Goal: Task Accomplishment & Management: Manage account settings

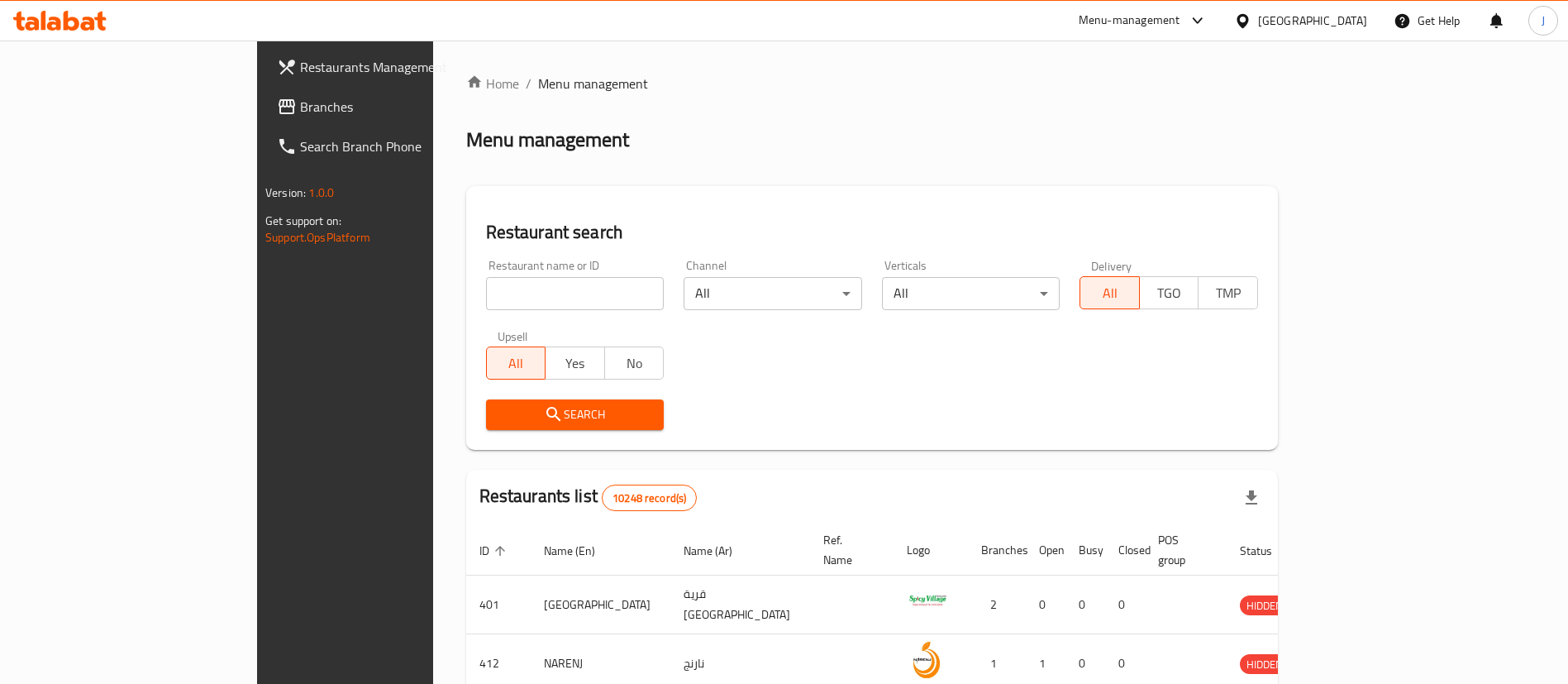
click at [486, 305] on input "search" at bounding box center [576, 293] width 179 height 33
paste input "684577"
type input "684577"
click button "Search" at bounding box center [576, 415] width 179 height 31
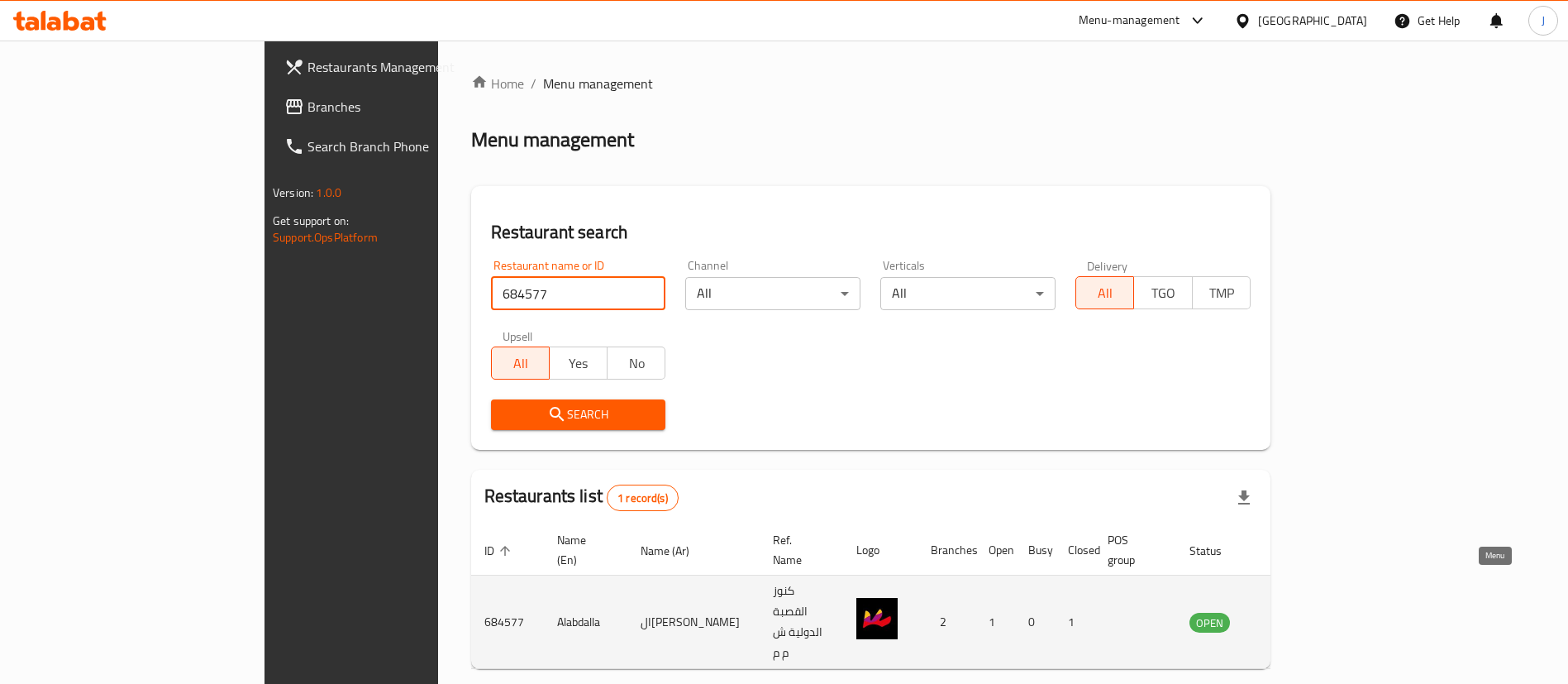
click at [1295, 617] on icon "enhanced table" at bounding box center [1286, 623] width 18 height 14
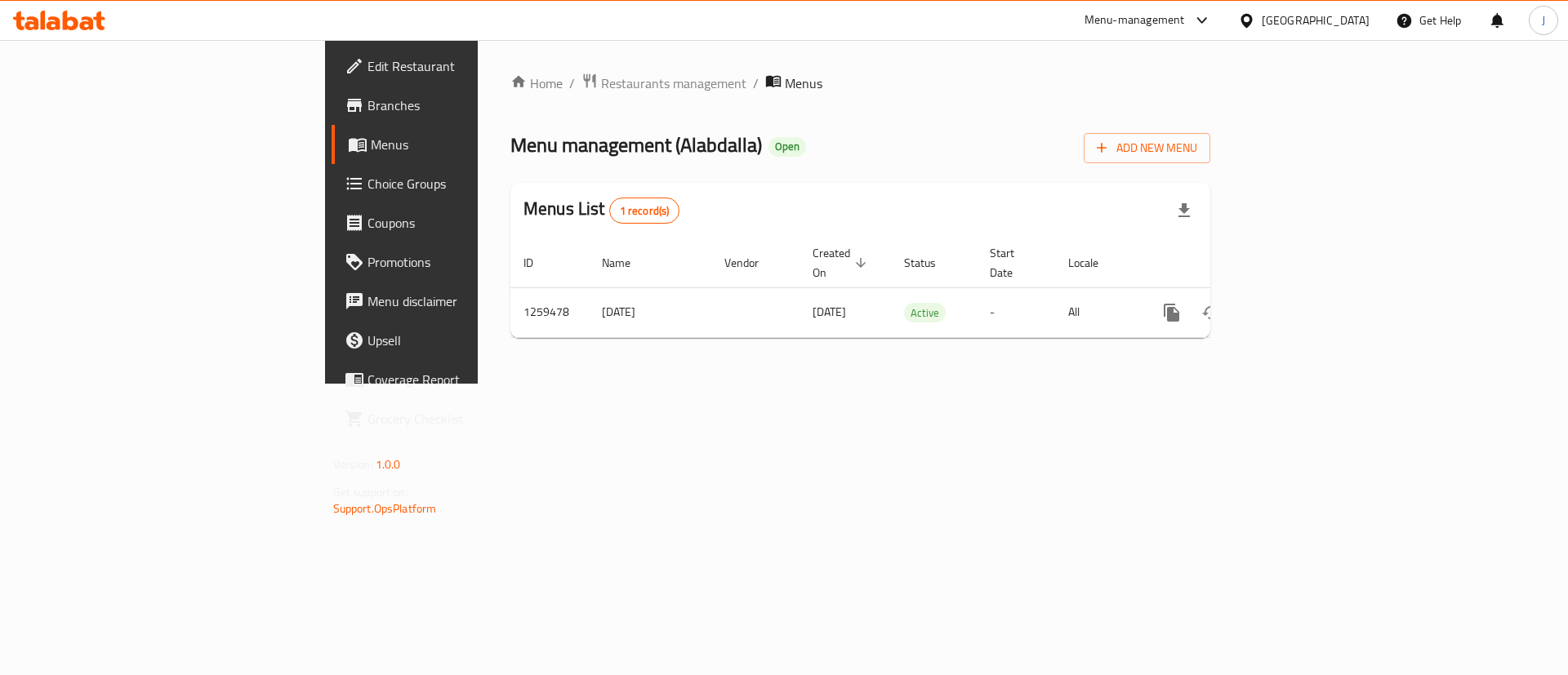
click at [1185, 20] on div "Menu-management" at bounding box center [1135, 20] width 101 height 20
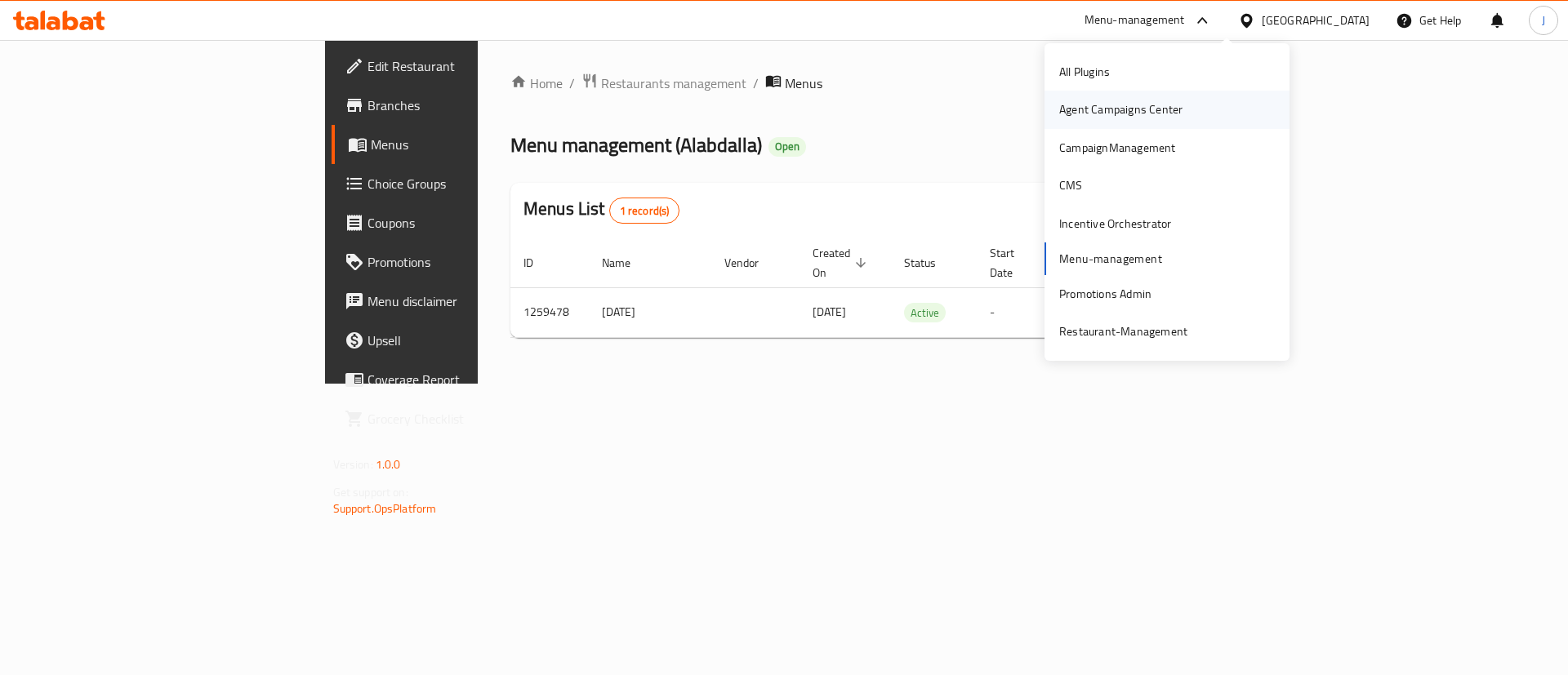
click at [1135, 106] on div "Agent Campaigns Center" at bounding box center [1121, 109] width 123 height 18
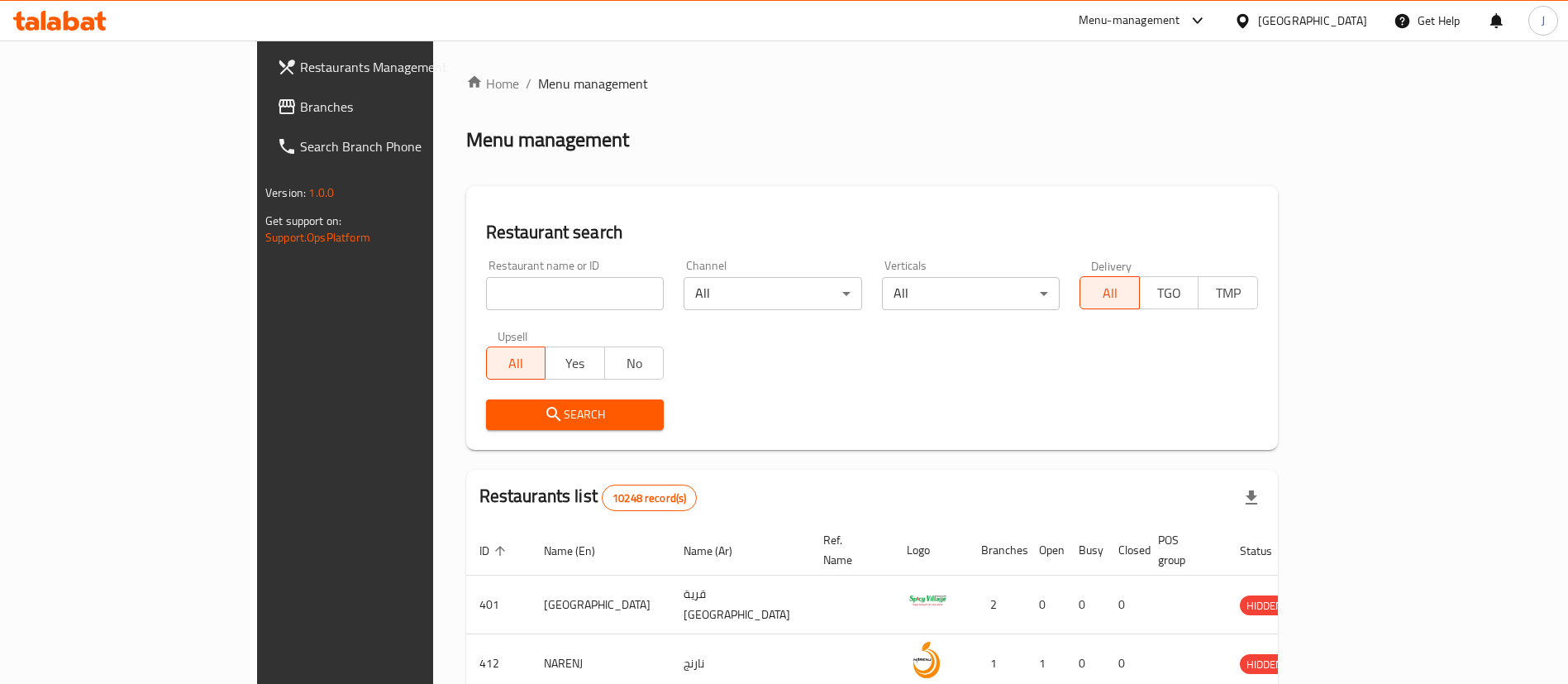
click at [1221, 1] on div "Menu-management" at bounding box center [1143, 20] width 156 height 39
click at [1181, 15] on div "Menu-management" at bounding box center [1130, 20] width 102 height 20
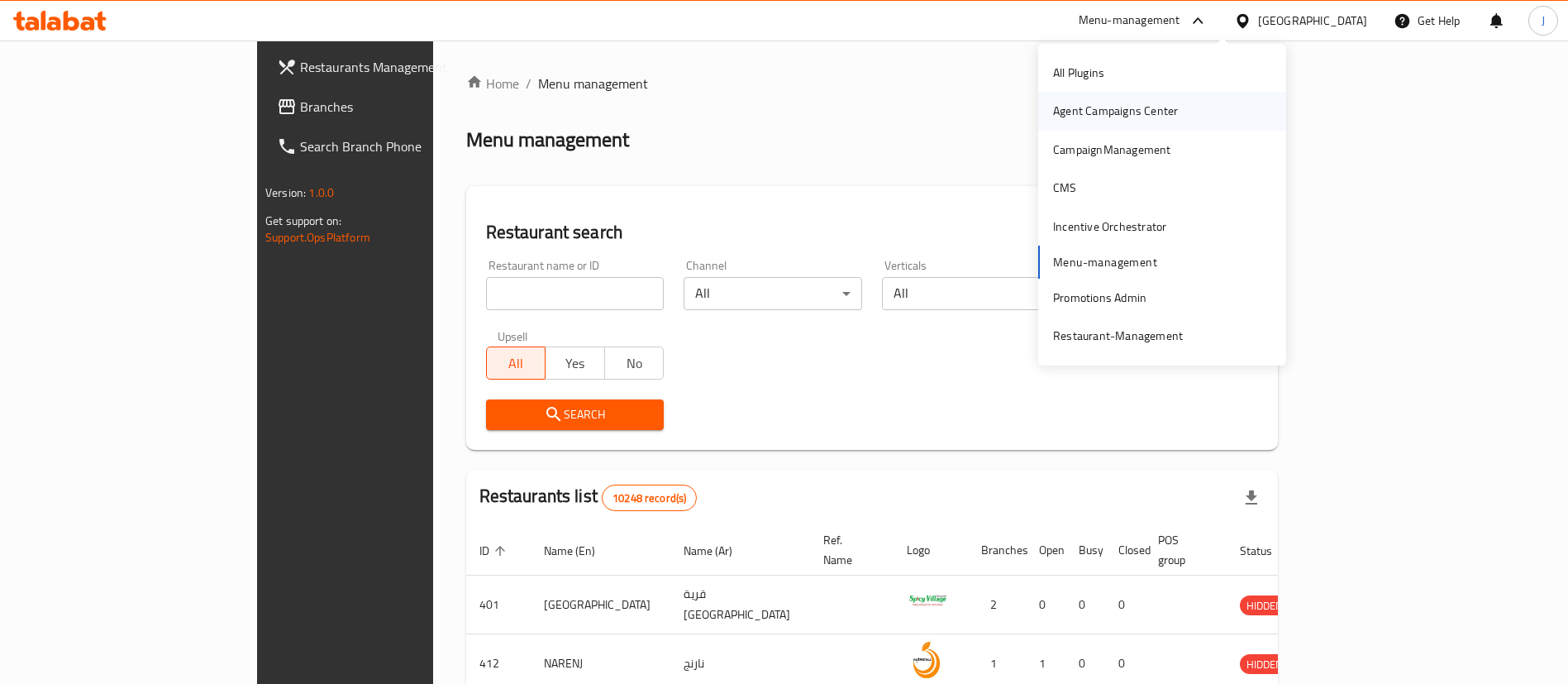
click at [1128, 123] on div "Agent Campaigns Center" at bounding box center [1115, 111] width 151 height 38
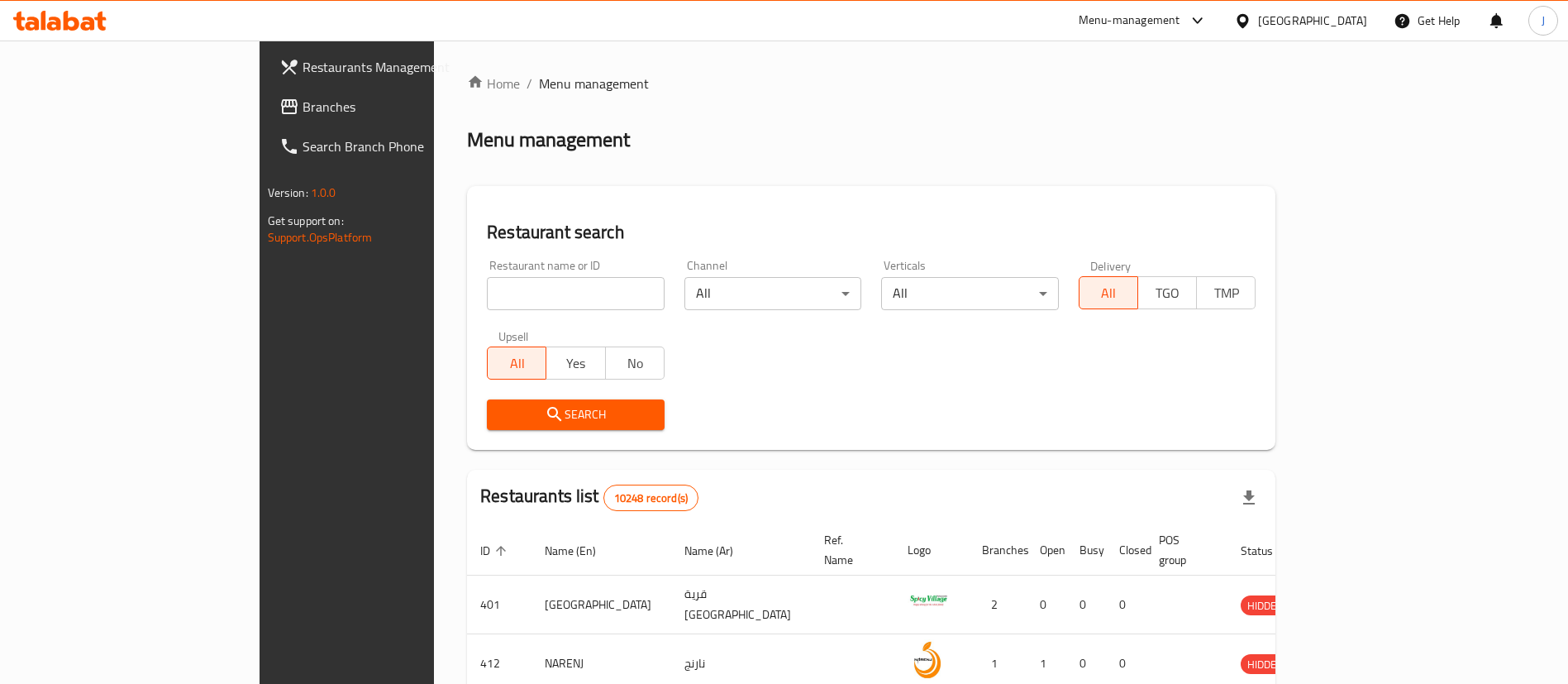
click at [477, 316] on div "Restaurant name or ID Restaurant name or ID" at bounding box center [576, 285] width 198 height 70
click at [486, 302] on input "search" at bounding box center [575, 293] width 178 height 33
paste input "654012"
type input "654012"
click button "Search" at bounding box center [575, 415] width 178 height 31
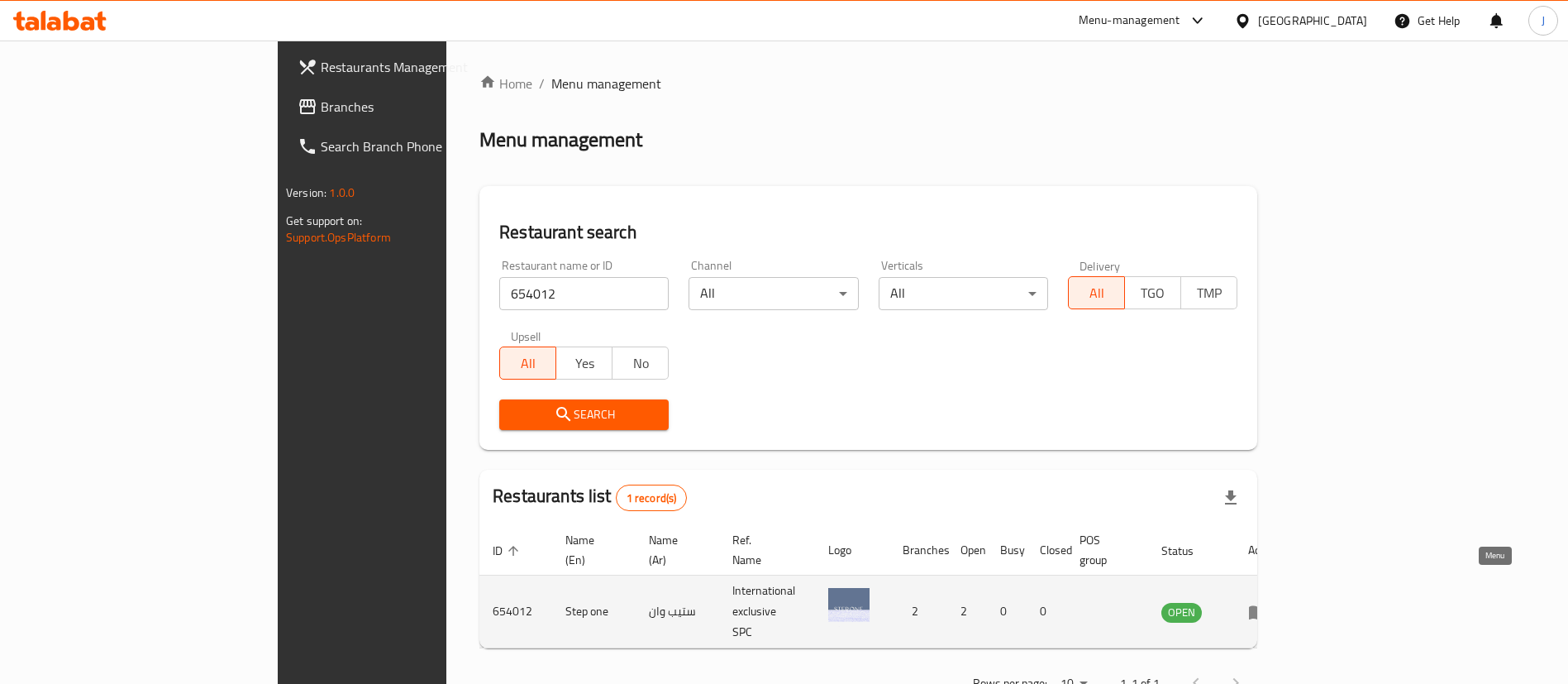
click at [1267, 605] on icon "enhanced table" at bounding box center [1257, 612] width 18 height 14
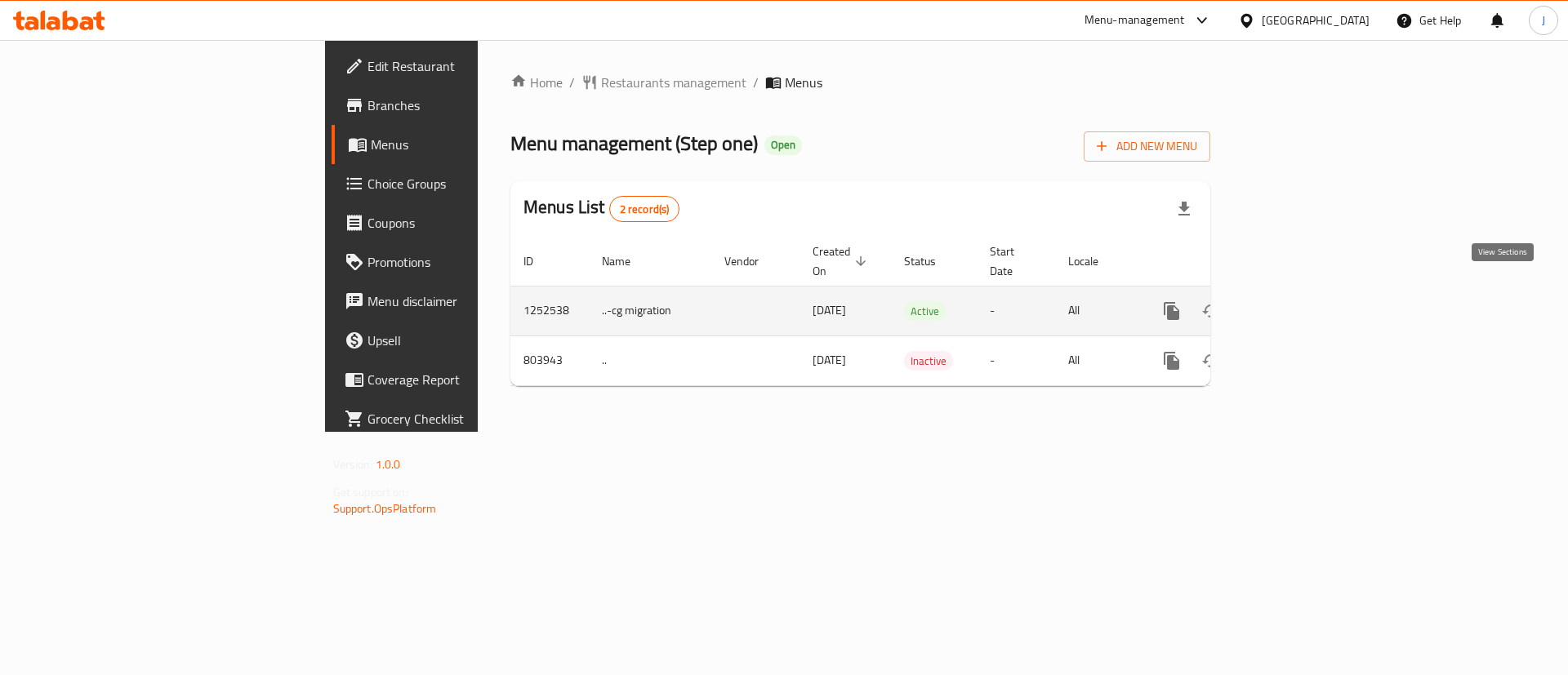
click at [1299, 301] on icon "enhanced table" at bounding box center [1289, 310] width 20 height 20
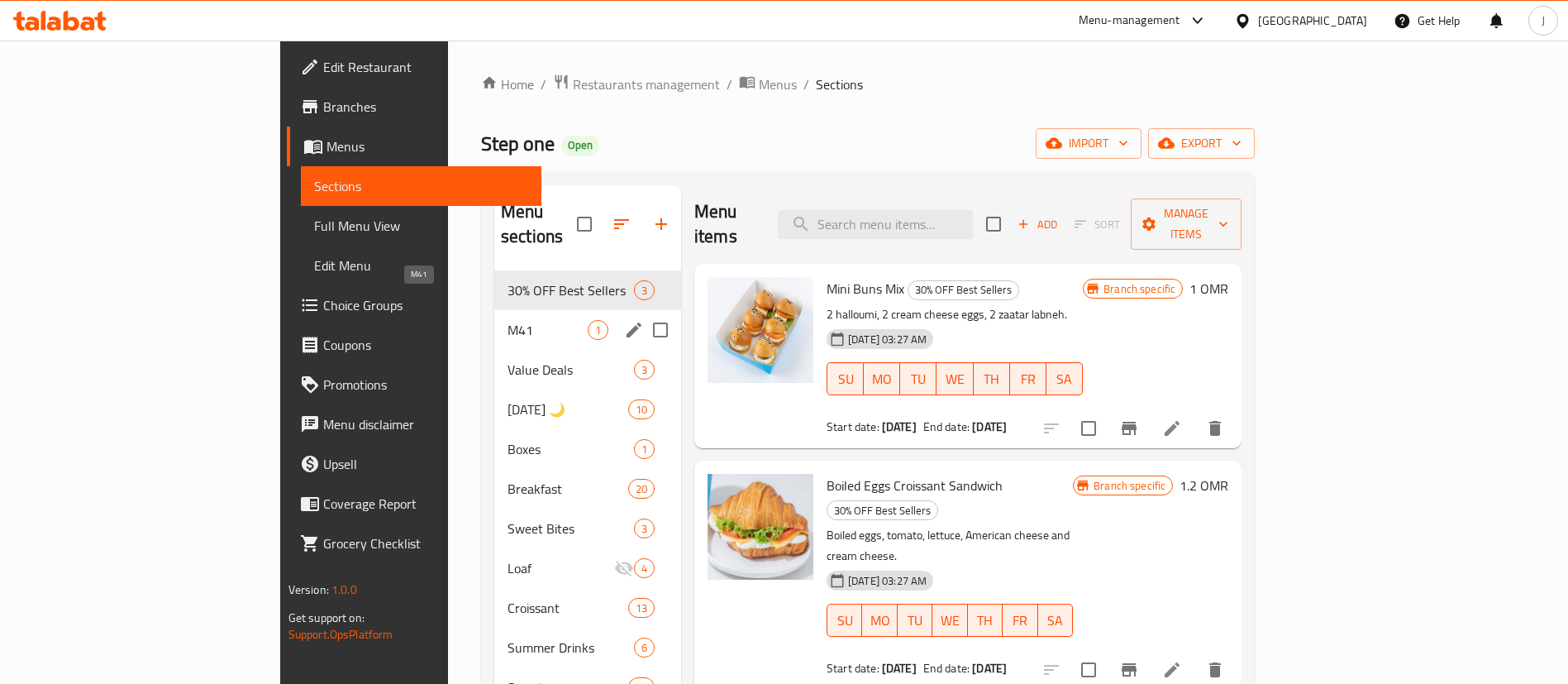
click at [508, 320] on span "M41" at bounding box center [547, 330] width 80 height 20
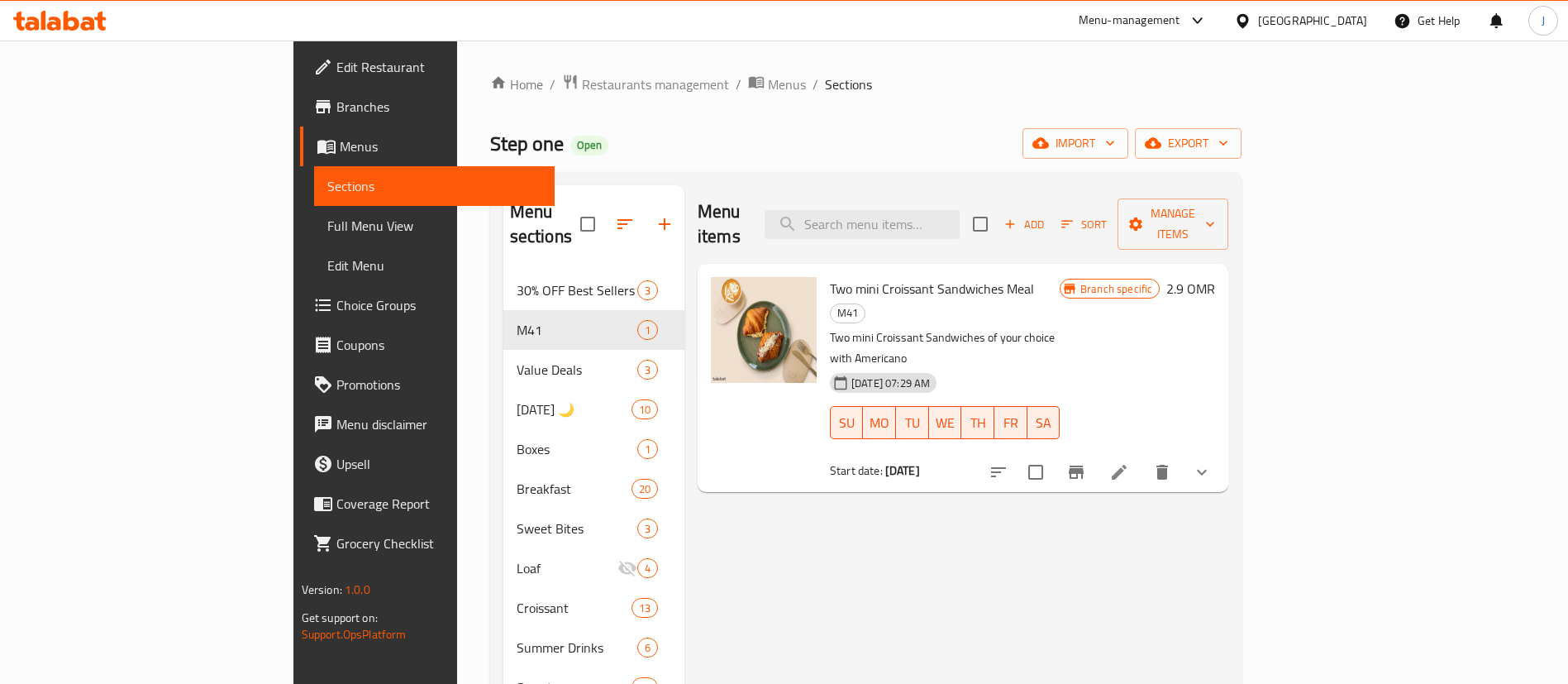
click at [1215, 277] on h6 "2.9 OMR" at bounding box center [1190, 289] width 49 height 23
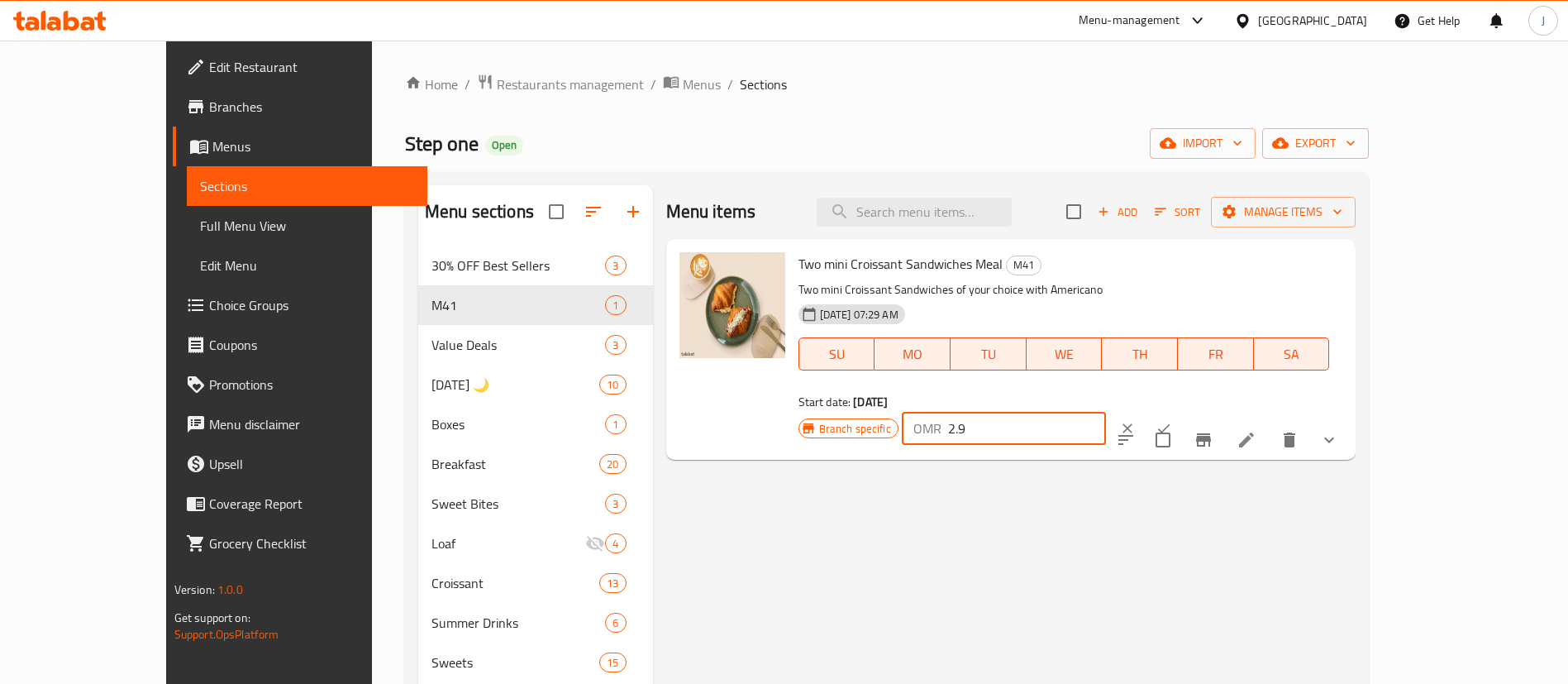
drag, startPoint x: 1331, startPoint y: 257, endPoint x: 1199, endPoint y: 260, distance: 132.0
click at [1201, 411] on div "Branch specific OMR 2.9 ​" at bounding box center [1004, 429] width 411 height 37
type input "3.5"
click at [1182, 411] on button "ok" at bounding box center [1164, 429] width 37 height 37
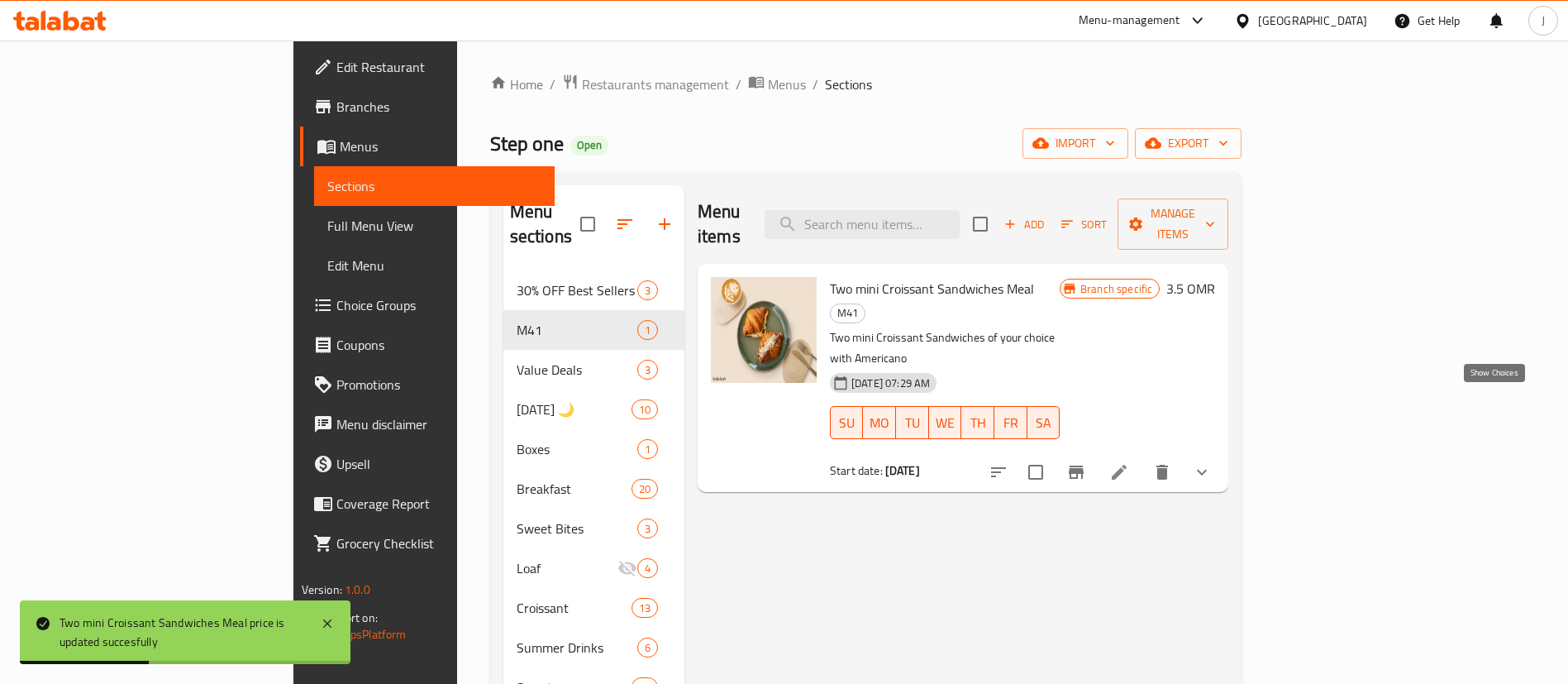
click at [1212, 463] on icon "show more" at bounding box center [1202, 472] width 20 height 20
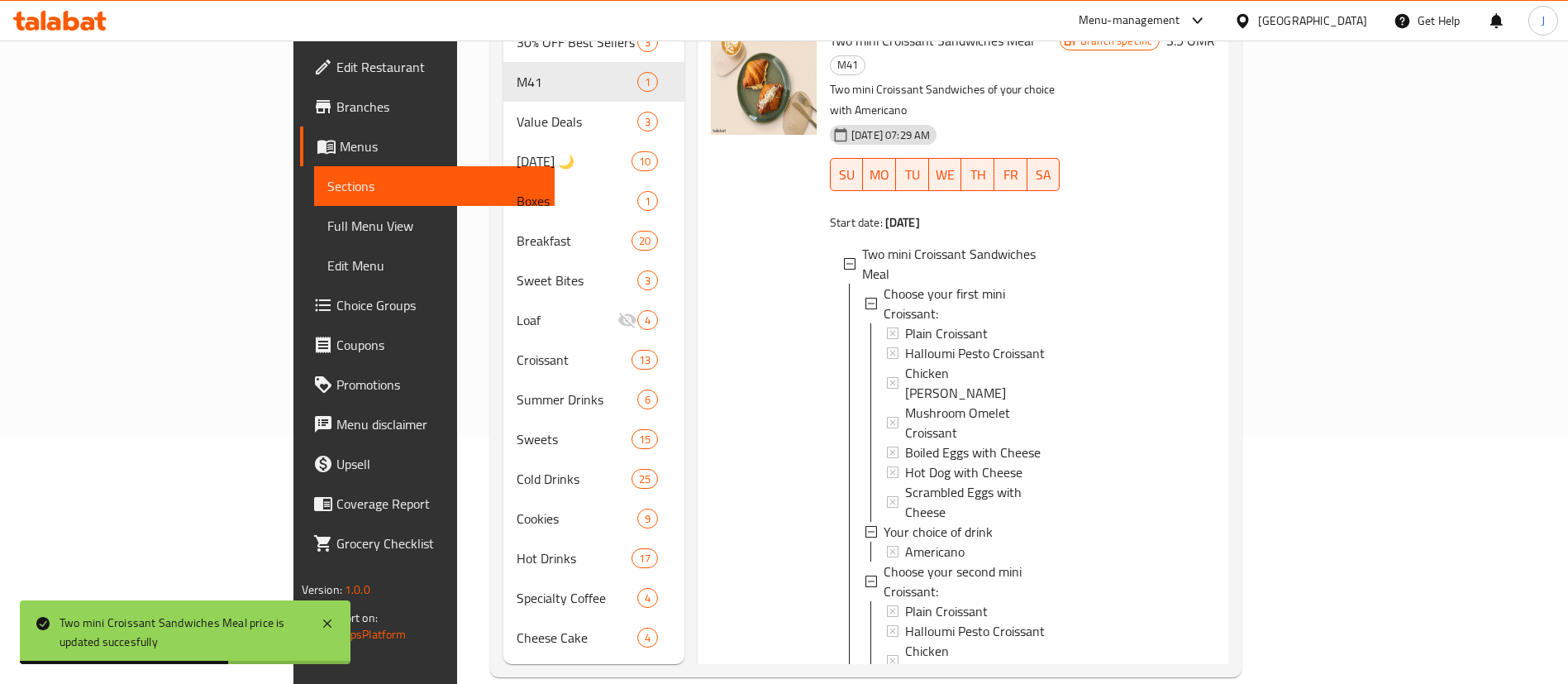
scroll to position [250, 0]
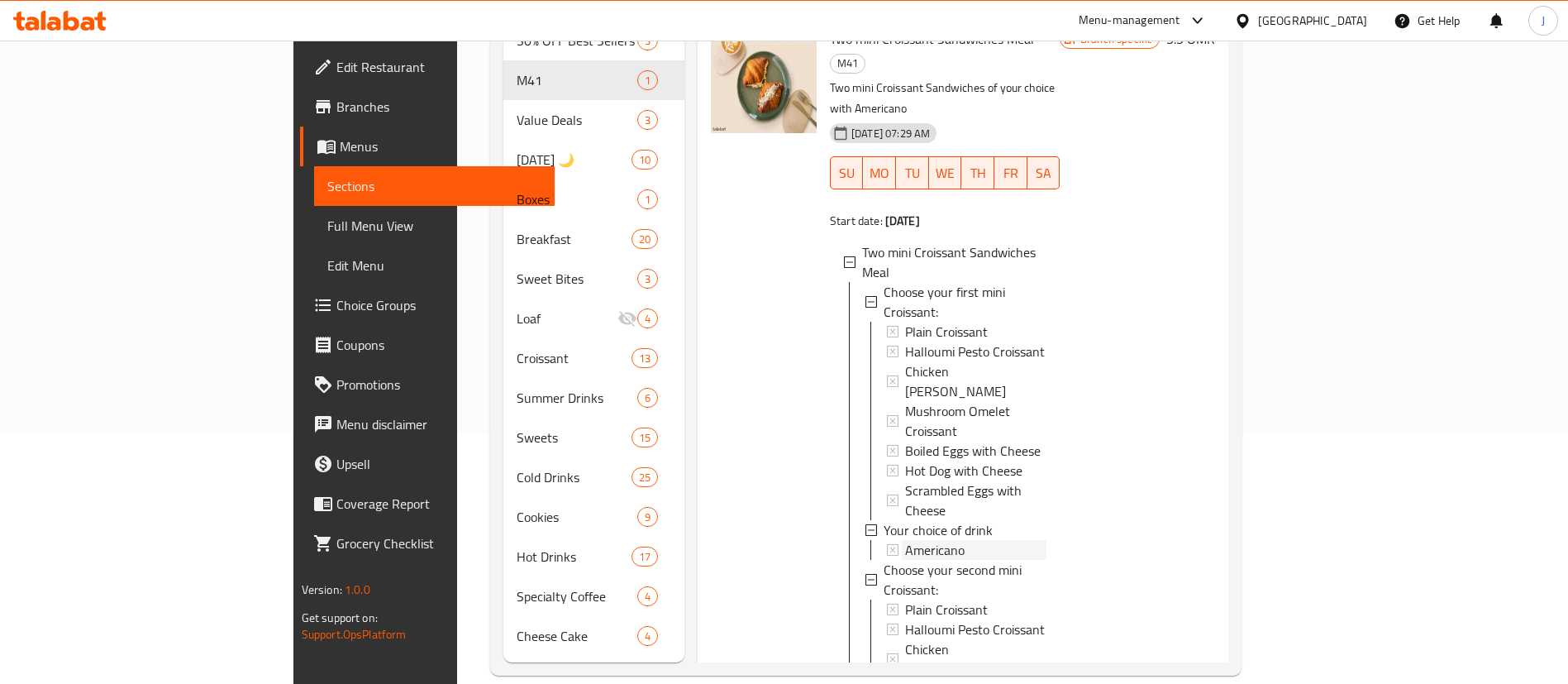
click at [906, 541] on span "Americano" at bounding box center [935, 550] width 60 height 20
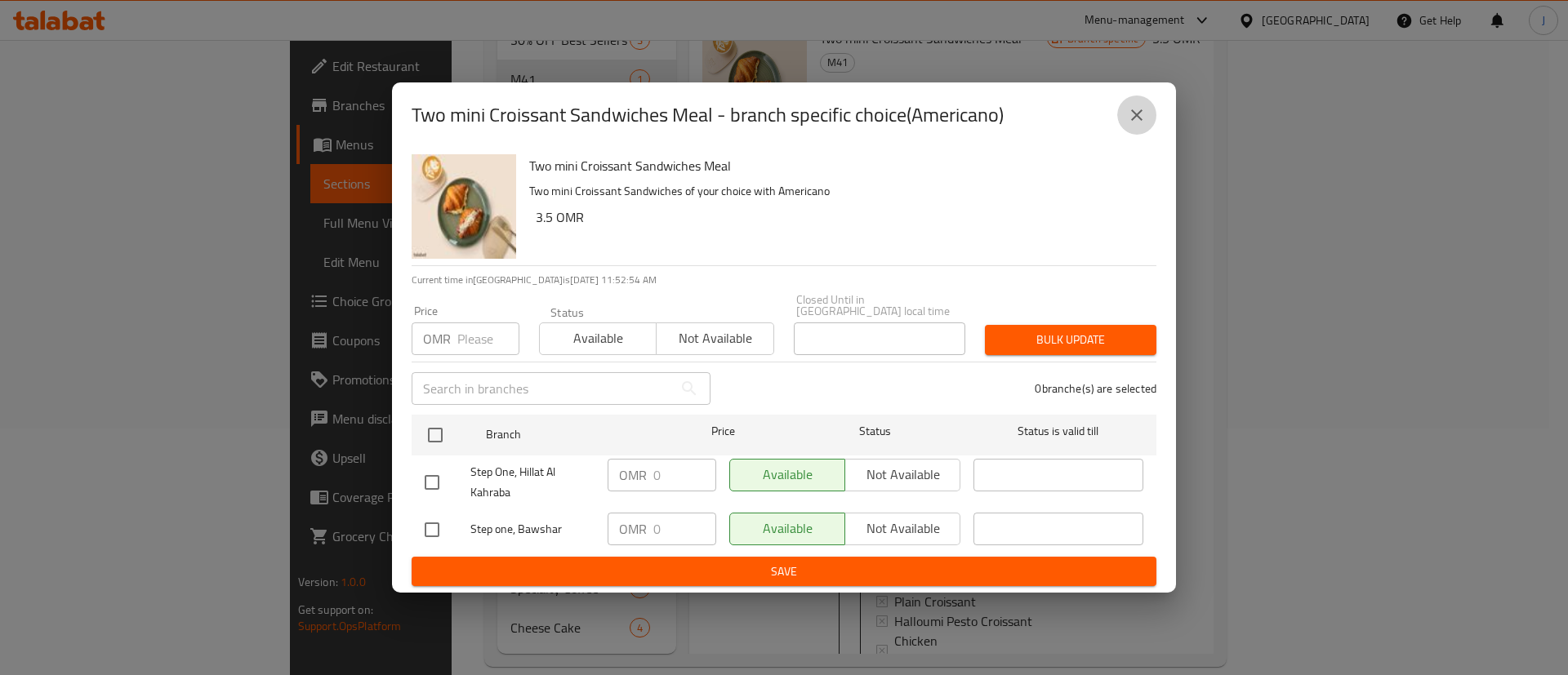
click at [1135, 120] on icon "close" at bounding box center [1137, 115] width 20 height 20
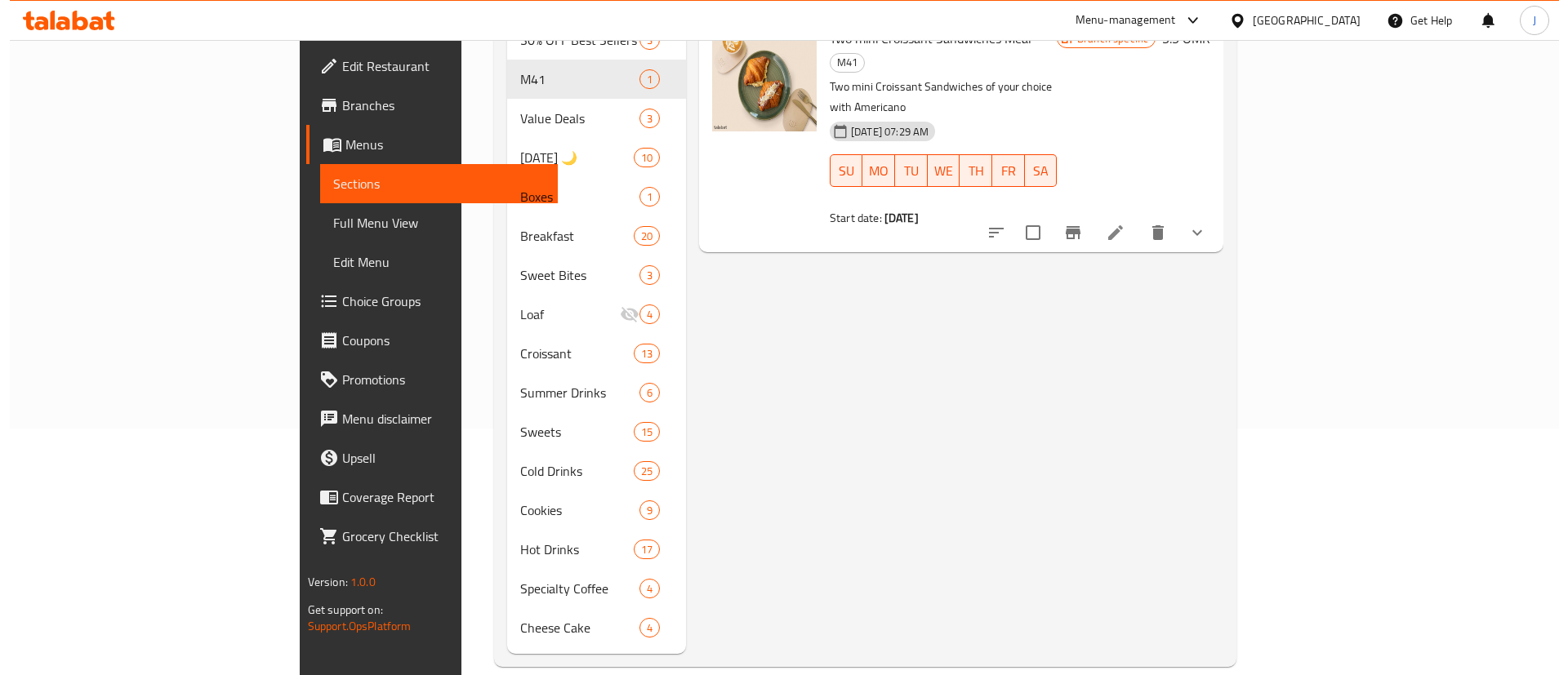
scroll to position [0, 0]
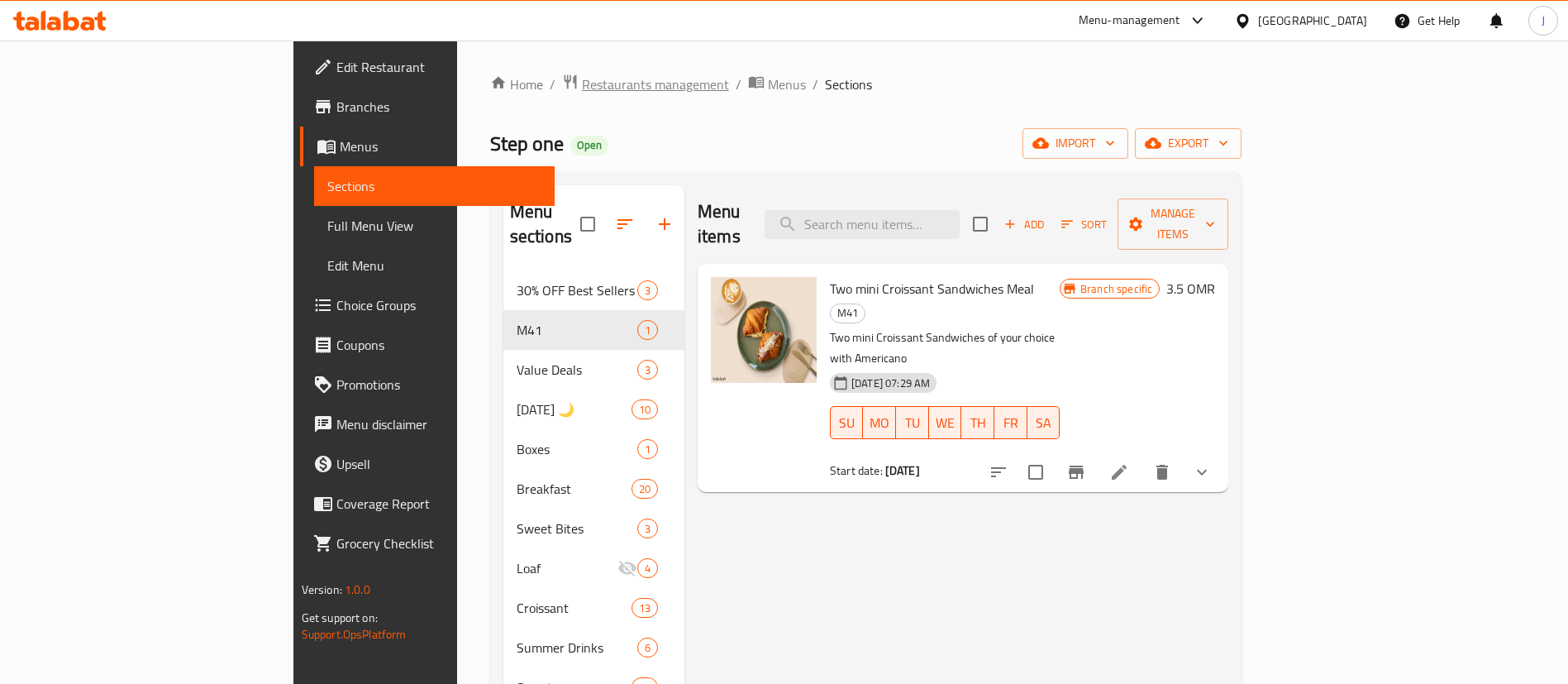
click at [582, 82] on span "Restaurants management" at bounding box center [655, 84] width 147 height 20
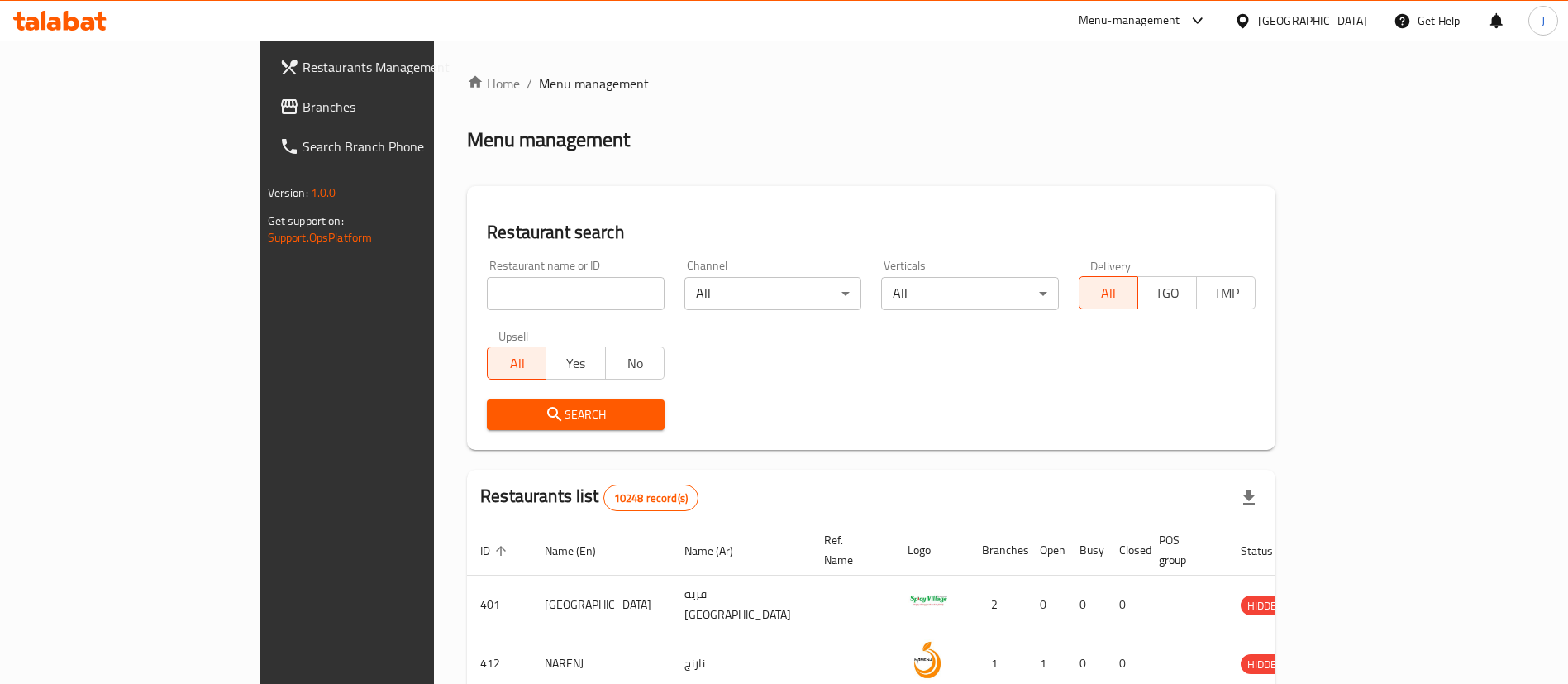
click at [486, 287] on input "search" at bounding box center [575, 293] width 178 height 33
paste input "17954"
type input "17954"
click button "Search" at bounding box center [575, 415] width 178 height 31
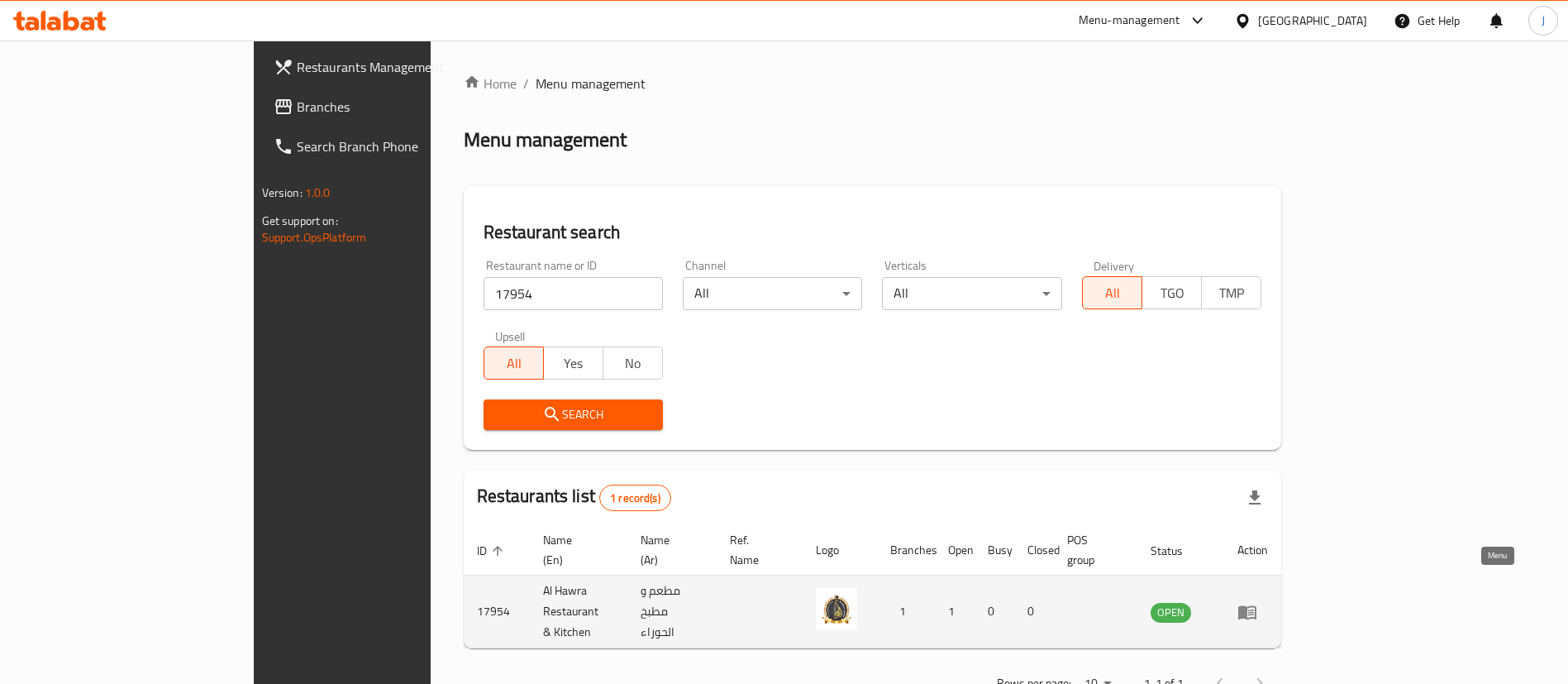
click at [1257, 605] on icon "enhanced table" at bounding box center [1247, 612] width 18 height 14
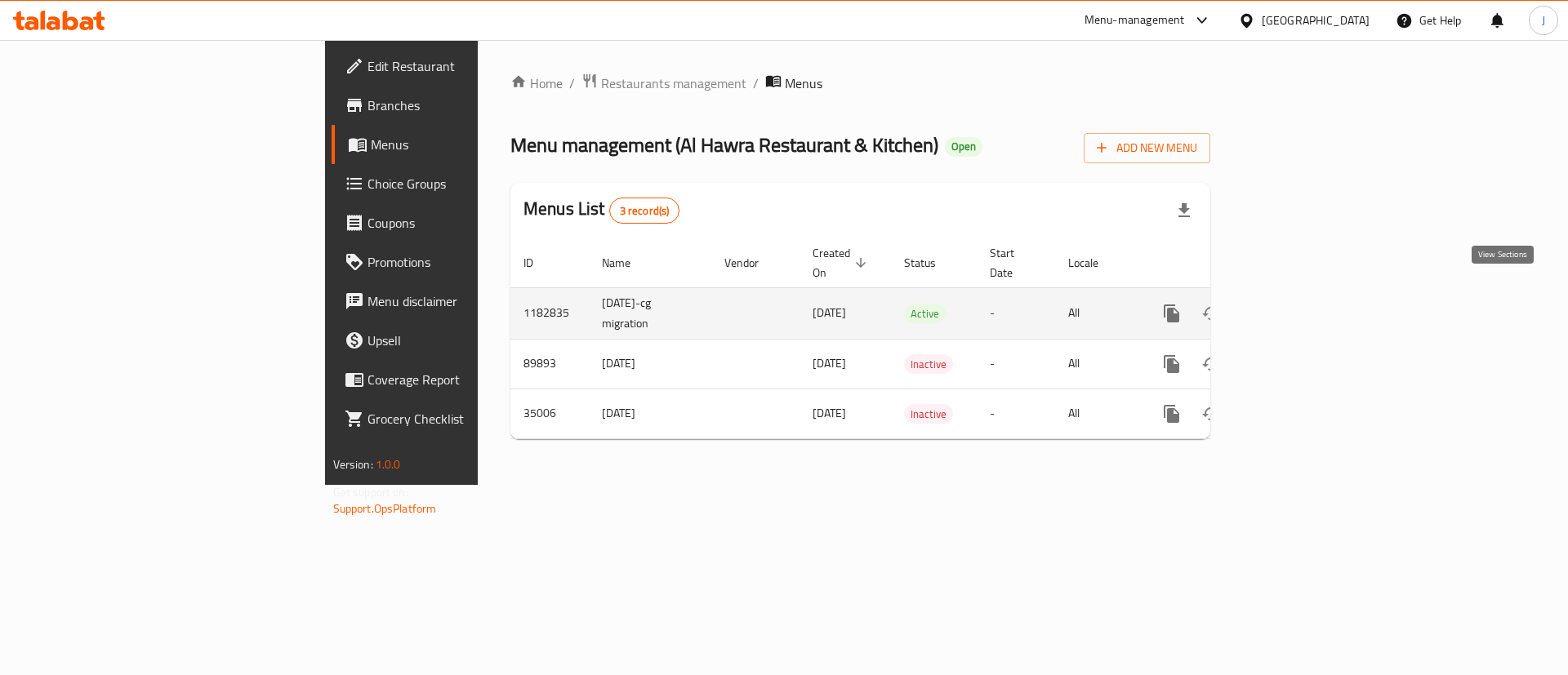
click at [1299, 304] on icon "enhanced table" at bounding box center [1289, 313] width 20 height 20
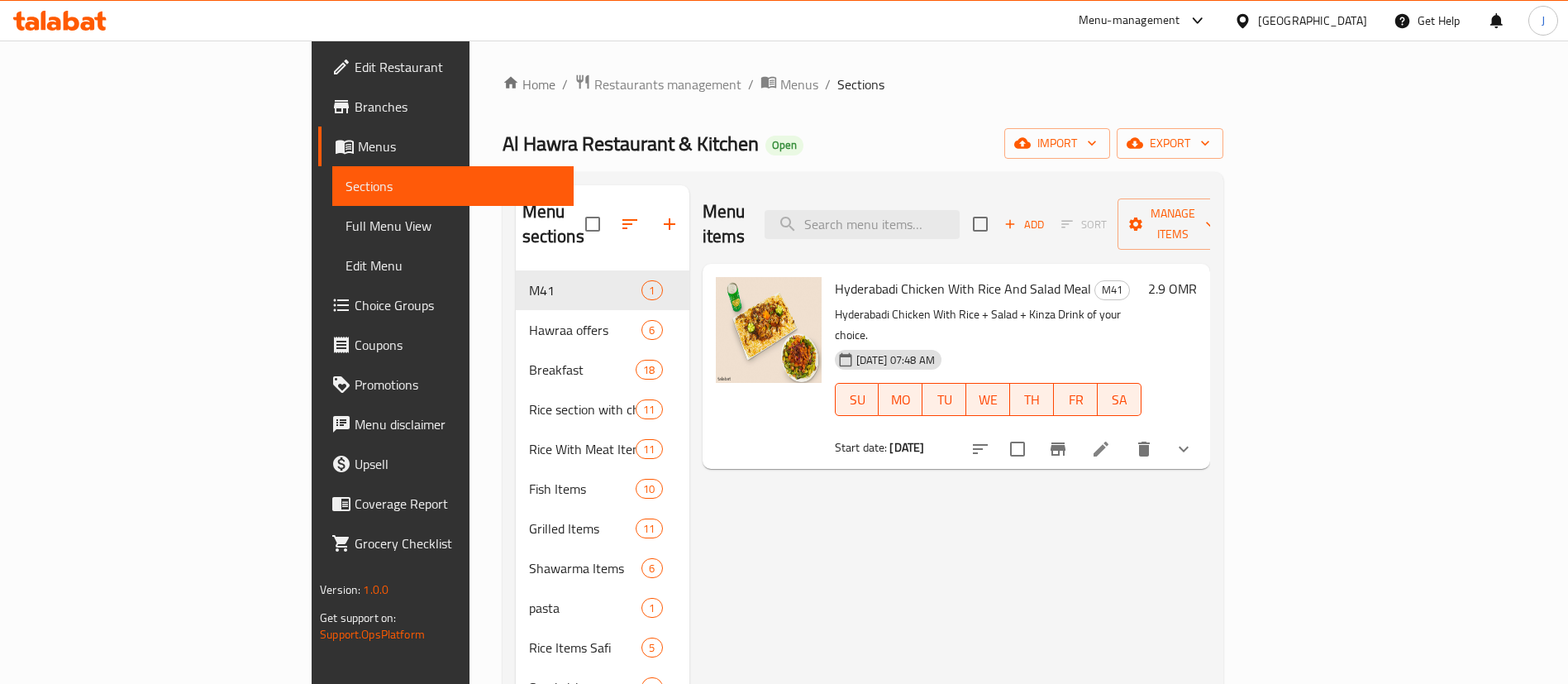
click at [1197, 277] on h6 "2.9 OMR" at bounding box center [1172, 289] width 49 height 23
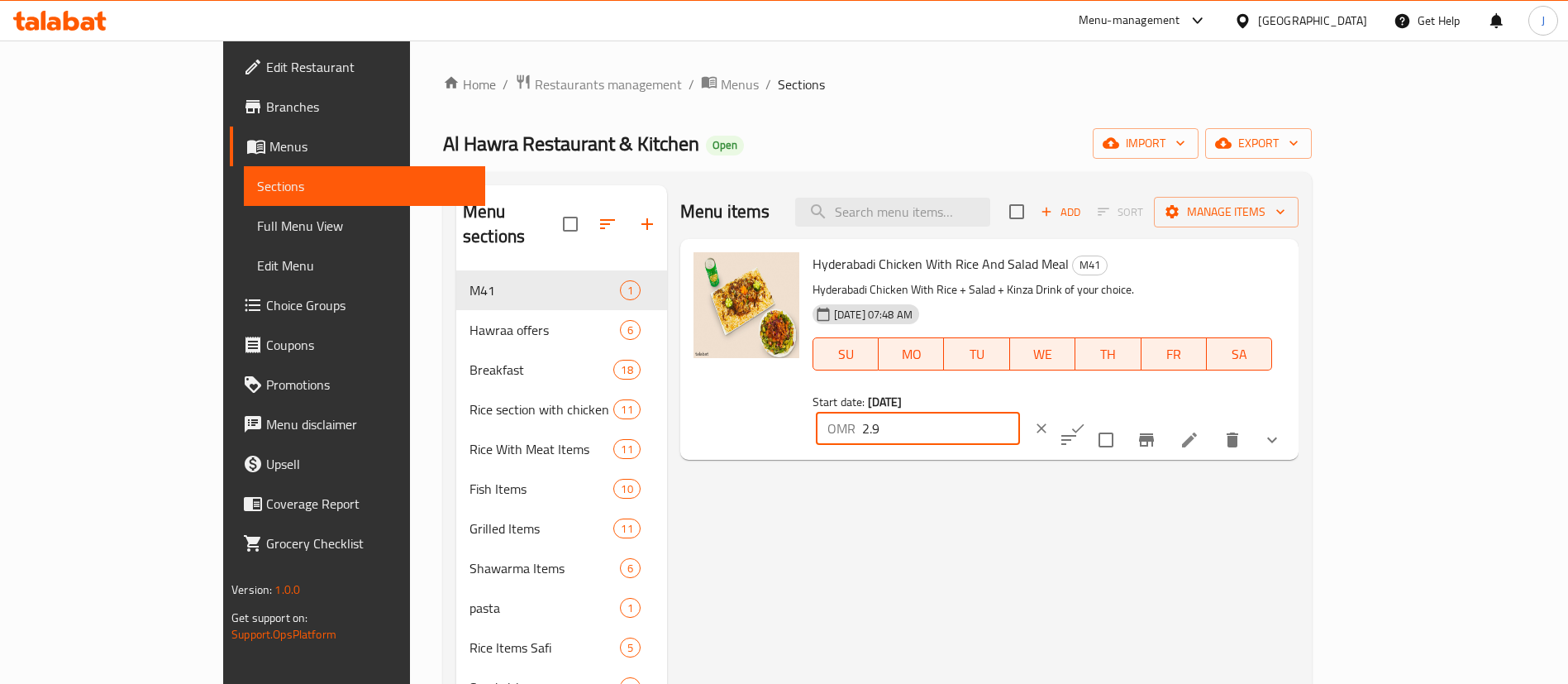
drag, startPoint x: 1327, startPoint y: 270, endPoint x: 1110, endPoint y: 268, distance: 217.0
click at [1108, 271] on div "Hyderabadi Chicken With Rice And Salad Meal M41 Hyderabadi Chicken With Rice + …" at bounding box center [1049, 349] width 486 height 208
type input "3.2"
click at [1096, 411] on button "ok" at bounding box center [1078, 429] width 37 height 37
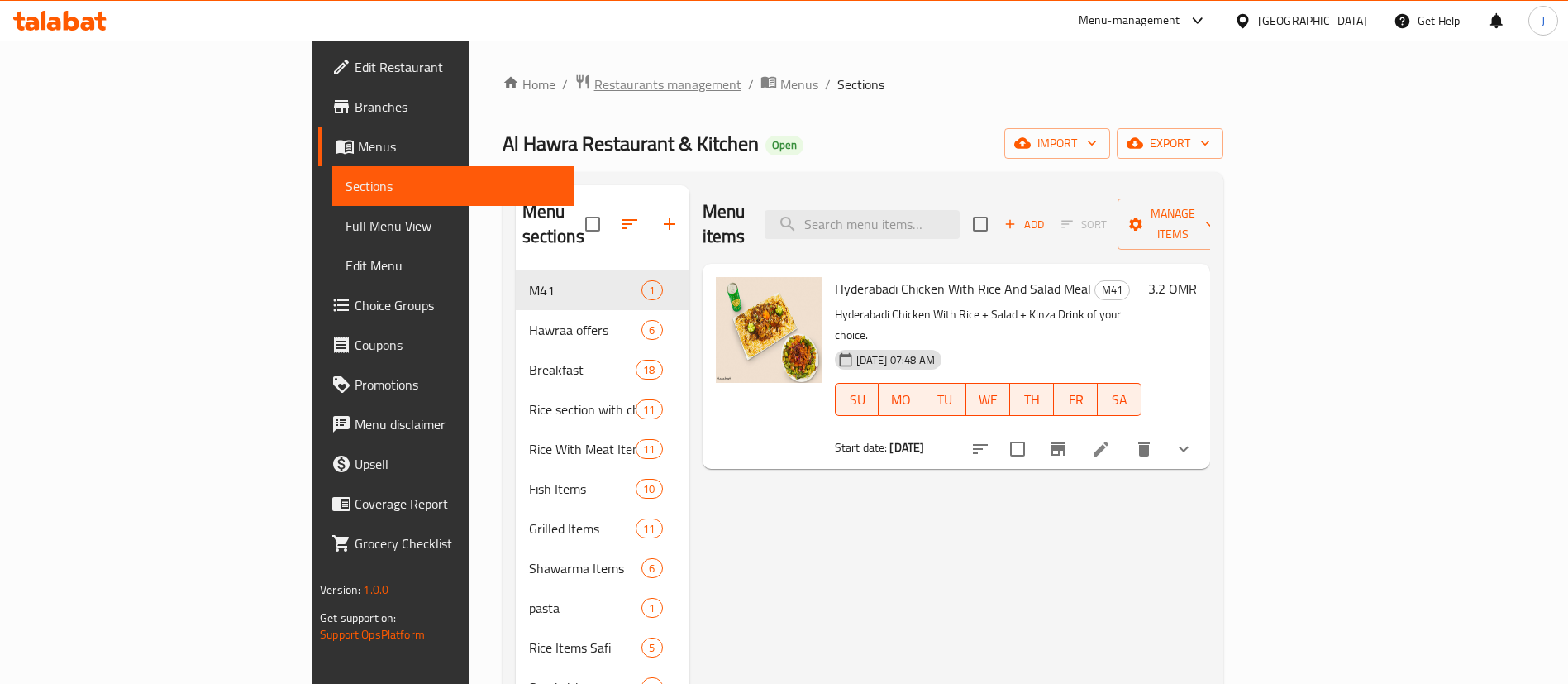
click at [594, 85] on span "Restaurants management" at bounding box center [667, 84] width 147 height 20
click at [594, 87] on span "Restaurants management" at bounding box center [667, 84] width 147 height 20
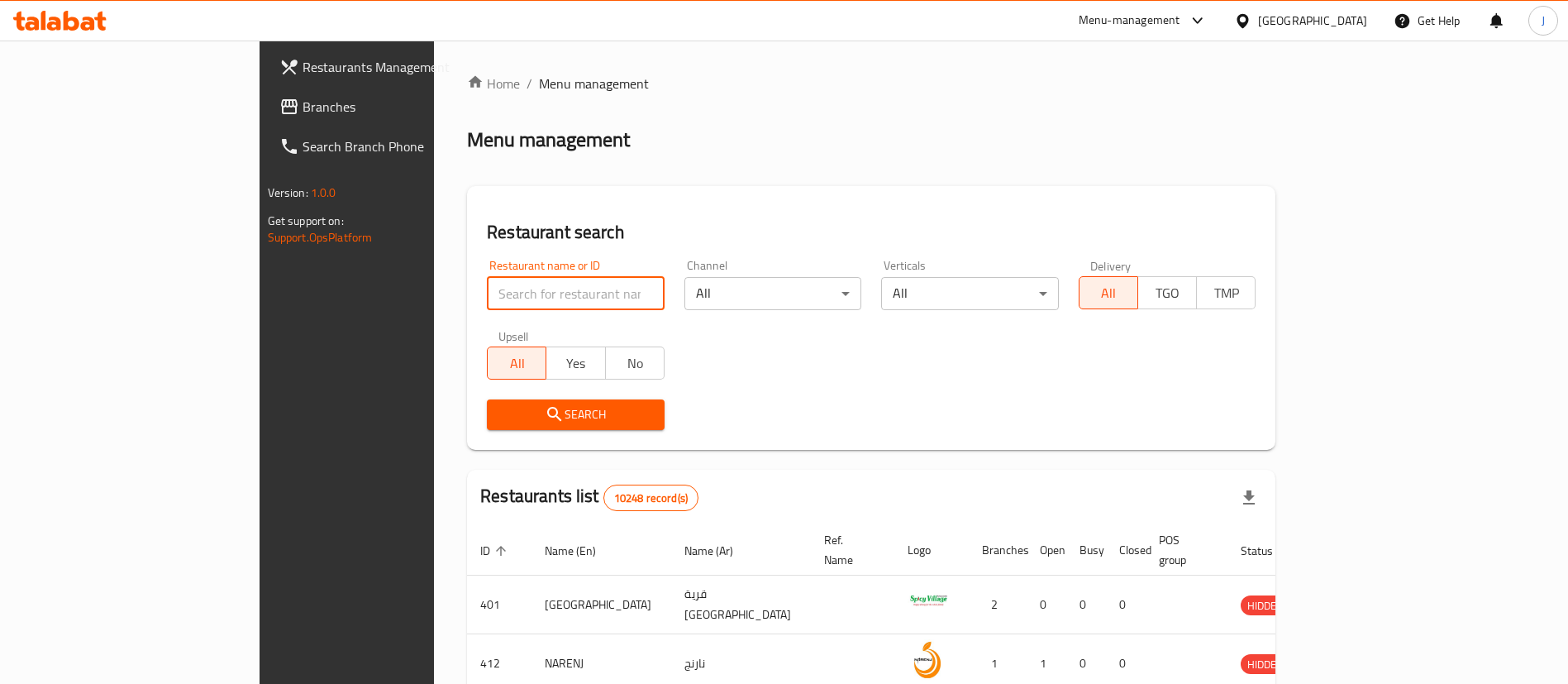
click at [486, 305] on input "search" at bounding box center [575, 293] width 178 height 33
paste input "662861"
type input "662861"
click button "Search" at bounding box center [575, 415] width 178 height 31
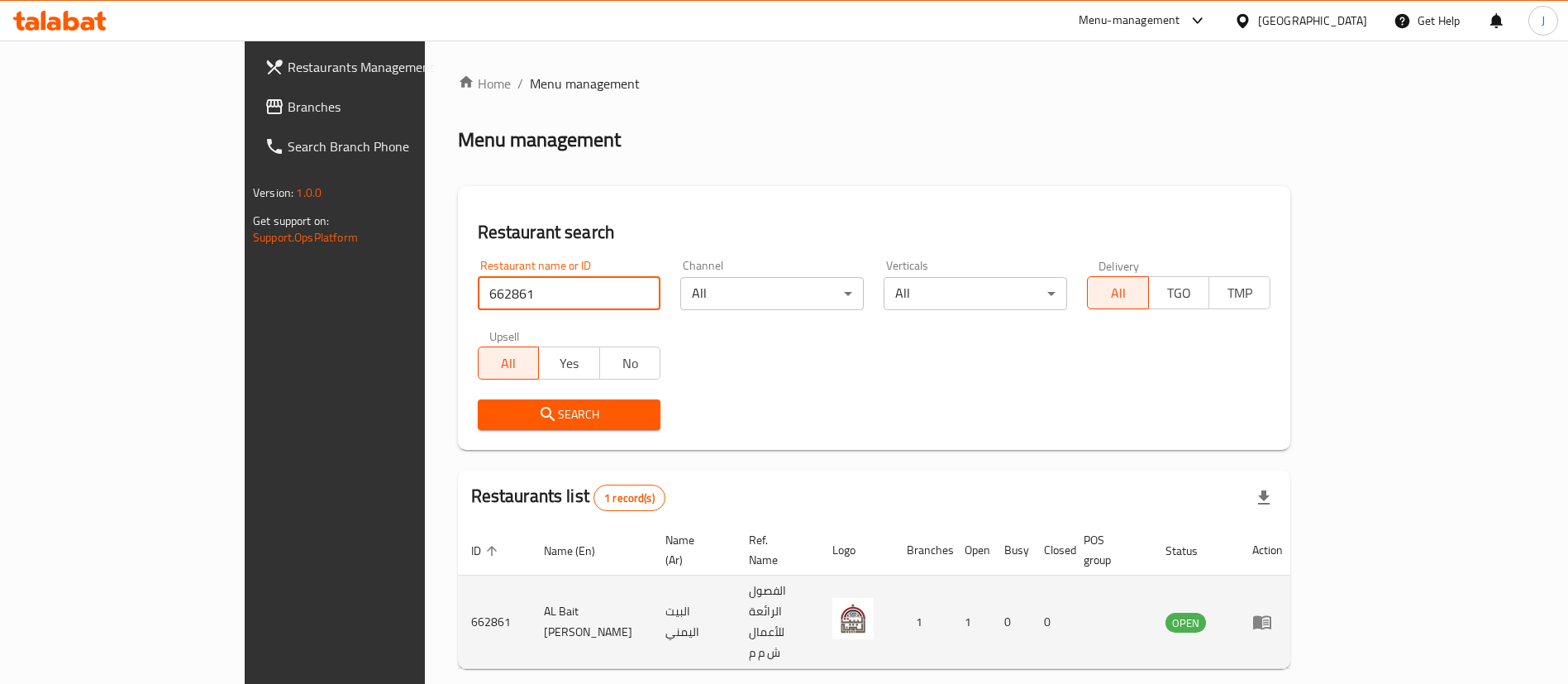
click at [1272, 617] on icon "enhanced table" at bounding box center [1262, 623] width 18 height 14
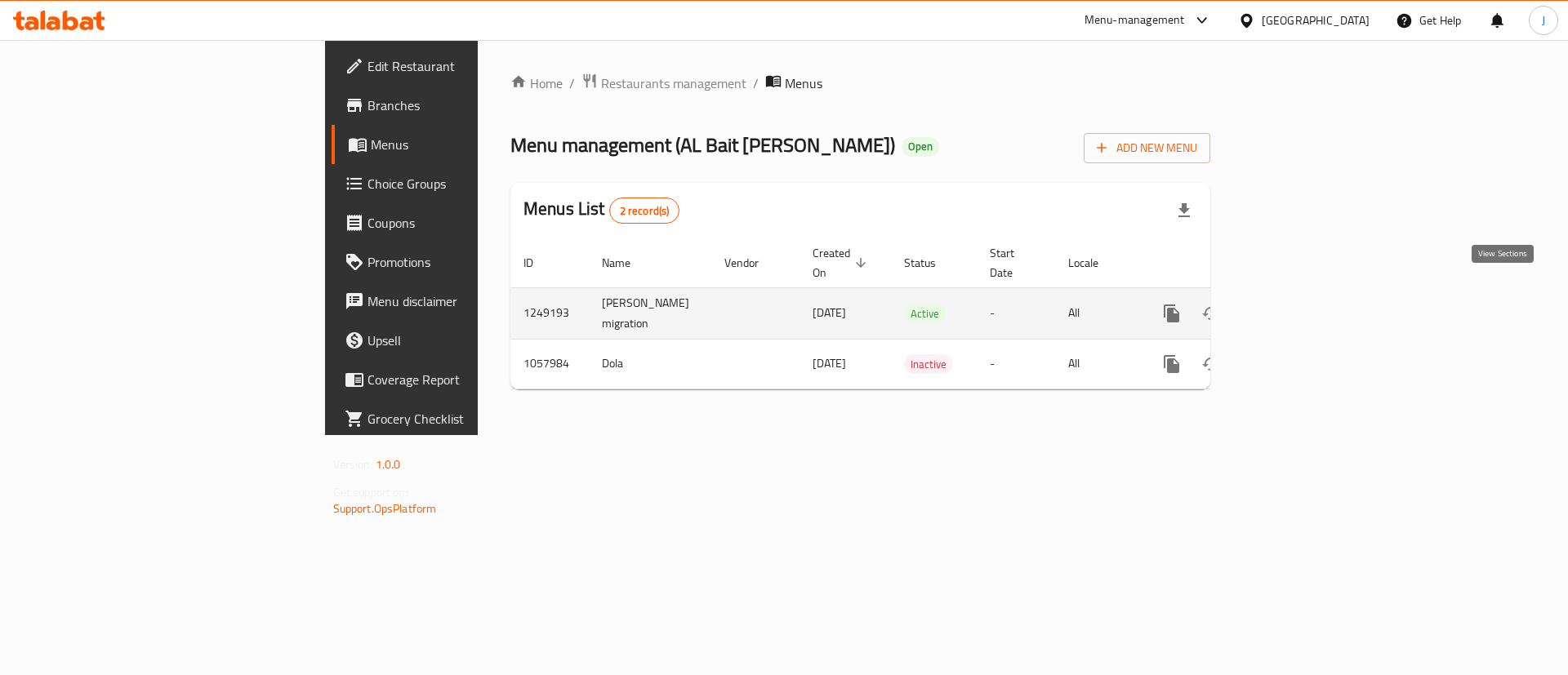
click at [1299, 304] on icon "enhanced table" at bounding box center [1289, 313] width 20 height 20
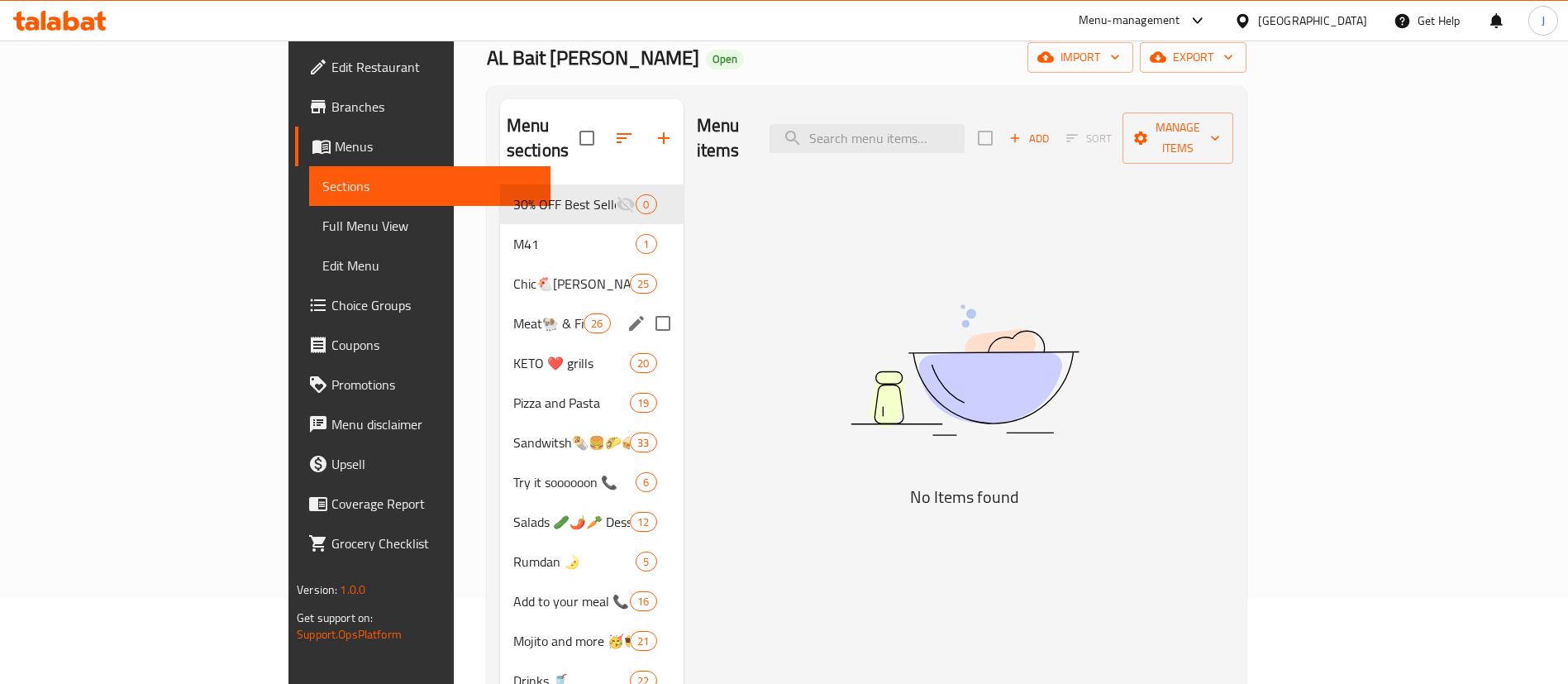
scroll to position [124, 0]
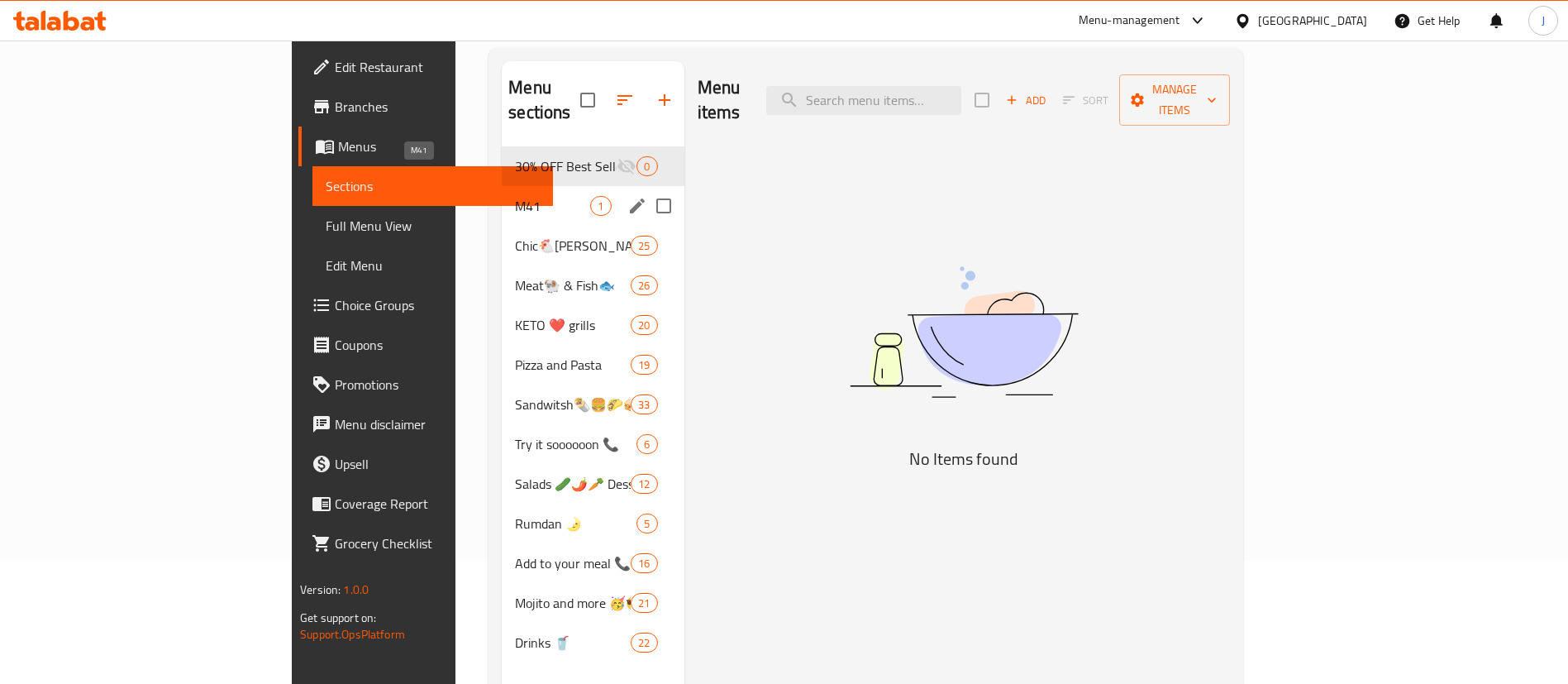
click at [515, 196] on span "M41" at bounding box center [553, 206] width 75 height 20
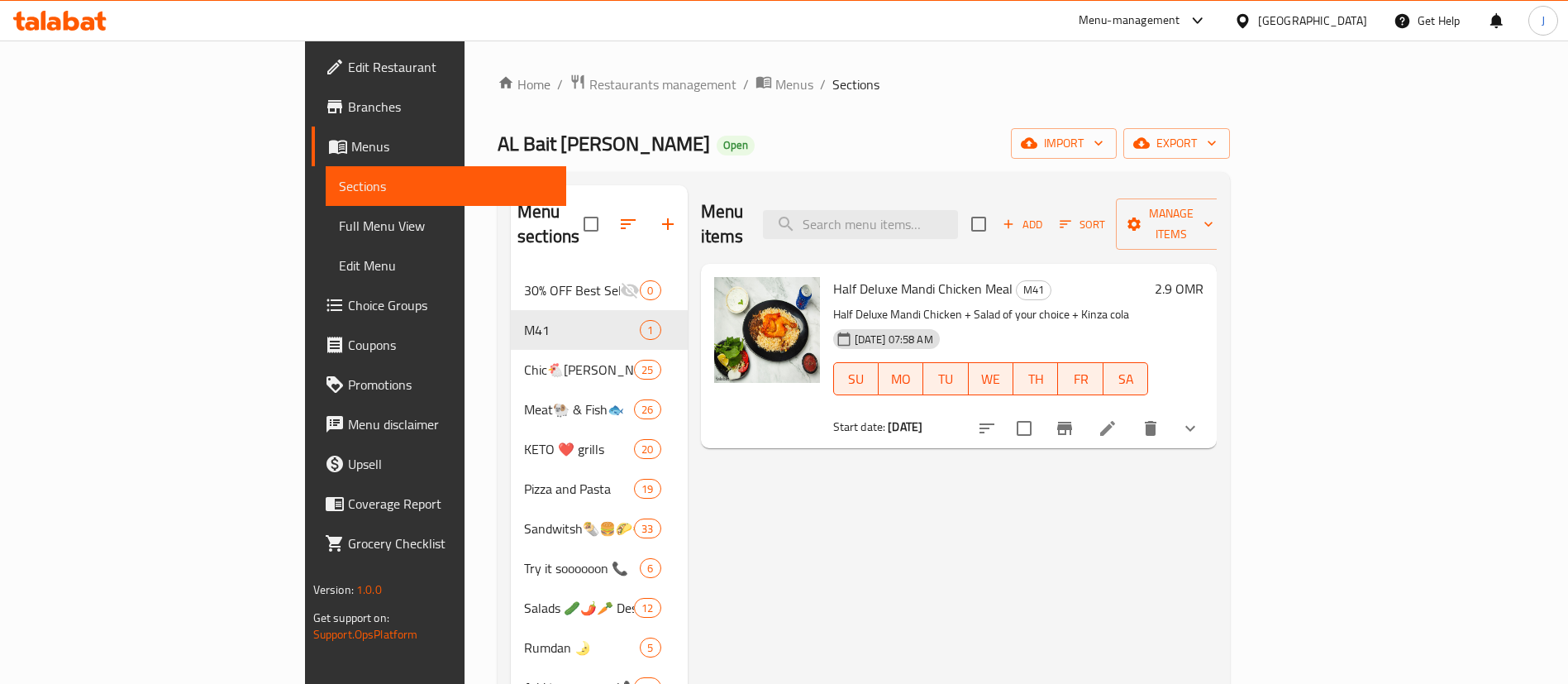
click at [1204, 277] on h6 "2.9 OMR" at bounding box center [1179, 289] width 49 height 23
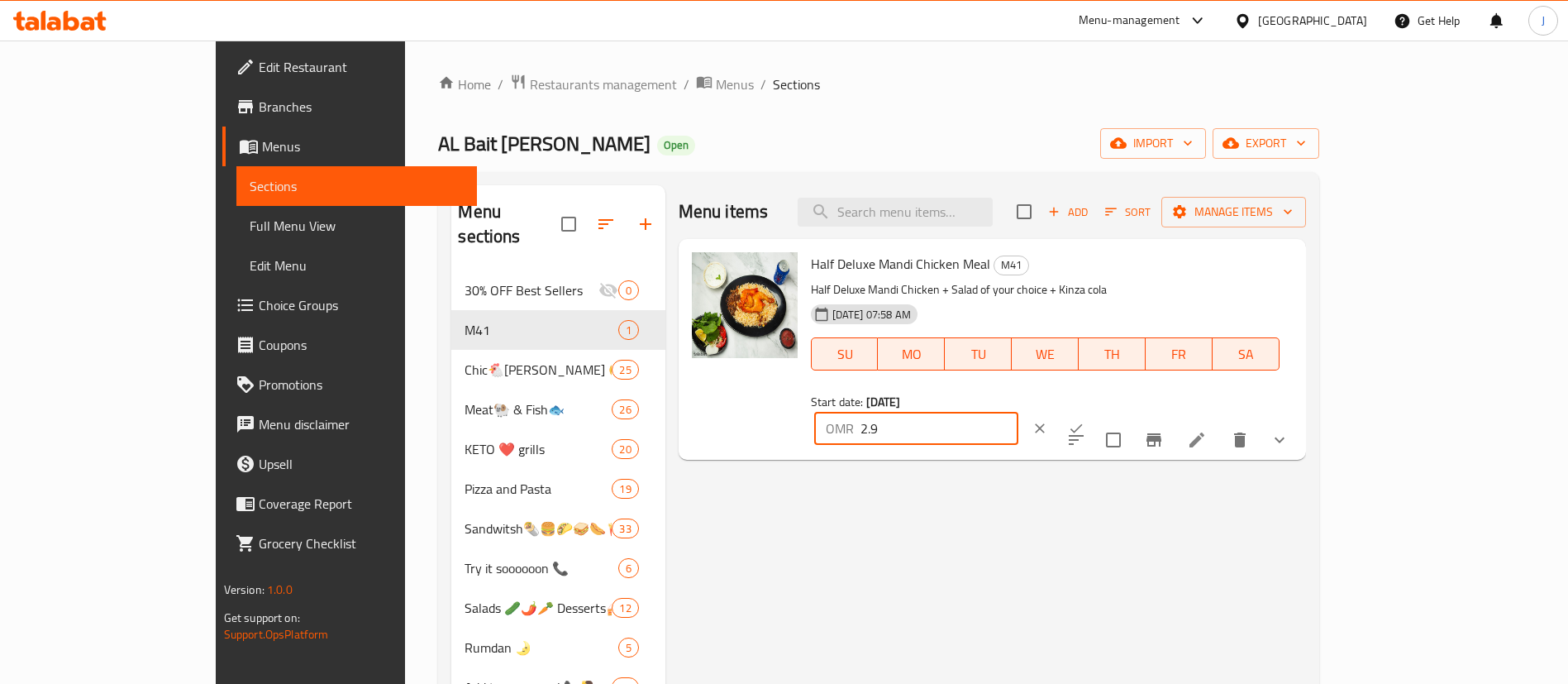
drag, startPoint x: 1352, startPoint y: 266, endPoint x: 1201, endPoint y: 265, distance: 151.0
click at [1203, 266] on div "Half Deluxe Mandi Chicken Meal M41 Half Deluxe Mandi Chicken + Salad of your ch…" at bounding box center [1052, 349] width 495 height 208
type input "3.1"
click at [1084, 420] on icon "ok" at bounding box center [1076, 428] width 16 height 16
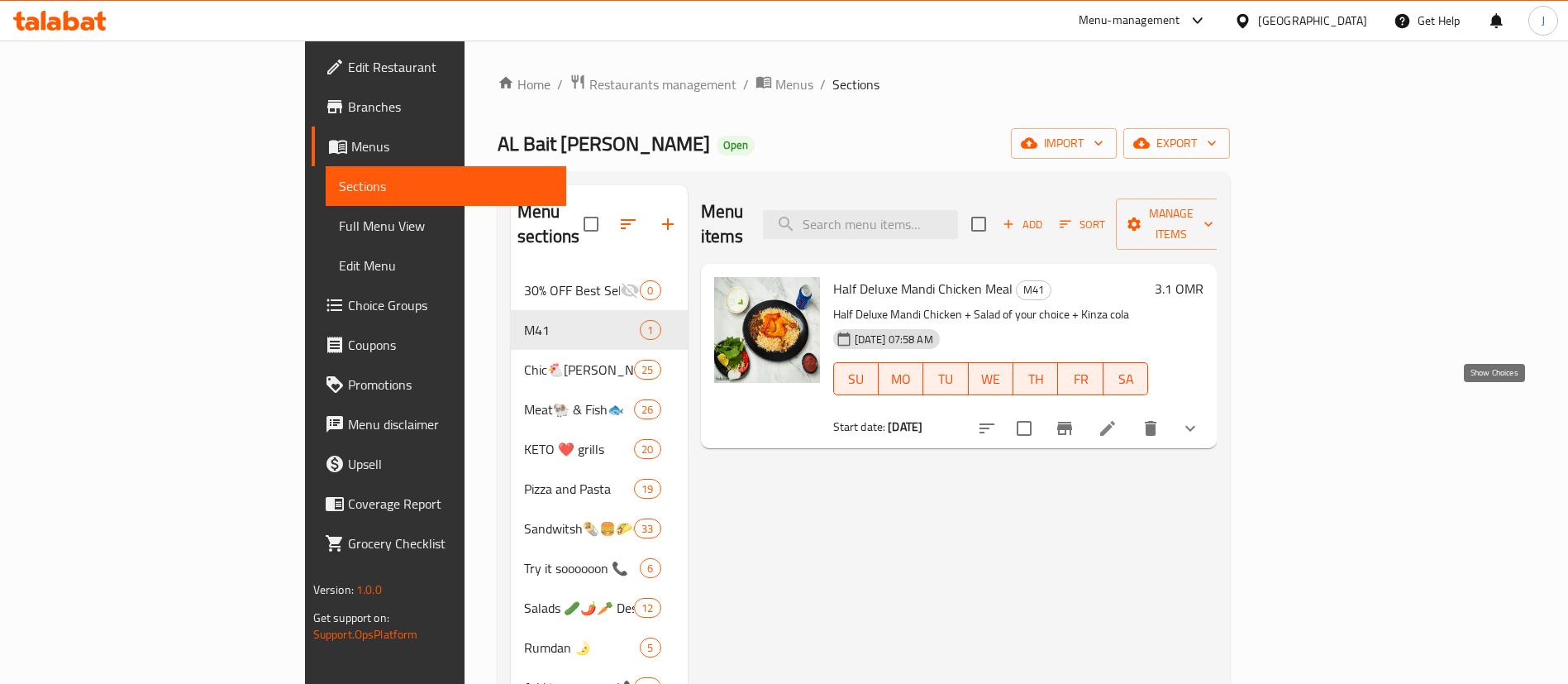
click at [1201, 418] on icon "show more" at bounding box center [1190, 428] width 20 height 20
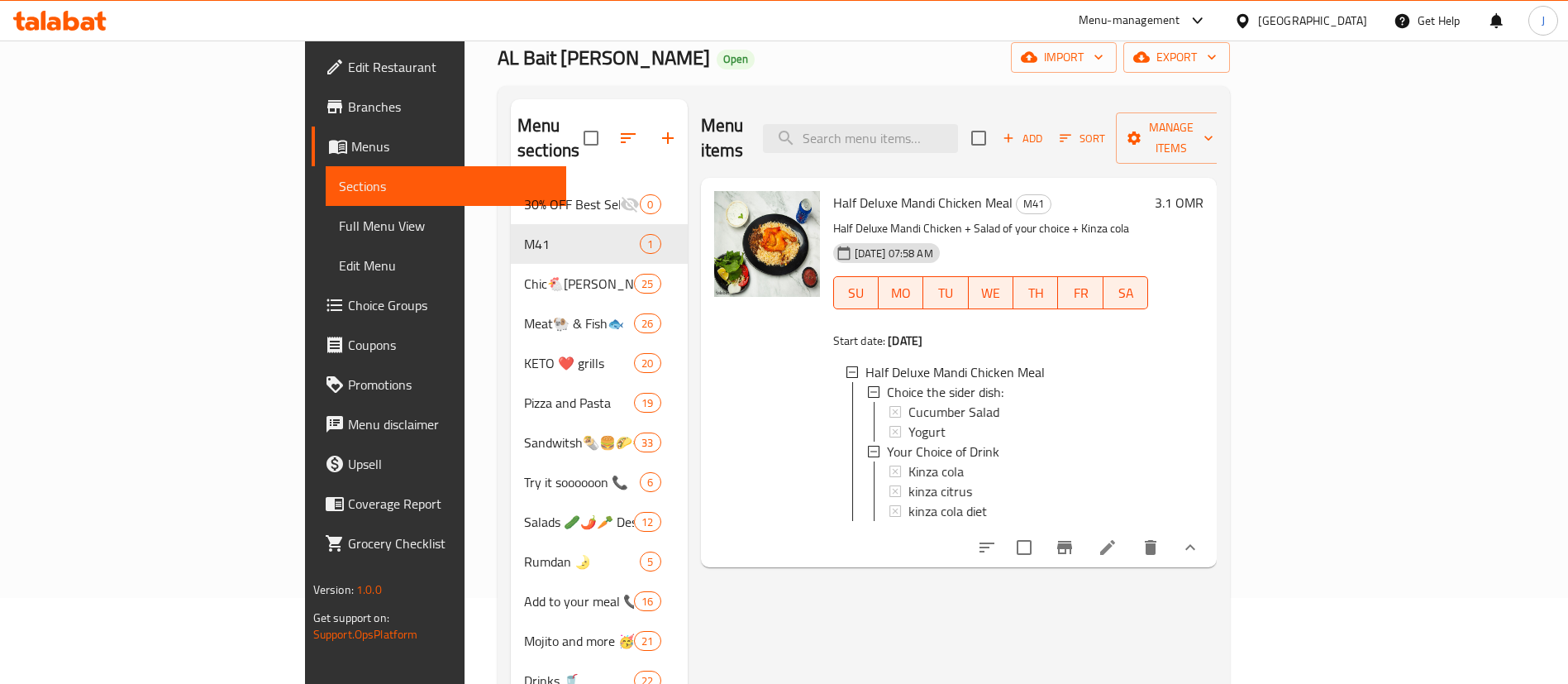
scroll to position [124, 0]
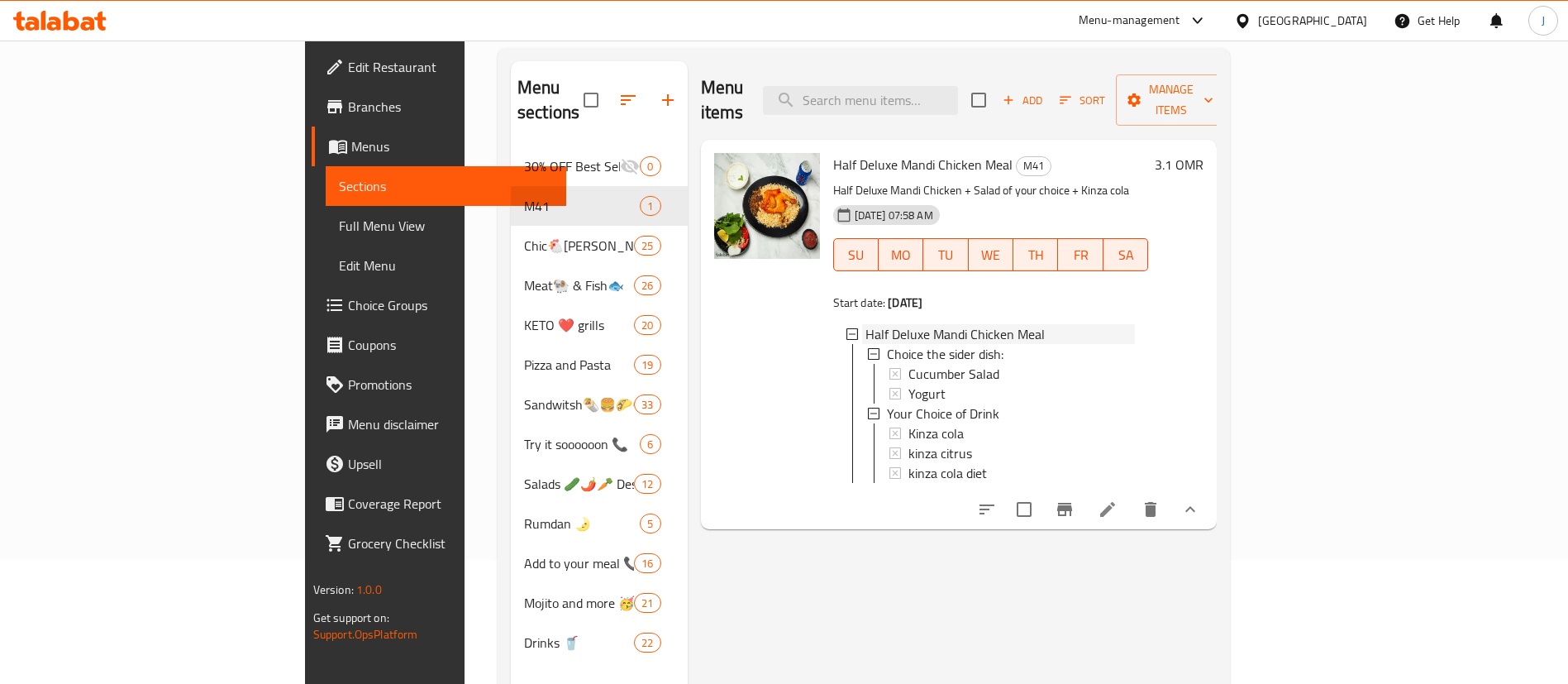
click at [847, 328] on icon at bounding box center [853, 334] width 12 height 12
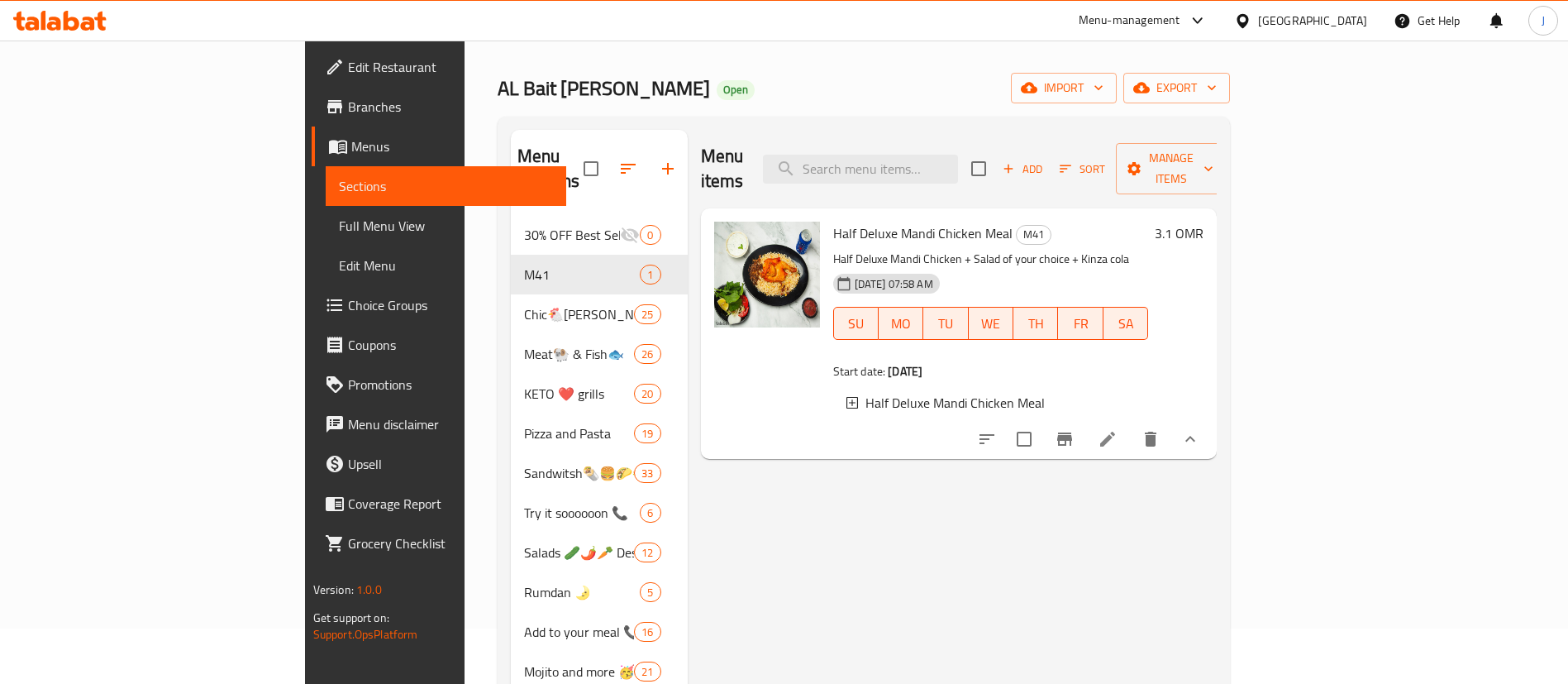
scroll to position [0, 0]
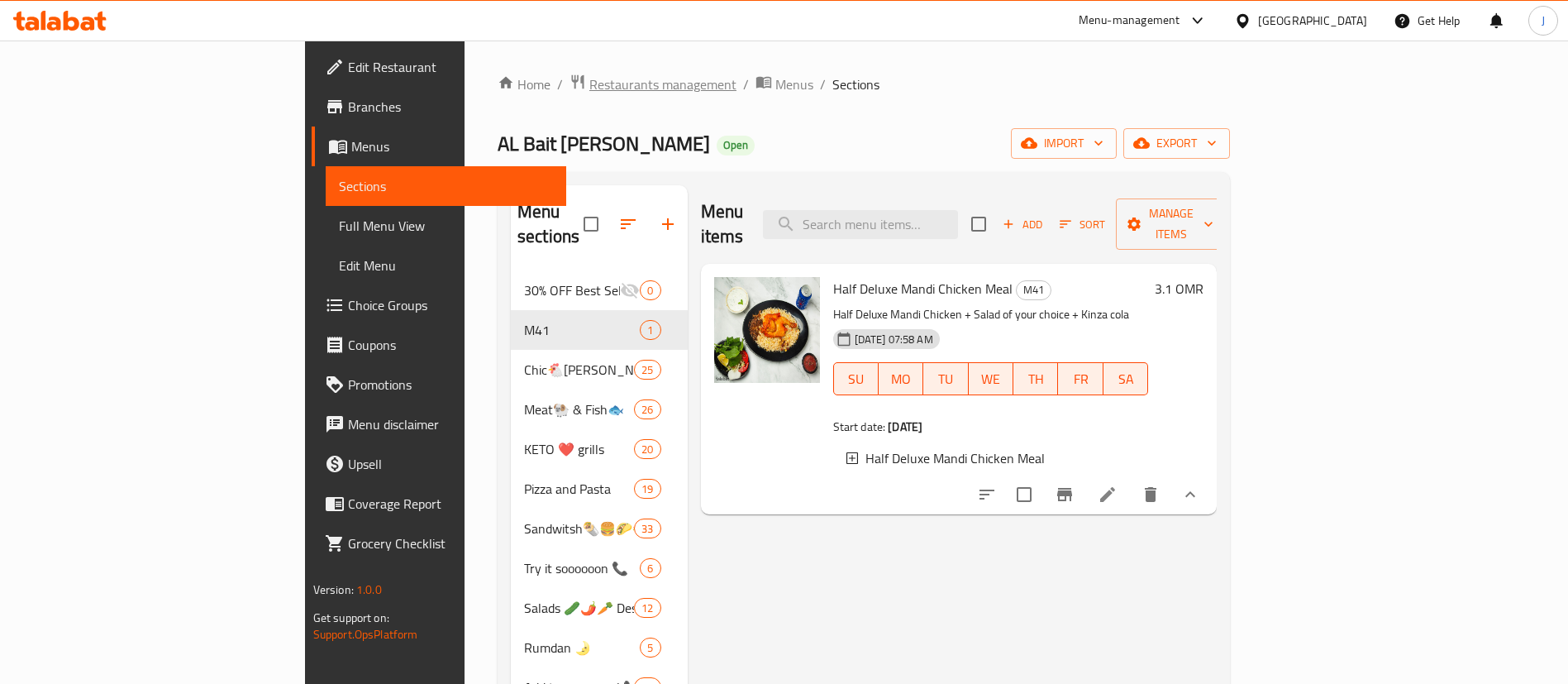
click at [589, 89] on span "Restaurants management" at bounding box center [662, 84] width 147 height 20
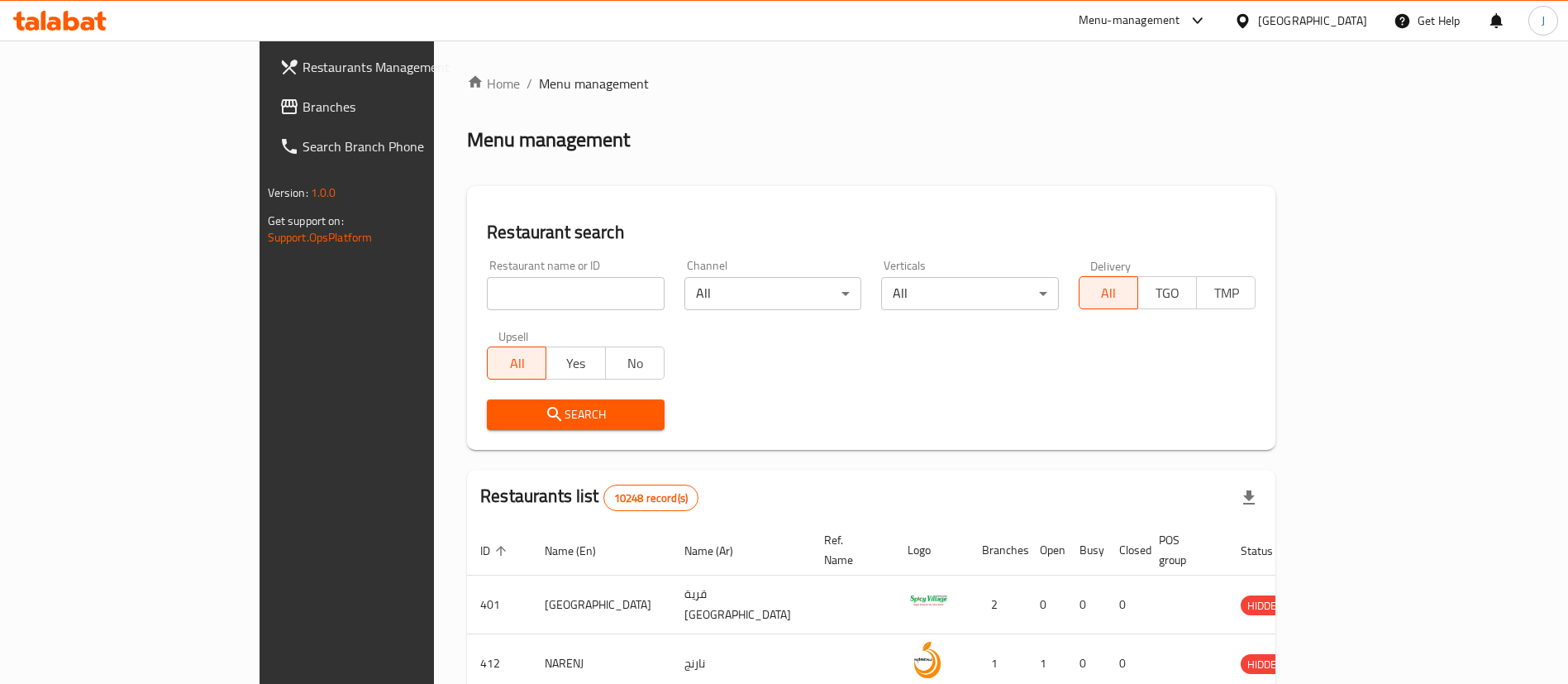
click at [486, 303] on input "search" at bounding box center [575, 293] width 178 height 33
paste input "684577"
type input "684577"
click button "Search" at bounding box center [575, 415] width 178 height 31
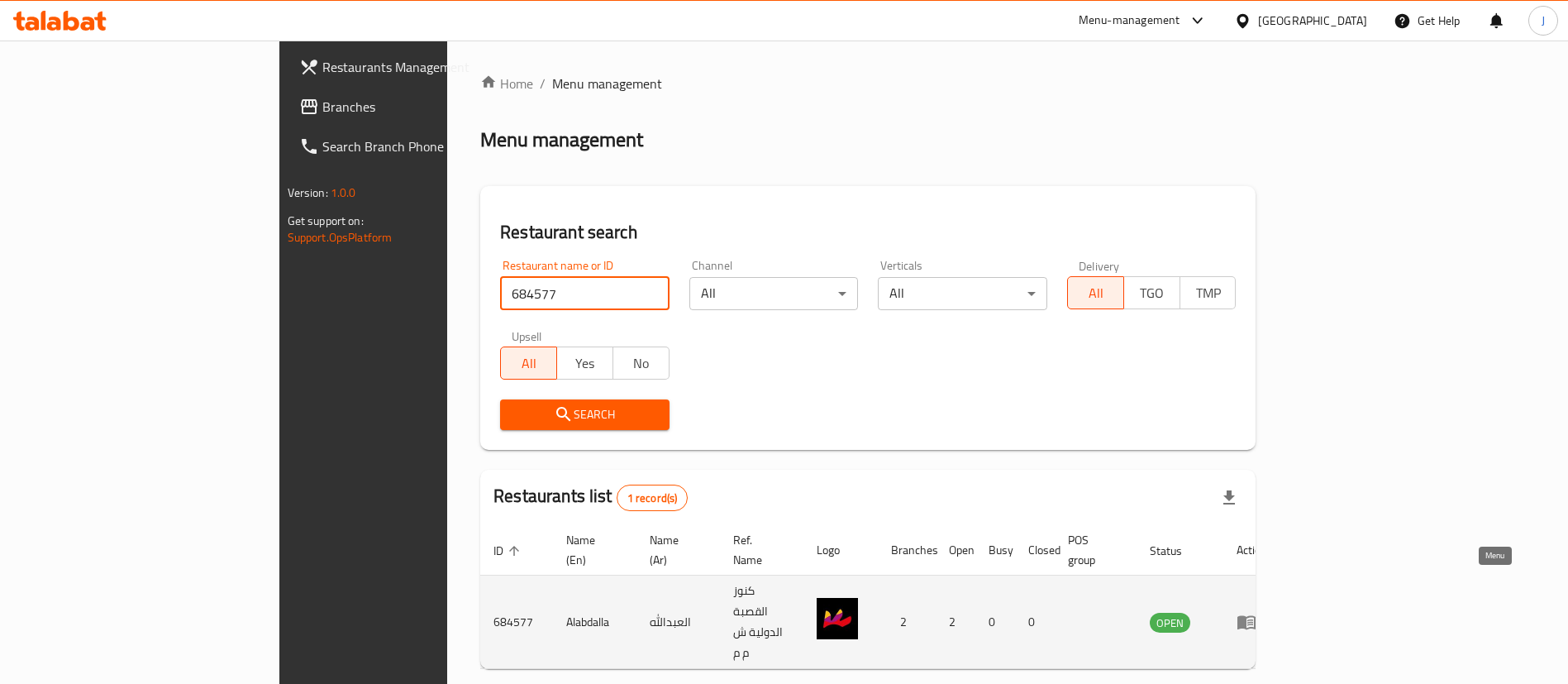
click at [1257, 612] on icon "enhanced table" at bounding box center [1246, 621] width 20 height 20
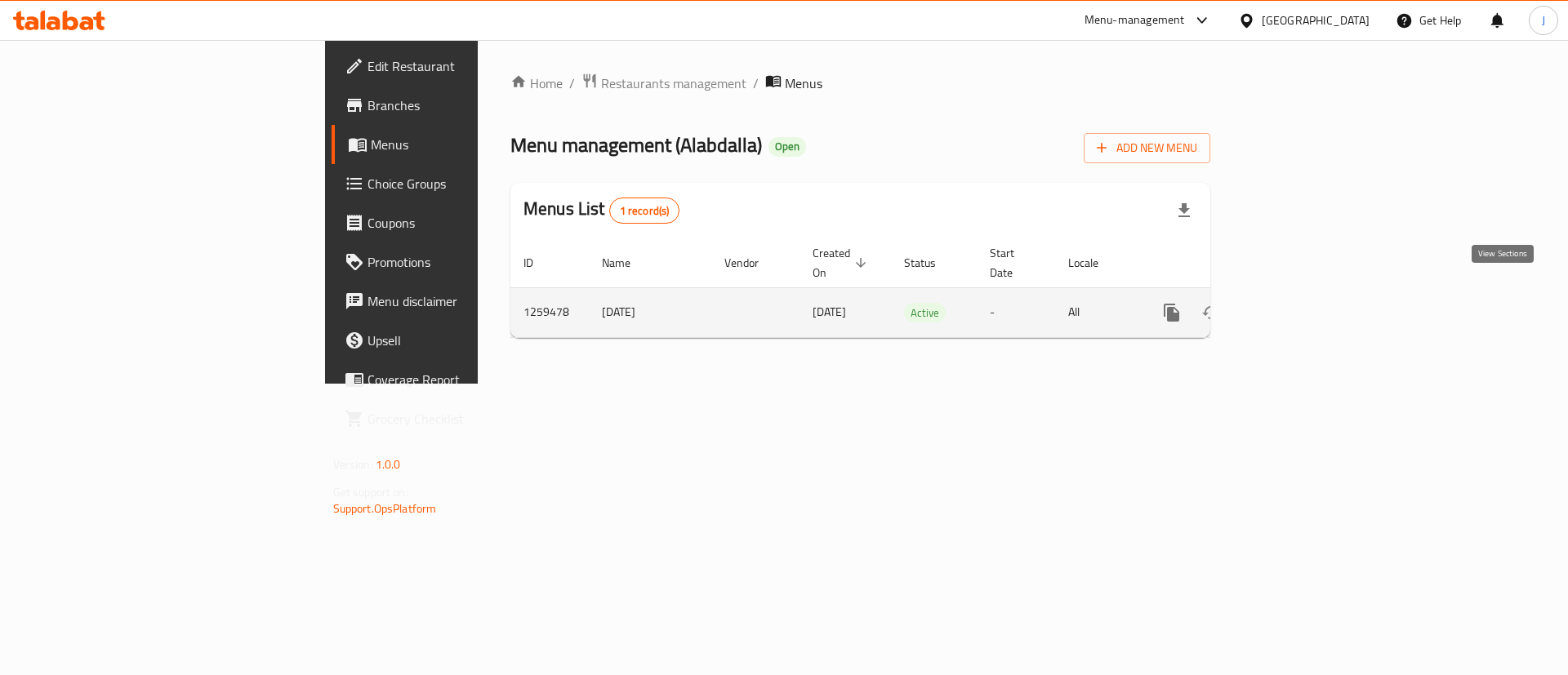
click at [1299, 303] on icon "enhanced table" at bounding box center [1289, 312] width 20 height 20
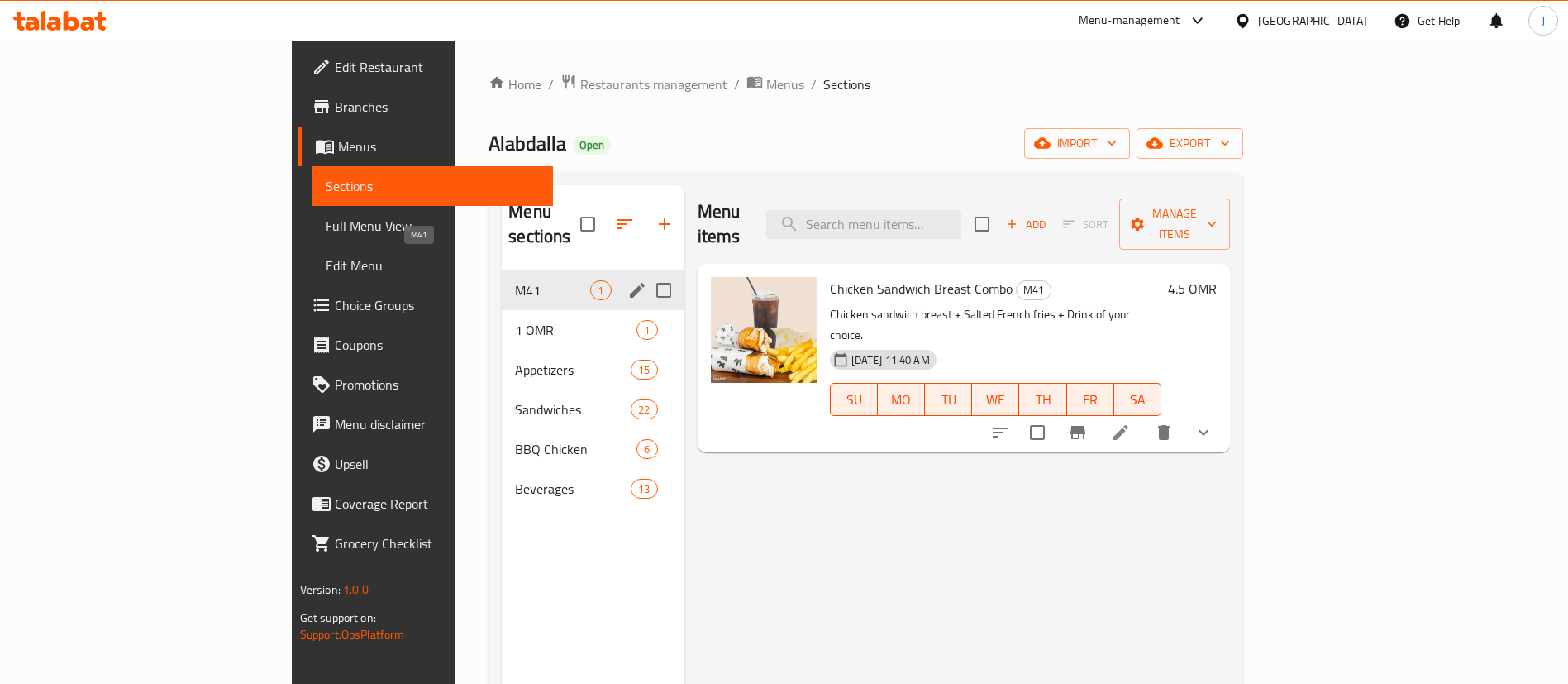
click at [515, 281] on span "M41" at bounding box center [553, 291] width 75 height 20
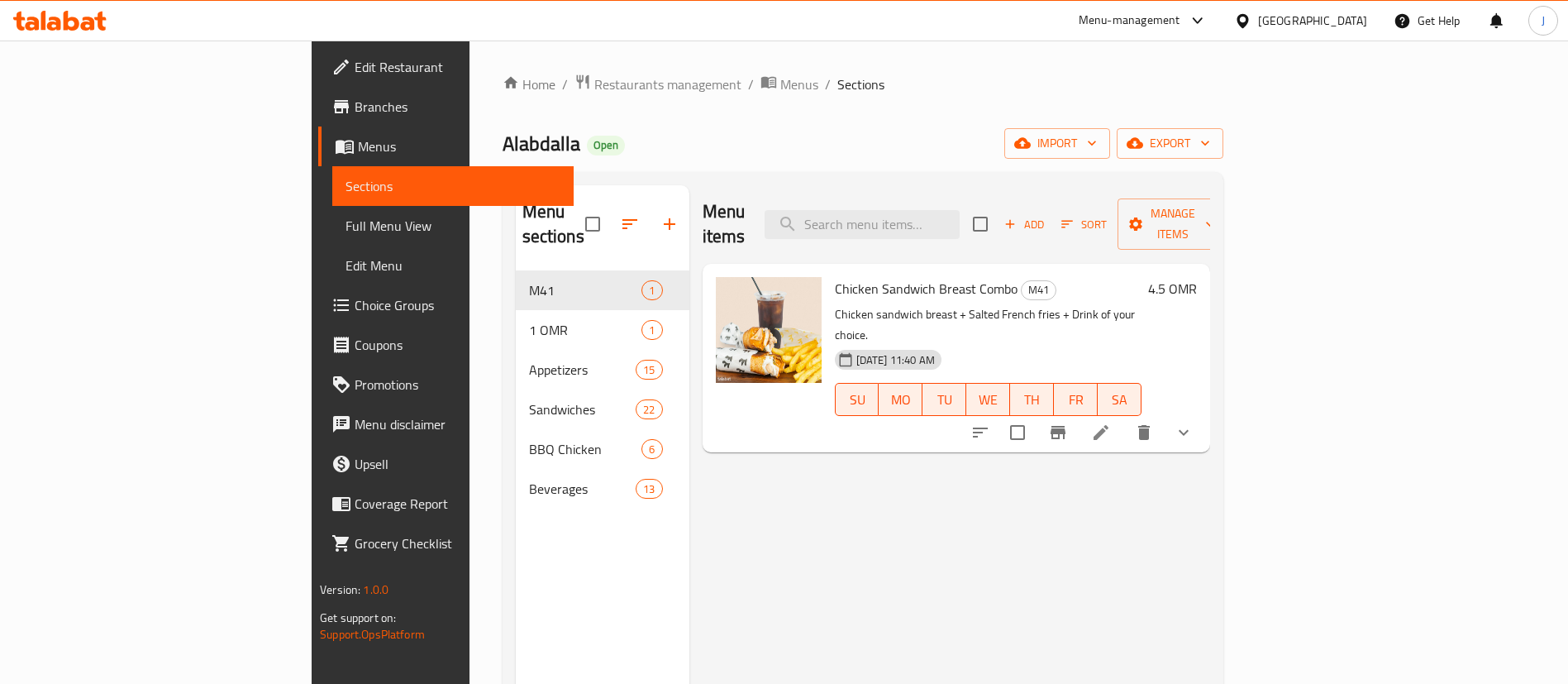
click at [1204, 413] on button "show more" at bounding box center [1183, 432] width 39 height 39
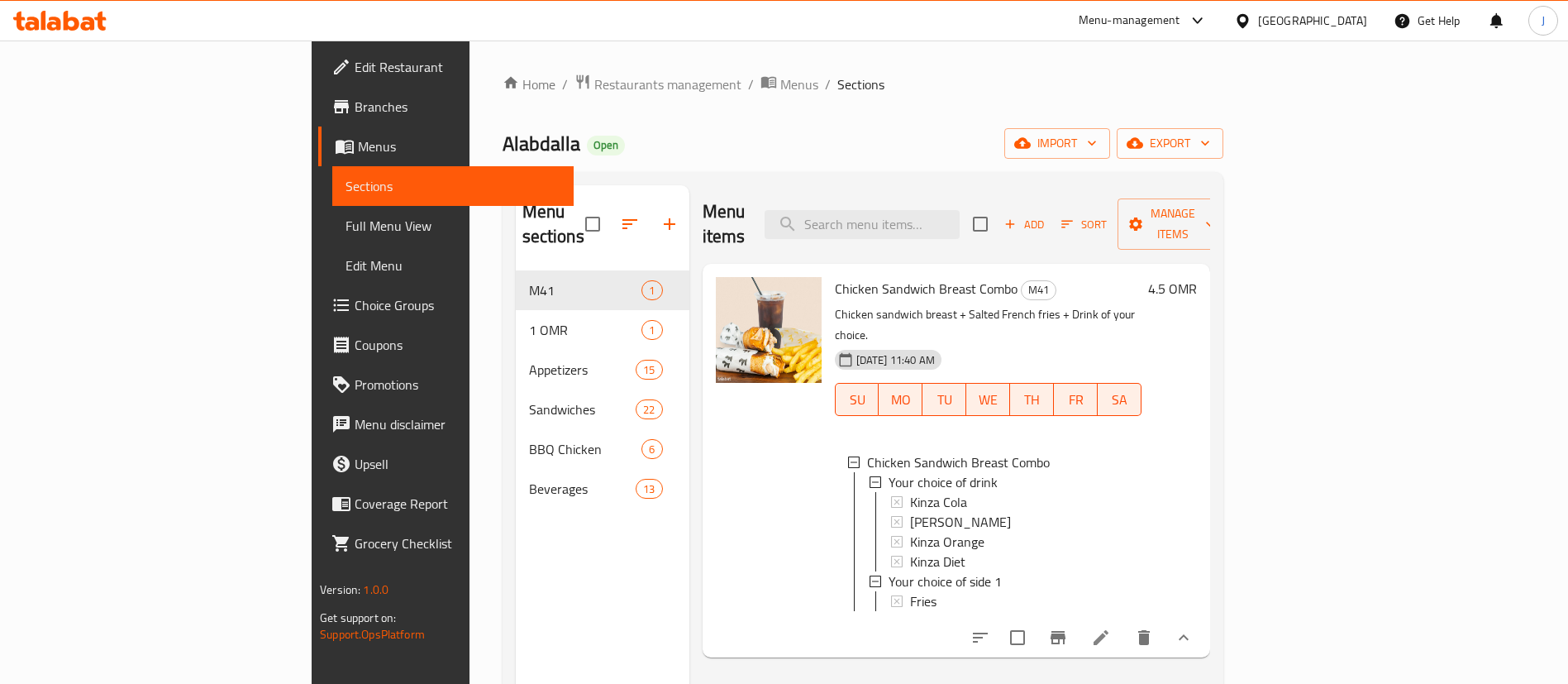
scroll to position [3, 0]
click at [870, 474] on icon at bounding box center [876, 480] width 12 height 12
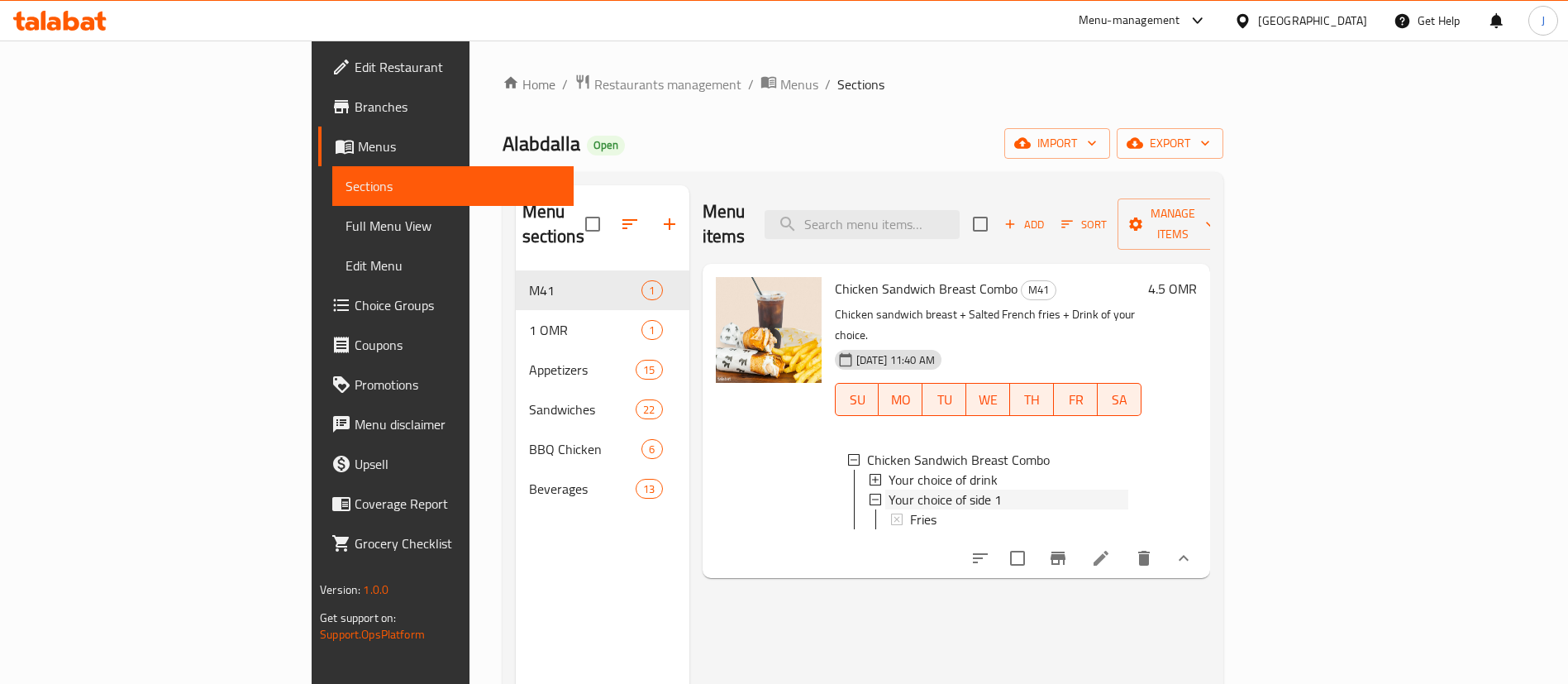
click at [870, 490] on div "Your choice of side 1" at bounding box center [999, 499] width 259 height 20
click at [848, 457] on icon at bounding box center [854, 463] width 12 height 12
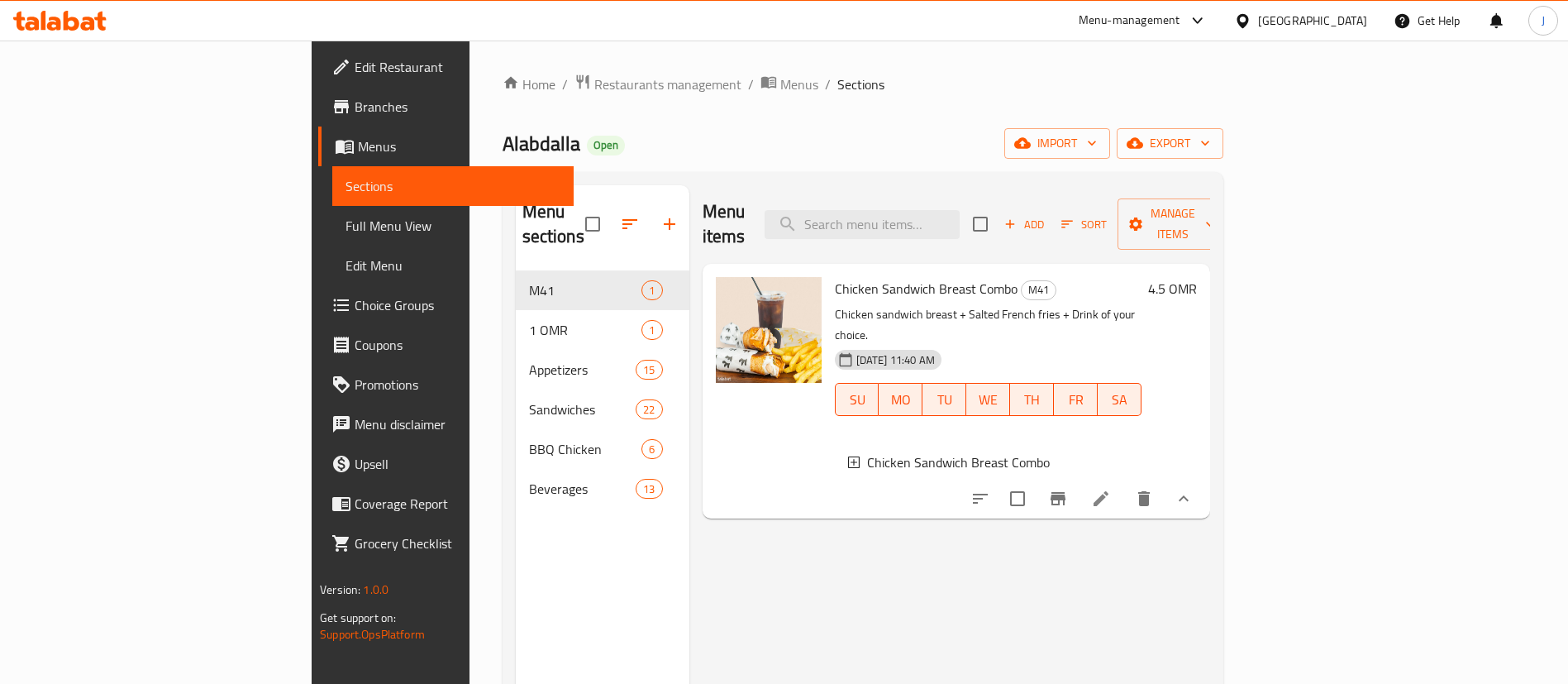
click at [1197, 277] on h6 "4.5 OMR" at bounding box center [1172, 289] width 49 height 23
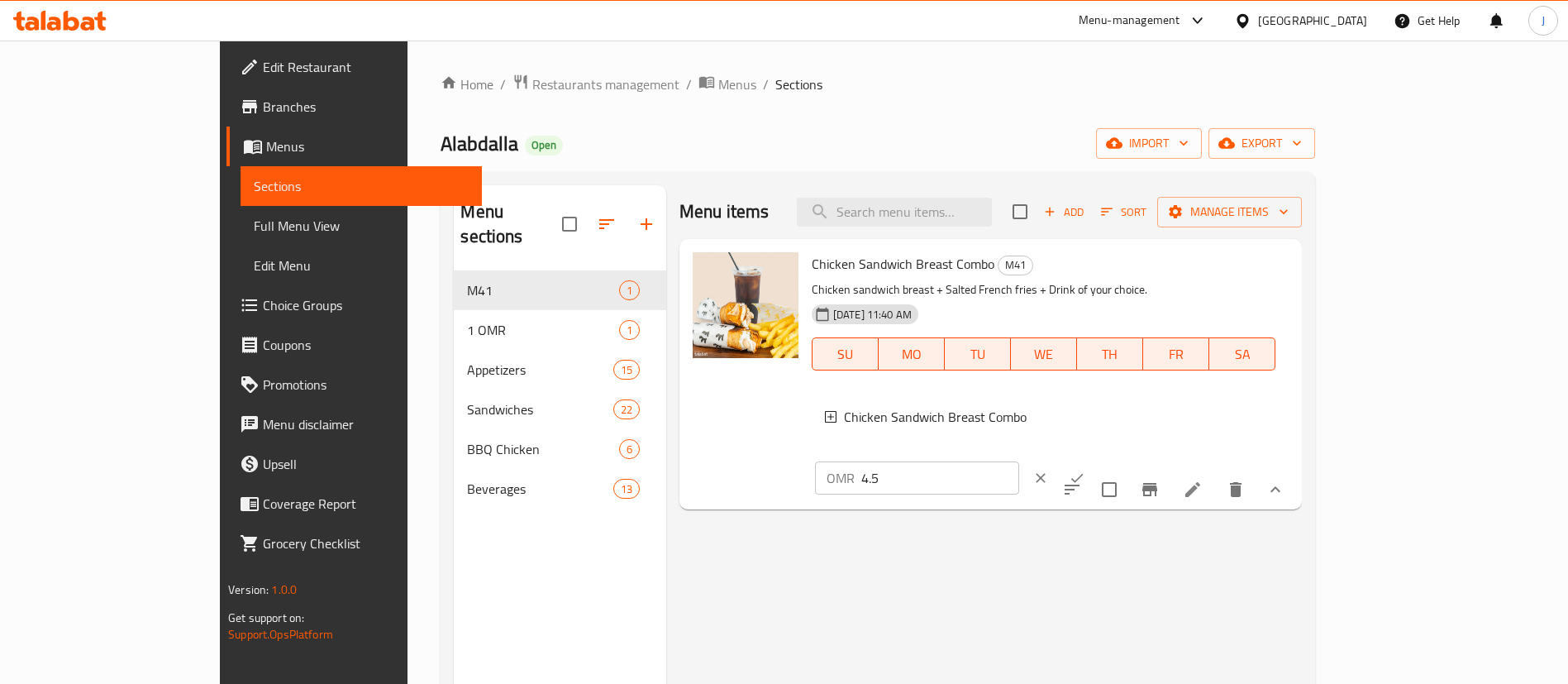
click at [1019, 462] on input "4.5" at bounding box center [940, 478] width 158 height 33
type input "4.6"
click at [1095, 460] on button "ok" at bounding box center [1078, 478] width 37 height 37
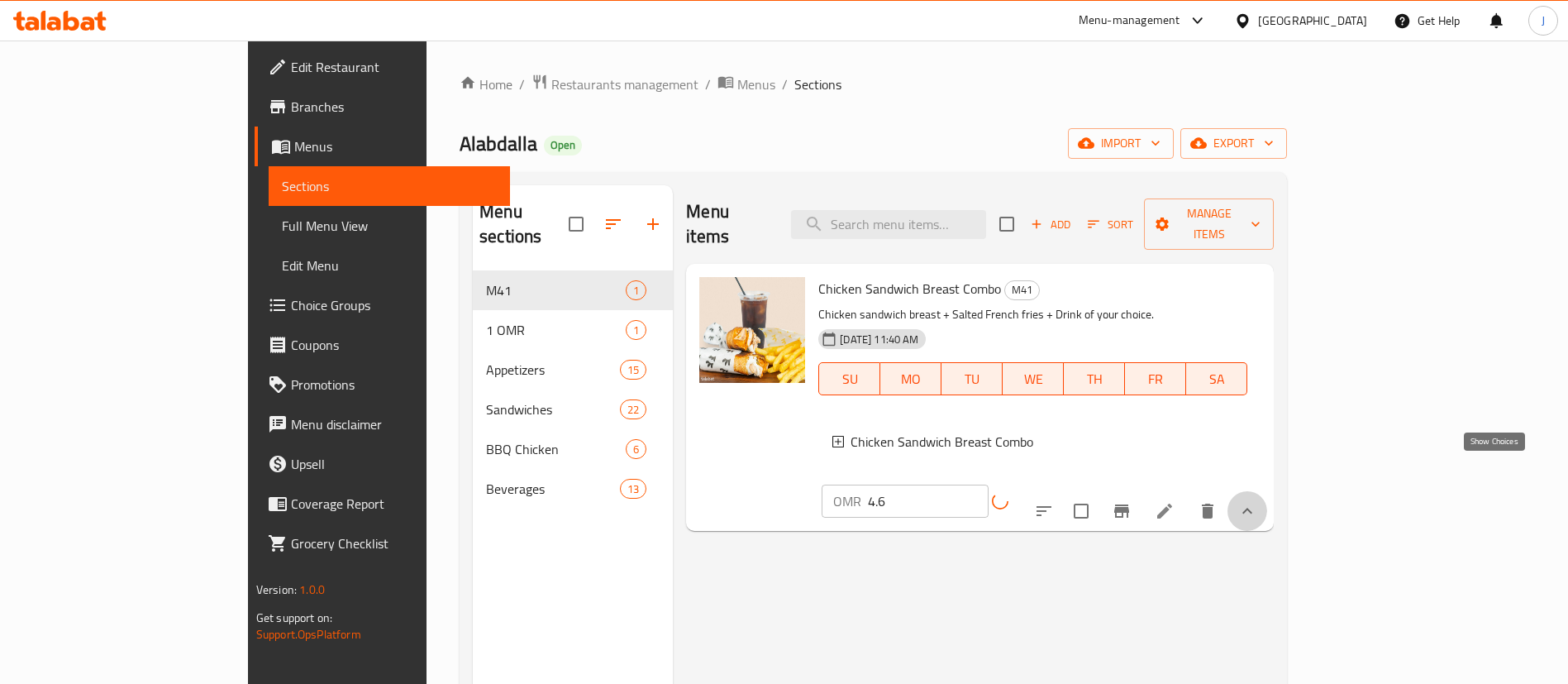
click at [1257, 501] on icon "show more" at bounding box center [1247, 511] width 20 height 20
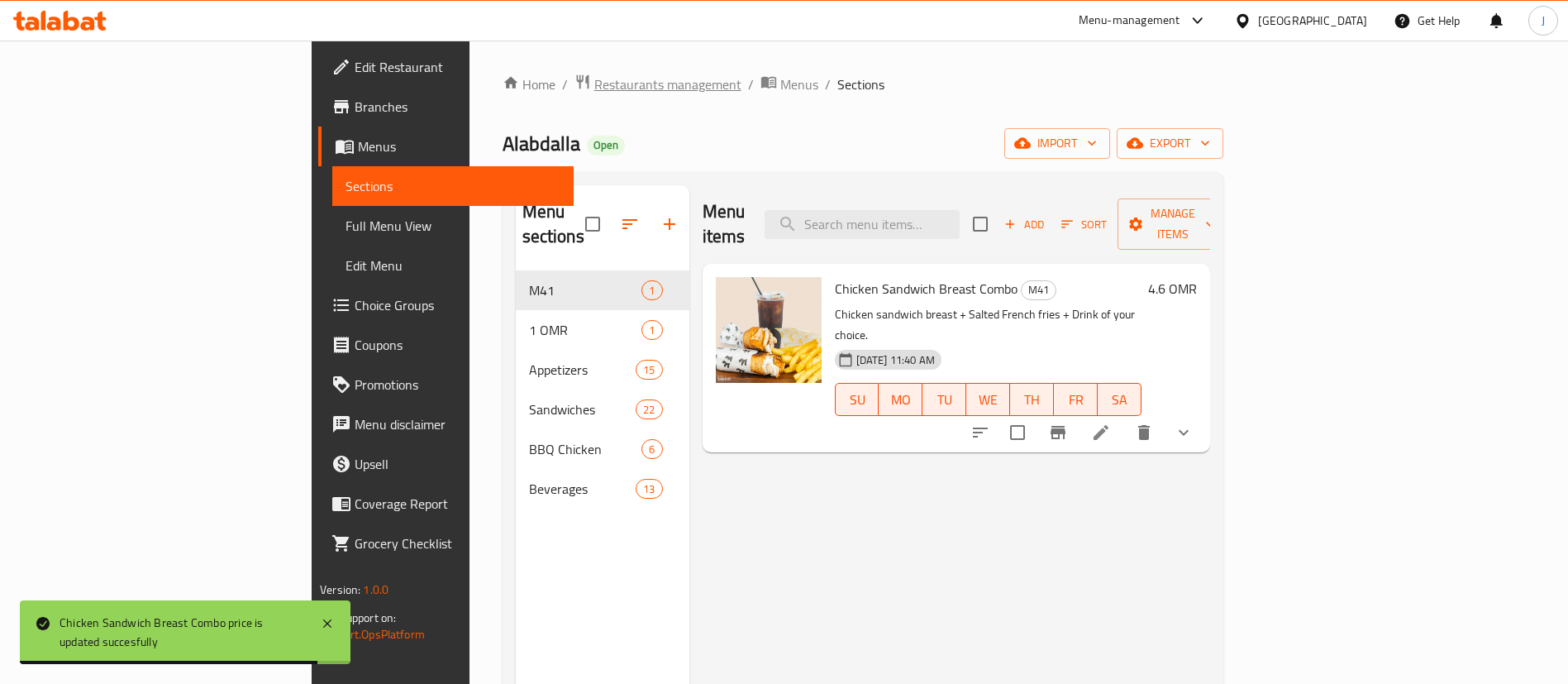
click at [594, 74] on span "Restaurants management" at bounding box center [667, 84] width 147 height 20
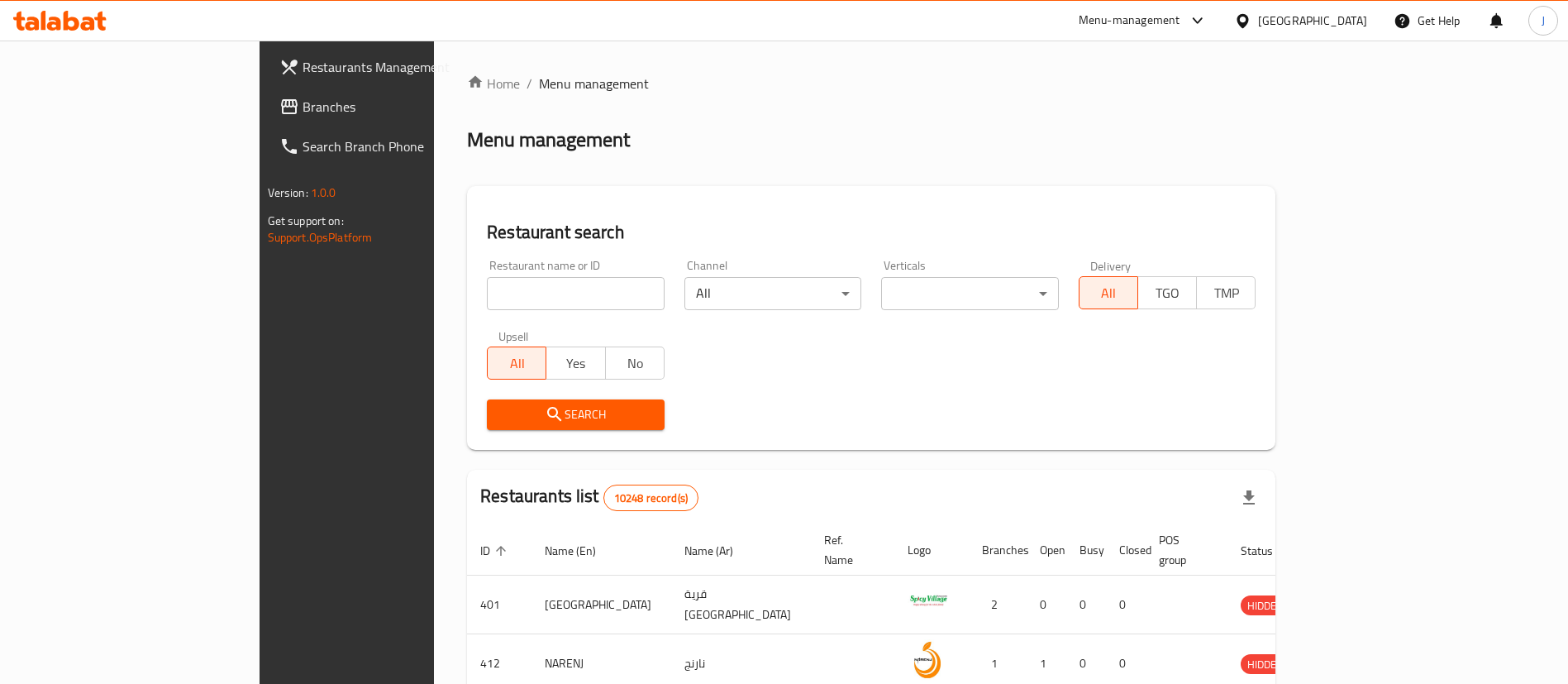
click at [486, 285] on input "search" at bounding box center [575, 293] width 178 height 33
paste input "654012"
type input "654012"
click button "Search" at bounding box center [575, 415] width 178 height 31
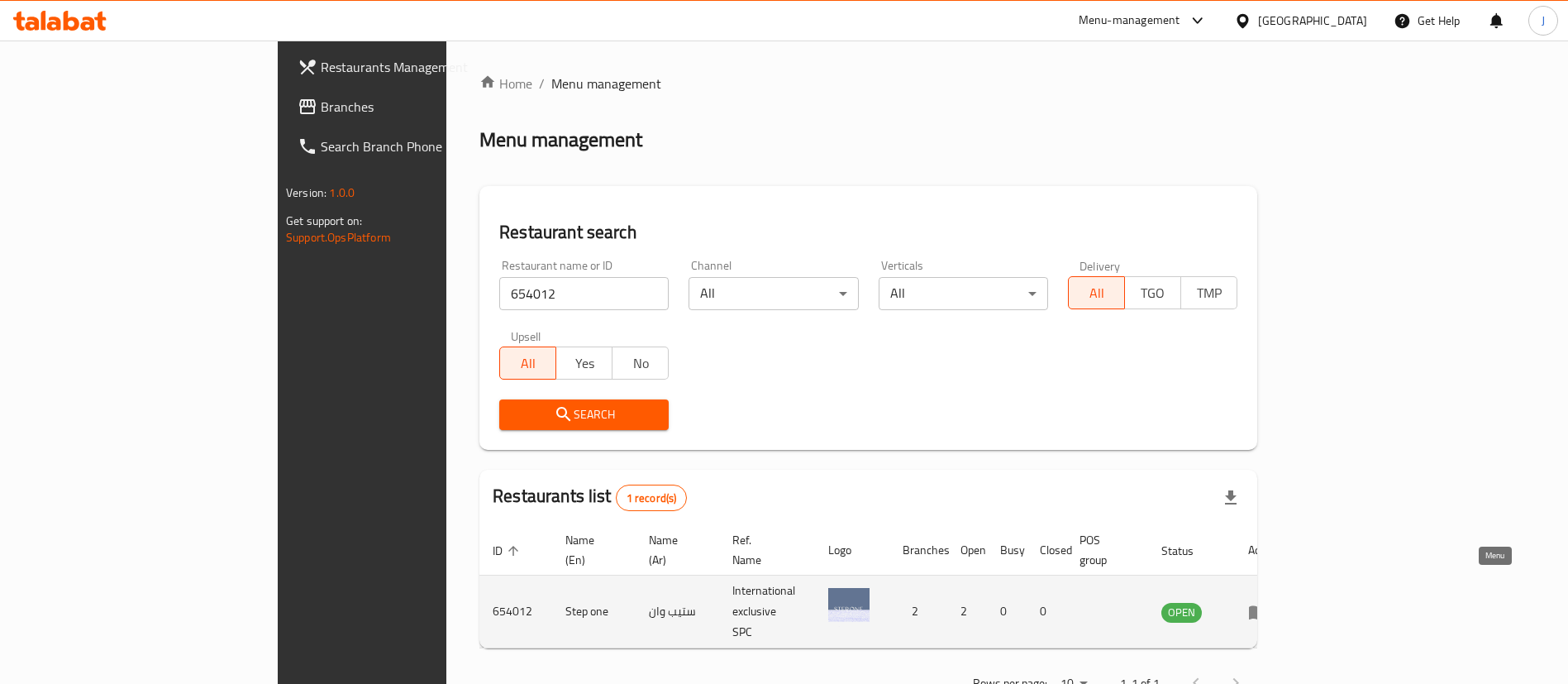
click at [1267, 605] on icon "enhanced table" at bounding box center [1257, 612] width 18 height 14
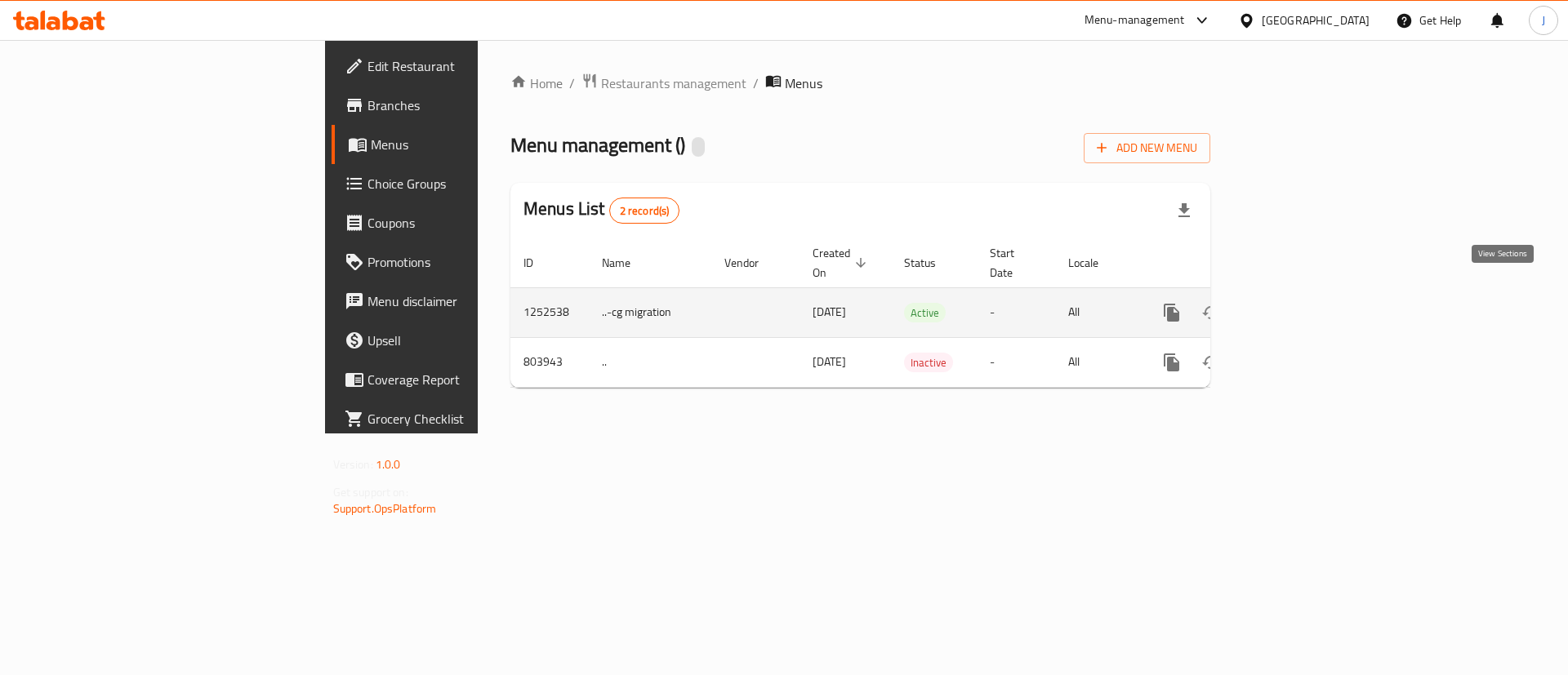
click at [1309, 304] on link "enhanced table" at bounding box center [1289, 312] width 39 height 39
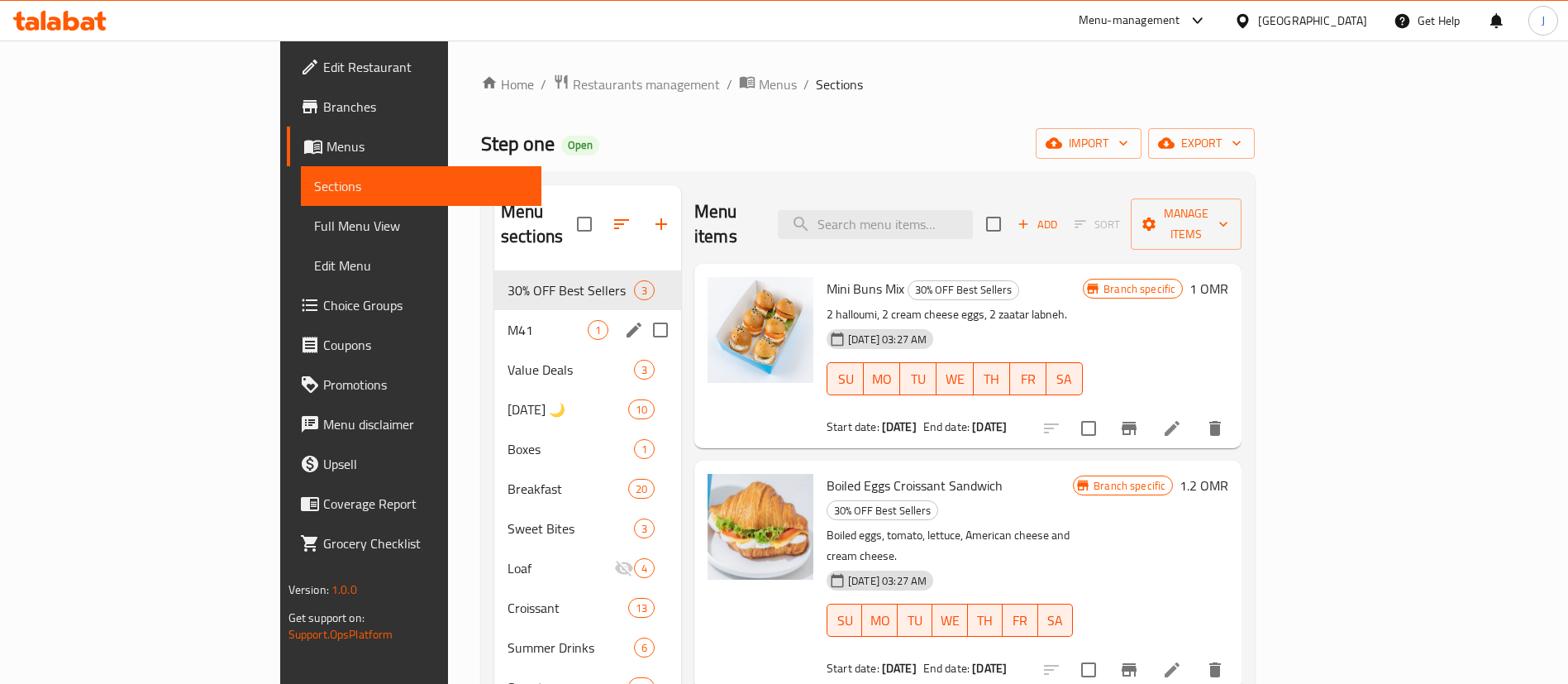
click at [494, 310] on div "M41 1" at bounding box center [587, 329] width 187 height 39
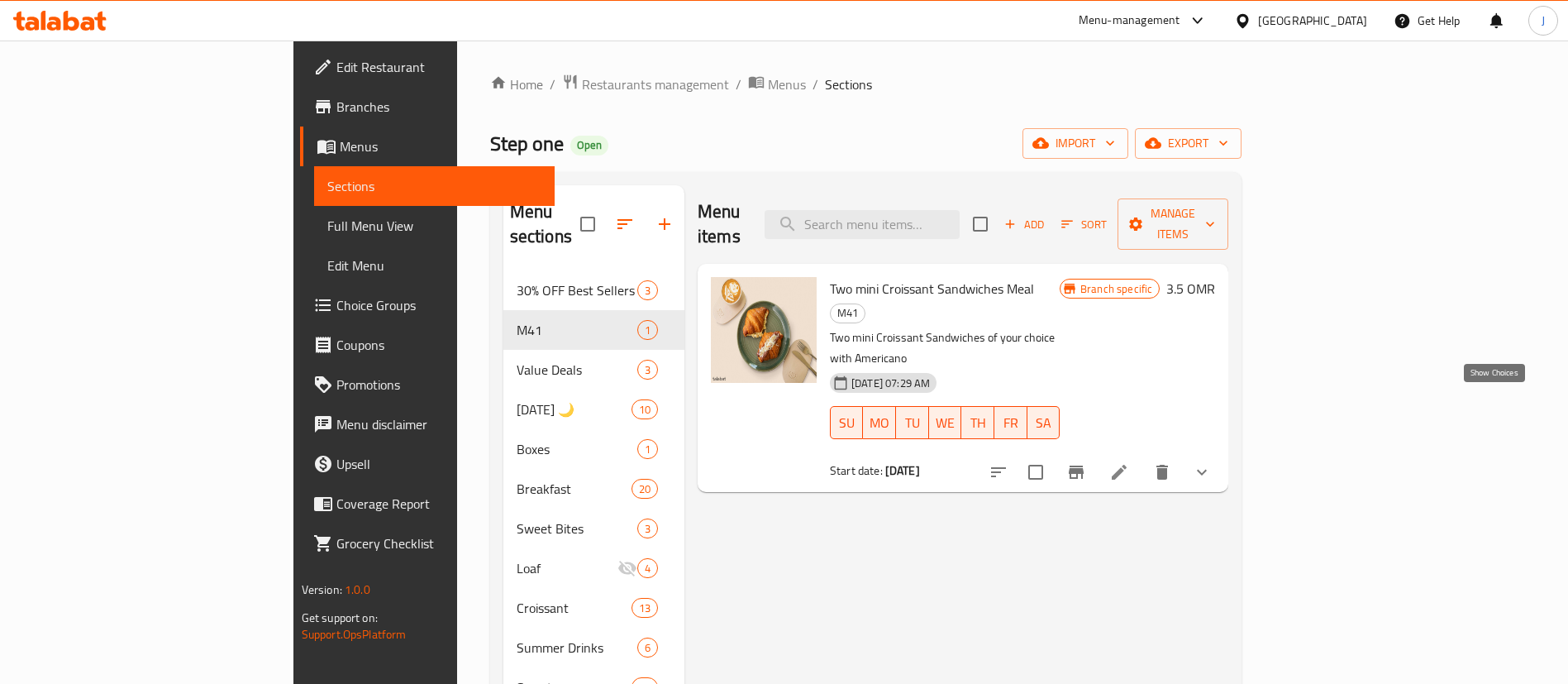
click at [1212, 463] on icon "show more" at bounding box center [1202, 472] width 20 height 20
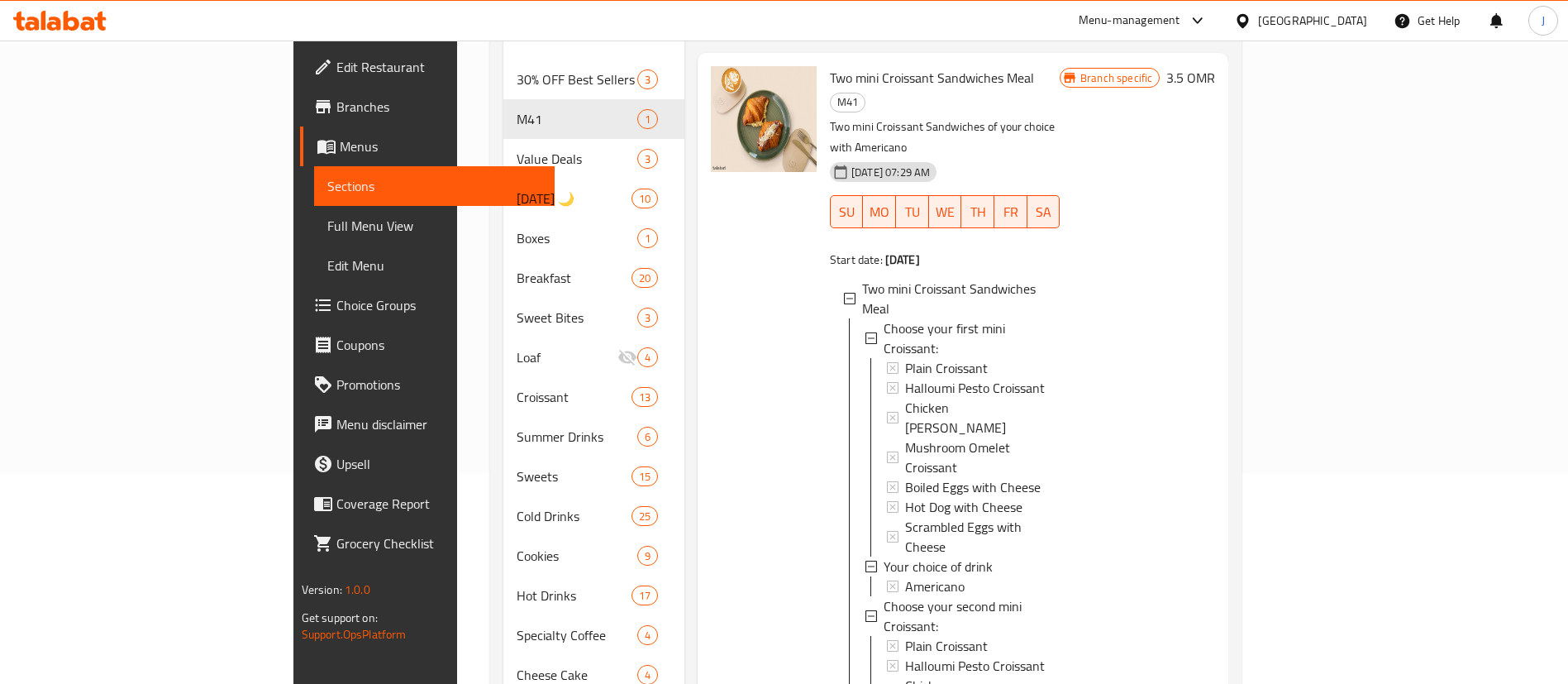
scroll to position [248, 0]
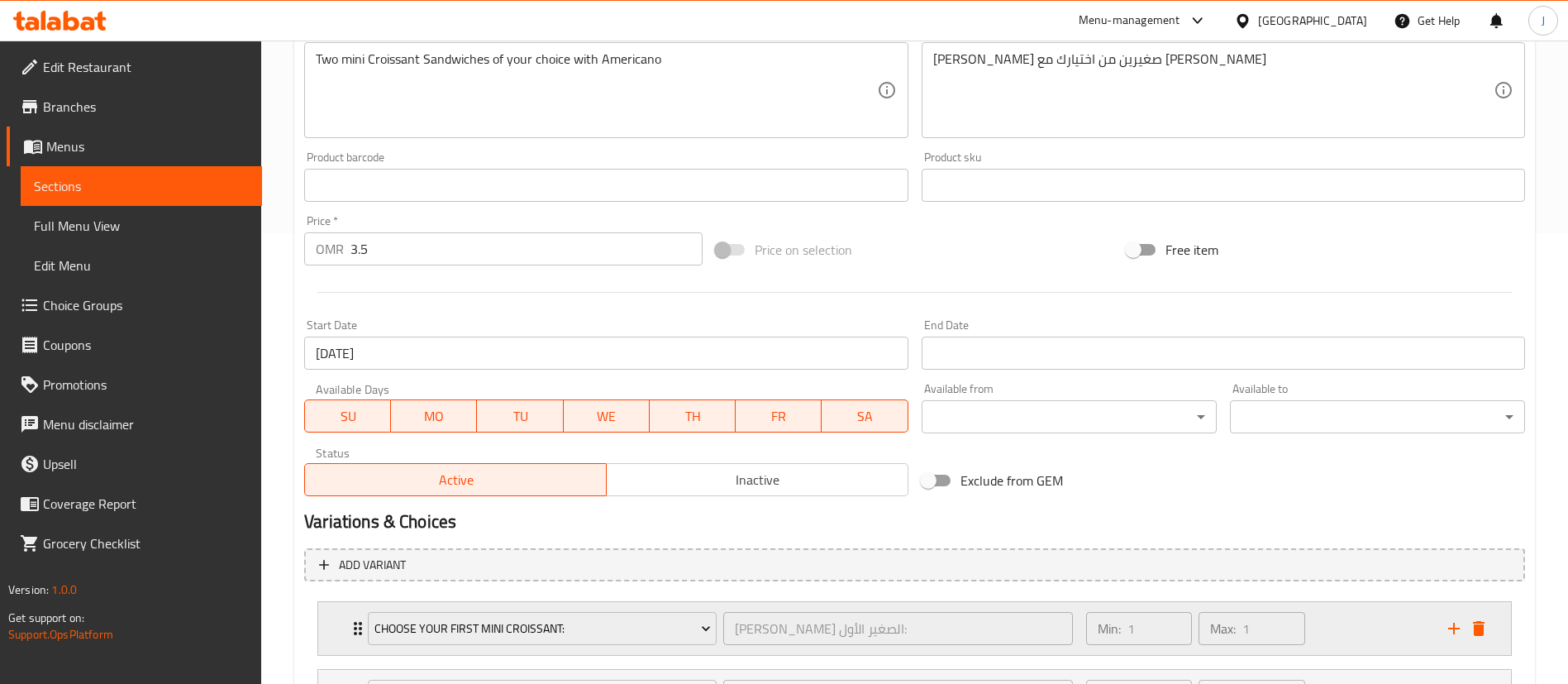
scroll to position [671, 0]
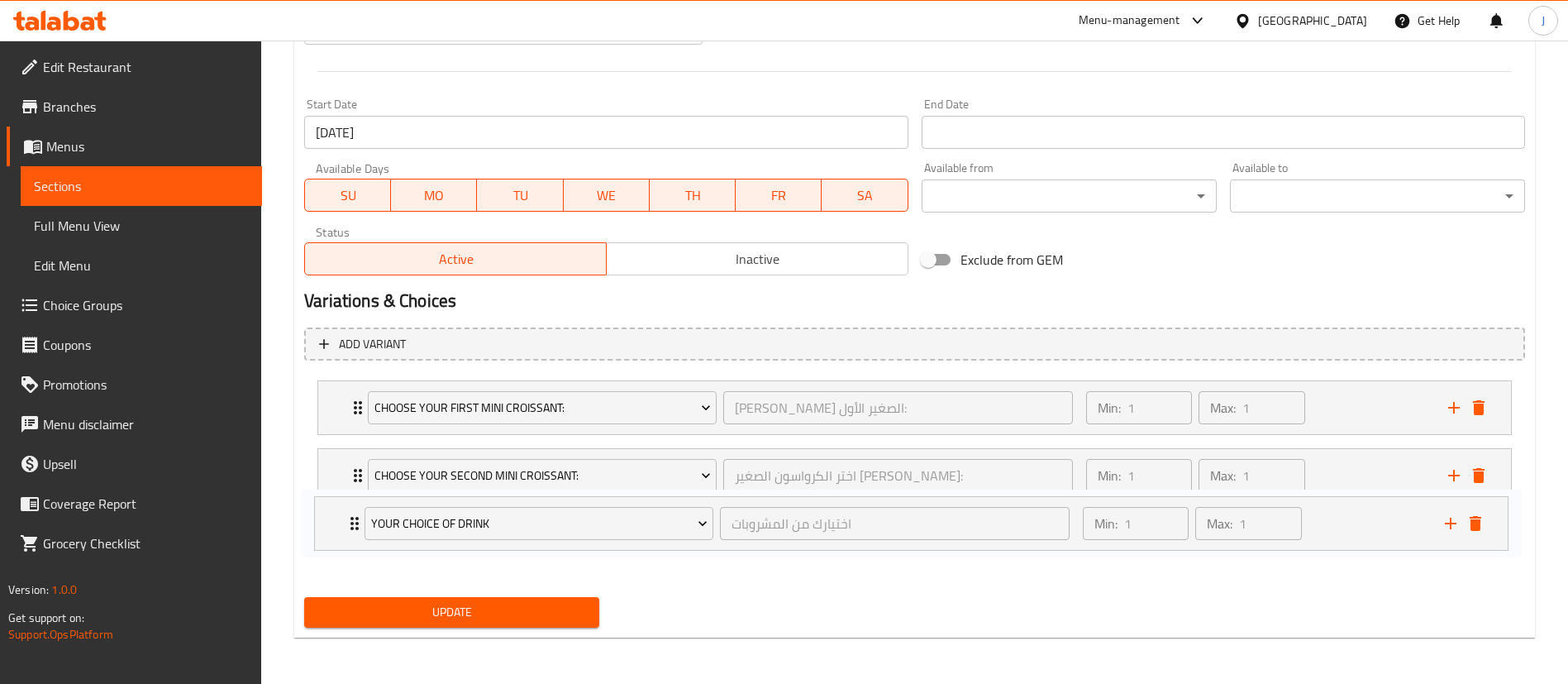
drag, startPoint x: 336, startPoint y: 483, endPoint x: 334, endPoint y: 540, distance: 57.0
click at [334, 540] on div "Choose your first mini Croissant: اختر كرواسونك الصغير الأول: ​ Min: 1 ​ Max: 1…" at bounding box center [914, 476] width 1221 height 204
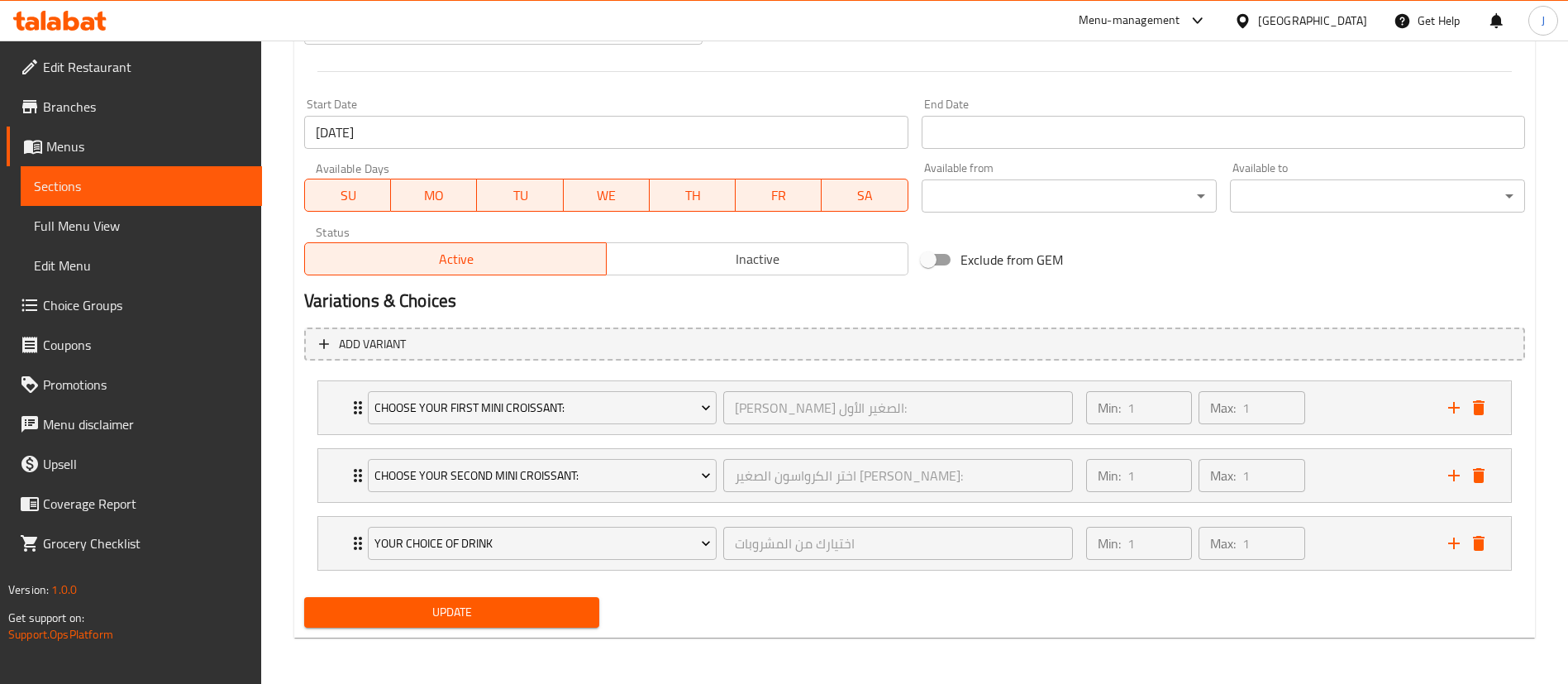
click at [461, 617] on span "Update" at bounding box center [451, 612] width 268 height 20
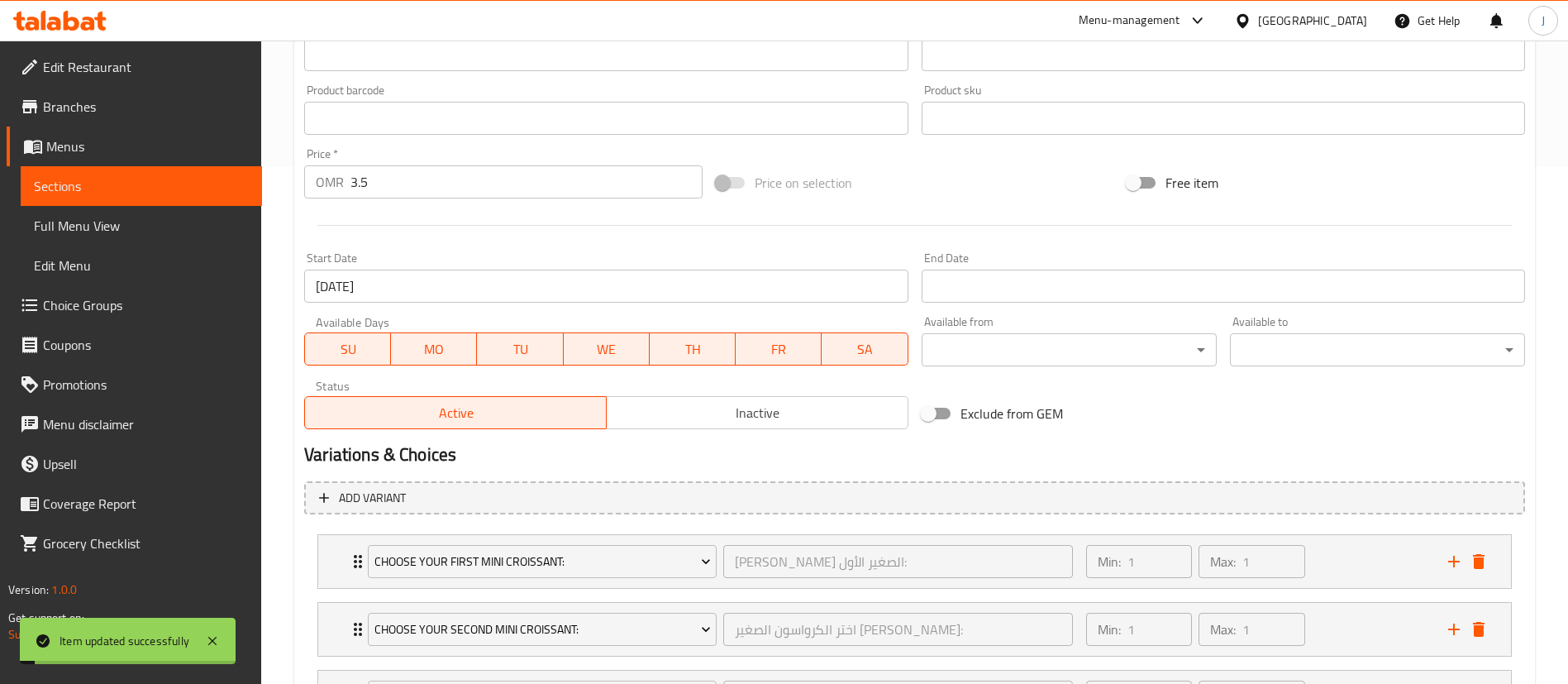
scroll to position [0, 0]
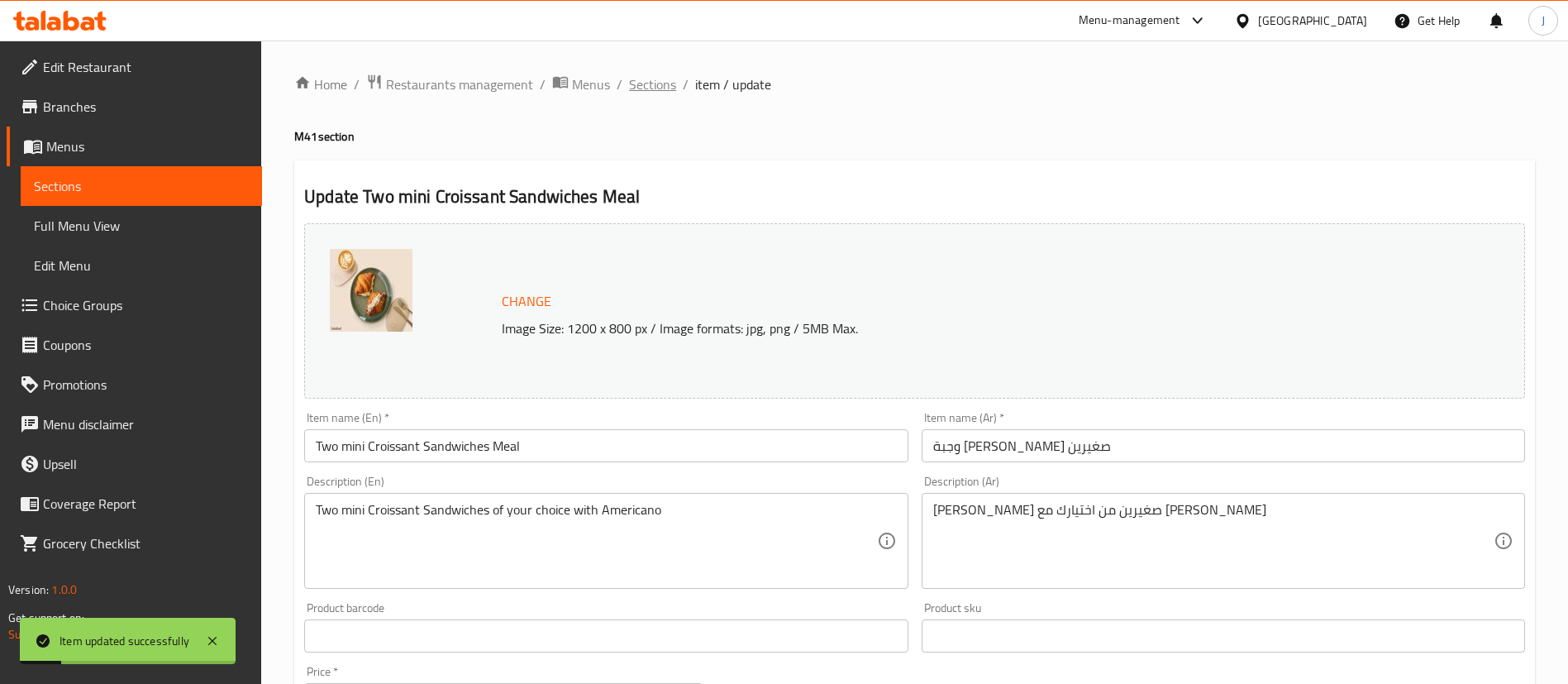
click at [646, 90] on span "Sections" at bounding box center [652, 84] width 47 height 20
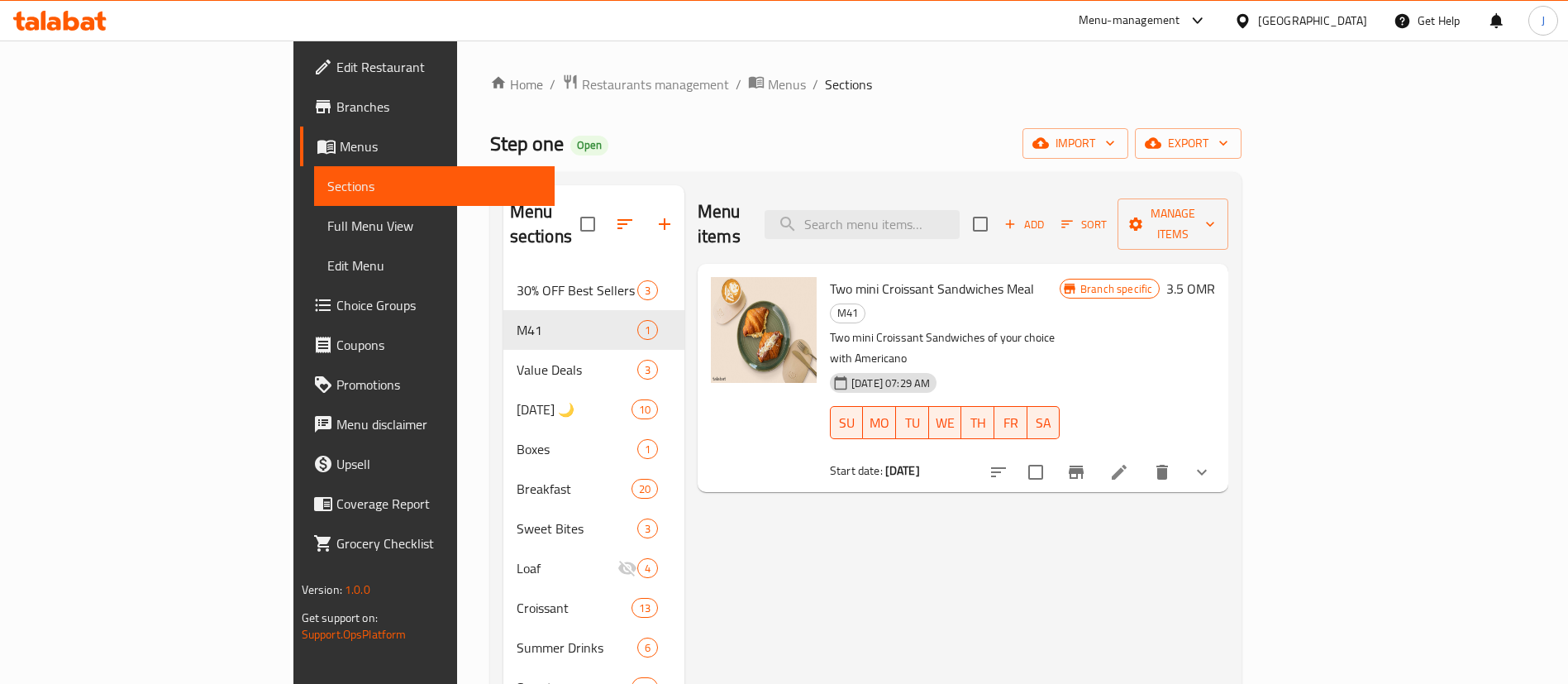
click at [490, 100] on div "Home / Restaurants management / Menus / Sections Step one Open import export Me…" at bounding box center [866, 500] width 753 height 852
click at [582, 92] on span "Restaurants management" at bounding box center [655, 84] width 147 height 20
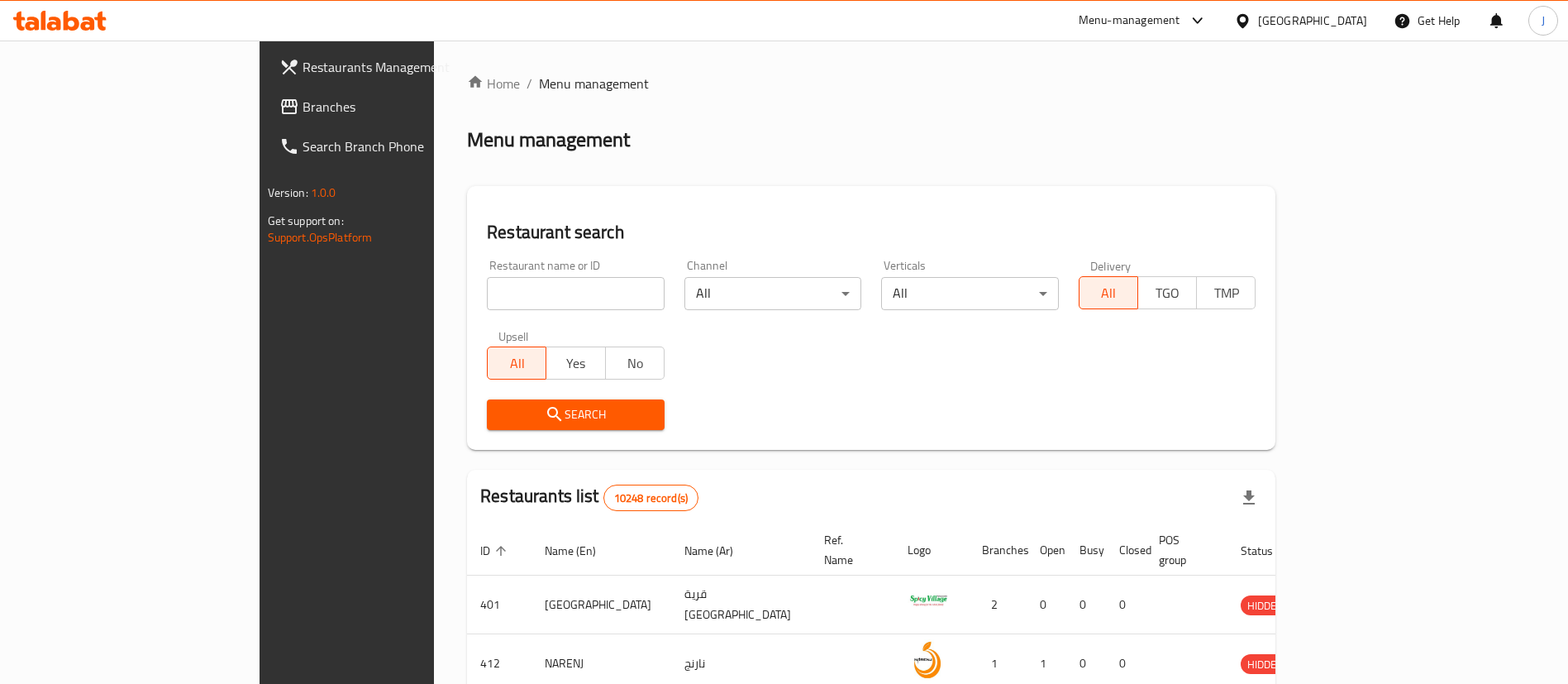
click at [486, 287] on input "search" at bounding box center [575, 293] width 178 height 33
paste input "17954"
type input "17954"
click button "Search" at bounding box center [575, 415] width 178 height 31
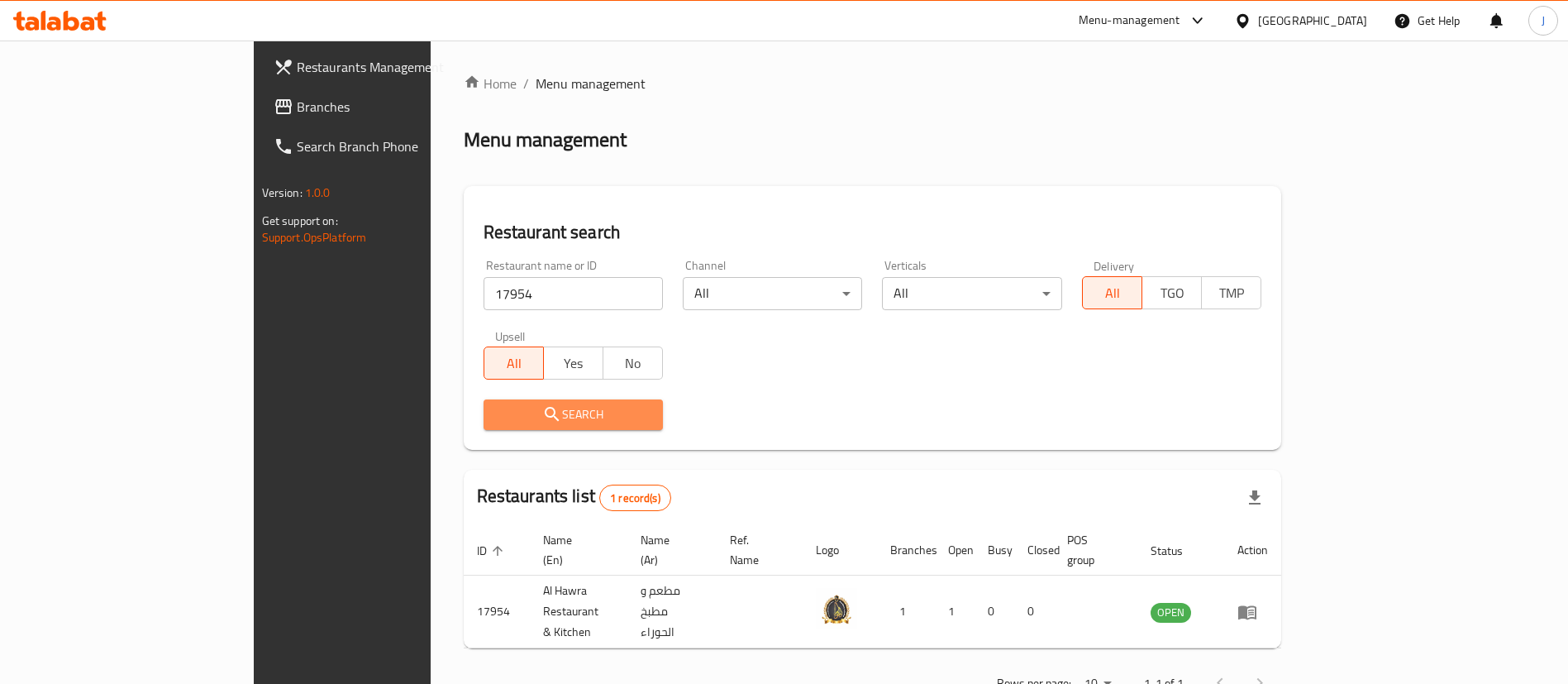
click at [484, 426] on button "Search" at bounding box center [573, 415] width 180 height 31
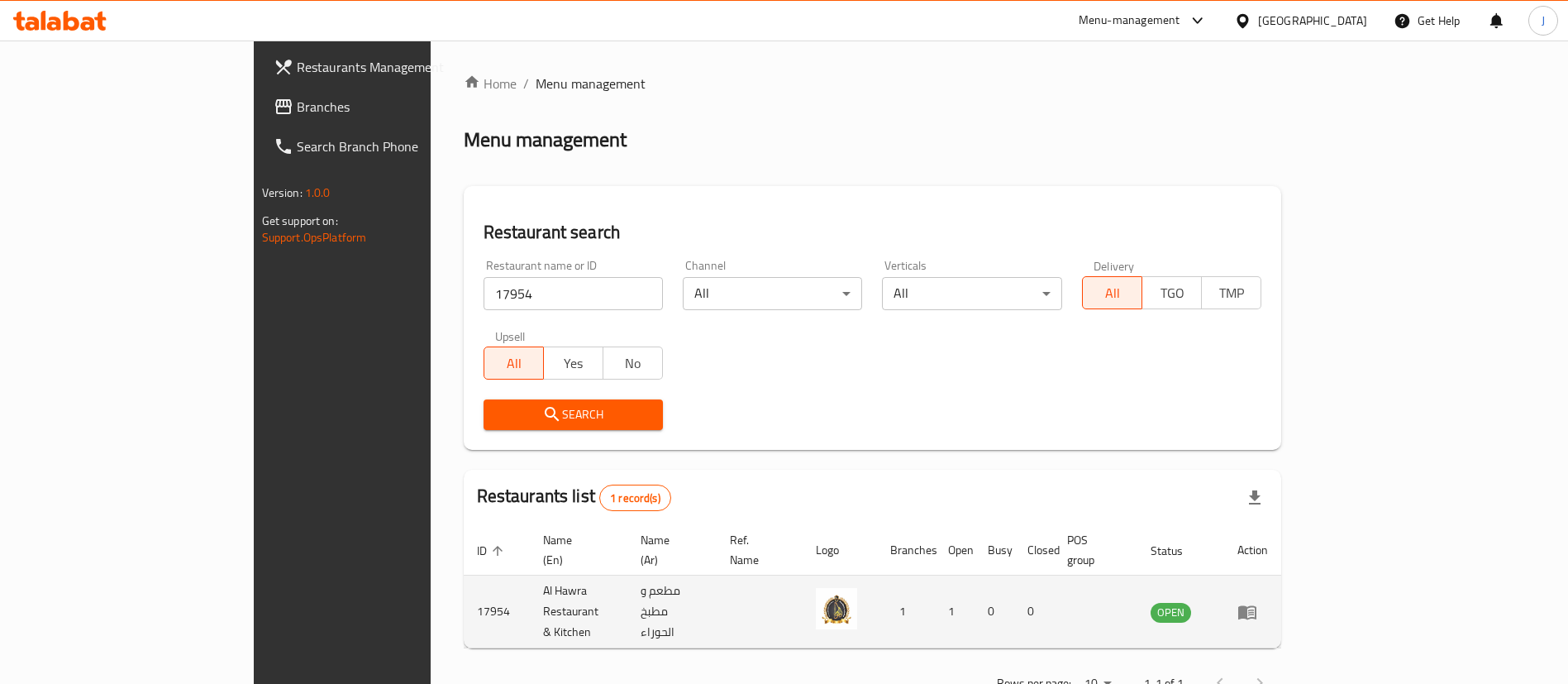
click at [1282, 597] on td "enhanced table" at bounding box center [1253, 612] width 57 height 73
click at [1257, 602] on icon "enhanced table" at bounding box center [1247, 612] width 20 height 20
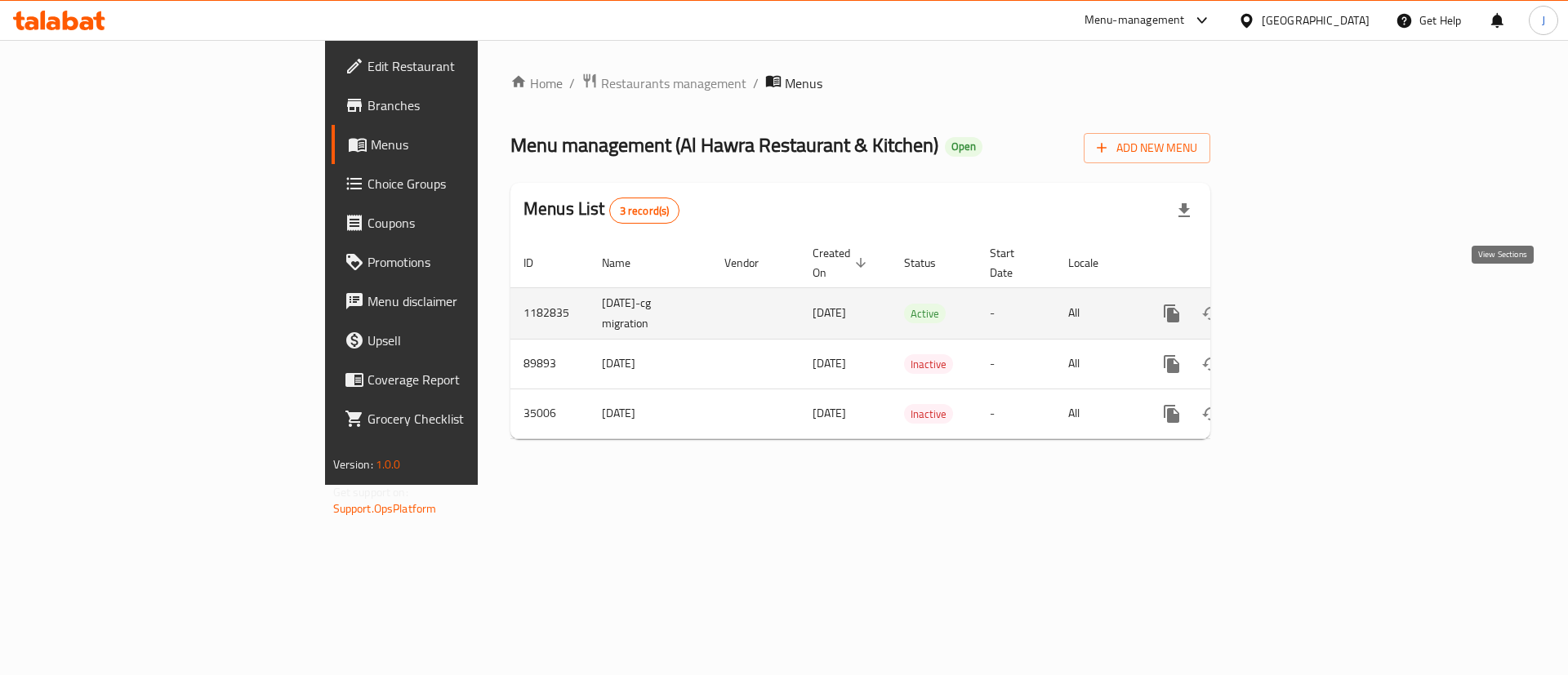
click at [1299, 304] on icon "enhanced table" at bounding box center [1289, 313] width 20 height 20
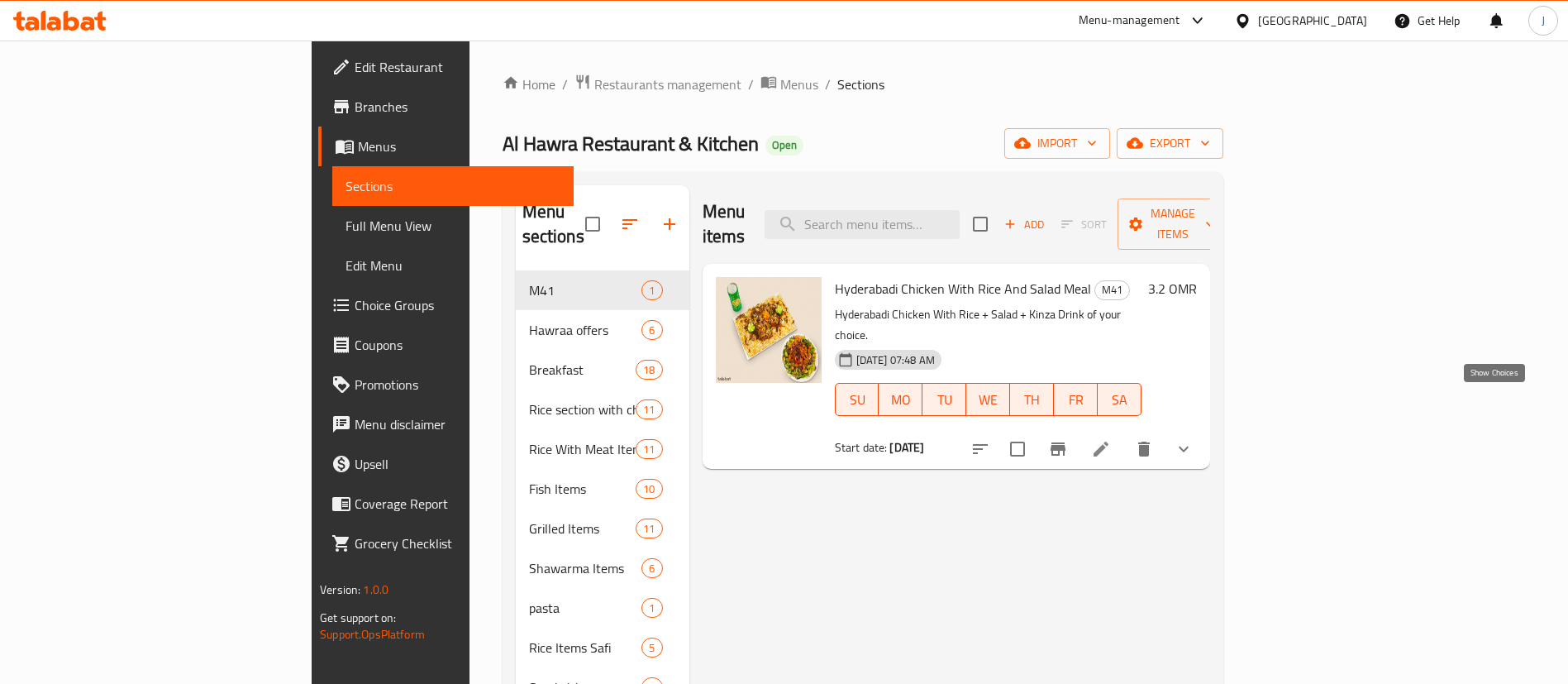
click at [1194, 440] on icon "show more" at bounding box center [1183, 449] width 20 height 20
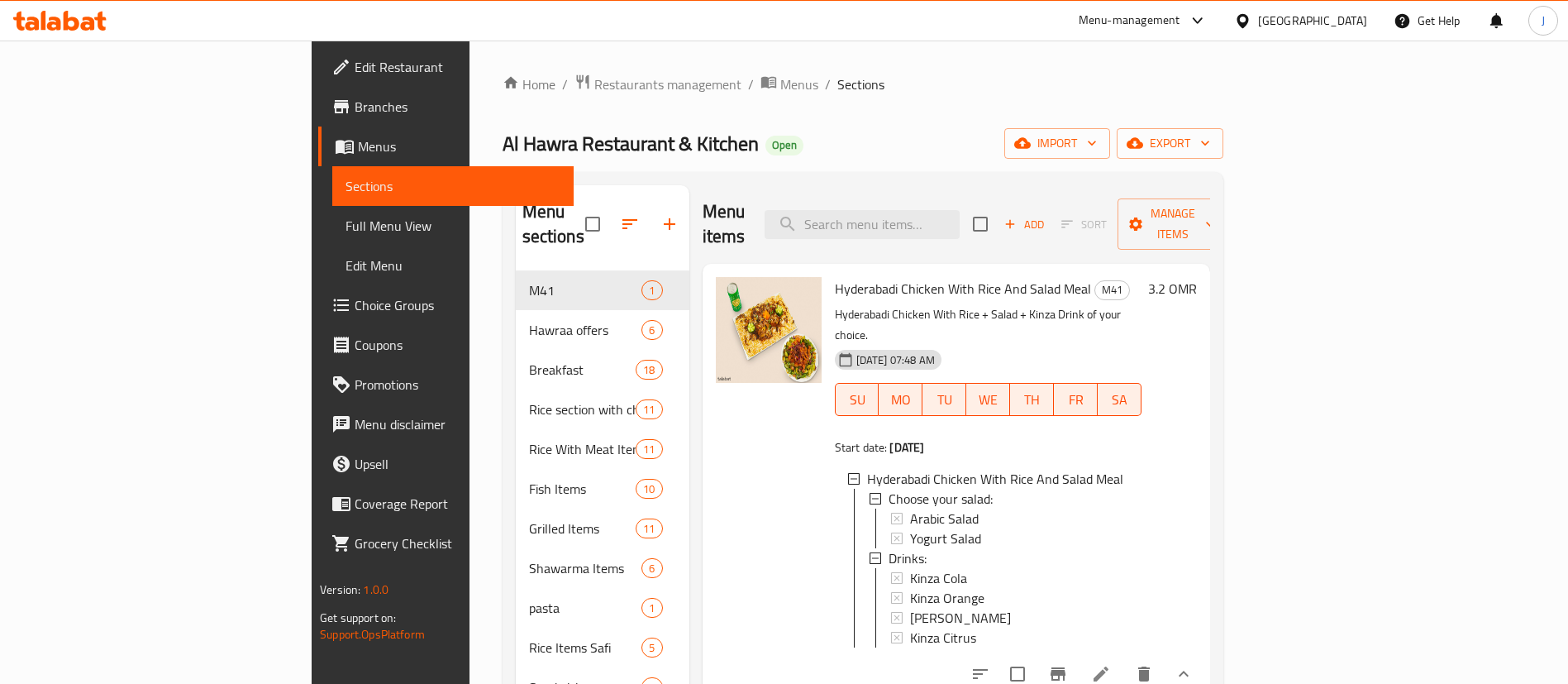
scroll to position [124, 0]
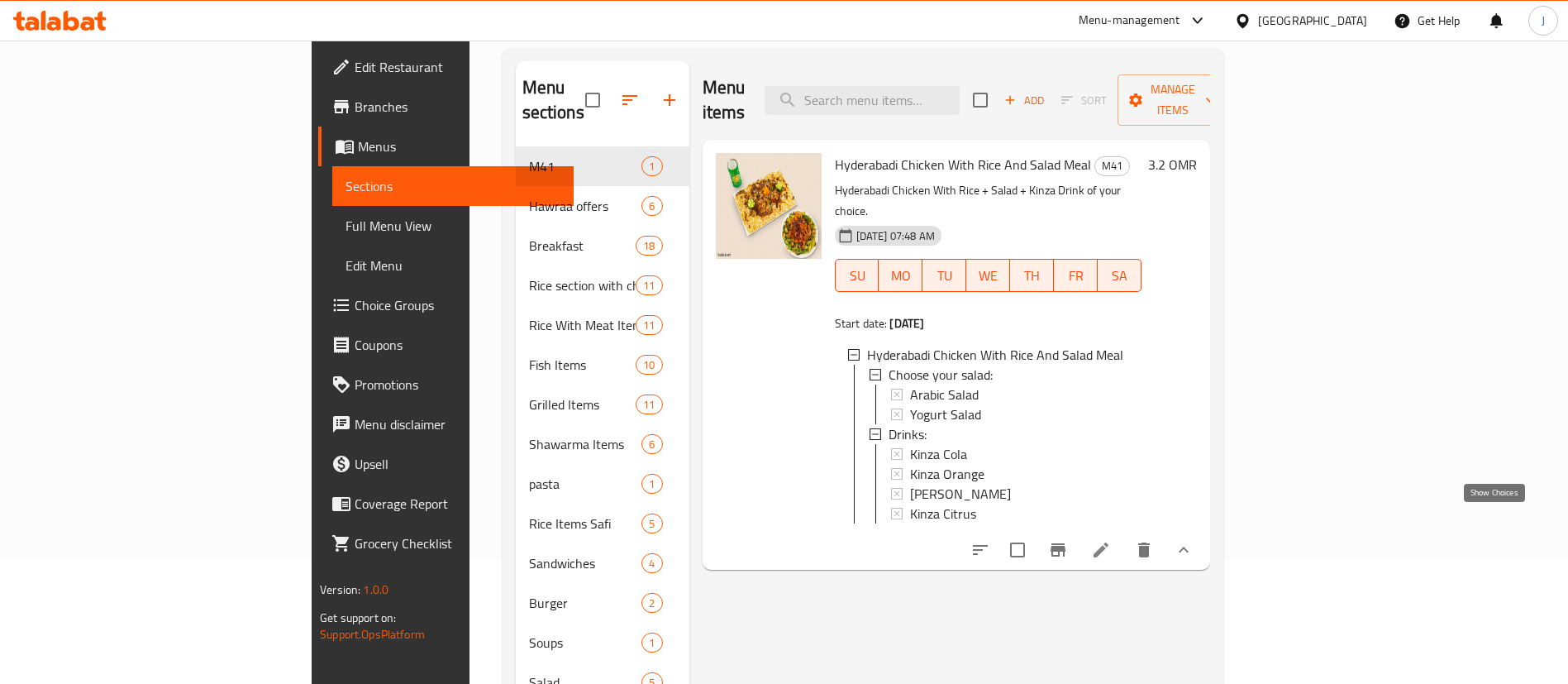
click at [1194, 541] on icon "show more" at bounding box center [1183, 550] width 20 height 20
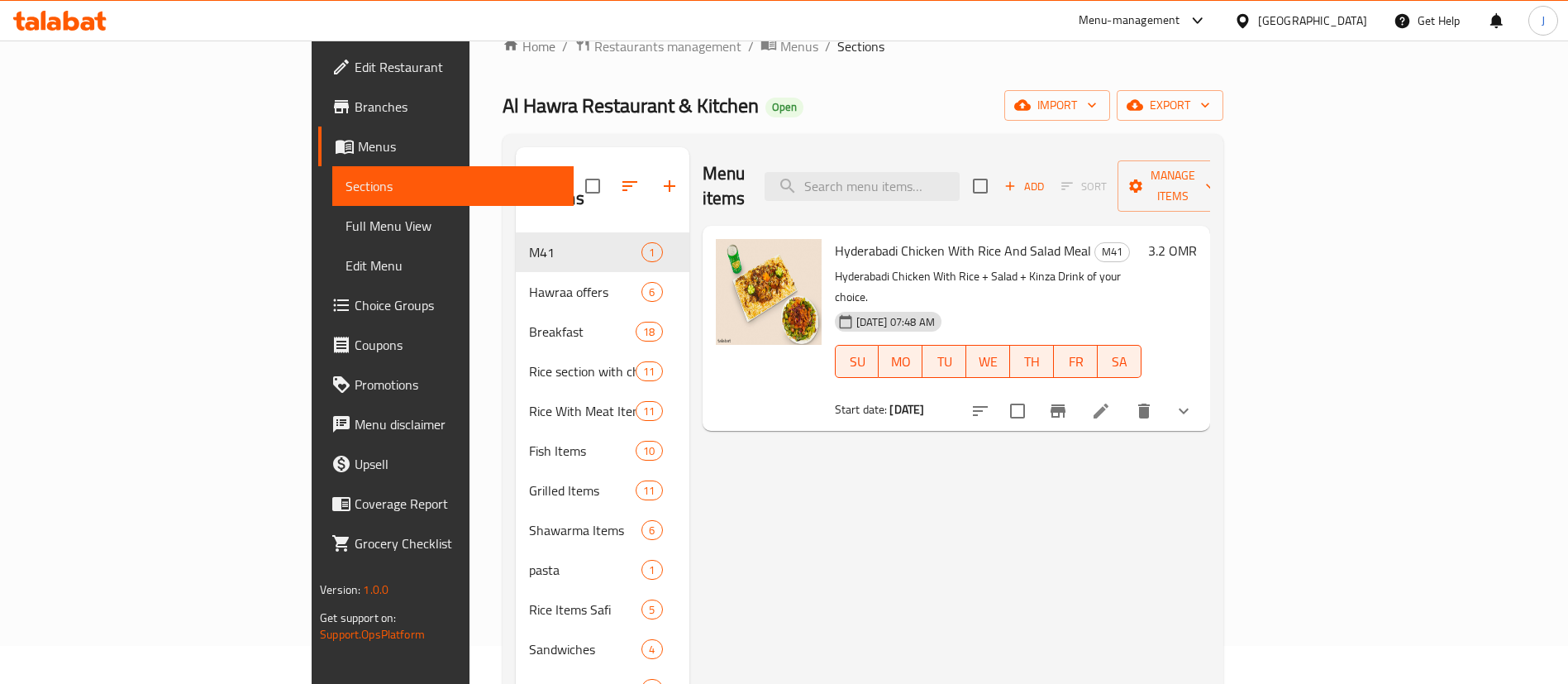
scroll to position [0, 0]
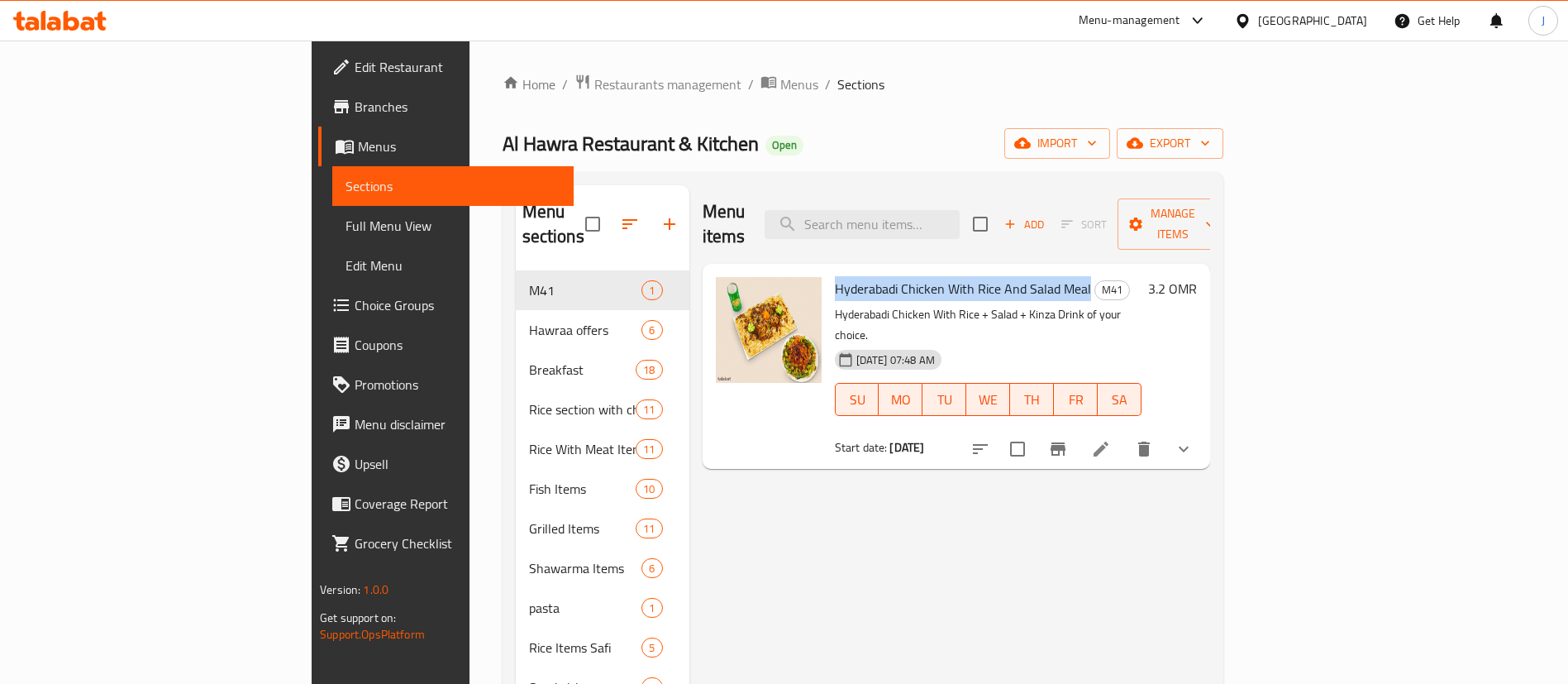
drag, startPoint x: 758, startPoint y: 261, endPoint x: 1010, endPoint y: 268, distance: 252.1
click at [1010, 276] on span "Hyderabadi Chicken With Rice And Salad Meal" at bounding box center [962, 289] width 257 height 25
click at [503, 144] on span "Al Hawra Restaurant & Kitchen" at bounding box center [631, 143] width 257 height 38
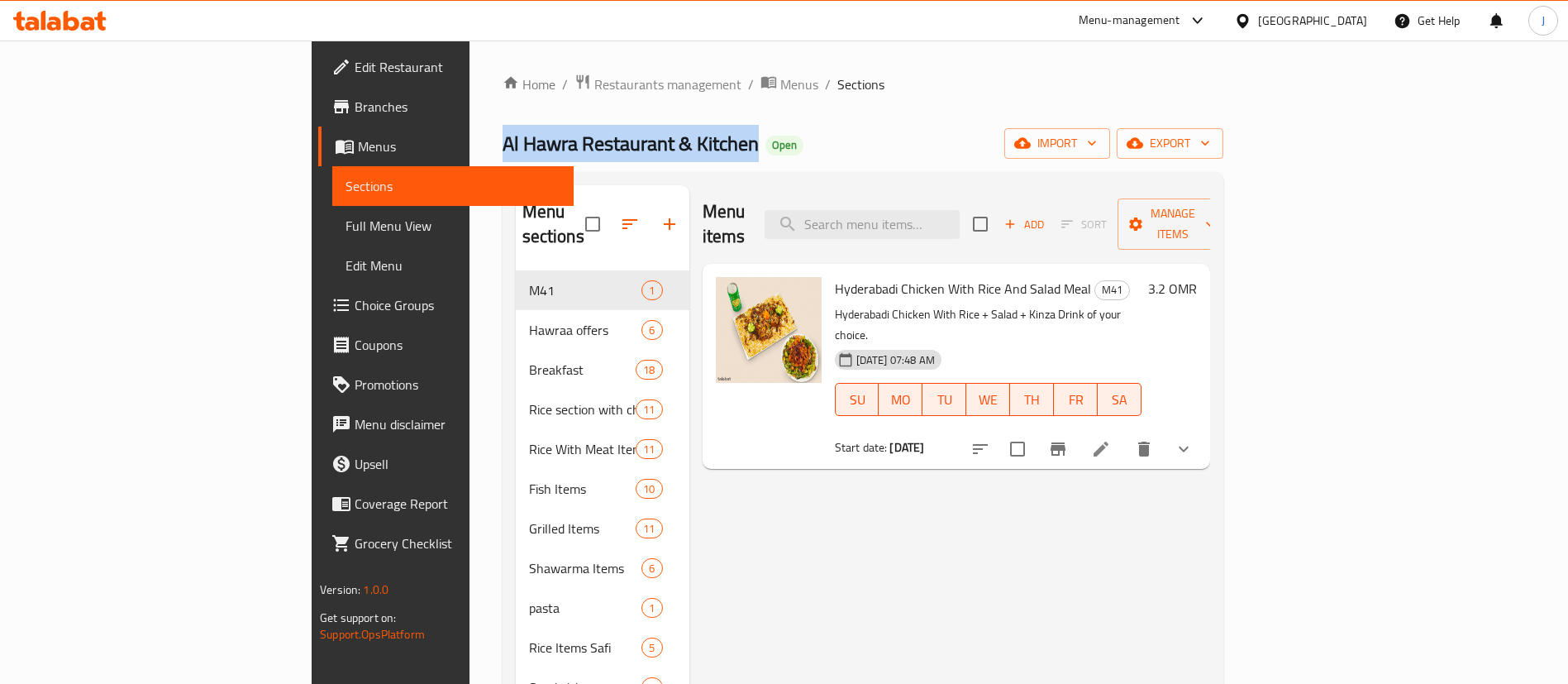
click at [503, 144] on span "Al Hawra Restaurant & Kitchen" at bounding box center [631, 143] width 257 height 38
click at [633, 128] on div "Al Hawra Restaurant & Kitchen Open import export" at bounding box center [863, 143] width 721 height 31
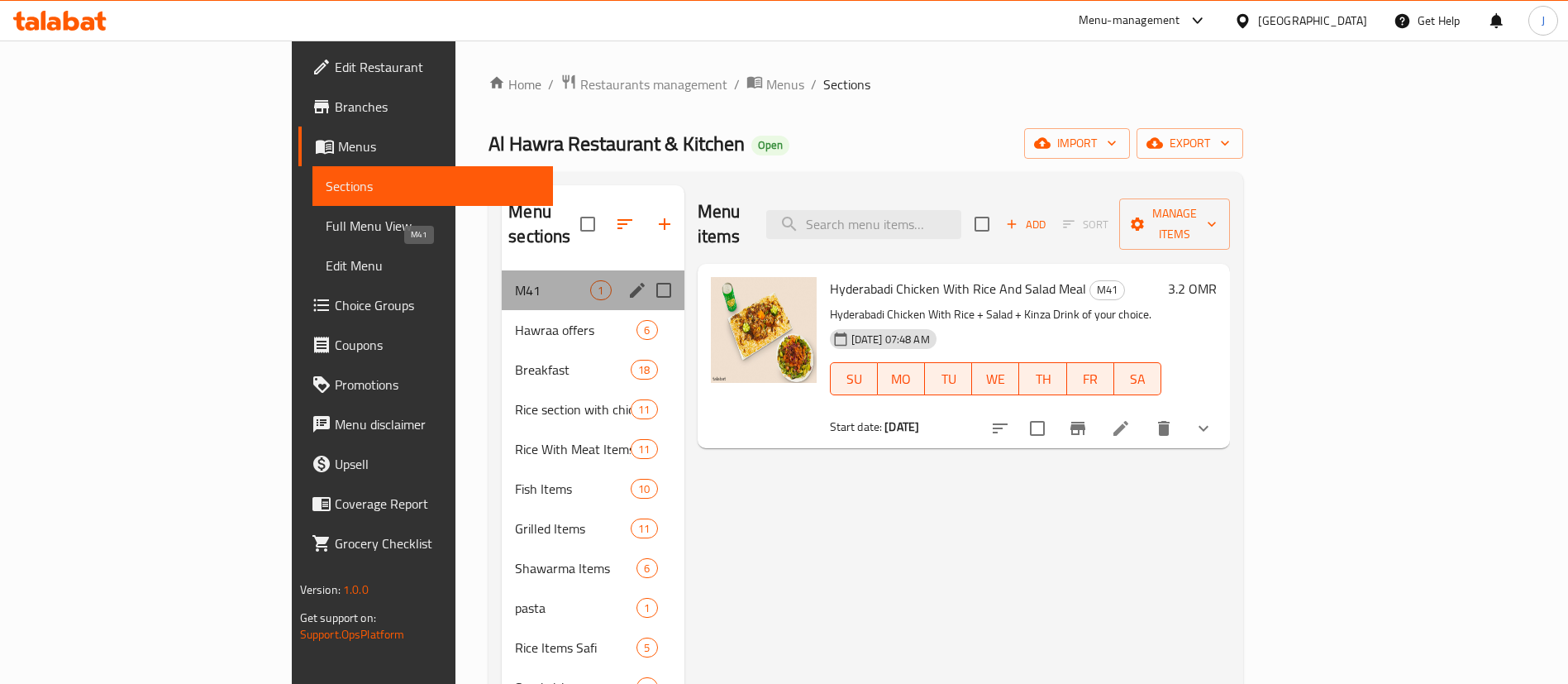
click at [515, 281] on span "M41" at bounding box center [553, 291] width 75 height 20
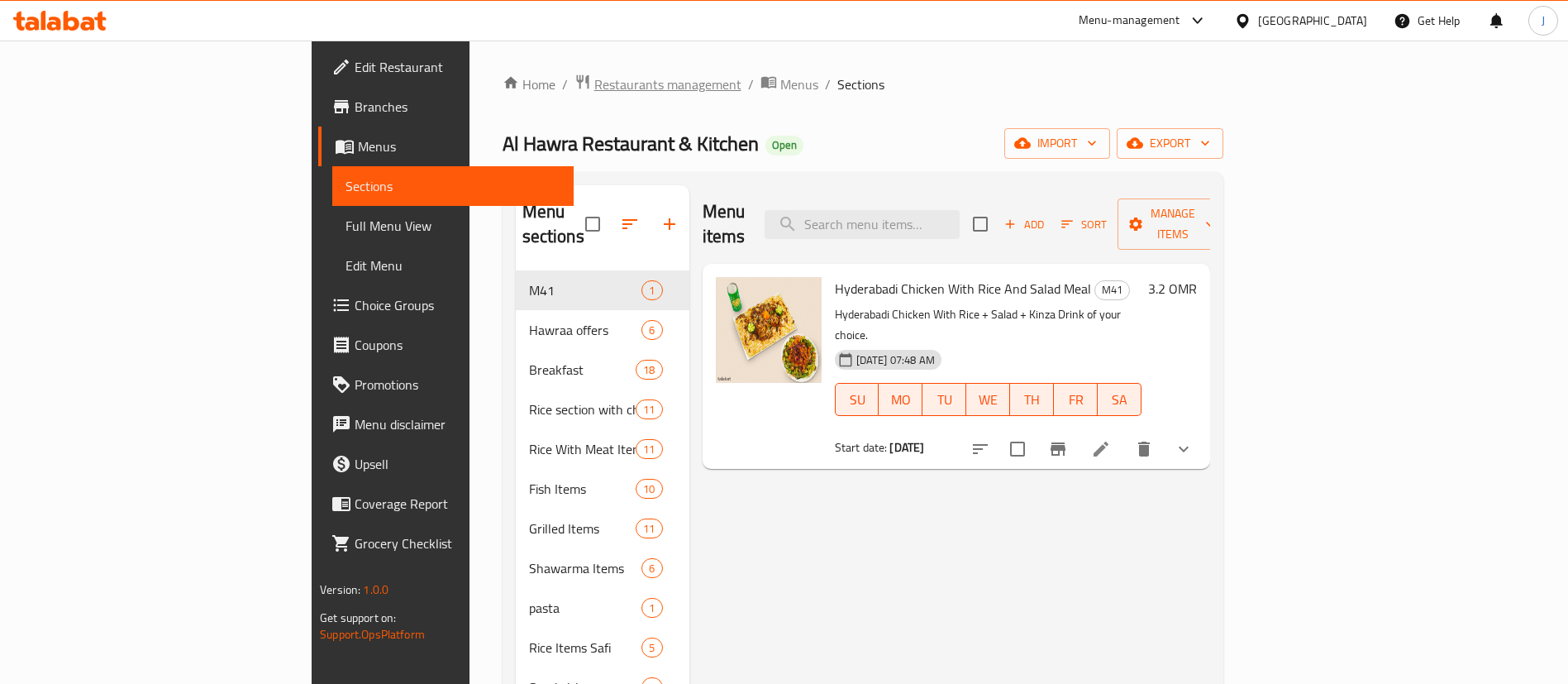
click at [594, 74] on span "Restaurants management" at bounding box center [667, 84] width 147 height 20
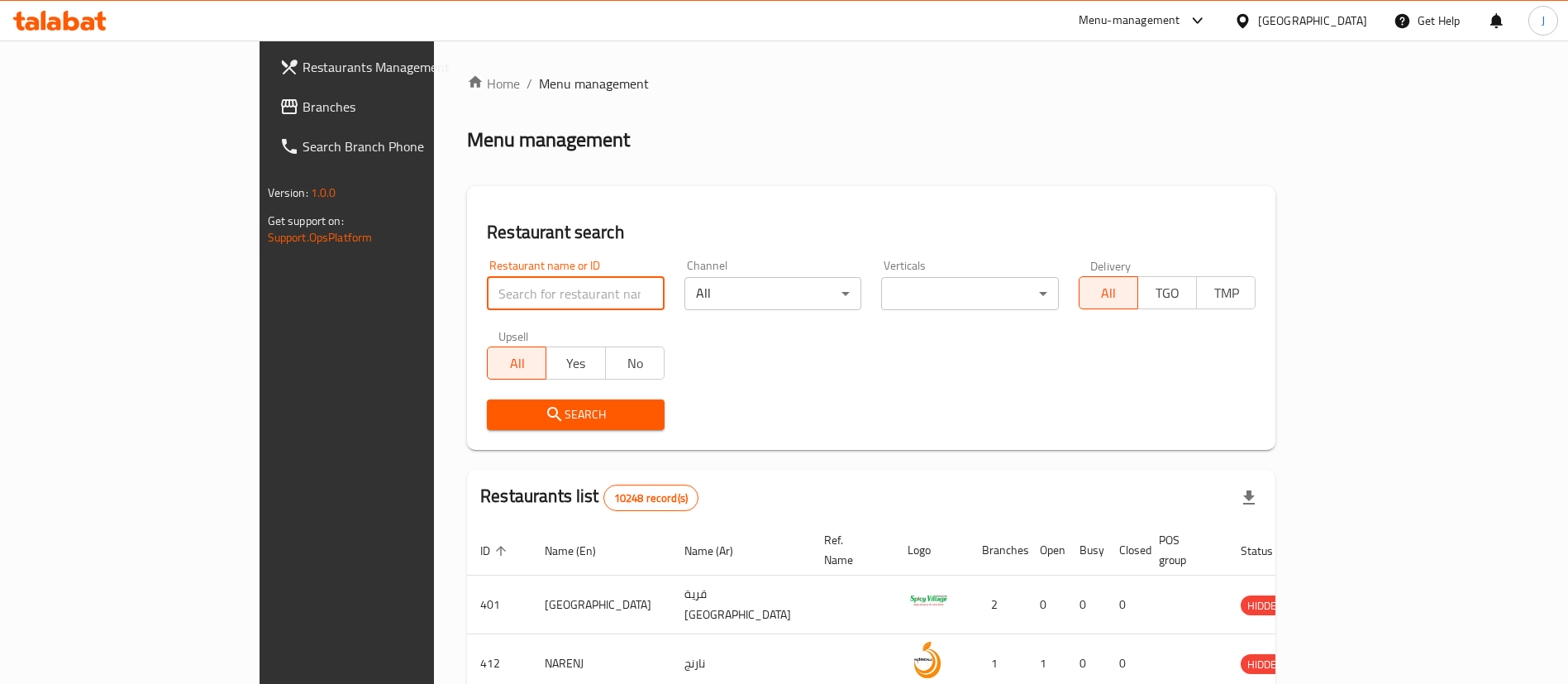
click at [486, 291] on input "search" at bounding box center [575, 293] width 178 height 33
paste input "20637"
type input "20637"
click button "Search" at bounding box center [575, 415] width 178 height 31
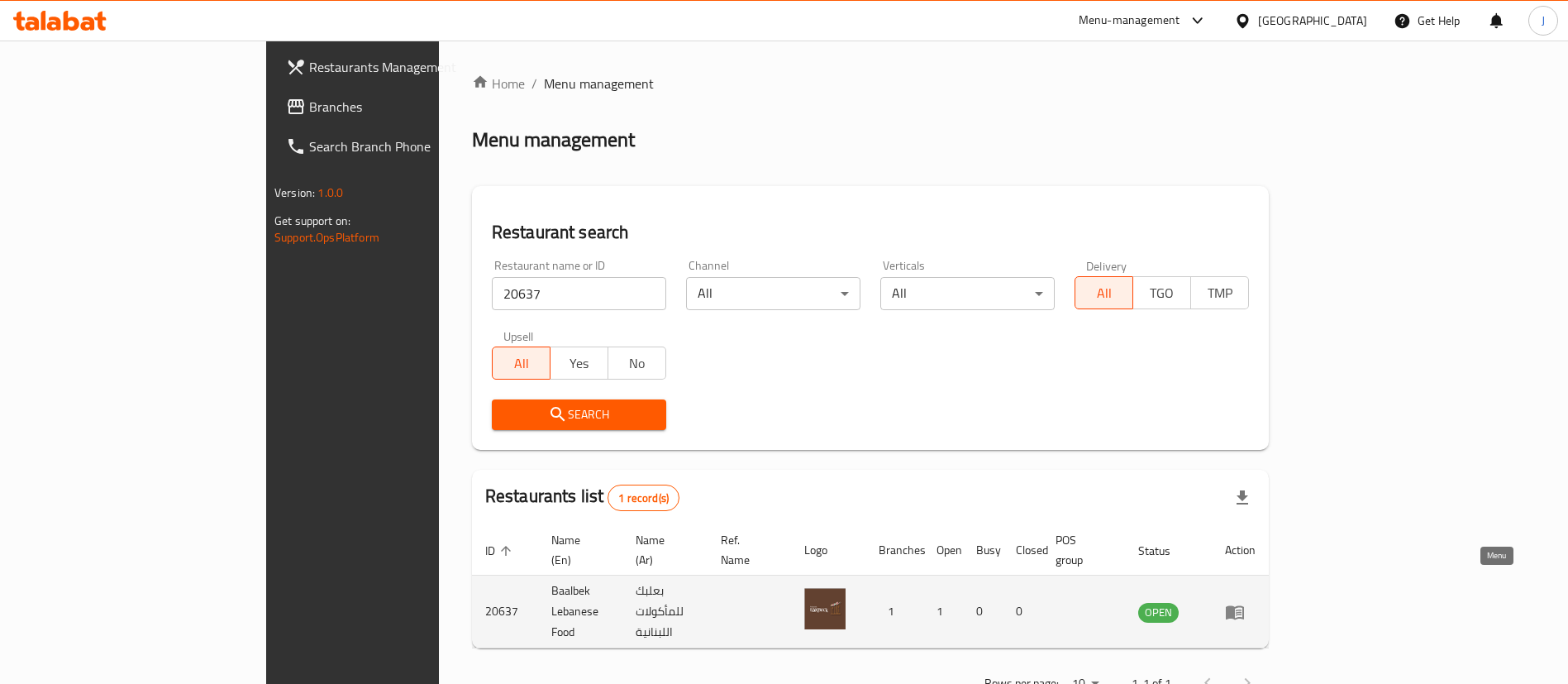
click at [1256, 602] on link "enhanced table" at bounding box center [1240, 612] width 31 height 20
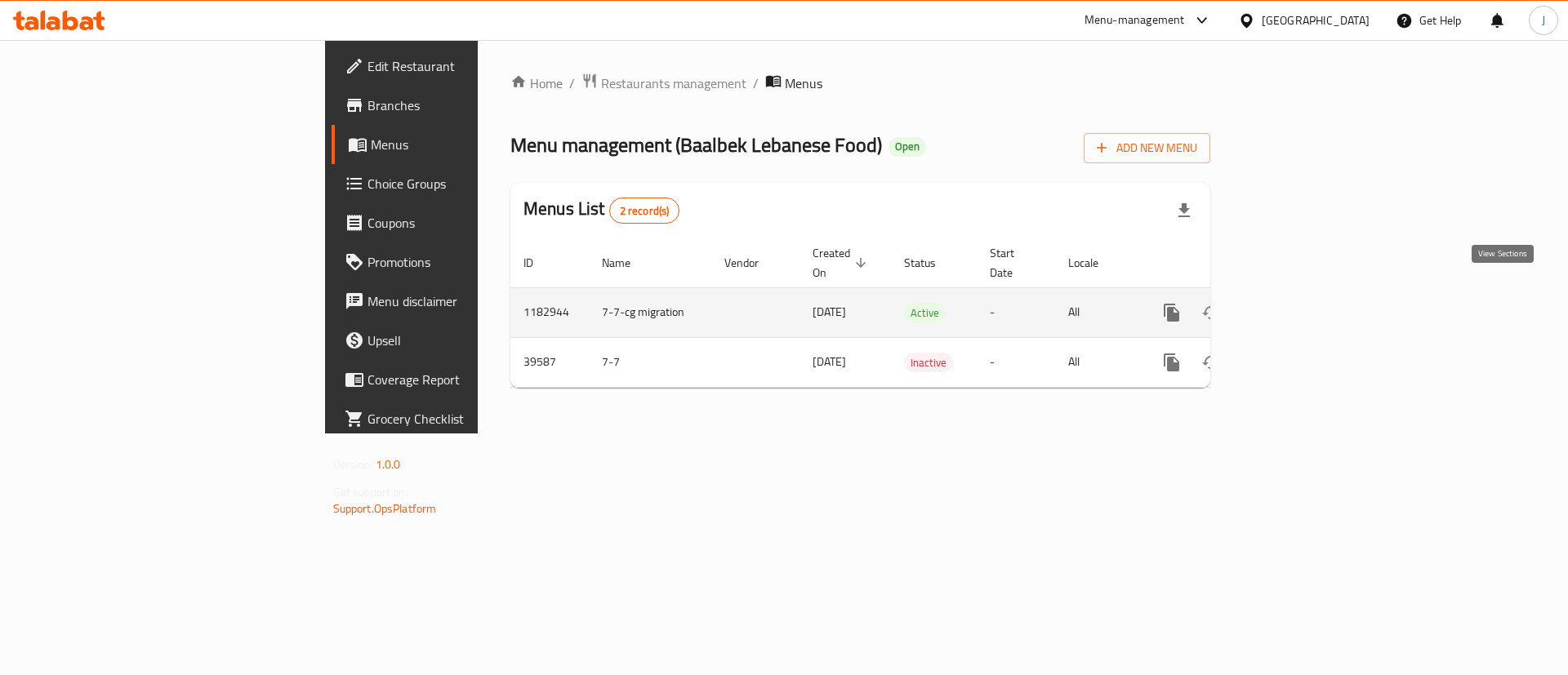
click at [1309, 293] on link "enhanced table" at bounding box center [1289, 312] width 39 height 39
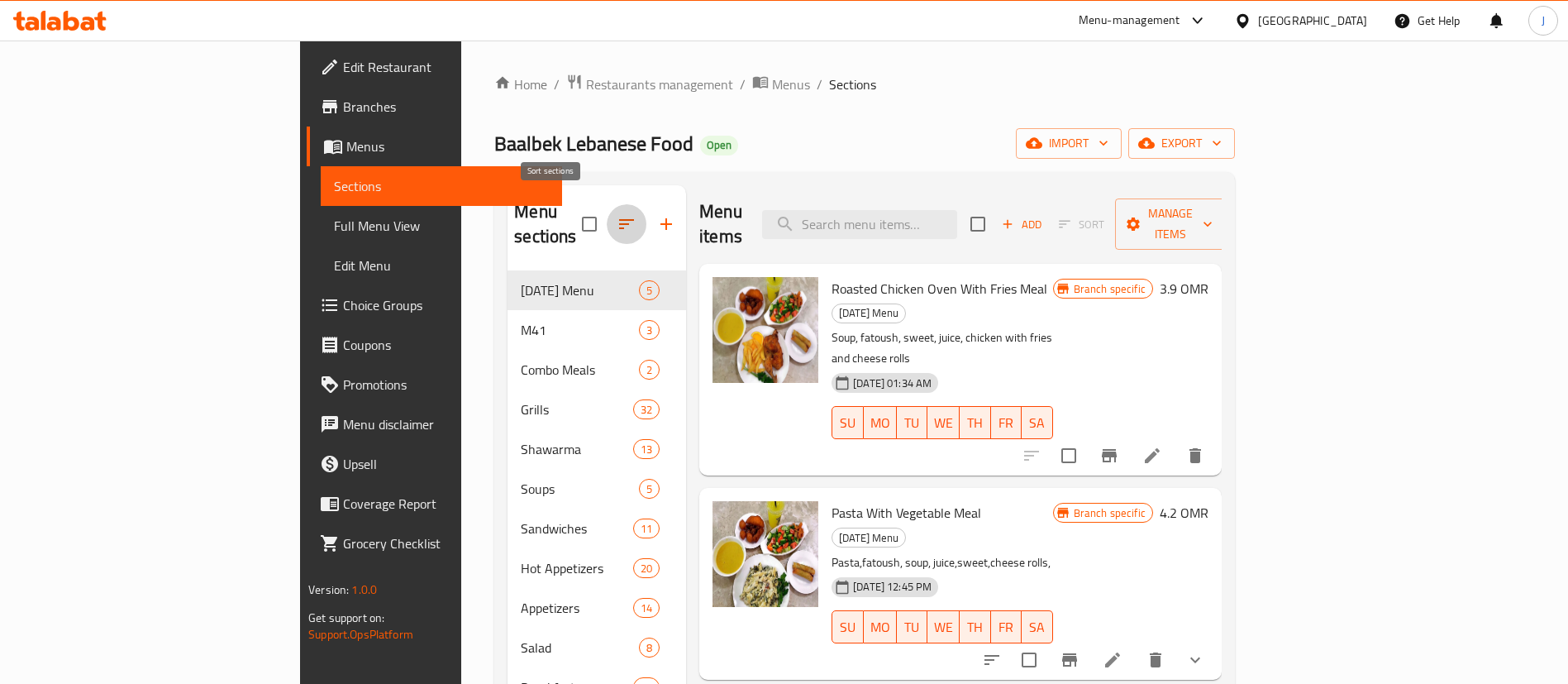
click at [616, 215] on icon "button" at bounding box center [626, 224] width 20 height 20
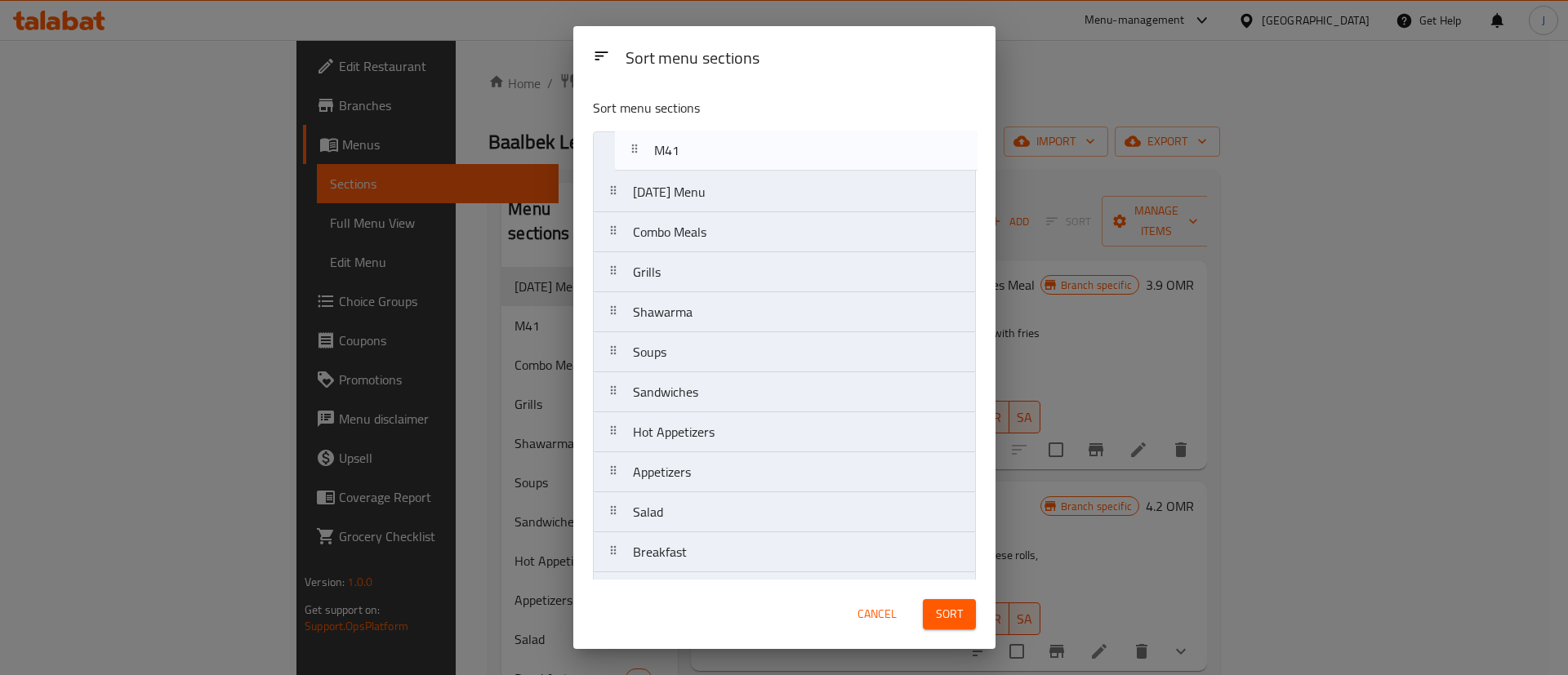
drag, startPoint x: 684, startPoint y: 201, endPoint x: 708, endPoint y: 155, distance: 51.9
click at [708, 155] on nav "Ramadan Menu M41 Combo Meals Grills Shawarma Soups Sandwiches Hot Appetizers Ap…" at bounding box center [784, 552] width 383 height 842
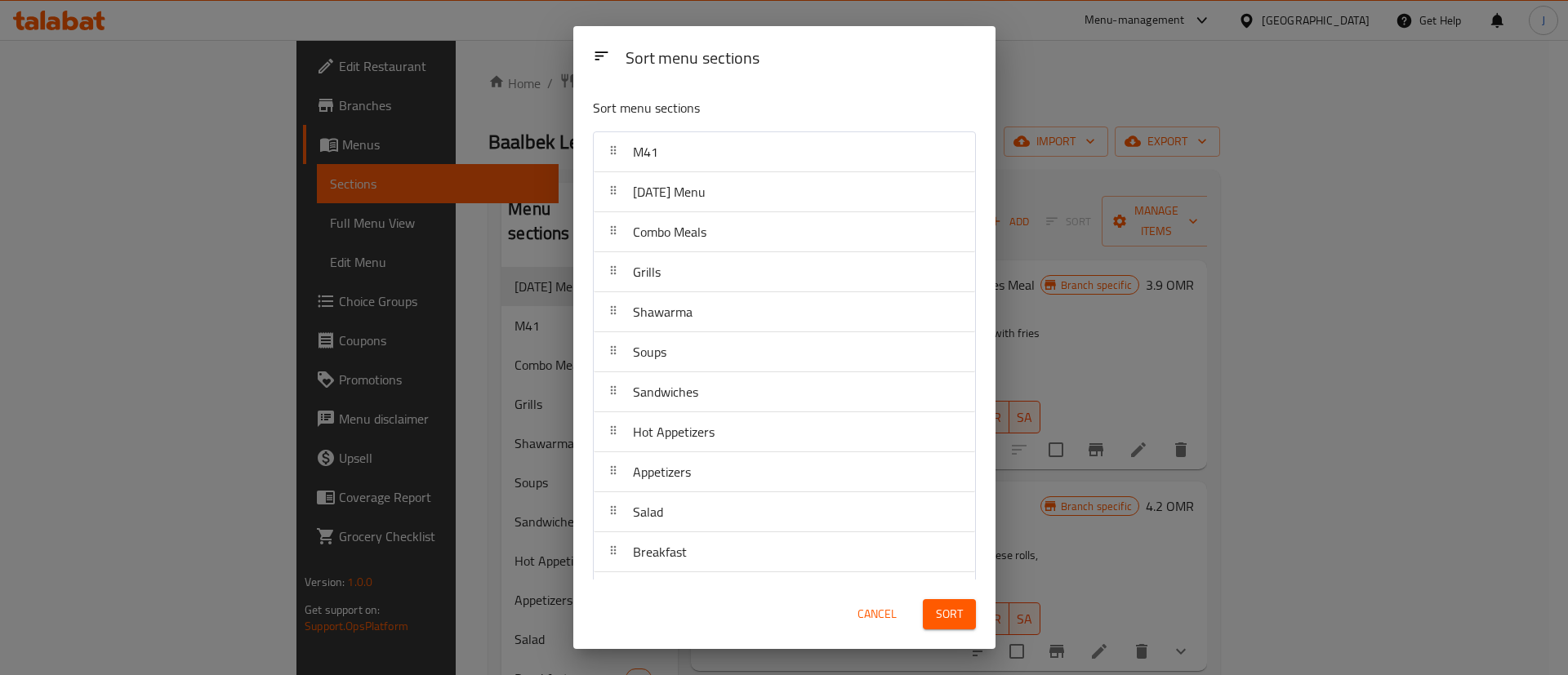
click at [943, 616] on span "Sort" at bounding box center [949, 613] width 27 height 20
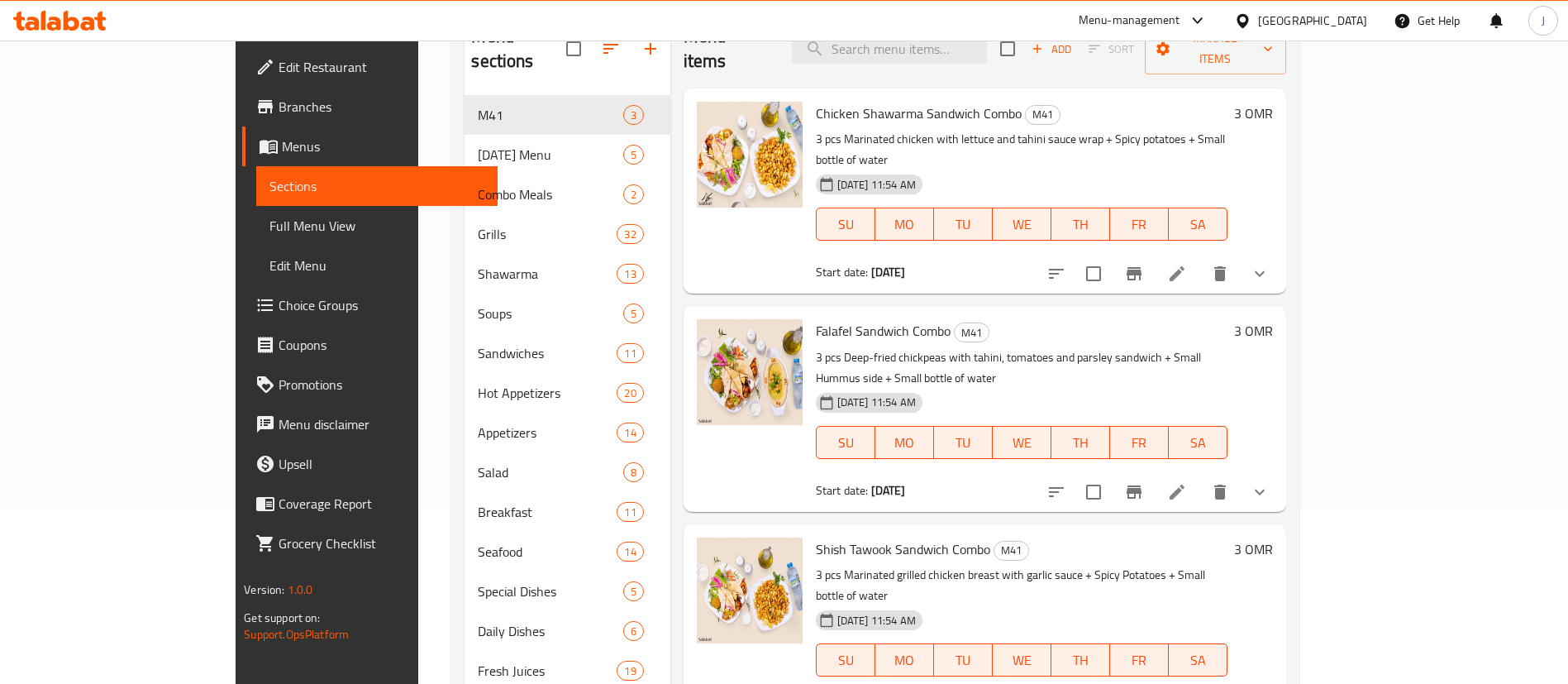
scroll to position [218, 0]
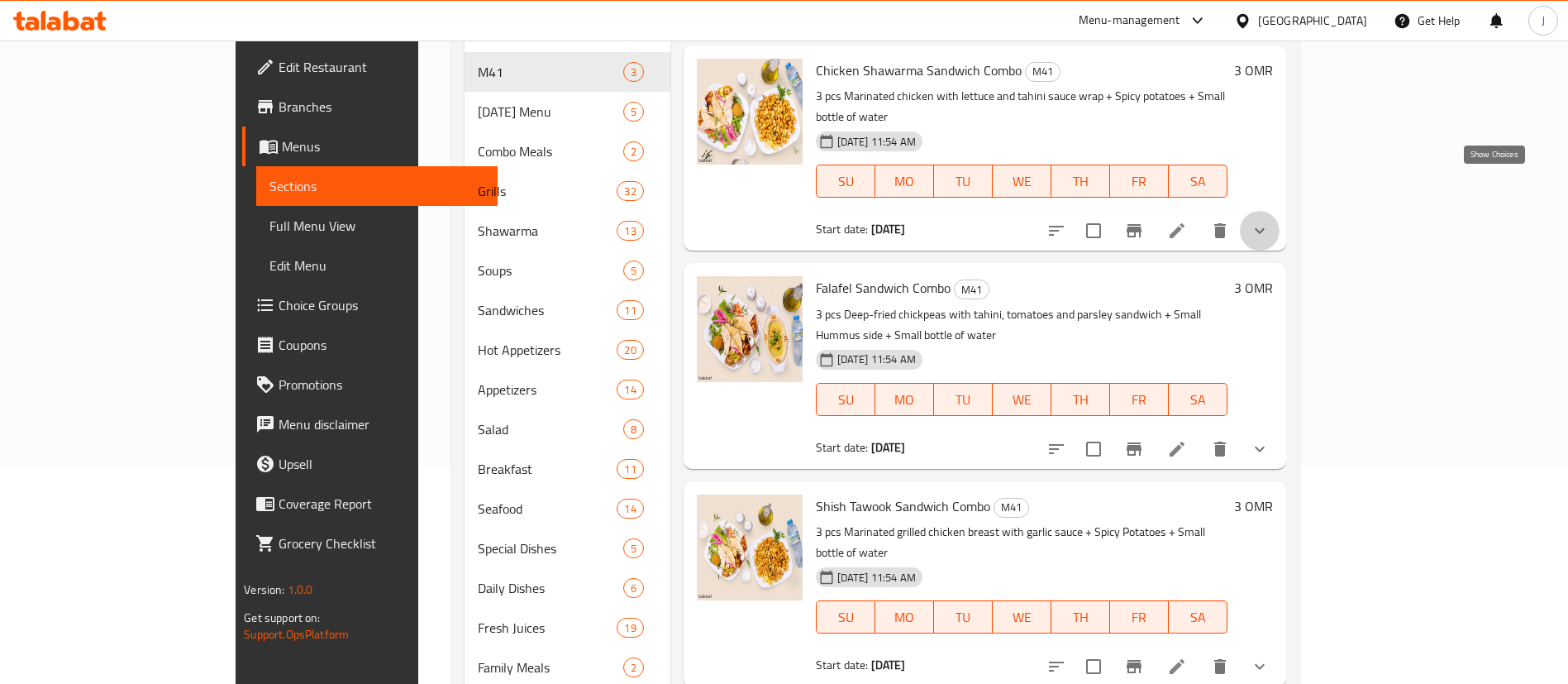
click at [1270, 221] on icon "show more" at bounding box center [1259, 231] width 20 height 20
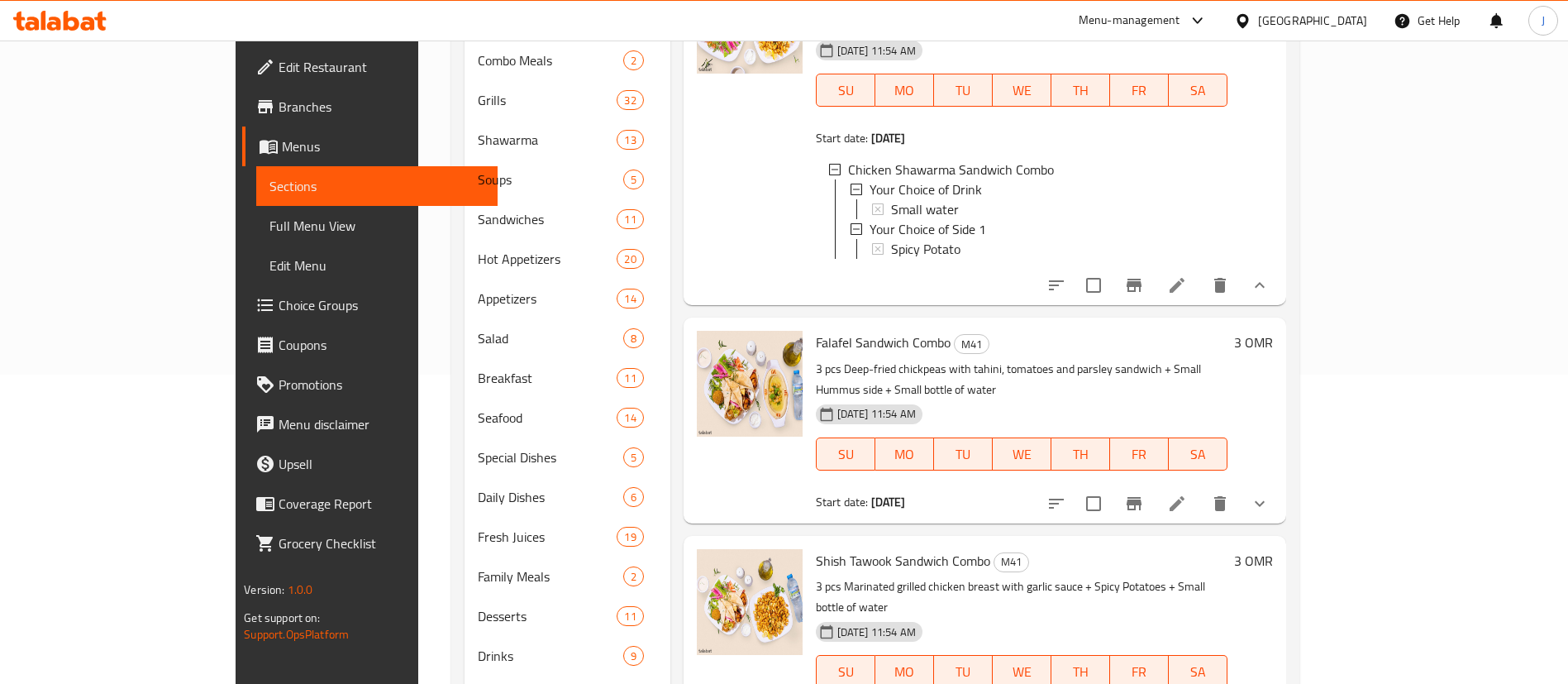
scroll to position [312, 0]
click at [1270, 492] on icon "show more" at bounding box center [1259, 501] width 20 height 20
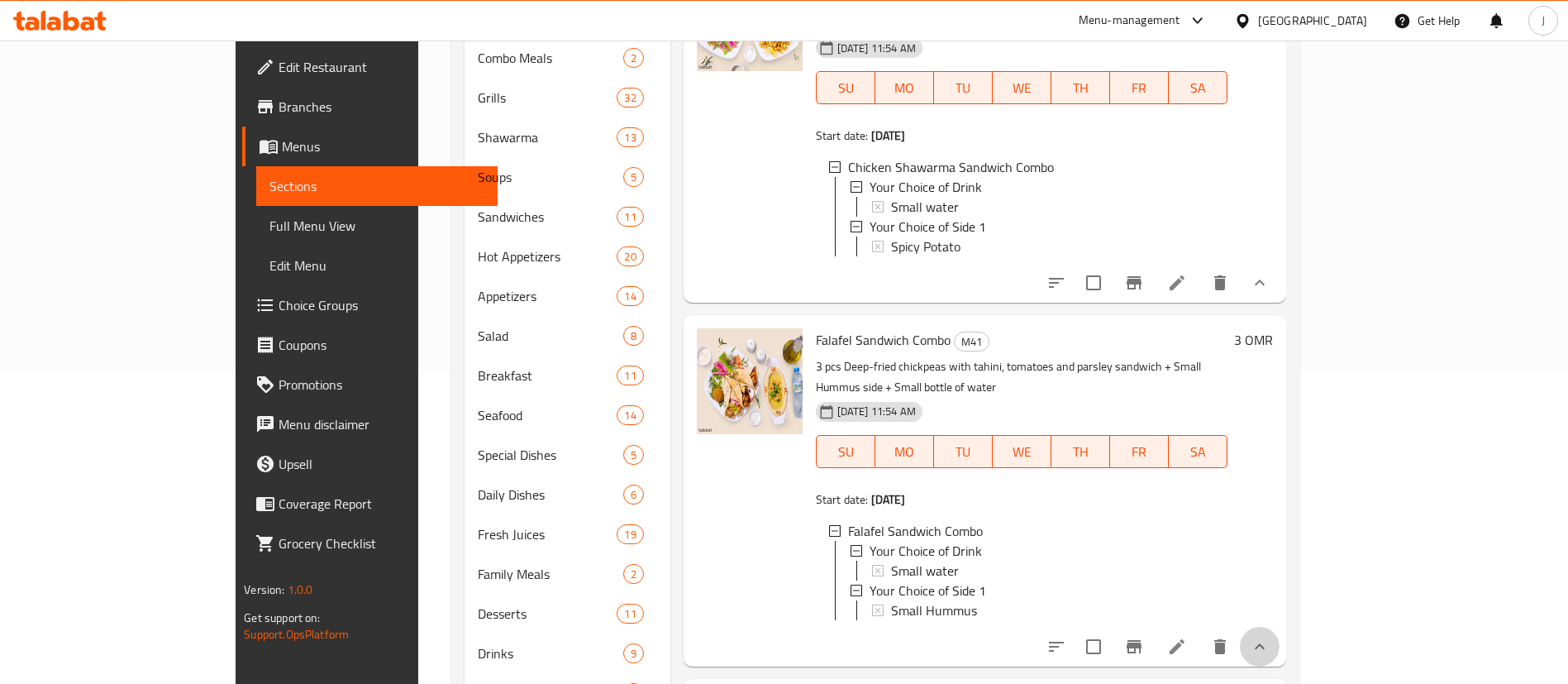
click at [1280, 627] on button "show more" at bounding box center [1259, 646] width 39 height 39
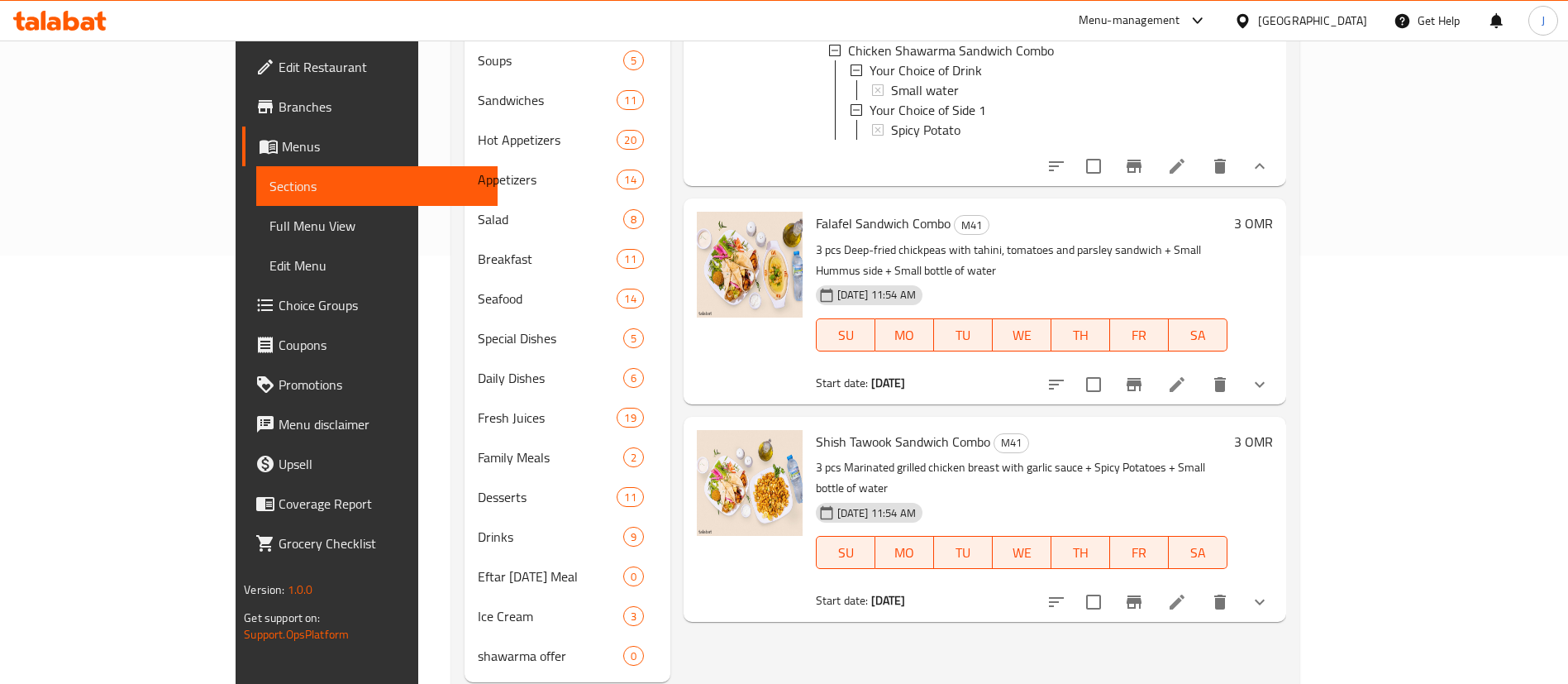
scroll to position [439, 0]
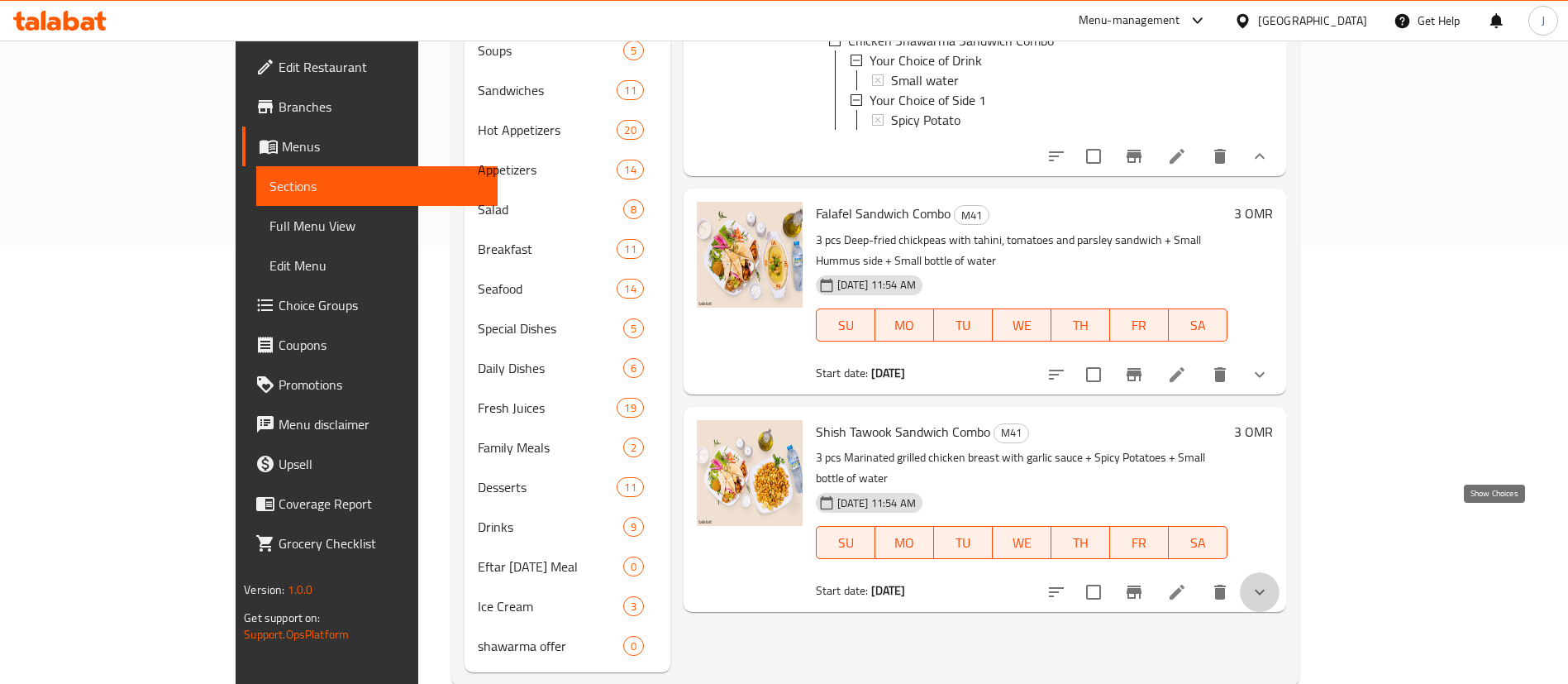
click at [1270, 582] on icon "show more" at bounding box center [1259, 592] width 20 height 20
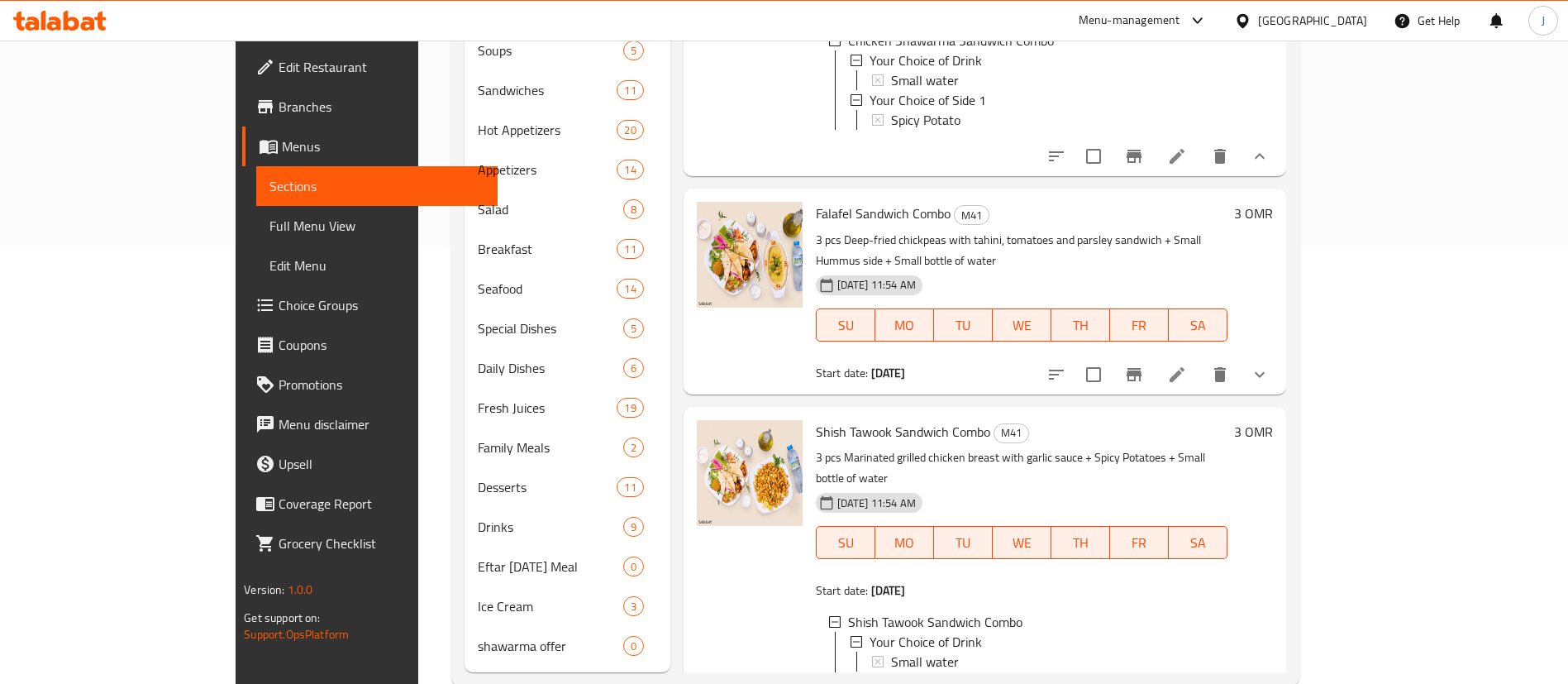
scroll to position [62, 0]
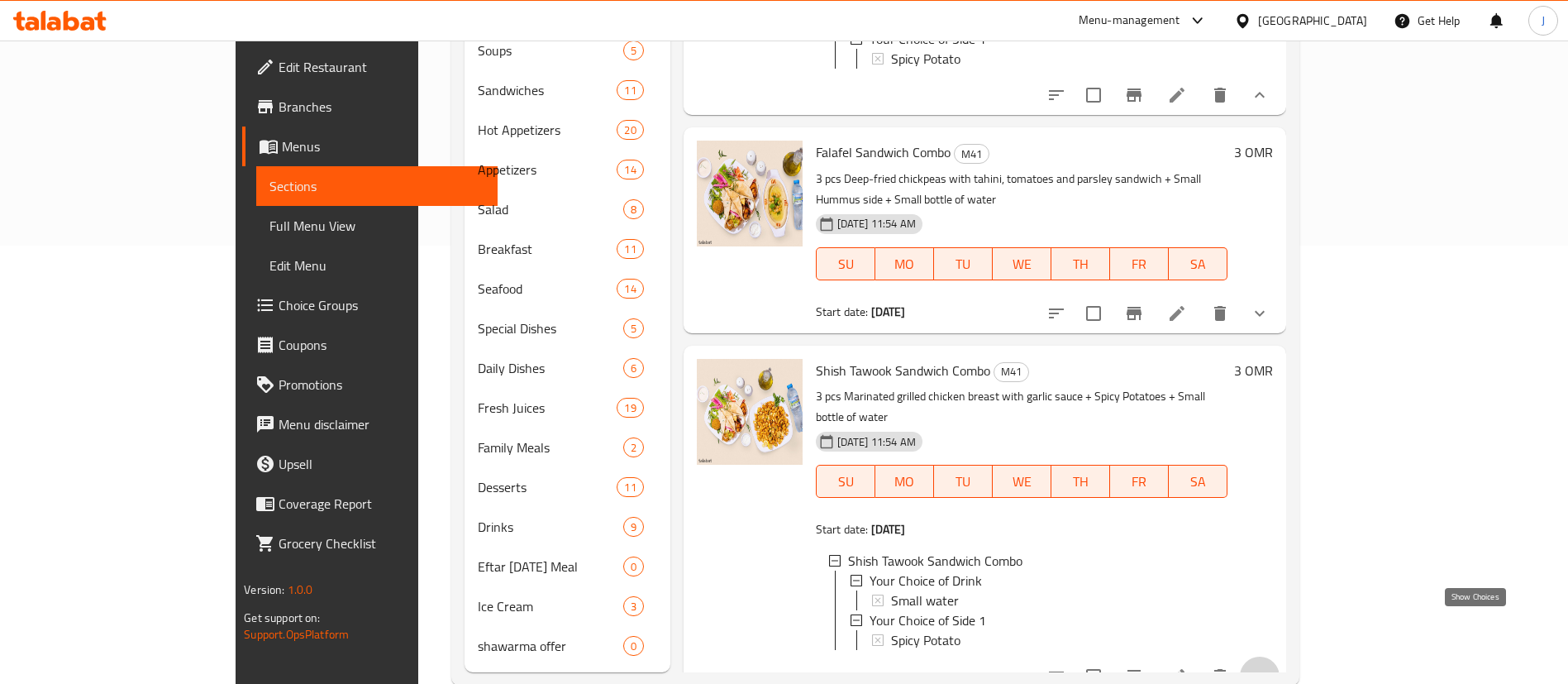
click at [1270, 667] on icon "show more" at bounding box center [1259, 676] width 20 height 20
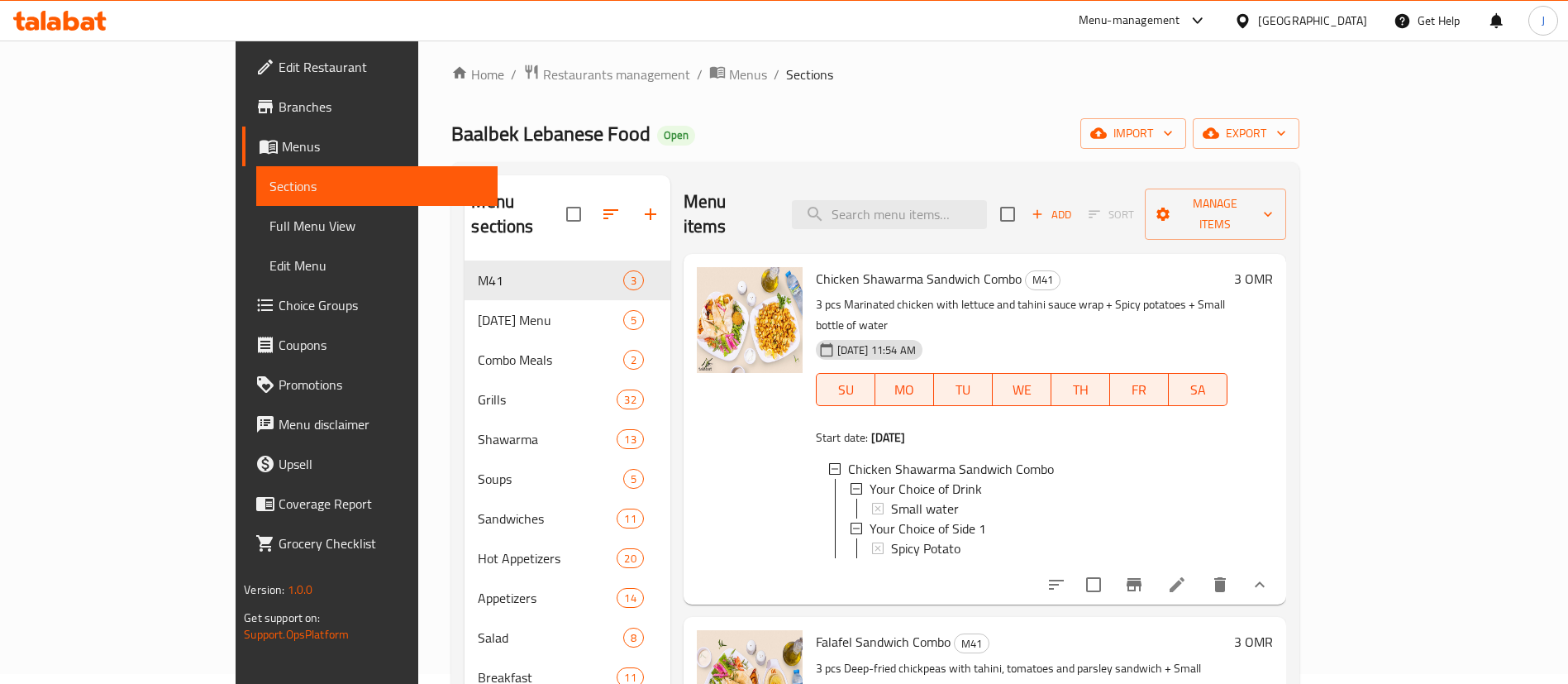
scroll to position [0, 0]
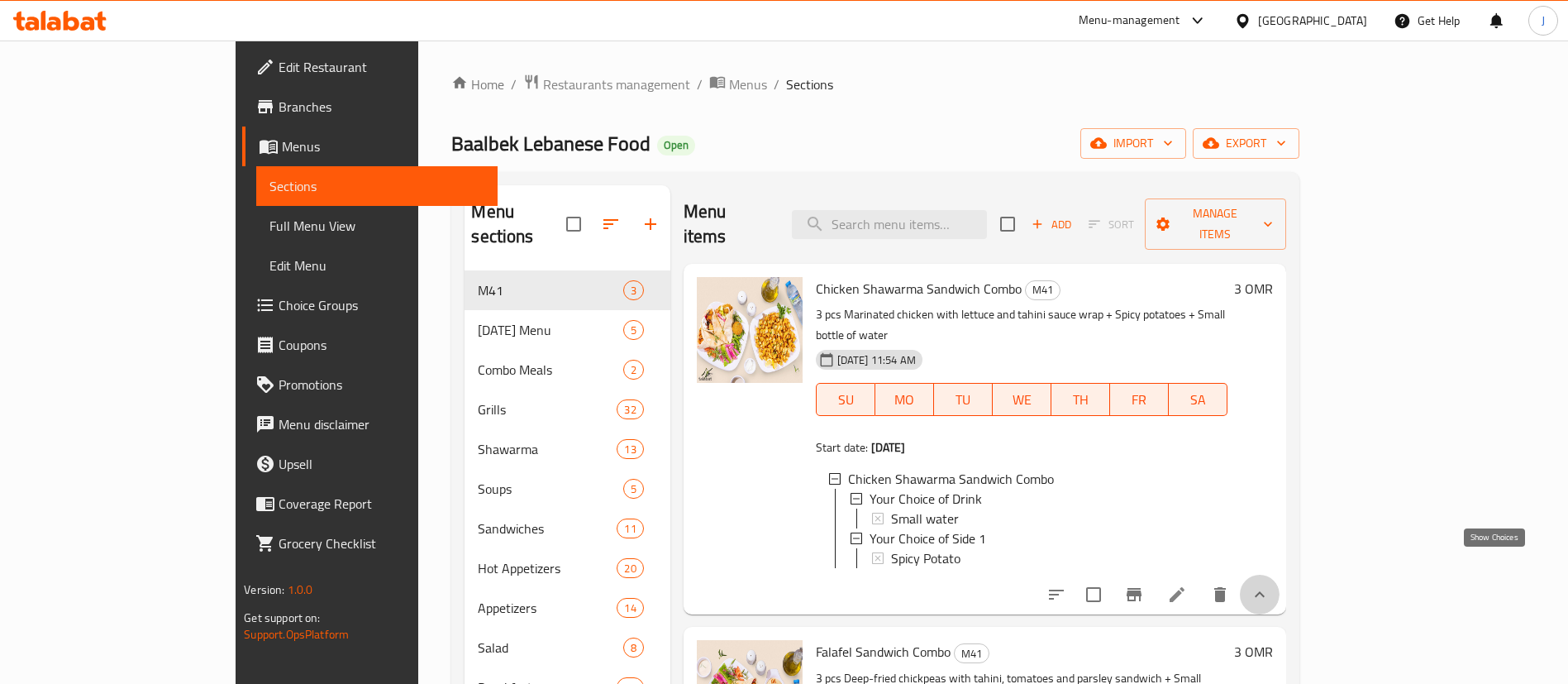
click at [1270, 585] on icon "show more" at bounding box center [1259, 595] width 20 height 20
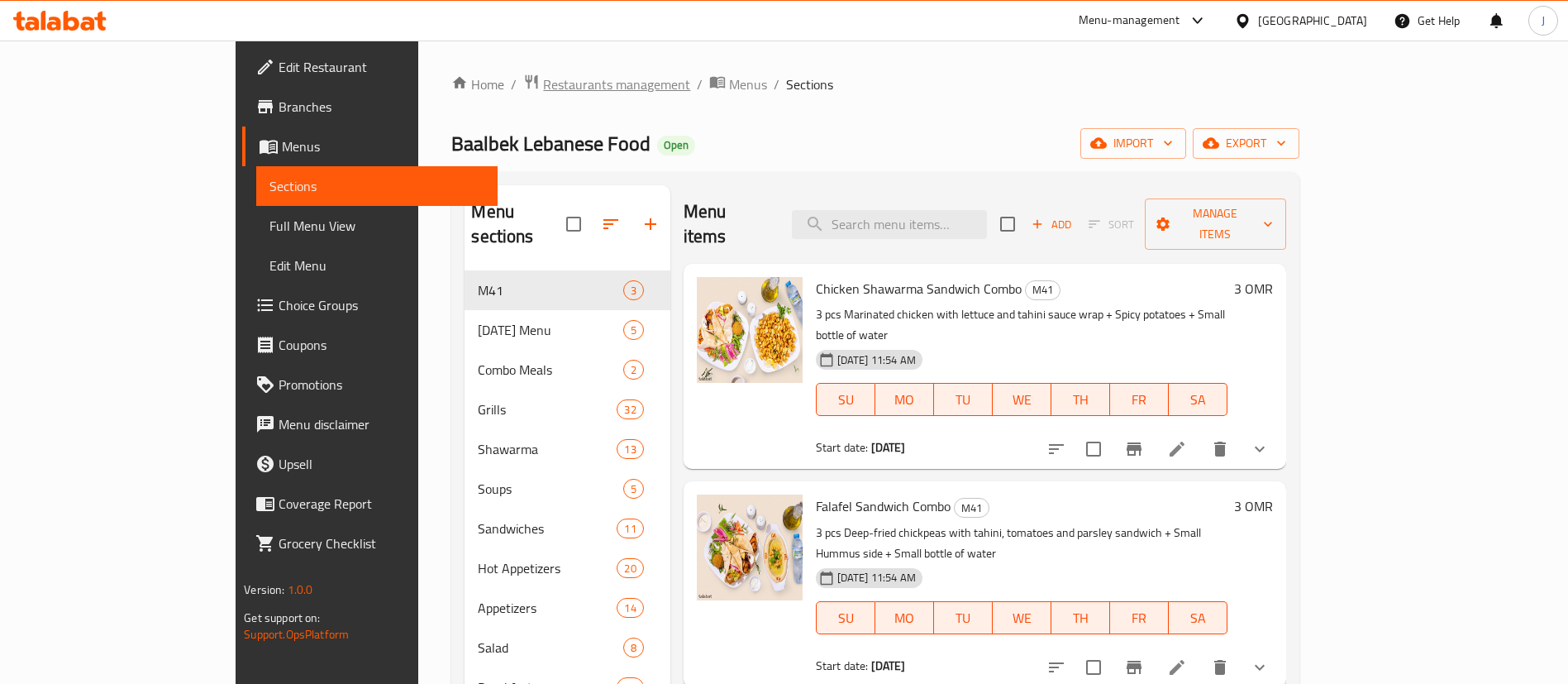
click at [543, 77] on span "Restaurants management" at bounding box center [616, 84] width 147 height 20
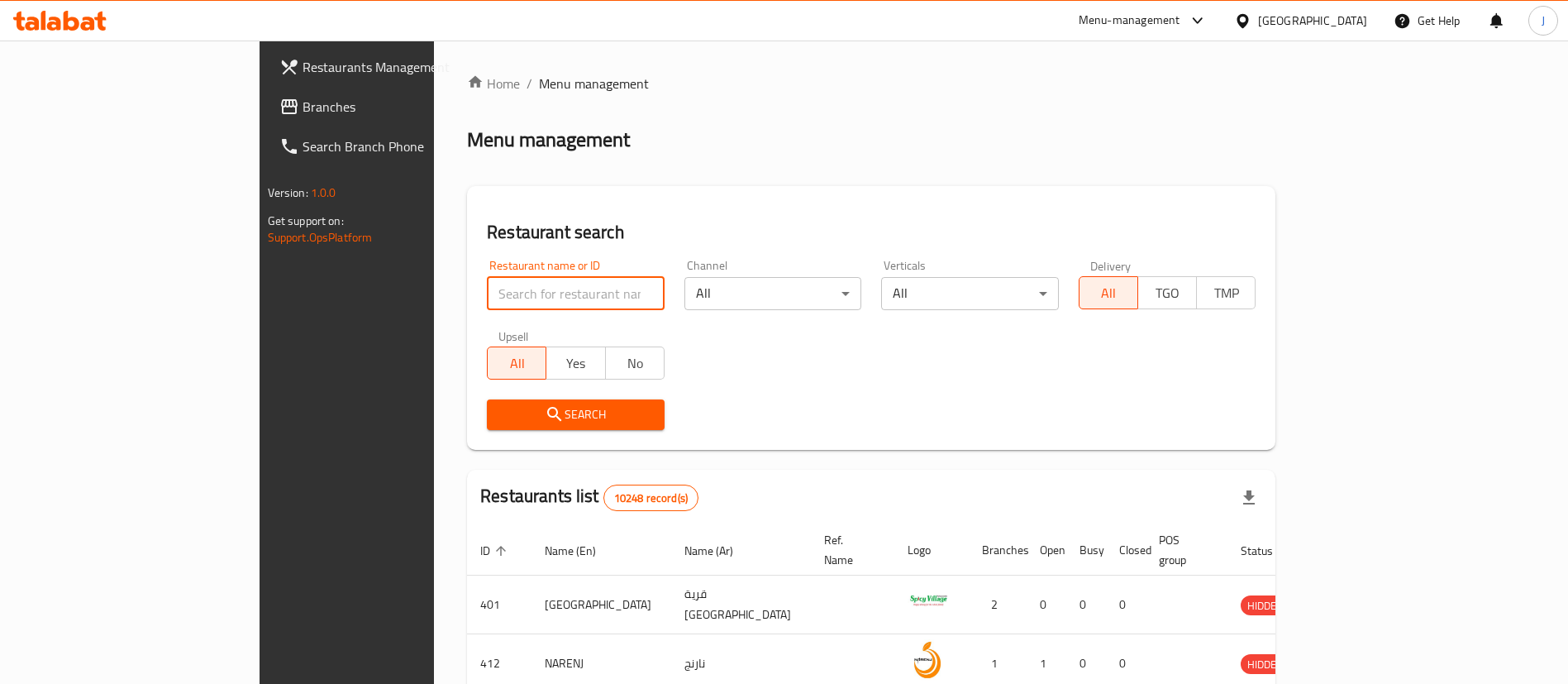
click at [486, 280] on input "search" at bounding box center [575, 293] width 178 height 33
paste input "1823"
type input "1823"
click button "Search" at bounding box center [575, 415] width 178 height 31
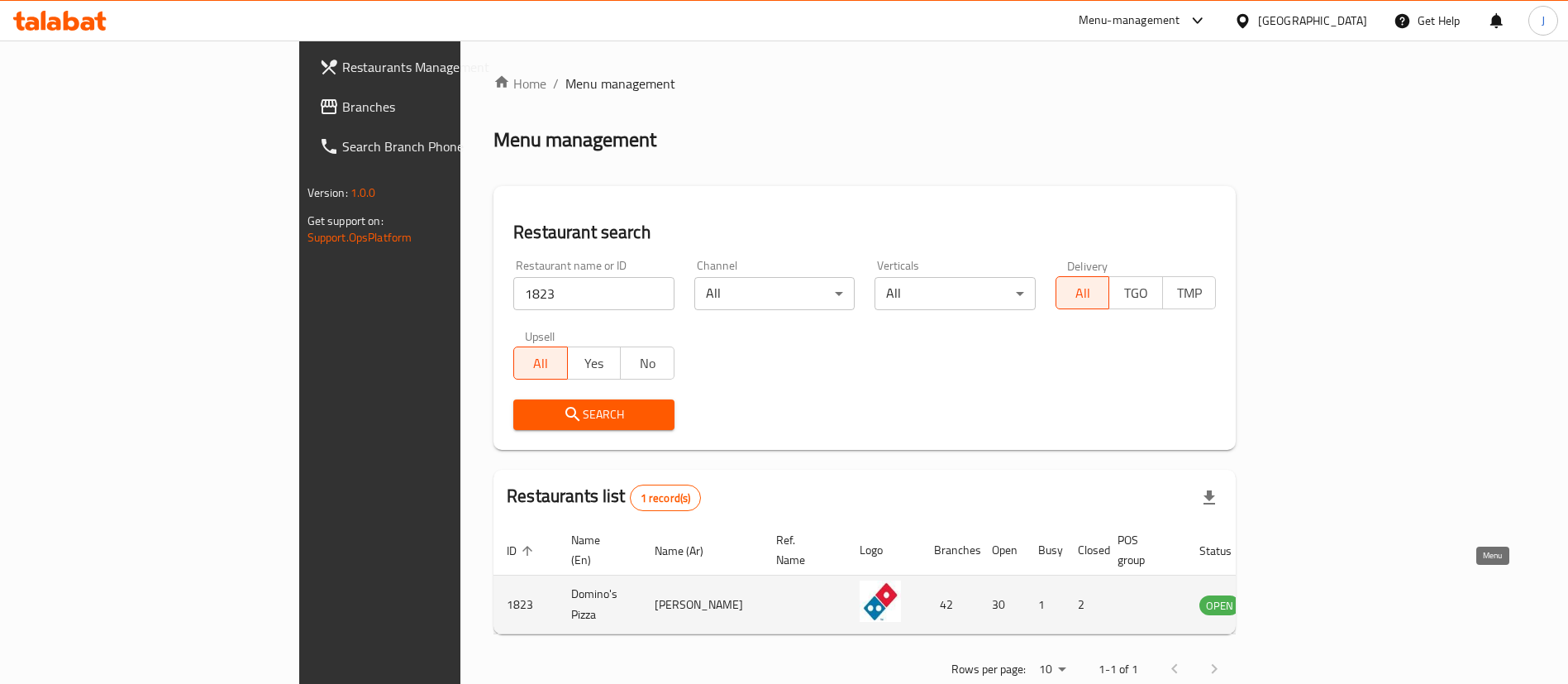
click at [1317, 595] on link "enhanced table" at bounding box center [1302, 604] width 31 height 20
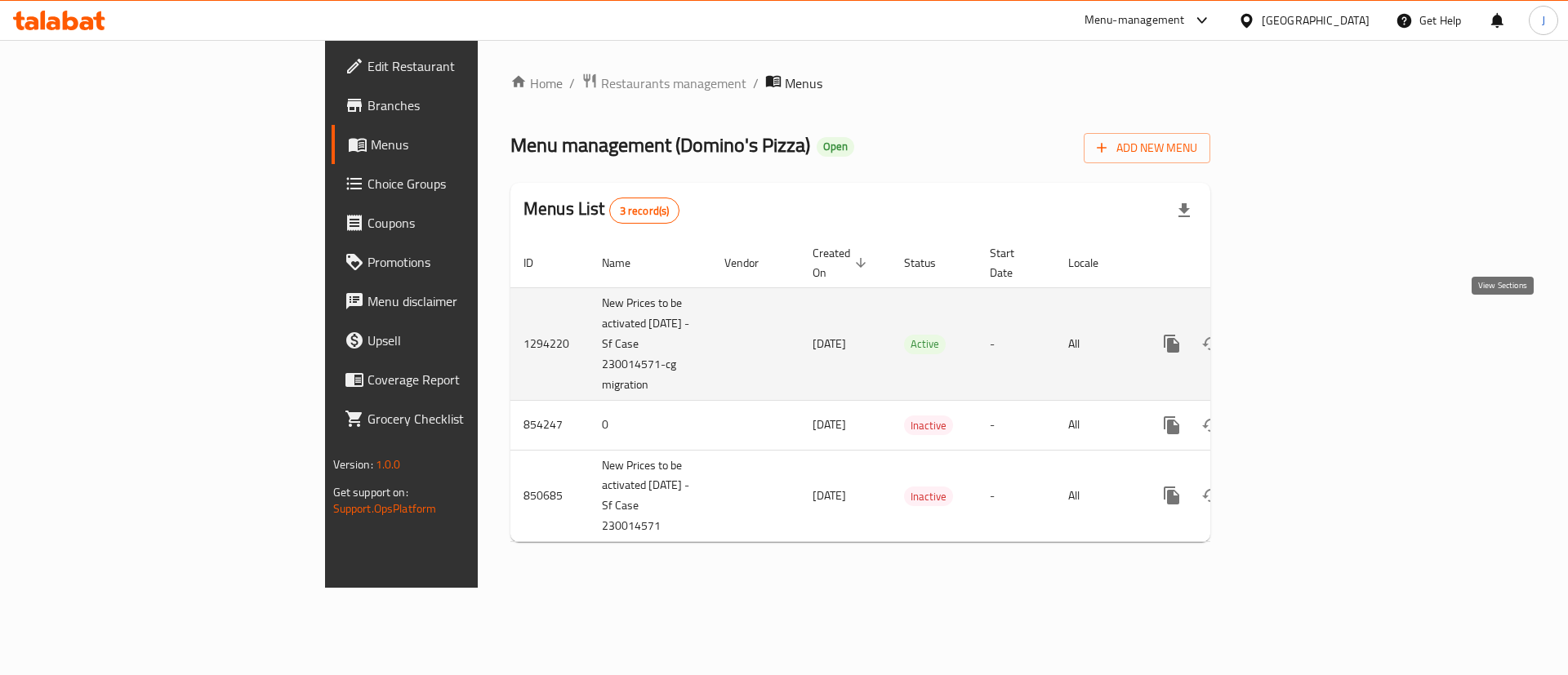
click at [1299, 334] on icon "enhanced table" at bounding box center [1289, 344] width 20 height 20
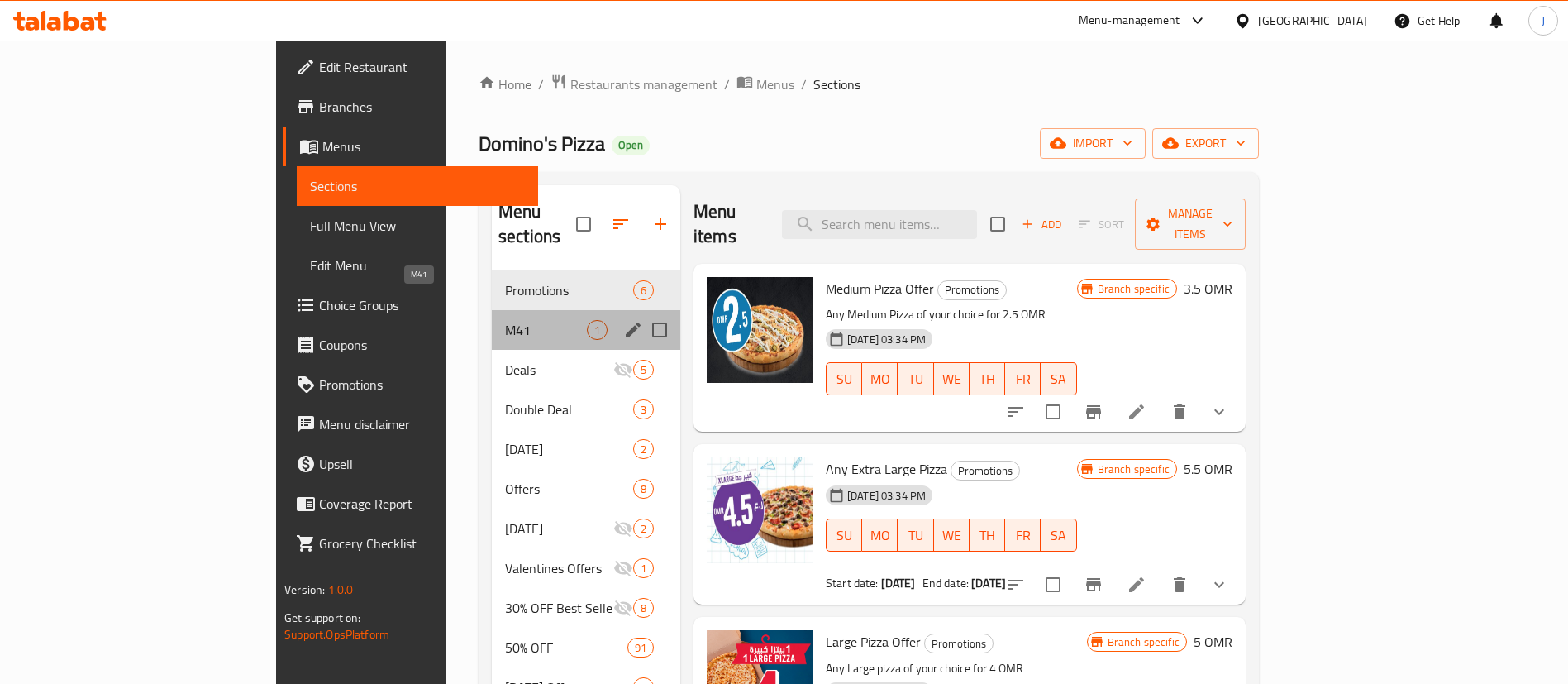
click at [505, 320] on span "M41" at bounding box center [545, 330] width 82 height 20
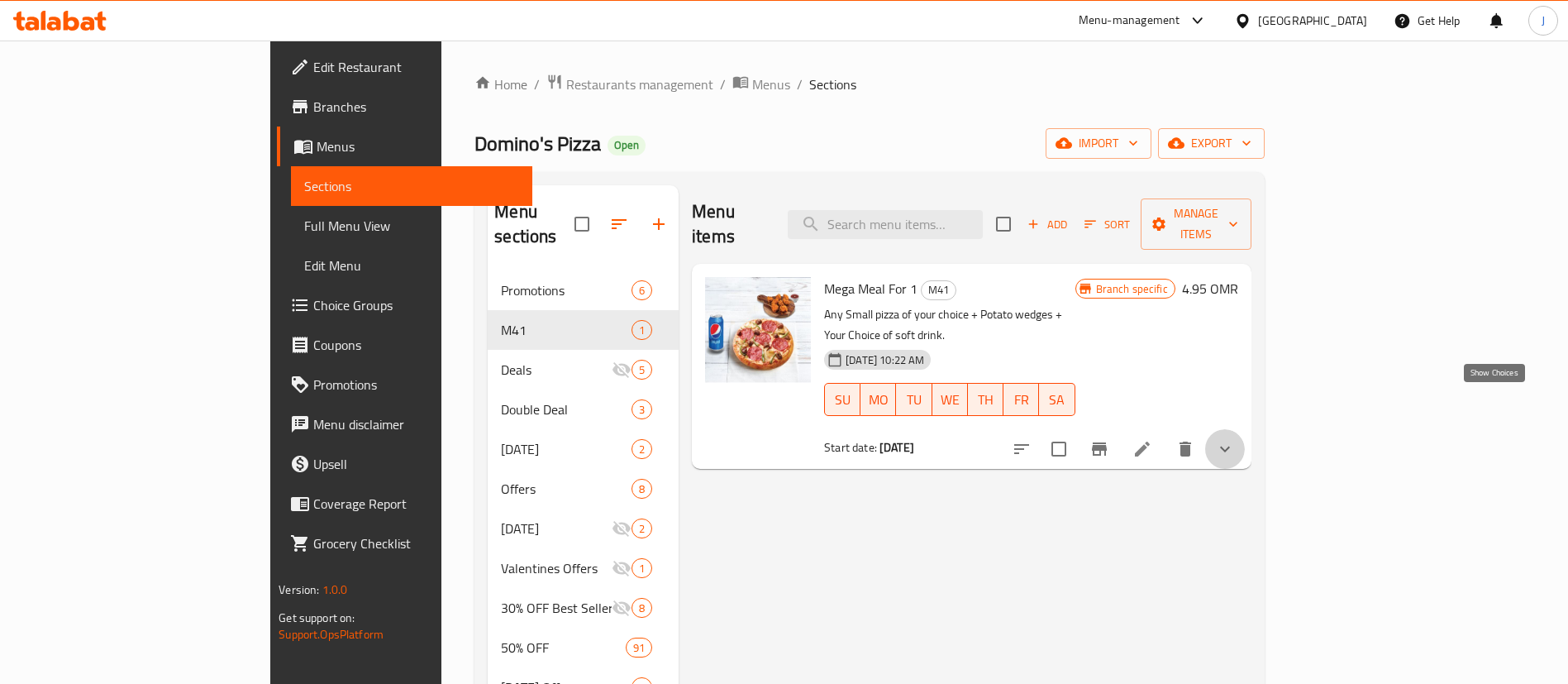
click at [1235, 440] on icon "show more" at bounding box center [1225, 449] width 20 height 20
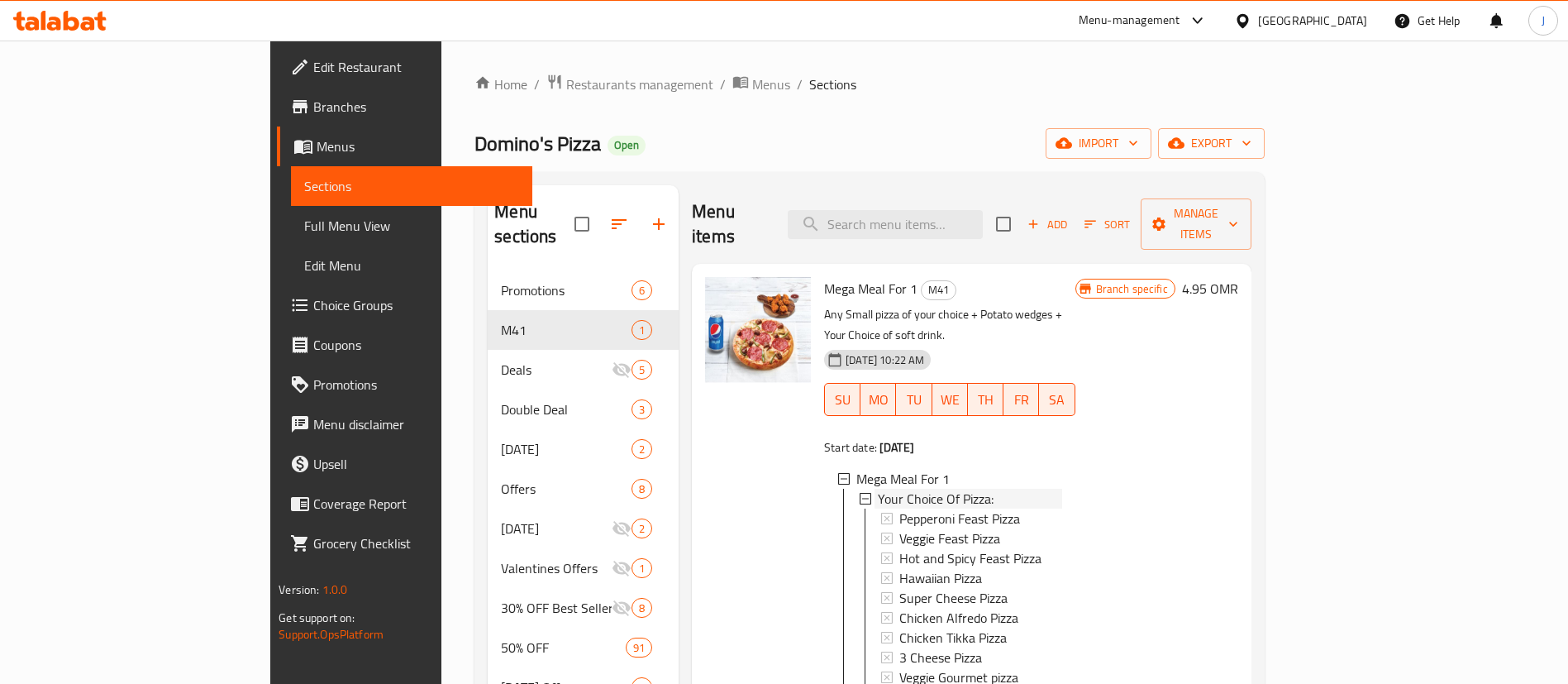
click at [859, 493] on icon at bounding box center [865, 498] width 12 height 12
click at [859, 513] on icon at bounding box center [865, 519] width 12 height 12
click at [859, 533] on icon at bounding box center [865, 539] width 12 height 12
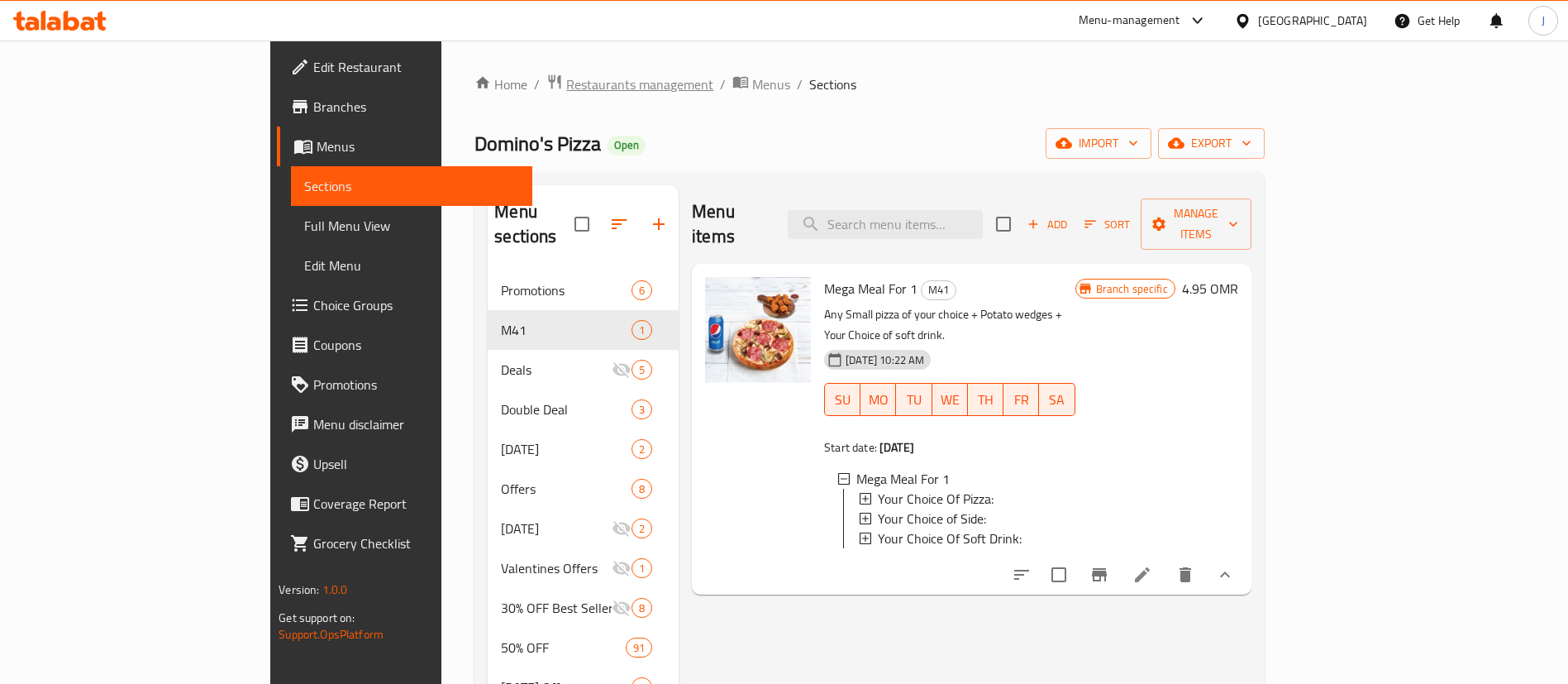
click at [566, 89] on span "Restaurants management" at bounding box center [639, 84] width 147 height 20
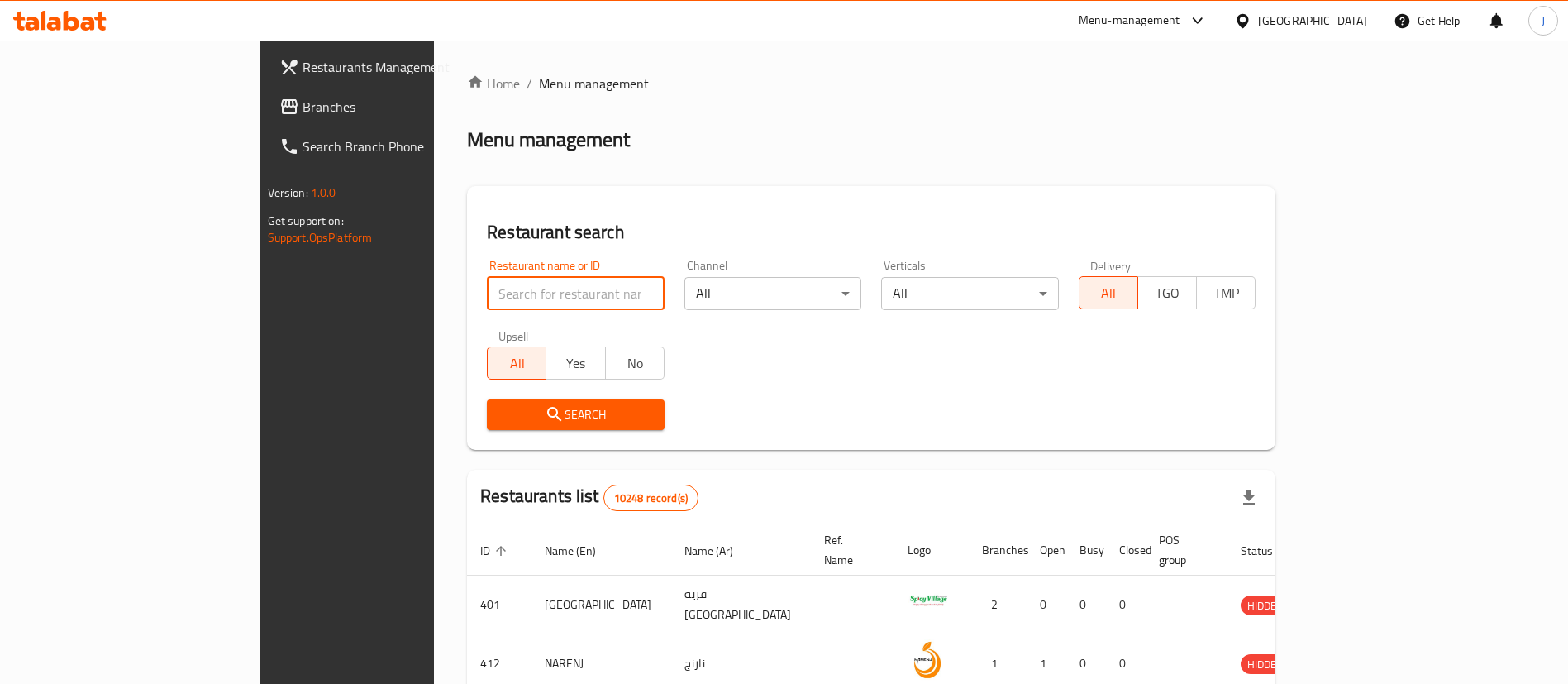
click at [513, 281] on input "search" at bounding box center [575, 293] width 178 height 33
paste input "662816"
type input "662816"
click button "Search" at bounding box center [575, 415] width 178 height 31
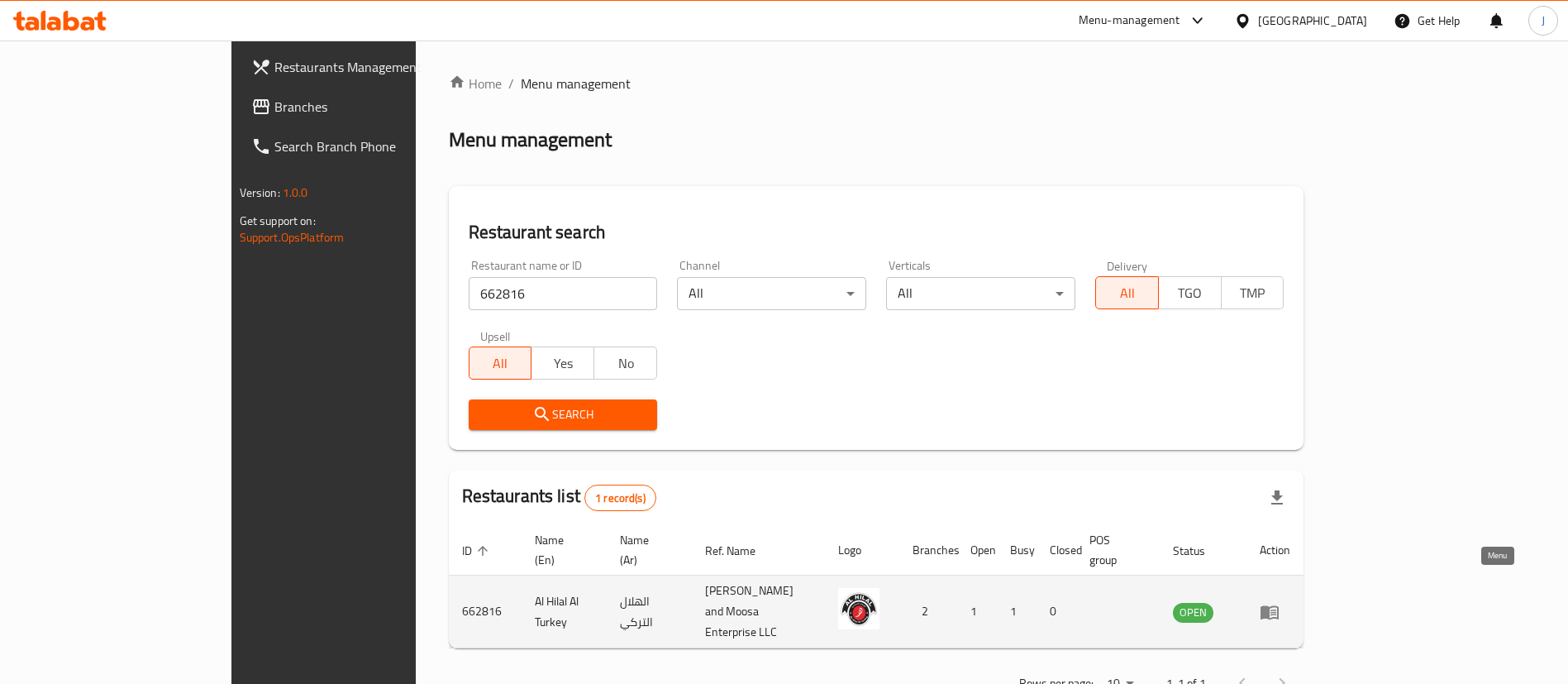
click at [1280, 602] on icon "enhanced table" at bounding box center [1269, 612] width 20 height 20
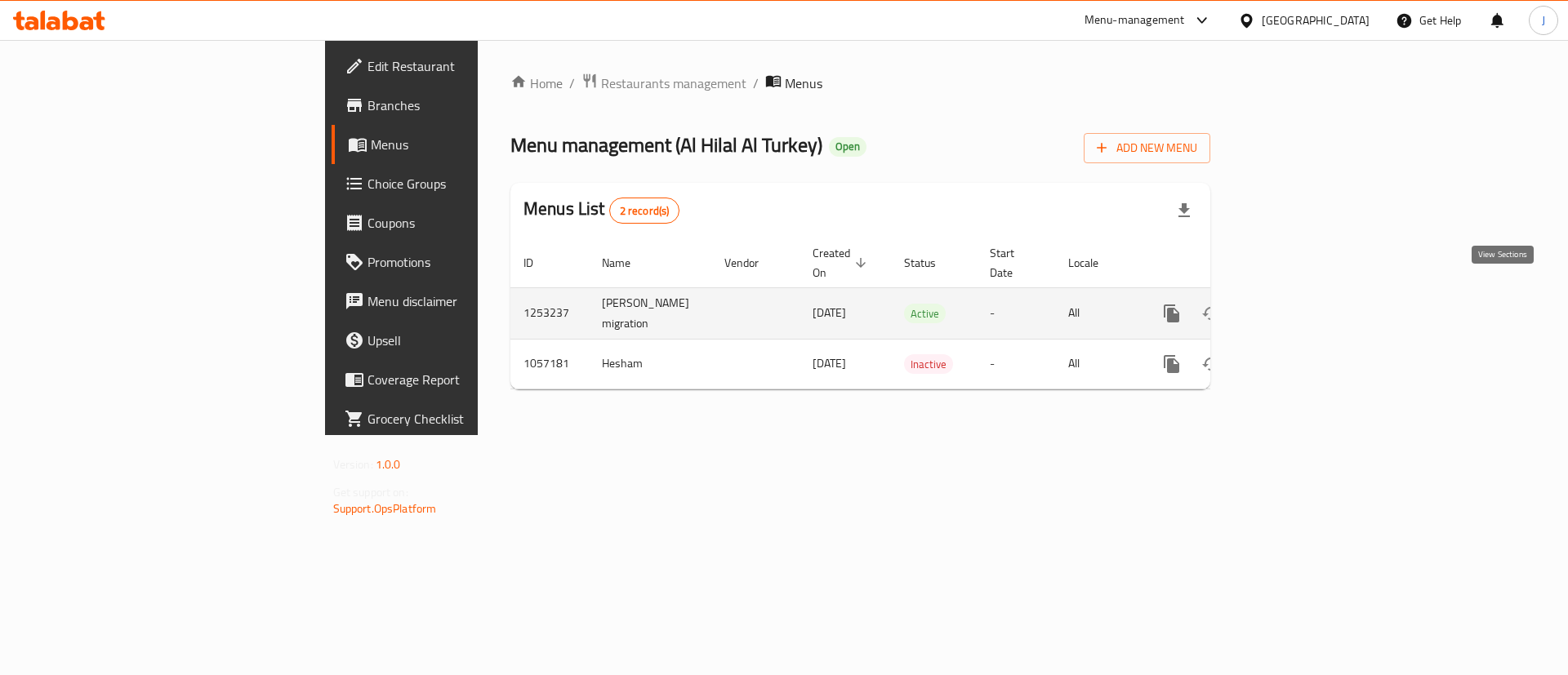
click at [1299, 304] on icon "enhanced table" at bounding box center [1289, 313] width 20 height 20
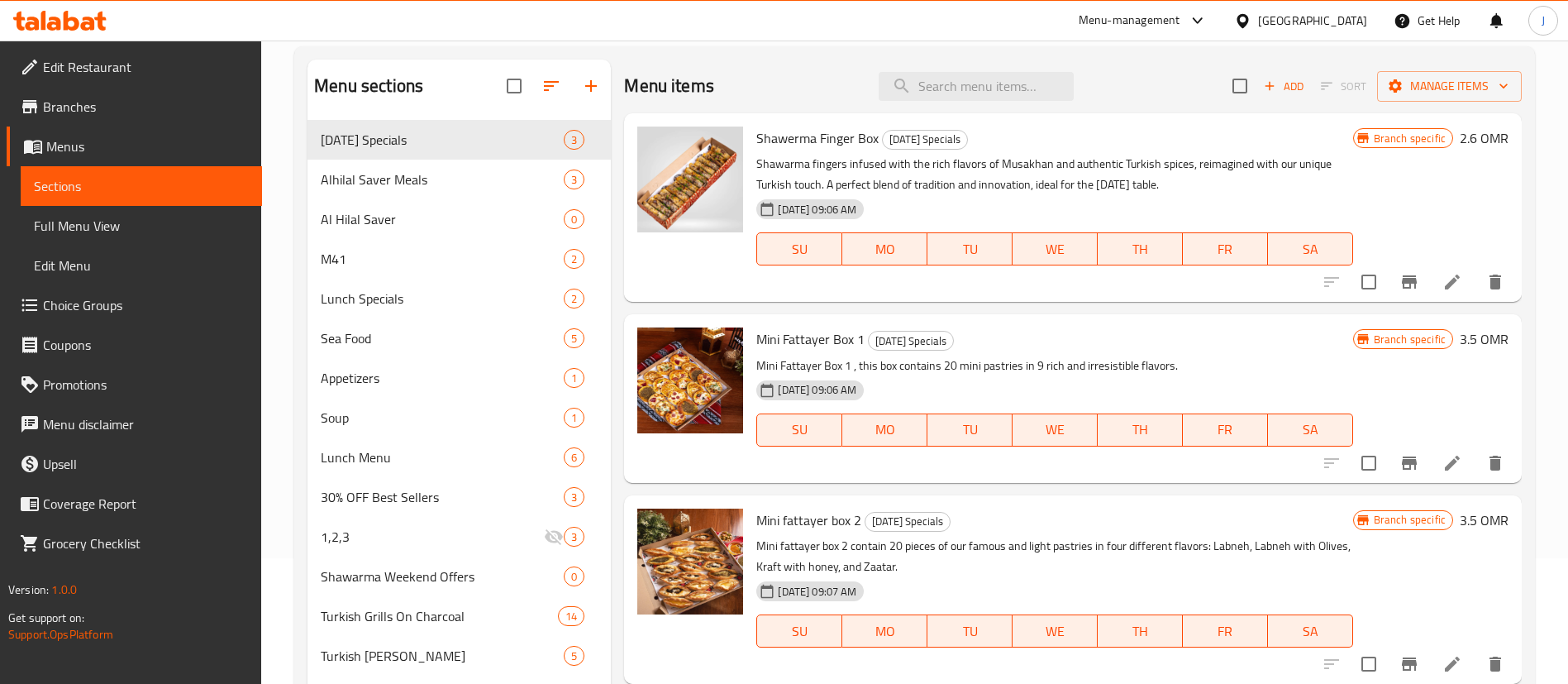
scroll to position [129, 0]
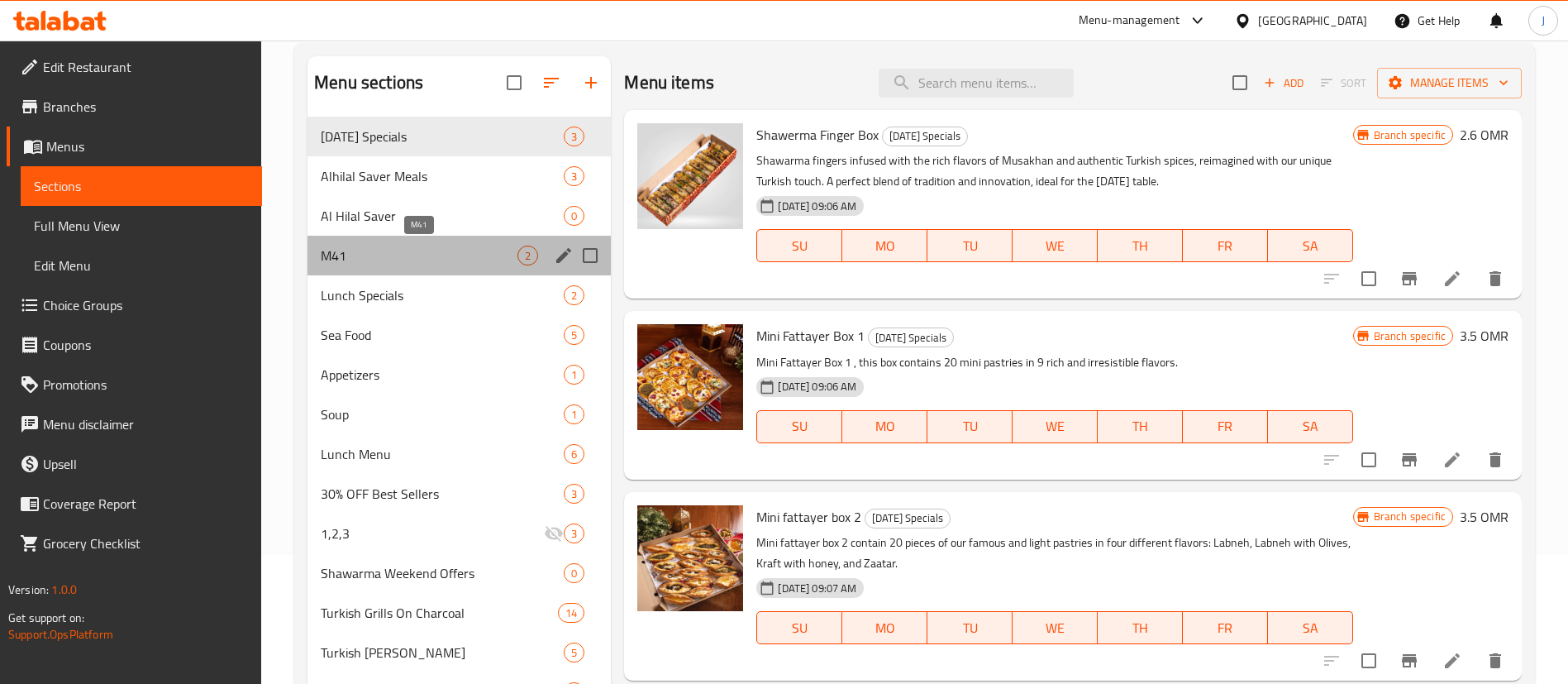
click at [382, 245] on span "M41" at bounding box center [419, 255] width 197 height 20
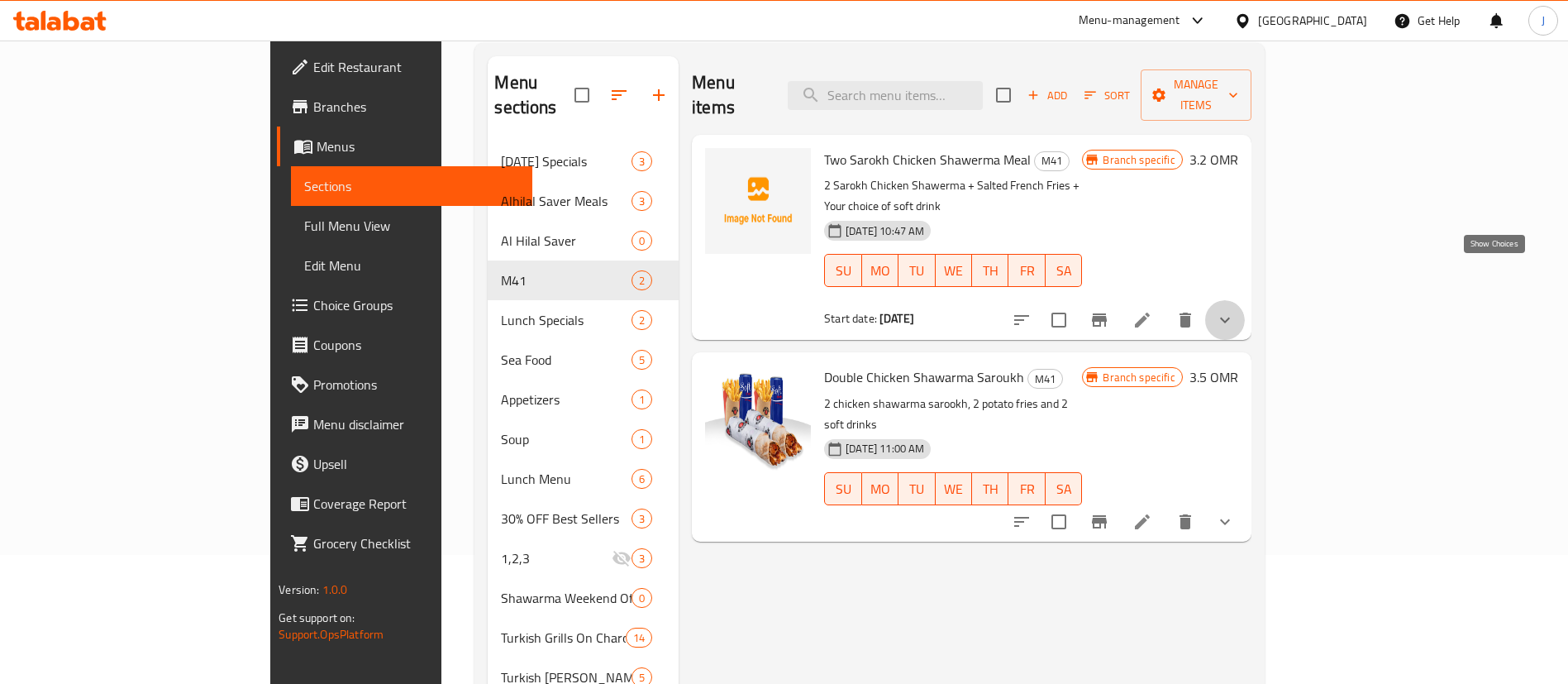
click at [1235, 310] on icon "show more" at bounding box center [1225, 319] width 20 height 20
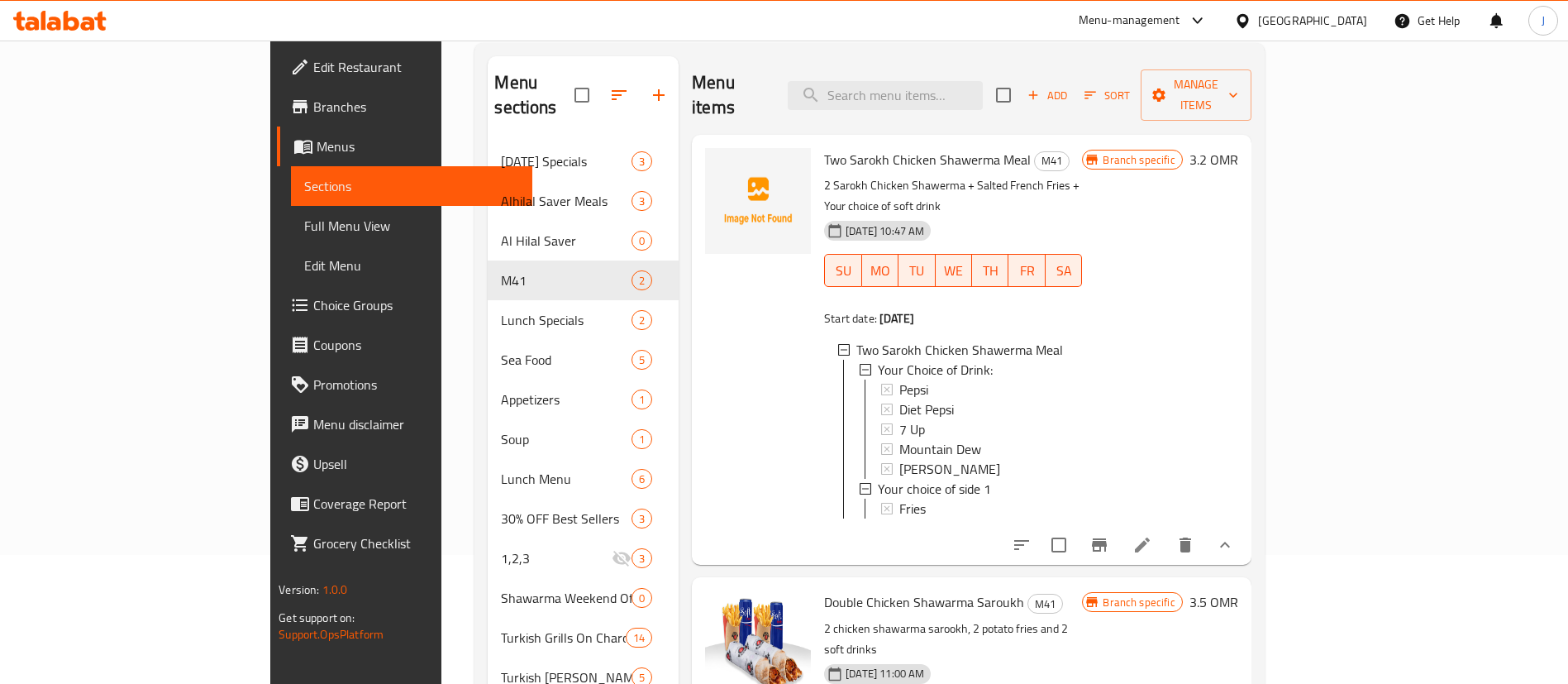
scroll to position [375, 0]
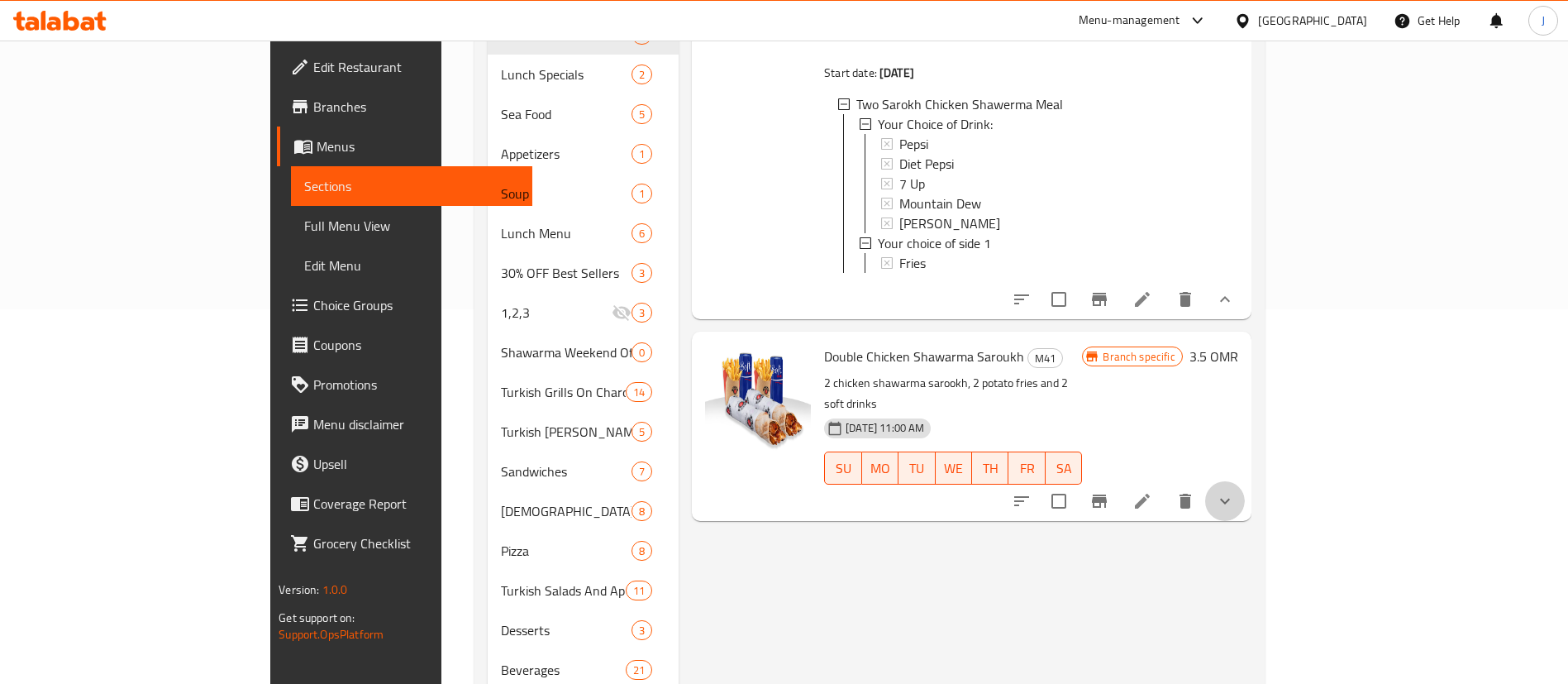
click at [1245, 481] on button "show more" at bounding box center [1225, 500] width 39 height 39
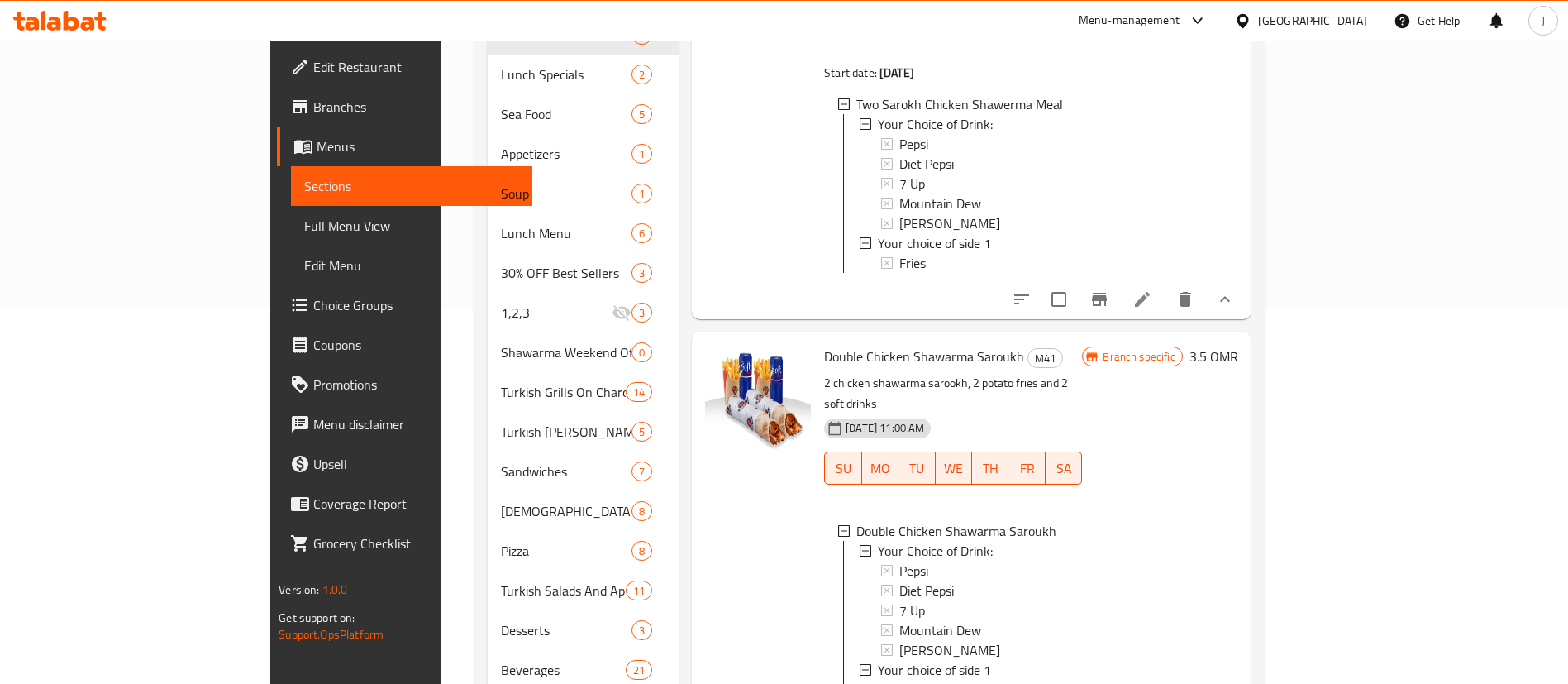
scroll to position [0, 0]
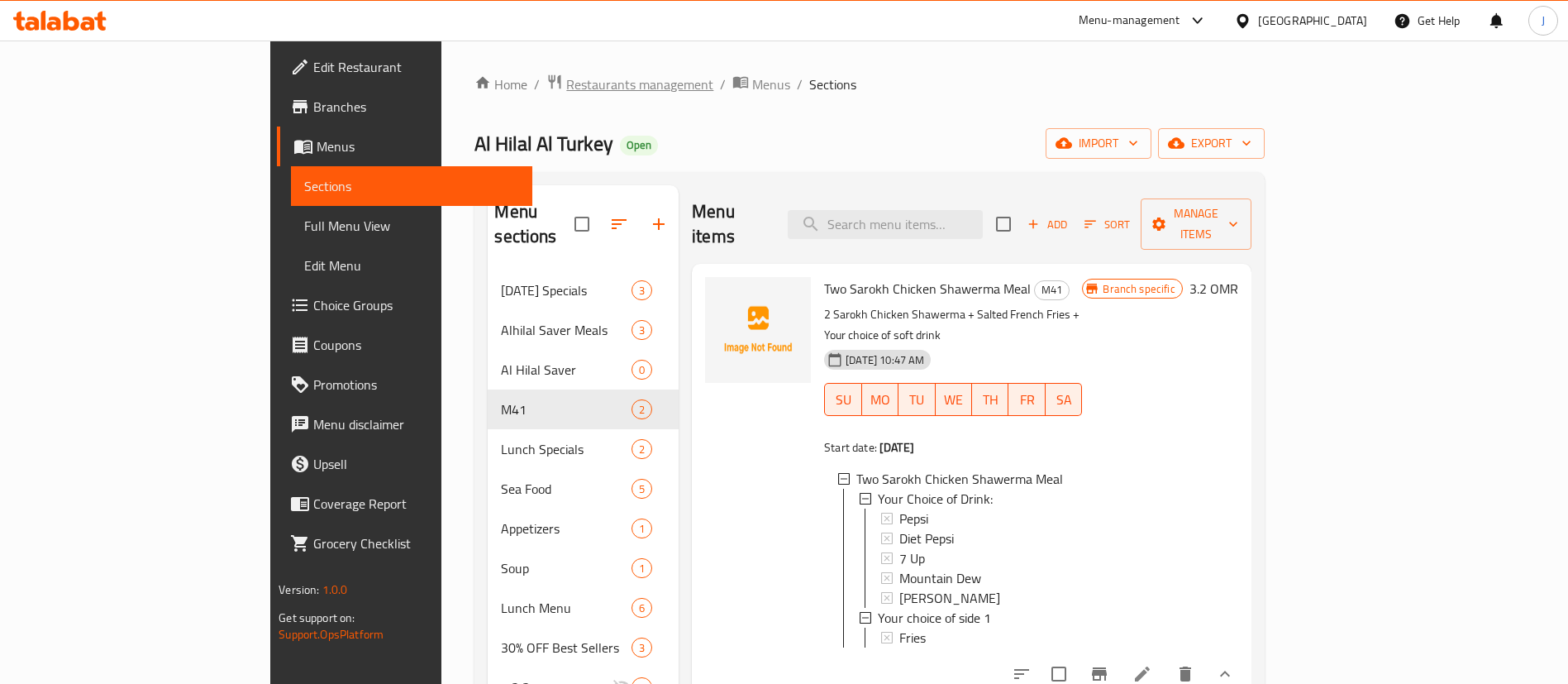
click at [566, 86] on span "Restaurants management" at bounding box center [639, 84] width 147 height 20
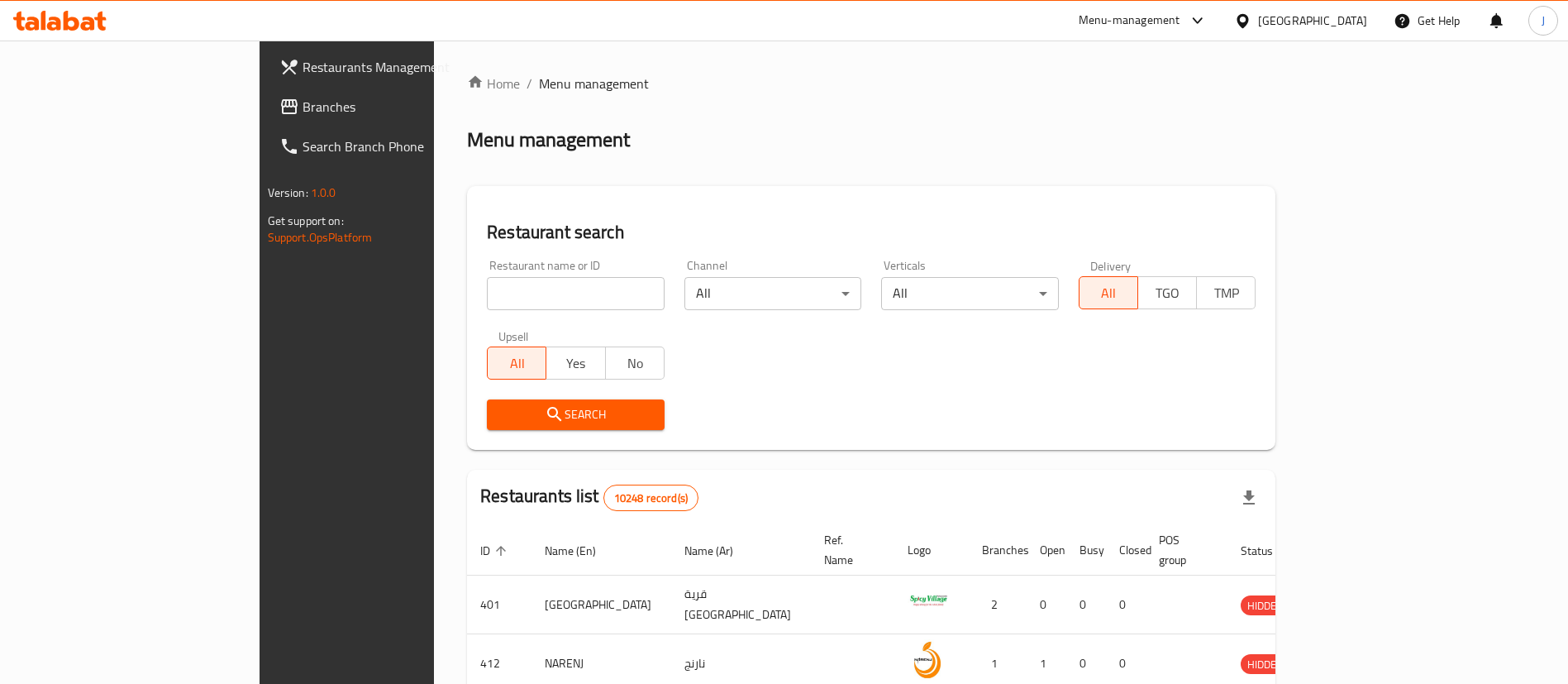
click at [486, 292] on input "search" at bounding box center [575, 293] width 178 height 33
paste input "648602"
type input "648602"
click button "Search" at bounding box center [575, 415] width 178 height 31
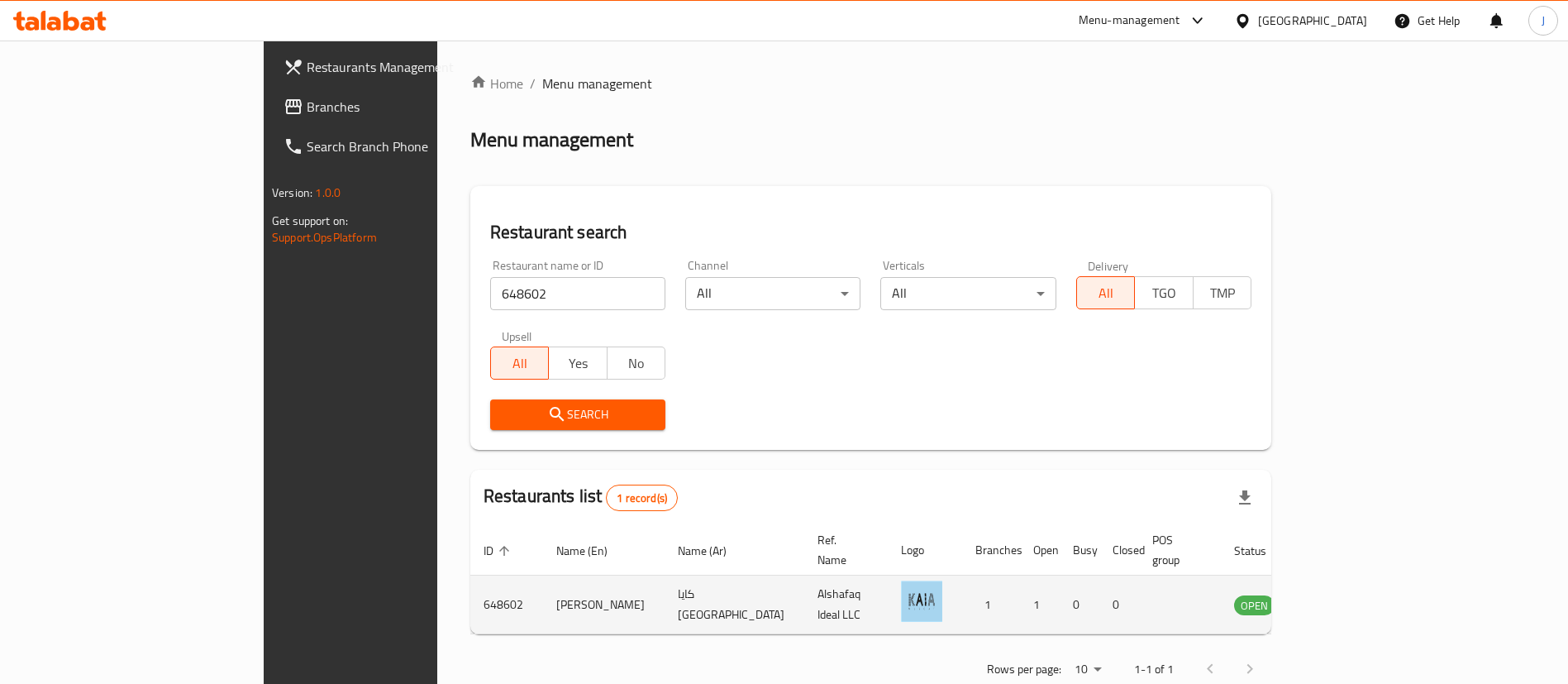
click at [1365, 575] on td "enhanced table" at bounding box center [1335, 604] width 57 height 59
click at [1337, 602] on icon "enhanced table" at bounding box center [1334, 605] width 6 height 7
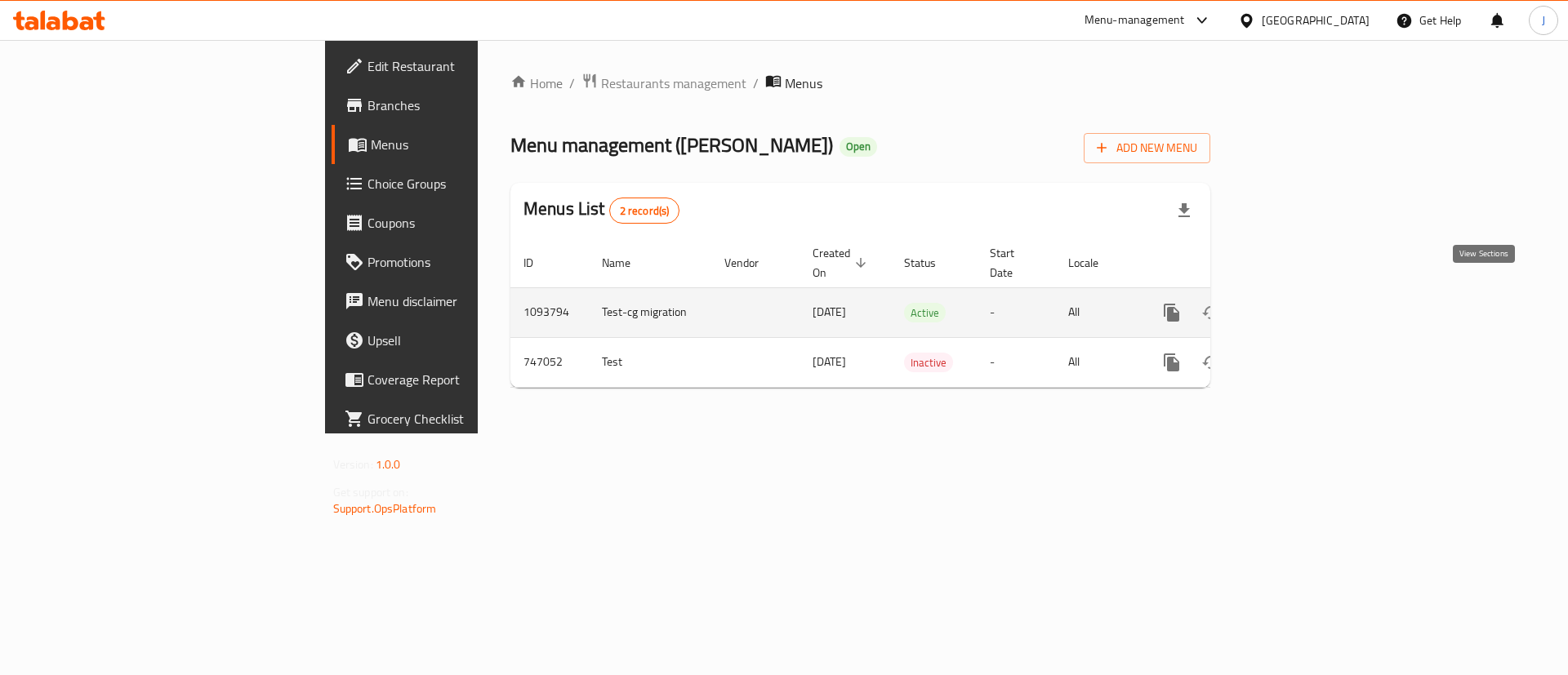
click at [1309, 302] on link "enhanced table" at bounding box center [1289, 312] width 39 height 39
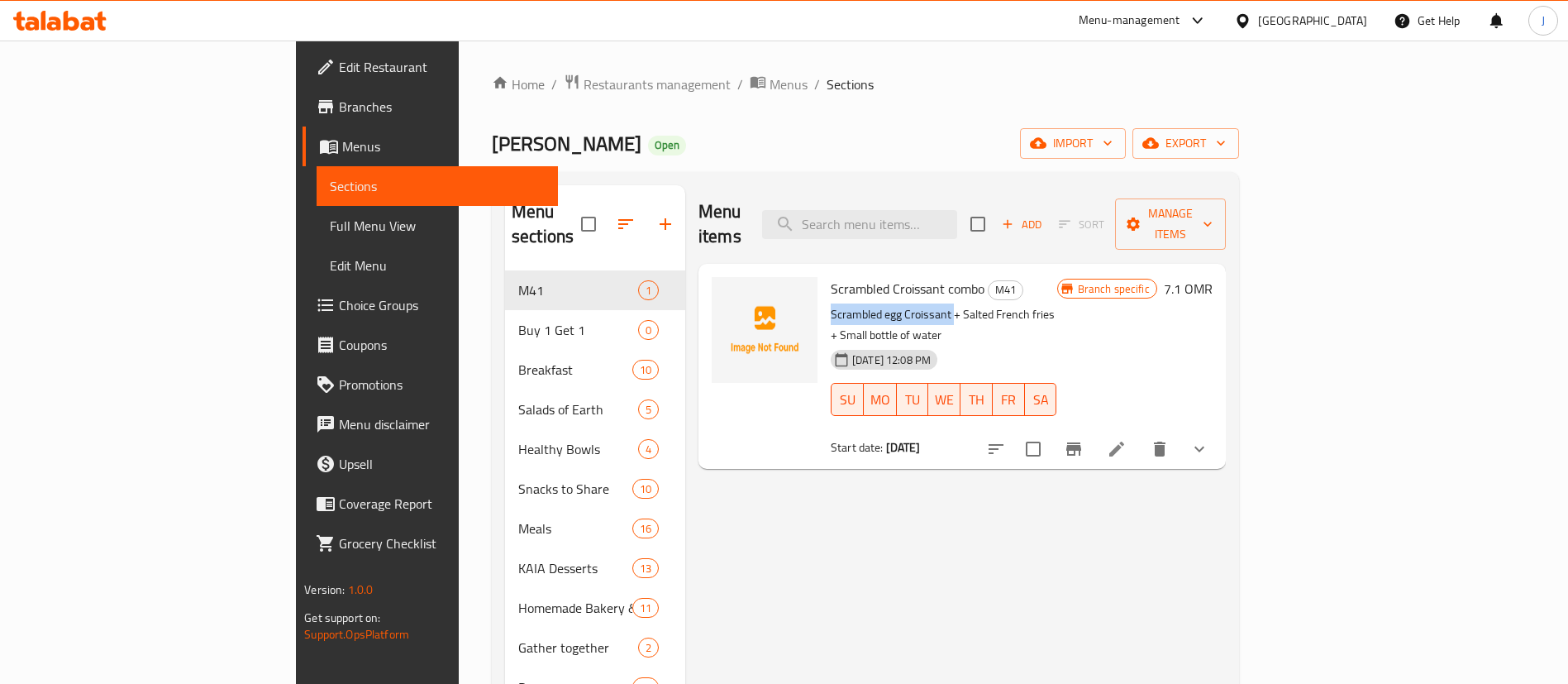
drag, startPoint x: 758, startPoint y: 290, endPoint x: 880, endPoint y: 293, distance: 122.0
click at [880, 304] on p "Scrambled egg Croissant + Salted French fries + Small bottle of water" at bounding box center [944, 324] width 227 height 41
copy p "Scrambled egg Croissant"
click at [1219, 429] on button "show more" at bounding box center [1199, 448] width 39 height 39
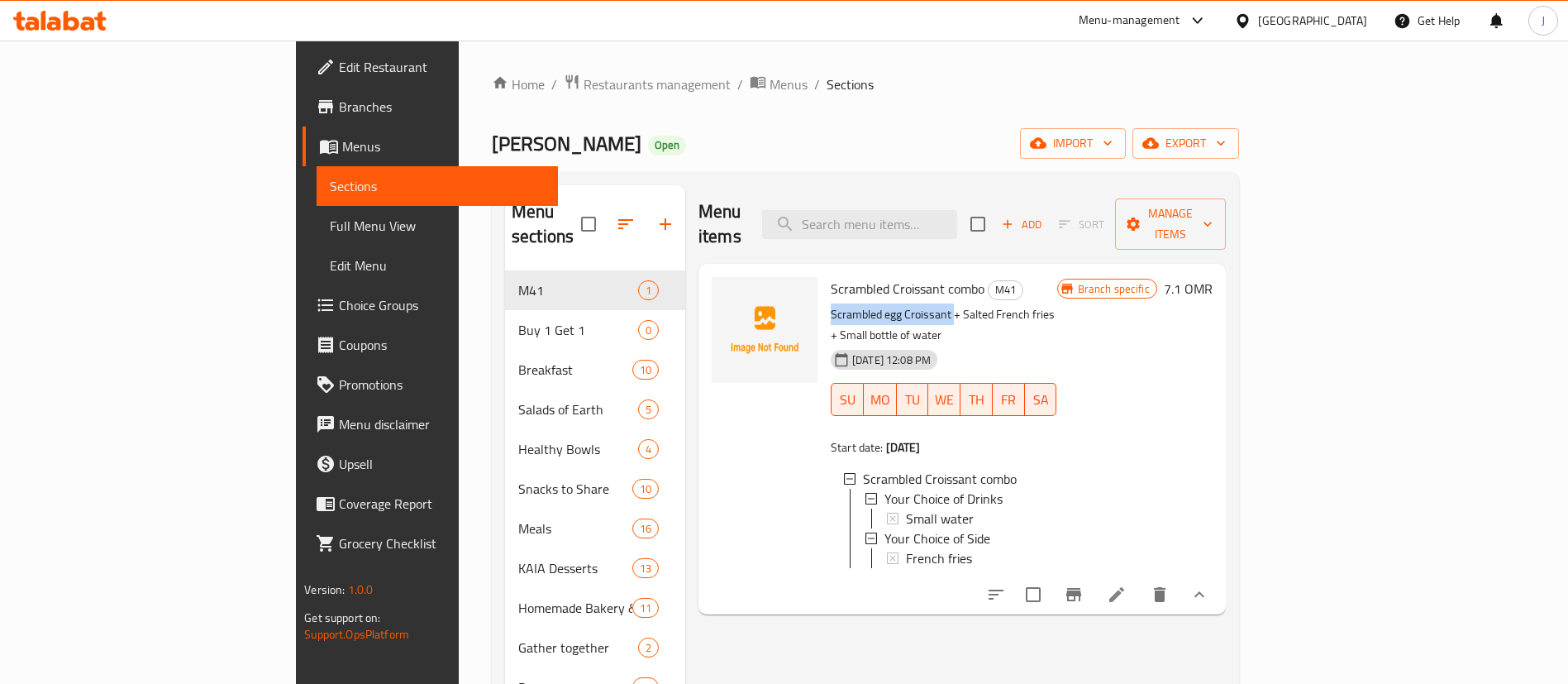
scroll to position [14, 0]
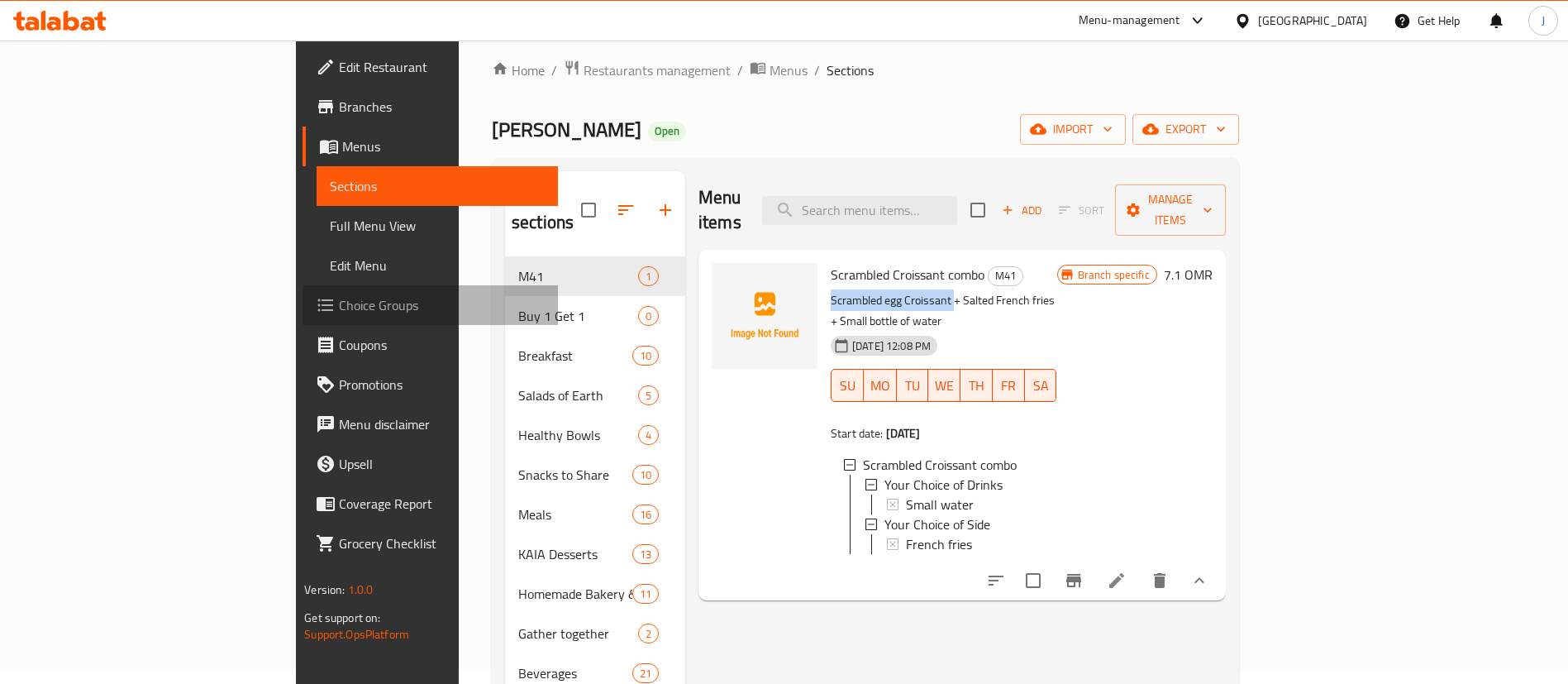
click at [339, 313] on span "Choice Groups" at bounding box center [442, 305] width 206 height 20
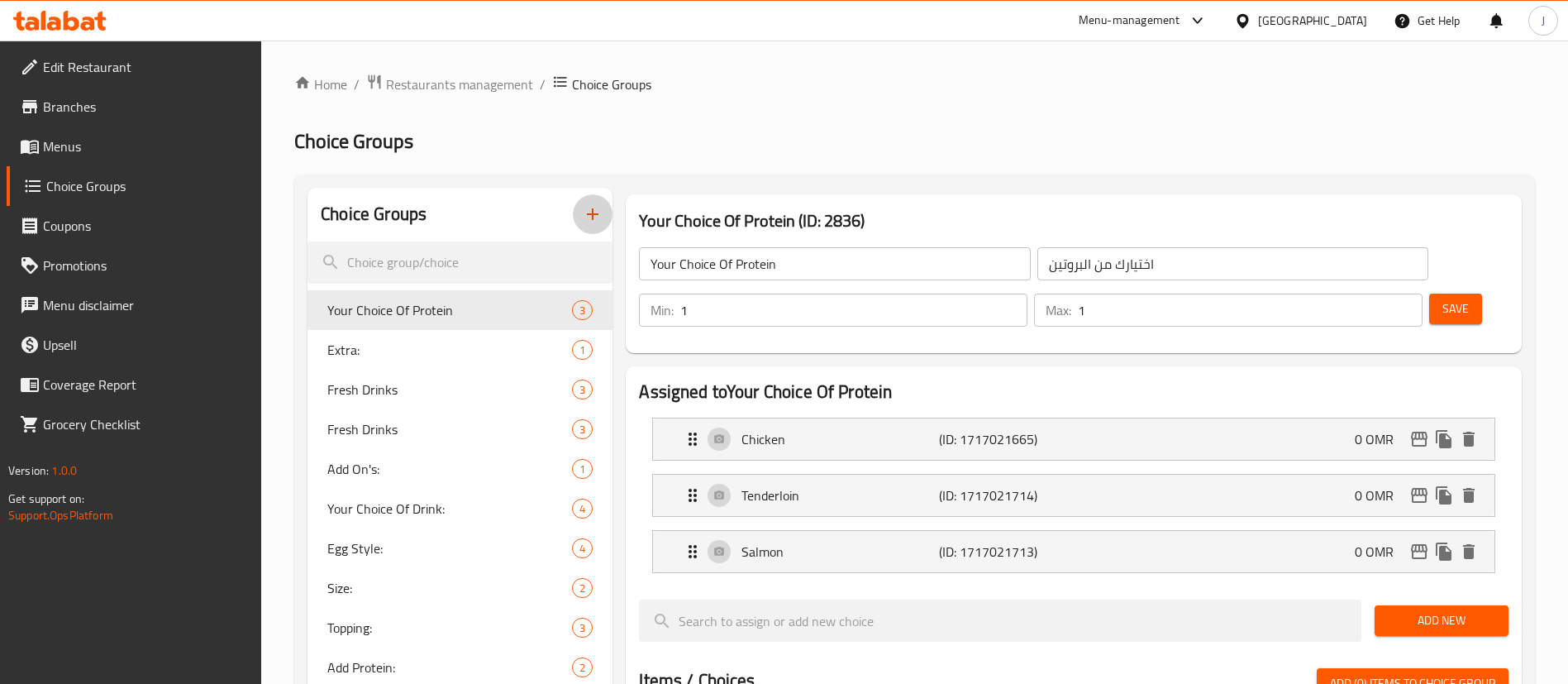
click at [604, 215] on button "button" at bounding box center [592, 214] width 39 height 39
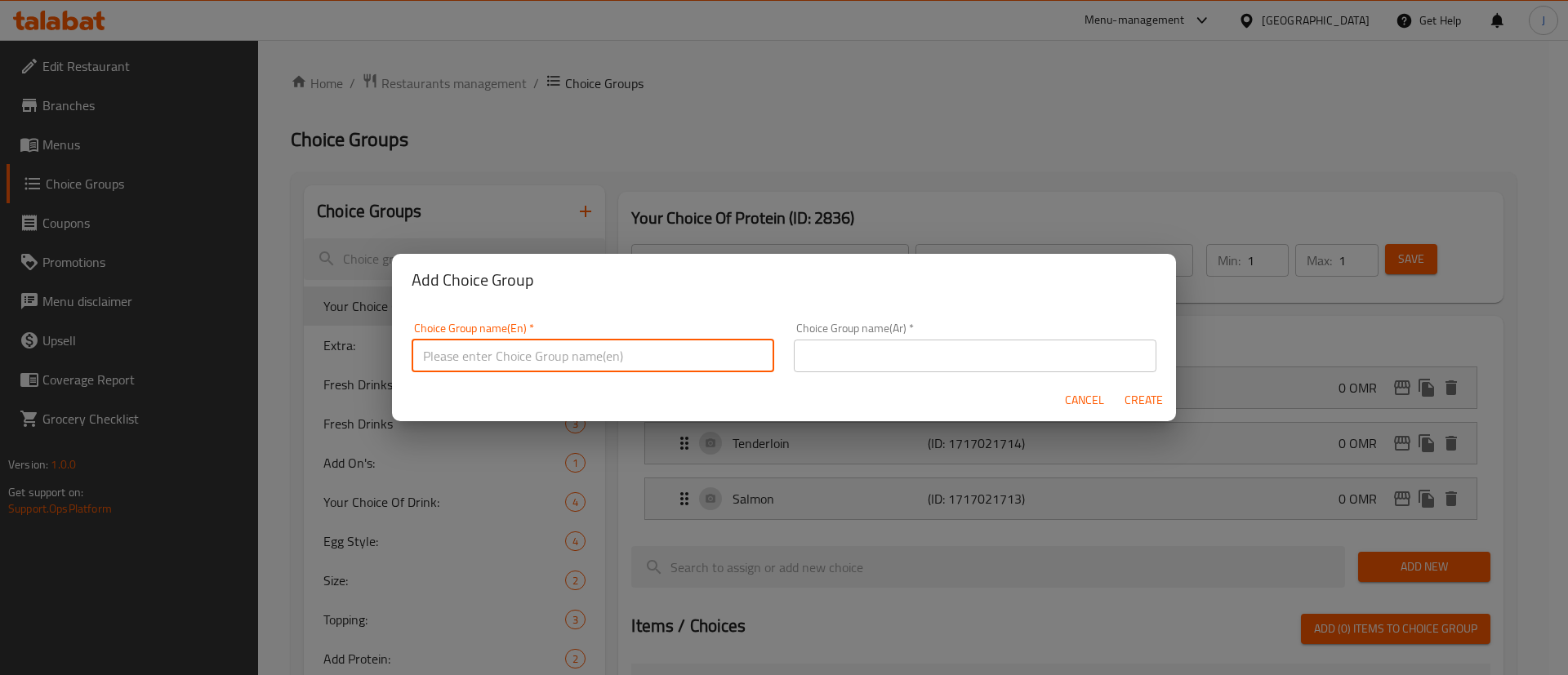
click at [515, 368] on input "text" at bounding box center [593, 356] width 363 height 32
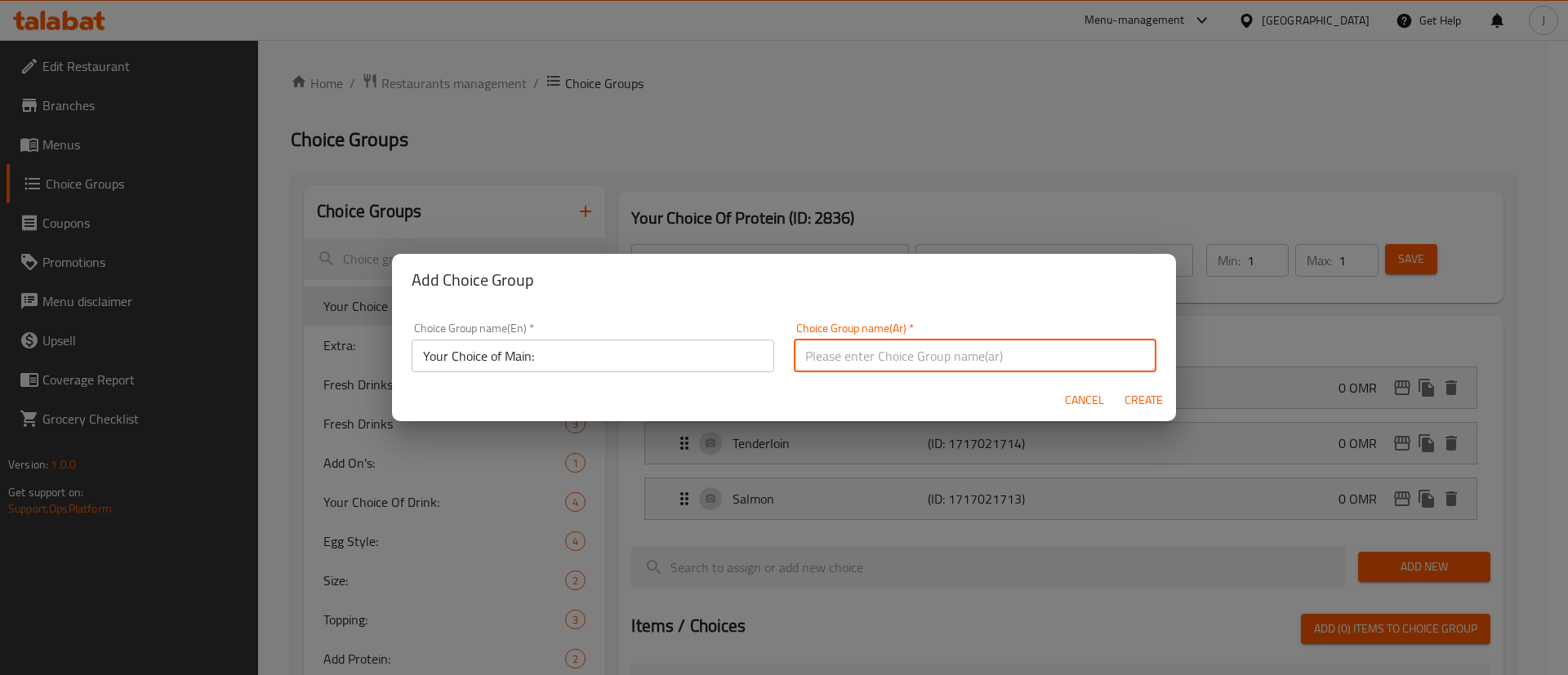
click at [879, 359] on input "text" at bounding box center [975, 356] width 363 height 32
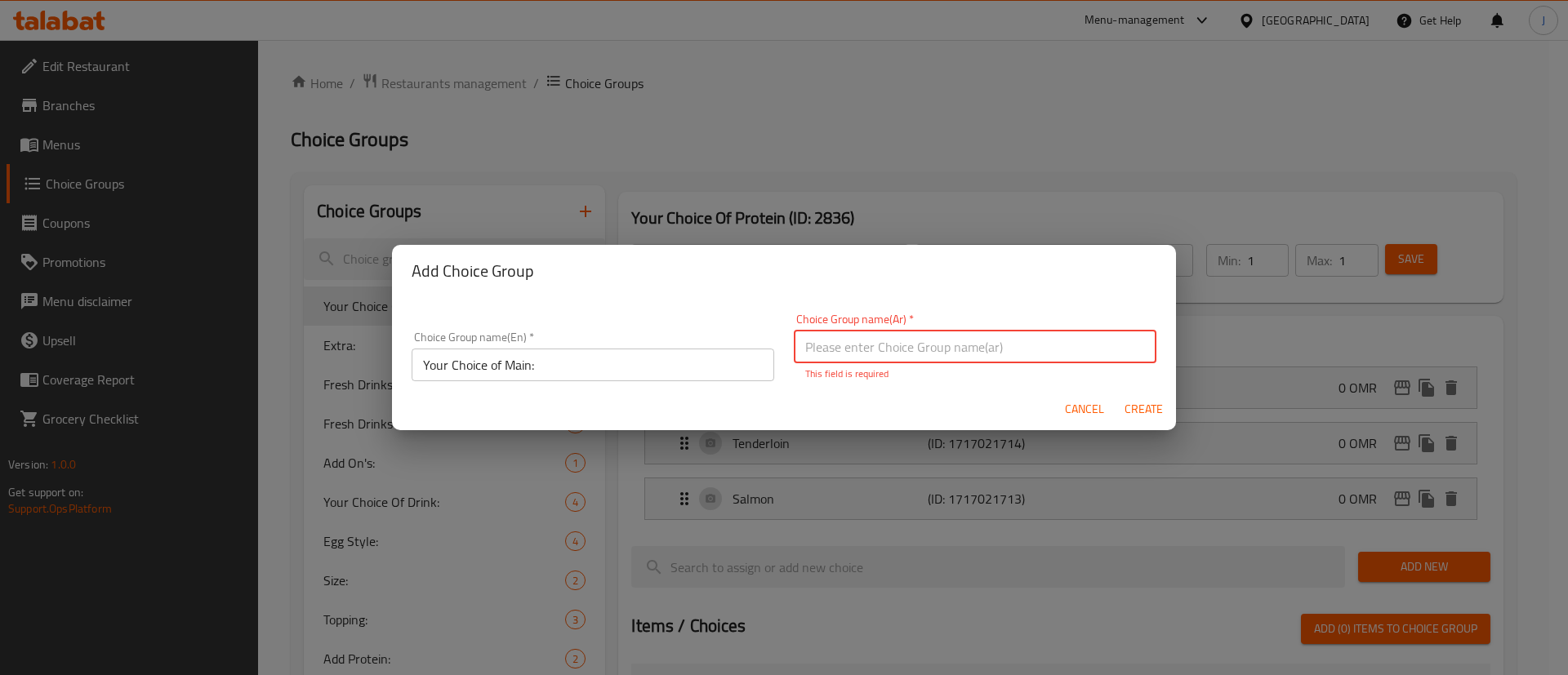
click at [471, 398] on div "Cancel Create" at bounding box center [784, 409] width 784 height 44
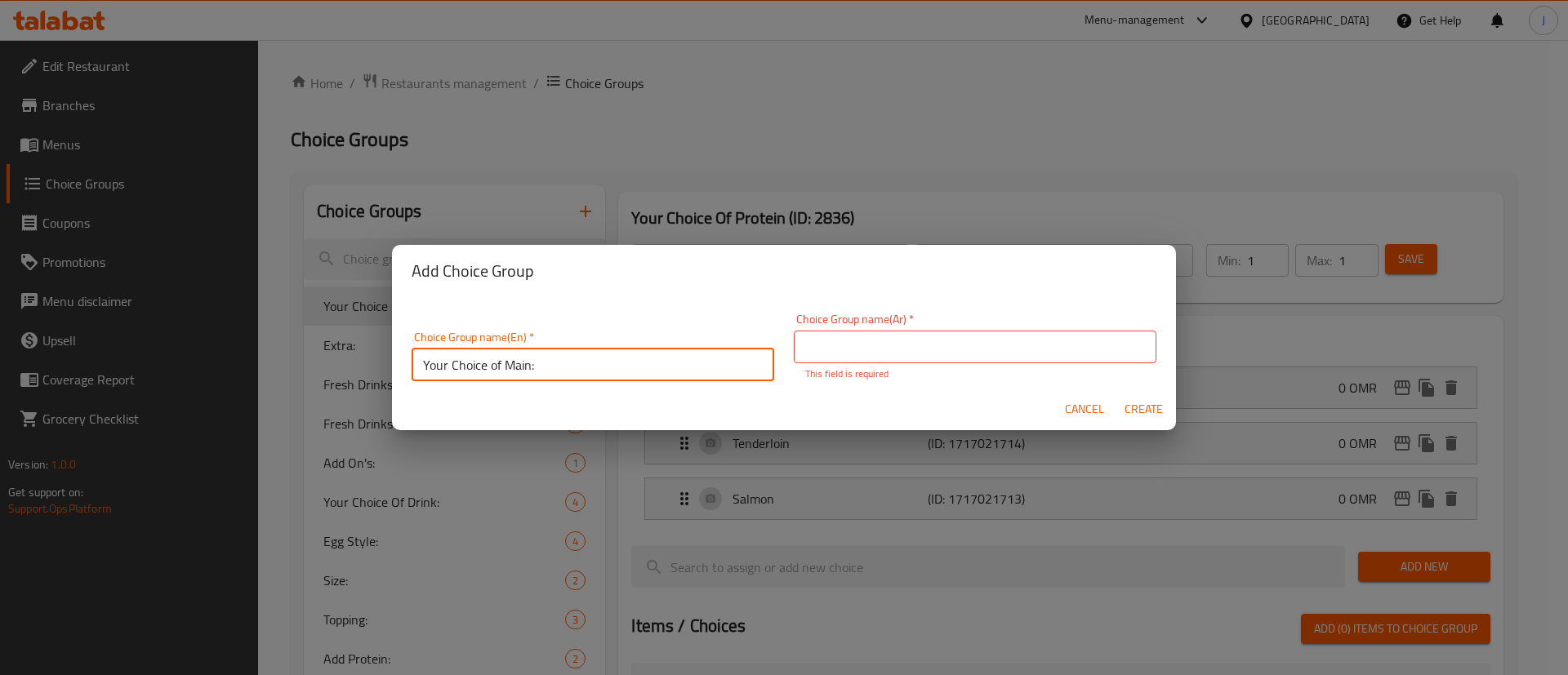
click at [570, 367] on input "Your Choice of Main:" at bounding box center [593, 365] width 363 height 32
paste input "choice of main"
type input "Your choice of main:"
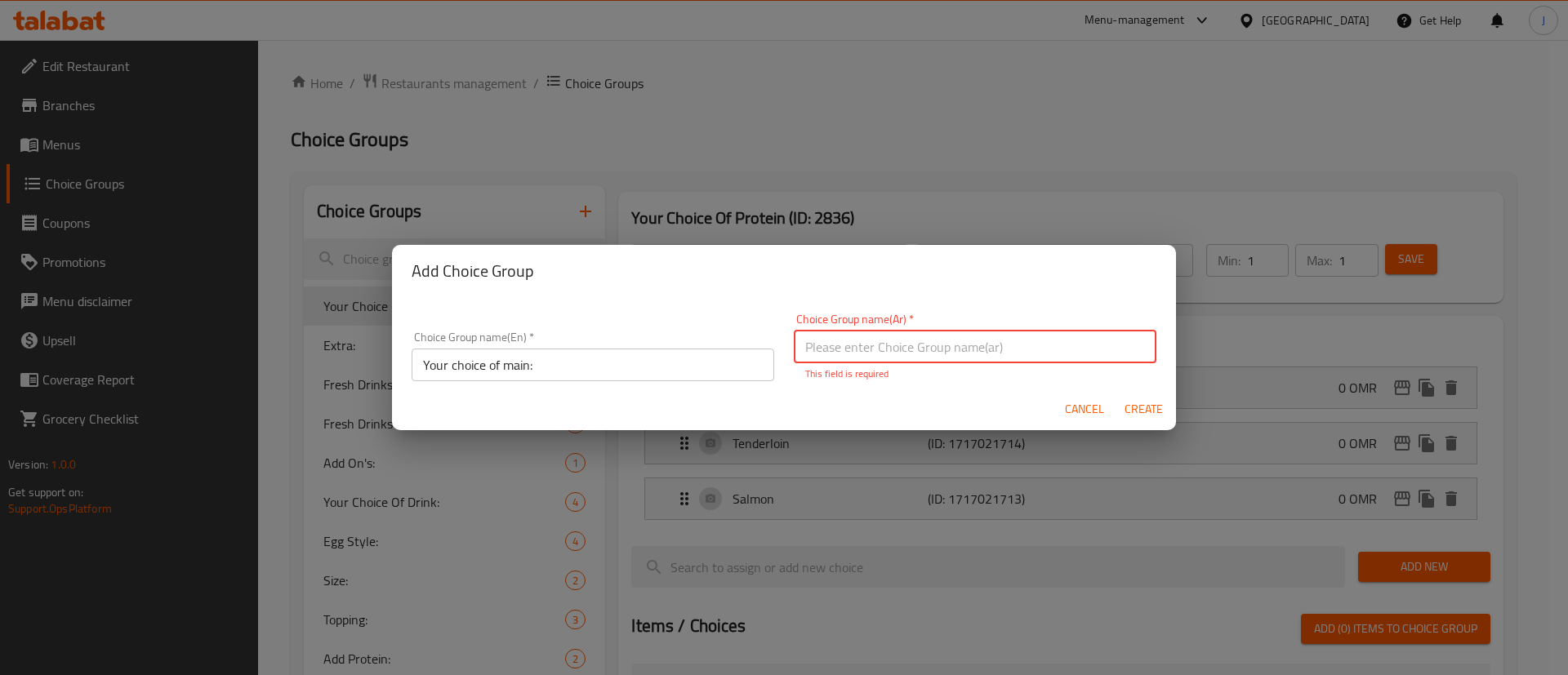
click at [866, 341] on input "text" at bounding box center [975, 347] width 363 height 32
paste input "اختيارك من الطبق الرئيسي"
type input "اختيارك من الطبق الرئيسي:"
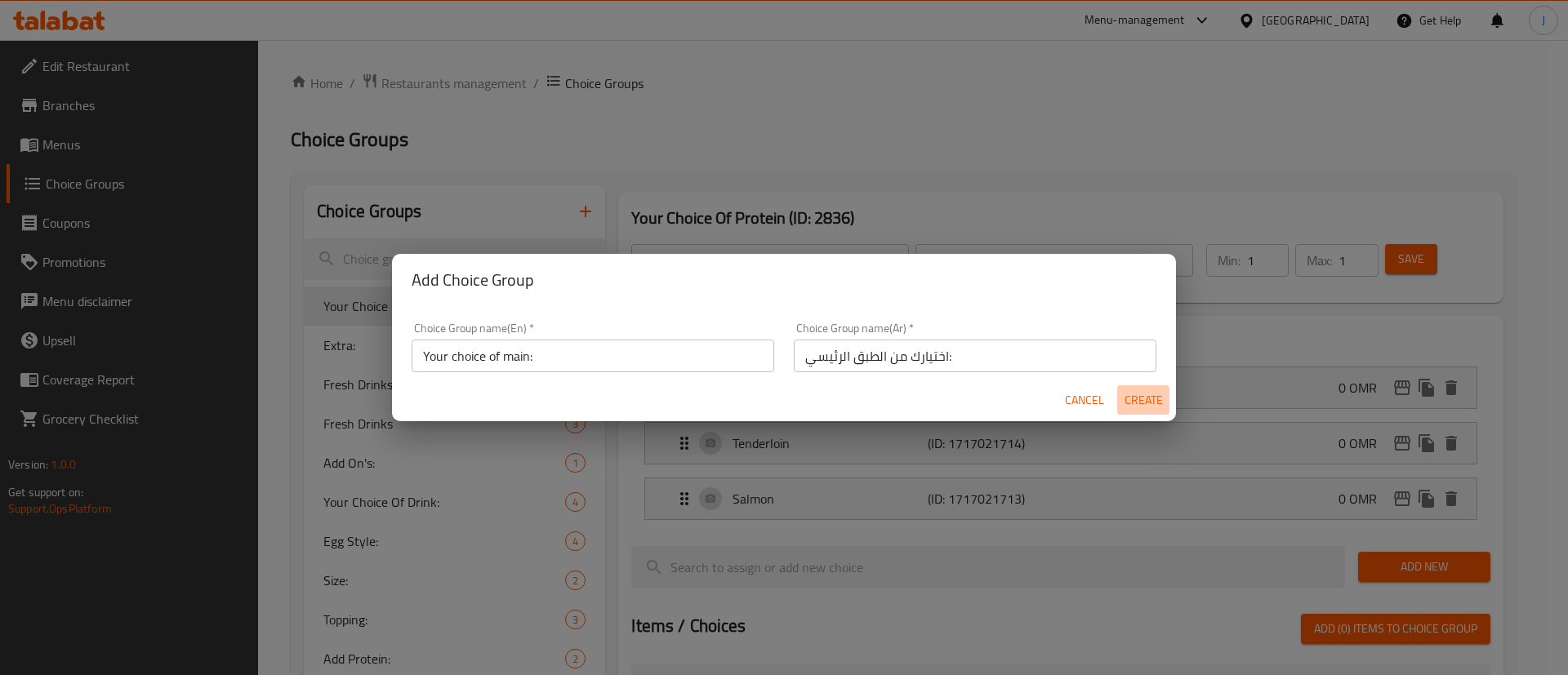
click at [1139, 405] on span "Create" at bounding box center [1143, 400] width 39 height 20
type input "Your choice of main:"
type input "اختيارك من الطبق الرئيسي:"
type input "0"
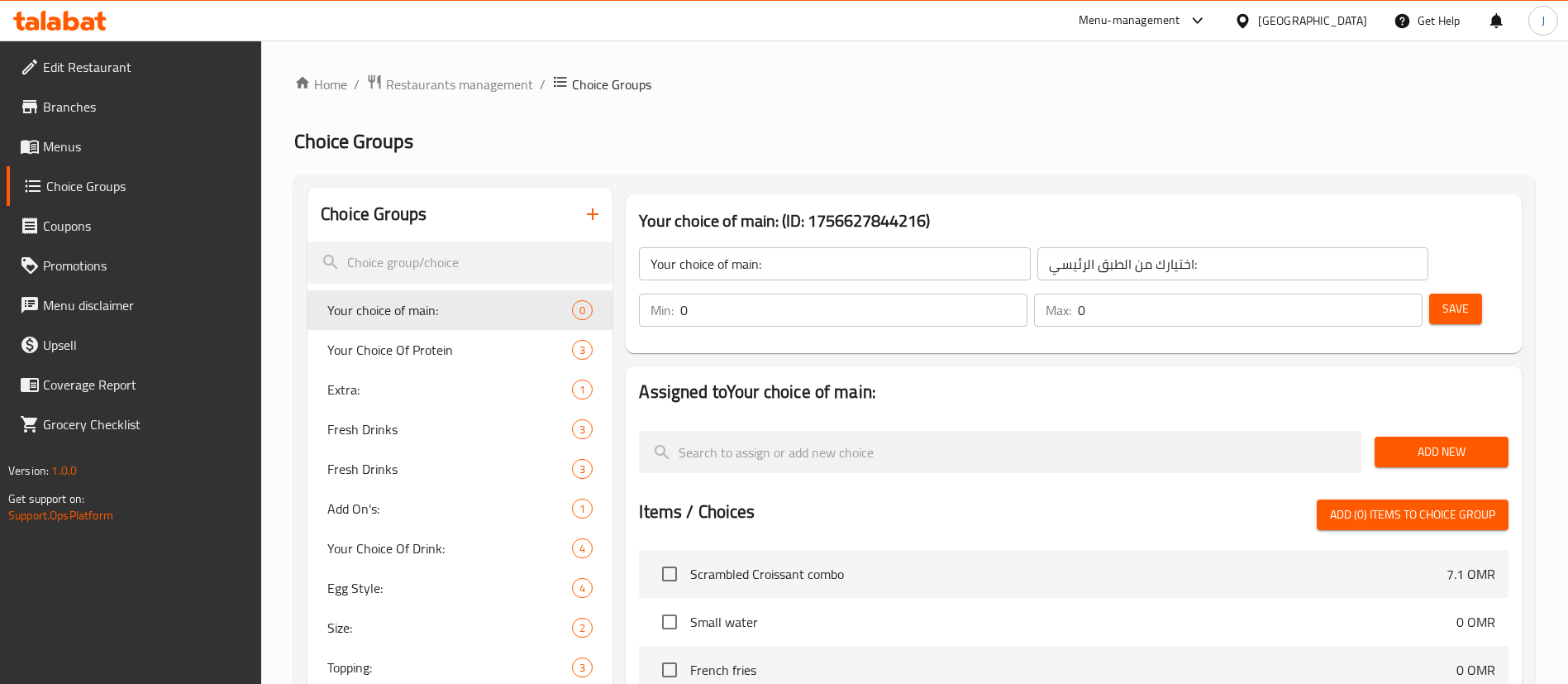
click at [1396, 442] on span "Add New" at bounding box center [1442, 451] width 108 height 20
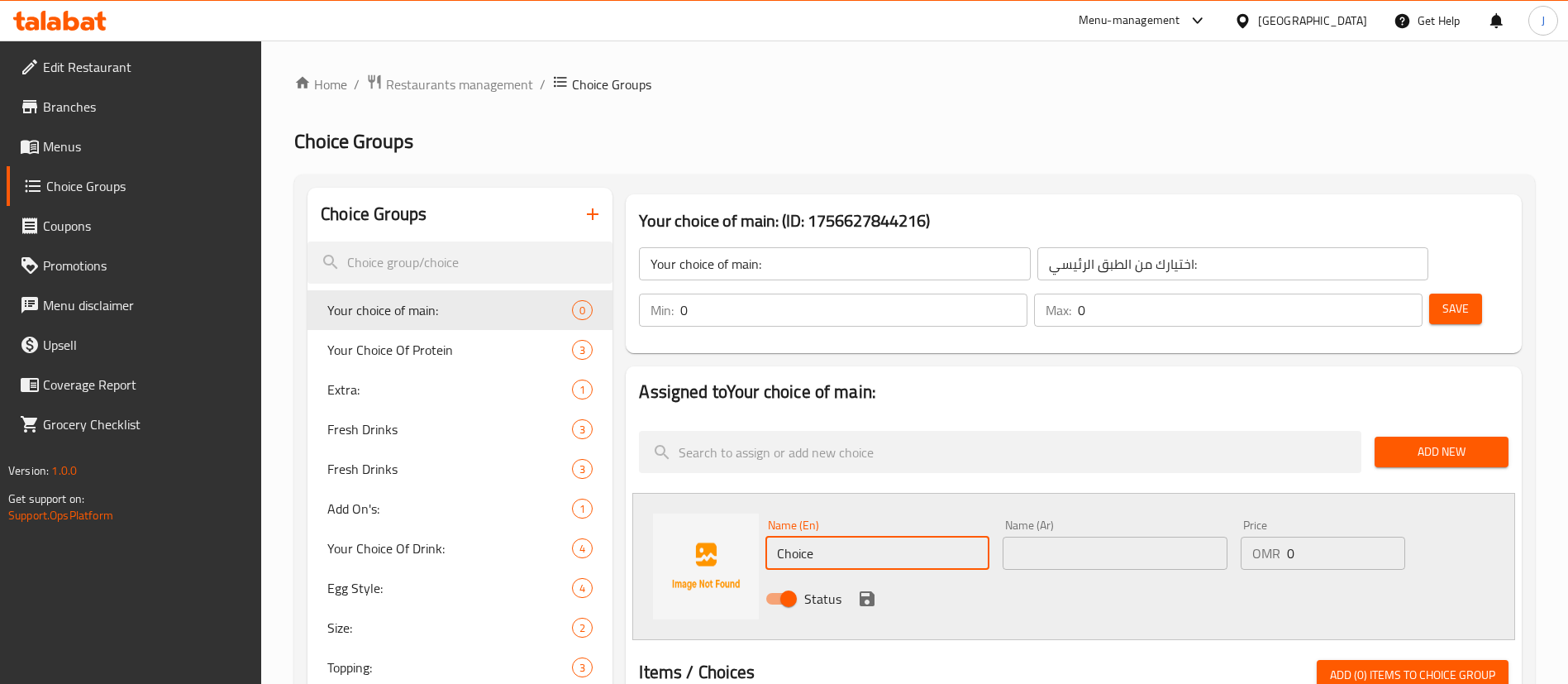
drag, startPoint x: 861, startPoint y: 518, endPoint x: 572, endPoint y: 445, distance: 298.1
paste input "Scrambled egg Croissant"
type input "Scrambled egg Croissant"
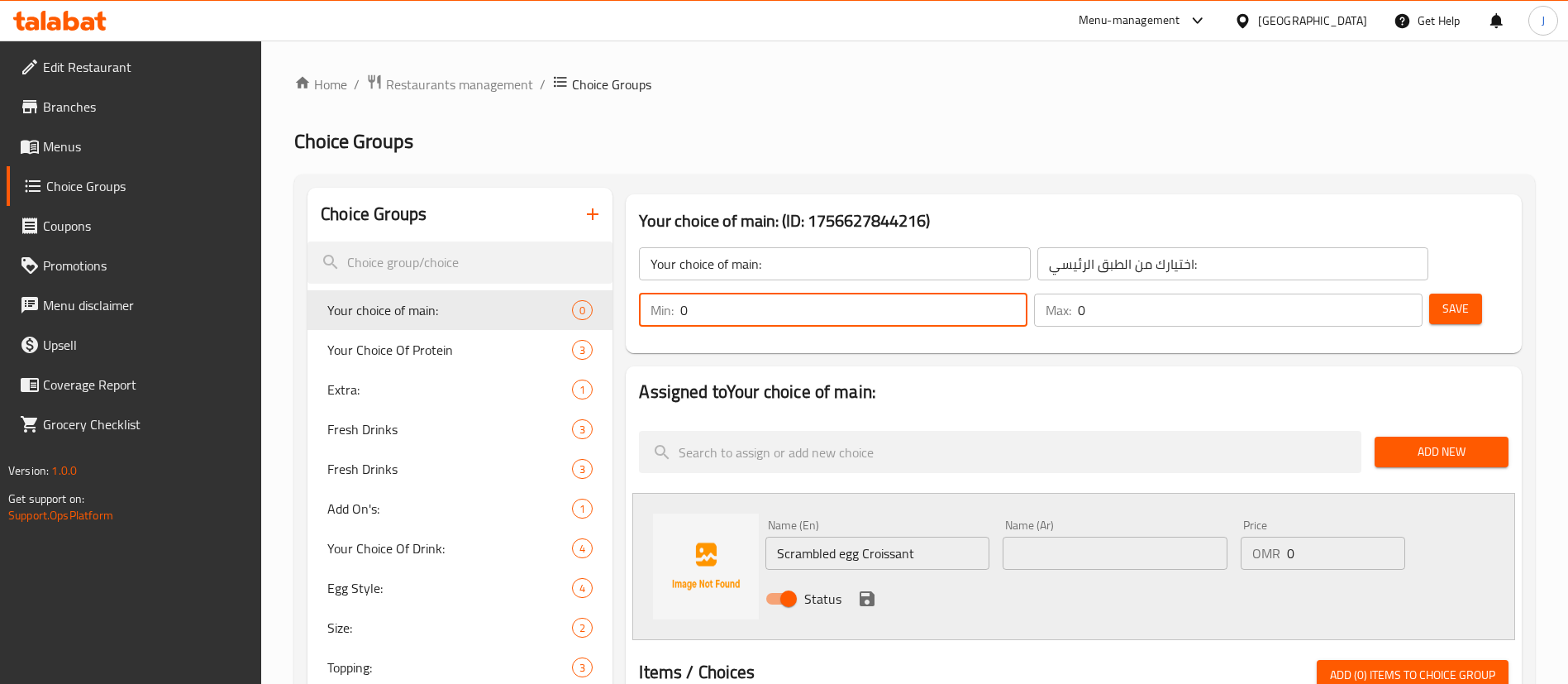
drag, startPoint x: 1273, startPoint y: 266, endPoint x: 1244, endPoint y: 263, distance: 29.2
click at [1028, 293] on div "Min: 0 ​" at bounding box center [834, 310] width 388 height 33
type input "1"
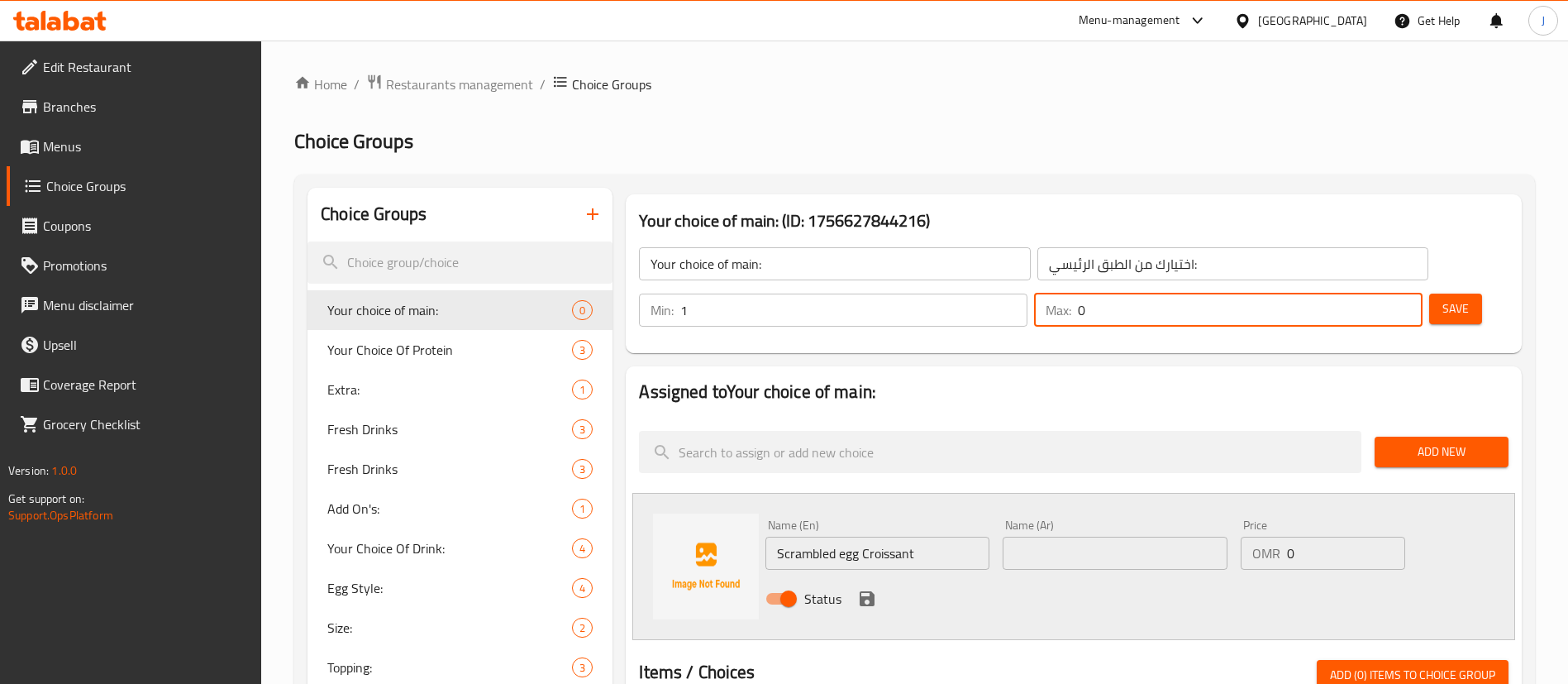
drag, startPoint x: 1366, startPoint y: 265, endPoint x: 1332, endPoint y: 263, distance: 34.1
click at [1332, 293] on div "Max: 0 ​" at bounding box center [1229, 310] width 388 height 33
type input "1"
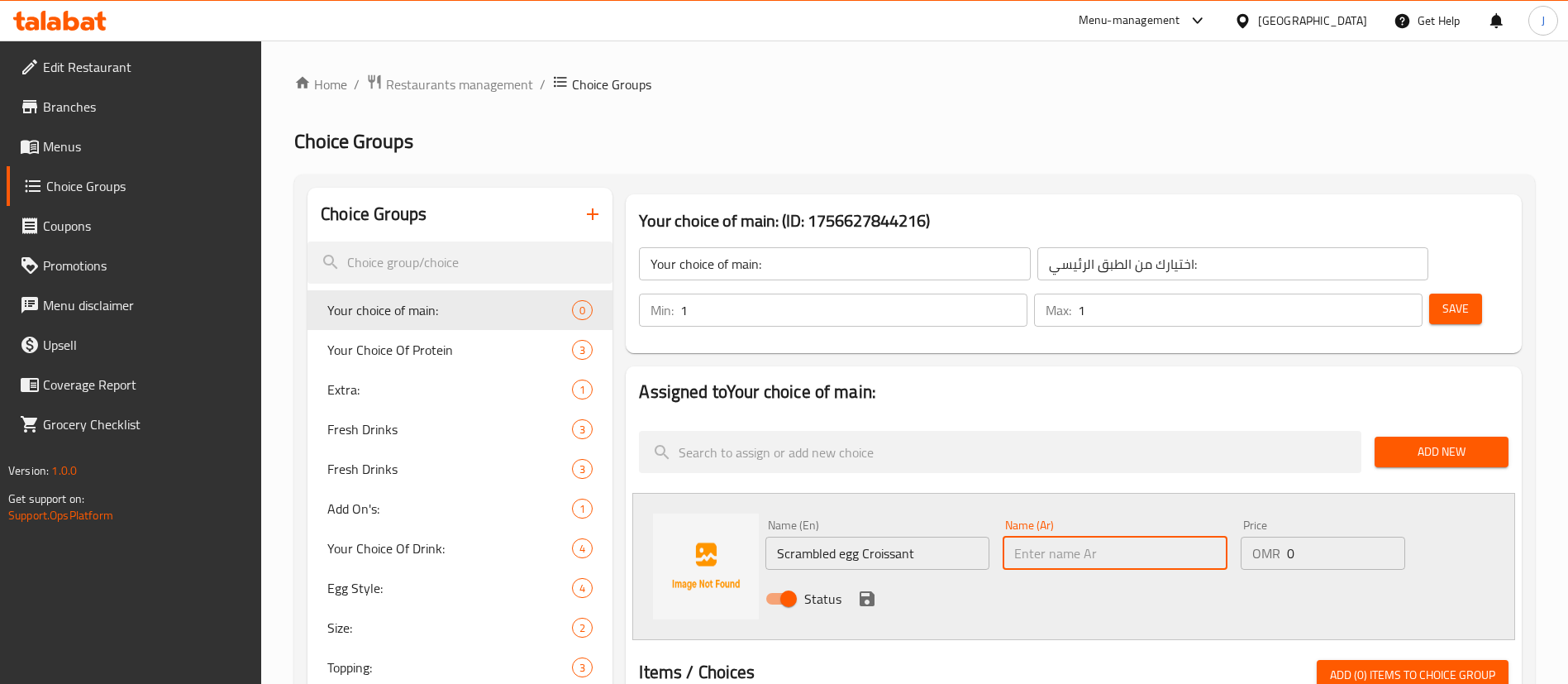
click at [1071, 537] on input "text" at bounding box center [1114, 553] width 224 height 33
paste input "كرواسون البيض المخفوق"
type input "كرواسون البيض المخفوق"
click at [860, 592] on icon "save" at bounding box center [866, 598] width 14 height 14
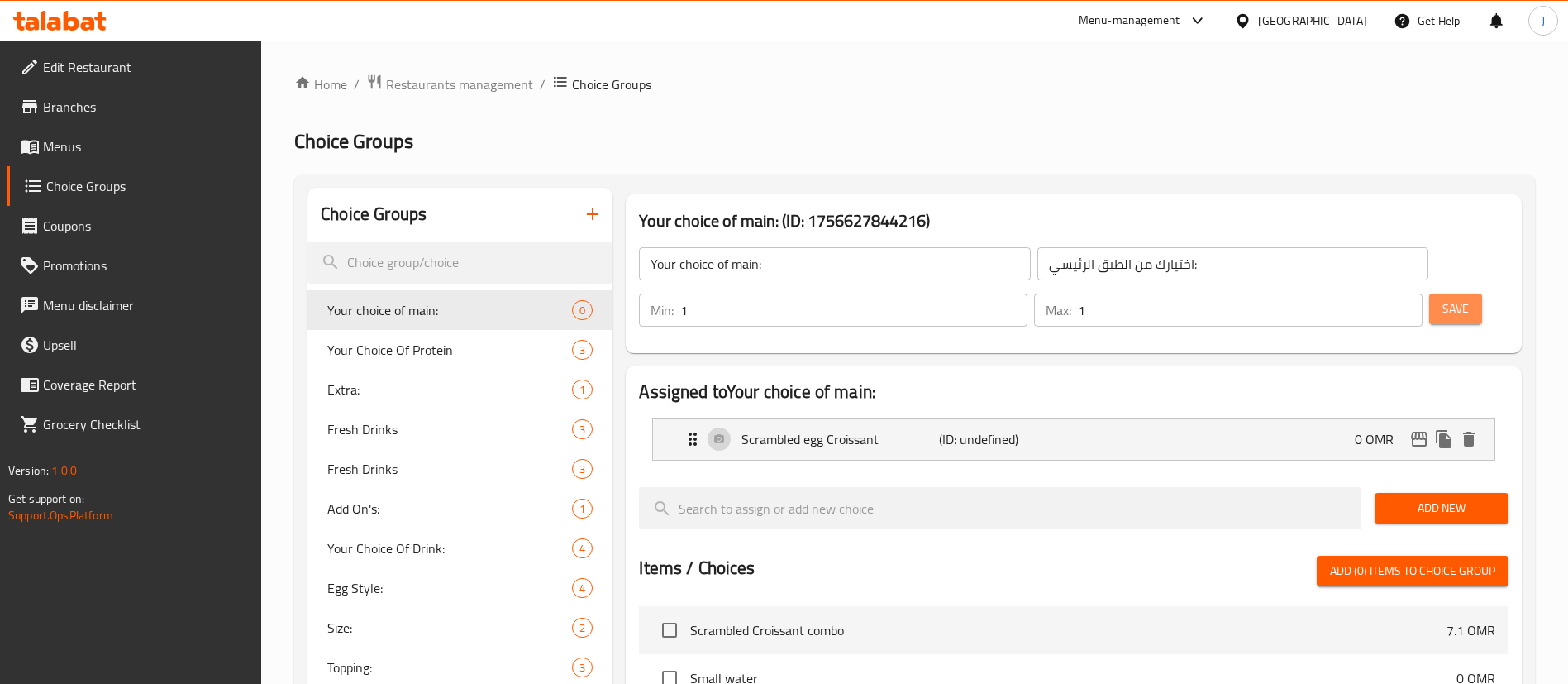
click at [1443, 298] on span "Save" at bounding box center [1456, 308] width 27 height 20
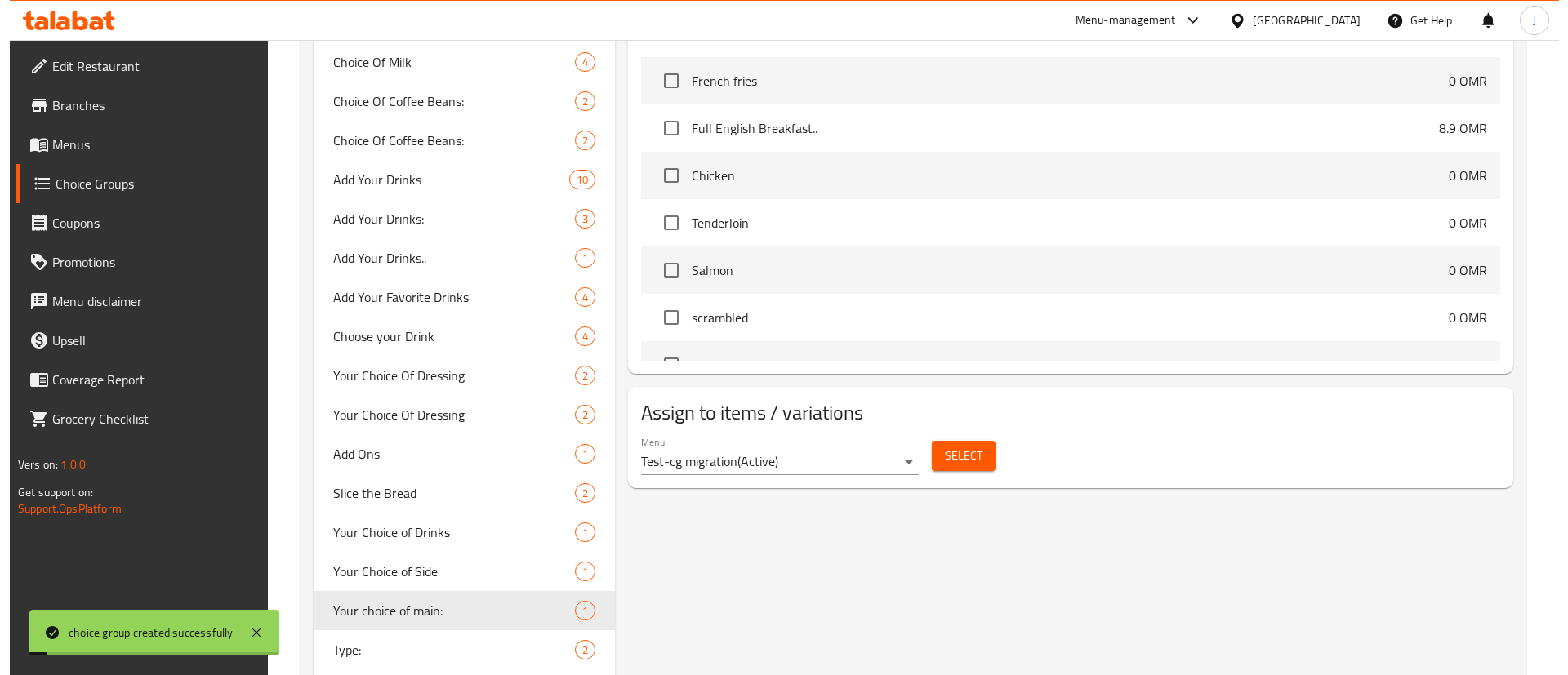
scroll to position [644, 0]
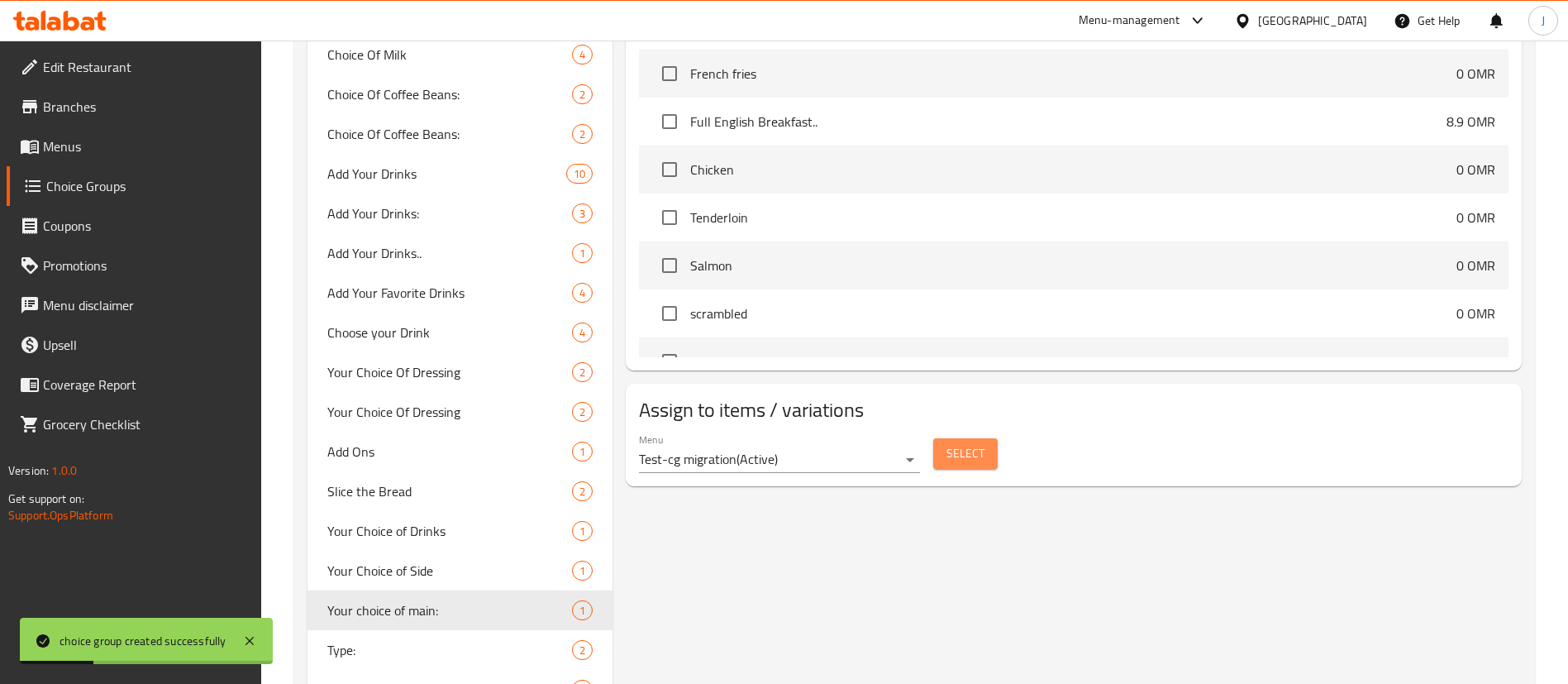
click at [972, 443] on span "Select" at bounding box center [966, 453] width 38 height 20
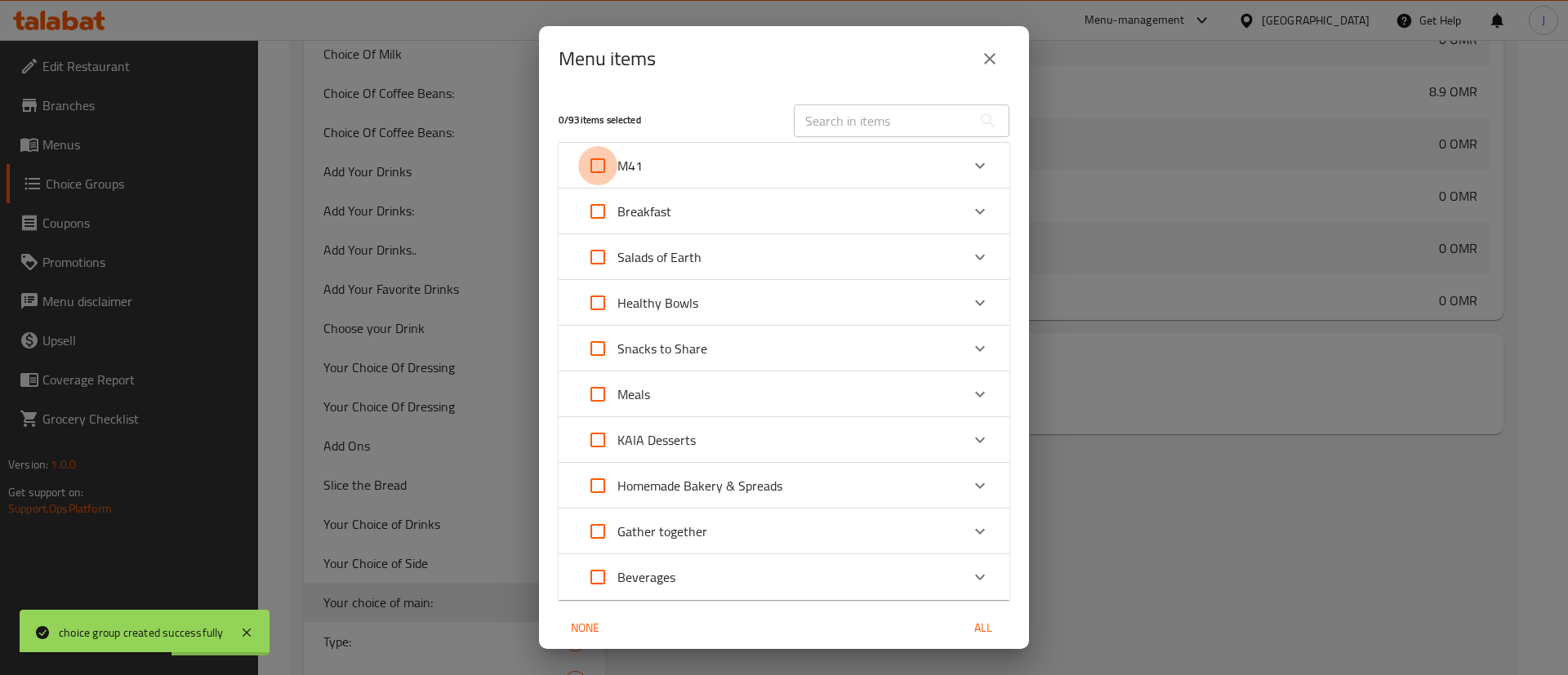
click at [598, 163] on input "Expand" at bounding box center [597, 165] width 39 height 39
checkbox input "true"
click at [971, 160] on icon "Expand" at bounding box center [980, 165] width 20 height 20
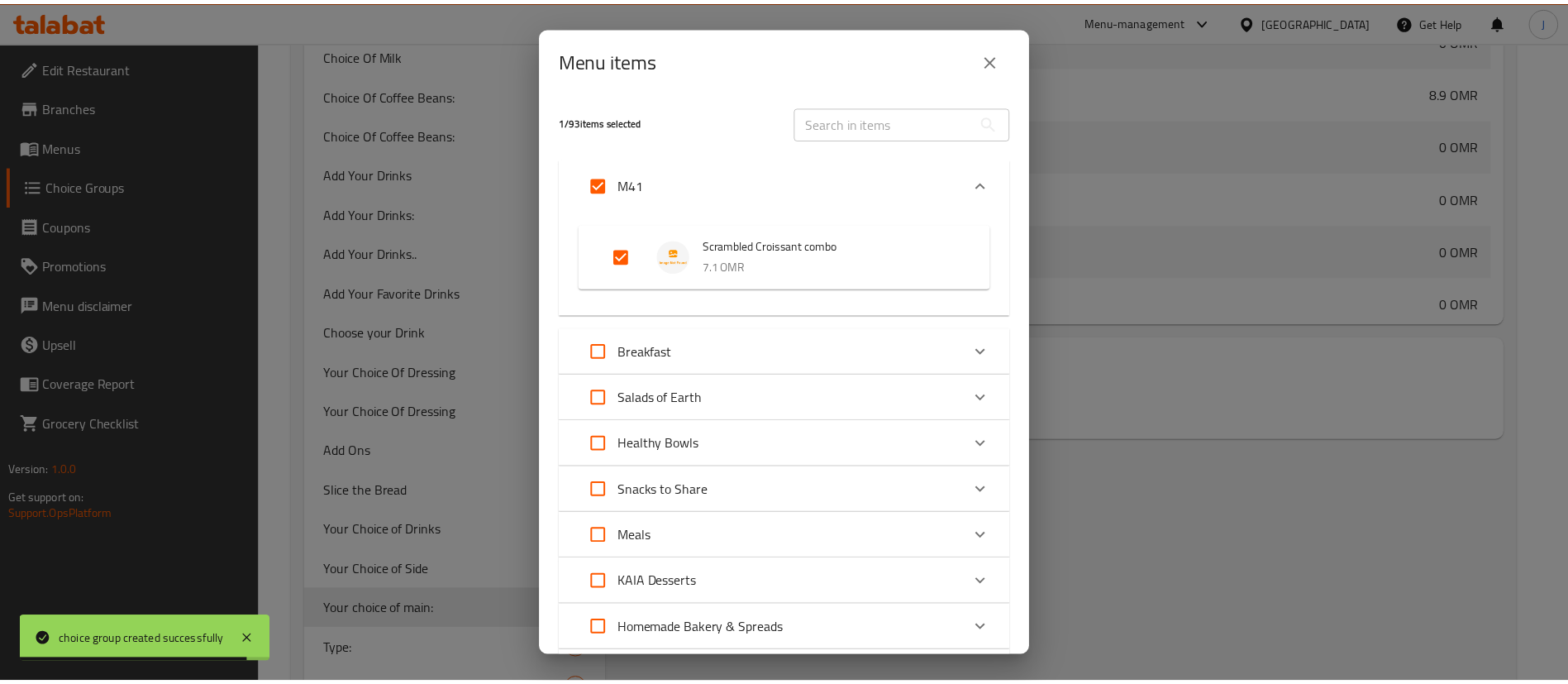
scroll to position [203, 0]
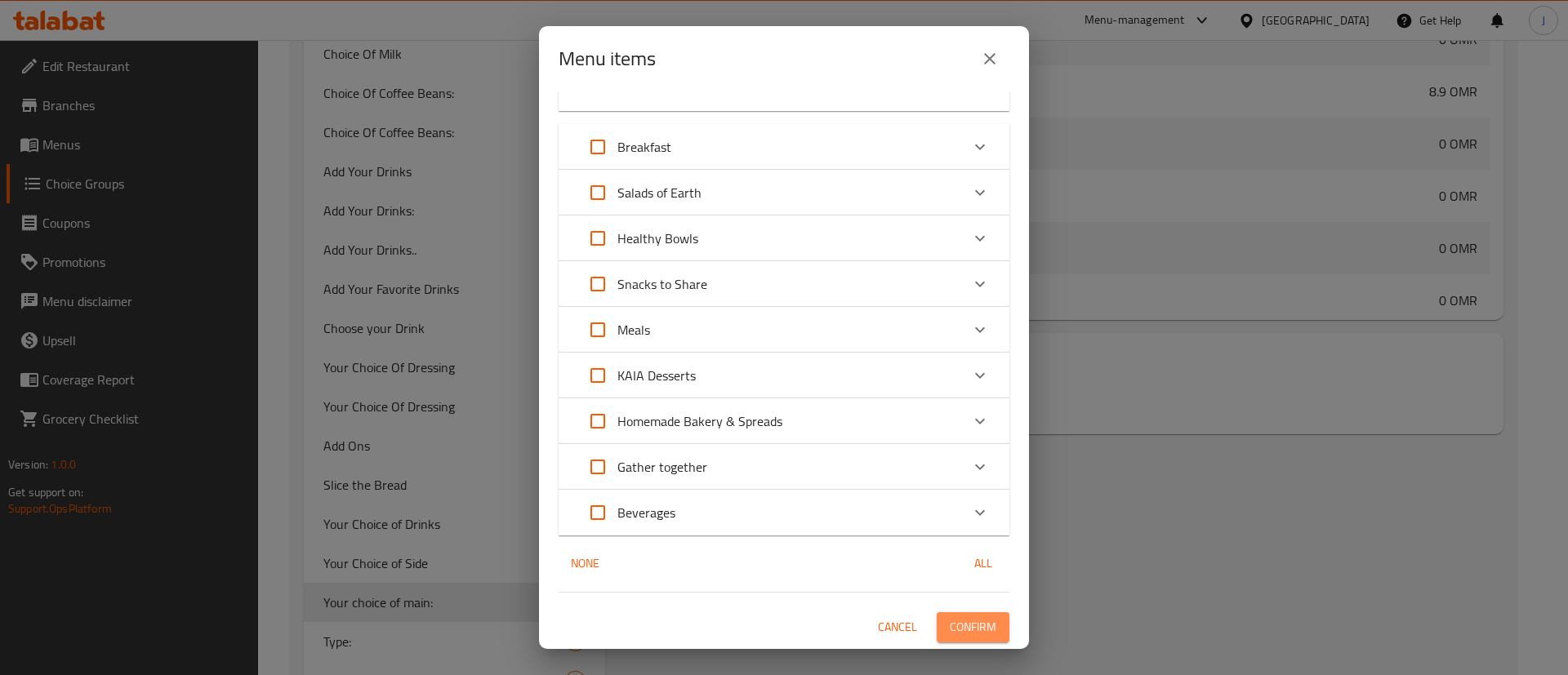
click at [970, 617] on span "Confirm" at bounding box center [973, 627] width 47 height 20
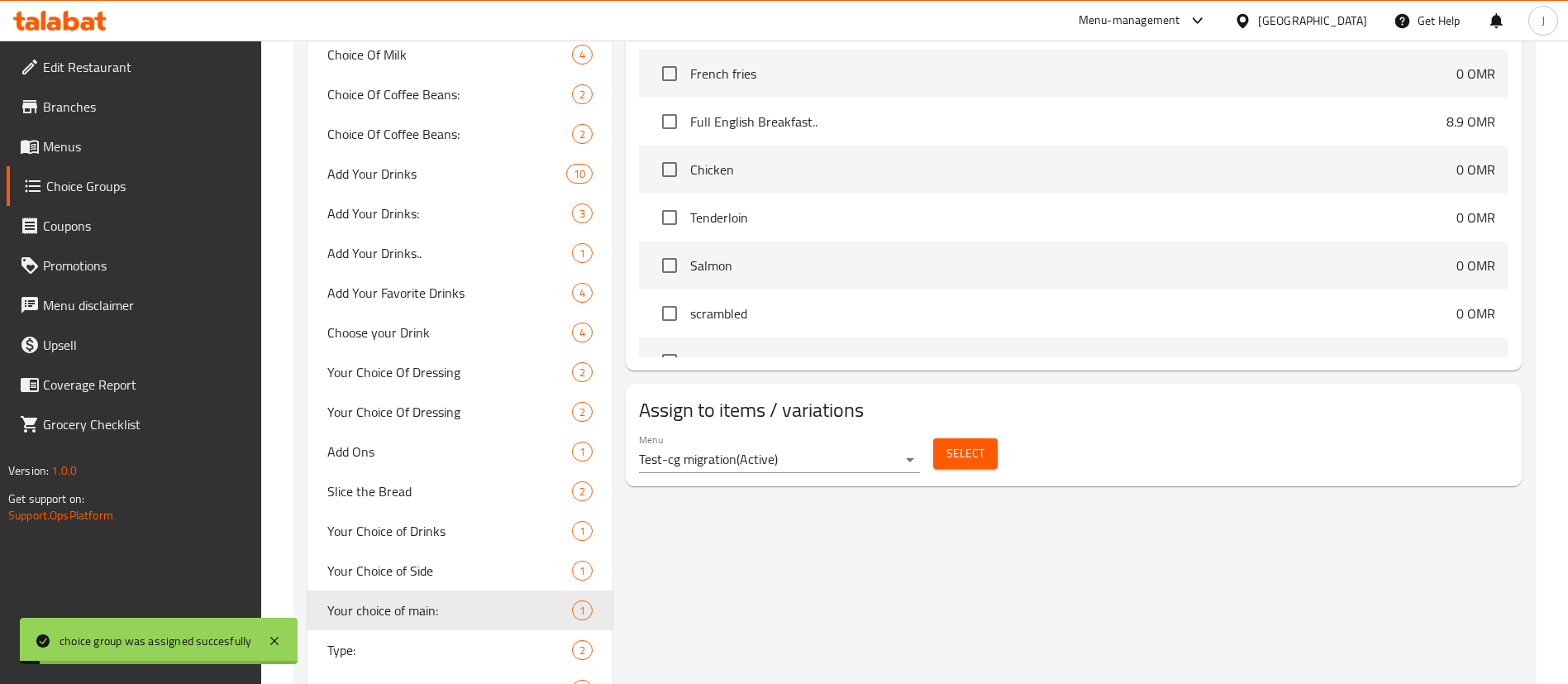
scroll to position [0, 0]
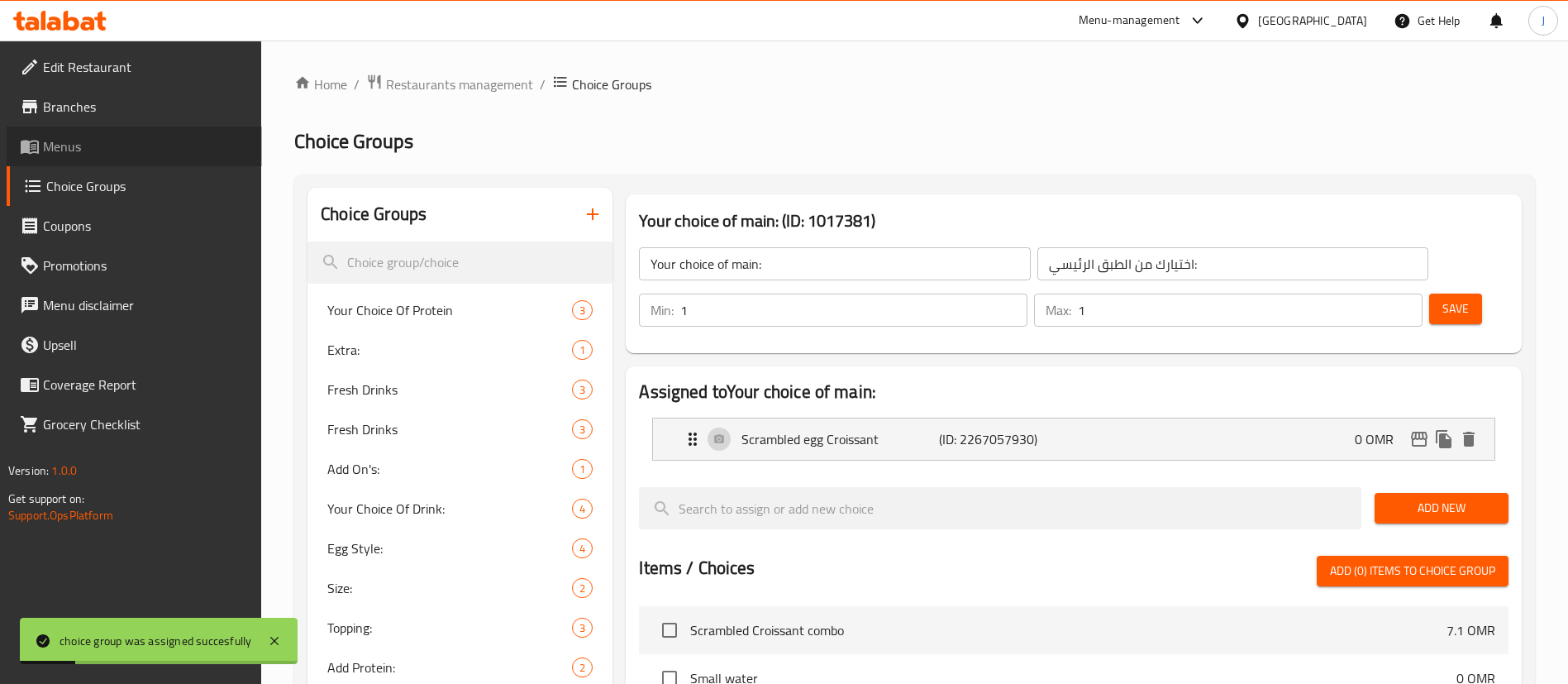
click at [86, 155] on span "Menus" at bounding box center [146, 146] width 206 height 20
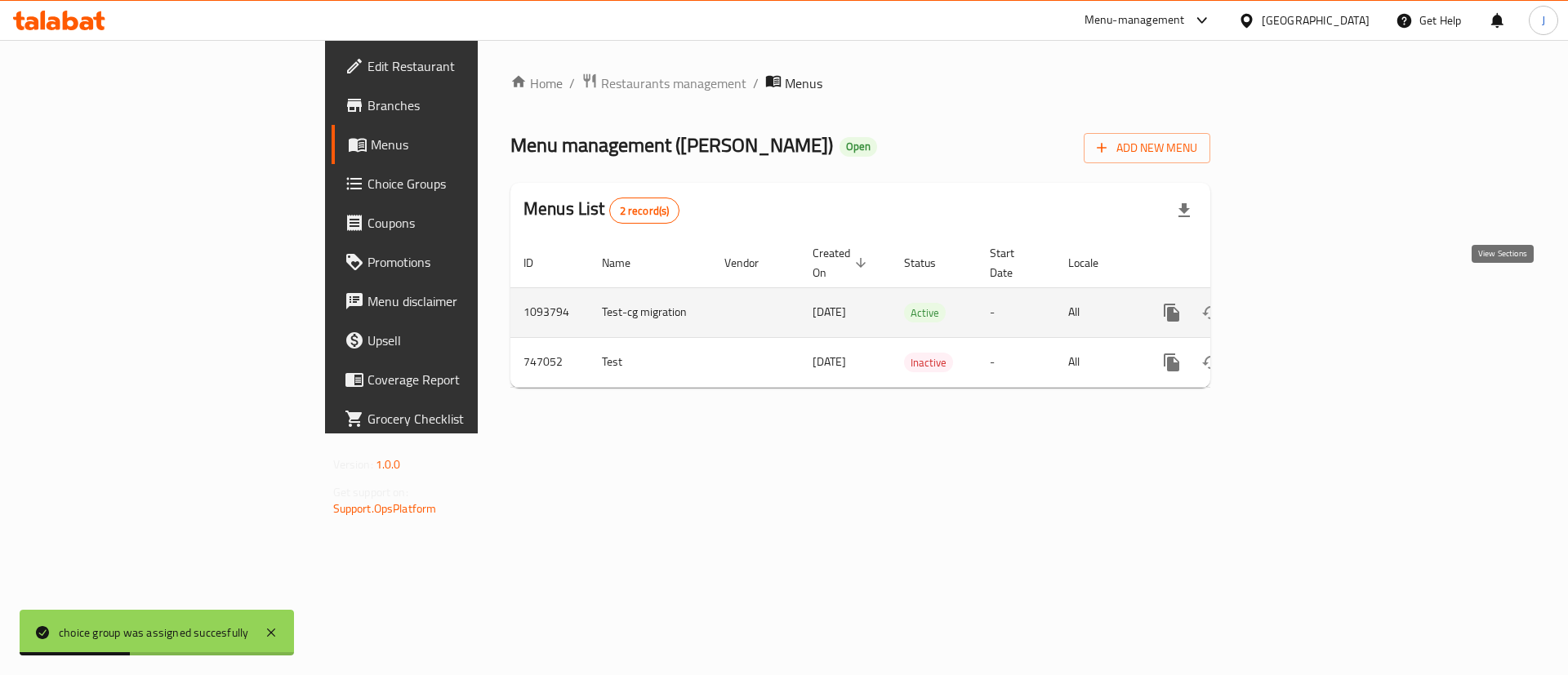
click at [1299, 303] on icon "enhanced table" at bounding box center [1289, 312] width 20 height 20
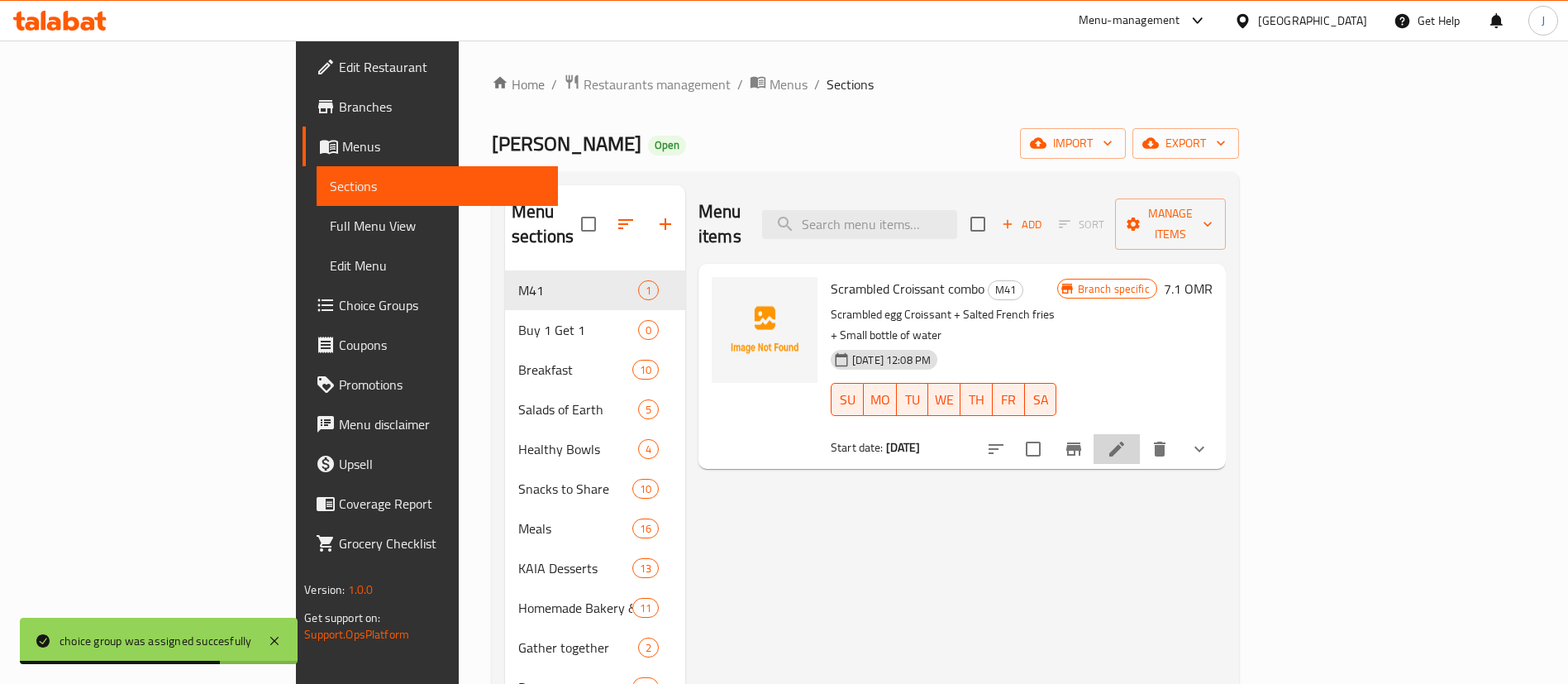
click at [1140, 434] on li at bounding box center [1117, 448] width 46 height 30
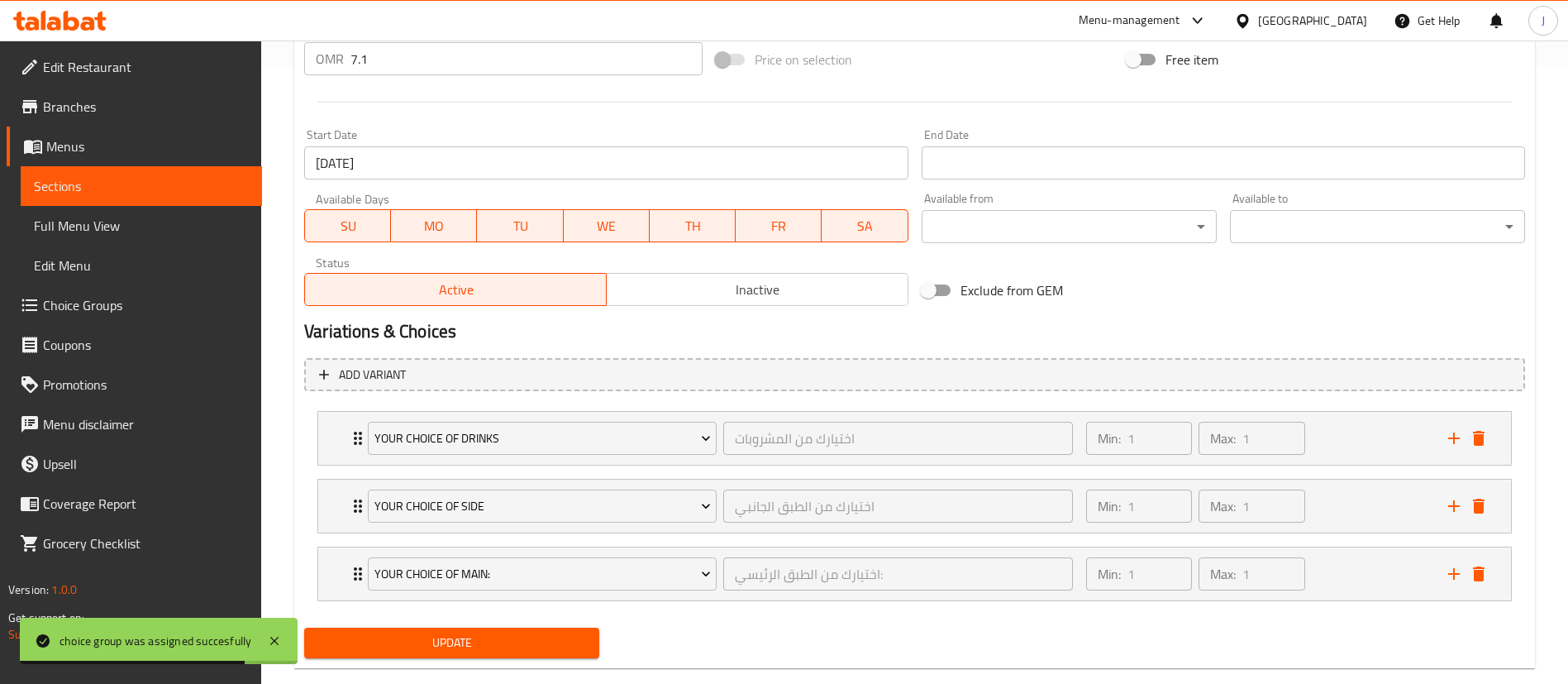
scroll to position [647, 0]
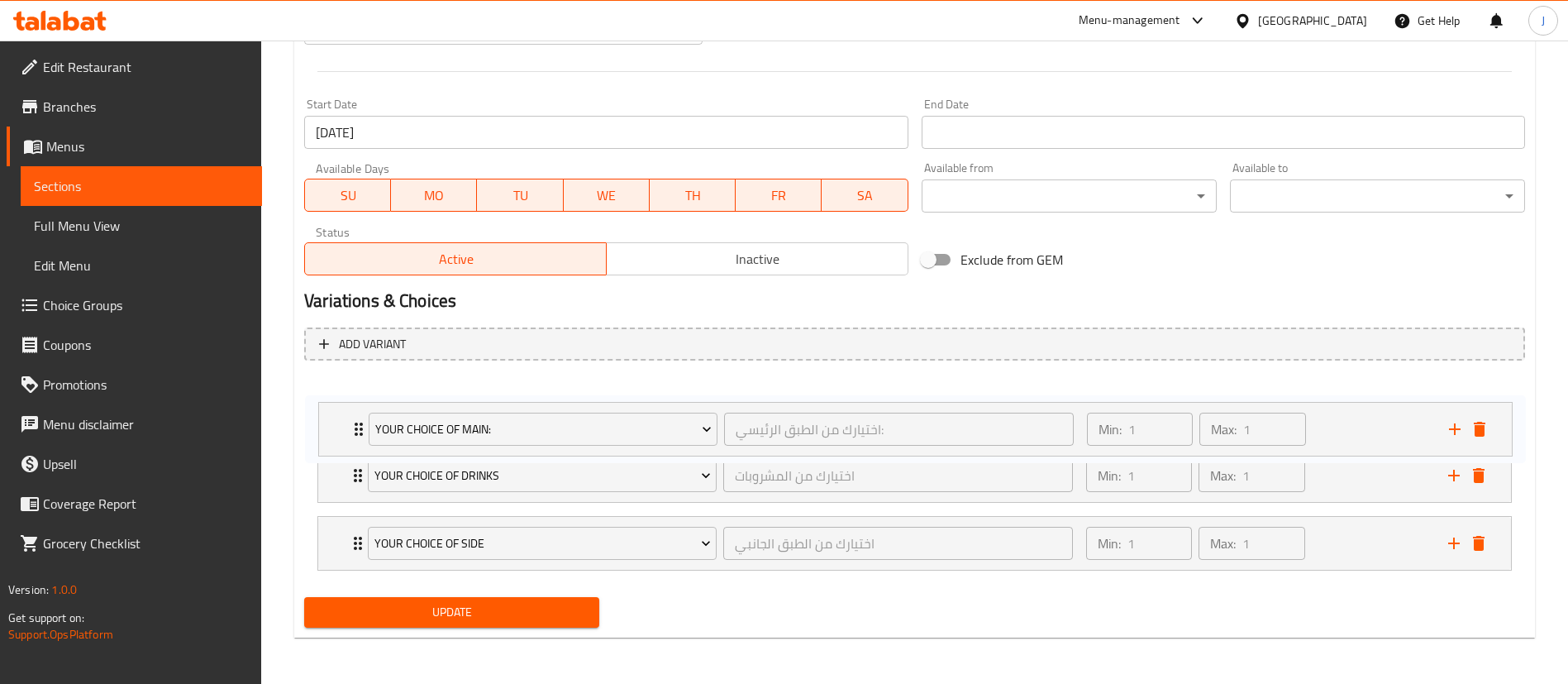
drag, startPoint x: 331, startPoint y: 551, endPoint x: 333, endPoint y: 428, distance: 123.0
click at [333, 428] on div "Your Choice of Drinks اختيارك من المشروبات ​ Min: 1 ​ Max: 1 ​ Small water (ID:…" at bounding box center [914, 476] width 1221 height 204
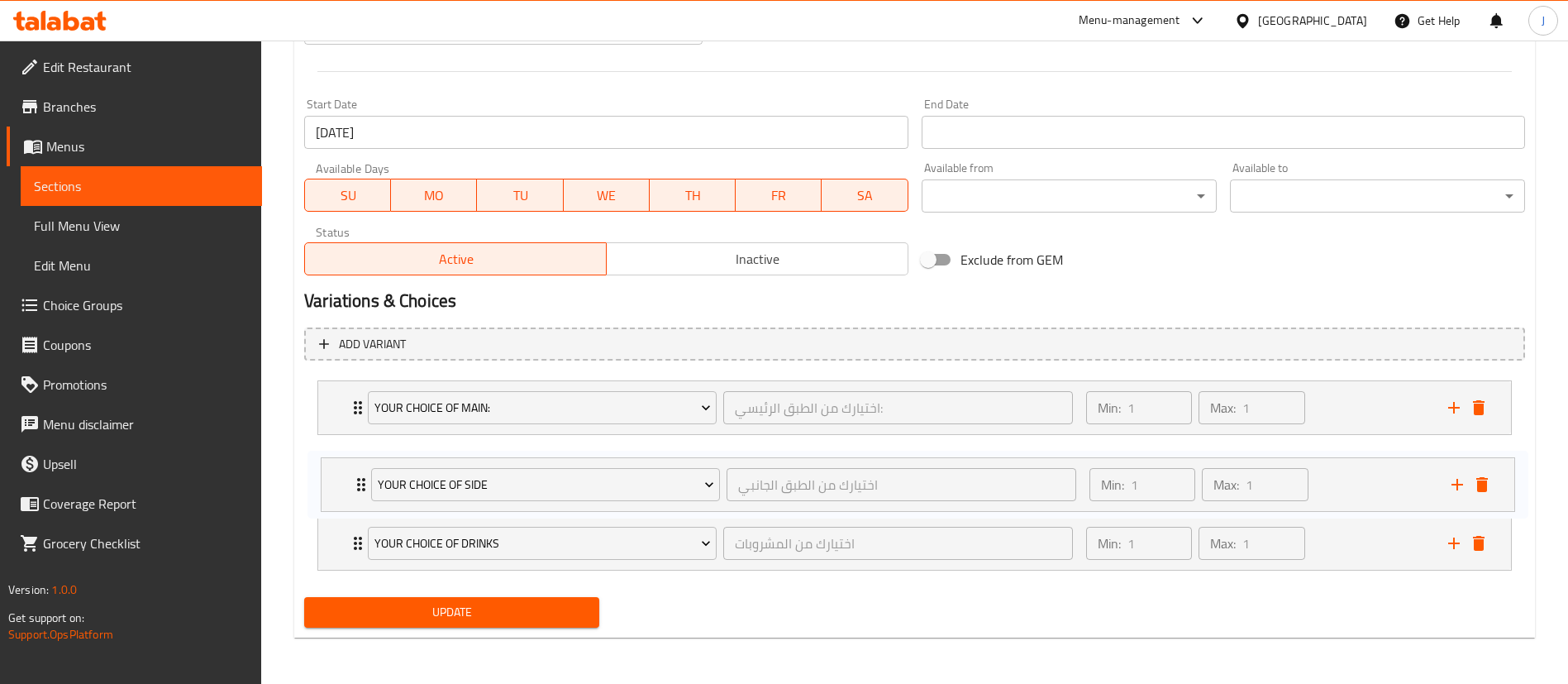
drag, startPoint x: 339, startPoint y: 540, endPoint x: 339, endPoint y: 476, distance: 64.0
click at [339, 476] on div "Your choice of main: اختيارك من الطبق الرئيسي: ​ Min: 1 ​ Max: 1 ​ Scrambled eg…" at bounding box center [914, 476] width 1221 height 204
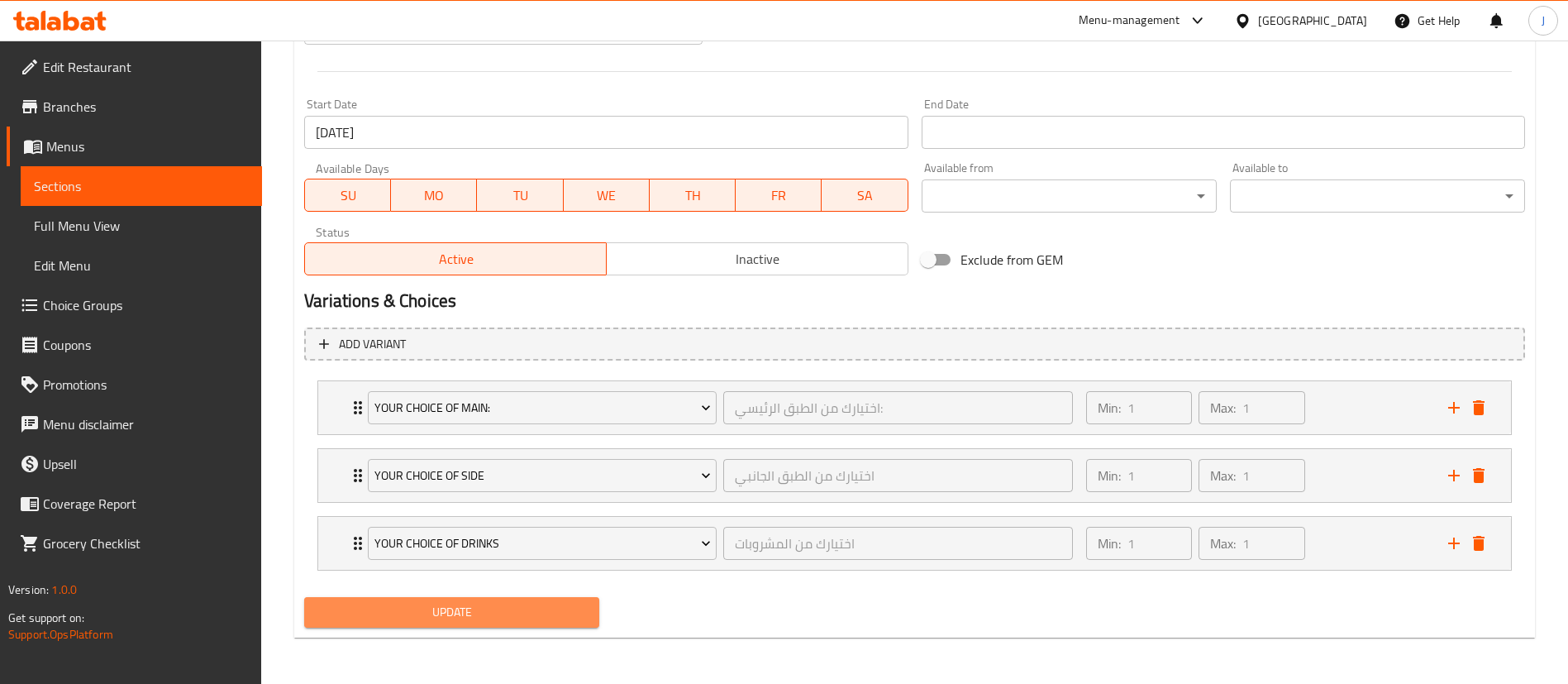
click at [445, 618] on span "Update" at bounding box center [451, 612] width 268 height 20
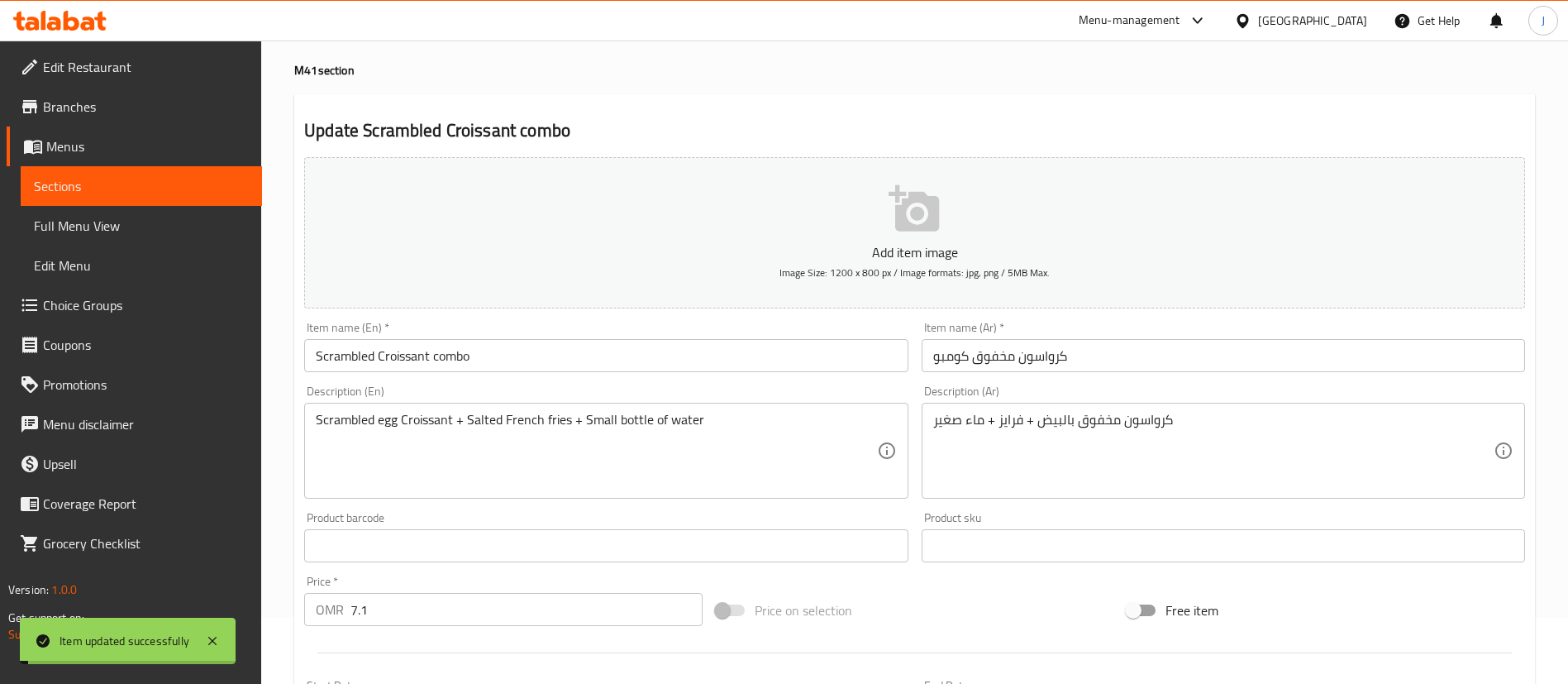
scroll to position [0, 0]
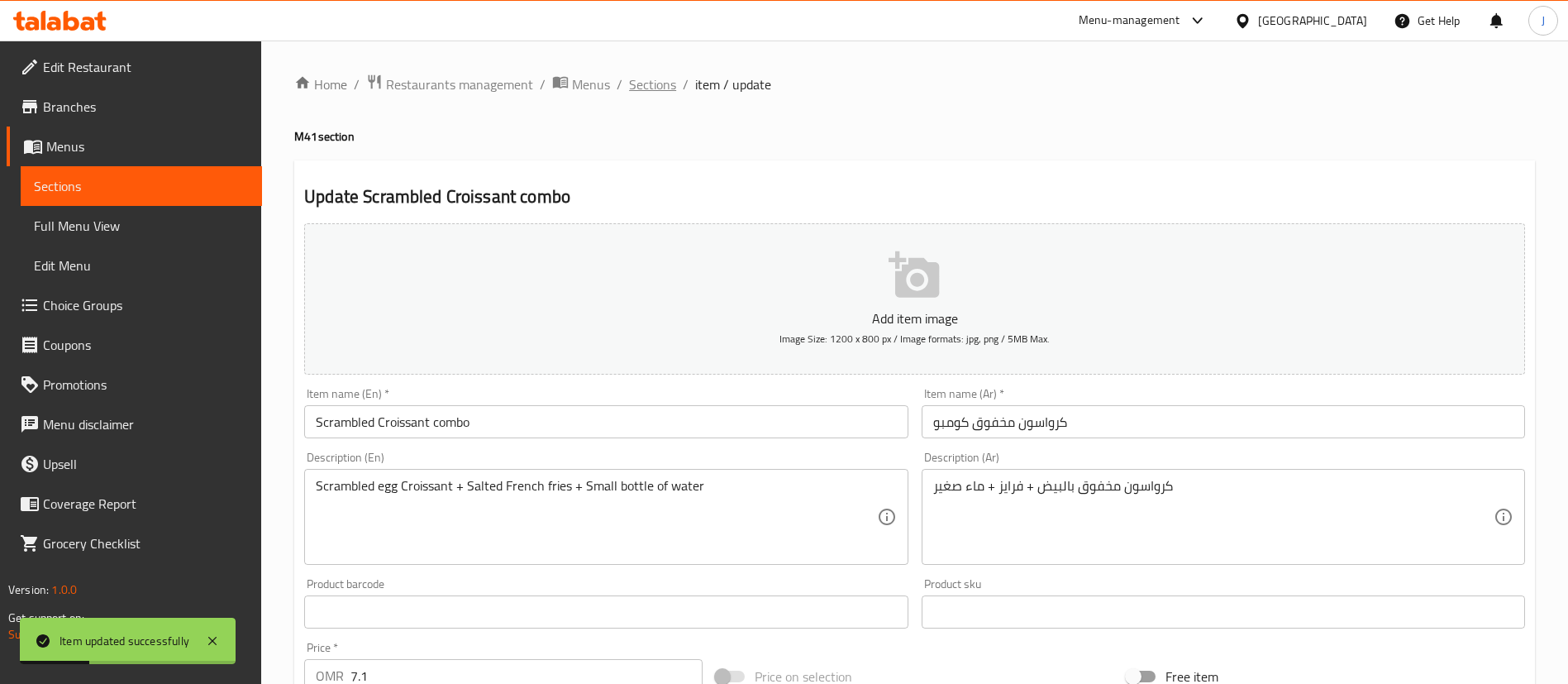
click at [649, 91] on span "Sections" at bounding box center [652, 84] width 47 height 20
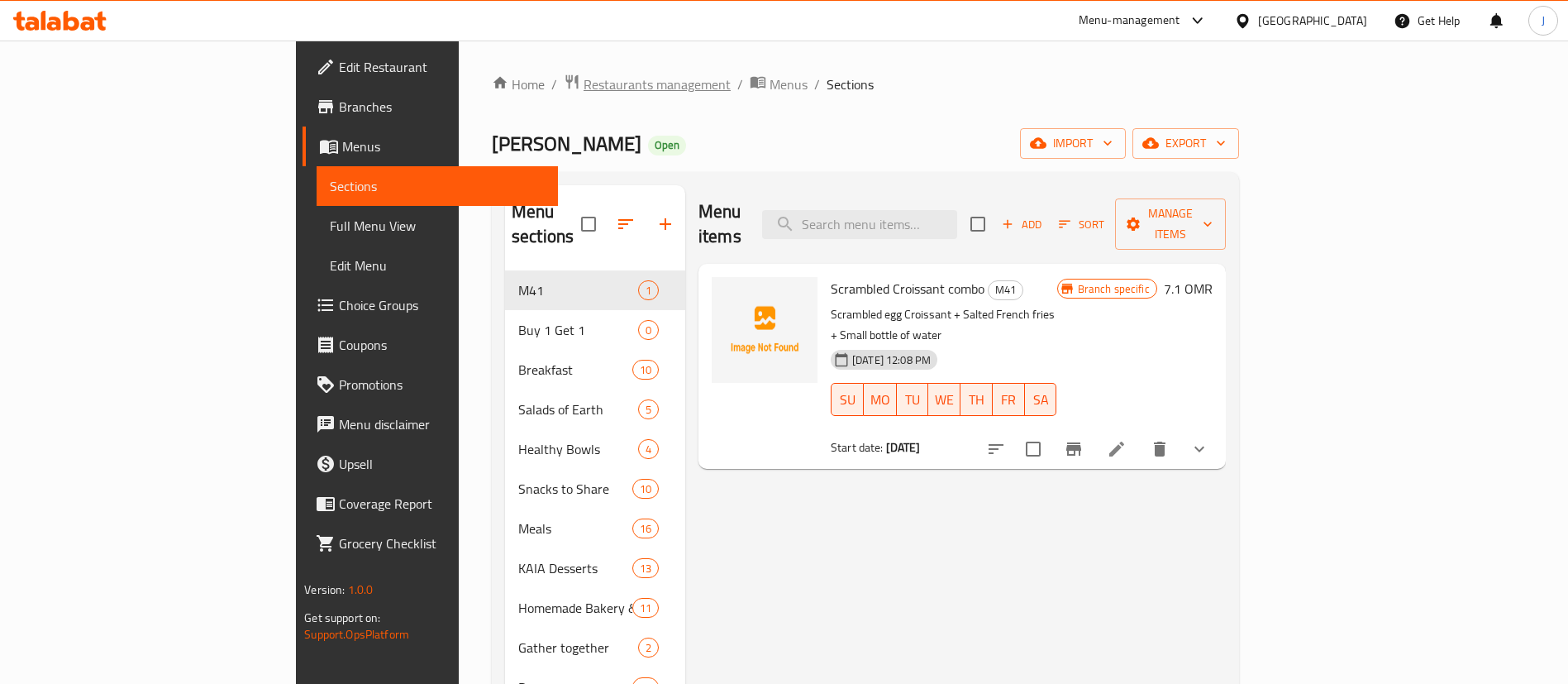
click at [584, 89] on span "Restaurants management" at bounding box center [657, 84] width 147 height 20
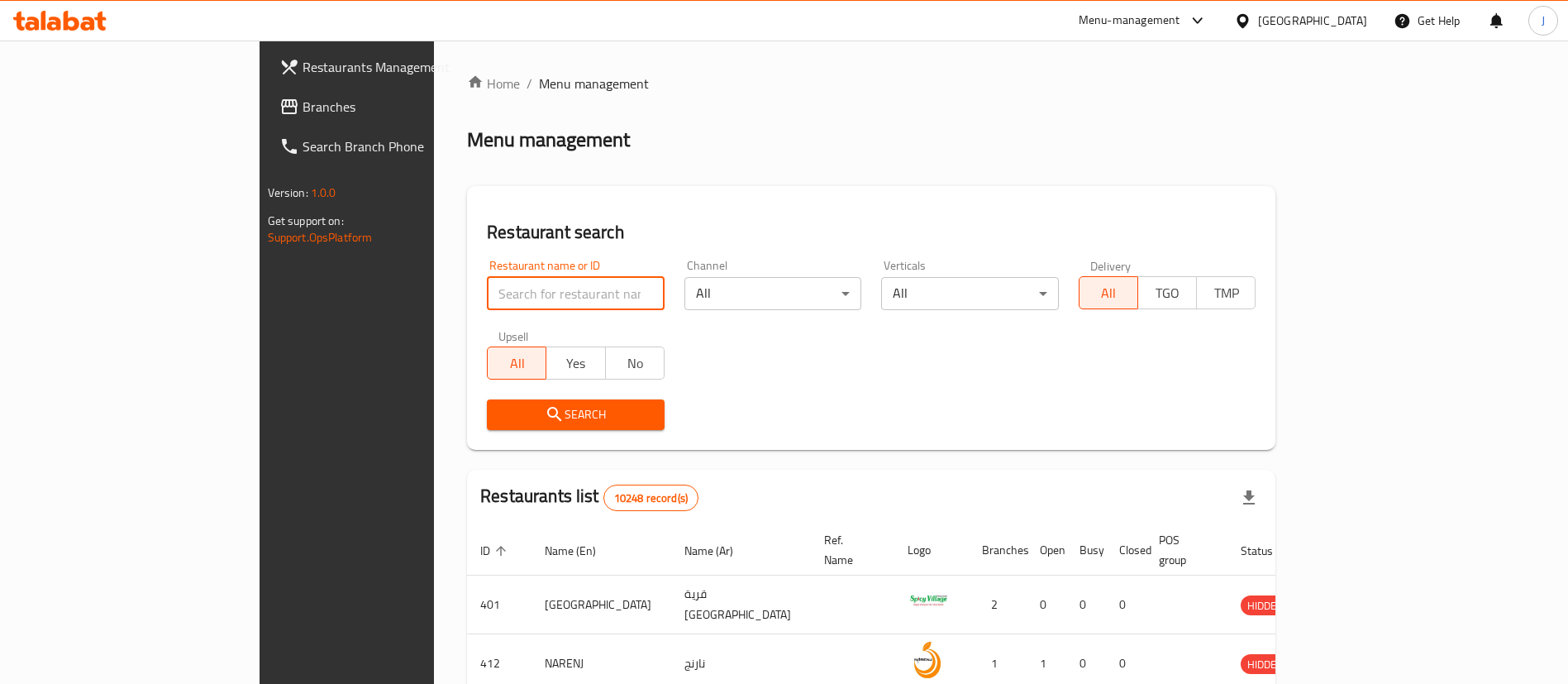
click at [486, 300] on input "search" at bounding box center [575, 293] width 178 height 33
paste input "632865"
type input "632865"
click button "Search" at bounding box center [575, 415] width 178 height 31
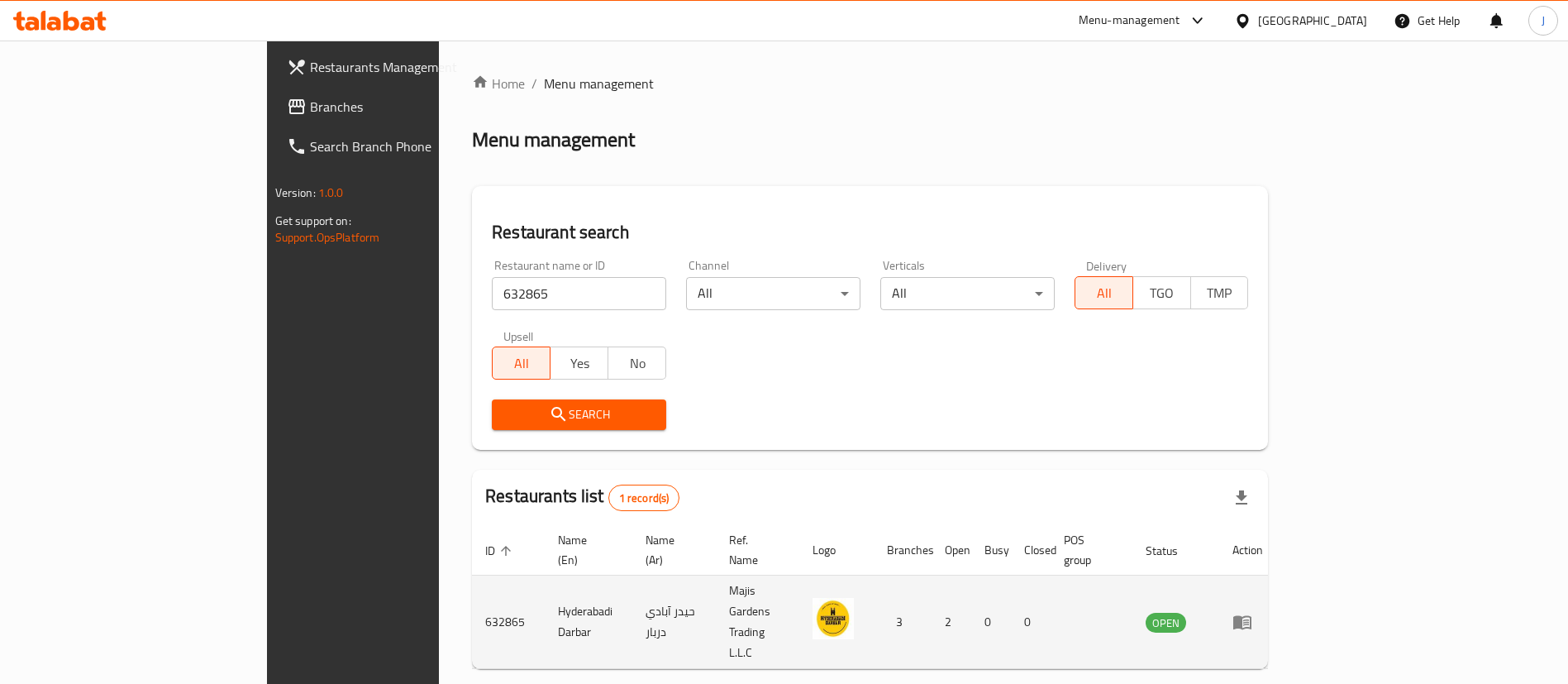
click at [1277, 582] on td "enhanced table" at bounding box center [1247, 621] width 57 height 93
click at [1277, 596] on td "enhanced table" at bounding box center [1247, 621] width 57 height 93
click at [1253, 612] on icon "enhanced table" at bounding box center [1242, 621] width 20 height 20
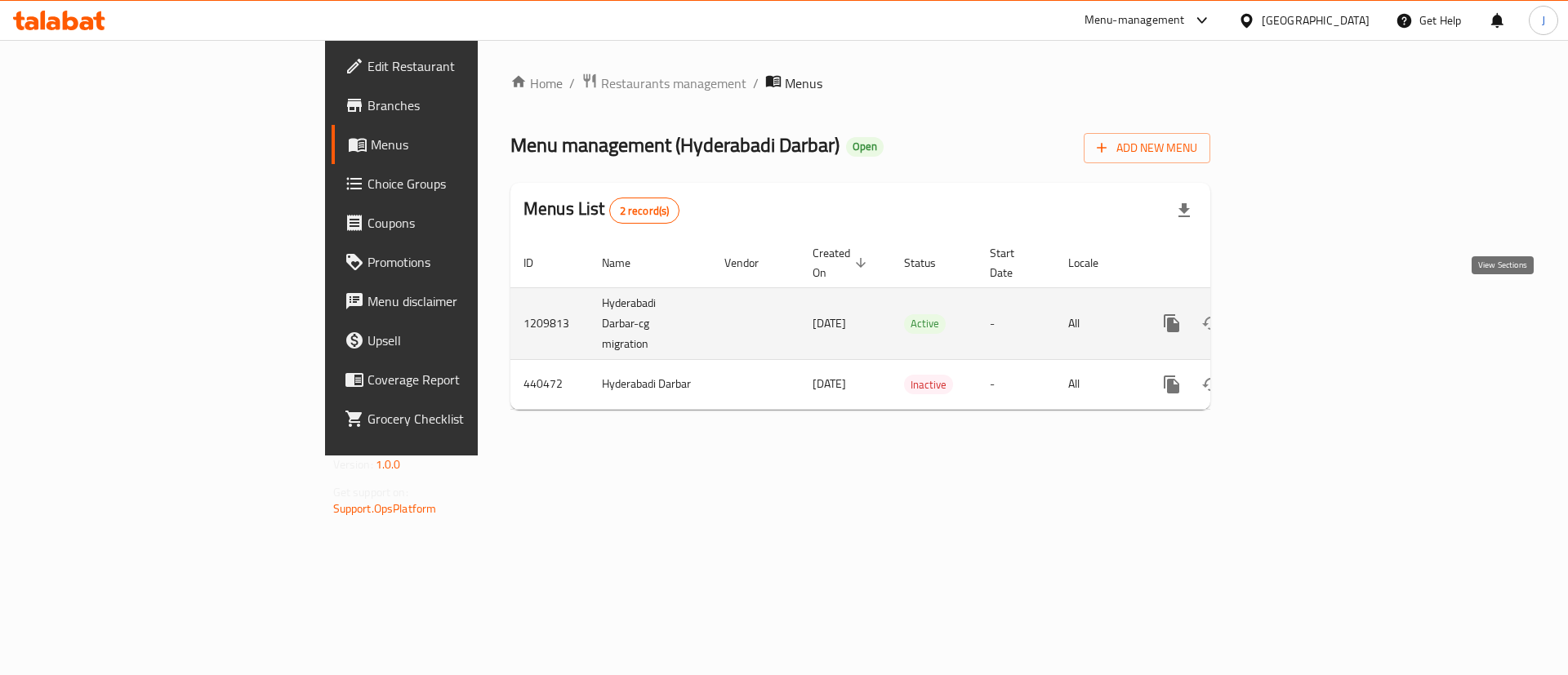
click at [1299, 313] on icon "enhanced table" at bounding box center [1289, 323] width 20 height 20
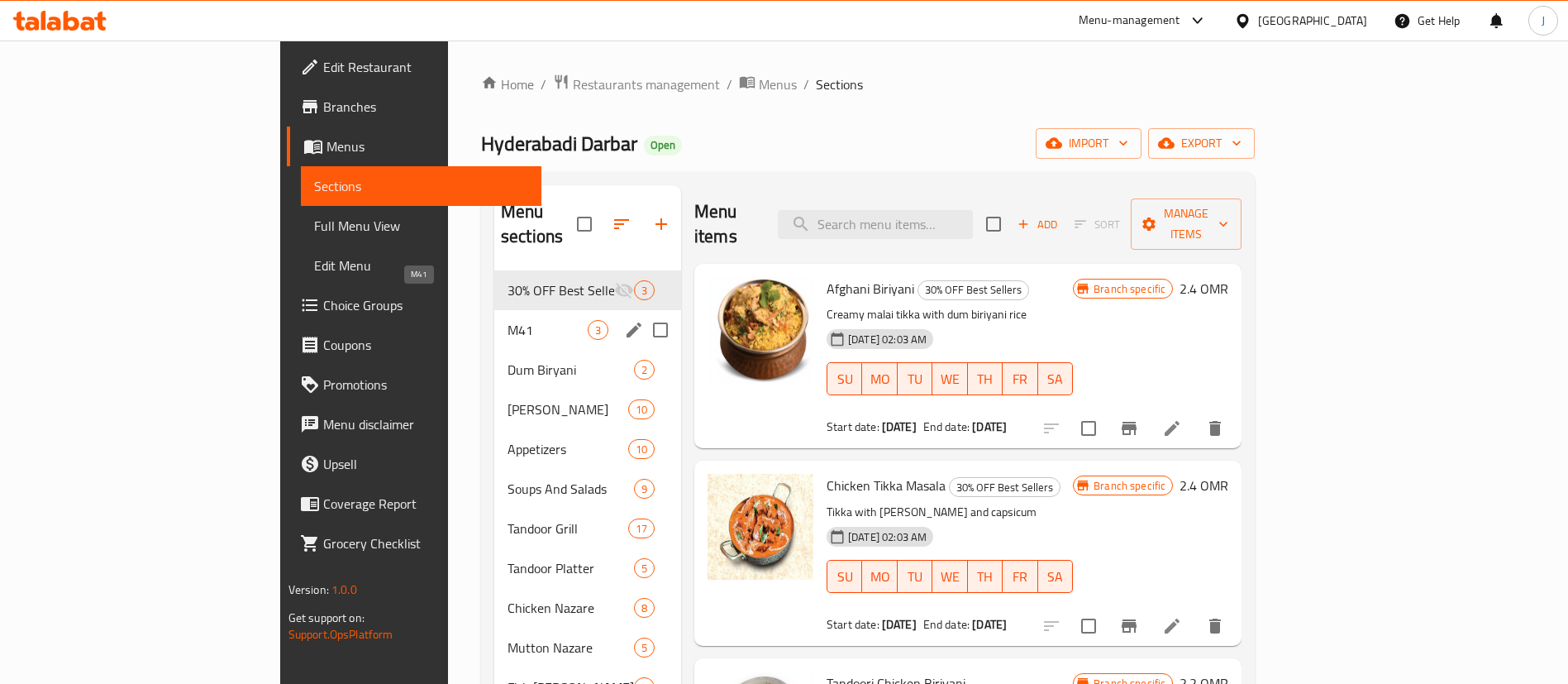
click at [508, 320] on span "M41" at bounding box center [547, 330] width 80 height 20
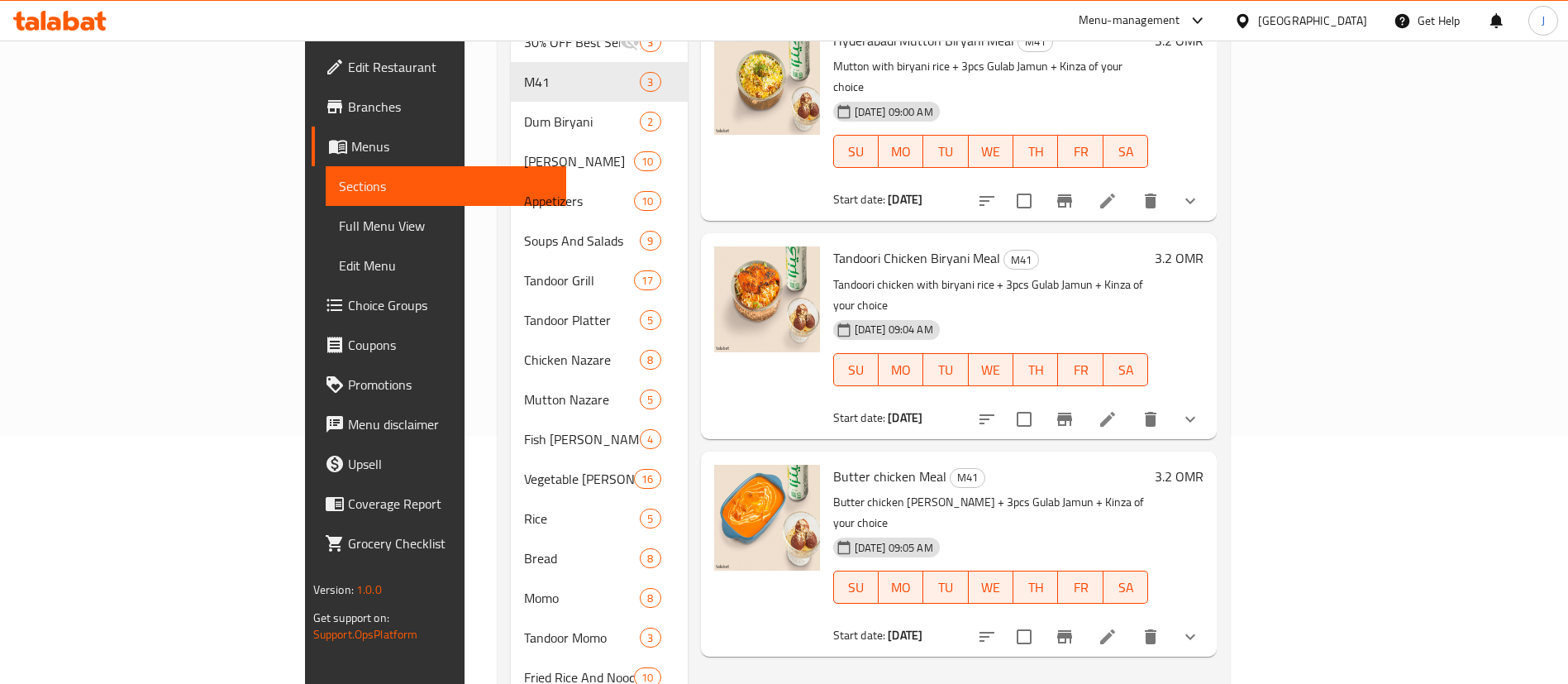
scroll to position [124, 0]
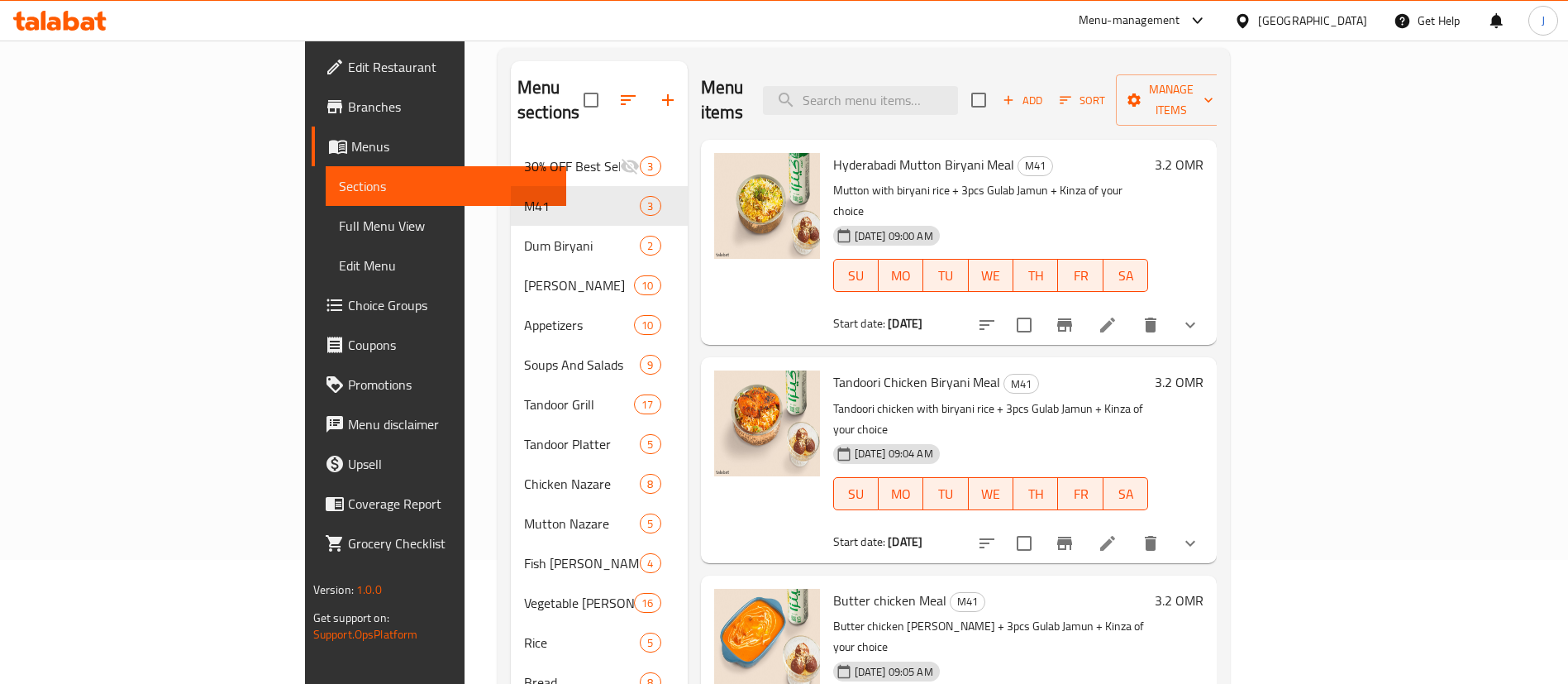
click at [1210, 305] on button "show more" at bounding box center [1190, 324] width 39 height 39
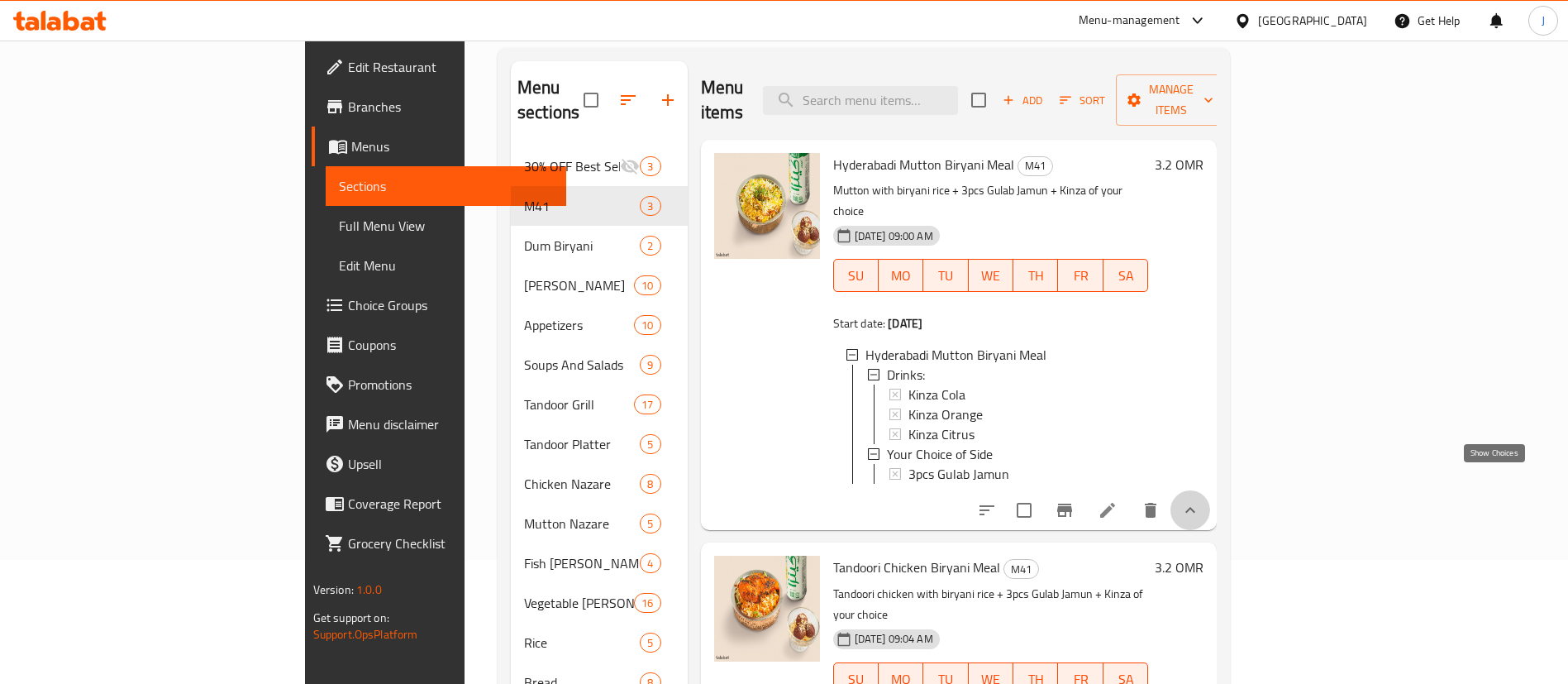
click at [1201, 500] on icon "show more" at bounding box center [1190, 510] width 20 height 20
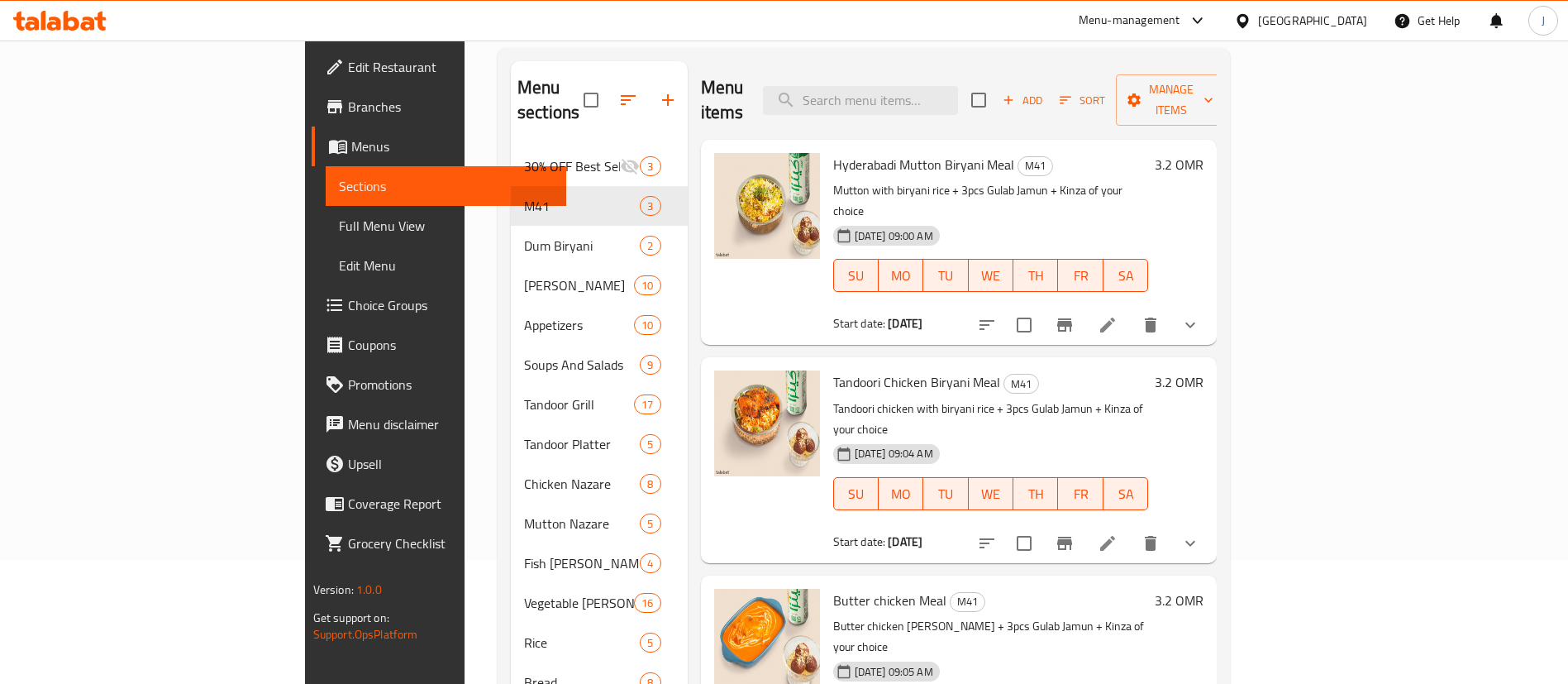
click at [834, 152] on span "Hyderabadi Mutton Biryani Meal" at bounding box center [924, 165] width 181 height 25
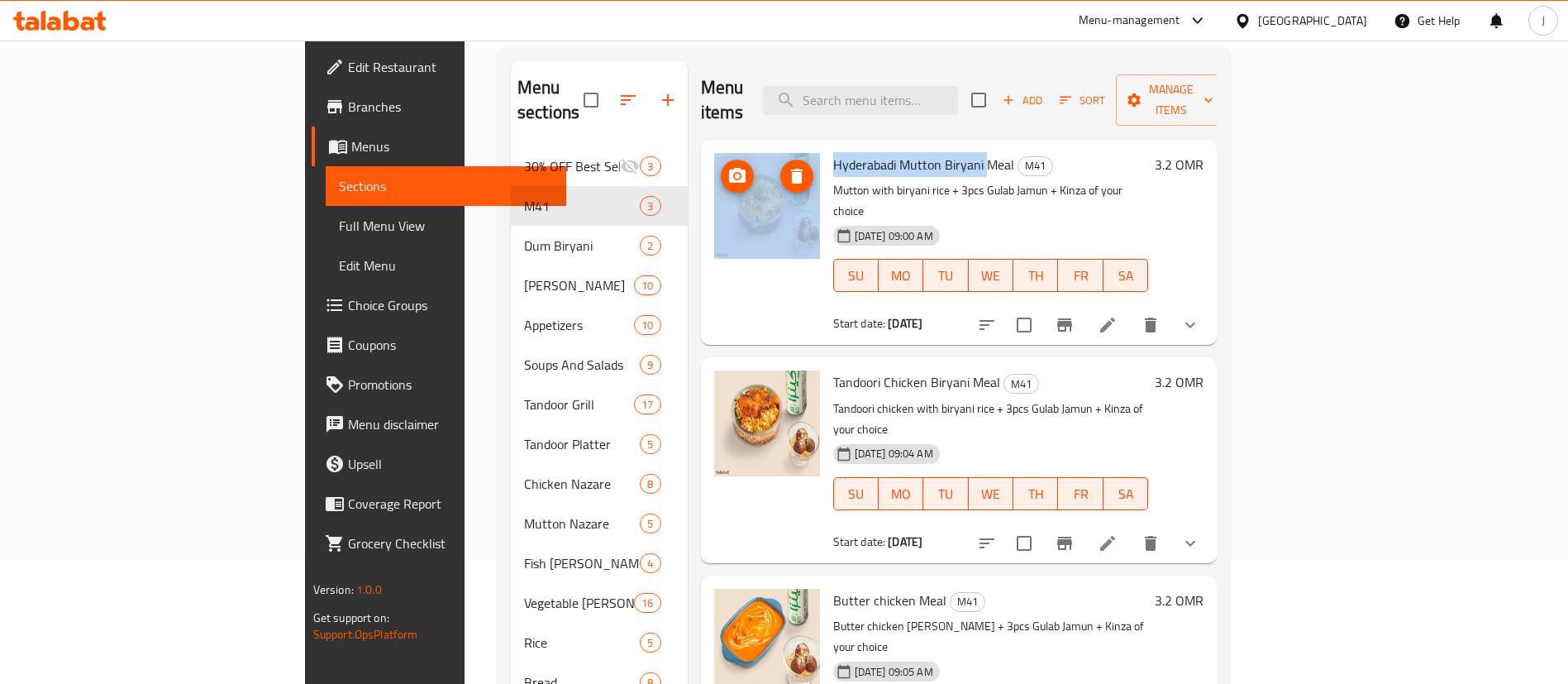
drag, startPoint x: 908, startPoint y: 139, endPoint x: 741, endPoint y: 132, distance: 167.1
click at [741, 146] on div "Hyderabadi Mutton Biryani Meal M41 Mutton with biryani rice + 3pcs Gulab Jamun …" at bounding box center [959, 241] width 504 height 191
copy div "Hyderabadi Mutton Biryani"
click at [1004, 180] on p "Mutton with biryani rice + 3pcs Gulab Jamun + Kinza of your choice" at bounding box center [991, 200] width 315 height 41
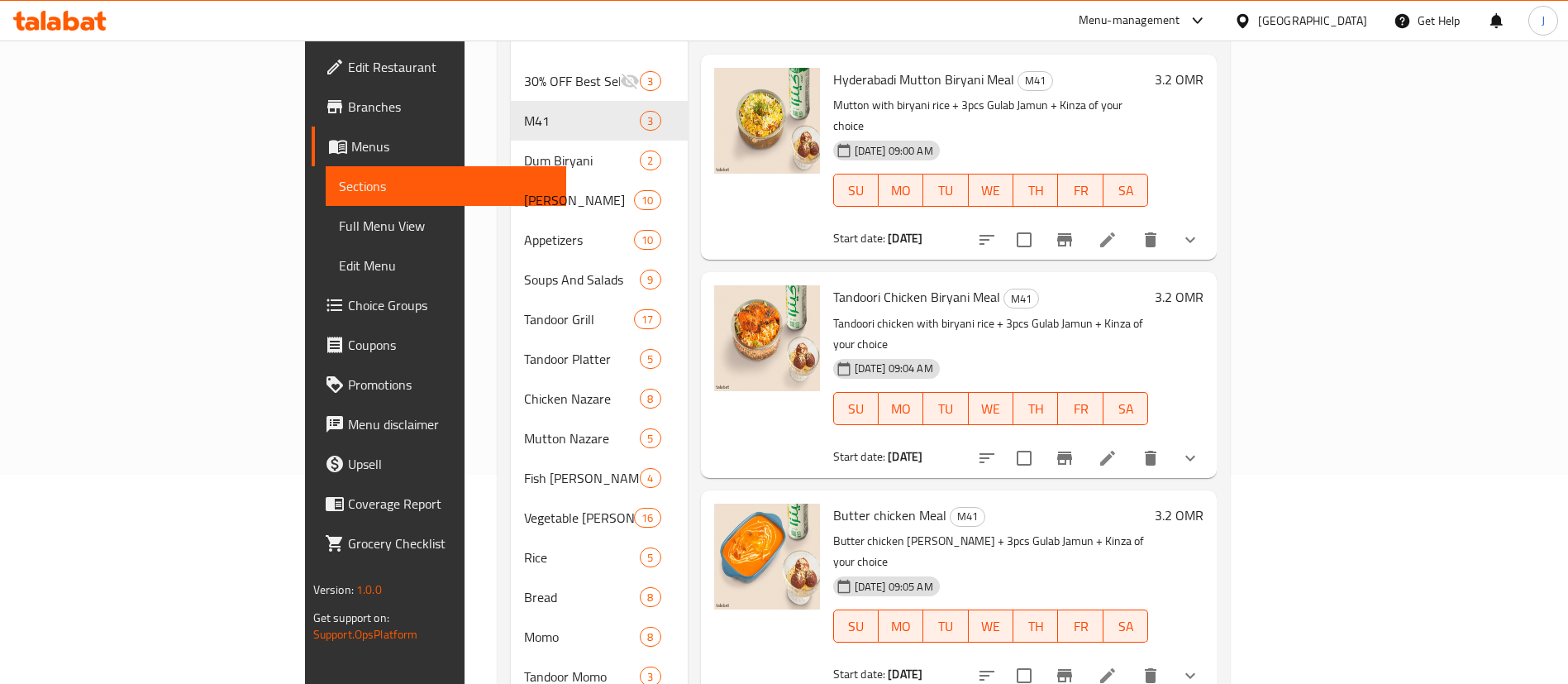
scroll to position [248, 0]
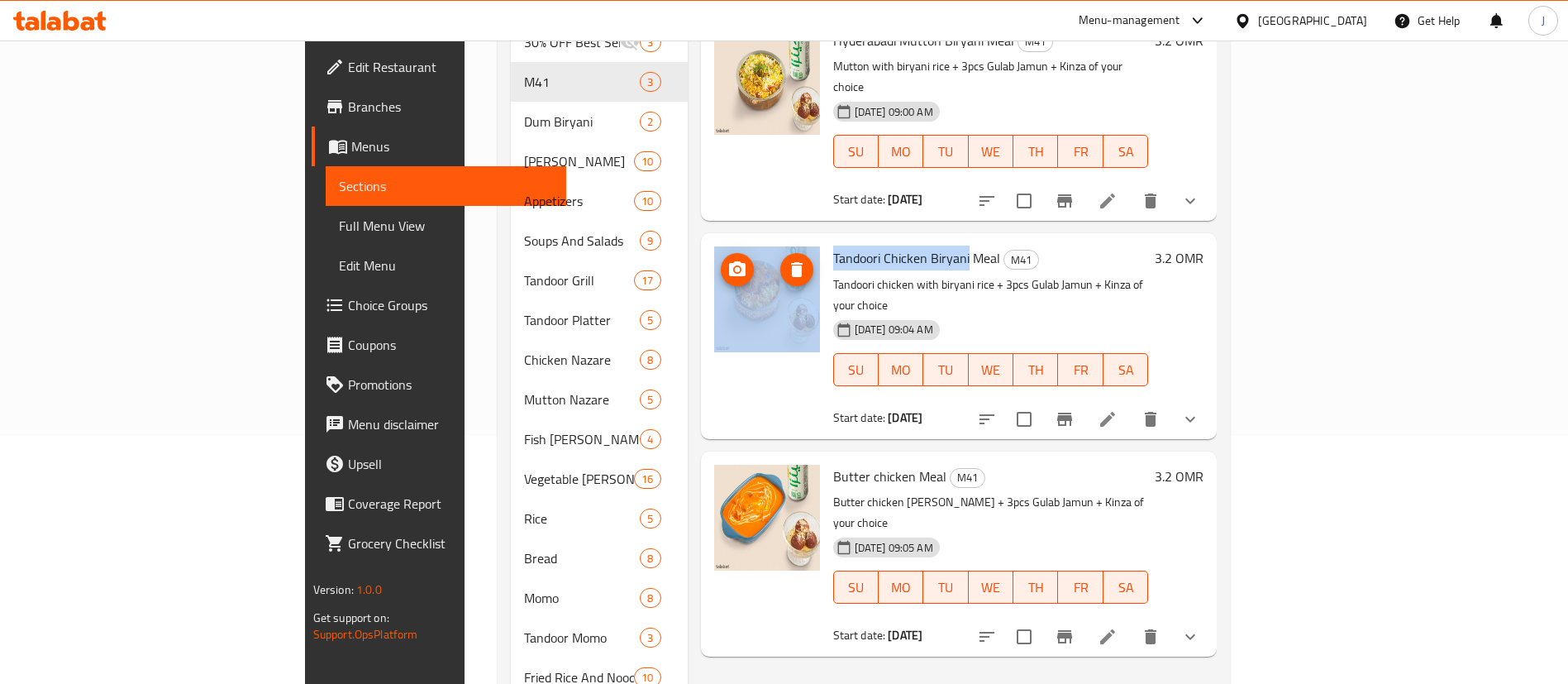
drag, startPoint x: 894, startPoint y: 215, endPoint x: 739, endPoint y: 215, distance: 155.0
click at [739, 240] on div "Tandoori Chicken Biryani Meal M41 Tandoori chicken with biryani rice + 3pcs Gul…" at bounding box center [959, 335] width 504 height 191
copy div "Tandoori Chicken Biryani"
click at [811, 233] on div "Tandoori Chicken Biryani Meal M41 Tandoori chicken with biryani rice + 3pcs Gul…" at bounding box center [958, 335] width 516 height 205
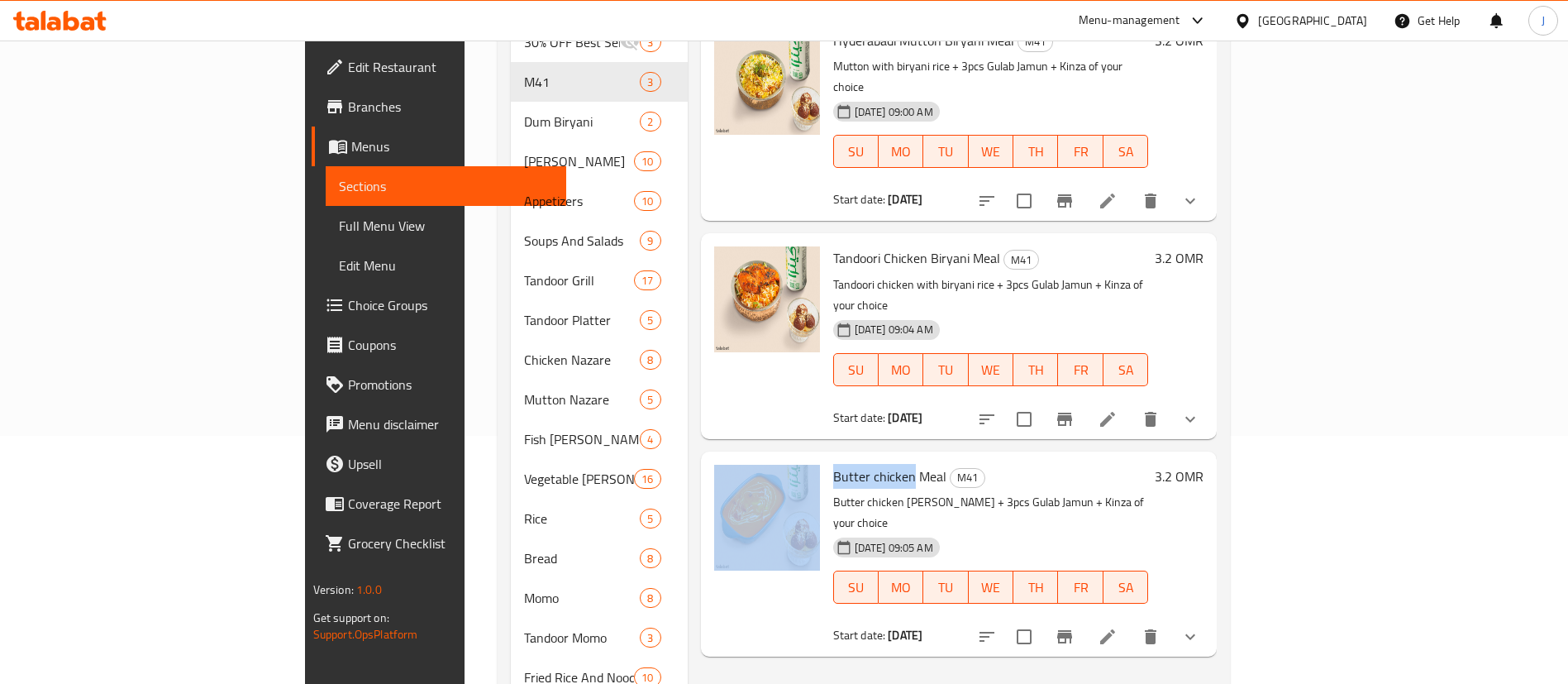
drag, startPoint x: 834, startPoint y: 414, endPoint x: 748, endPoint y: 412, distance: 86.0
click at [748, 458] on div "Butter chicken Meal M41 Butter chicken curry + 3pcs Gulab Jamun + Kinza of your…" at bounding box center [959, 553] width 504 height 191
copy div "Butter chicken"
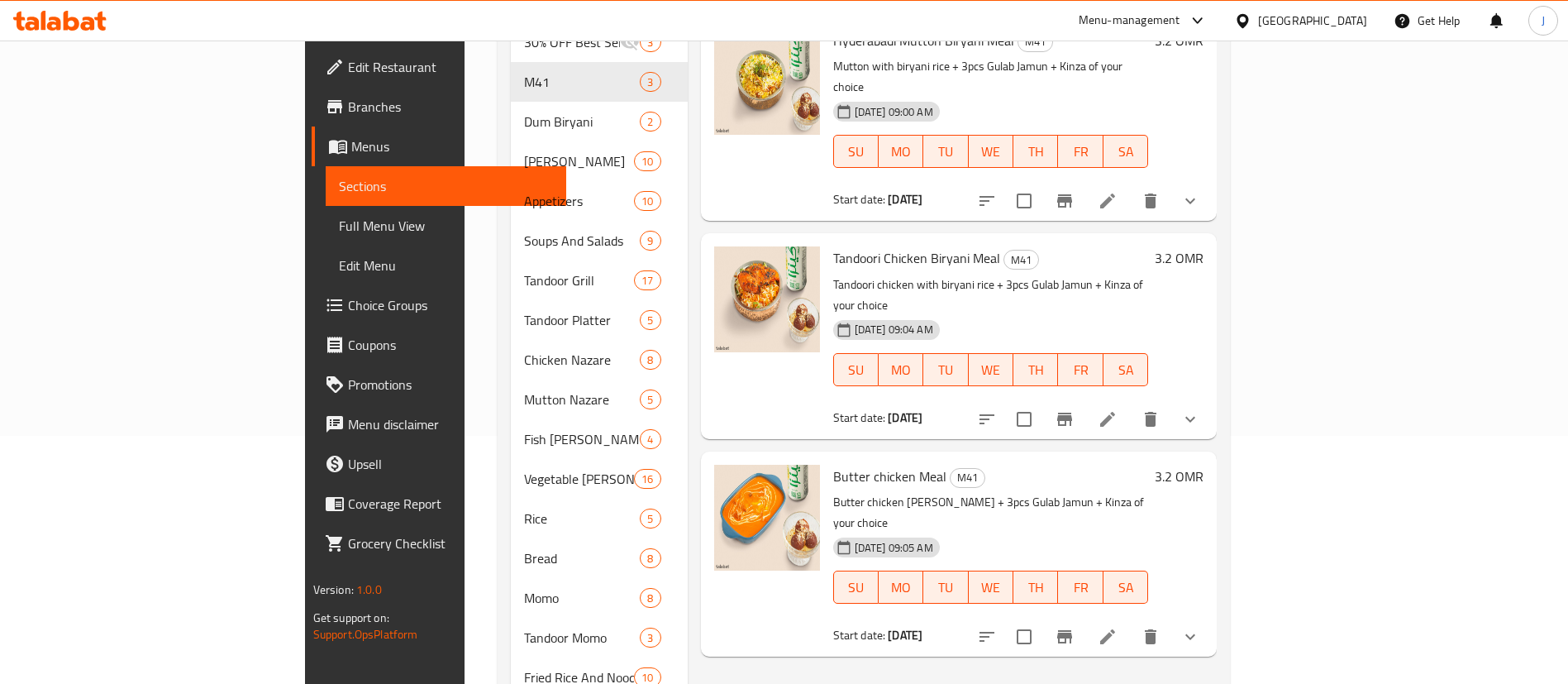
click at [687, 244] on div "Menu items Add Sort Manage items Hyderabadi Mutton Biryani Meal M41 Mutton with…" at bounding box center [952, 400] width 530 height 925
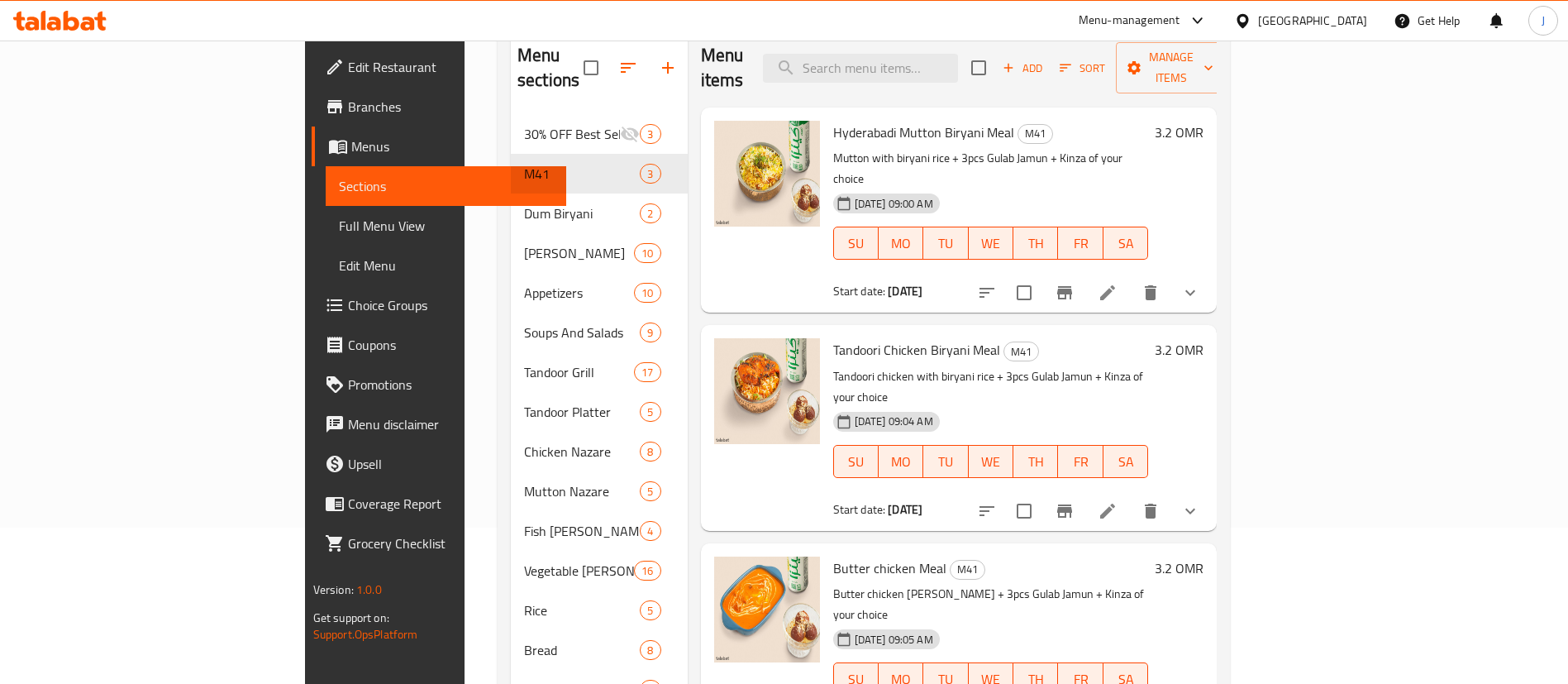
scroll to position [124, 0]
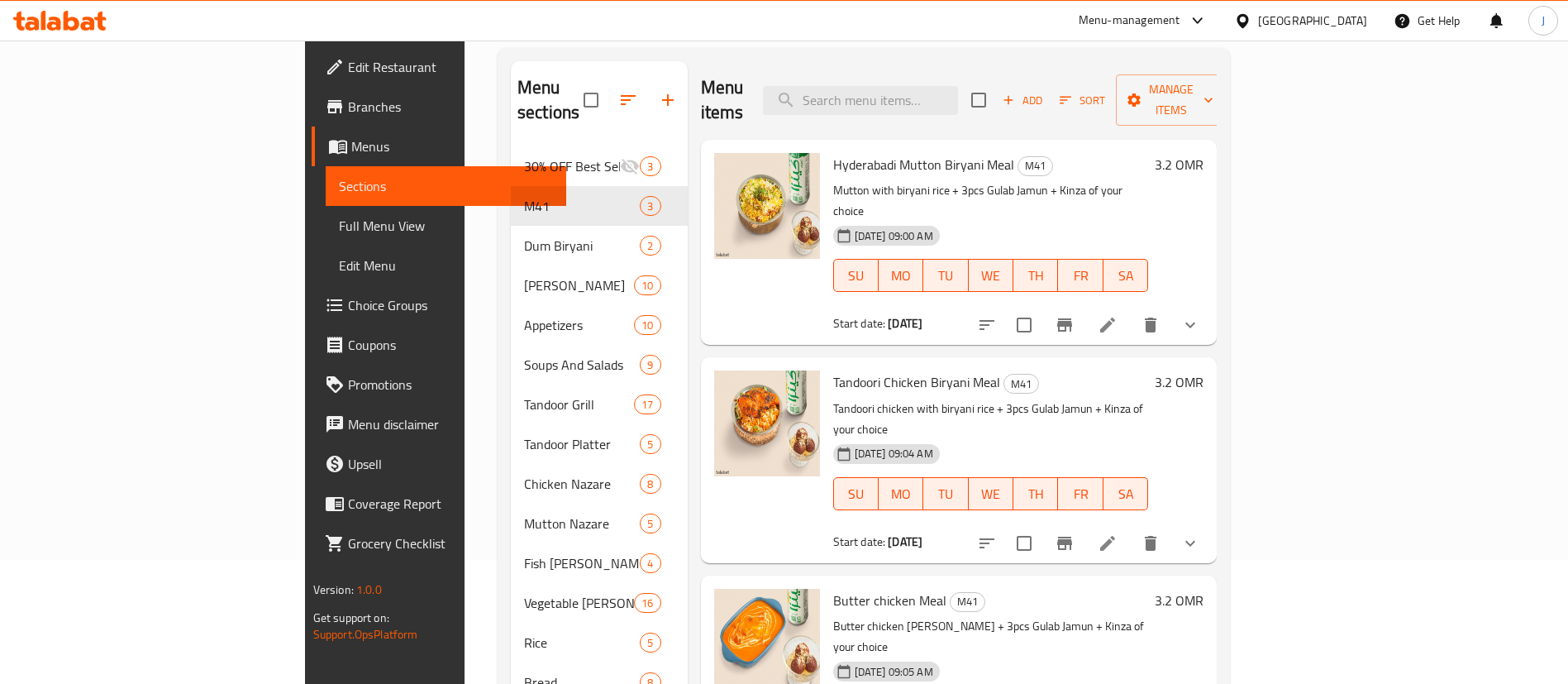
click at [1210, 523] on button "show more" at bounding box center [1190, 543] width 39 height 39
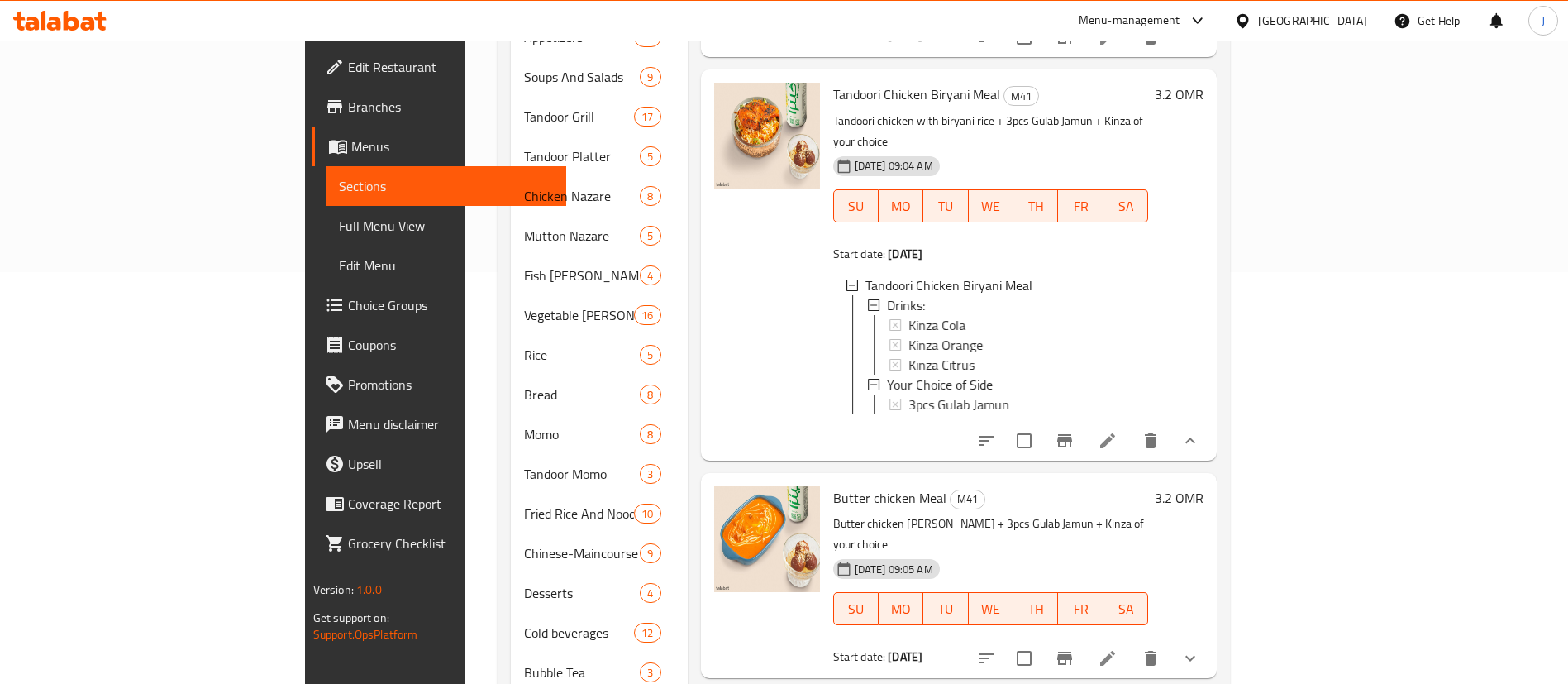
scroll to position [448, 0]
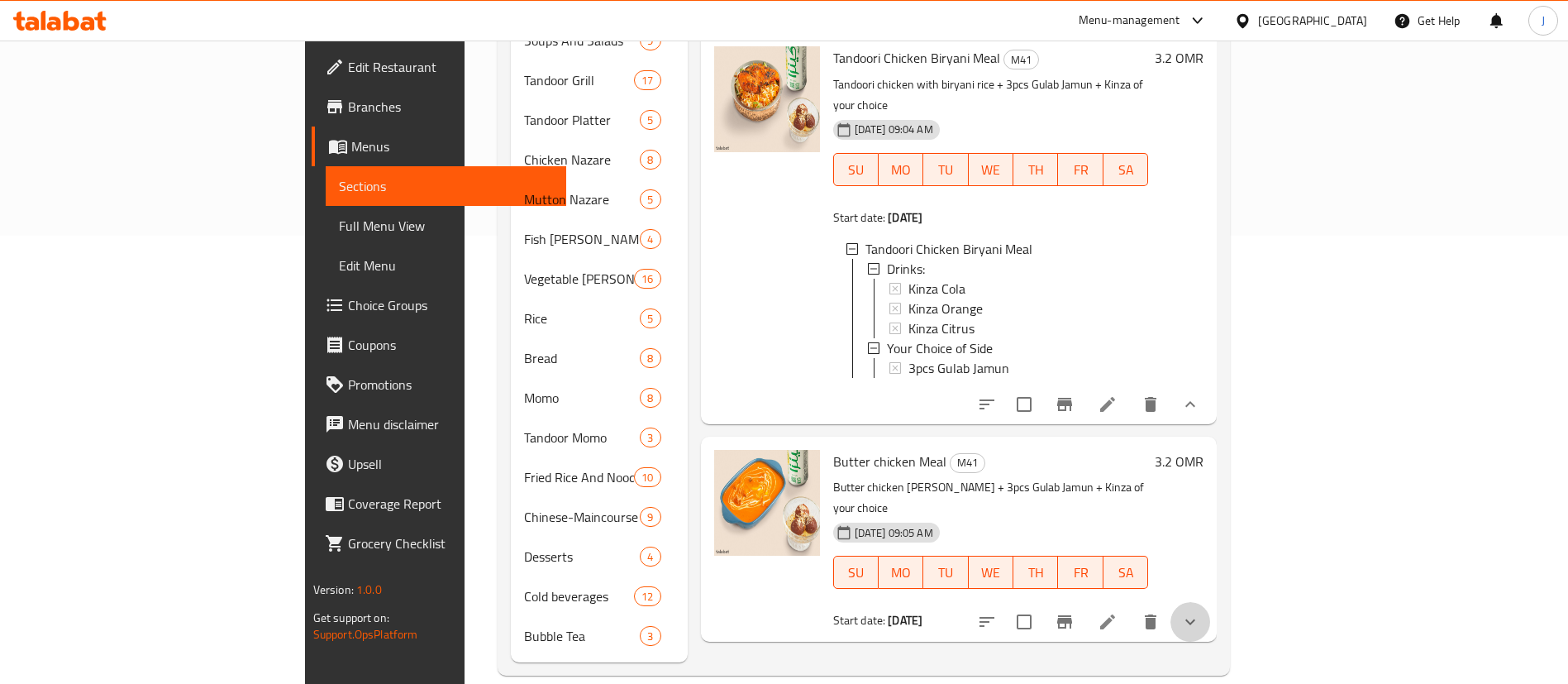
click at [1210, 602] on button "show more" at bounding box center [1190, 621] width 39 height 39
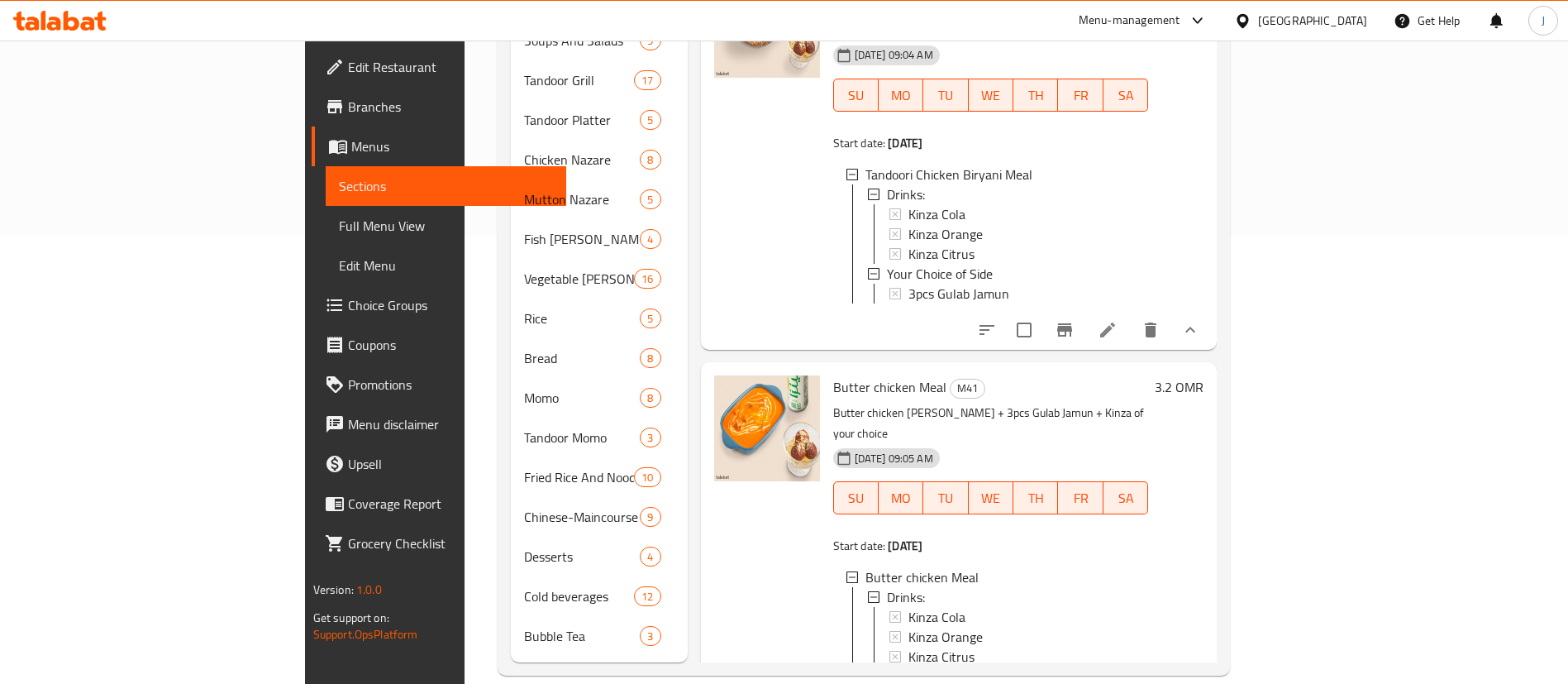
scroll to position [140, 0]
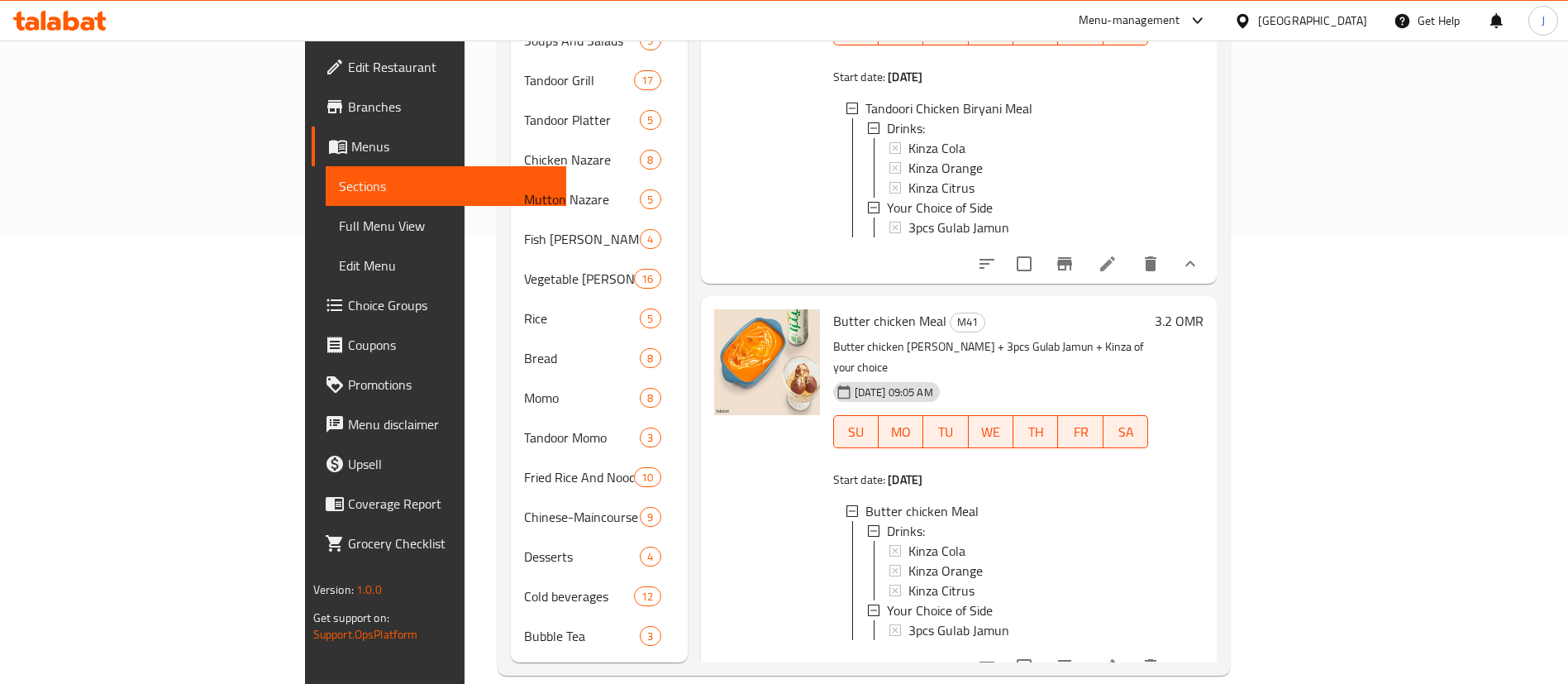
click at [348, 311] on span "Choice Groups" at bounding box center [451, 305] width 206 height 20
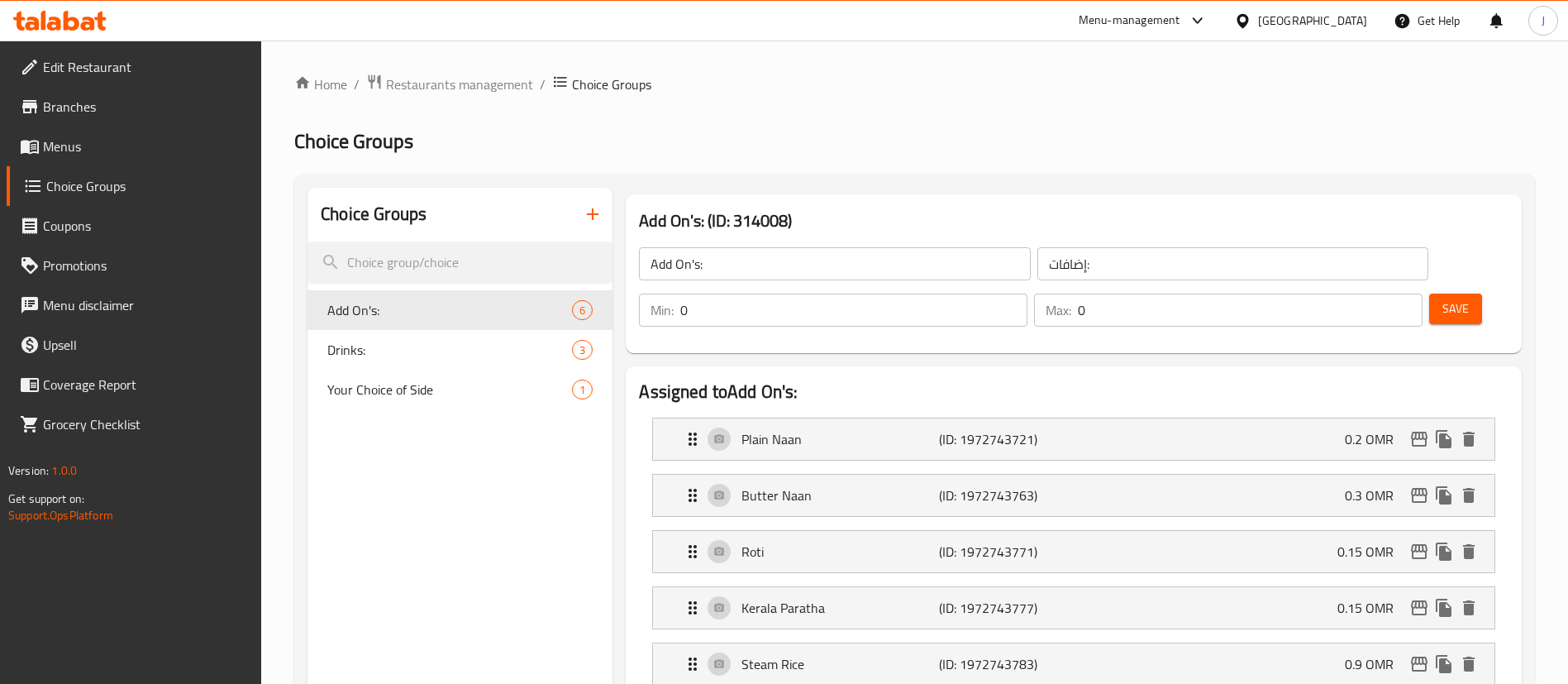
click at [589, 215] on icon "button" at bounding box center [592, 214] width 20 height 20
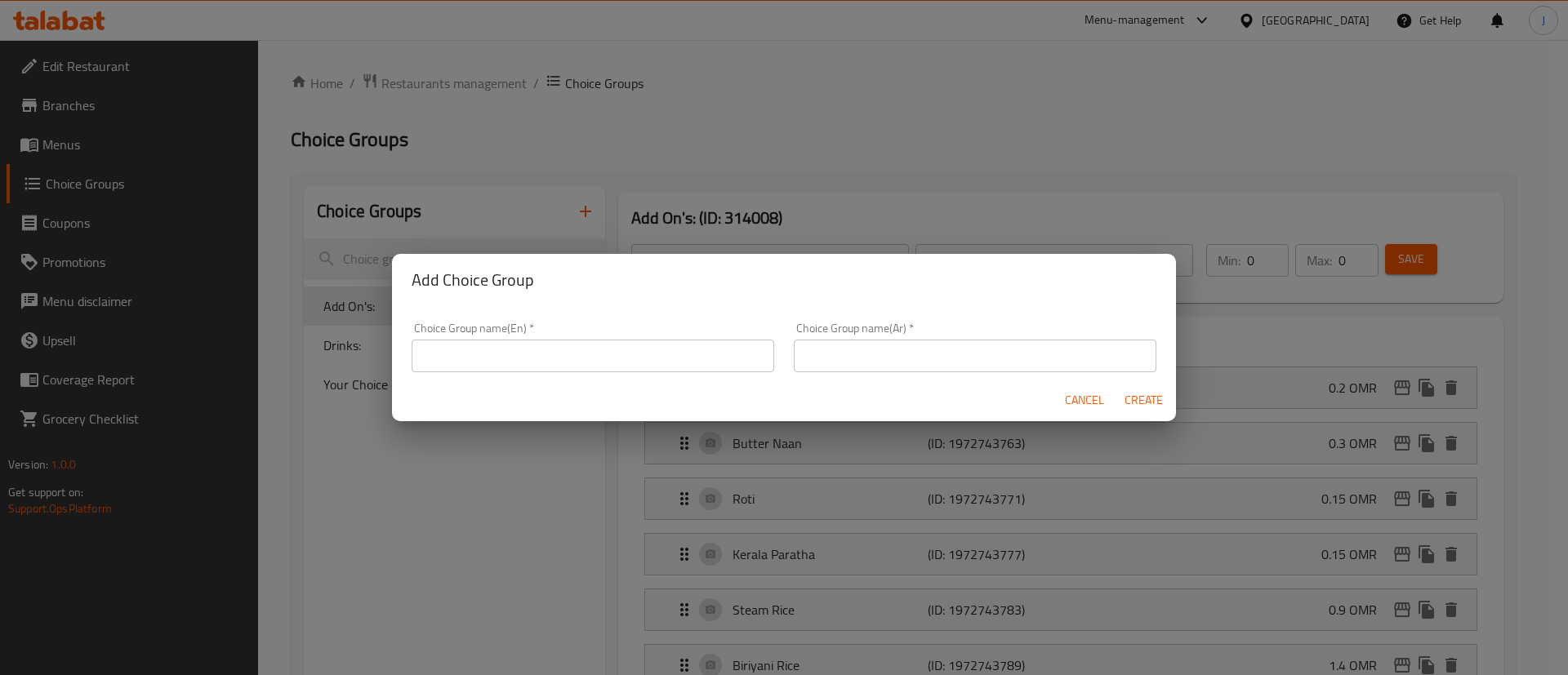
click at [441, 532] on div "Add Choice Group Choice Group name(En)   * Choice Group name(En) * Choice Group…" at bounding box center [784, 337] width 1568 height 675
click at [1093, 403] on span "Cancel" at bounding box center [1084, 400] width 39 height 20
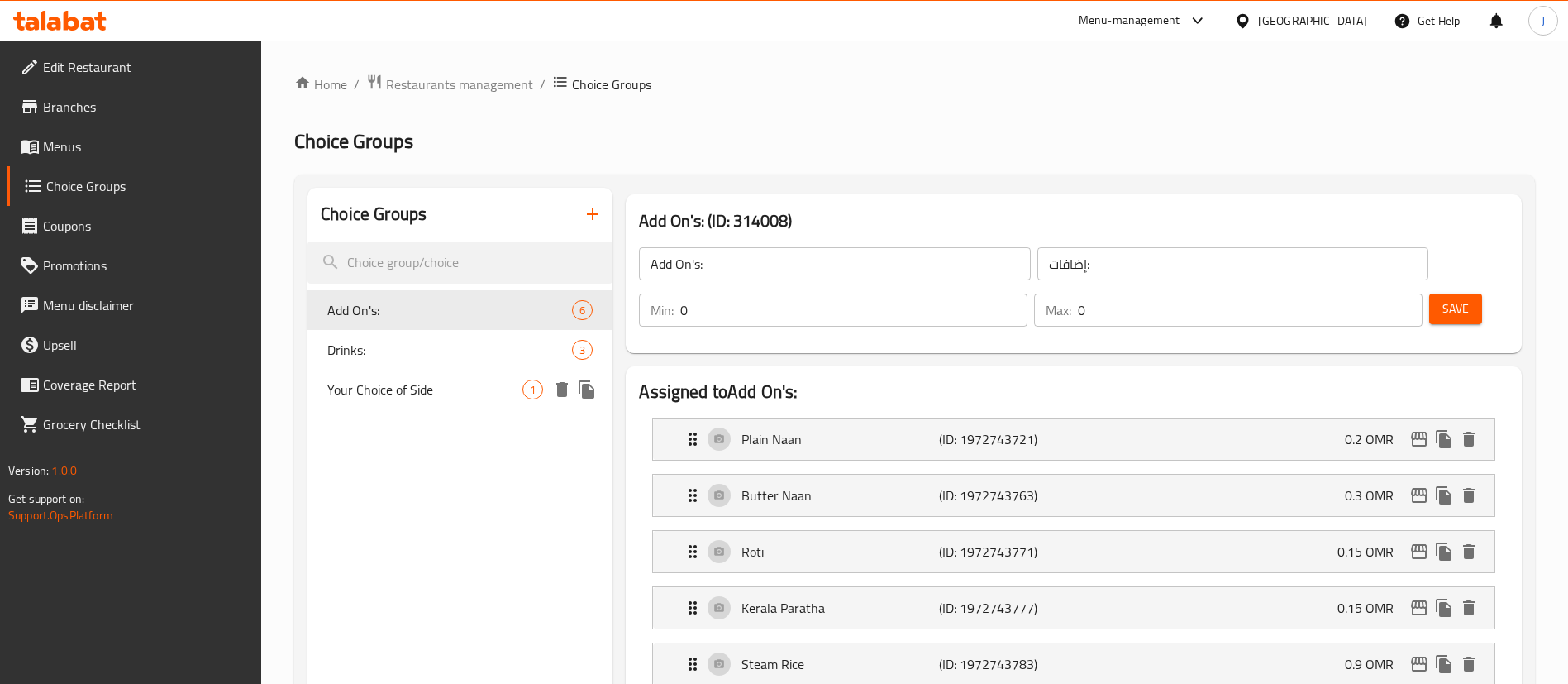
click at [459, 391] on span "Your Choice of Side" at bounding box center [425, 390] width 195 height 20
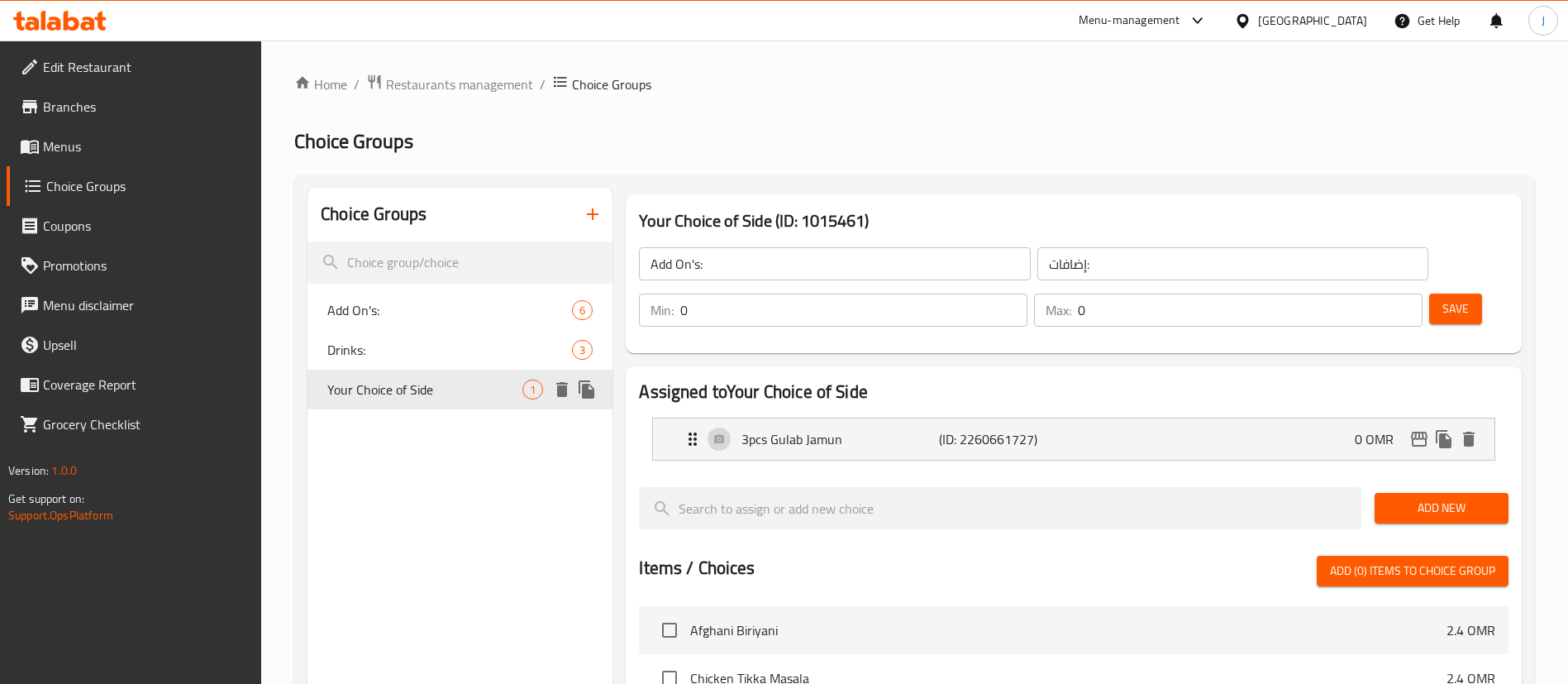
type input "Your Choice of Side"
type input "اختيارك من الطبق الجانبي"
type input "1"
click at [588, 224] on button "button" at bounding box center [592, 214] width 39 height 39
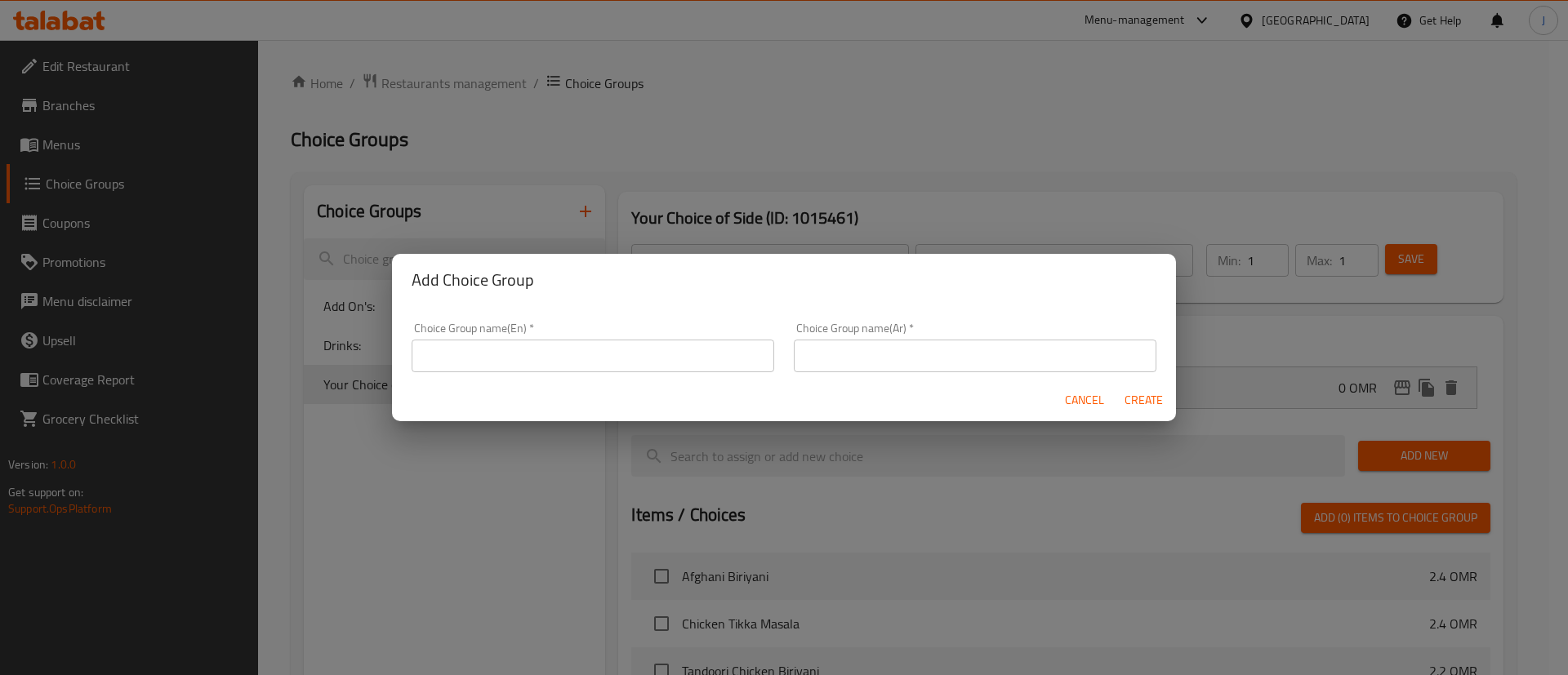
click at [517, 365] on input "text" at bounding box center [593, 356] width 363 height 32
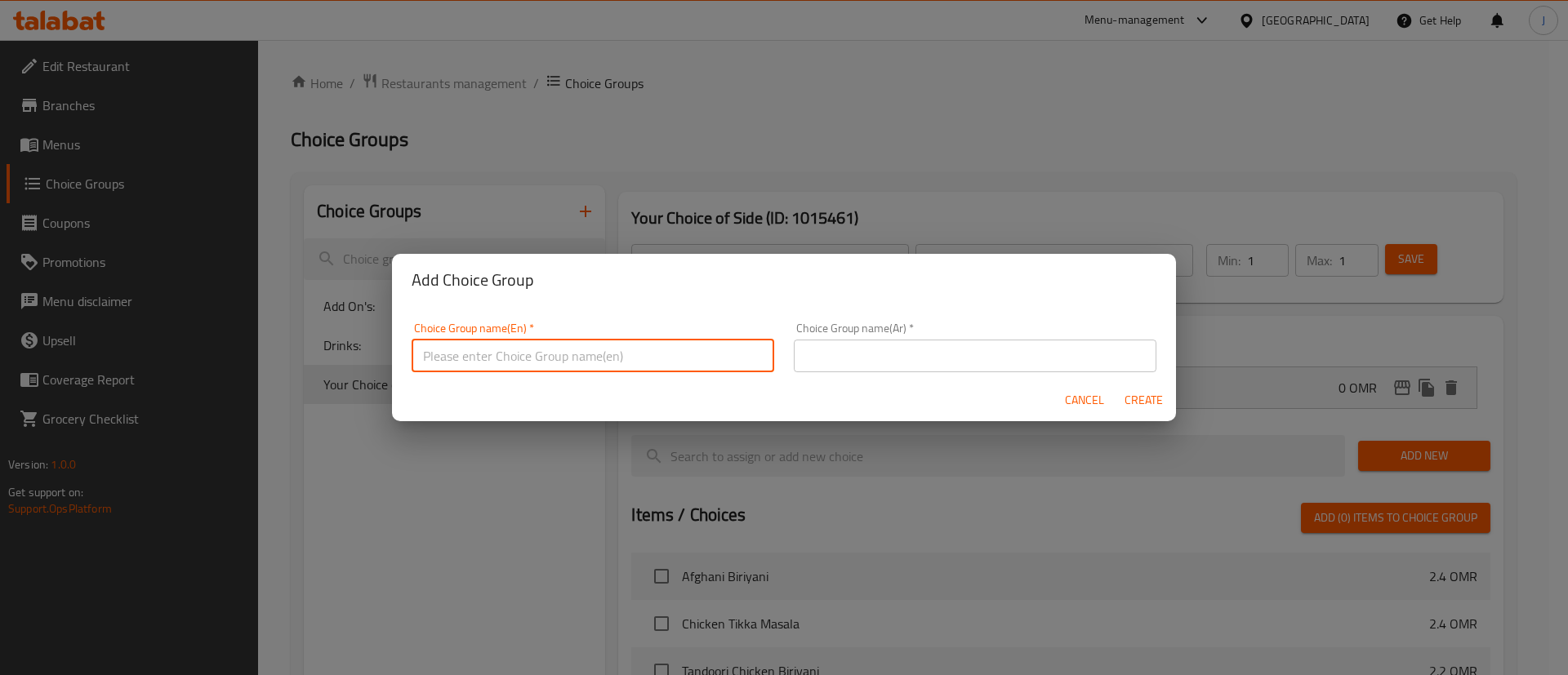
paste input "Your choice of main"
type input "Your choice of main"
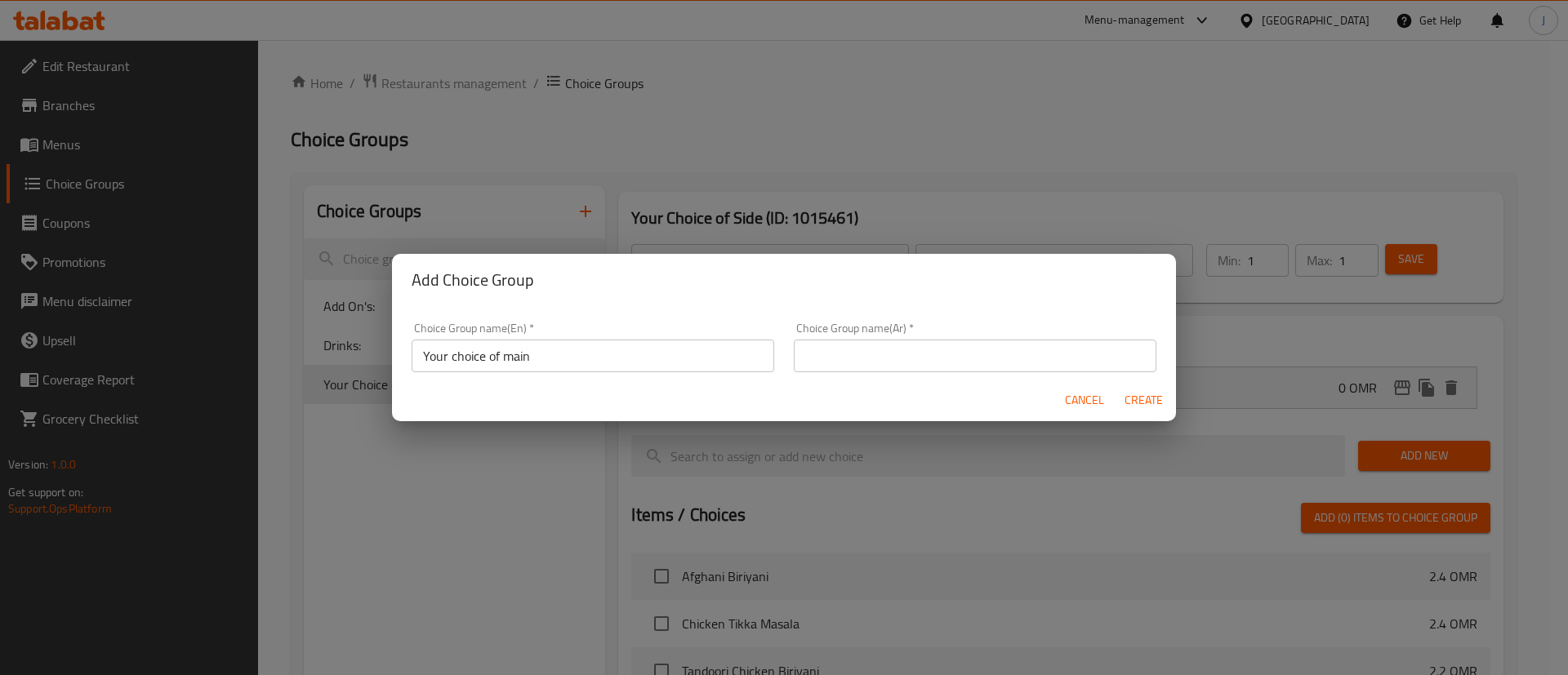
click at [492, 398] on div "Cancel Create" at bounding box center [784, 401] width 784 height 44
click at [818, 353] on input "text" at bounding box center [975, 356] width 363 height 32
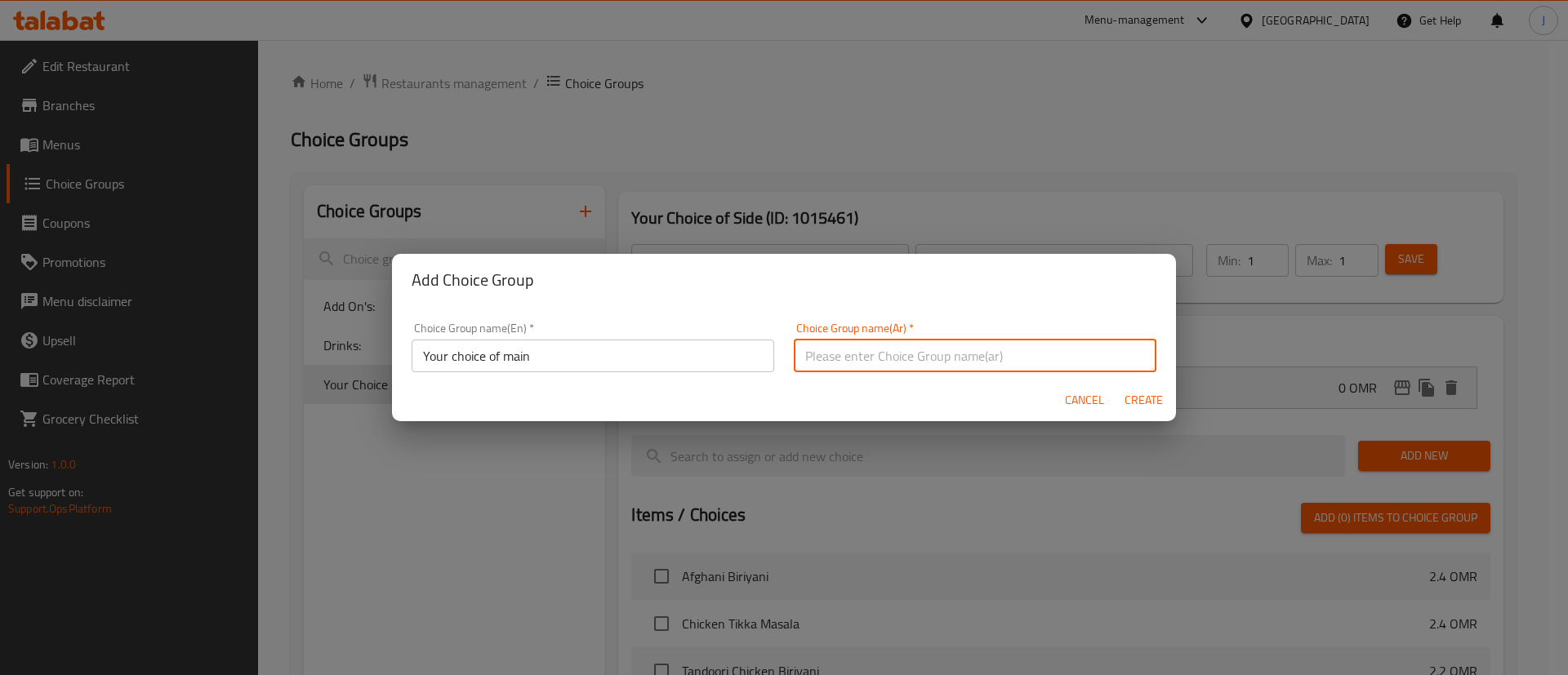
paste input "اختيارك من الطبق الرئيسي"
type input "اختيارك من الطبق الرئيسي"
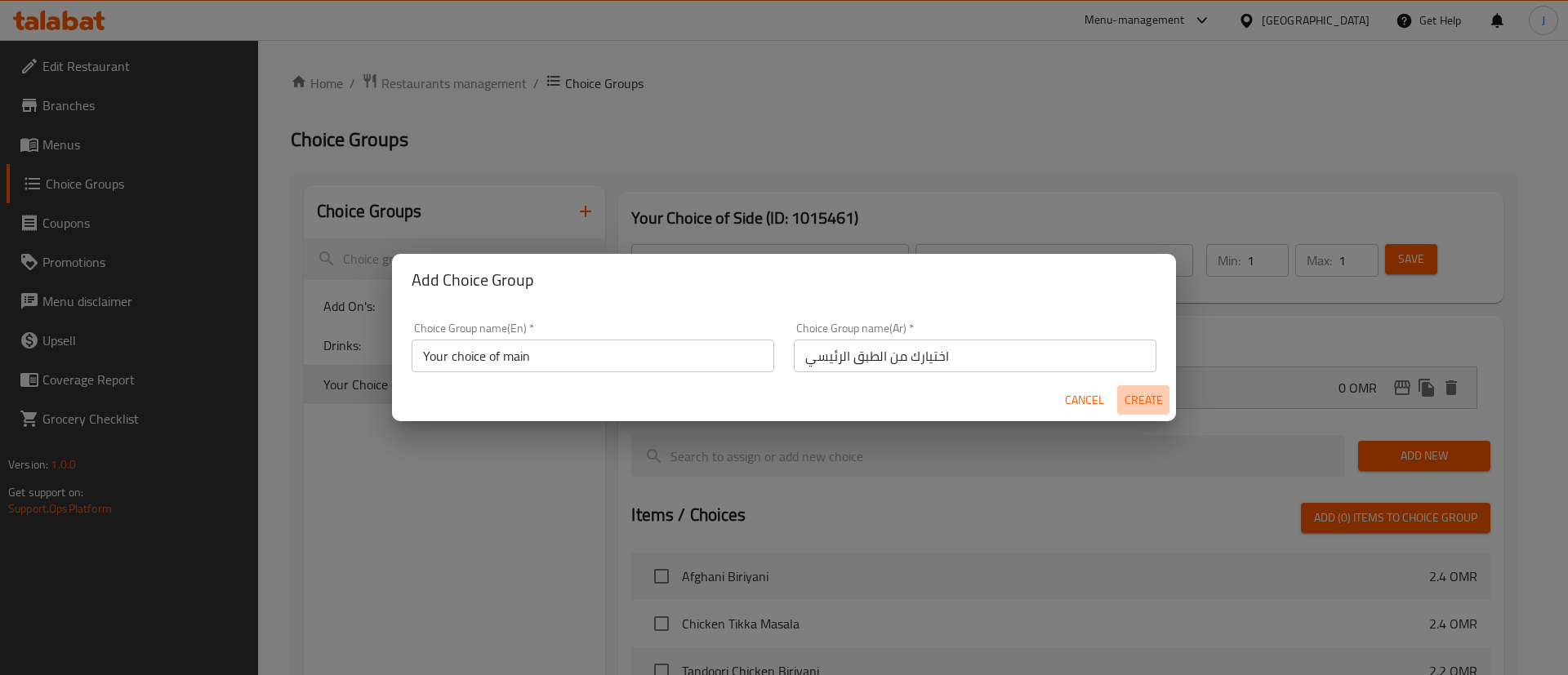
click at [1158, 400] on span "Create" at bounding box center [1143, 400] width 39 height 20
type input "Your choice of main"
type input "اختيارك من الطبق الرئيسي"
type input "0"
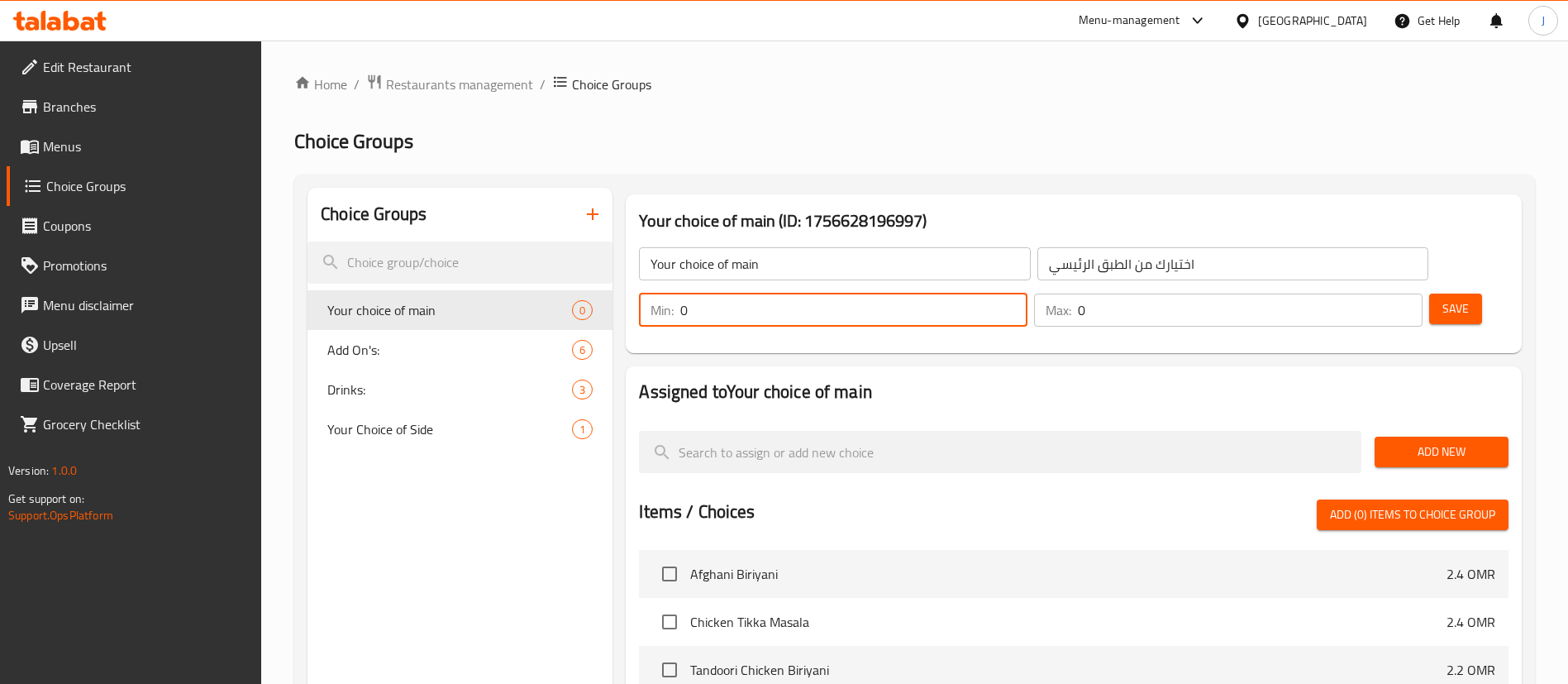
drag, startPoint x: 1271, startPoint y: 261, endPoint x: 1236, endPoint y: 265, distance: 35.2
click at [1028, 293] on div "Min: 0 ​" at bounding box center [834, 310] width 388 height 33
type input "1"
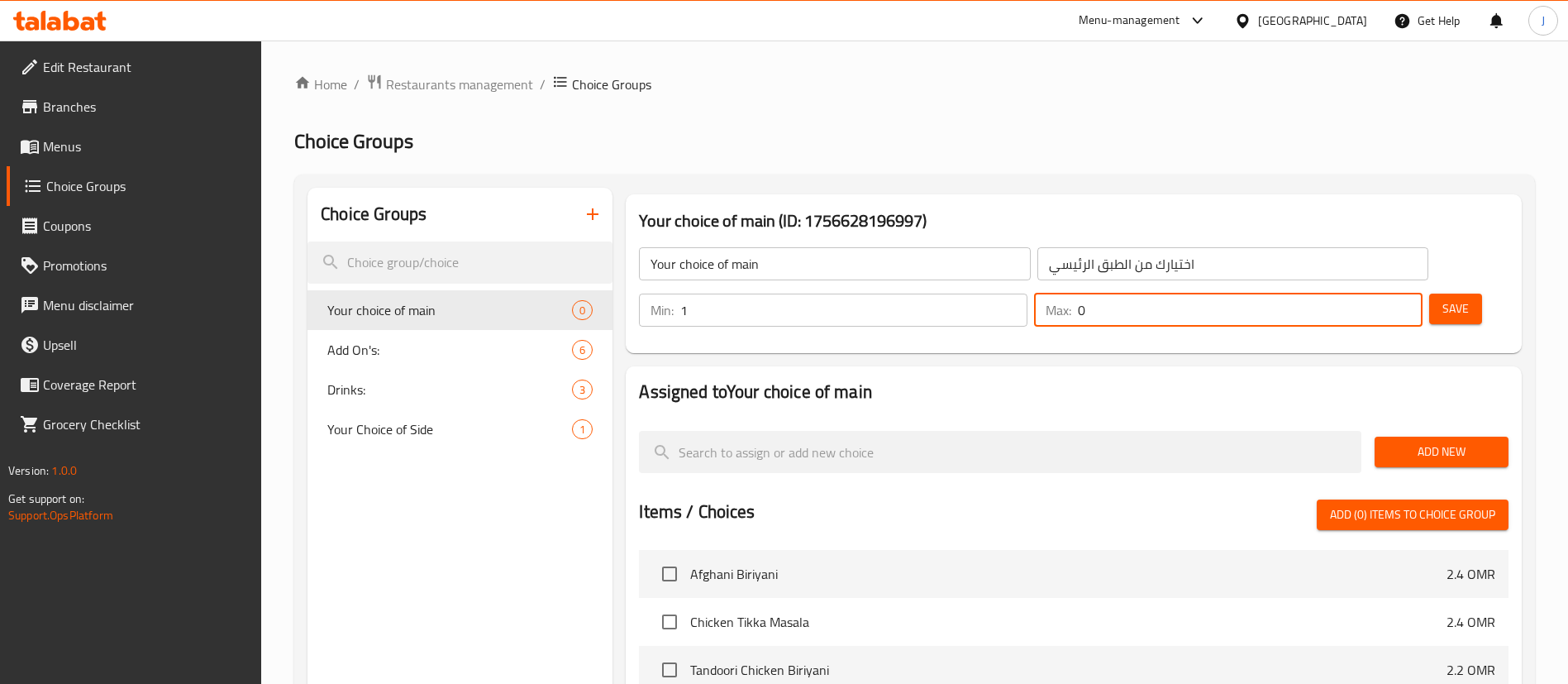
click at [1366, 293] on input "0" at bounding box center [1250, 310] width 345 height 33
drag, startPoint x: 1362, startPoint y: 257, endPoint x: 1336, endPoint y: 264, distance: 26.9
click at [1336, 293] on div "Max: 0 ​" at bounding box center [1229, 310] width 388 height 33
type input "1"
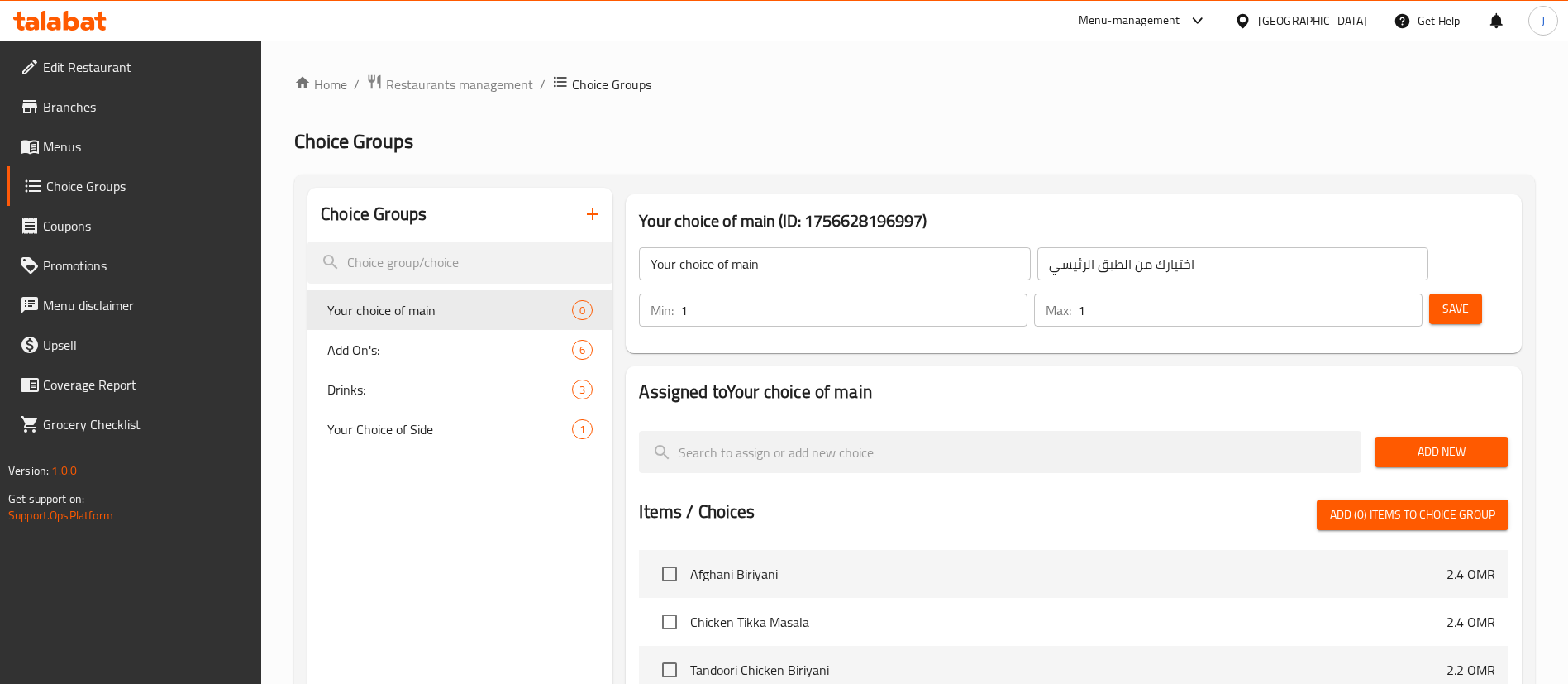
drag, startPoint x: 455, startPoint y: 546, endPoint x: 465, endPoint y: 543, distance: 10.4
click at [455, 546] on div "Choice Groups Your choice of main 0 Add On's: 6 Drinks: 3 Your Choice of Side 1" at bounding box center [460, 638] width 305 height 901
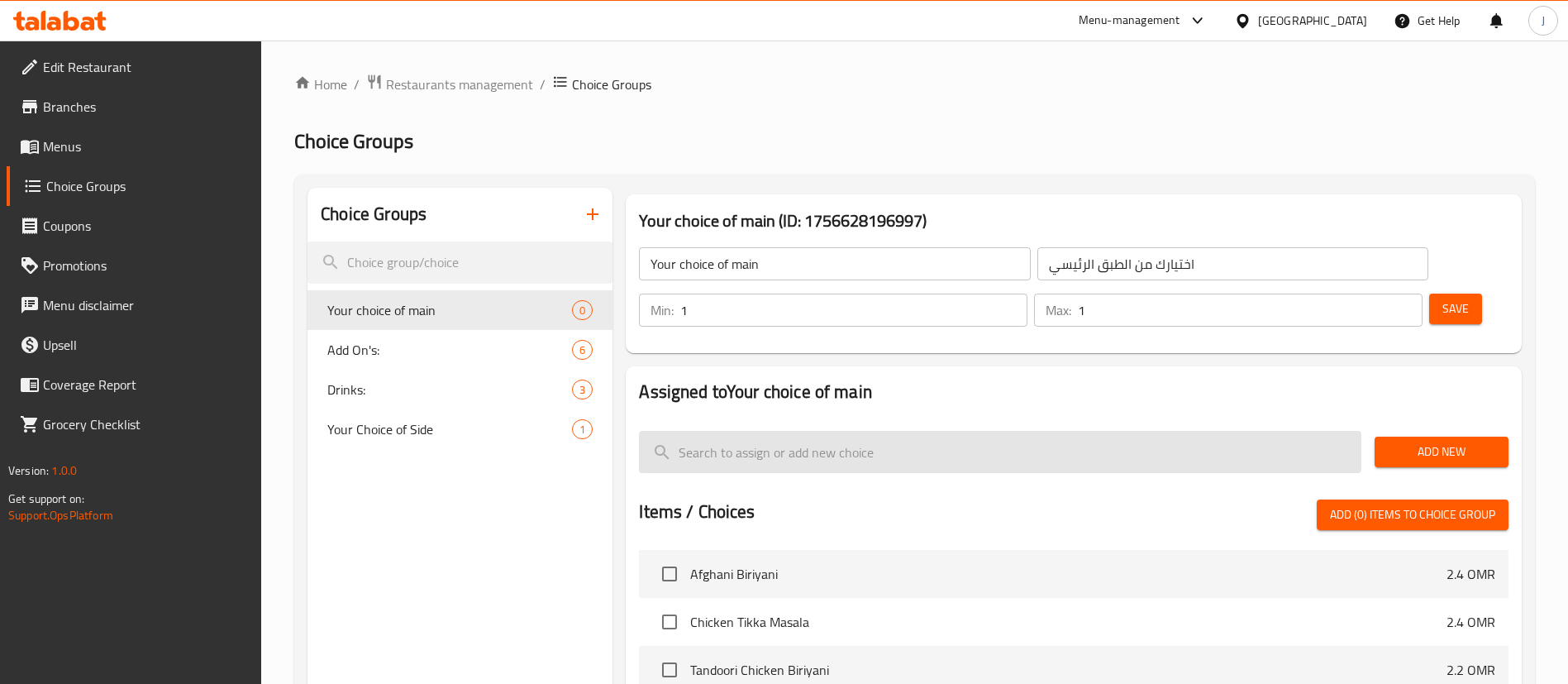
click at [1084, 431] on input "search" at bounding box center [1001, 452] width 723 height 42
paste input "Hyderabadi Mutton Biryani"
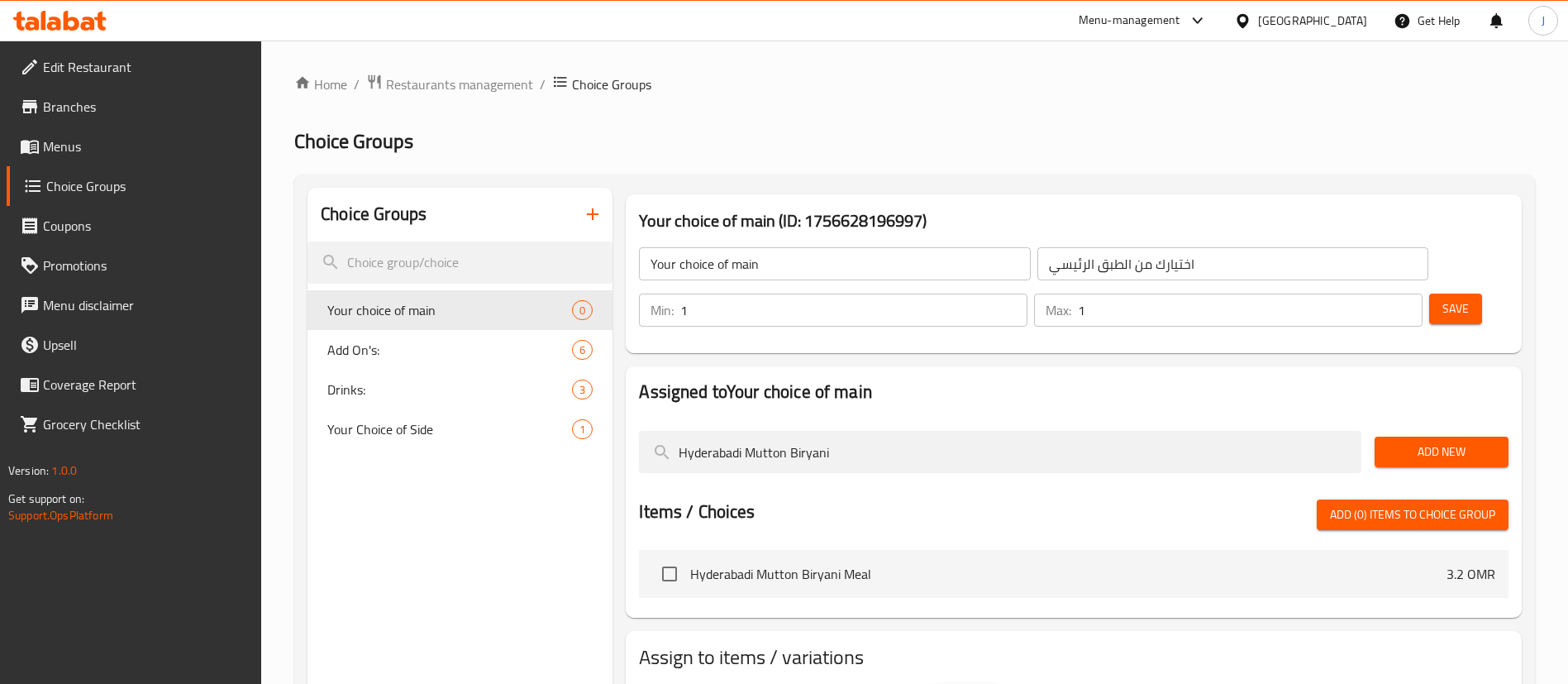
type input "Hyderabadi Mutton Biryani"
click at [1432, 442] on span "Add New" at bounding box center [1442, 451] width 108 height 20
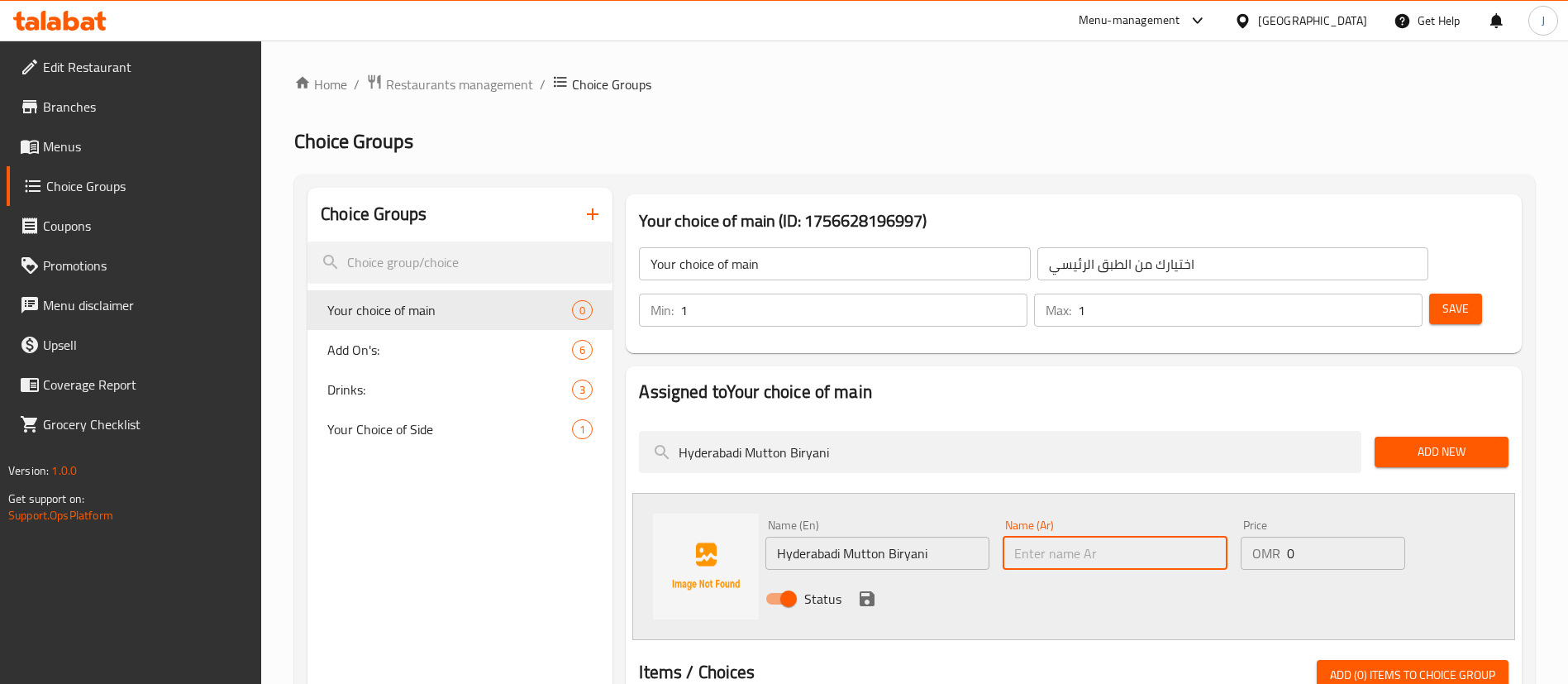
click at [1051, 537] on input "text" at bounding box center [1114, 553] width 224 height 33
paste input "برياني لحم ضأن حيدر آباد"
type input "برياني لحم ضأن حيدر آباد"
click at [870, 592] on icon "save" at bounding box center [866, 598] width 14 height 14
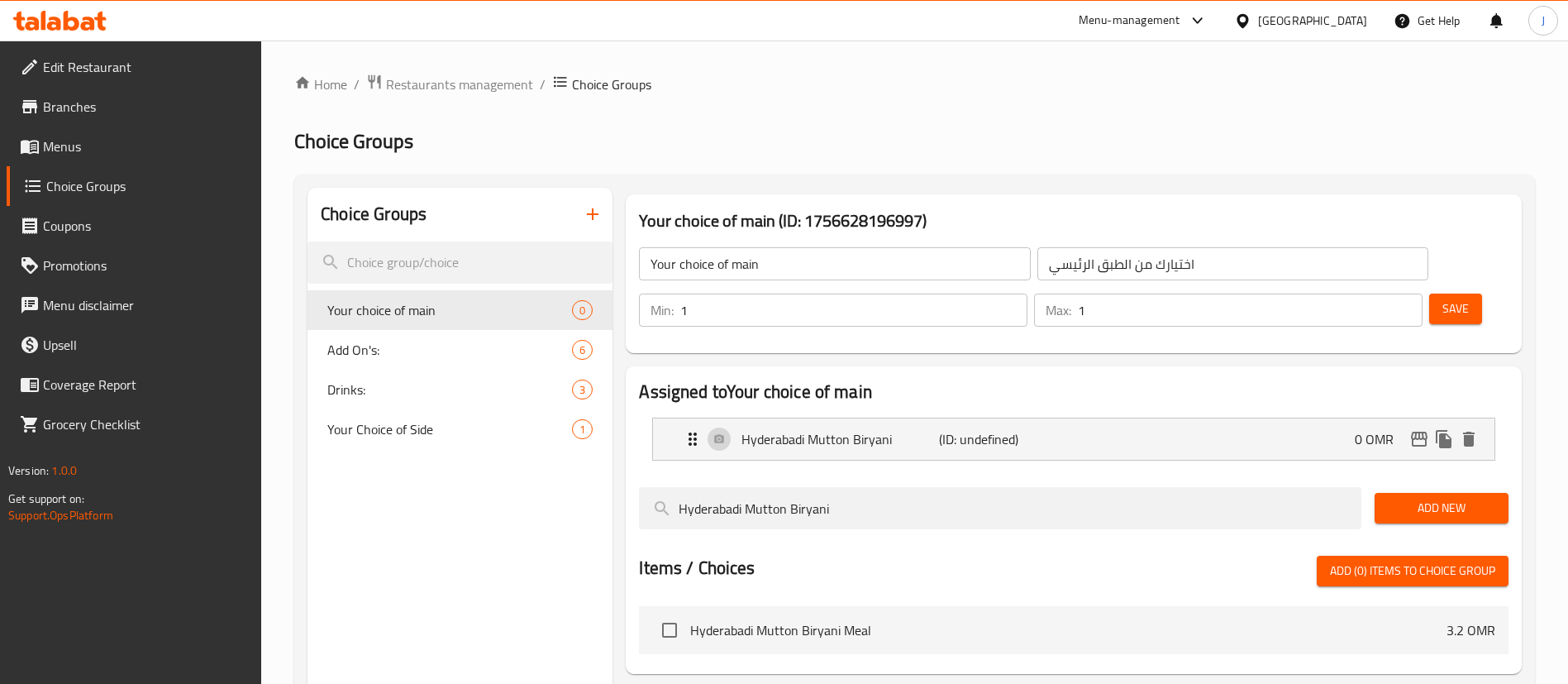
click at [1443, 298] on span "Save" at bounding box center [1456, 308] width 27 height 20
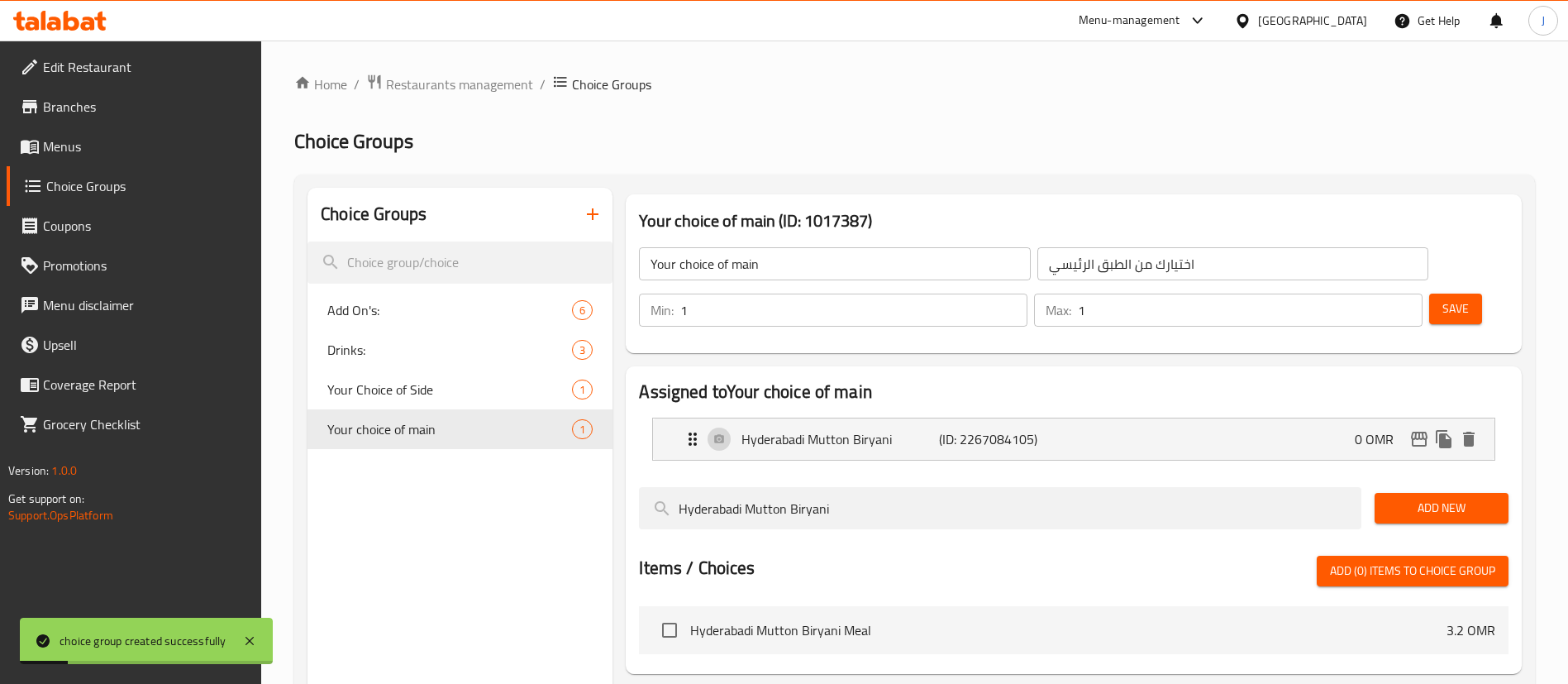
click at [598, 220] on icon "button" at bounding box center [592, 214] width 20 height 20
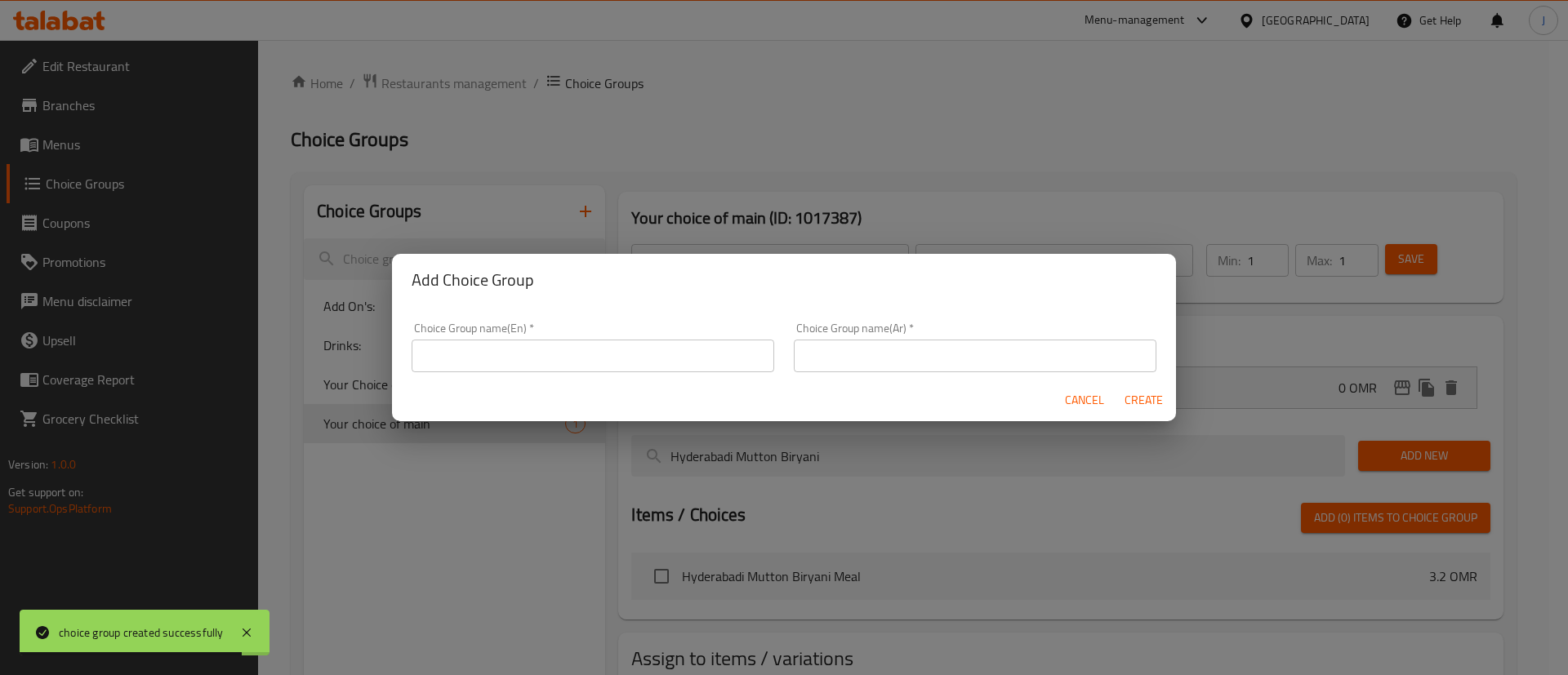
click at [488, 358] on input "text" at bounding box center [593, 356] width 363 height 32
paste input "Your choice of main"
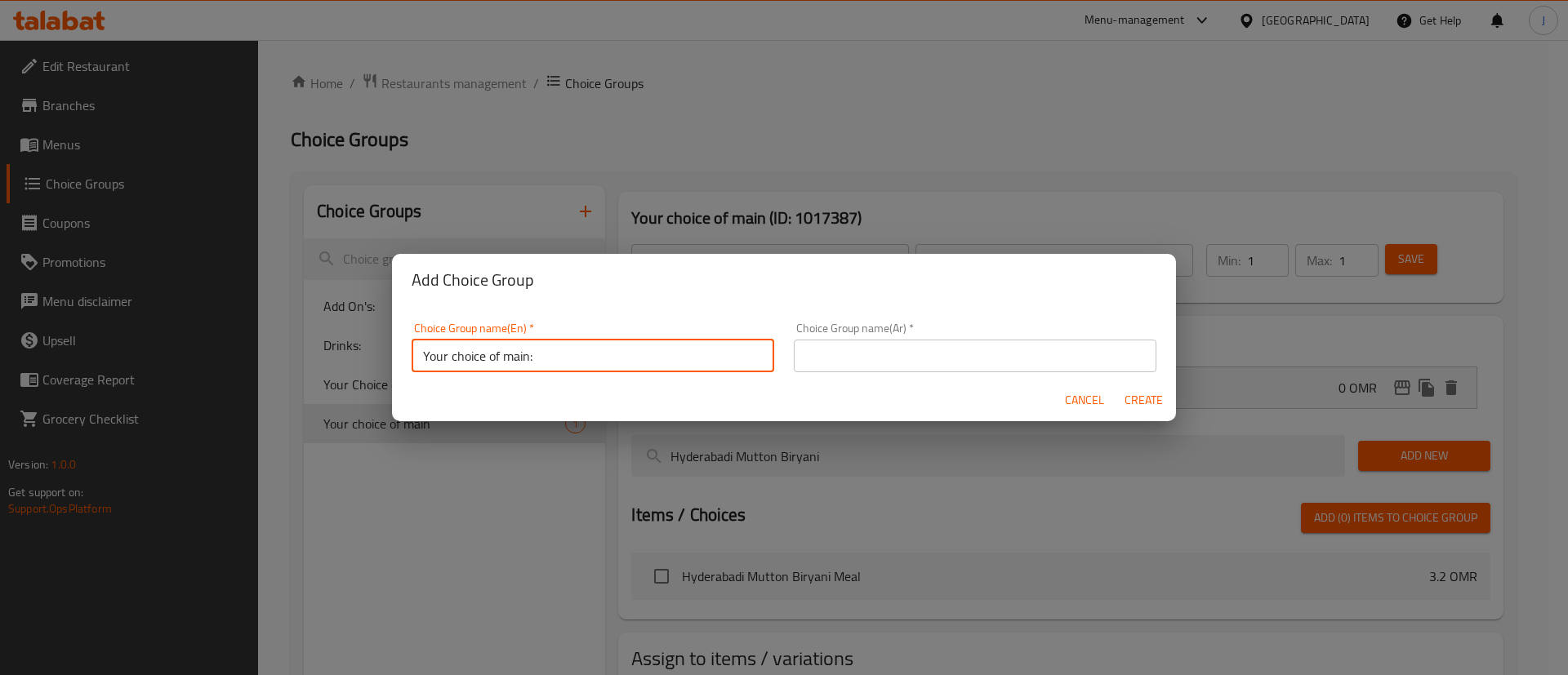
type input "Your choice of main:"
click at [492, 397] on div "Cancel Create" at bounding box center [784, 401] width 784 height 44
click at [819, 362] on input "text" at bounding box center [975, 356] width 363 height 32
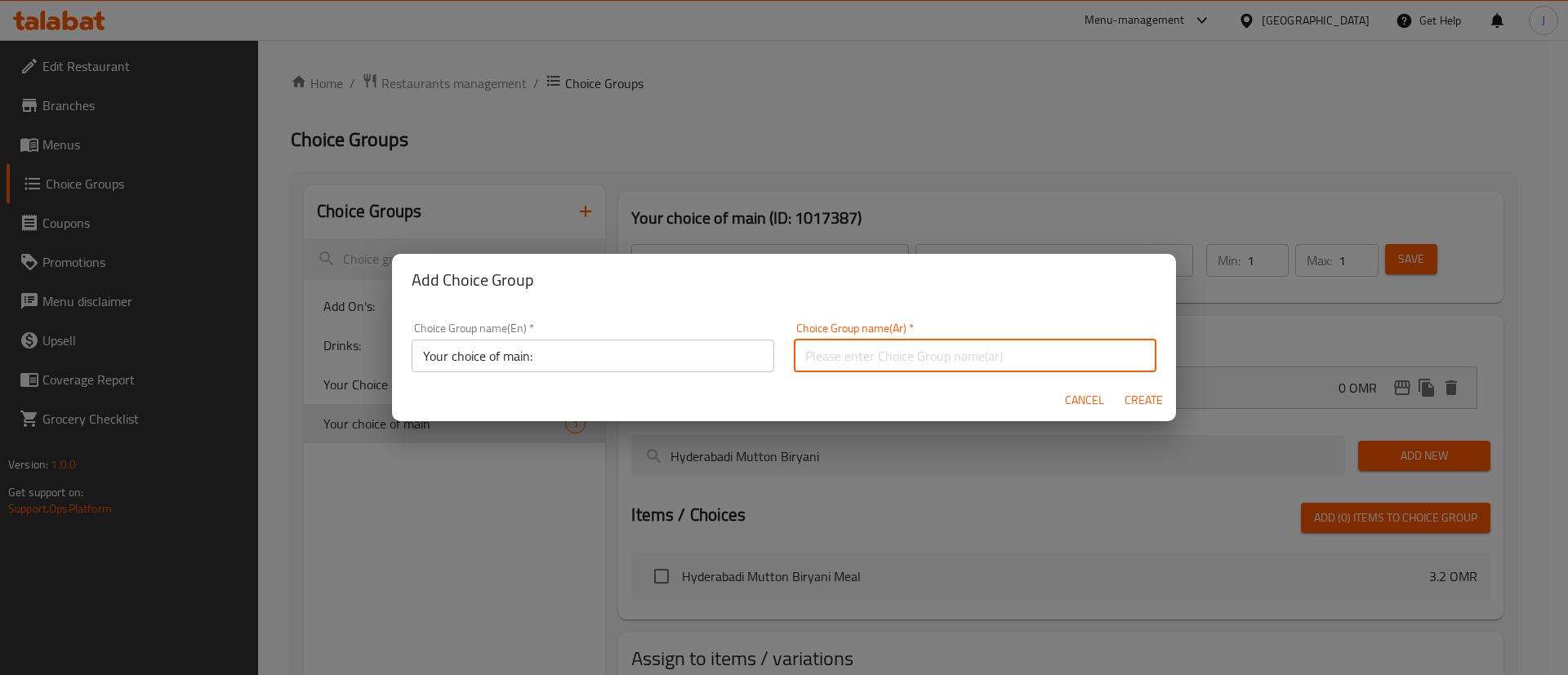
paste input "اختيارك من الطبق الرئيسي"
type input "اختيارك من الطبق الرئيسي:"
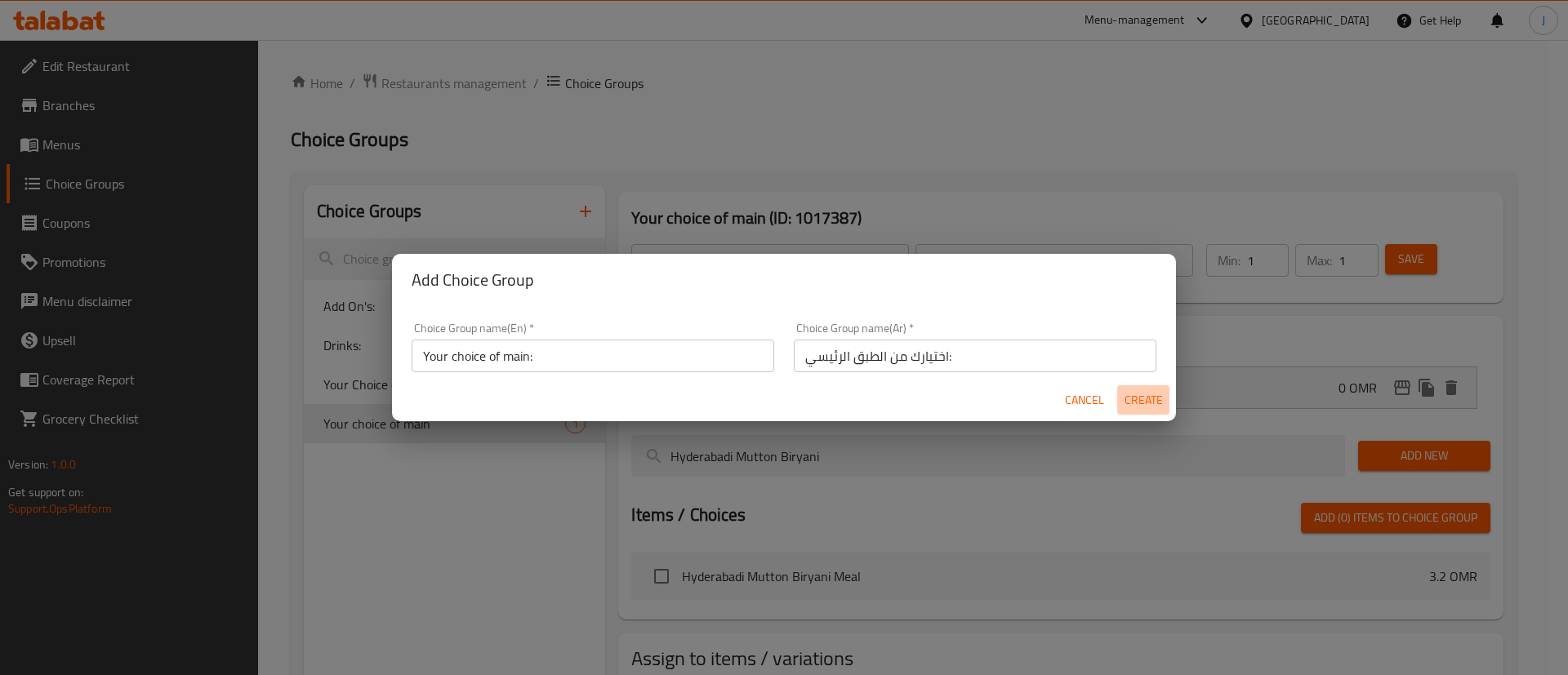
click at [1149, 397] on span "Create" at bounding box center [1143, 400] width 39 height 20
type input "Your choice of main:"
type input "اختيارك من الطبق الرئيسي:"
type input "0"
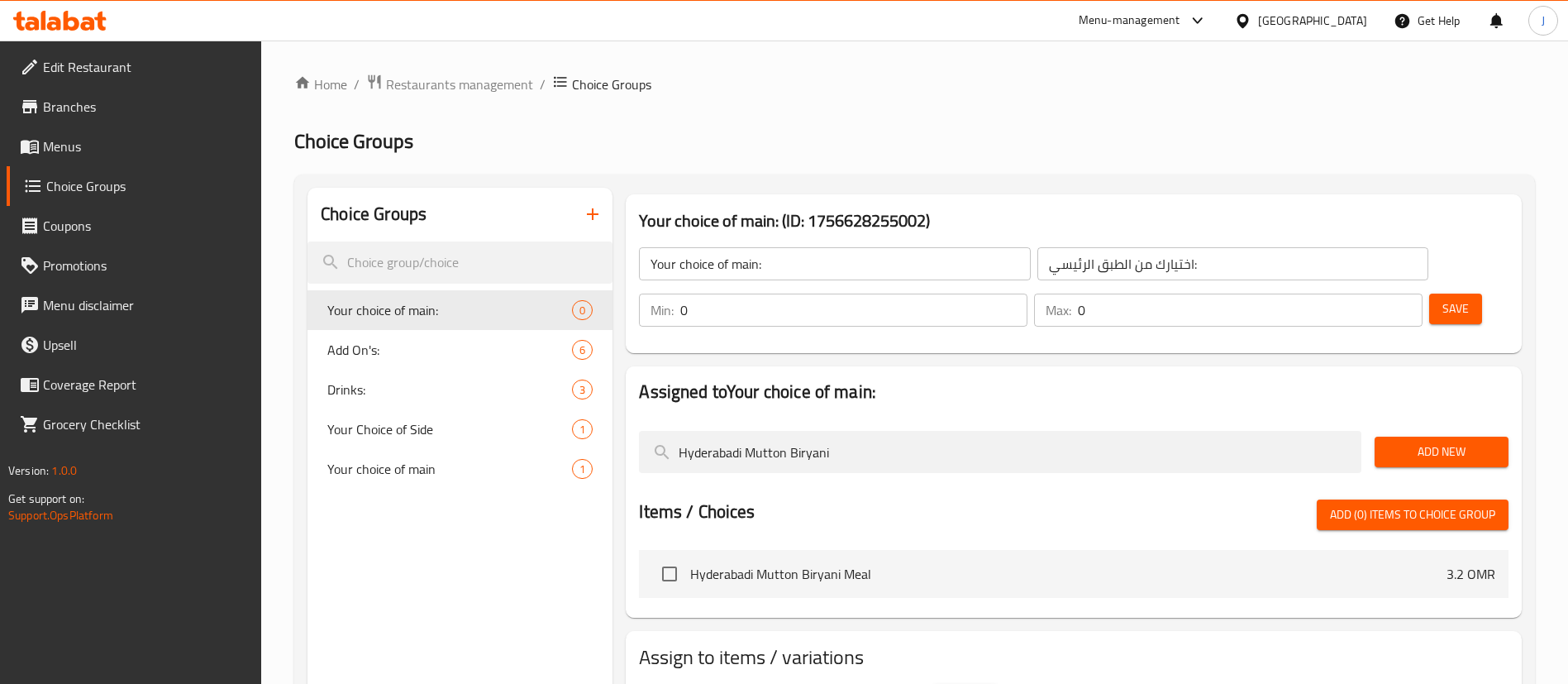
drag, startPoint x: 461, startPoint y: 579, endPoint x: 525, endPoint y: 534, distance: 78.2
click at [461, 579] on div "Choice Groups Your choice of main: 0 Add On's: 6 Drinks: 3 Your Choice of Side …" at bounding box center [460, 529] width 305 height 684
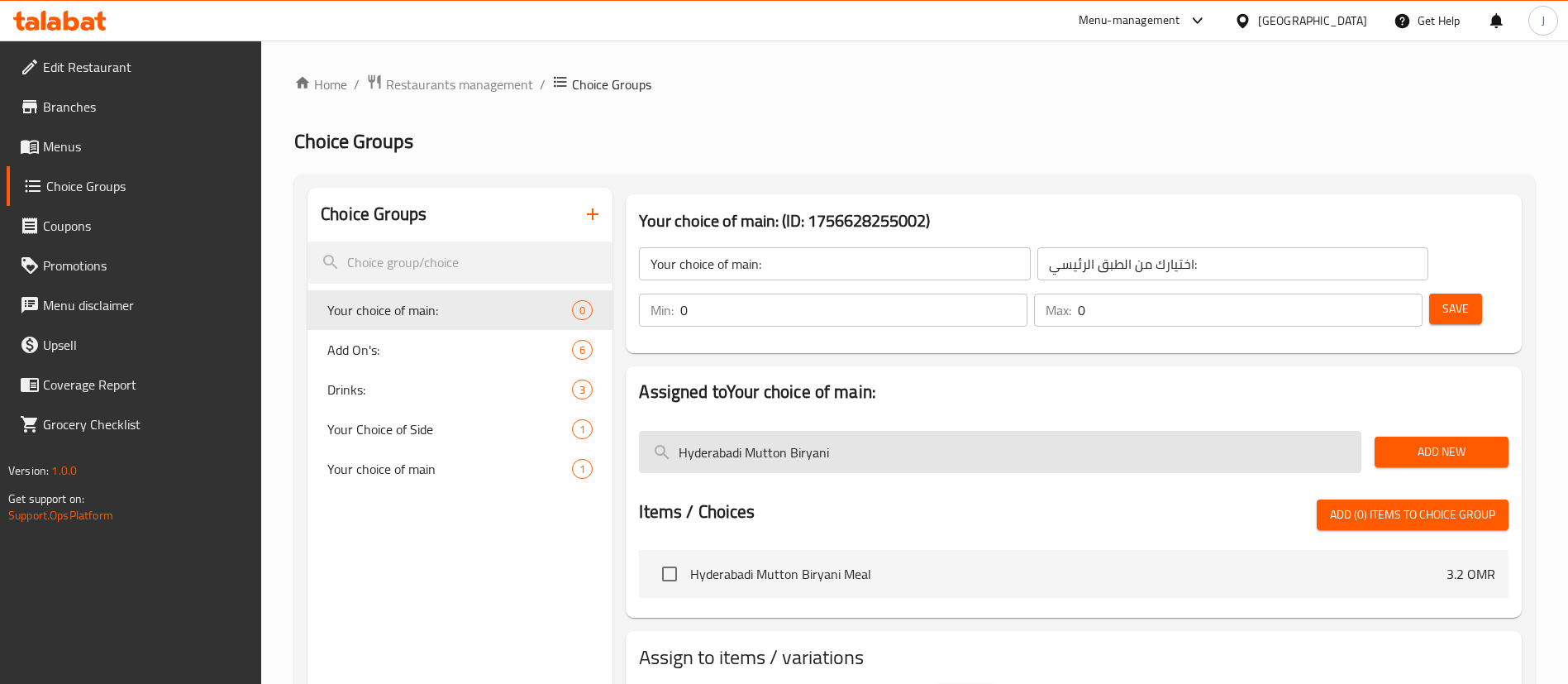
drag, startPoint x: 877, startPoint y: 408, endPoint x: 639, endPoint y: 407, distance: 238.0
click at [639, 431] on input "Hyderabadi Mutton Biryani" at bounding box center [1001, 452] width 723 height 42
paste input "Tandoori Chicke"
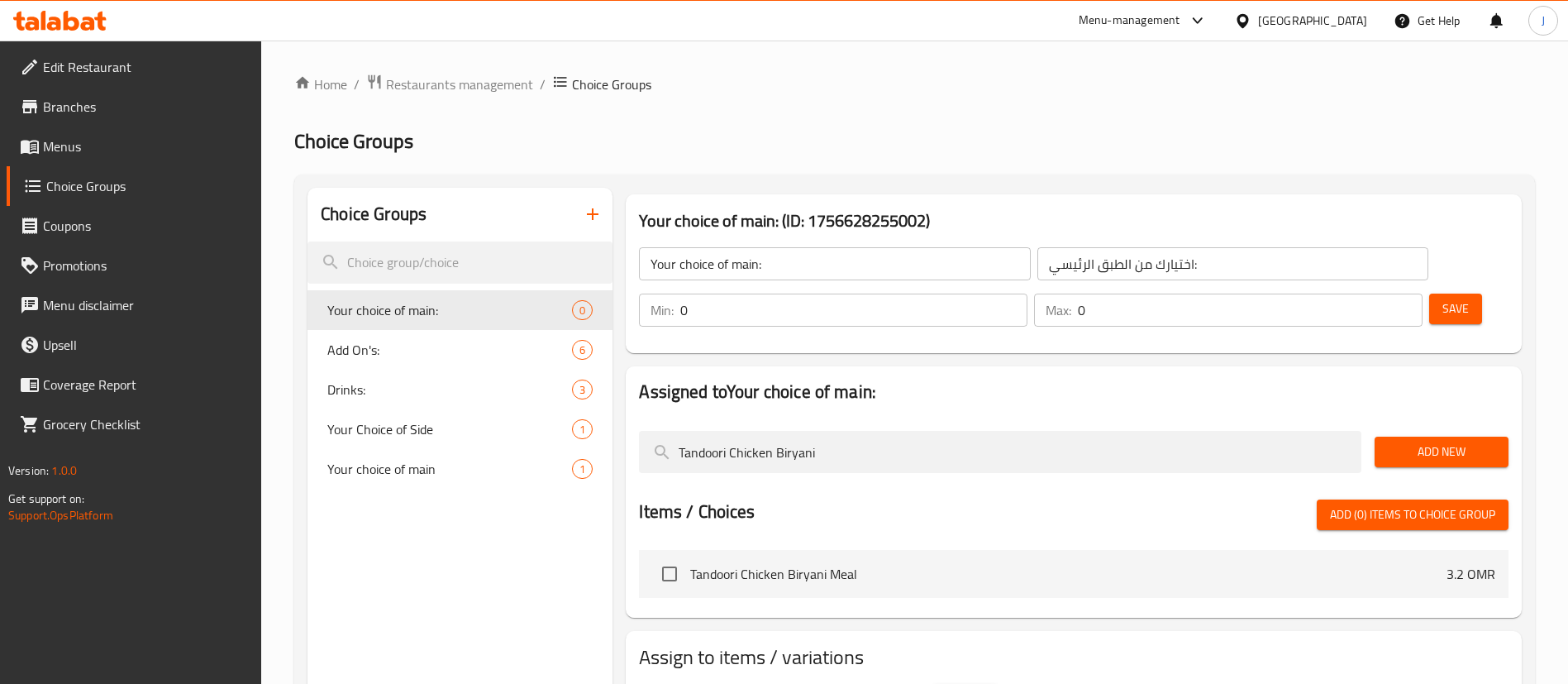
type input "Tandoori Chicken Biryani"
click at [1399, 442] on span "Add New" at bounding box center [1442, 451] width 108 height 20
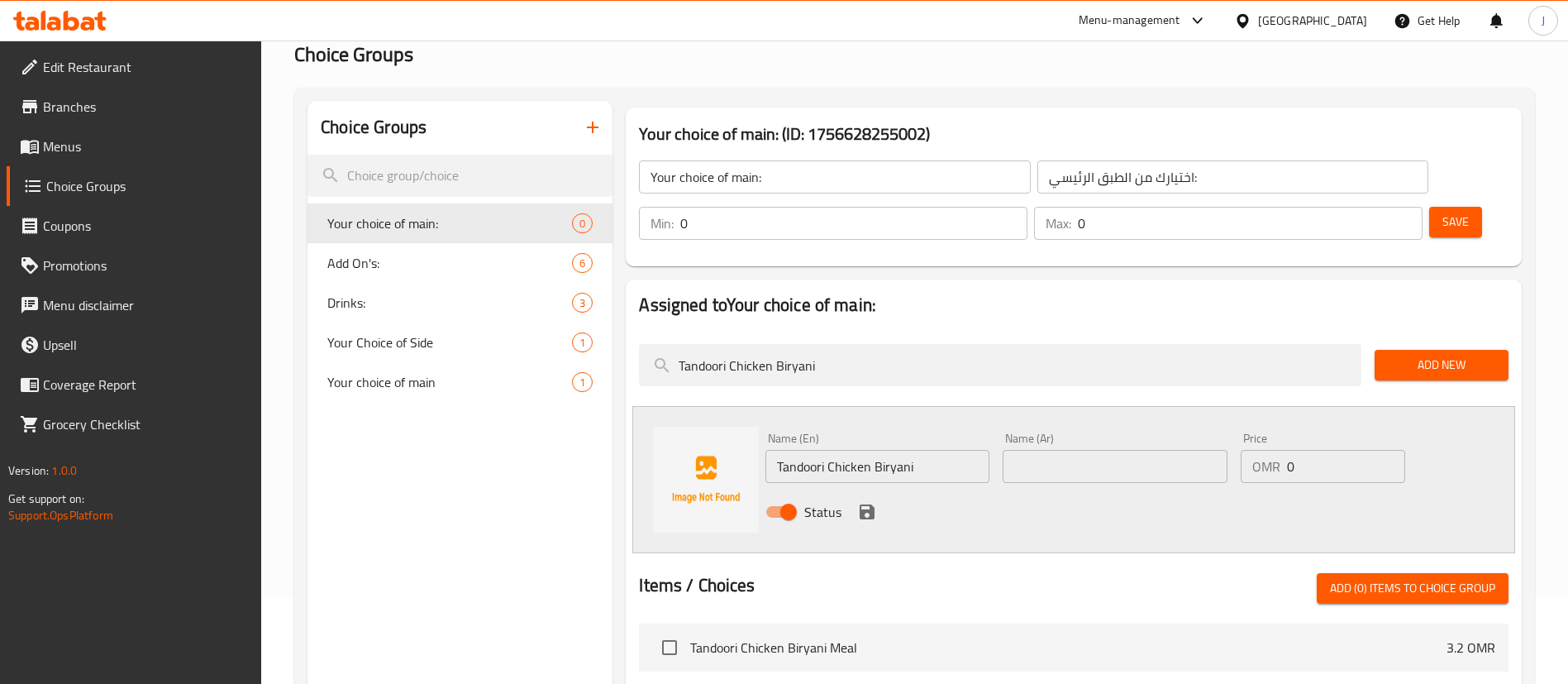
scroll to position [124, 0]
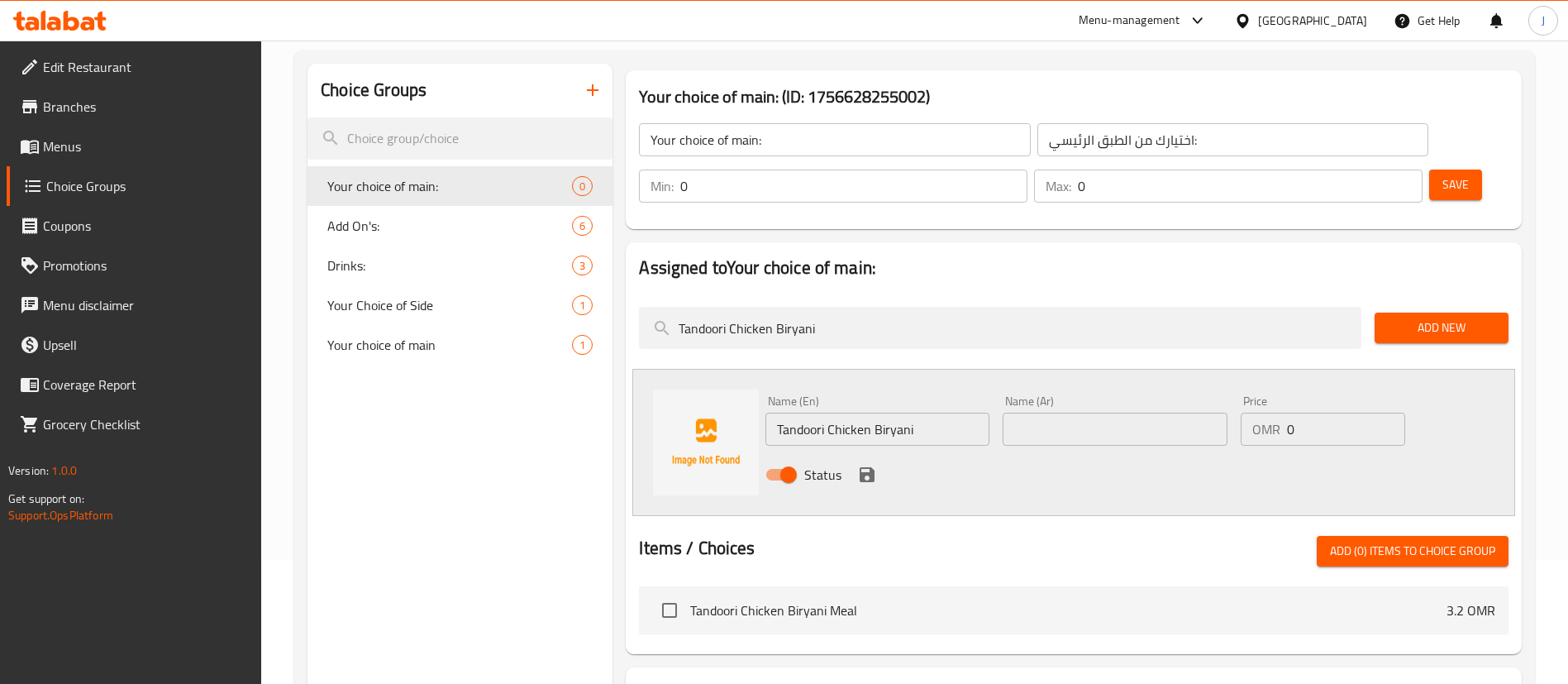
click at [1077, 413] on input "text" at bounding box center [1114, 429] width 224 height 33
paste input "برياني دجاج تندوري"
type input "برياني دجاج تندوري"
click at [864, 452] on div "Status" at bounding box center [1114, 474] width 711 height 44
click at [861, 468] on icon "save" at bounding box center [866, 474] width 14 height 14
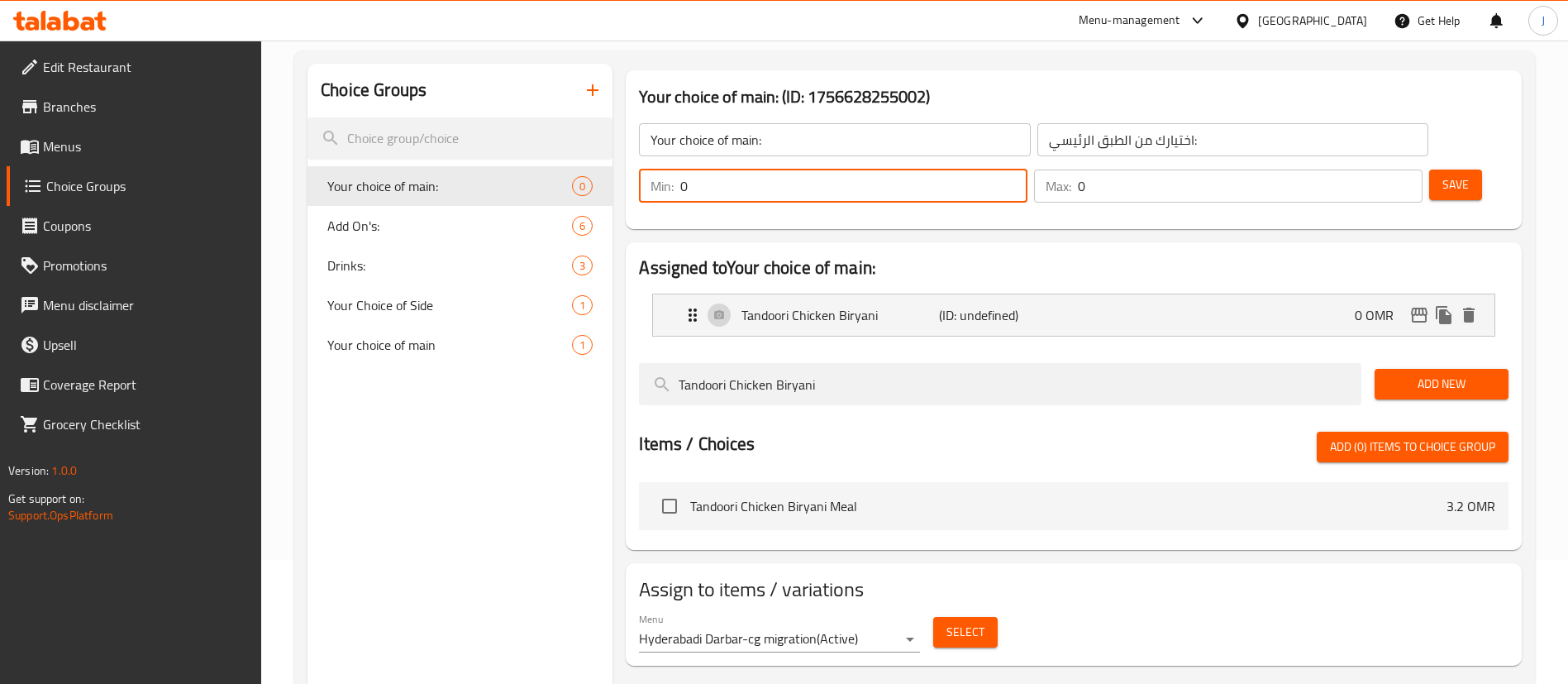
drag, startPoint x: 1282, startPoint y: 141, endPoint x: 1256, endPoint y: 142, distance: 26.0
click at [1028, 169] on input "0" at bounding box center [854, 186] width 347 height 33
type input "1"
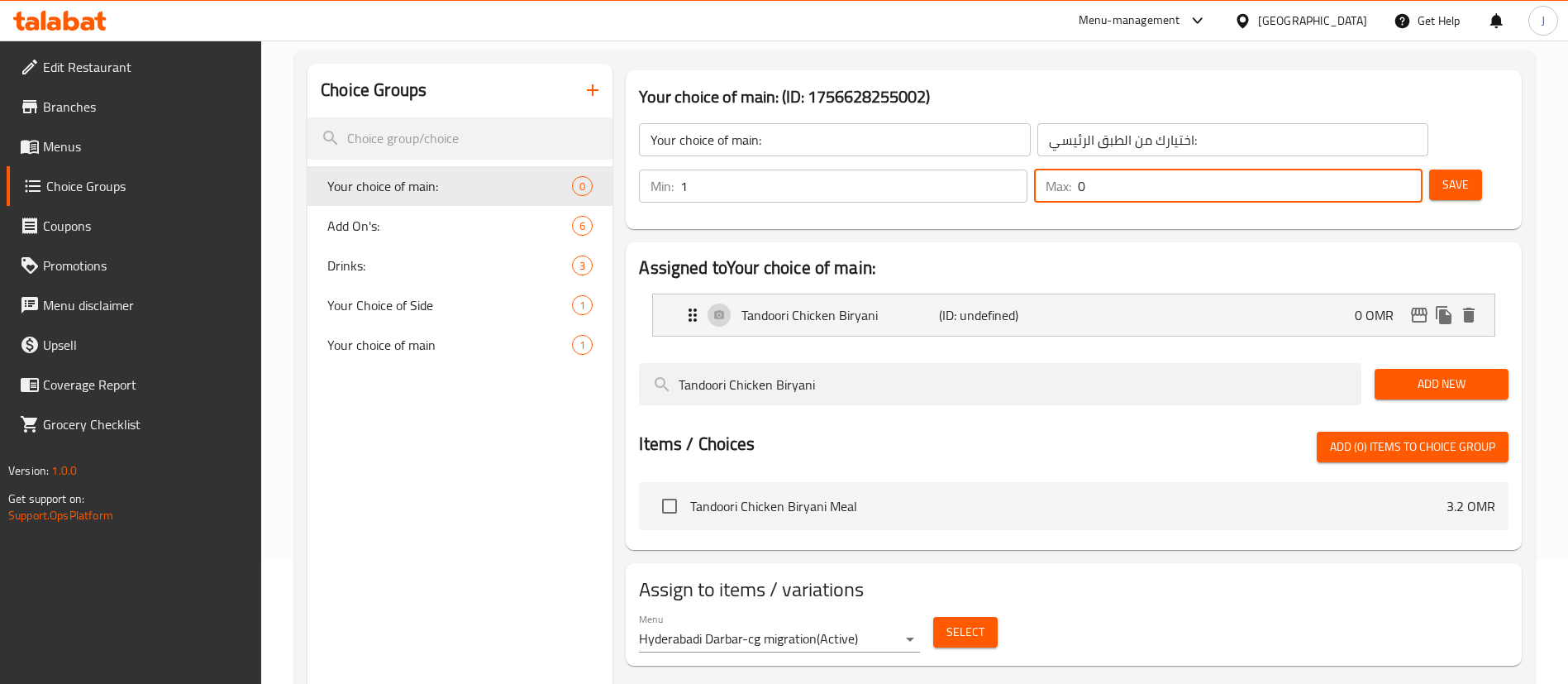
drag, startPoint x: 1361, startPoint y: 139, endPoint x: 1349, endPoint y: 142, distance: 12.4
click at [1343, 169] on div "Max: 0 ​" at bounding box center [1229, 186] width 388 height 33
type input "1"
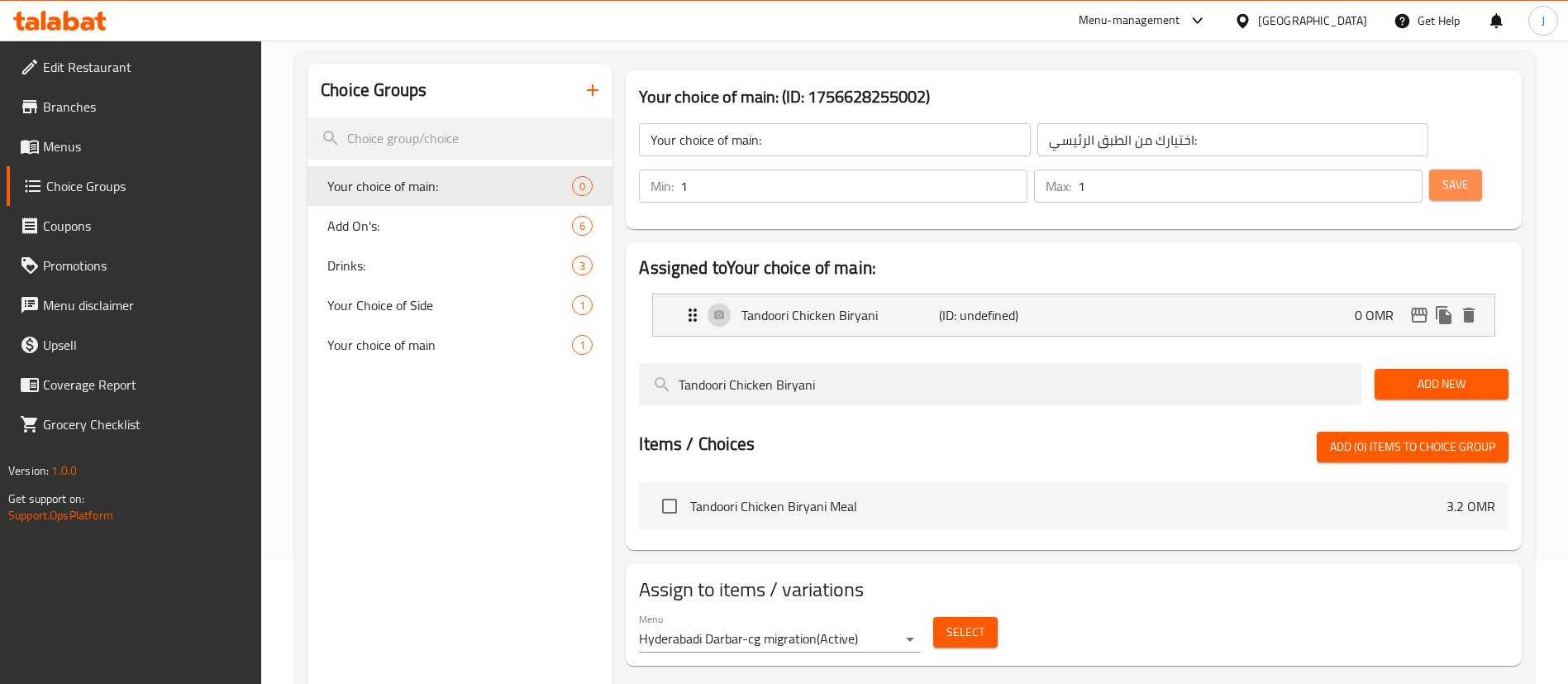
click at [1443, 174] on span "Save" at bounding box center [1456, 184] width 27 height 20
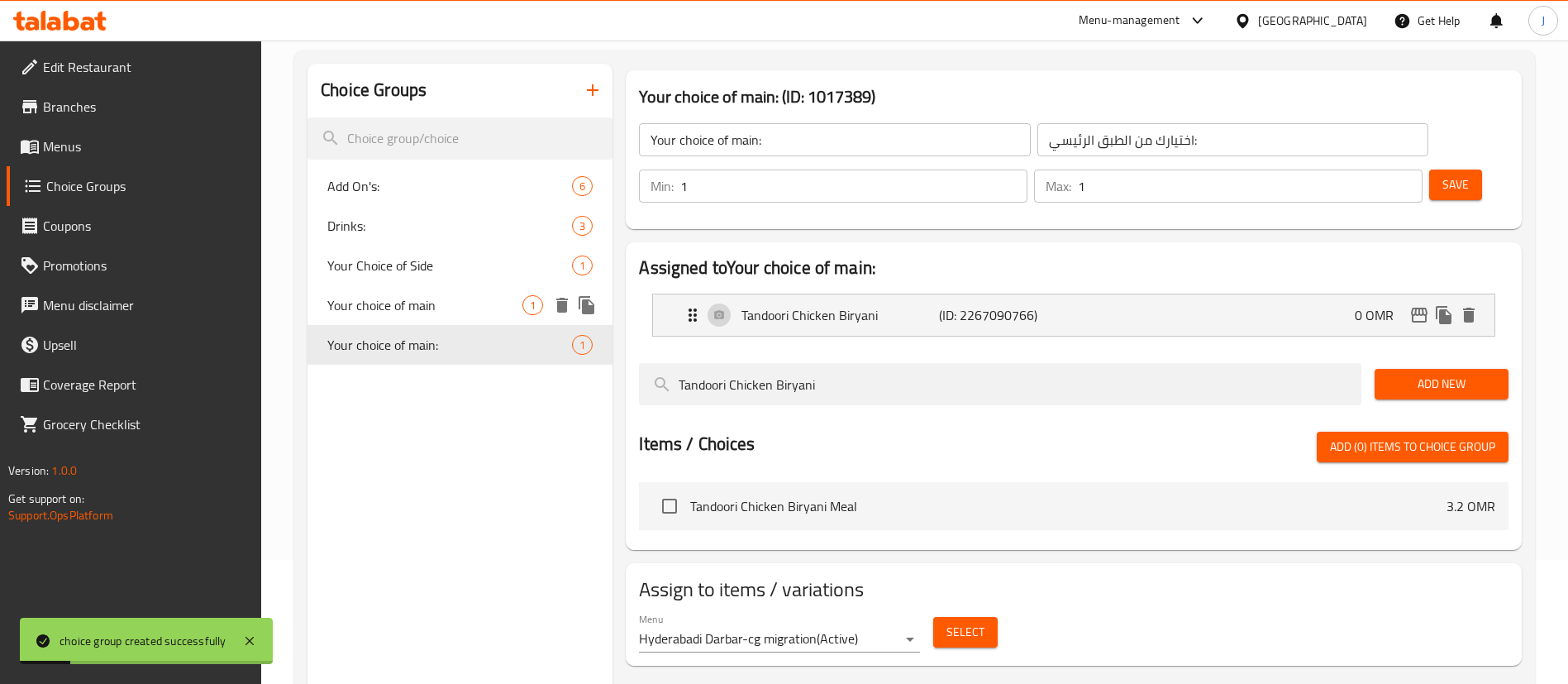
click at [438, 316] on div "Your choice of main 1" at bounding box center [460, 305] width 305 height 39
type input "Your choice of main"
type input "اختيارك من الطبق الرئيسي"
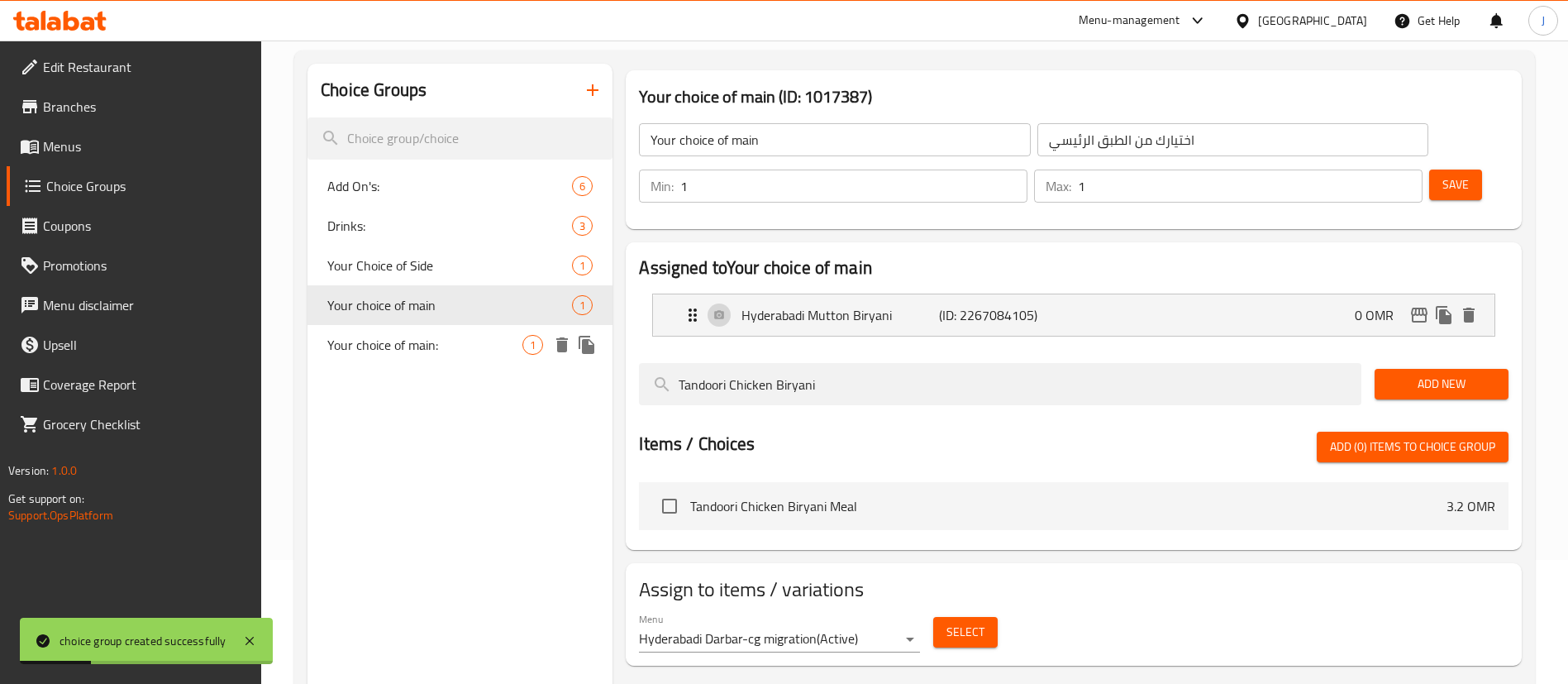
click at [441, 348] on span "Your choice of main:" at bounding box center [425, 344] width 195 height 20
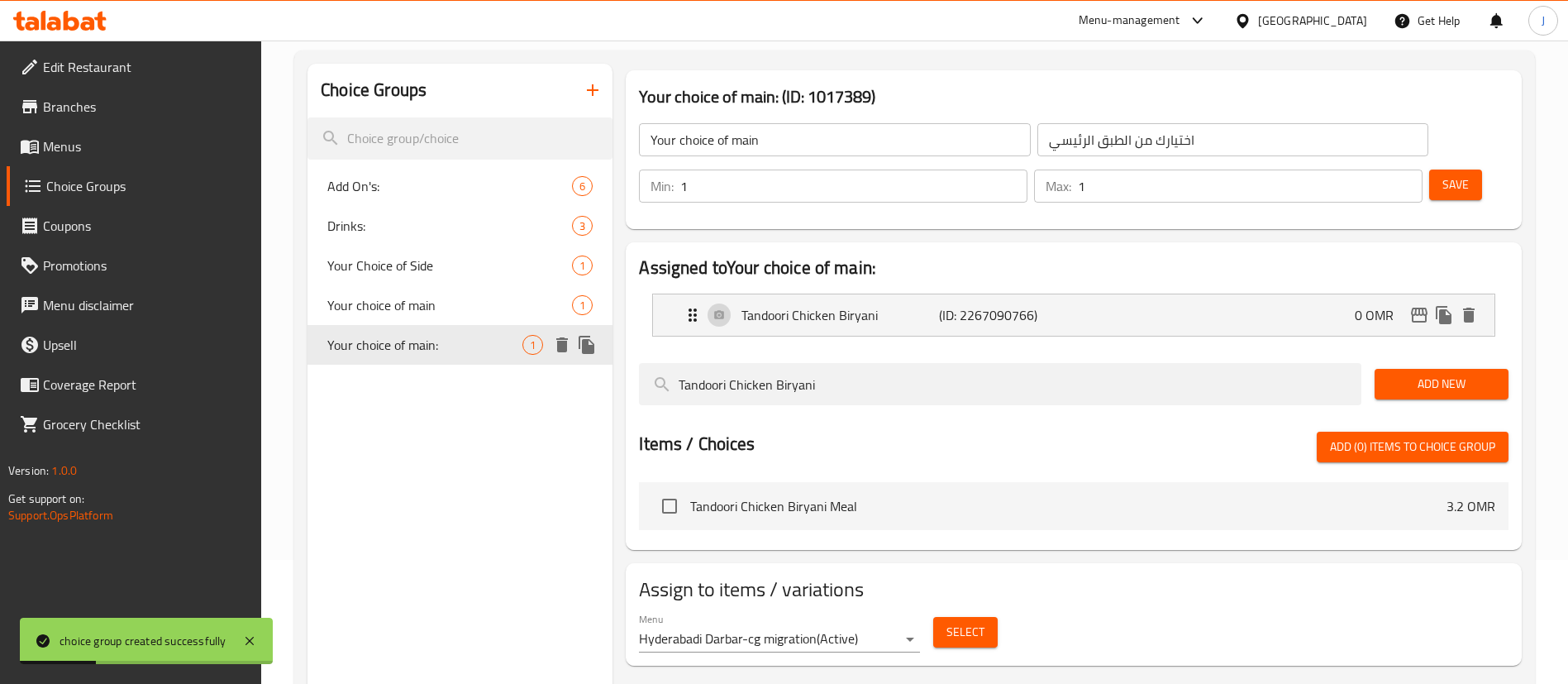
type input "Your choice of main:"
type input "اختيارك من الطبق الرئيسي:"
click at [460, 302] on span "Your choice of main" at bounding box center [425, 305] width 195 height 20
type input "Your choice of main"
type input "اختيارك من الطبق الرئيسي"
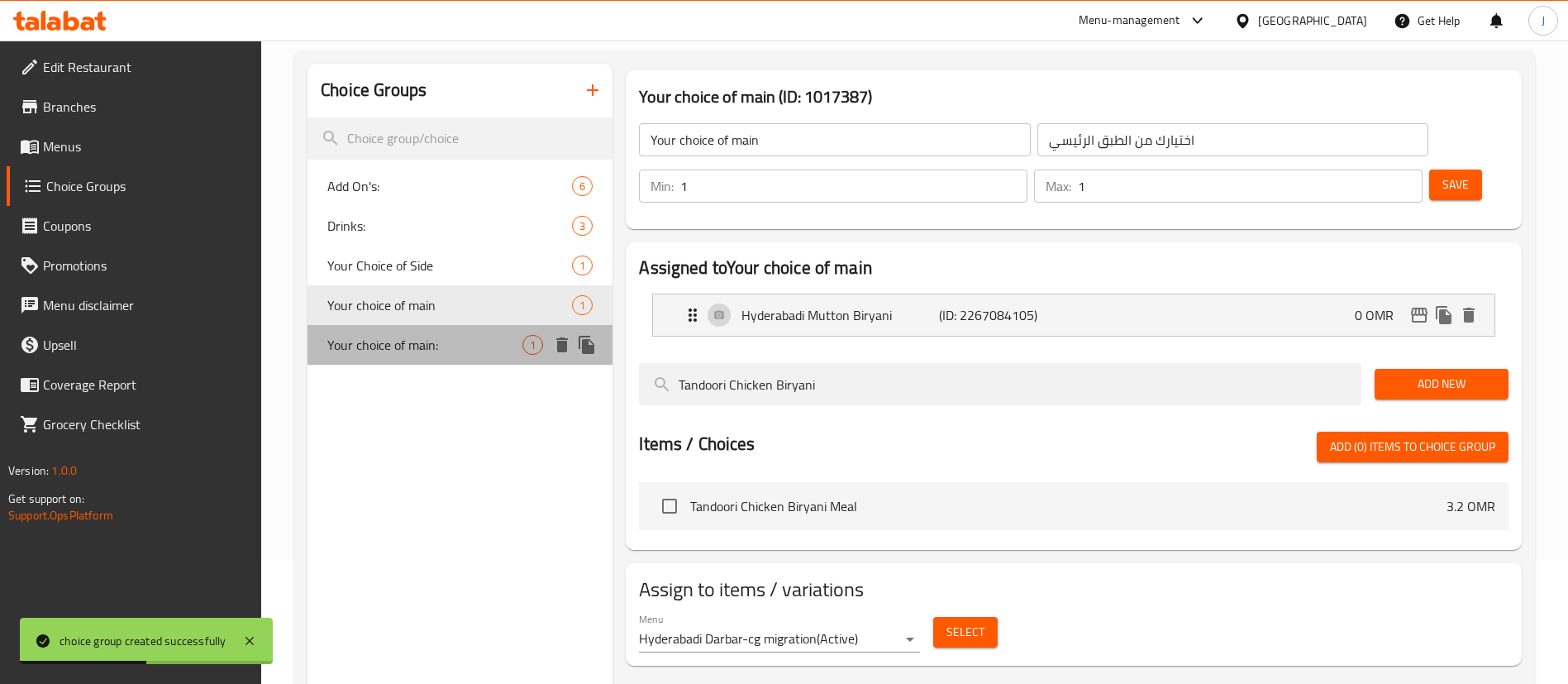
click at [468, 338] on span "Your choice of main:" at bounding box center [425, 344] width 195 height 20
type input "Your choice of main:"
type input "اختيارك من الطبق الرئيسي:"
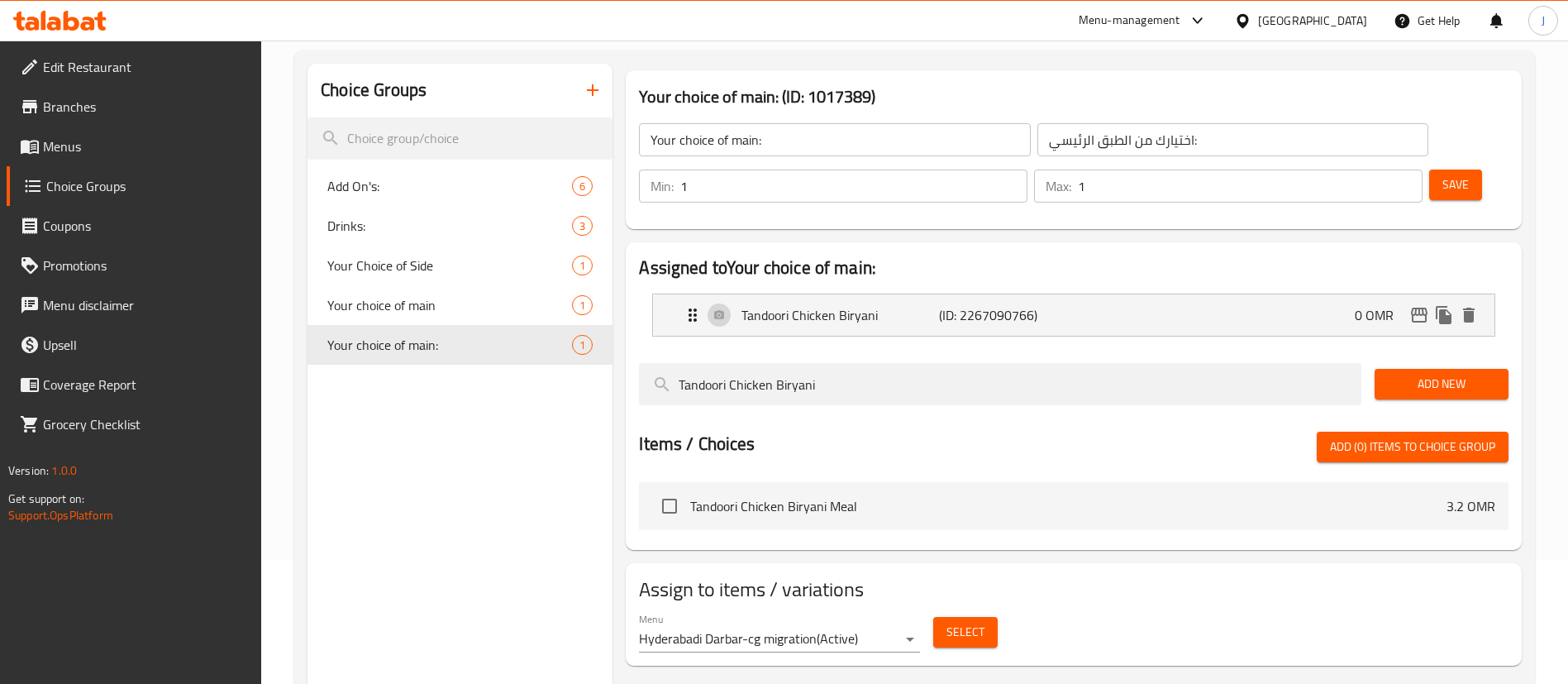
click at [597, 86] on icon "button" at bounding box center [592, 89] width 20 height 20
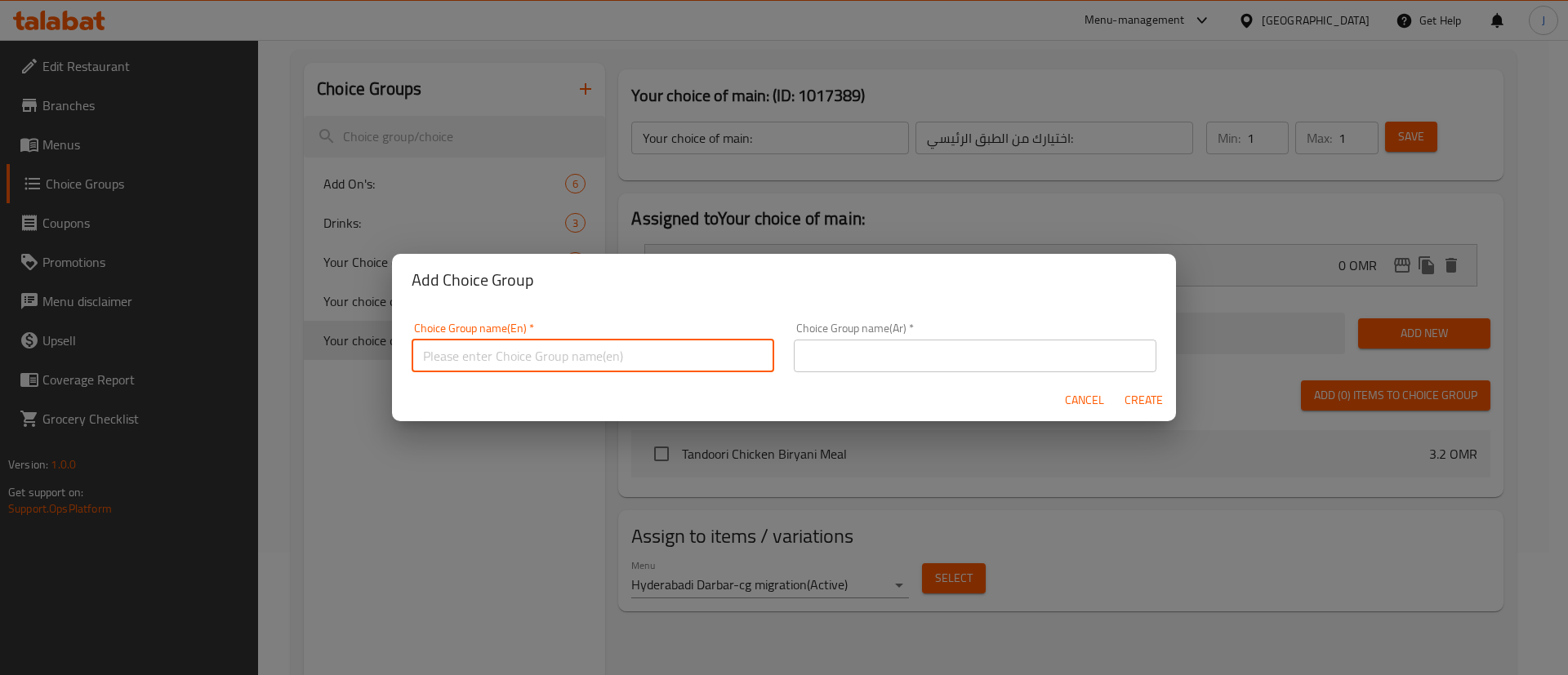
click at [514, 358] on input "text" at bounding box center [593, 356] width 363 height 32
click at [495, 352] on input "text" at bounding box center [593, 356] width 363 height 32
paste input "Your choice of main"
click at [473, 361] on input "Your choice of main" at bounding box center [593, 356] width 363 height 32
click at [576, 359] on input "Your choose of main" at bounding box center [593, 356] width 363 height 32
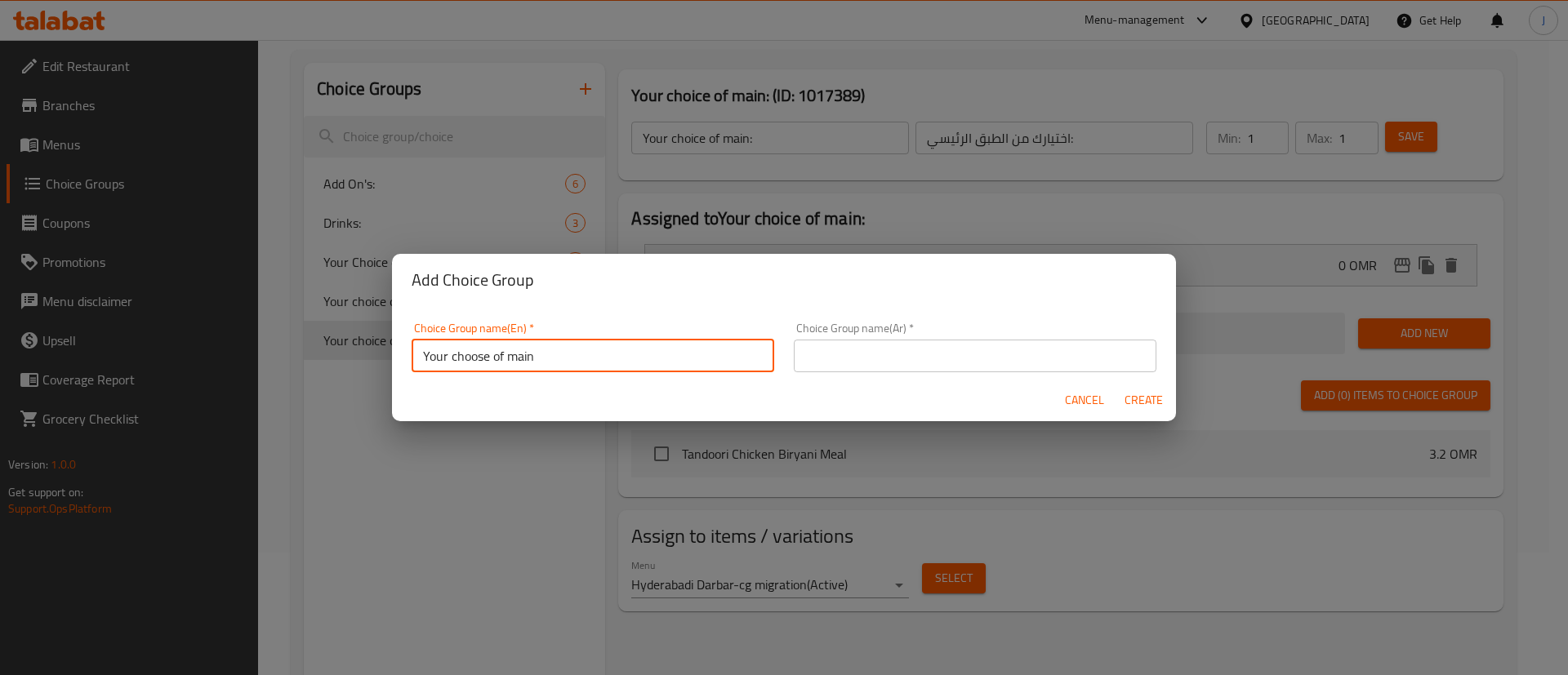
type input "Your choose of main"
click at [498, 375] on div "Choice Group name(En)   * Your choose of main Choice Group name(En) *" at bounding box center [593, 347] width 382 height 69
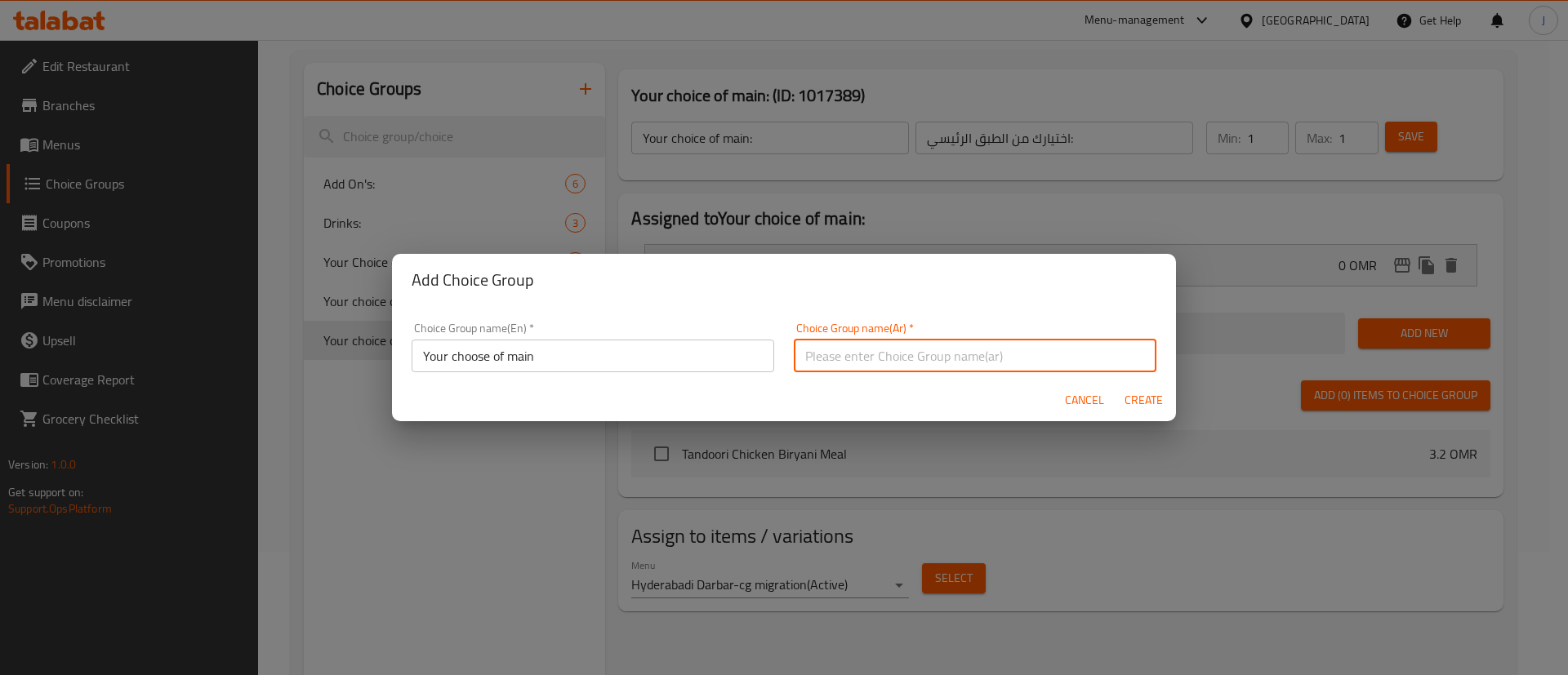
click at [858, 347] on input "text" at bounding box center [975, 356] width 363 height 32
paste input "اختيارك من الطبق الرئيسي"
type input "اختيارك من الطبق الرئيسي"
click at [1151, 396] on span "Create" at bounding box center [1143, 400] width 39 height 20
type input "Your choose of main"
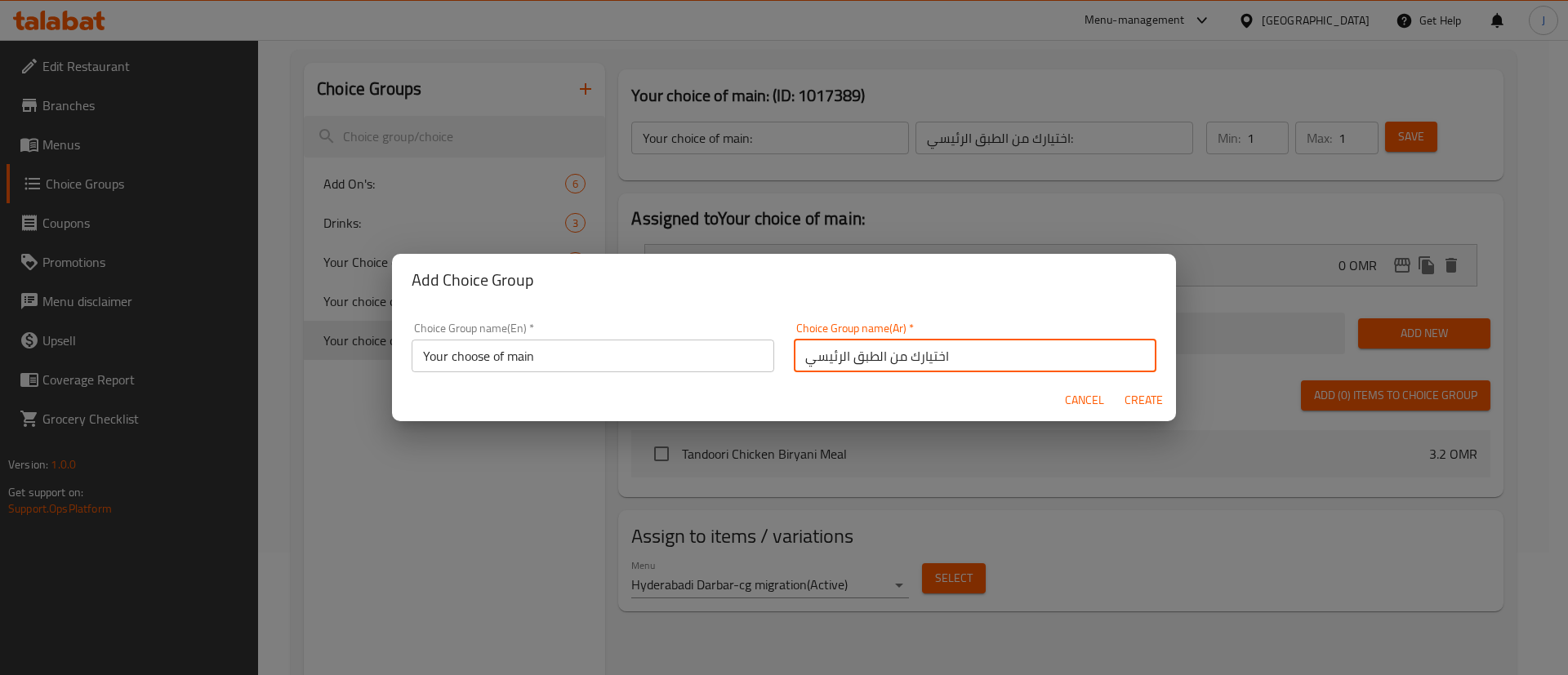
type input "اختيارك من الطبق الرئيسي"
type input "0"
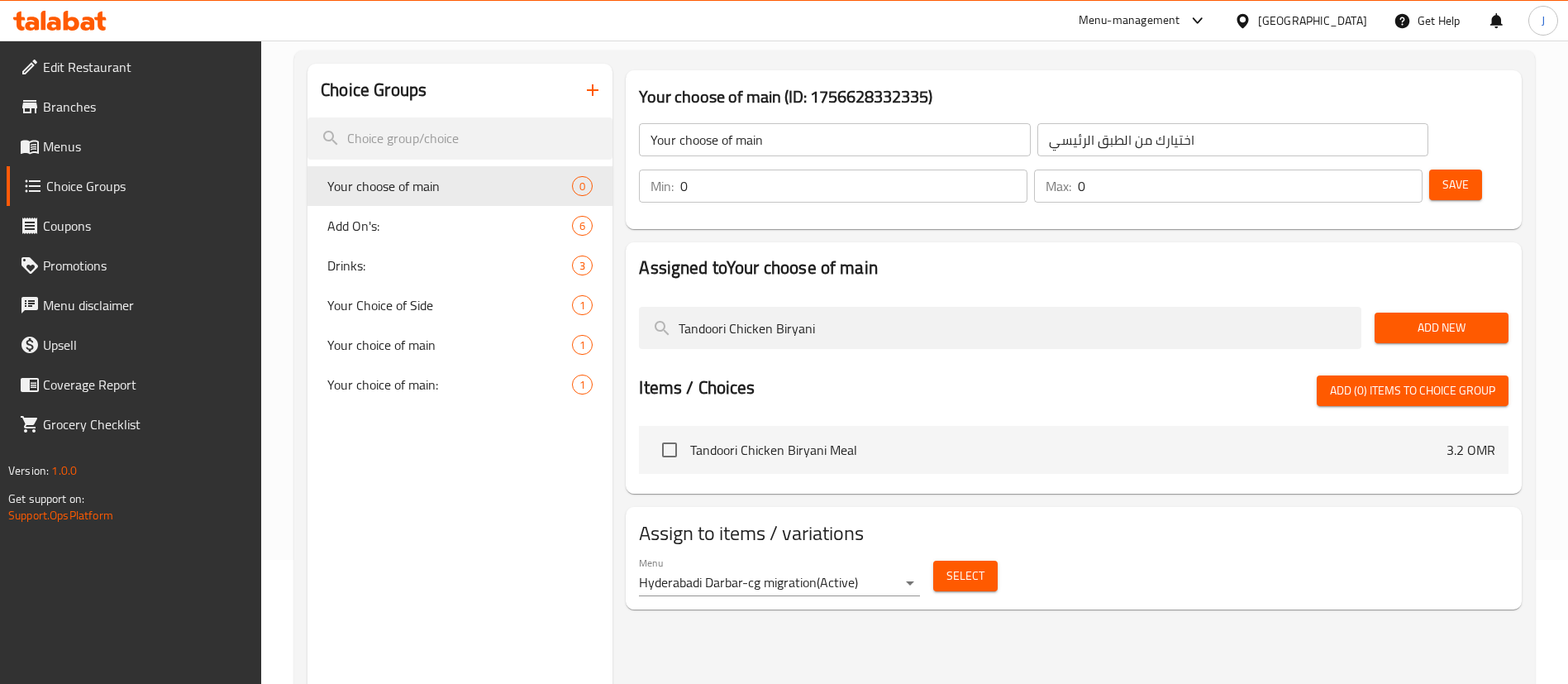
drag, startPoint x: 436, startPoint y: 544, endPoint x: 486, endPoint y: 507, distance: 62.2
click at [436, 544] on div "Choice Groups Your choose of main 0 Add On's: 6 Drinks: 3 Your Choice of Side 1…" at bounding box center [460, 405] width 305 height 684
drag, startPoint x: 829, startPoint y: 281, endPoint x: 634, endPoint y: 277, distance: 195.0
click at [634, 300] on div "Tandoori Chicken Biryani" at bounding box center [1000, 328] width 735 height 56
paste input "Butter chicken"
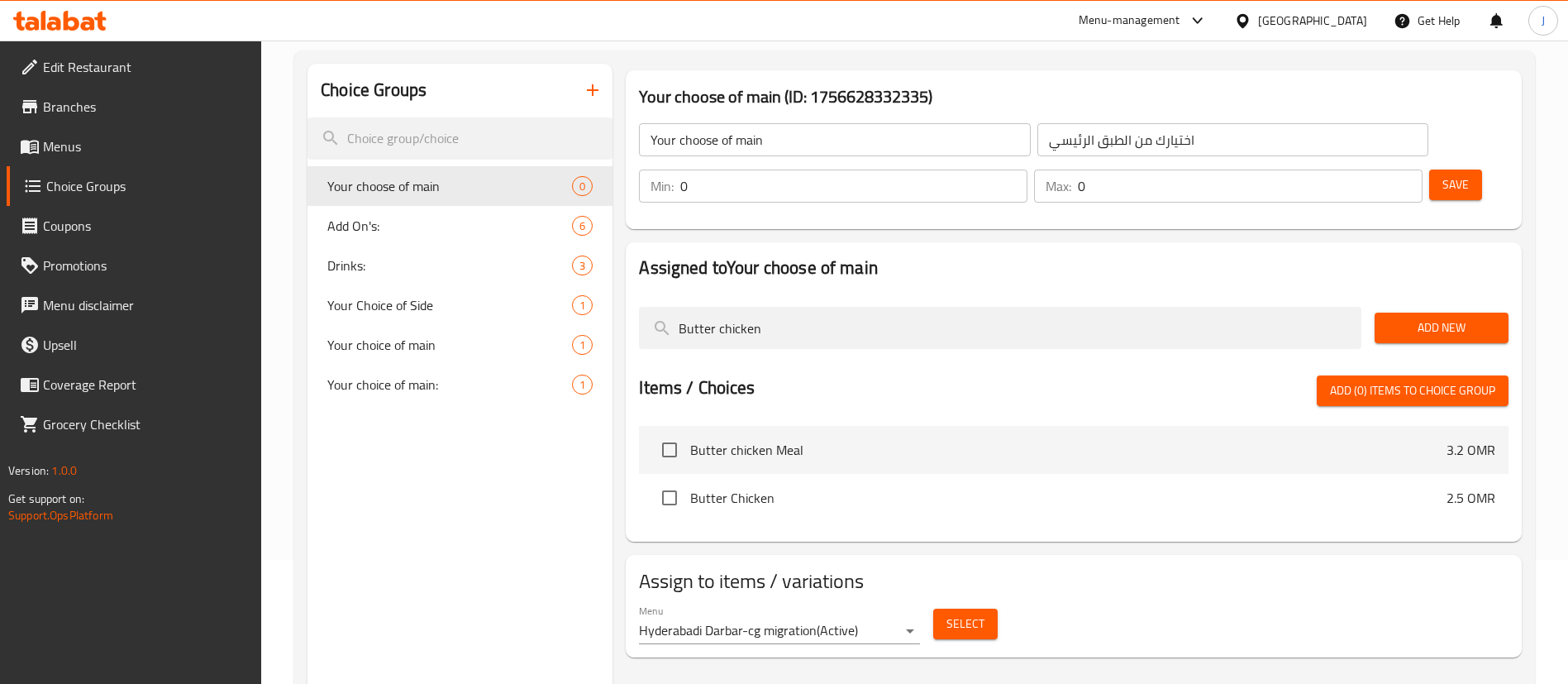
type input "Butter chicken"
drag, startPoint x: 1278, startPoint y: 146, endPoint x: 1237, endPoint y: 146, distance: 41.0
click at [1028, 169] on div "Min: 0 ​" at bounding box center [834, 186] width 388 height 33
type input "1"
drag, startPoint x: 1361, startPoint y: 130, endPoint x: 1331, endPoint y: 139, distance: 31.3
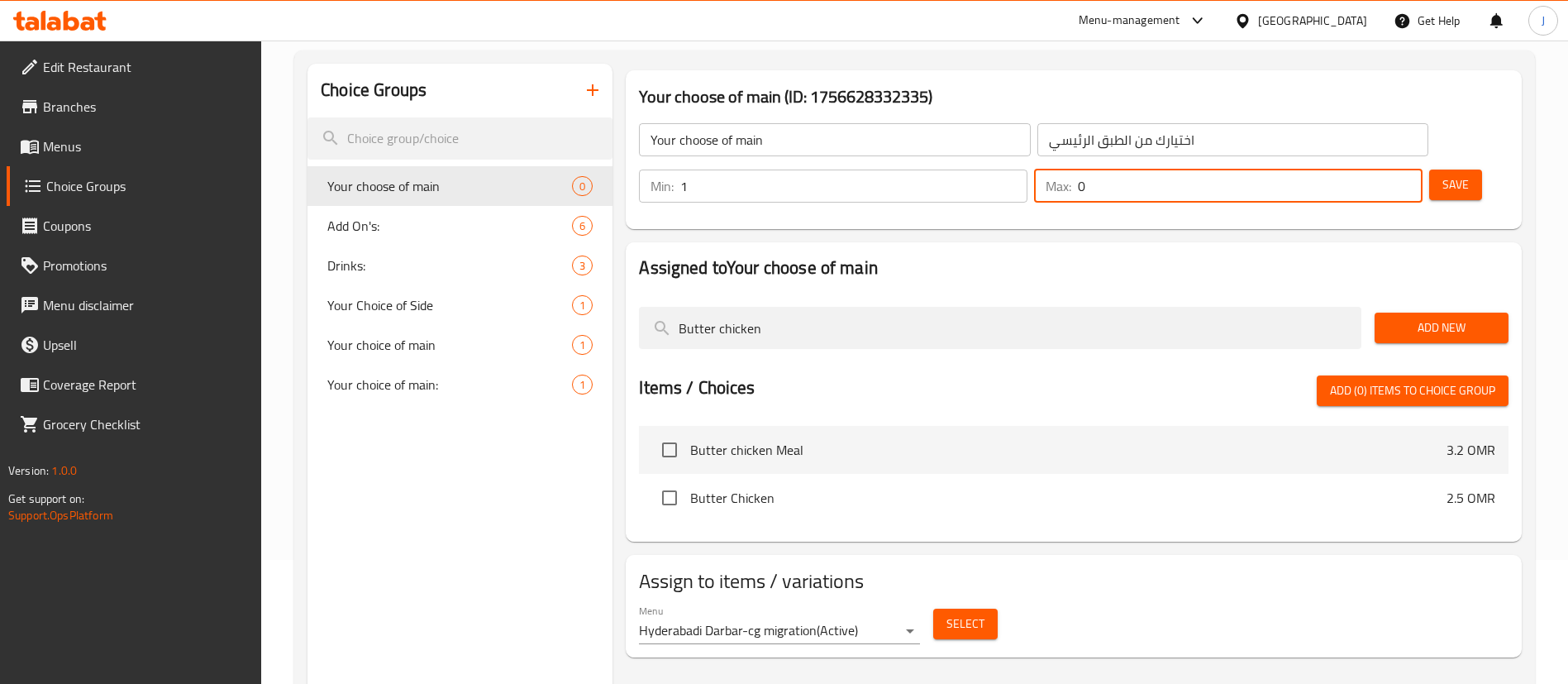
click at [1331, 169] on div "Max: 0 ​" at bounding box center [1229, 186] width 388 height 33
type input "1"
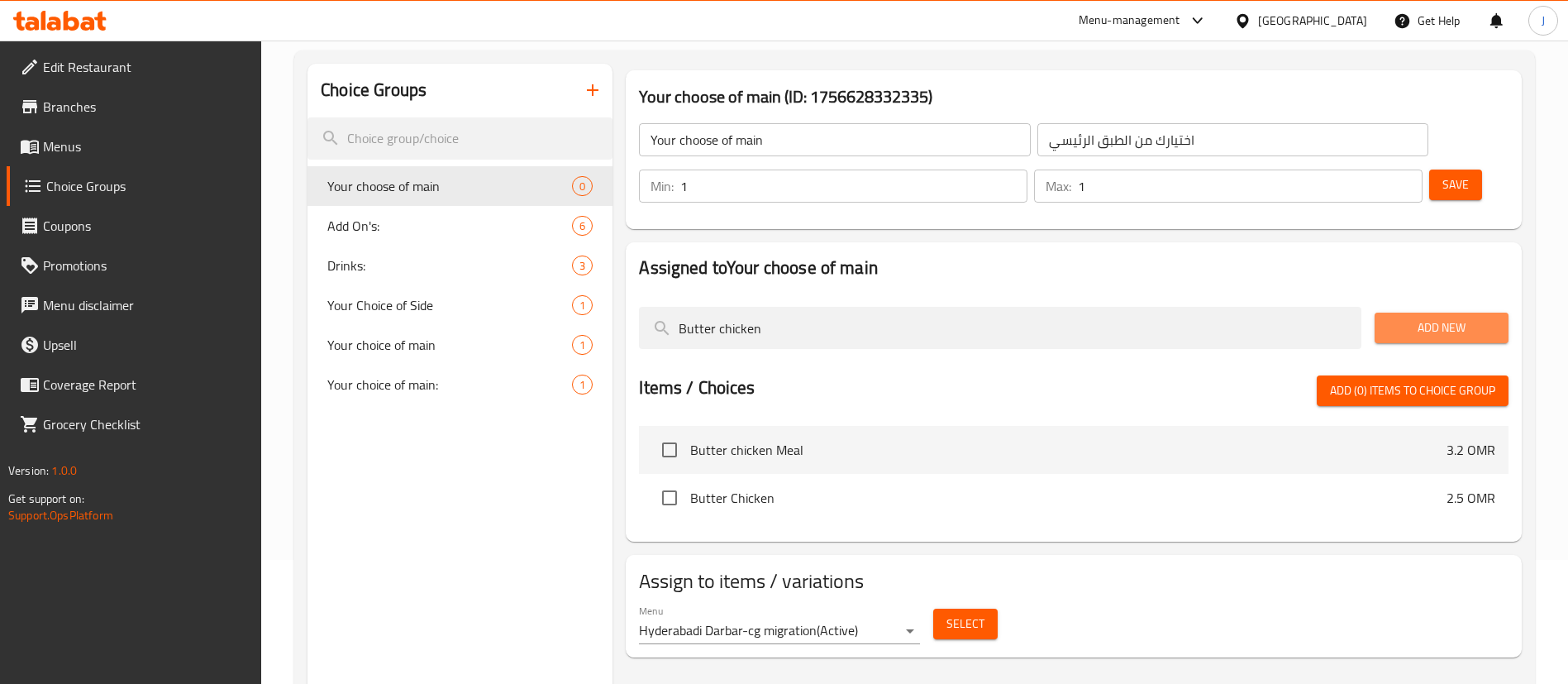
click at [1432, 317] on span "Add New" at bounding box center [1442, 327] width 108 height 20
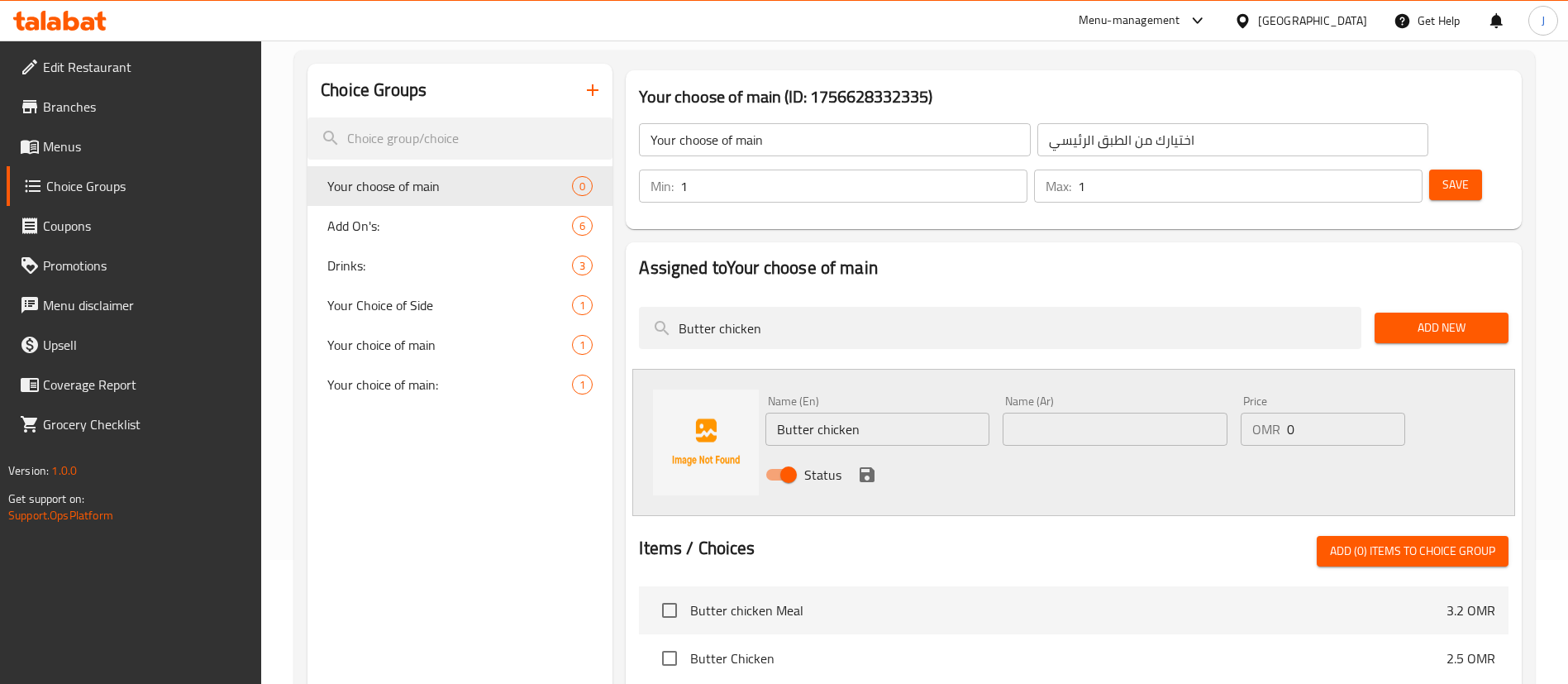
click at [1084, 413] on input "text" at bounding box center [1114, 429] width 224 height 33
paste input "دجاج بالزبدة"
type input "دجاج بالزبدة"
click at [870, 468] on icon "save" at bounding box center [866, 474] width 14 height 14
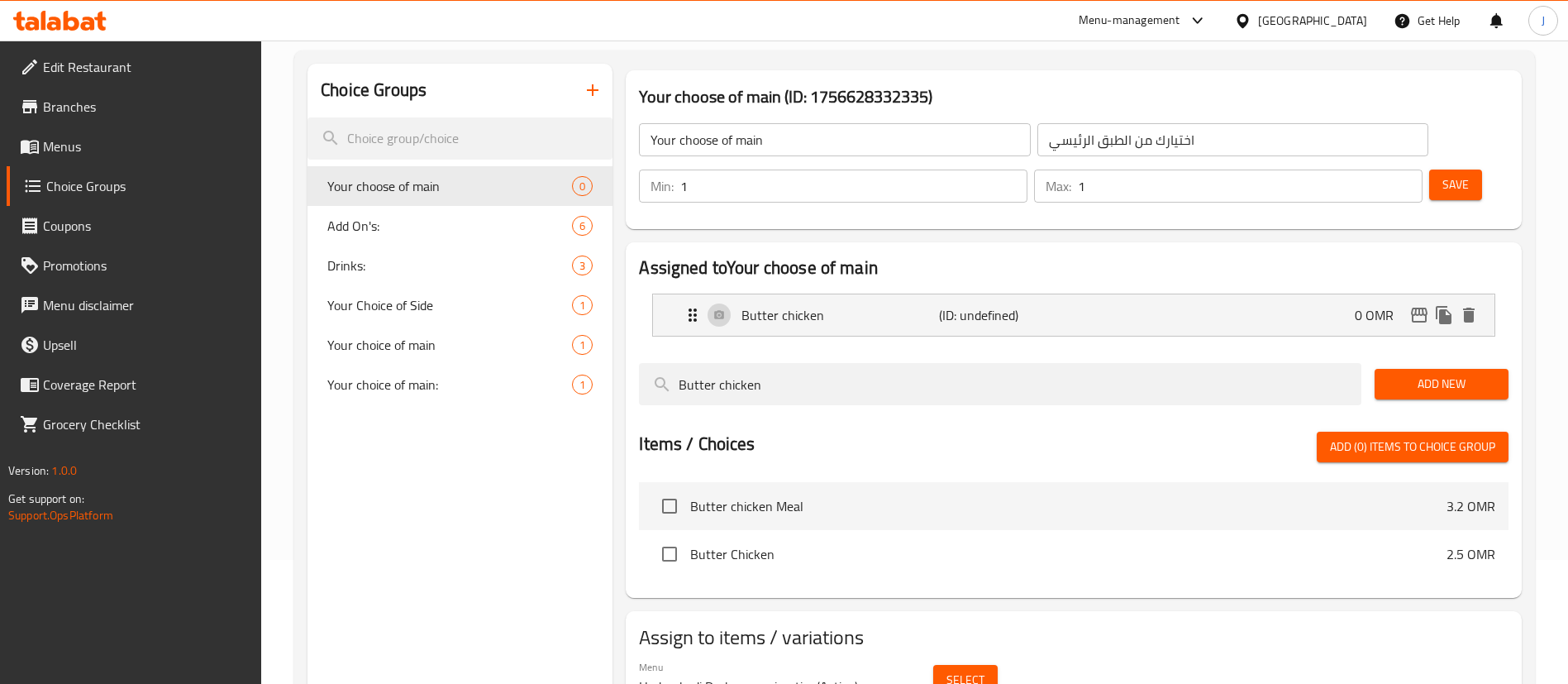
scroll to position [0, 0]
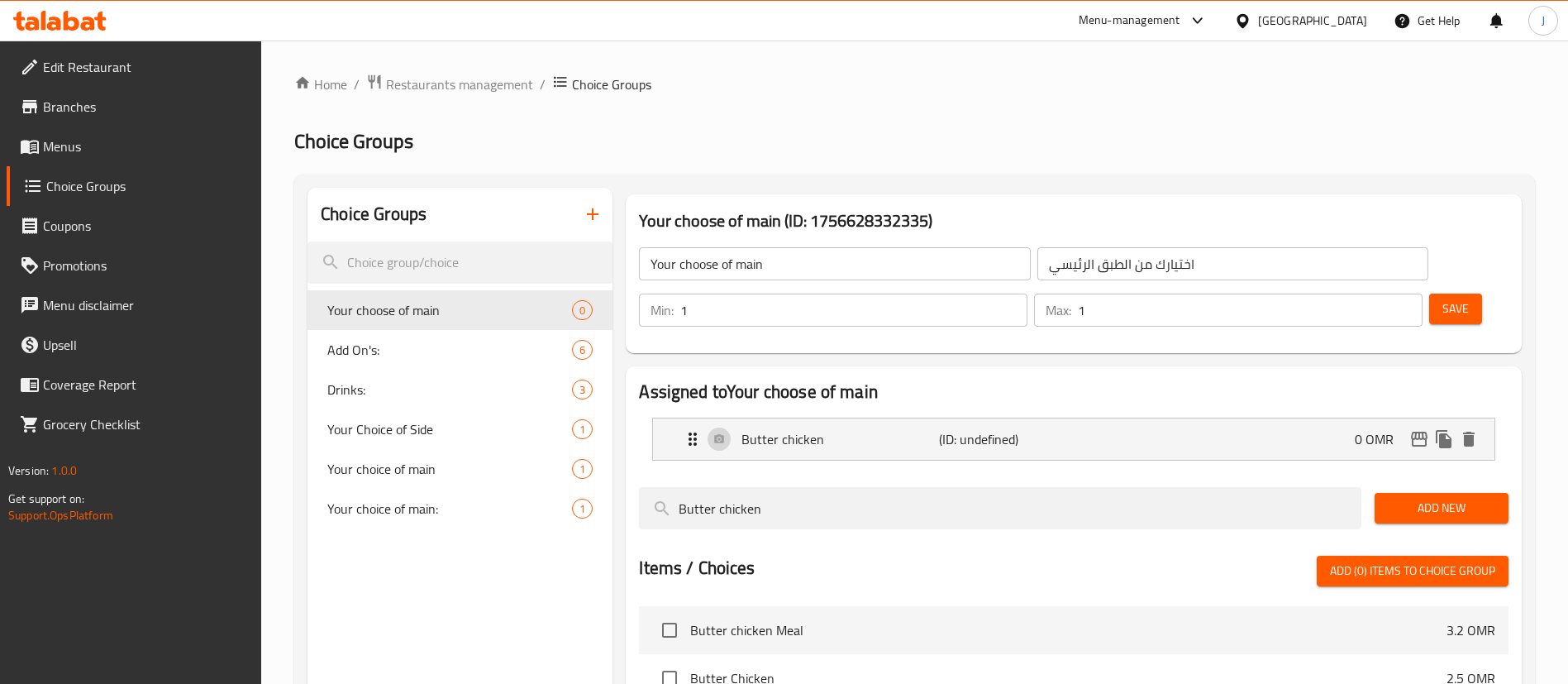
click at [1443, 298] on span "Save" at bounding box center [1456, 308] width 27 height 20
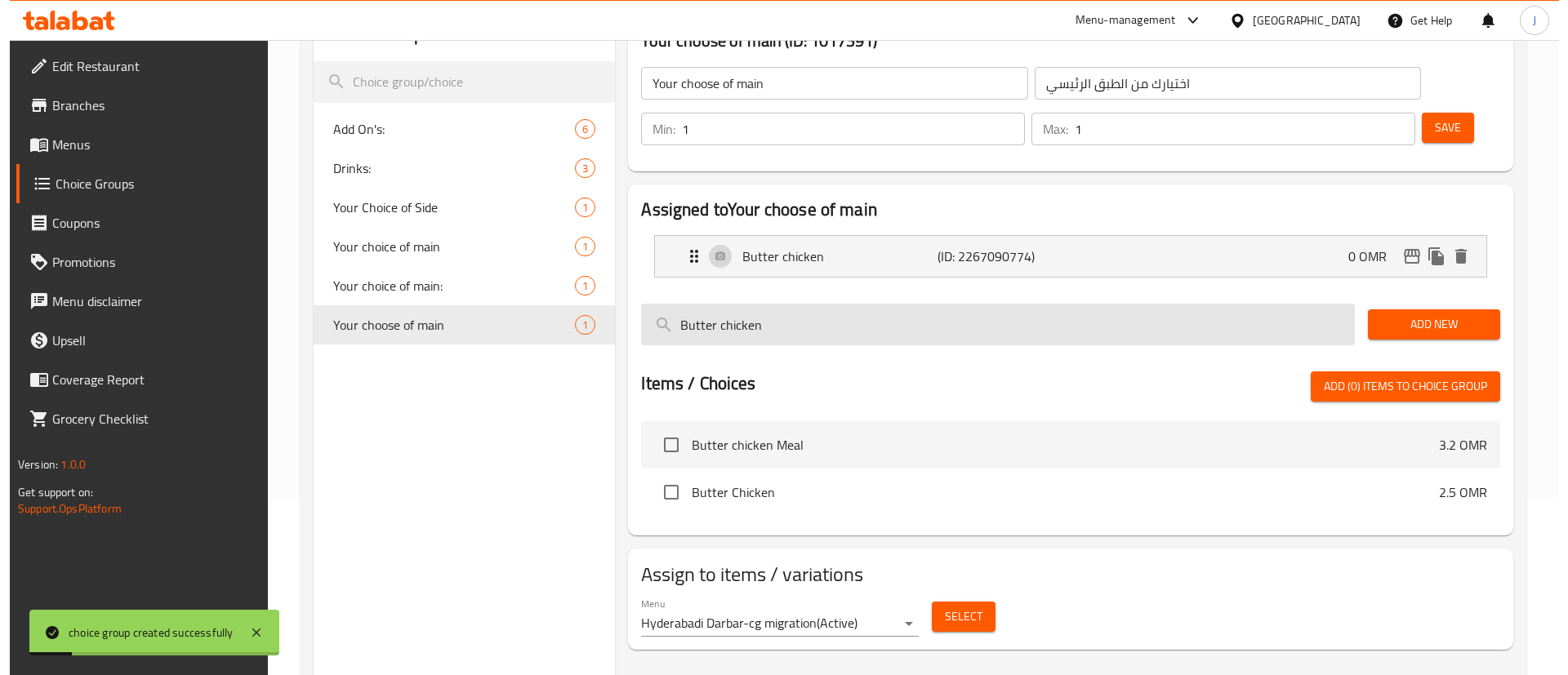
scroll to position [231, 0]
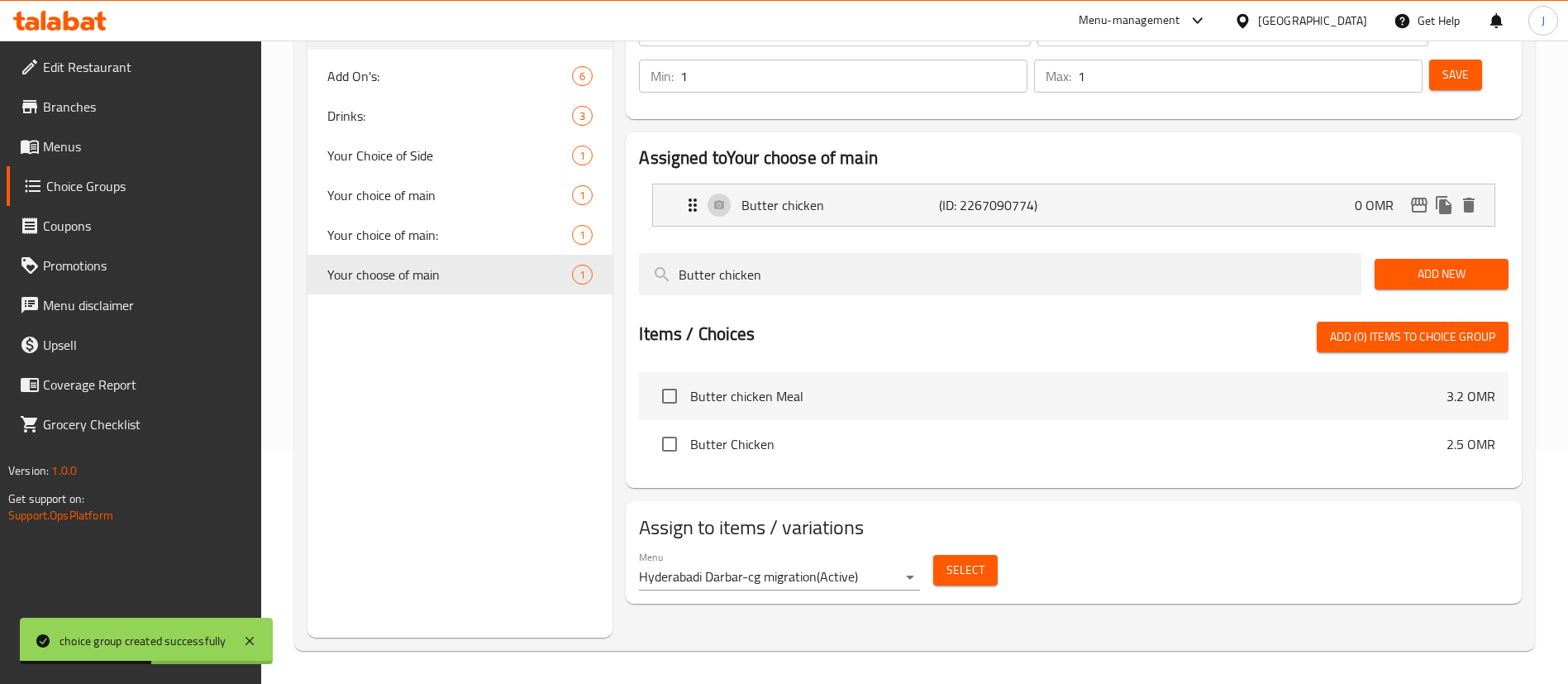
click at [983, 555] on button "Select" at bounding box center [965, 570] width 64 height 31
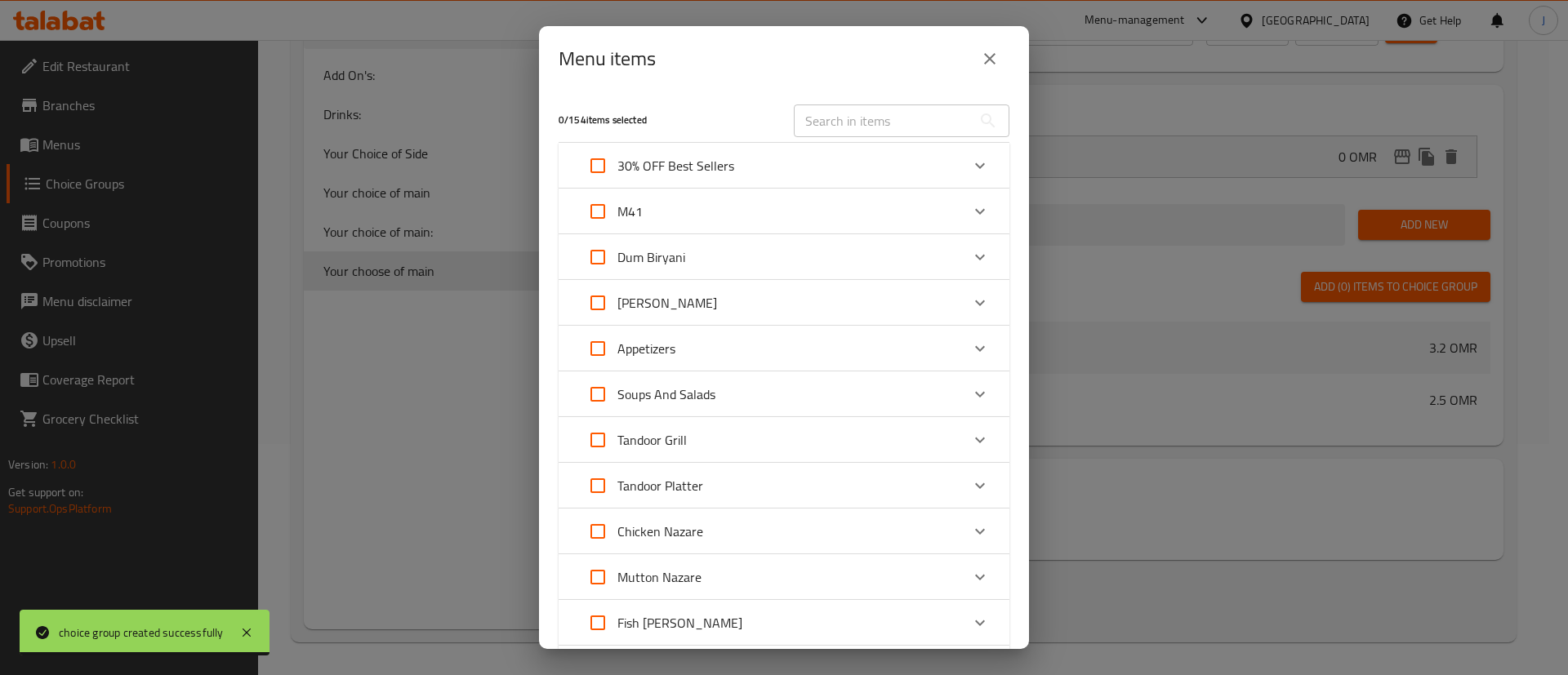
click at [823, 213] on div "M41" at bounding box center [769, 211] width 382 height 39
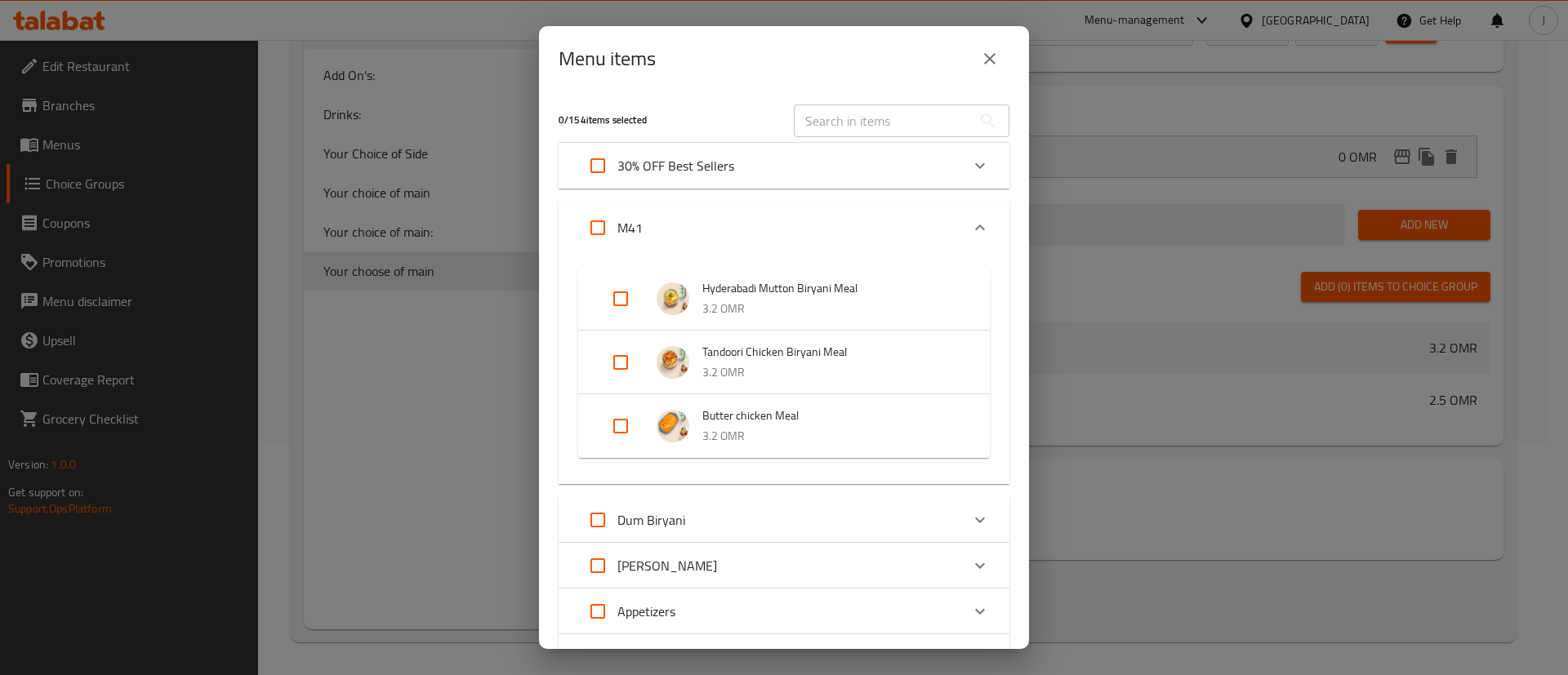
click at [620, 424] on input "Expand" at bounding box center [620, 425] width 39 height 39
checkbox input "true"
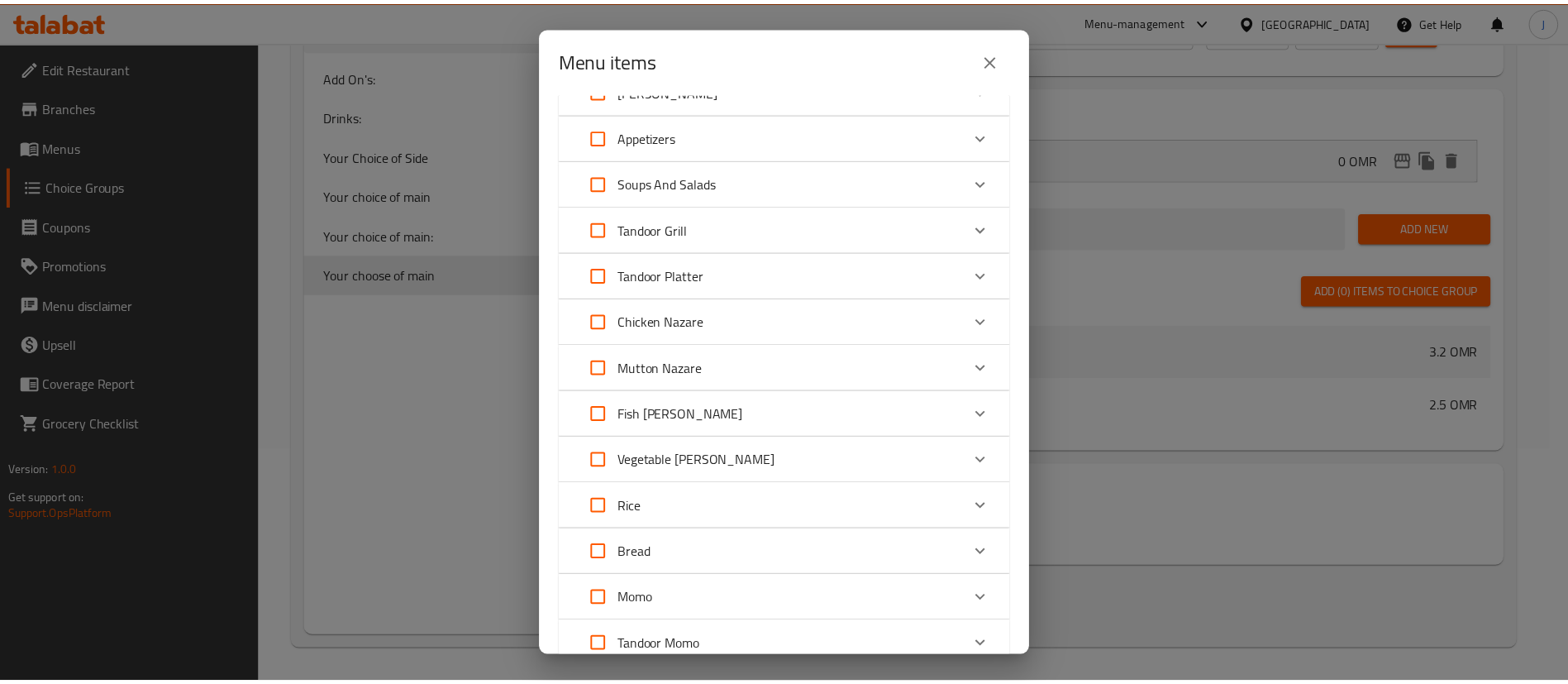
scroll to position [854, 0]
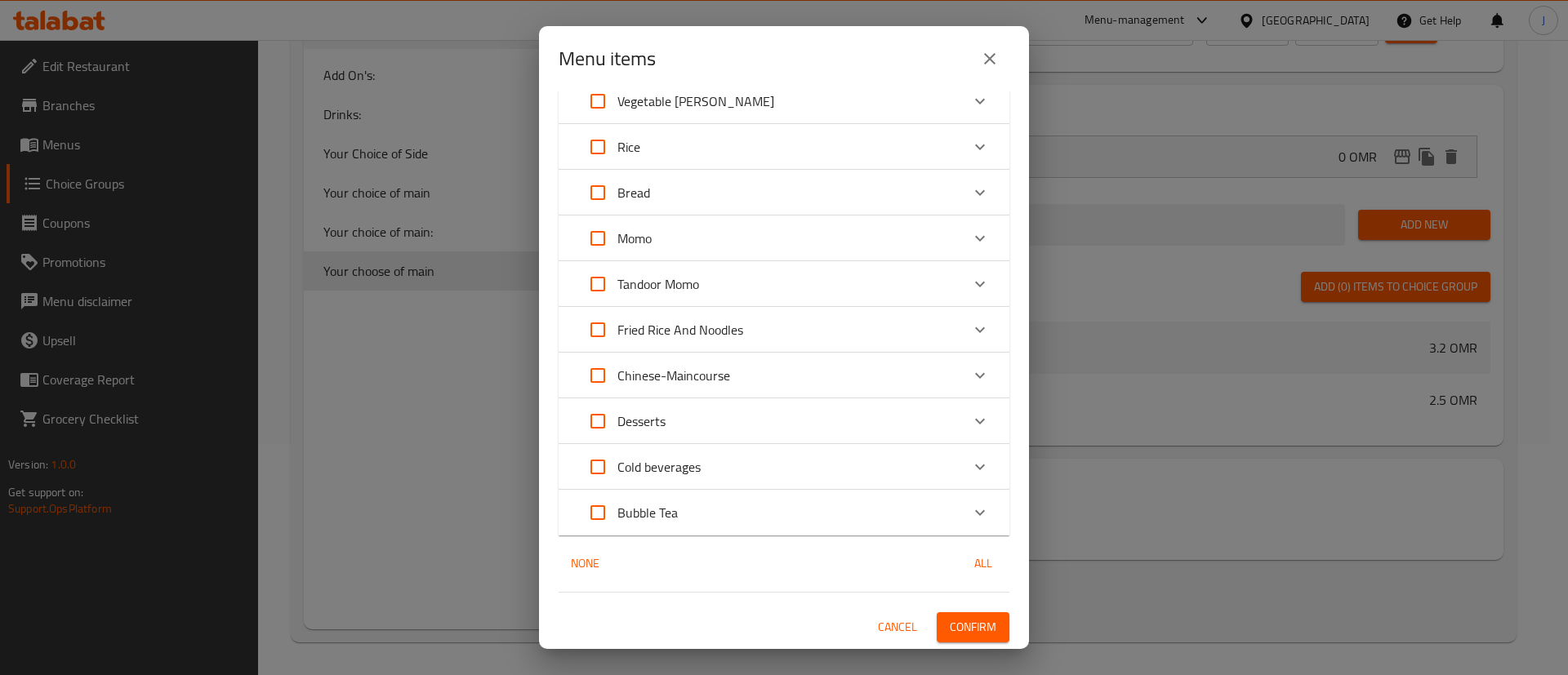
click at [966, 623] on span "Confirm" at bounding box center [973, 627] width 47 height 20
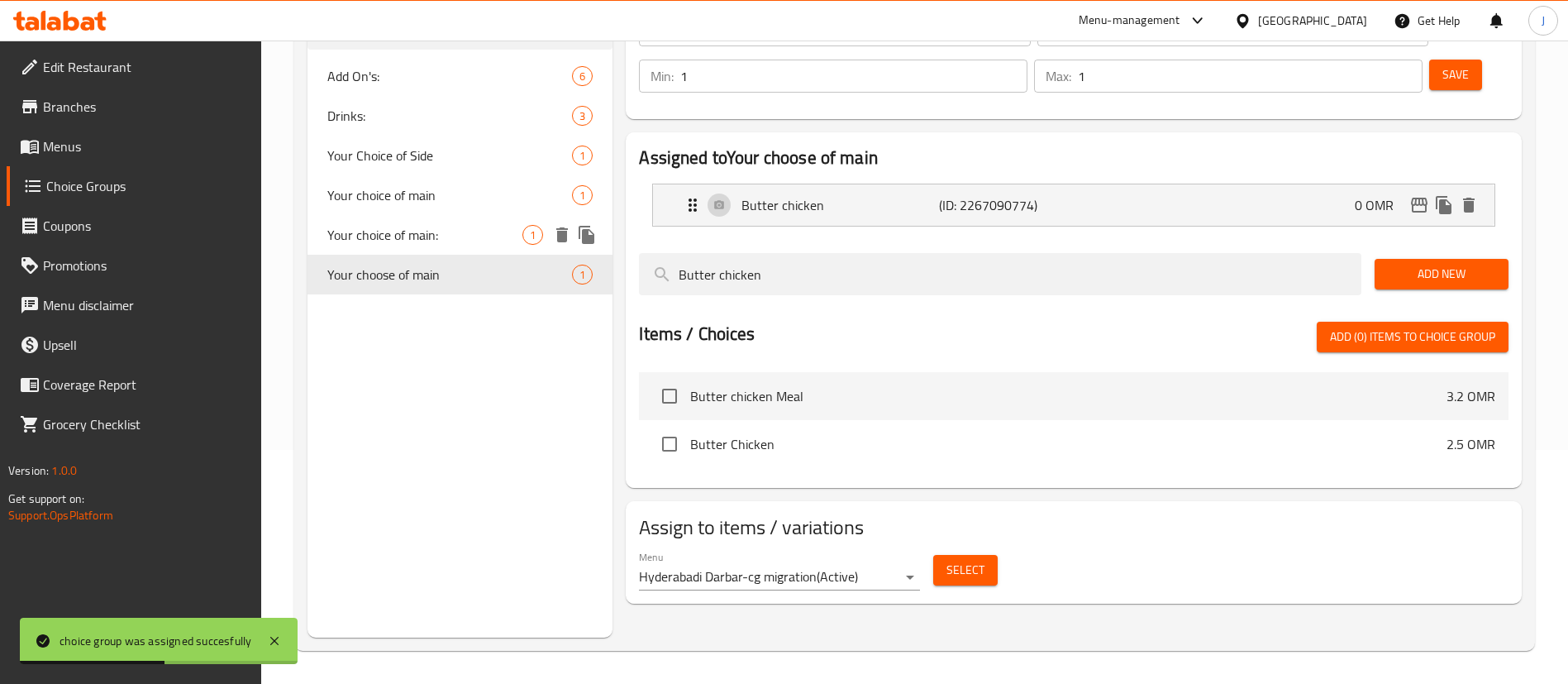
click at [451, 233] on span "Your choice of main:" at bounding box center [425, 235] width 195 height 20
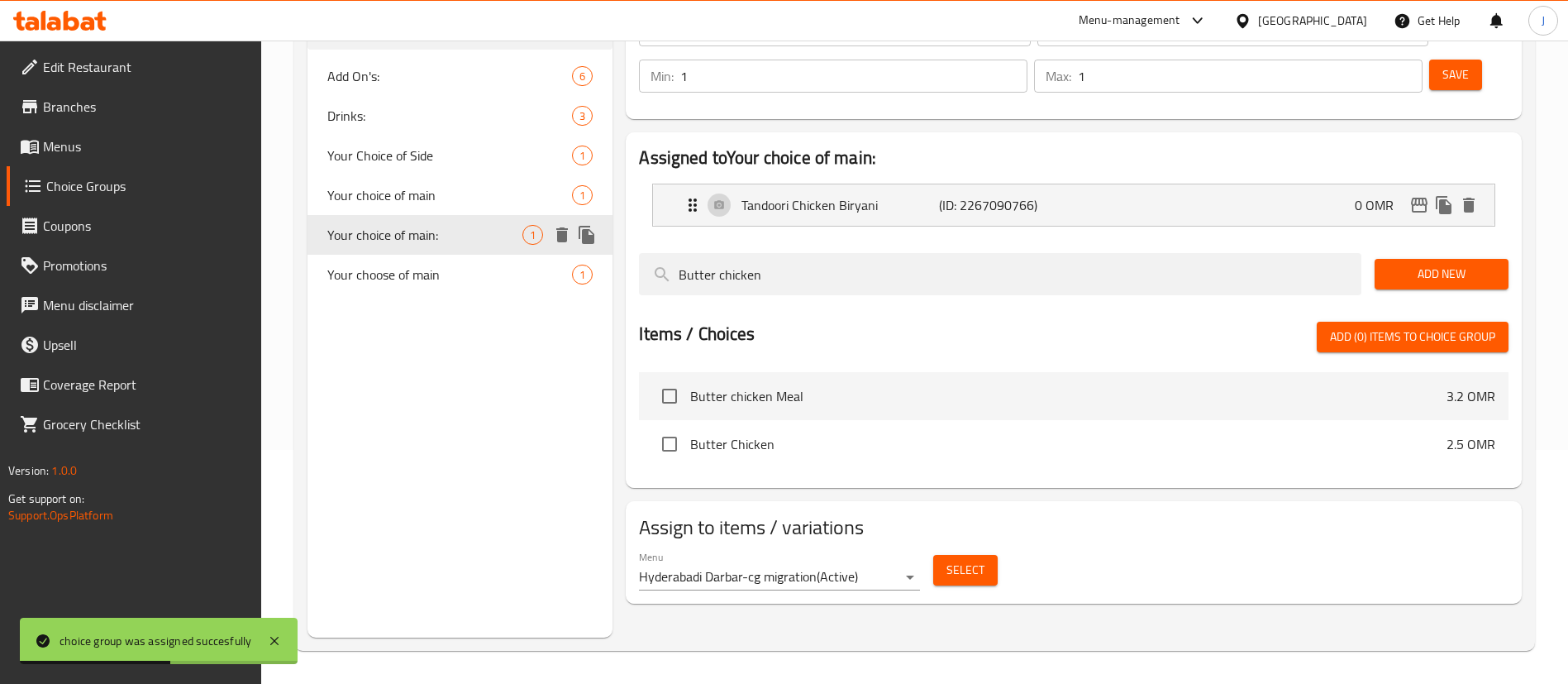
type input "Your choice of main:"
type input "اختيارك من الطبق الرئيسي:"
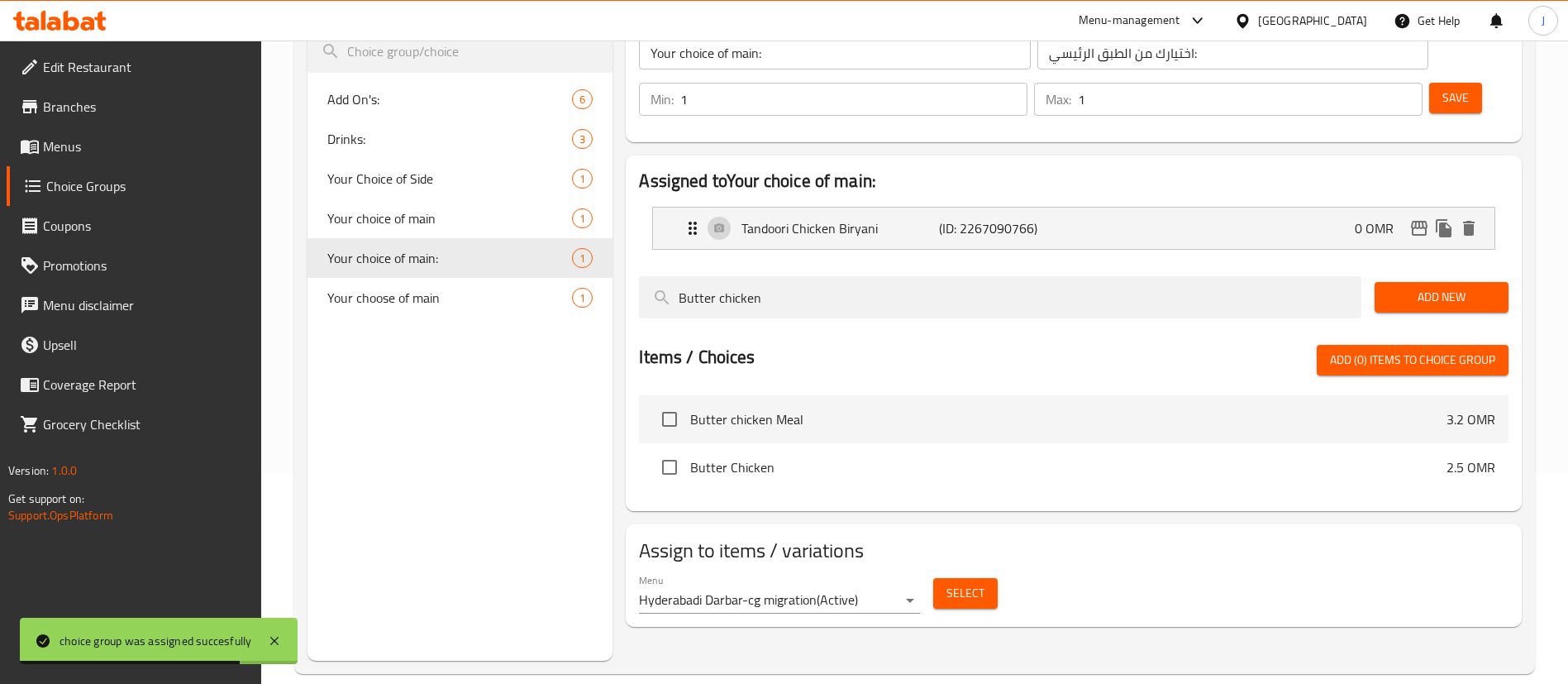
scroll to position [234, 0]
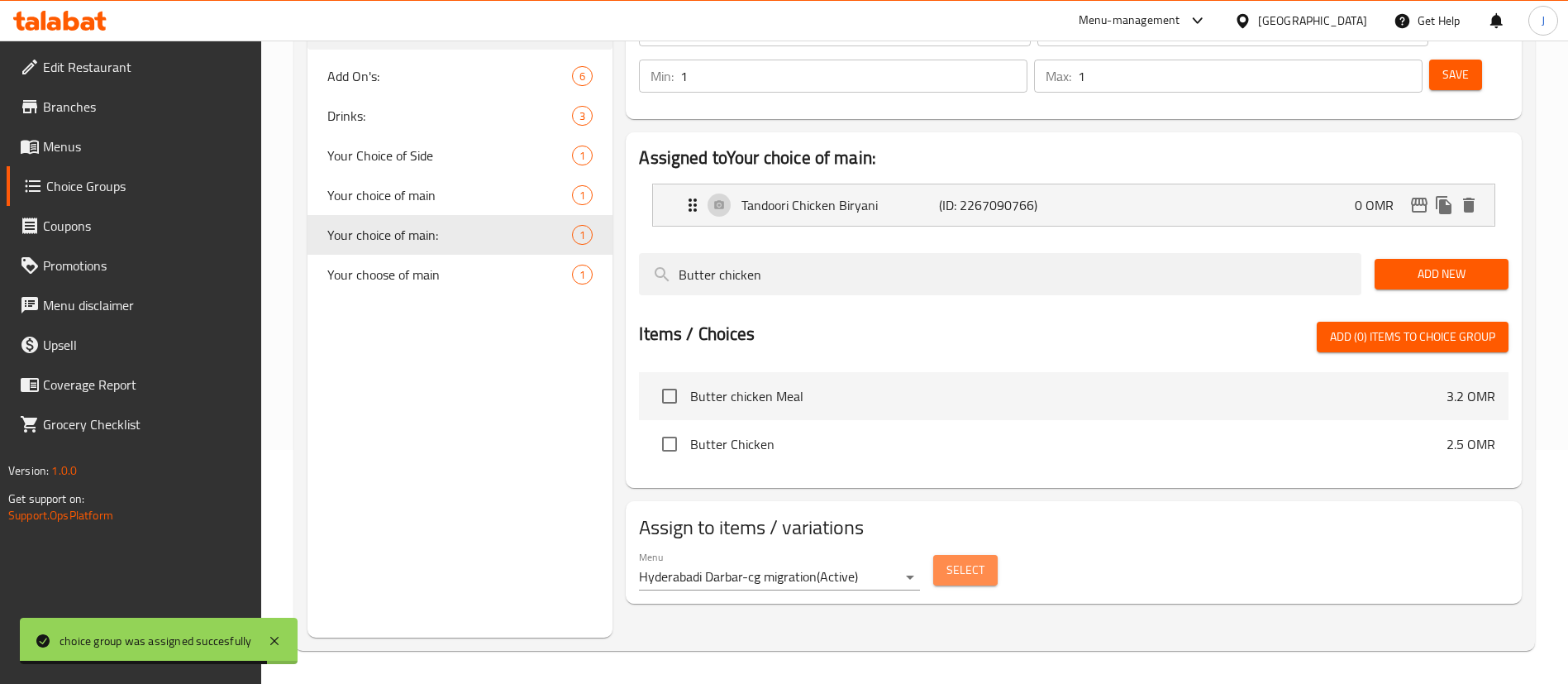
click at [971, 560] on span "Select" at bounding box center [966, 570] width 38 height 20
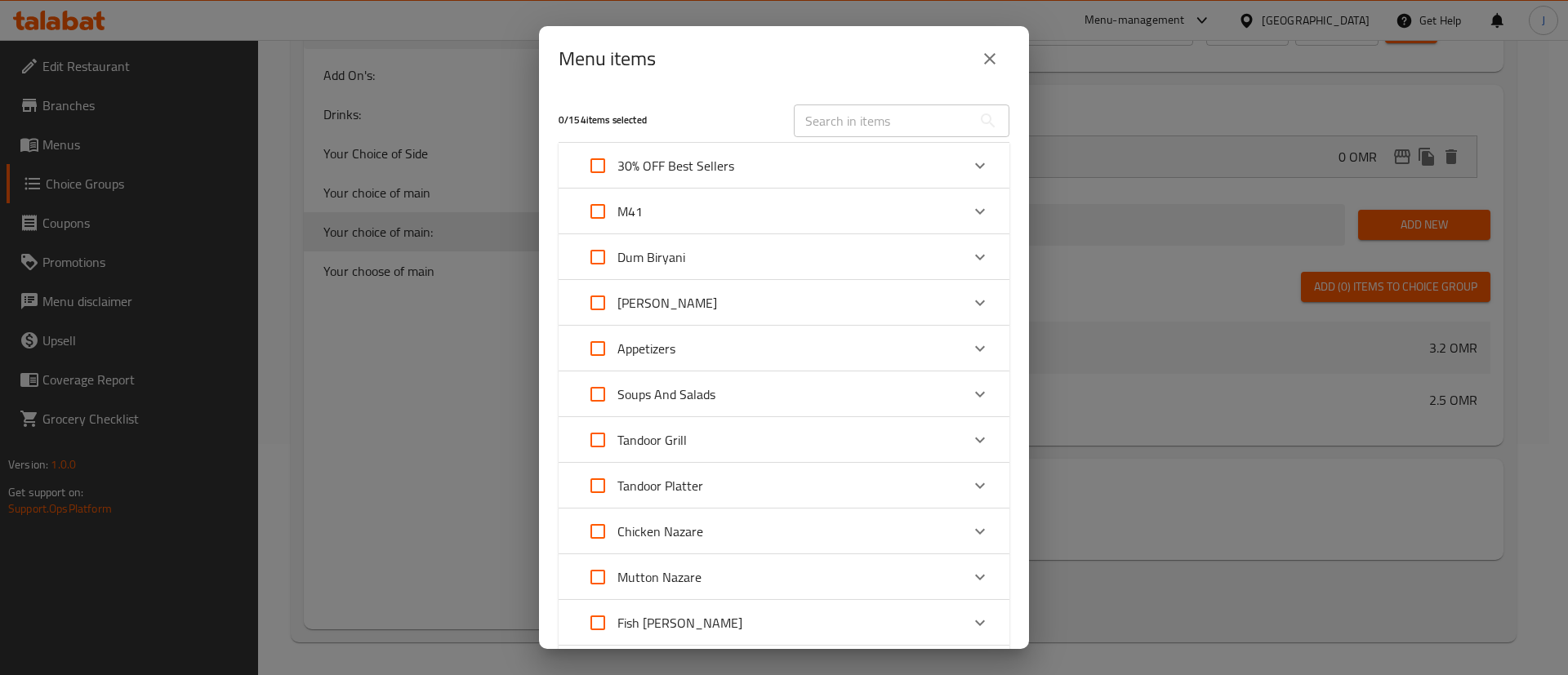
click at [979, 55] on button "close" at bounding box center [990, 58] width 39 height 39
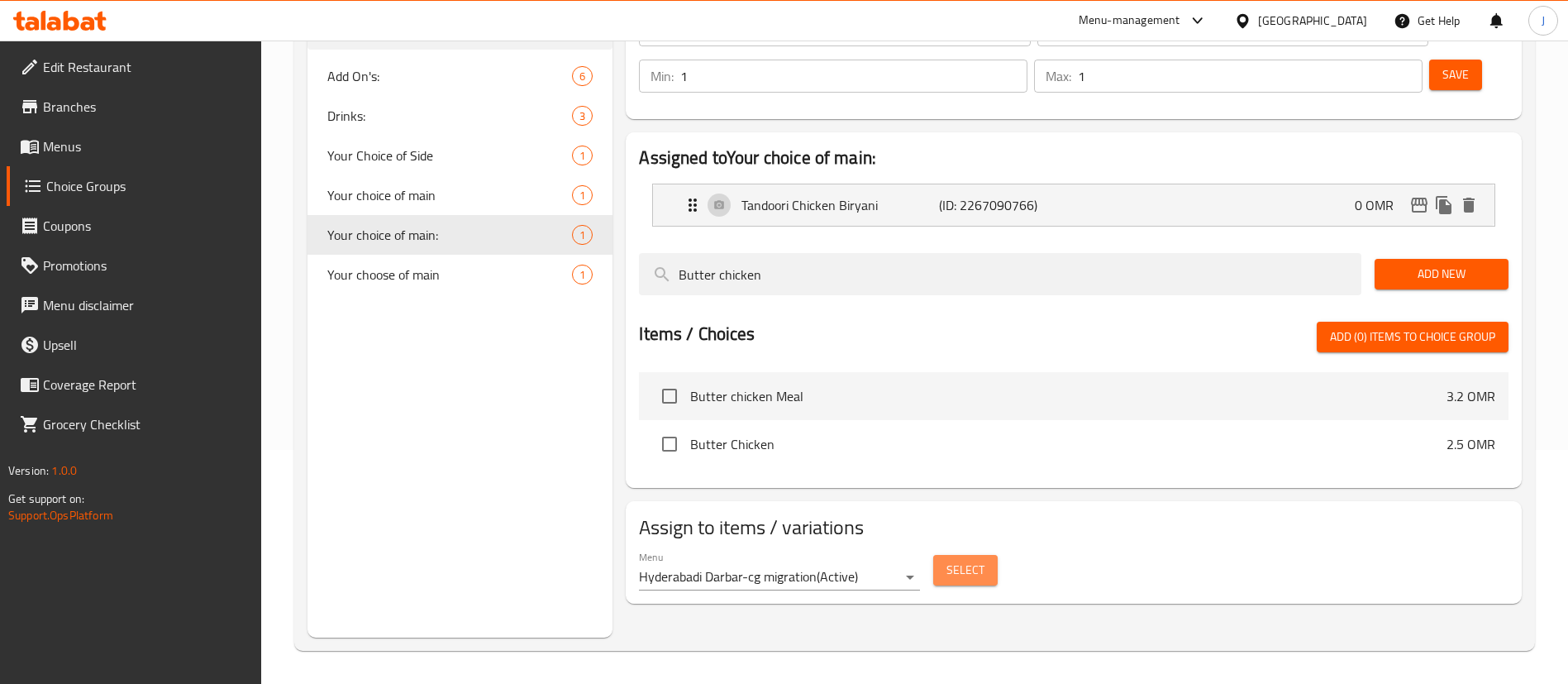
click at [978, 560] on span "Select" at bounding box center [966, 570] width 38 height 20
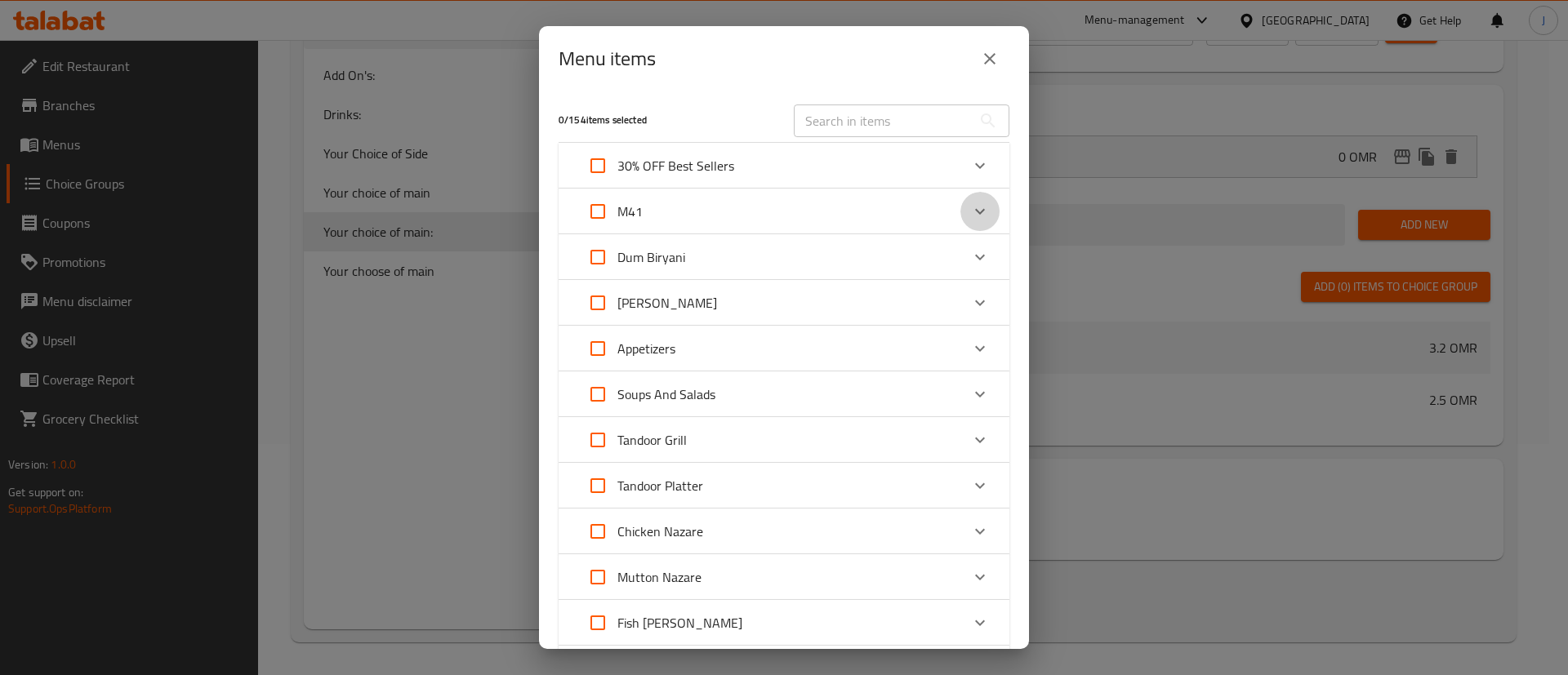
click at [971, 201] on icon "Expand" at bounding box center [980, 211] width 20 height 20
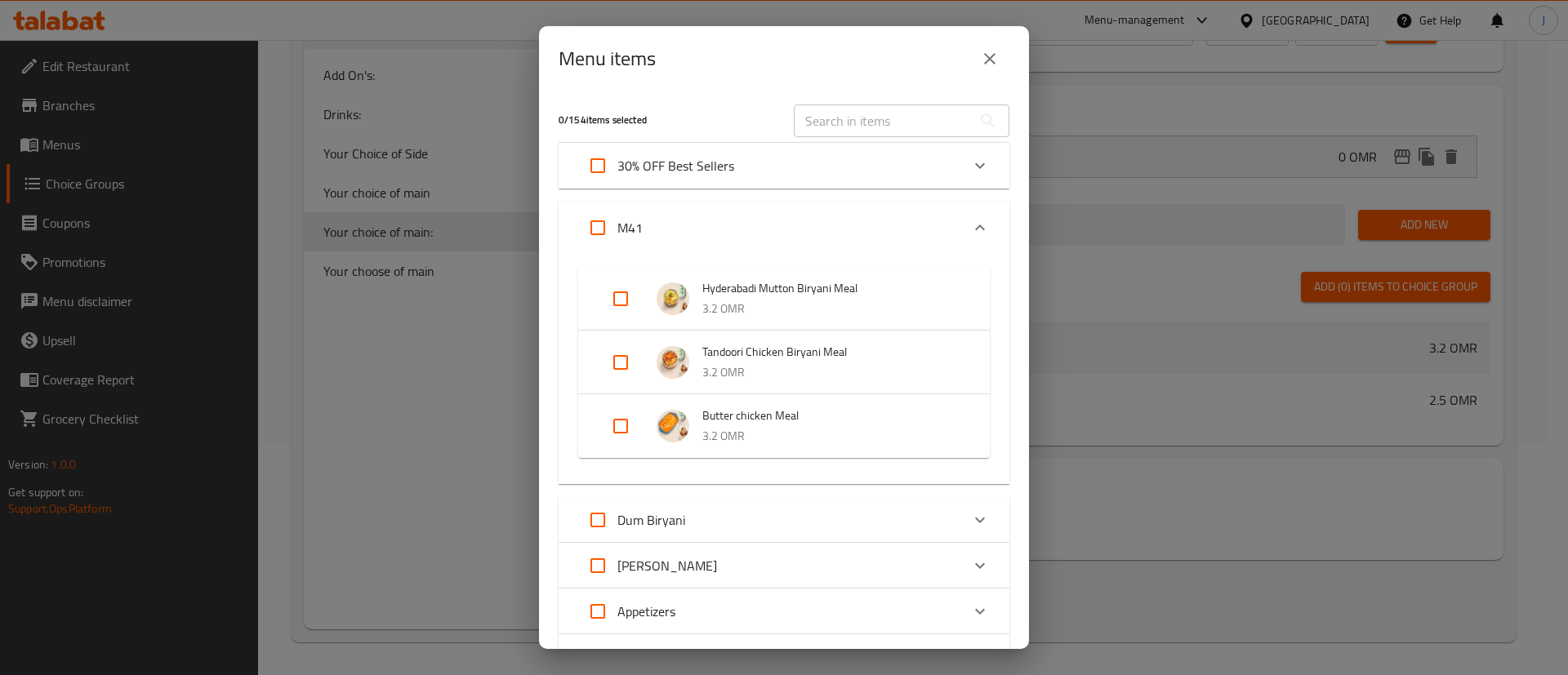
click at [615, 359] on input "Expand" at bounding box center [620, 362] width 39 height 39
checkbox input "true"
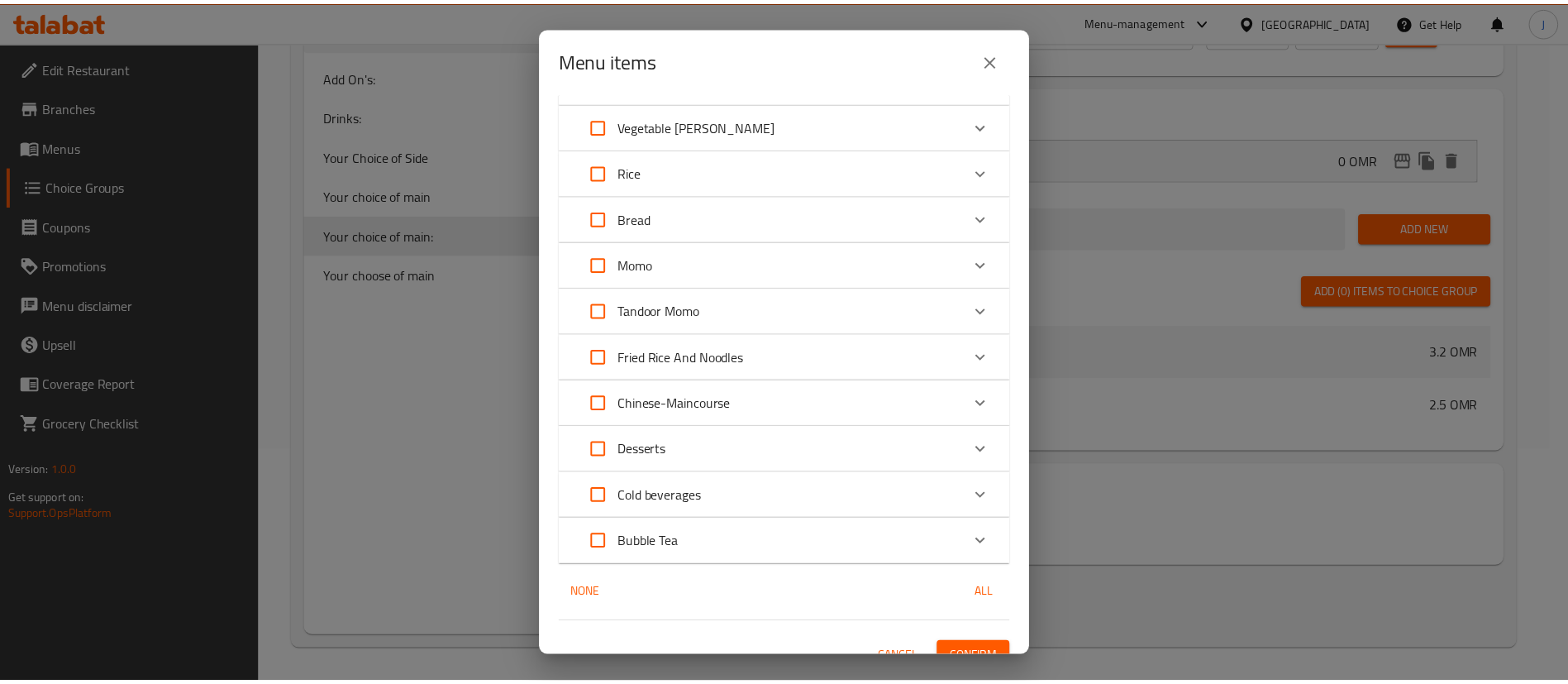
scroll to position [868, 0]
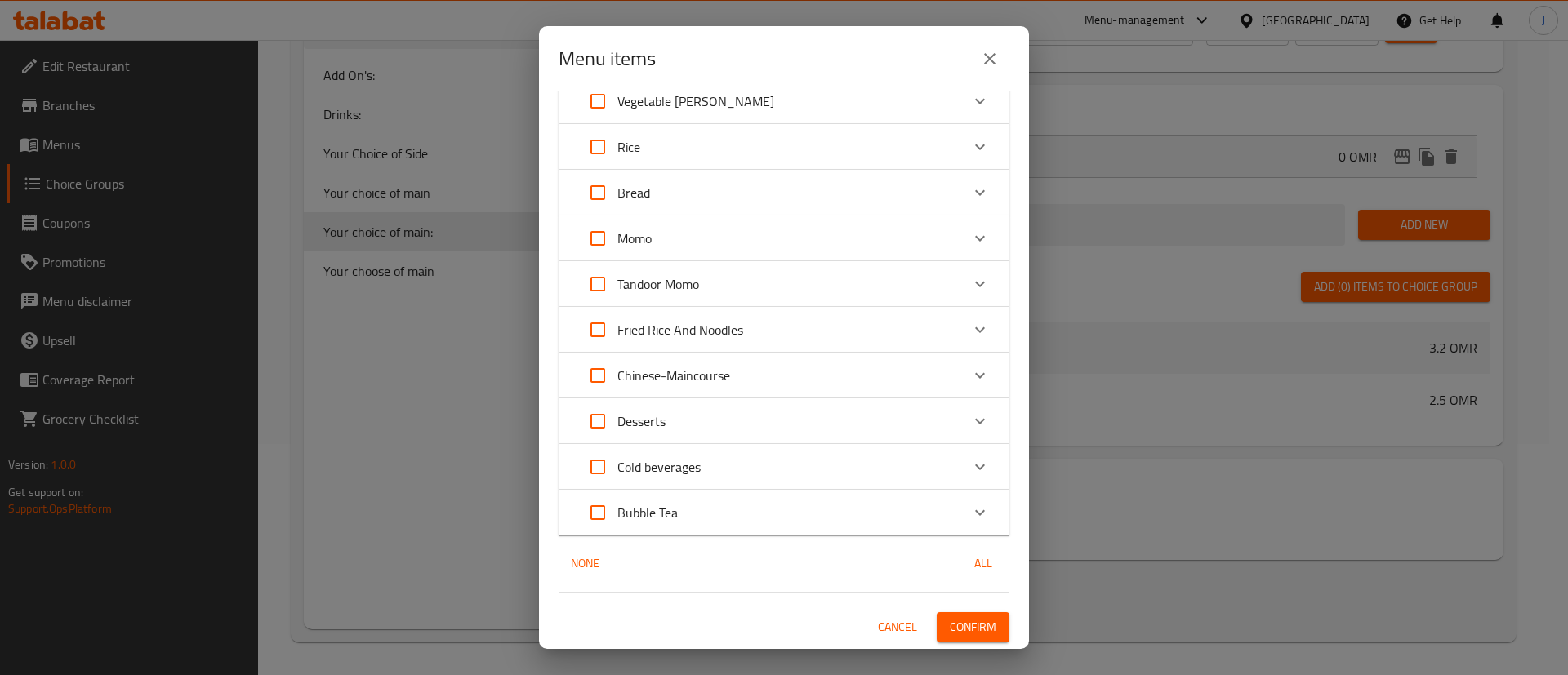
click at [971, 629] on span "Confirm" at bounding box center [973, 627] width 47 height 20
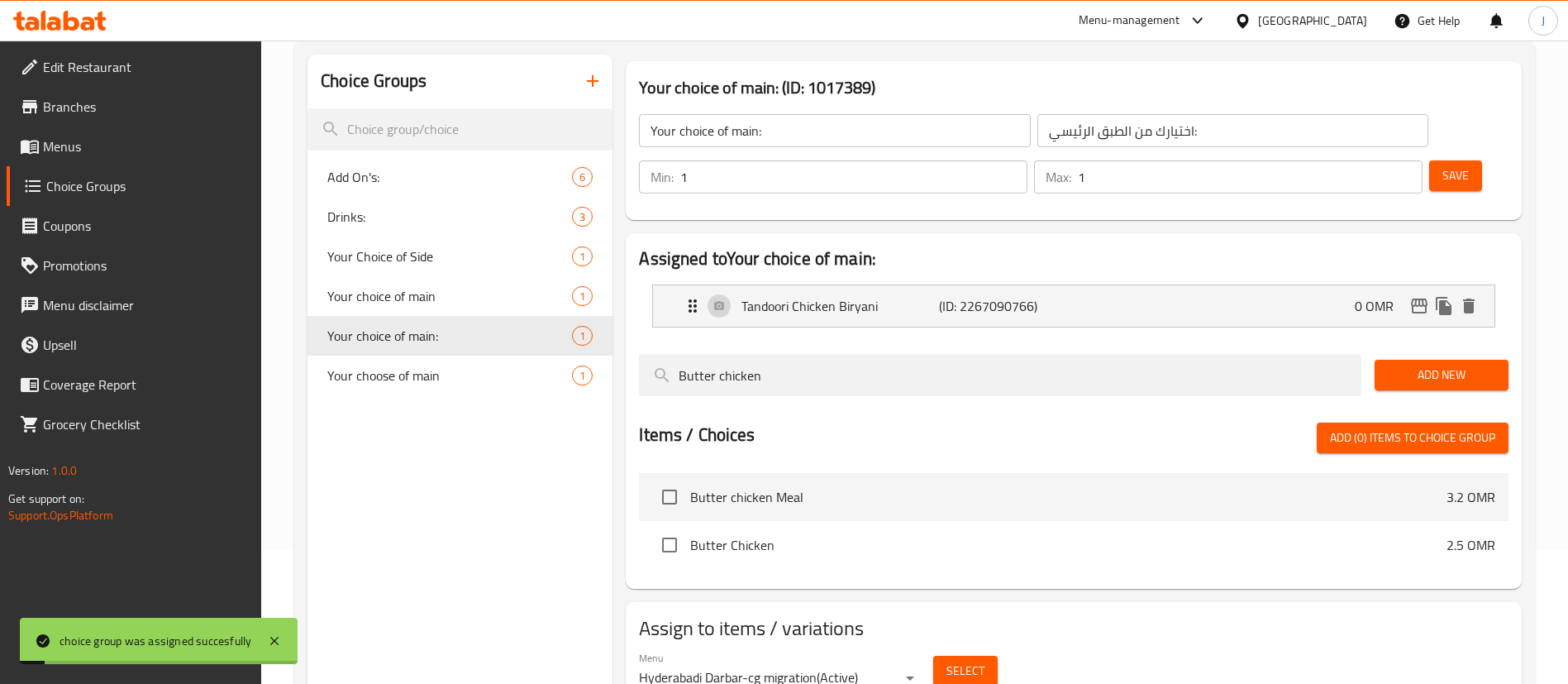
scroll to position [110, 0]
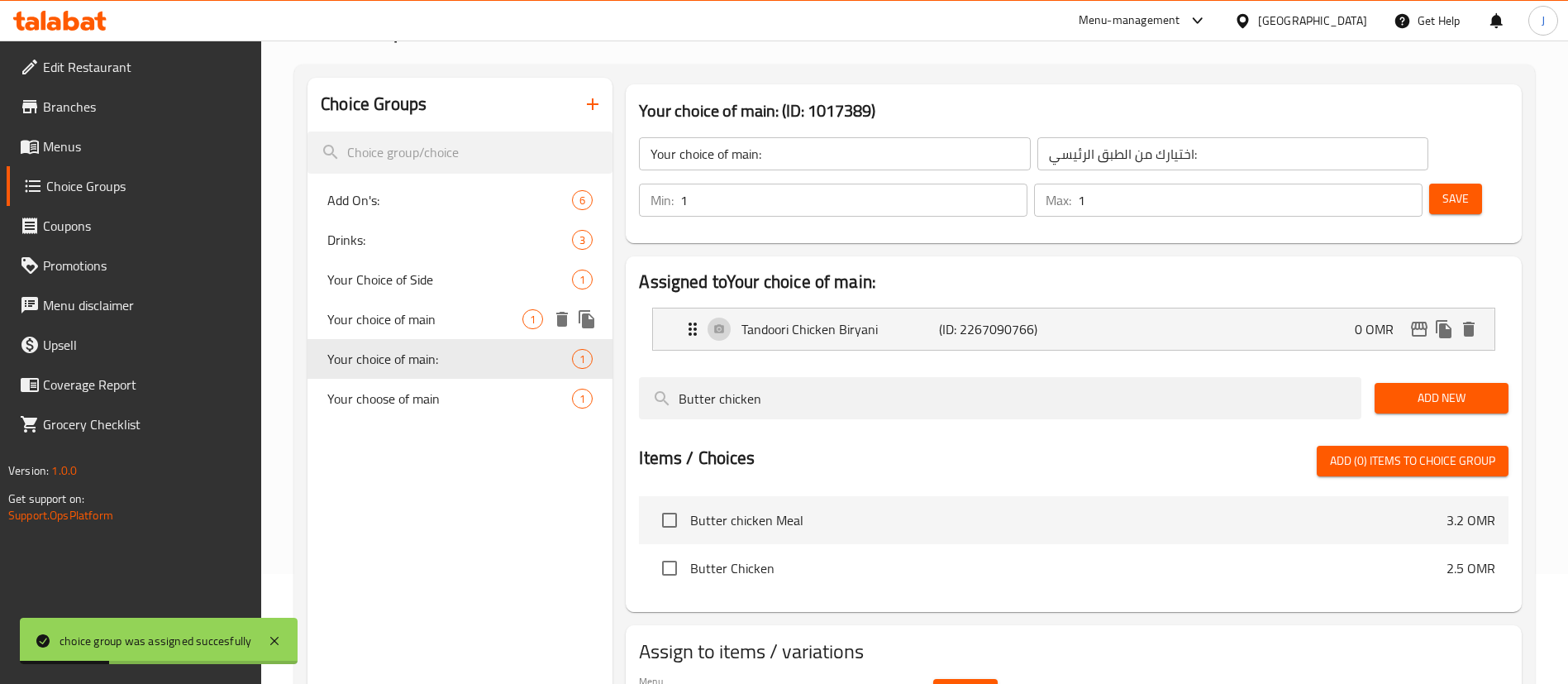
click at [415, 328] on span "Your choice of main" at bounding box center [425, 319] width 195 height 20
type input "Your choice of main"
type input "اختيارك من الطبق الرئيسي"
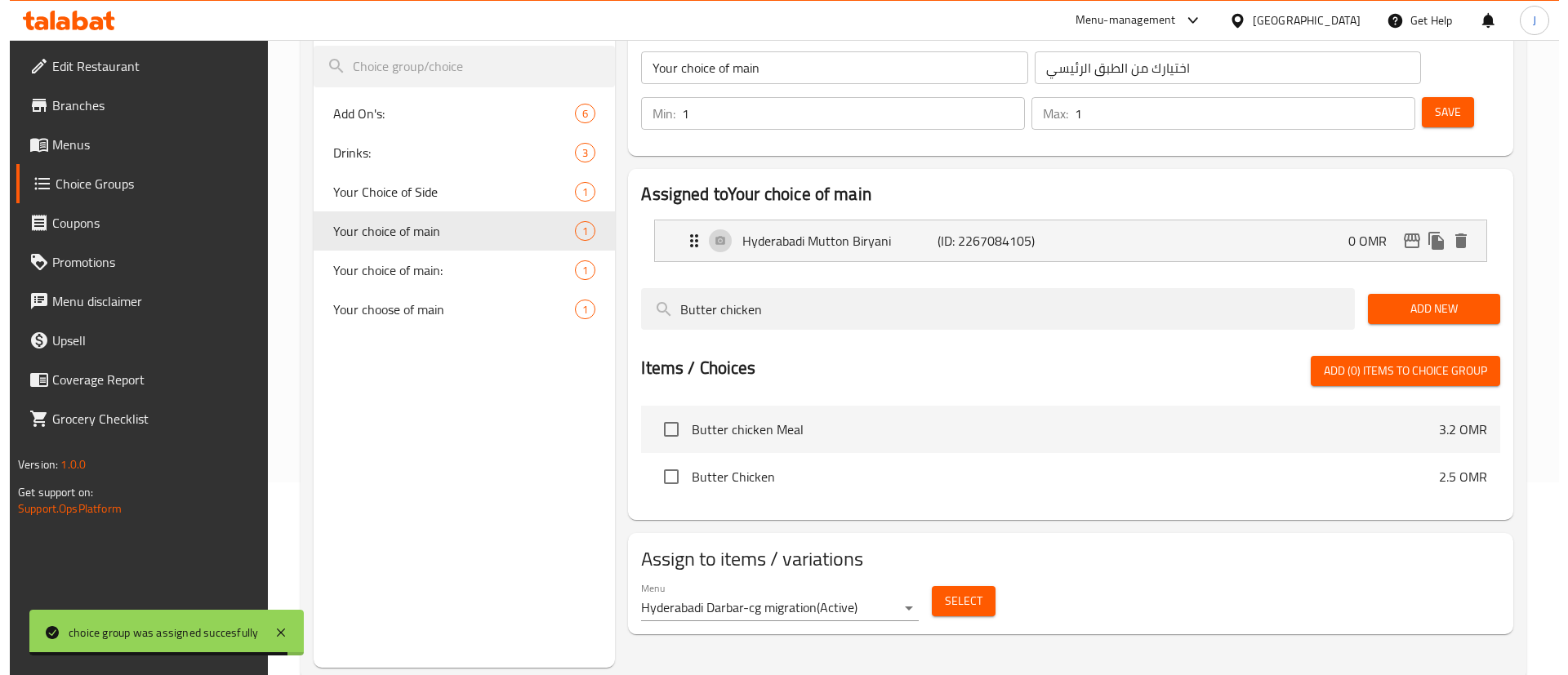
scroll to position [231, 0]
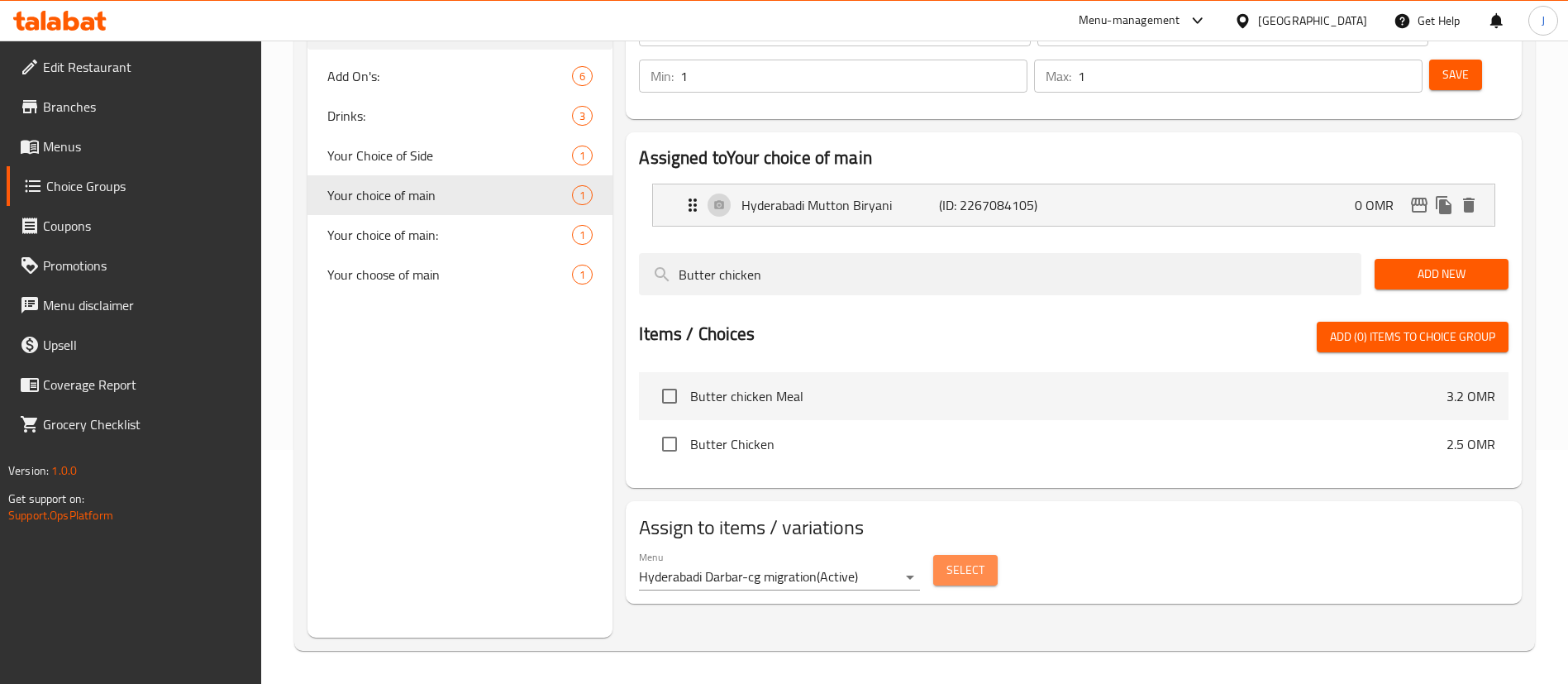
click at [950, 560] on span "Select" at bounding box center [966, 570] width 38 height 20
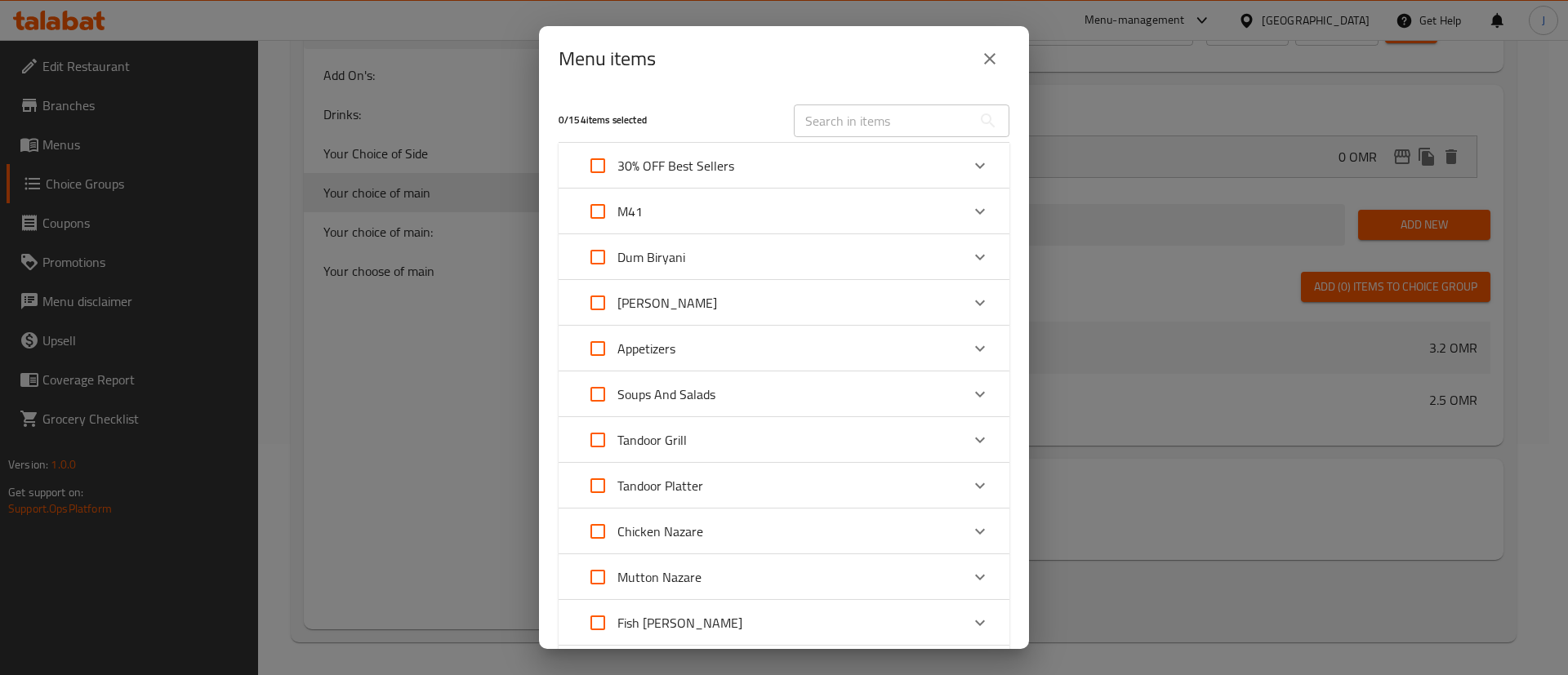
click at [926, 209] on div "M41" at bounding box center [769, 211] width 382 height 39
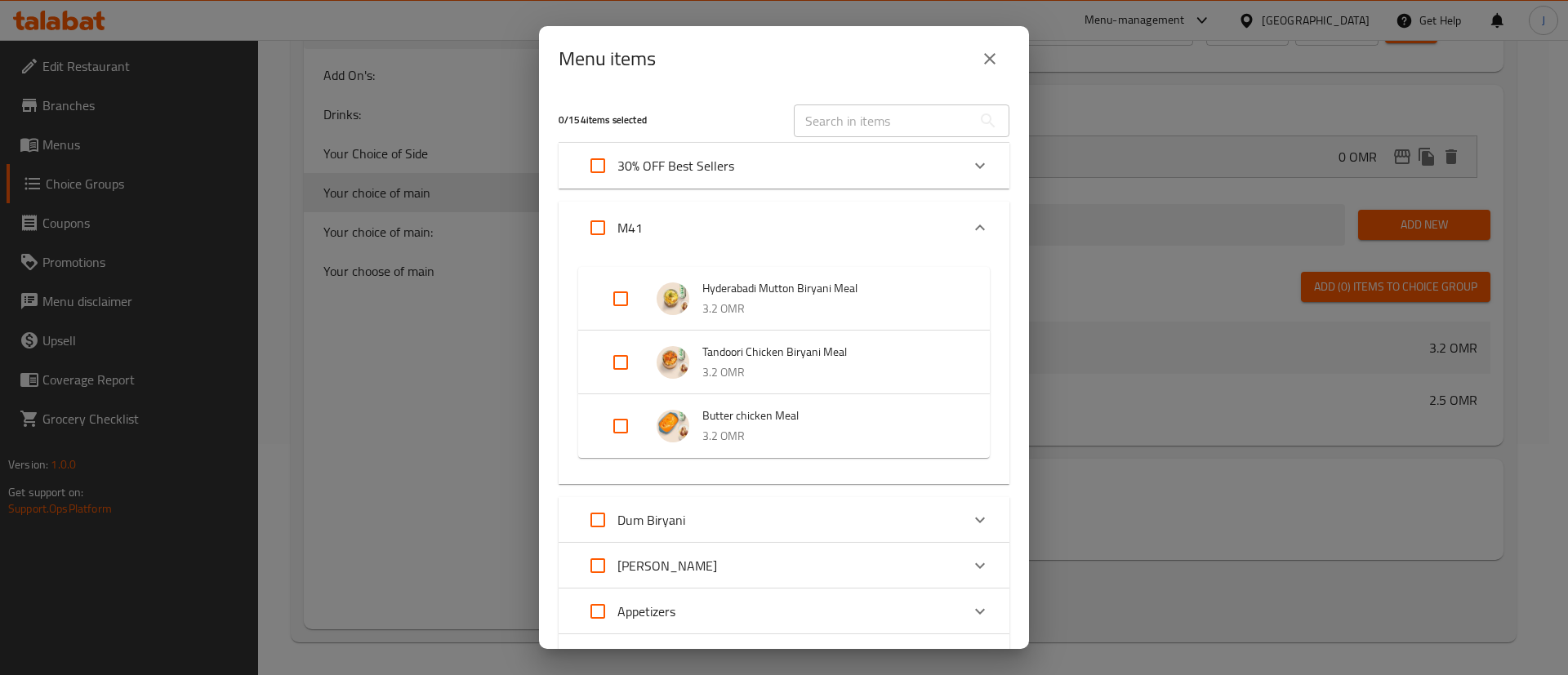
click at [614, 294] on input "Expand" at bounding box center [620, 298] width 39 height 39
checkbox input "true"
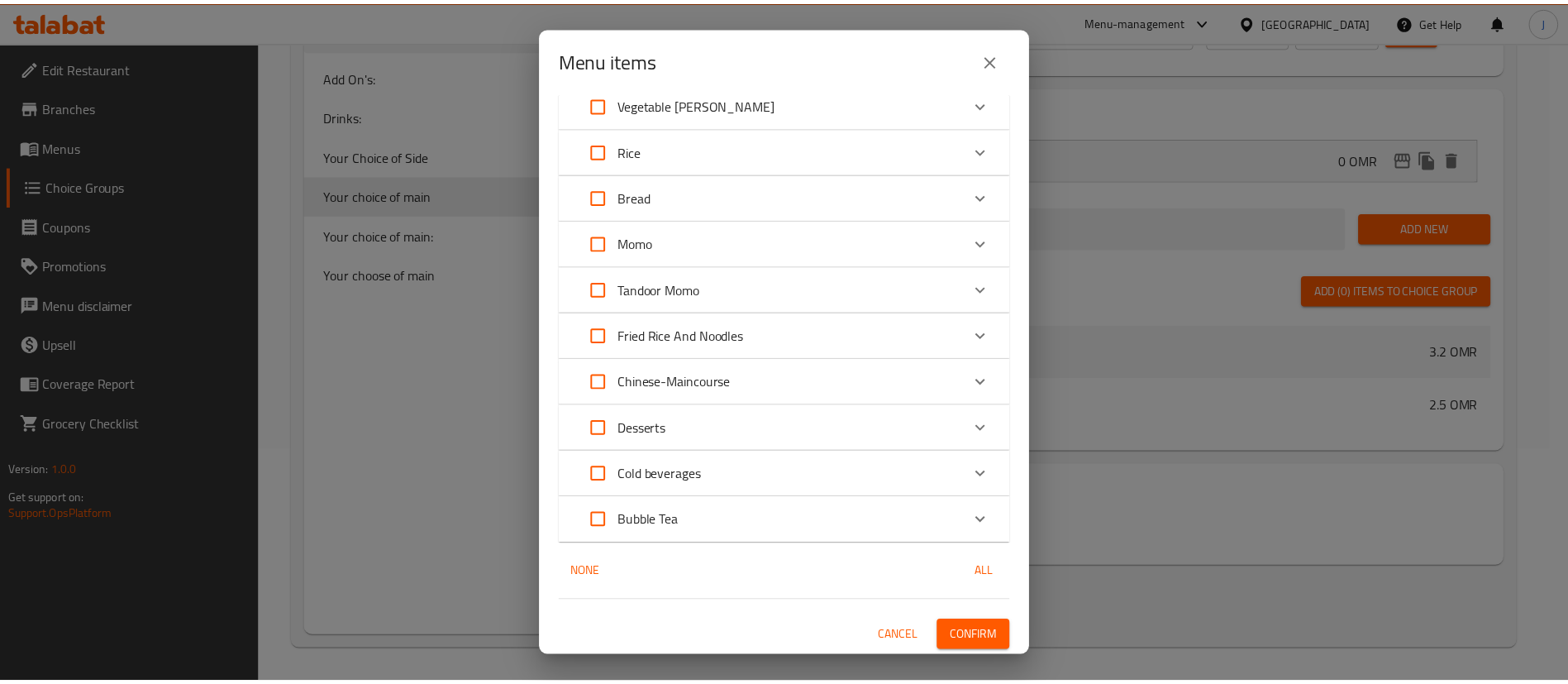
scroll to position [854, 0]
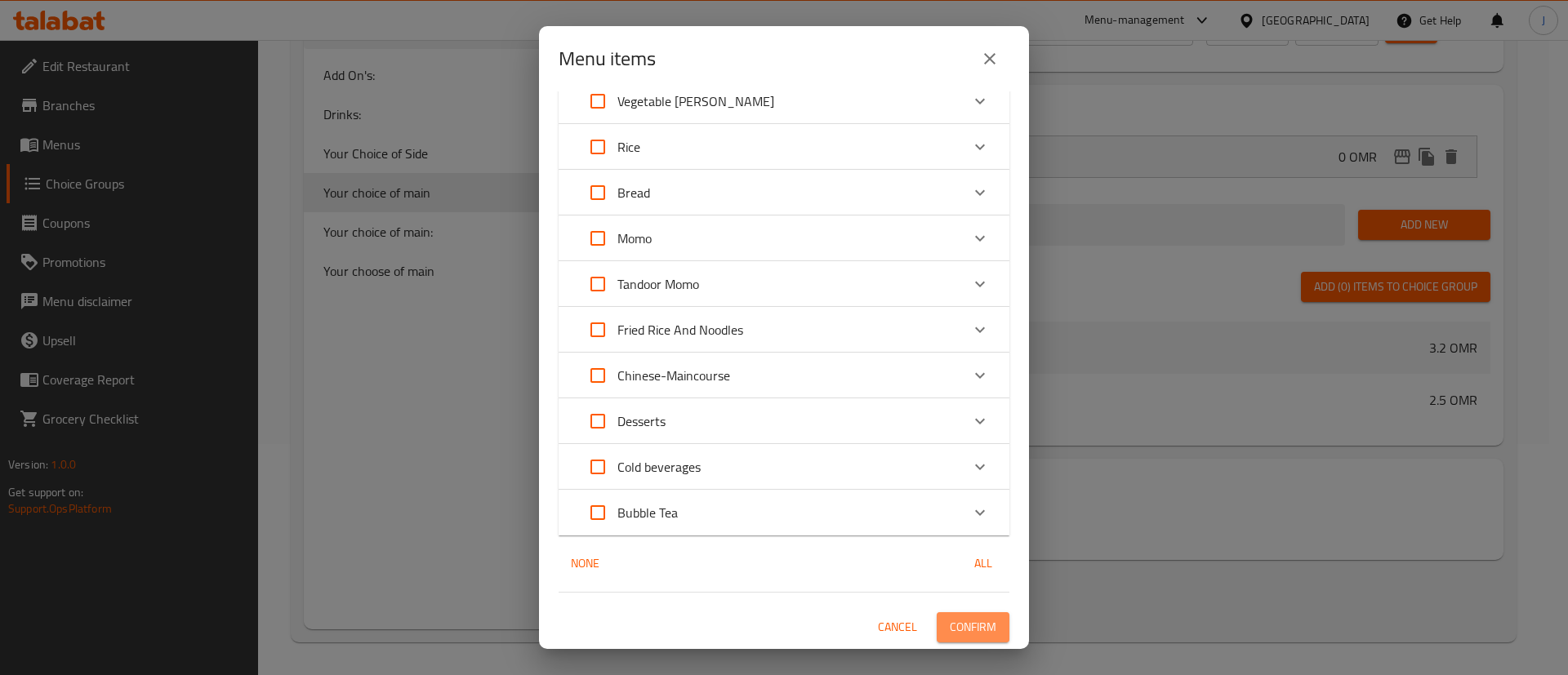
click at [953, 621] on span "Confirm" at bounding box center [973, 627] width 47 height 20
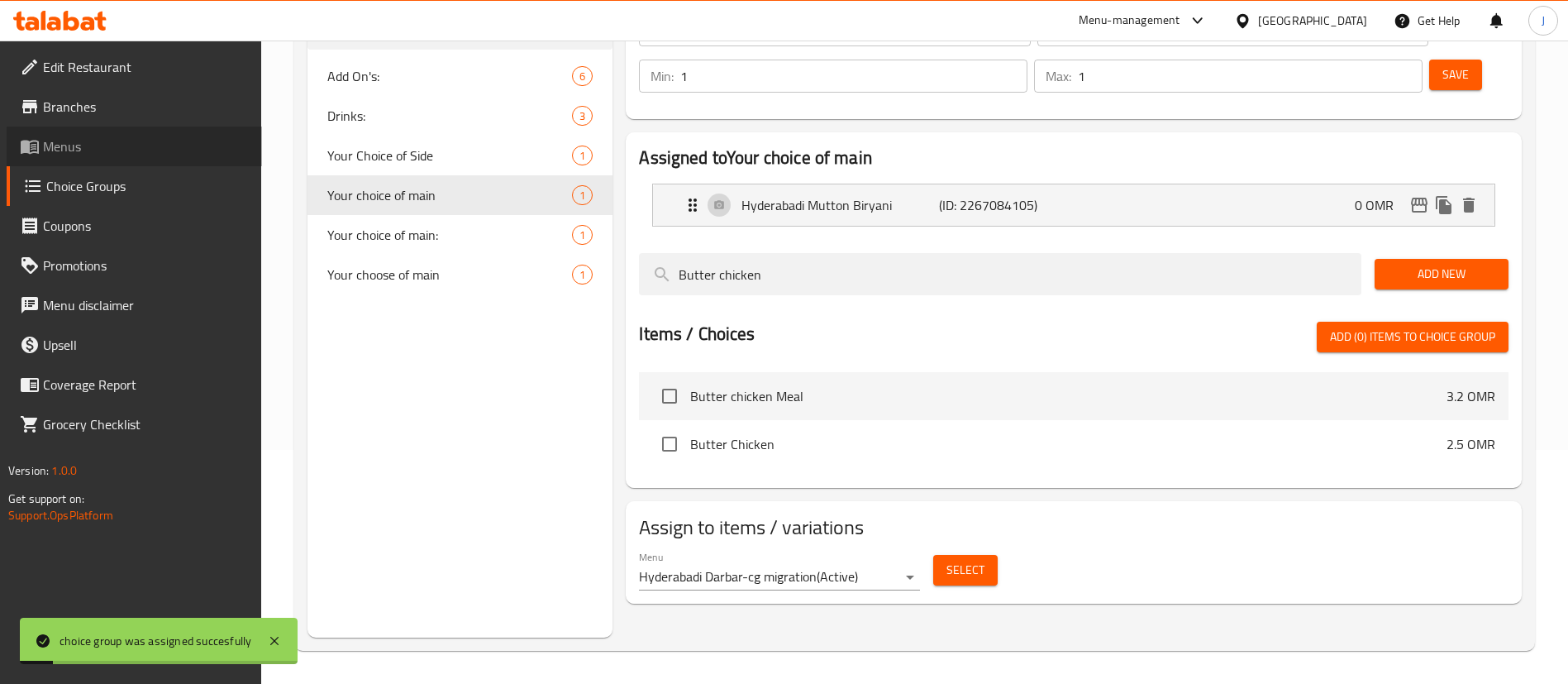
click at [104, 144] on span "Menus" at bounding box center [146, 146] width 206 height 20
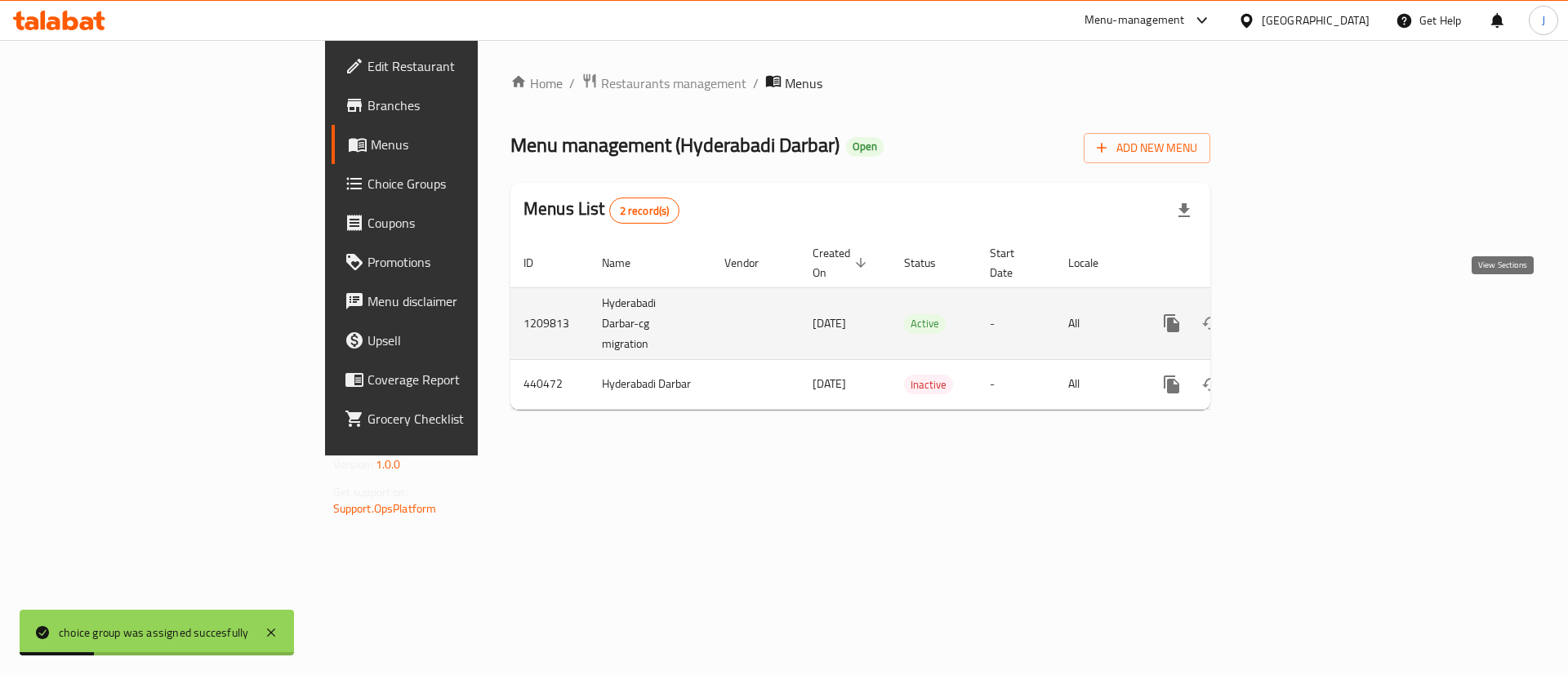
click at [1299, 313] on icon "enhanced table" at bounding box center [1289, 323] width 20 height 20
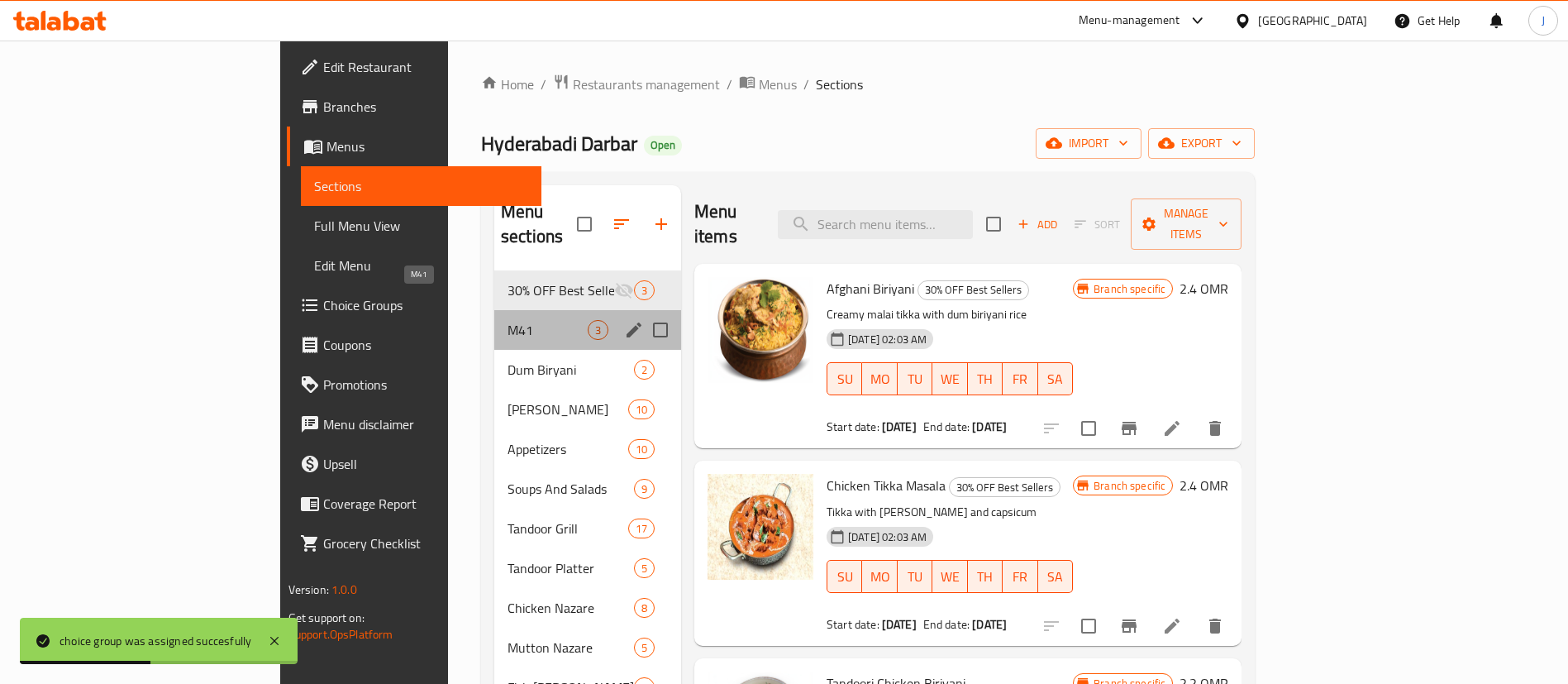
click at [508, 320] on span "M41" at bounding box center [547, 330] width 80 height 20
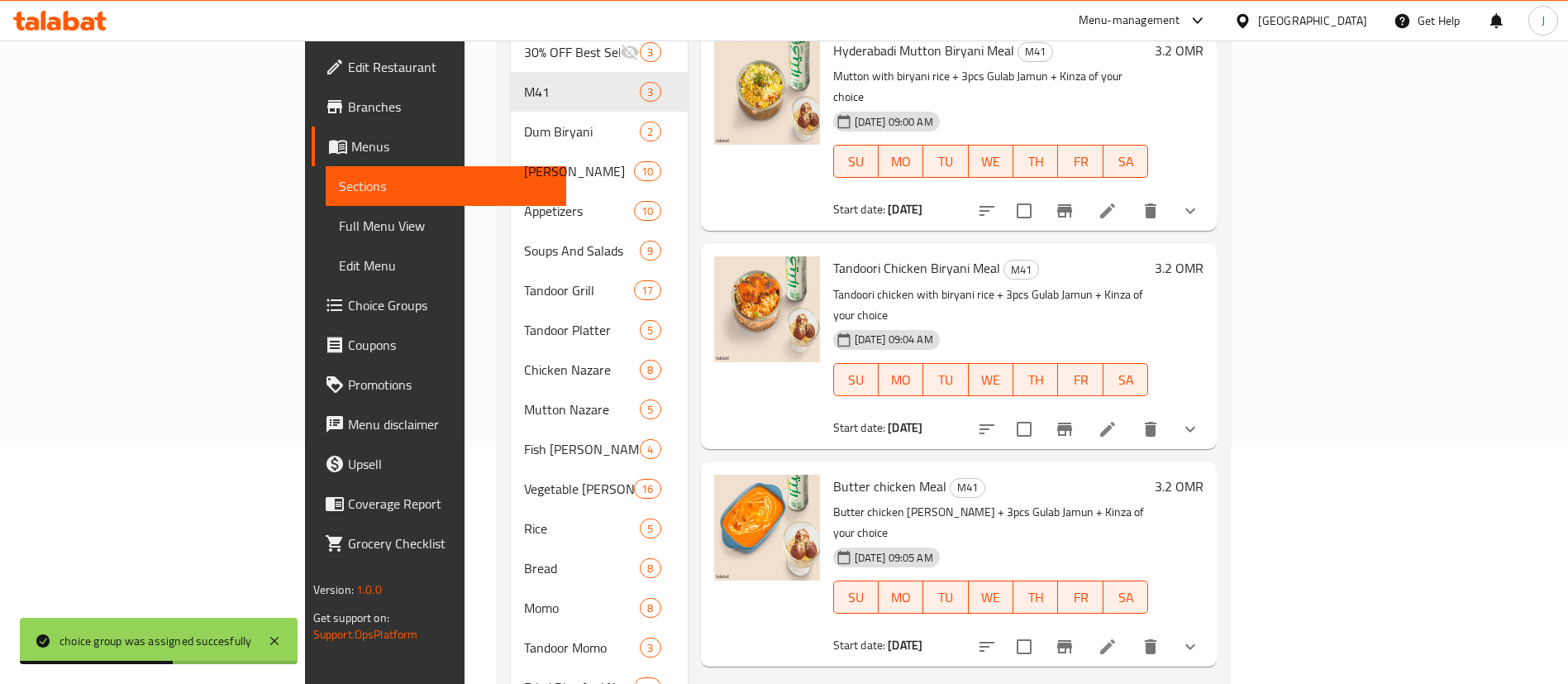
scroll to position [248, 0]
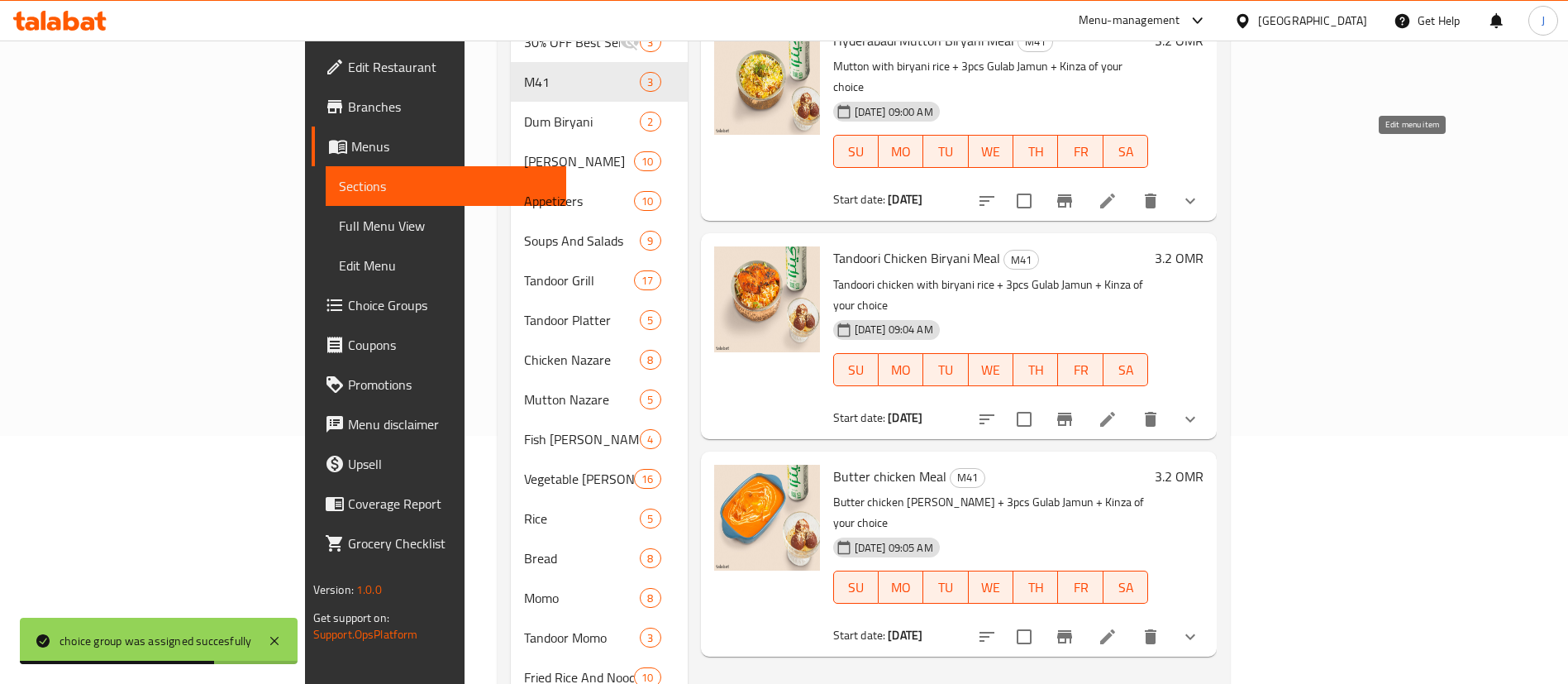
click at [1118, 191] on icon at bounding box center [1108, 201] width 20 height 20
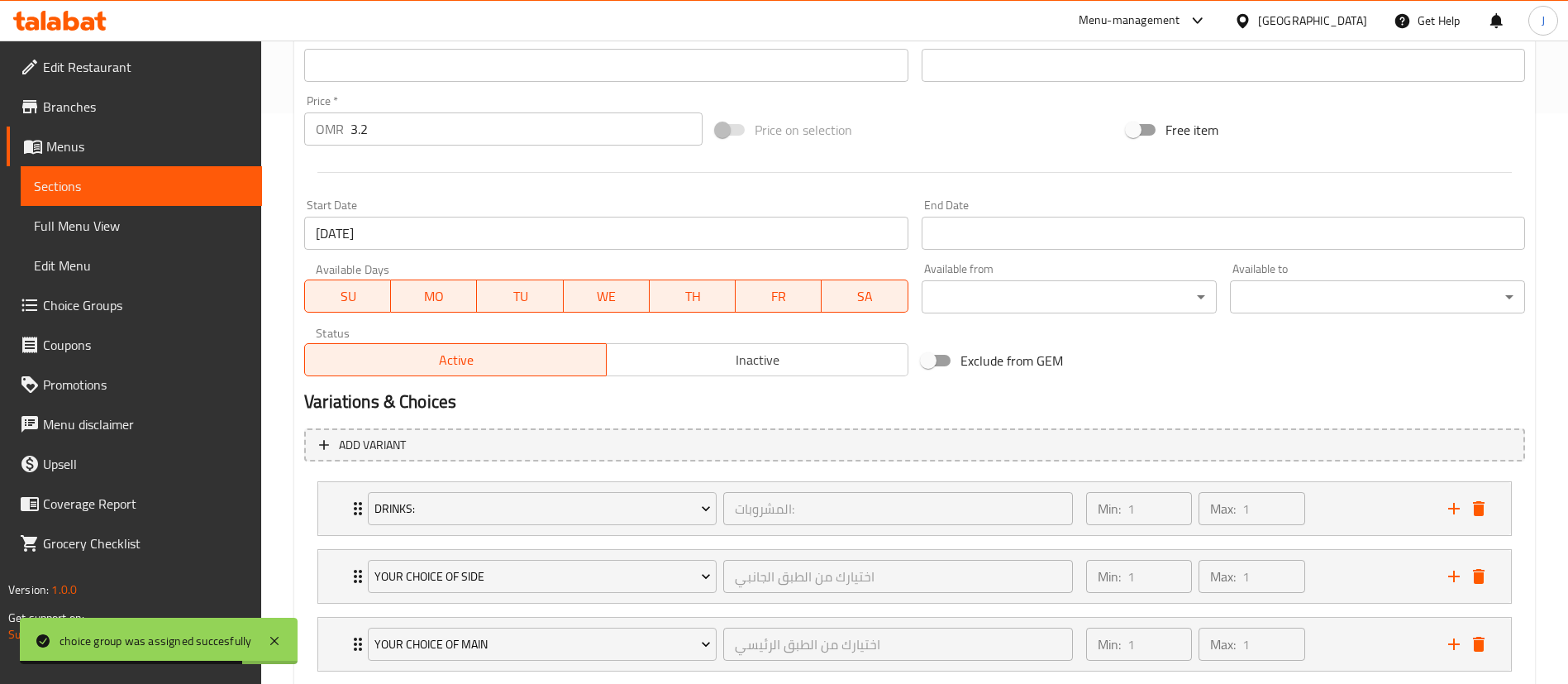
scroll to position [671, 0]
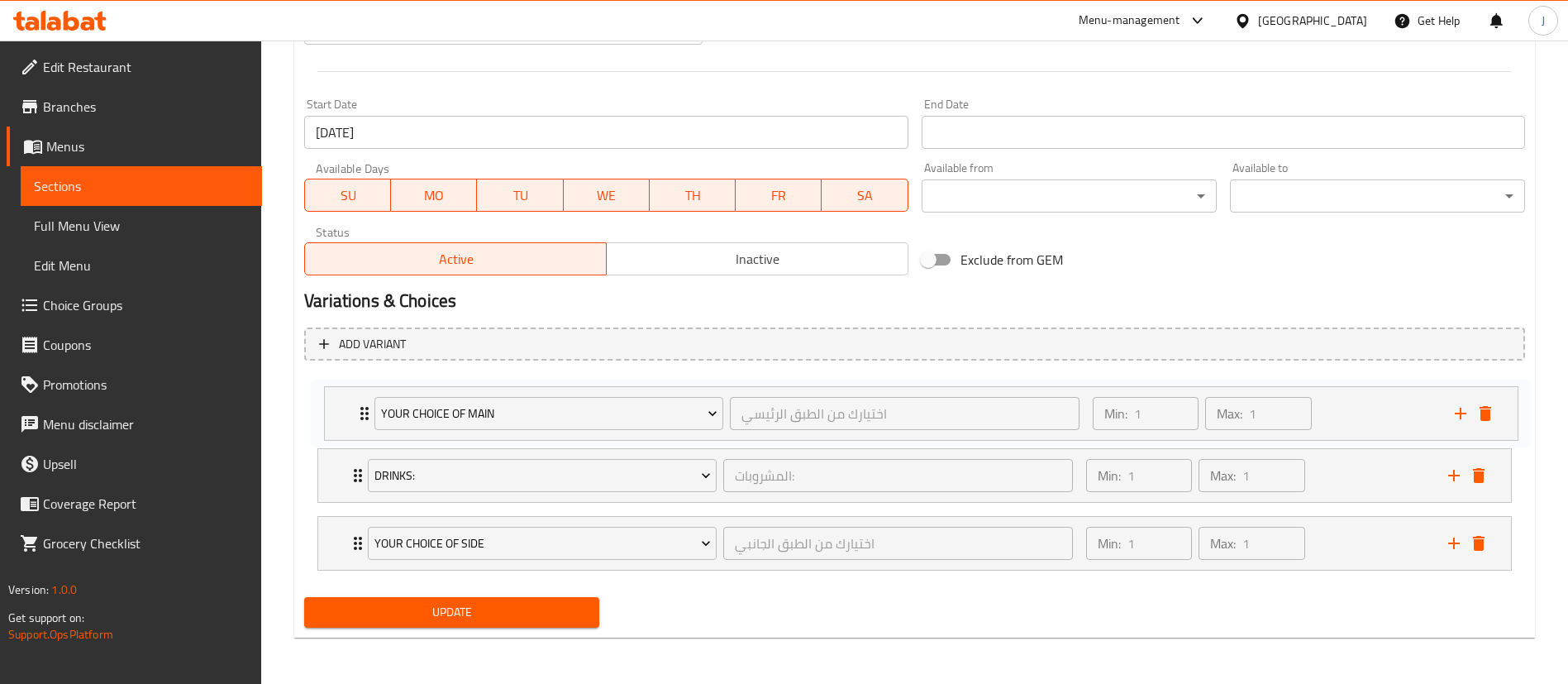
drag, startPoint x: 346, startPoint y: 541, endPoint x: 353, endPoint y: 402, distance: 139.2
click at [353, 402] on div "Drinks: المشروبات: ​ Min: 1 ​ Max: 1 ​ Kinza Cola (ID: 2228845216) 0 OMR Name (…" at bounding box center [914, 476] width 1221 height 204
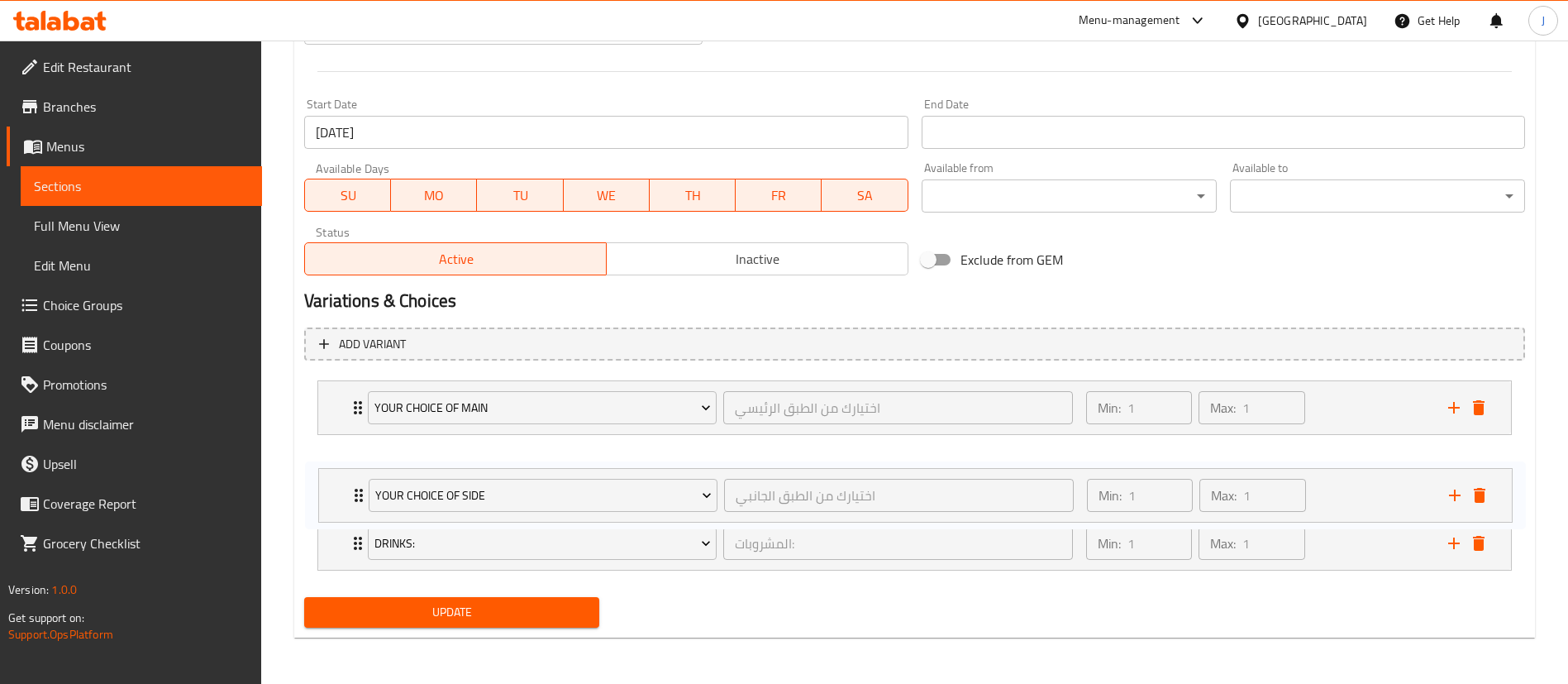
drag, startPoint x: 340, startPoint y: 541, endPoint x: 341, endPoint y: 481, distance: 60.0
click at [341, 481] on div "Your choice of main اختيارك من الطبق الرئيسي ​ Min: 1 ​ Max: 1 ​ Hyderabadi Mut…" at bounding box center [914, 476] width 1221 height 204
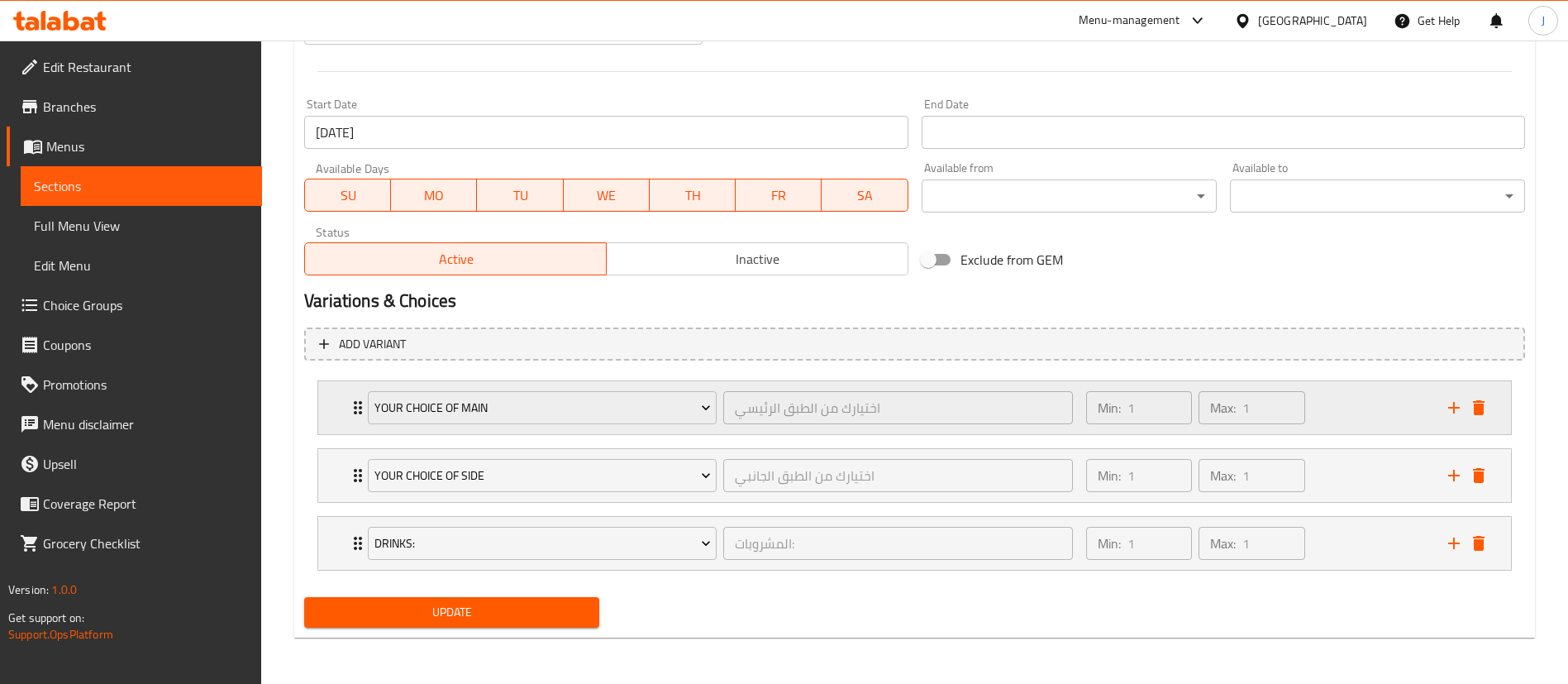
click at [347, 403] on div "Your choice of main اختيارك من الطبق الرئيسي ​ Min: 1 ​ Max: 1 ​" at bounding box center [914, 407] width 1193 height 53
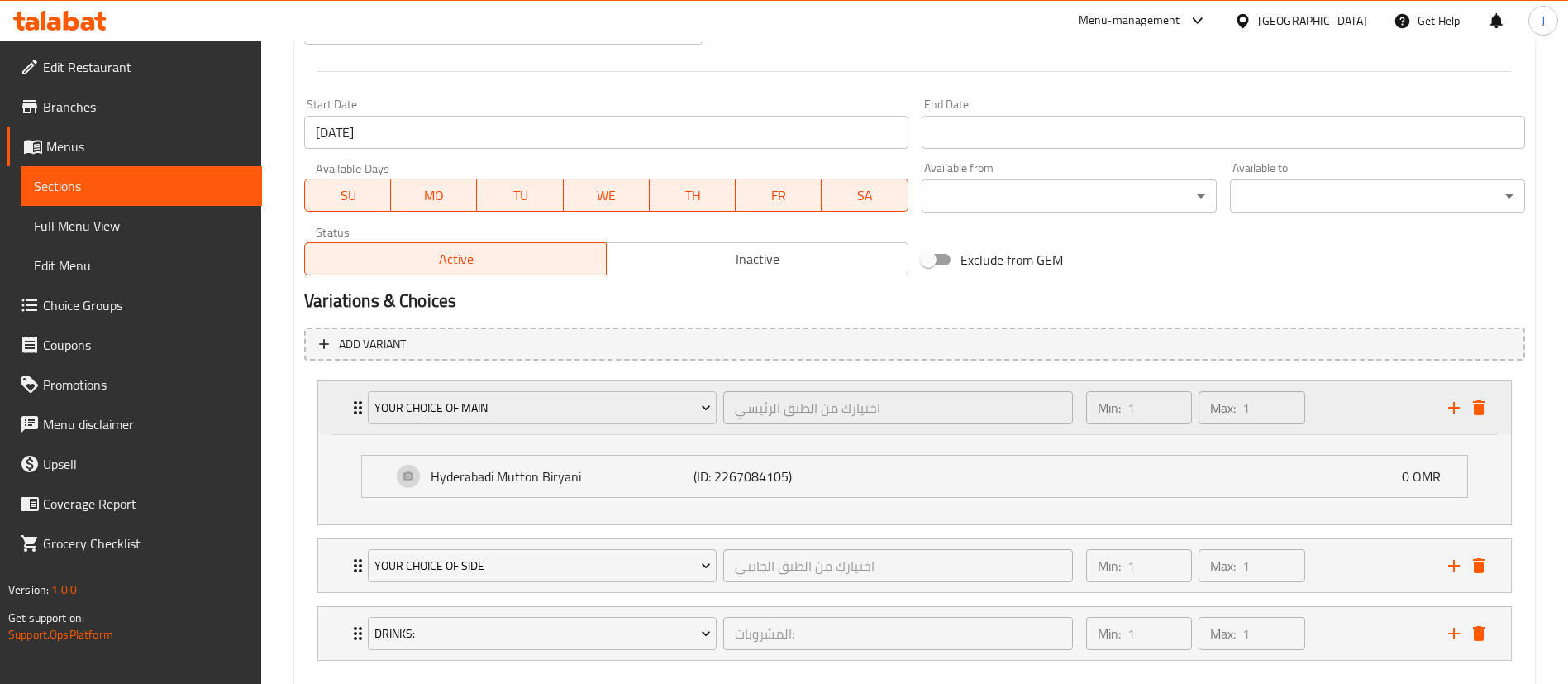
click at [347, 403] on div "Your choice of main اختيارك من الطبق الرئيسي ​ Min: 1 ​ Max: 1 ​" at bounding box center [914, 407] width 1193 height 53
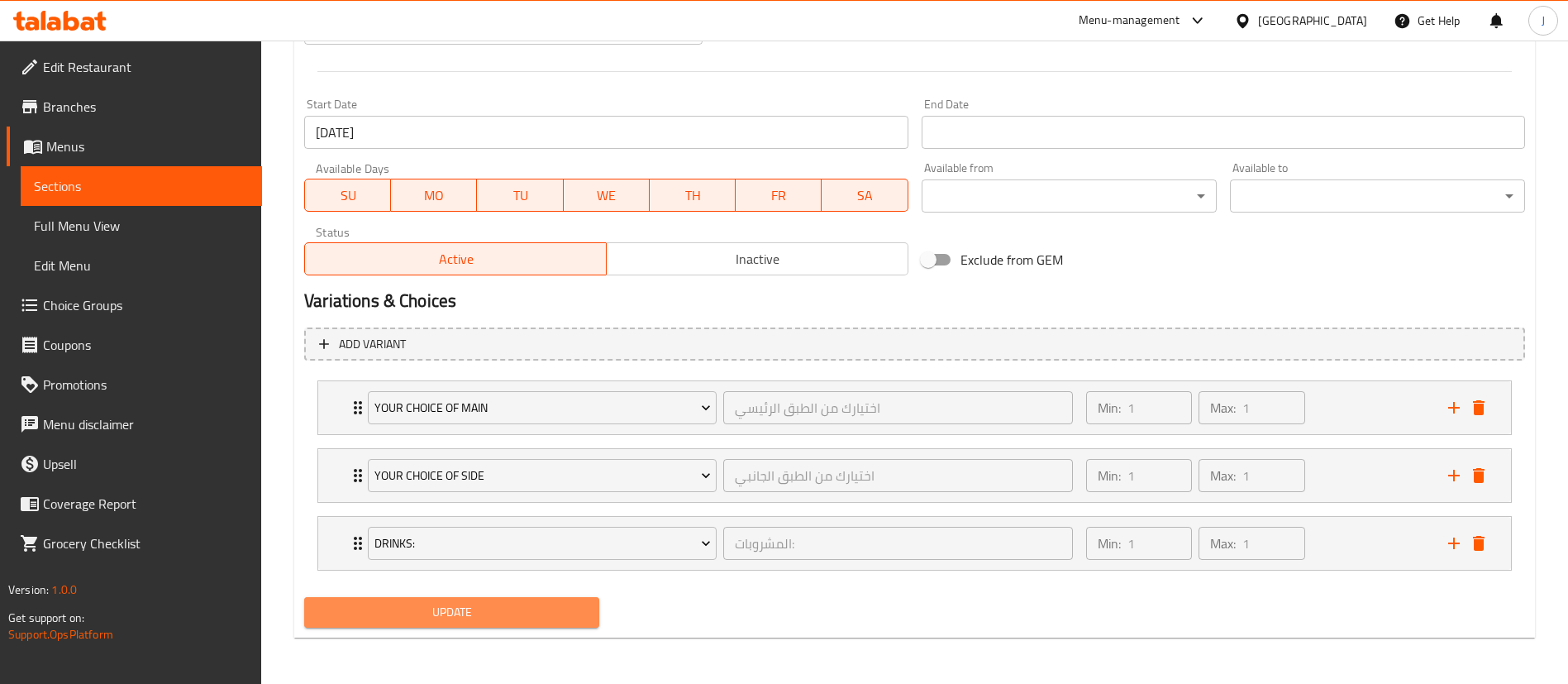
drag, startPoint x: 512, startPoint y: 606, endPoint x: 523, endPoint y: 597, distance: 14.2
click at [512, 605] on span "Update" at bounding box center [451, 612] width 268 height 20
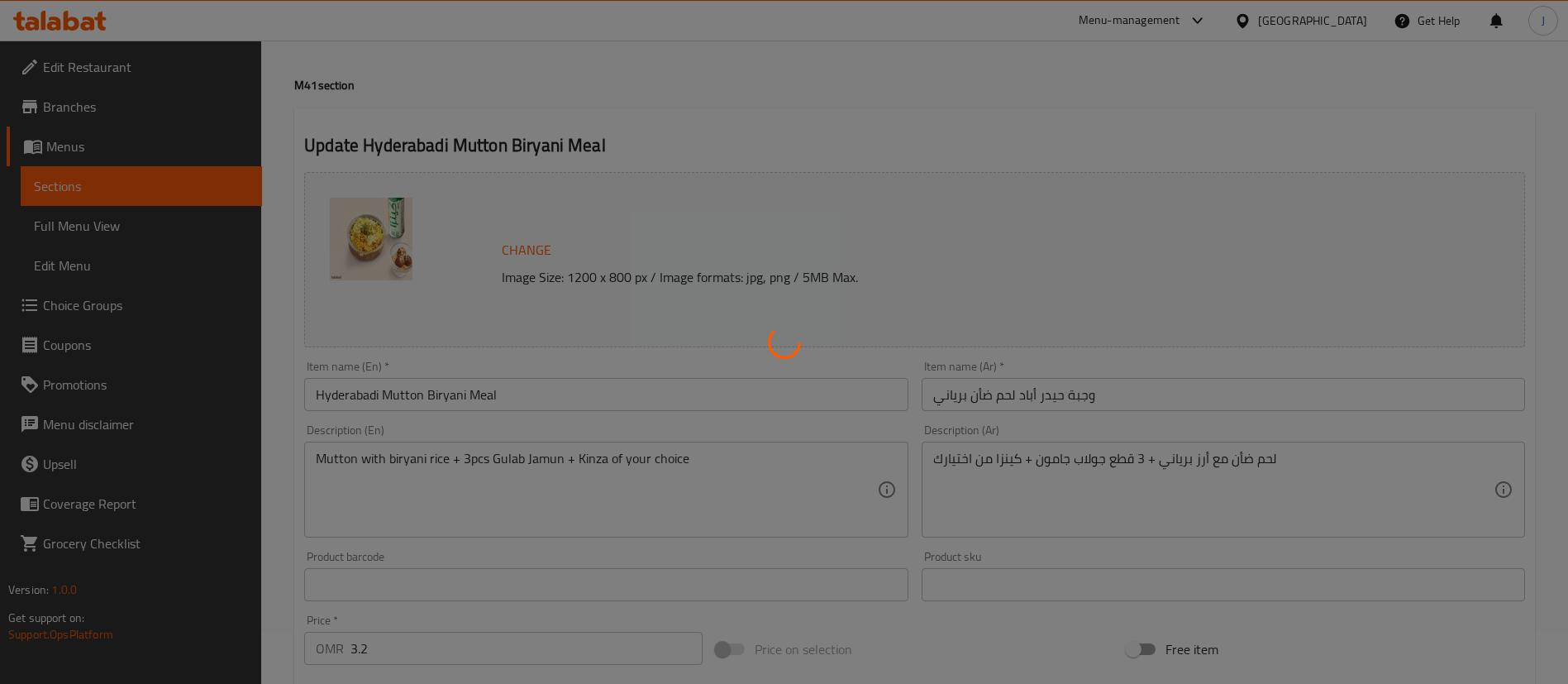
scroll to position [0, 0]
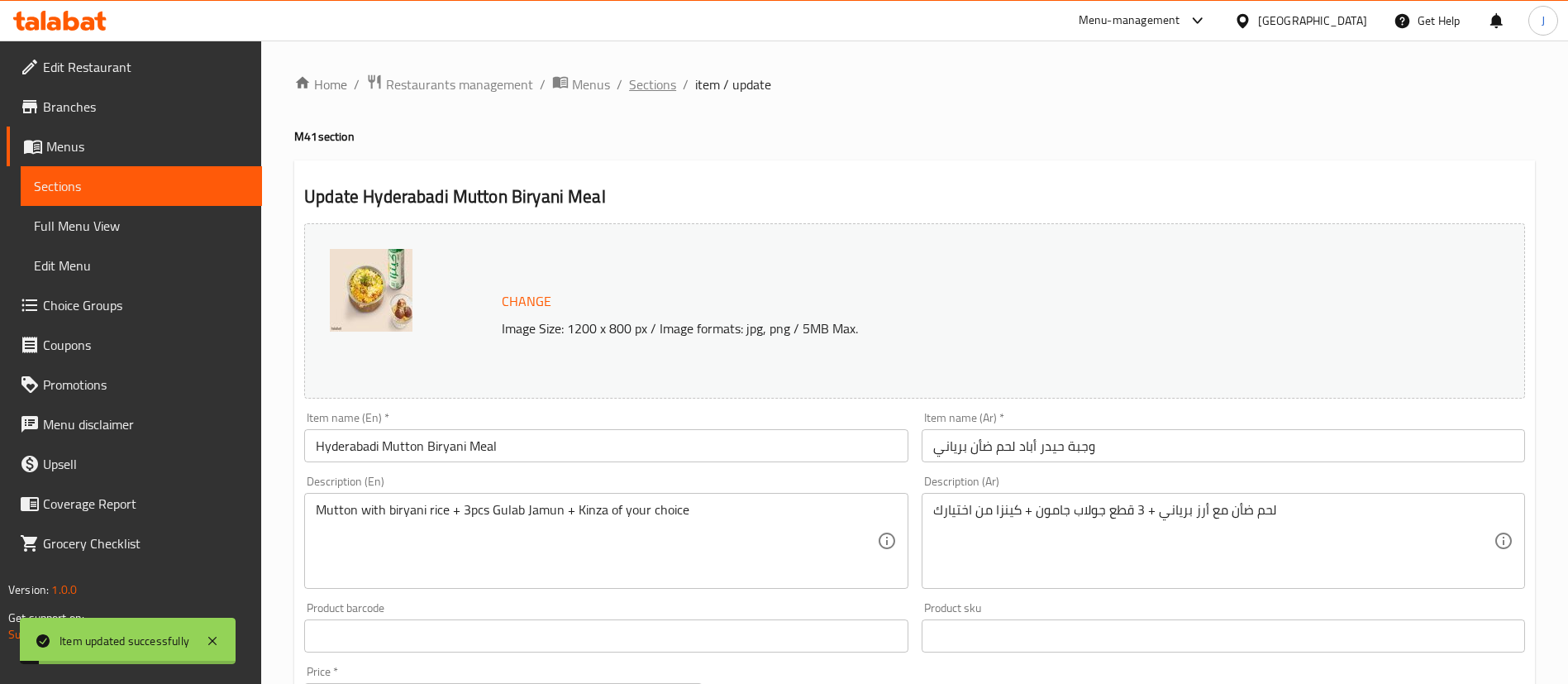
click at [658, 85] on span "Sections" at bounding box center [652, 84] width 47 height 20
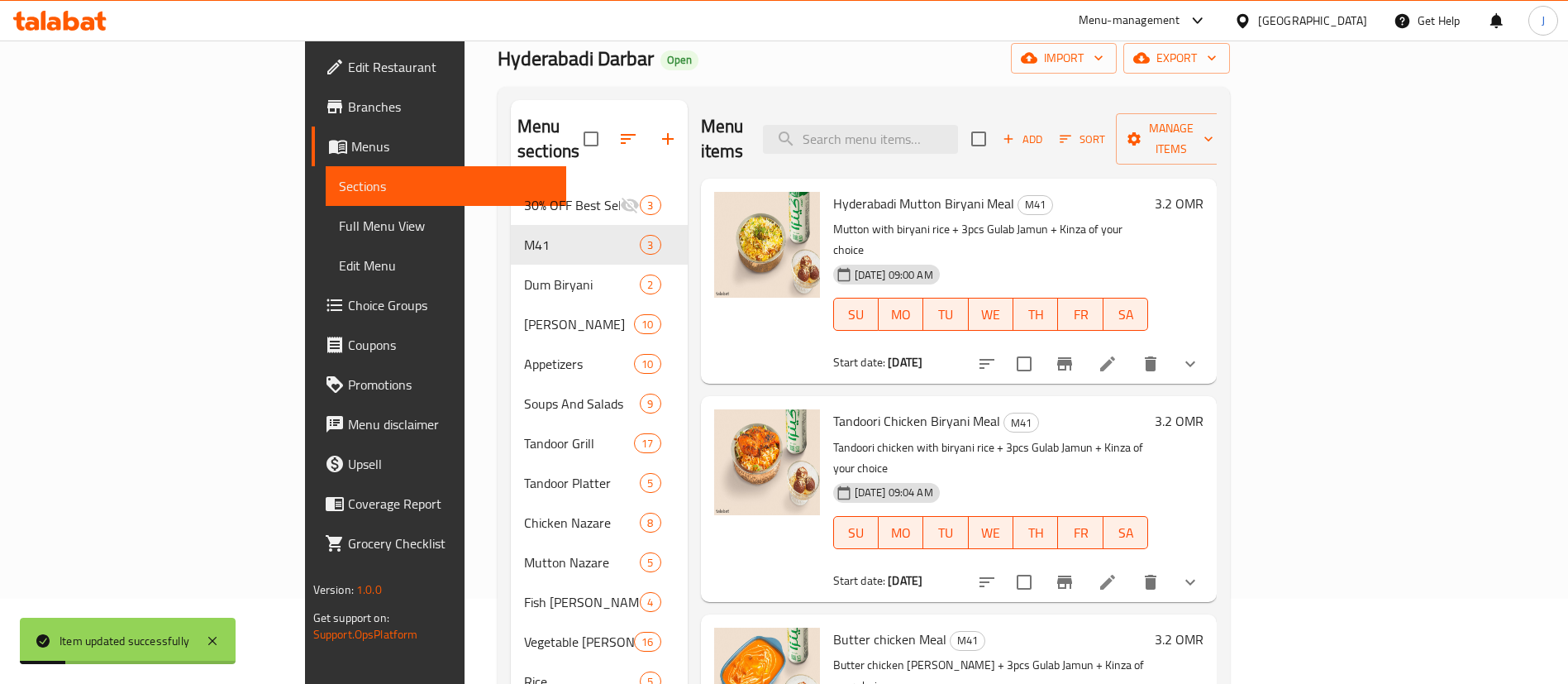
scroll to position [124, 0]
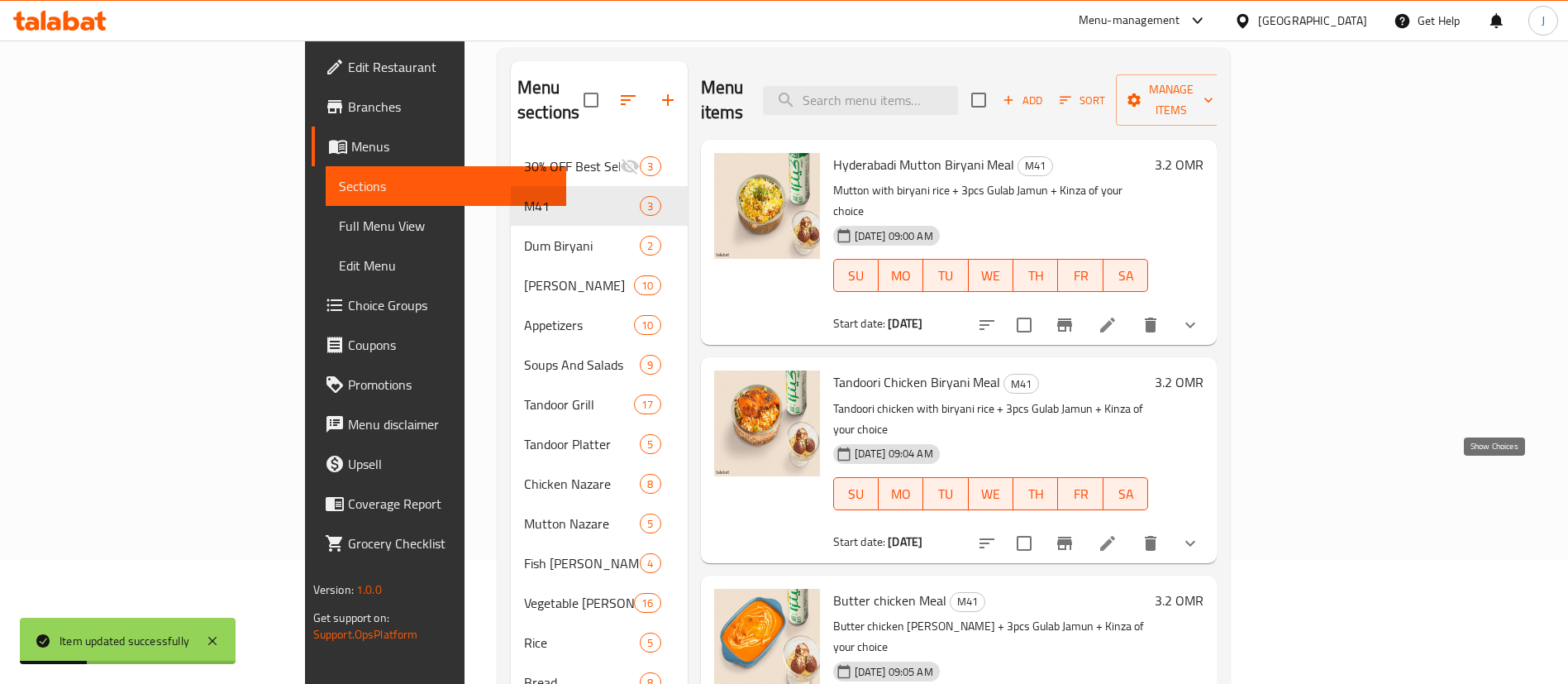
click at [1201, 534] on icon "show more" at bounding box center [1190, 544] width 20 height 20
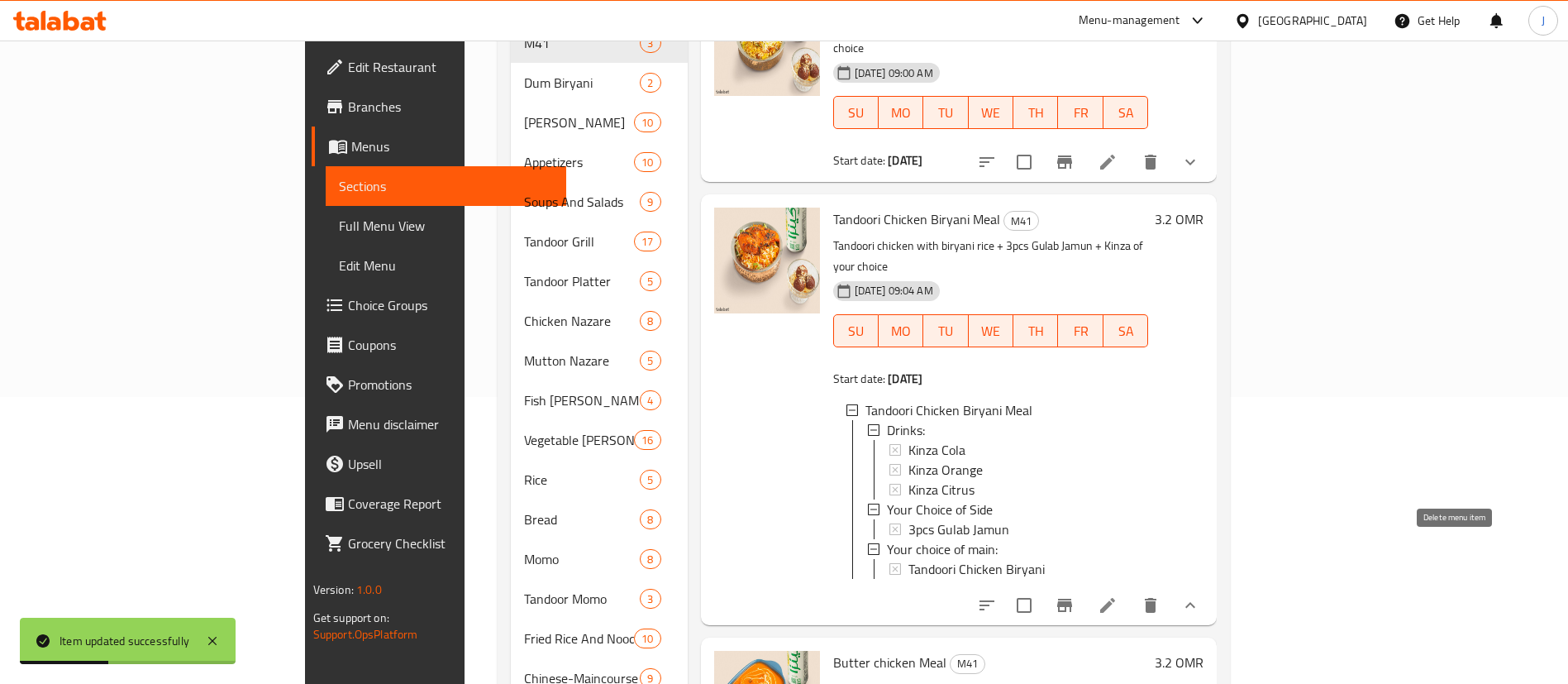
scroll to position [448, 0]
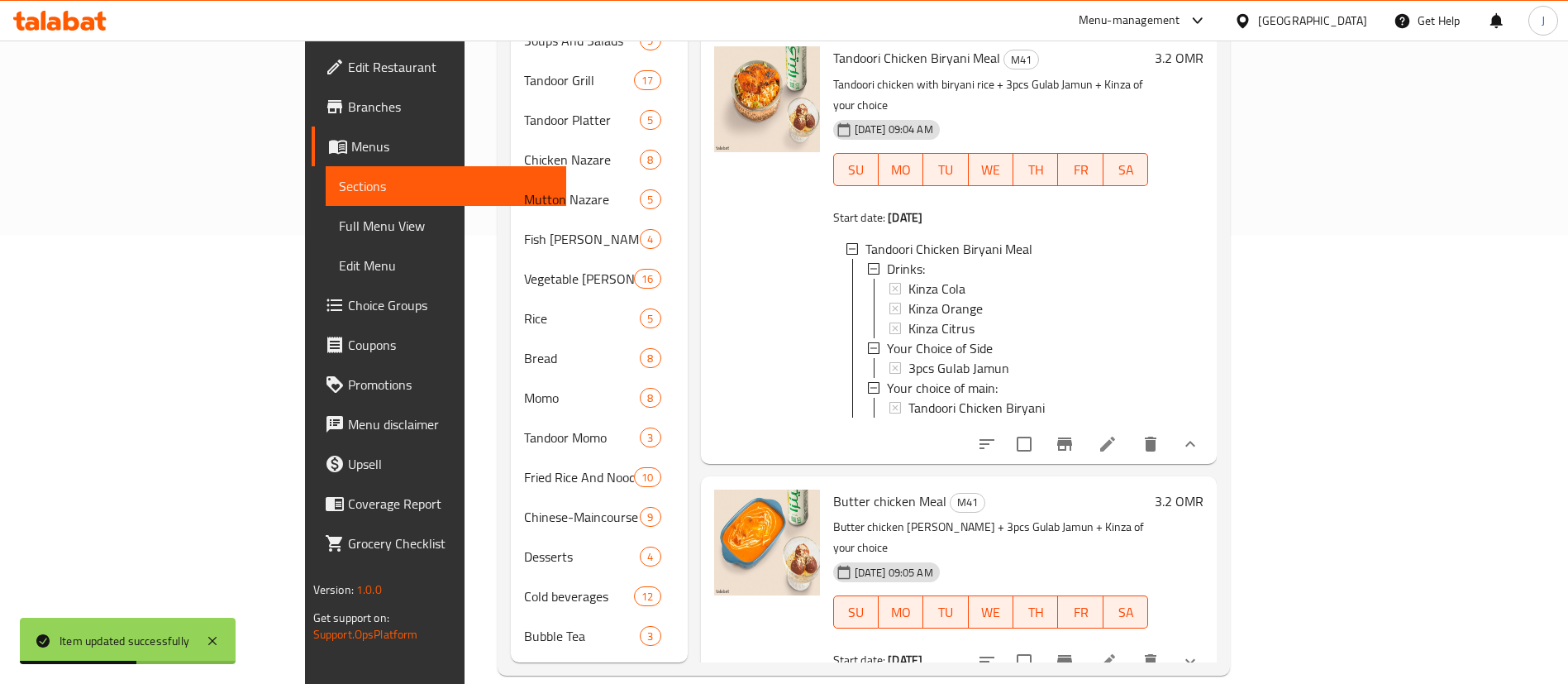
click at [1118, 434] on icon at bounding box center [1108, 443] width 20 height 20
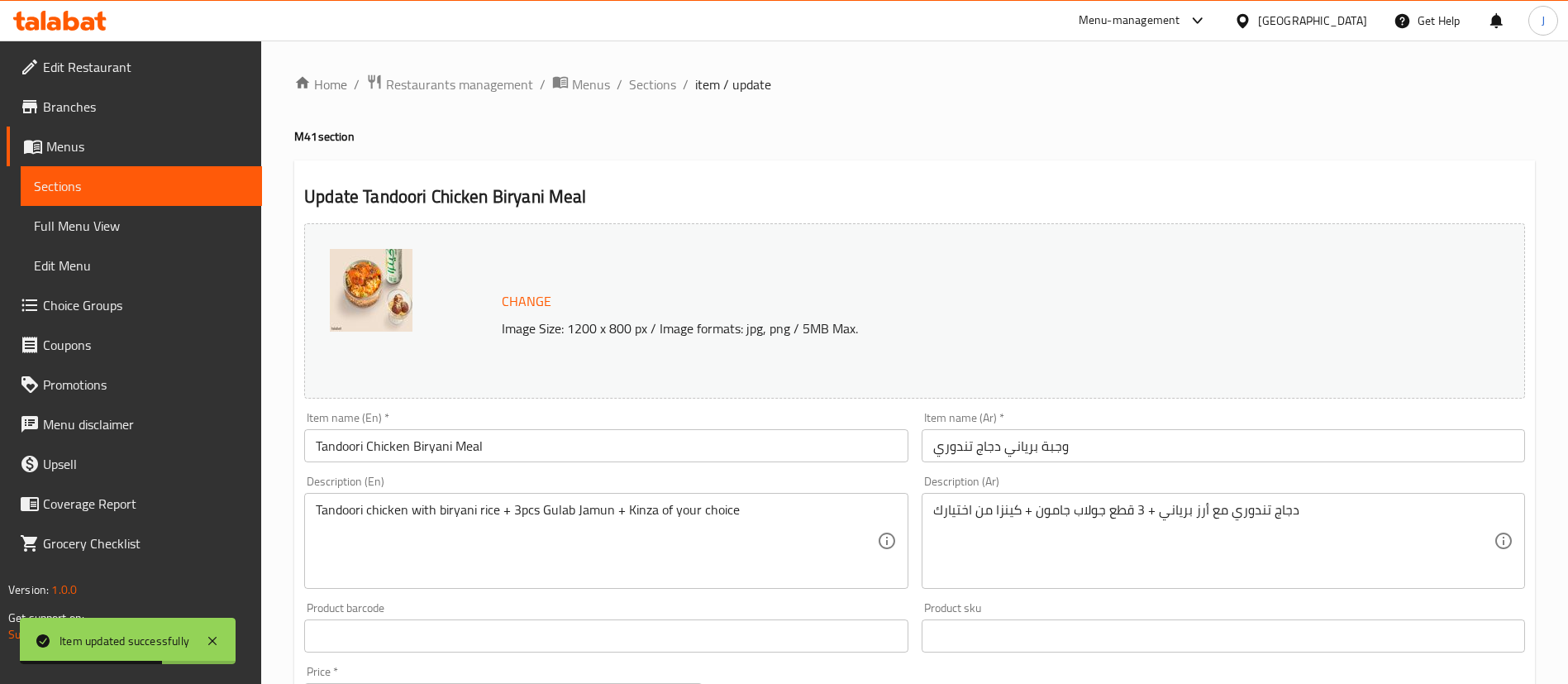
scroll to position [671, 0]
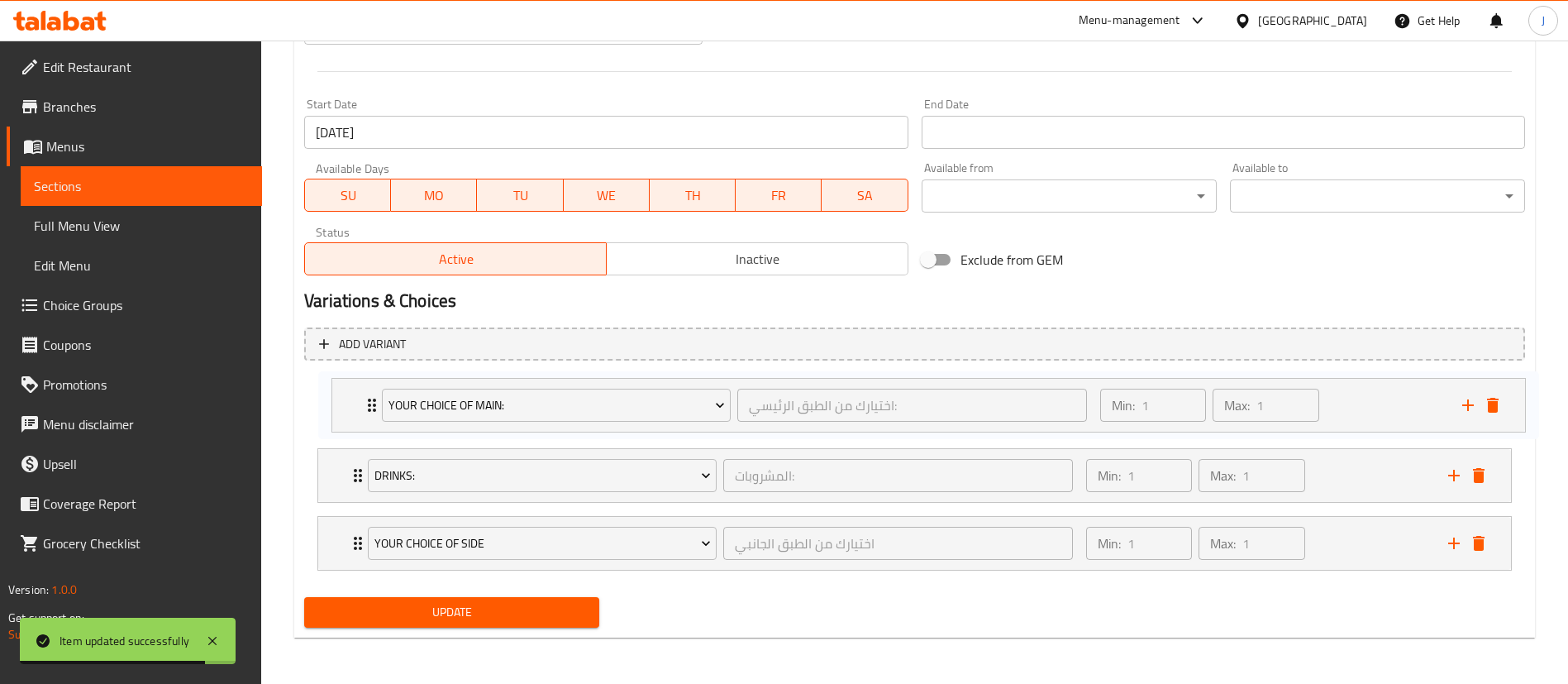
drag, startPoint x: 337, startPoint y: 534, endPoint x: 351, endPoint y: 388, distance: 146.7
click at [351, 388] on div "Drinks: المشروبات: ​ Min: 1 ​ Max: 1 ​ Kinza Cola (ID: 2228845216) 0 OMR Name (…" at bounding box center [914, 476] width 1221 height 204
drag, startPoint x: 340, startPoint y: 540, endPoint x: 345, endPoint y: 454, distance: 86.1
click at [345, 454] on div "Your choice of main: اختيارك من الطبق الرئيسي: ​ Min: 1 ​ Max: 1 ​ Tandoori Chi…" at bounding box center [914, 476] width 1221 height 204
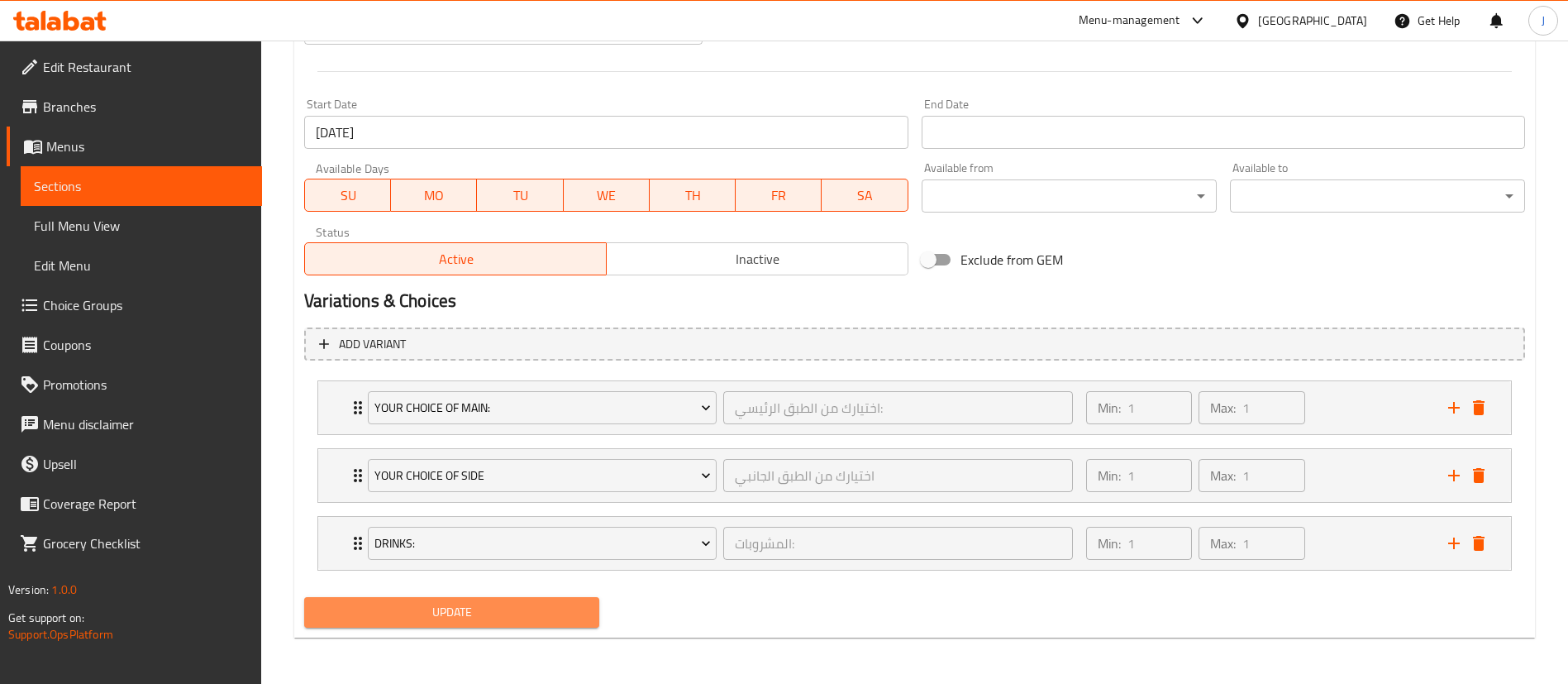
click at [425, 605] on span "Update" at bounding box center [451, 612] width 268 height 20
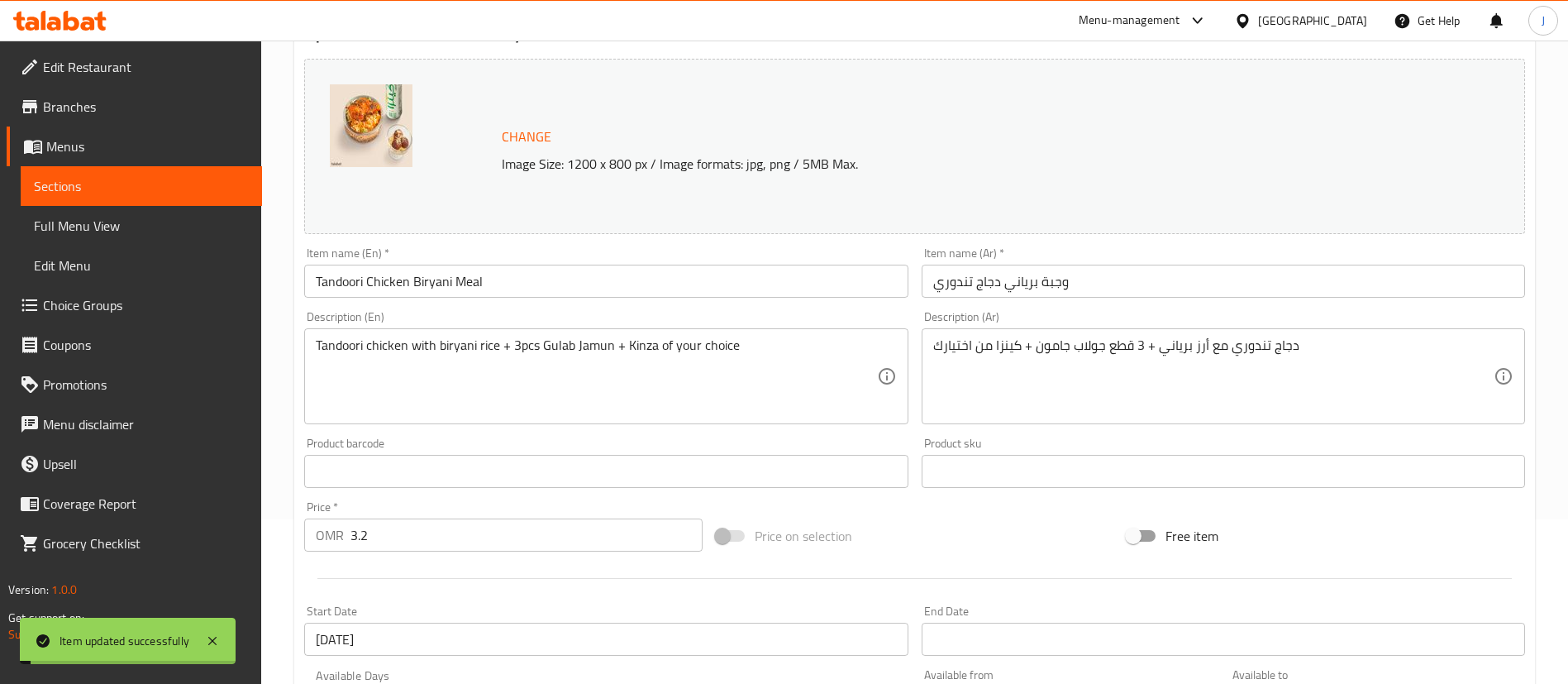
scroll to position [0, 0]
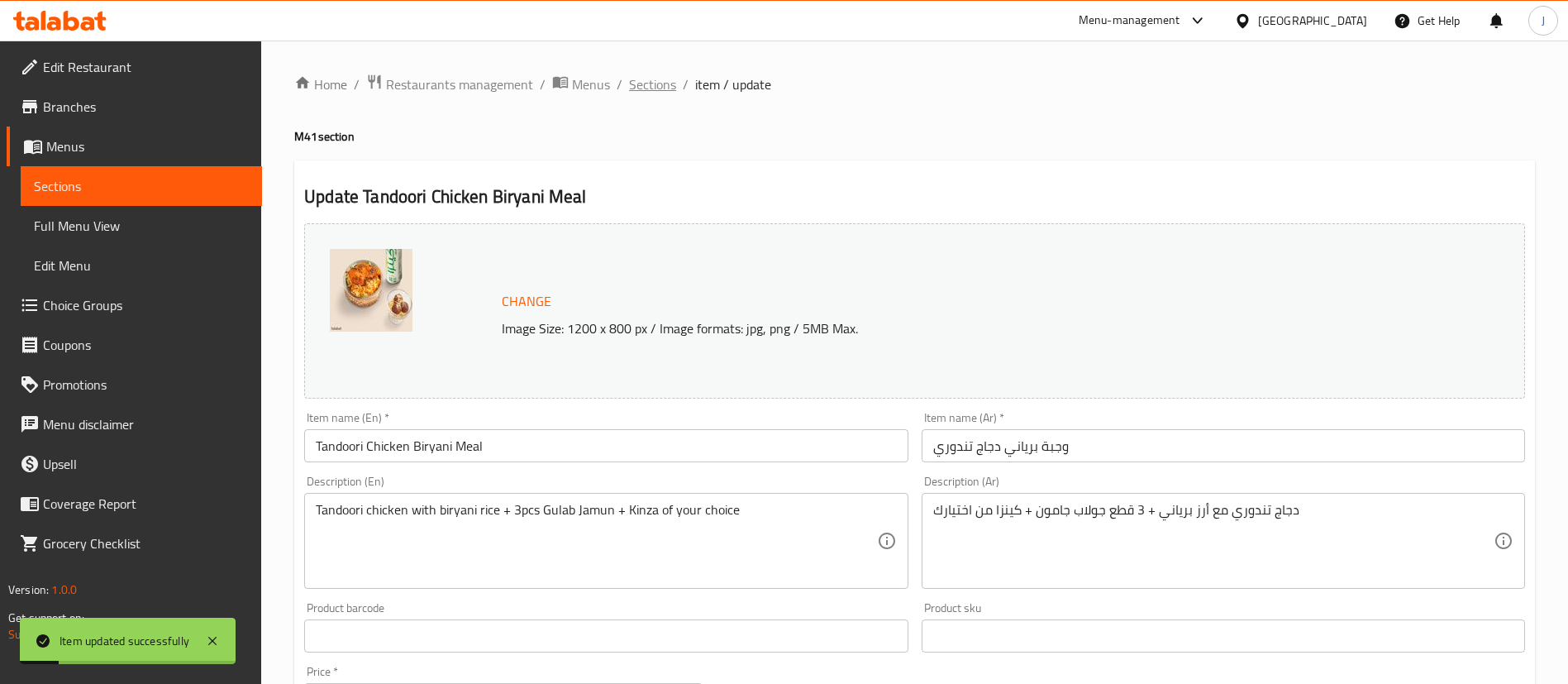
click at [659, 89] on span "Sections" at bounding box center [652, 84] width 47 height 20
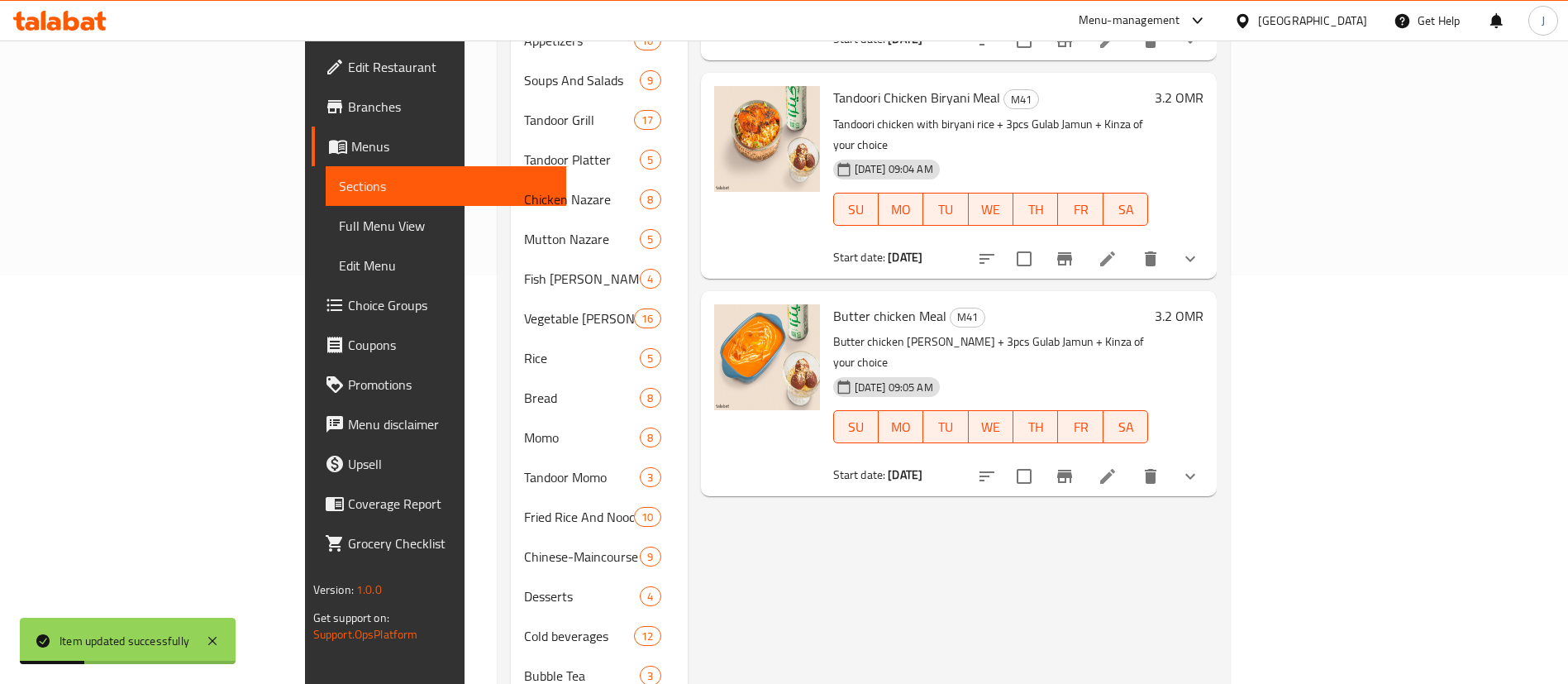
scroll to position [448, 0]
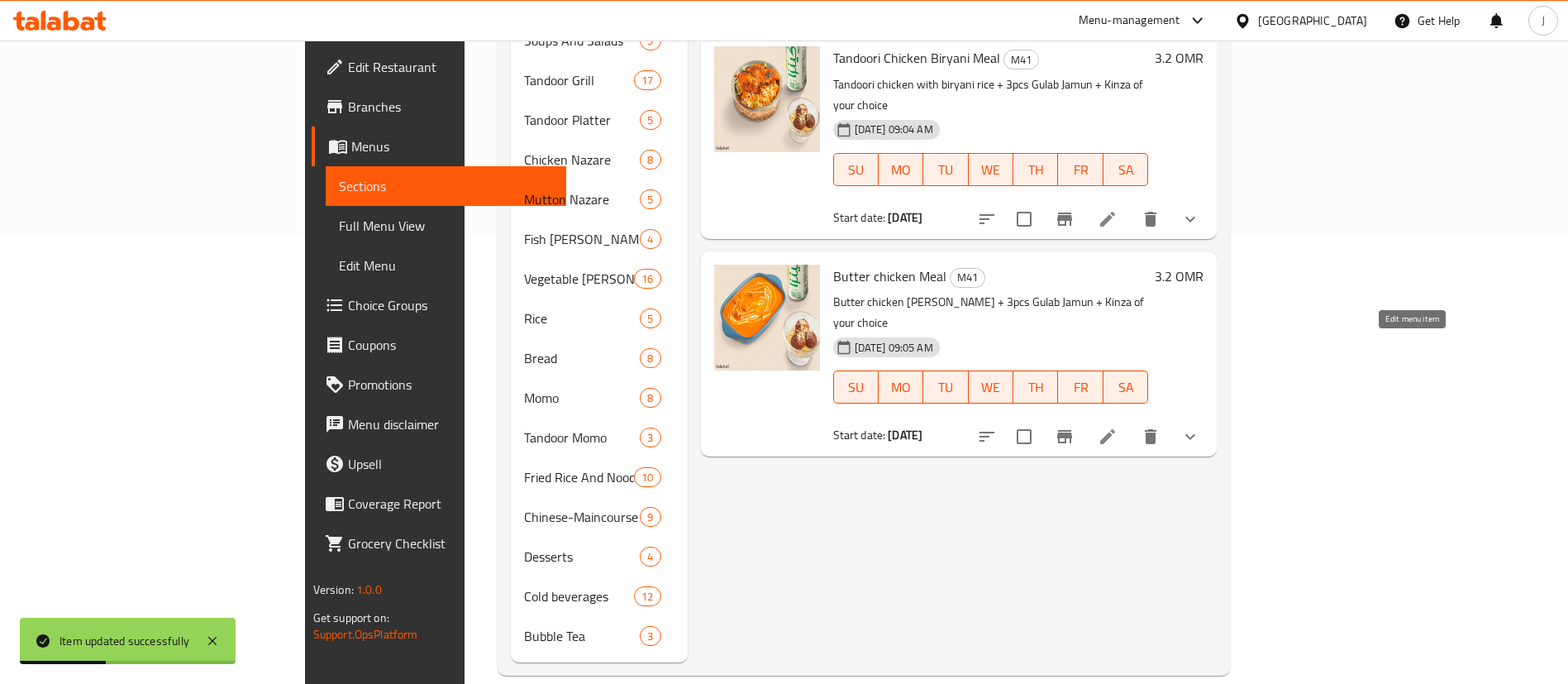
click at [1115, 429] on icon at bounding box center [1108, 436] width 14 height 14
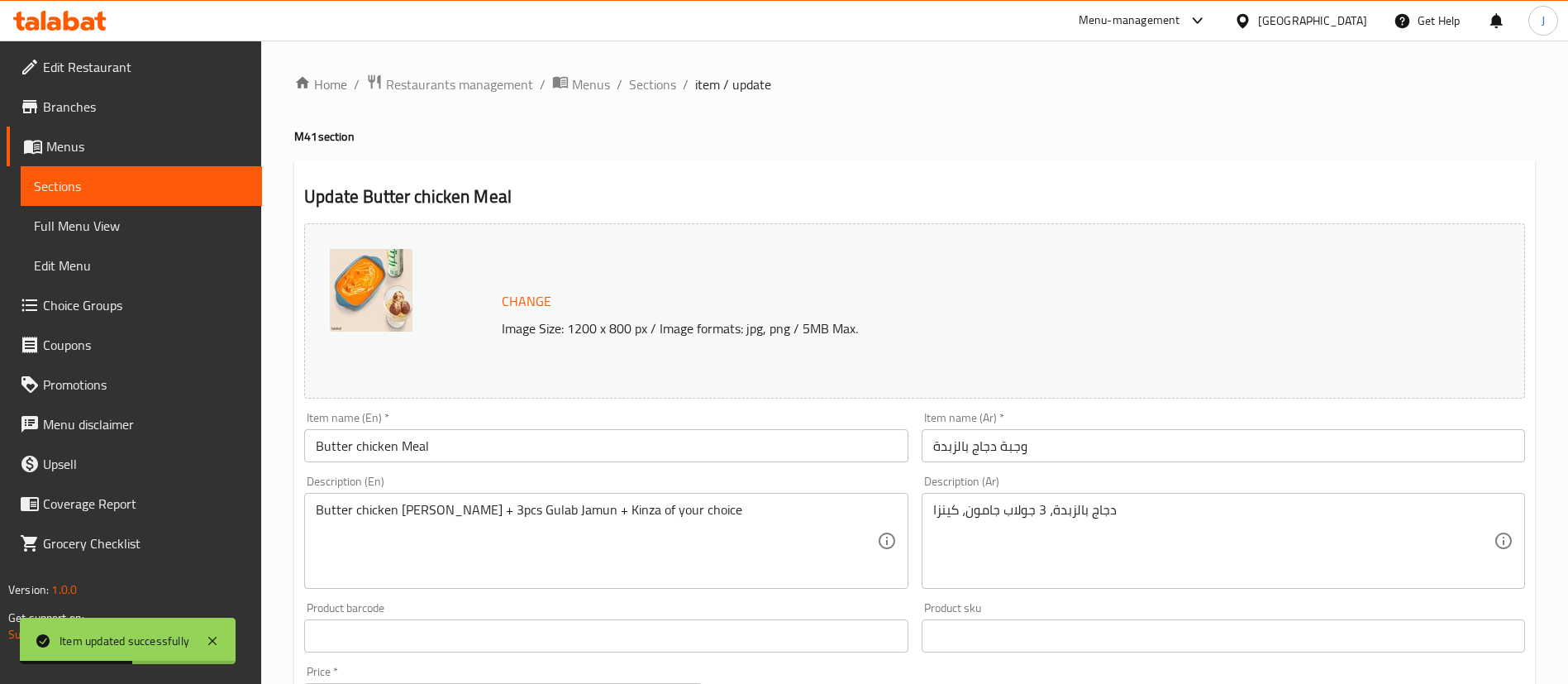
scroll to position [671, 0]
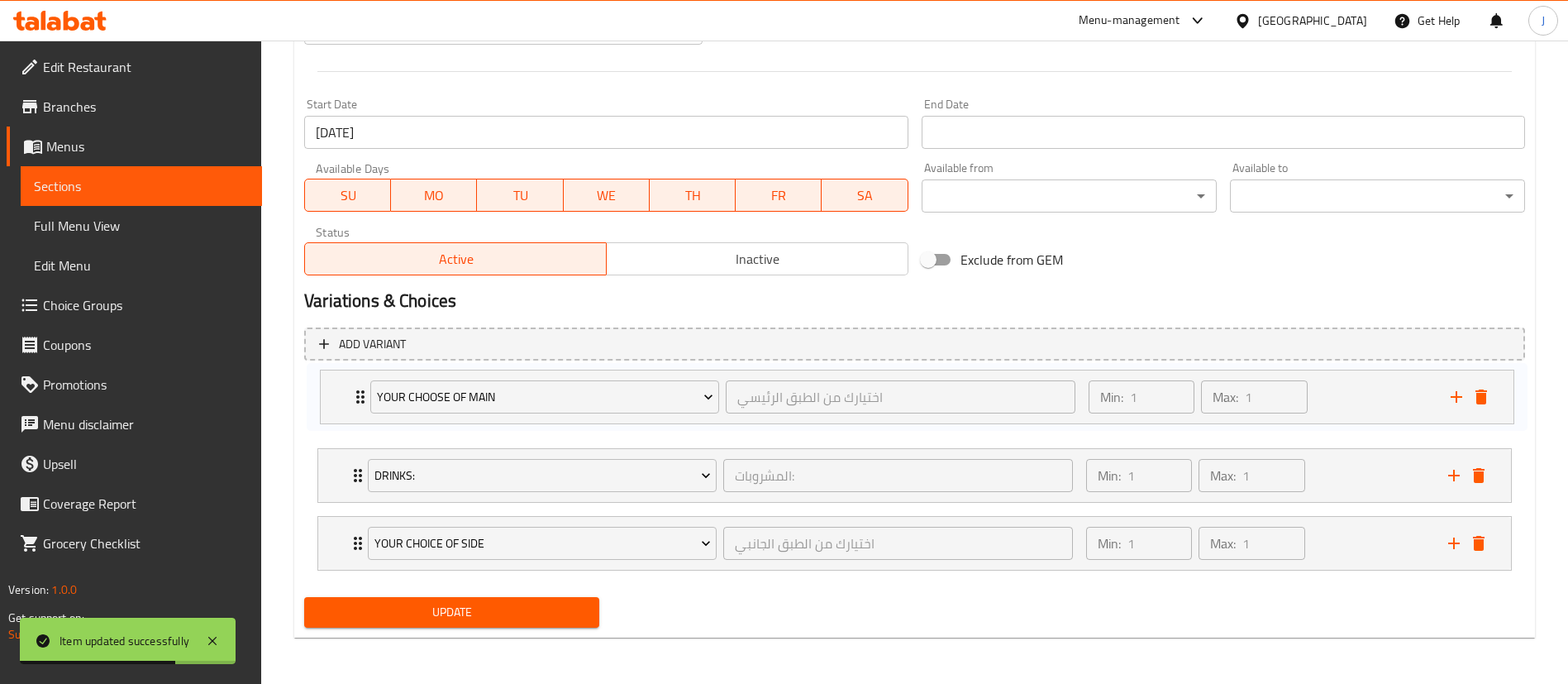
drag, startPoint x: 333, startPoint y: 552, endPoint x: 335, endPoint y: 402, distance: 150.0
click at [335, 402] on div "Drinks: المشروبات: ​ Min: 1 ​ Max: 1 ​ Kinza Cola (ID: 2228845216) 0 OMR Name (…" at bounding box center [914, 476] width 1221 height 204
drag, startPoint x: 331, startPoint y: 528, endPoint x: 347, endPoint y: 461, distance: 68.9
click at [347, 461] on div "Your choose of main اختيارك من الطبق الرئيسي ​ Min: 1 ​ Max: 1 ​ Butter chicken…" at bounding box center [914, 476] width 1221 height 204
click at [402, 604] on span "Update" at bounding box center [451, 612] width 268 height 20
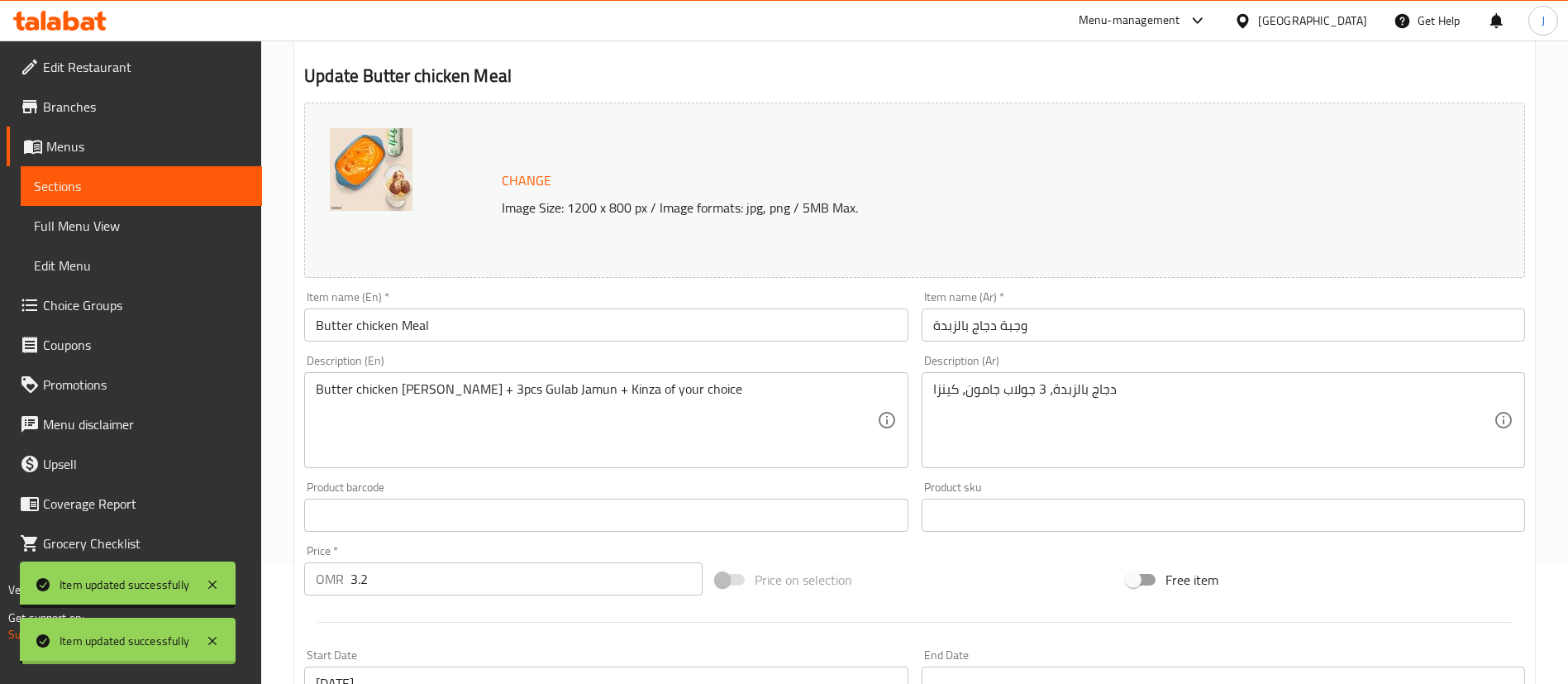
scroll to position [0, 0]
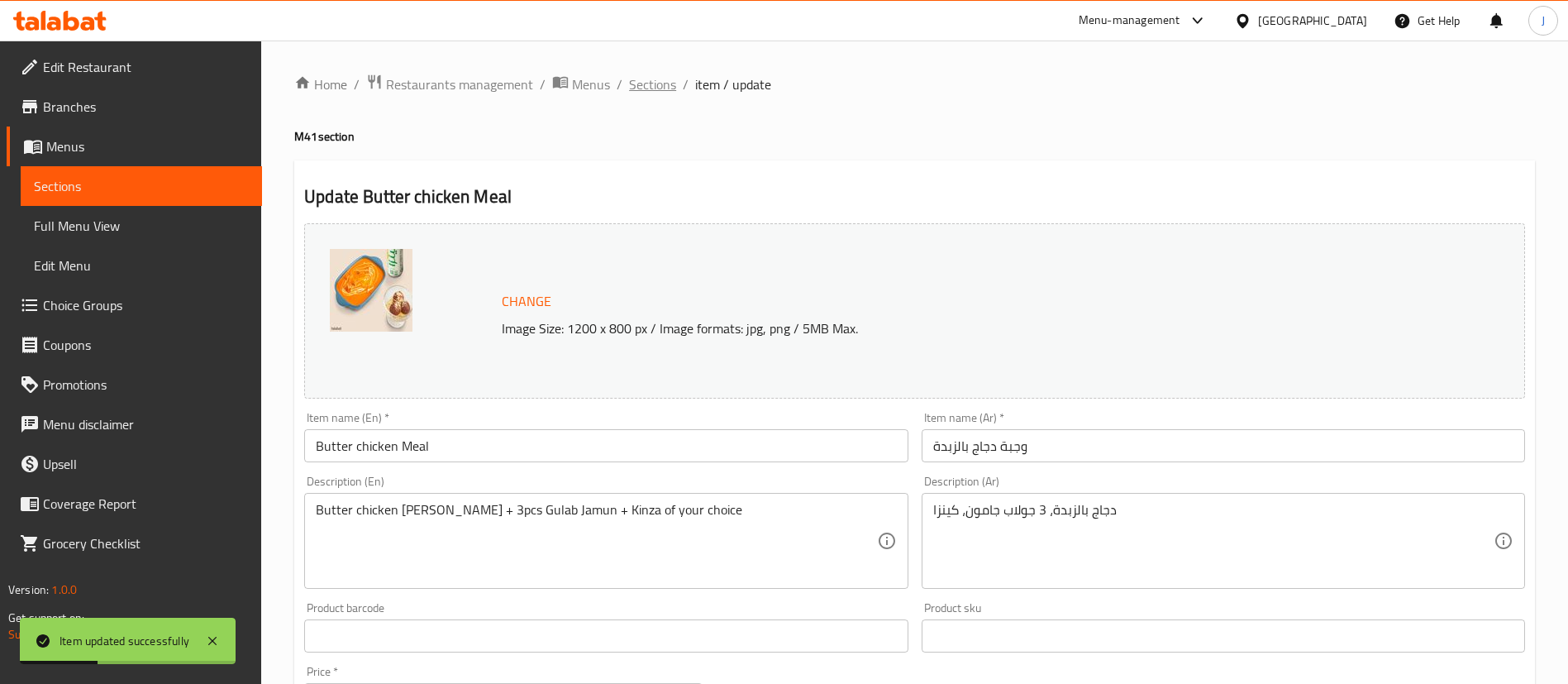
click at [656, 83] on span "Sections" at bounding box center [652, 84] width 47 height 20
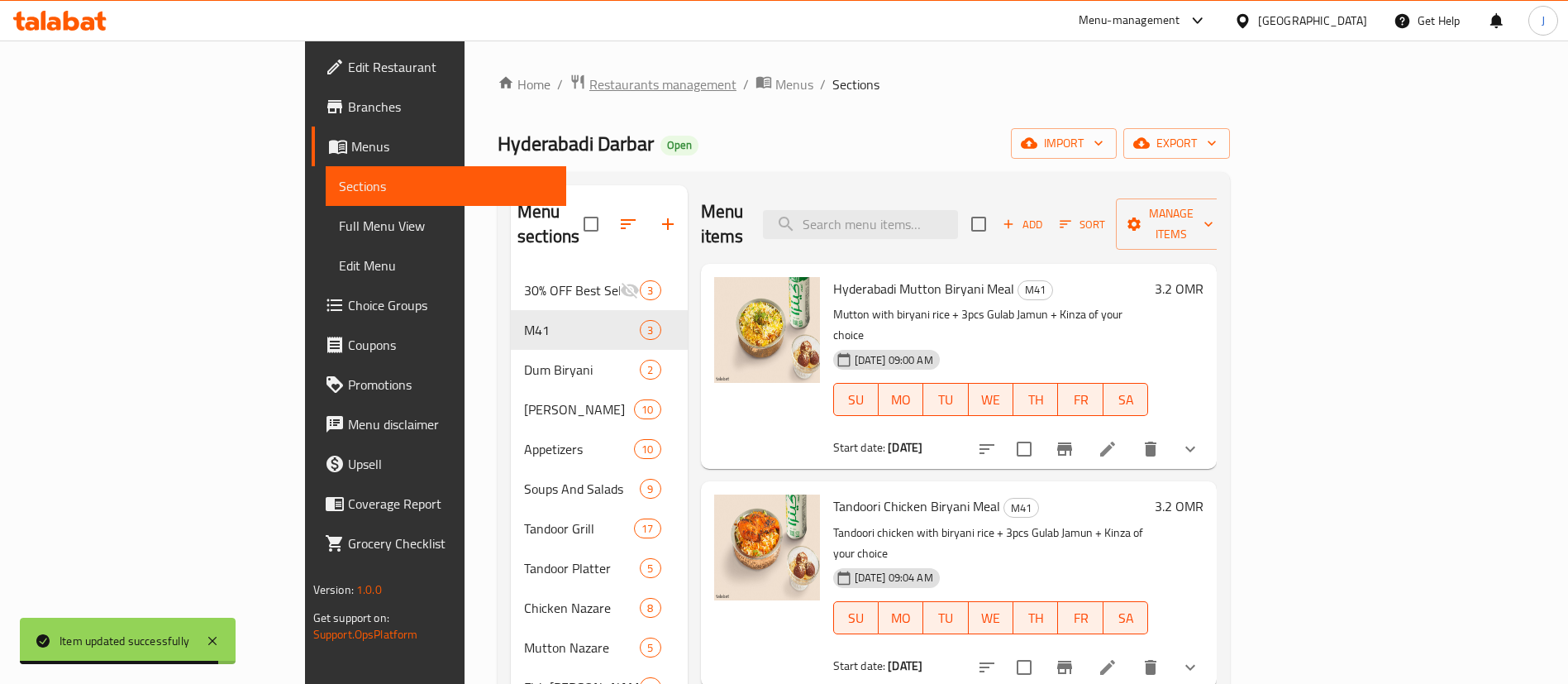
click at [589, 74] on span "Restaurants management" at bounding box center [662, 84] width 147 height 20
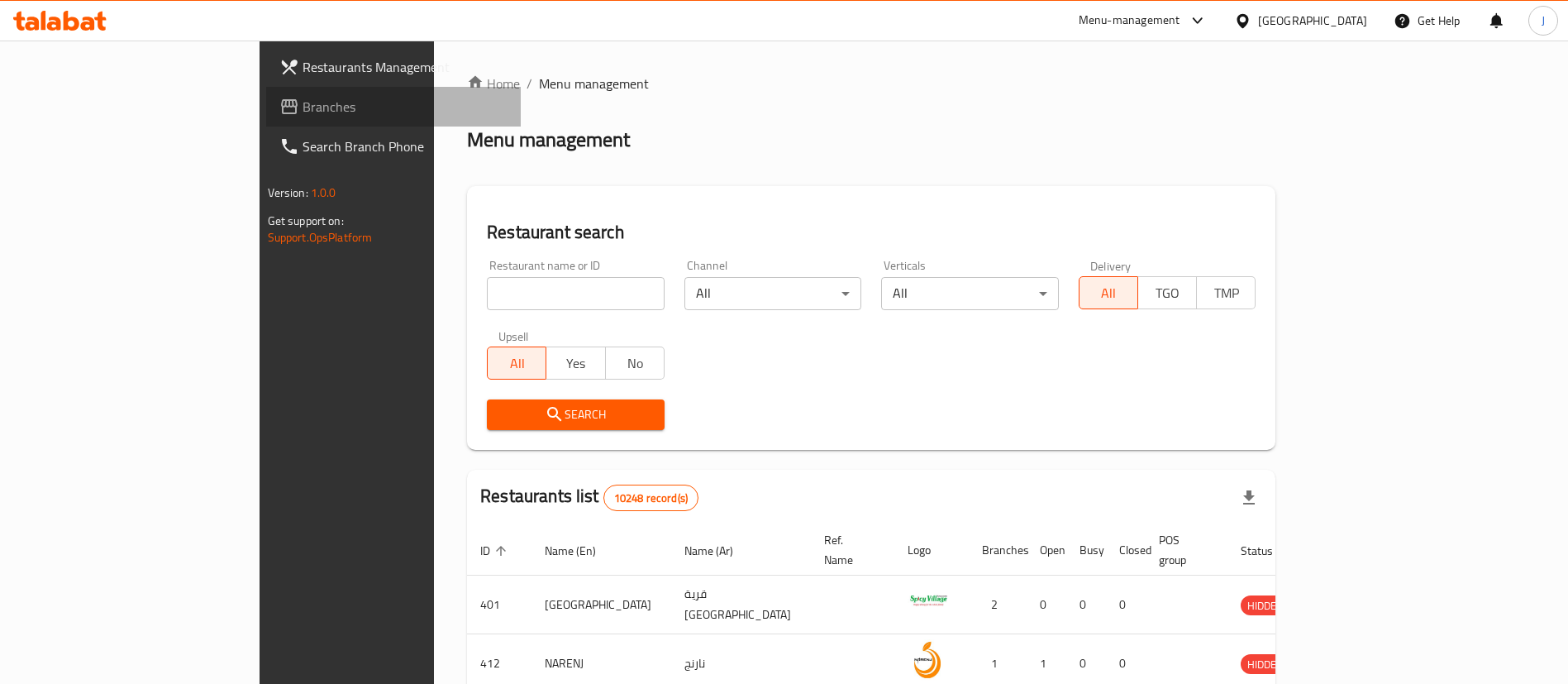
click at [303, 111] on span "Branches" at bounding box center [406, 107] width 206 height 20
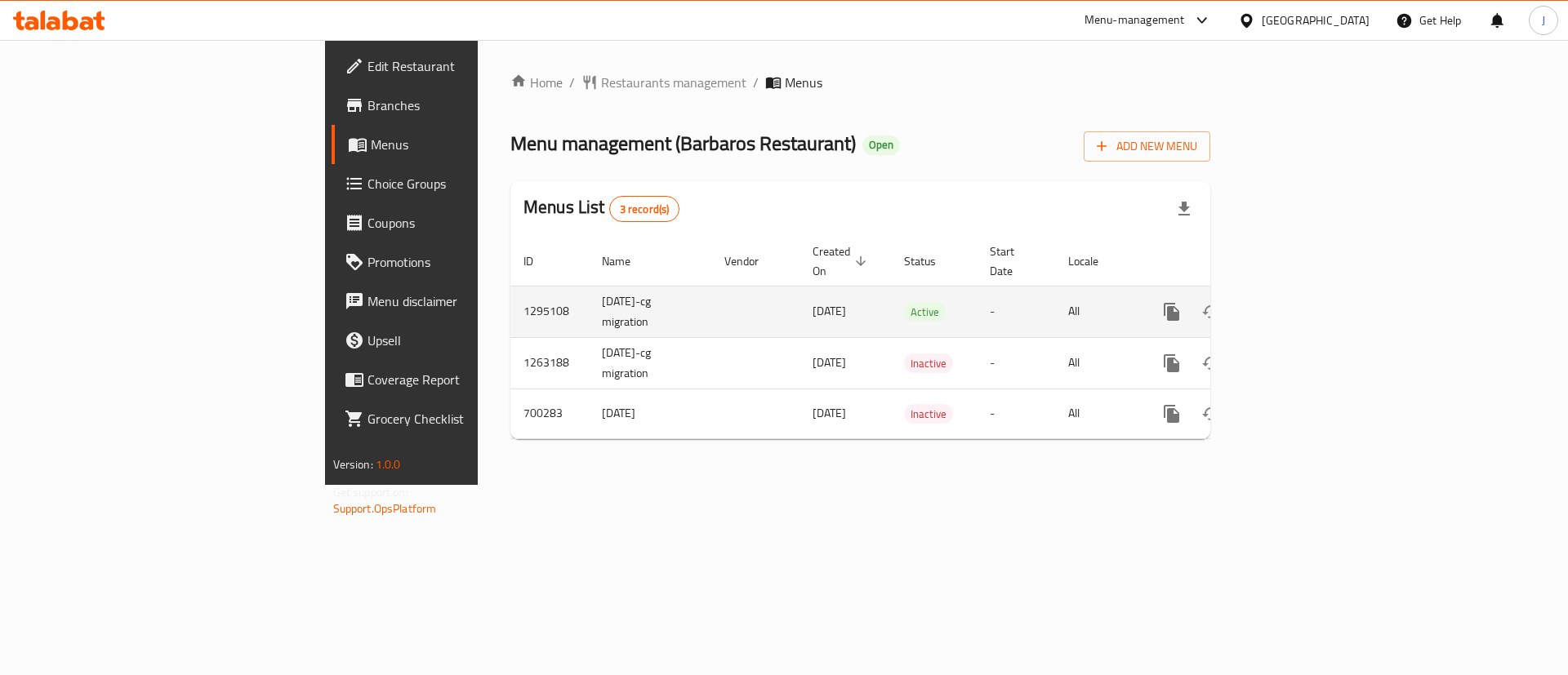
click at [1309, 308] on div "enhanced table" at bounding box center [1230, 311] width 157 height 39
click at [1299, 302] on icon "enhanced table" at bounding box center [1289, 311] width 20 height 20
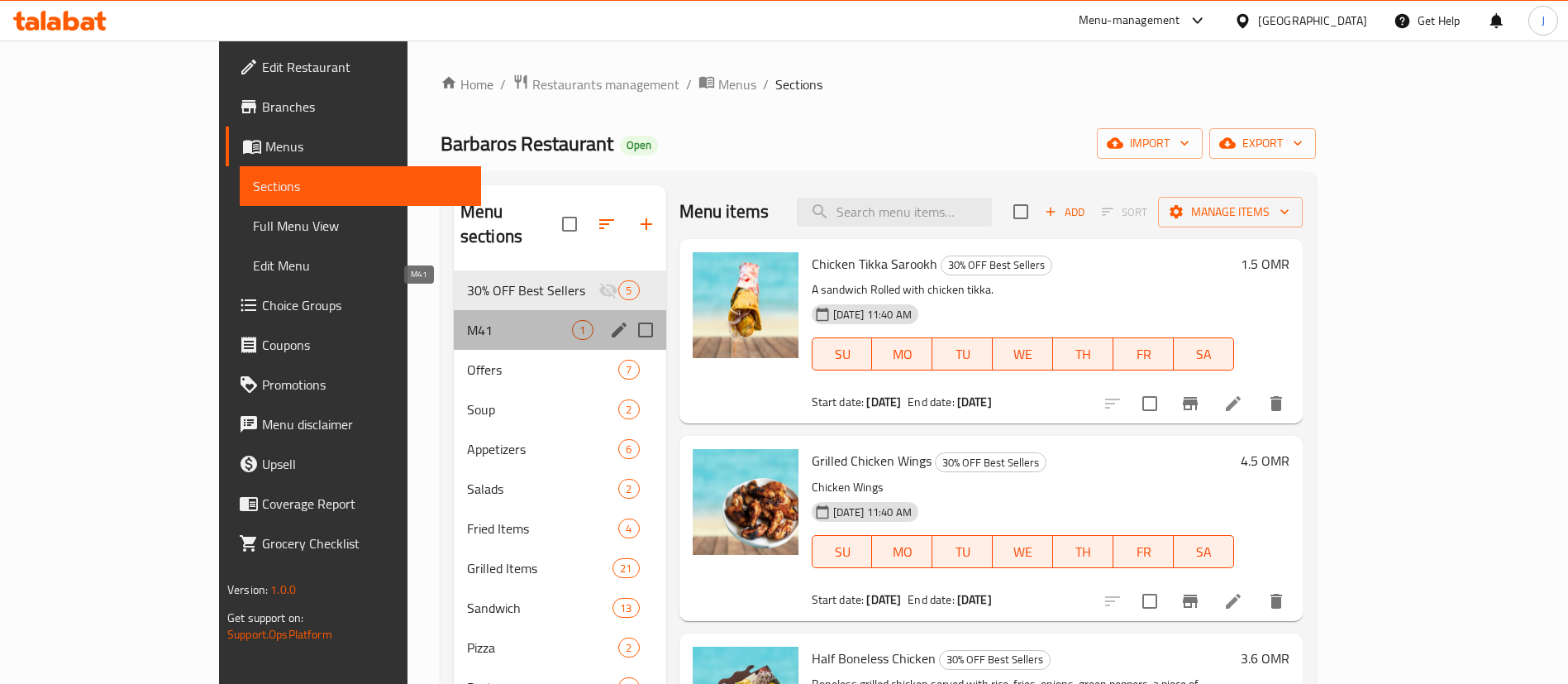
click at [494, 320] on span "M41" at bounding box center [520, 330] width 106 height 20
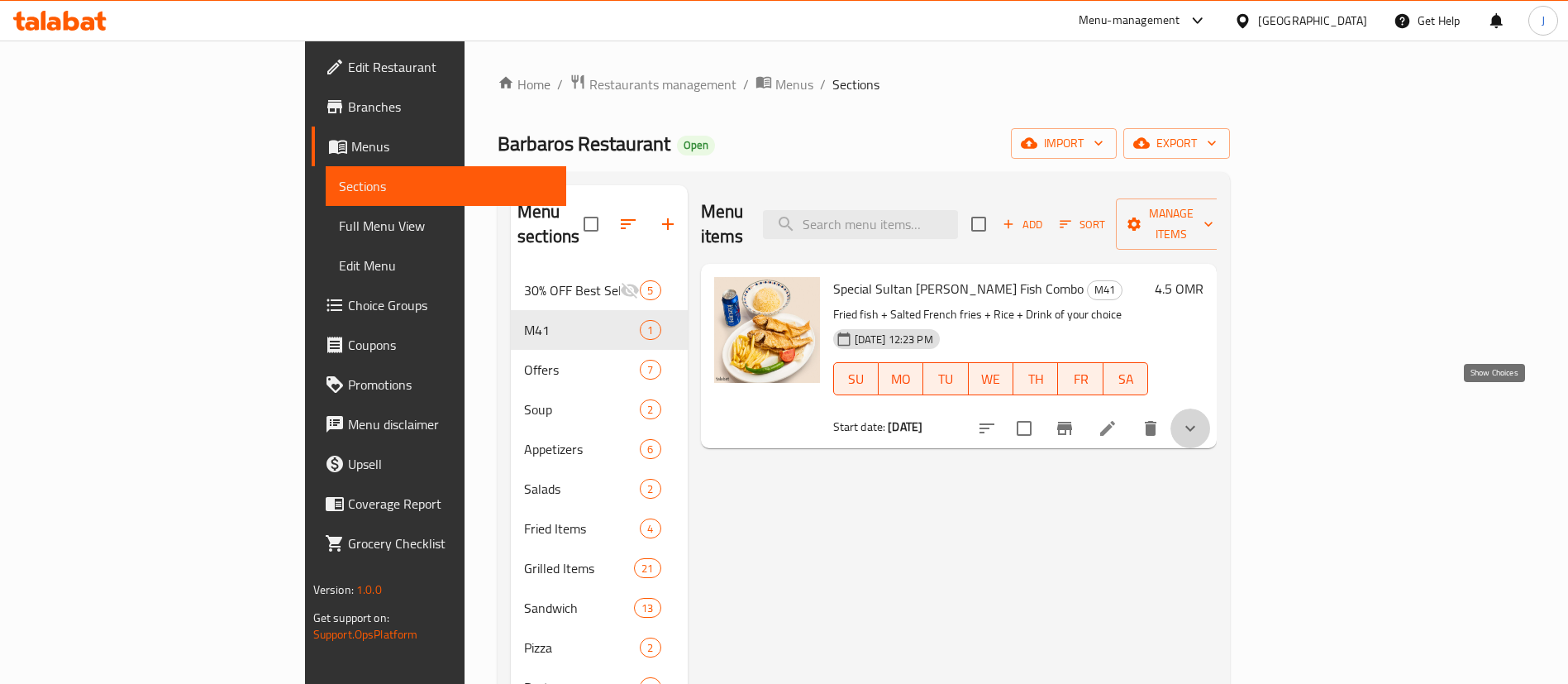
click at [1201, 418] on icon "show more" at bounding box center [1190, 428] width 20 height 20
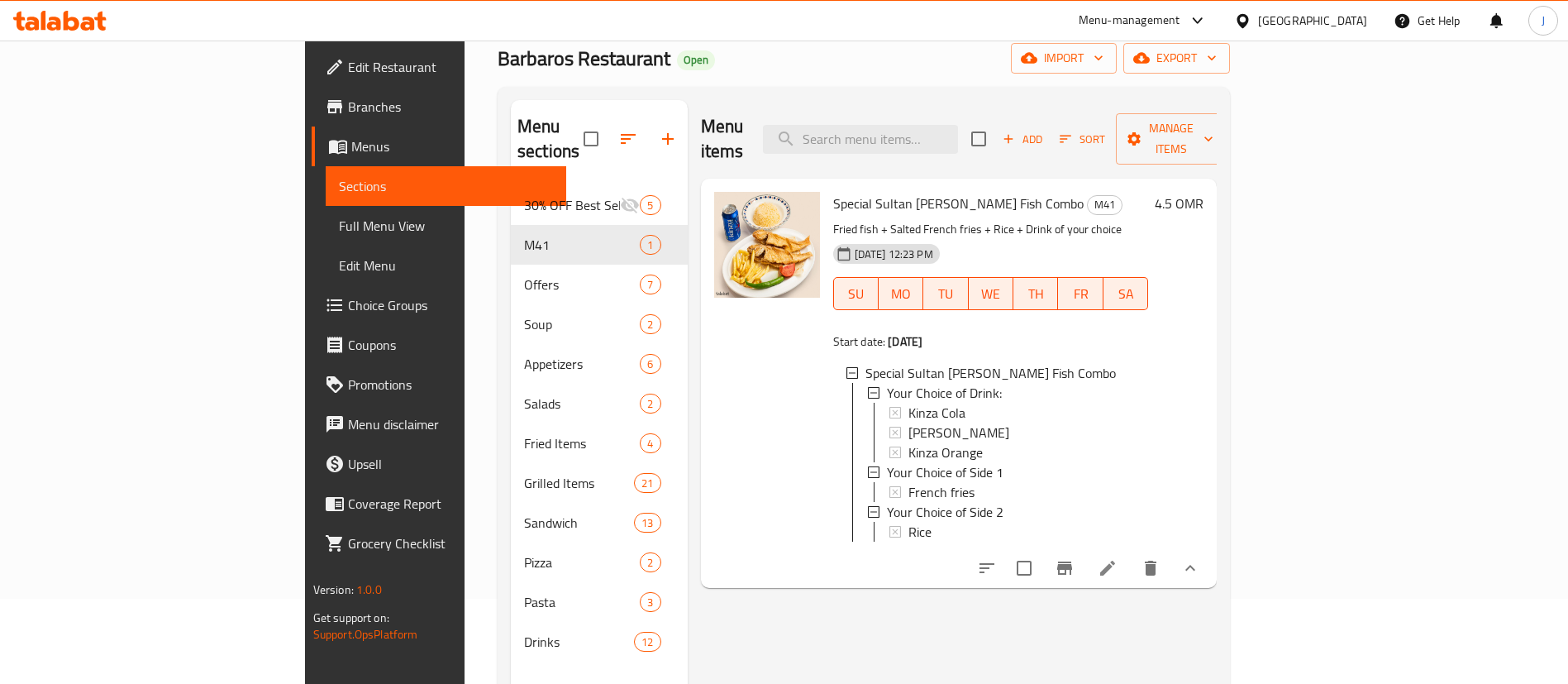
scroll to position [124, 0]
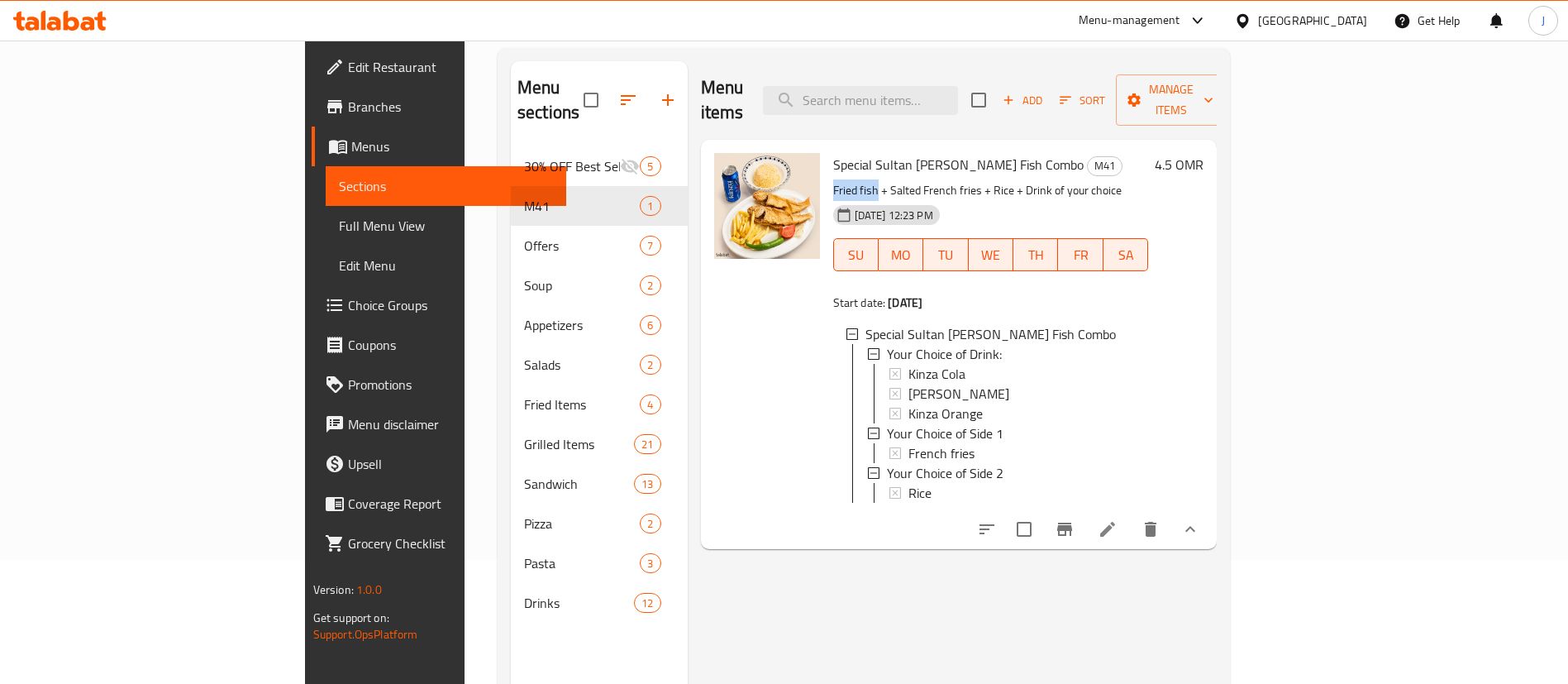
drag, startPoint x: 757, startPoint y: 163, endPoint x: 802, endPoint y: 160, distance: 45.1
click at [834, 180] on p "Fried fish + Salted French fries + Rice + Drink of your choice" at bounding box center [991, 190] width 315 height 20
copy p "Fried fish"
click at [348, 295] on span "Choice Groups" at bounding box center [451, 305] width 206 height 20
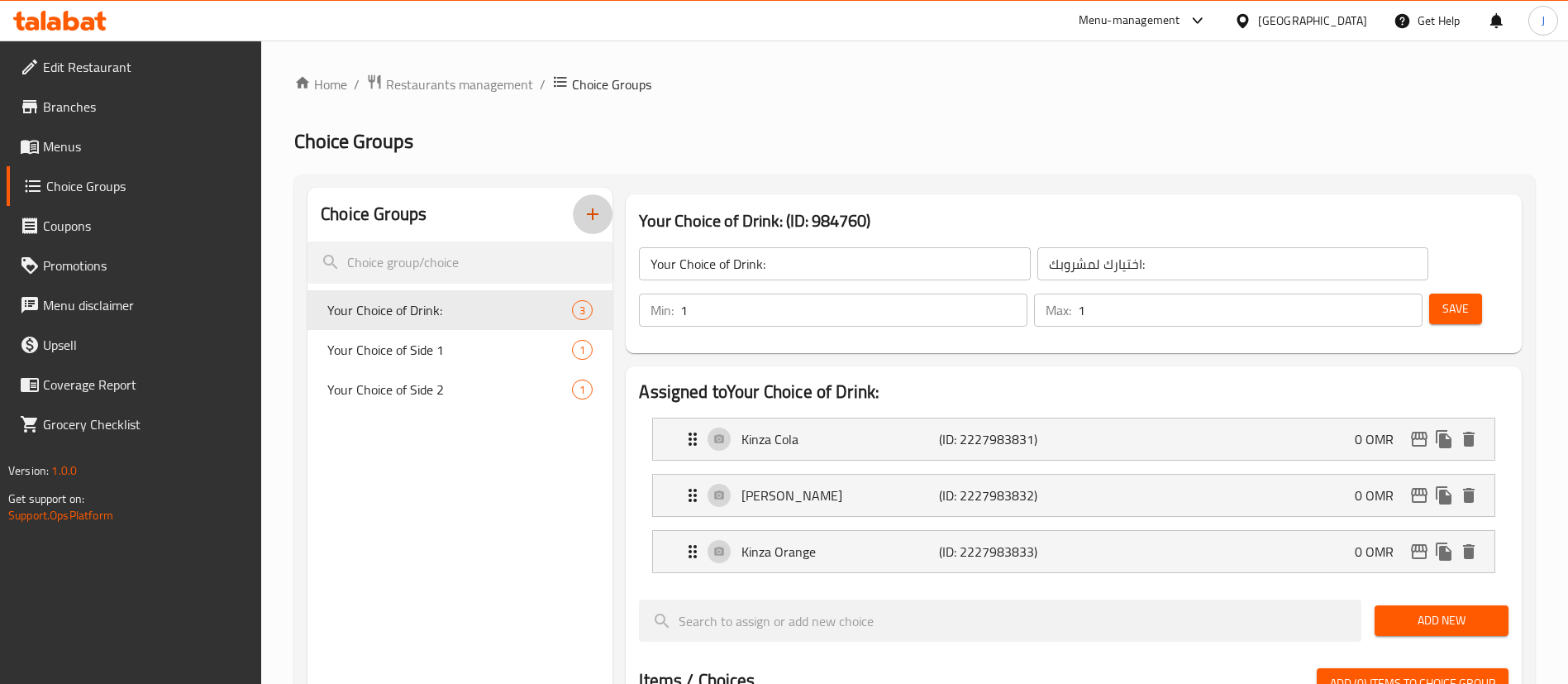
click at [589, 204] on icon "button" at bounding box center [592, 214] width 20 height 20
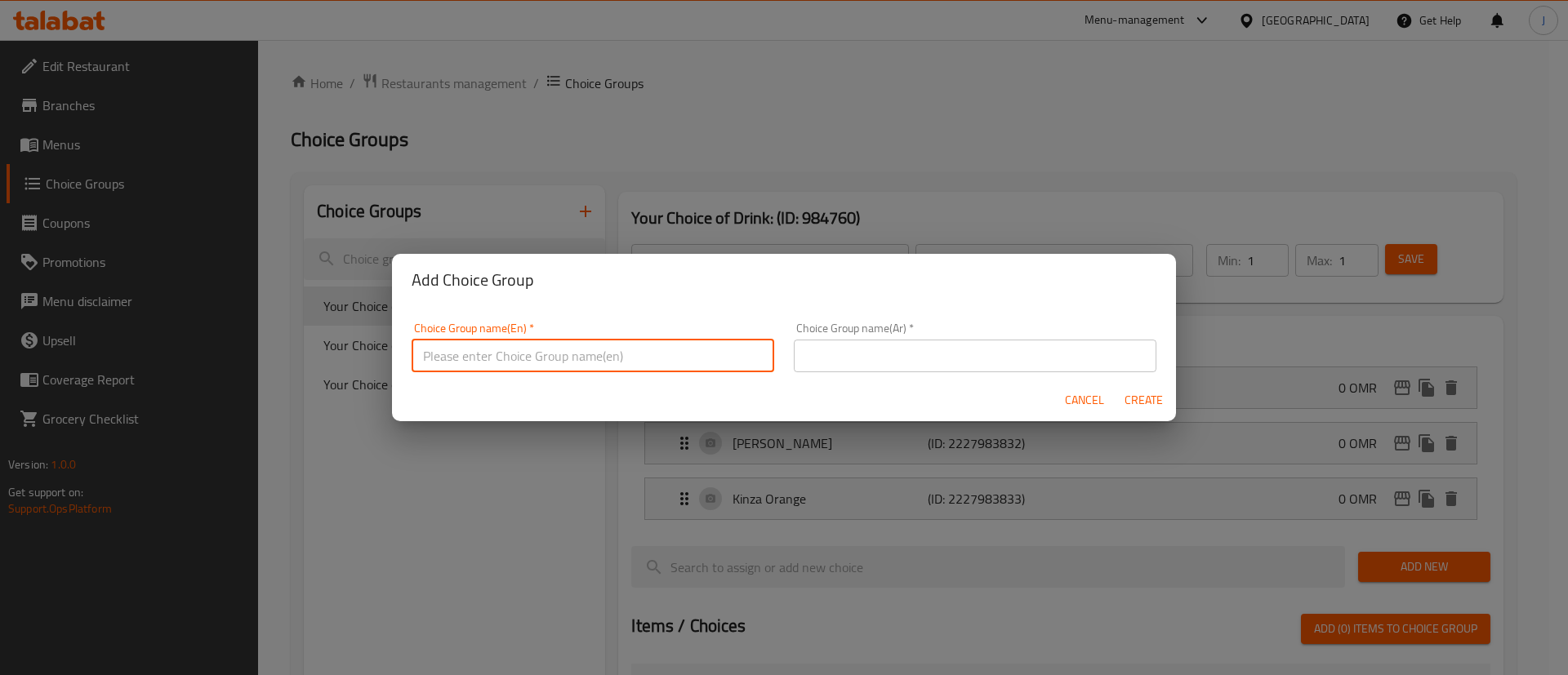
click at [539, 365] on input "text" at bounding box center [593, 356] width 363 height 32
type input "Your choice of main:"
click at [854, 363] on input "text" at bounding box center [975, 356] width 363 height 32
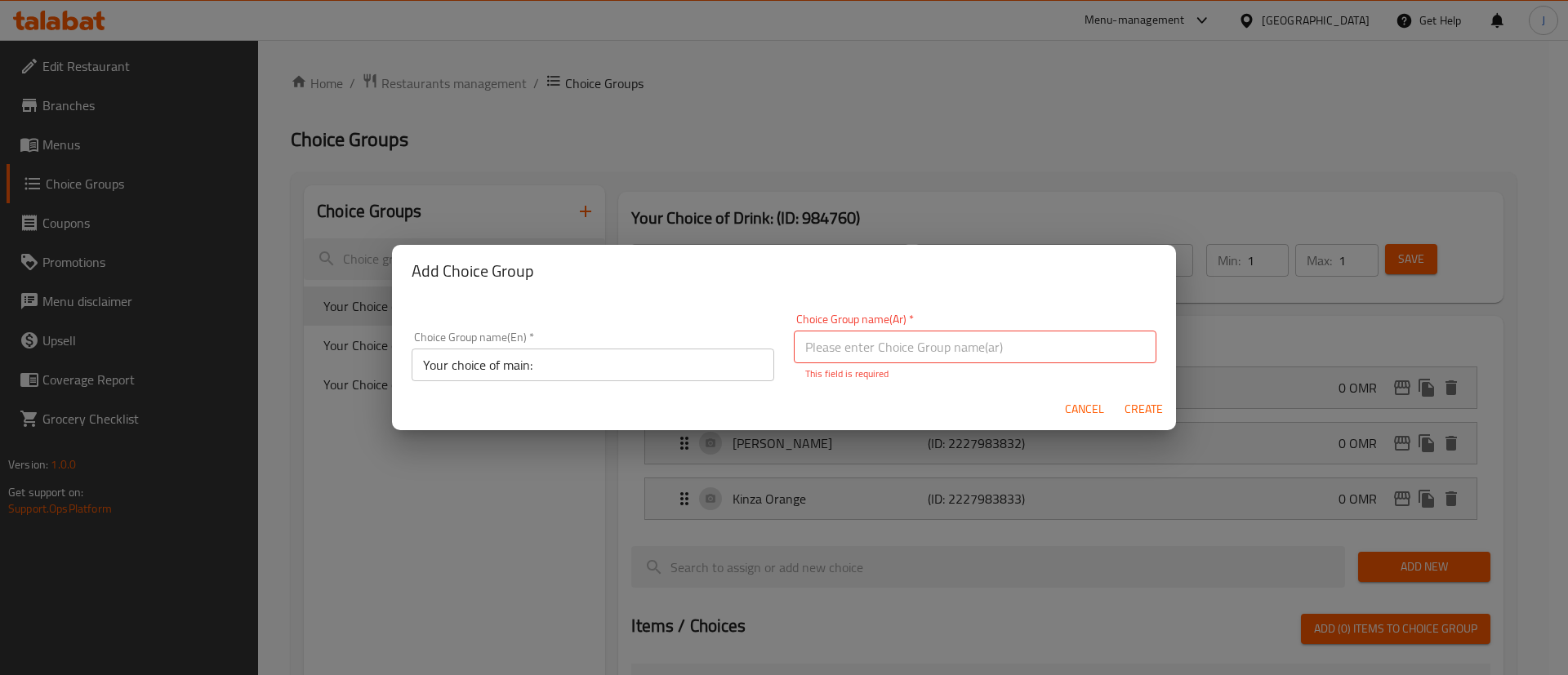
drag, startPoint x: 444, startPoint y: 399, endPoint x: 458, endPoint y: 399, distance: 14.0
click at [444, 399] on div "Cancel Create" at bounding box center [784, 409] width 784 height 44
click at [925, 349] on input "text" at bounding box center [975, 347] width 363 height 32
paste input "اختيارك من الطبق الرئيسي"
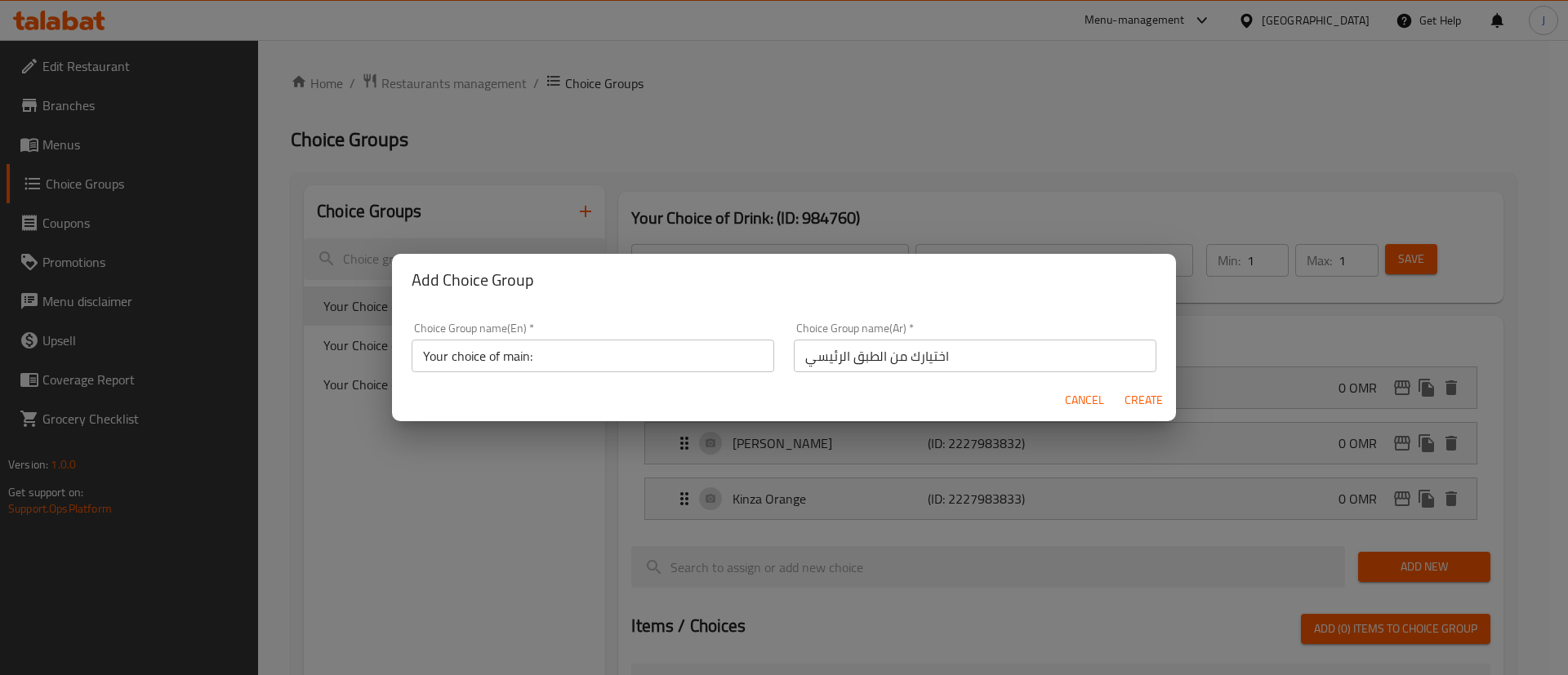
click at [994, 293] on div "Add Choice Group" at bounding box center [784, 279] width 784 height 52
click at [1010, 353] on input "اختيارك من الطبق الرئيسي" at bounding box center [975, 356] width 363 height 32
type input "اختيارك من الطبق الرئيسي:"
click at [1161, 400] on span "Create" at bounding box center [1143, 400] width 39 height 20
type input "Your choice of main:"
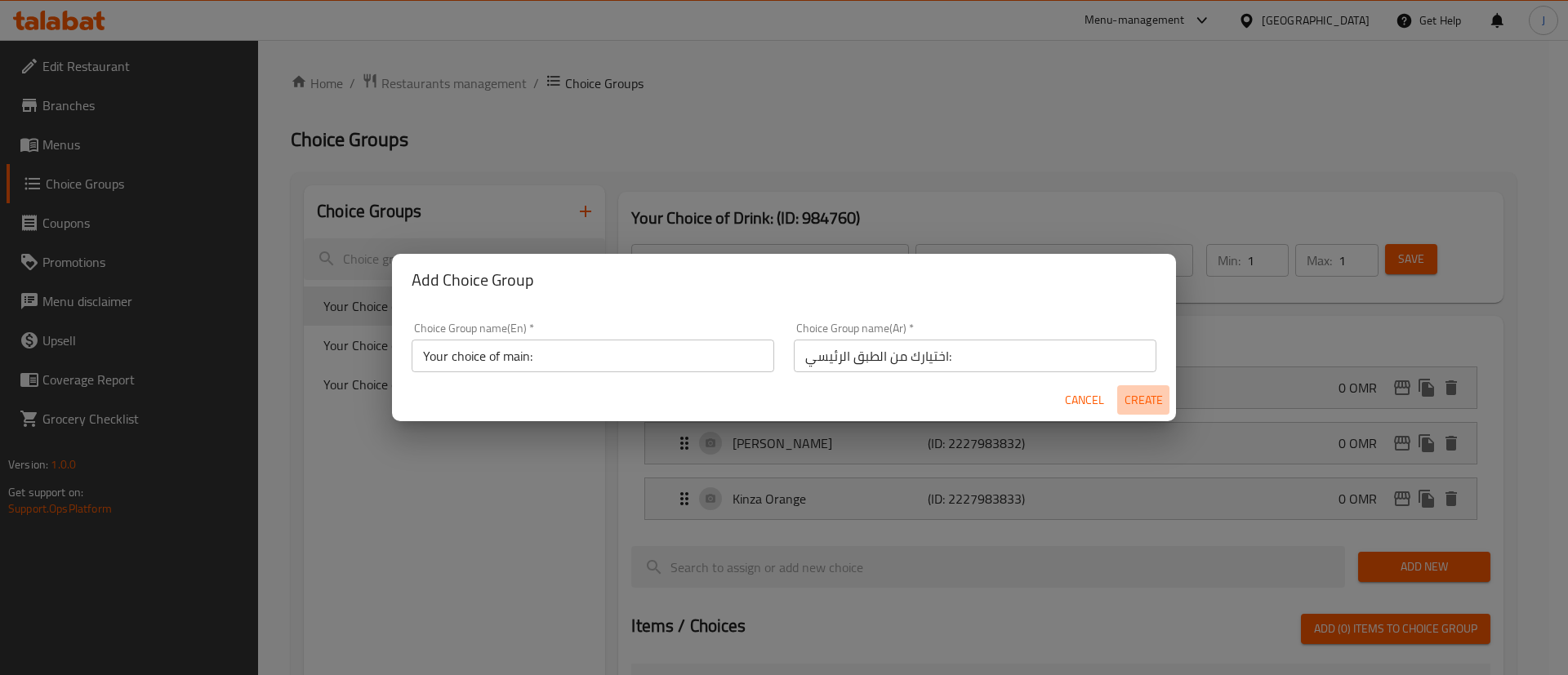
type input "اختيارك من الطبق الرئيسي:"
type input "0"
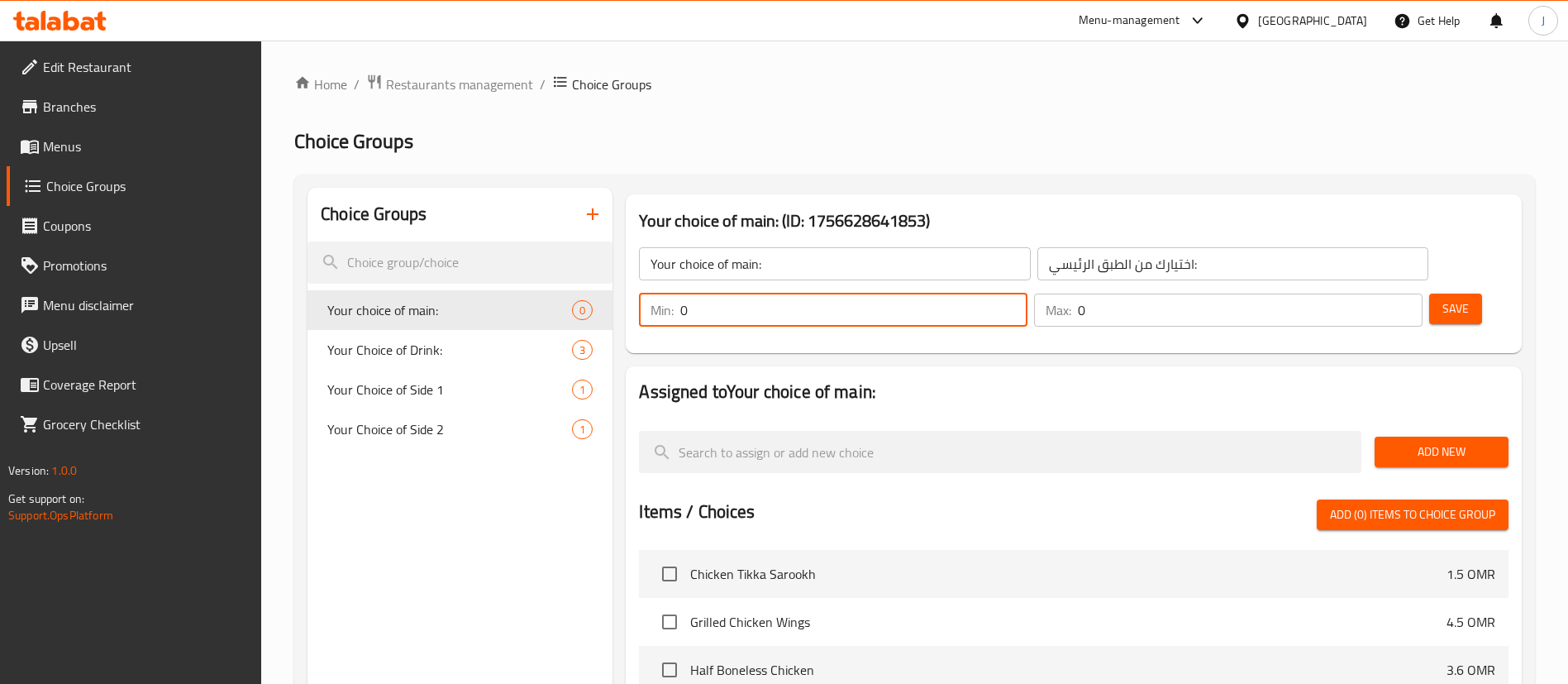
drag, startPoint x: 1275, startPoint y: 257, endPoint x: 1232, endPoint y: 260, distance: 43.1
click at [1028, 293] on div "Min: 0 ​" at bounding box center [834, 310] width 388 height 33
type input "1"
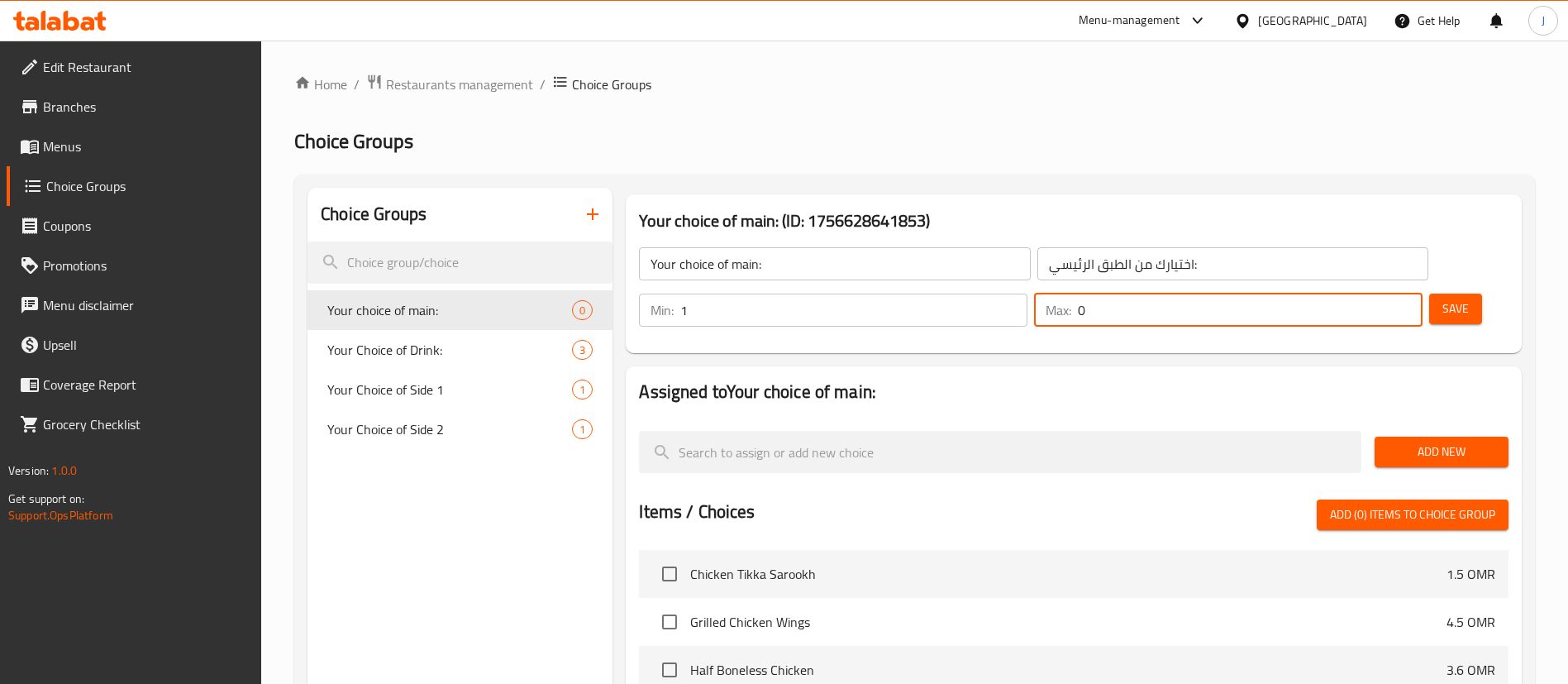
drag, startPoint x: 1363, startPoint y: 257, endPoint x: 1338, endPoint y: 257, distance: 25.0
click at [1338, 293] on div "Max: 0 ​" at bounding box center [1229, 310] width 388 height 33
type input "1"
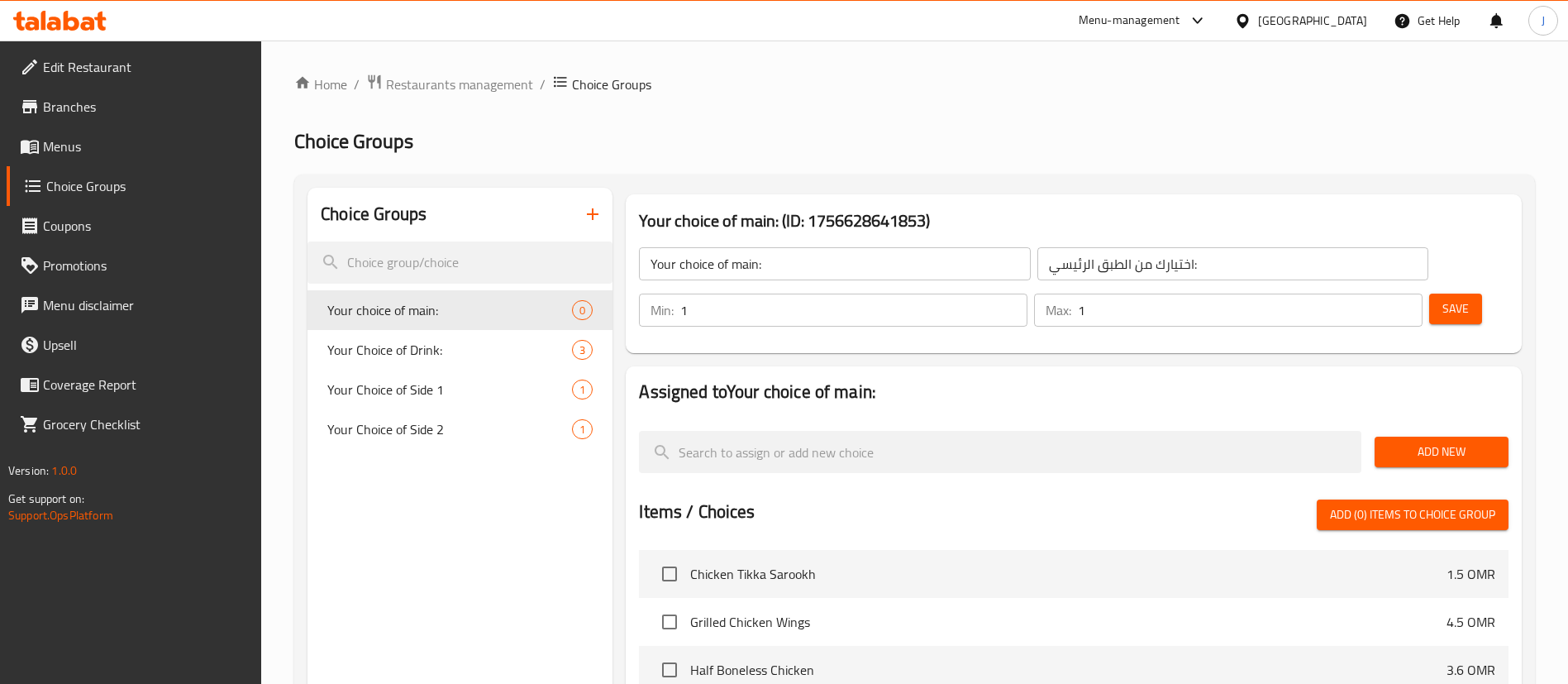
click at [423, 528] on div "Choice Groups Your choice of main: 0 Your Choice of Drink: 3 Your Choice of Sid…" at bounding box center [460, 638] width 305 height 901
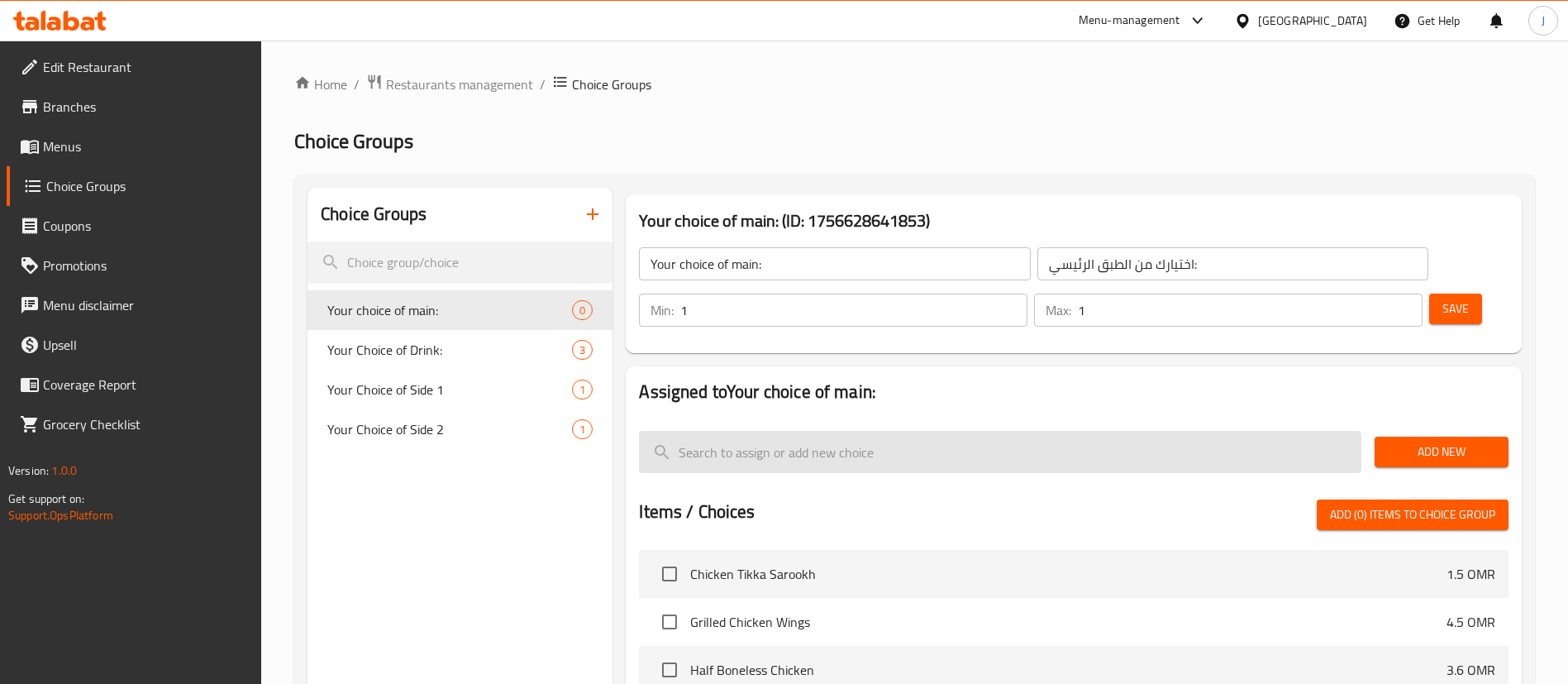
click at [783, 431] on input "search" at bounding box center [1001, 452] width 723 height 42
paste input "Fried fish"
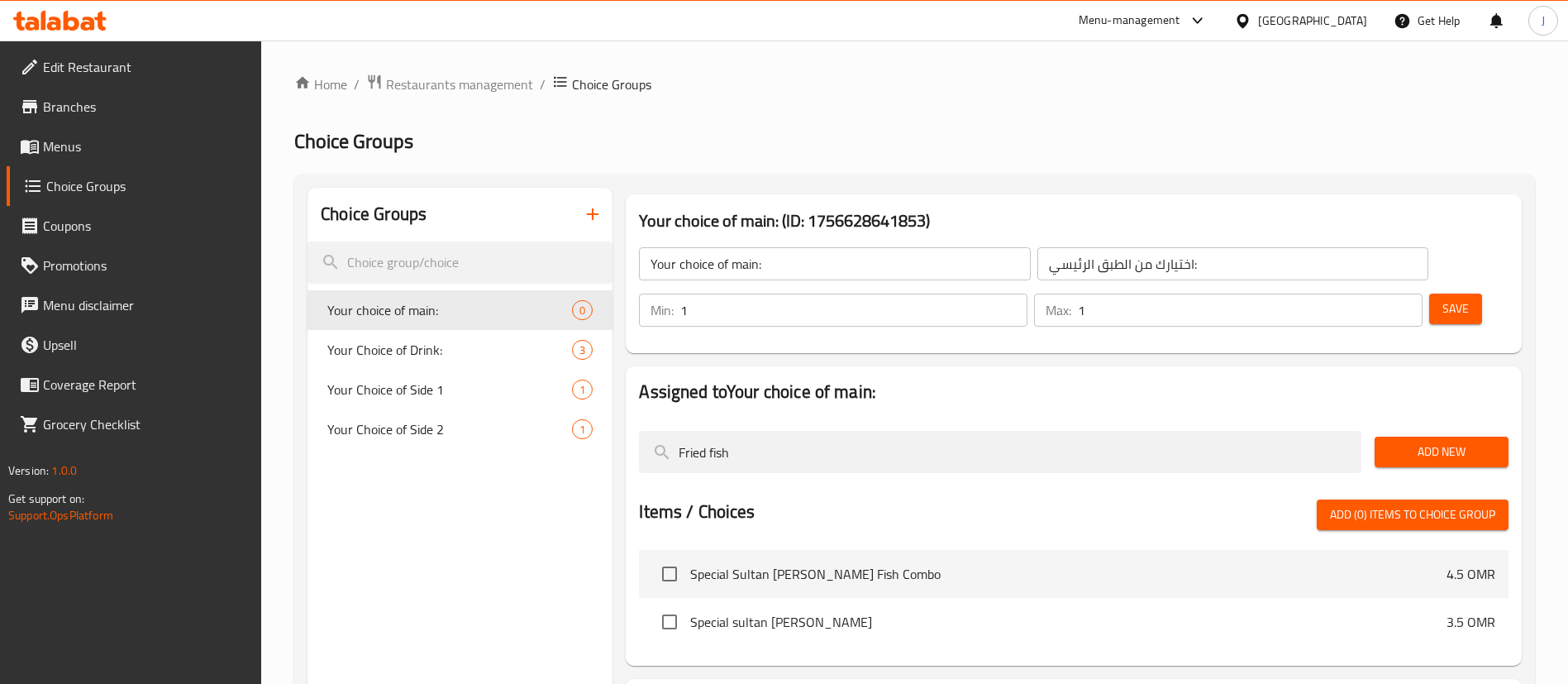
type input "Fried fish"
click at [1393, 437] on button "Add New" at bounding box center [1441, 452] width 134 height 31
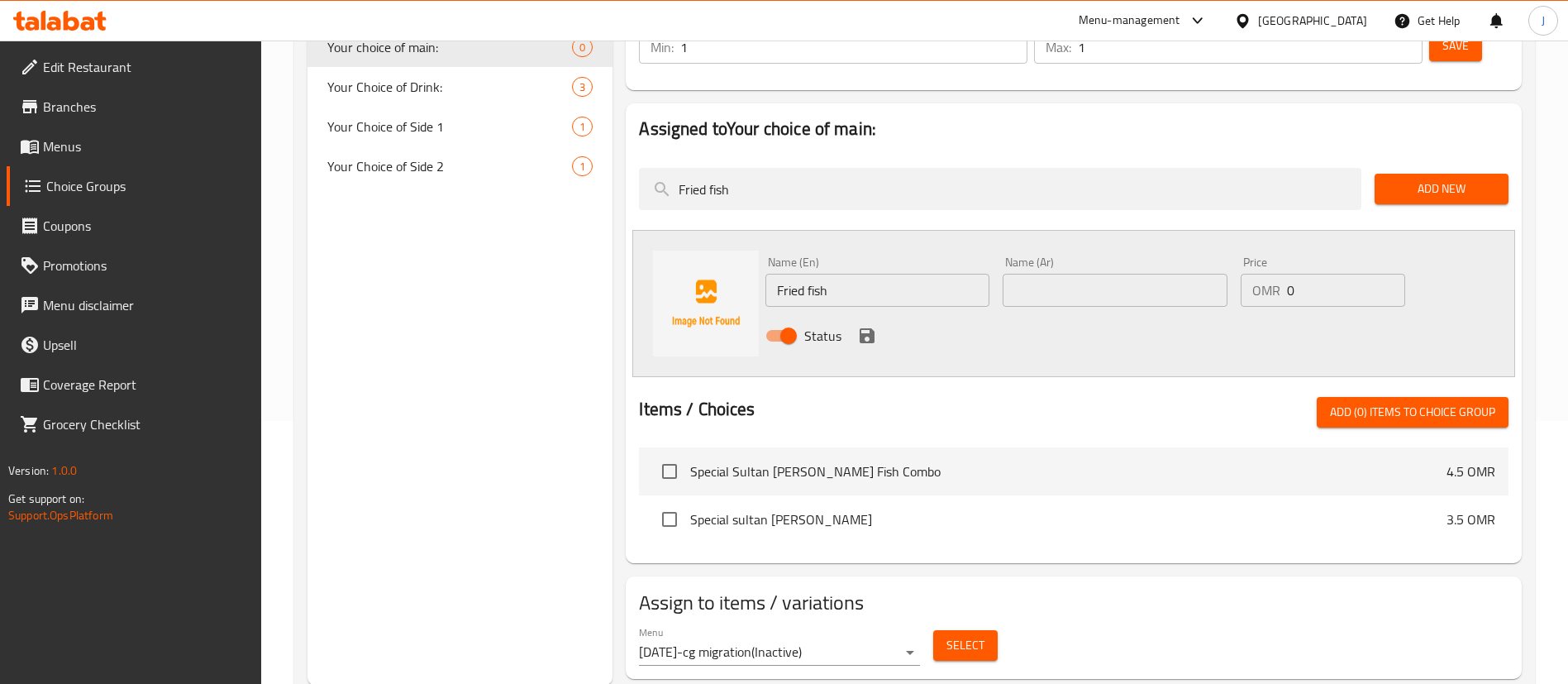
scroll to position [265, 0]
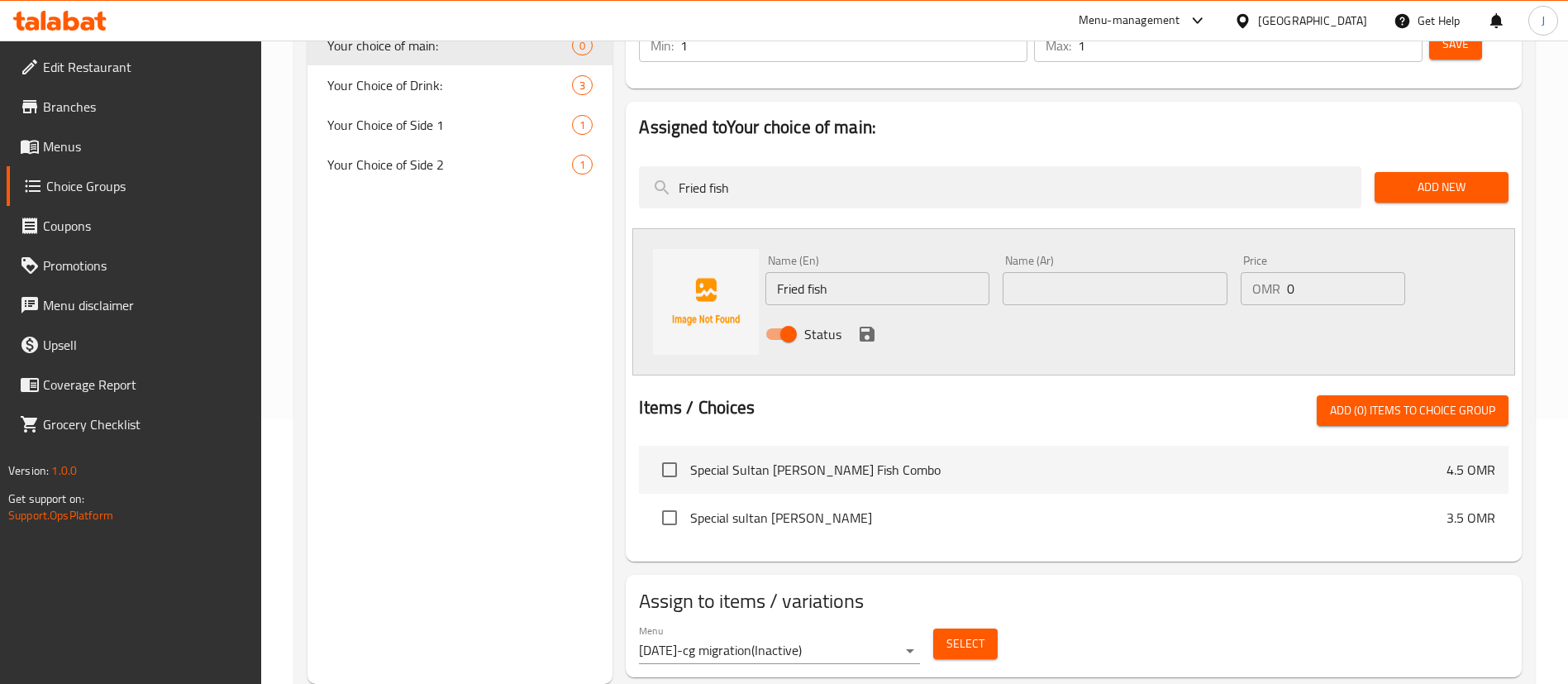
drag, startPoint x: 692, startPoint y: 469, endPoint x: 893, endPoint y: 466, distance: 201.0
click at [893, 508] on span "Special sultan Ibrahim fried fish" at bounding box center [1068, 518] width 757 height 20
copy span "Special sultan Ibrahim fried fish"
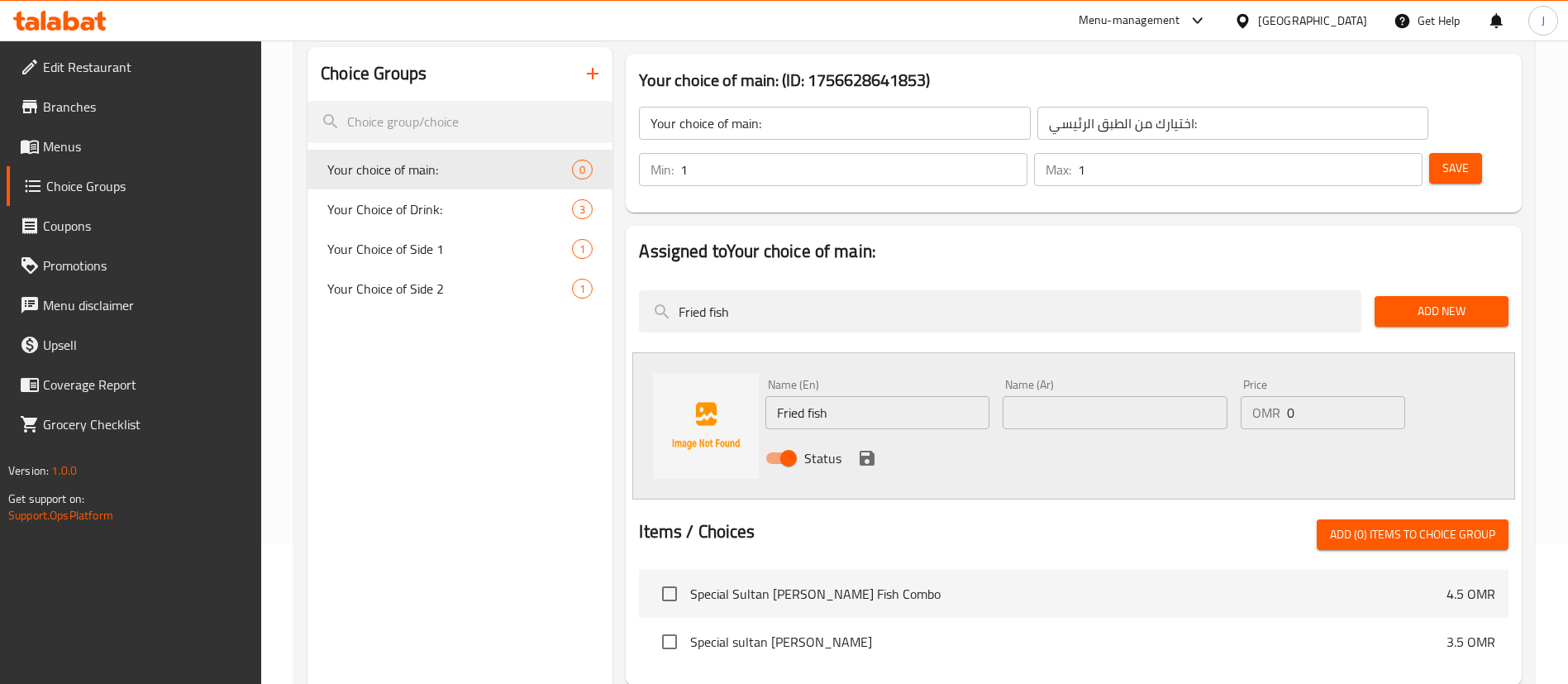
click at [744, 367] on div "Name (En) Fried fish Name (En) Name (Ar) Name (Ar) Price OMR 0 Price Status" at bounding box center [1074, 425] width 883 height 147
paste input "Special sultan Ibrahim f"
type input "Special sultan Ibrahim fried fish"
click at [1092, 396] on input "text" at bounding box center [1114, 413] width 224 height 33
paste input "سمك مقلي خاص سلطان إبراهيم"
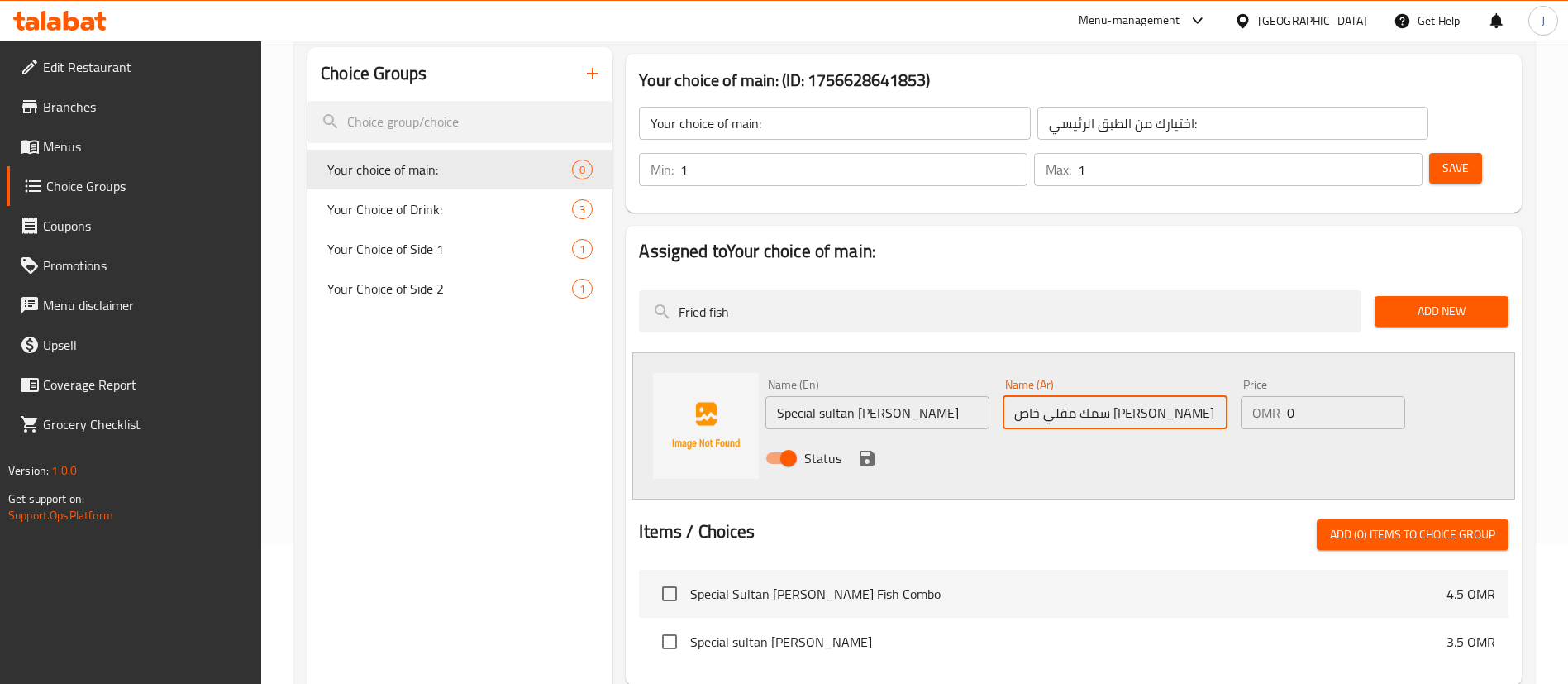
type input "سمك مقلي خاص سلطان إبراهيم"
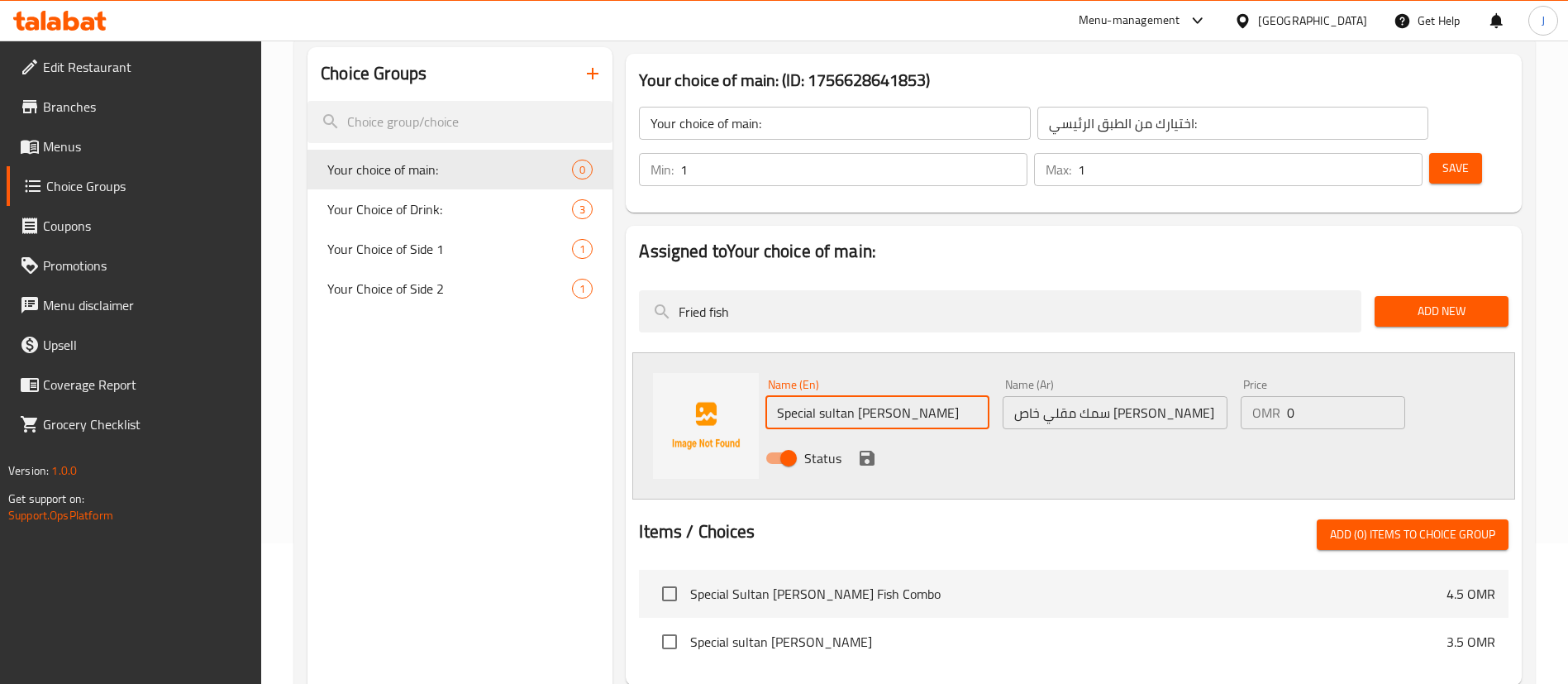
drag, startPoint x: 819, startPoint y: 367, endPoint x: 917, endPoint y: 371, distance: 98.1
click at [902, 396] on input "Special sultan Ibrahim fried fish" at bounding box center [877, 413] width 224 height 33
click at [866, 451] on icon "save" at bounding box center [866, 458] width 14 height 14
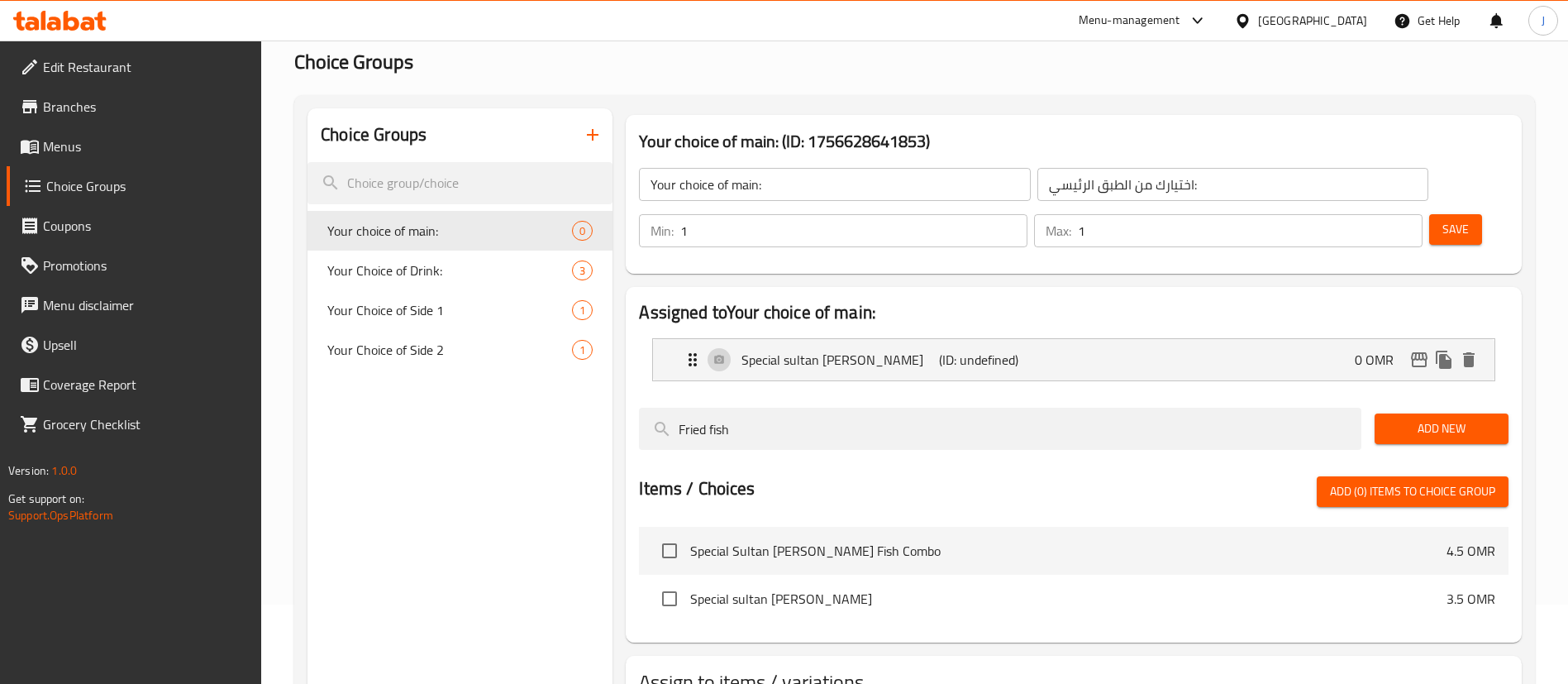
scroll to position [0, 0]
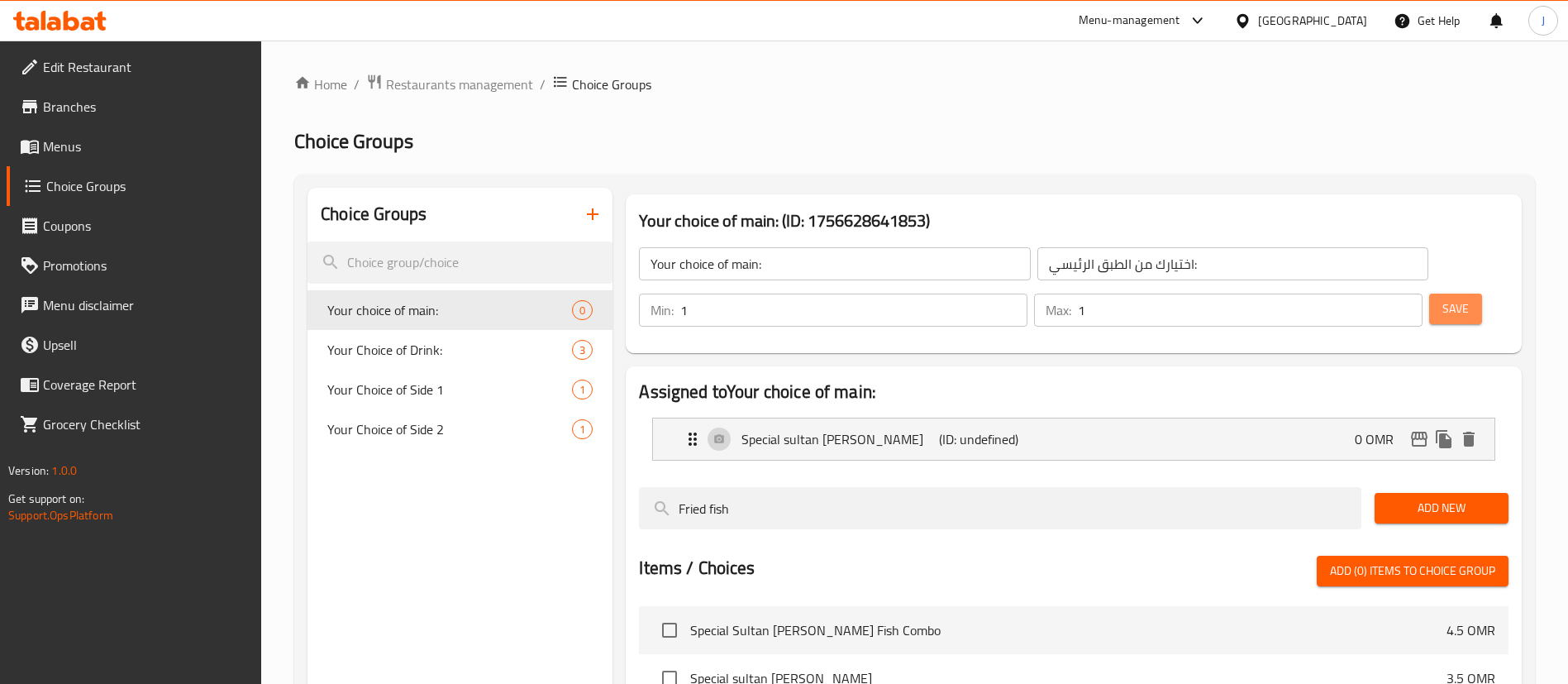
click at [1446, 293] on button "Save" at bounding box center [1456, 309] width 53 height 31
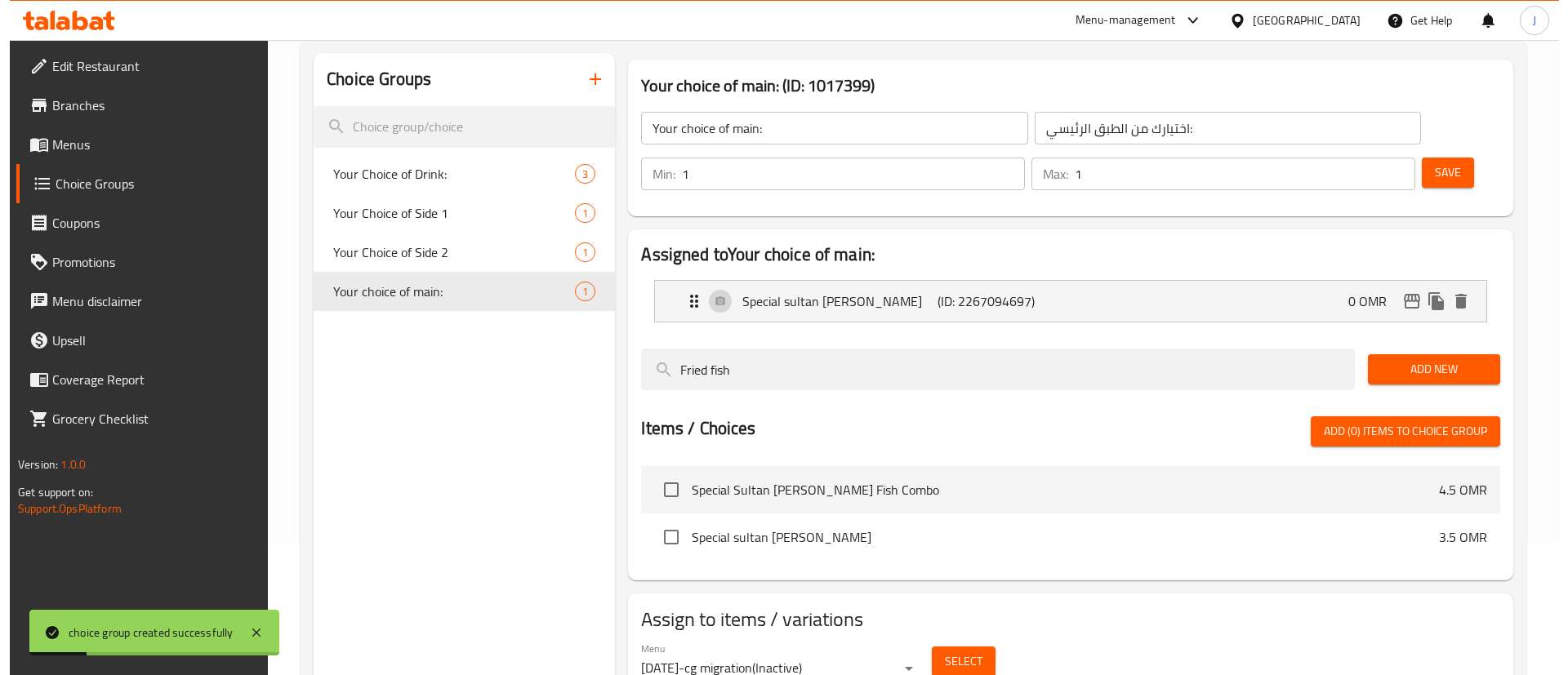
scroll to position [231, 0]
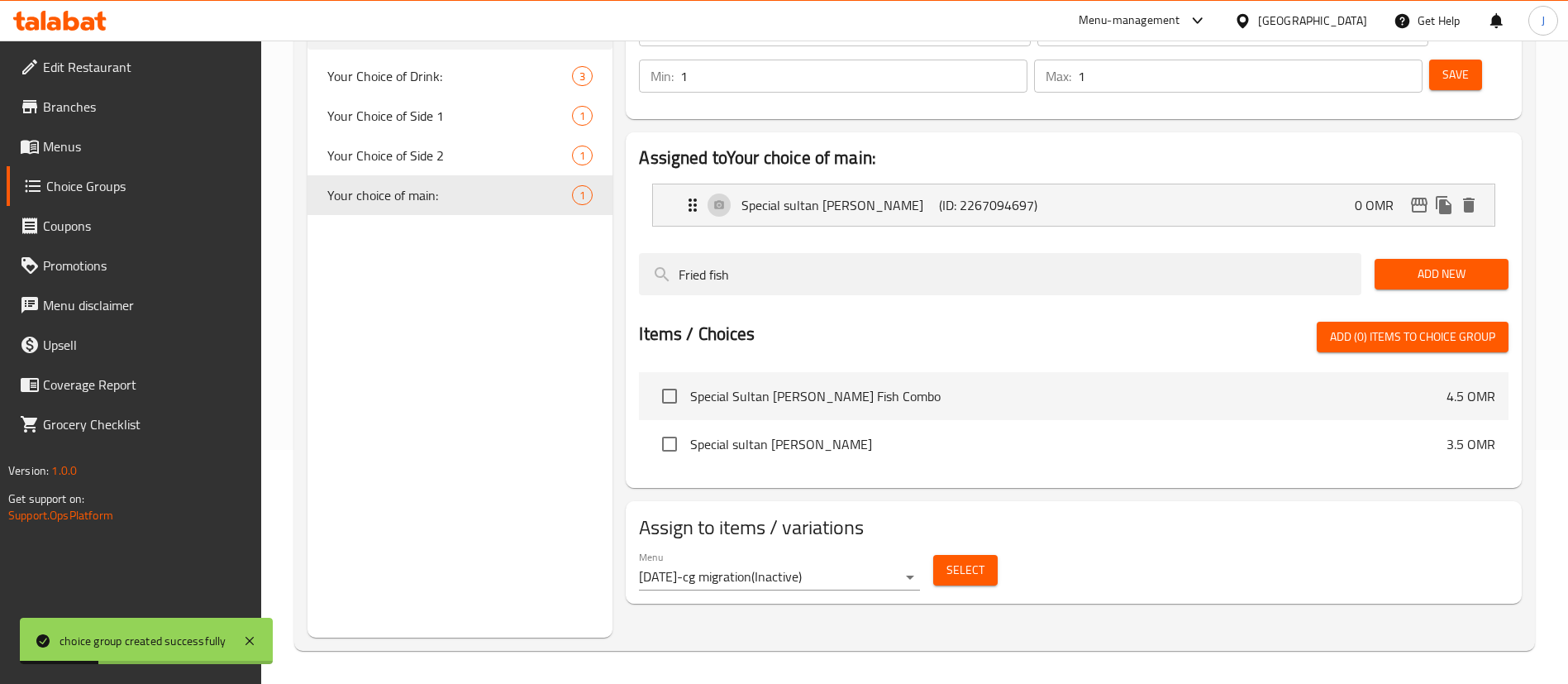
click at [948, 560] on span "Select" at bounding box center [966, 570] width 38 height 20
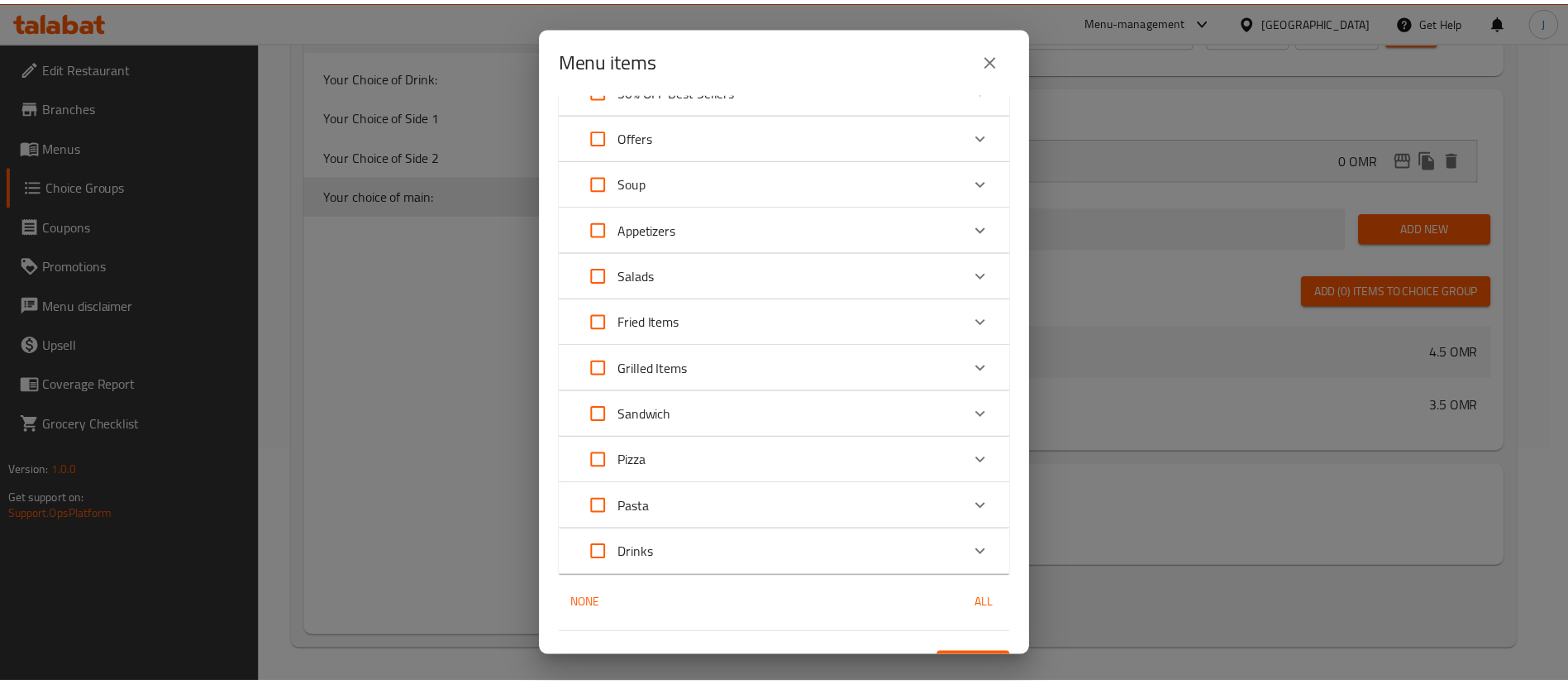
scroll to position [112, 0]
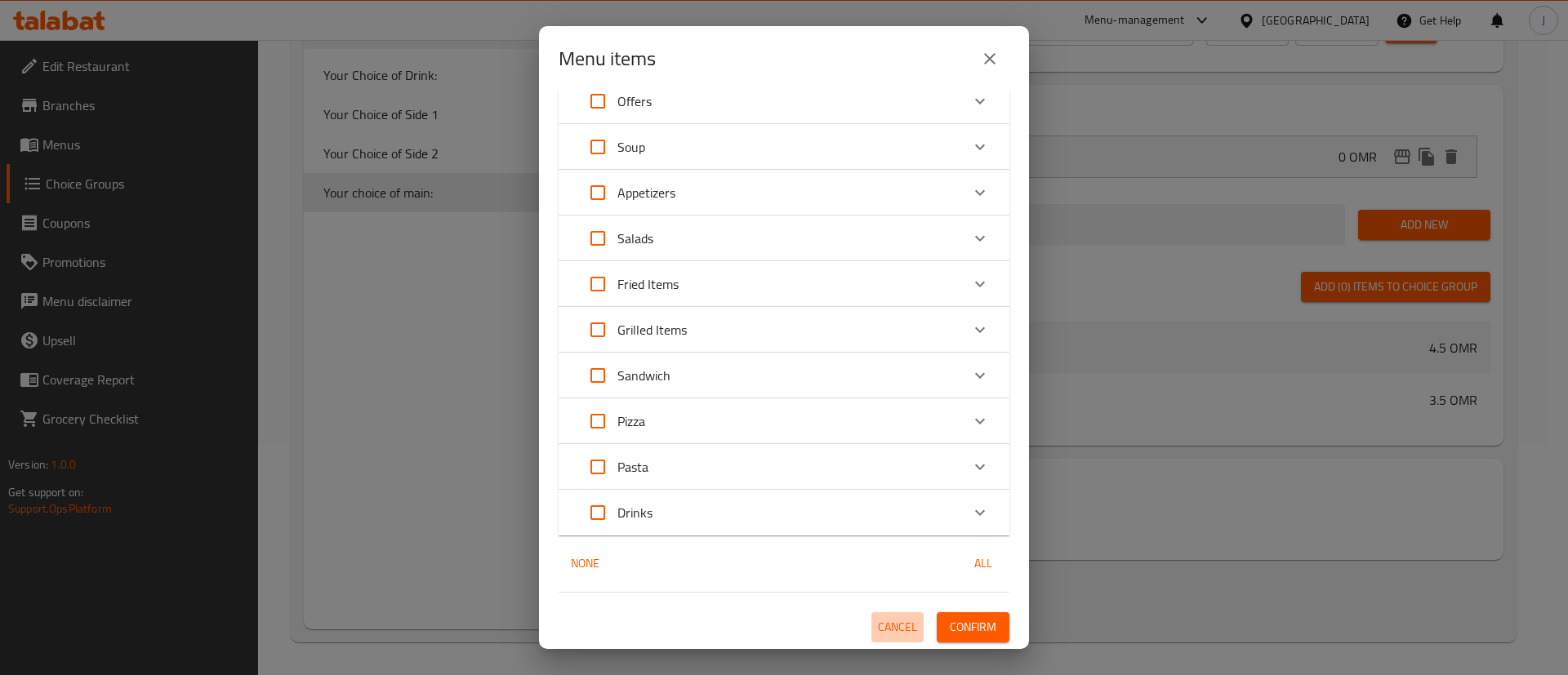
click at [878, 617] on span "Cancel" at bounding box center [897, 627] width 39 height 20
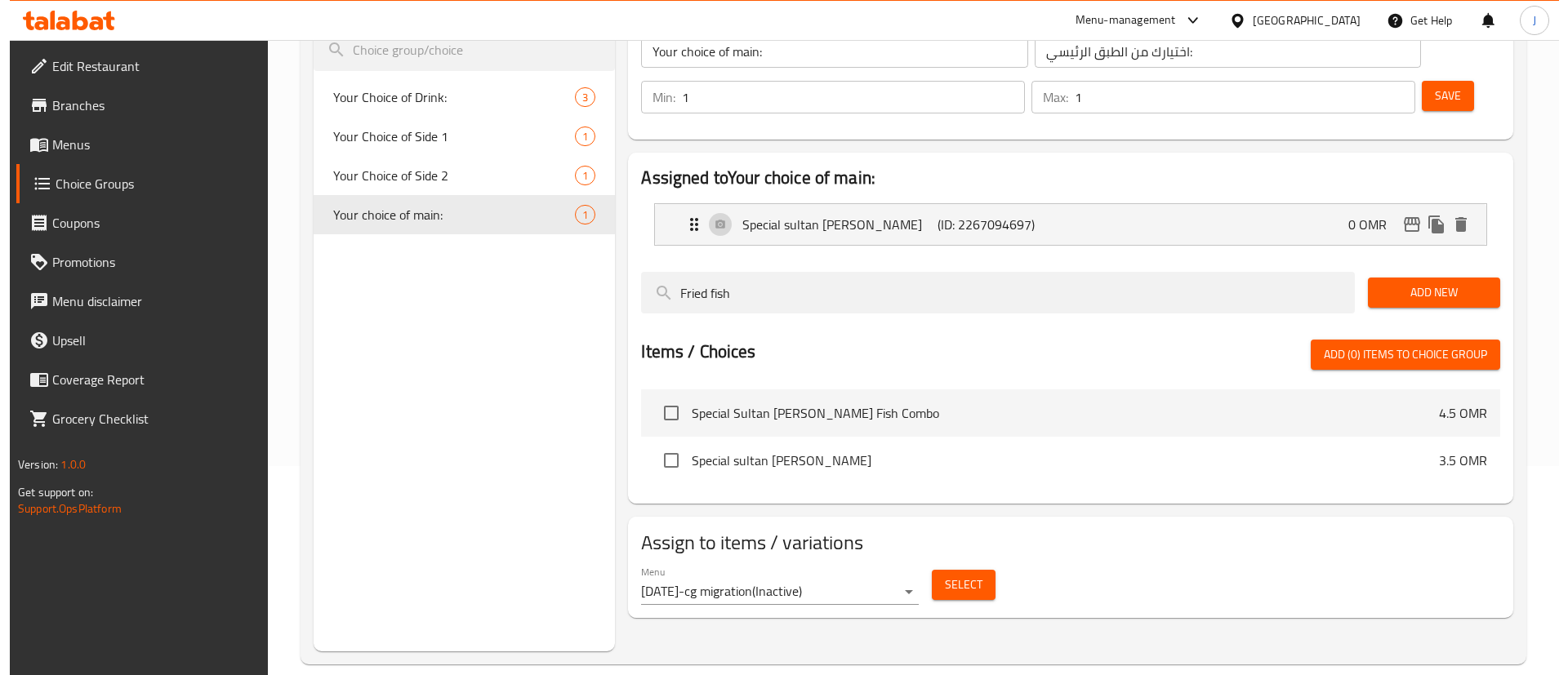
scroll to position [231, 0]
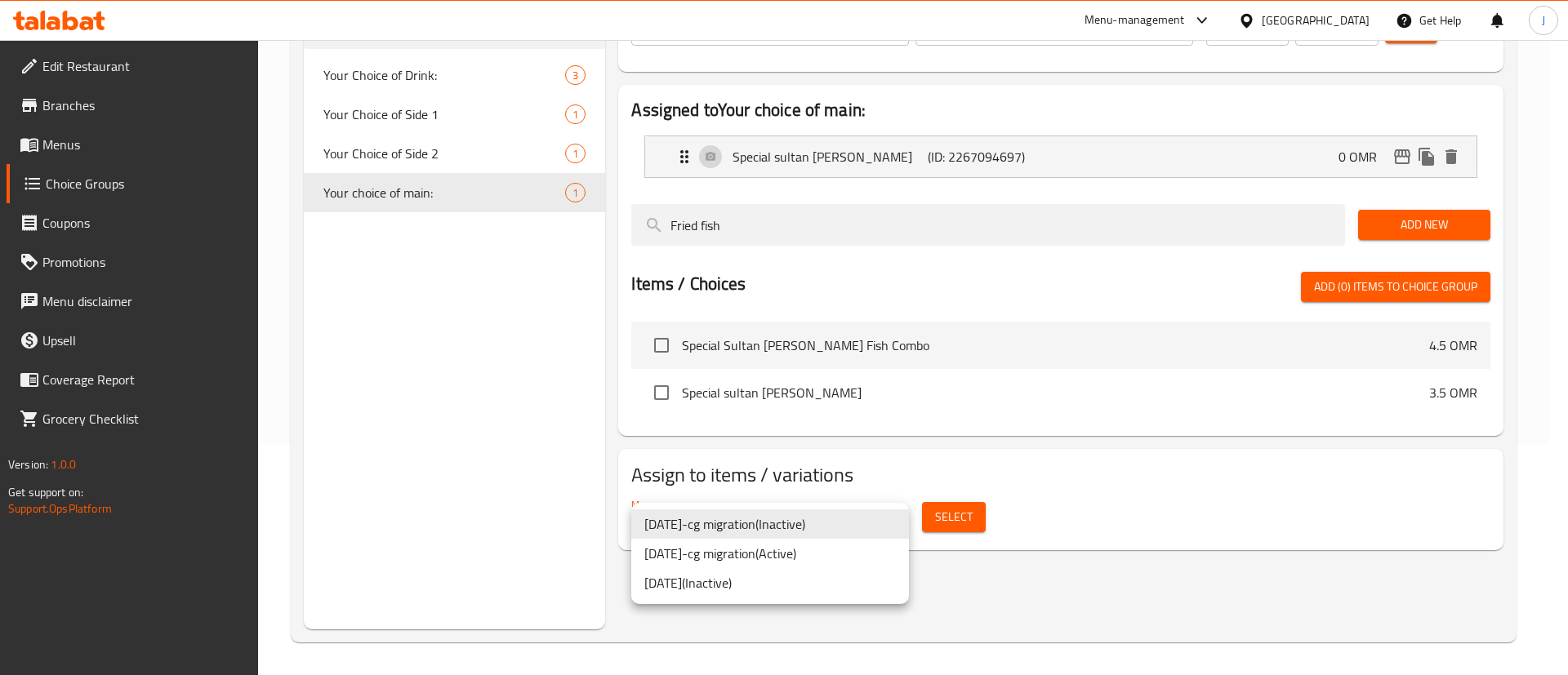
click at [785, 444] on body "​ Menu-management Oman Get Help J Edit Restaurant Branches Menus Choice Groups …" at bounding box center [784, 126] width 1568 height 635
click at [741, 560] on li "9-3-2022-cg migration ( Active )" at bounding box center [770, 553] width 277 height 29
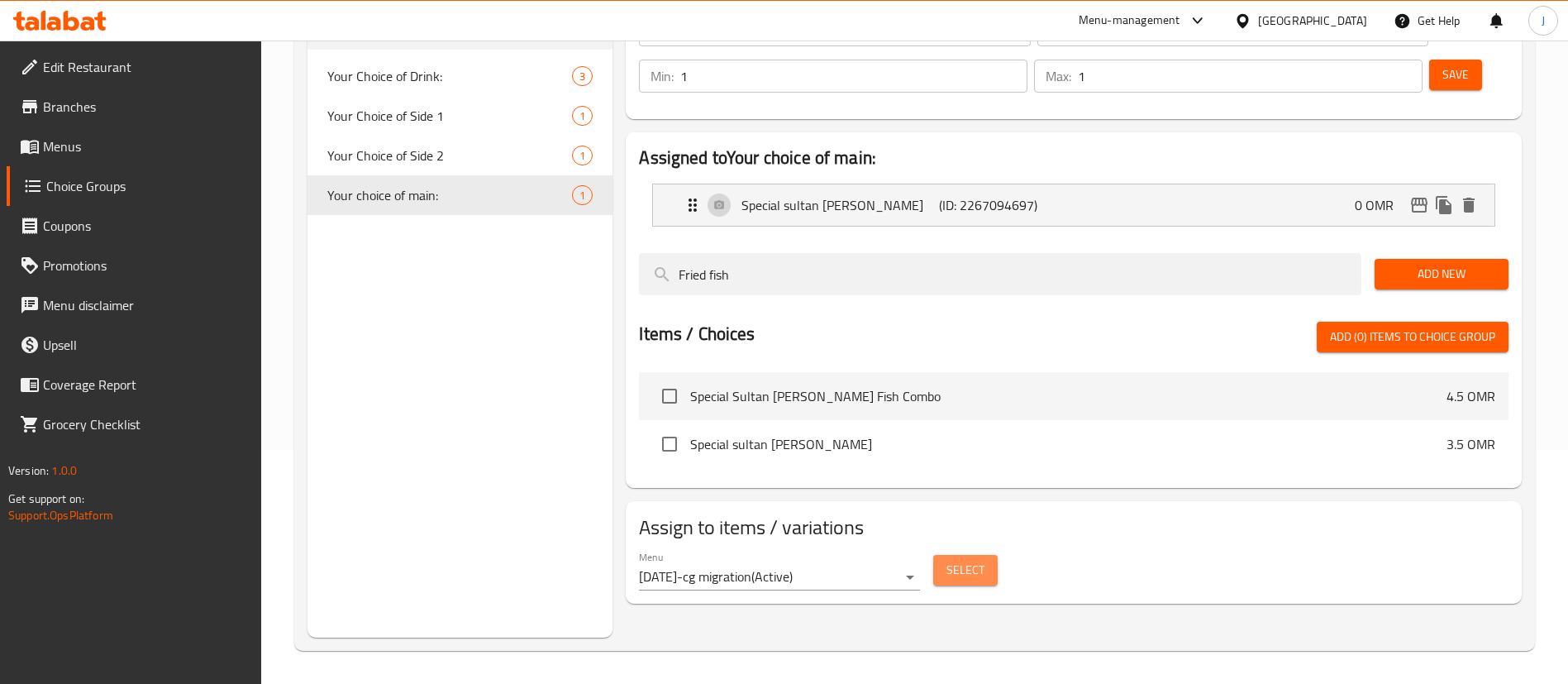
click at [959, 560] on span "Select" at bounding box center [966, 570] width 38 height 20
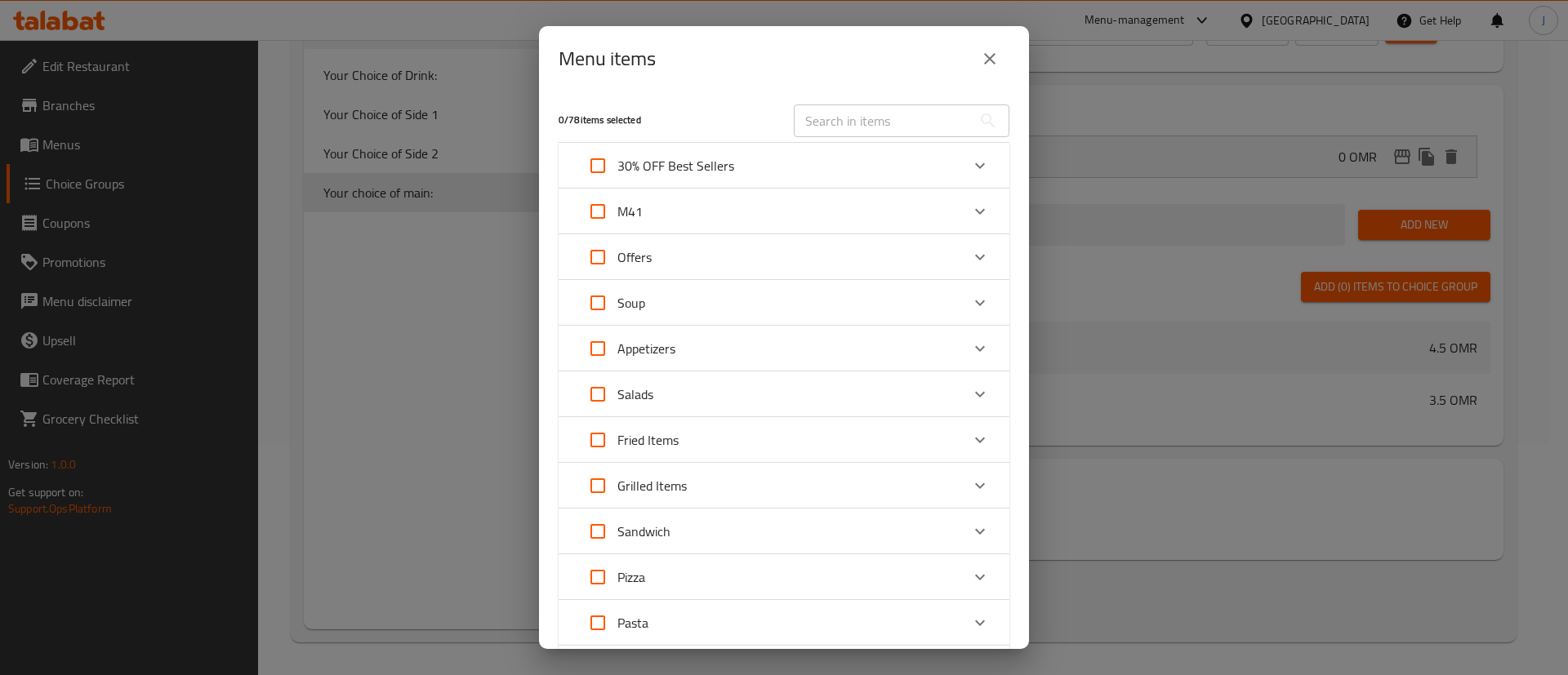
click at [651, 215] on div "M41" at bounding box center [769, 211] width 382 height 39
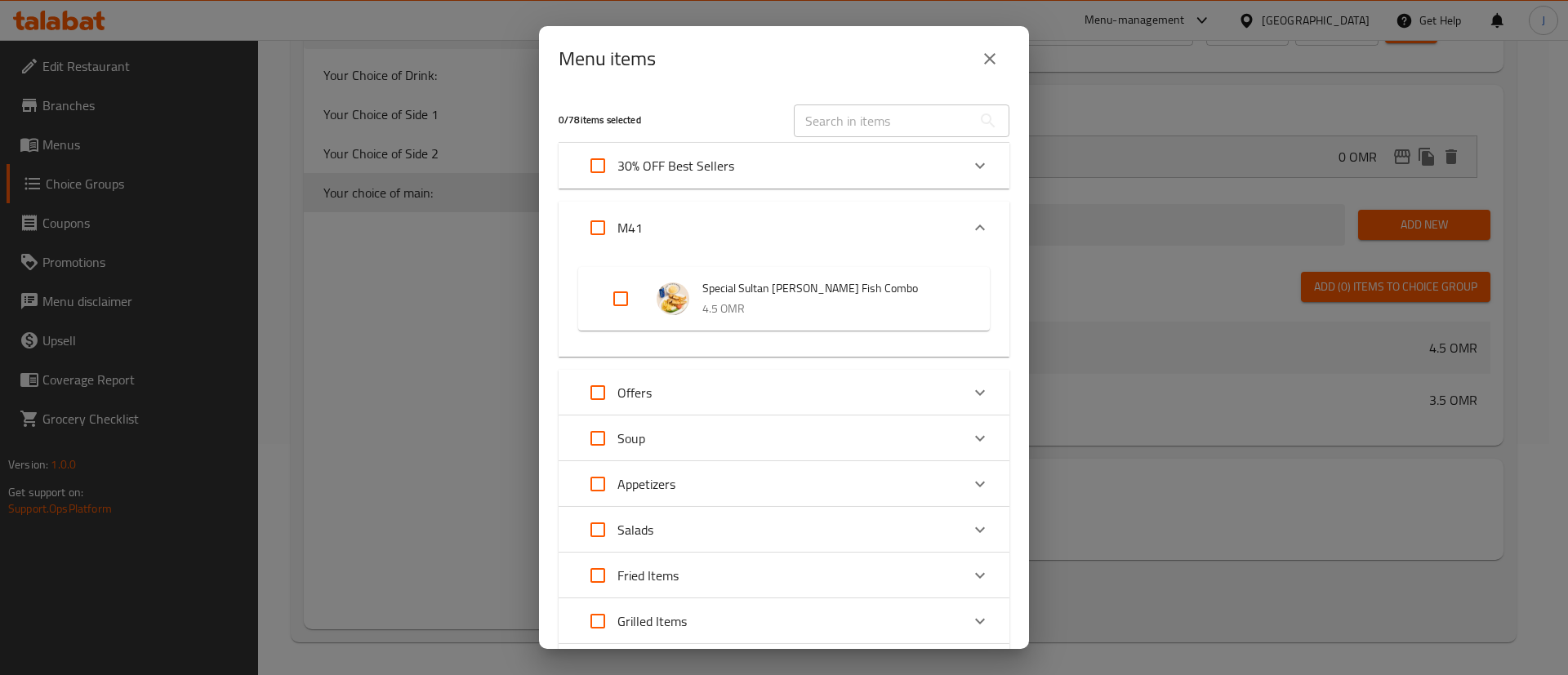
click at [632, 304] on input "Expand" at bounding box center [620, 298] width 39 height 39
checkbox input "true"
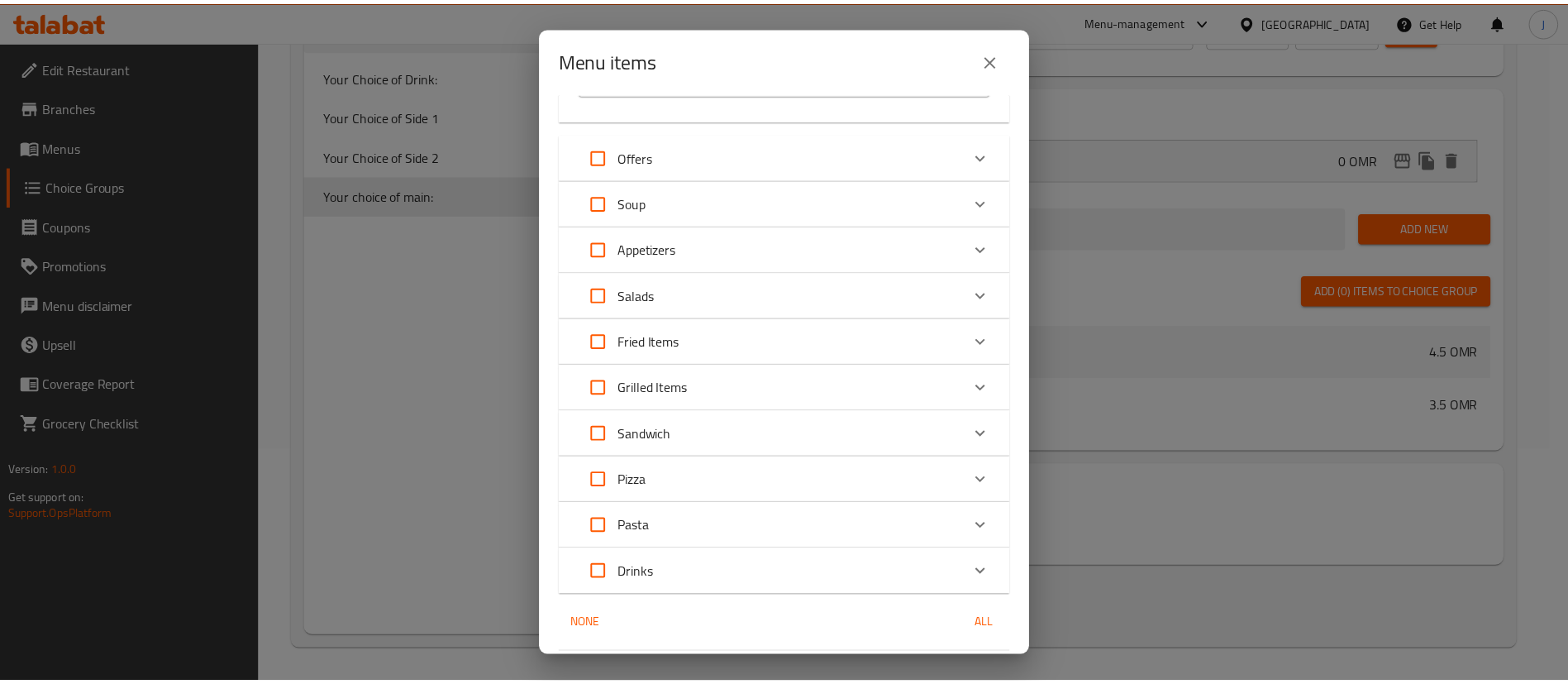
scroll to position [295, 0]
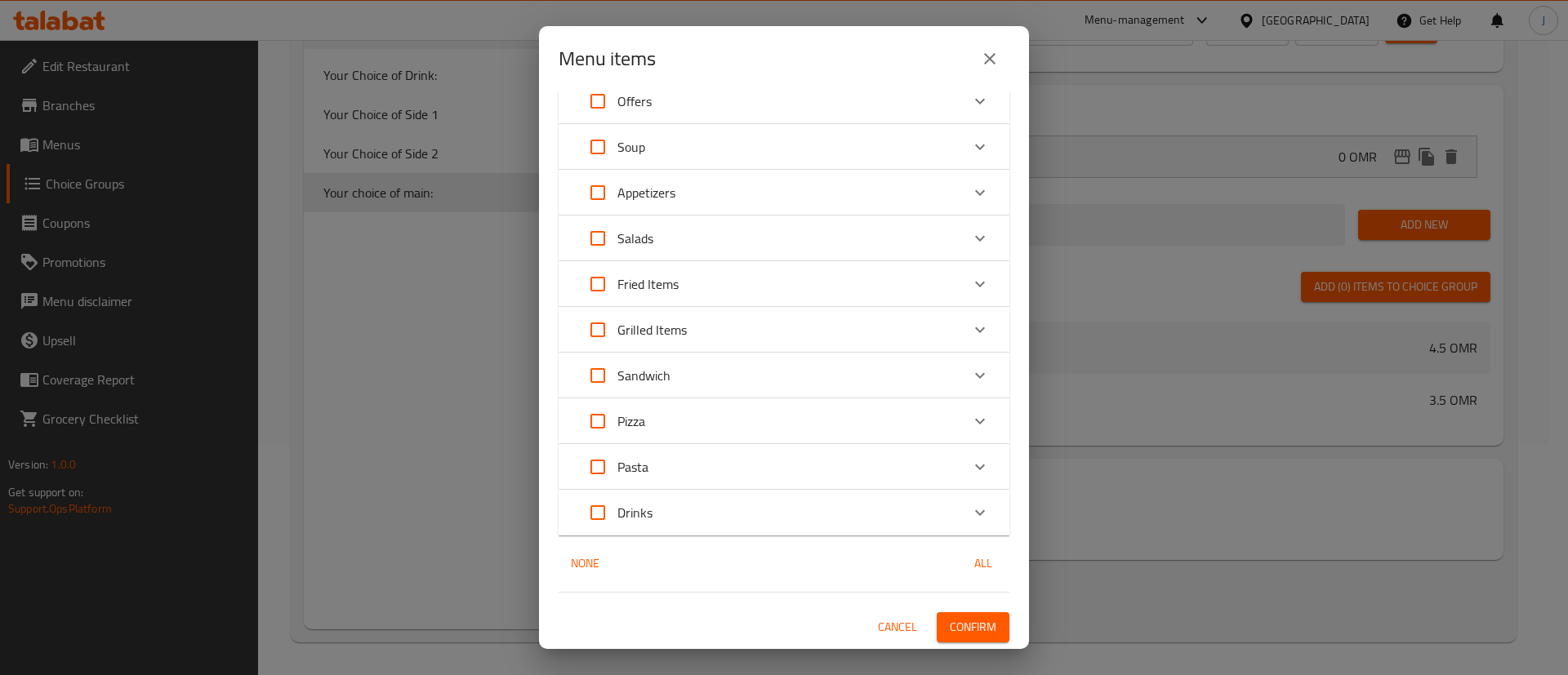
click at [950, 626] on span "Confirm" at bounding box center [973, 627] width 47 height 20
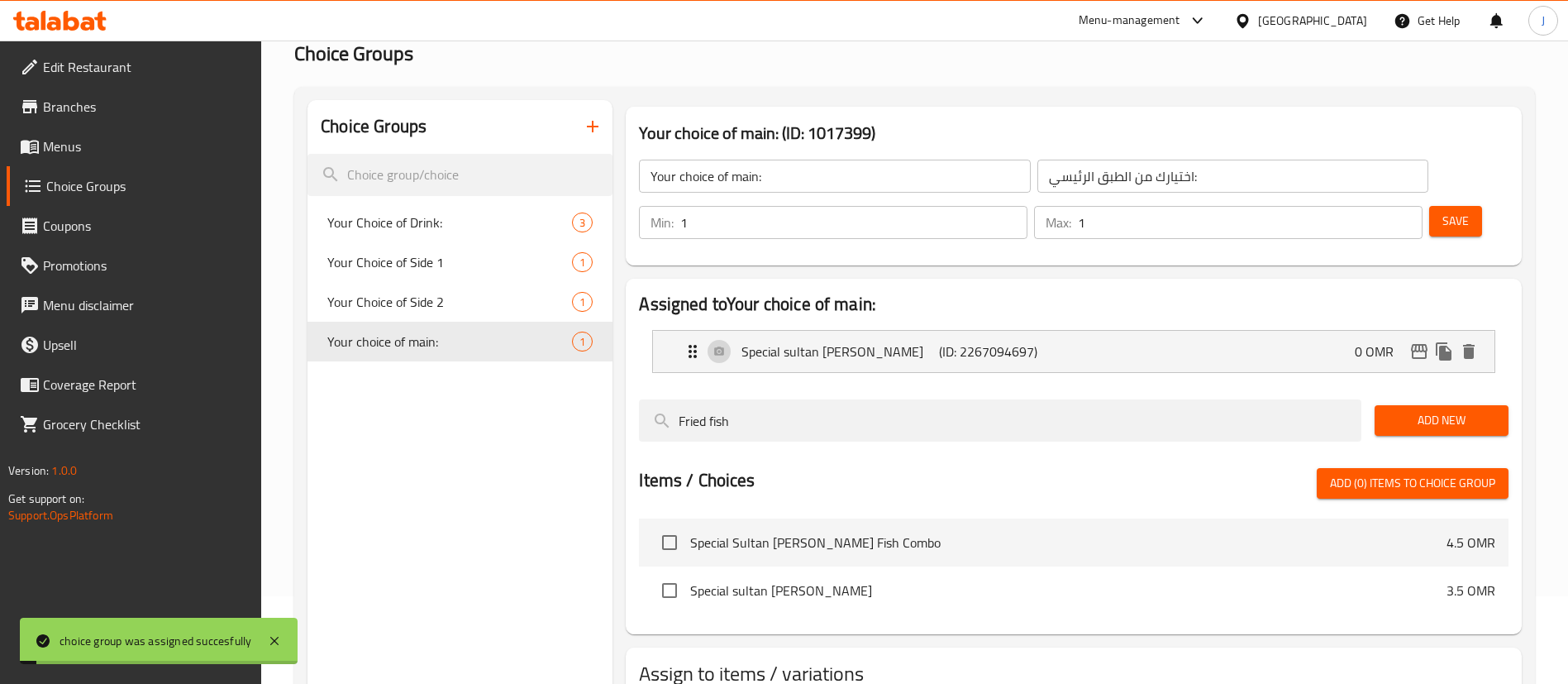
scroll to position [0, 0]
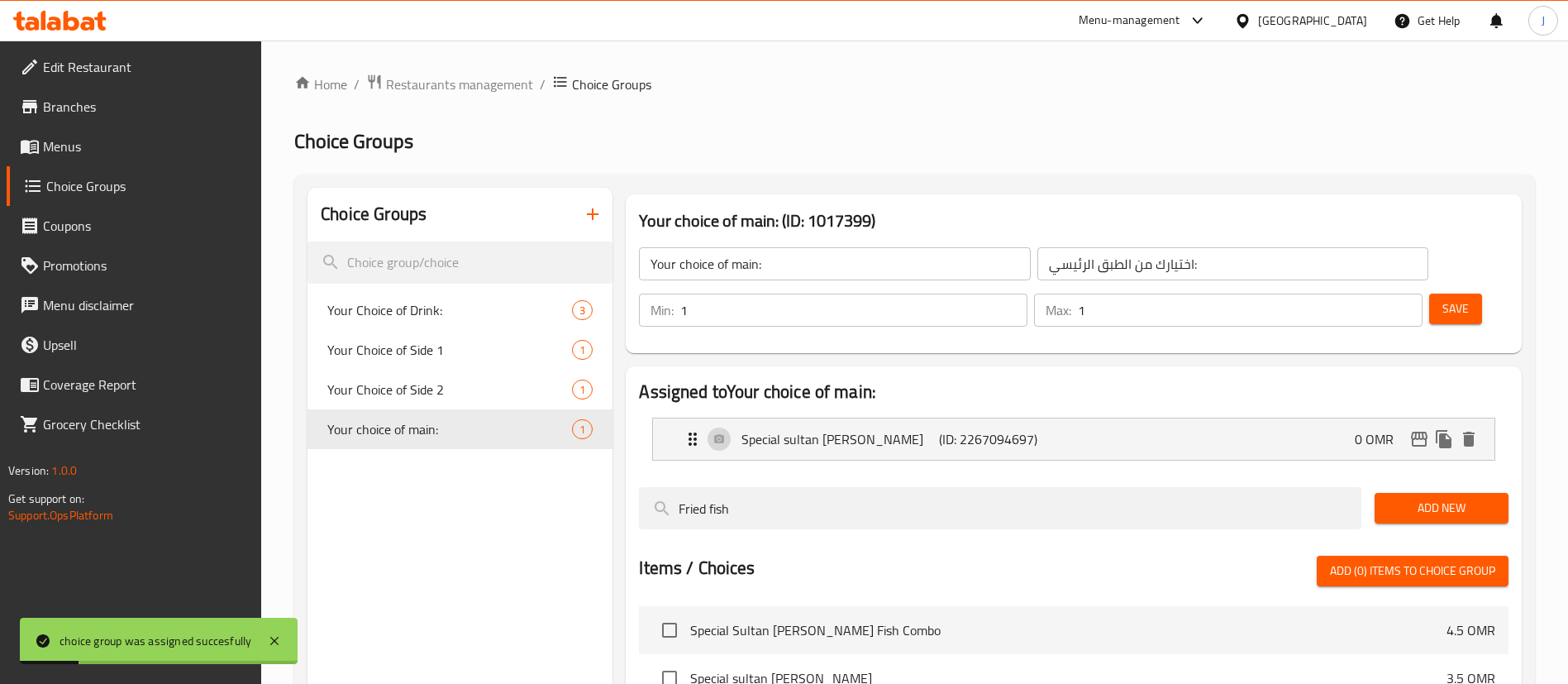
click at [77, 149] on span "Menus" at bounding box center [146, 146] width 206 height 20
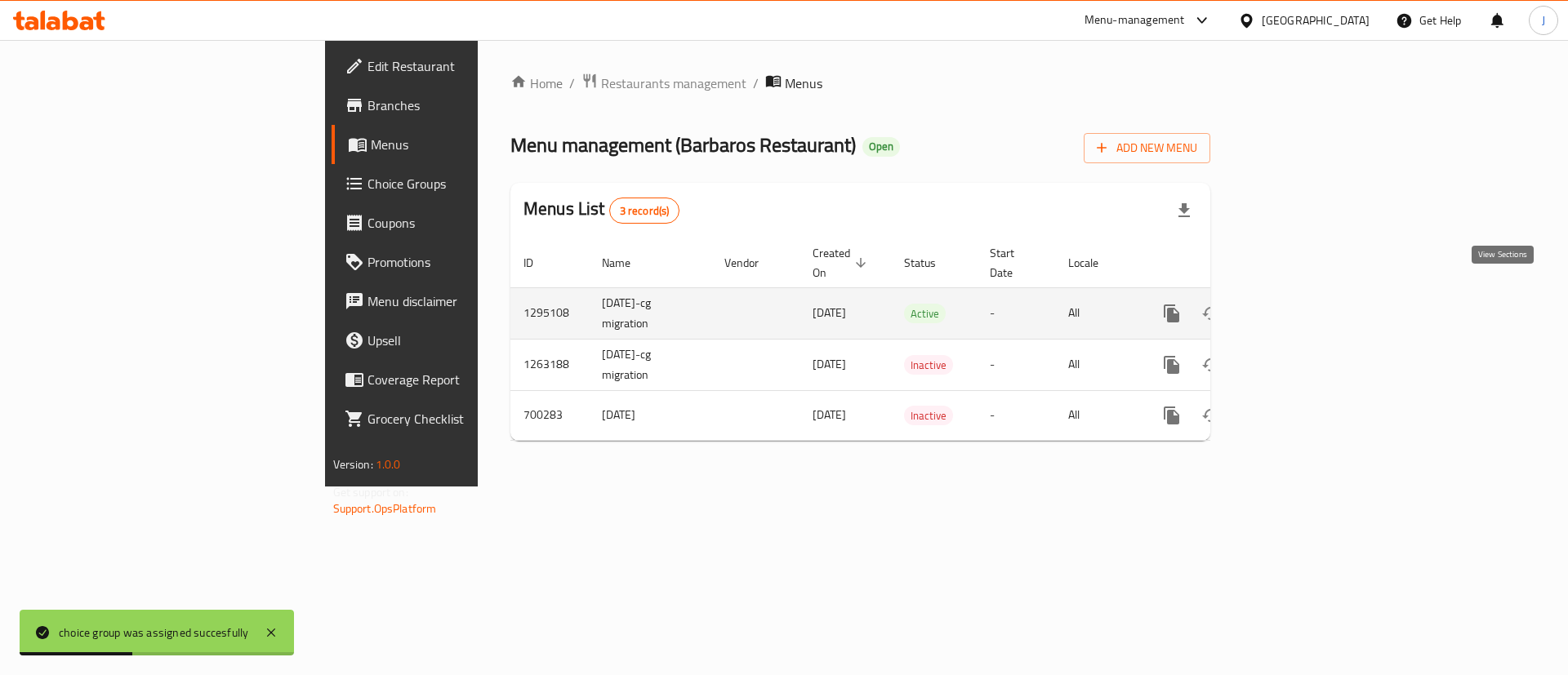
click at [1299, 304] on icon "enhanced table" at bounding box center [1289, 313] width 20 height 20
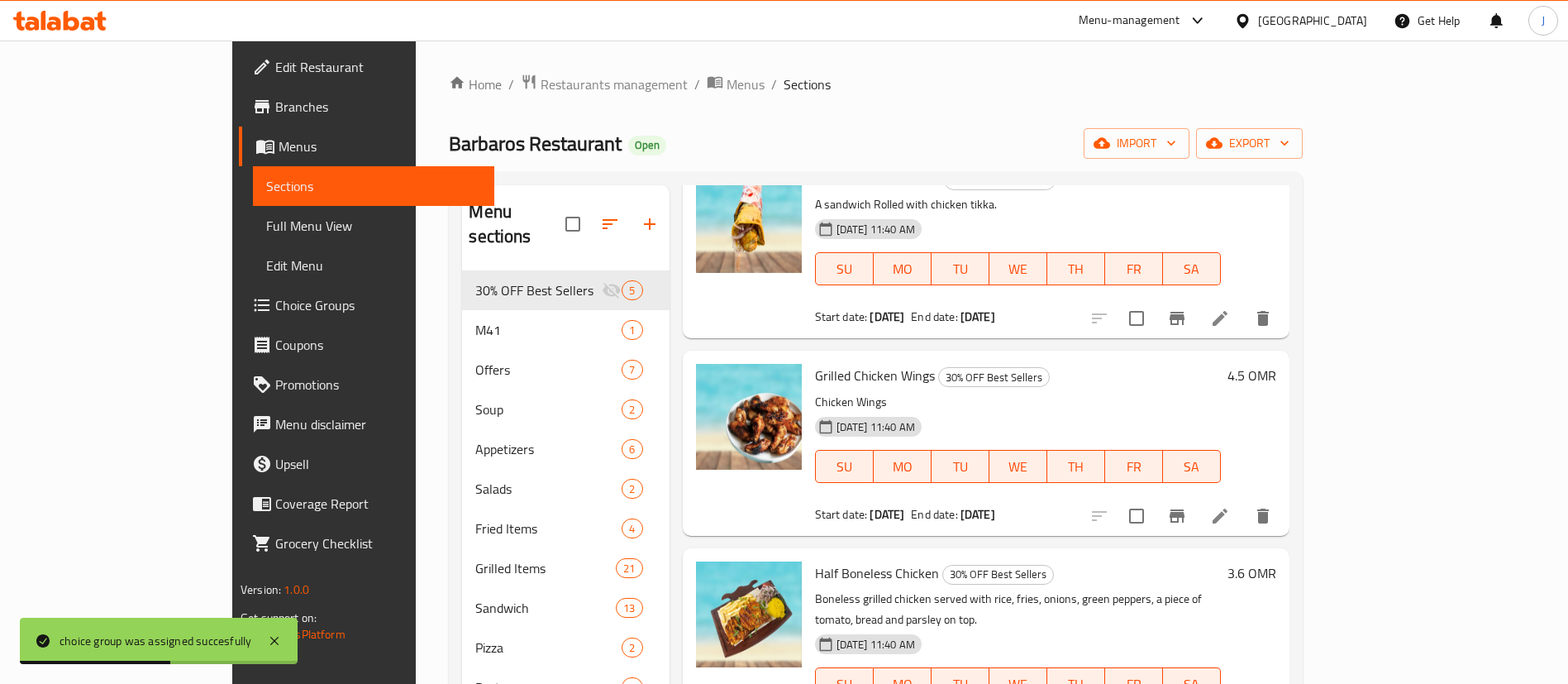
scroll to position [124, 0]
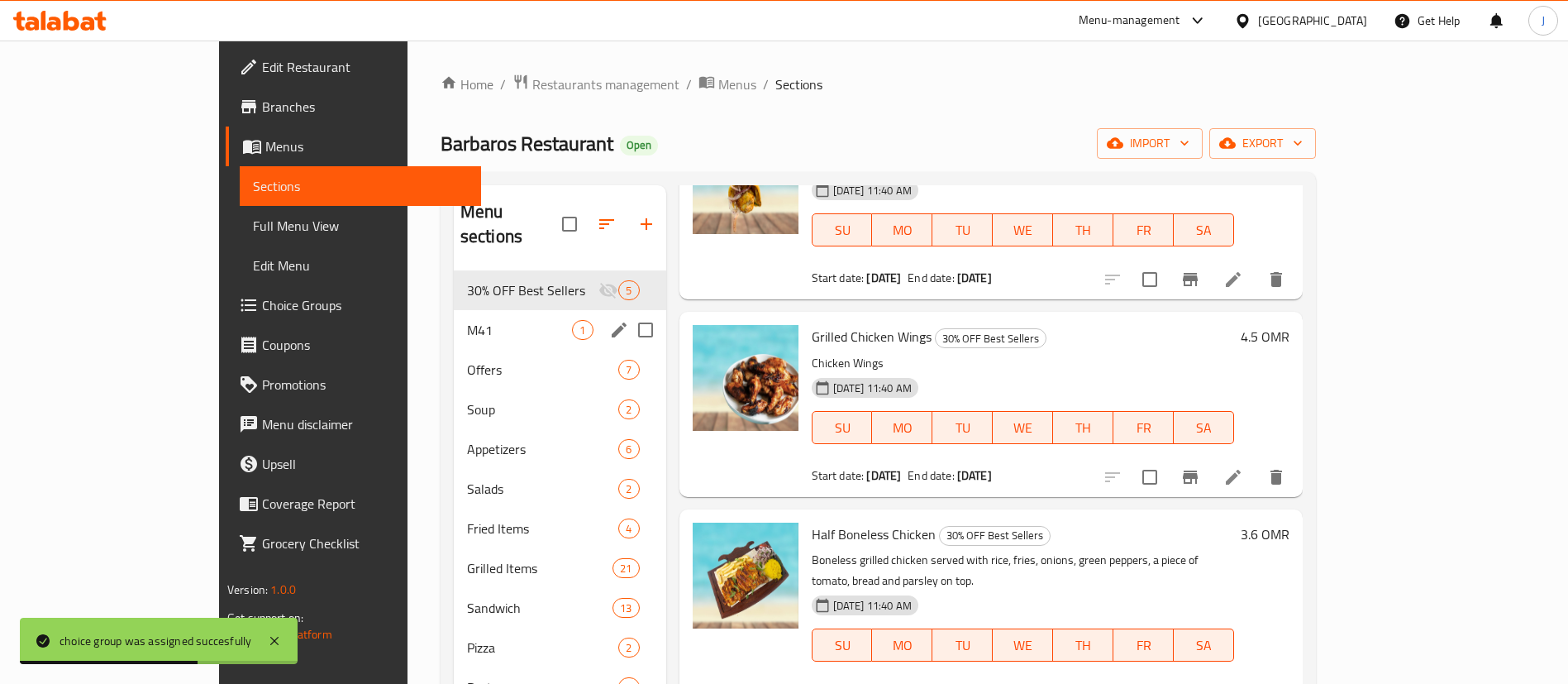
click at [467, 320] on span "M41" at bounding box center [520, 330] width 106 height 20
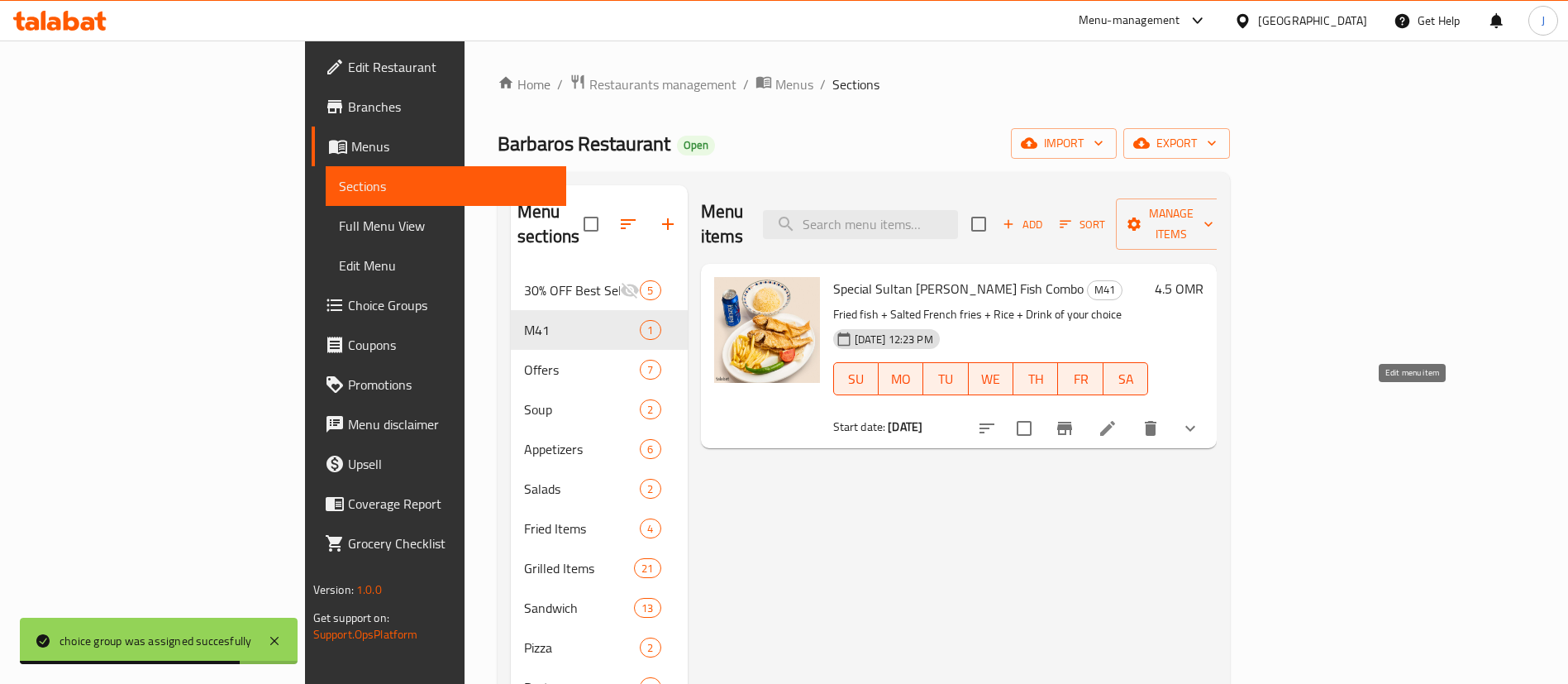
click at [1118, 418] on icon at bounding box center [1108, 428] width 20 height 20
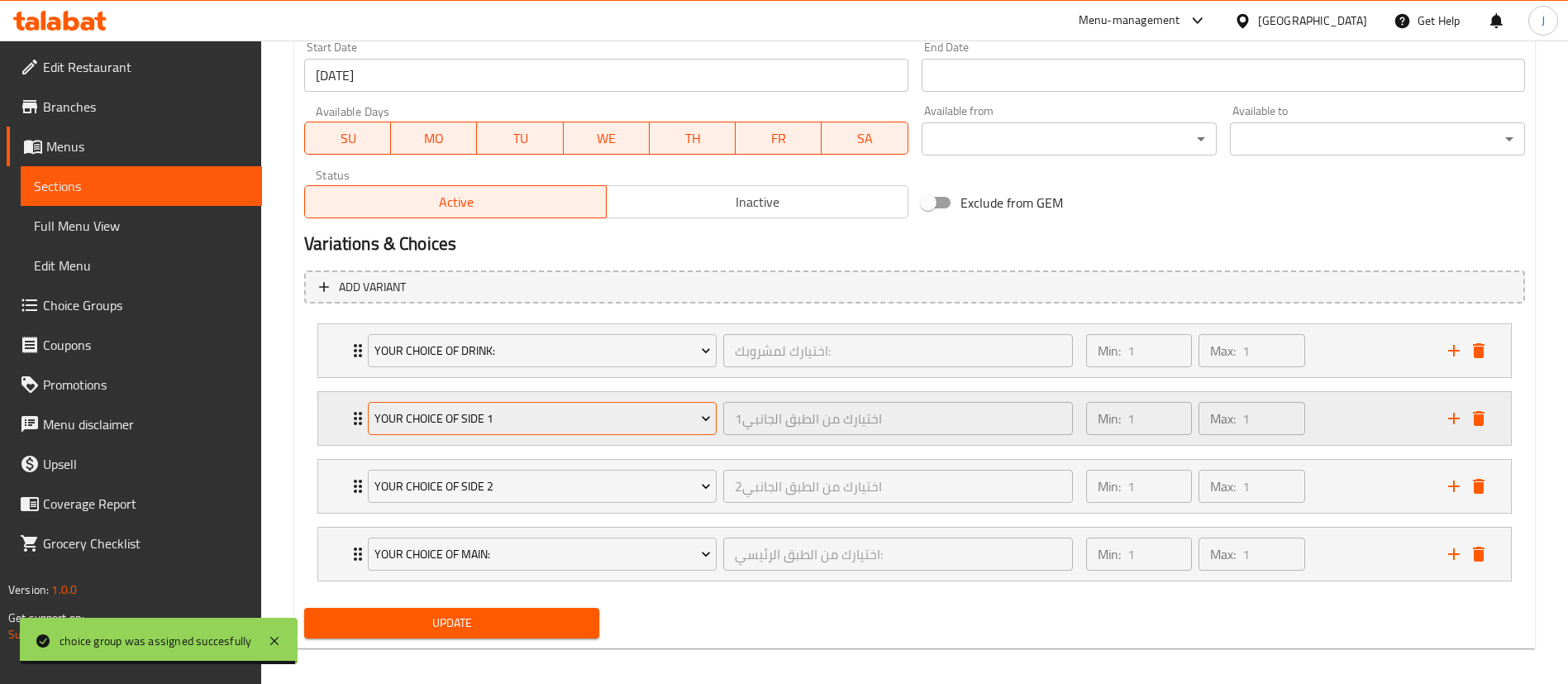
scroll to position [740, 0]
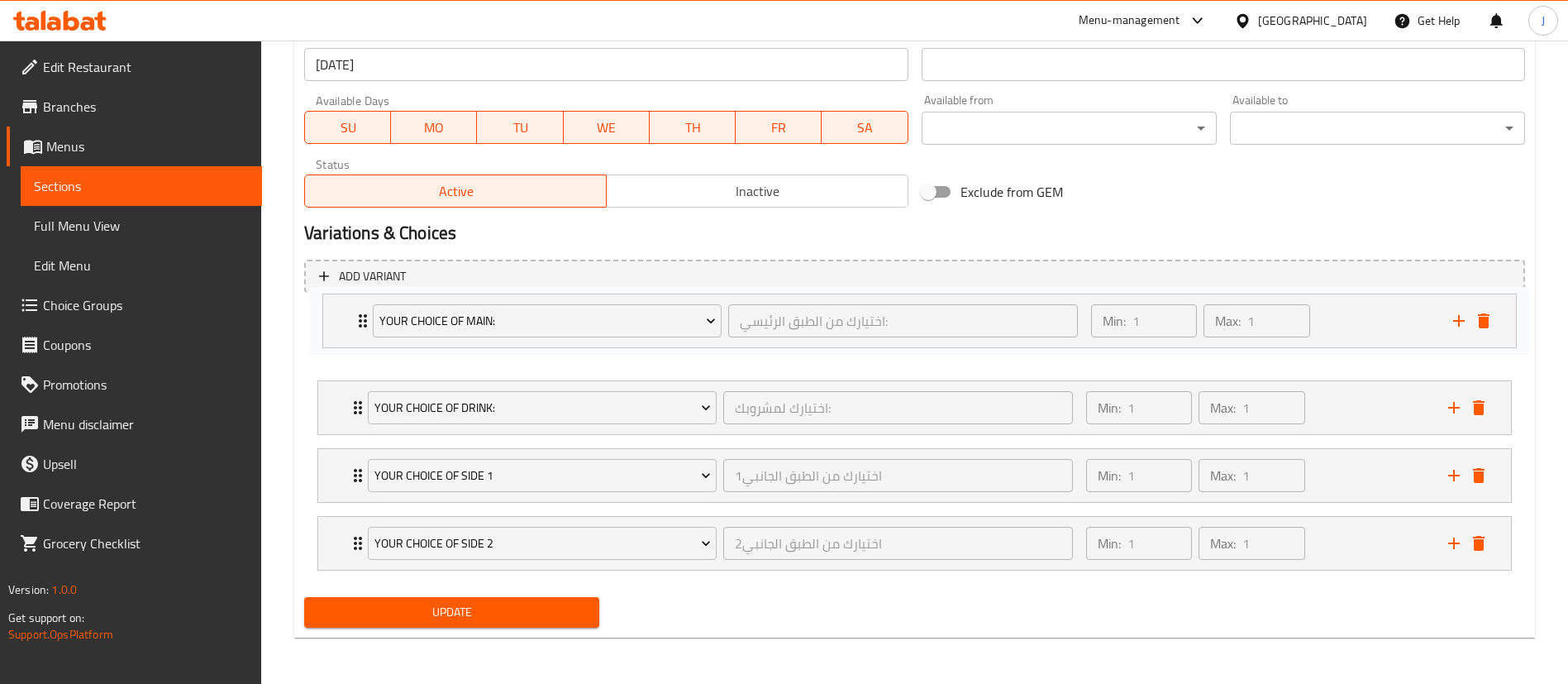
drag, startPoint x: 332, startPoint y: 552, endPoint x: 341, endPoint y: 322, distance: 230.2
click at [341, 322] on div "Your Choice of Drink: اختيارك لمشروبك: ​ Min: 1 ​ Max: 1 ​ Kinza Cola (ID: 2227…" at bounding box center [914, 442] width 1221 height 271
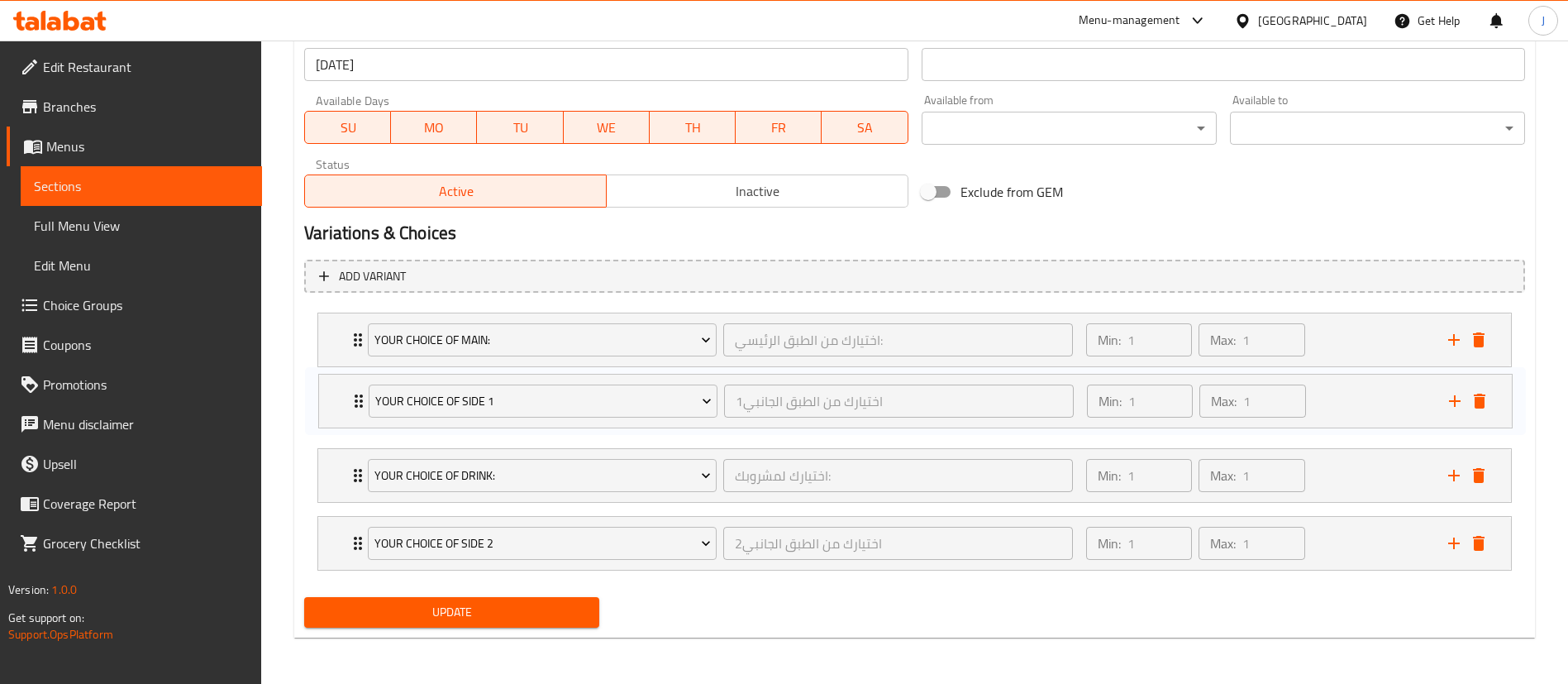
drag, startPoint x: 346, startPoint y: 468, endPoint x: 347, endPoint y: 389, distance: 79.0
click at [347, 389] on div "Your choice of main: اختيارك من الطبق الرئيسي: ​ Min: 1 ​ Max: 1 ​ Special sult…" at bounding box center [914, 442] width 1221 height 271
drag, startPoint x: 348, startPoint y: 545, endPoint x: 358, endPoint y: 467, distance: 78.6
click at [358, 467] on div "Your choice of main: اختيارك من الطبق الرئيسي: ​ Min: 1 ​ Max: 1 ​ Special sult…" at bounding box center [914, 442] width 1221 height 271
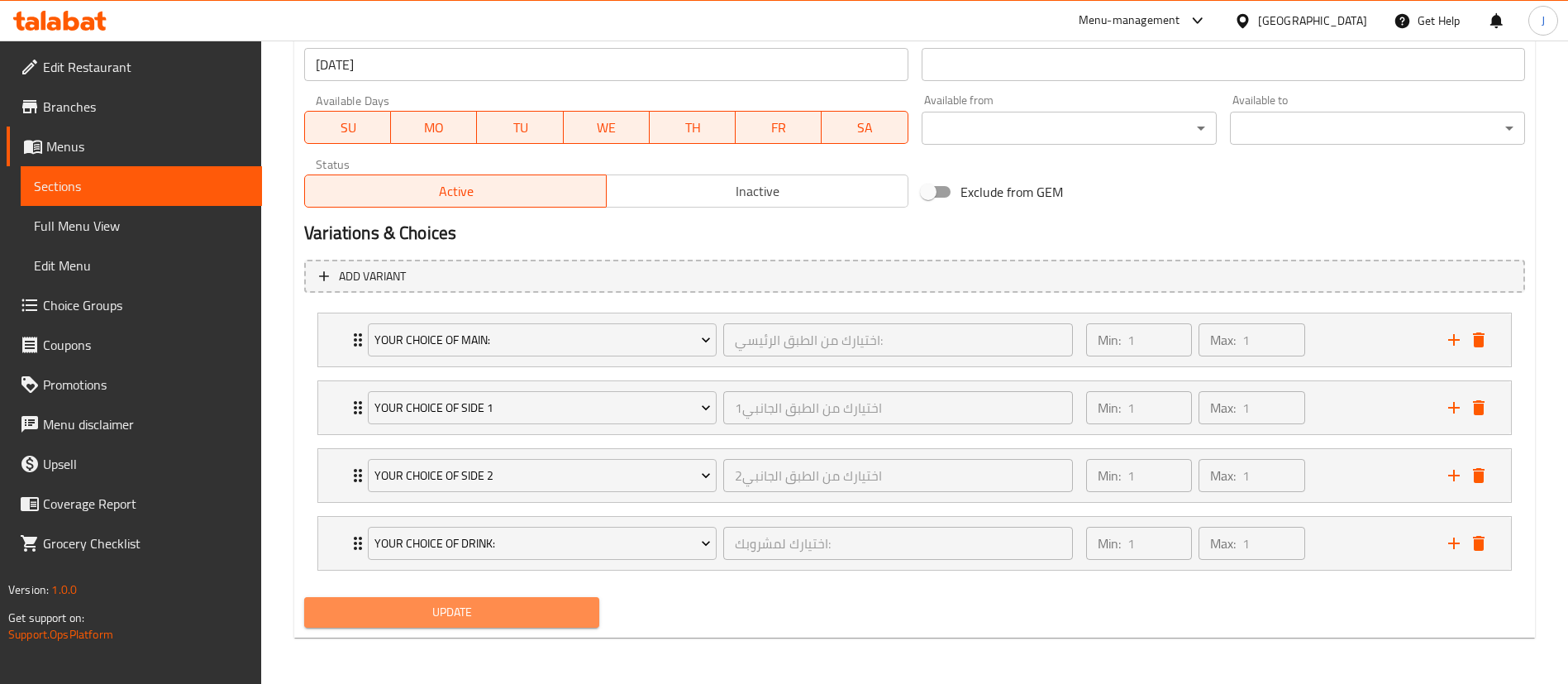
click at [402, 609] on span "Update" at bounding box center [451, 612] width 268 height 20
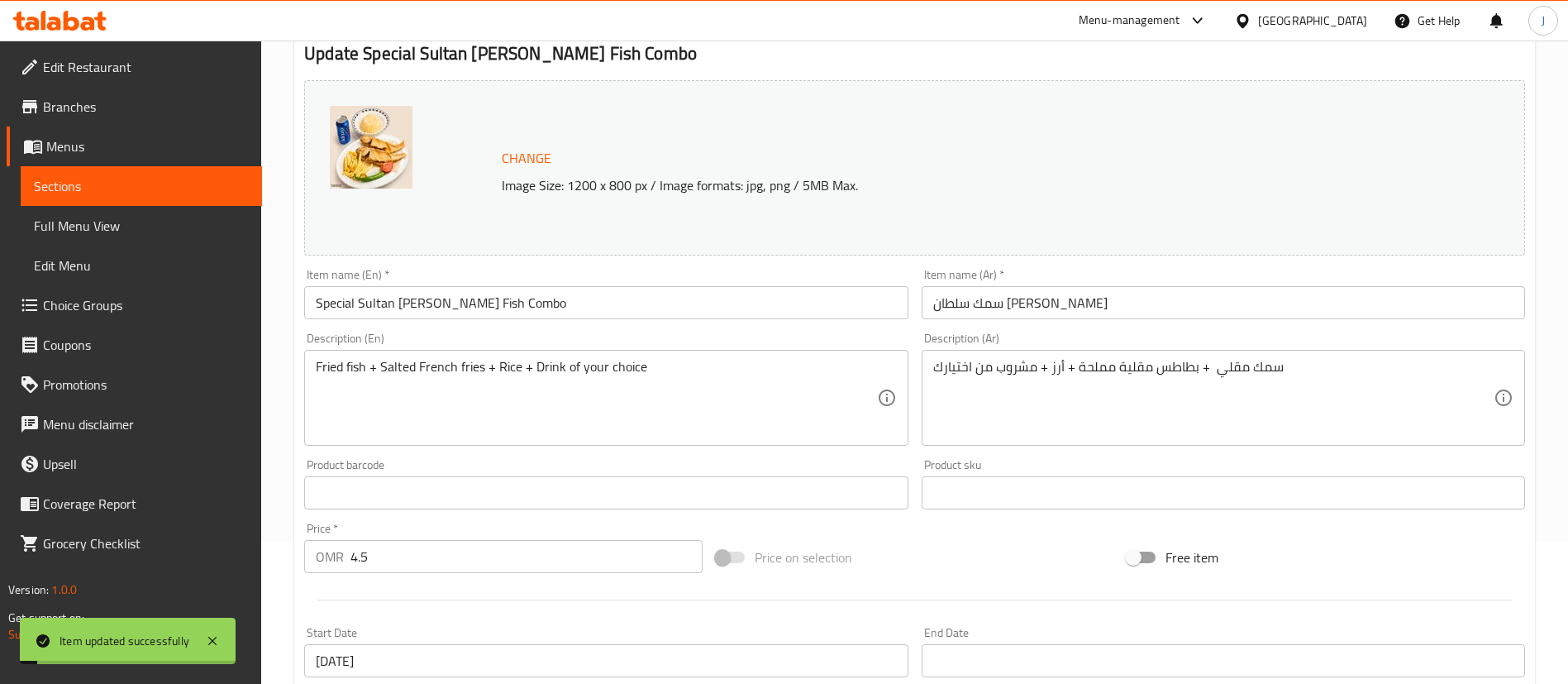
scroll to position [0, 0]
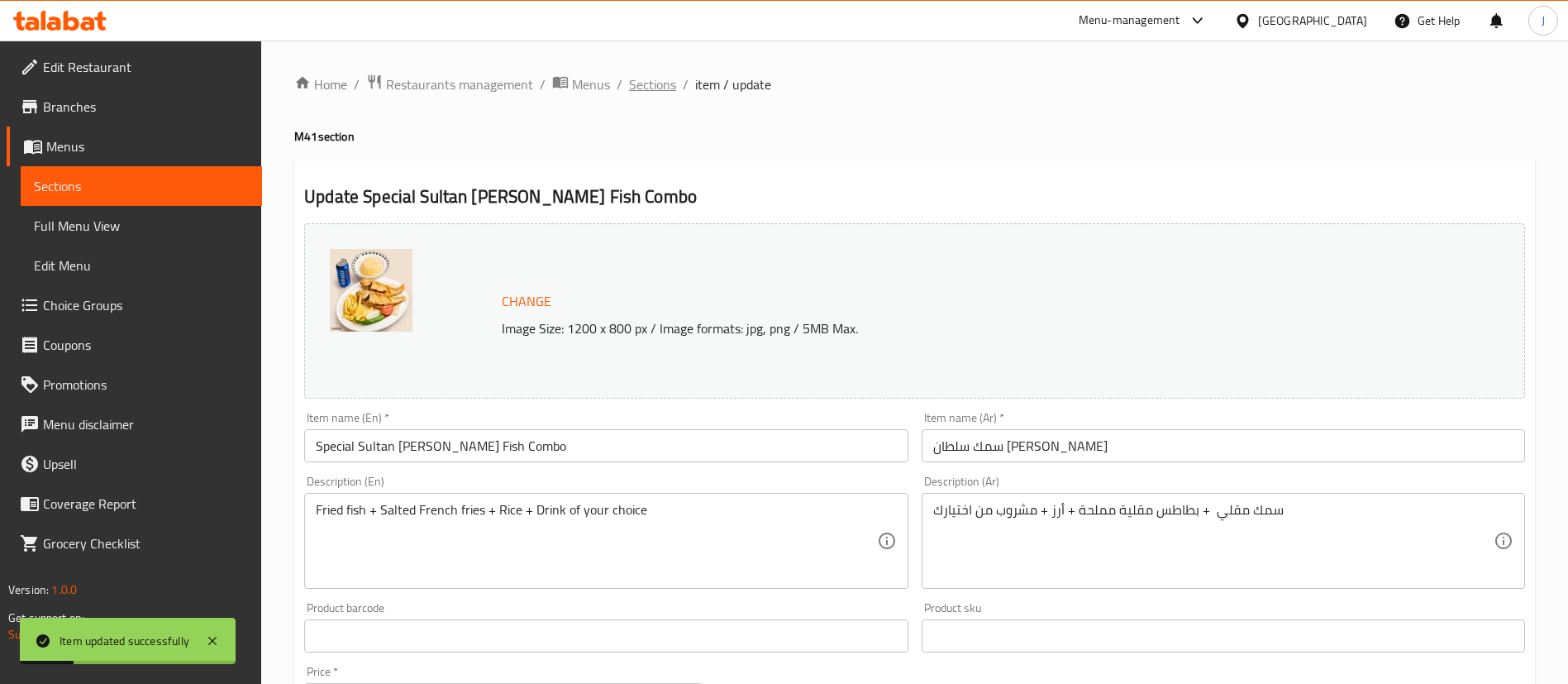
click at [664, 91] on span "Sections" at bounding box center [652, 84] width 47 height 20
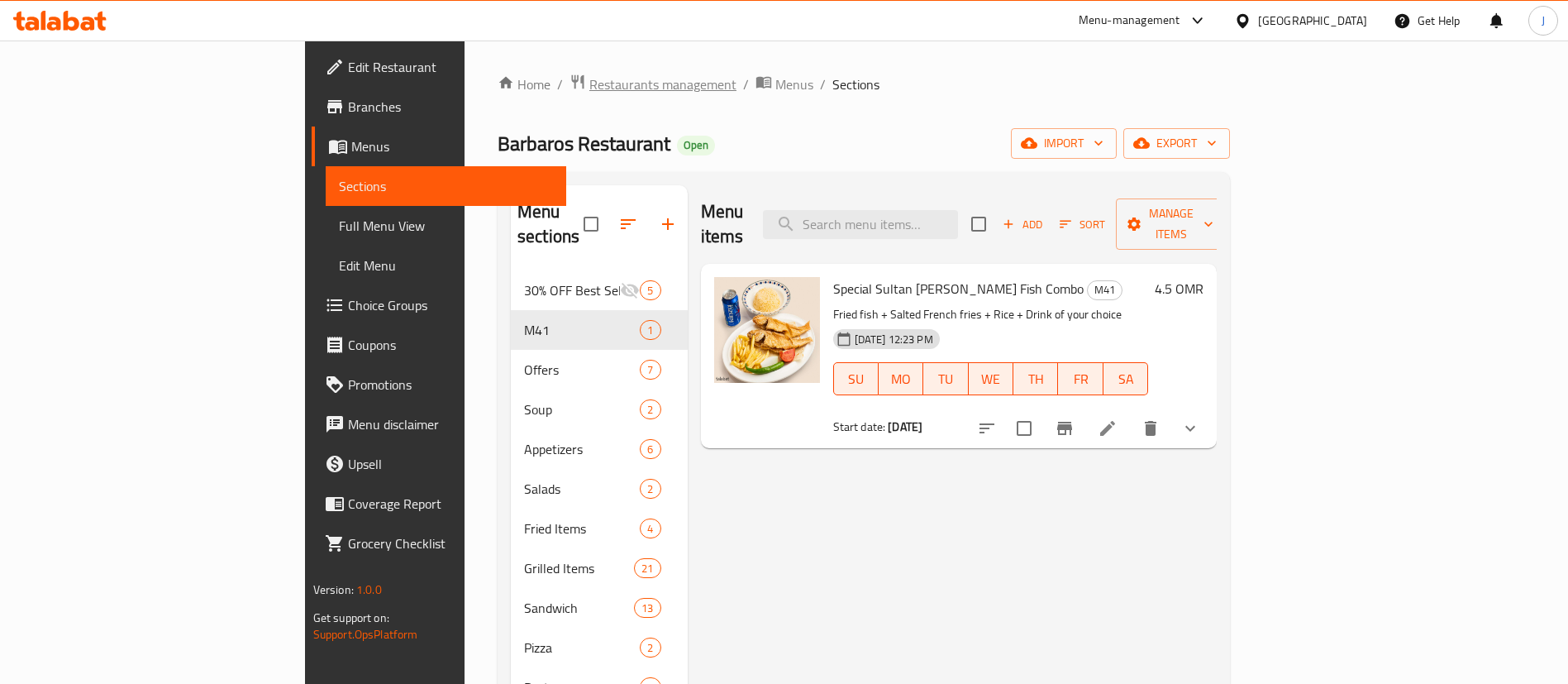
click at [589, 80] on span "Restaurants management" at bounding box center [662, 84] width 147 height 20
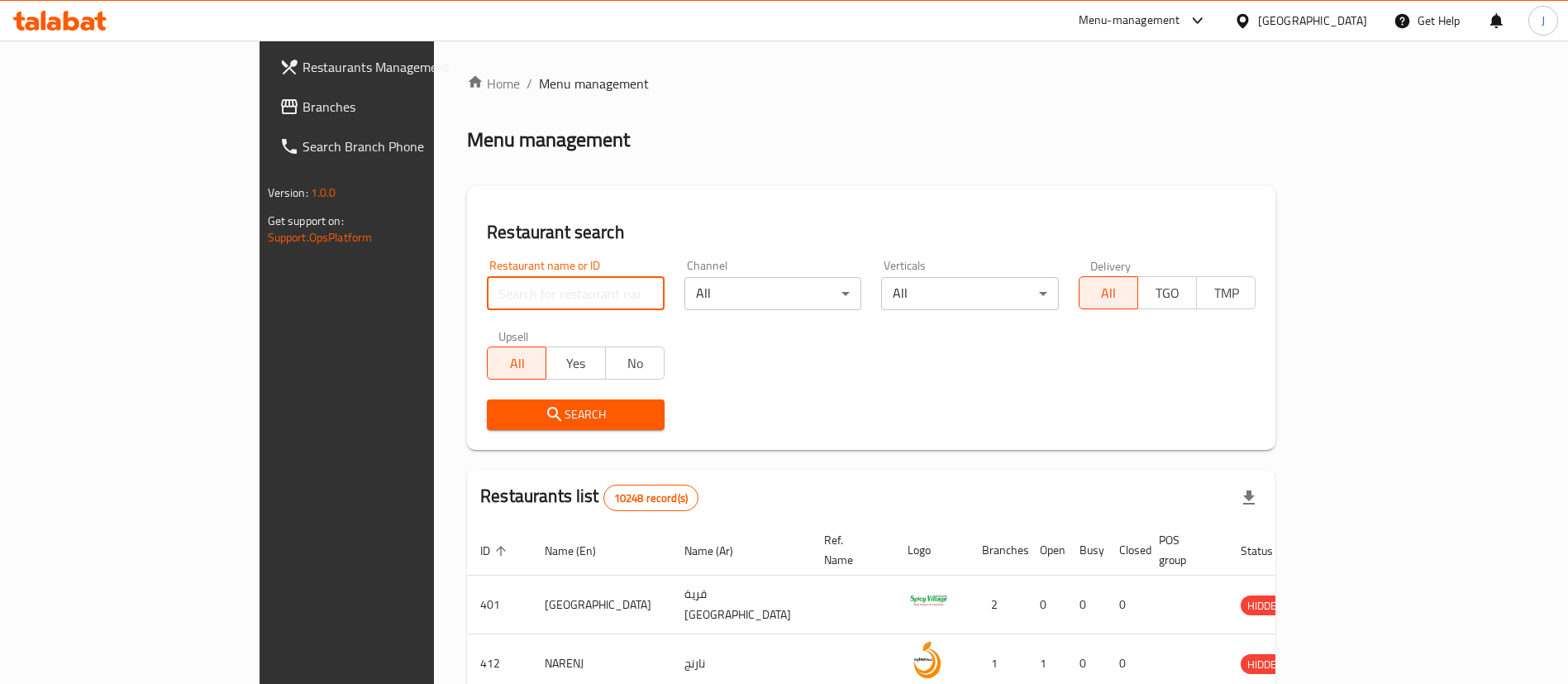
click at [486, 306] on input "search" at bounding box center [575, 293] width 178 height 33
paste input "695147"
type input "695147"
click button "Search" at bounding box center [575, 415] width 178 height 31
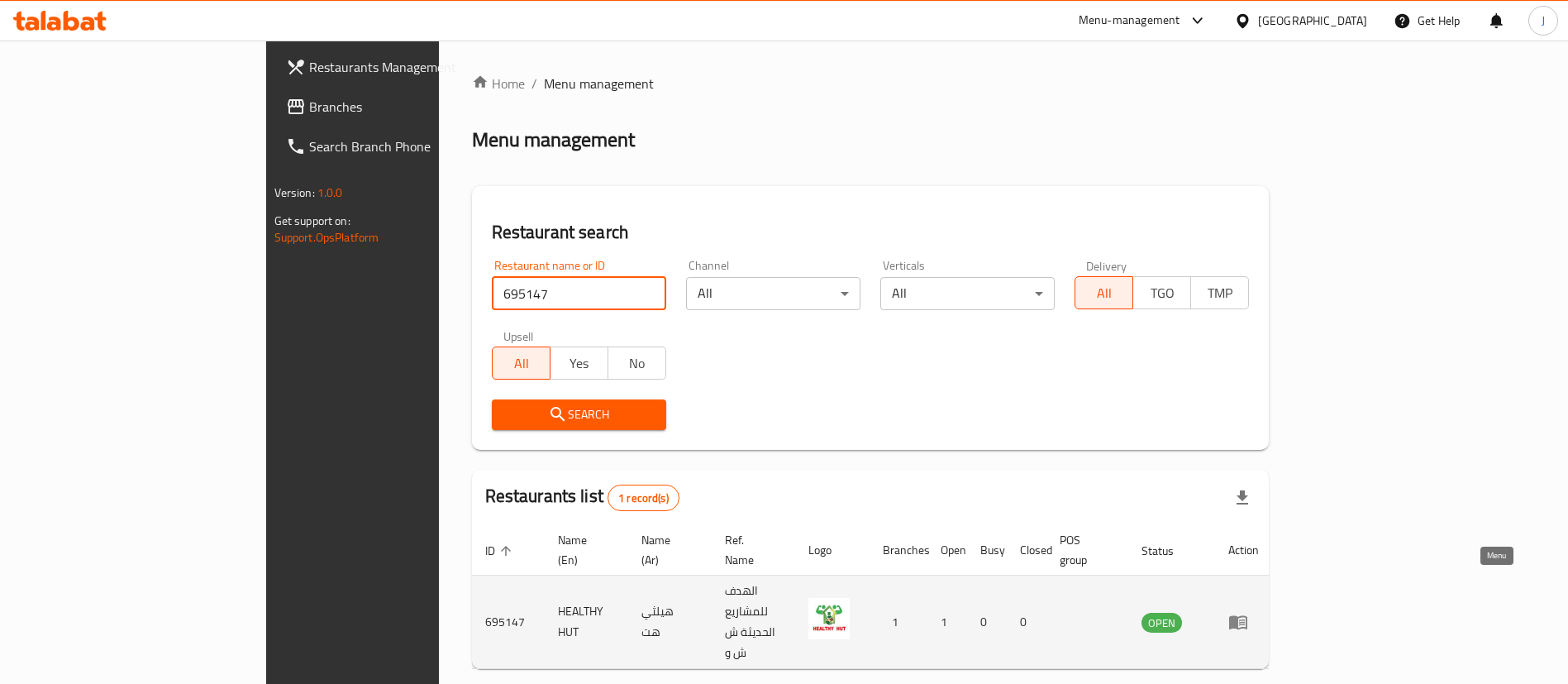
click at [1248, 617] on icon "enhanced table" at bounding box center [1238, 623] width 18 height 14
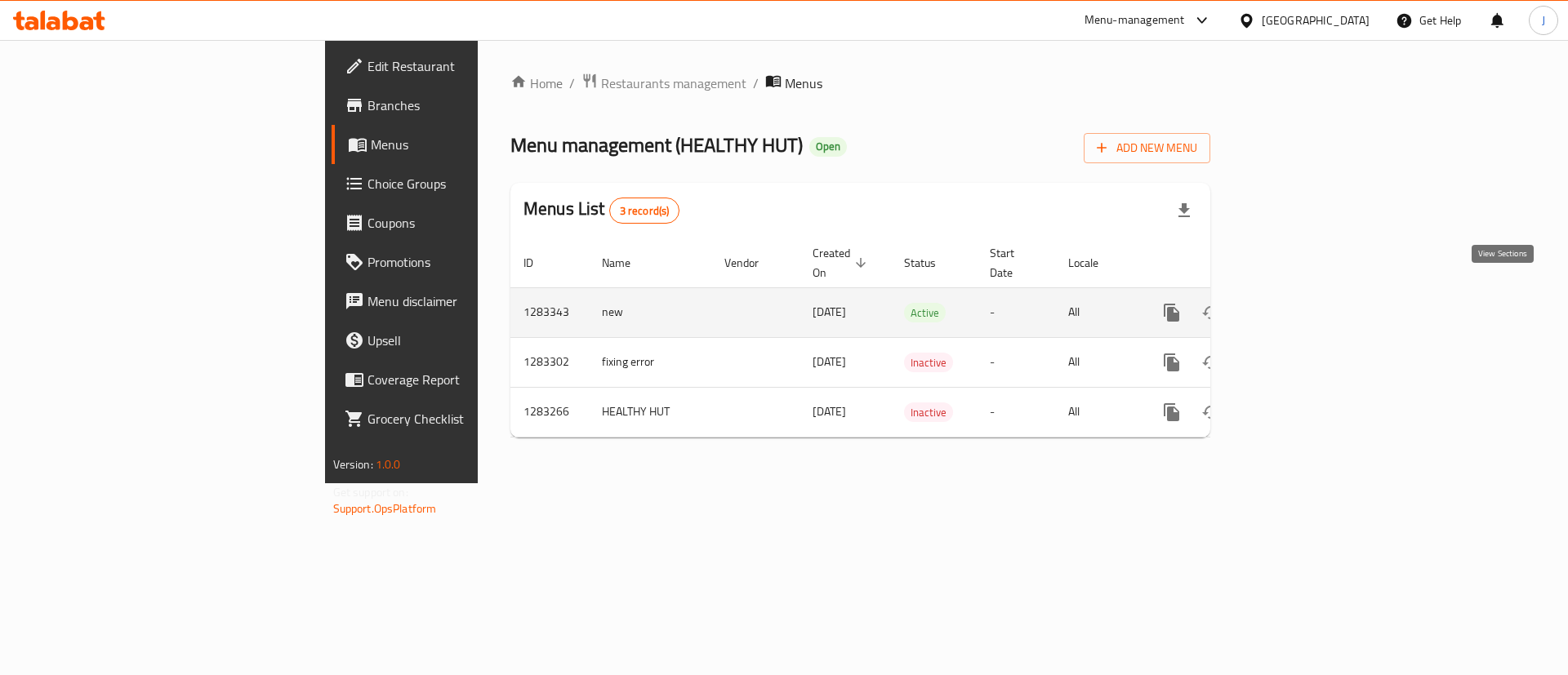
click at [1299, 303] on icon "enhanced table" at bounding box center [1289, 312] width 20 height 20
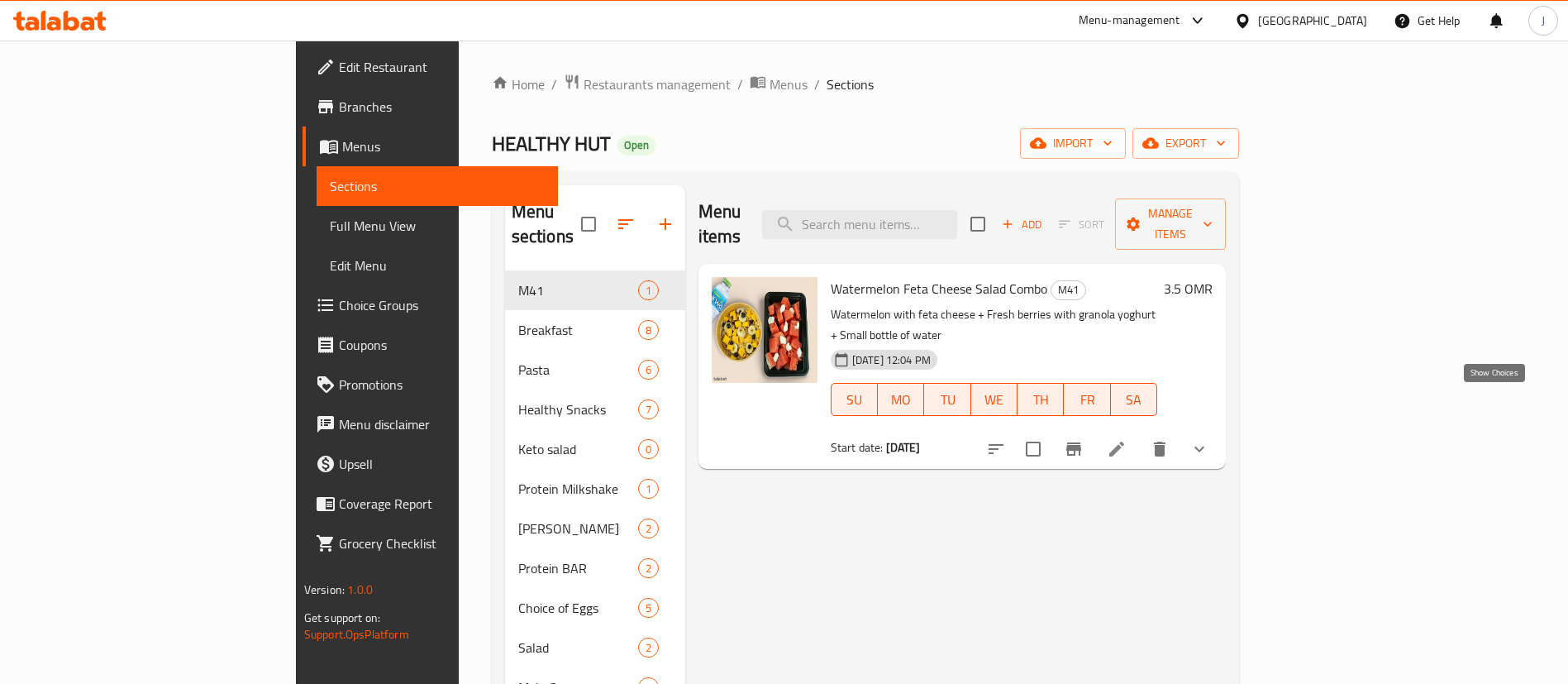
click at [1209, 440] on icon "show more" at bounding box center [1199, 449] width 20 height 20
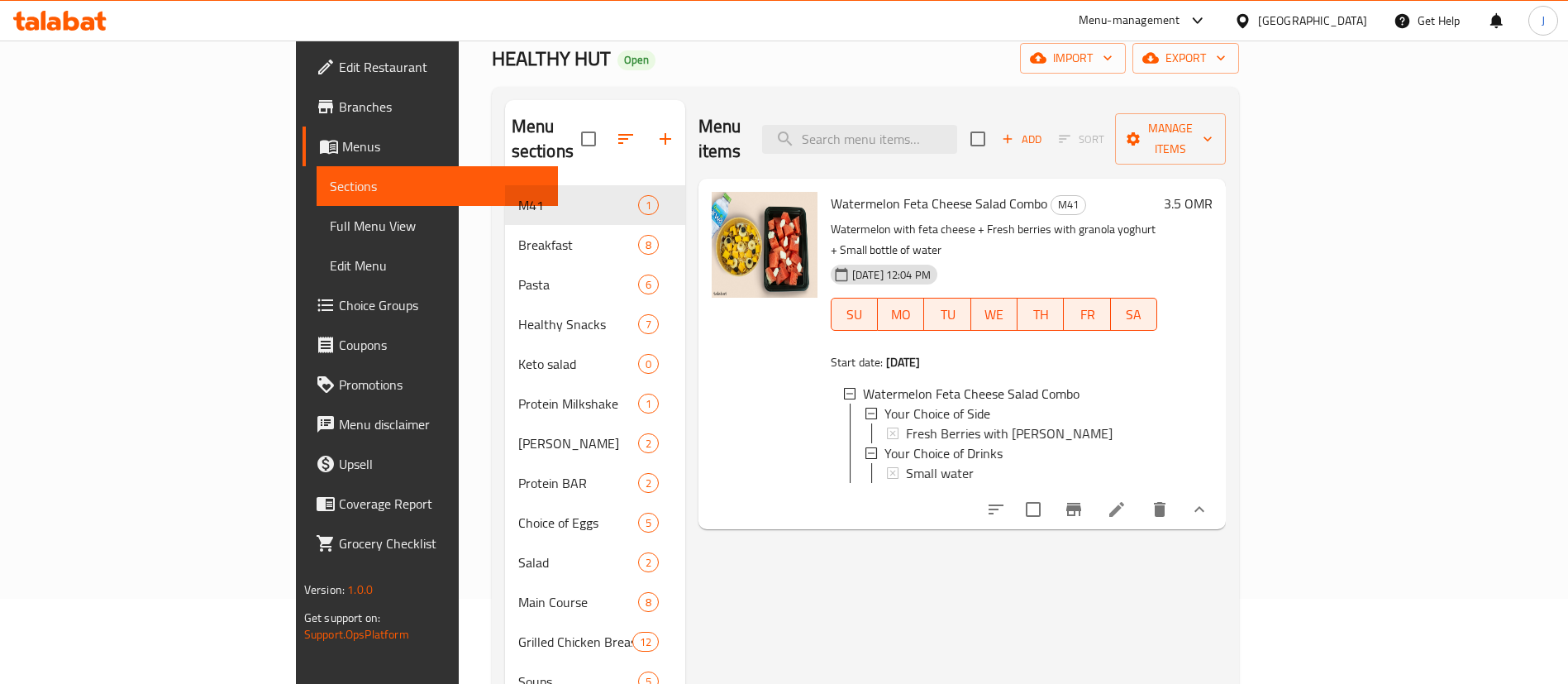
scroll to position [124, 0]
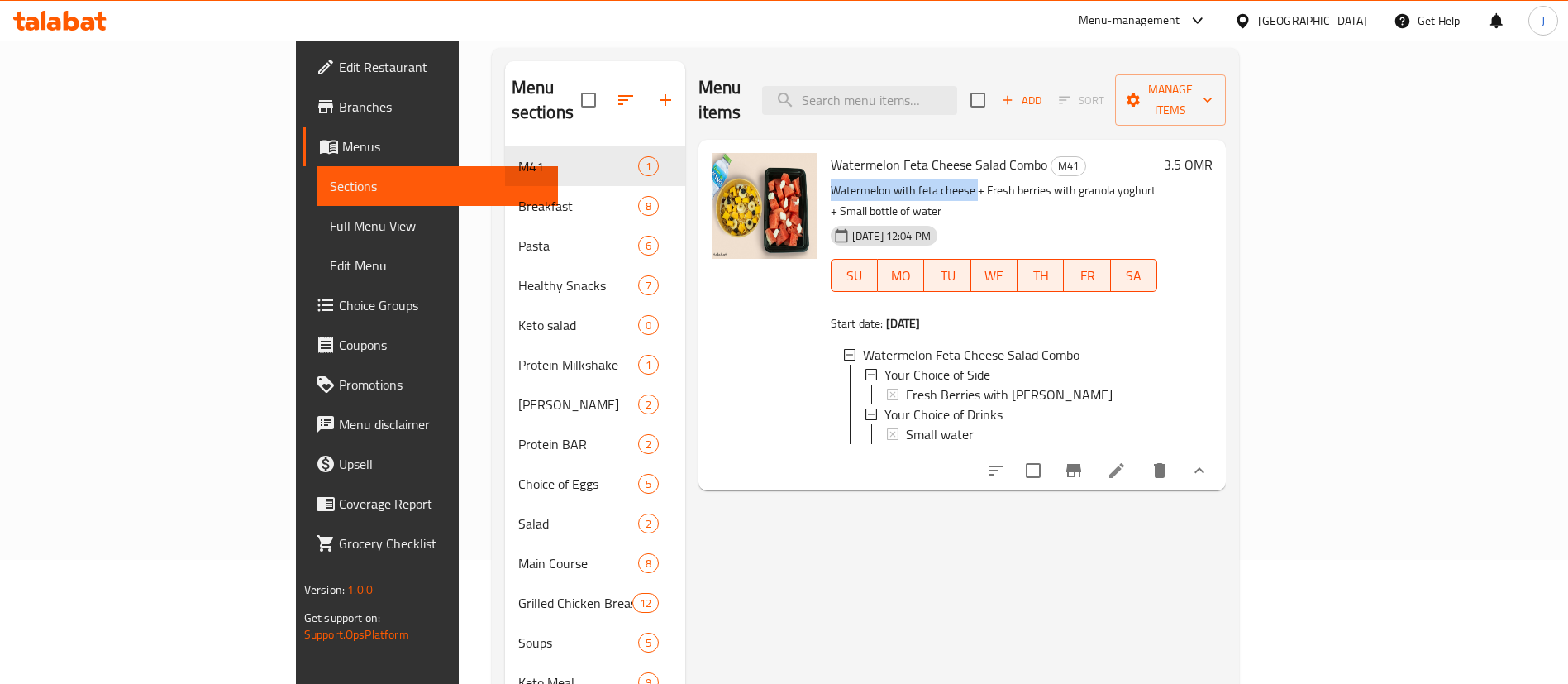
drag, startPoint x: 757, startPoint y: 162, endPoint x: 940, endPoint y: 186, distance: 184.6
click at [904, 180] on p "Watermelon with feta cheese + Fresh berries with granola yoghurt + Small bottle…" at bounding box center [994, 200] width 327 height 41
copy p "Watermelon with feta cheese"
click at [339, 310] on span "Choice Groups" at bounding box center [442, 305] width 206 height 20
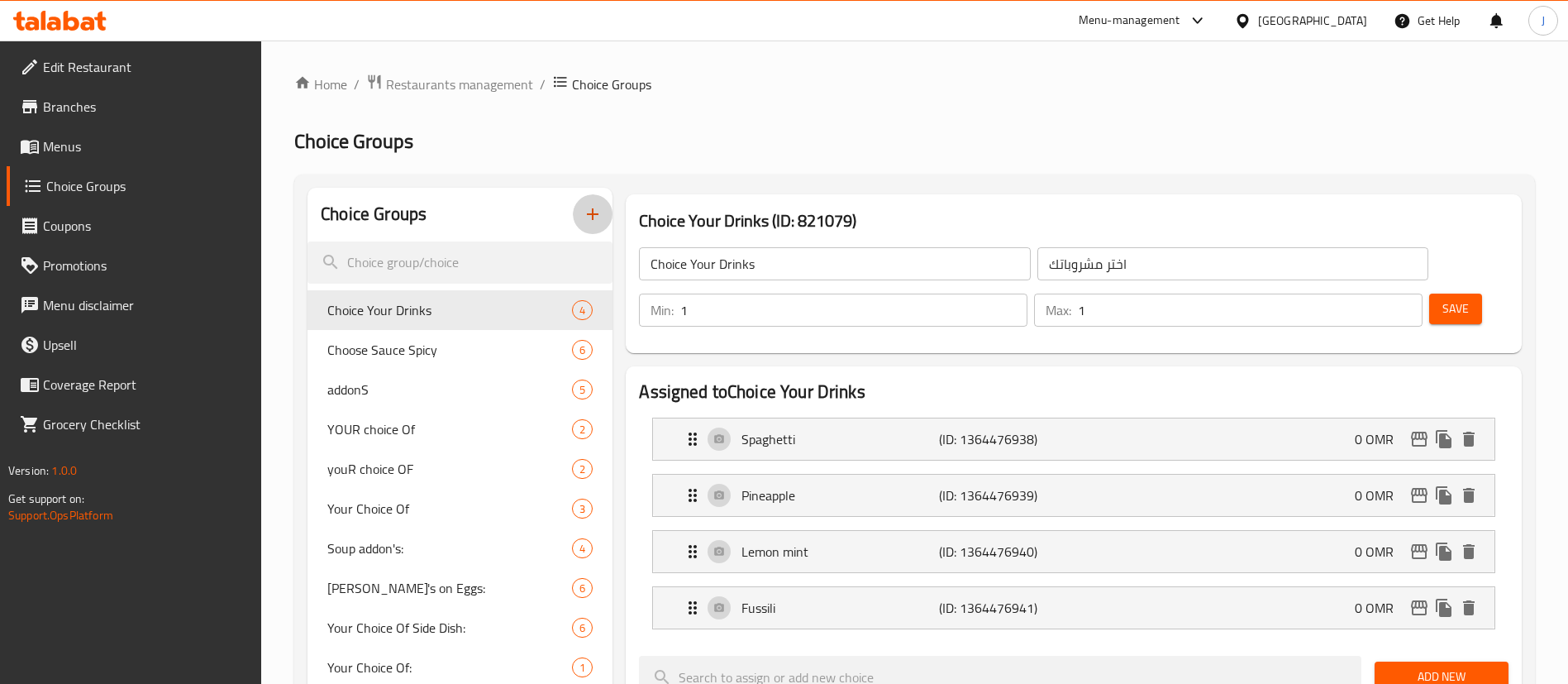
click at [593, 213] on icon "button" at bounding box center [593, 215] width 12 height 12
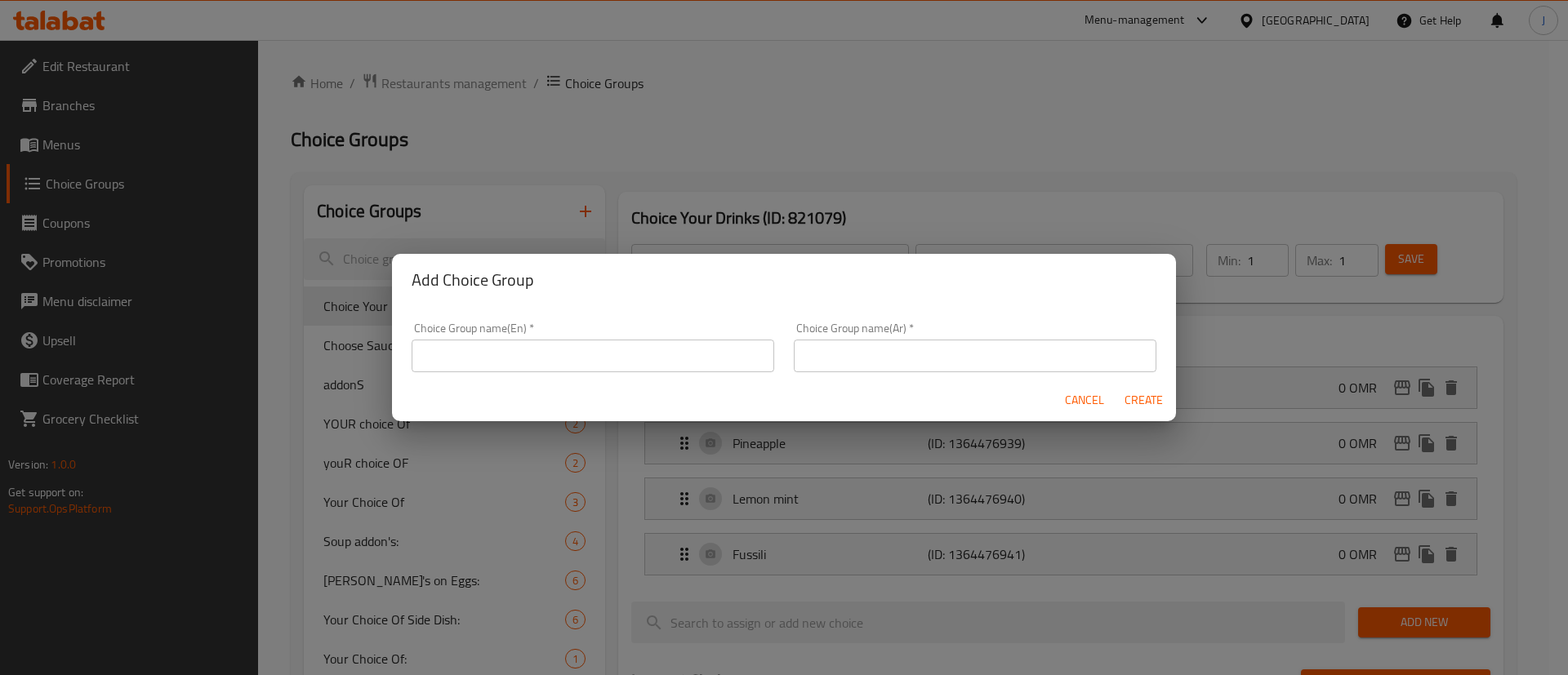
click at [527, 363] on input "text" at bounding box center [593, 356] width 363 height 32
type input "Your choice of main:"
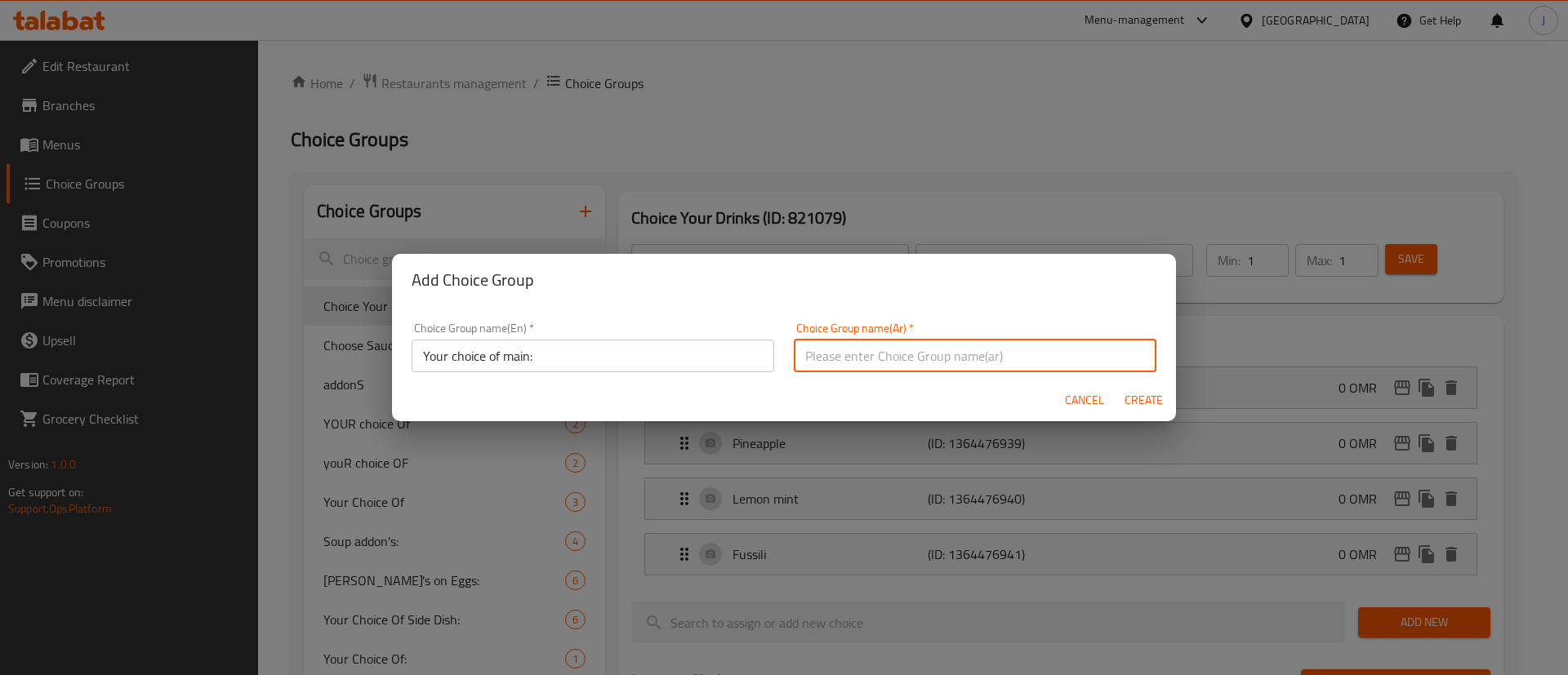
click at [882, 364] on input "text" at bounding box center [975, 356] width 363 height 32
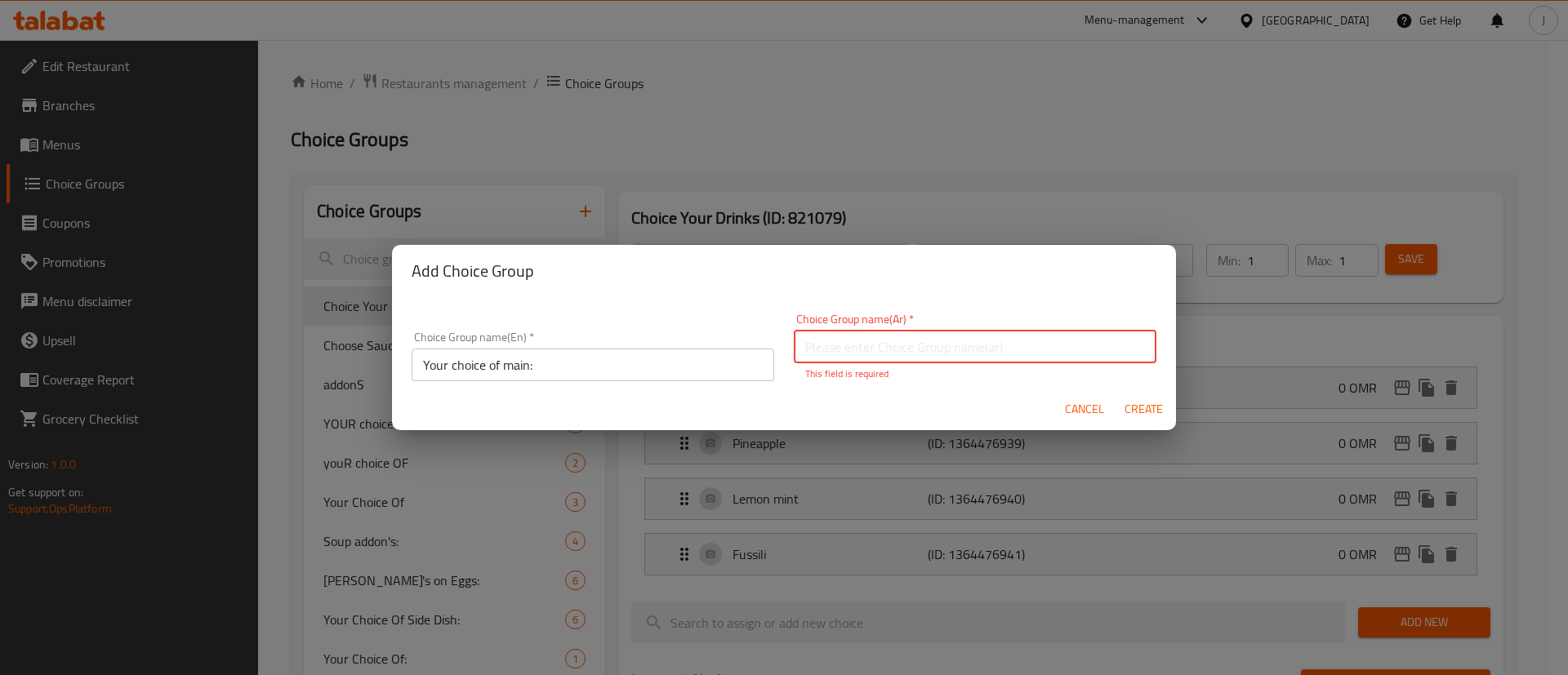
type input "h"
type input "اختيارك من الطبق الرئيسي:"
click at [1146, 407] on span "Create" at bounding box center [1143, 408] width 39 height 20
type input "Your choice of main:"
type input "اختيارك من الطبق الرئيسي:"
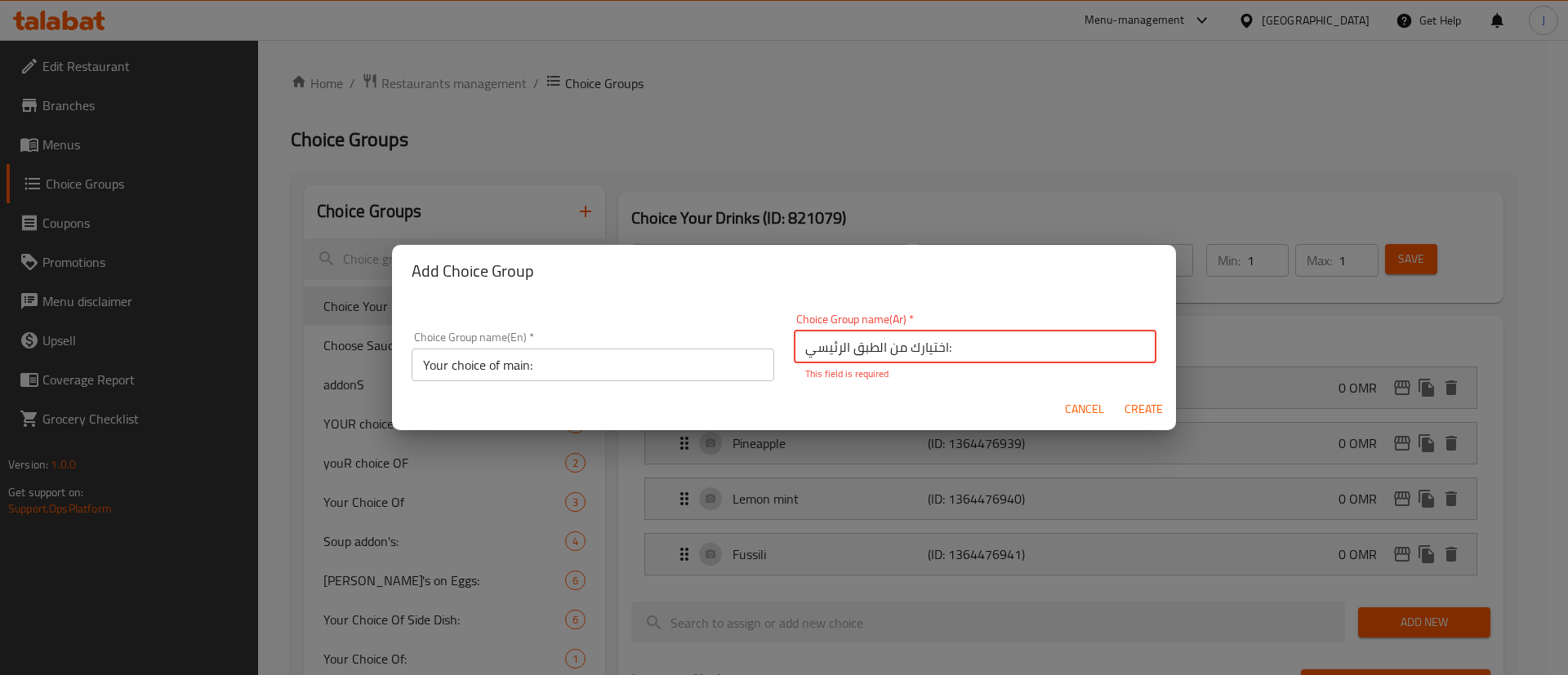
type input "0"
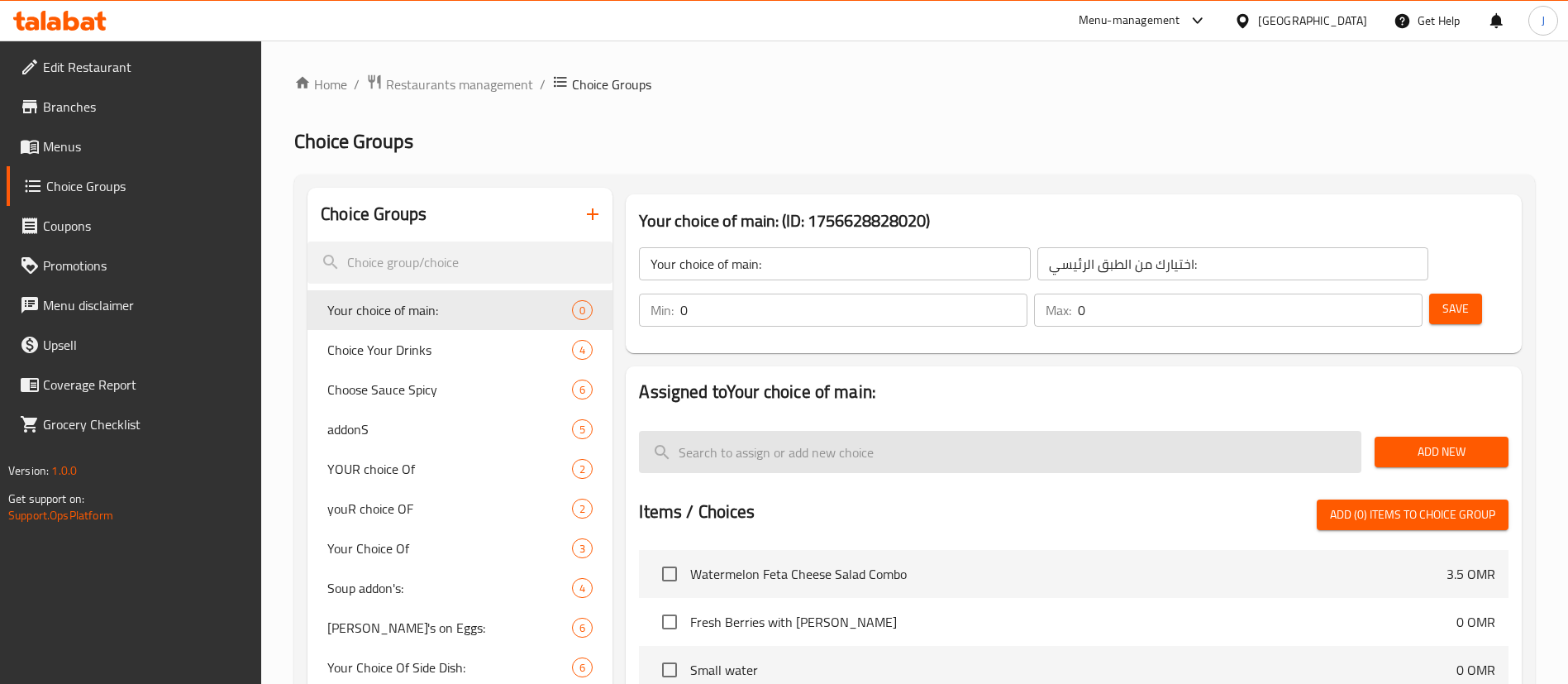
click at [854, 431] on input "search" at bounding box center [1001, 452] width 723 height 42
paste input "Watermelon with feta cheese"
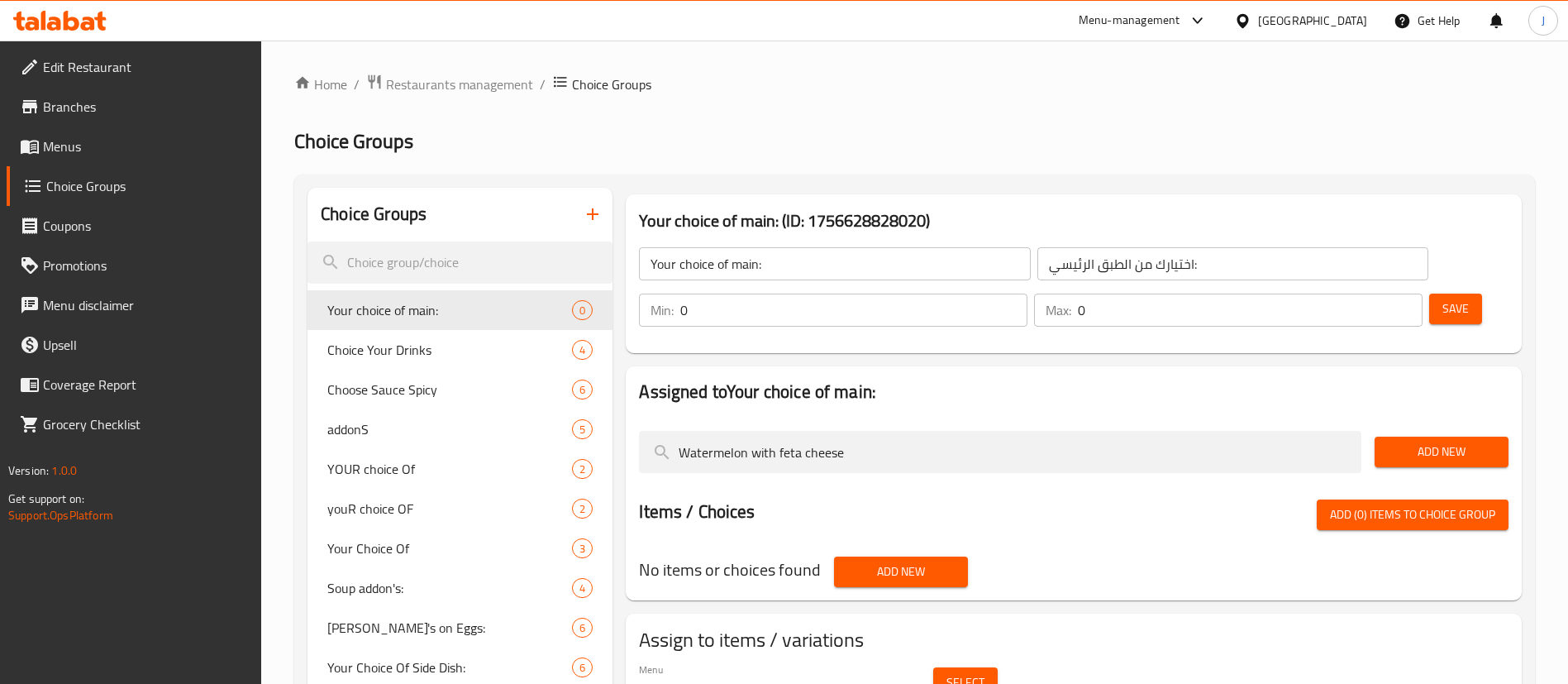
type input "Watermelon with feta cheese"
click at [1415, 442] on span "Add New" at bounding box center [1442, 451] width 108 height 20
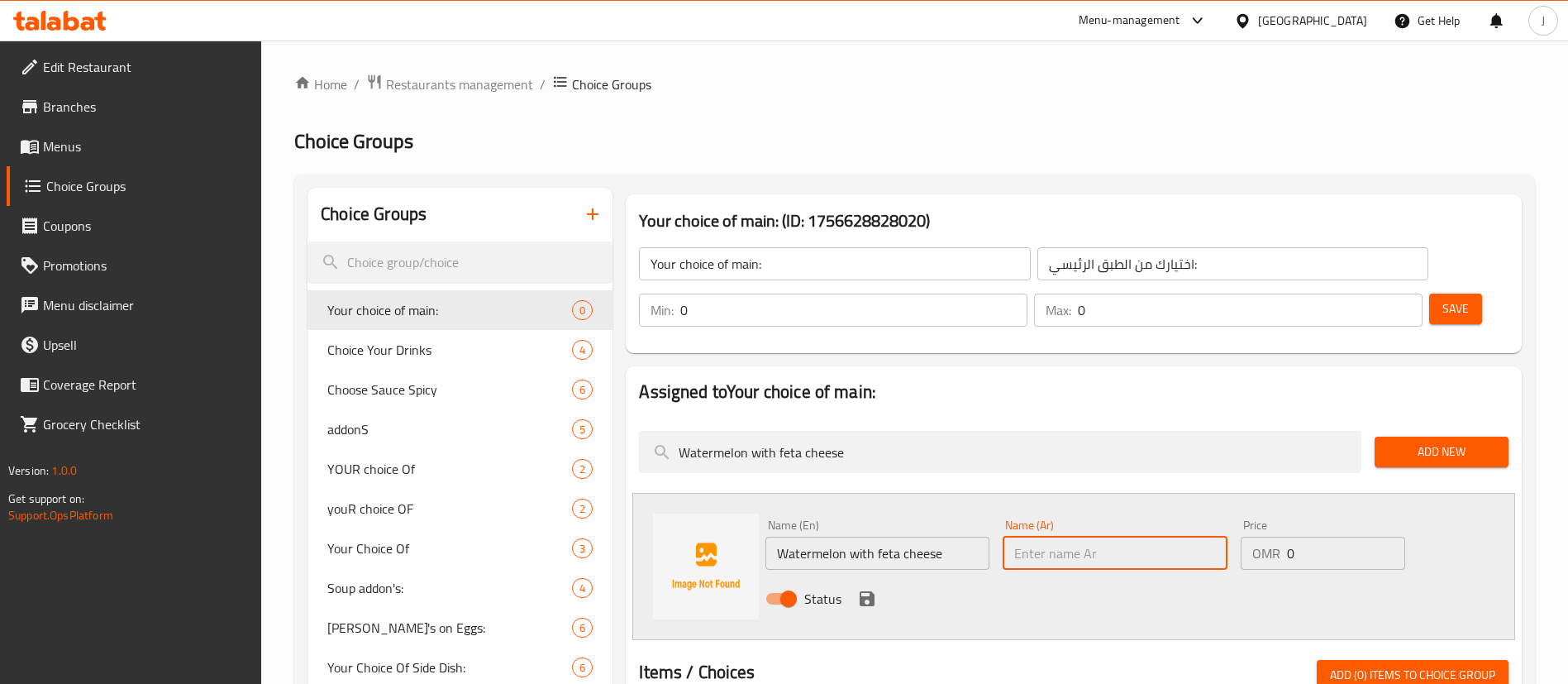
click at [1079, 537] on input "text" at bounding box center [1114, 553] width 224 height 33
paste input "بطيخ مع جبنة الفيتا"
type input "بطيخ مع جبنة الفيتا"
click at [859, 589] on icon "save" at bounding box center [867, 598] width 20 height 20
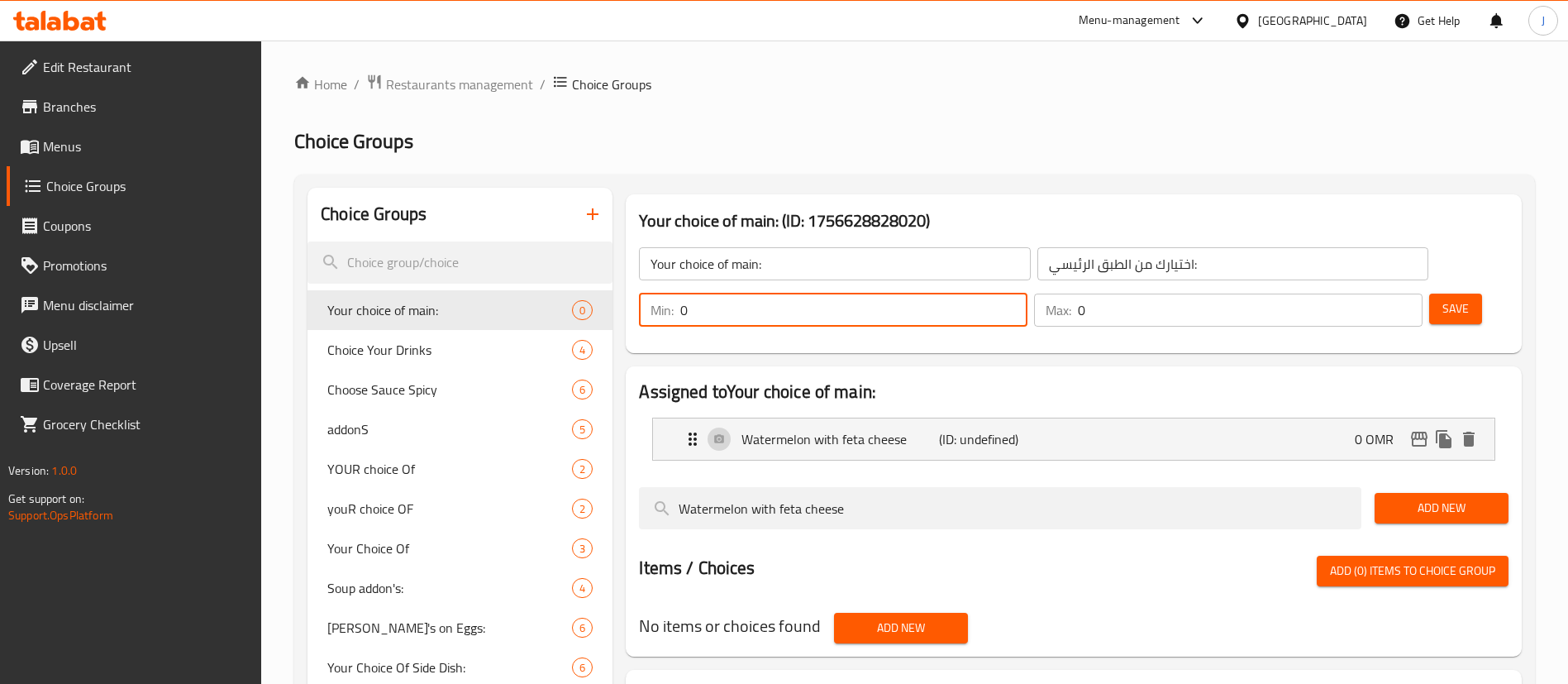
drag, startPoint x: 1272, startPoint y: 260, endPoint x: 1246, endPoint y: 259, distance: 26.0
click at [1028, 293] on div "Min: 0 ​" at bounding box center [834, 310] width 388 height 33
type input "1"
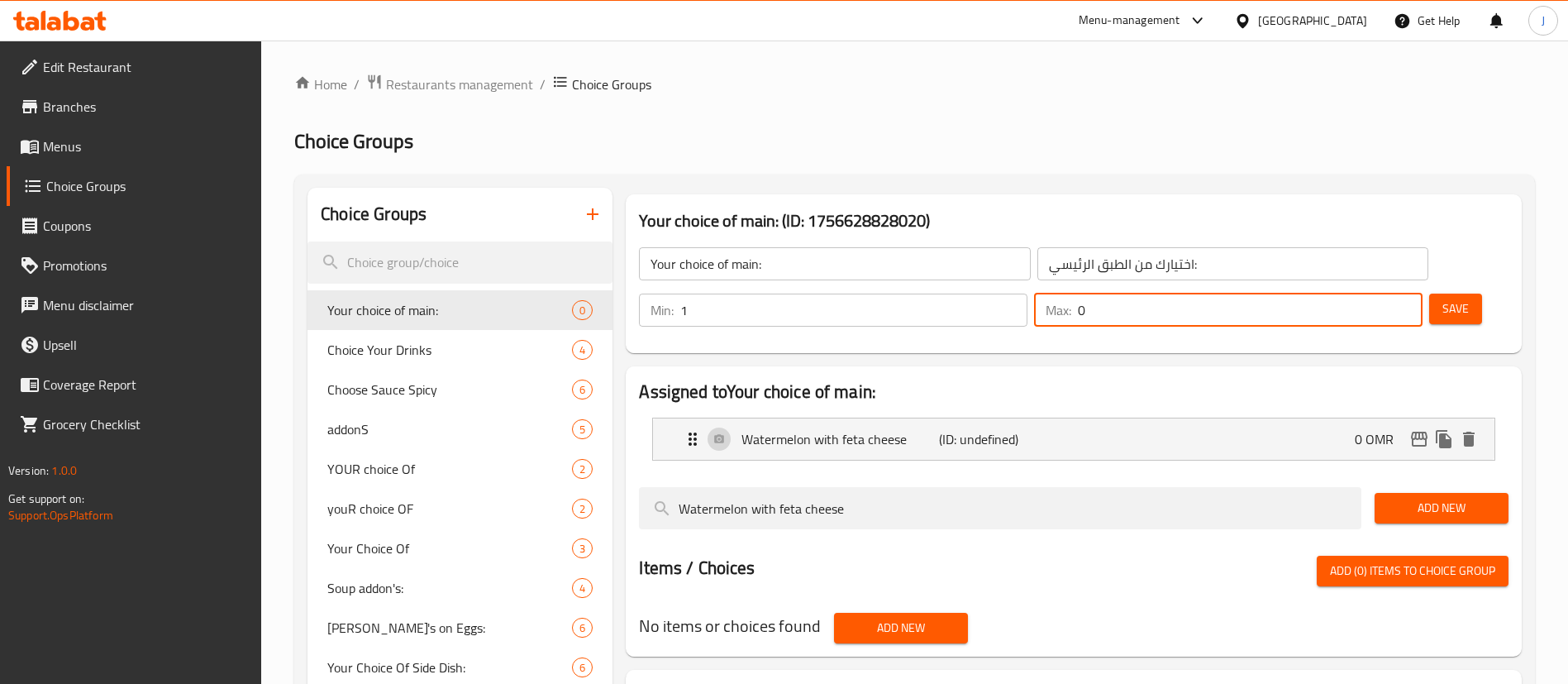
drag, startPoint x: 1366, startPoint y: 266, endPoint x: 1341, endPoint y: 273, distance: 26.0
click at [1341, 293] on div "Max: 0 ​" at bounding box center [1229, 310] width 388 height 33
type input "1"
click at [1443, 298] on span "Save" at bounding box center [1456, 308] width 27 height 20
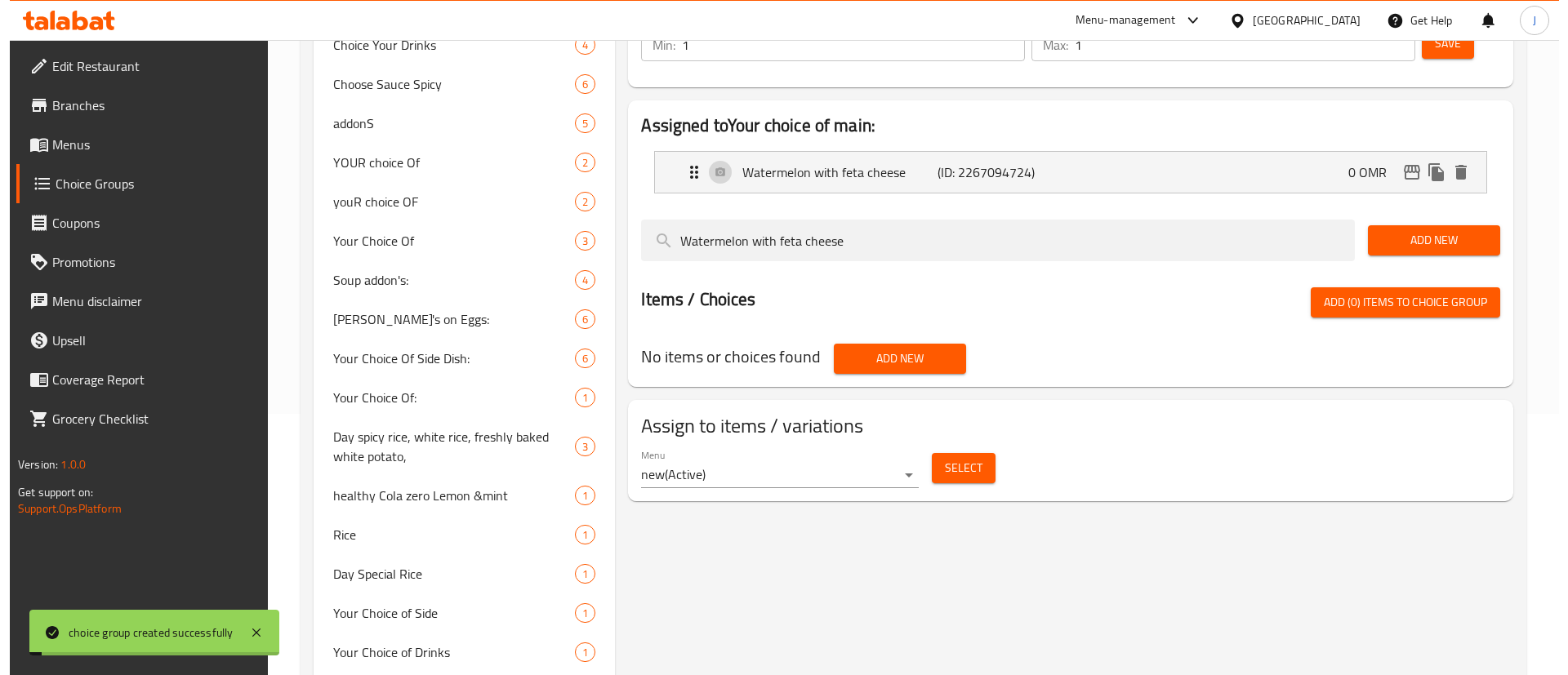
scroll to position [367, 0]
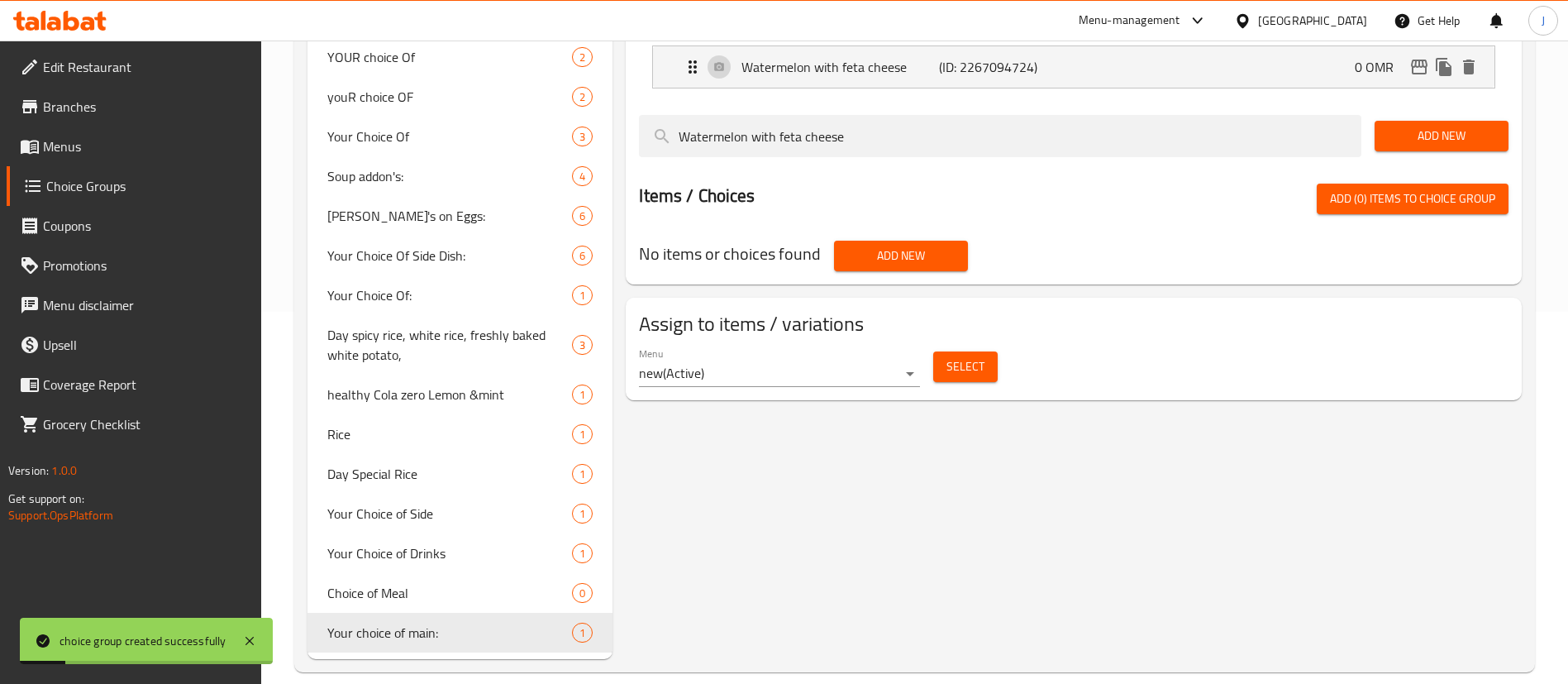
click at [958, 357] on span "Select" at bounding box center [966, 367] width 38 height 20
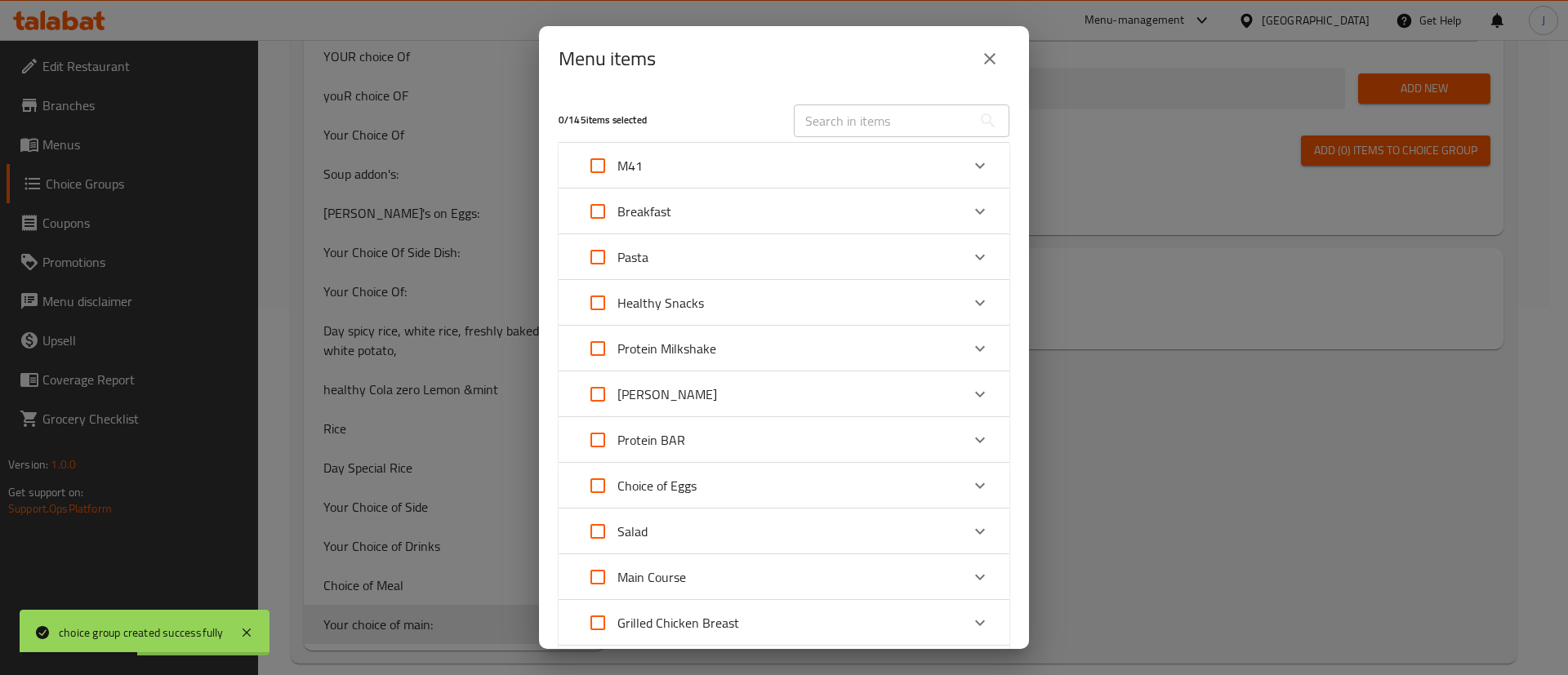
click at [676, 163] on div "M41" at bounding box center [769, 165] width 382 height 39
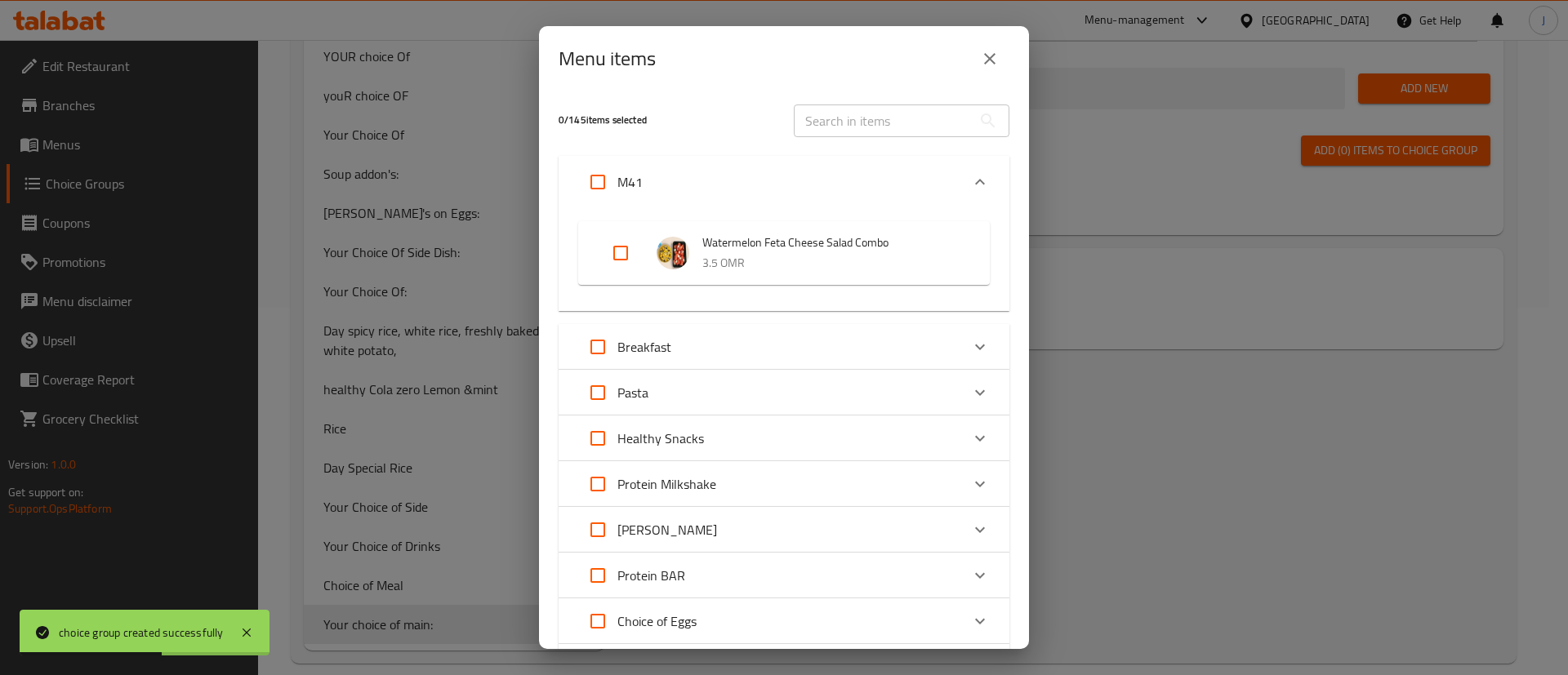
click at [619, 250] on input "Expand" at bounding box center [620, 253] width 39 height 39
checkbox input "true"
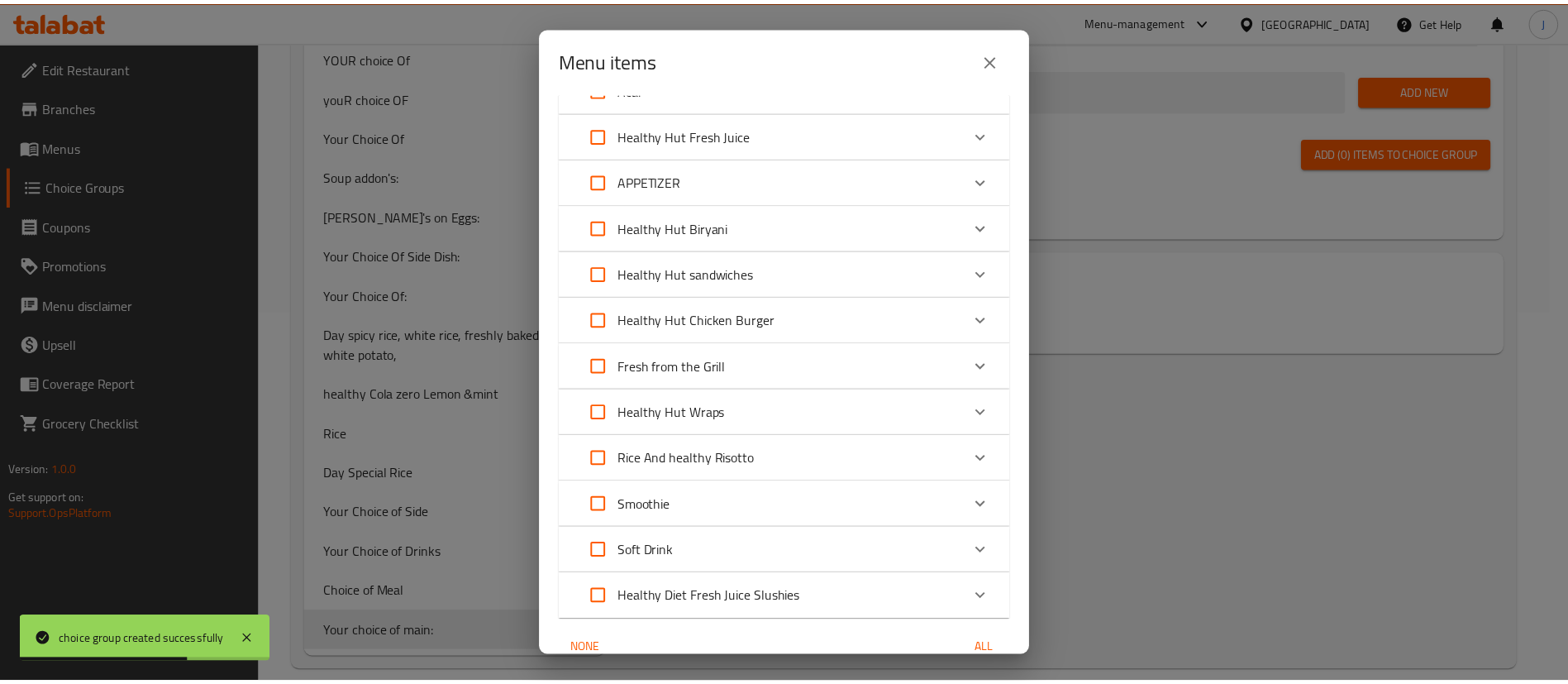
scroll to position [944, 0]
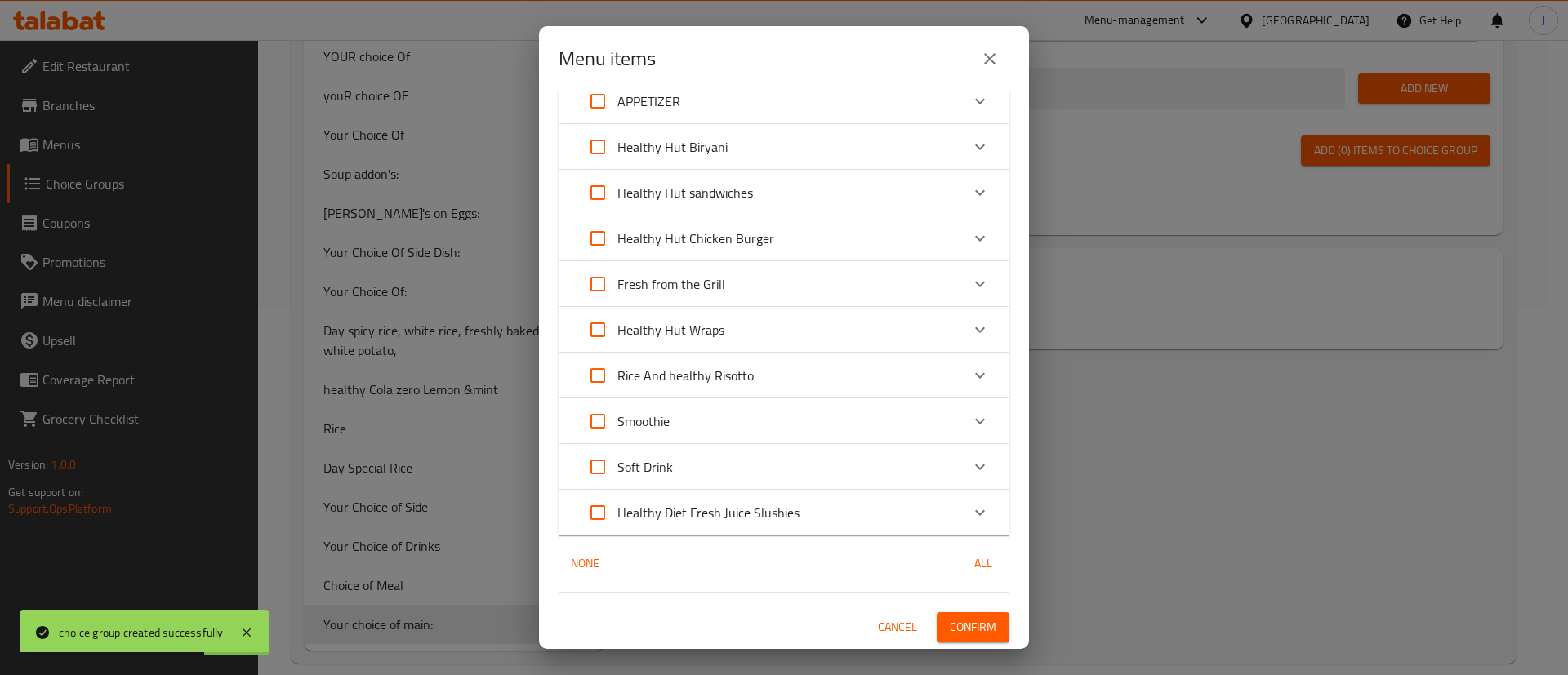
click at [957, 630] on span "Confirm" at bounding box center [973, 627] width 47 height 20
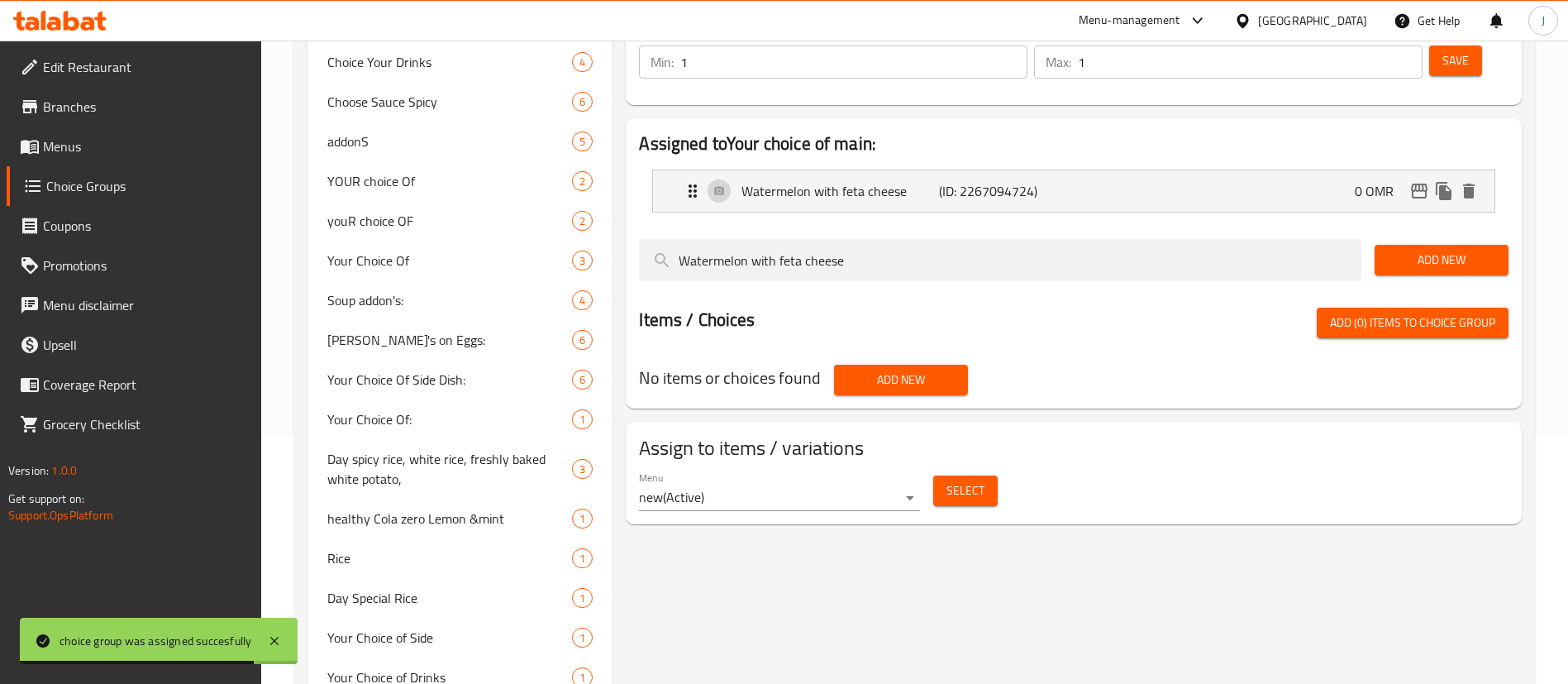
scroll to position [124, 0]
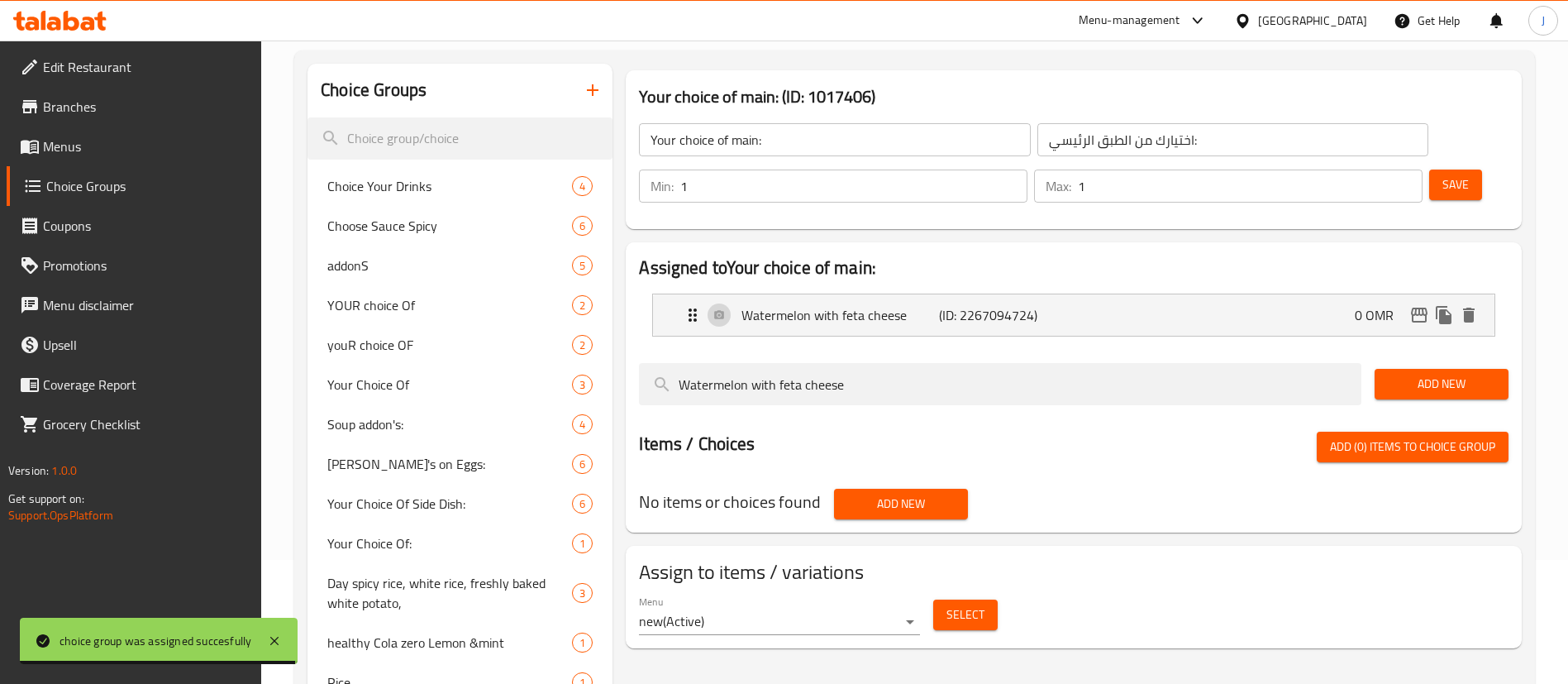
click at [56, 151] on span "Menus" at bounding box center [146, 146] width 206 height 20
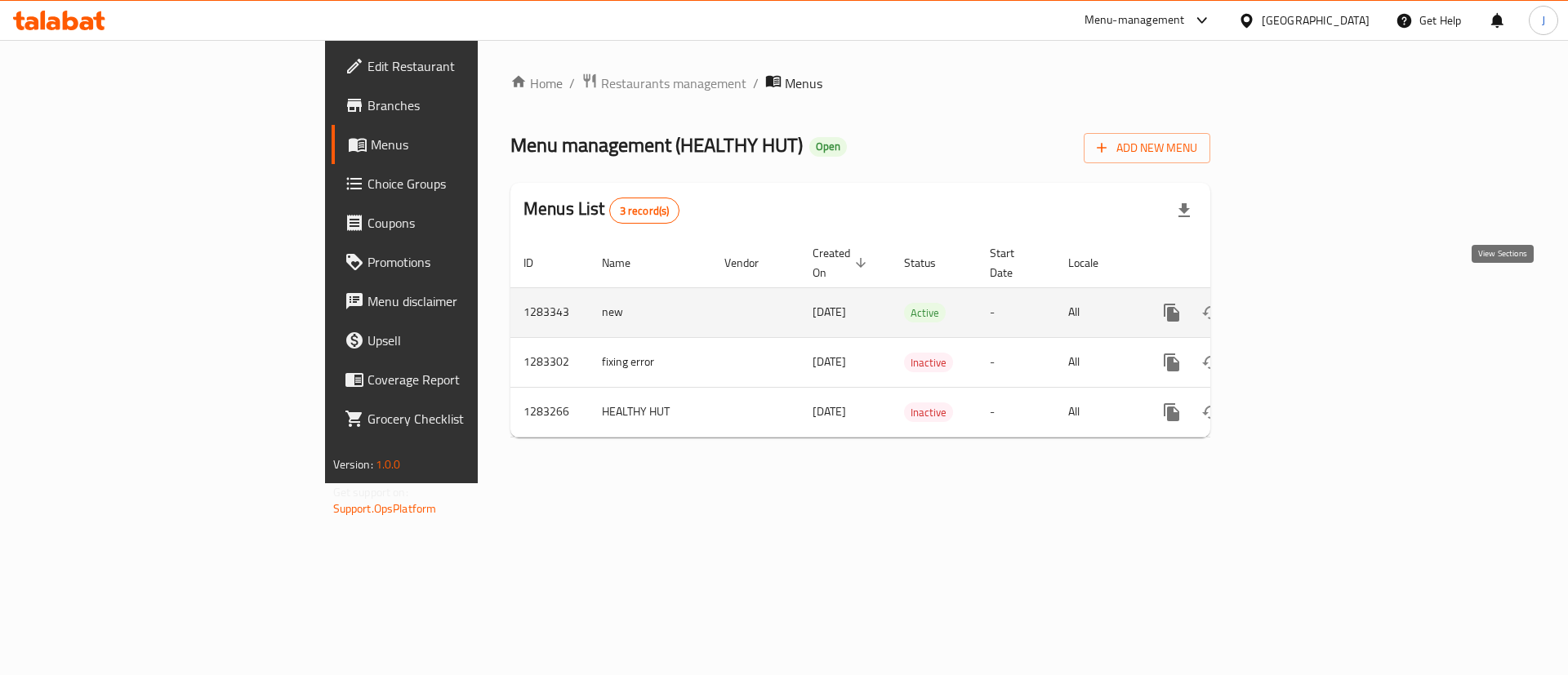
click at [1297, 306] on icon "enhanced table" at bounding box center [1289, 312] width 14 height 14
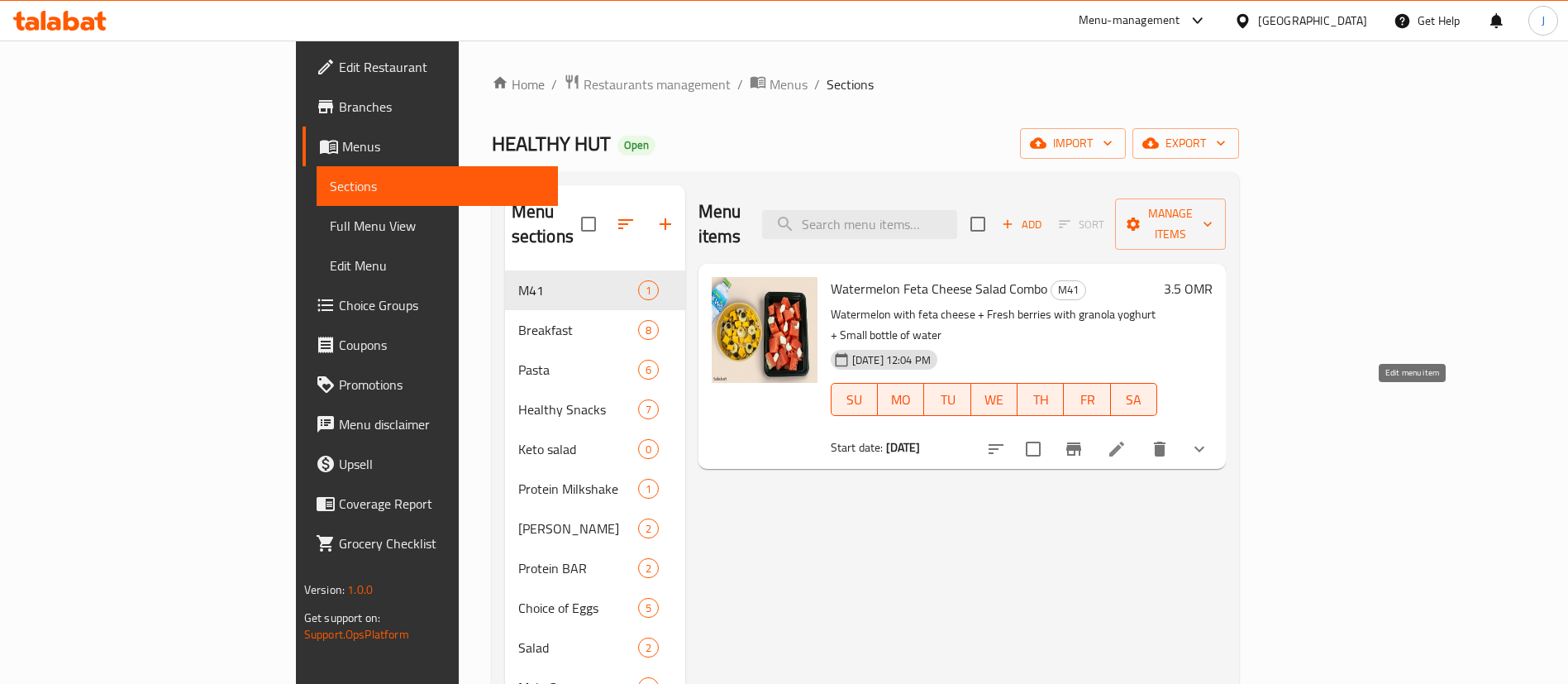
click at [1124, 442] on icon at bounding box center [1116, 448] width 14 height 14
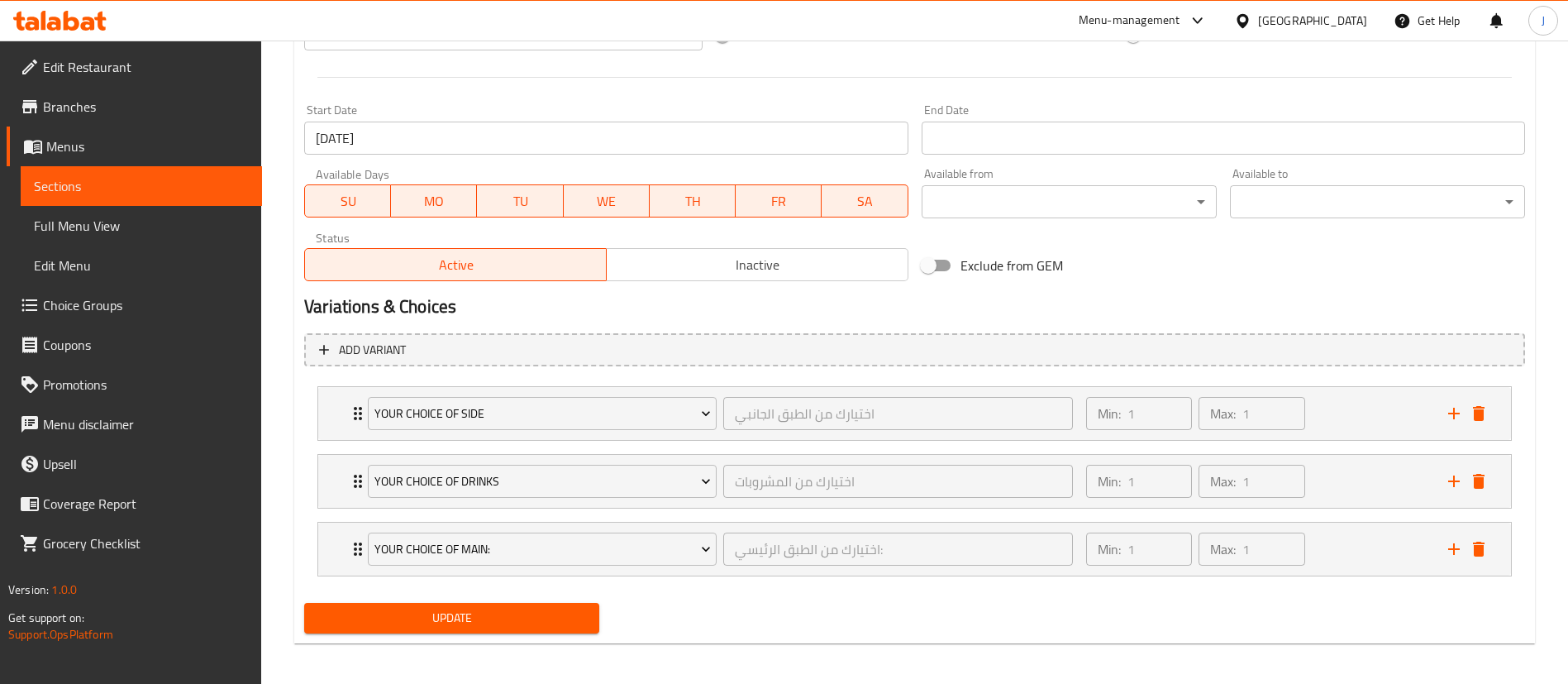
scroll to position [671, 0]
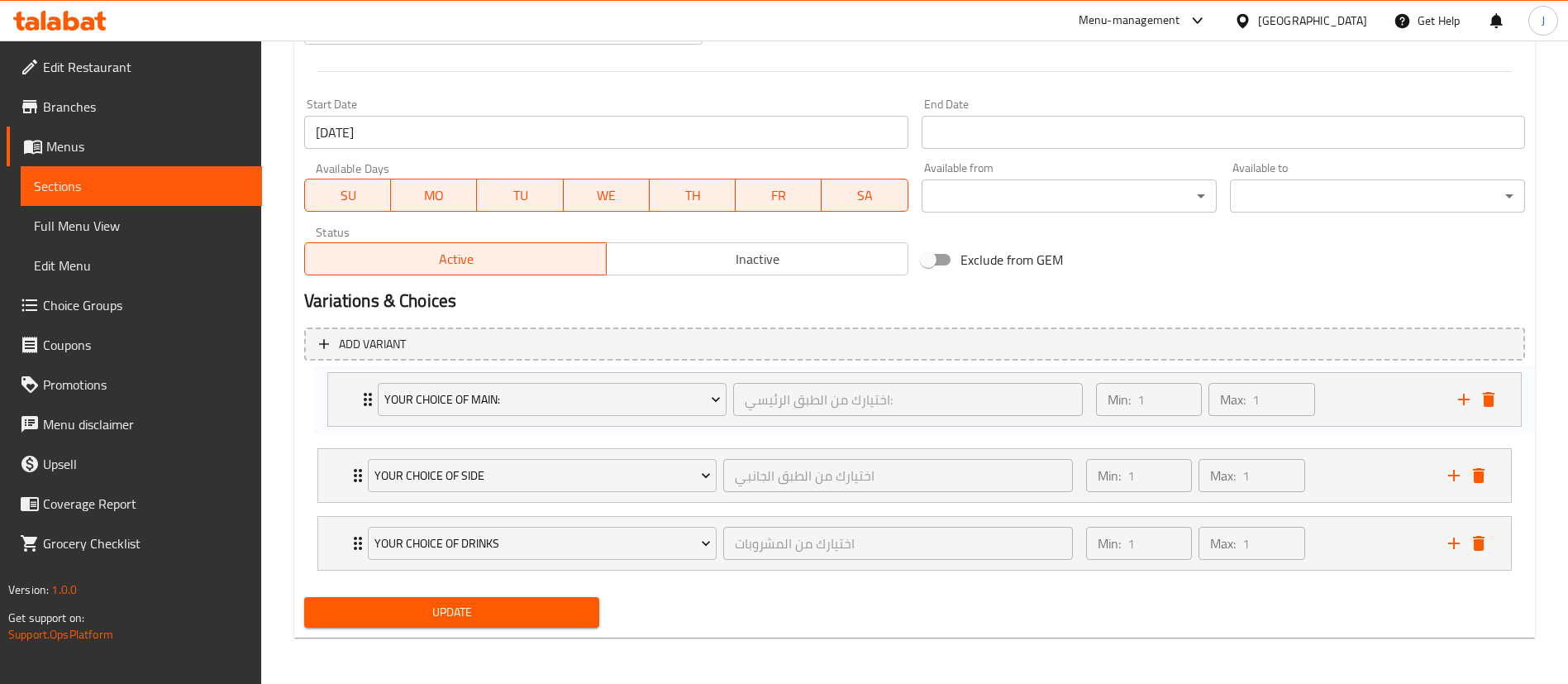
drag, startPoint x: 330, startPoint y: 541, endPoint x: 340, endPoint y: 393, distance: 148.3
click at [340, 393] on div "Your Choice of Side اختيارك من الطبق الجانبي ​ Min: 1 ​ Max: 1 ​ Fresh Berries …" at bounding box center [914, 476] width 1221 height 204
click at [507, 603] on span "Update" at bounding box center [451, 612] width 268 height 20
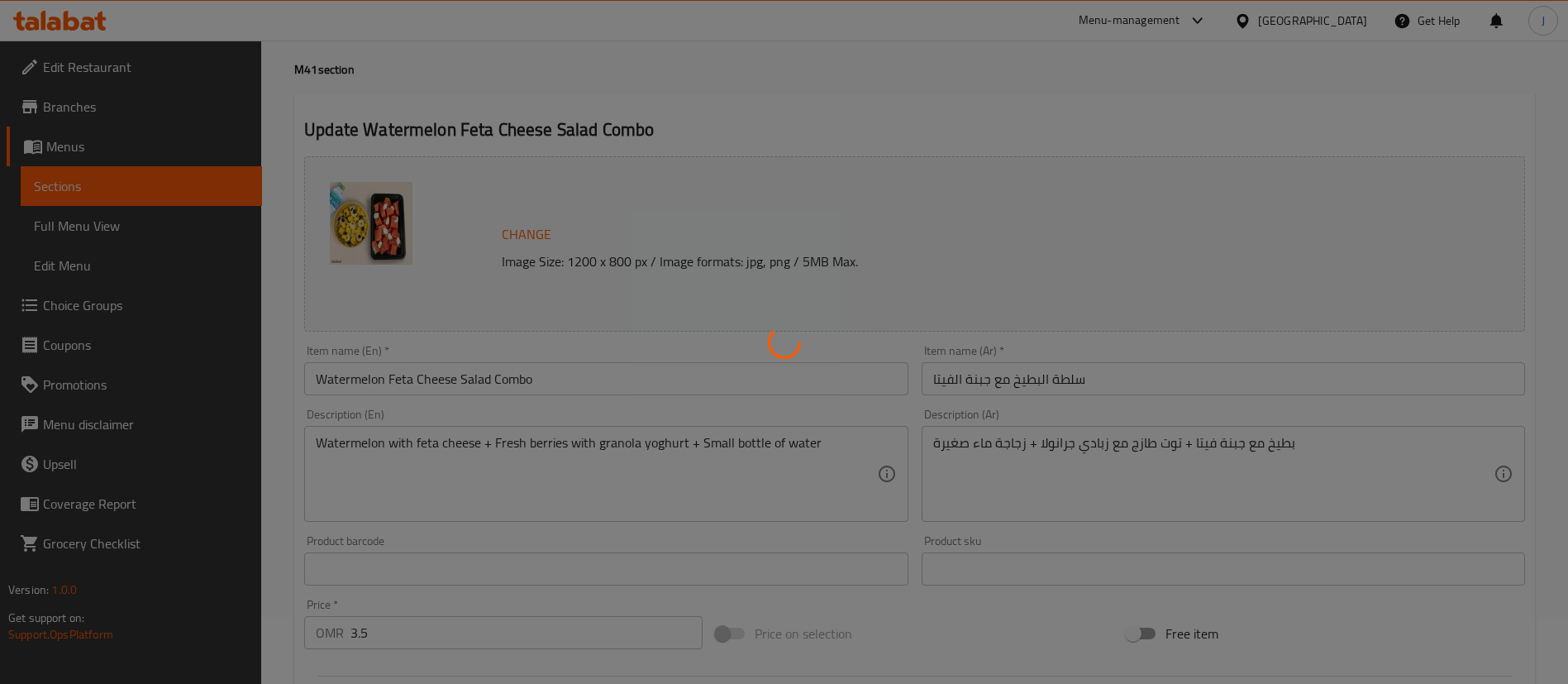
scroll to position [0, 0]
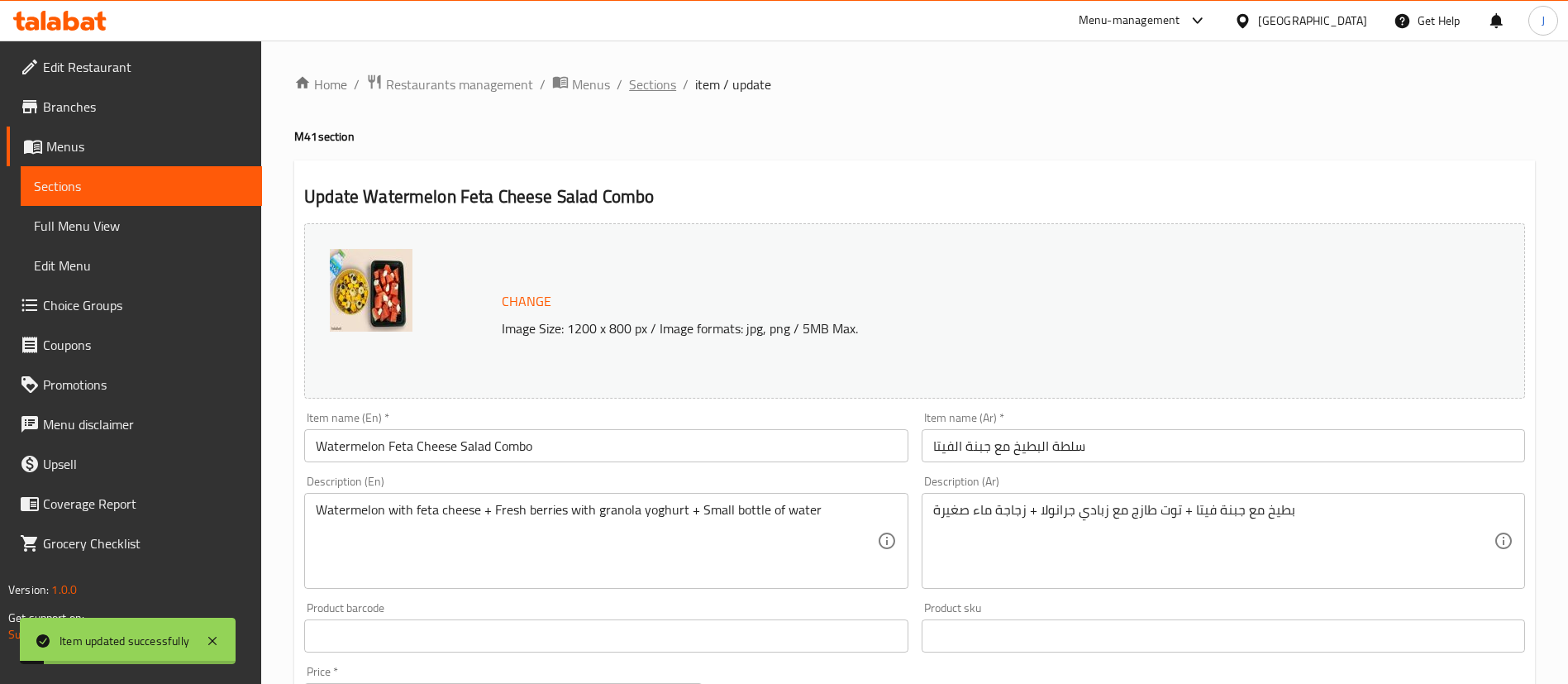
click at [646, 81] on span "Sections" at bounding box center [652, 84] width 47 height 20
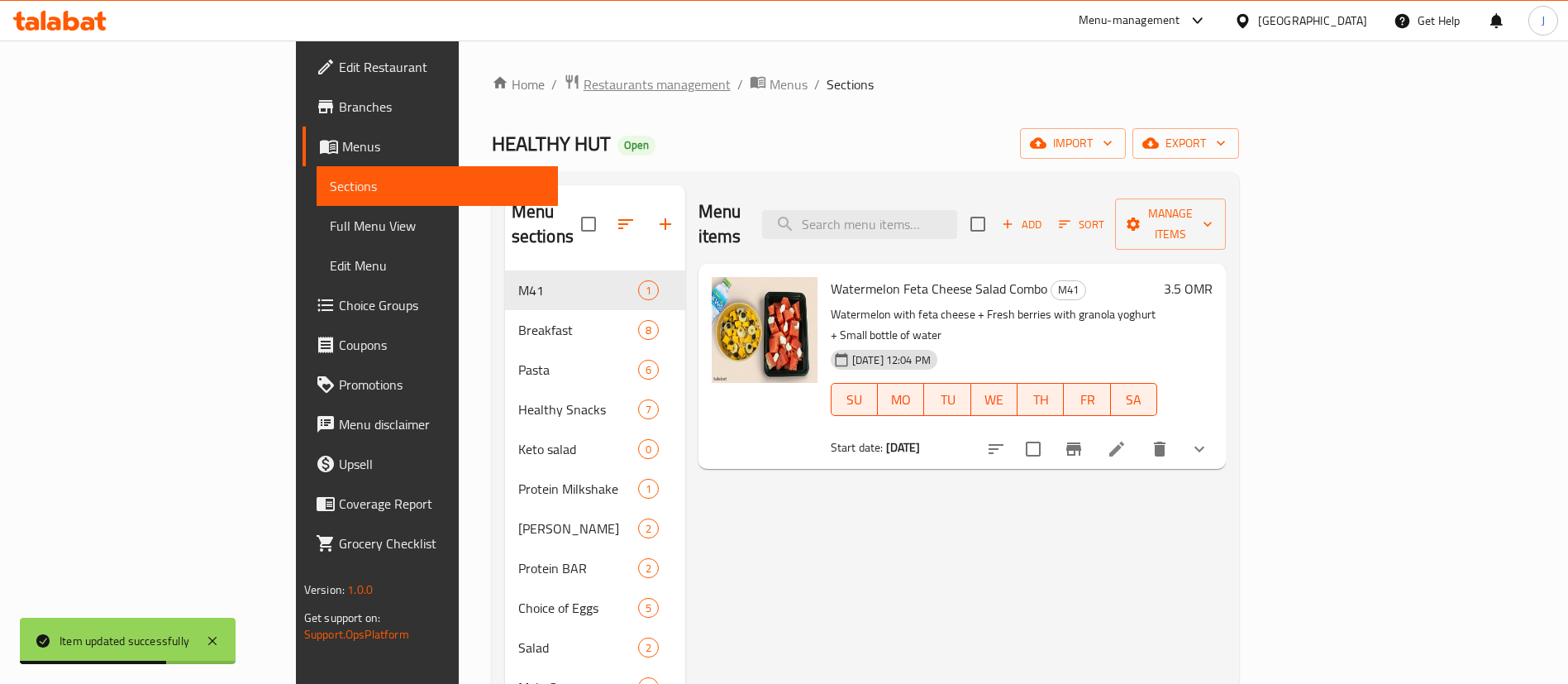
click at [584, 82] on span "Restaurants management" at bounding box center [657, 84] width 147 height 20
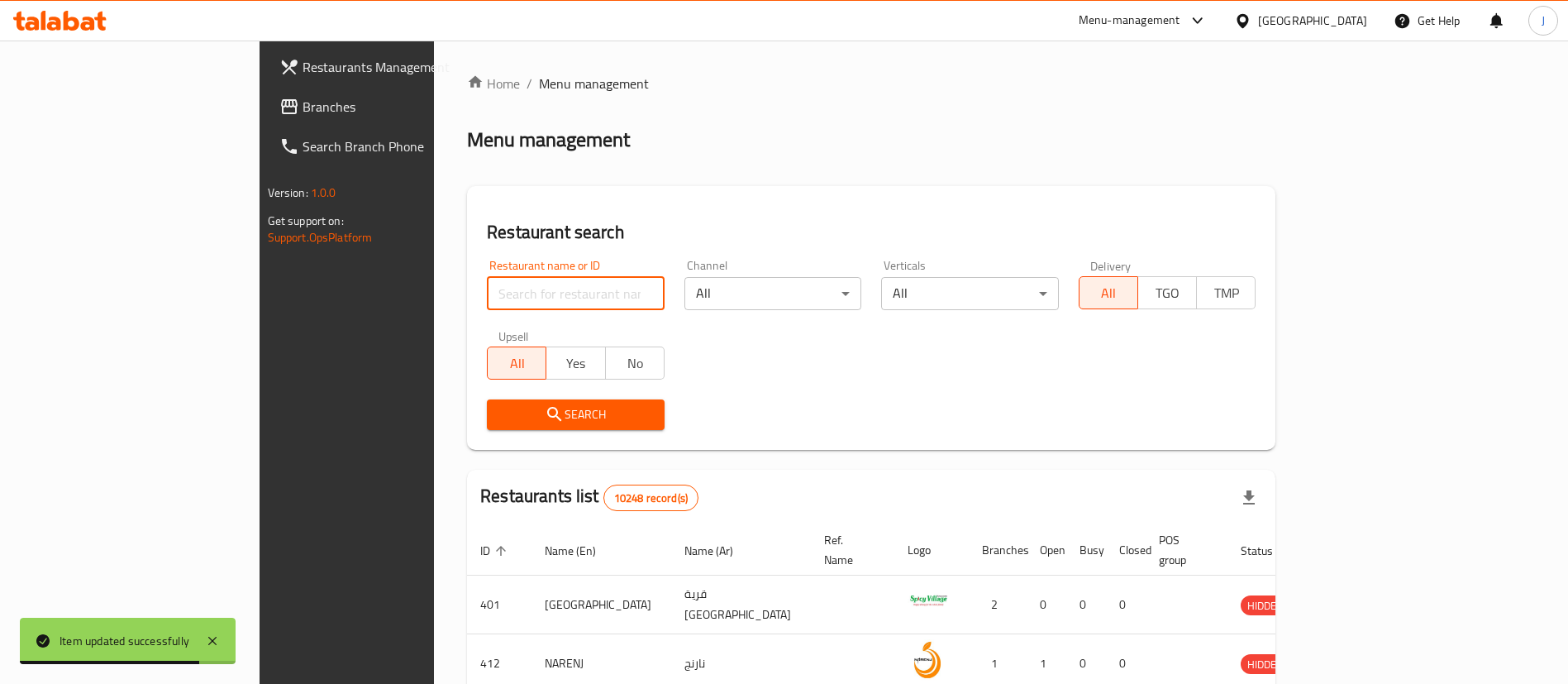
click at [486, 289] on input "search" at bounding box center [575, 293] width 178 height 33
paste input "26224"
type input "26224"
click button "Search" at bounding box center [575, 415] width 178 height 31
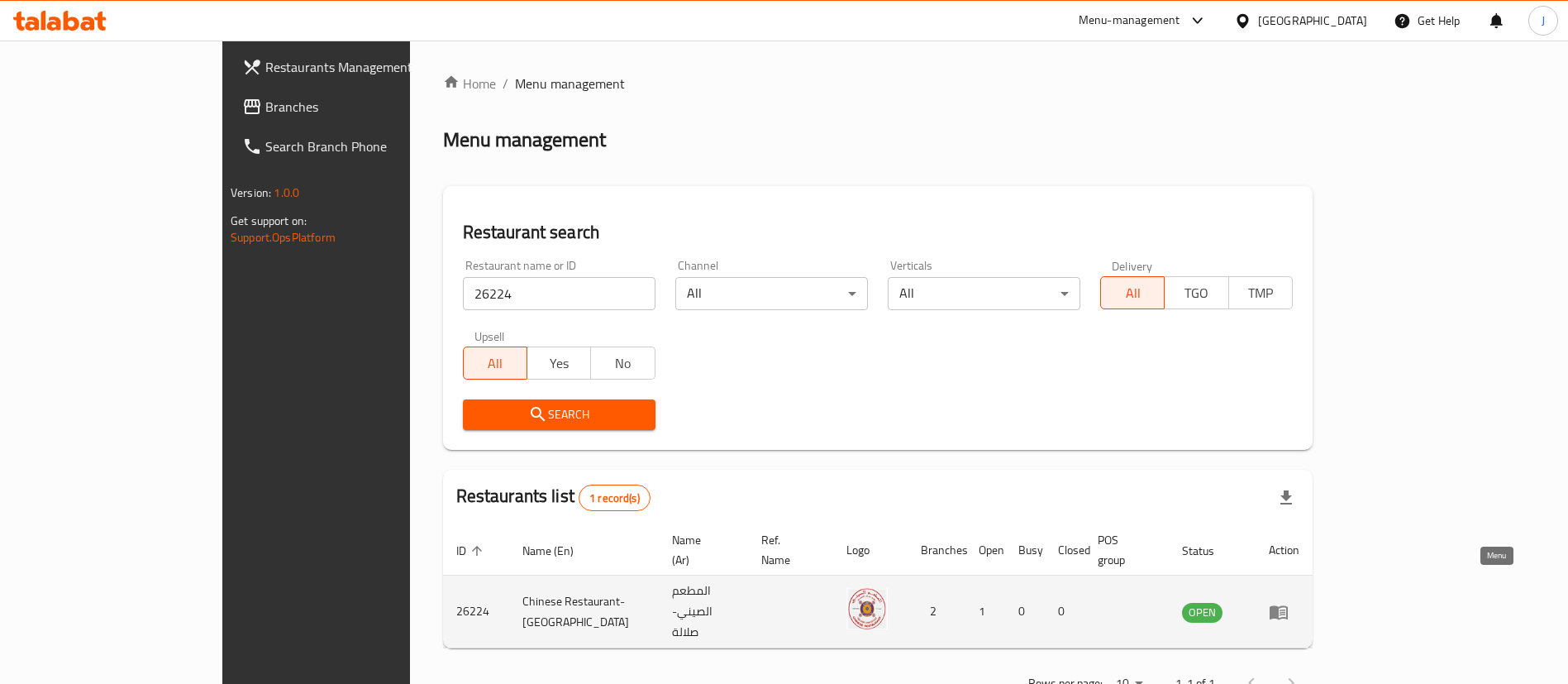
click at [1288, 605] on icon "enhanced table" at bounding box center [1279, 612] width 18 height 14
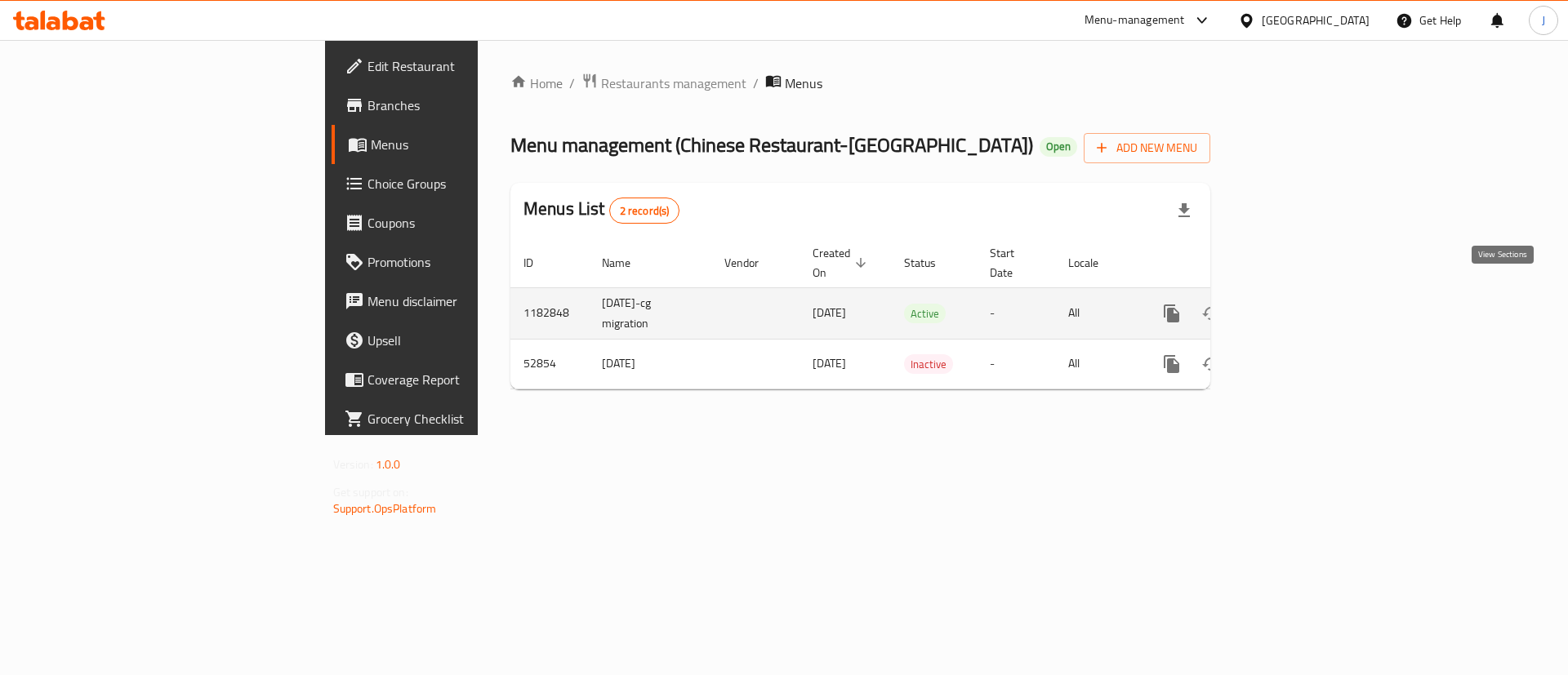
click at [1299, 304] on icon "enhanced table" at bounding box center [1289, 313] width 20 height 20
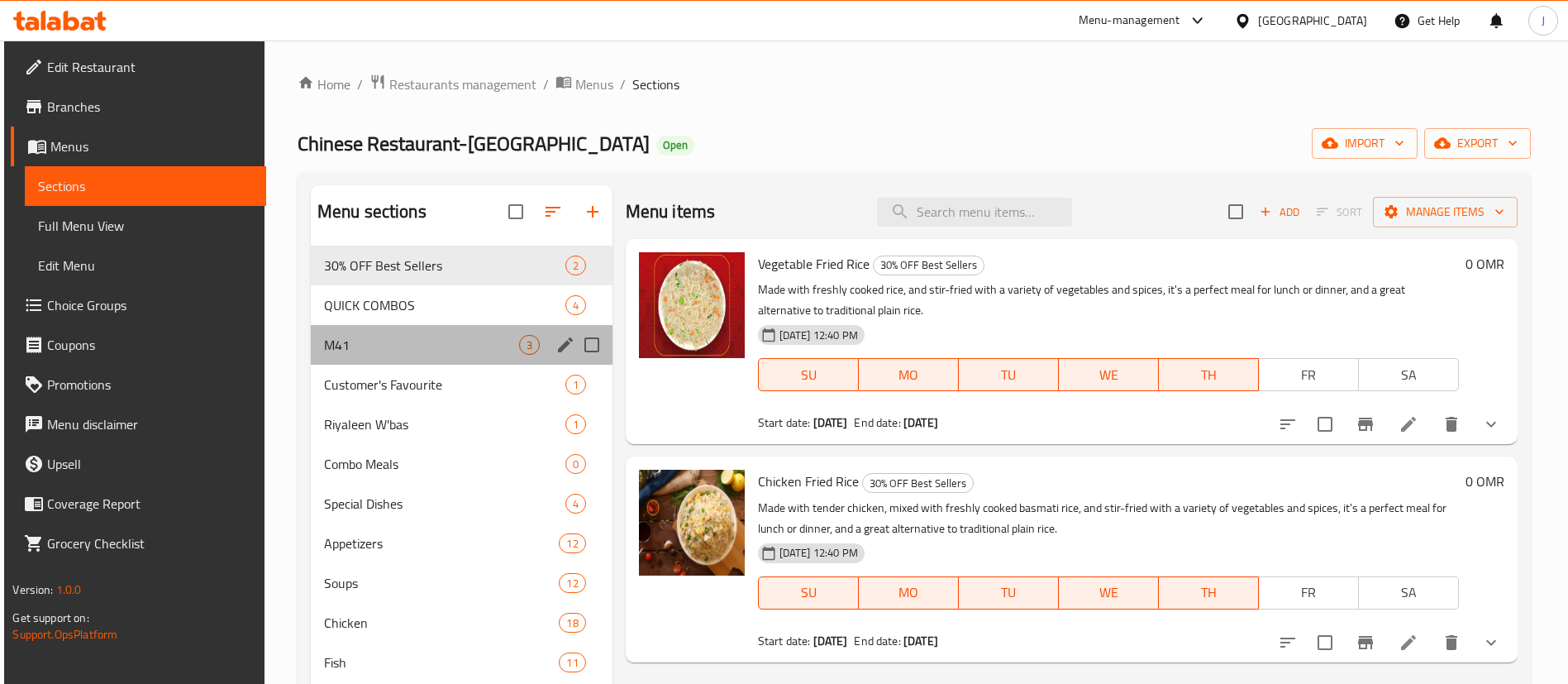
click at [429, 328] on div "M41 3" at bounding box center [461, 344] width 302 height 39
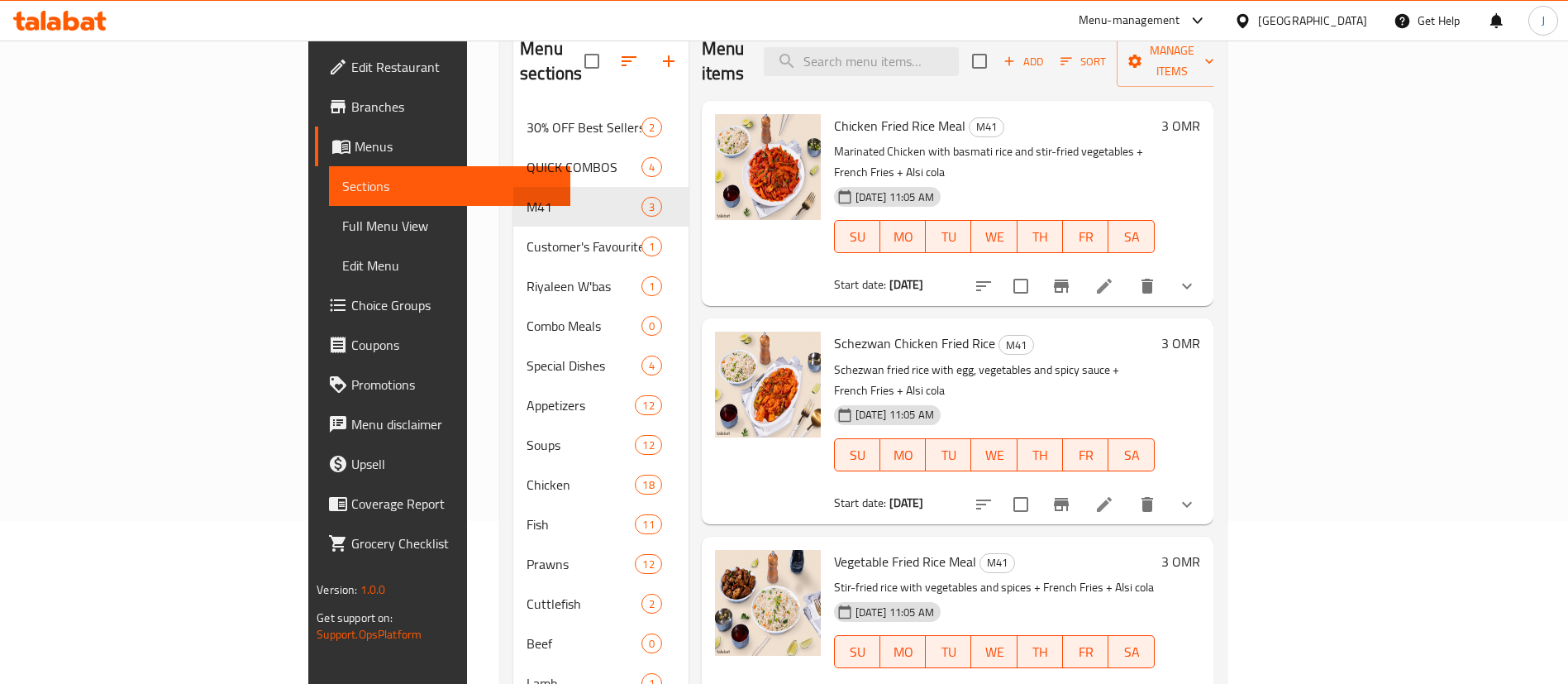
scroll to position [124, 0]
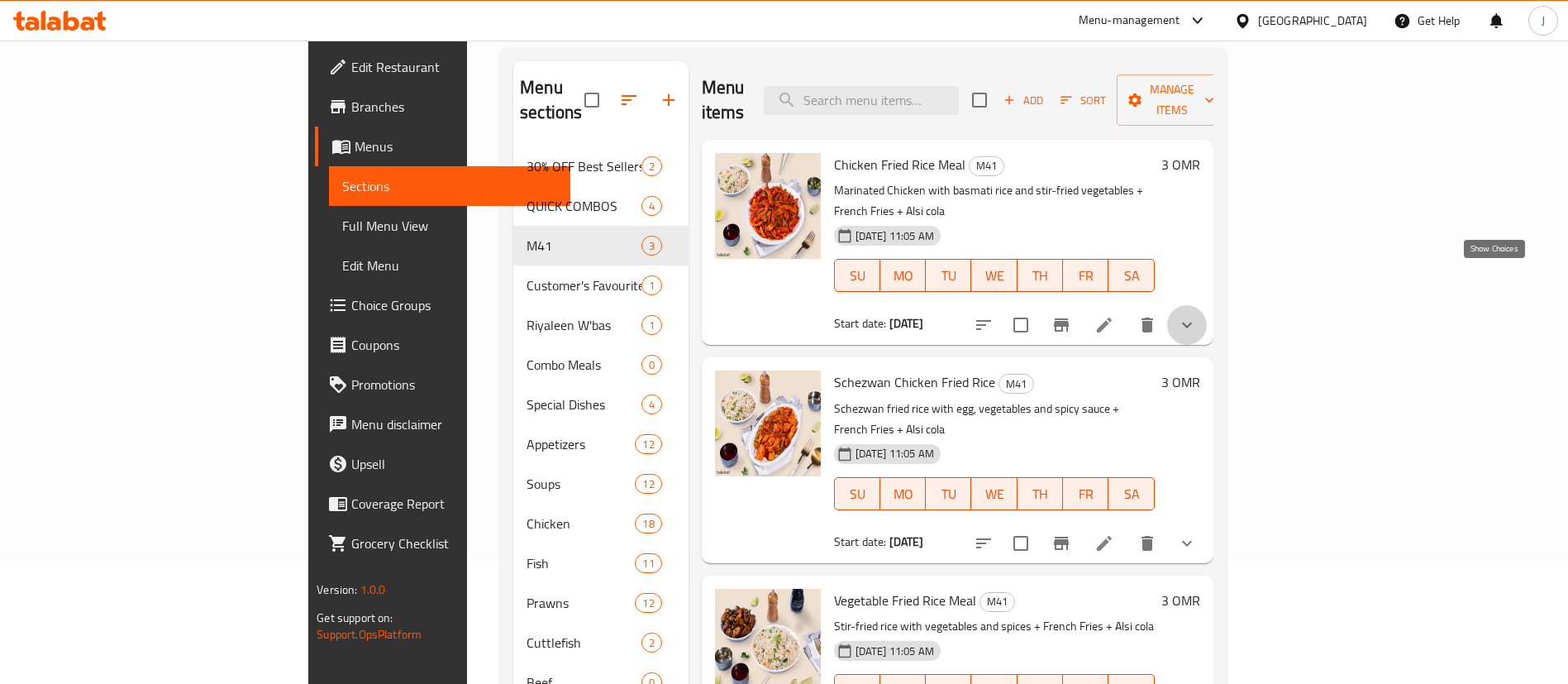
click at [1197, 316] on icon "show more" at bounding box center [1186, 325] width 20 height 20
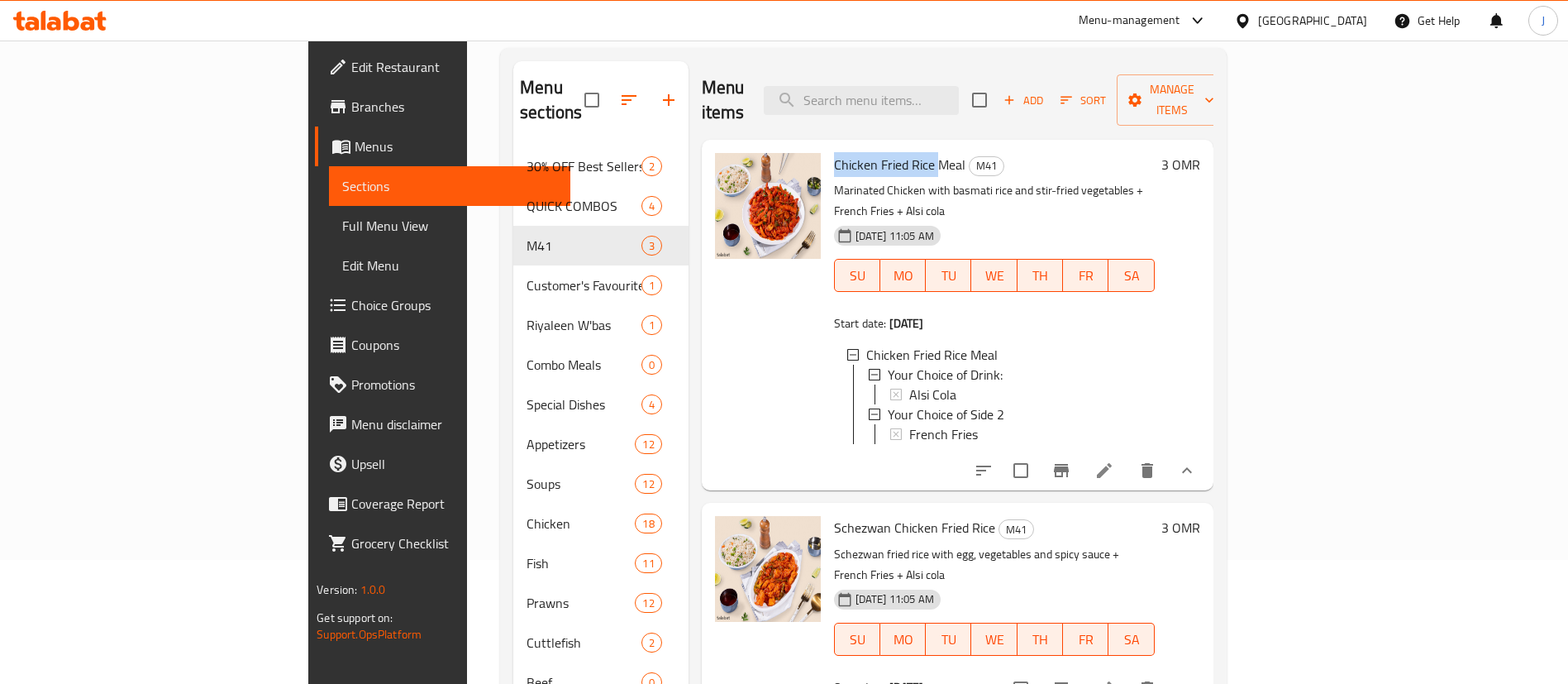
drag, startPoint x: 759, startPoint y: 139, endPoint x: 859, endPoint y: 142, distance: 100.0
click at [859, 152] on span "Chicken Fried Rice Meal" at bounding box center [900, 165] width 132 height 25
copy span "Chicken Fried Rice"
click at [985, 180] on p "Marinated Chicken with basmati rice and stir-fried vegetables + French Fries + …" at bounding box center [995, 200] width 321 height 41
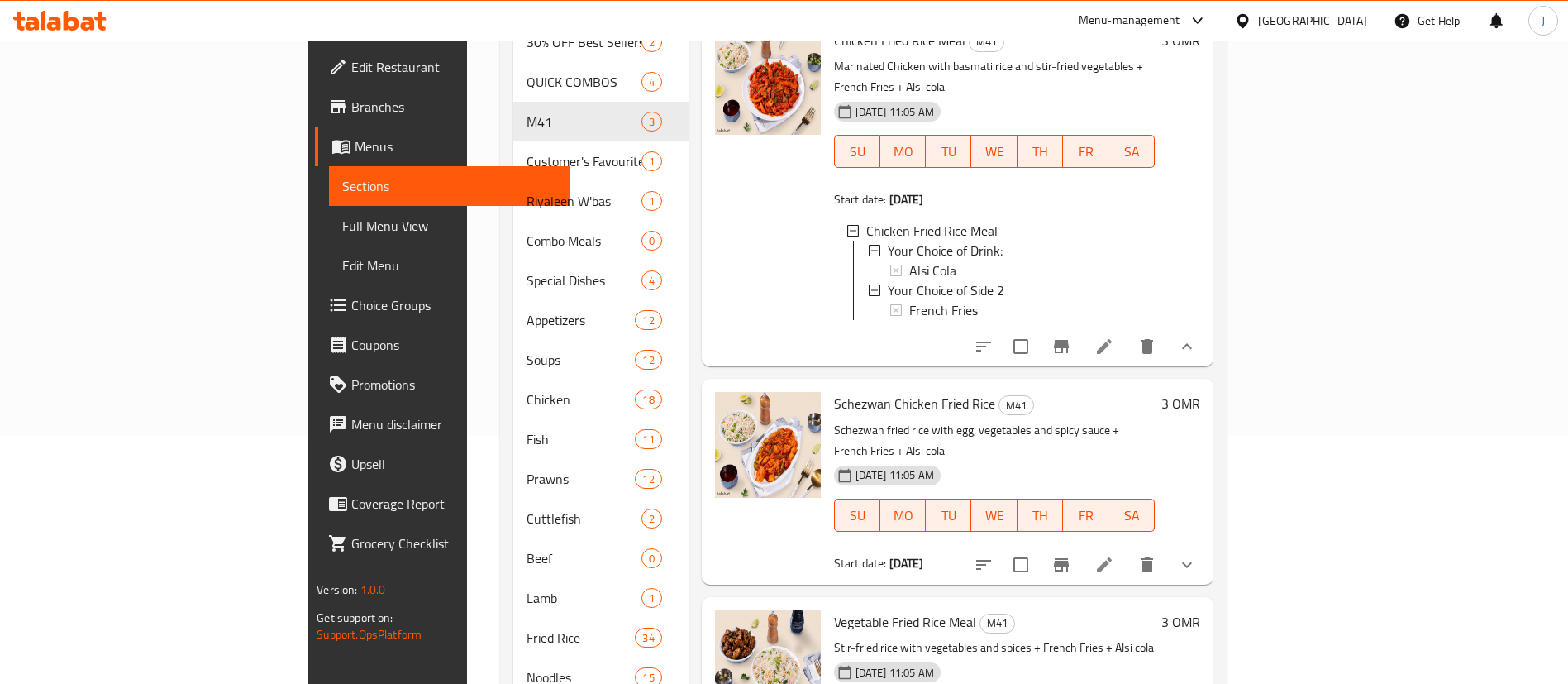
scroll to position [3, 0]
drag, startPoint x: 913, startPoint y: 373, endPoint x: 759, endPoint y: 366, distance: 154.2
click at [834, 392] on span "Schezwan Chicken Fried Rice" at bounding box center [915, 404] width 162 height 25
copy span "Schezwan Chicken Fried Rice"
drag, startPoint x: 902, startPoint y: 202, endPoint x: 930, endPoint y: 193, distance: 29.4
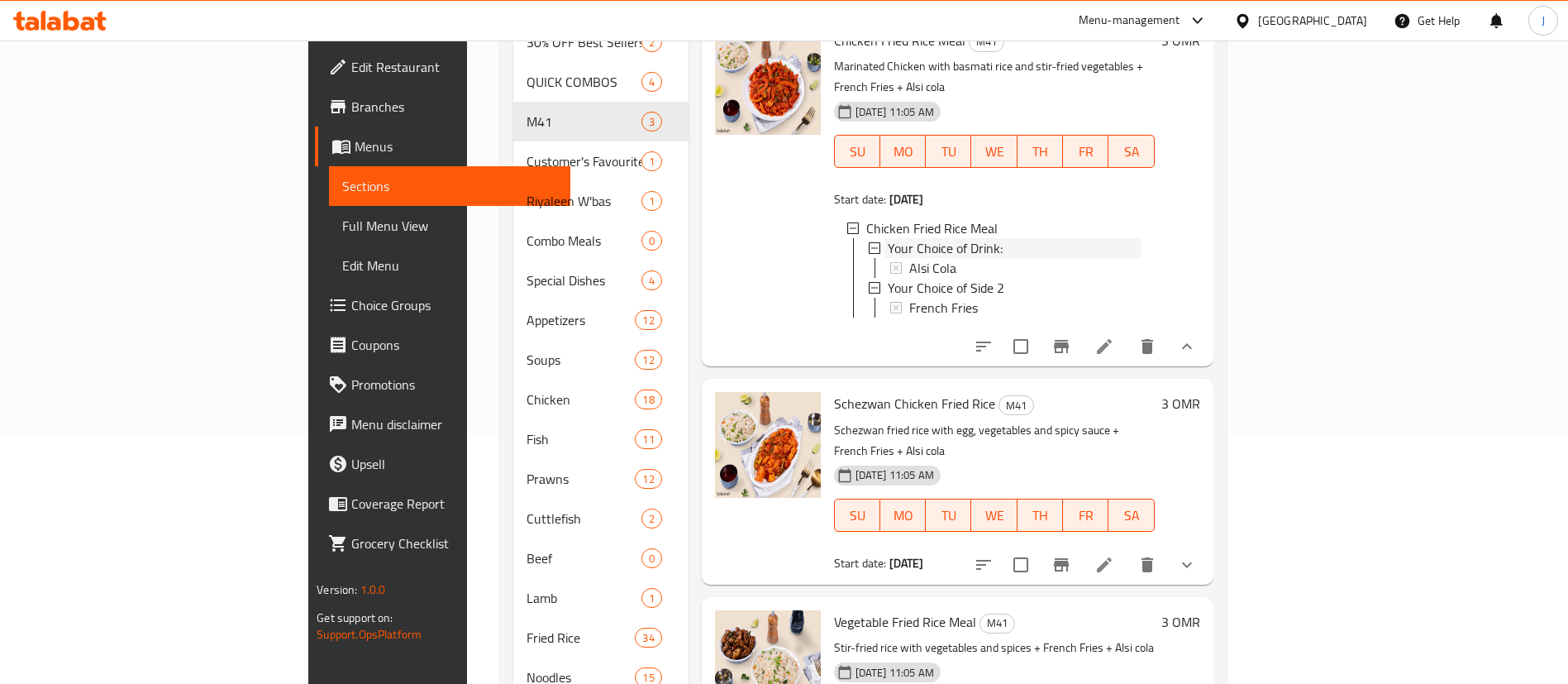
click at [902, 239] on span "Your Choice of Drink:" at bounding box center [946, 248] width 115 height 20
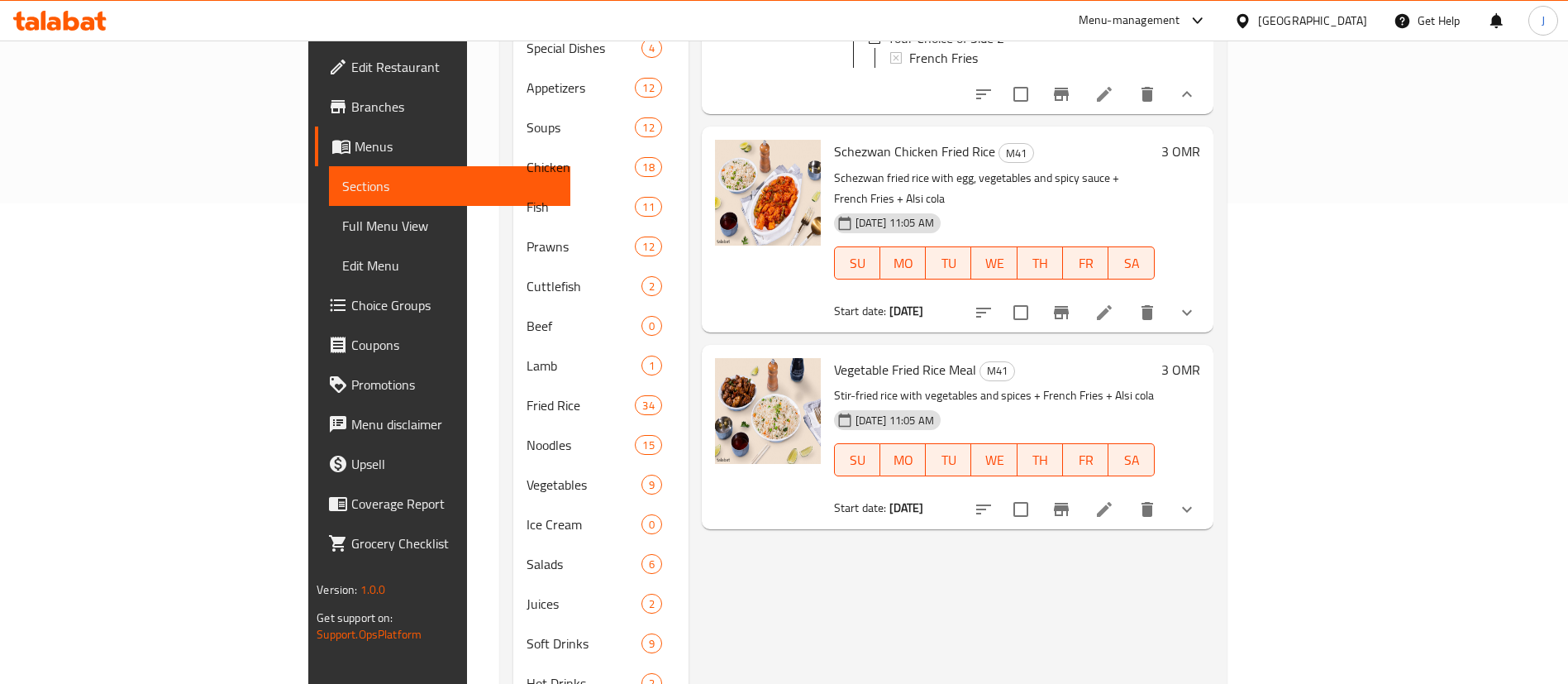
scroll to position [496, 0]
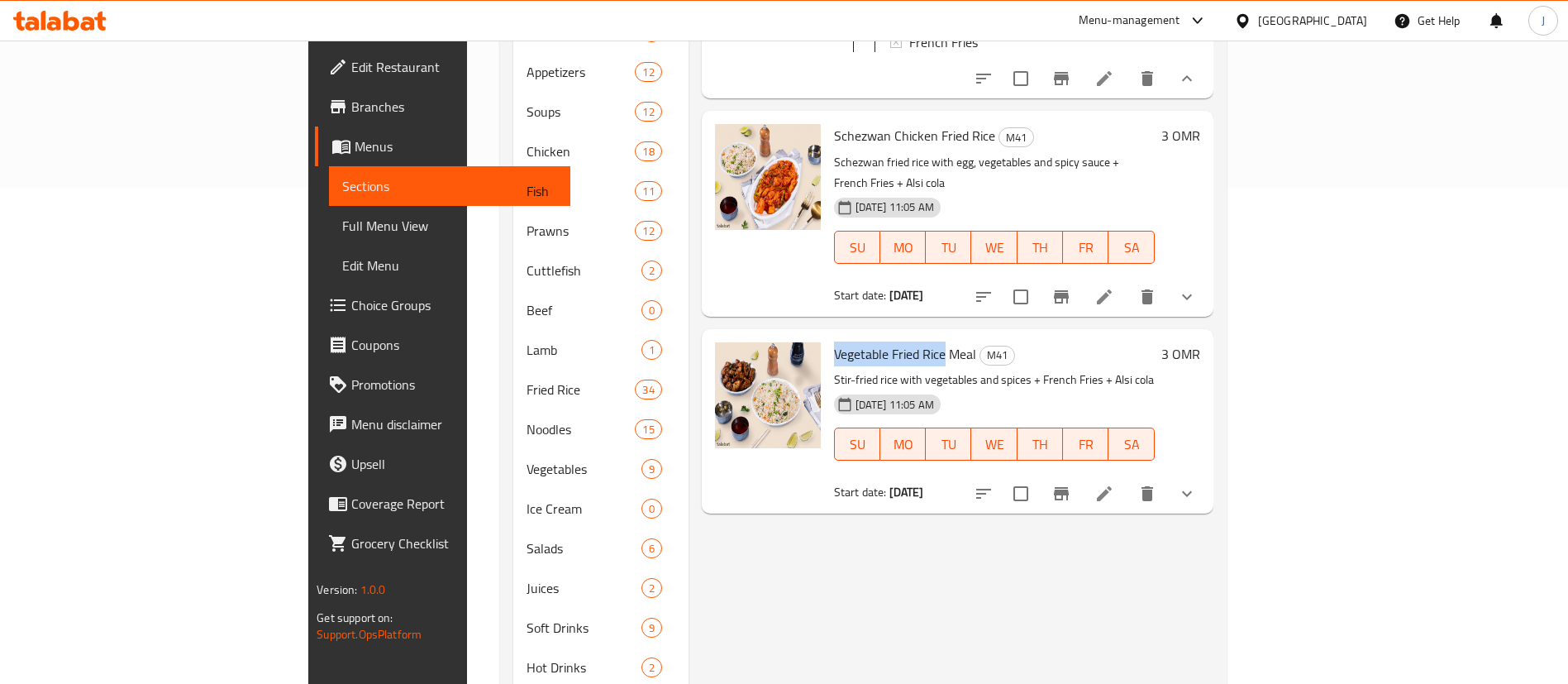
drag, startPoint x: 868, startPoint y: 310, endPoint x: 754, endPoint y: 304, distance: 114.2
click at [828, 336] on div "Vegetable Fried Rice Meal M41 Stir-fried rice with vegetables and spices + Fren…" at bounding box center [994, 421] width 334 height 171
copy span "Vegetable Fried Rice"
drag, startPoint x: 945, startPoint y: 131, endPoint x: 954, endPoint y: 139, distance: 12.0
click at [945, 152] on p "Schezwan fried rice with egg, vegetables and spicy sauce + French Fries + Alsi …" at bounding box center [995, 172] width 321 height 41
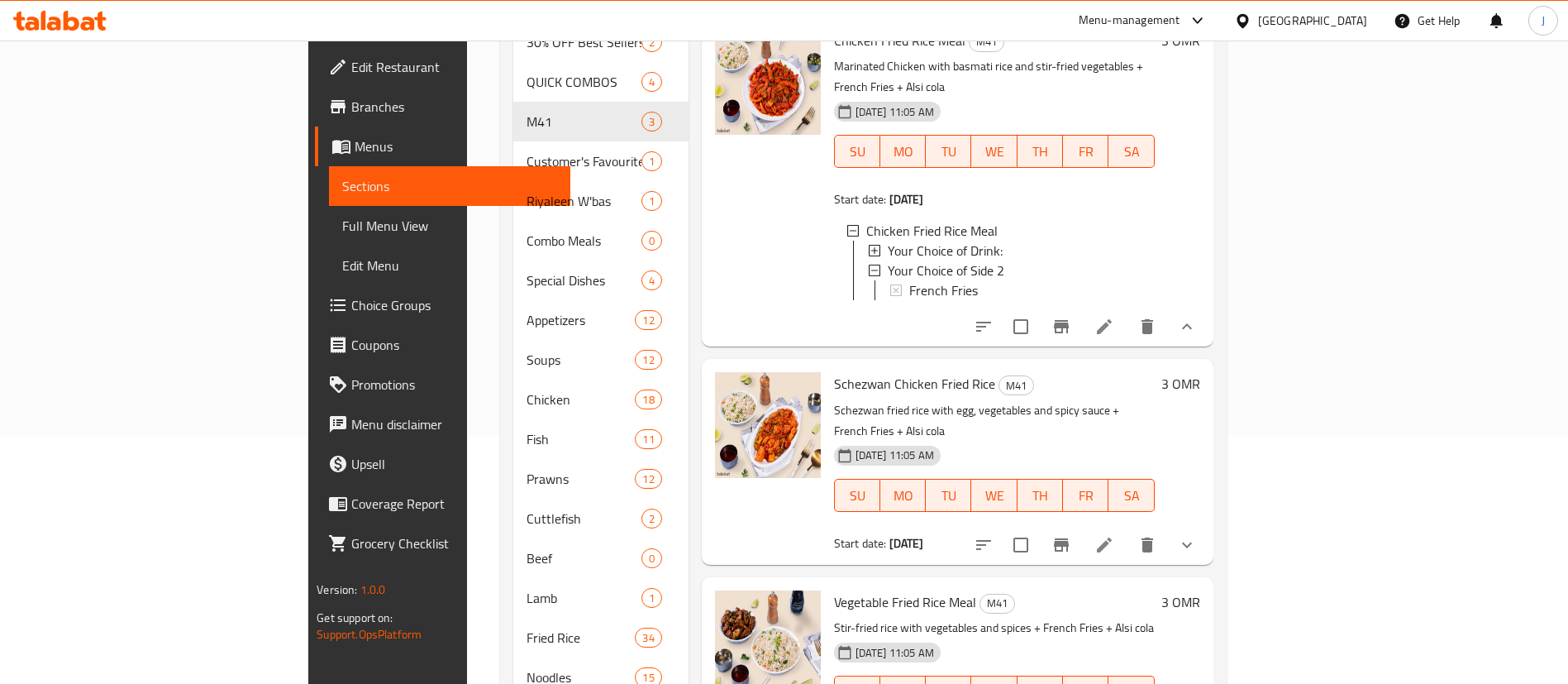
scroll to position [124, 0]
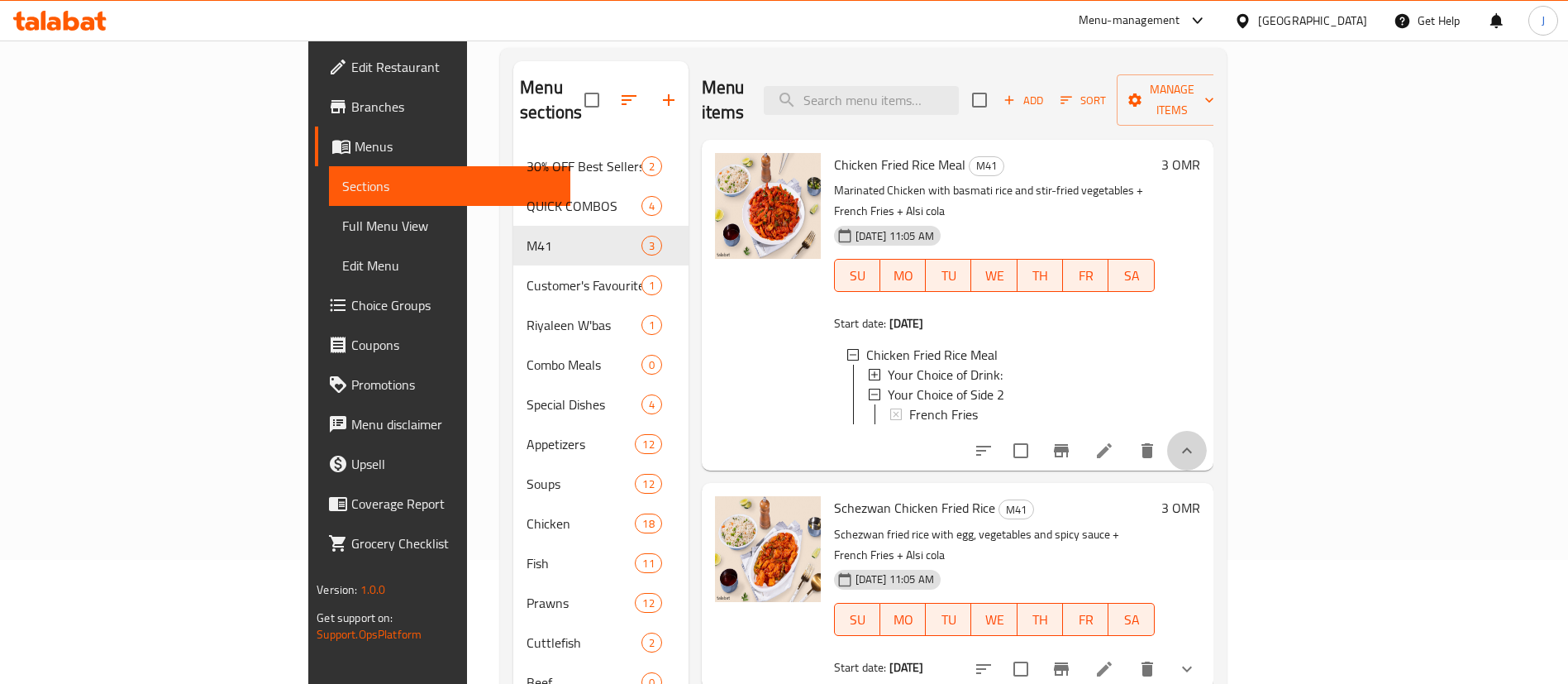
click at [1197, 441] on icon "show more" at bounding box center [1186, 450] width 20 height 20
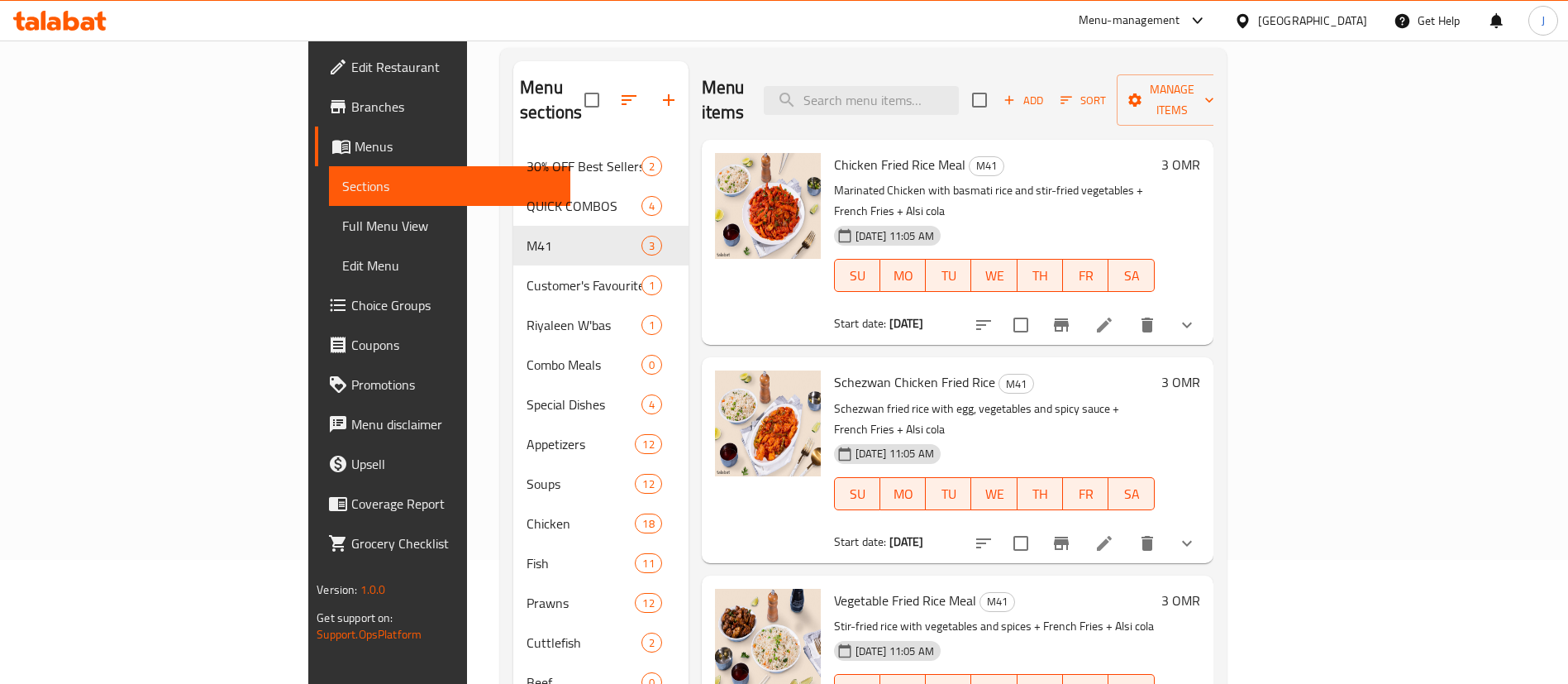
click at [351, 307] on span "Choice Groups" at bounding box center [454, 305] width 206 height 20
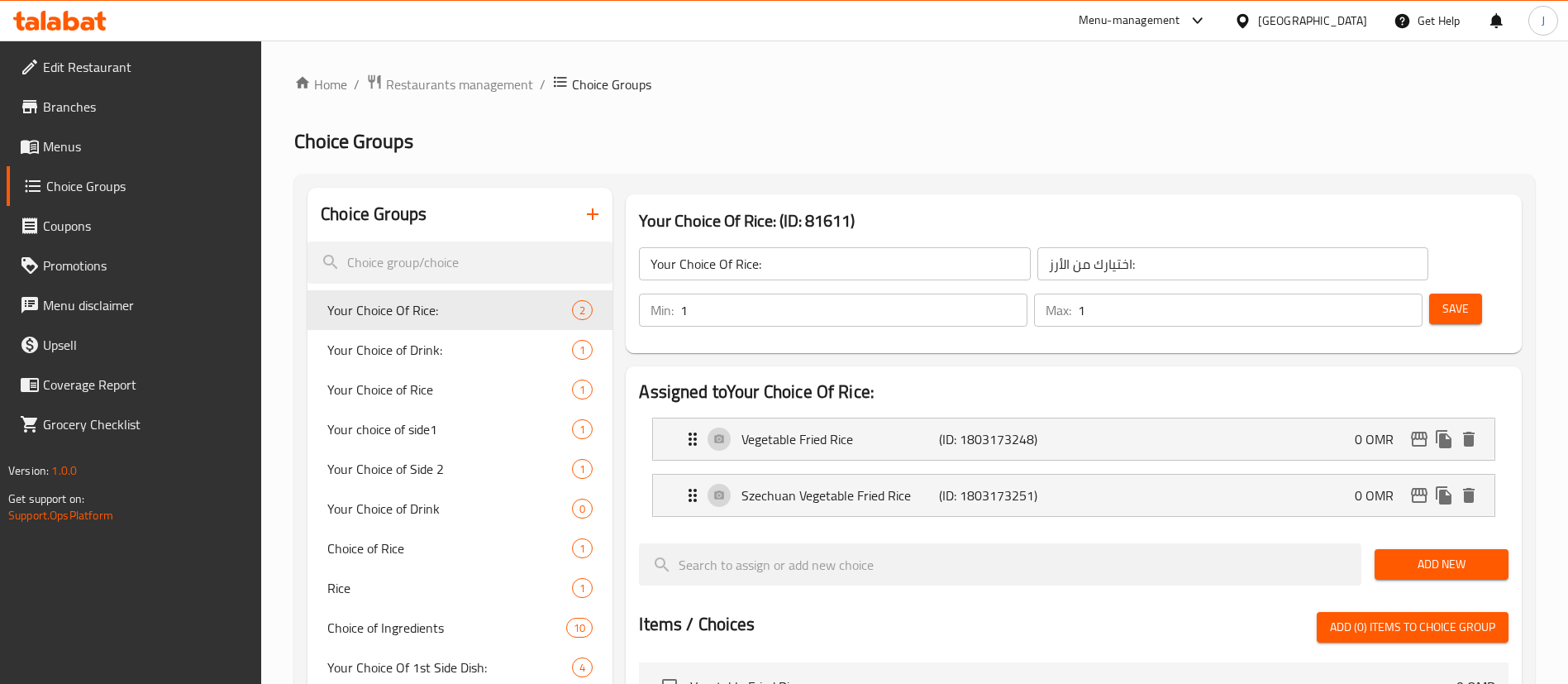
click at [597, 215] on icon "button" at bounding box center [593, 215] width 12 height 12
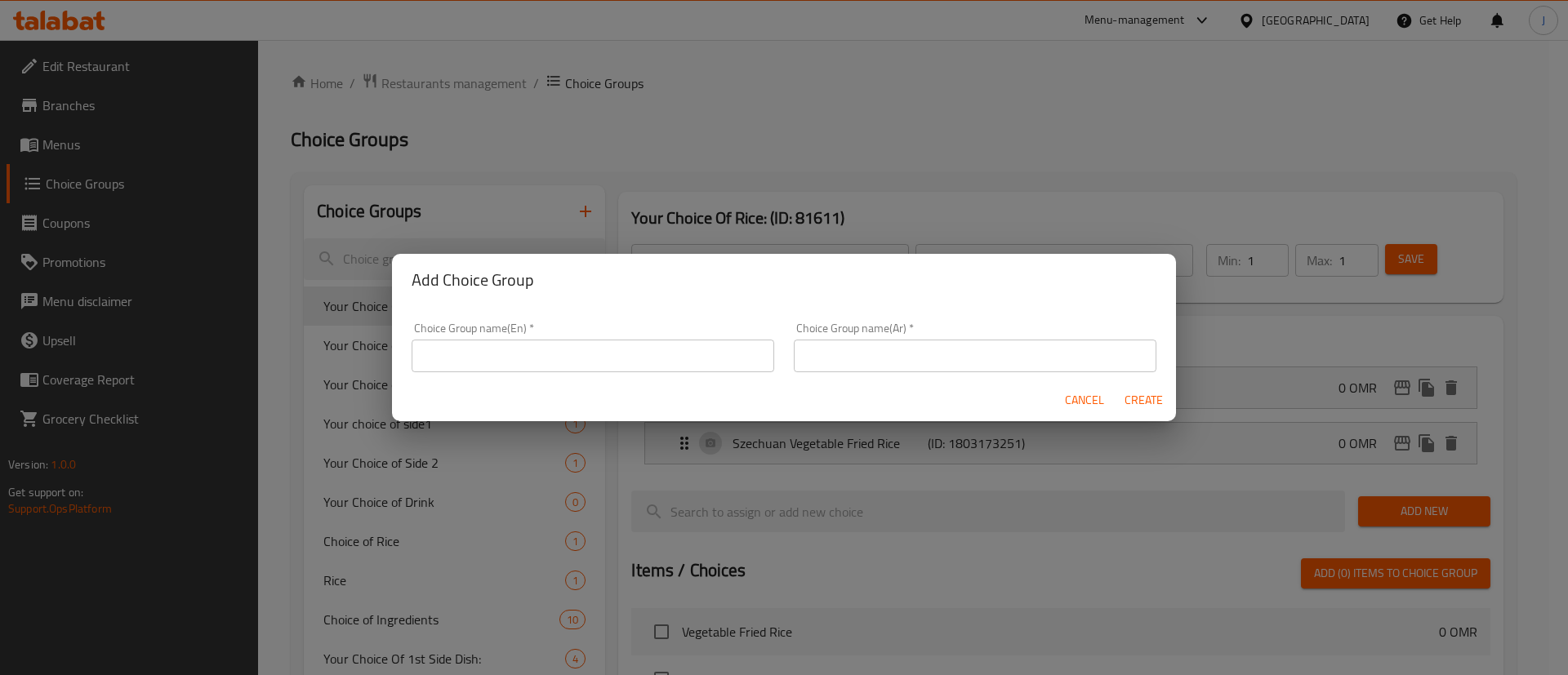
click at [557, 370] on input "text" at bounding box center [593, 356] width 363 height 32
type input "إ"
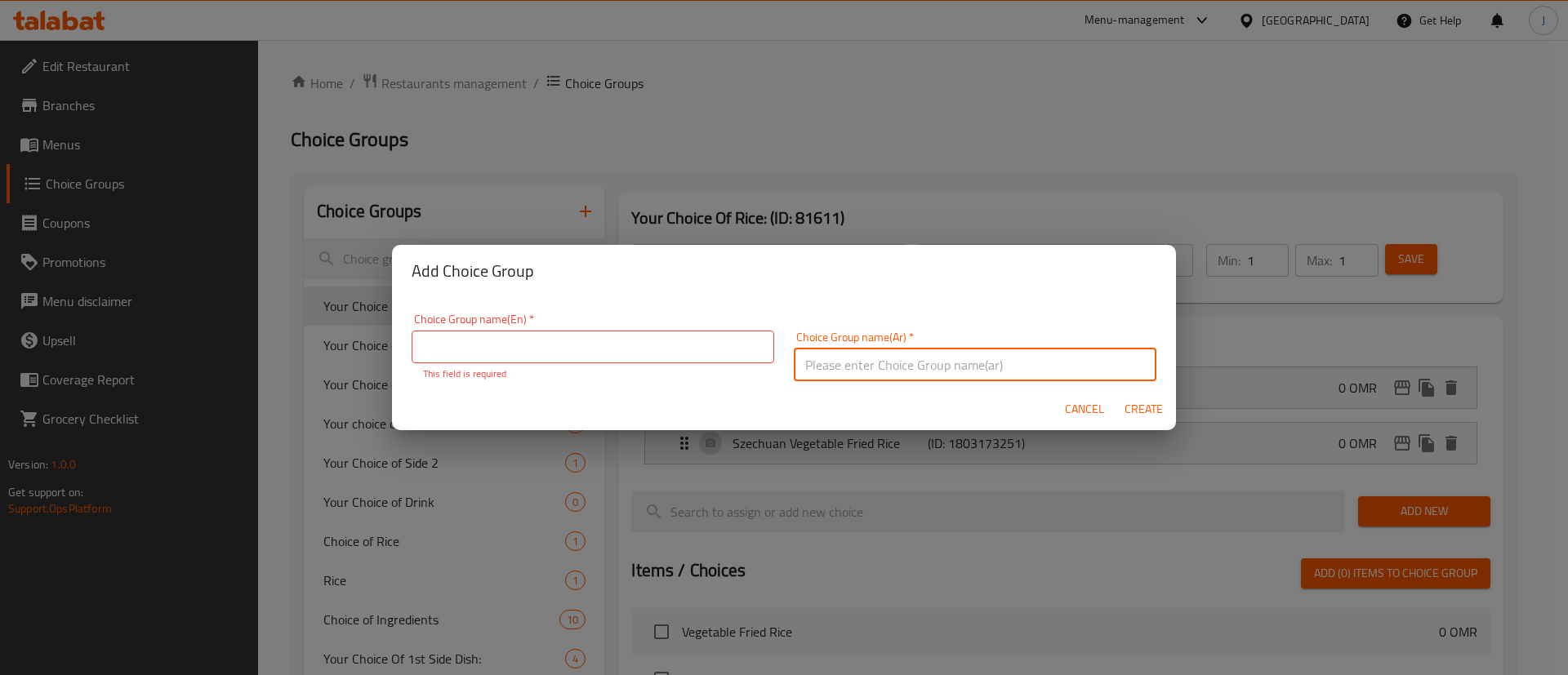
click at [915, 344] on div "Choice Group name(Ar)   * Choice Group name(Ar) *" at bounding box center [975, 356] width 363 height 49
type input "اختيارك من الطبق الرئيسي:"
click at [595, 347] on input "text" at bounding box center [593, 347] width 363 height 32
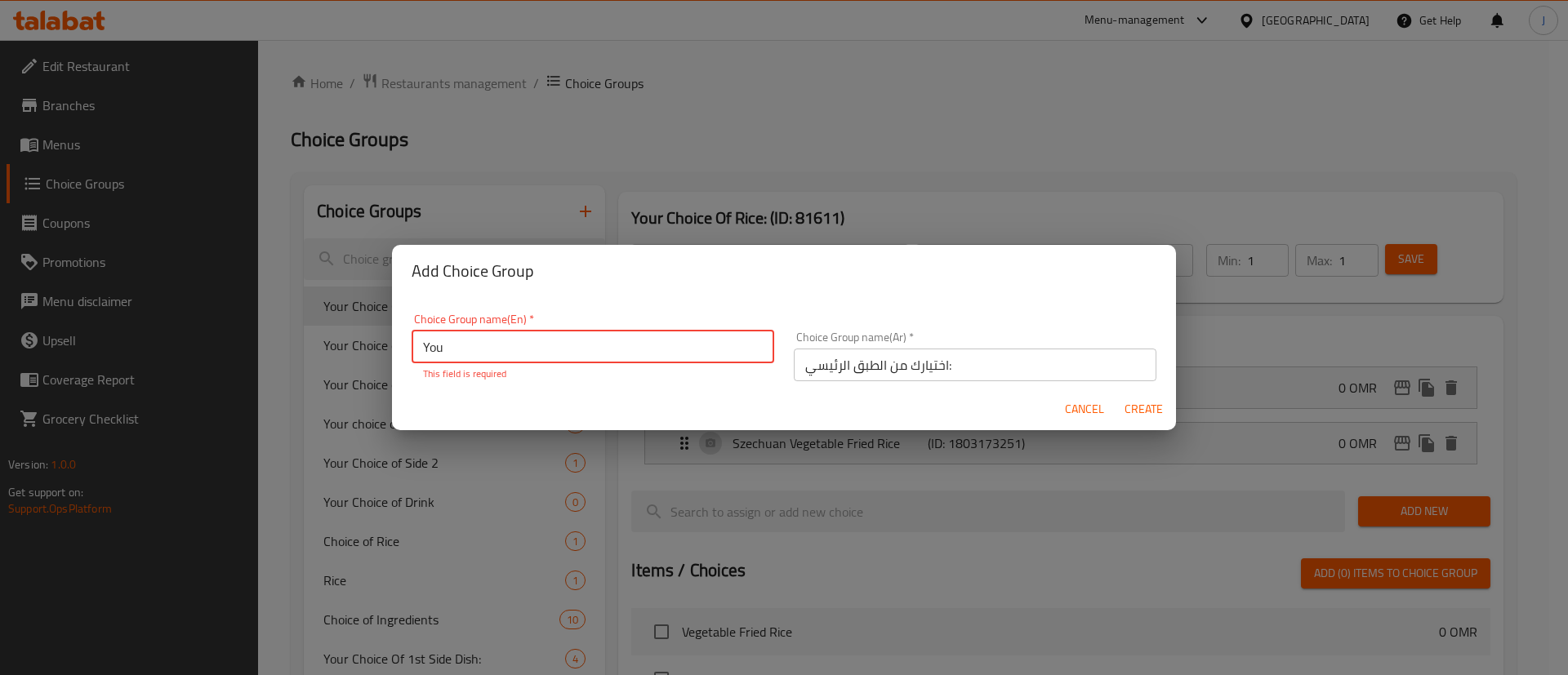
type input "Your choice of main:"
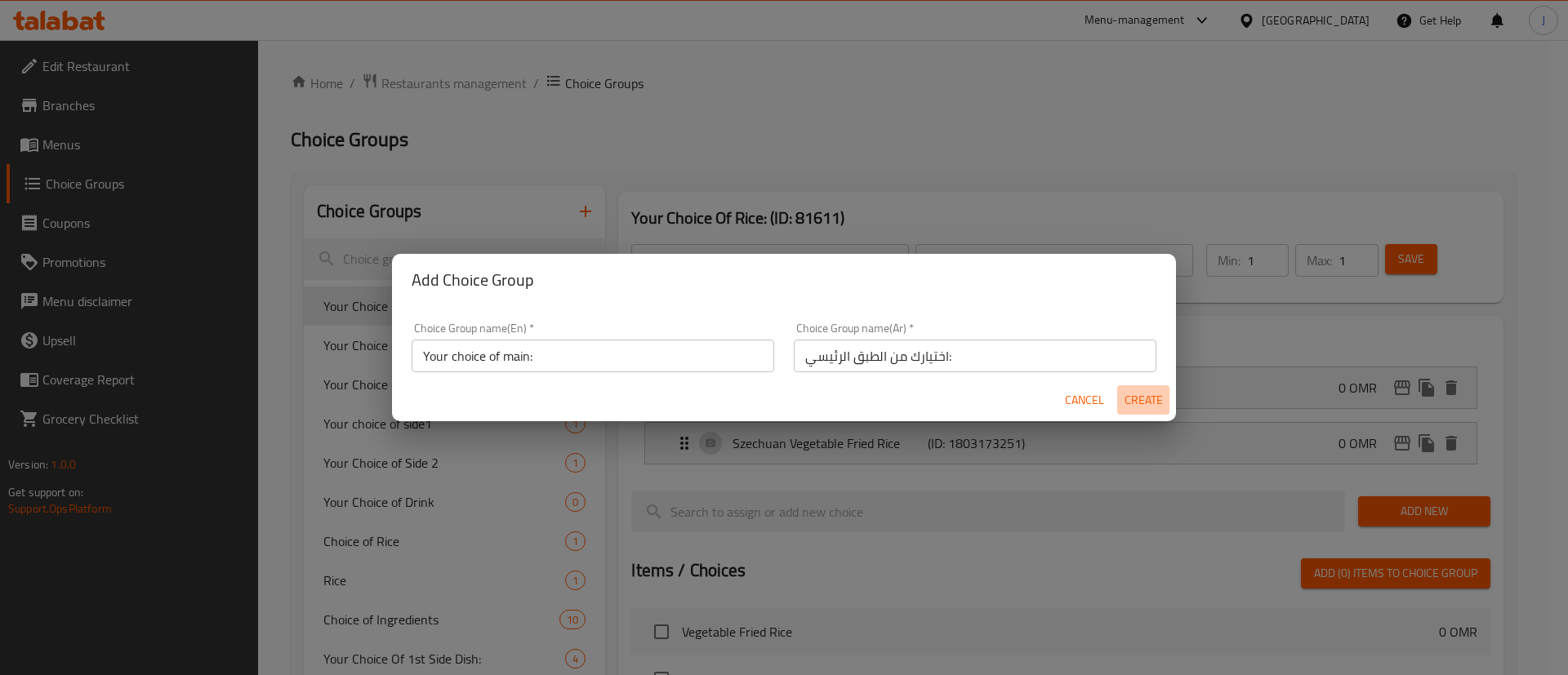
click at [1149, 412] on button "Create" at bounding box center [1143, 401] width 52 height 30
type input "Your choice of main:"
type input "اختيارك من الطبق الرئيسي:"
type input "0"
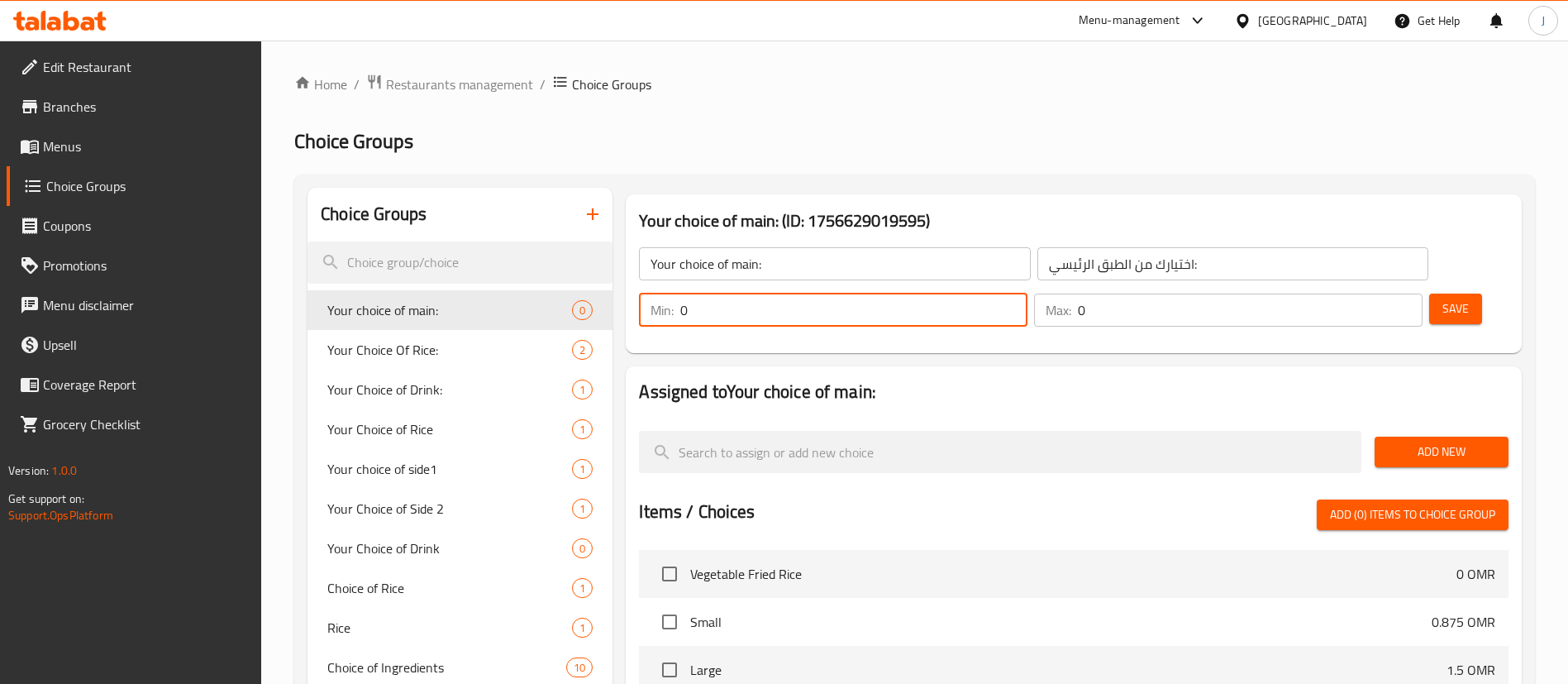
drag, startPoint x: 1272, startPoint y: 258, endPoint x: 1237, endPoint y: 268, distance: 36.4
click at [1028, 293] on div "Min: 0 ​" at bounding box center [834, 310] width 388 height 33
type input "1"
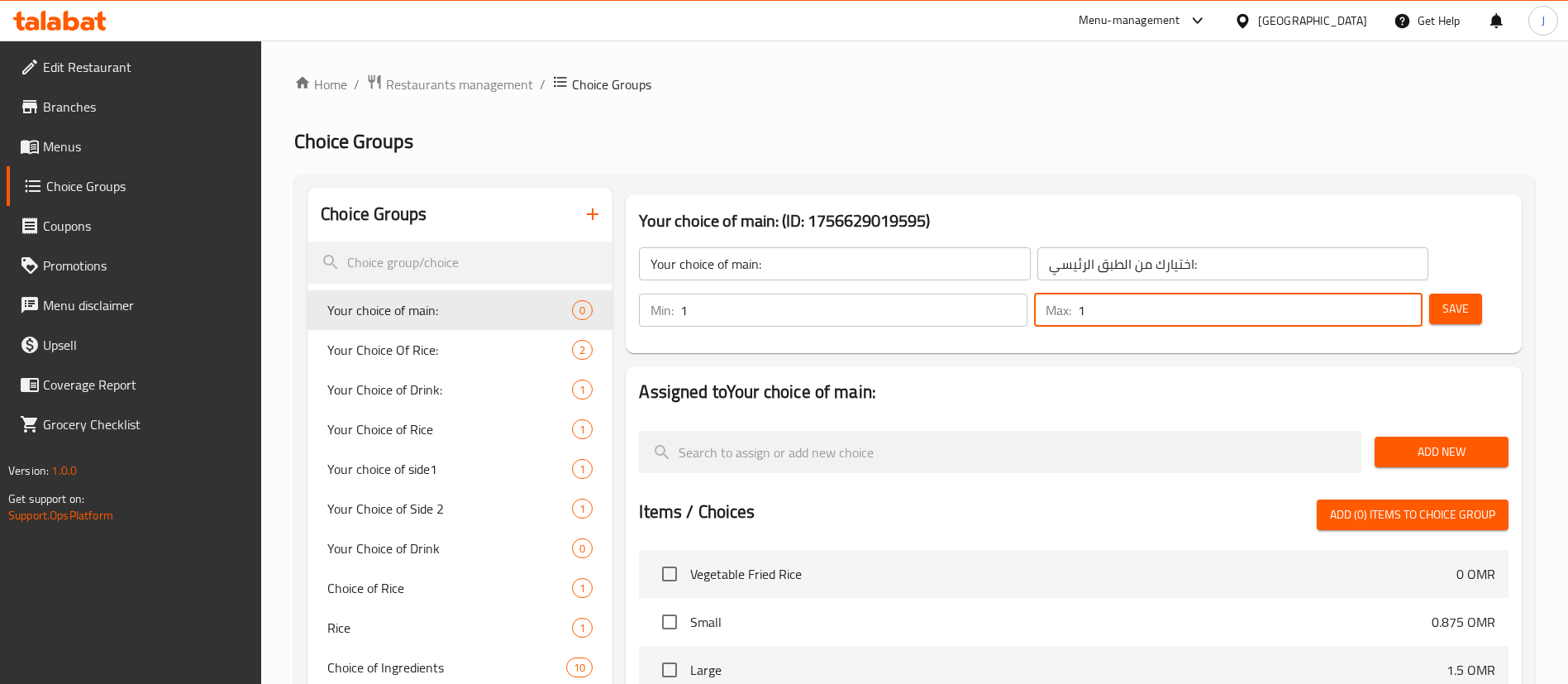
click at [1357, 293] on input "1" at bounding box center [1250, 310] width 345 height 33
type input "1"
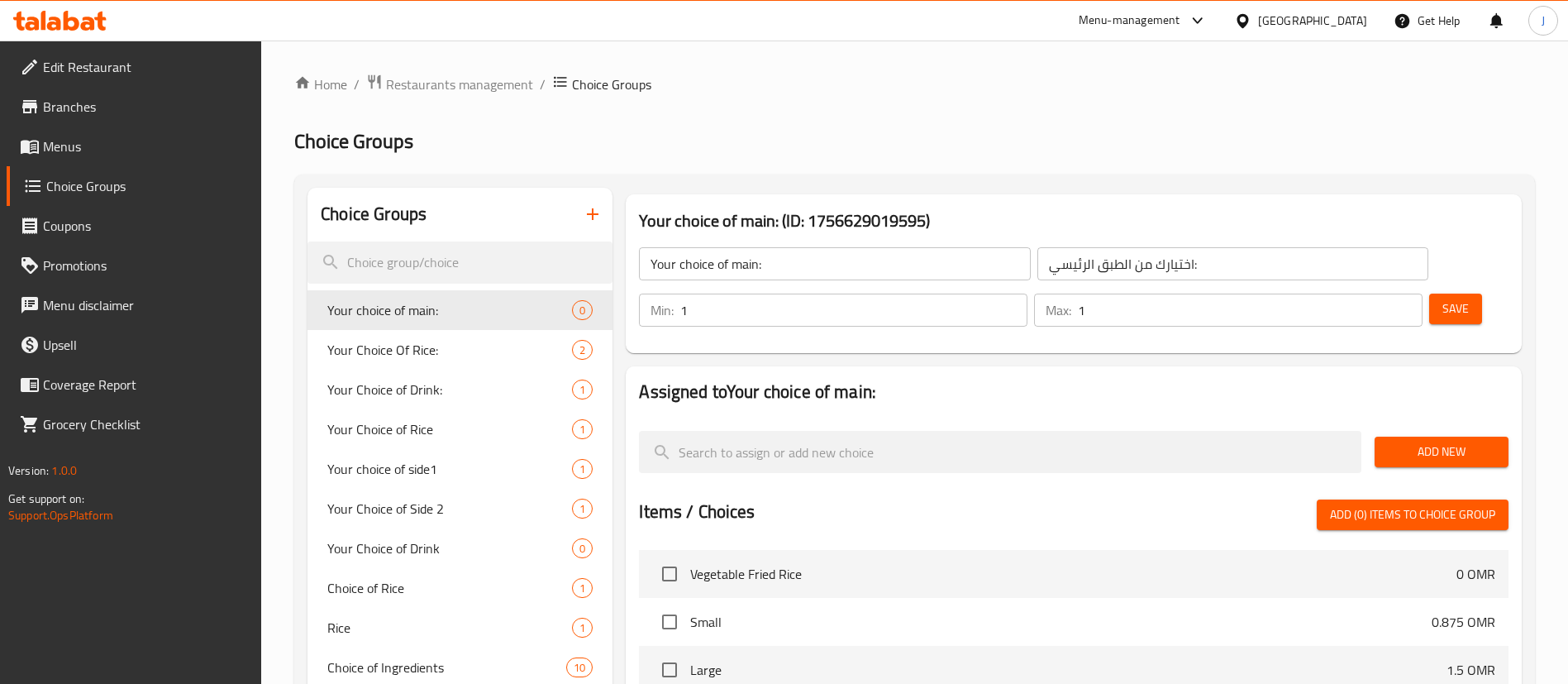
click at [962, 132] on h2 "Choice Groups" at bounding box center [914, 141] width 1241 height 27
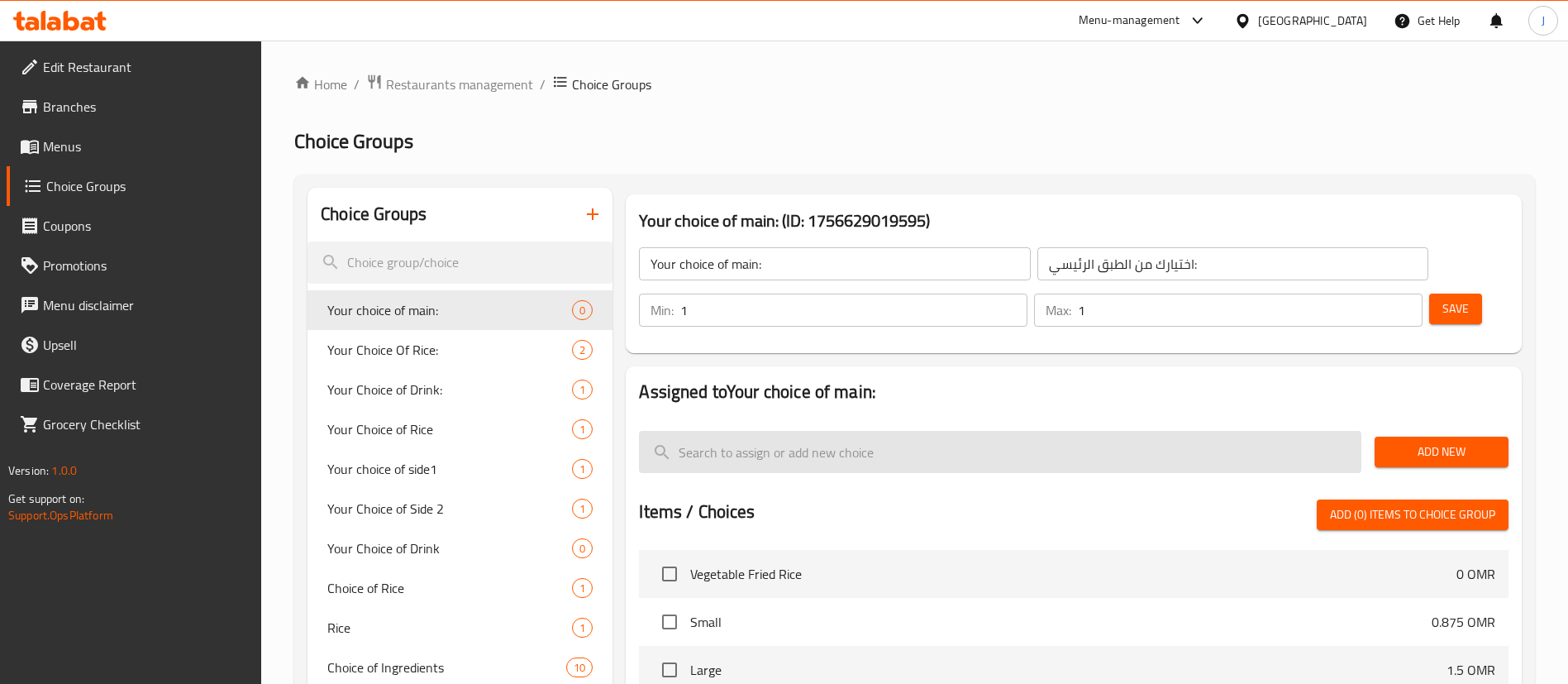
click at [755, 431] on input "search" at bounding box center [1001, 452] width 723 height 42
paste input "Chicken Fried Rice"
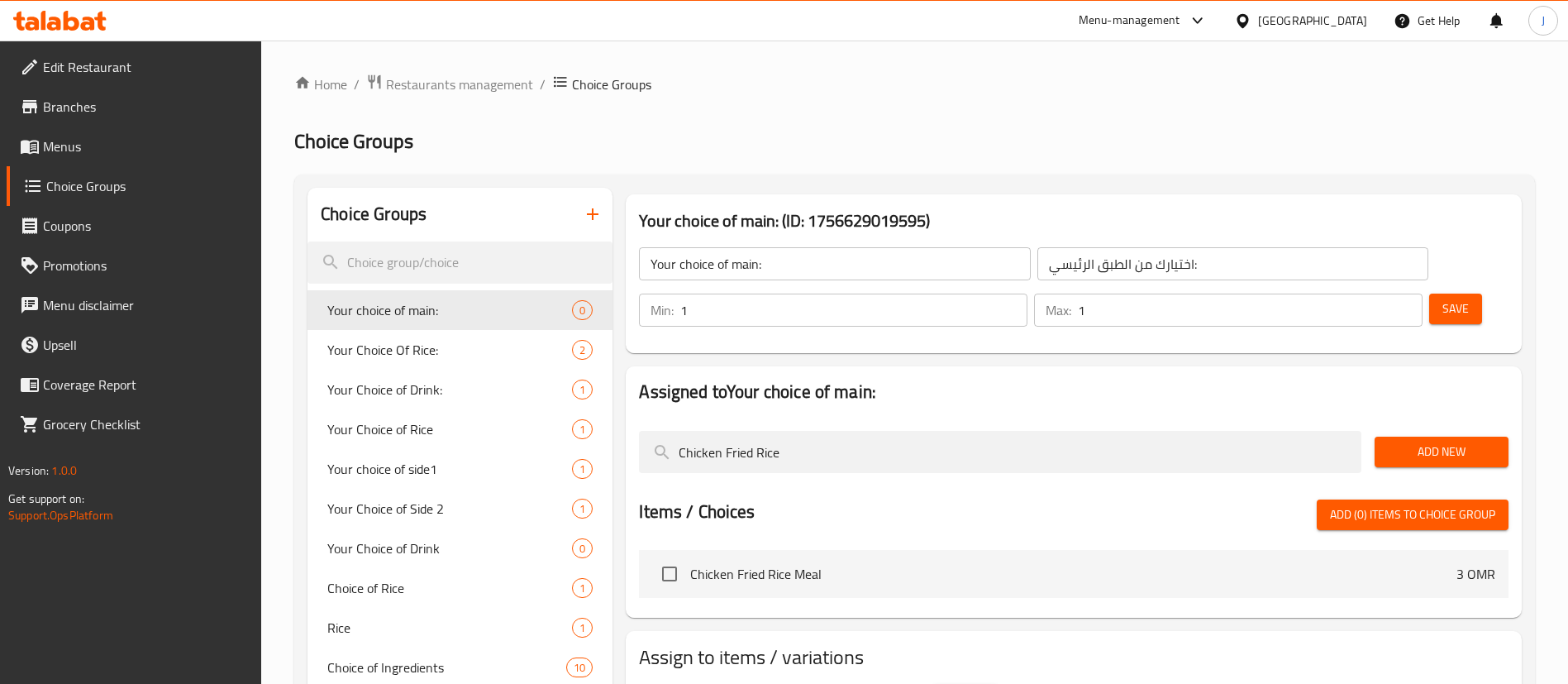
type input "Chicken Fried Rice"
click at [1383, 437] on button "Add New" at bounding box center [1441, 452] width 134 height 31
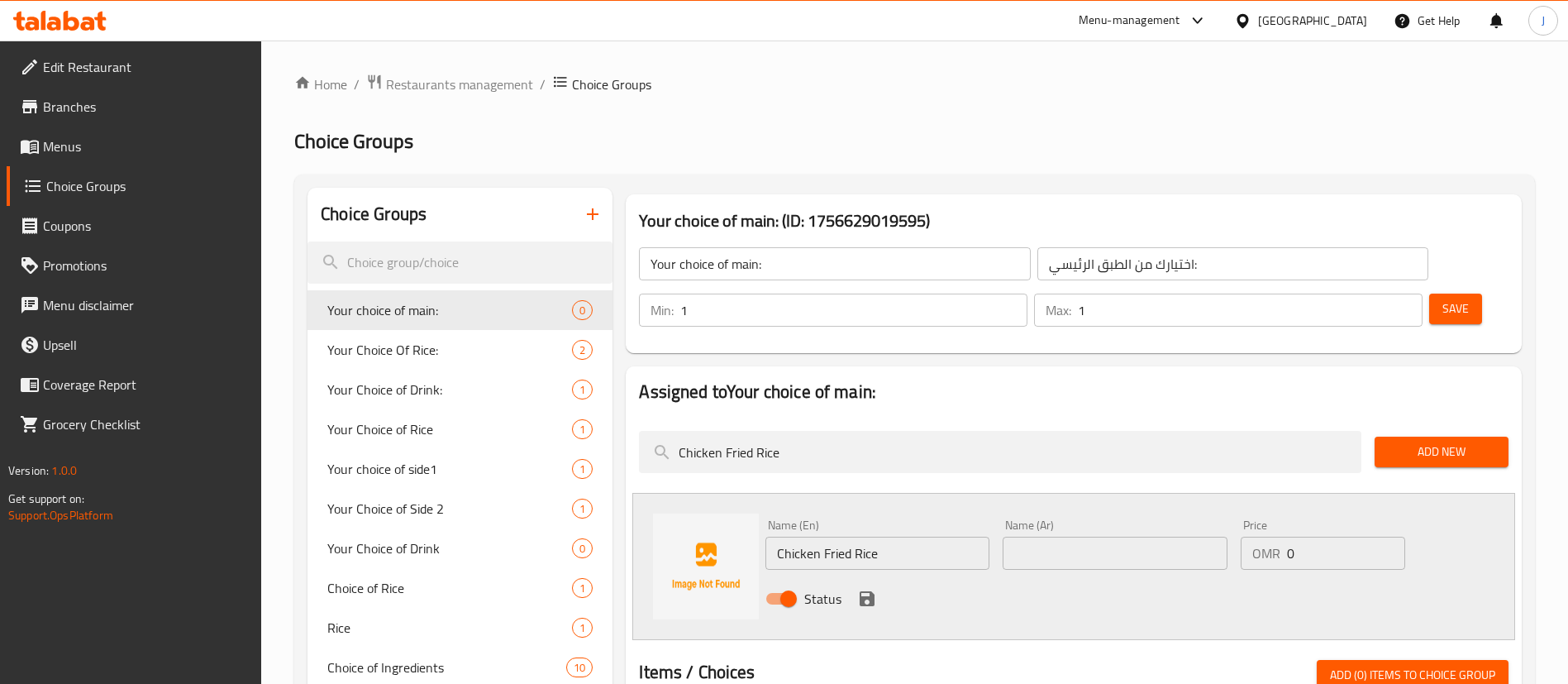
click at [1106, 537] on input "text" at bounding box center [1114, 553] width 224 height 33
type input "دجاج فريد ريس"
click at [861, 589] on icon "save" at bounding box center [867, 598] width 20 height 20
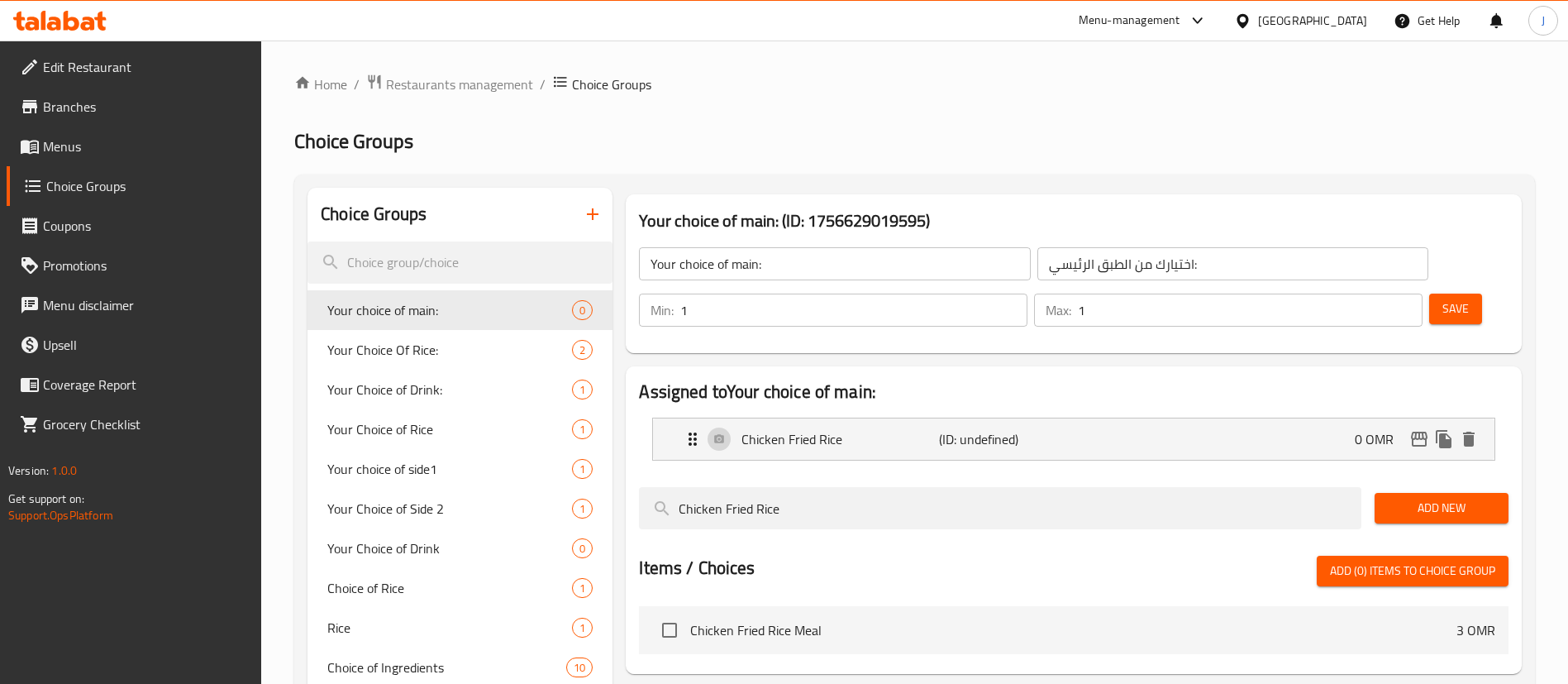
drag, startPoint x: 901, startPoint y: 456, endPoint x: 623, endPoint y: 459, distance: 278.0
click at [623, 459] on div "Assigned to Your choice of main: Chicken Fried Rice (ID: undefined) 0 OMR Name …" at bounding box center [1074, 520] width 909 height 321
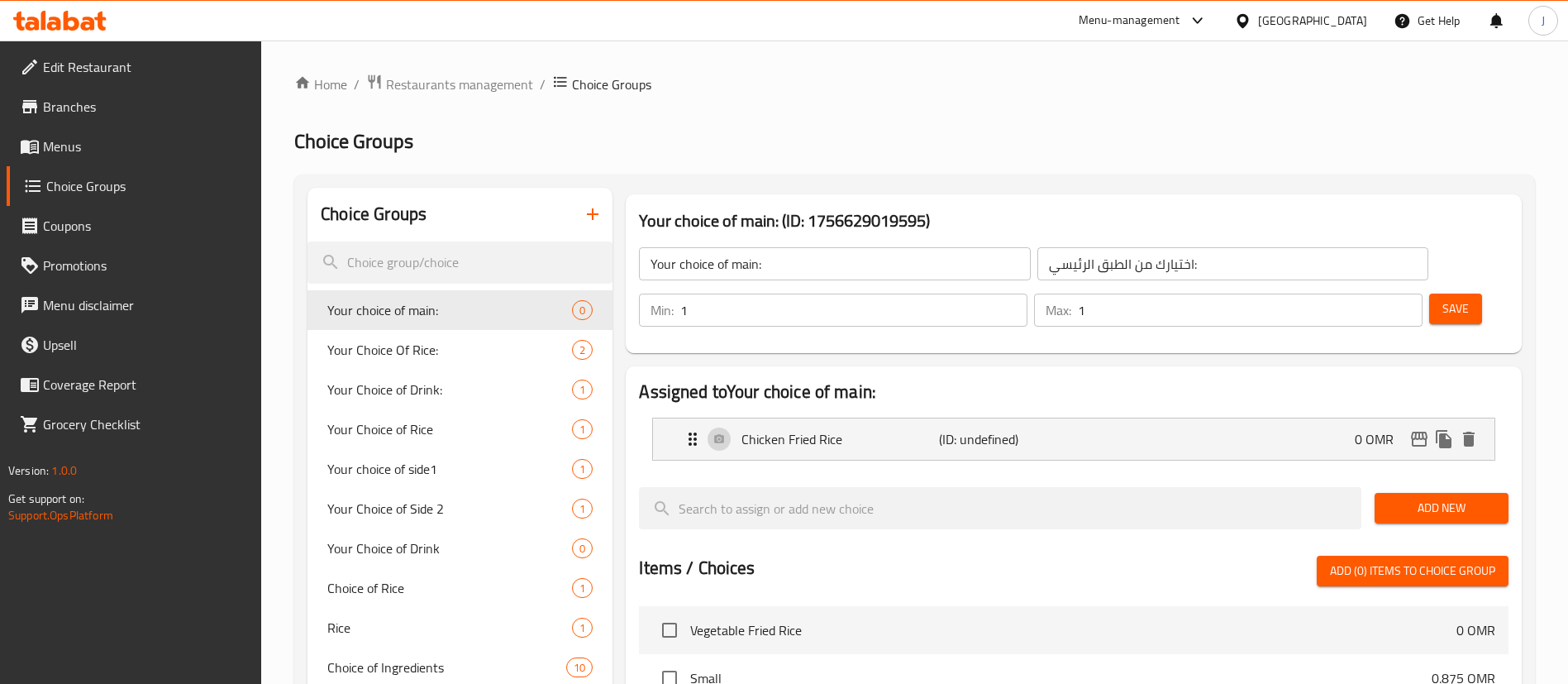
click at [1454, 293] on button "Save" at bounding box center [1456, 309] width 53 height 31
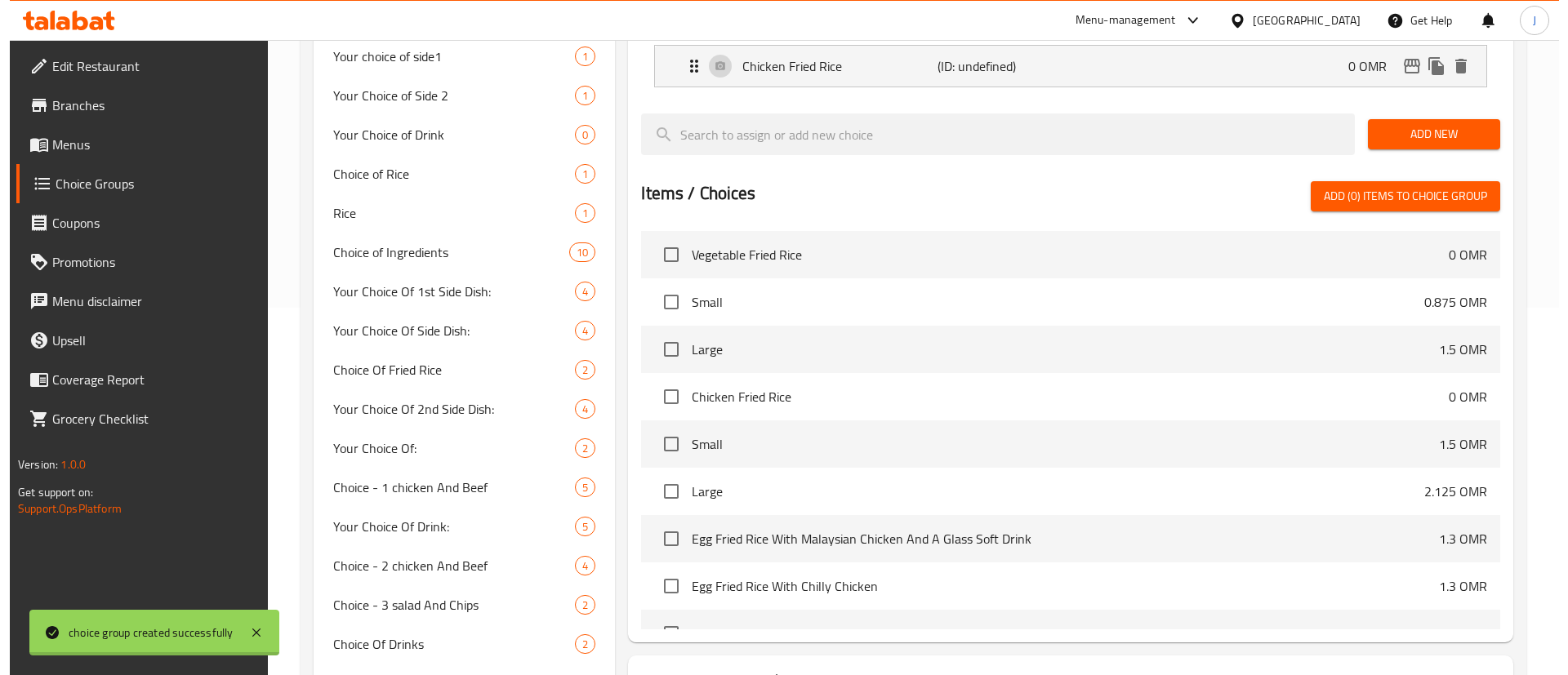
scroll to position [456, 0]
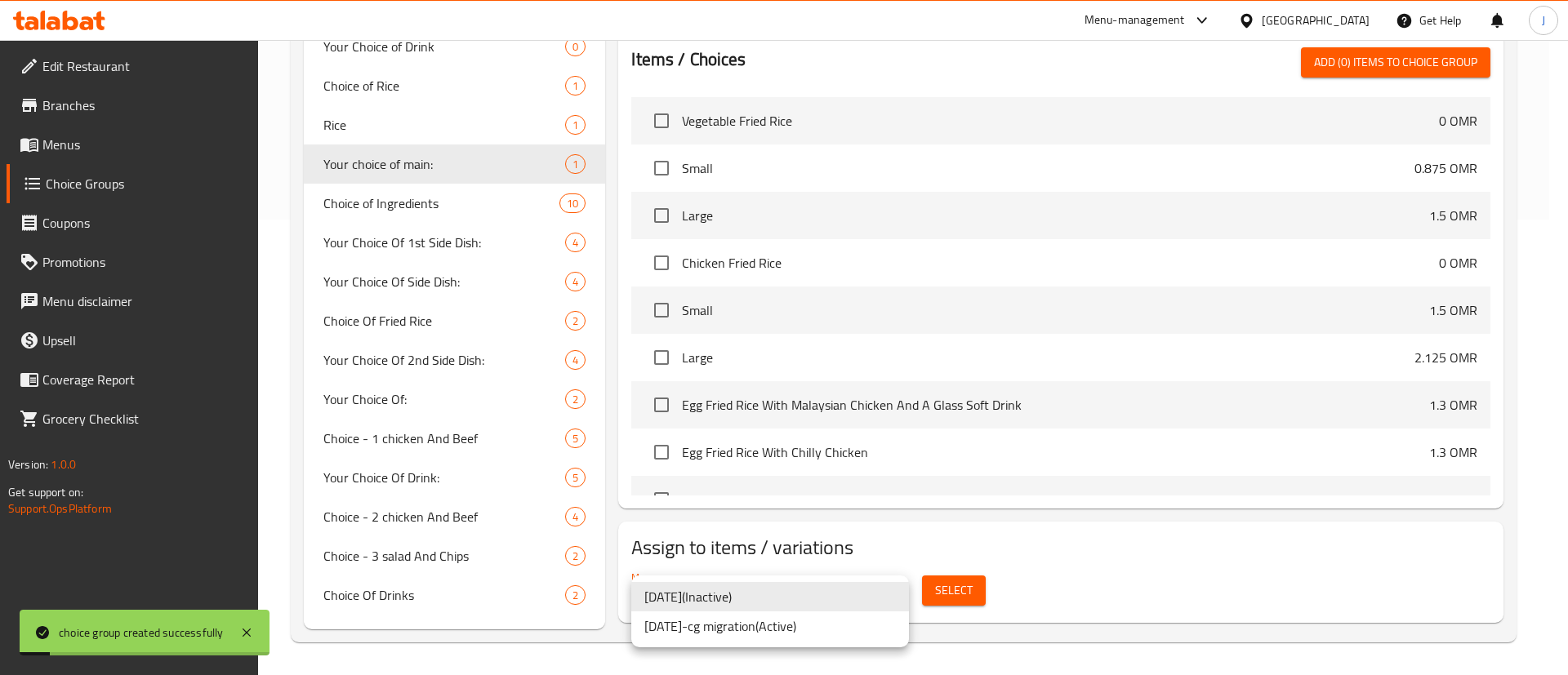
click at [829, 638] on li "20-2-2020-cg migration ( Active )" at bounding box center [770, 626] width 277 height 29
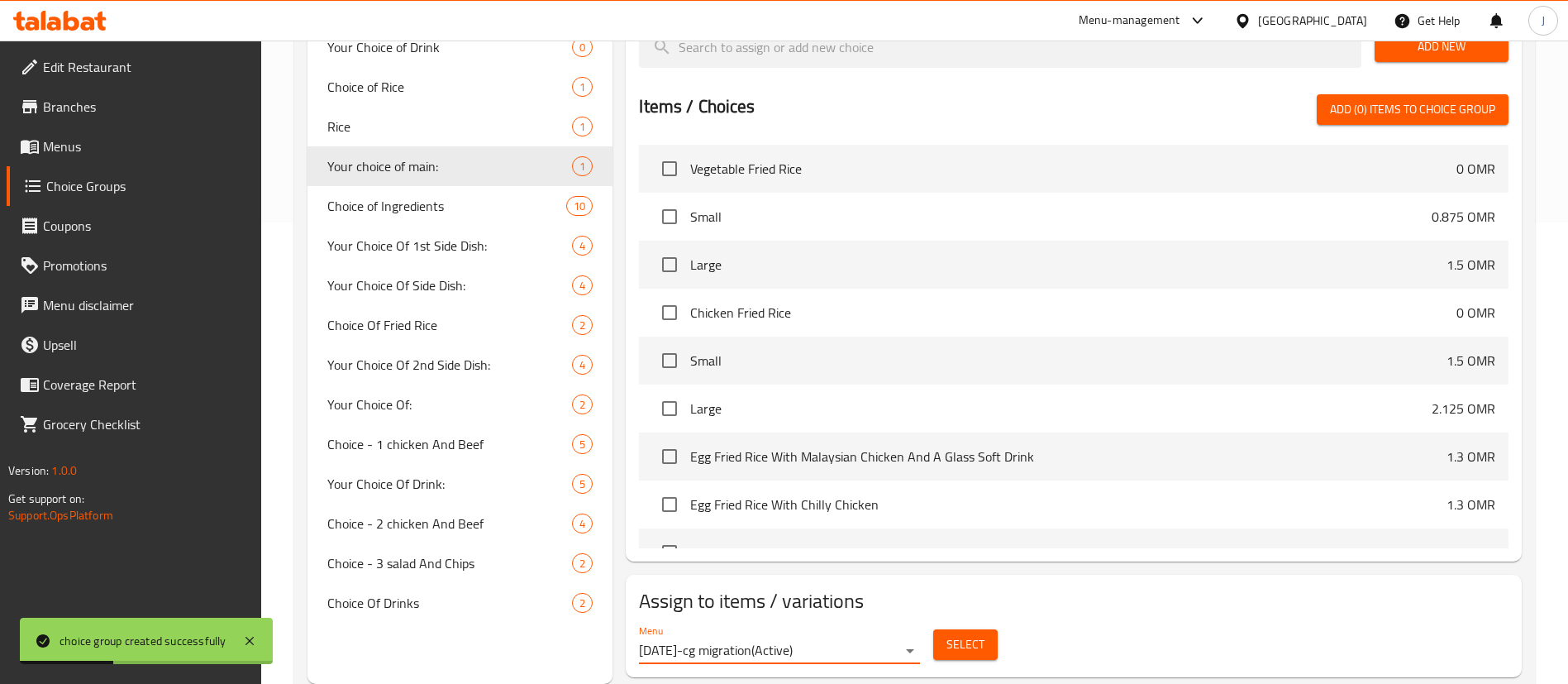
click at [960, 635] on span "Select" at bounding box center [966, 645] width 38 height 20
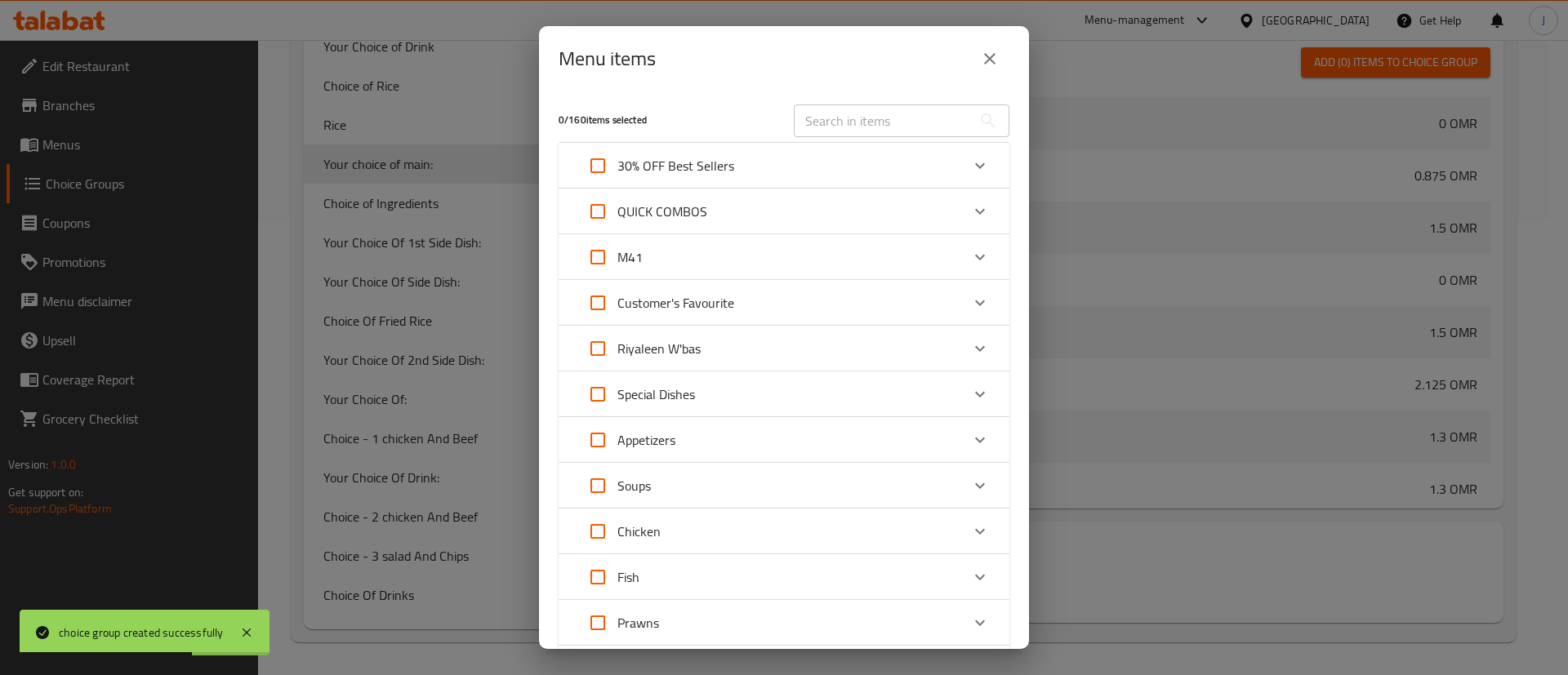
click at [903, 260] on div "M41" at bounding box center [769, 256] width 382 height 39
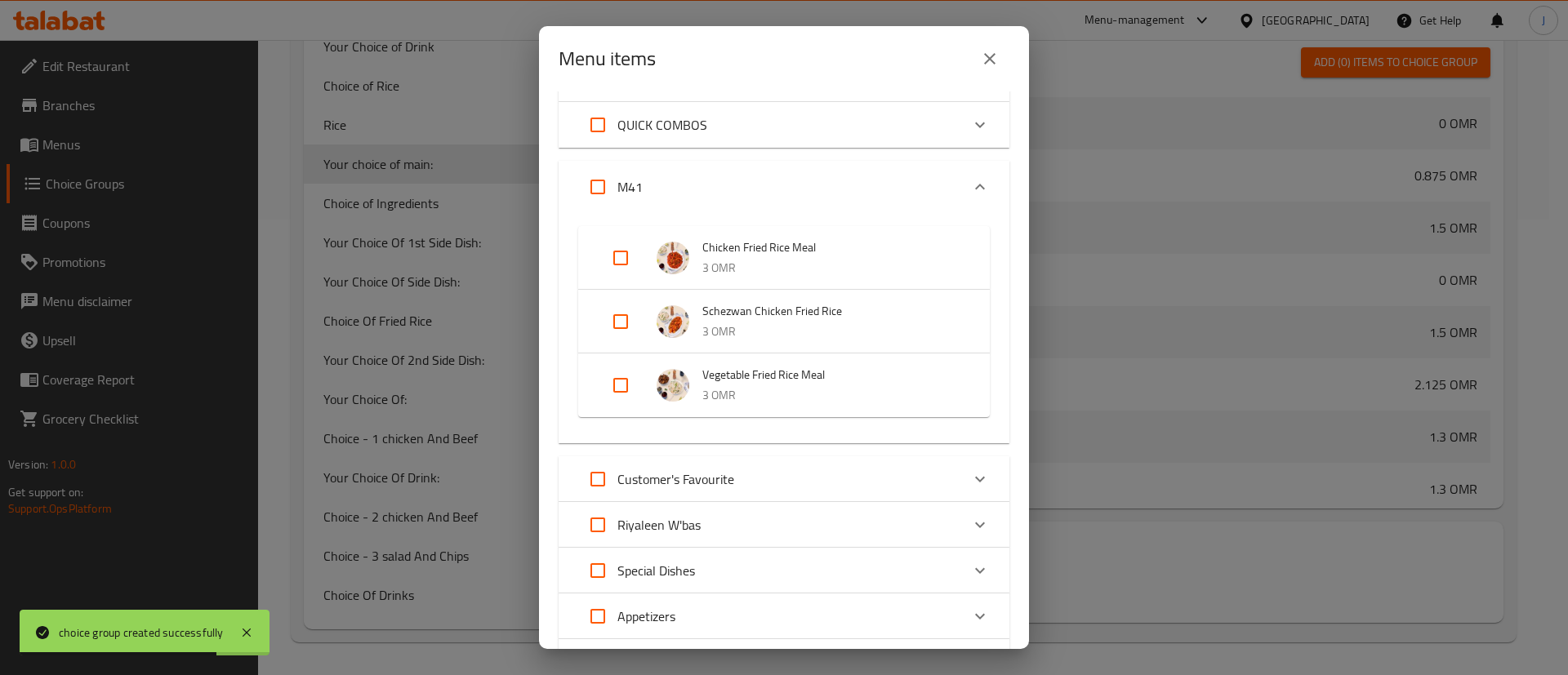
scroll to position [122, 0]
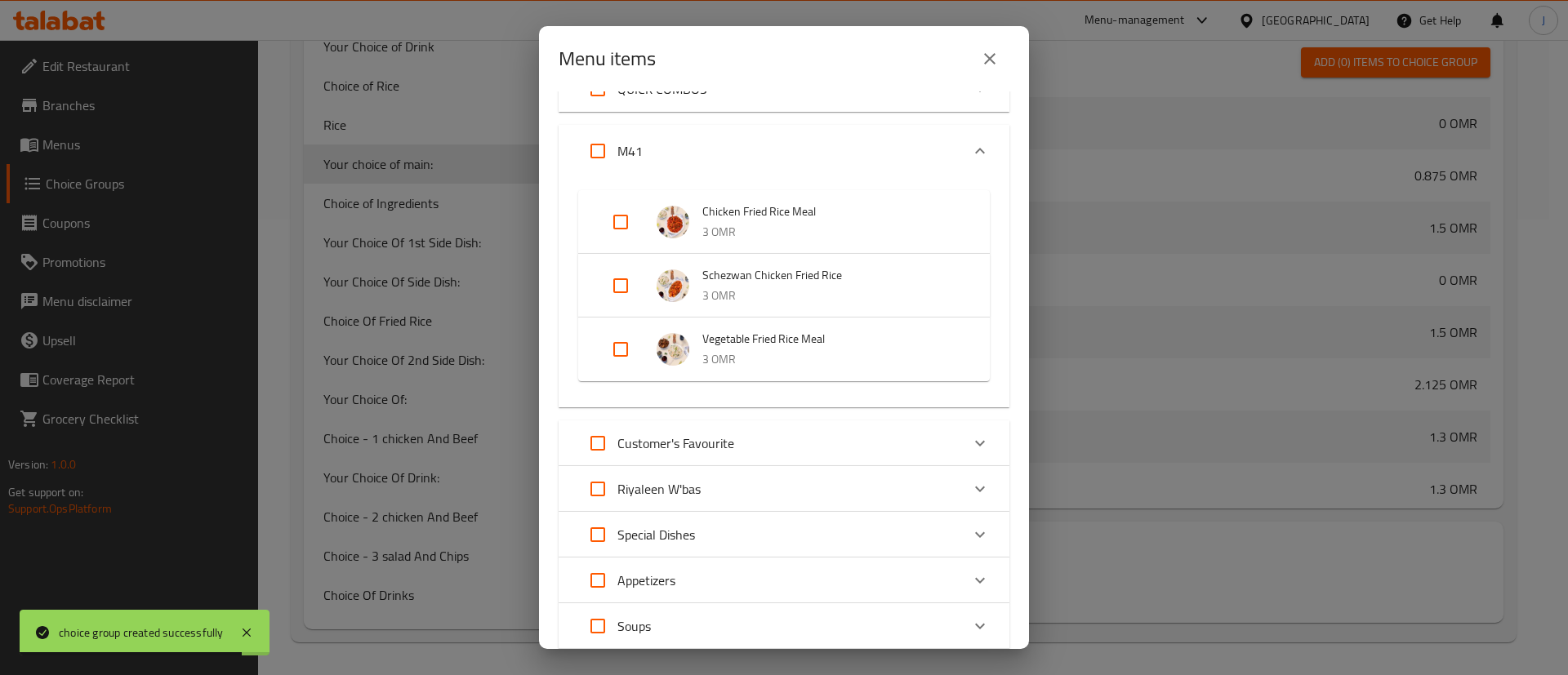
click at [619, 216] on input "Expand" at bounding box center [620, 221] width 39 height 39
checkbox input "true"
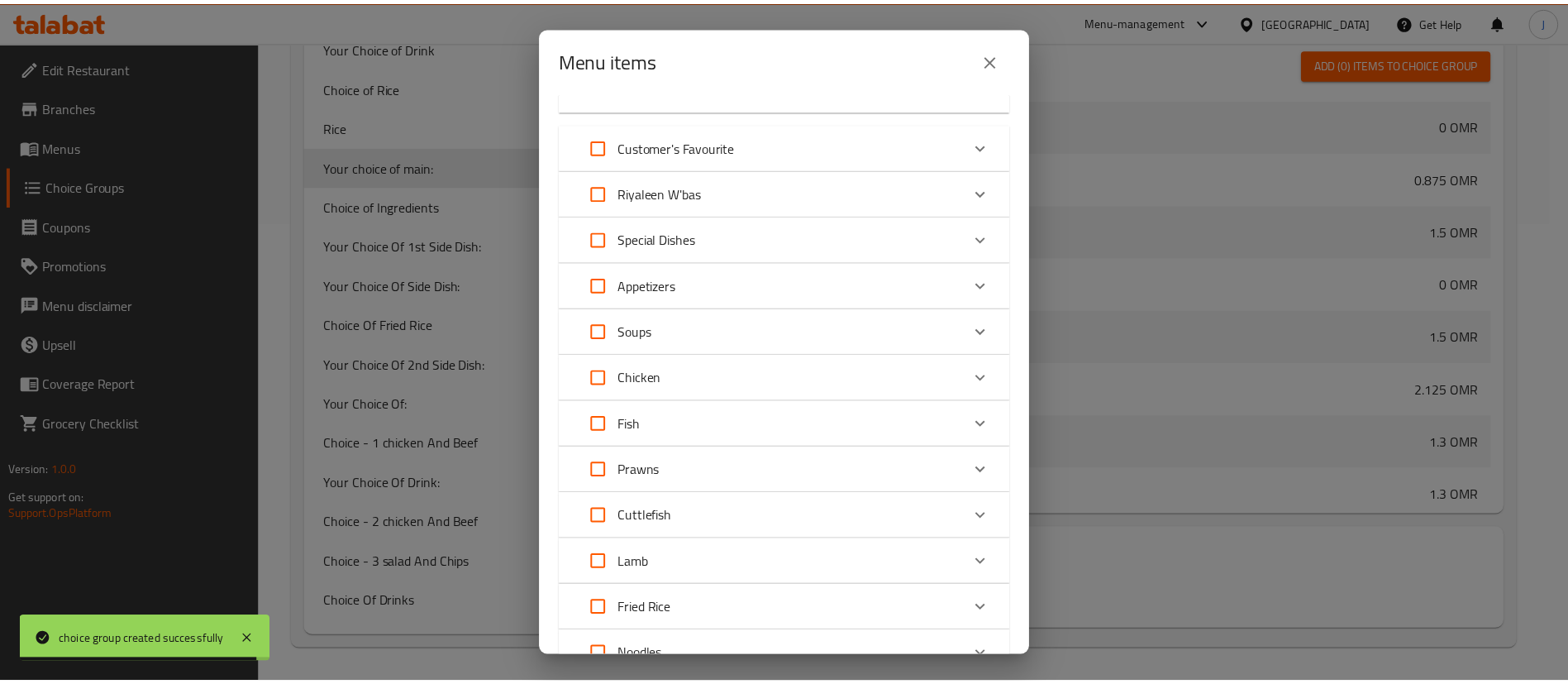
scroll to position [808, 0]
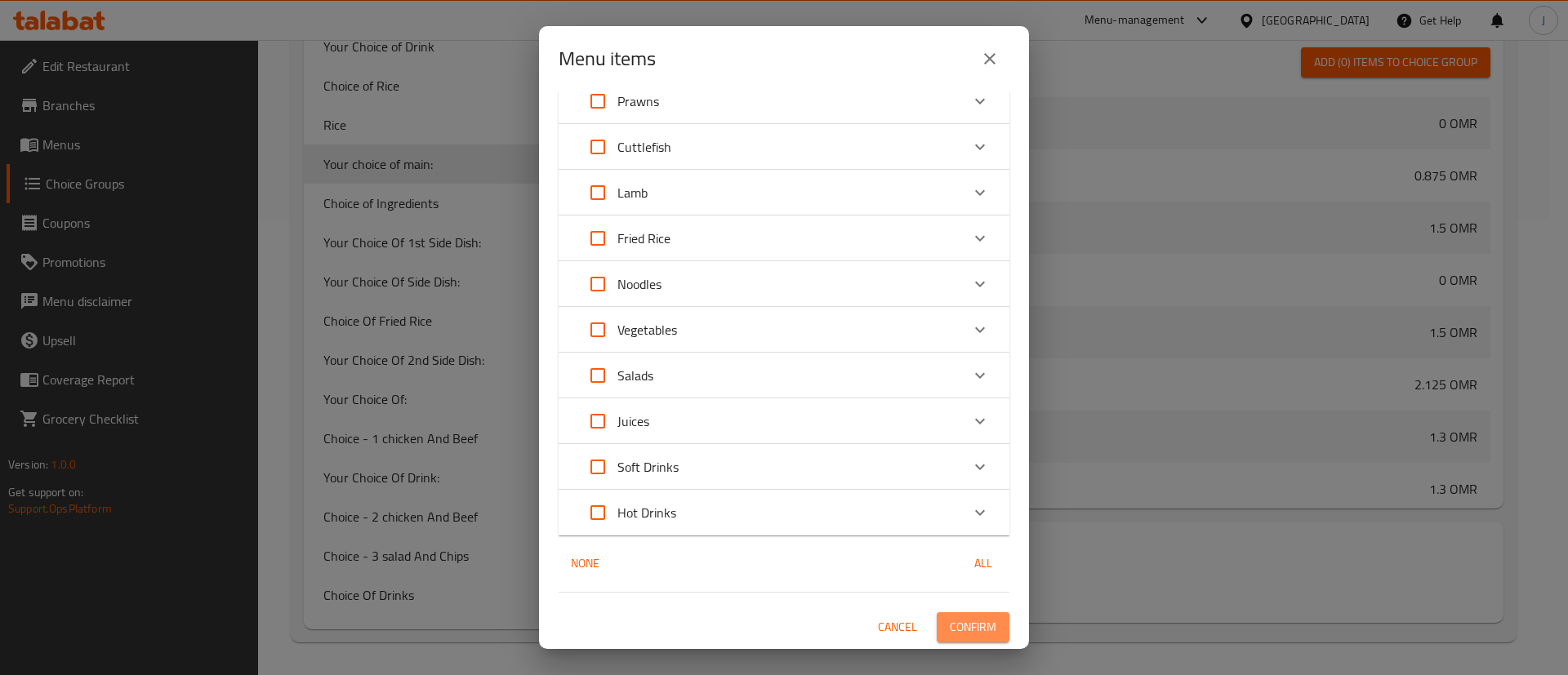
click at [950, 627] on span "Confirm" at bounding box center [973, 627] width 47 height 20
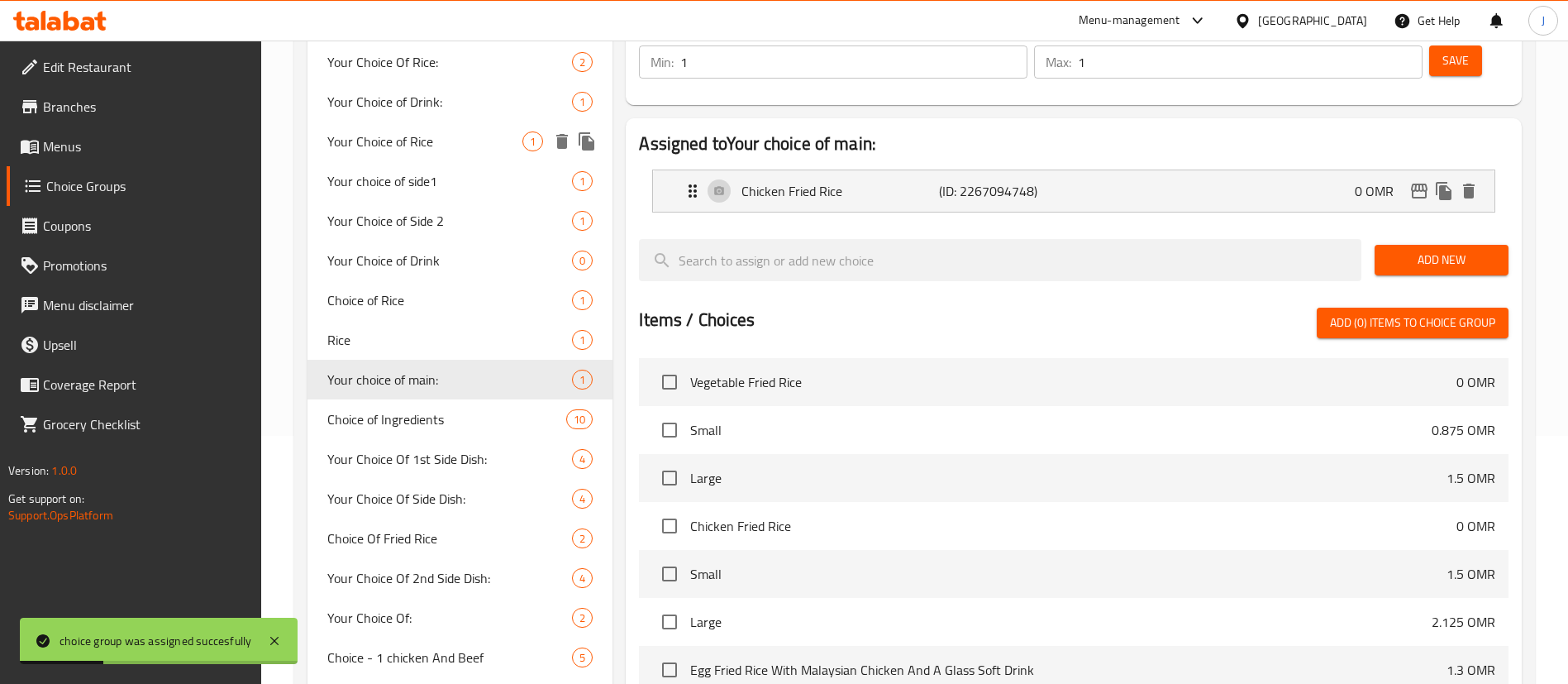
scroll to position [0, 0]
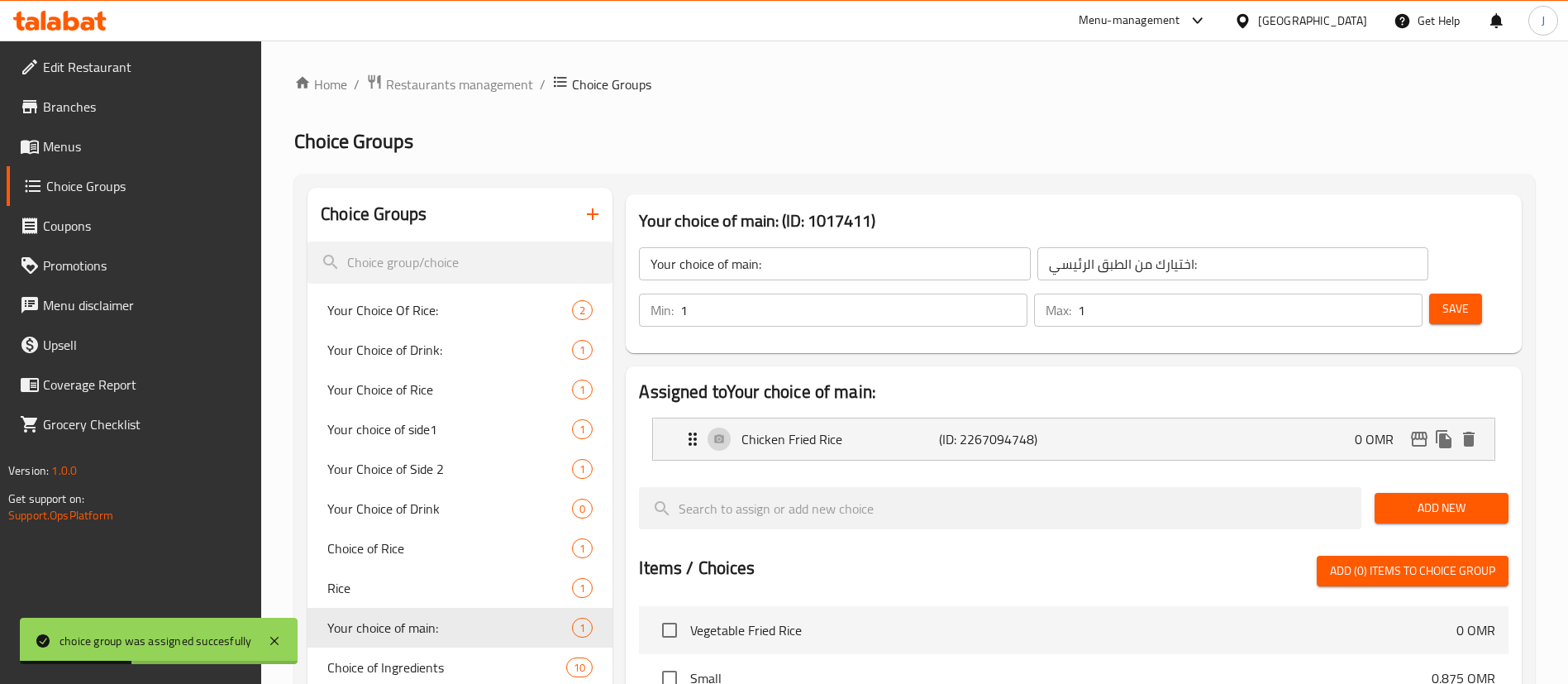
click at [589, 217] on icon "button" at bounding box center [592, 214] width 20 height 20
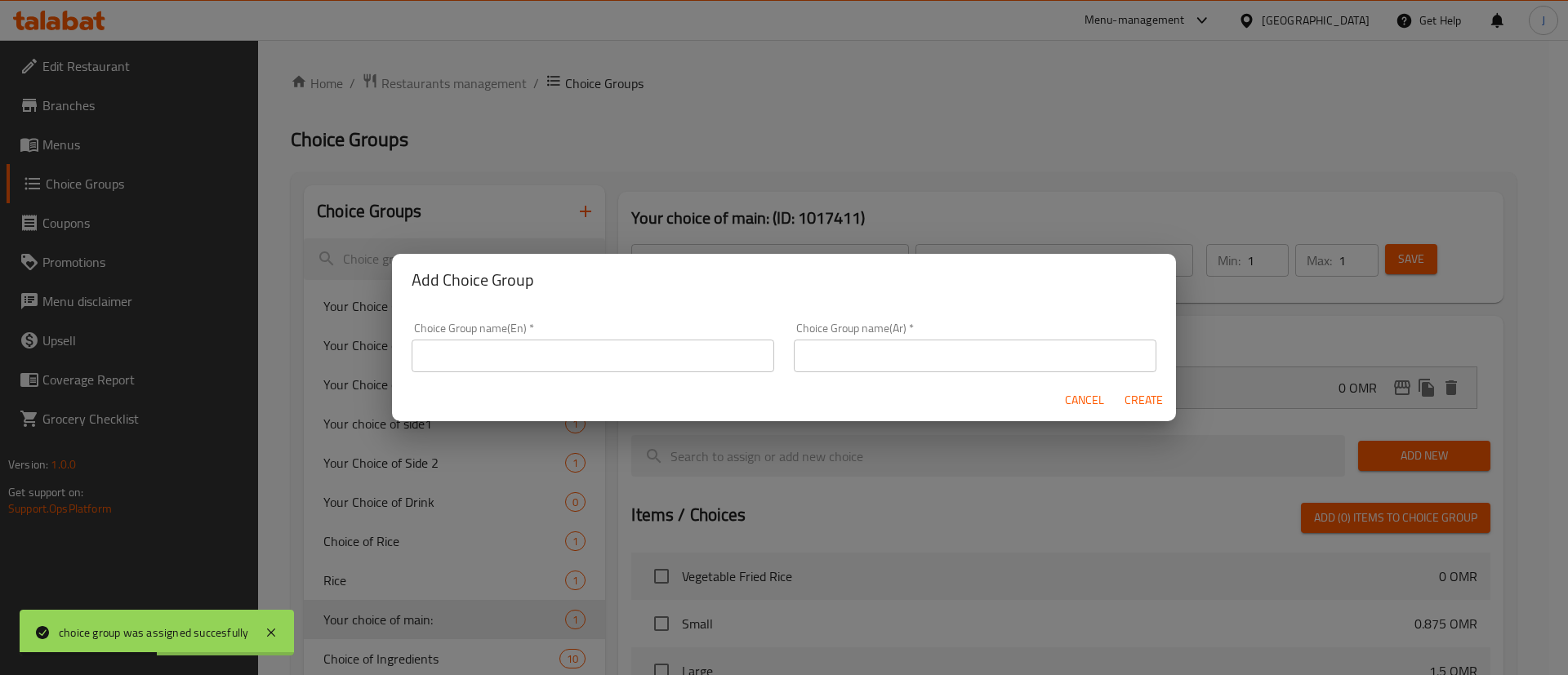
click at [510, 369] on input "text" at bounding box center [593, 356] width 363 height 32
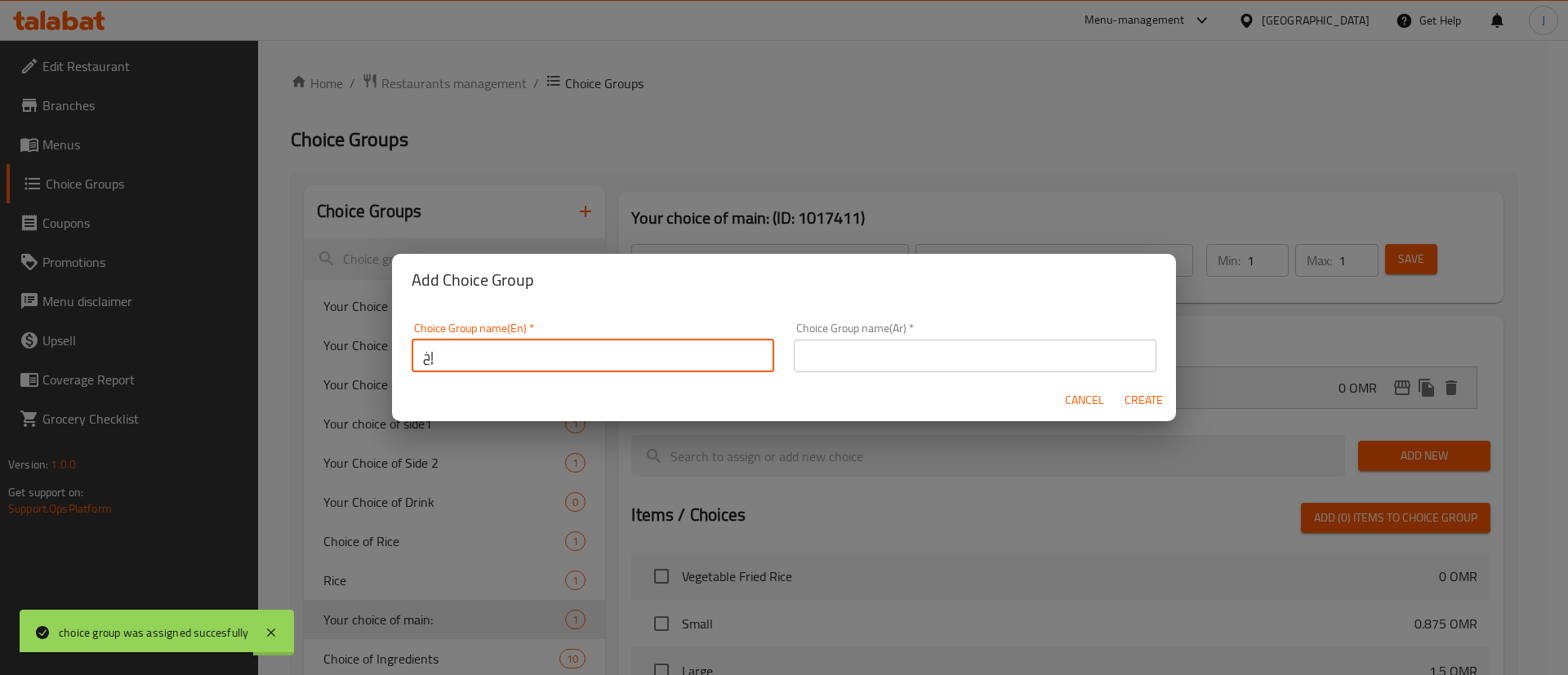
type input "إ"
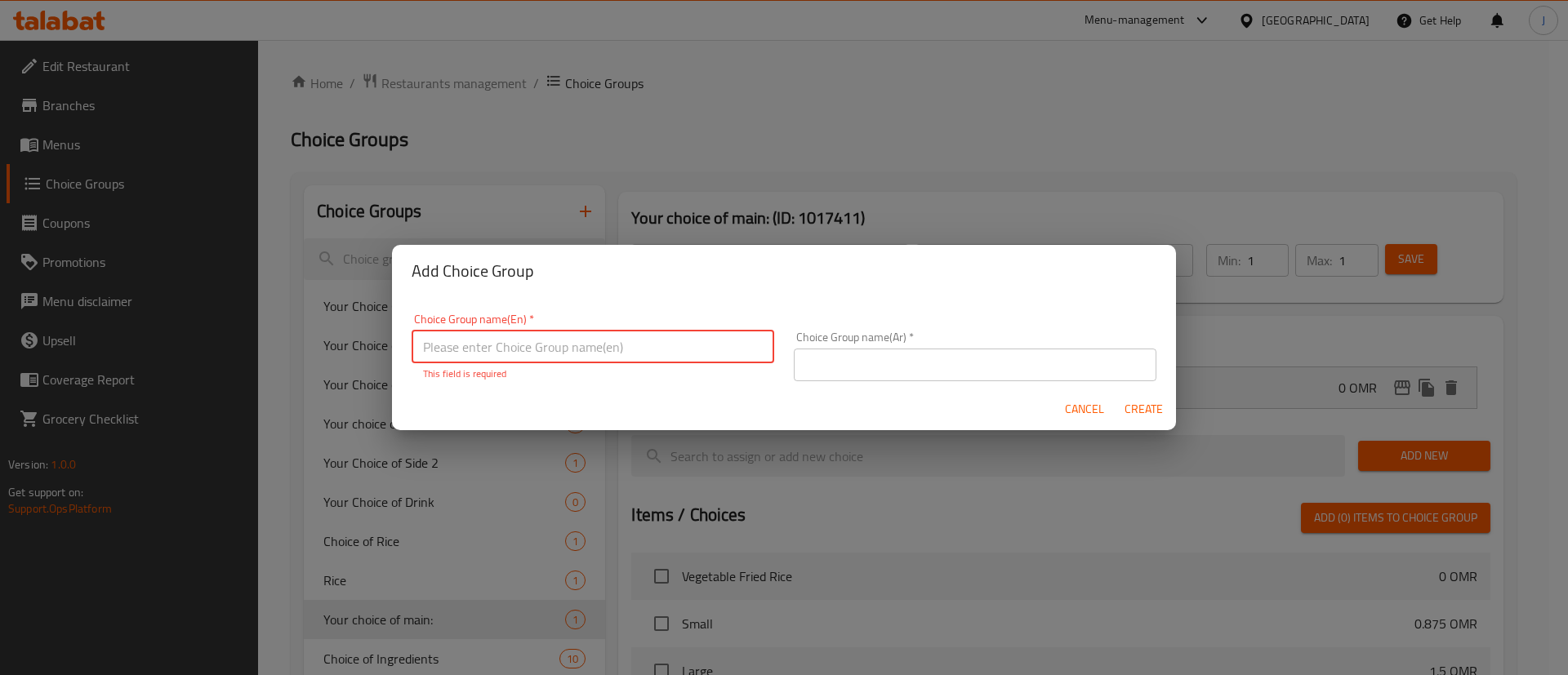
click at [926, 370] on input "text" at bounding box center [975, 365] width 363 height 32
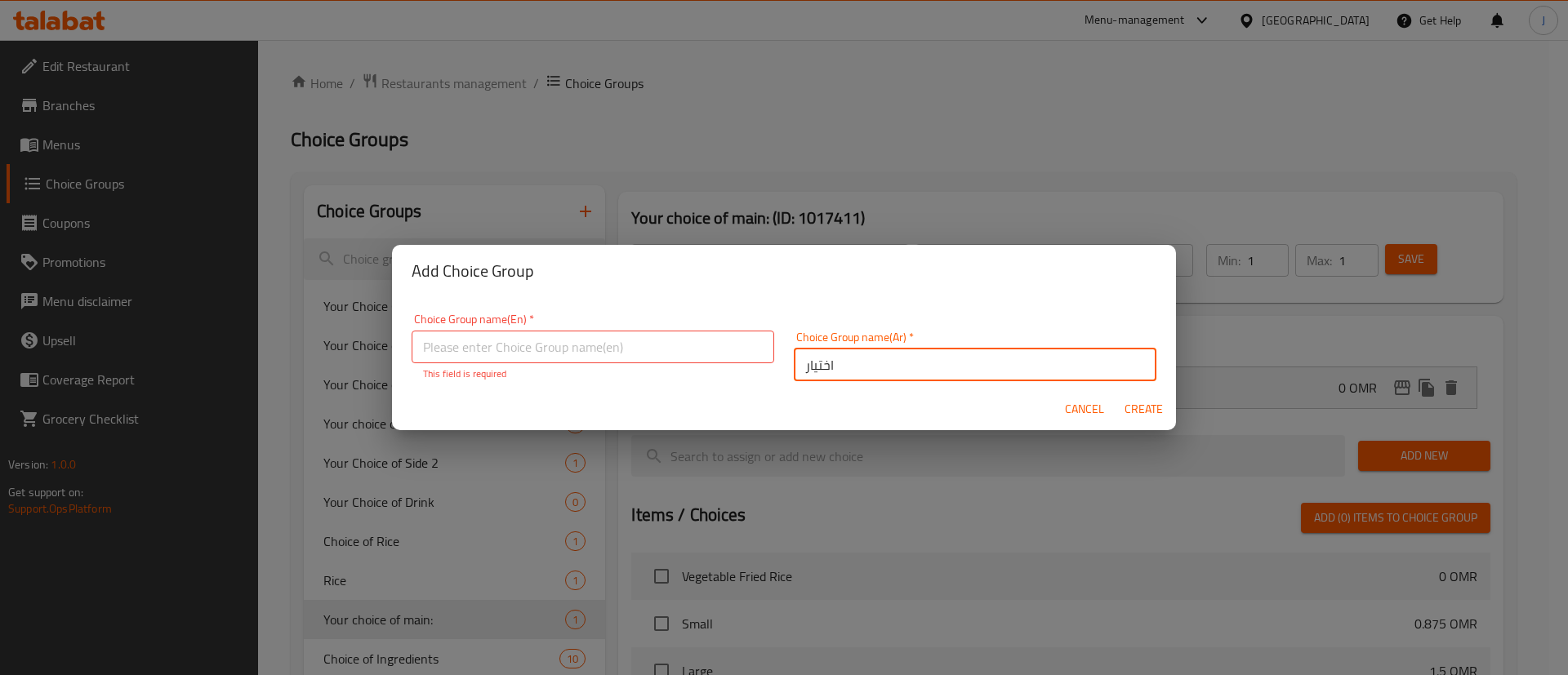
type input "اختيارك من الطبق الرئيسي:"
click at [616, 341] on input "text" at bounding box center [593, 347] width 363 height 32
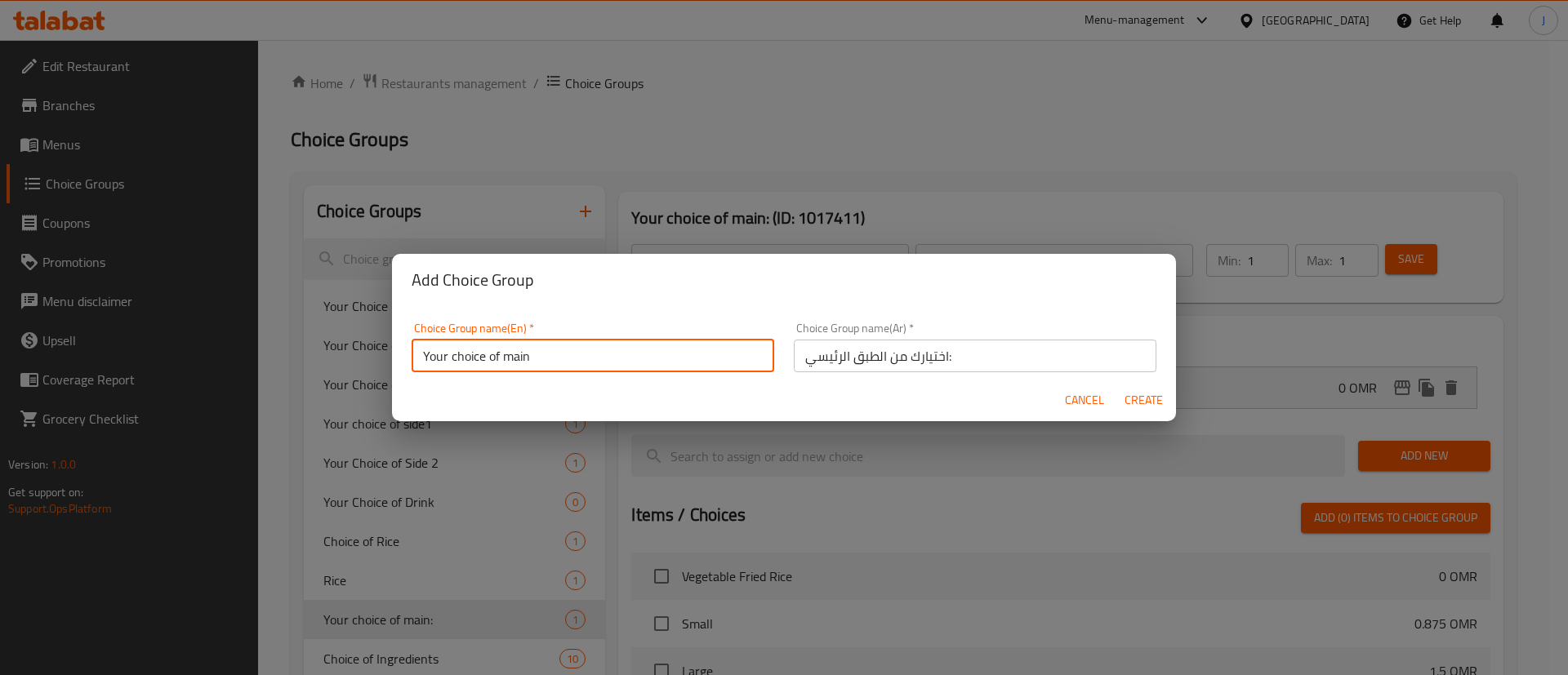
type input "Your choice of main"
click at [990, 357] on input "اختيارك من الطبق الرئيسي:" at bounding box center [975, 356] width 363 height 32
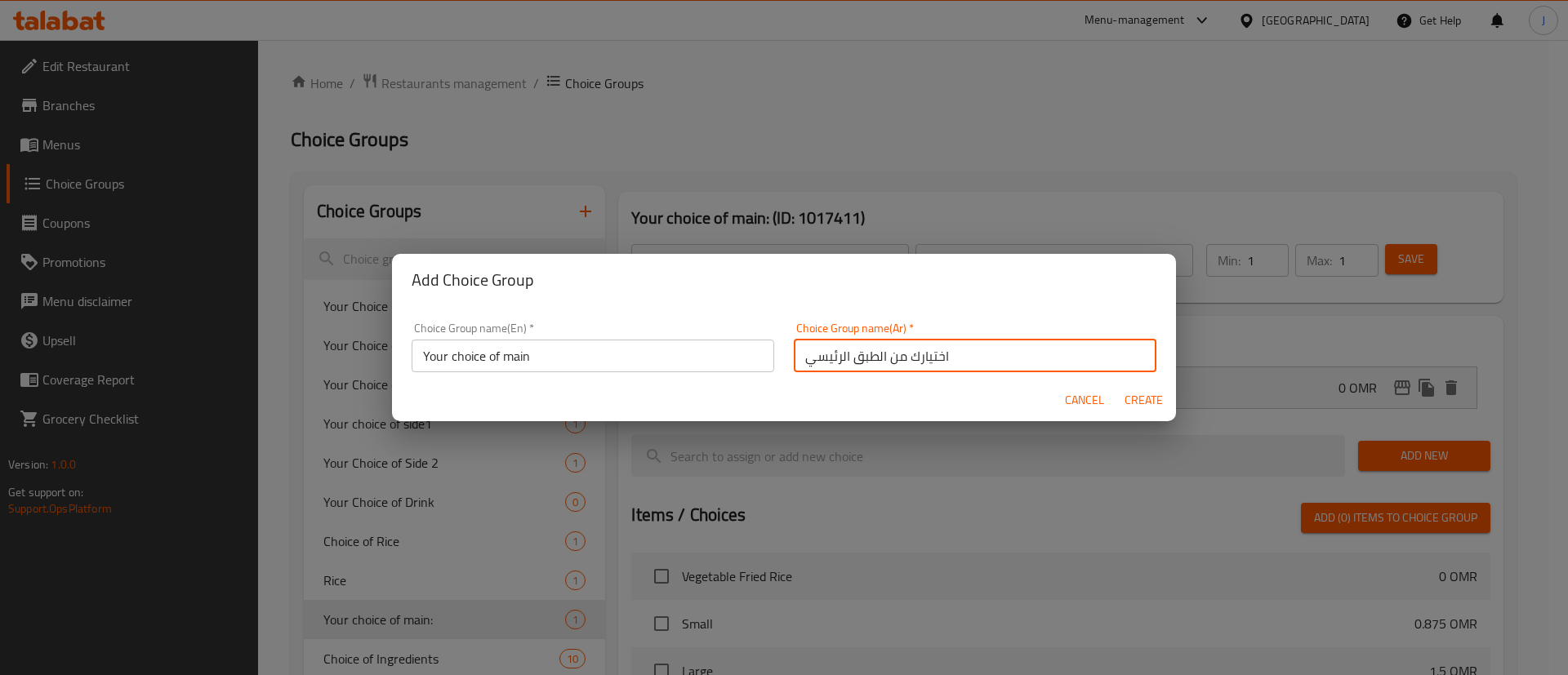
type input "اختيارك من الطبق الرئيسي"
click at [1151, 405] on span "Create" at bounding box center [1143, 400] width 39 height 20
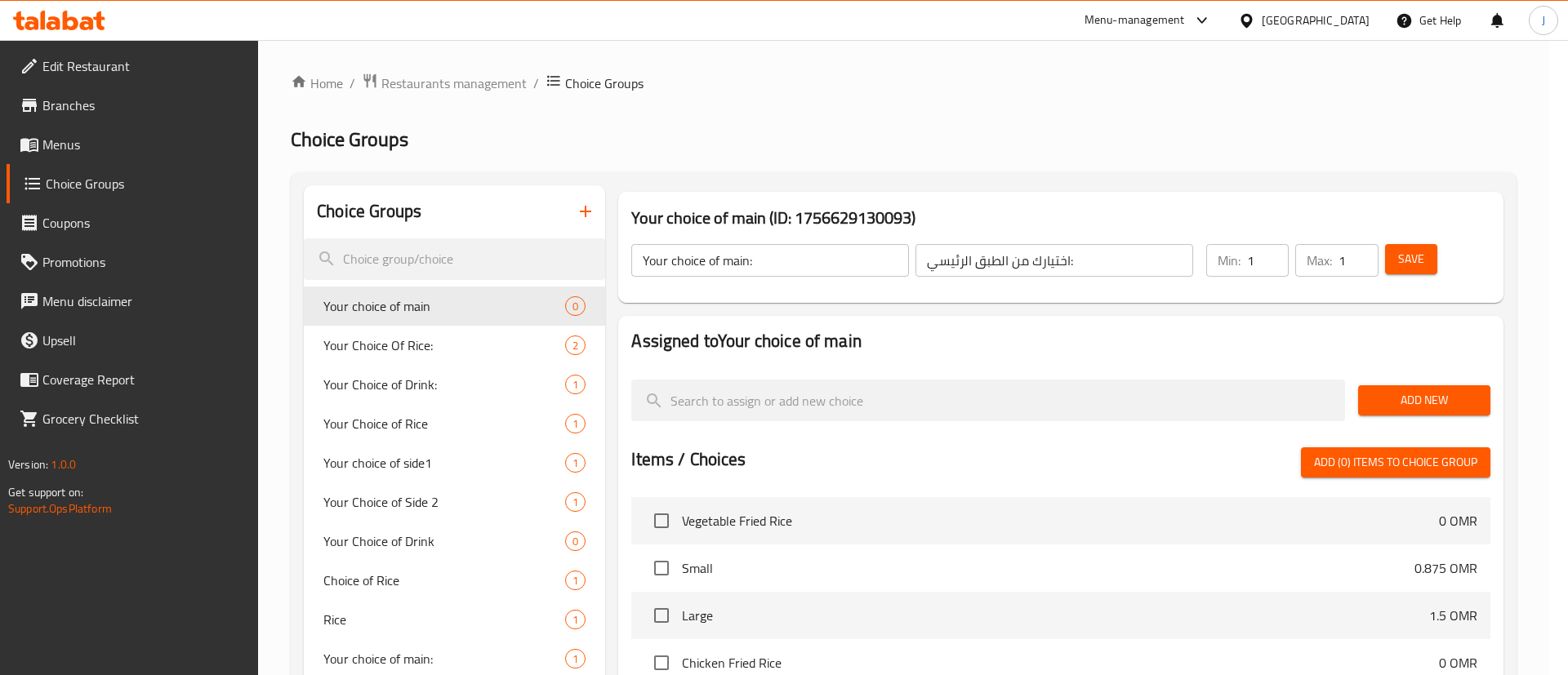
type input "Your choice of main"
type input "اختيارك من الطبق الرئيسي"
type input "0"
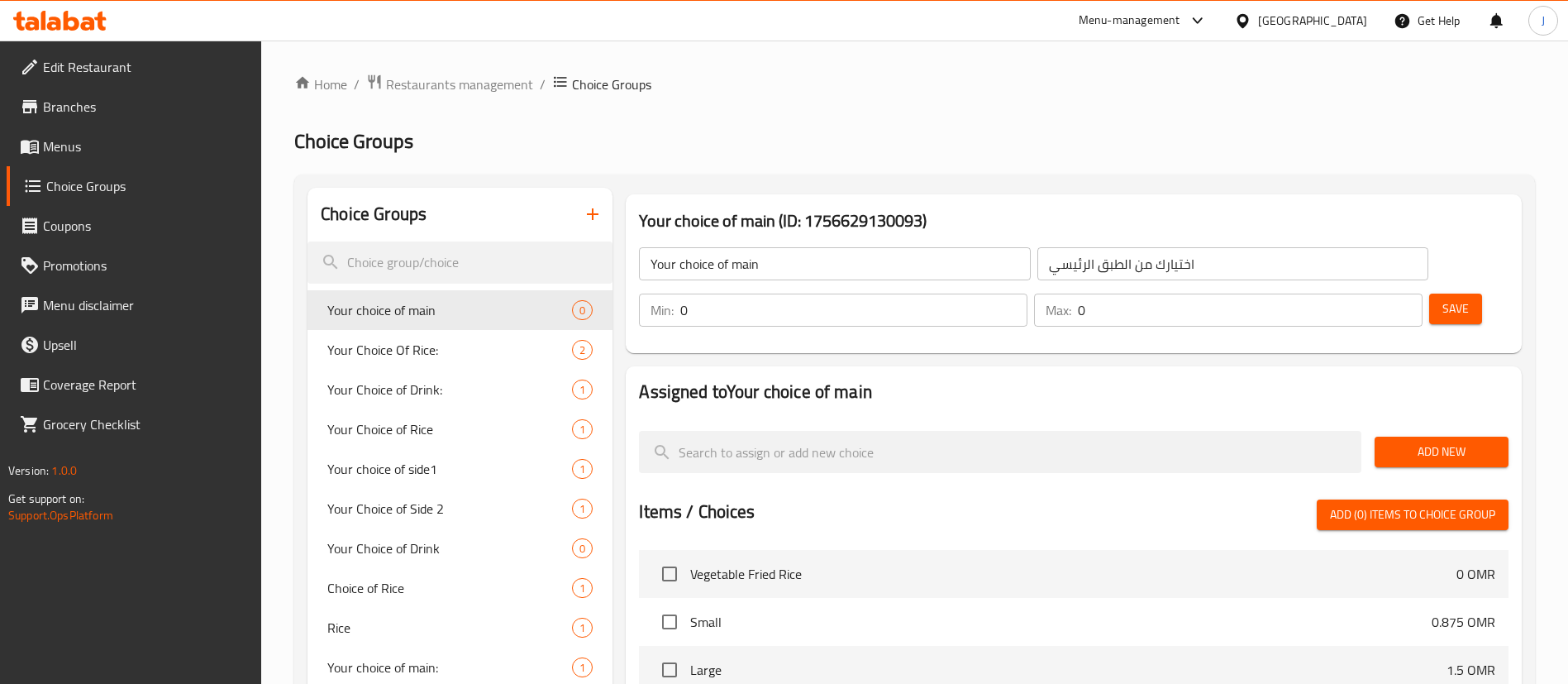
click at [911, 136] on h2 "Choice Groups" at bounding box center [914, 141] width 1241 height 27
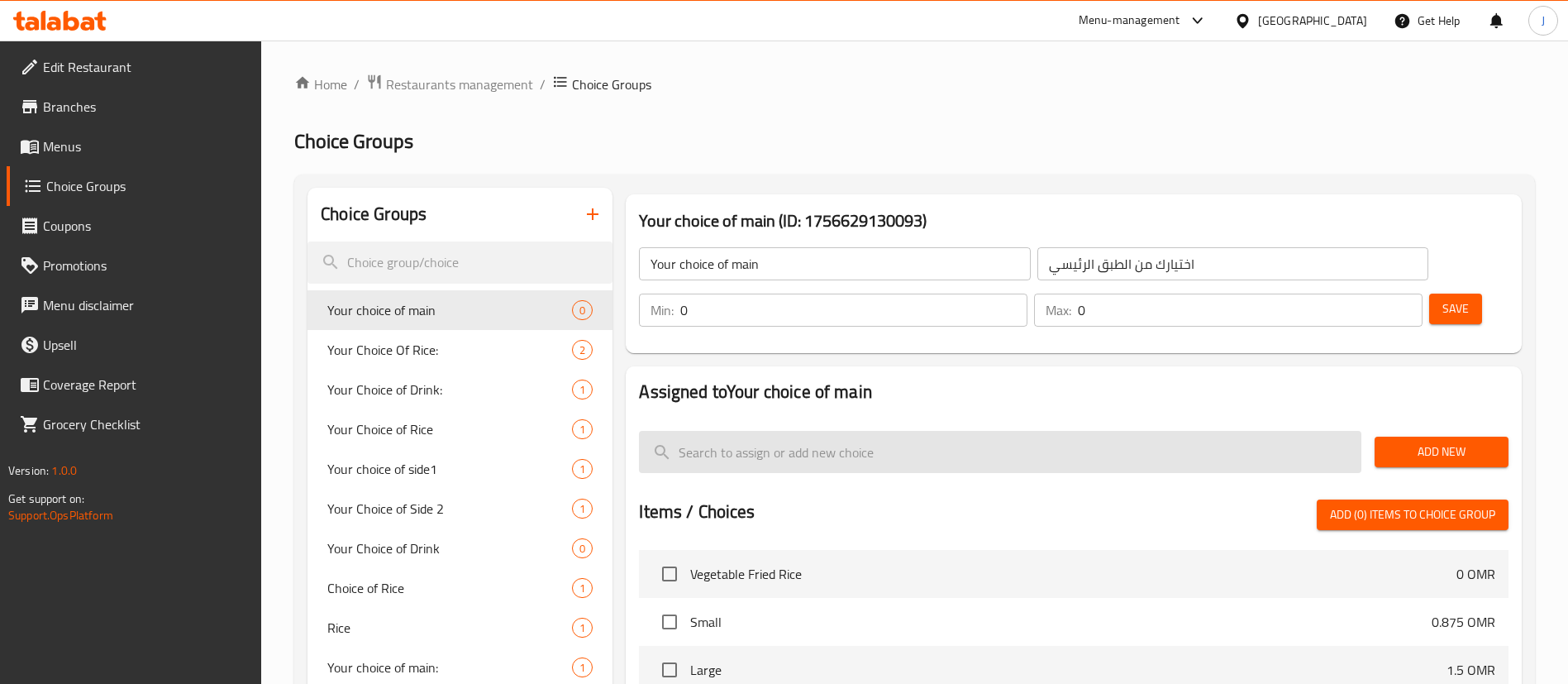
click at [807, 431] on input "search" at bounding box center [1001, 452] width 723 height 42
paste input "Schezwan Chicken Fried Rice"
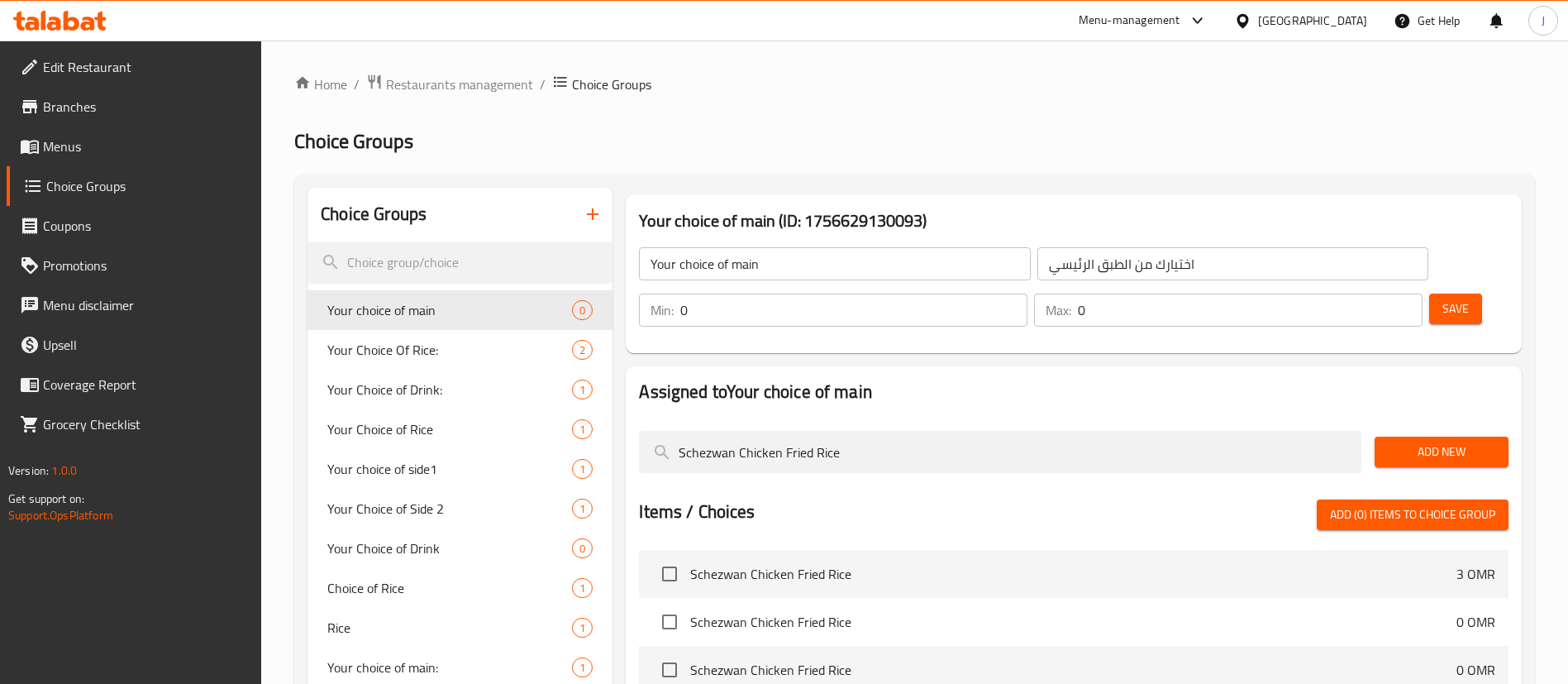
type input "Schezwan Chicken Fried Rice"
click at [1413, 442] on span "Add New" at bounding box center [1442, 451] width 108 height 20
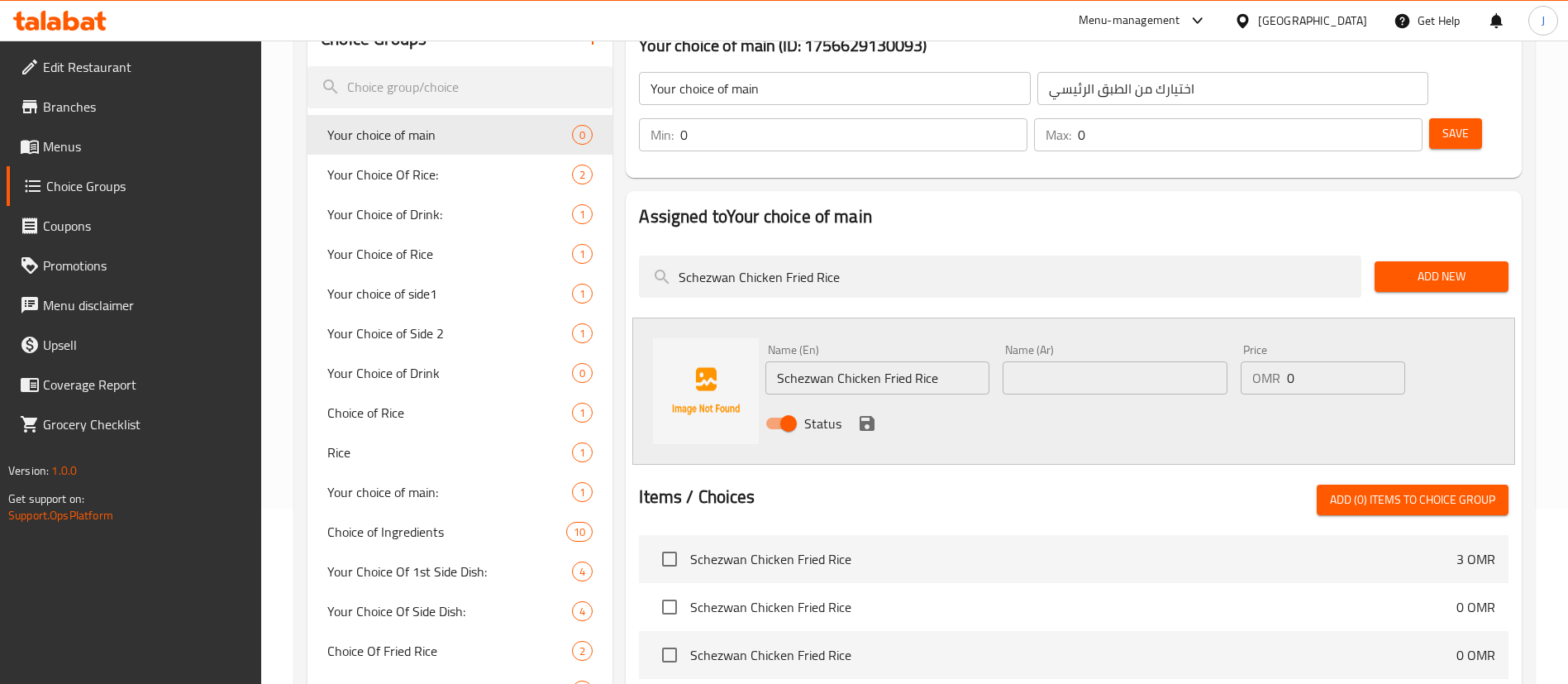
scroll to position [248, 0]
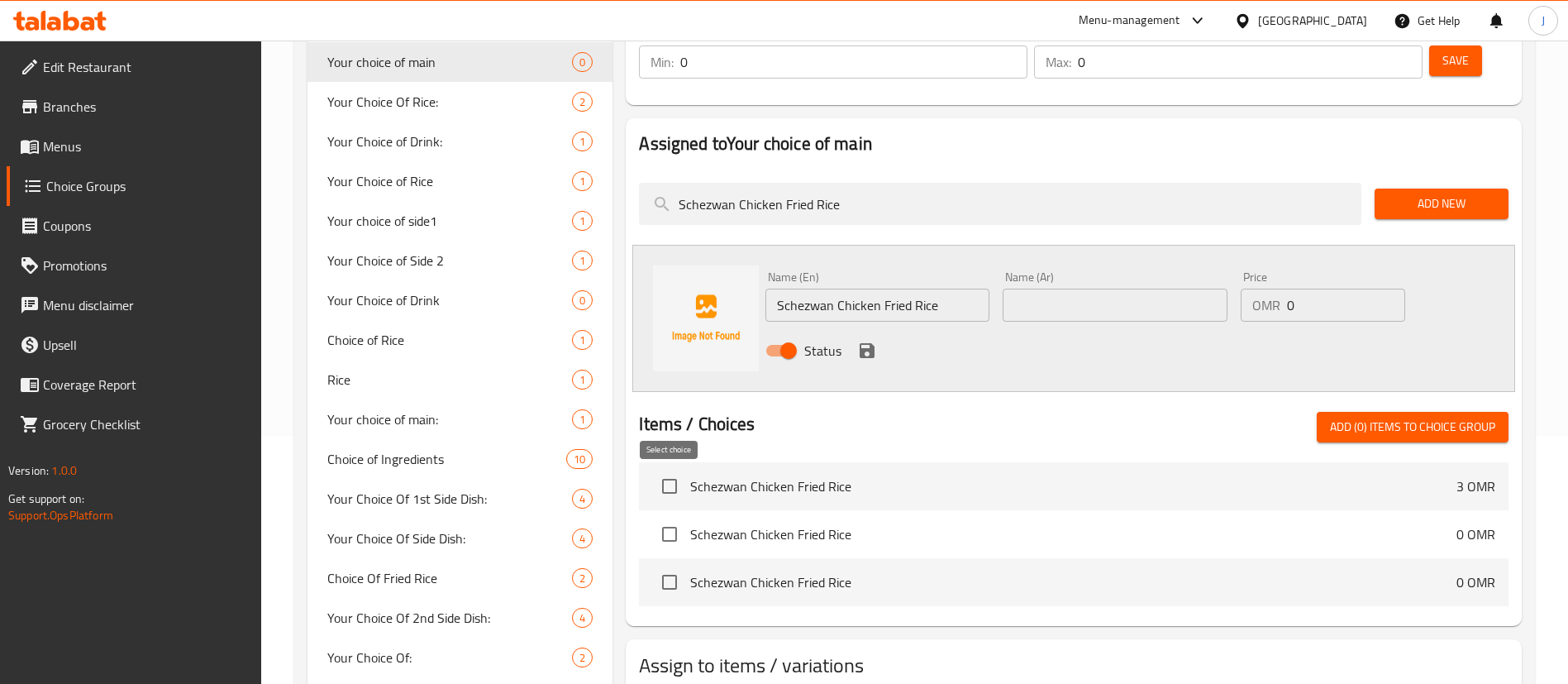
click at [663, 517] on input "checkbox" at bounding box center [669, 534] width 35 height 35
click at [1410, 417] on span "Add (1) items to choice group" at bounding box center [1413, 426] width 165 height 20
checkbox input "false"
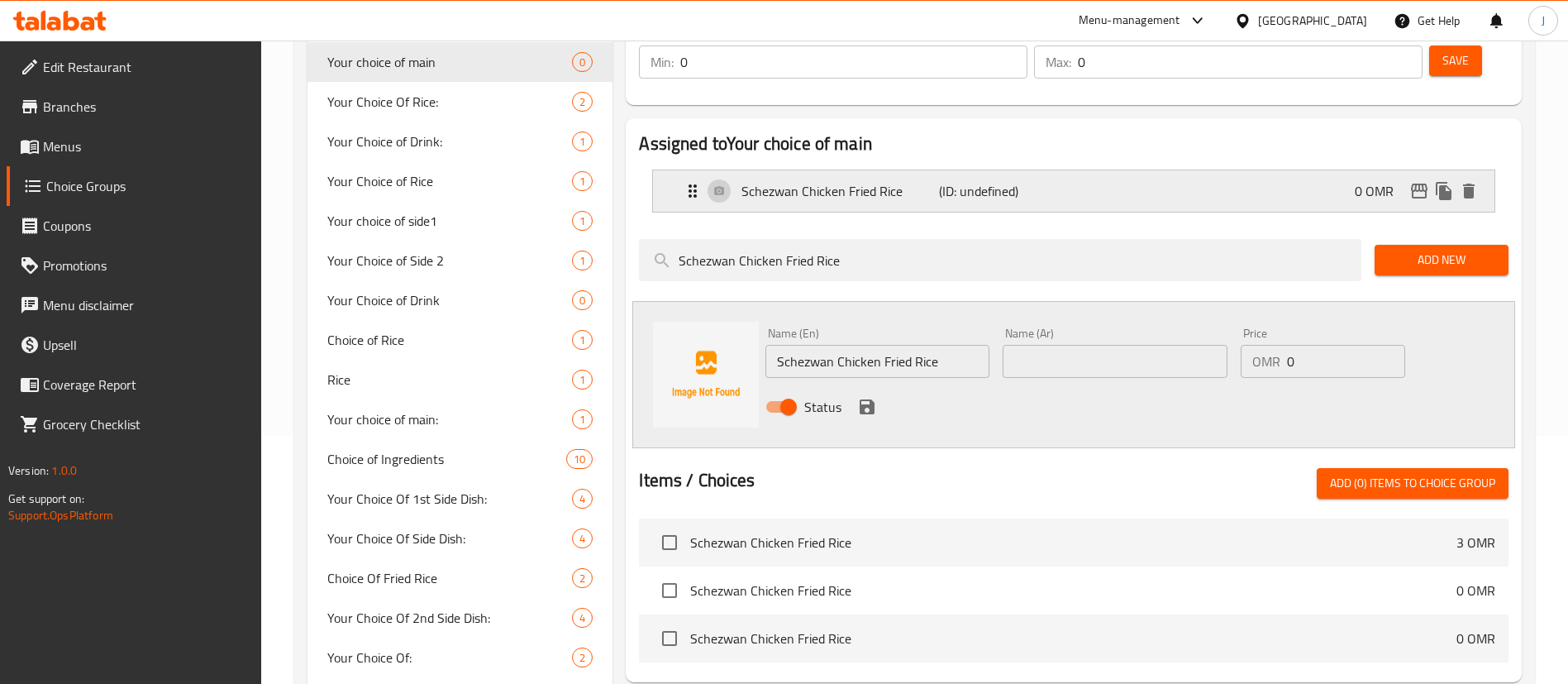
click at [864, 181] on p "Schezwan Chicken Fried Rice" at bounding box center [839, 190] width 197 height 20
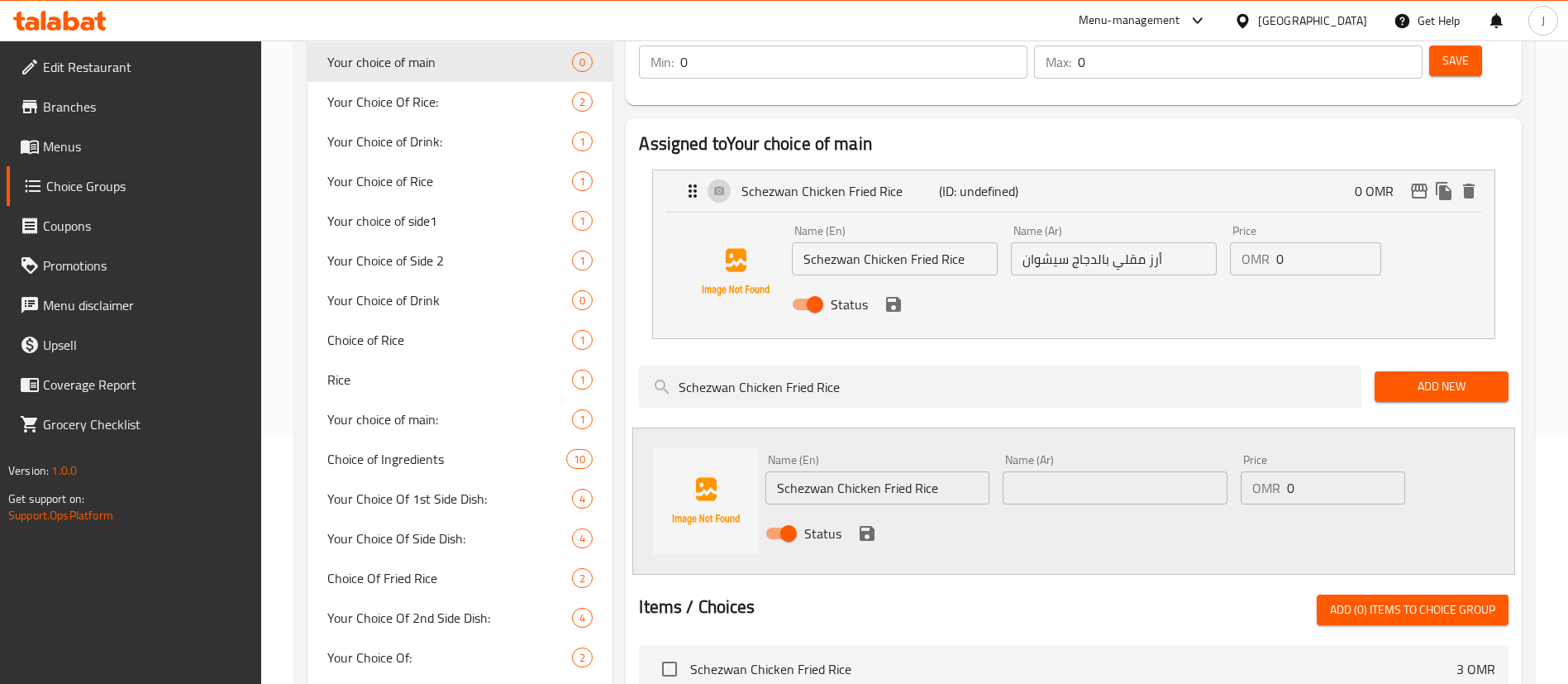
click at [1095, 242] on input "أرز مقلي بالدجاج سيشوان" at bounding box center [1114, 259] width 206 height 33
click at [1094, 242] on input "أرز مقلي بالدجاج سيشوان" at bounding box center [1114, 259] width 206 height 33
click at [1464, 181] on icon "delete" at bounding box center [1469, 190] width 20 height 20
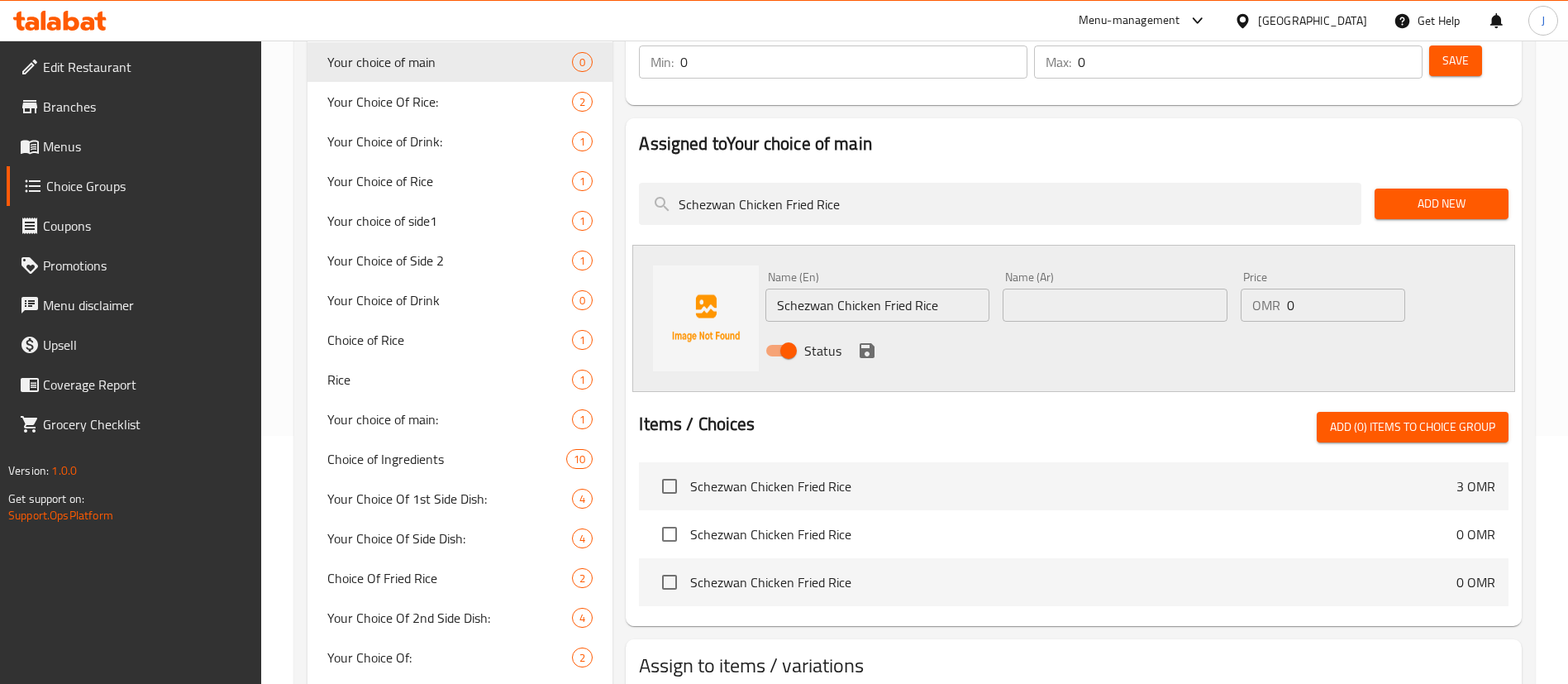
click at [1078, 289] on input "text" at bounding box center [1114, 305] width 224 height 33
paste input "أرز مقلي بالدجاج سيشوان"
type input "أرز مقلي بالدجاج سيشوان"
click at [874, 343] on icon "save" at bounding box center [866, 350] width 14 height 14
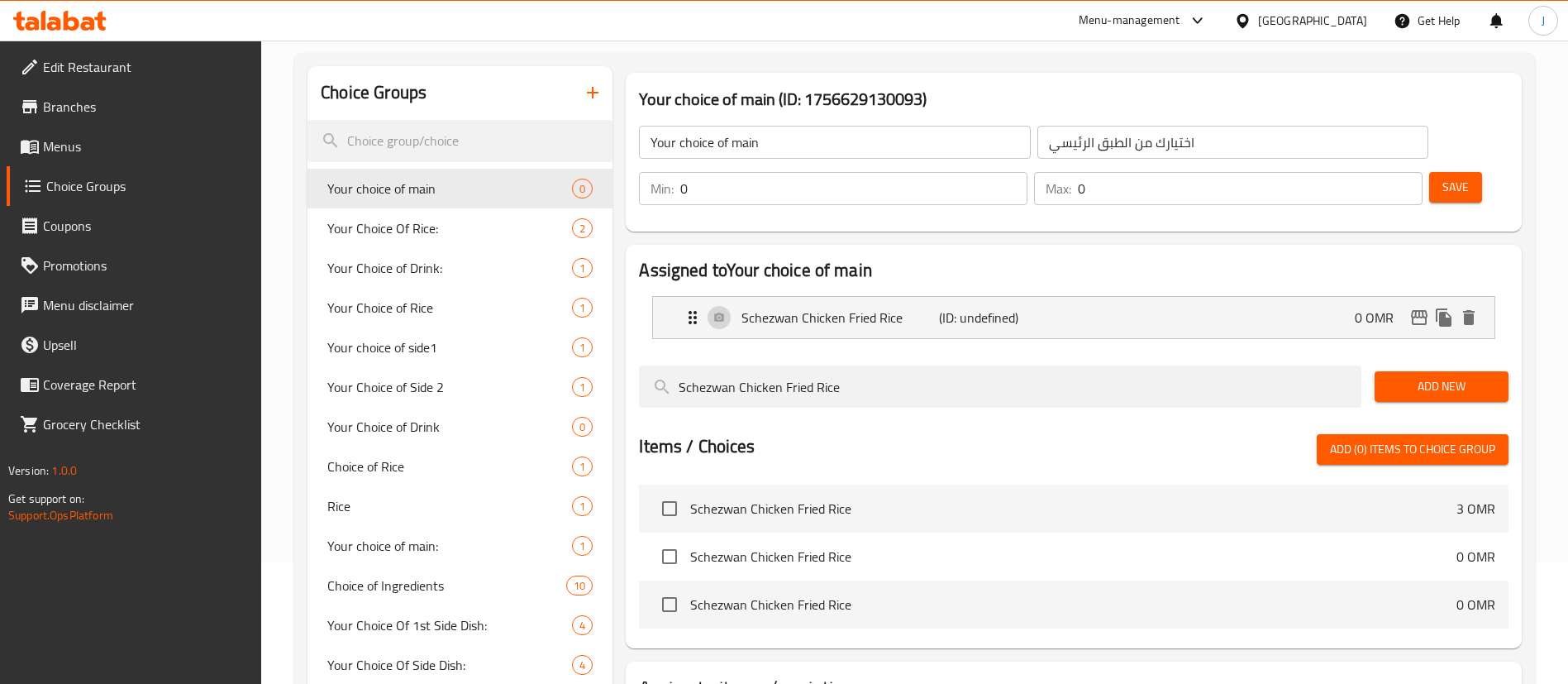
scroll to position [0, 0]
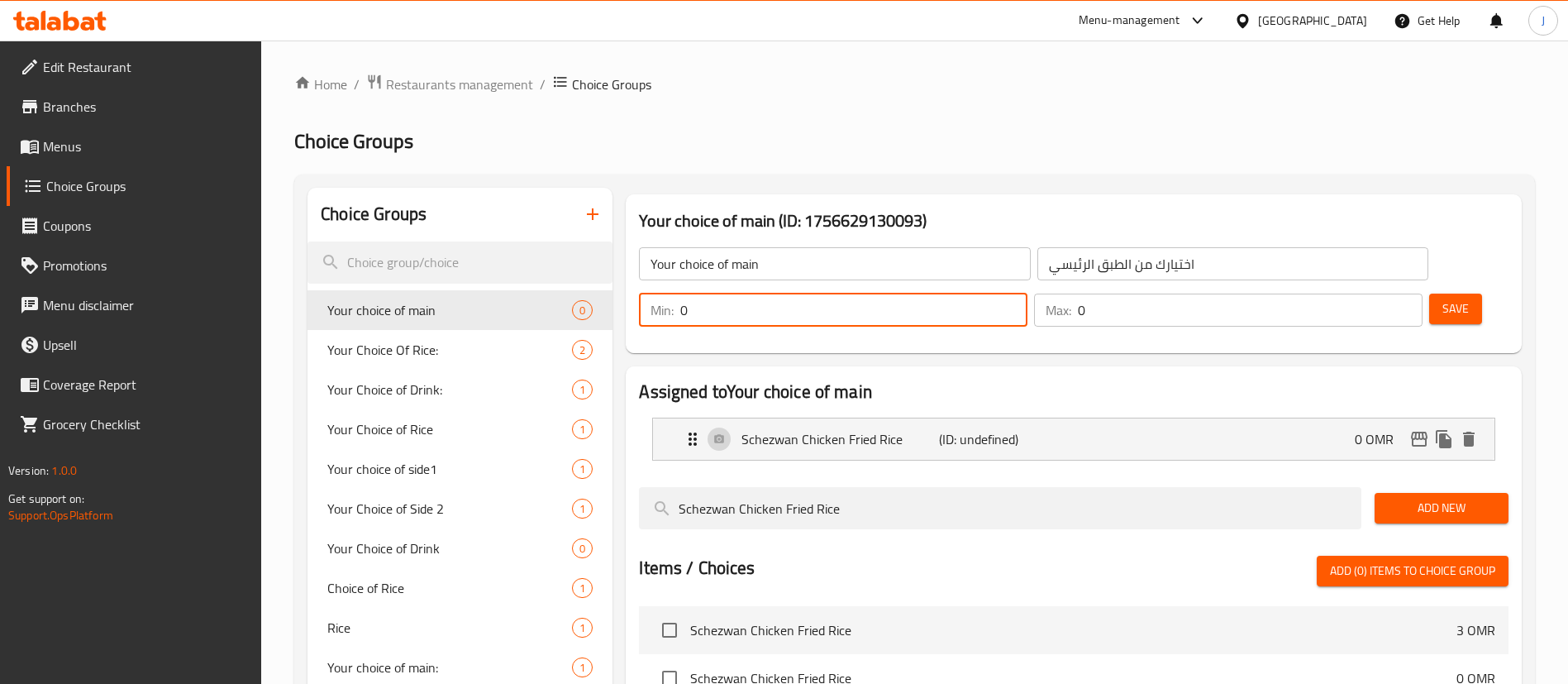
drag, startPoint x: 1278, startPoint y: 263, endPoint x: 1234, endPoint y: 260, distance: 44.1
click at [1028, 293] on div "Min: 0 ​" at bounding box center [834, 310] width 388 height 33
type input "1"
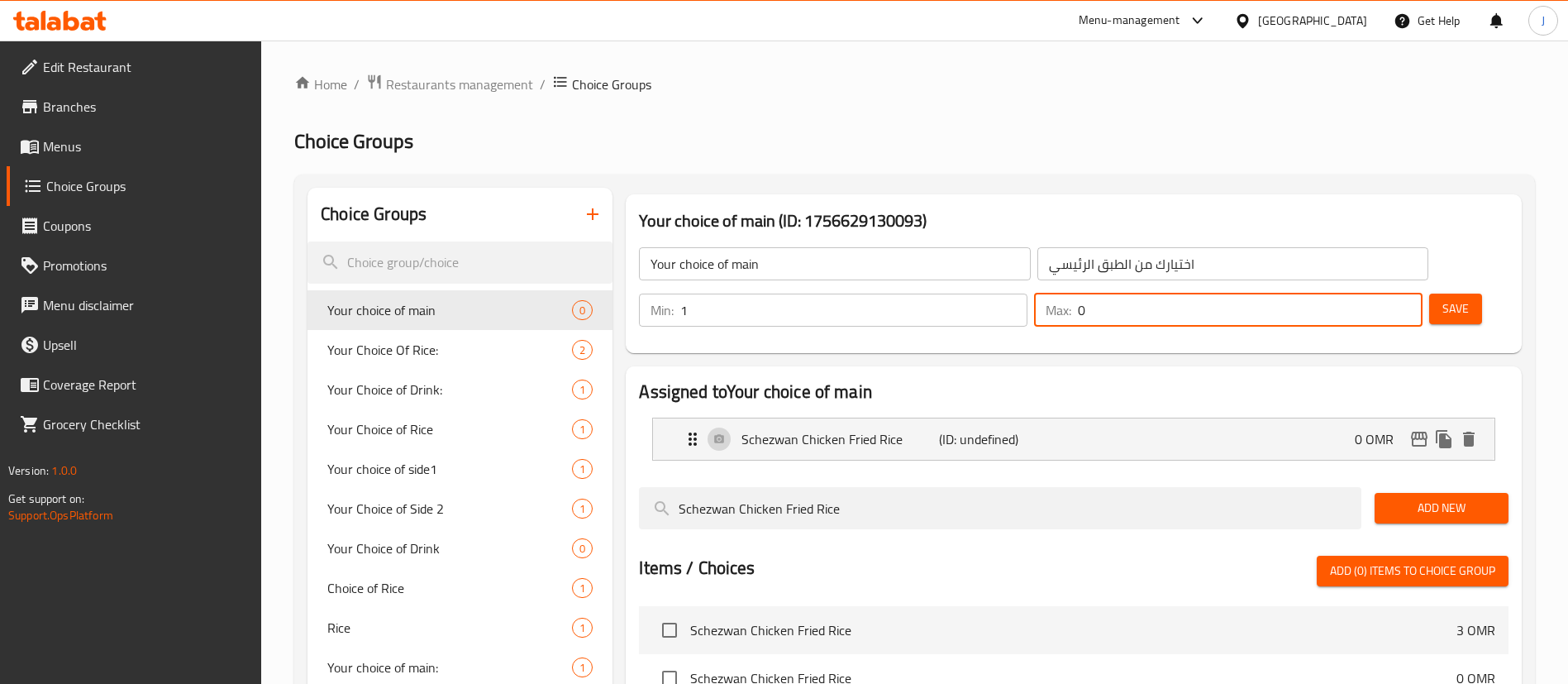
drag, startPoint x: 1366, startPoint y: 259, endPoint x: 1336, endPoint y: 262, distance: 30.1
click at [1336, 293] on div "Max: 0 ​" at bounding box center [1229, 310] width 388 height 33
type input "1"
click at [1443, 298] on span "Save" at bounding box center [1456, 308] width 27 height 20
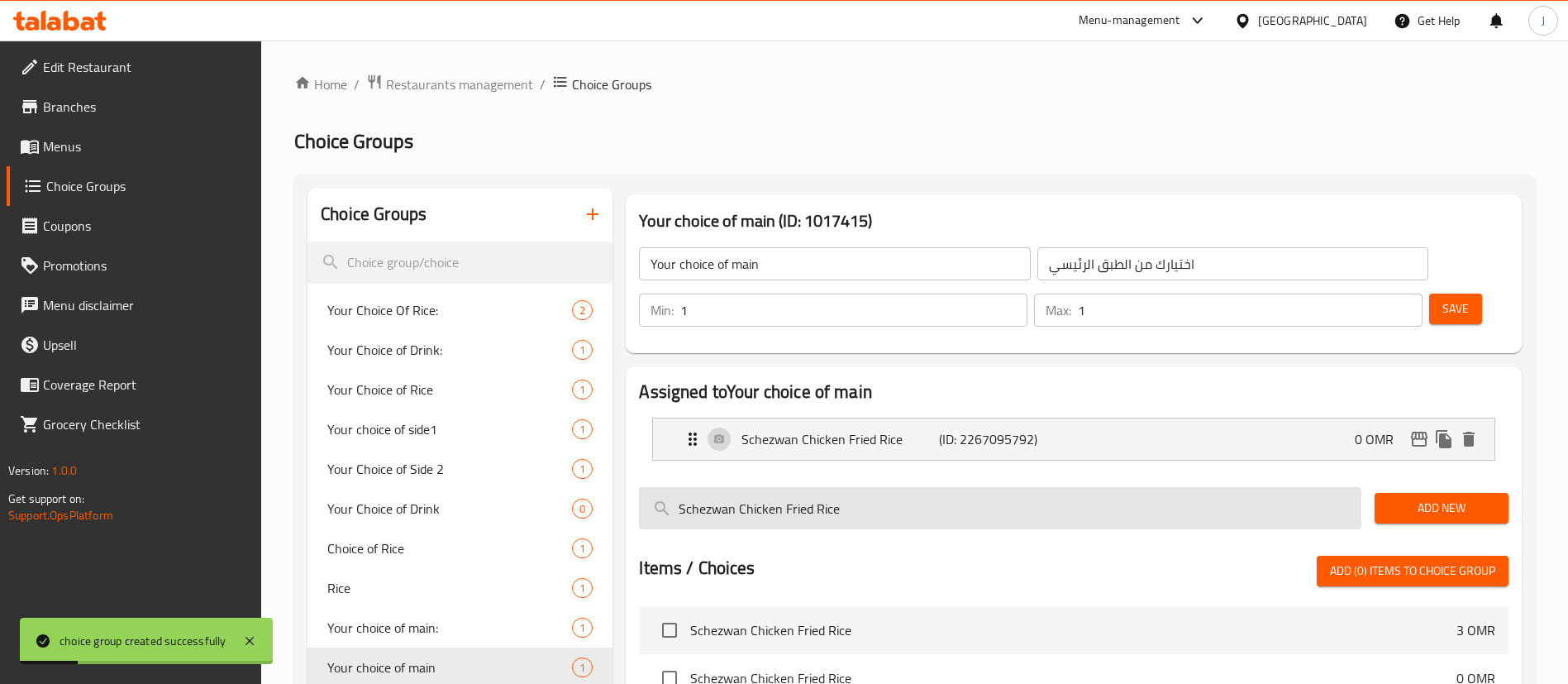
drag, startPoint x: 831, startPoint y: 464, endPoint x: 662, endPoint y: 455, distance: 169.2
click at [662, 487] on input "Schezwan Chicken Fried Rice" at bounding box center [1001, 508] width 723 height 42
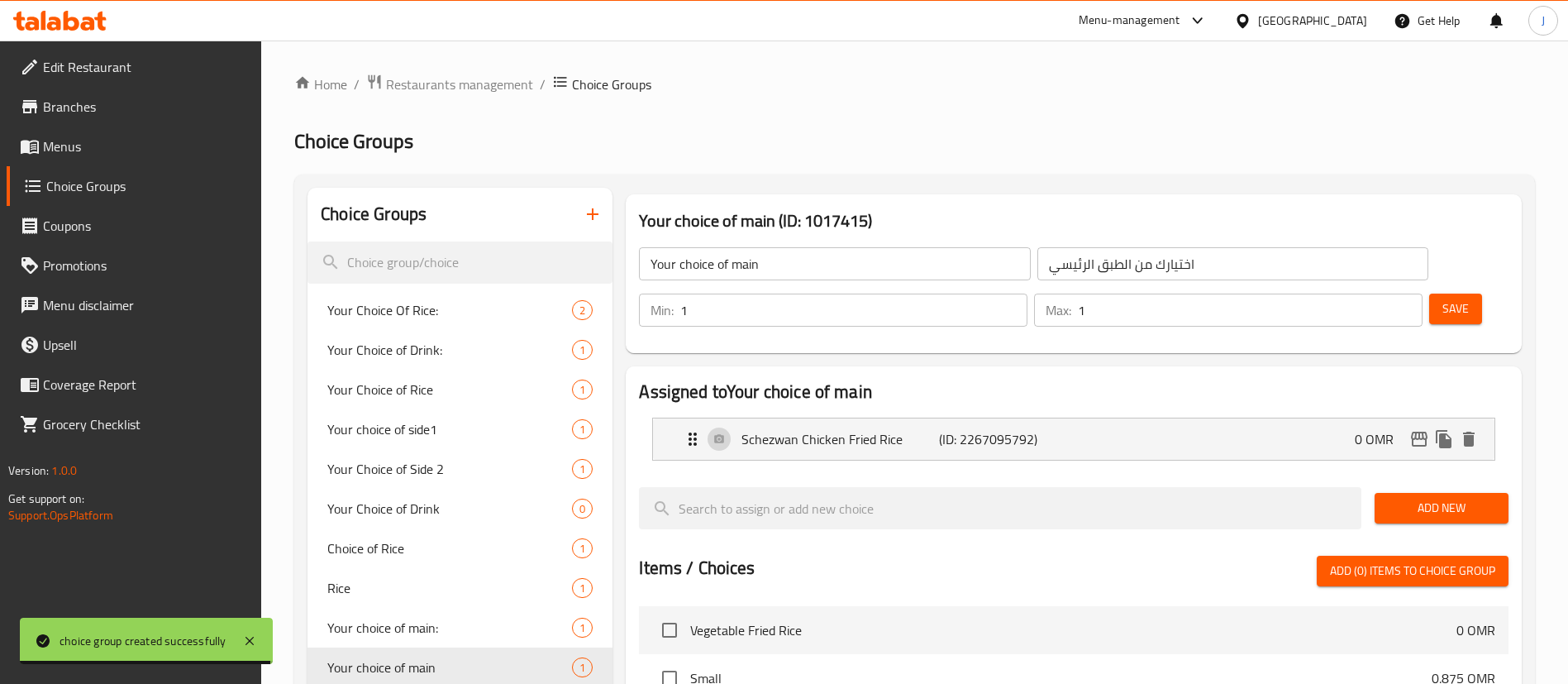
click at [926, 89] on ol "Home / Restaurants management / Choice Groups" at bounding box center [914, 85] width 1241 height 21
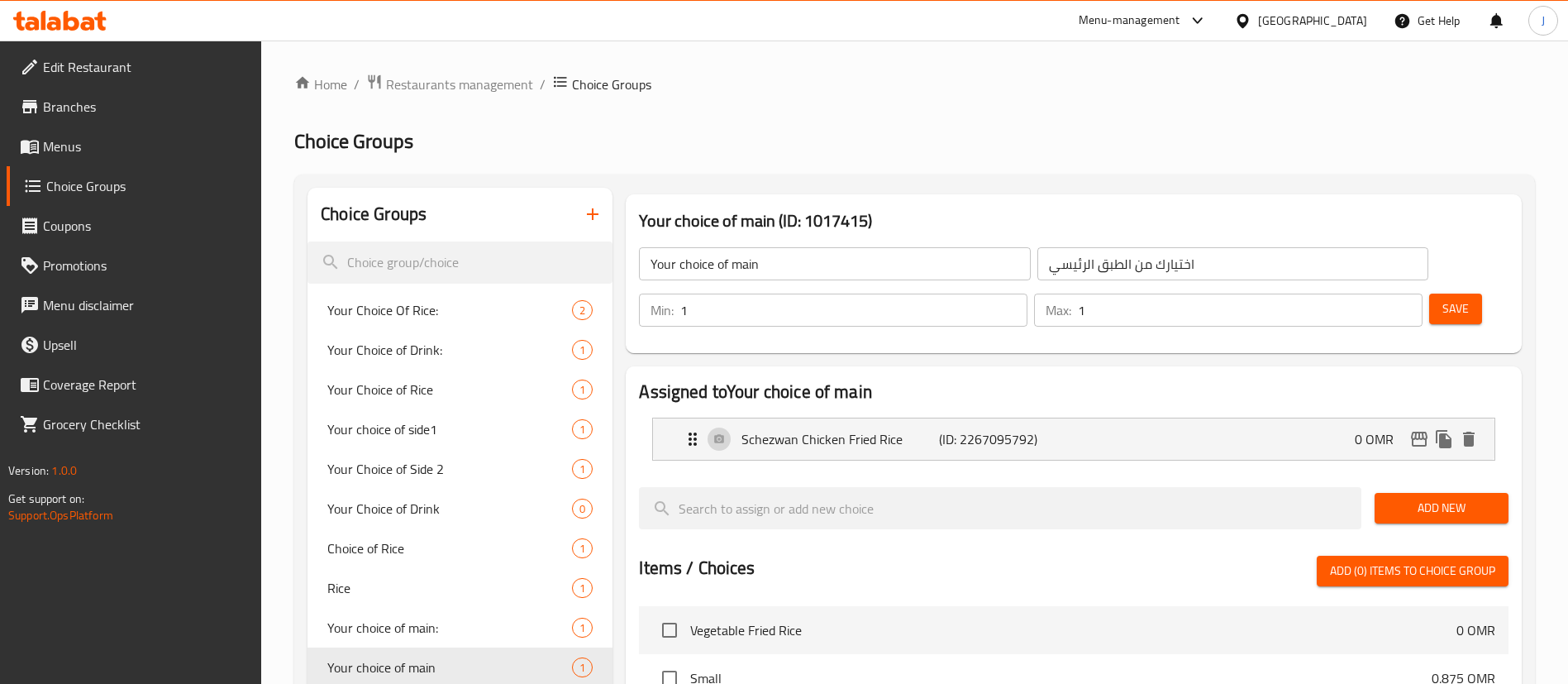
click at [588, 224] on button "button" at bounding box center [592, 214] width 39 height 39
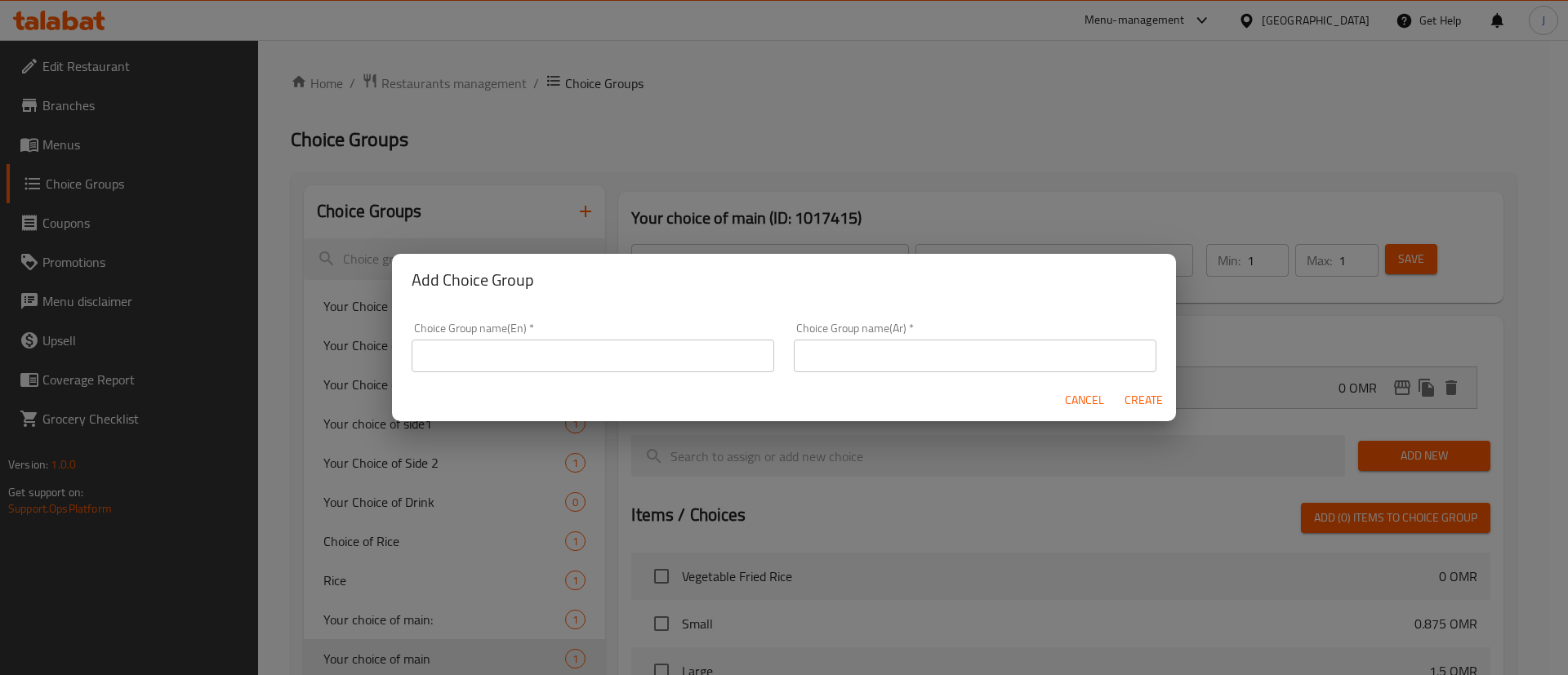
click at [549, 369] on input "text" at bounding box center [593, 356] width 363 height 32
click at [473, 361] on input "Your choice of main:" at bounding box center [593, 356] width 363 height 32
type input "Your choose of main:"
click at [920, 364] on input "text" at bounding box center [975, 356] width 363 height 32
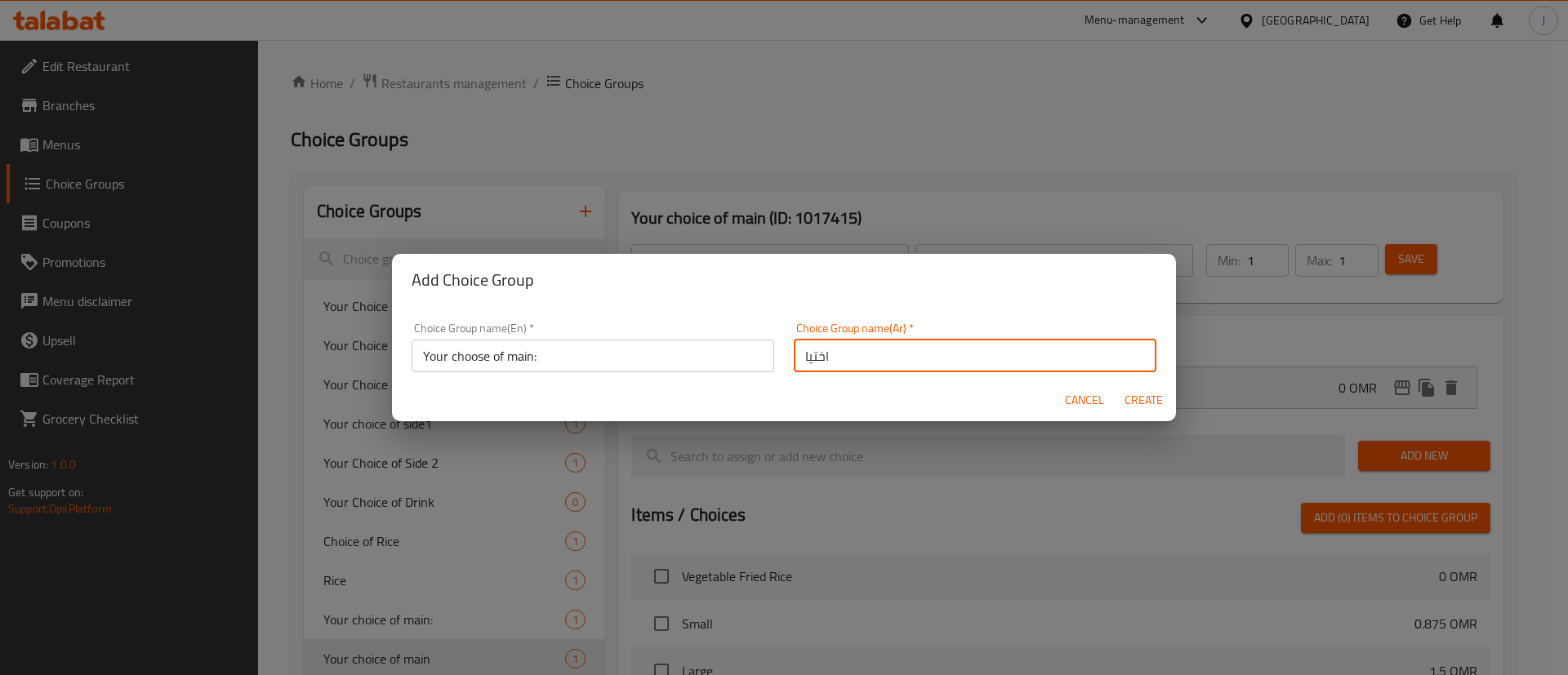
type input "اختيارك من الطبق الرئيسي:"
click at [1151, 406] on span "Create" at bounding box center [1143, 400] width 39 height 20
type input "Your choose of main:"
type input "اختيارك من الطبق الرئيسي:"
type input "0"
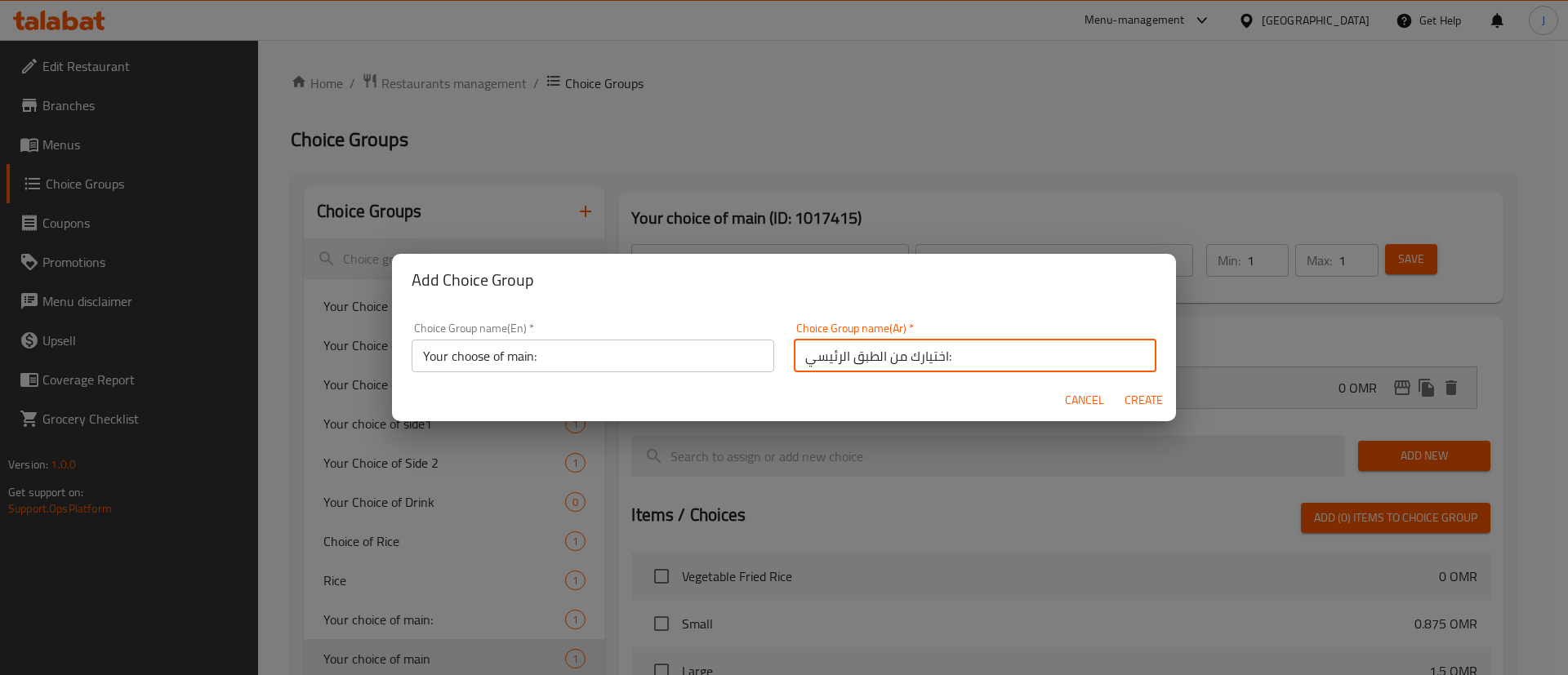
type input "0"
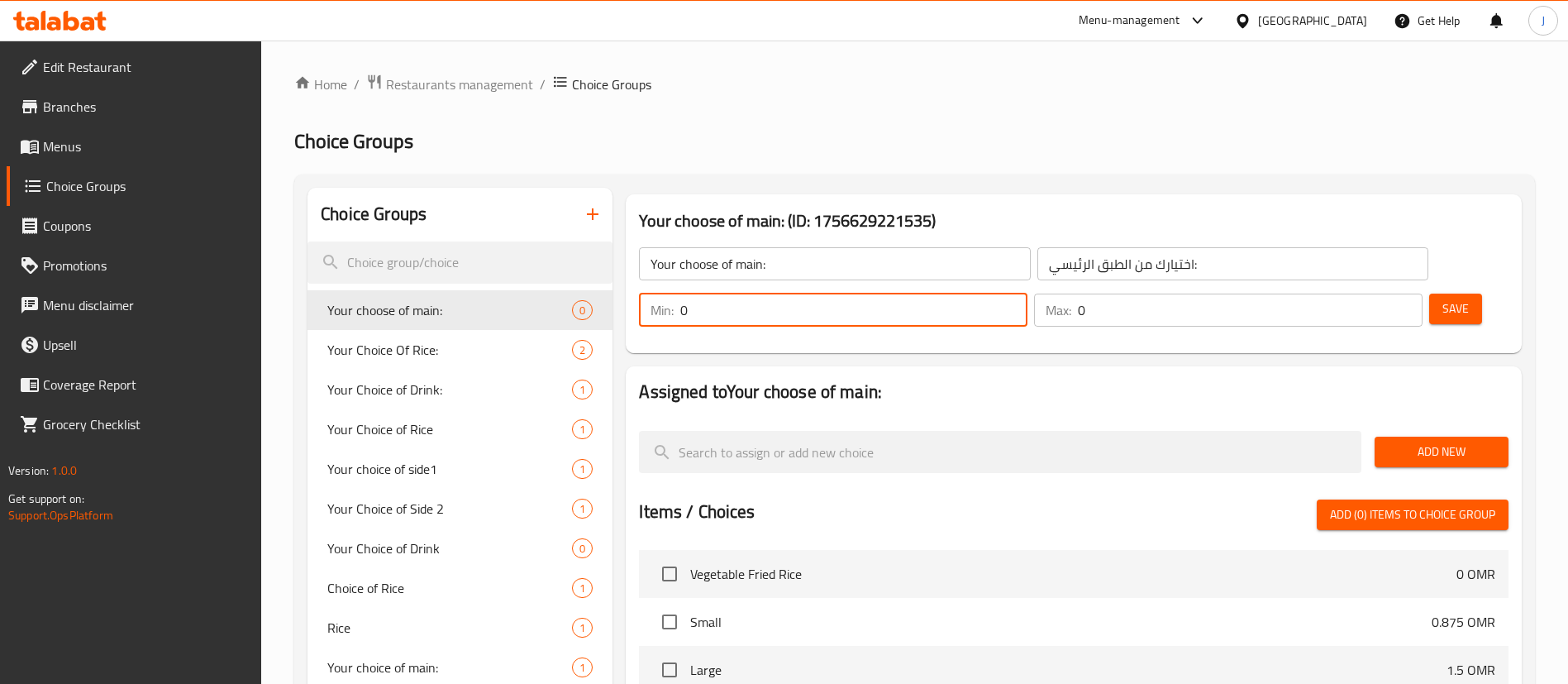
drag, startPoint x: 1269, startPoint y: 268, endPoint x: 1247, endPoint y: 268, distance: 22.0
click at [1028, 293] on div "Min: 0 ​" at bounding box center [834, 310] width 388 height 33
type input "1"
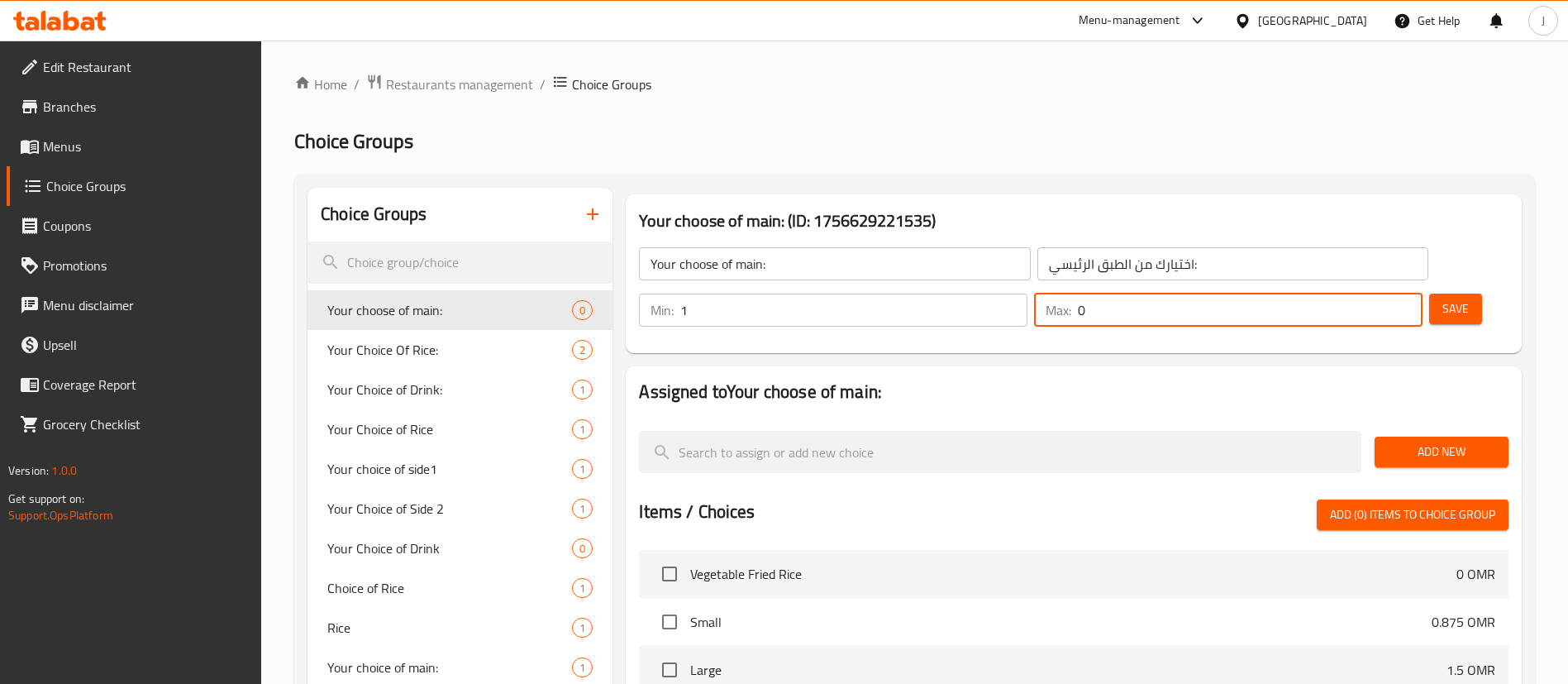
drag, startPoint x: 1359, startPoint y: 264, endPoint x: 1342, endPoint y: 263, distance: 17.0
click at [1342, 293] on div "Max: 0 ​" at bounding box center [1229, 310] width 388 height 33
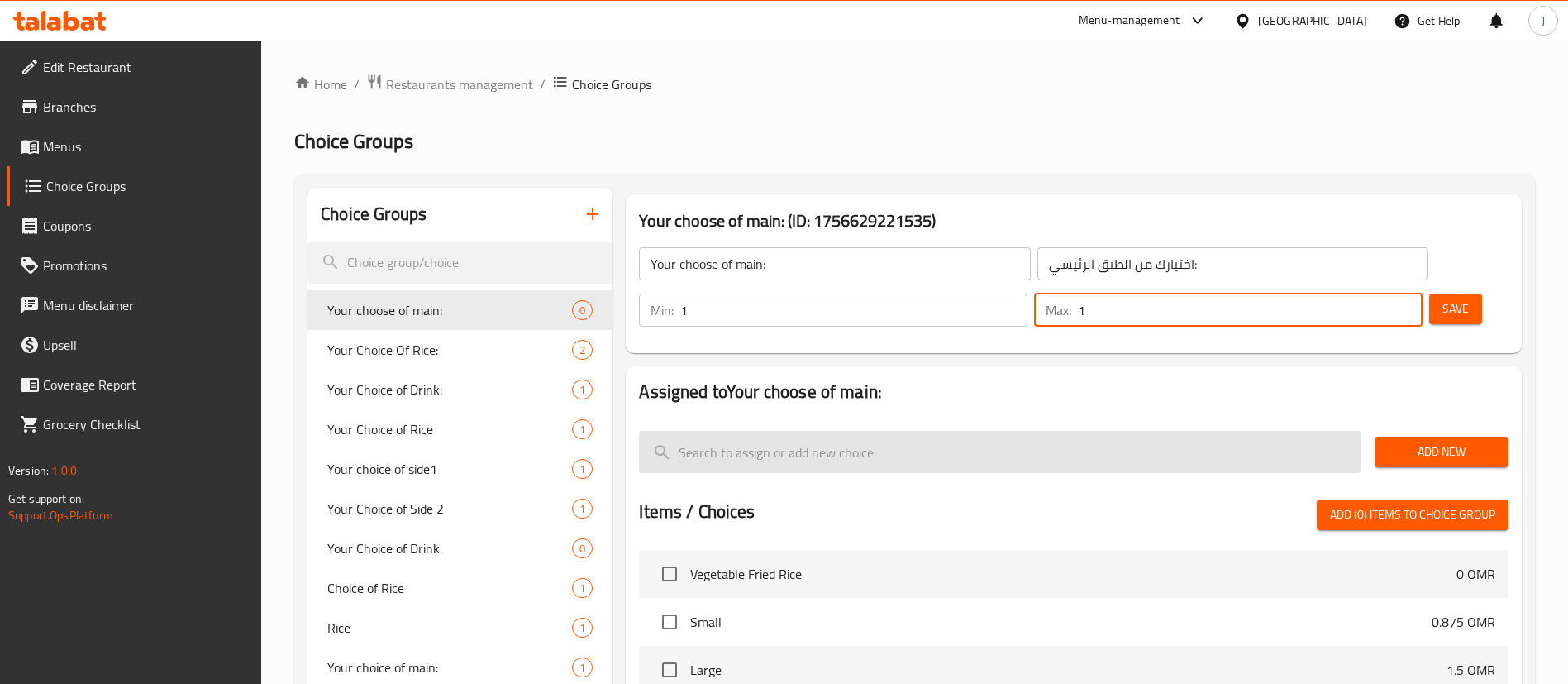
type input "1"
click at [746, 431] on input "search" at bounding box center [1001, 452] width 723 height 42
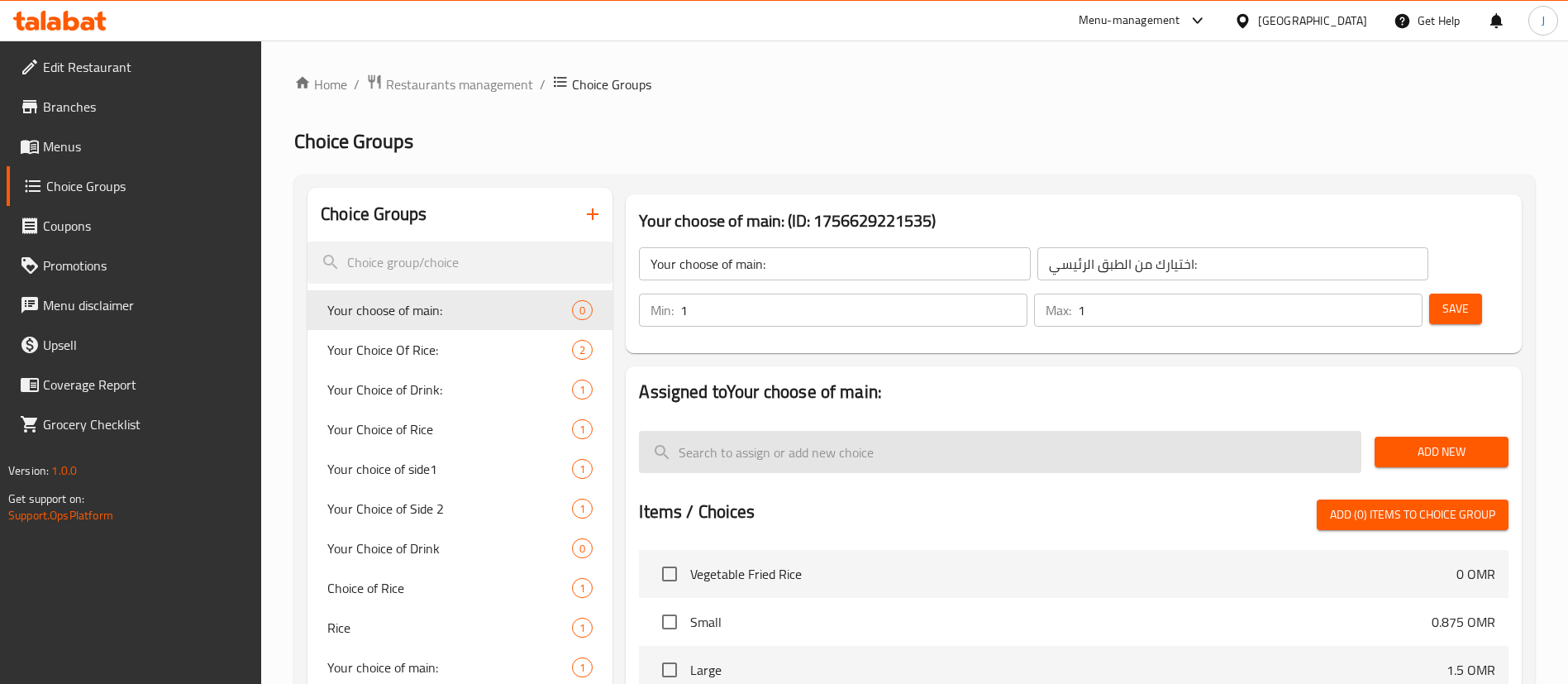
paste input "Vegetable Fried Rice"
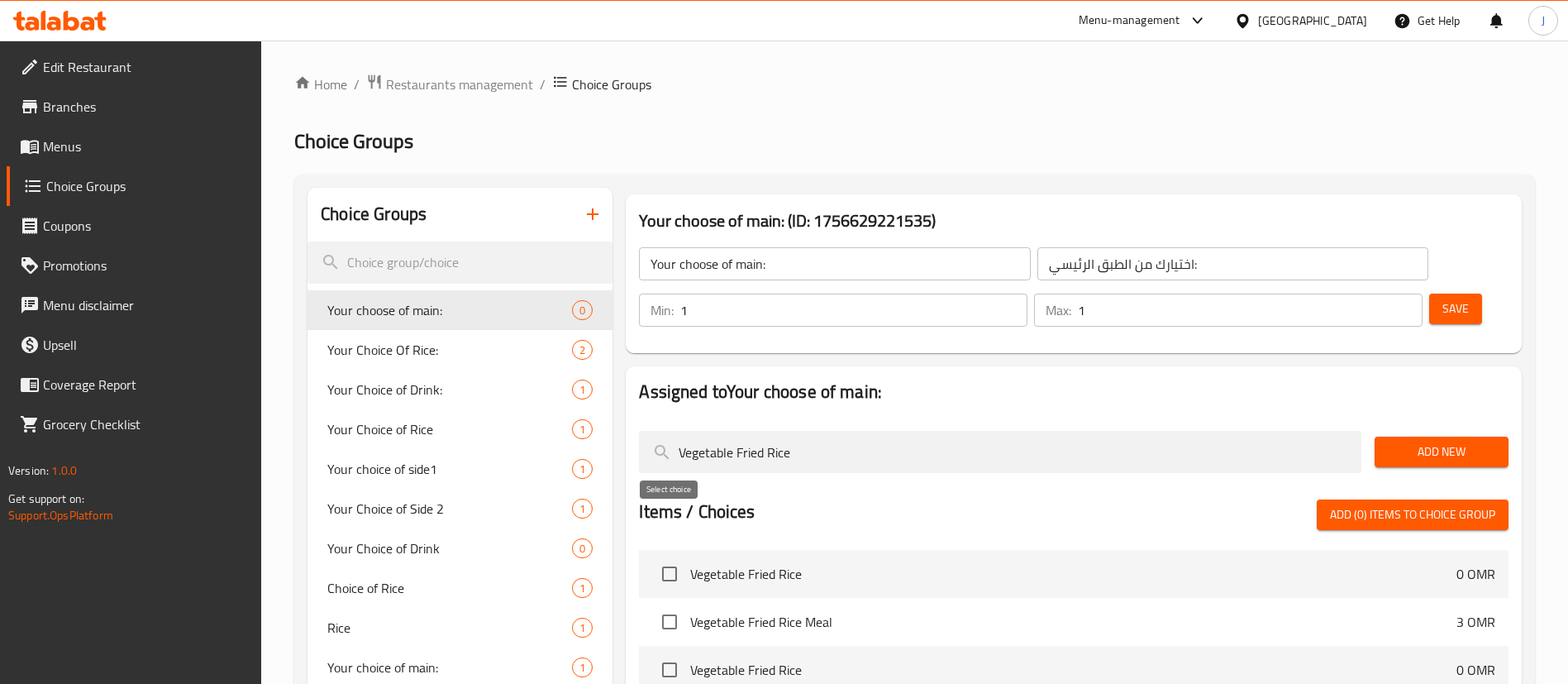
type input "Vegetable Fried Rice"
click at [669, 557] on input "checkbox" at bounding box center [669, 574] width 35 height 35
click at [1369, 505] on span "Add (1) items to choice group" at bounding box center [1413, 515] width 165 height 20
checkbox input "false"
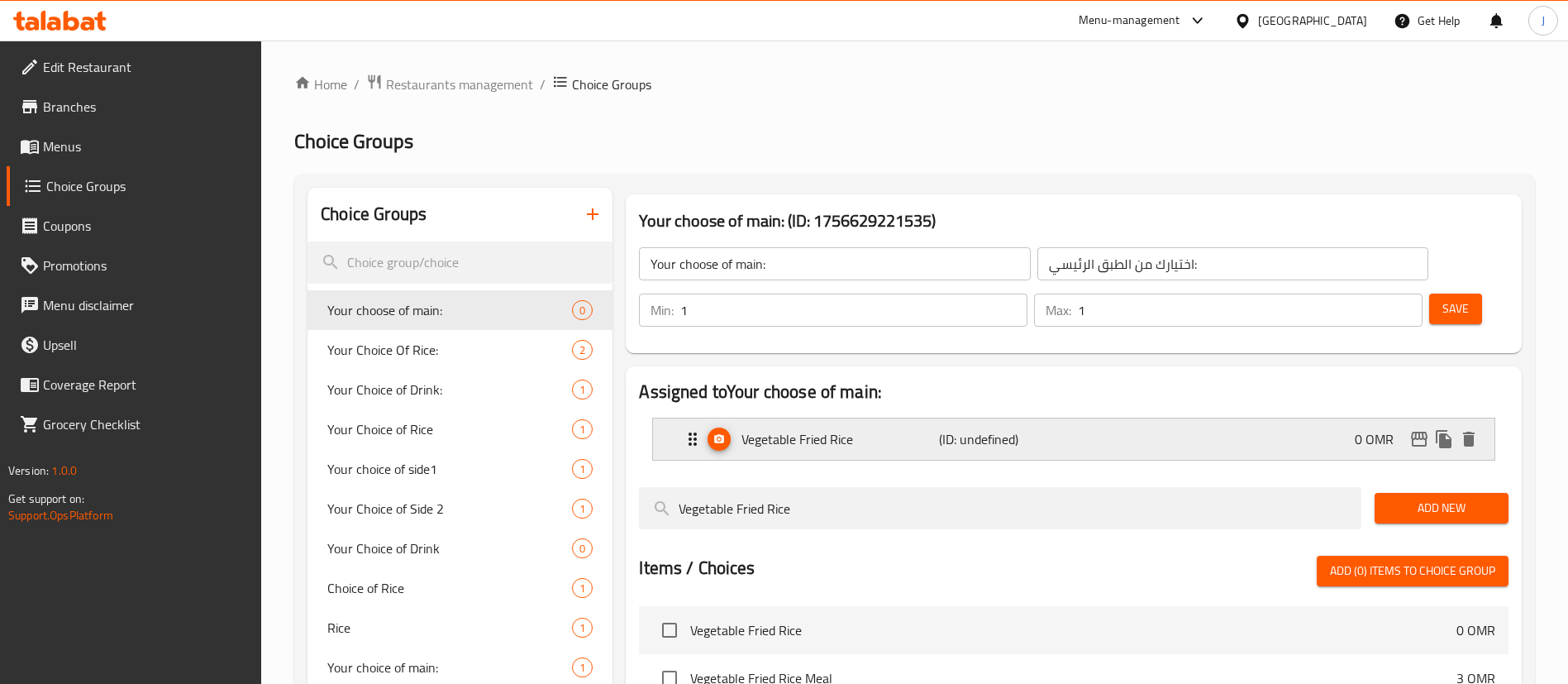
click at [1044, 418] on div "Vegetable Fried Rice (ID: undefined) 0 OMR" at bounding box center [1079, 439] width 792 height 41
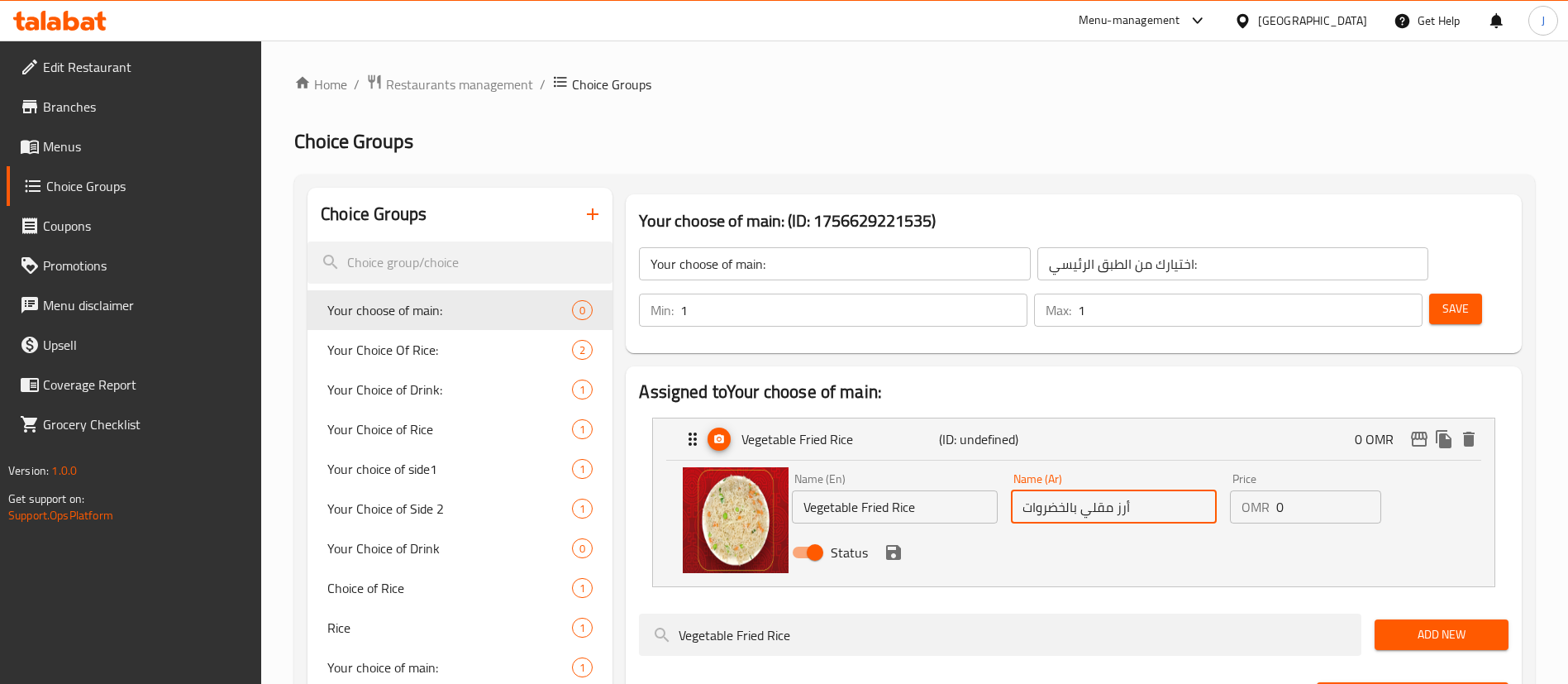
drag, startPoint x: 1161, startPoint y: 452, endPoint x: 991, endPoint y: 457, distance: 170.1
click at [991, 467] on div "Name (En) Vegetable Fried Rice Name (En) Name (Ar) أرز مقلي بالخضروات Name (Ar)…" at bounding box center [1114, 520] width 658 height 109
click at [1471, 429] on icon "delete" at bounding box center [1469, 439] width 20 height 20
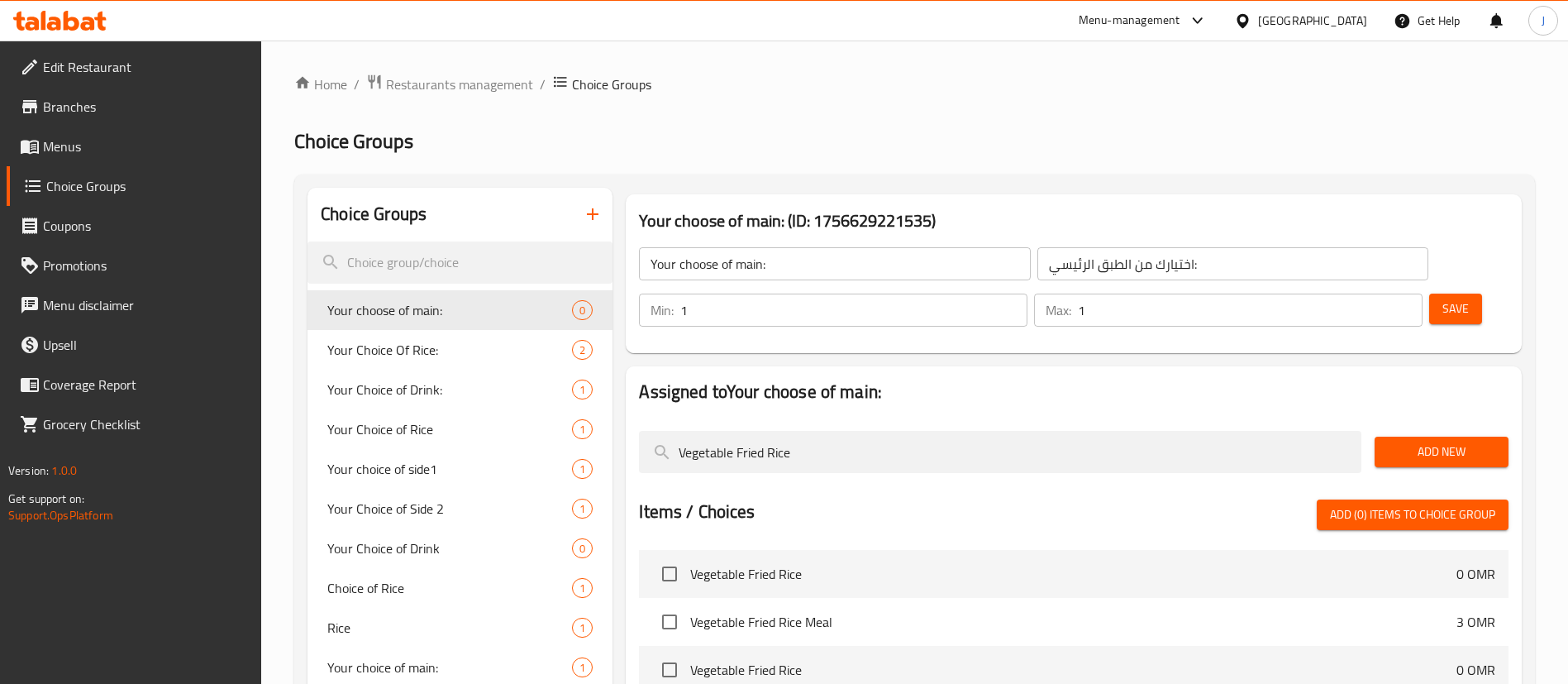
click at [1444, 442] on span "Add New" at bounding box center [1442, 451] width 108 height 20
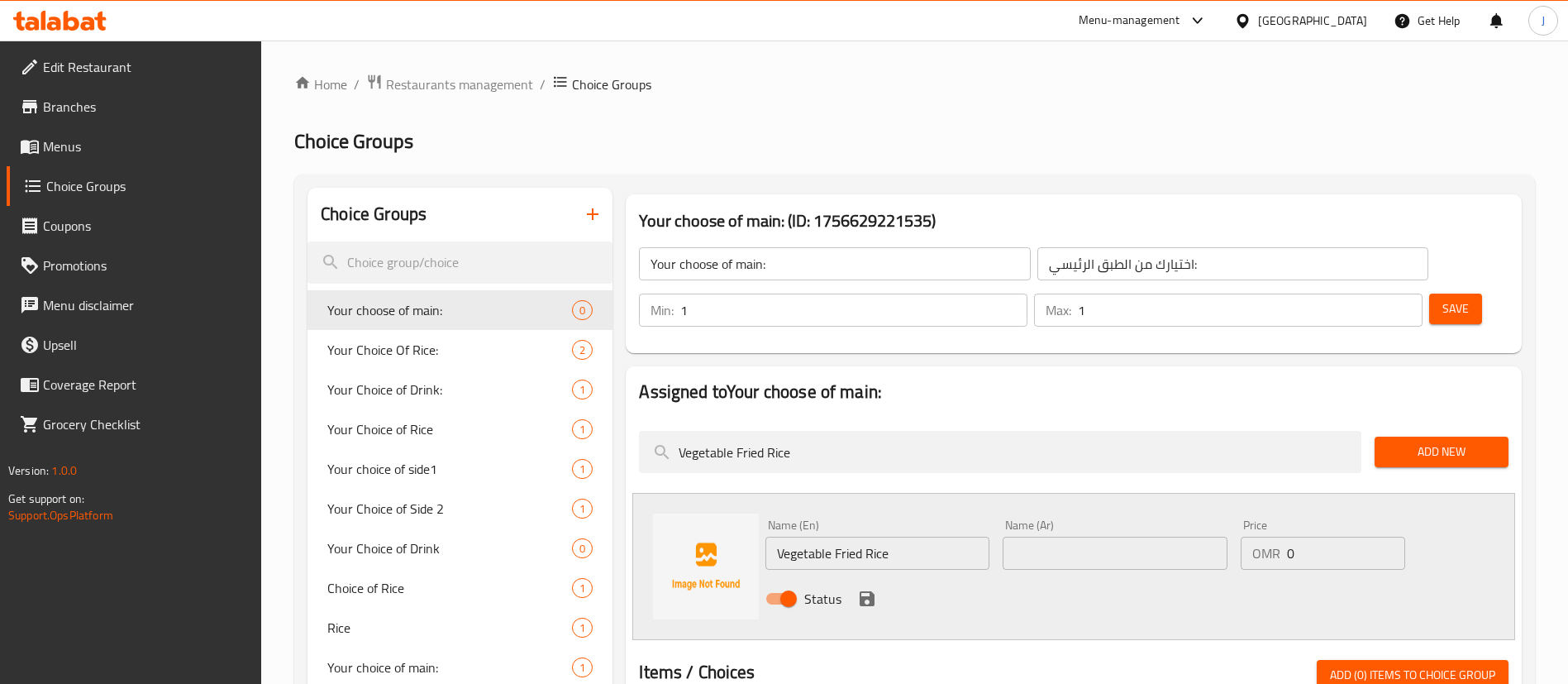
click at [1054, 537] on input "text" at bounding box center [1114, 553] width 224 height 33
paste input "أرز مقلي بالخضروات"
type input "أرز مقلي بالخضروات"
click at [869, 589] on icon "save" at bounding box center [867, 598] width 20 height 20
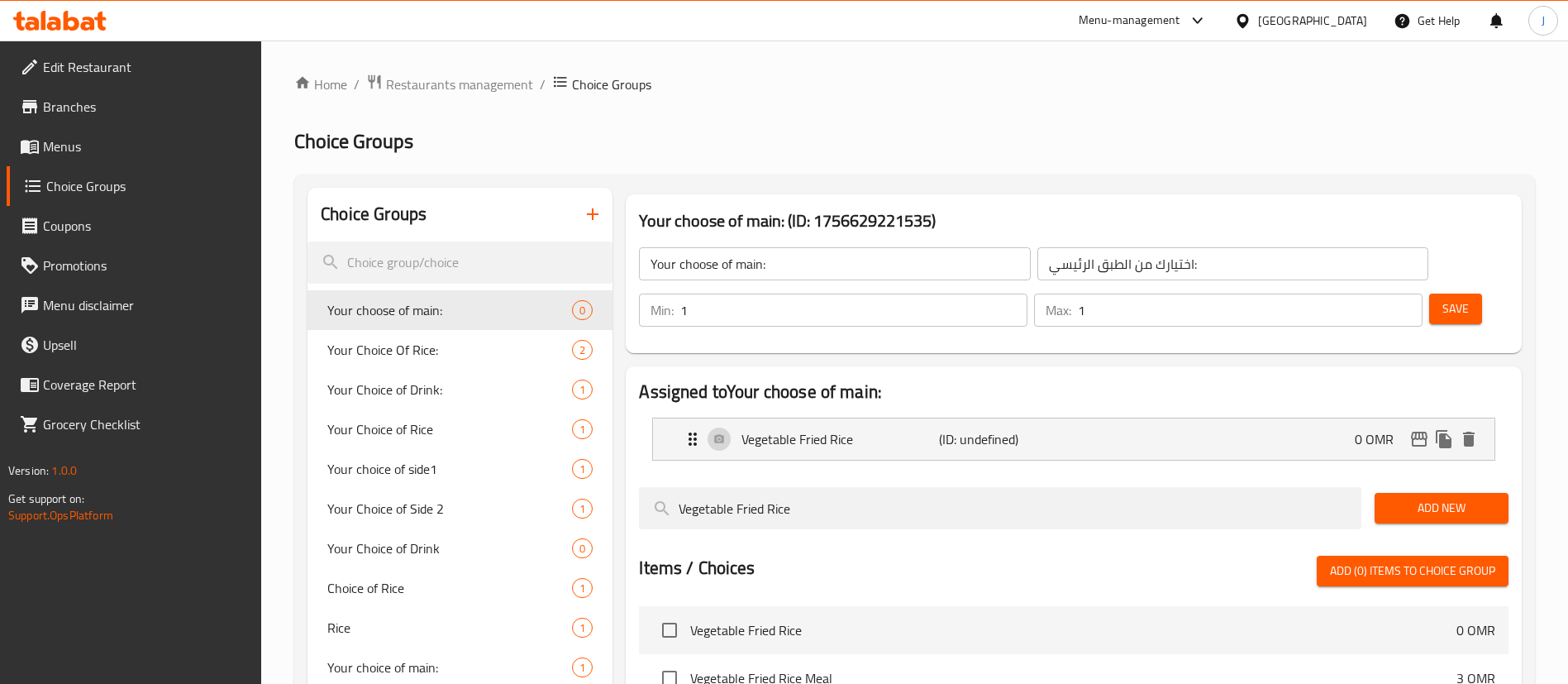
click at [1443, 298] on span "Save" at bounding box center [1456, 308] width 27 height 20
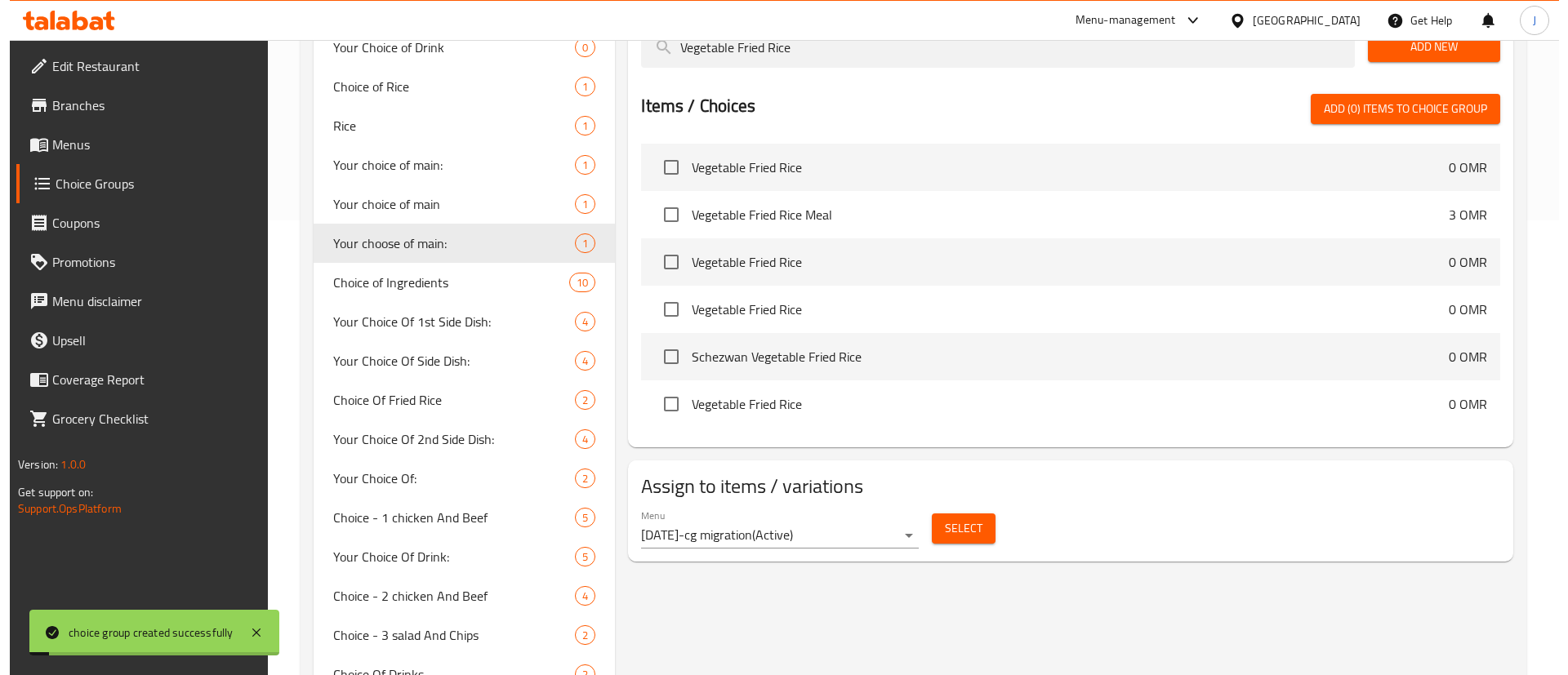
scroll to position [526, 0]
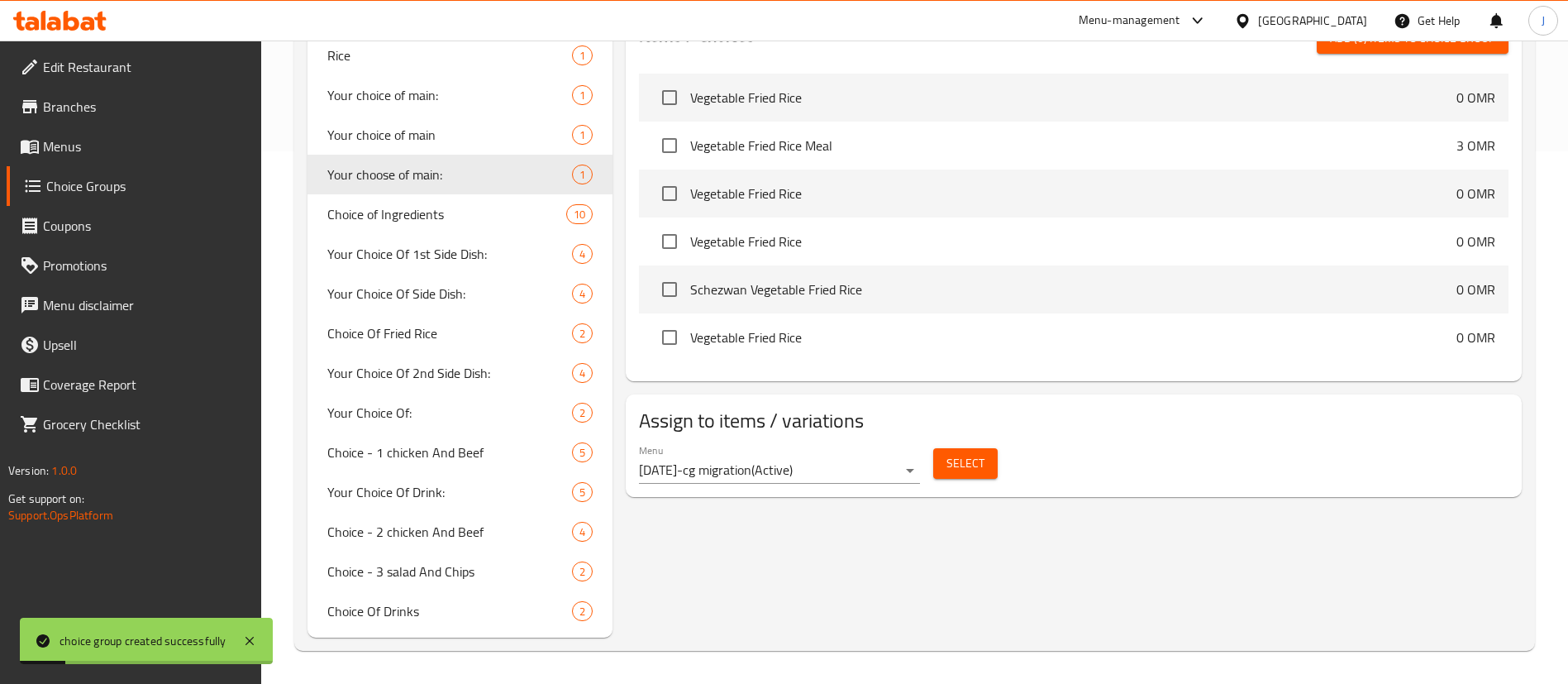
click at [988, 448] on button "Select" at bounding box center [965, 464] width 64 height 31
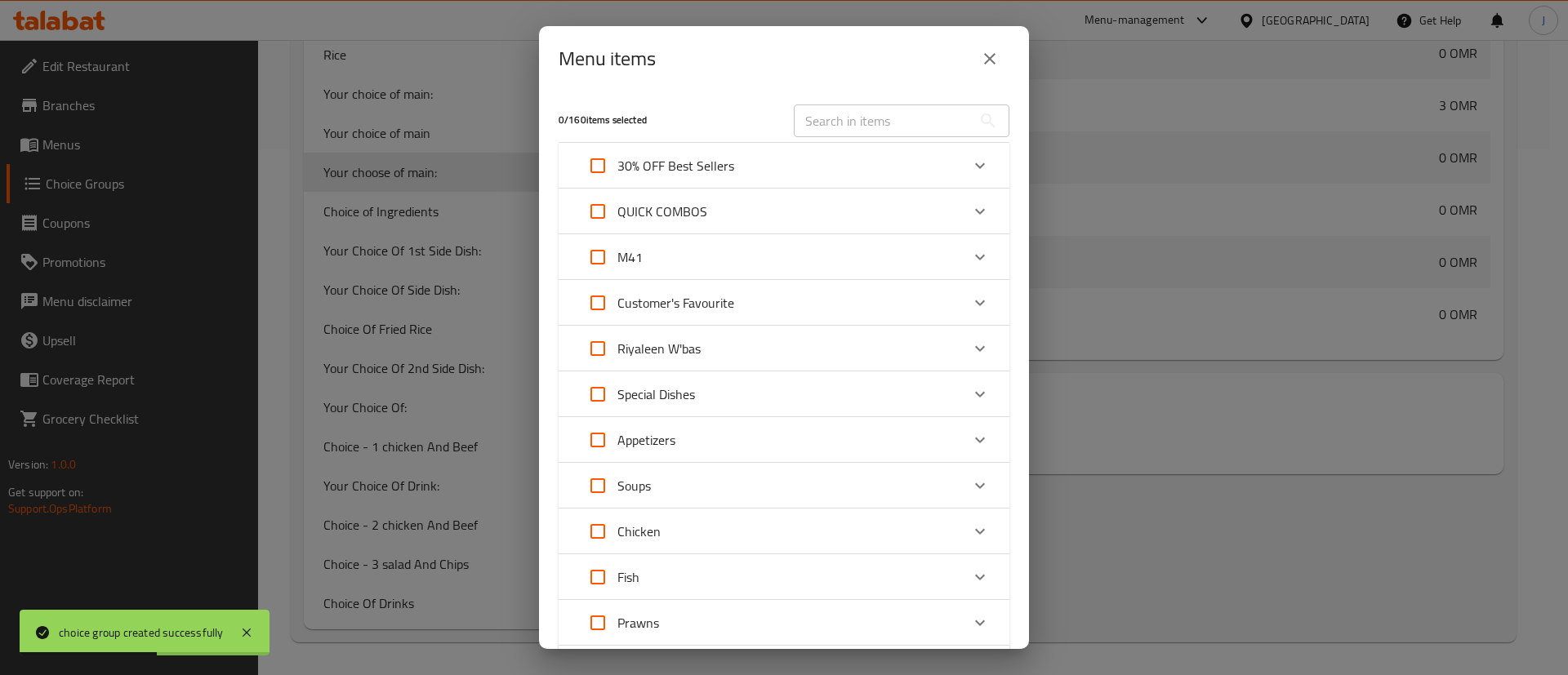
click at [971, 253] on icon "Expand" at bounding box center [980, 257] width 20 height 20
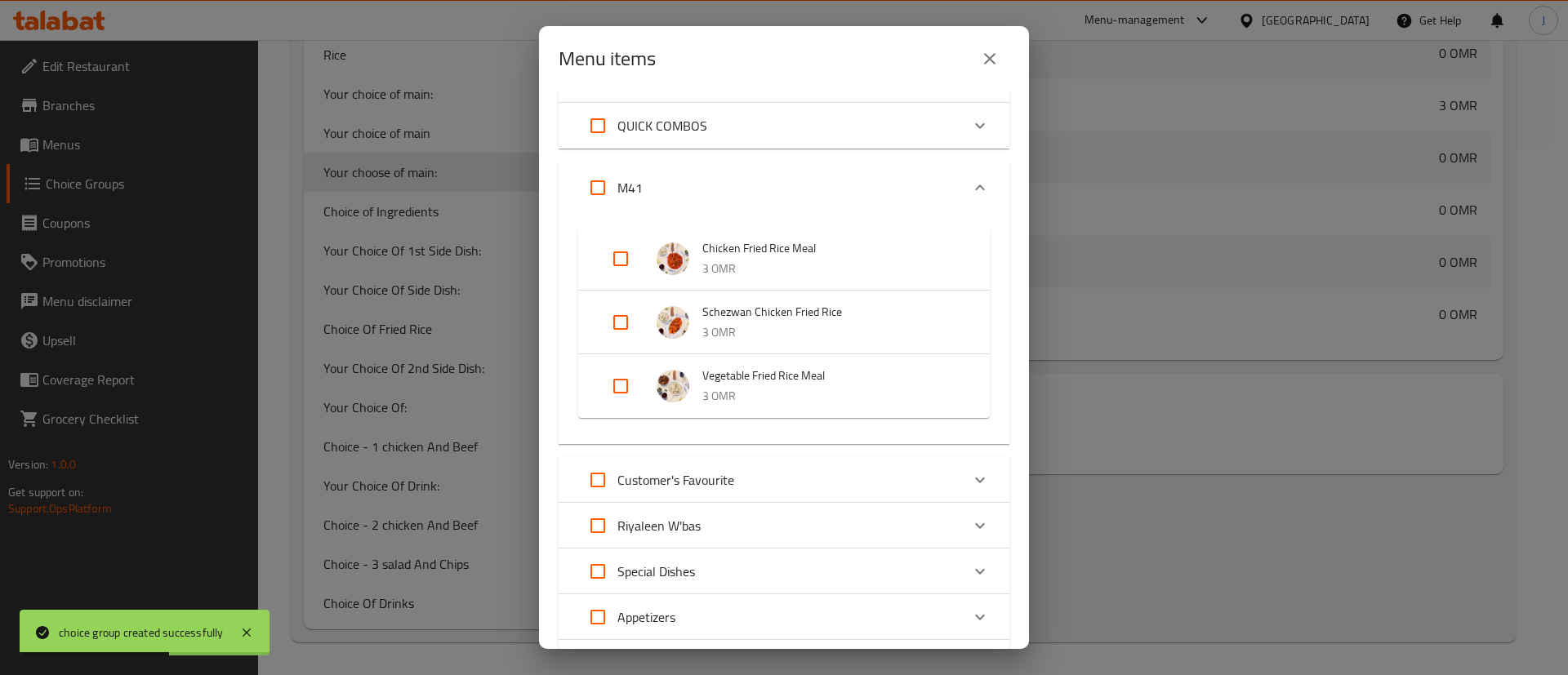
scroll to position [122, 0]
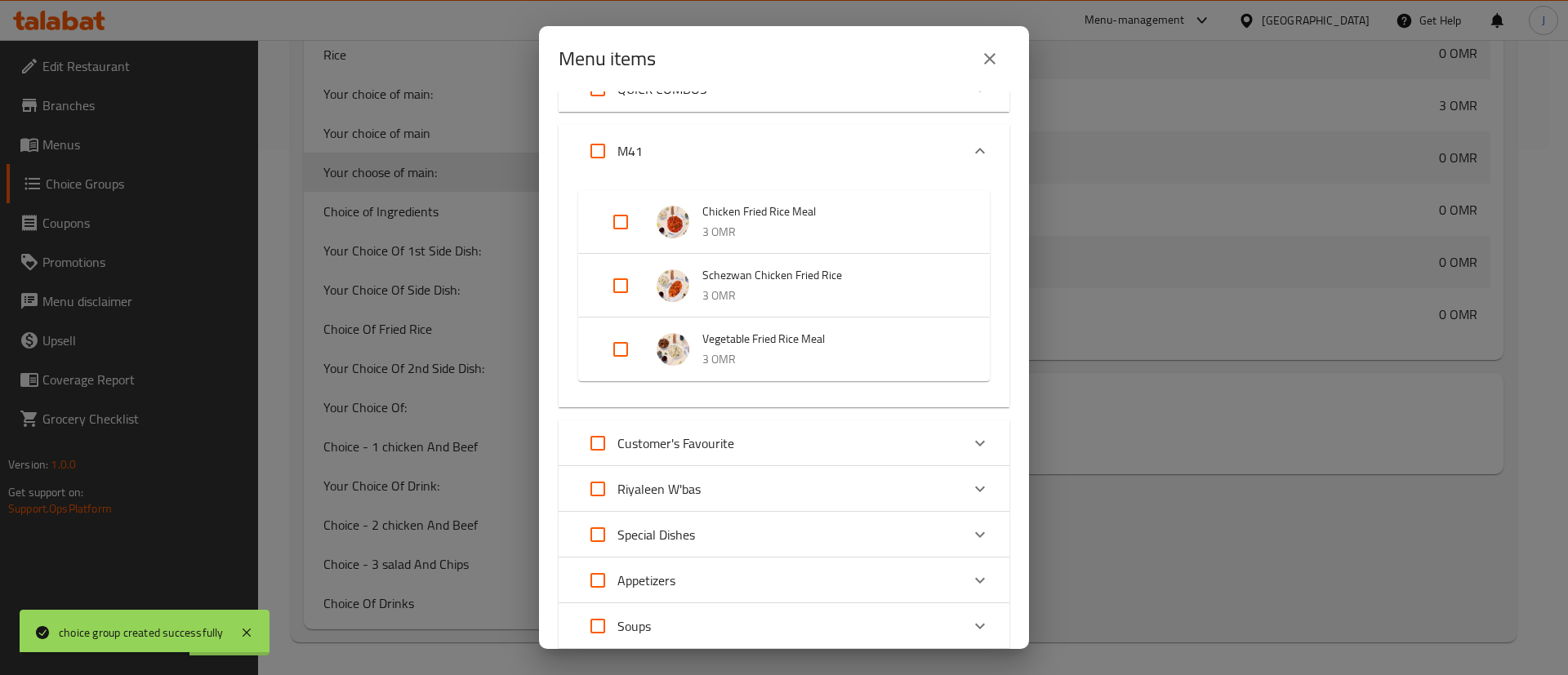
click at [744, 331] on span "Vegetable Fried Rice Meal" at bounding box center [830, 339] width 255 height 20
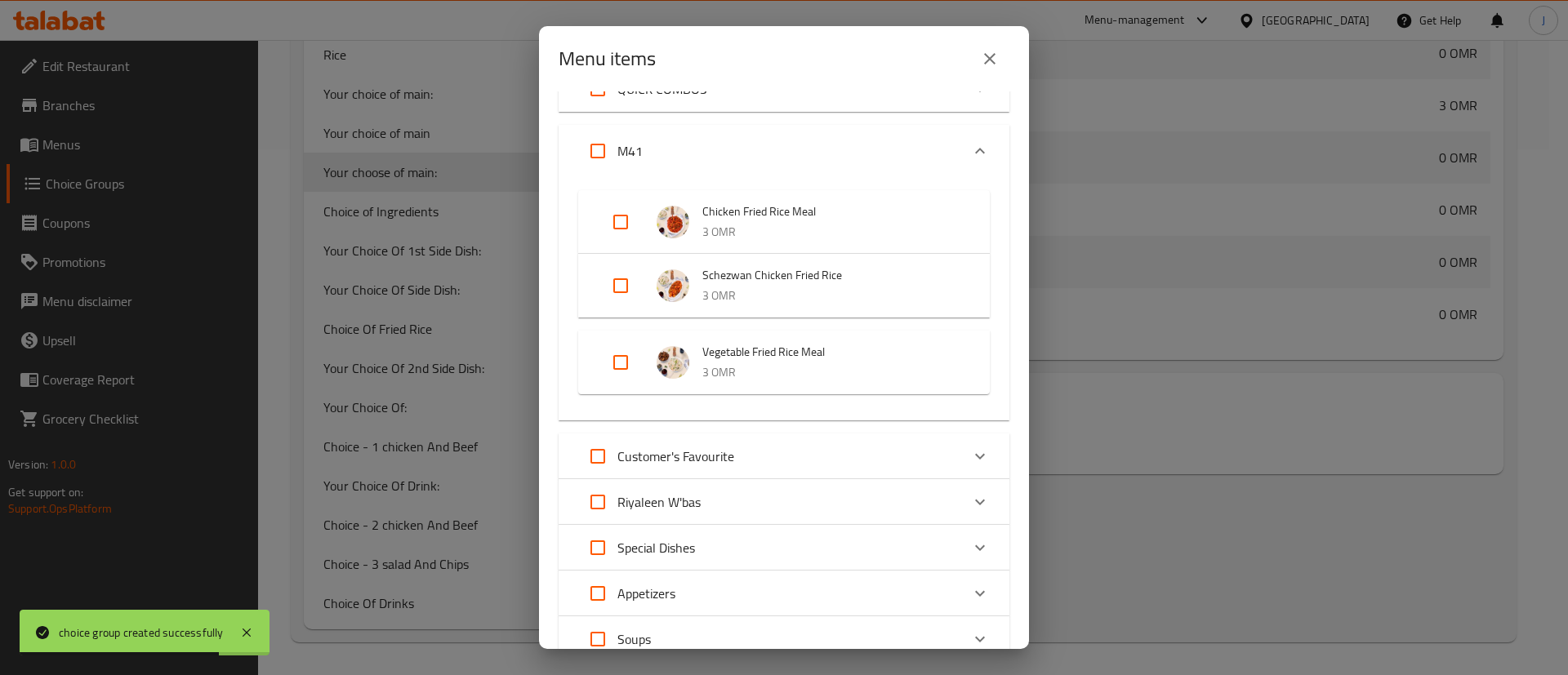
click at [632, 360] on input "Expand" at bounding box center [620, 362] width 39 height 39
checkbox input "true"
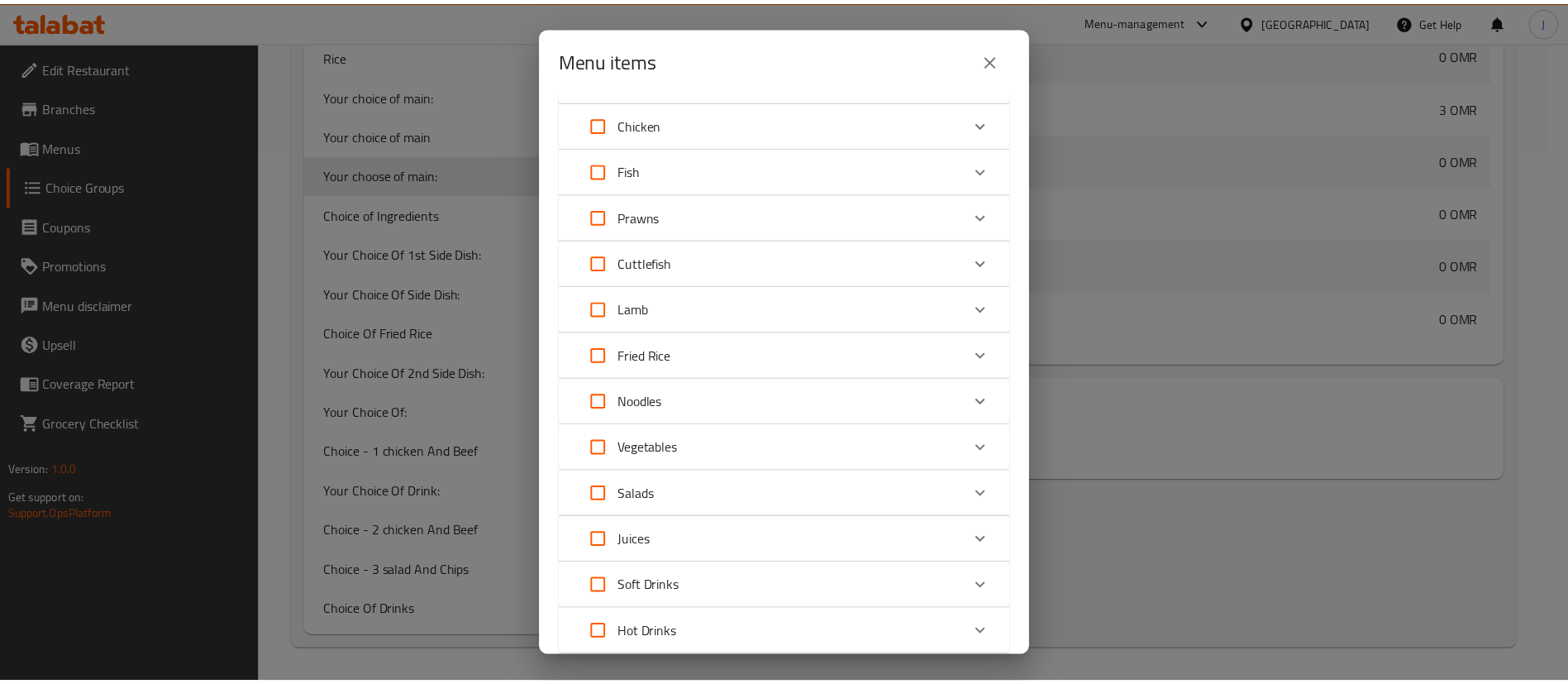
scroll to position [795, 0]
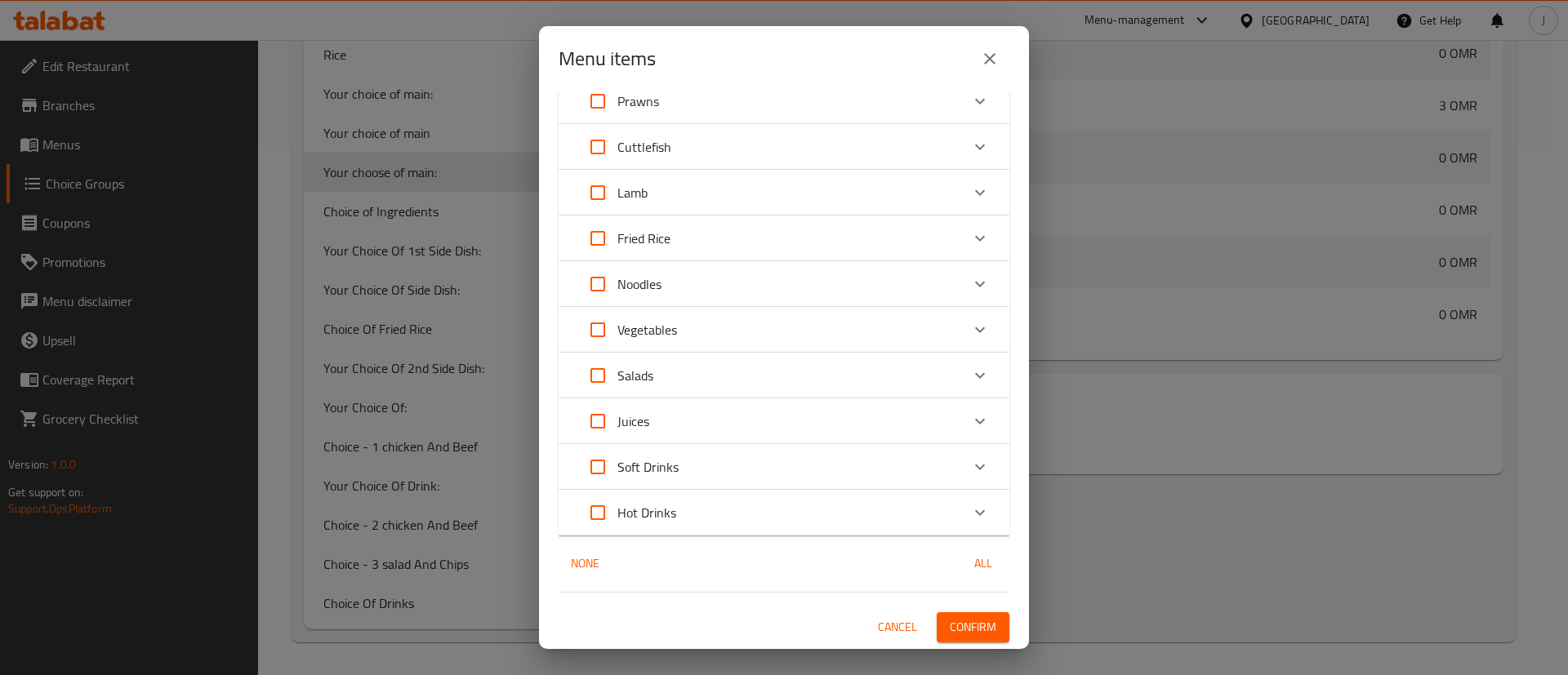
click at [965, 624] on span "Confirm" at bounding box center [973, 627] width 47 height 20
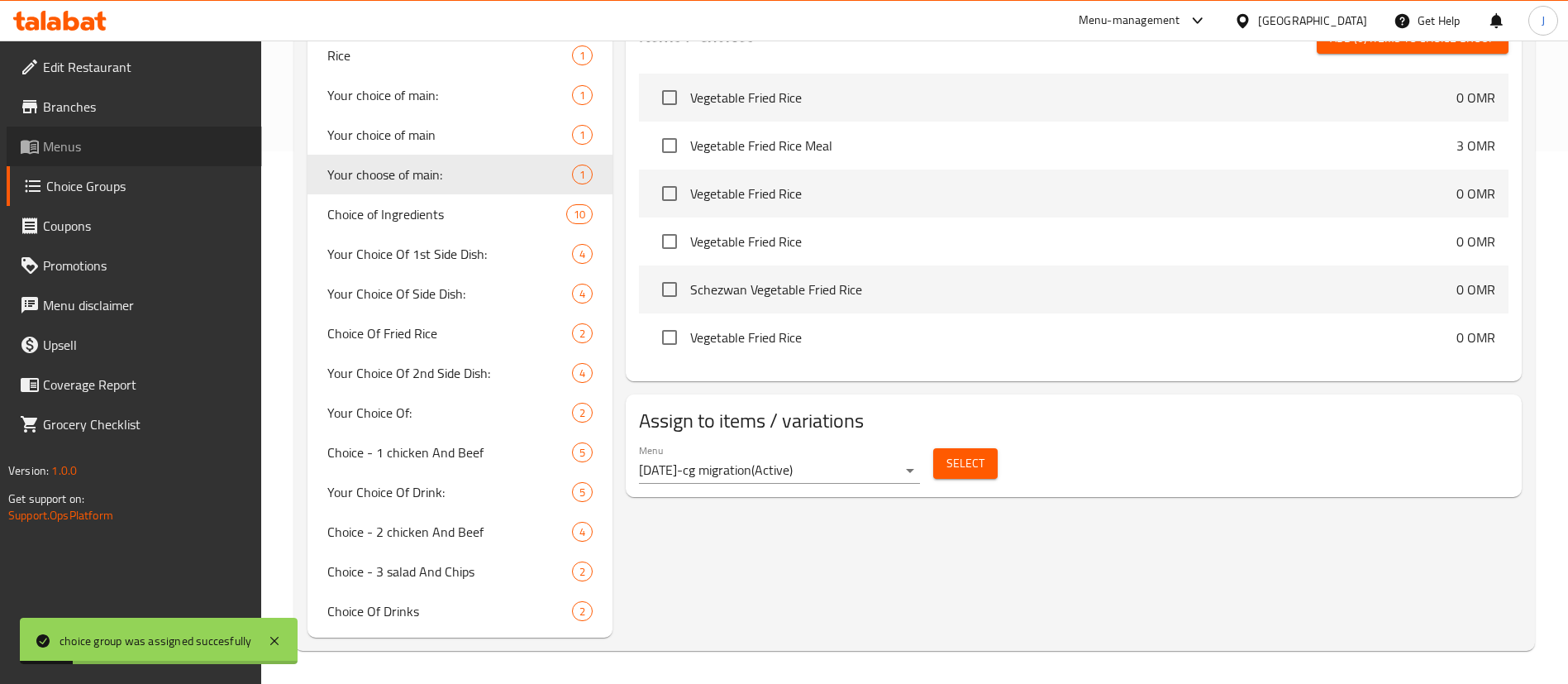
click at [53, 147] on span "Menus" at bounding box center [146, 146] width 206 height 20
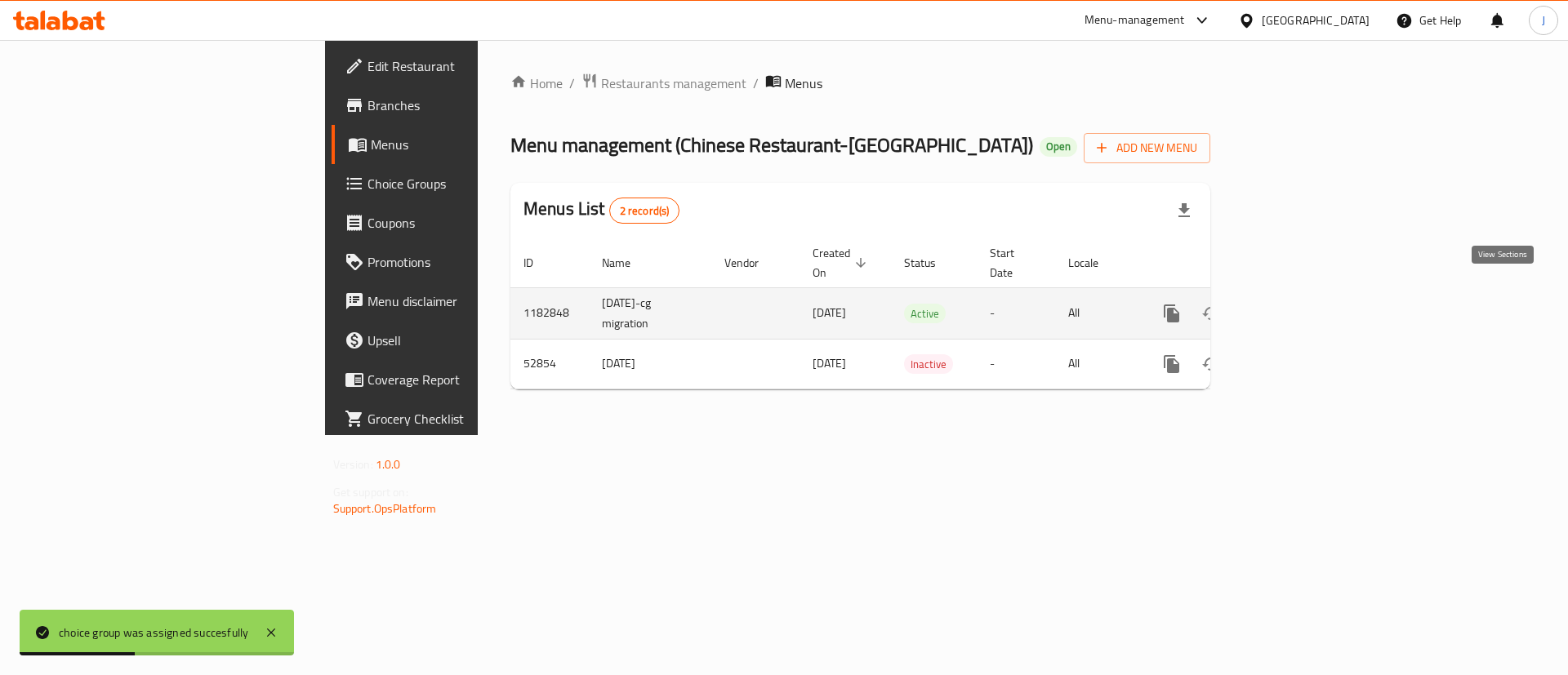
click at [1299, 304] on icon "enhanced table" at bounding box center [1289, 313] width 20 height 20
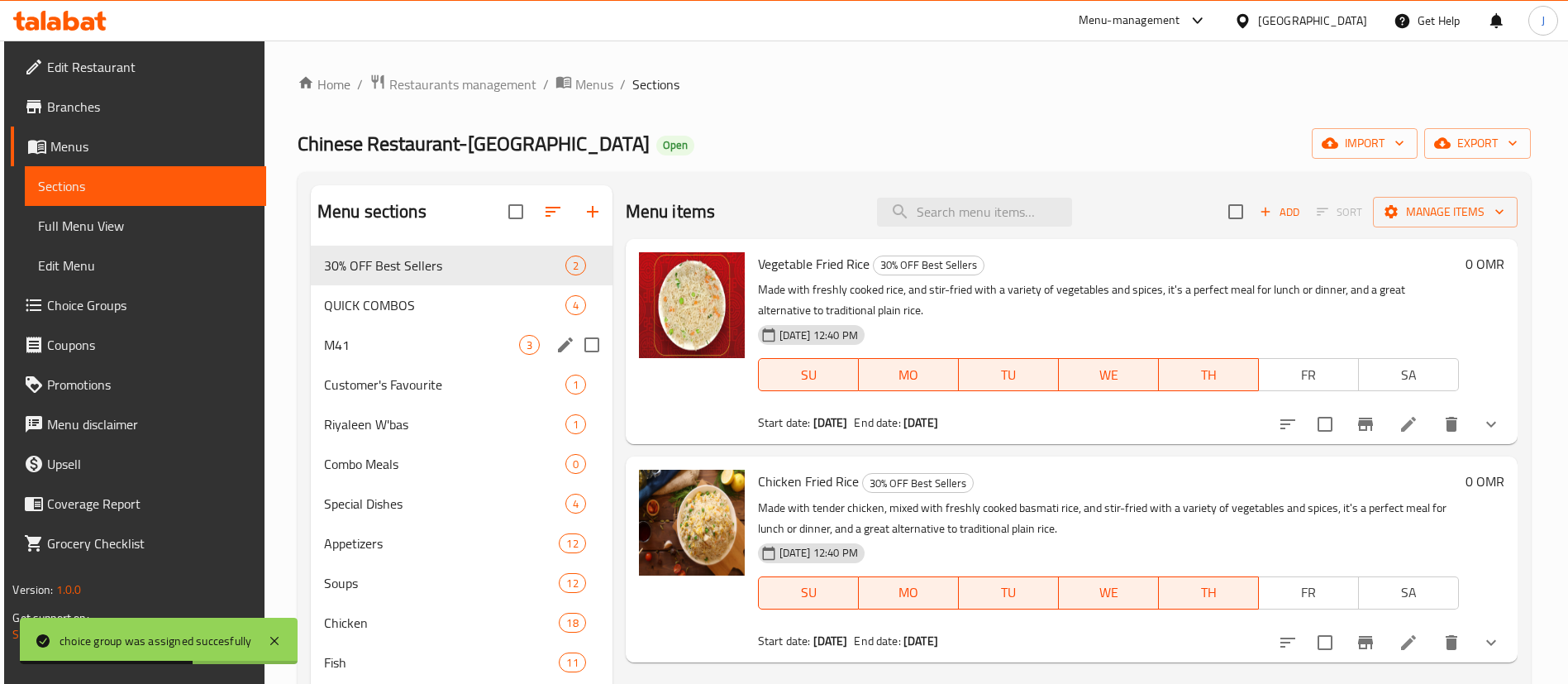
click at [317, 337] on div "M41 3" at bounding box center [461, 344] width 302 height 39
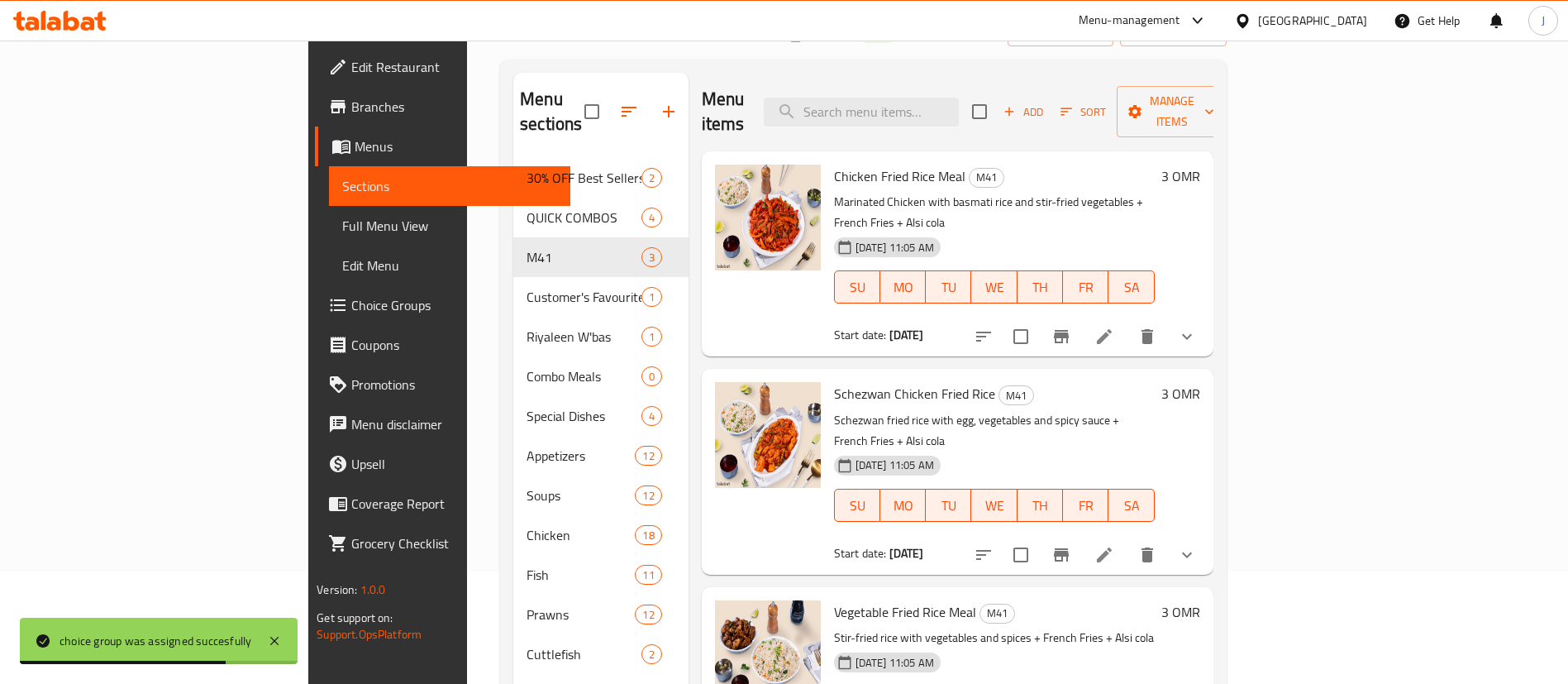
scroll to position [124, 0]
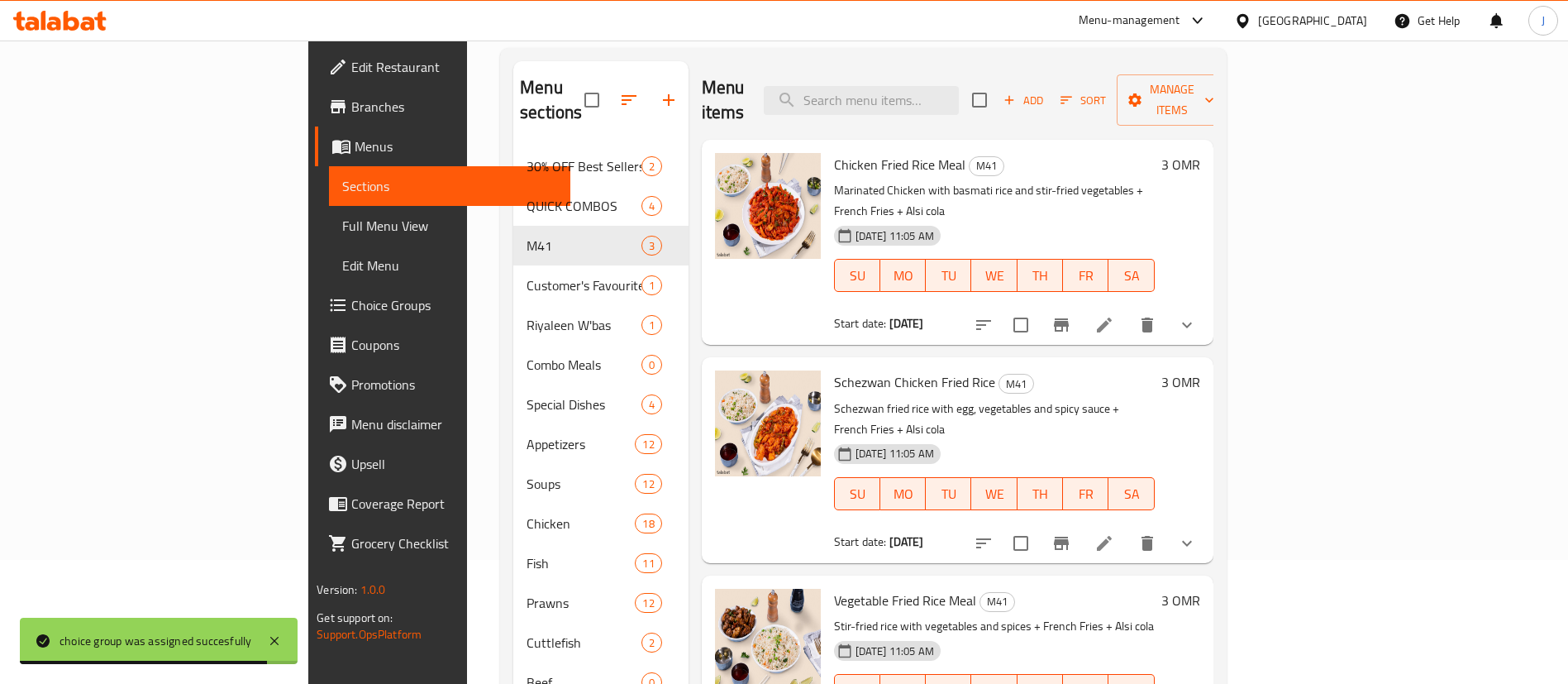
click at [1128, 310] on li at bounding box center [1105, 324] width 46 height 30
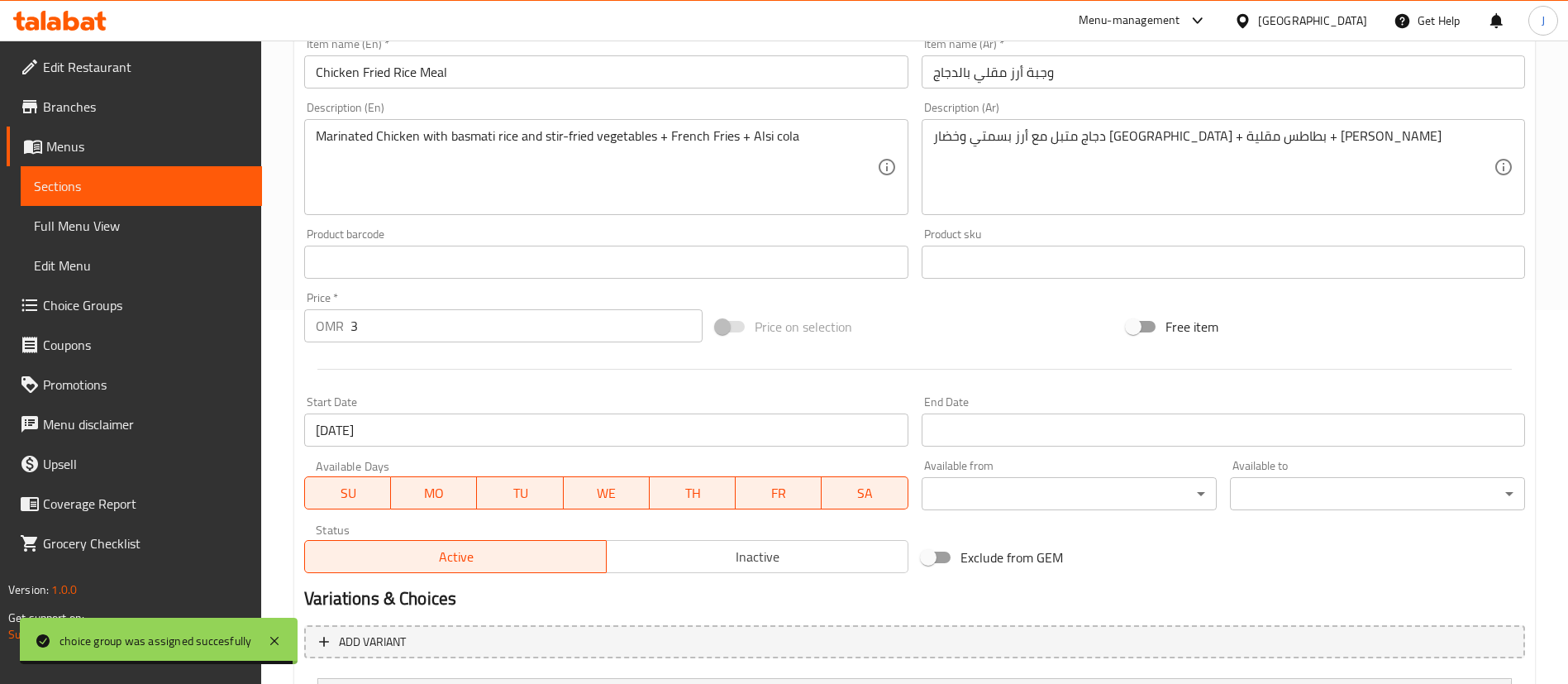
scroll to position [671, 0]
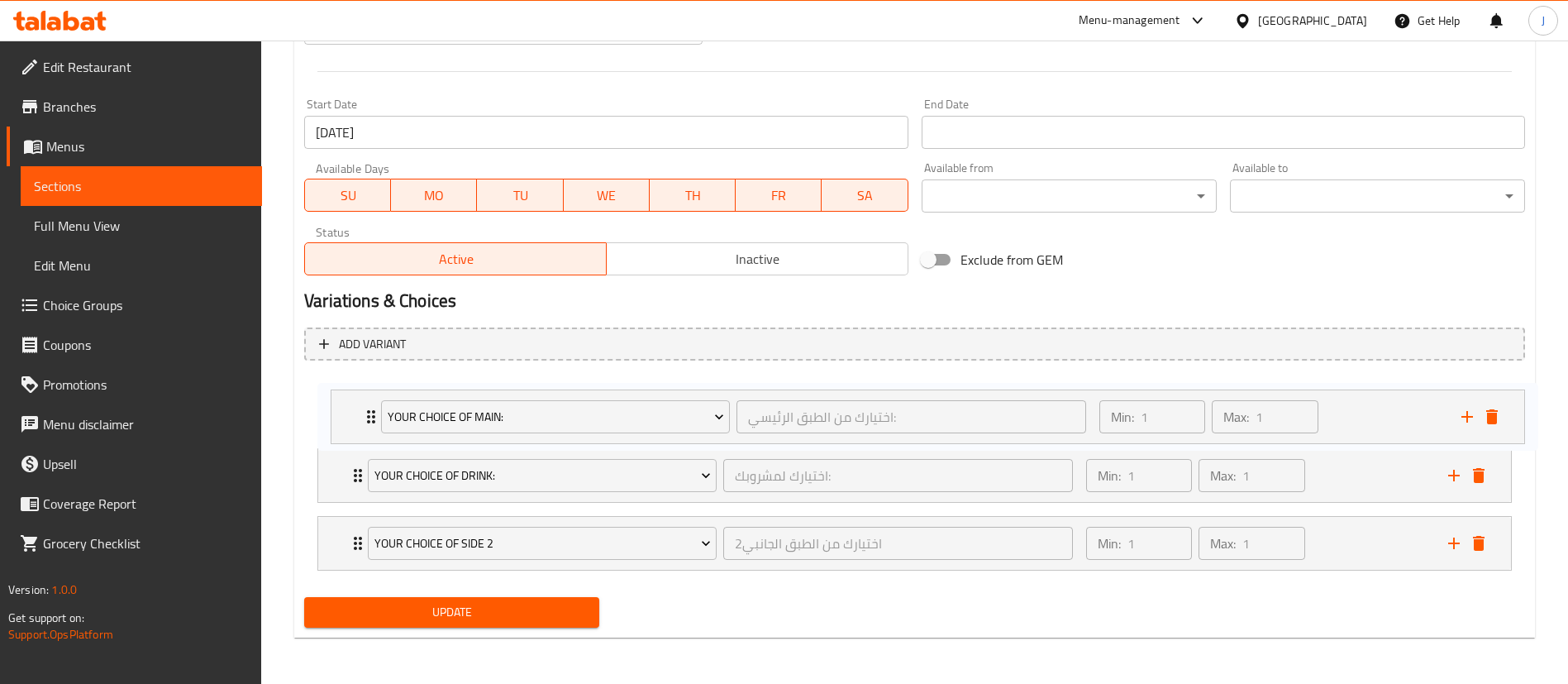
drag, startPoint x: 343, startPoint y: 481, endPoint x: 361, endPoint y: 397, distance: 85.9
click at [361, 397] on div "Your Choice of Drink: اختيارك لمشروبك: ​ Min: 1 ​ Max: 1 ​ Alsi Cola (ID: 22288…" at bounding box center [914, 476] width 1221 height 204
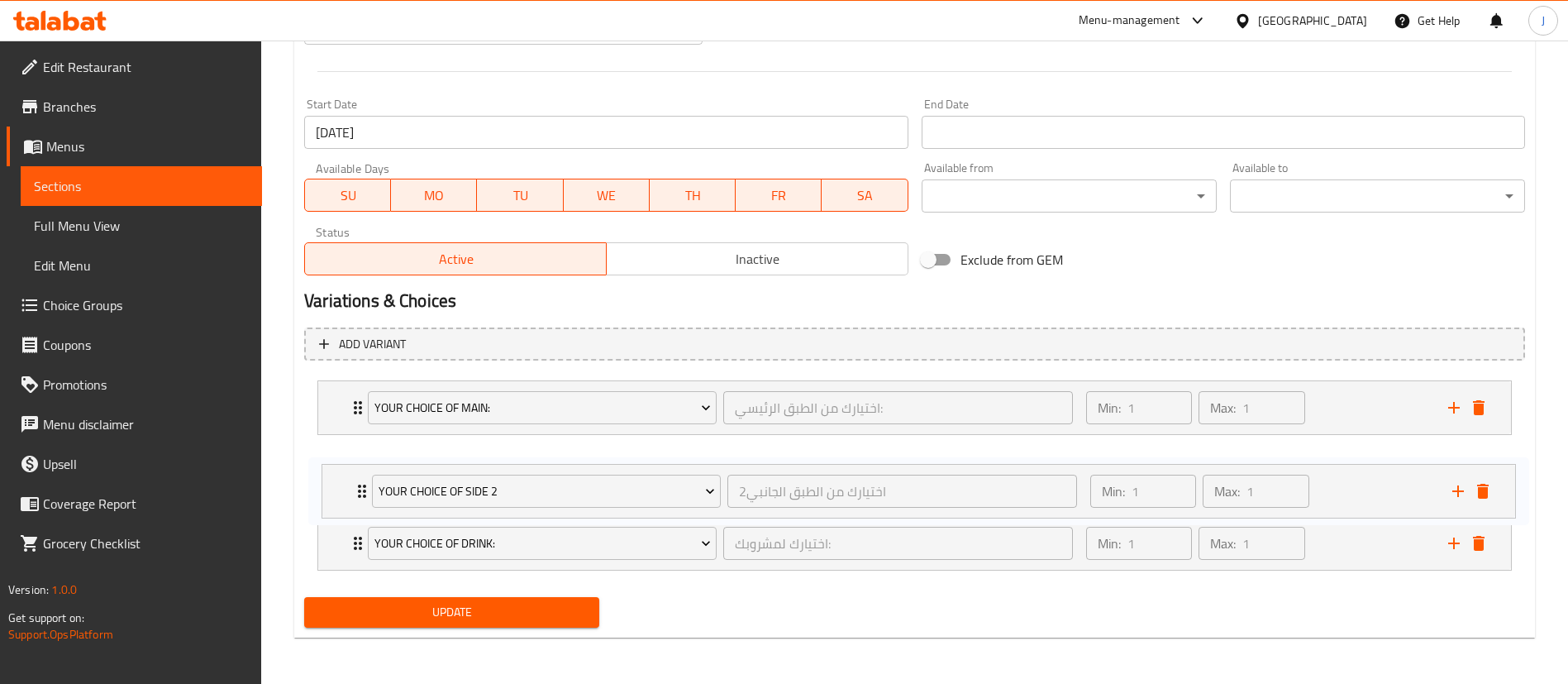
drag, startPoint x: 341, startPoint y: 534, endPoint x: 345, endPoint y: 476, distance: 58.1
click at [345, 476] on div "Your choice of main: اختيارك من الطبق الرئيسي: ​ Min: 1 ​ Max: 1 ​ Chicken Frie…" at bounding box center [914, 476] width 1221 height 204
click at [357, 418] on div "Your choice of main: اختيارك من الطبق الرئيسي: ​ Min: 1 ​ Max: 1 ​" at bounding box center [919, 407] width 1143 height 53
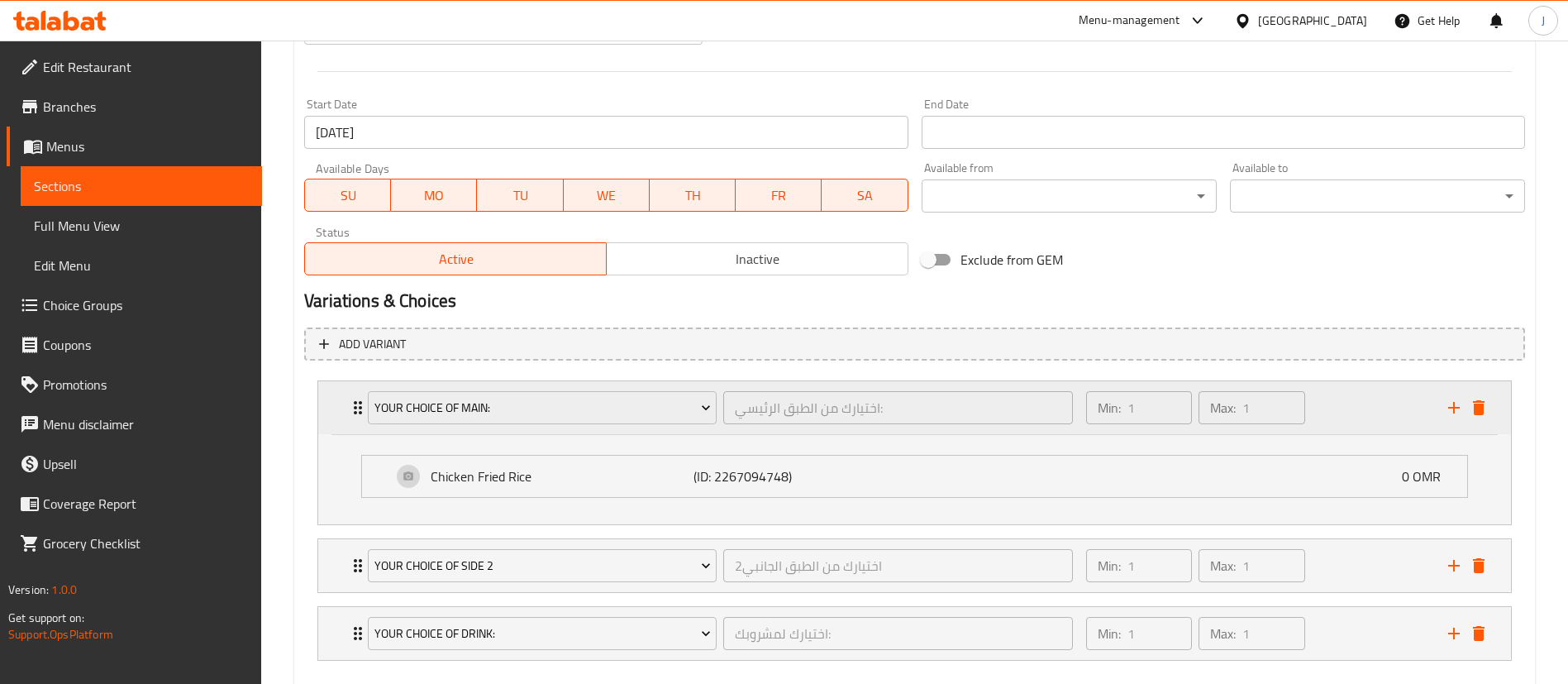
click at [357, 418] on div "Your choice of main: اختيارك من الطبق الرئيسي: ​ Min: 1 ​ Max: 1 ​" at bounding box center [919, 407] width 1143 height 53
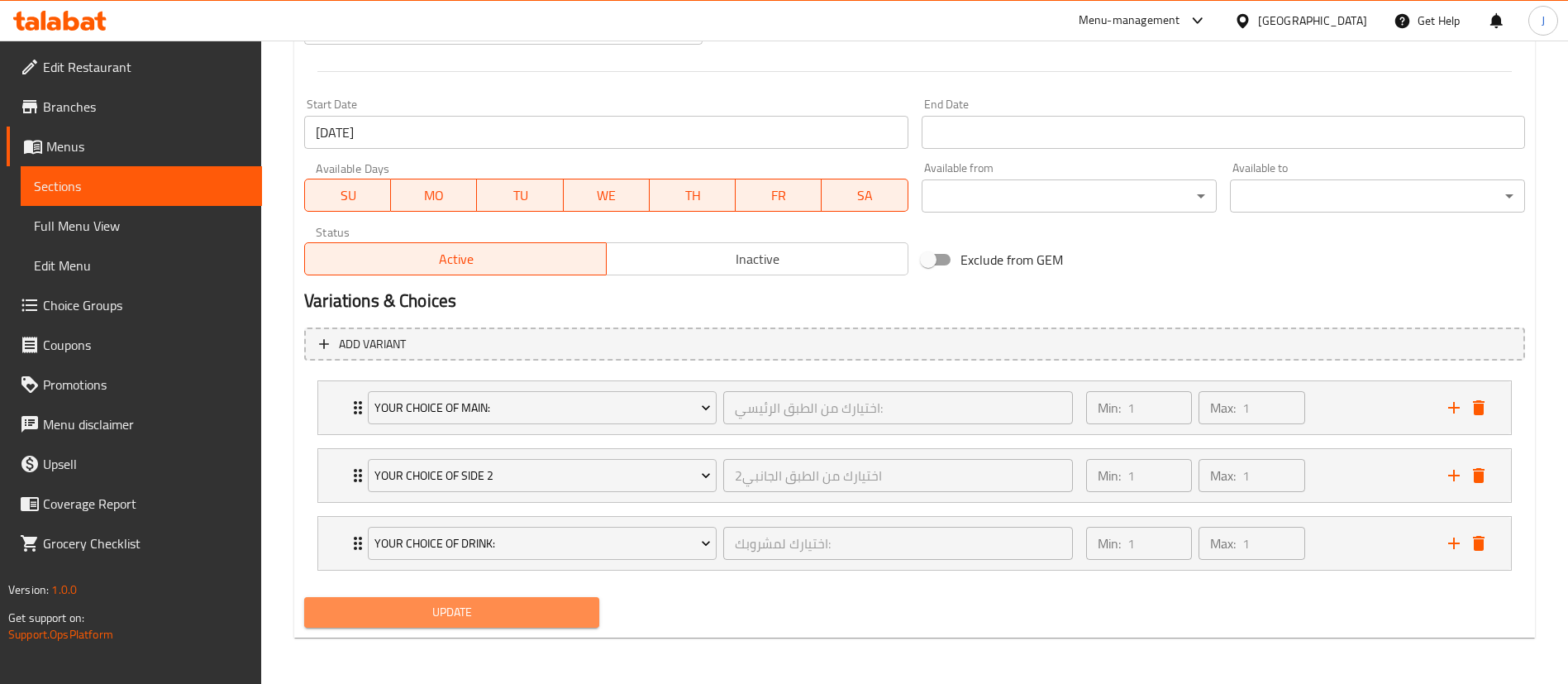
drag, startPoint x: 421, startPoint y: 604, endPoint x: 510, endPoint y: 546, distance: 106.2
click at [422, 598] on button "Update" at bounding box center [451, 613] width 295 height 31
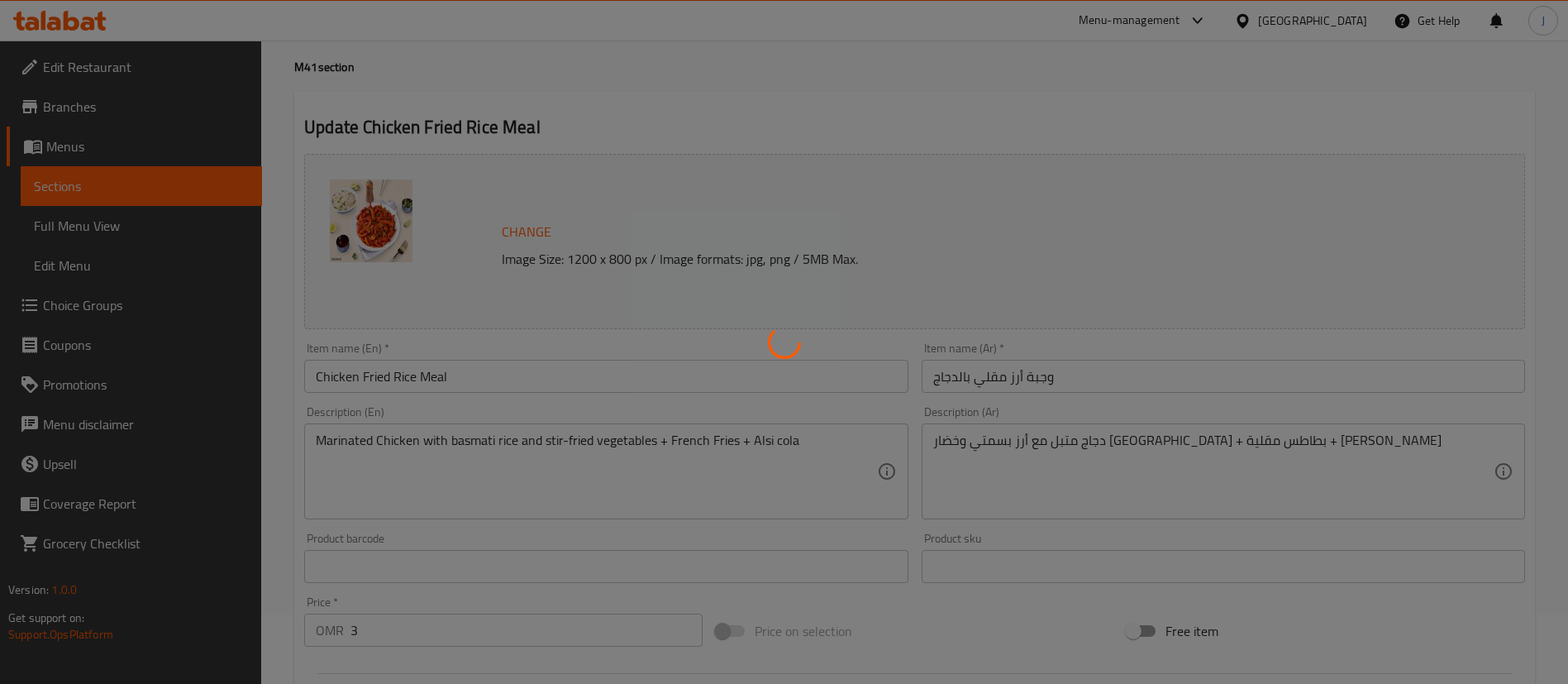
scroll to position [0, 0]
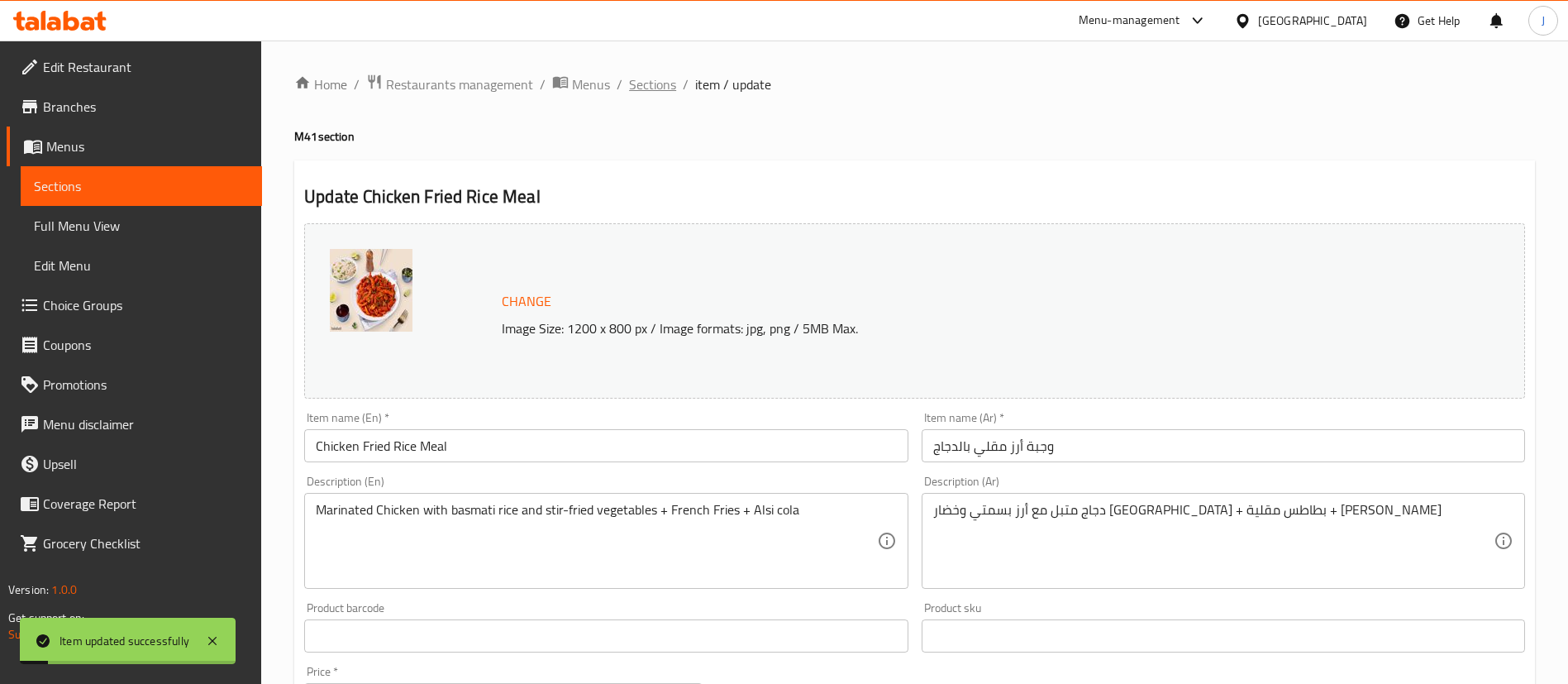
click at [665, 94] on span "Sections" at bounding box center [652, 84] width 47 height 20
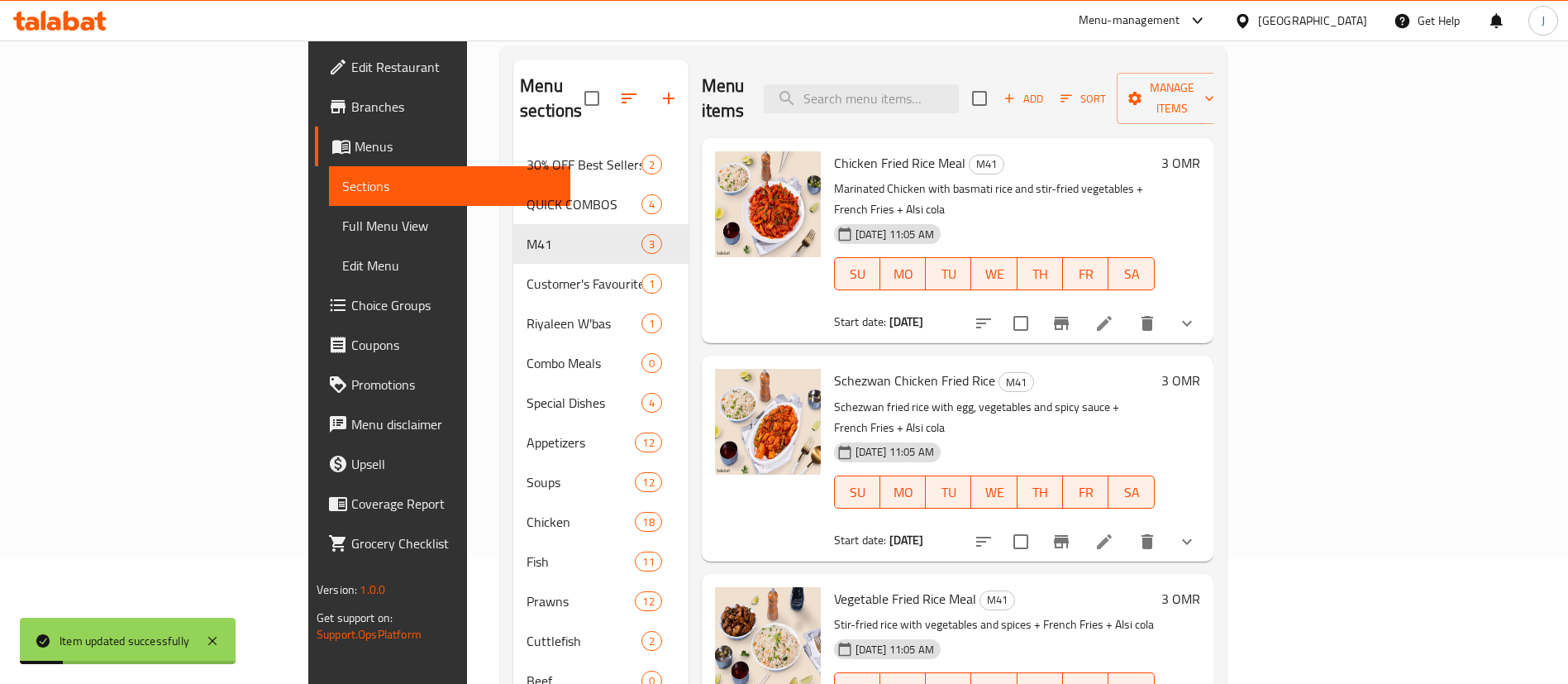
scroll to position [248, 0]
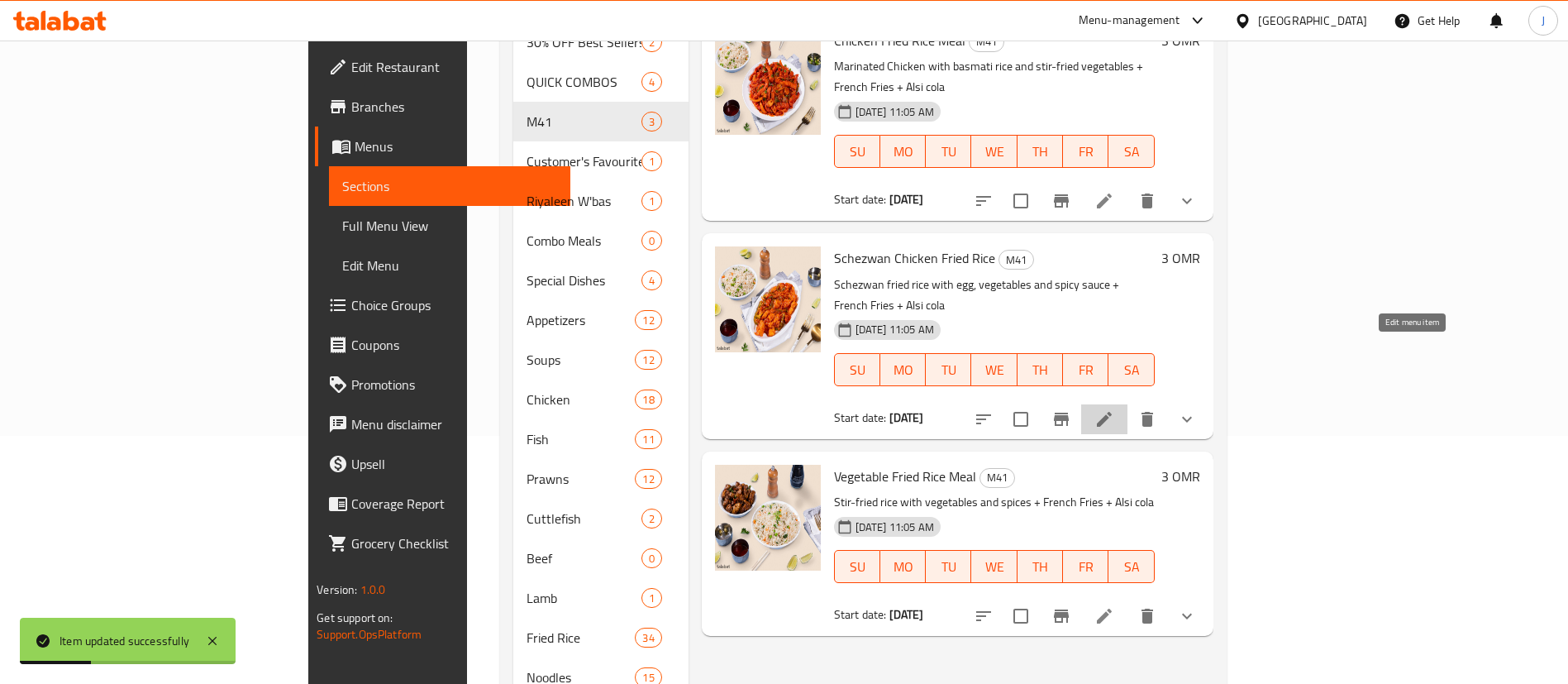
click at [1114, 410] on icon at bounding box center [1105, 419] width 20 height 20
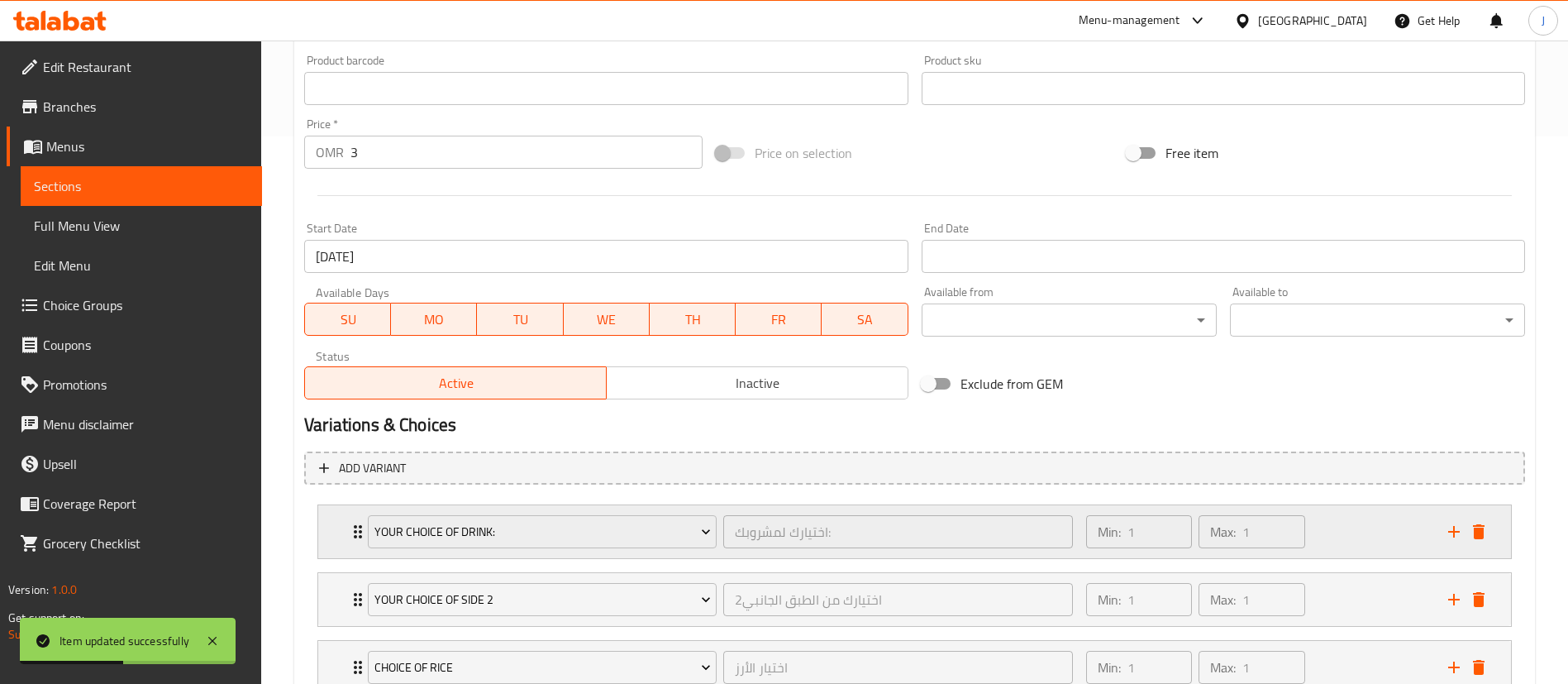
scroll to position [671, 0]
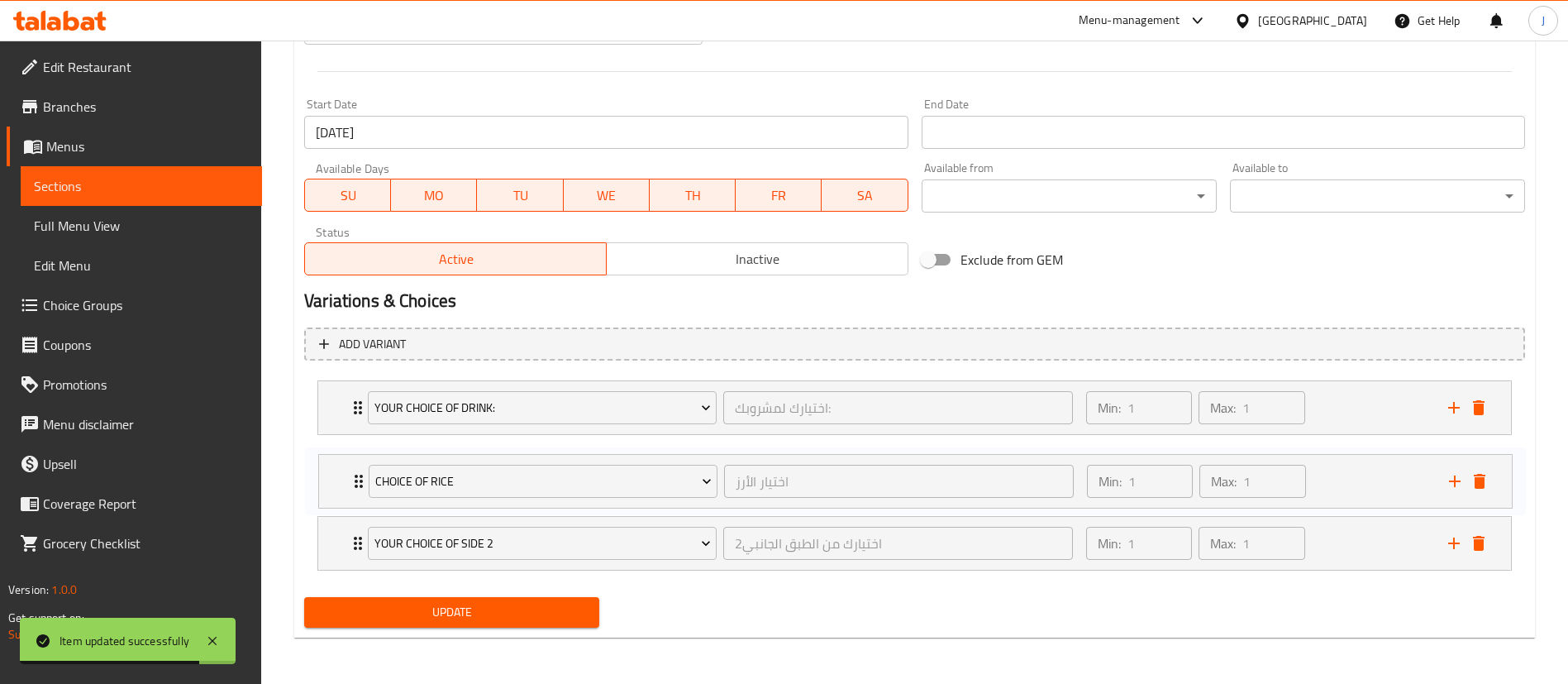
drag, startPoint x: 334, startPoint y: 543, endPoint x: 335, endPoint y: 473, distance: 70.0
click at [335, 473] on div "Your Choice of Drink: اختيارك لمشروبك: ​ Min: 1 ​ Max: 1 ​ Alsi Cola (ID: 22288…" at bounding box center [914, 476] width 1221 height 204
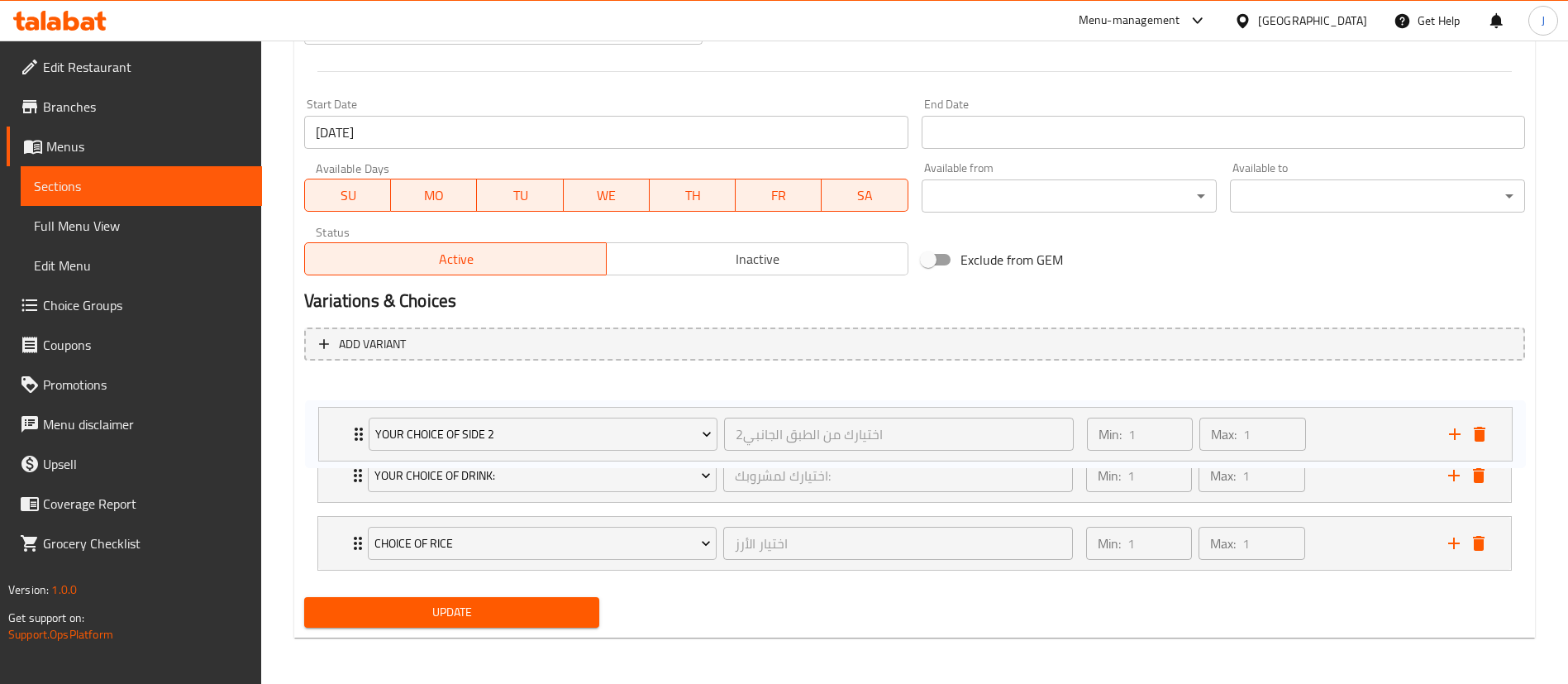
drag, startPoint x: 336, startPoint y: 530, endPoint x: 339, endPoint y: 416, distance: 114.0
click at [339, 416] on div "Your Choice of Drink: اختيارك لمشروبك: ​ Min: 1 ​ Max: 1 ​ Alsi Cola (ID: 22288…" at bounding box center [914, 476] width 1221 height 204
drag, startPoint x: 337, startPoint y: 501, endPoint x: 337, endPoint y: 402, distance: 99.0
click at [337, 402] on div "Your Choice of Side 2 2اختيارك من الطبق الجانبي ​ Min: 1 ​ Max: 1 ​ French Frie…" at bounding box center [914, 476] width 1221 height 204
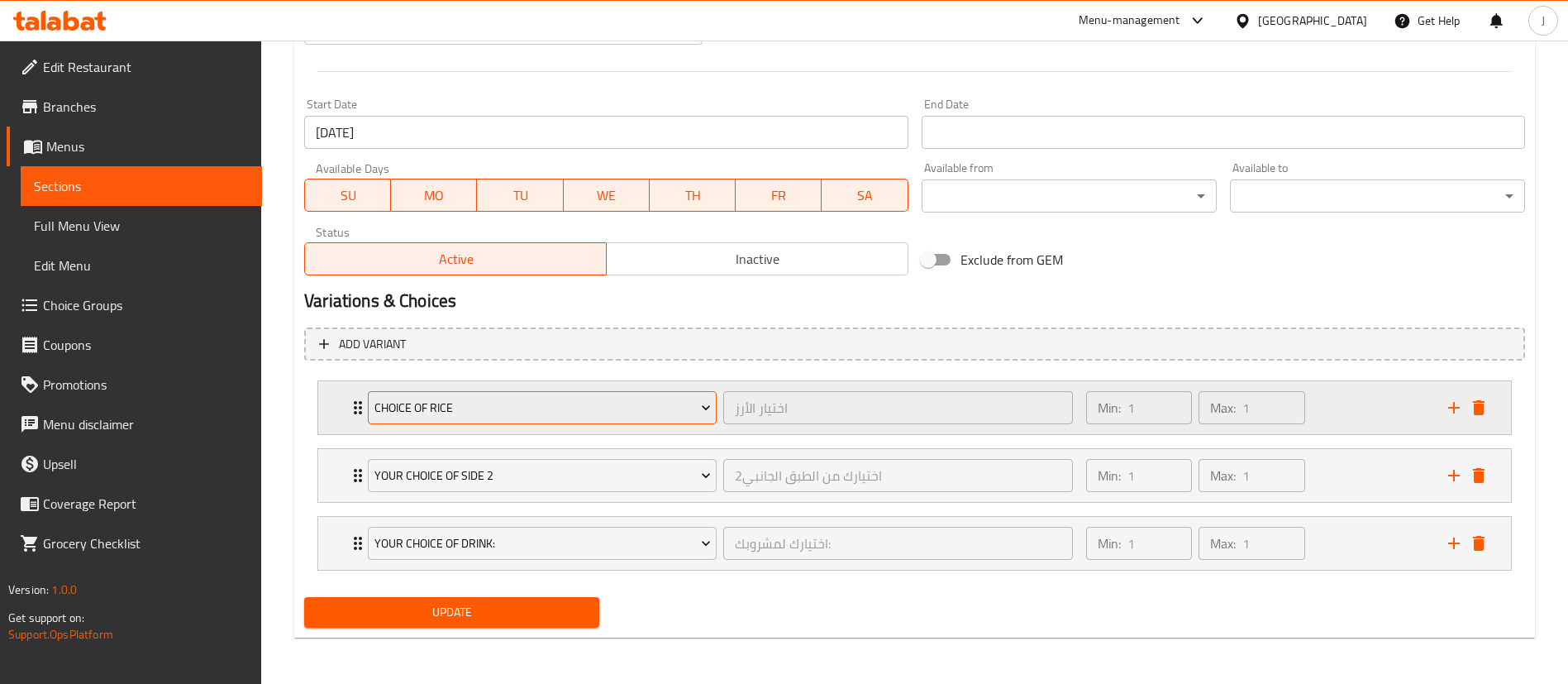
click at [475, 399] on span "Choice of Rice" at bounding box center [543, 408] width 336 height 20
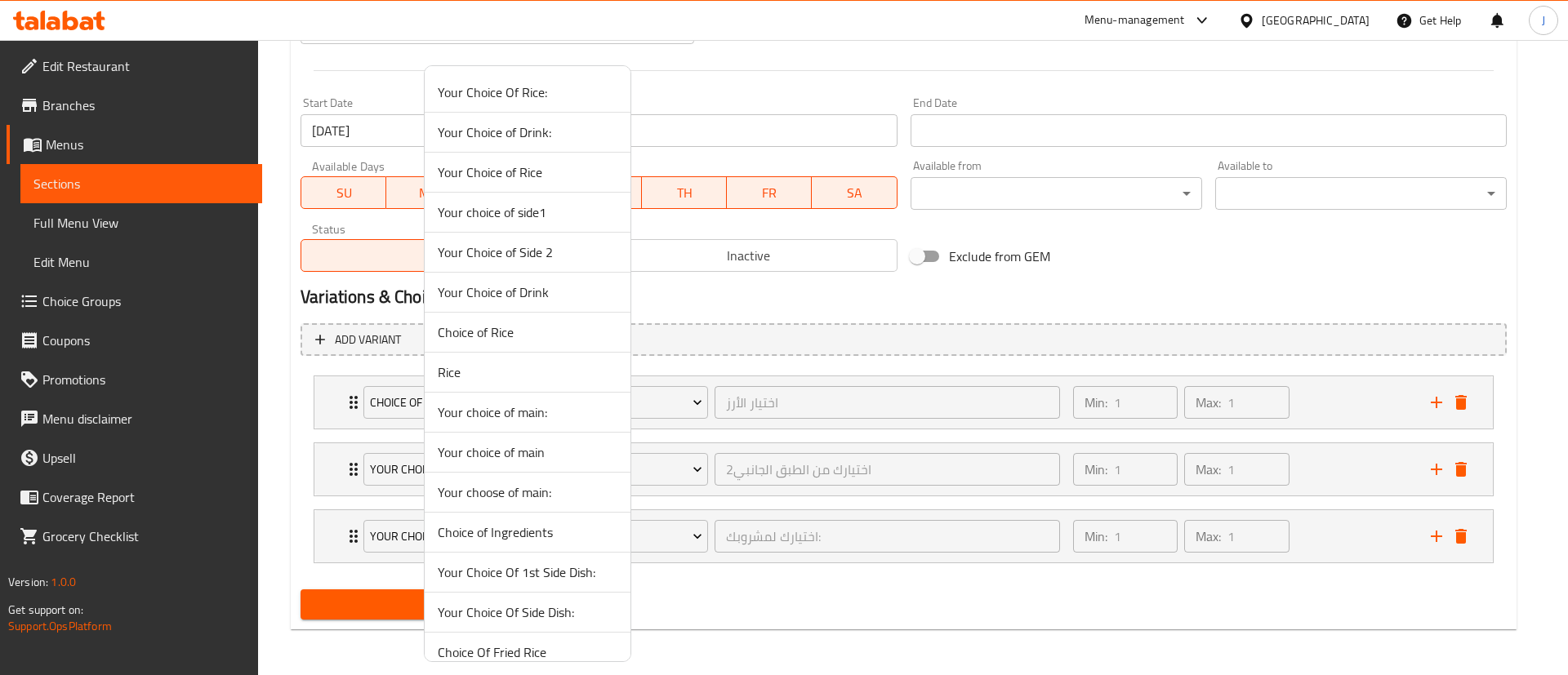
click at [330, 400] on div at bounding box center [784, 337] width 1568 height 675
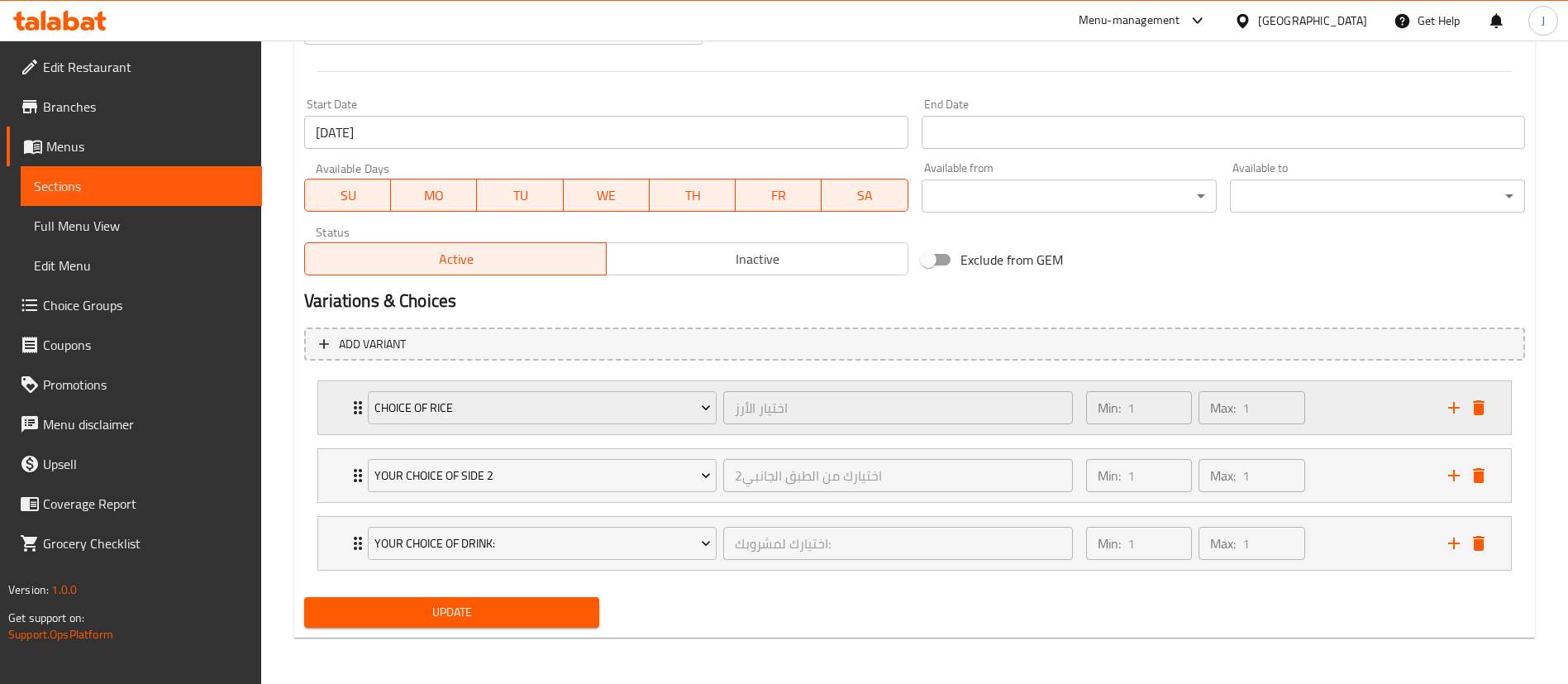
click at [341, 408] on div "Choice of Rice اختيار الأرز ​ Min: 1 ​ Max: 1 ​" at bounding box center [914, 407] width 1193 height 53
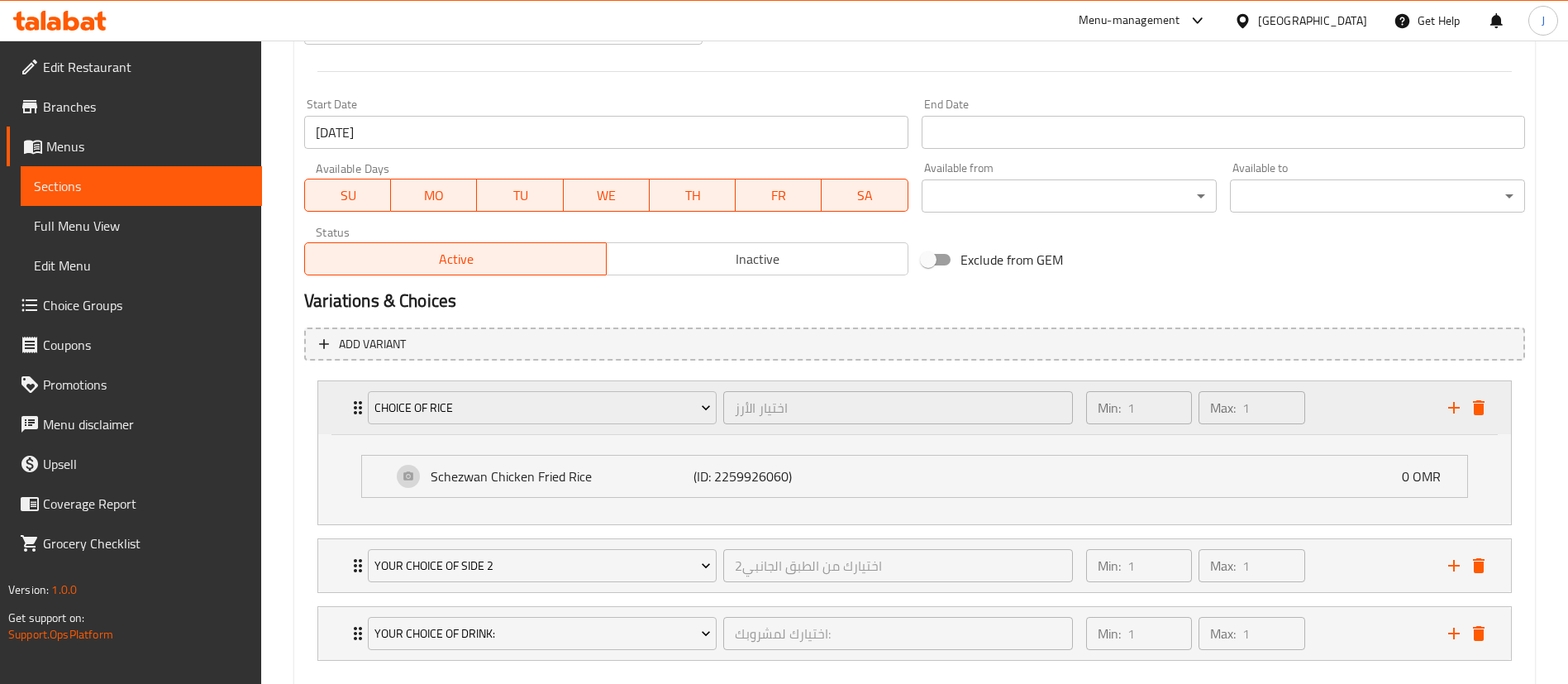
click at [341, 408] on div "Choice of Rice اختيار الأرز ​ Min: 1 ​ Max: 1 ​" at bounding box center [914, 407] width 1193 height 53
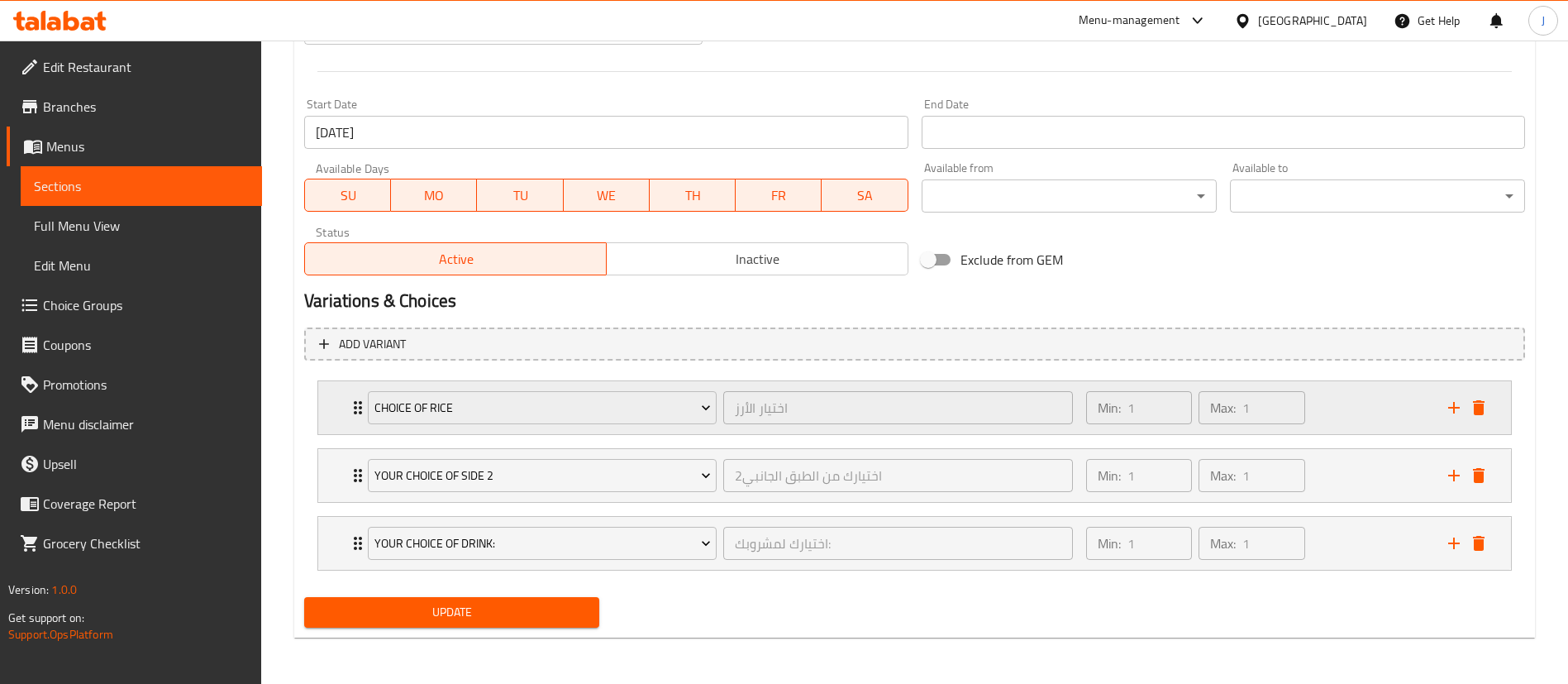
click at [439, 390] on div "Choice of Rice" at bounding box center [542, 407] width 356 height 39
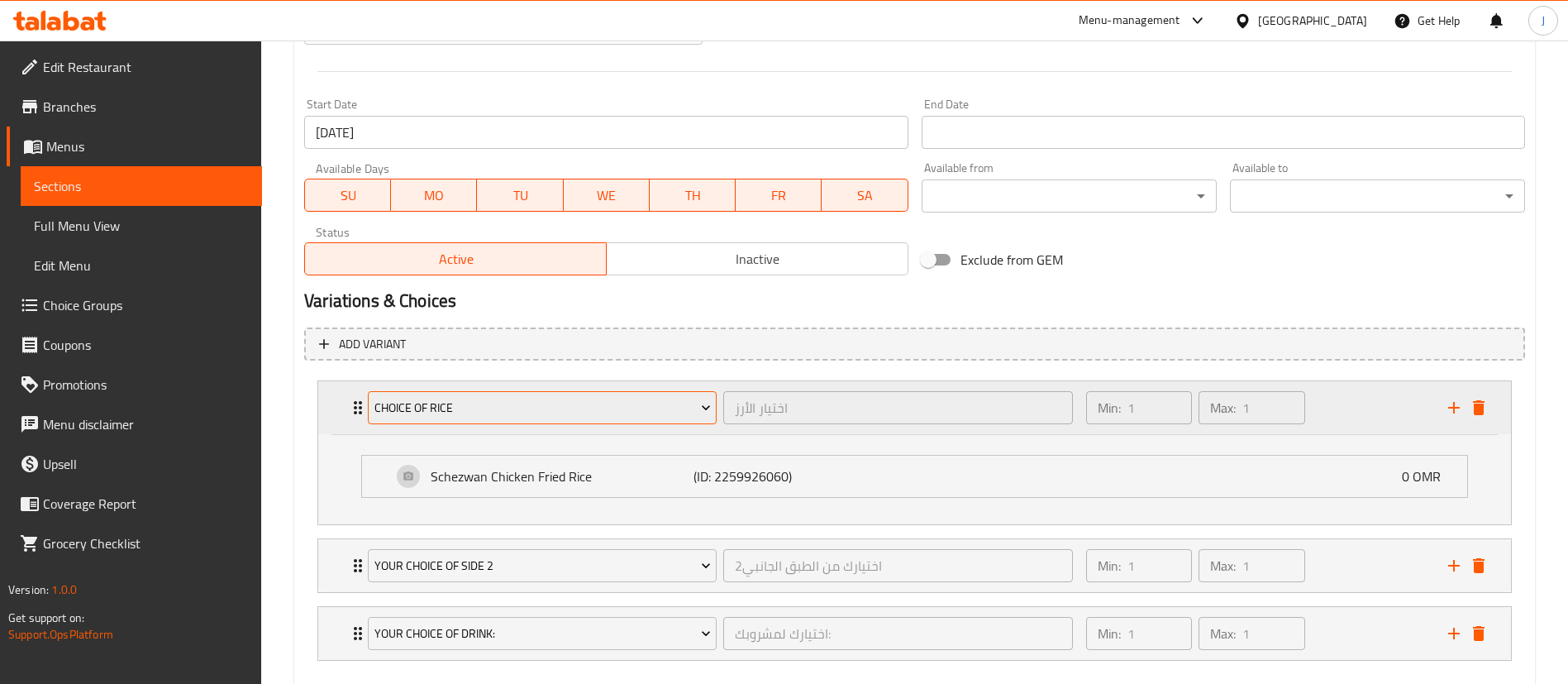
click at [438, 403] on span "Choice of Rice" at bounding box center [543, 408] width 336 height 20
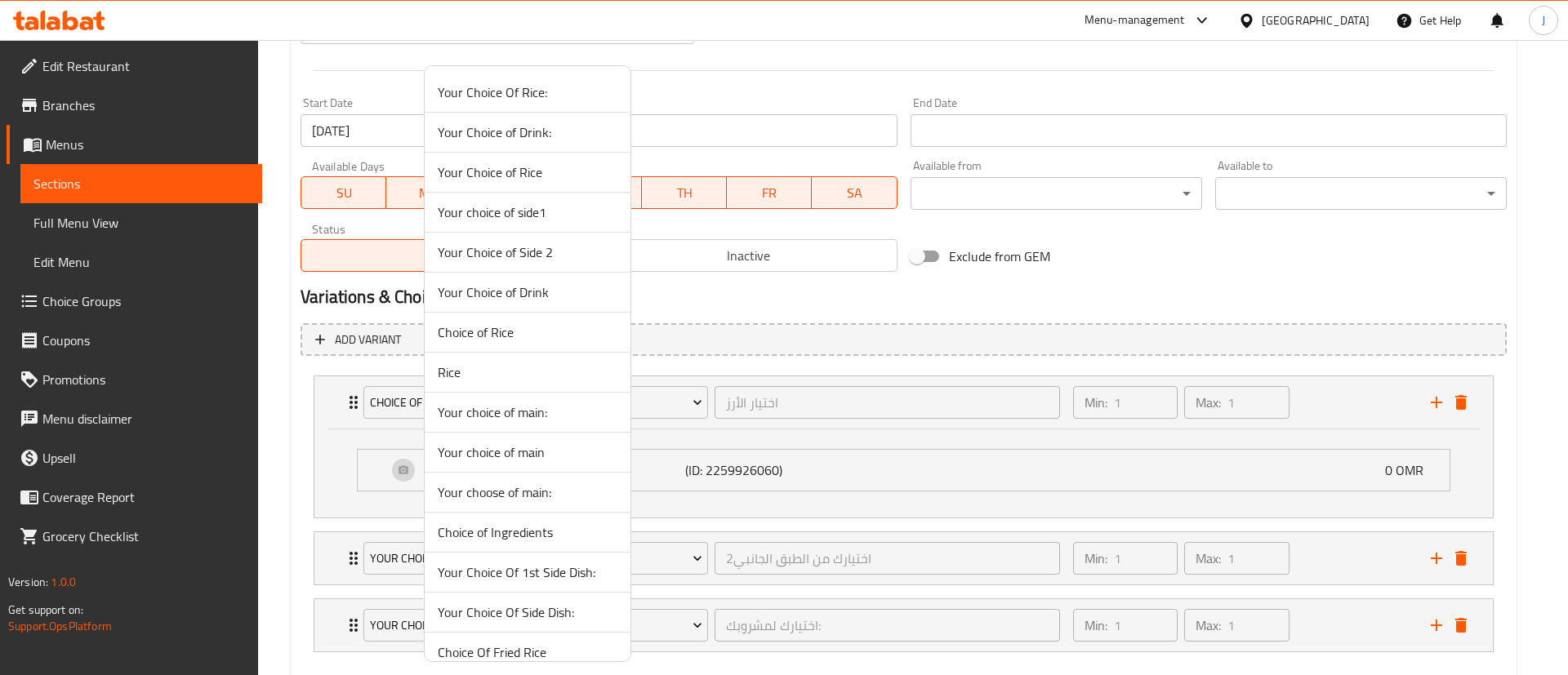
click at [495, 453] on span "Your choice of main" at bounding box center [527, 452] width 179 height 20
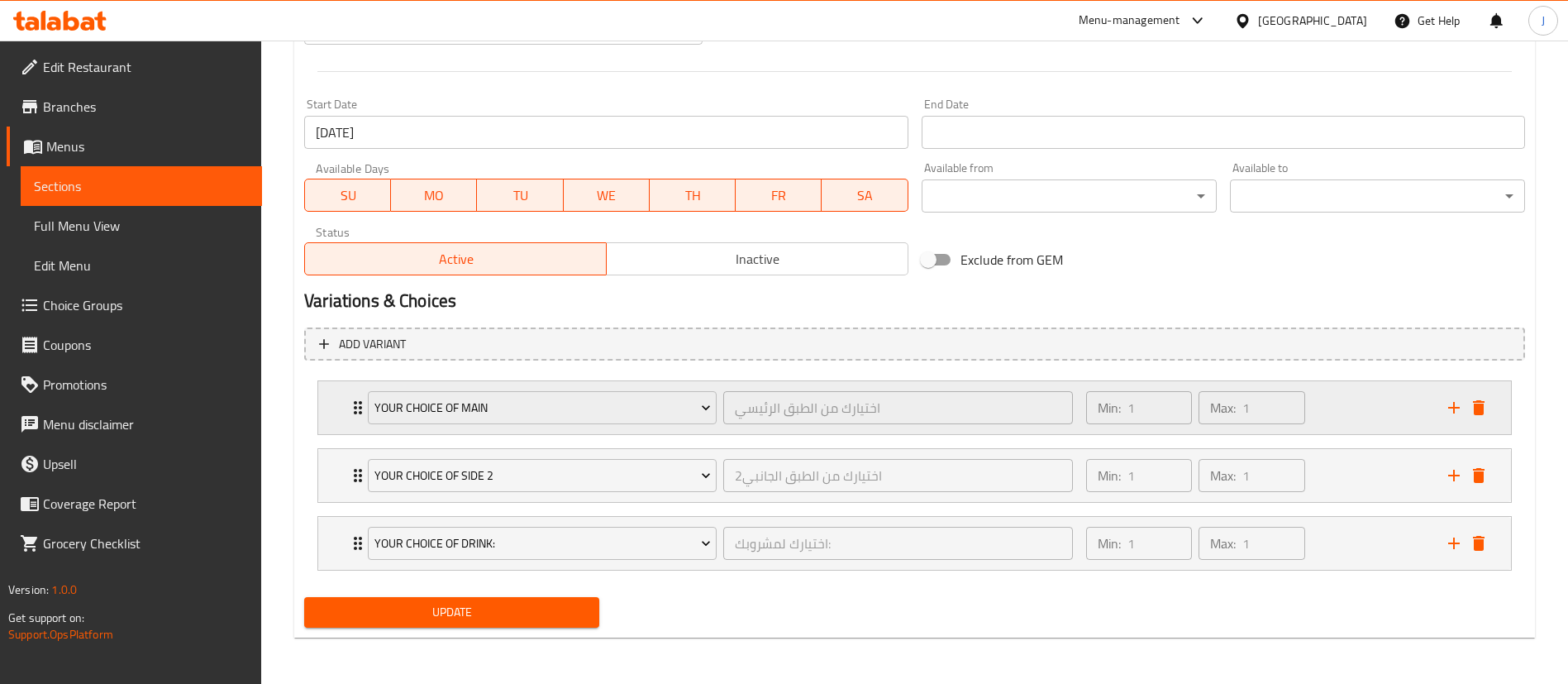
click at [333, 403] on div "Your choice of main اختيارك من الطبق الرئيسي ​ Min: 1 ​ Max: 1 ​" at bounding box center [914, 407] width 1193 height 53
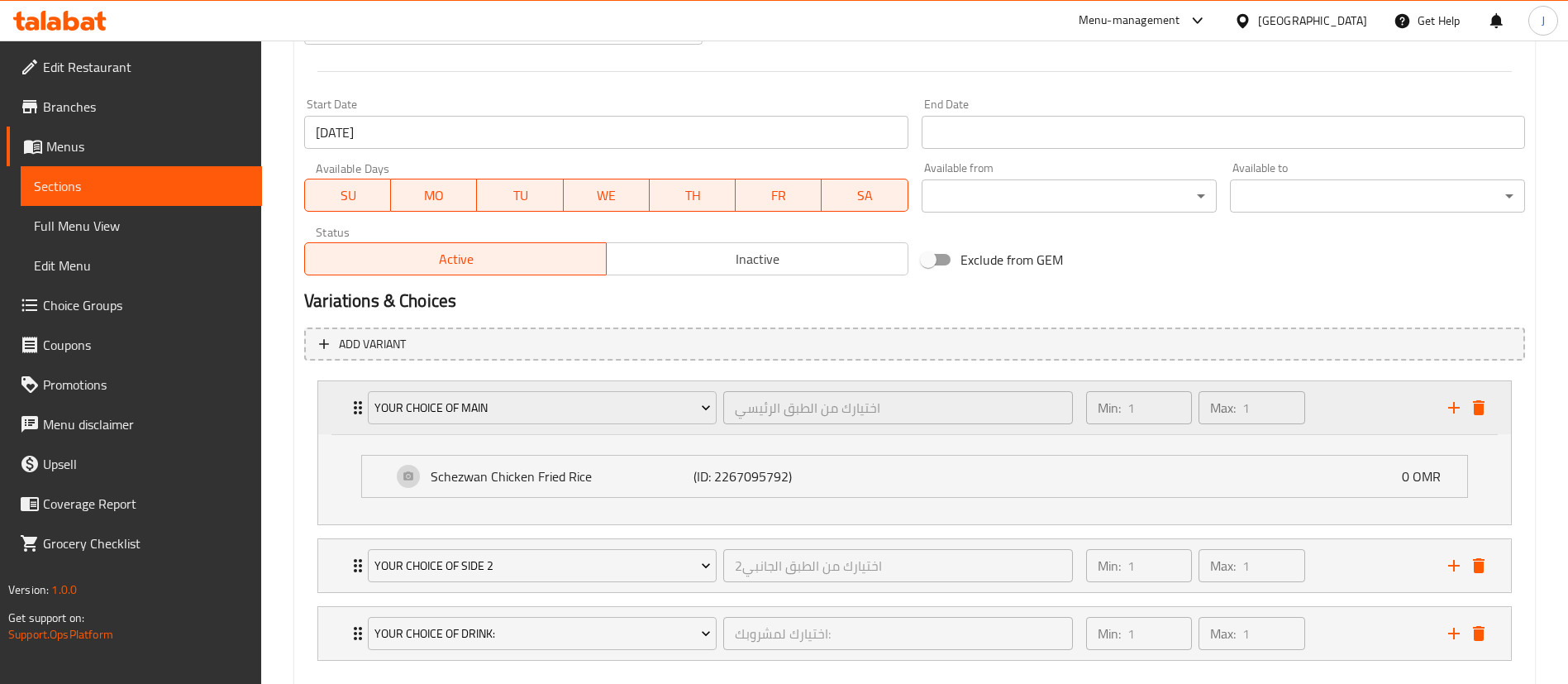
click at [334, 402] on div "Your choice of main اختيارك من الطبق الرئيسي ​ Min: 1 ​ Max: 1 ​" at bounding box center [914, 407] width 1193 height 53
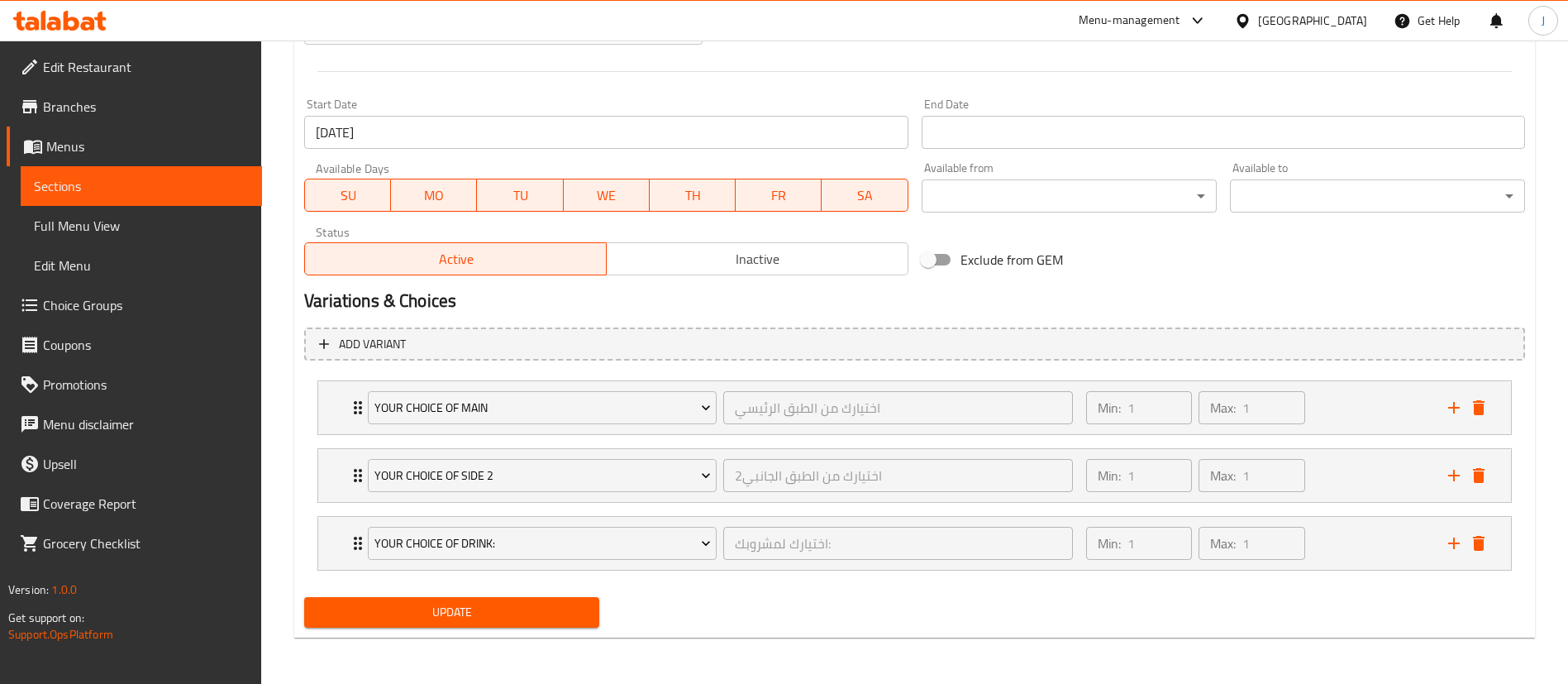
click at [474, 602] on span "Update" at bounding box center [451, 612] width 268 height 20
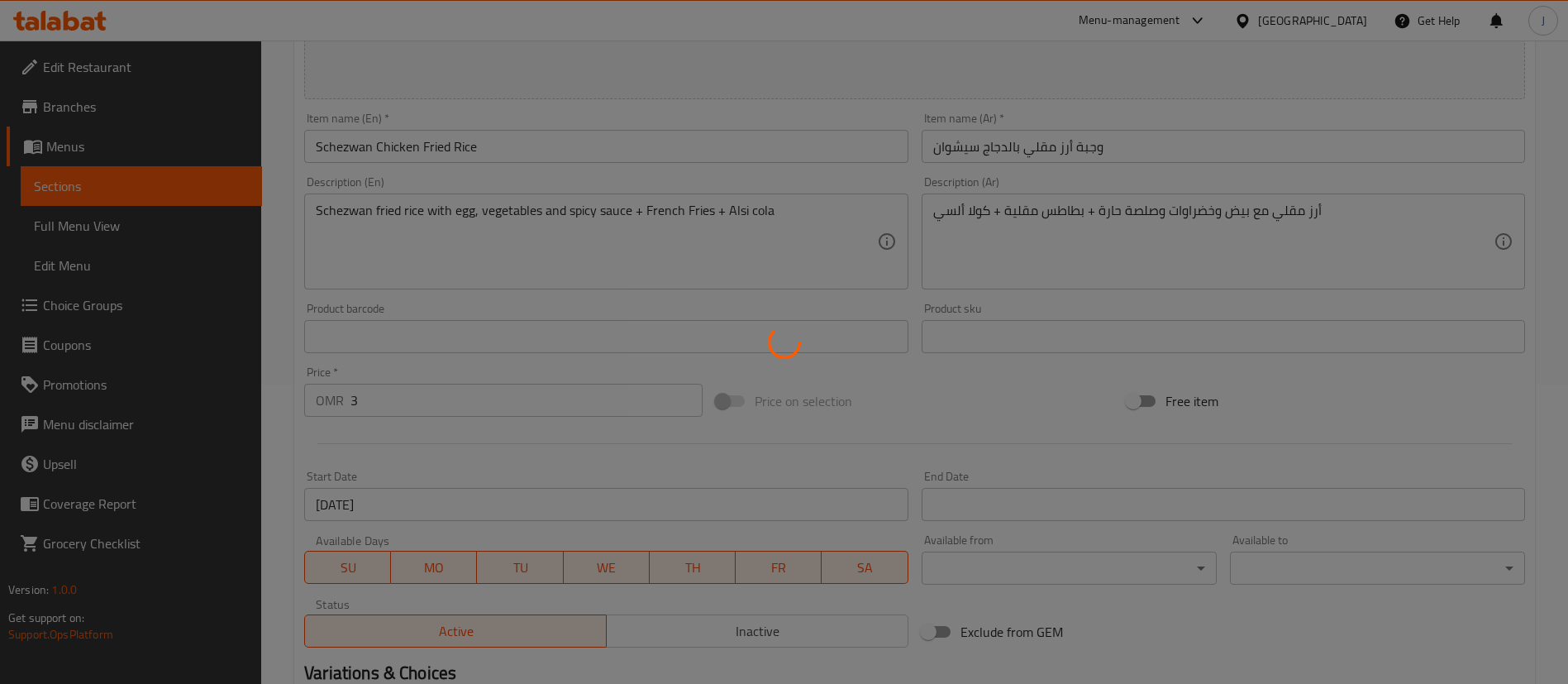
scroll to position [0, 0]
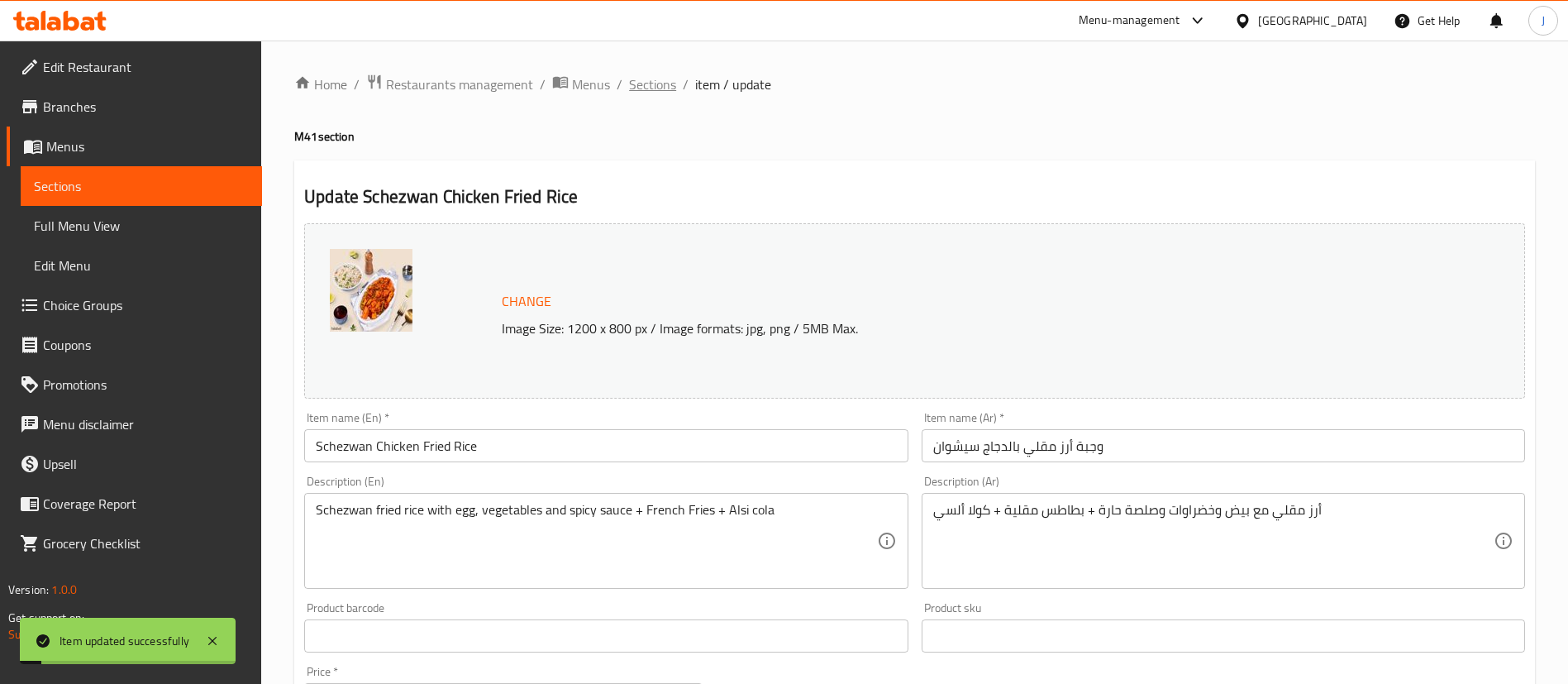
click at [658, 80] on span "Sections" at bounding box center [652, 84] width 47 height 20
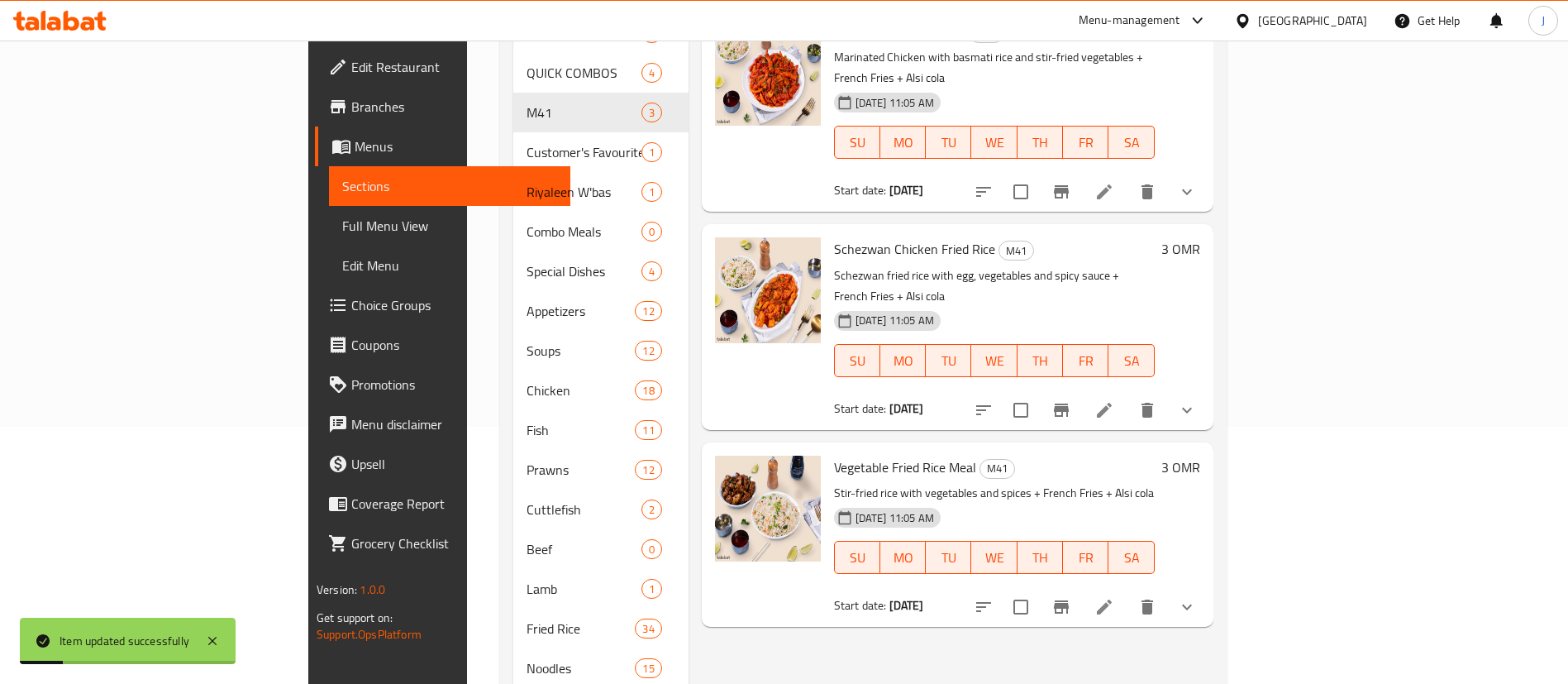
scroll to position [372, 0]
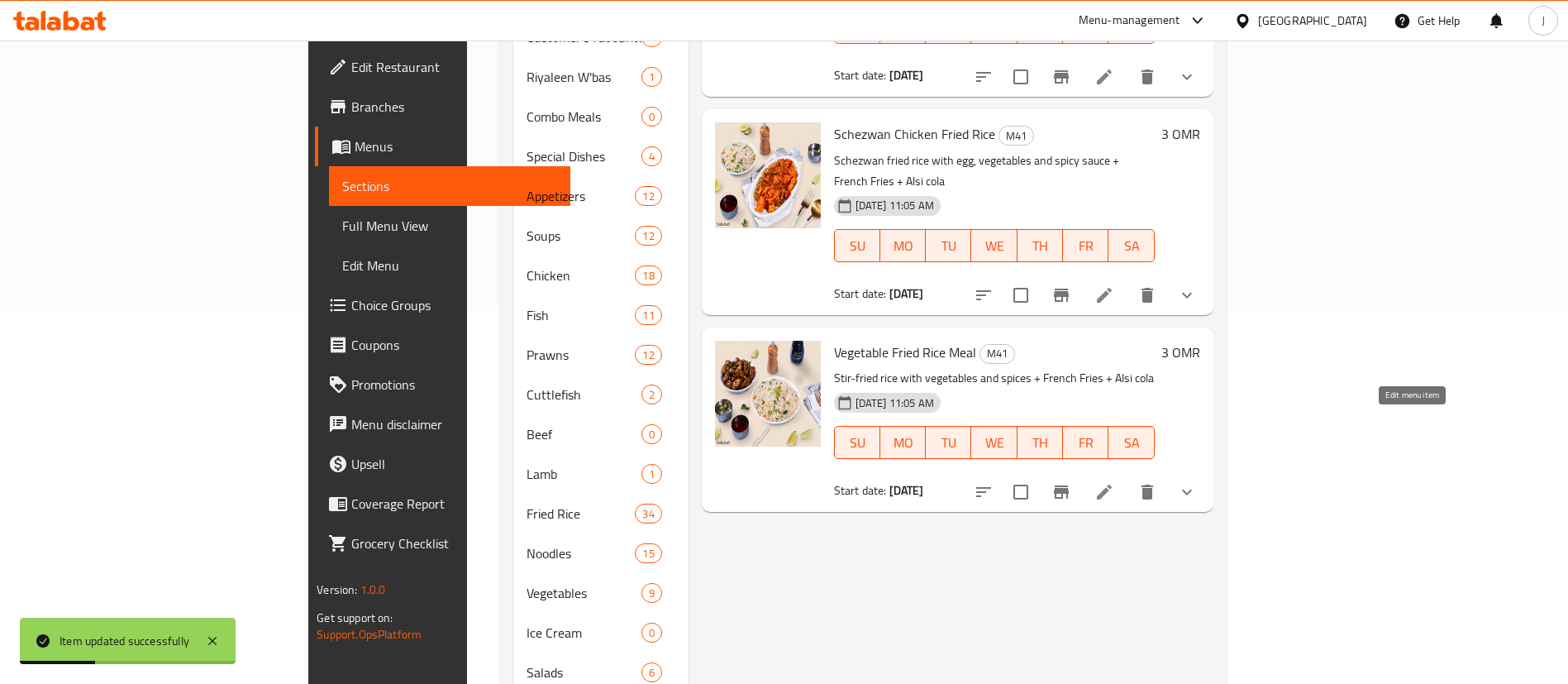
click at [1114, 482] on icon at bounding box center [1105, 492] width 20 height 20
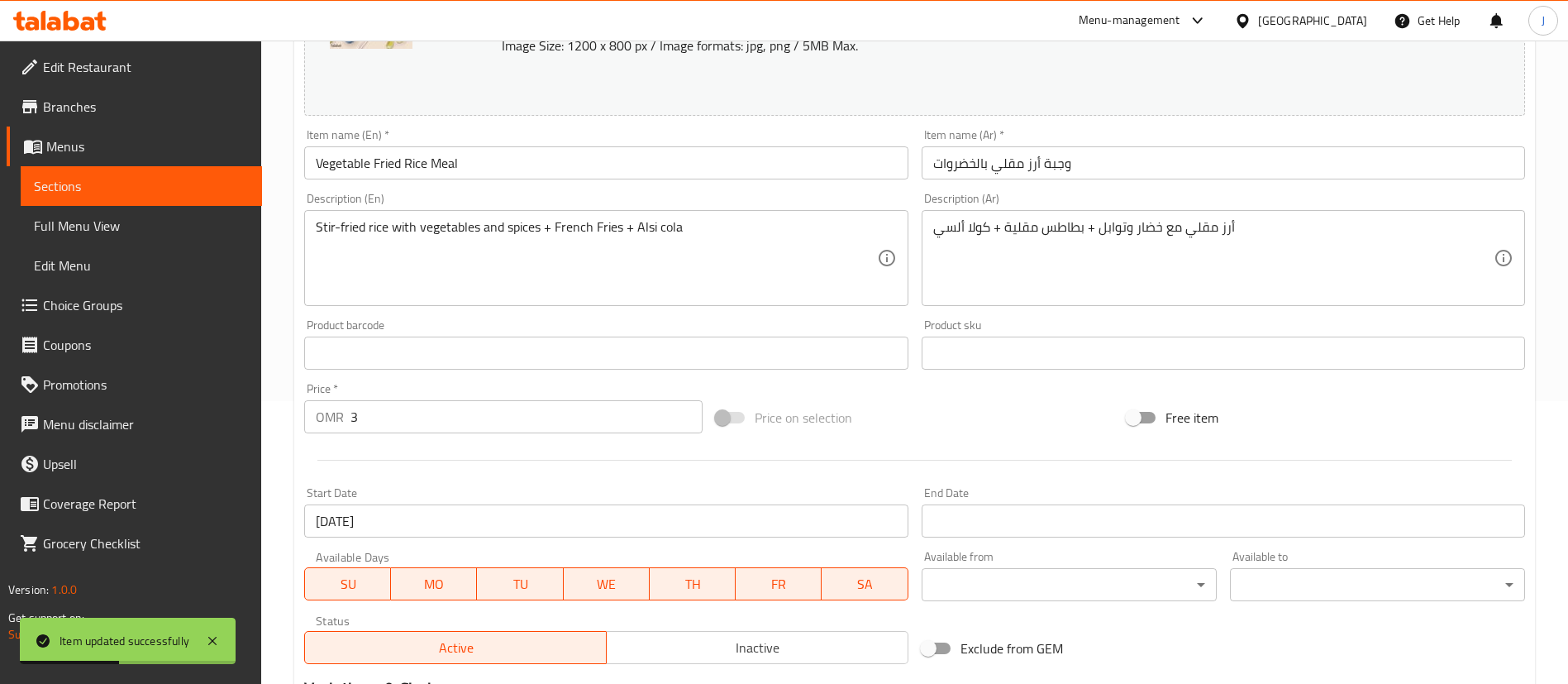
scroll to position [740, 0]
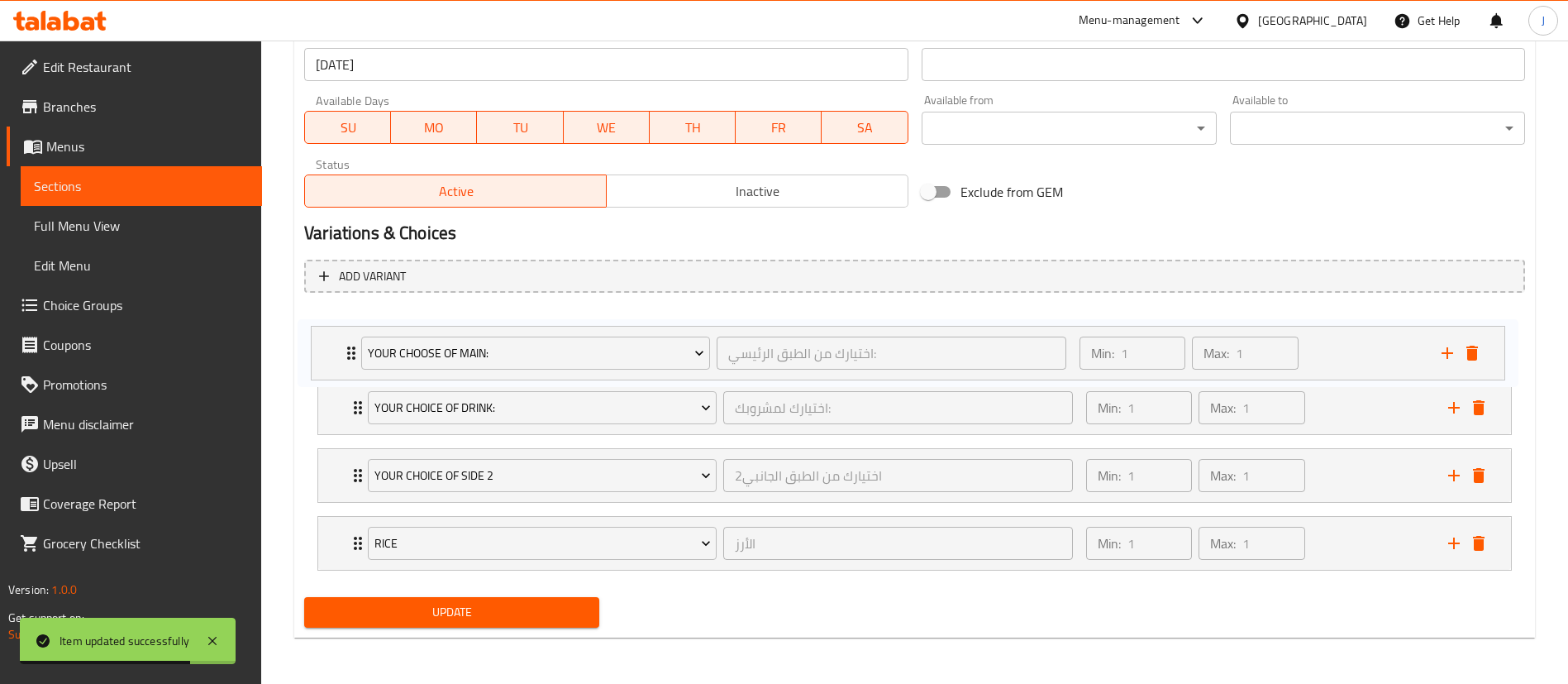
drag, startPoint x: 345, startPoint y: 540, endPoint x: 339, endPoint y: 344, distance: 196.1
click at [339, 344] on div "Your Choice of Drink: اختيارك لمشروبك: ​ Min: 1 ​ Max: 1 ​ Alsi Cola (ID: 22288…" at bounding box center [914, 442] width 1221 height 271
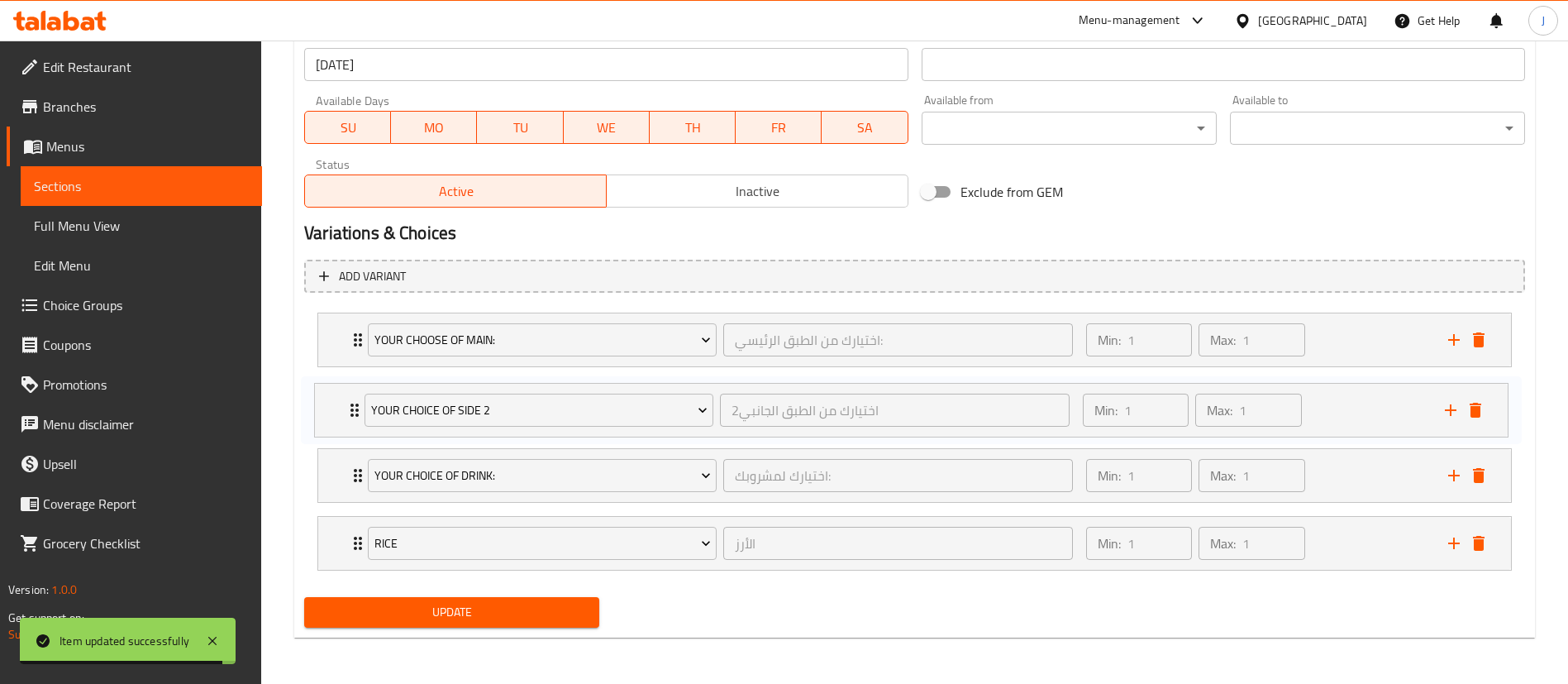
drag, startPoint x: 342, startPoint y: 466, endPoint x: 339, endPoint y: 391, distance: 75.1
click at [339, 391] on div "Your choose of main: اختيارك من الطبق الرئيسي: ​ Min: 1 ​ Max: 1 ​ Vegetable Fr…" at bounding box center [914, 442] width 1221 height 271
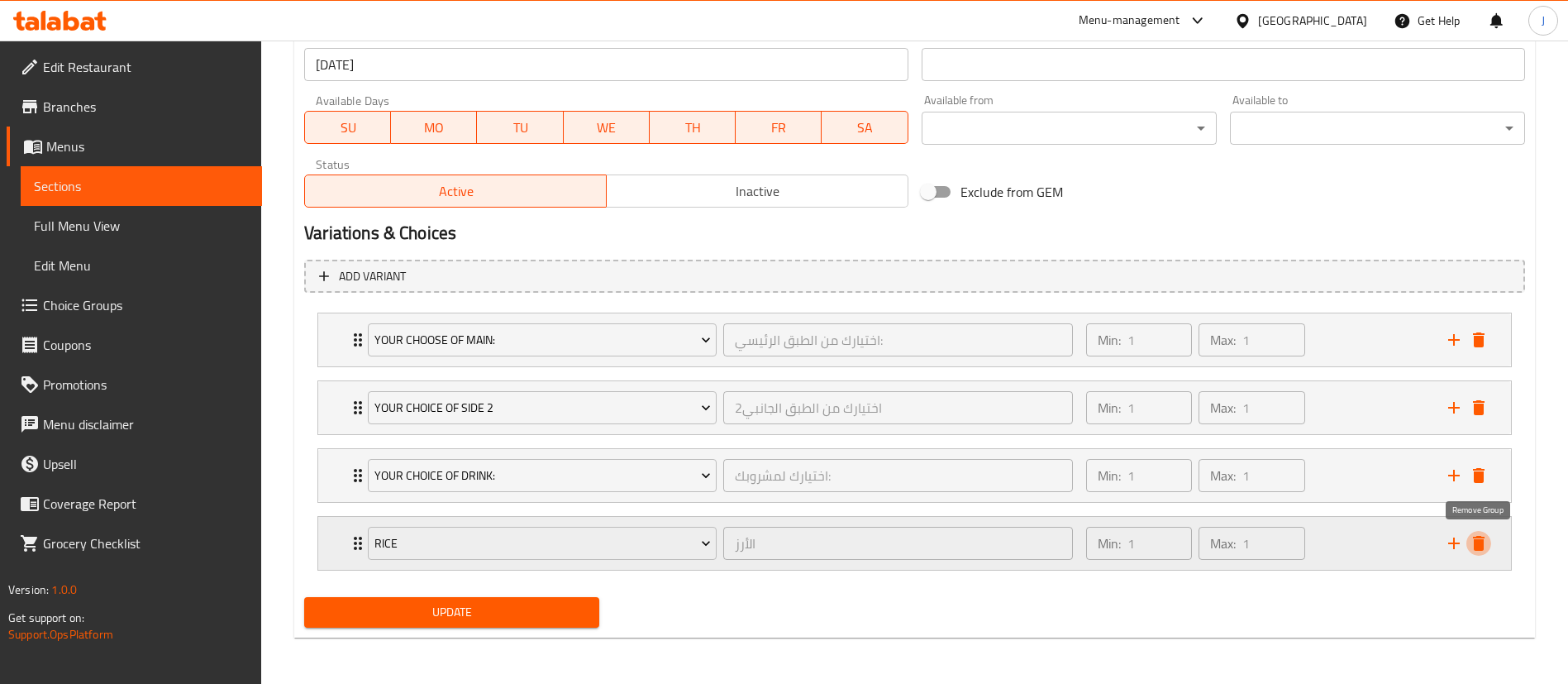
click at [1484, 548] on icon "delete" at bounding box center [1479, 544] width 20 height 20
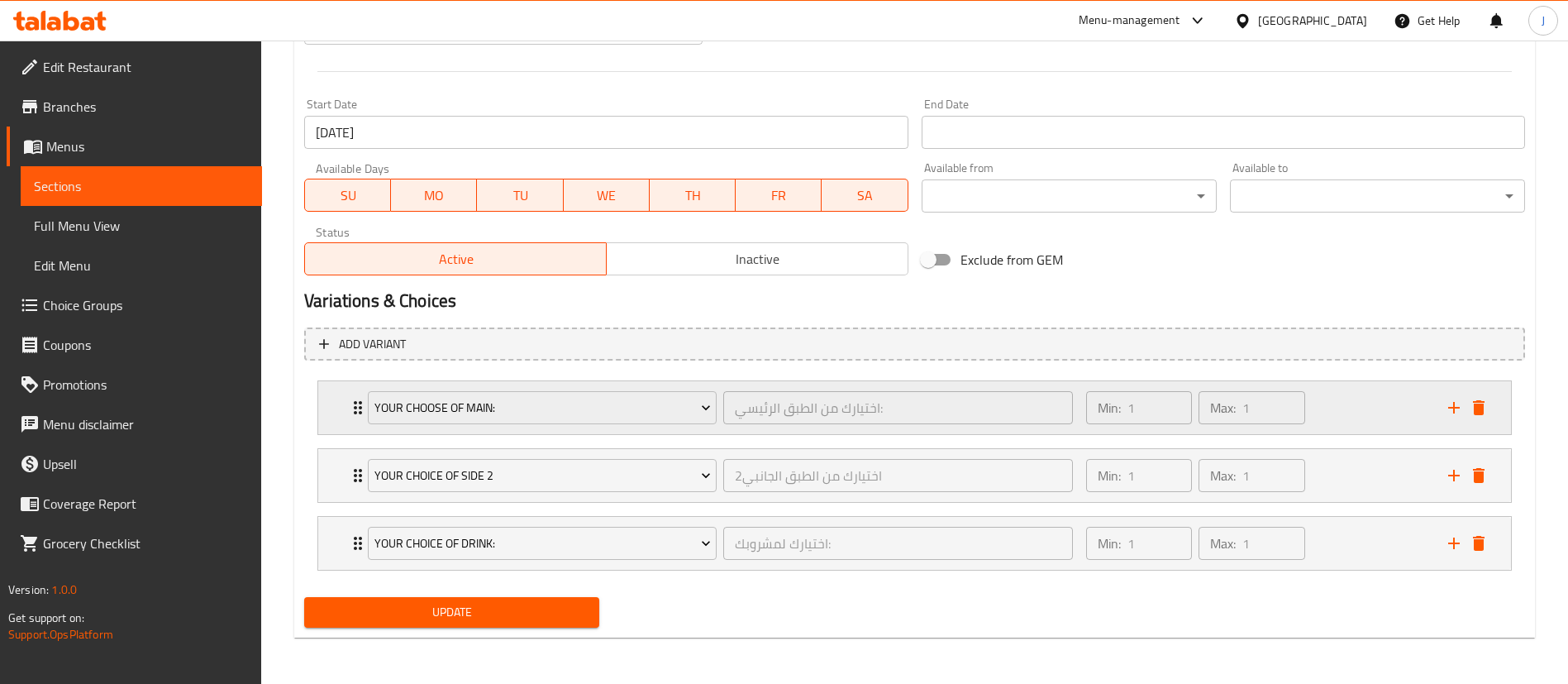
click at [345, 410] on div "Your choose of main: اختيارك من الطبق الرئيسي: ​ Min: 1 ​ Max: 1 ​" at bounding box center [914, 407] width 1193 height 53
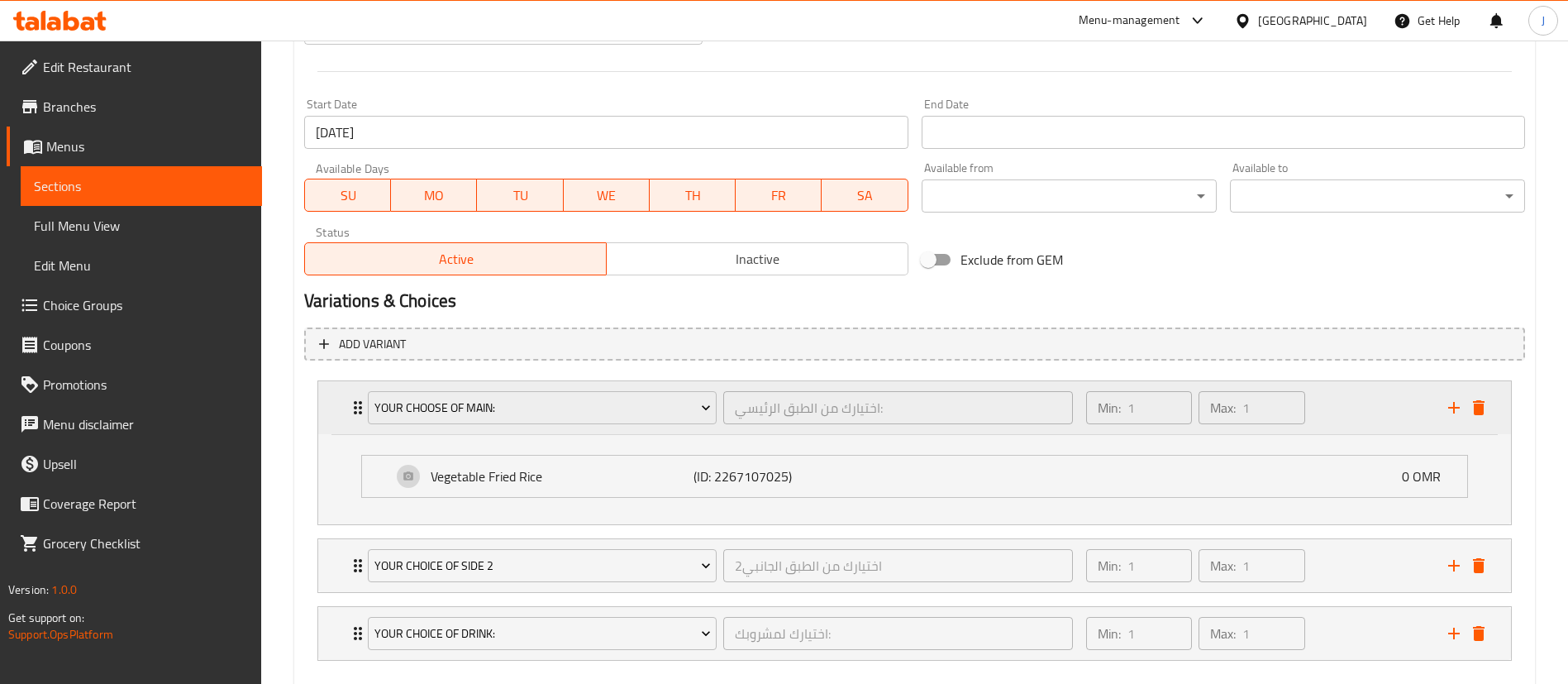
scroll to position [740, 0]
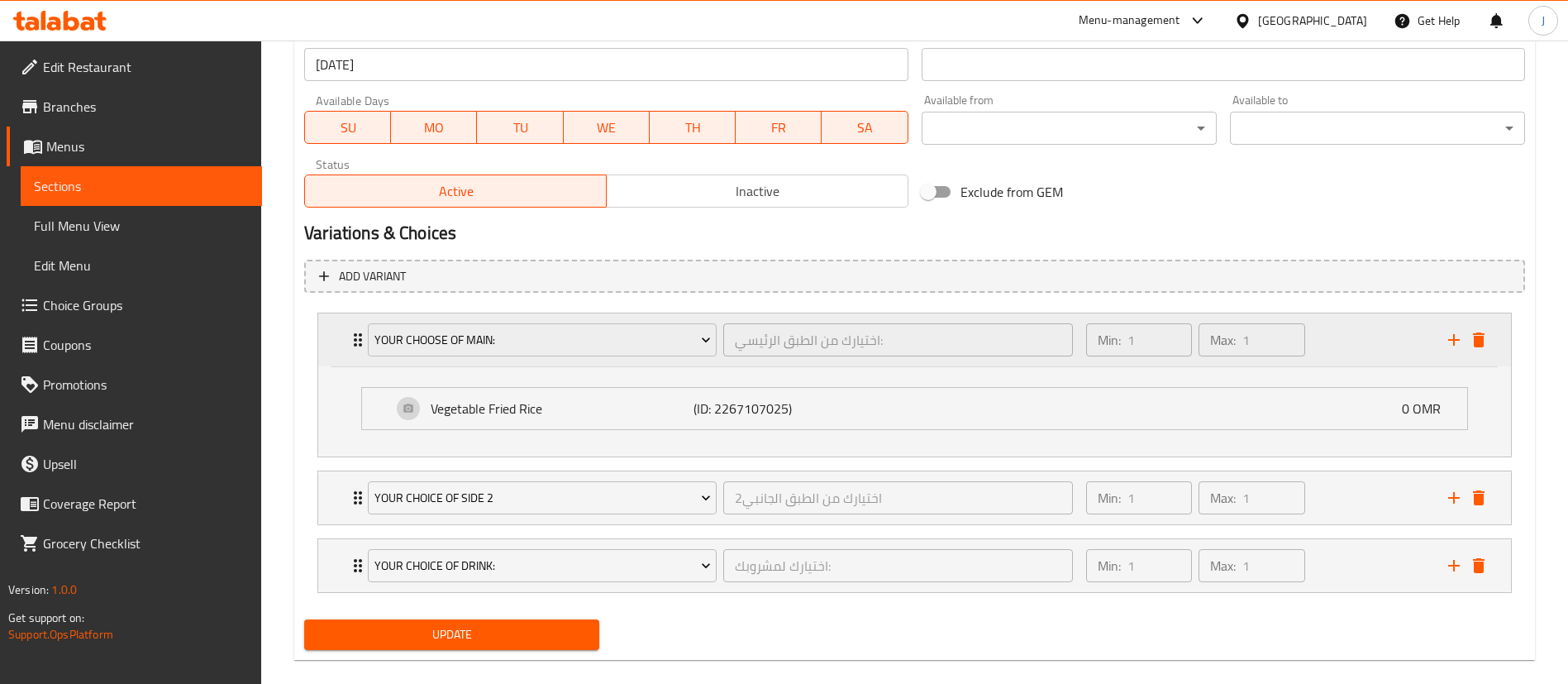
click at [336, 353] on div "Your choose of main: اختيارك من الطبق الرئيسي: ​ Min: 1 ​ Max: 1 ​" at bounding box center [914, 340] width 1193 height 53
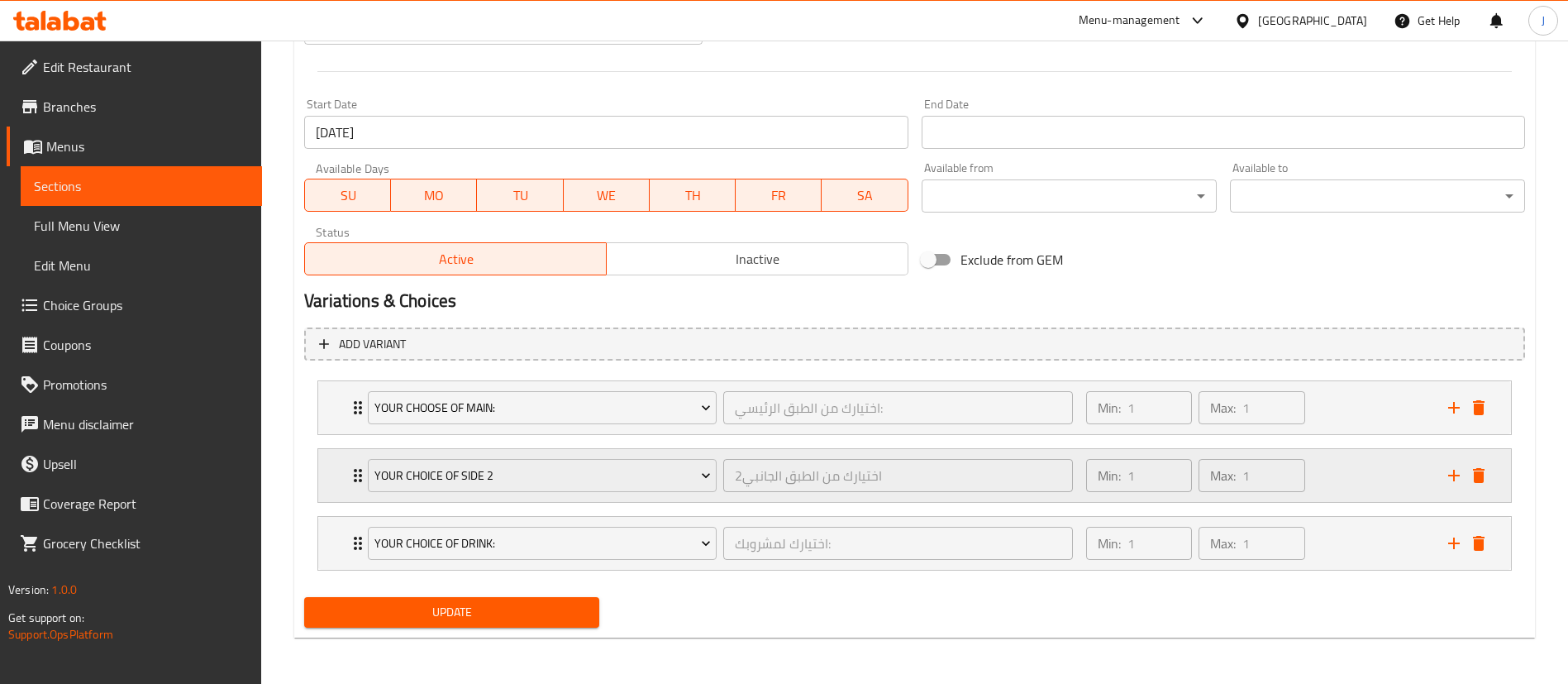
scroll to position [671, 0]
click at [461, 612] on span "Update" at bounding box center [451, 612] width 268 height 20
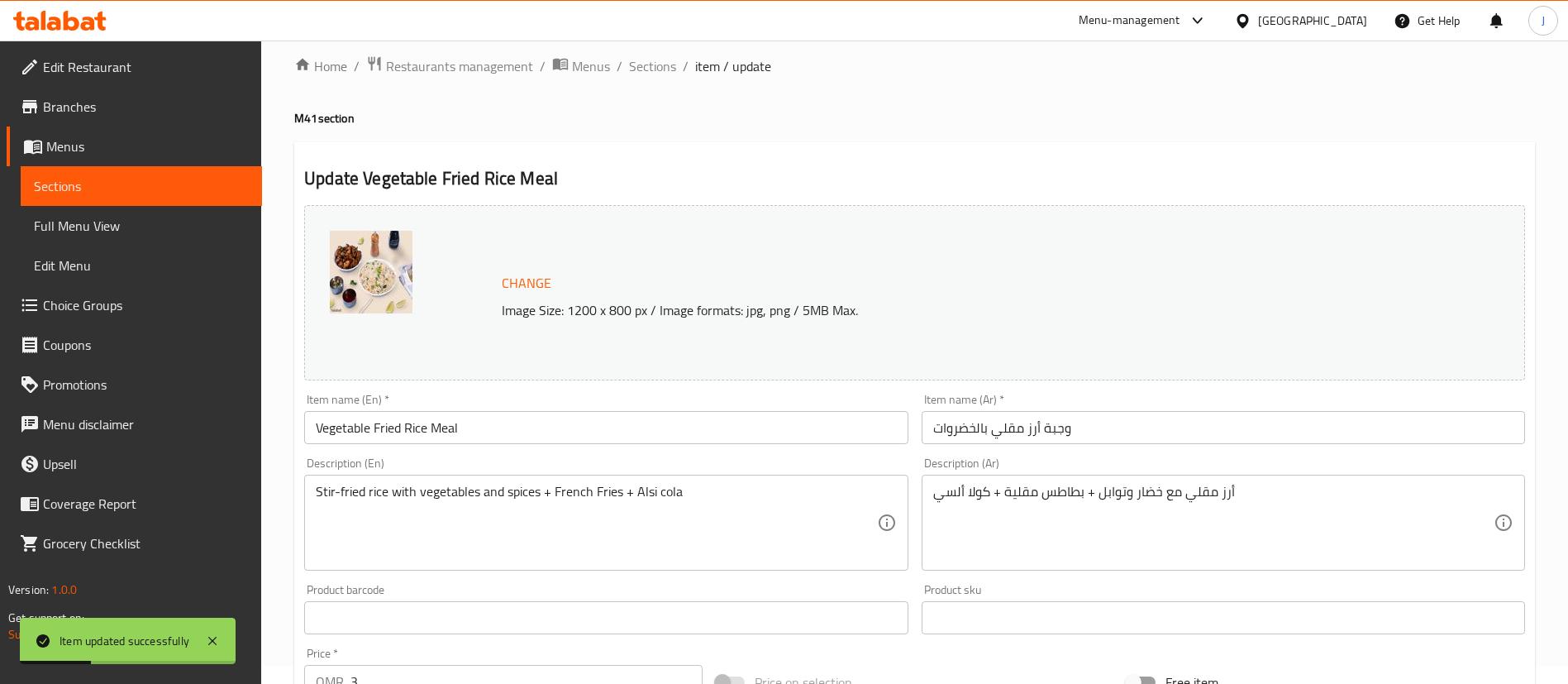
scroll to position [0, 0]
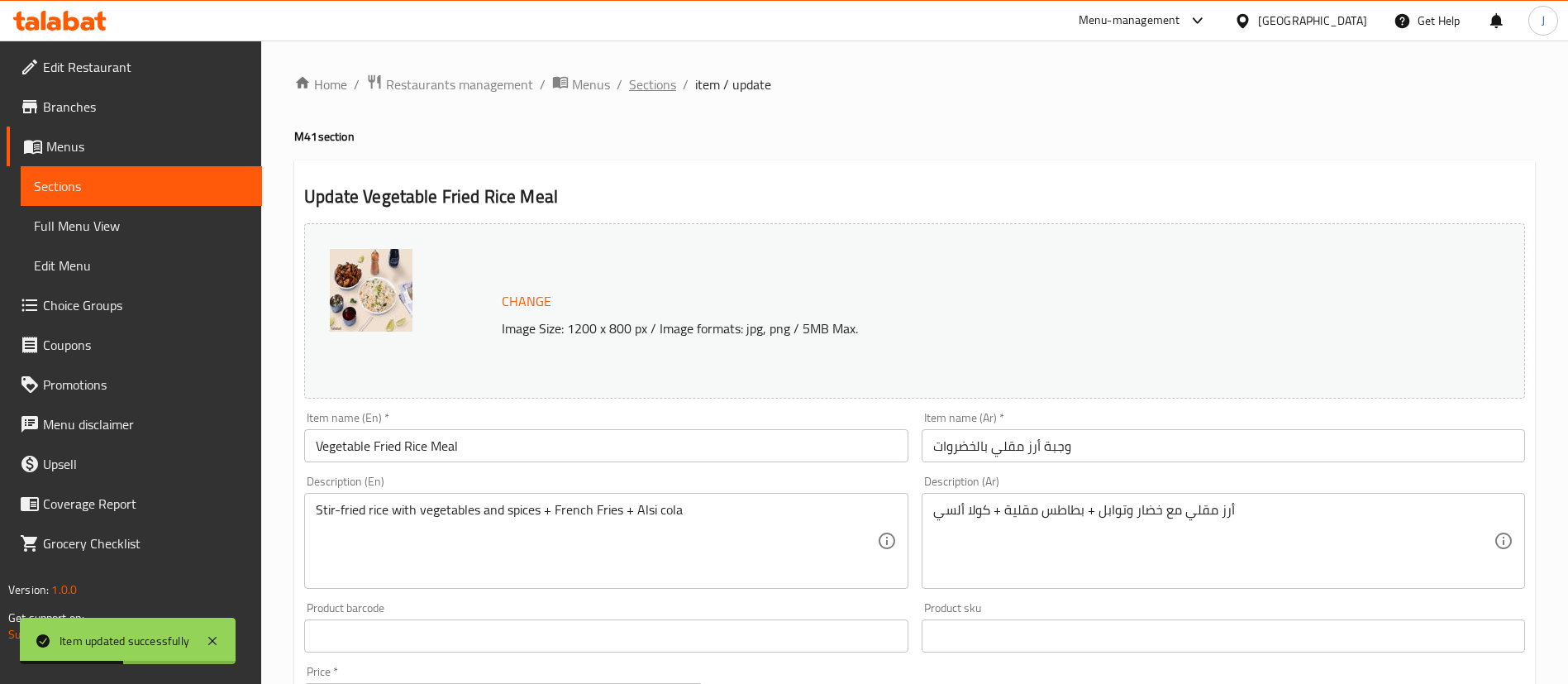
click at [662, 89] on span "Sections" at bounding box center [652, 84] width 47 height 20
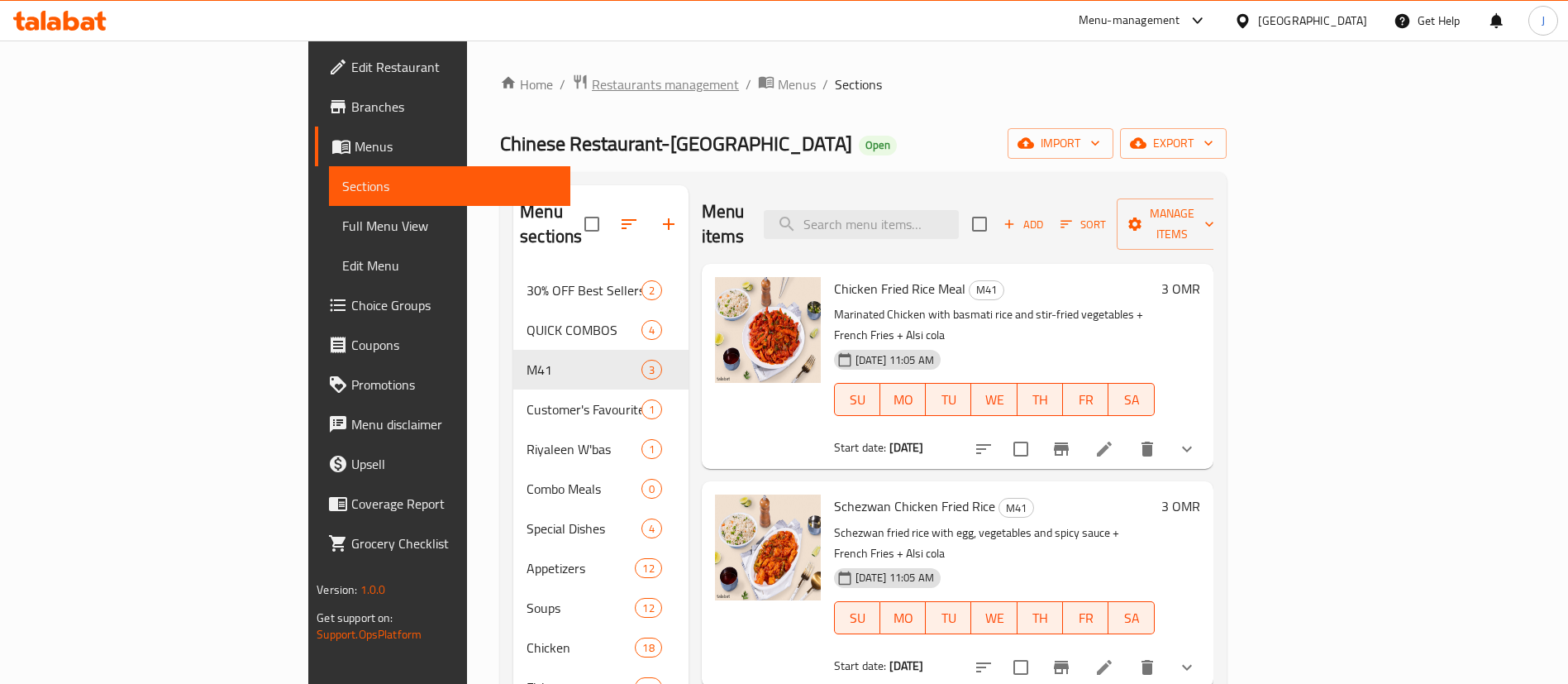
click at [592, 90] on span "Restaurants management" at bounding box center [665, 84] width 147 height 20
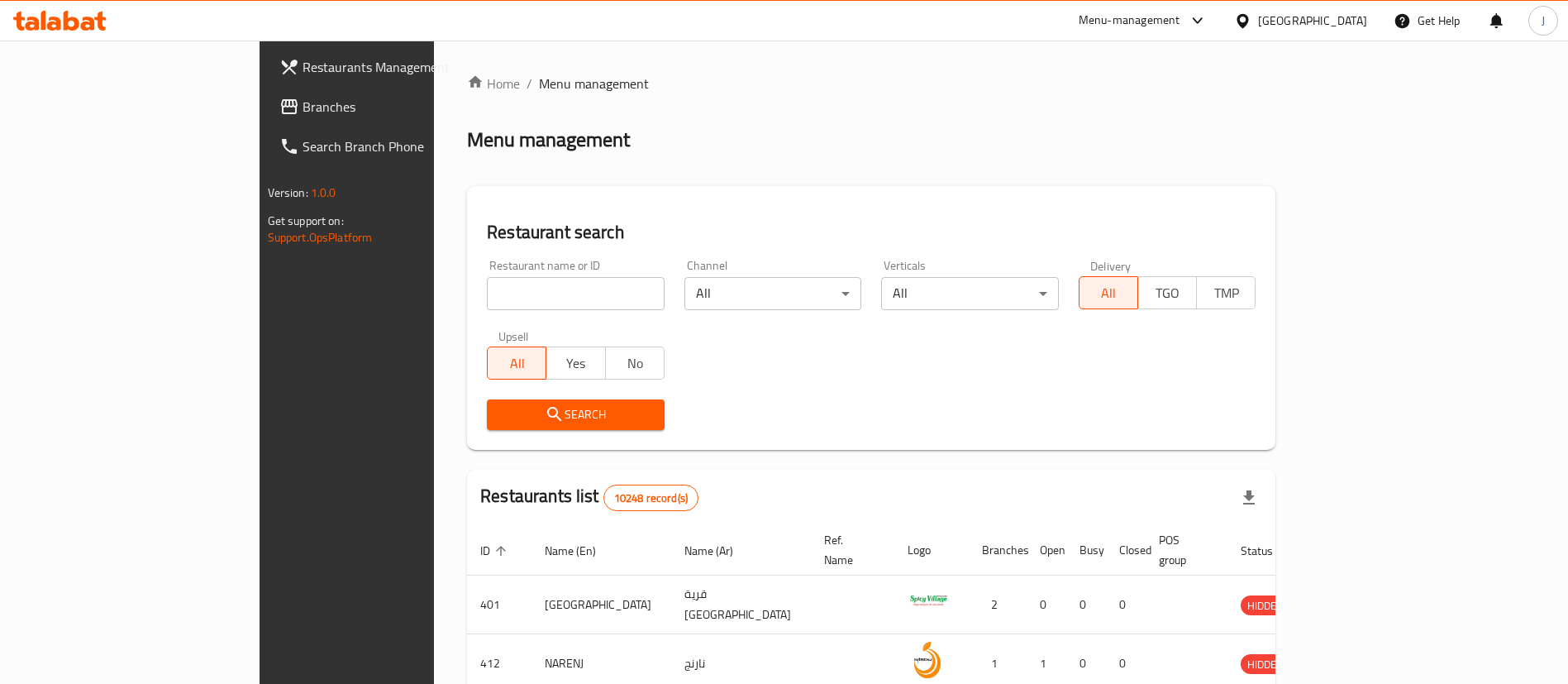
click at [499, 286] on input "search" at bounding box center [575, 293] width 178 height 33
paste input "684577"
type input "684577"
click button "Search" at bounding box center [575, 415] width 178 height 31
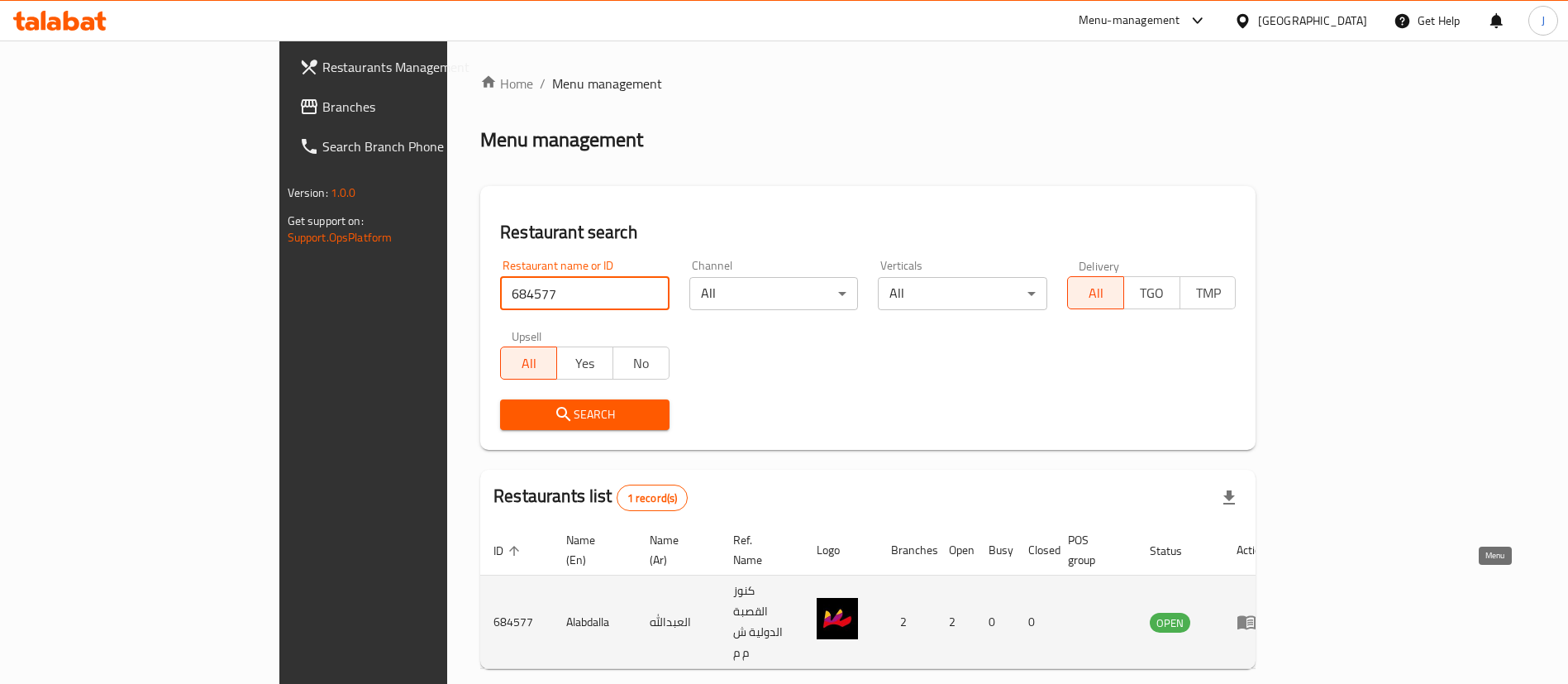
click at [1257, 612] on icon "enhanced table" at bounding box center [1246, 621] width 20 height 20
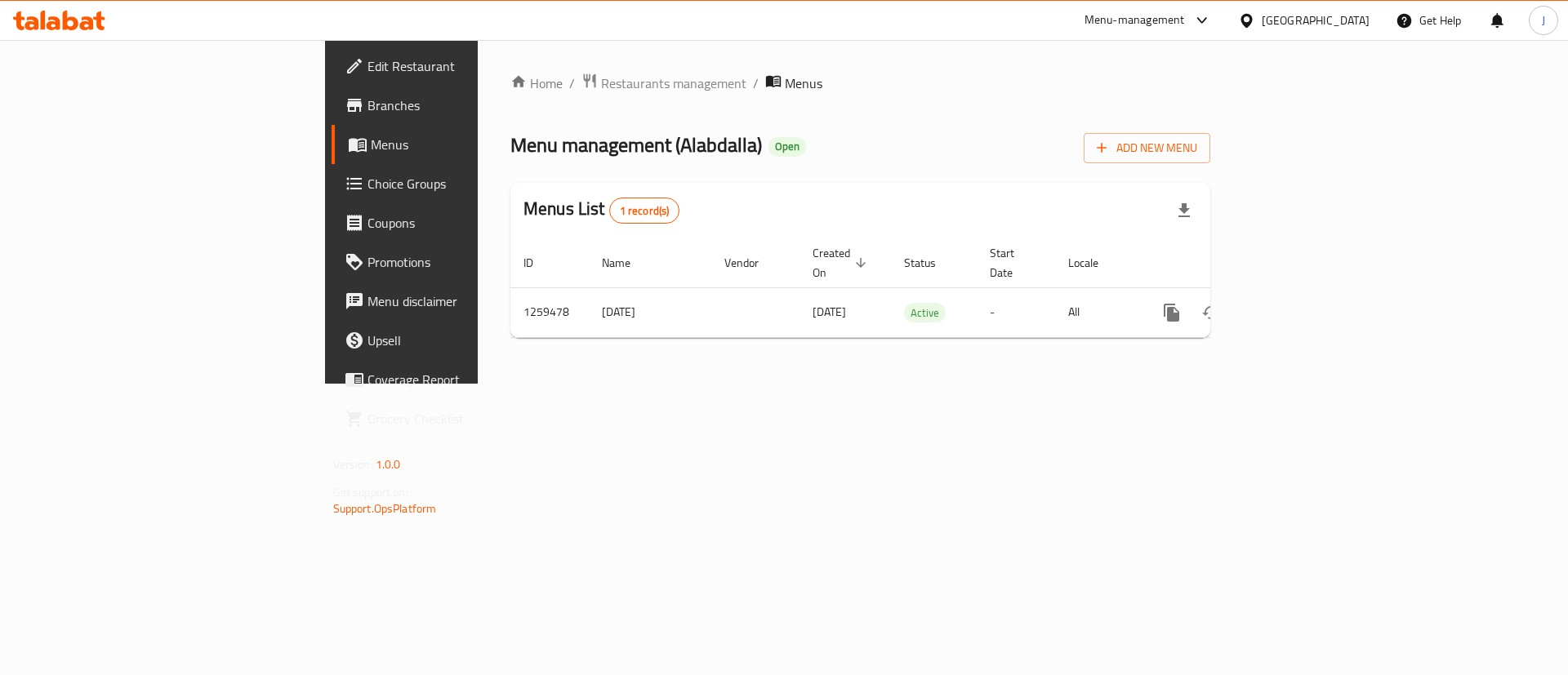
drag, startPoint x: 1180, startPoint y: 174, endPoint x: 1380, endPoint y: 205, distance: 202.4
click at [1181, 174] on div "Home / Restaurants management / Menus Menu management ( Alabdalla ) Open Add Ne…" at bounding box center [860, 212] width 700 height 278
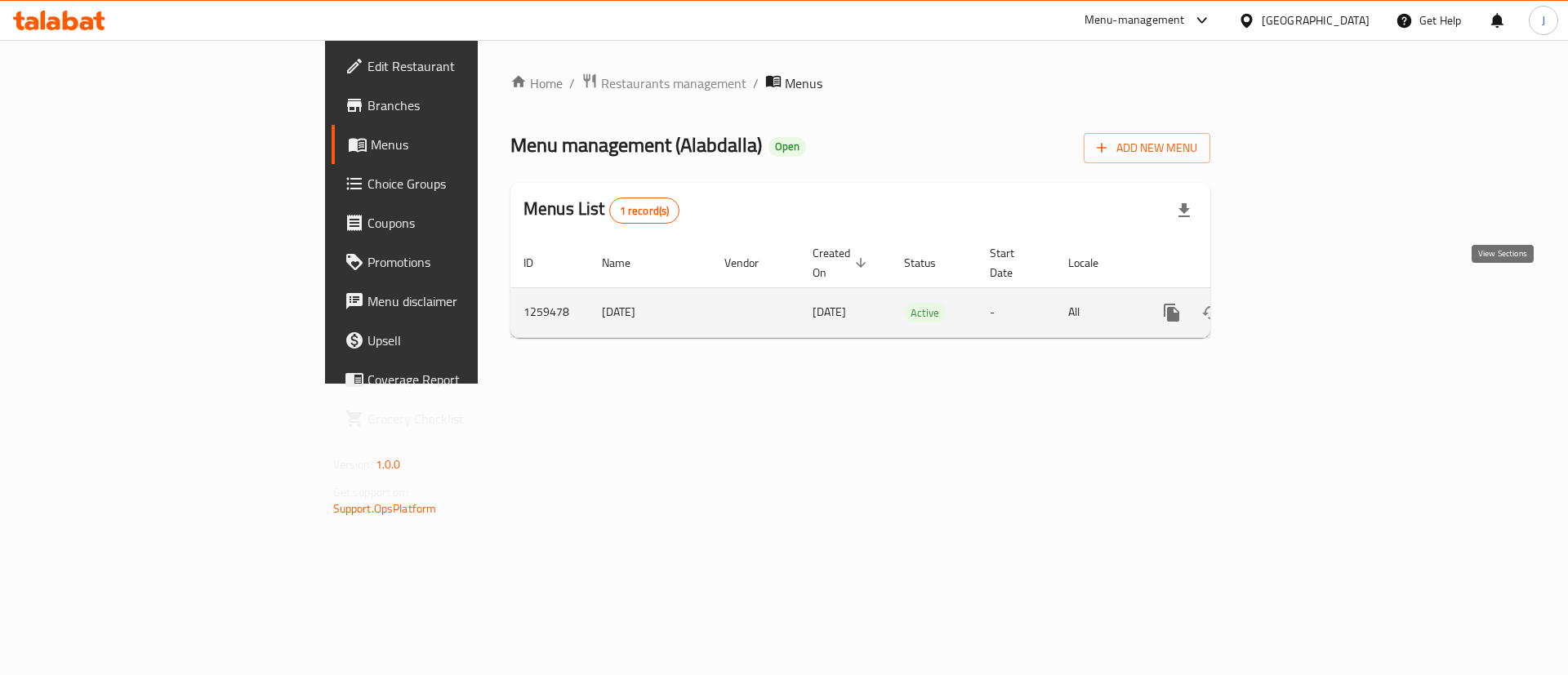
click at [1299, 303] on icon "enhanced table" at bounding box center [1289, 312] width 20 height 20
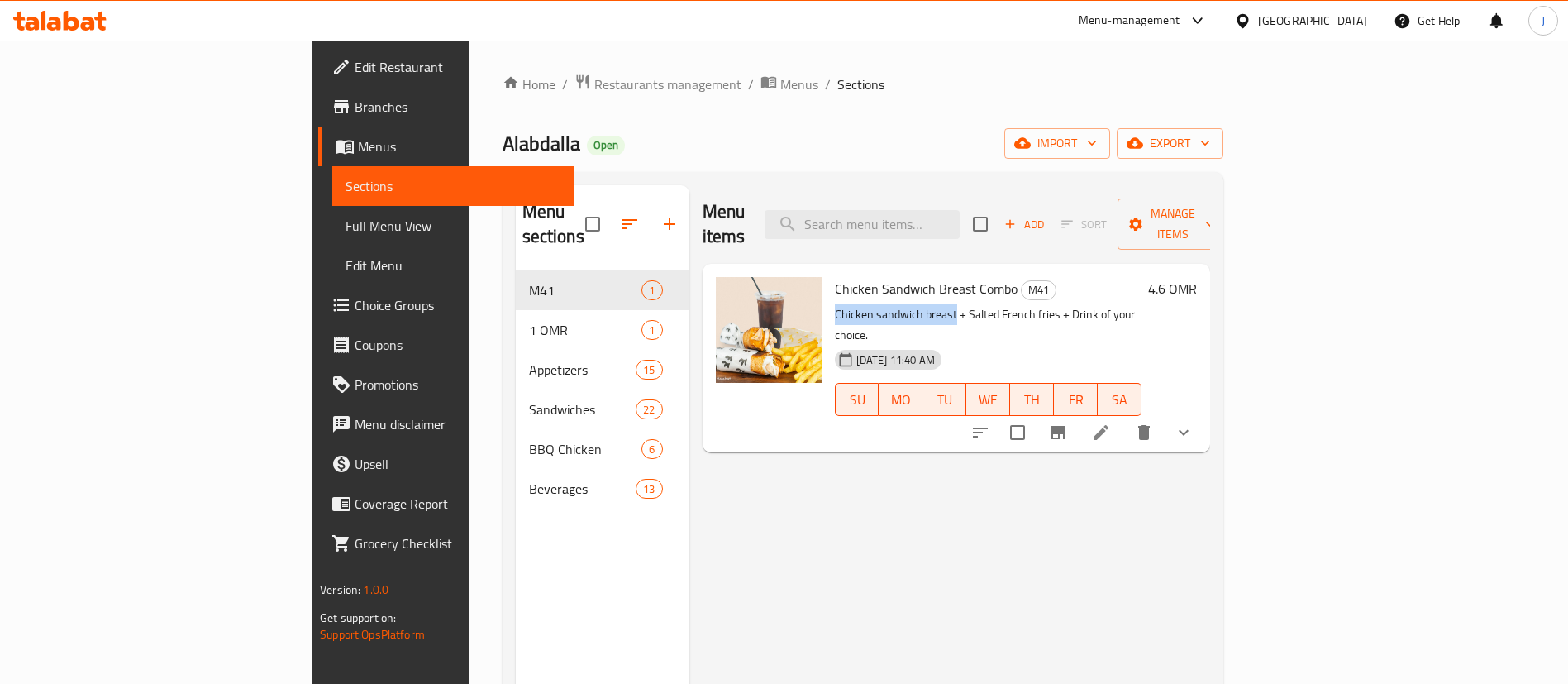
drag, startPoint x: 876, startPoint y: 288, endPoint x: 759, endPoint y: 285, distance: 117.0
click at [834, 304] on p "Chicken sandwich breast + Salted French fries + Drink of your choice." at bounding box center [987, 324] width 307 height 41
copy p "Chicken sandwich breast"
click at [1204, 413] on button "show more" at bounding box center [1183, 432] width 39 height 39
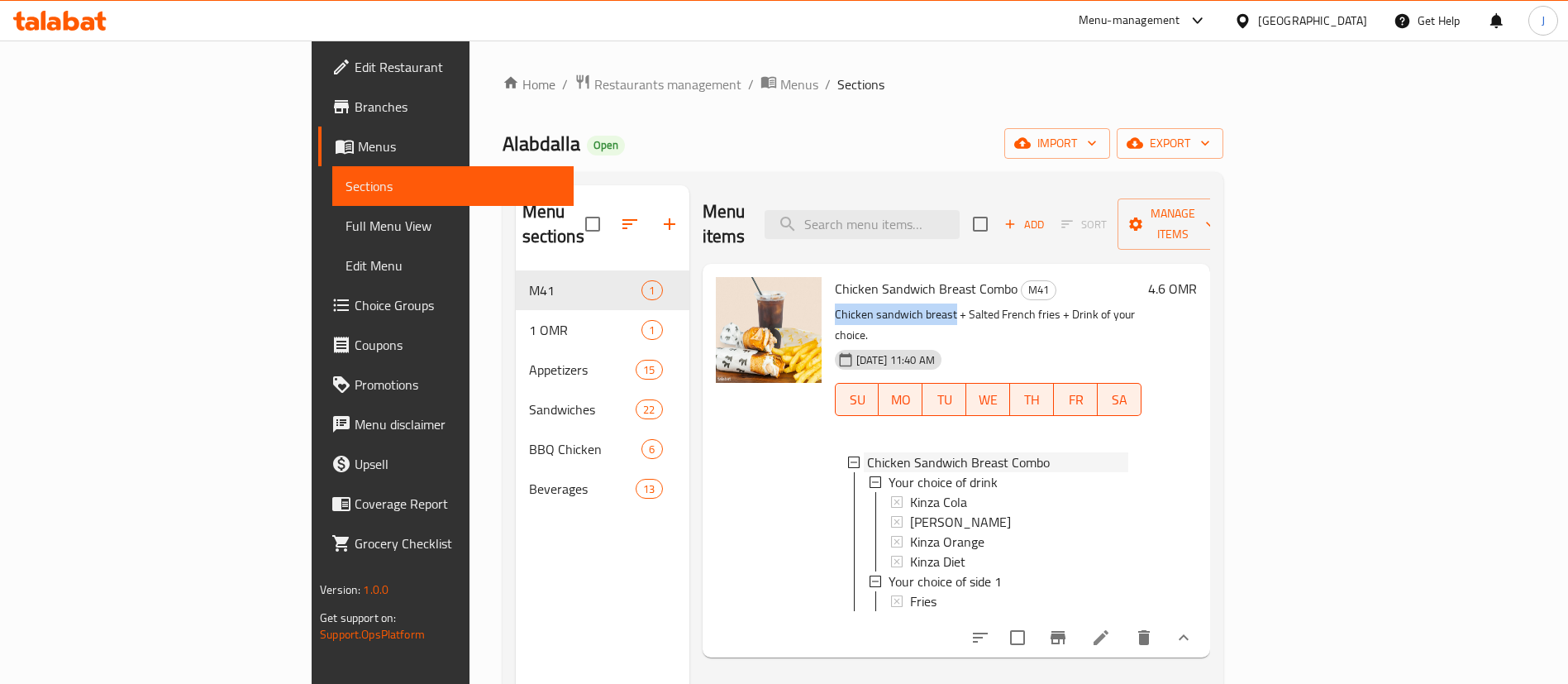
click at [848, 457] on icon at bounding box center [854, 463] width 12 height 12
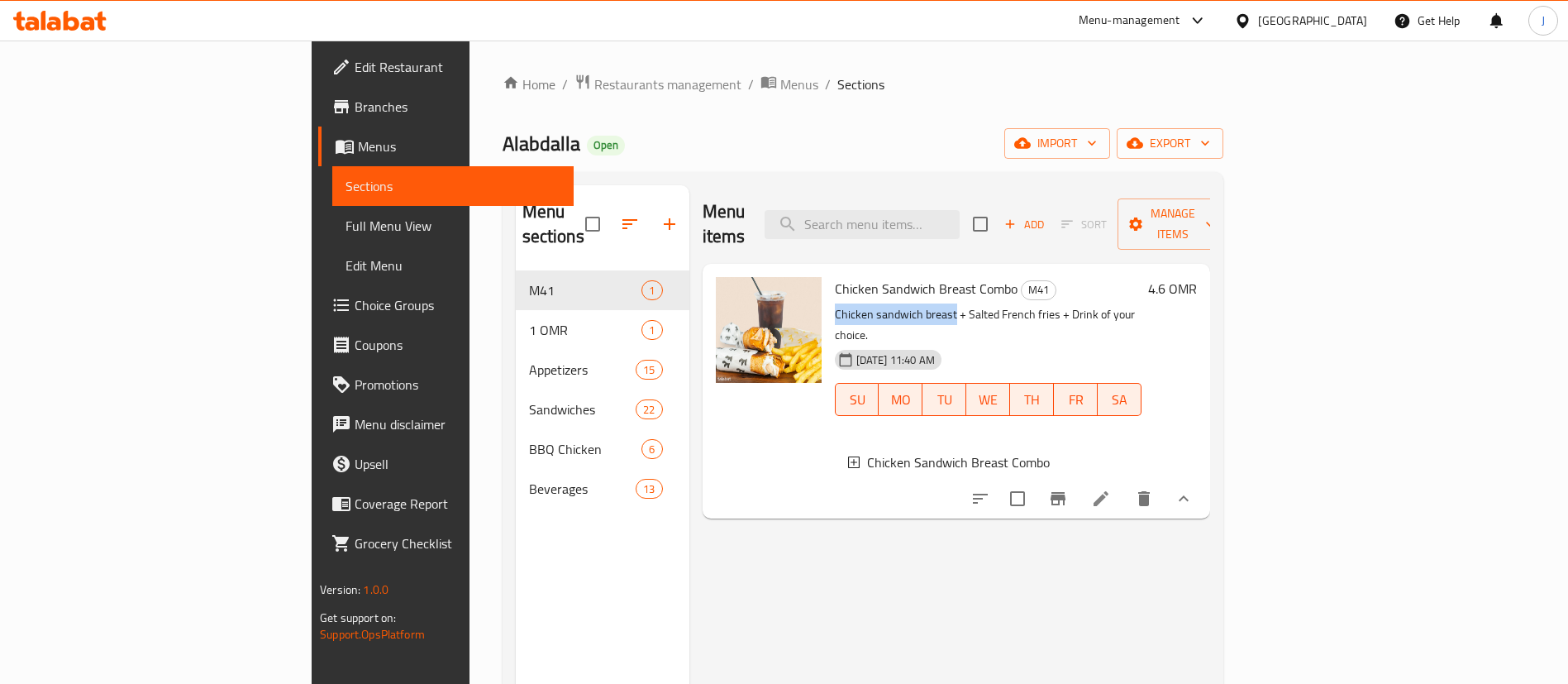
click at [848, 457] on icon at bounding box center [854, 463] width 12 height 12
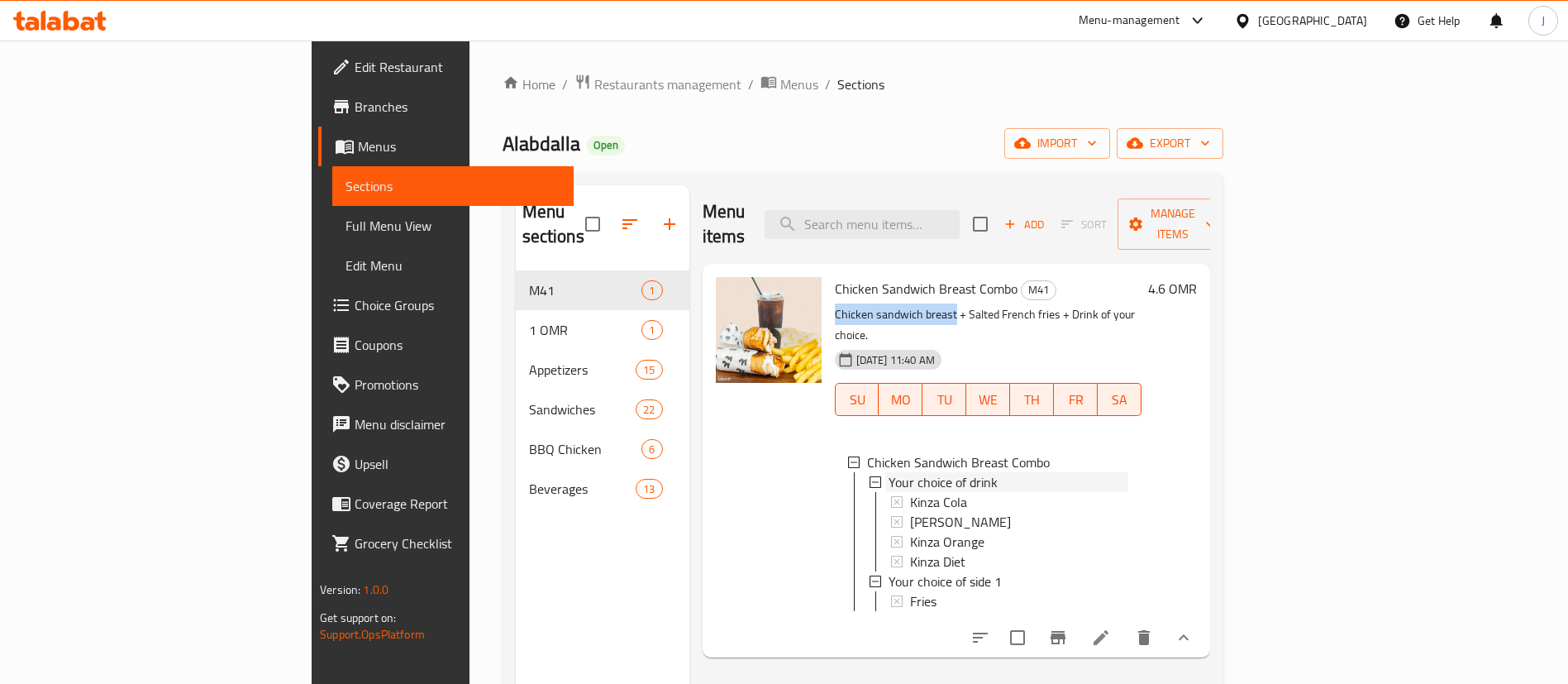
click at [870, 476] on icon at bounding box center [876, 482] width 12 height 12
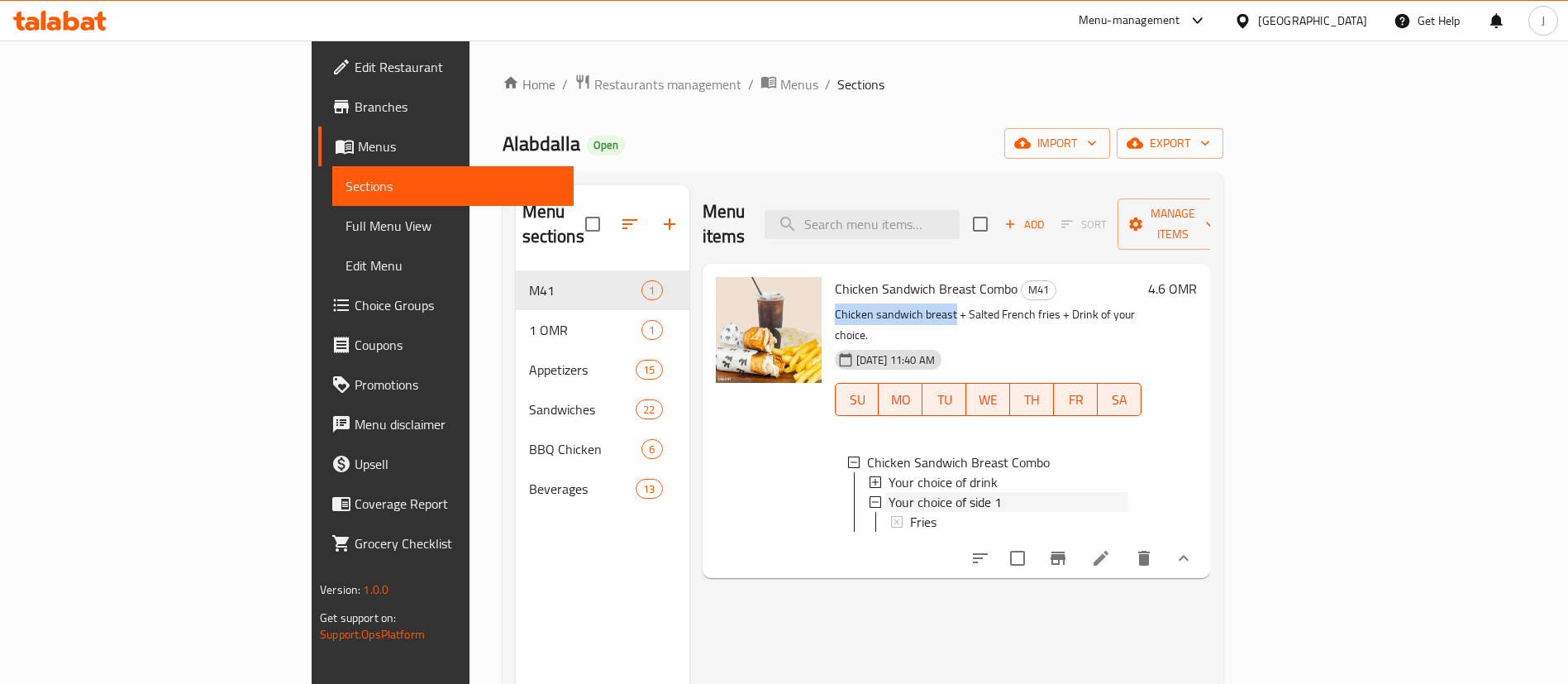
click at [870, 496] on icon at bounding box center [876, 502] width 12 height 12
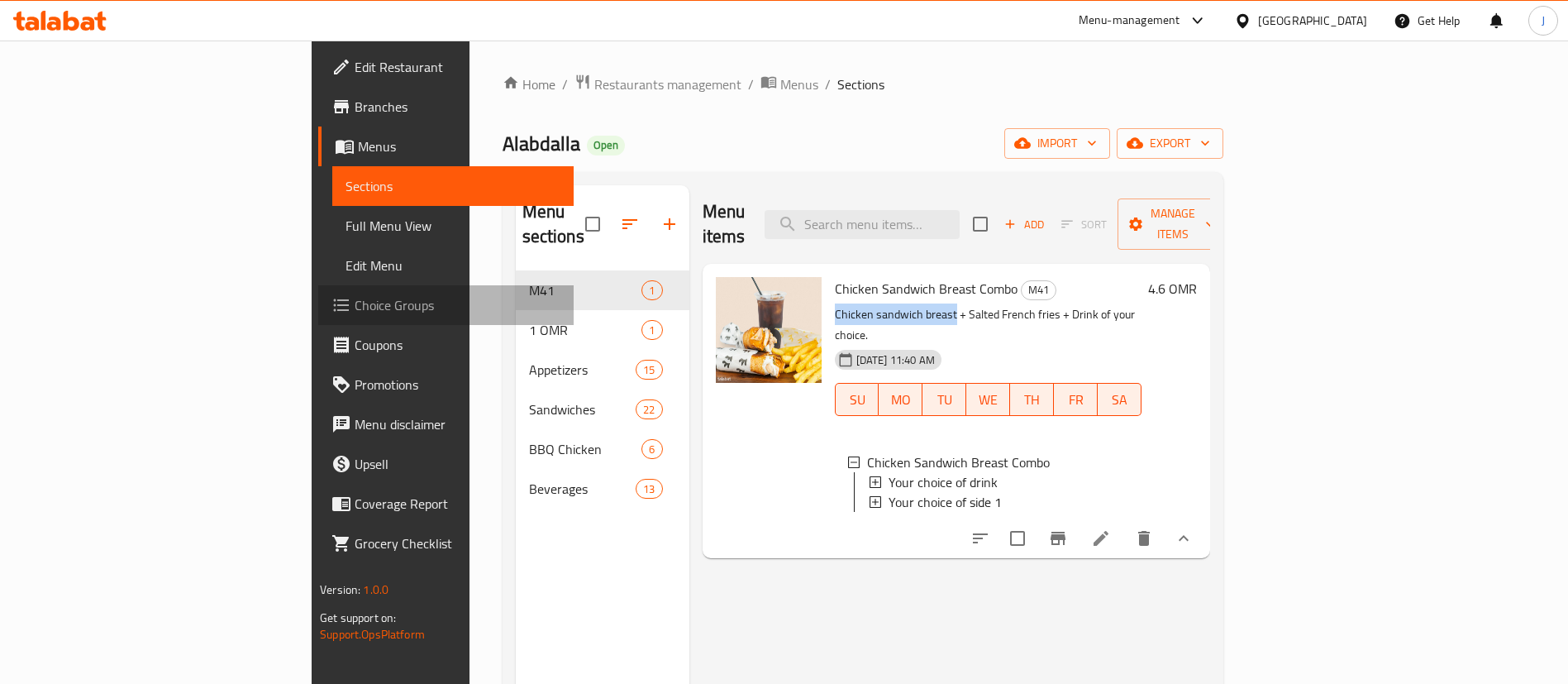
click at [355, 308] on span "Choice Groups" at bounding box center [458, 305] width 206 height 20
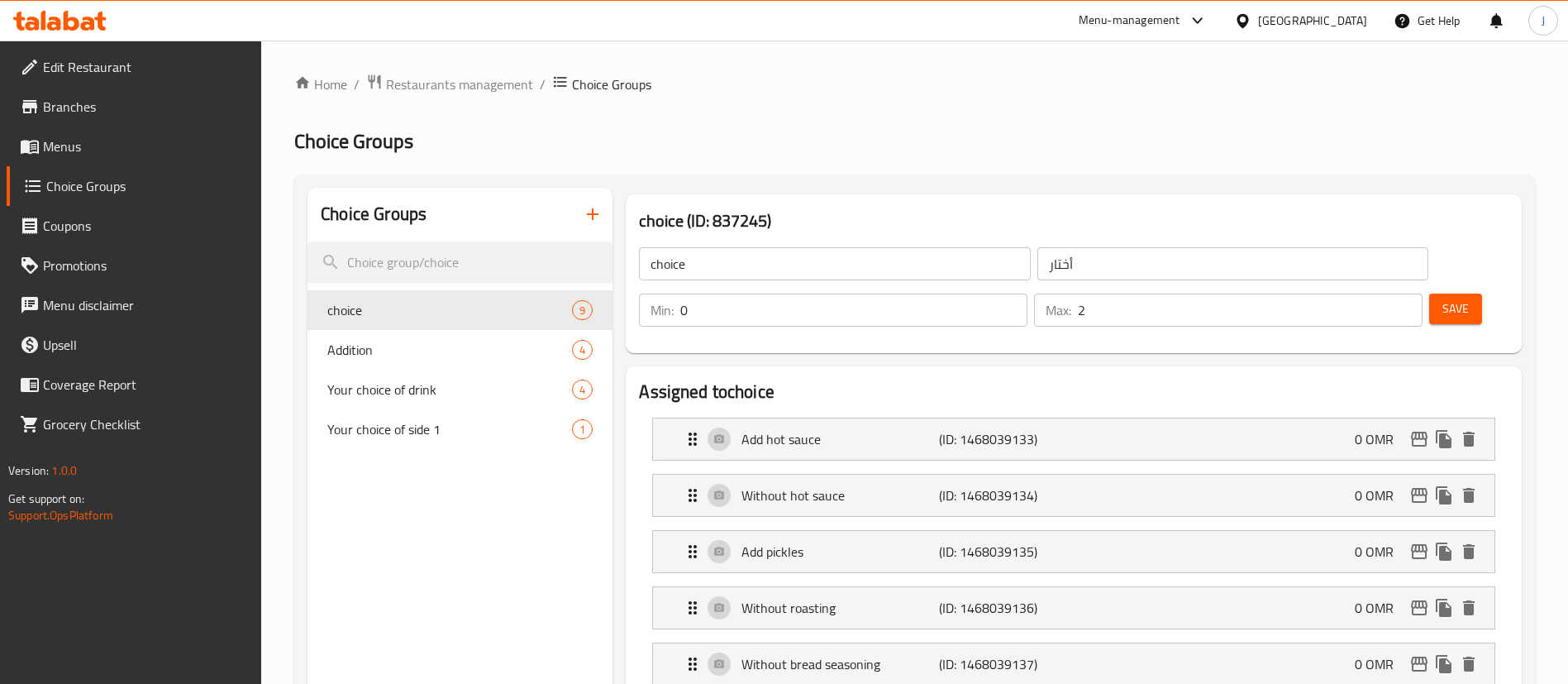
click at [587, 217] on icon "button" at bounding box center [592, 214] width 20 height 20
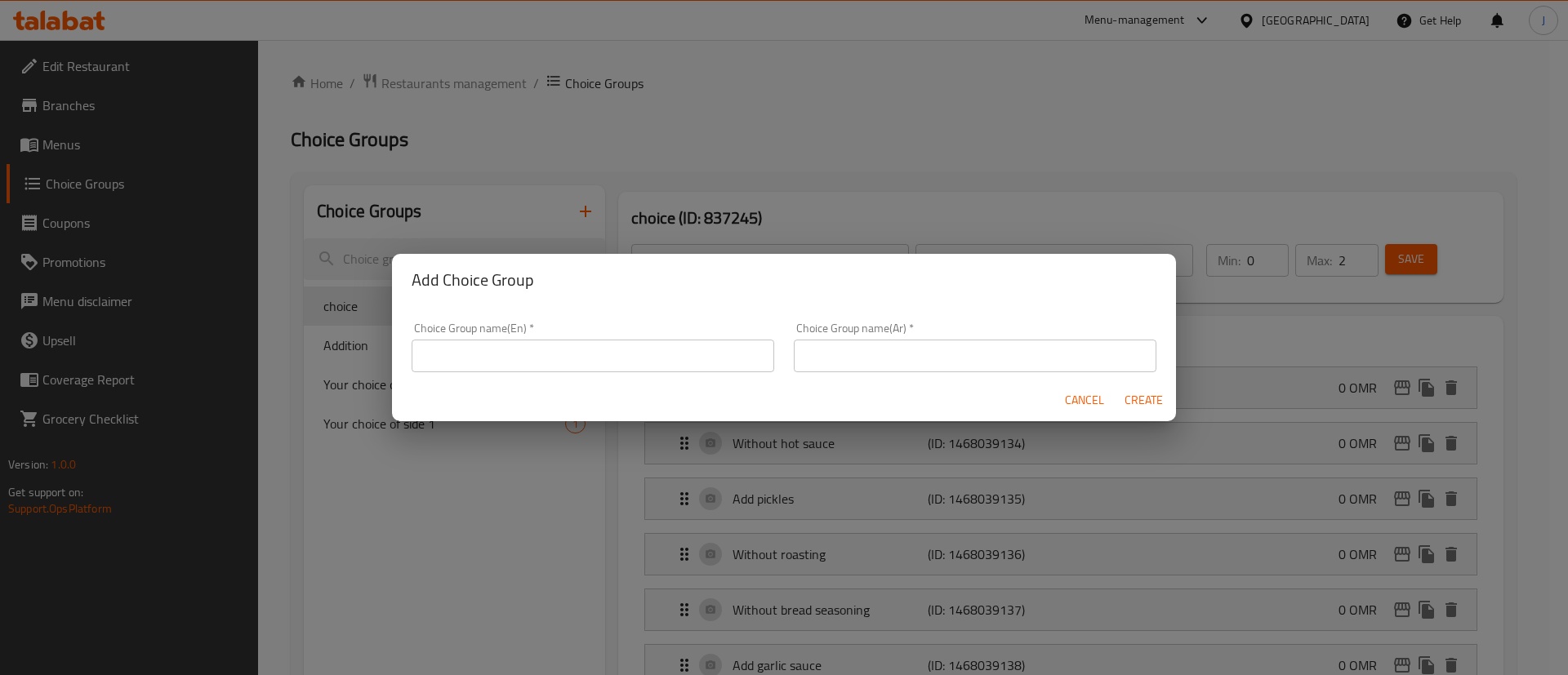
click at [565, 358] on input "text" at bounding box center [593, 356] width 363 height 32
type input "Your choice of main:"
click at [935, 358] on input "text" at bounding box center [975, 356] width 363 height 32
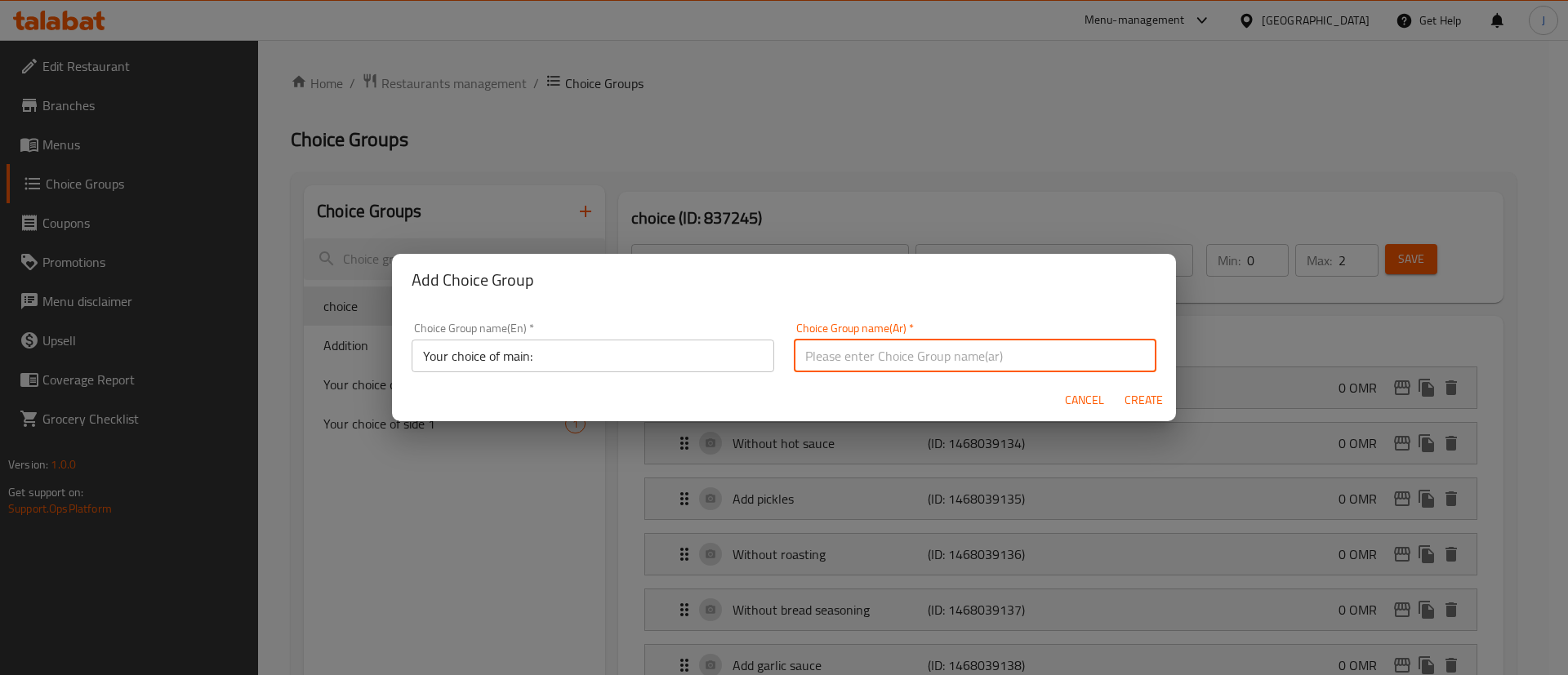
drag, startPoint x: 1014, startPoint y: 319, endPoint x: 1010, endPoint y: 337, distance: 18.4
click at [1010, 333] on div "Choice Group name(Ar)   * Choice Group name(Ar) *" at bounding box center [974, 347] width 382 height 69
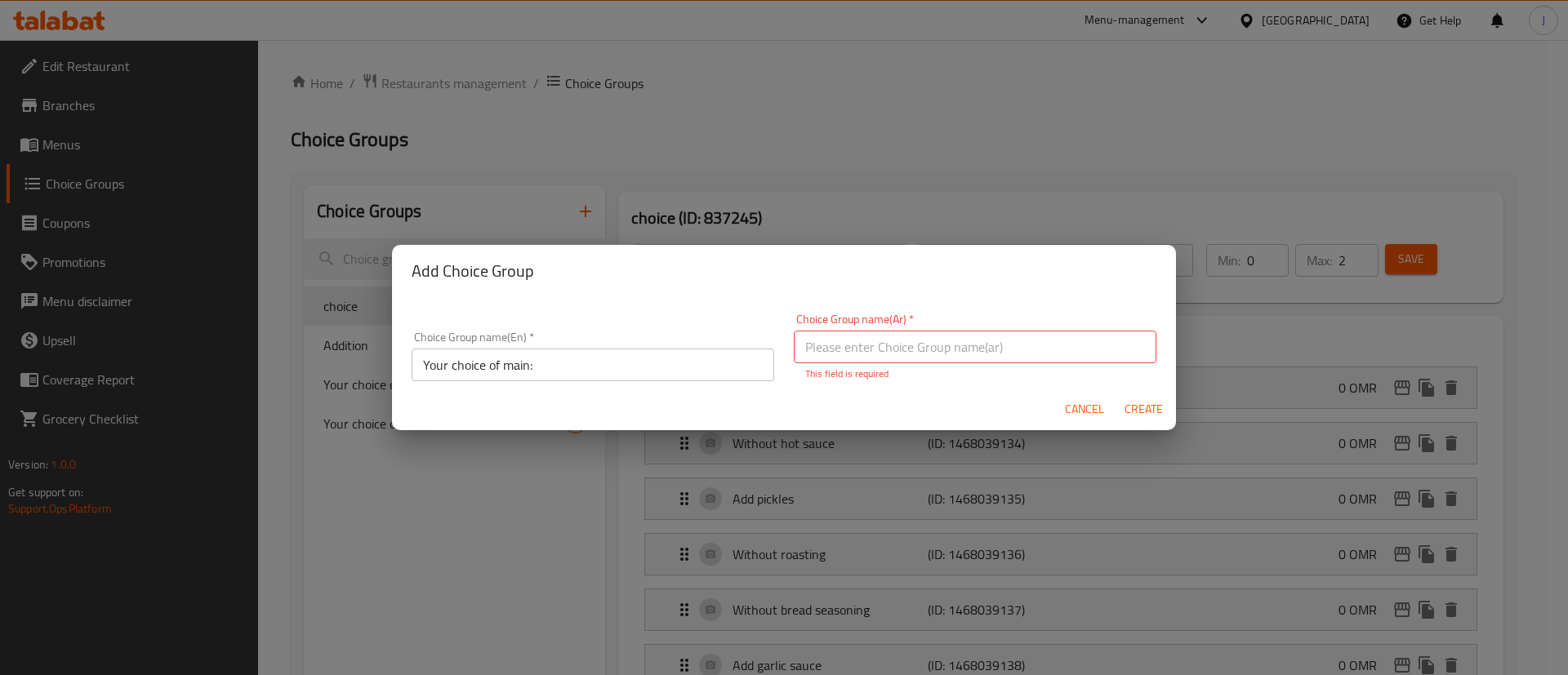
click at [999, 350] on input "text" at bounding box center [975, 347] width 363 height 32
type input "اختيارك من الطبق الرئيسي:"
click at [1156, 414] on button "Create" at bounding box center [1143, 409] width 52 height 30
type input "Your choice of main:"
type input "اختيارك من الطبق الرئيسي:"
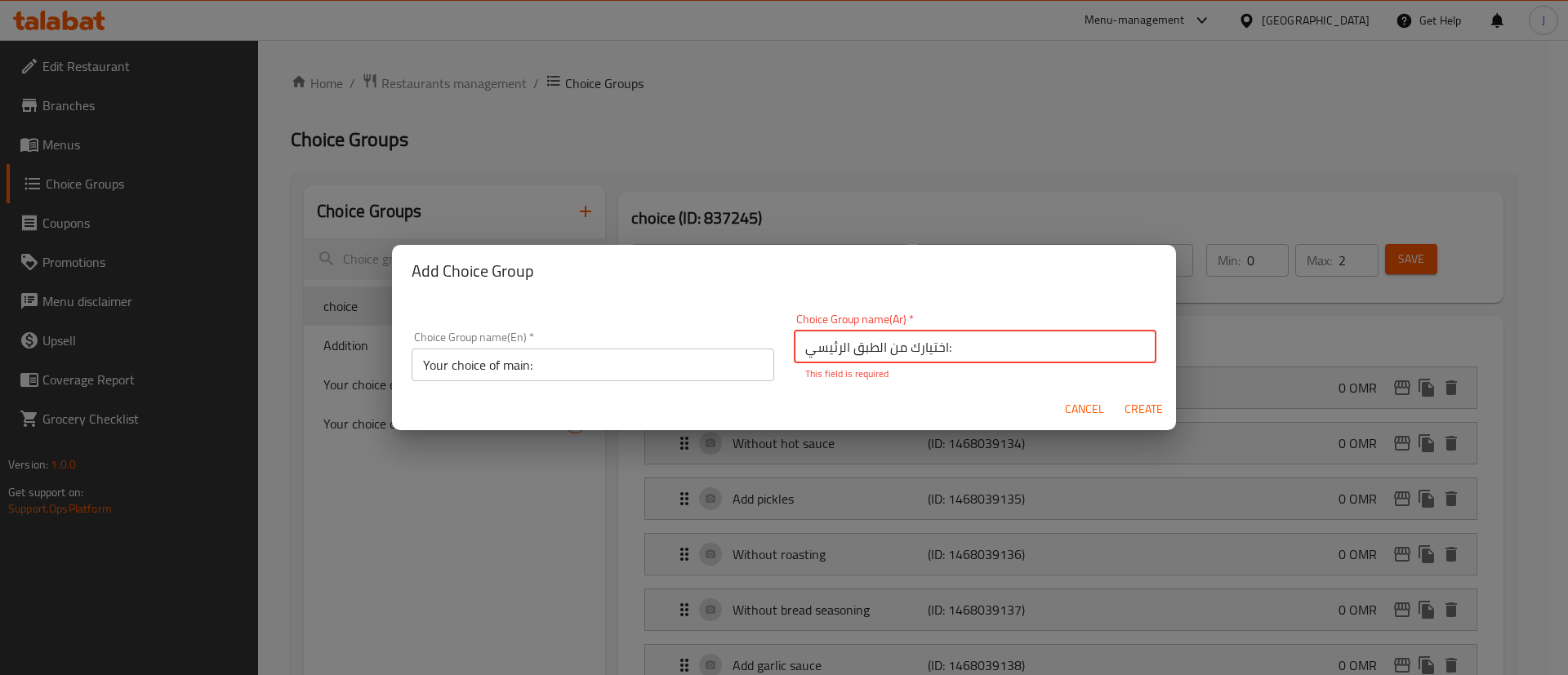
type input "0"
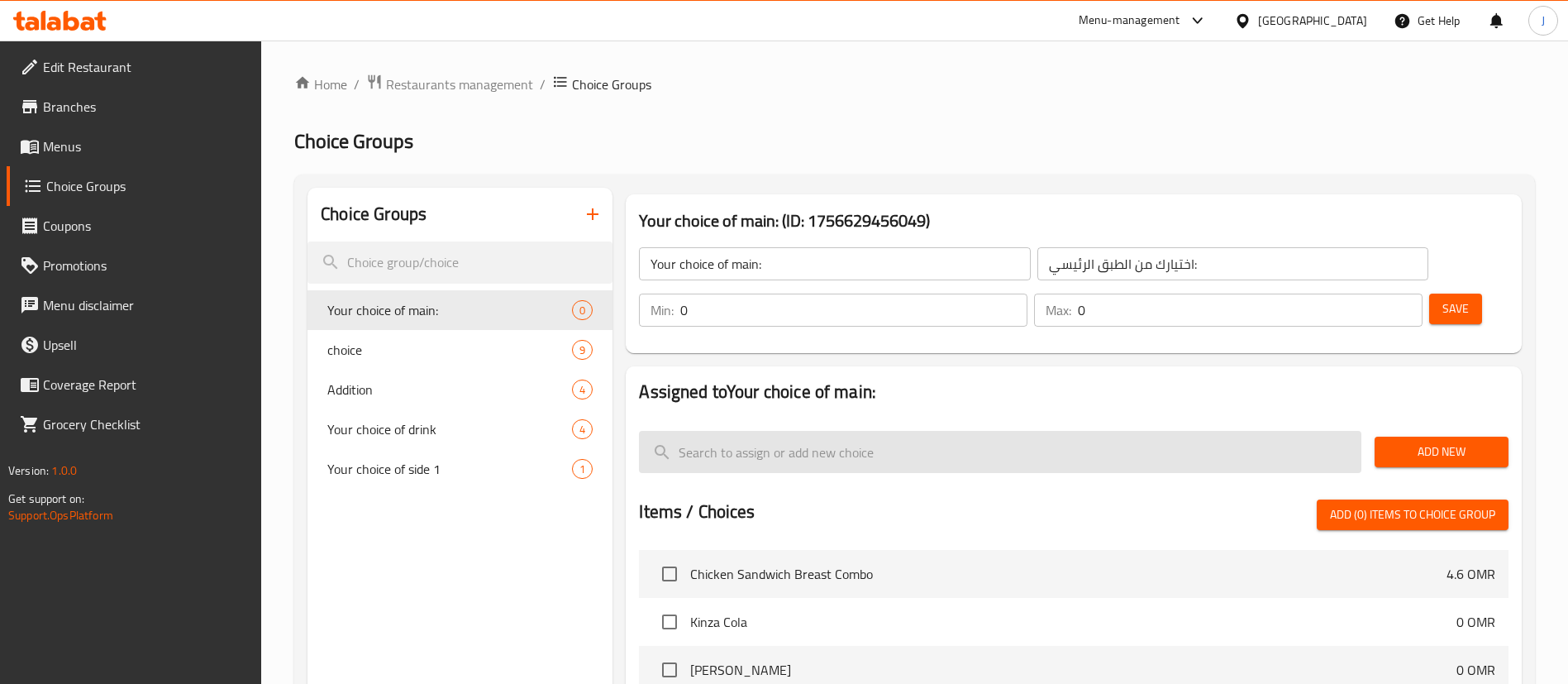
click at [1014, 431] on input "search" at bounding box center [1001, 452] width 723 height 42
paste input "Chicken sandwich breast"
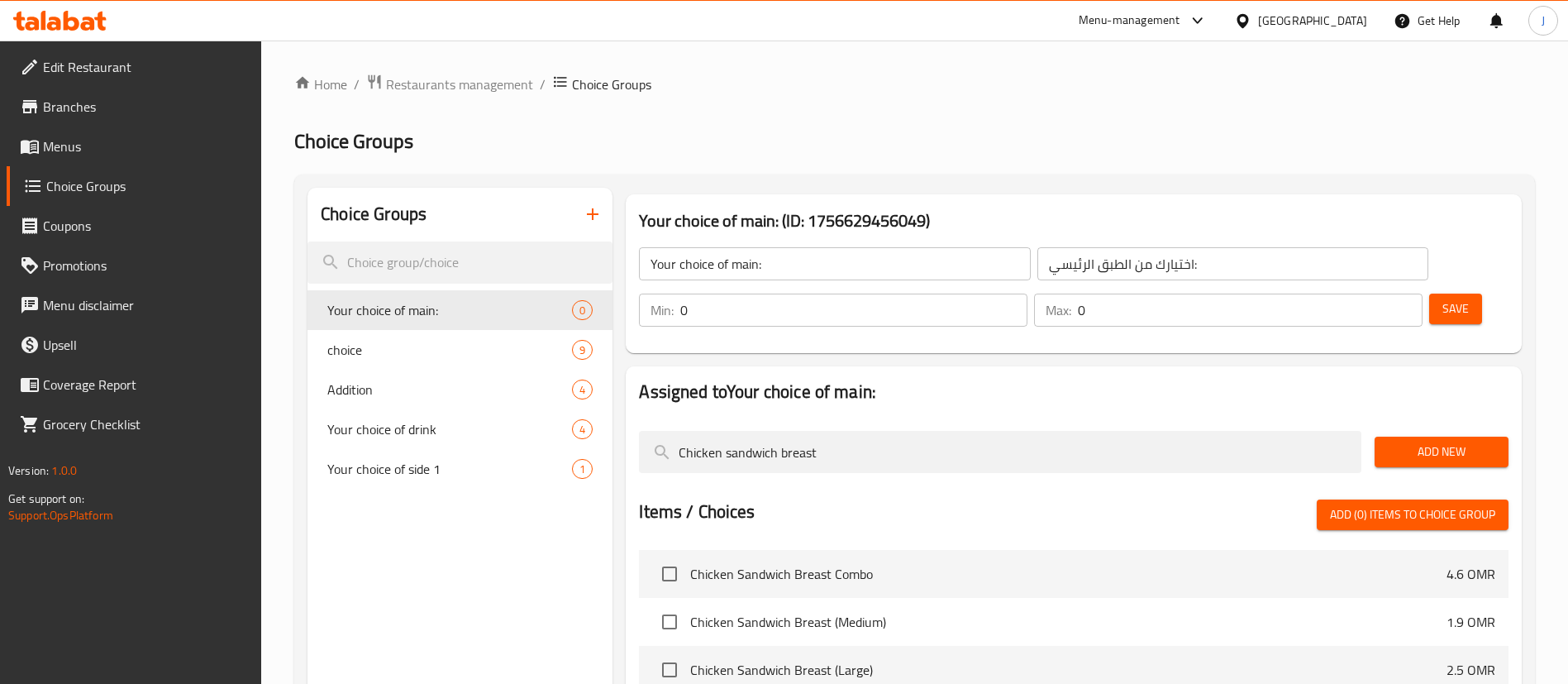
type input "Chicken sandwich breast"
click at [1421, 442] on span "Add New" at bounding box center [1442, 451] width 108 height 20
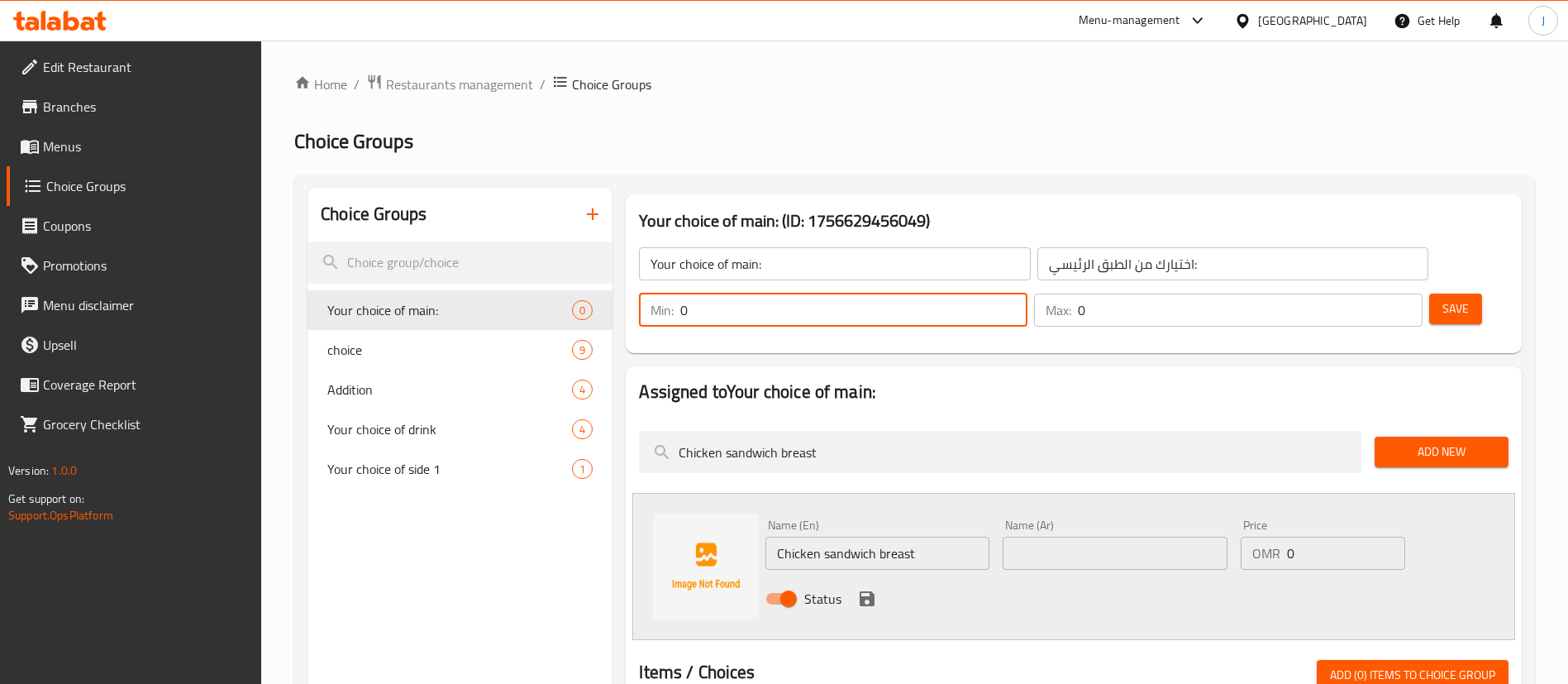
drag, startPoint x: 1279, startPoint y: 263, endPoint x: 1220, endPoint y: 255, distance: 59.5
click at [1028, 293] on div "Min: 0 ​" at bounding box center [834, 310] width 388 height 33
type input "1"
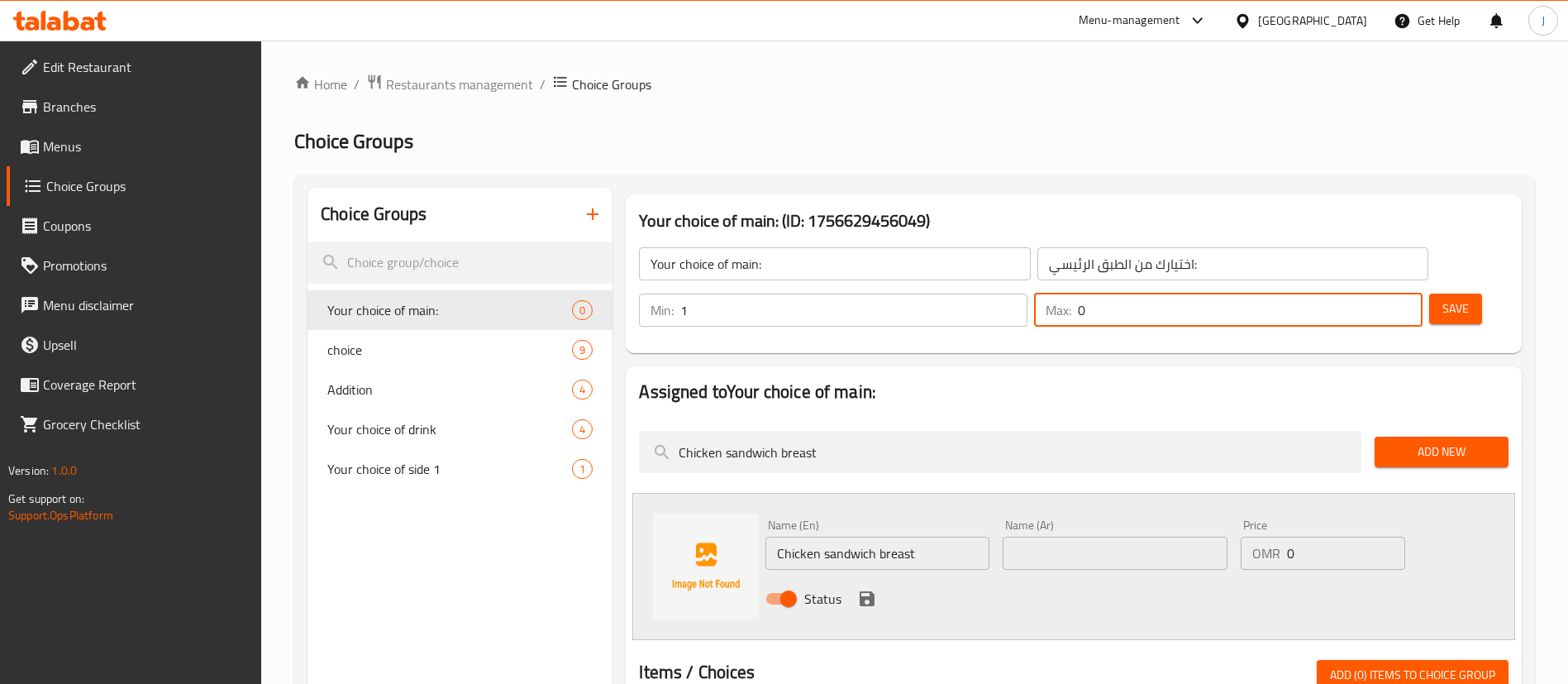
drag, startPoint x: 1366, startPoint y: 260, endPoint x: 1330, endPoint y: 258, distance: 36.1
click at [1330, 293] on div "Max: 0 ​" at bounding box center [1229, 310] width 388 height 33
type input "1"
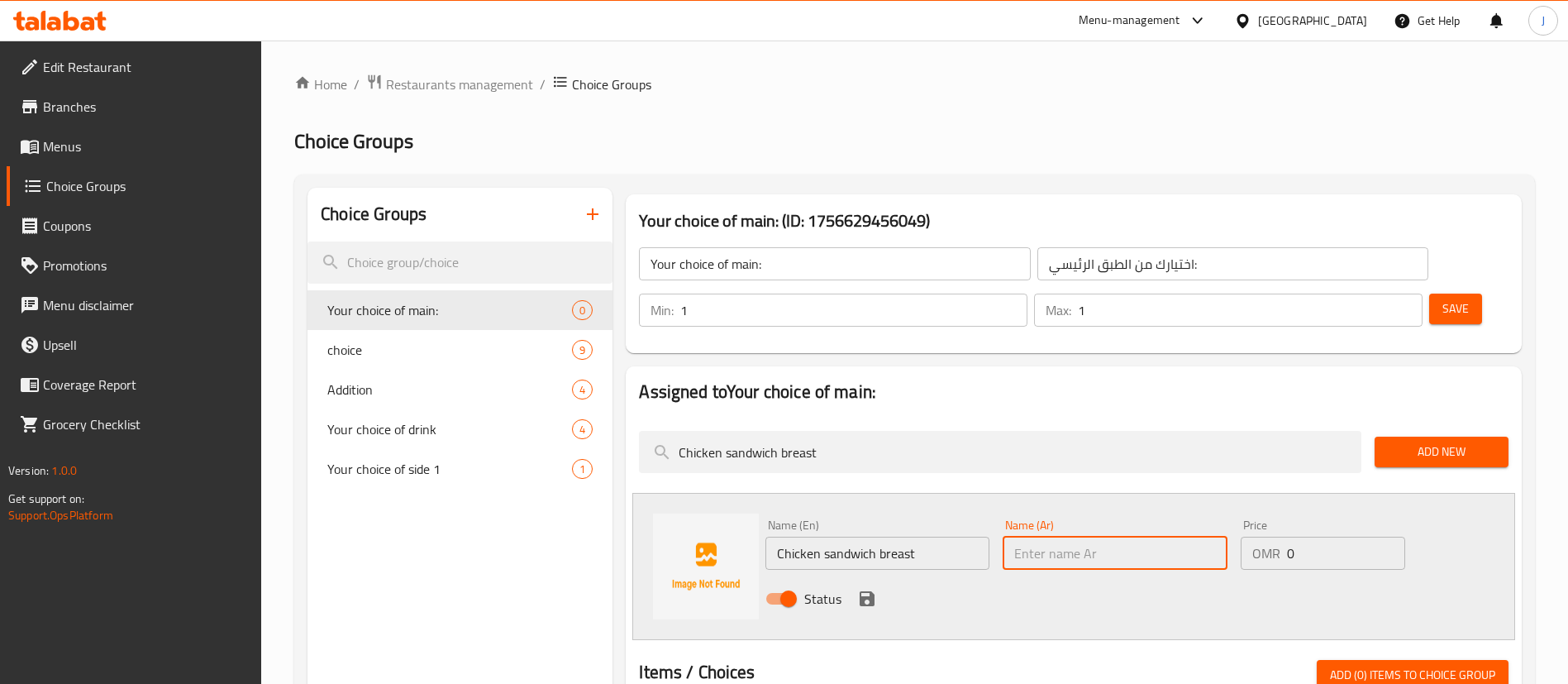
click at [1047, 537] on input "text" at bounding box center [1114, 553] width 224 height 33
paste input "صدر دجاج ساندويتش"
type input "صدر دجاج ساندويتش"
click at [870, 592] on icon "save" at bounding box center [866, 598] width 14 height 14
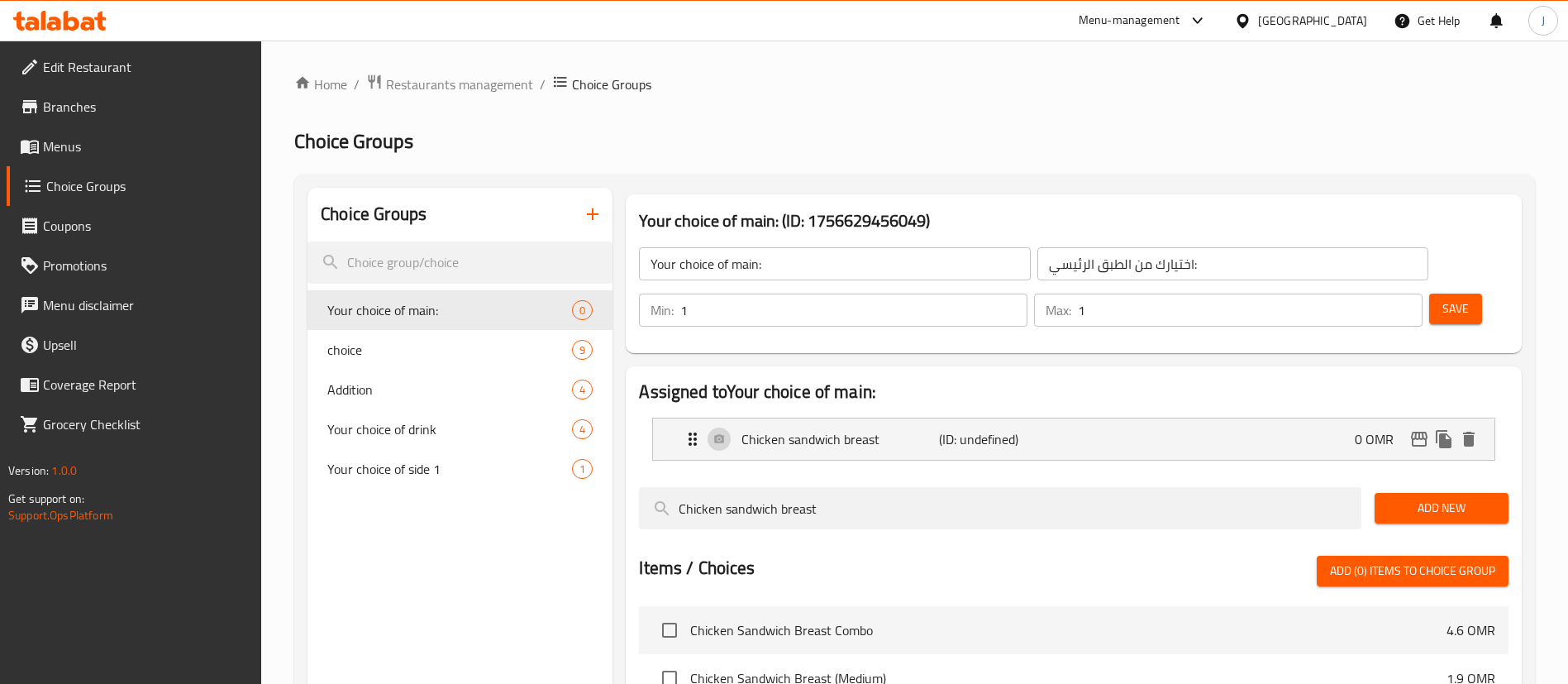
drag, startPoint x: 834, startPoint y: 464, endPoint x: 661, endPoint y: 483, distance: 174.0
click at [661, 483] on div "Chicken sandwich breast" at bounding box center [1000, 509] width 735 height 56
click at [1443, 298] on span "Save" at bounding box center [1456, 308] width 27 height 20
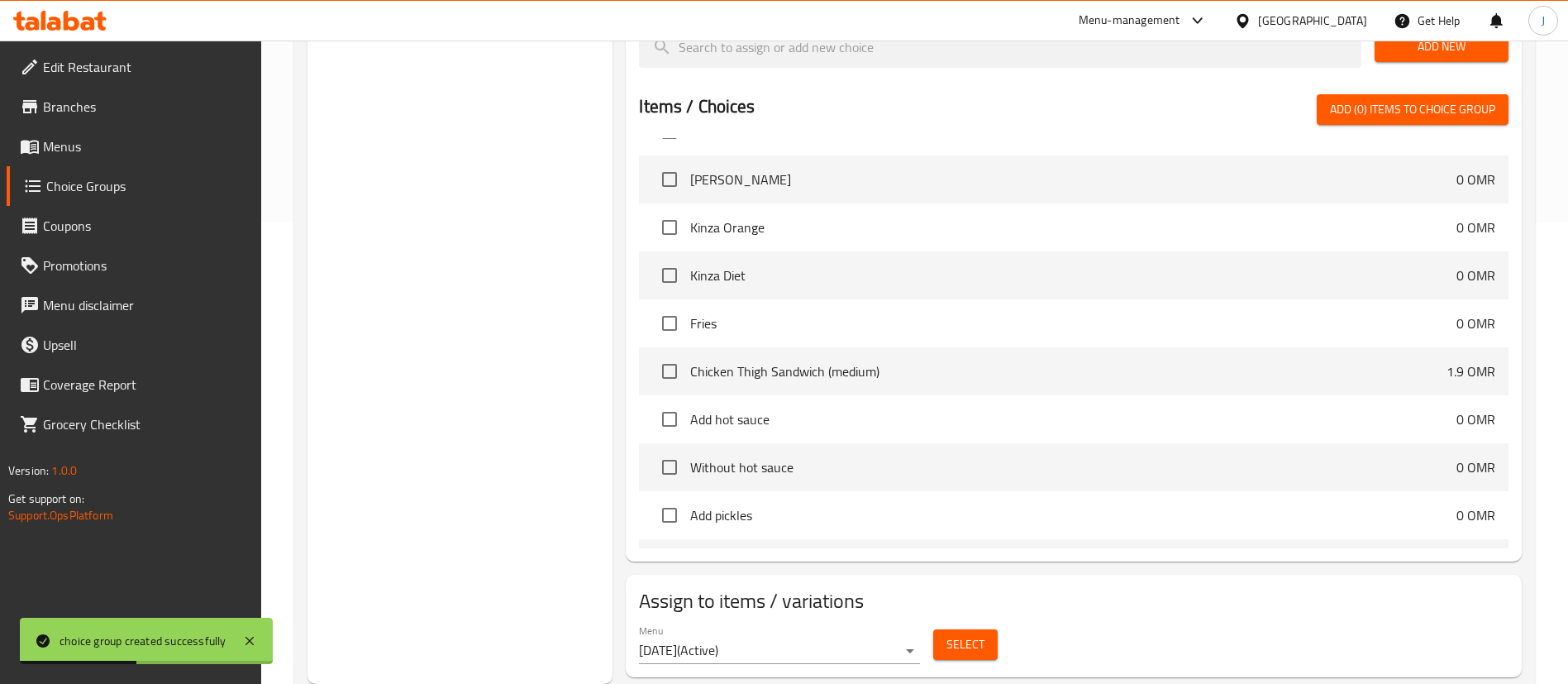
scroll to position [124, 0]
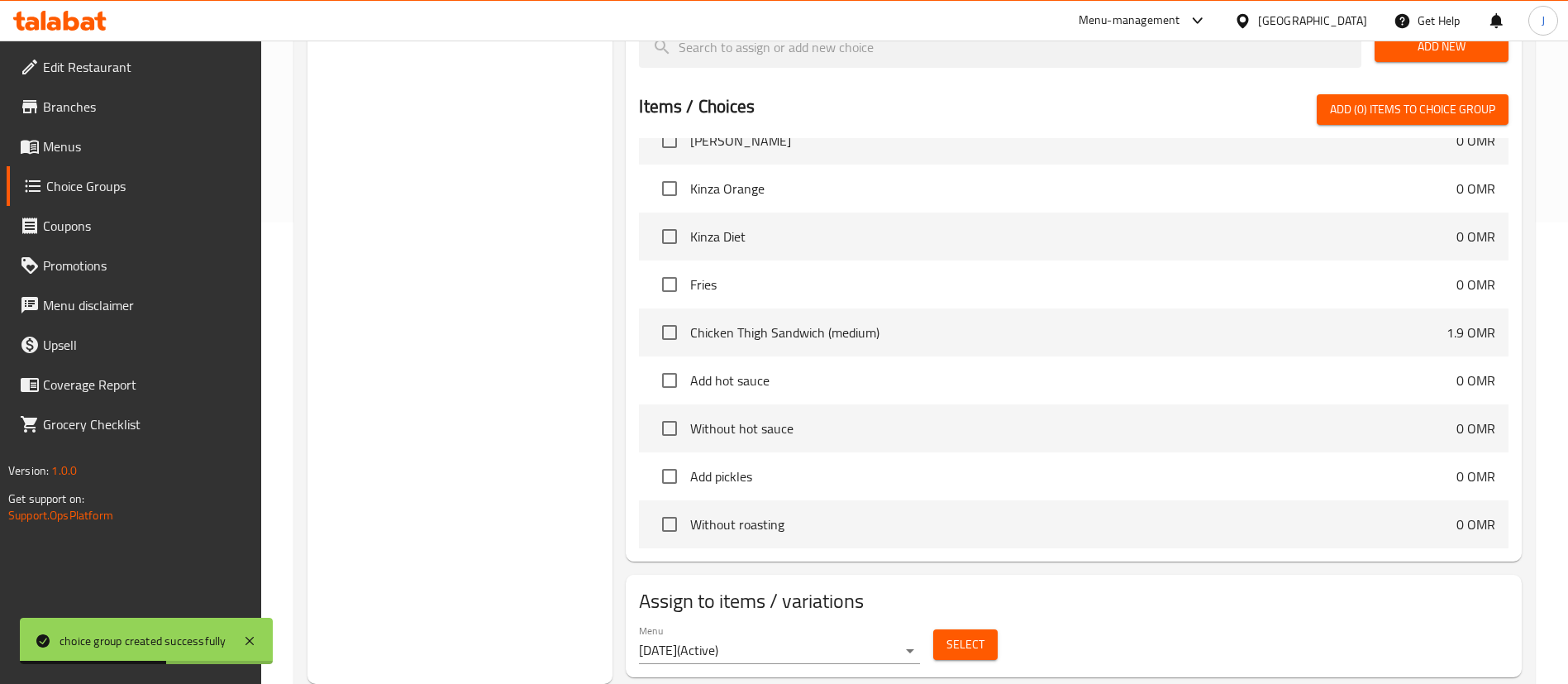
click at [934, 629] on button "Select" at bounding box center [965, 645] width 64 height 31
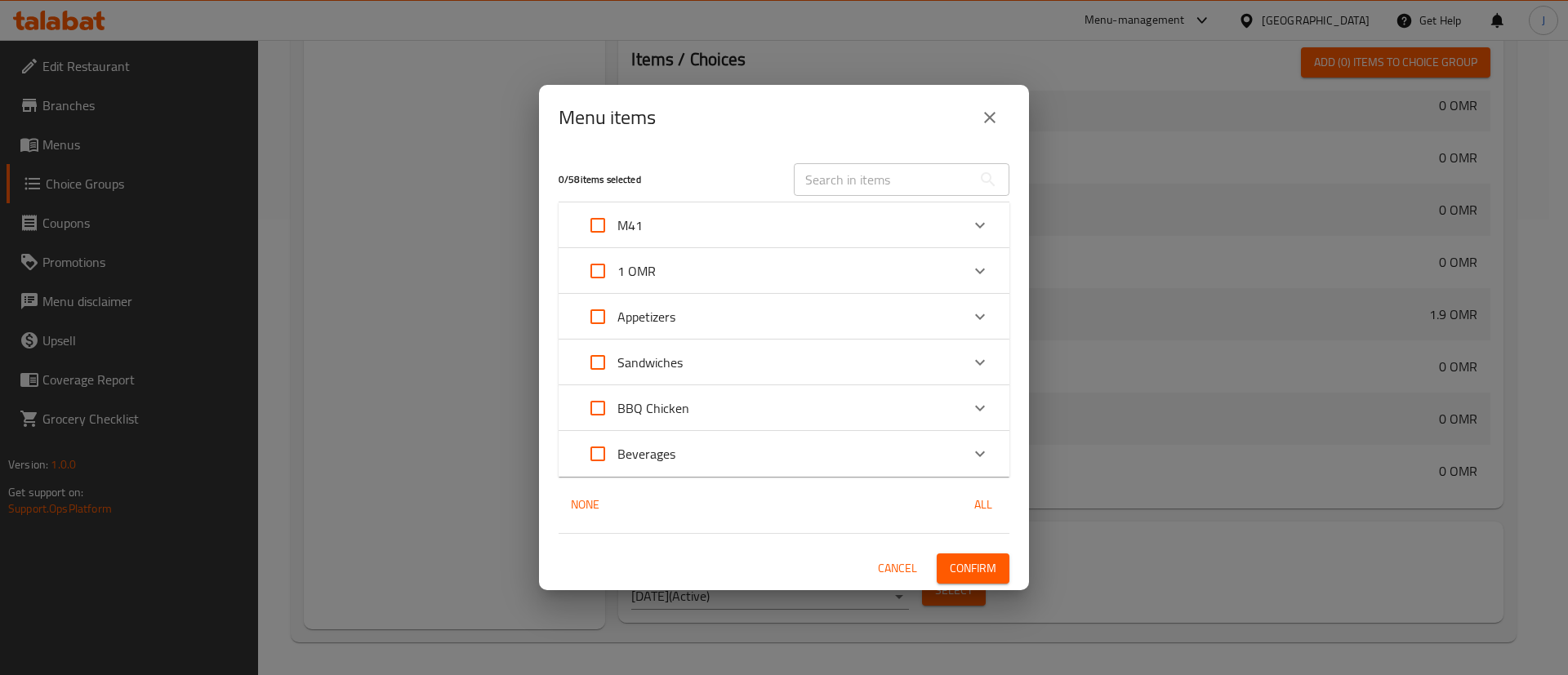
click at [709, 224] on div "M41" at bounding box center [769, 225] width 382 height 39
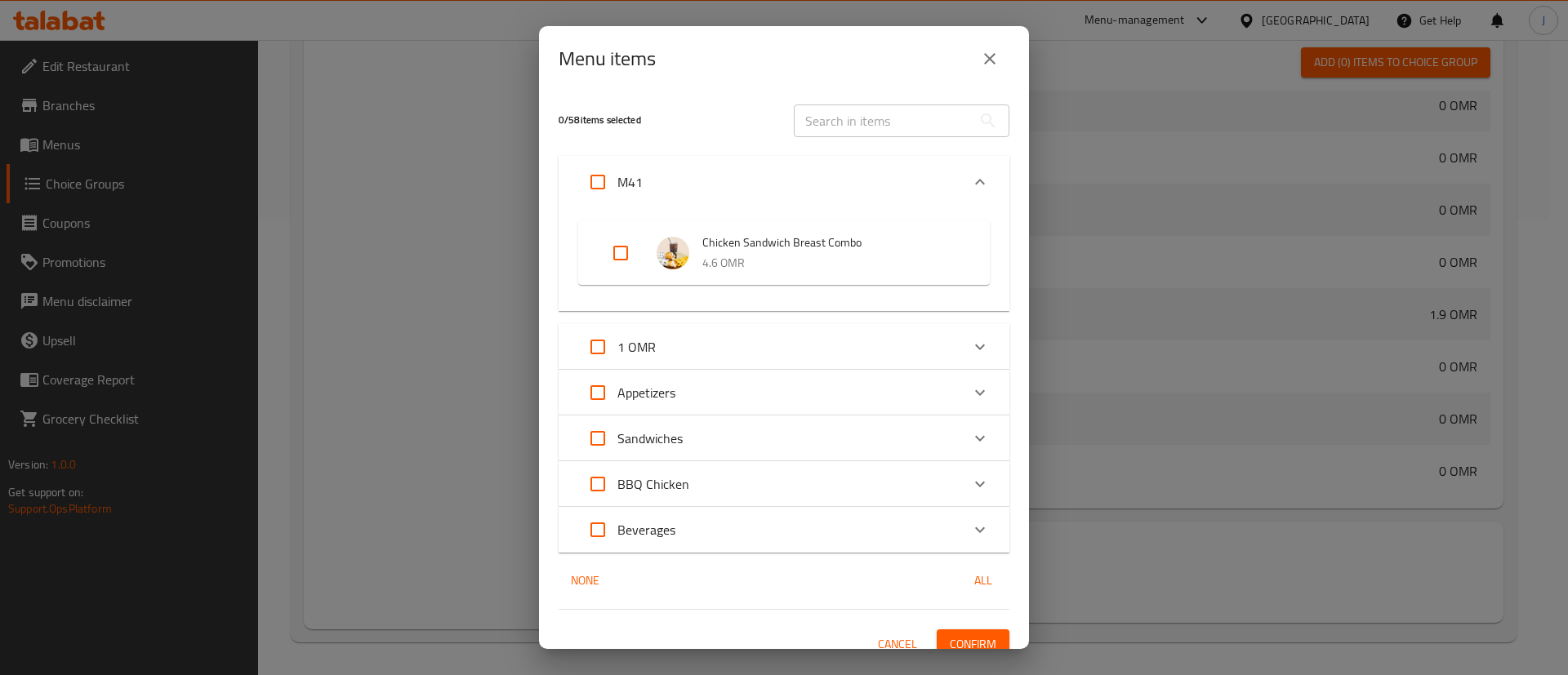
click at [618, 249] on input "Expand" at bounding box center [620, 253] width 39 height 39
checkbox input "true"
click at [942, 632] on button "Confirm" at bounding box center [973, 645] width 73 height 30
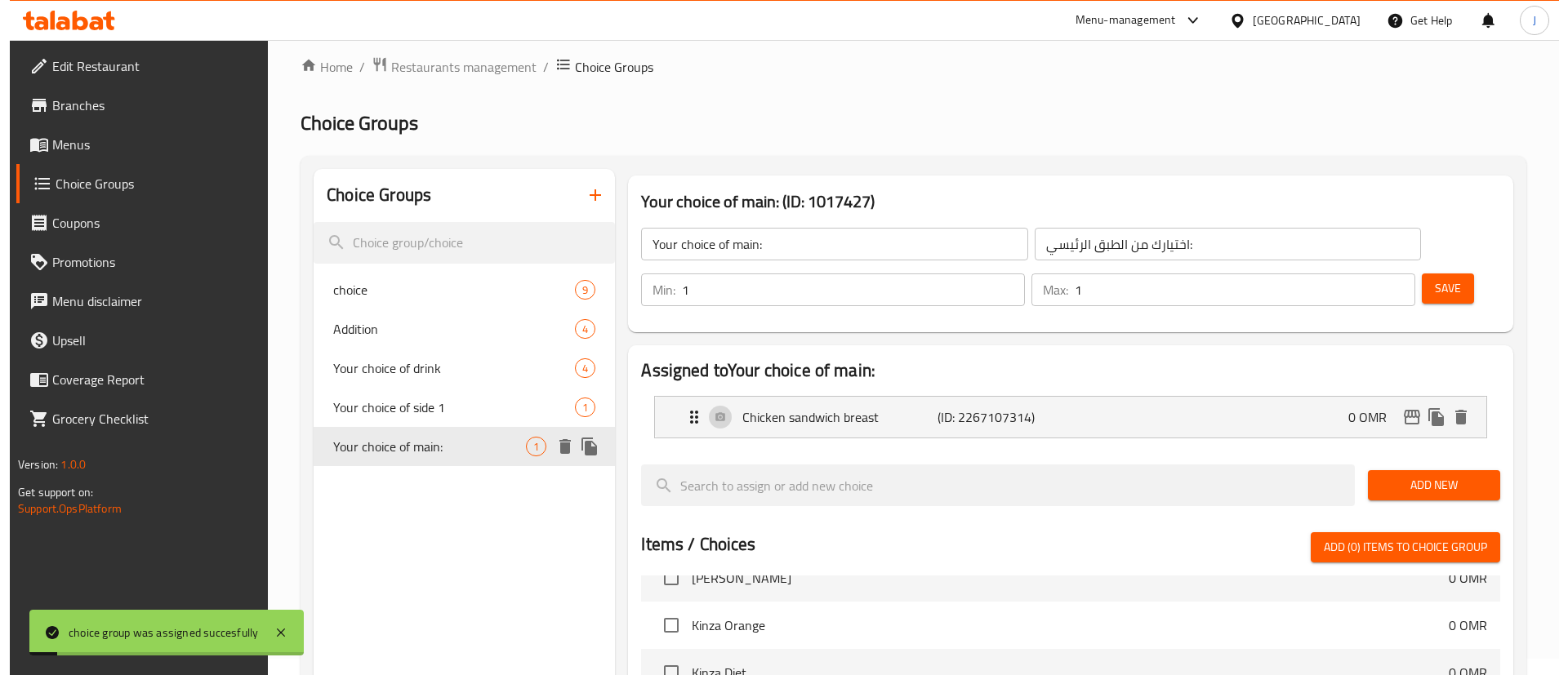
scroll to position [0, 0]
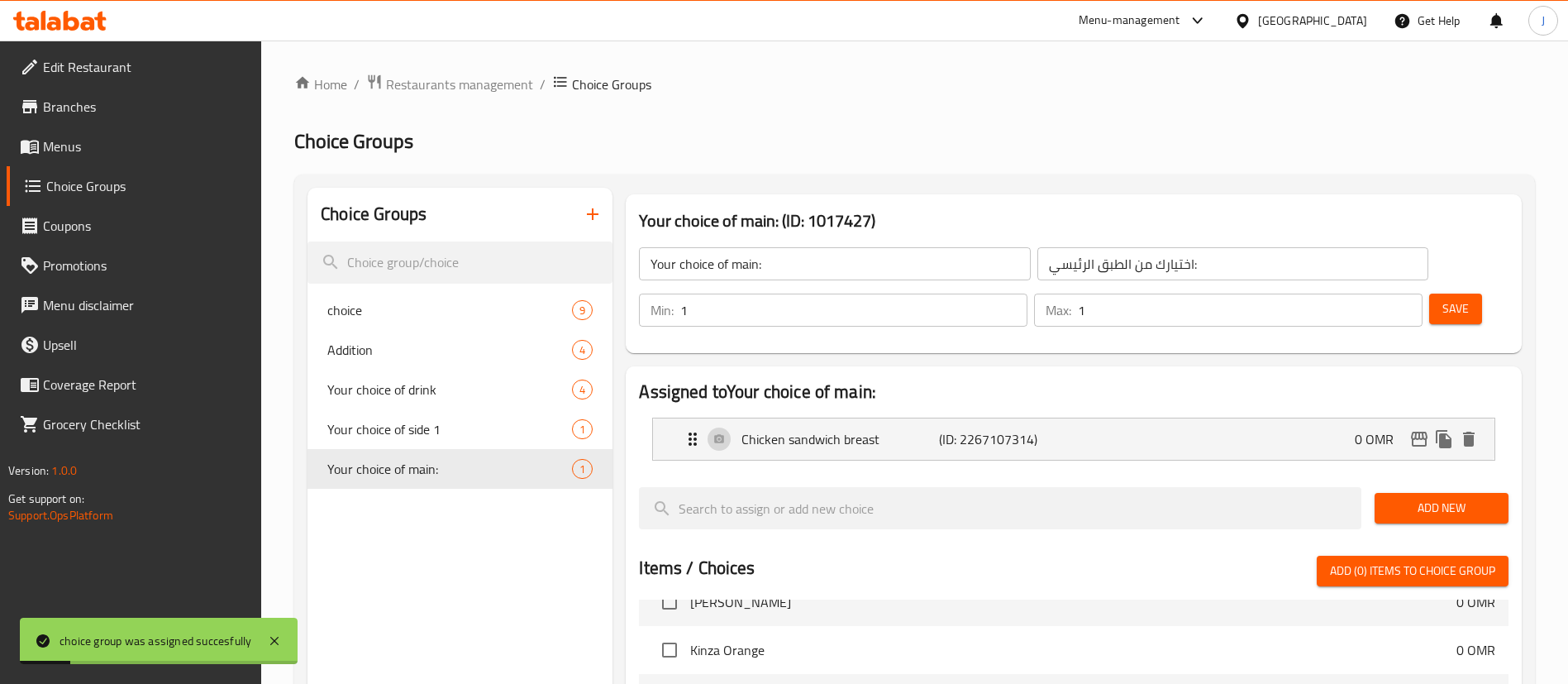
click at [66, 141] on span "Menus" at bounding box center [146, 146] width 206 height 20
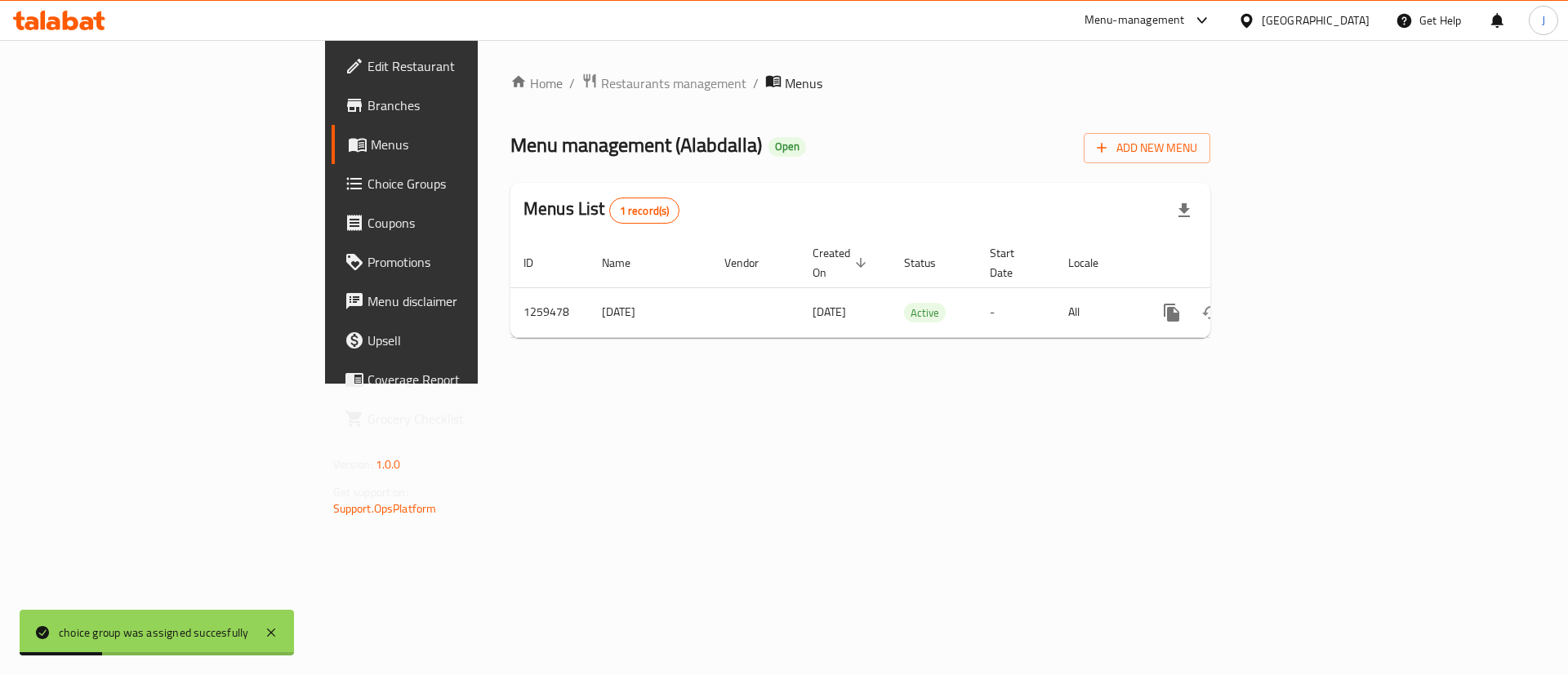
click at [368, 111] on span "Branches" at bounding box center [471, 105] width 207 height 20
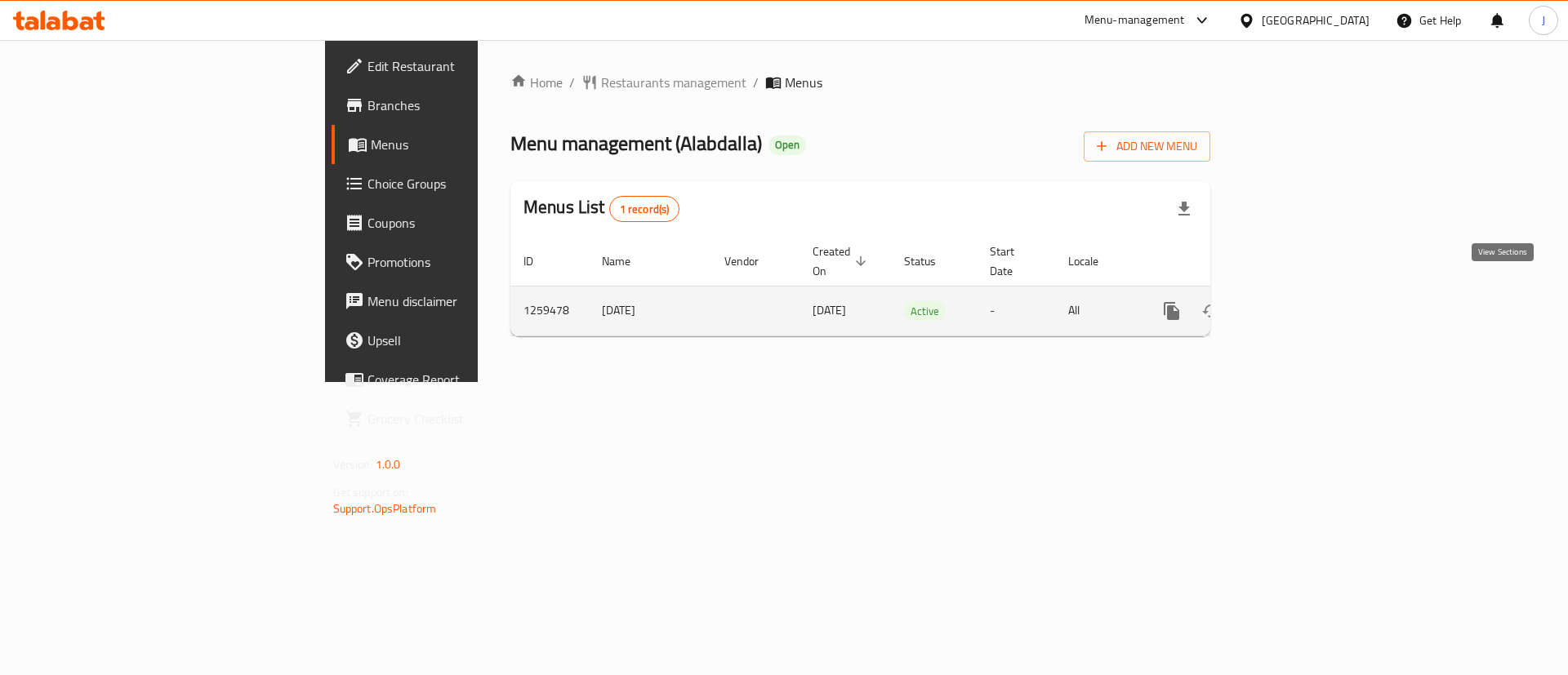
click at [1299, 301] on icon "enhanced table" at bounding box center [1289, 310] width 20 height 20
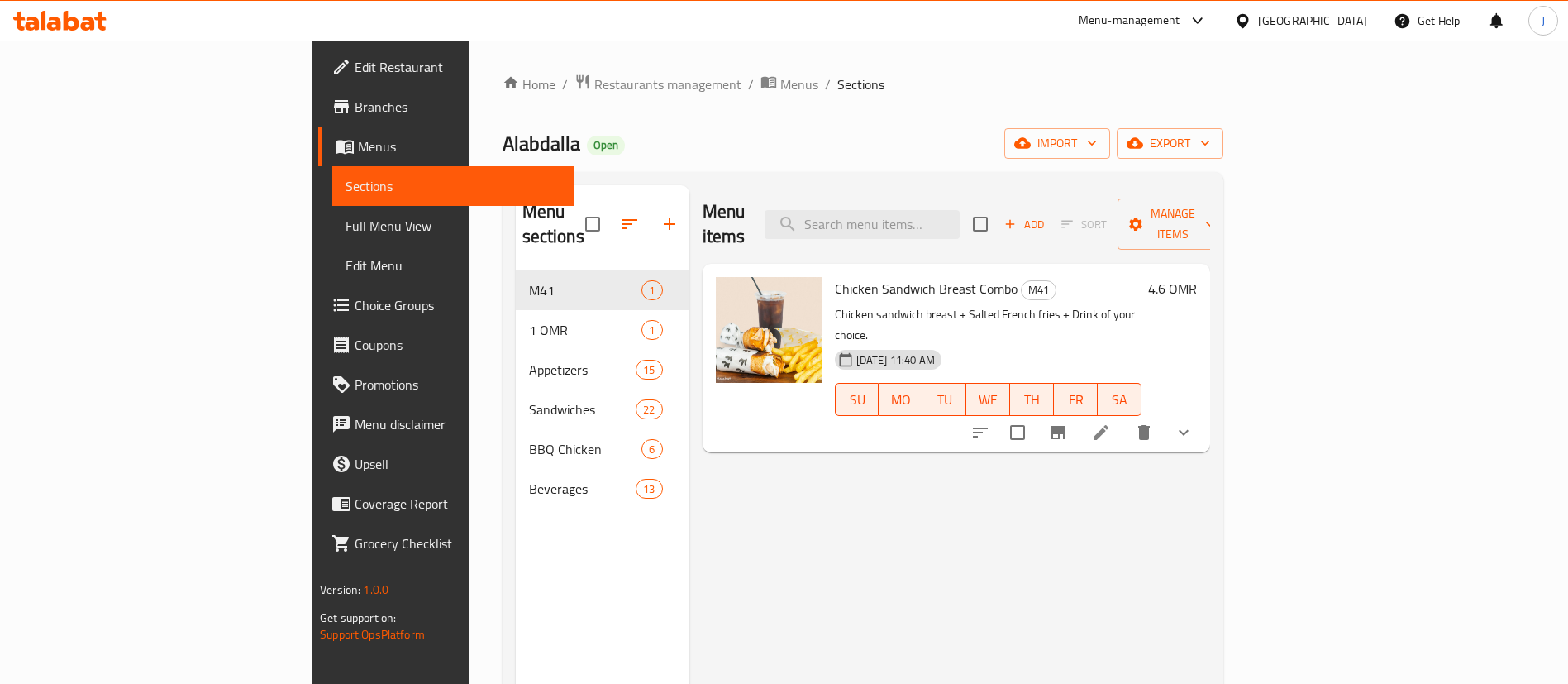
click at [1108, 425] on icon at bounding box center [1101, 432] width 14 height 14
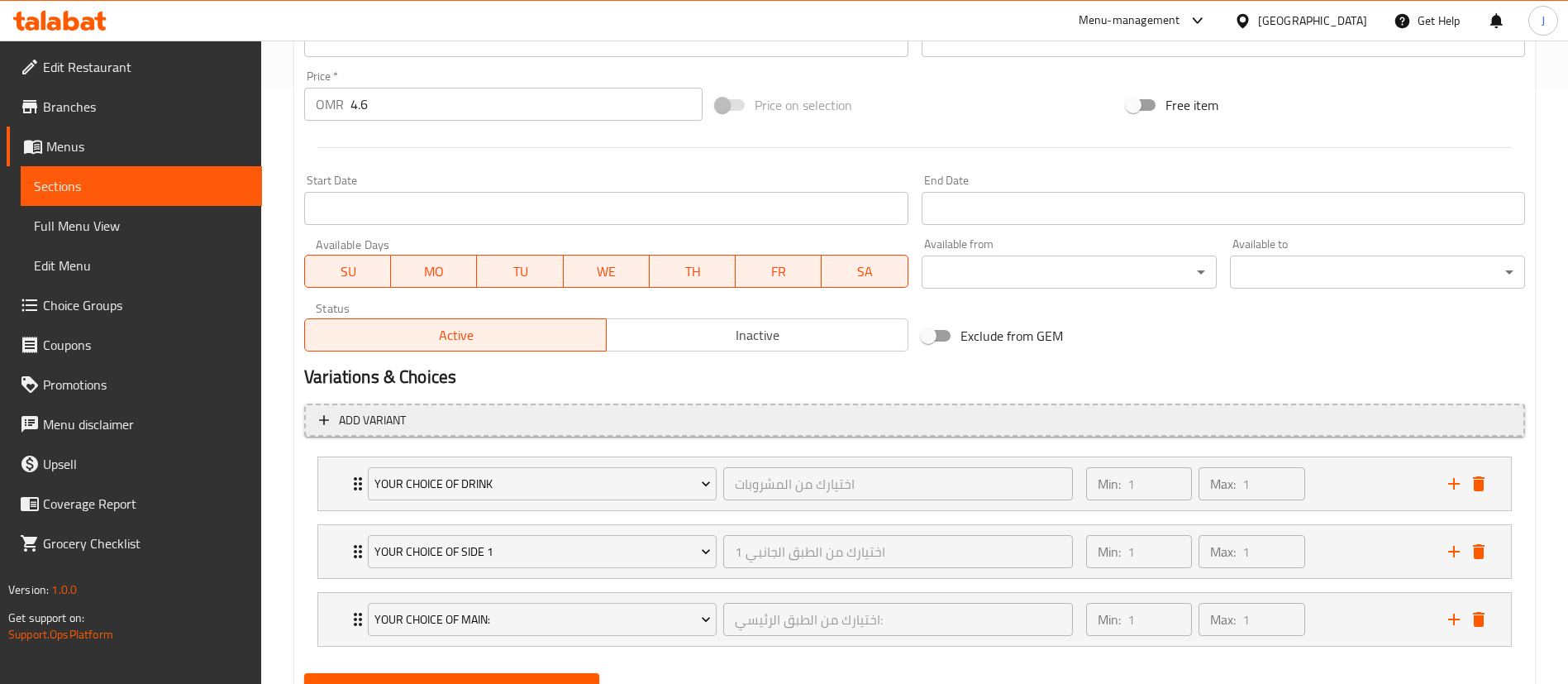
scroll to position [671, 0]
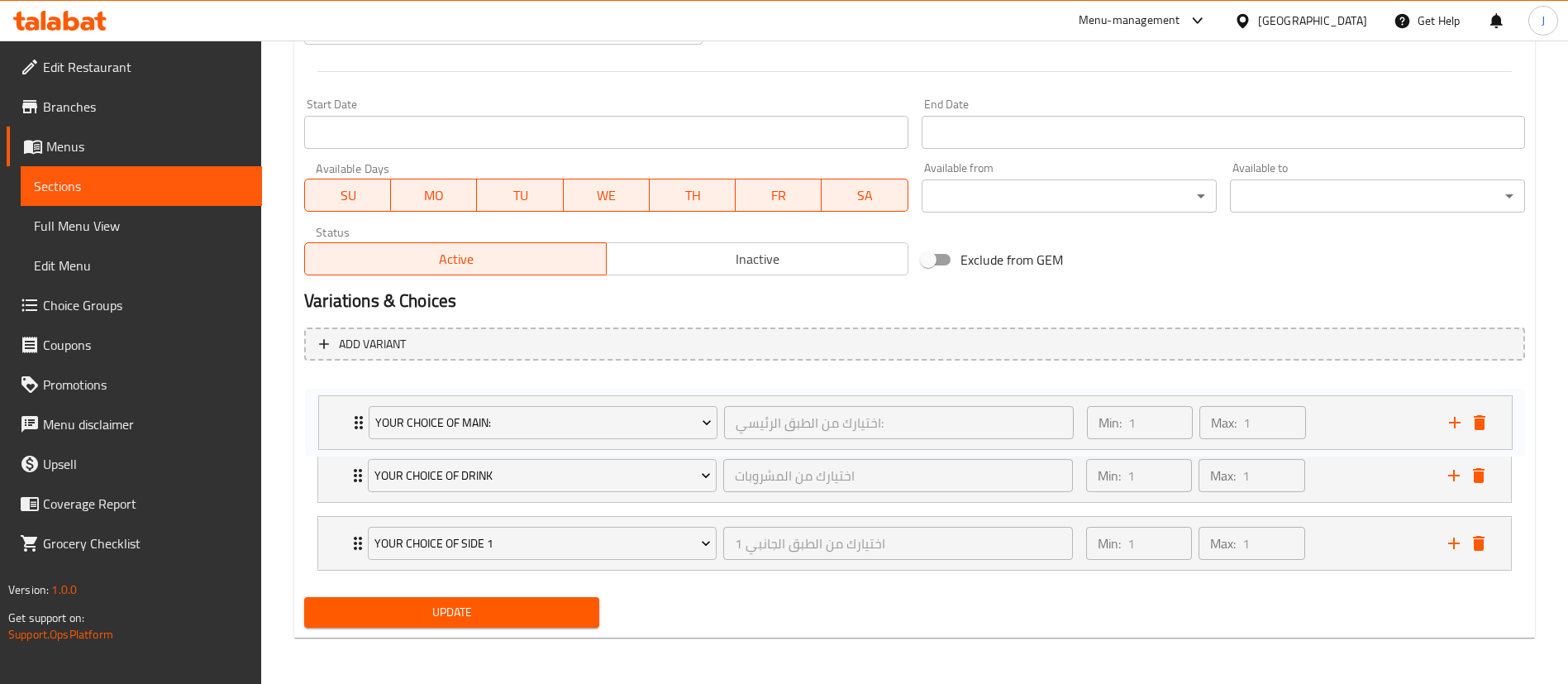
drag, startPoint x: 328, startPoint y: 546, endPoint x: 328, endPoint y: 417, distance: 129.0
click at [328, 417] on div "Your choice of drink اختيارك من المشروبات ​ Min: 1 ​ Max: 1 ​ Kinza Cola (ID: 2…" at bounding box center [914, 476] width 1221 height 204
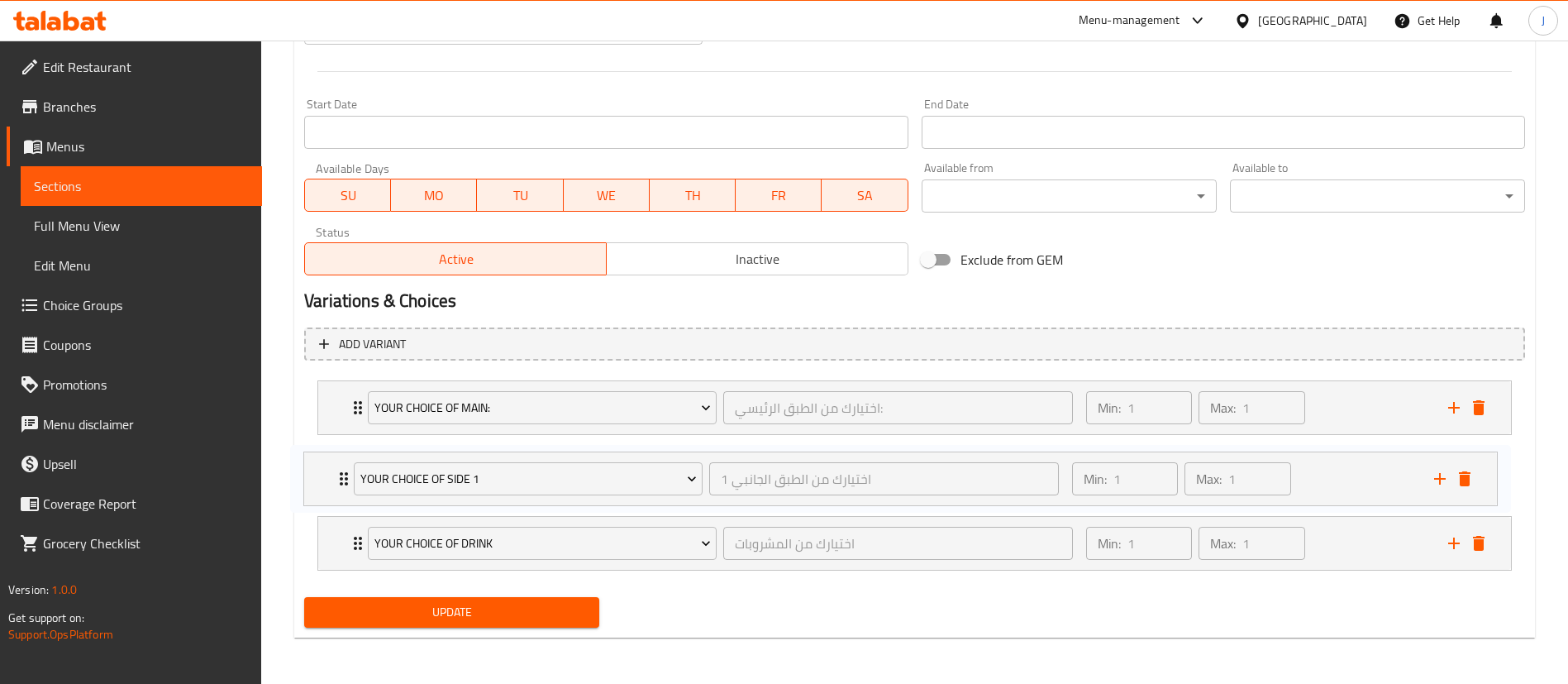
drag, startPoint x: 336, startPoint y: 536, endPoint x: 321, endPoint y: 465, distance: 72.6
click at [321, 465] on div "Your choice of main: اختيارك من الطبق الرئيسي: ​ Min: 1 ​ Max: 1 ​ Chicken sand…" at bounding box center [914, 476] width 1221 height 204
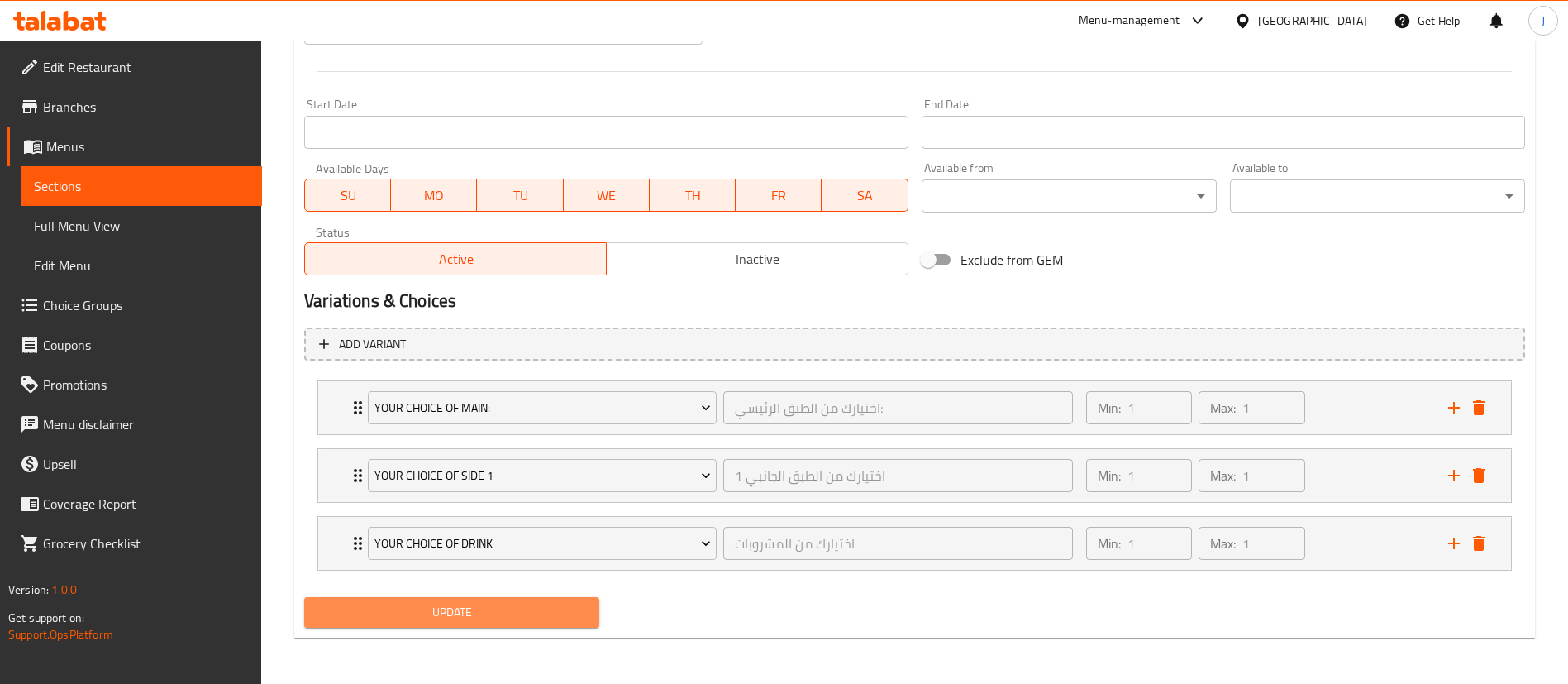
click at [458, 611] on span "Update" at bounding box center [451, 612] width 268 height 20
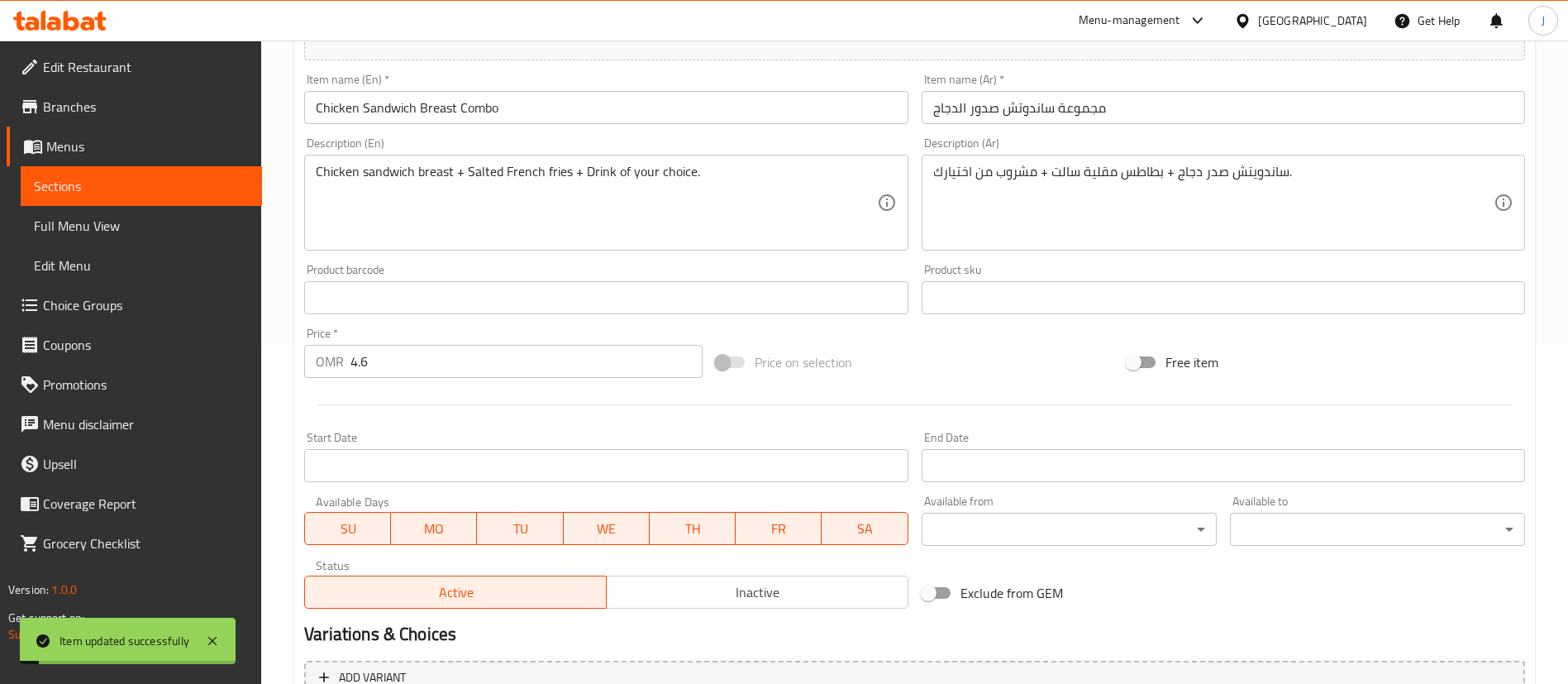
scroll to position [0, 0]
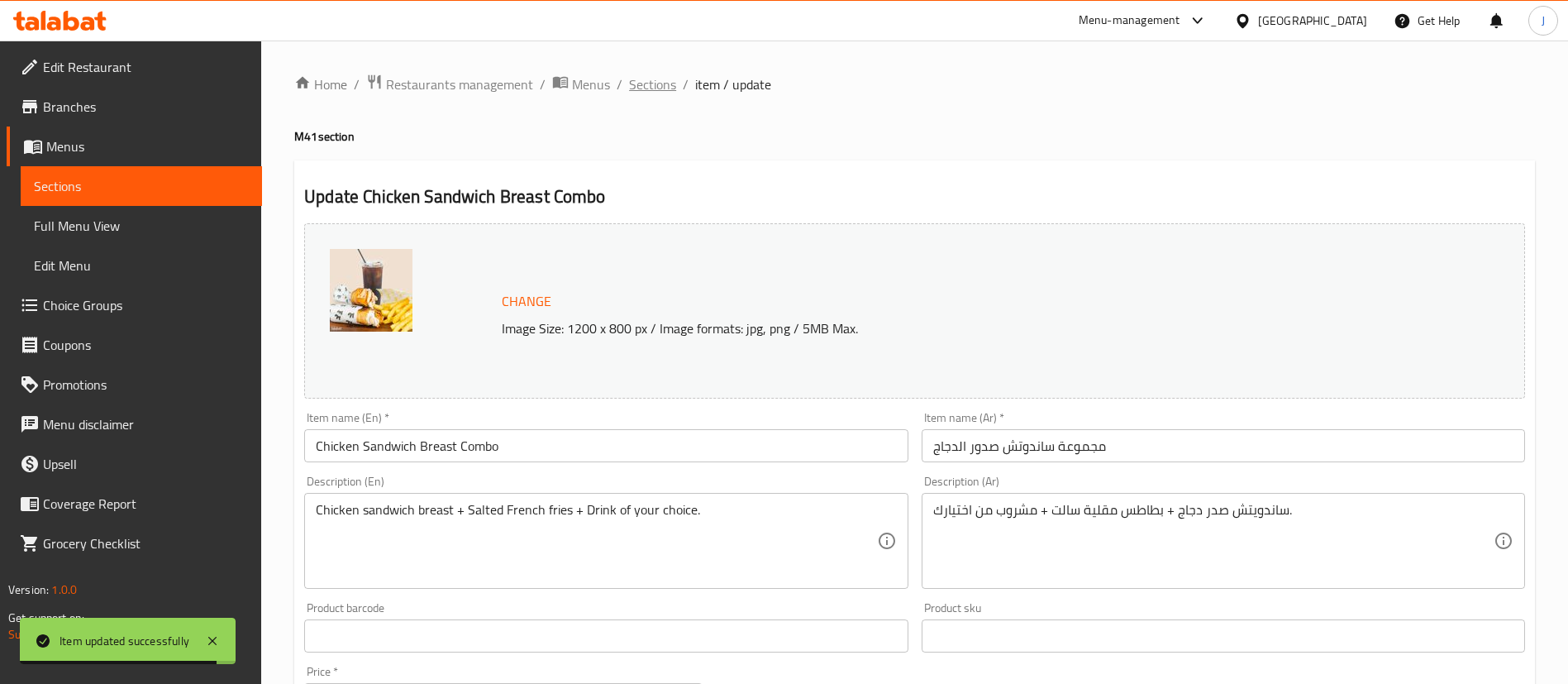
click at [645, 74] on span "Sections" at bounding box center [652, 84] width 47 height 20
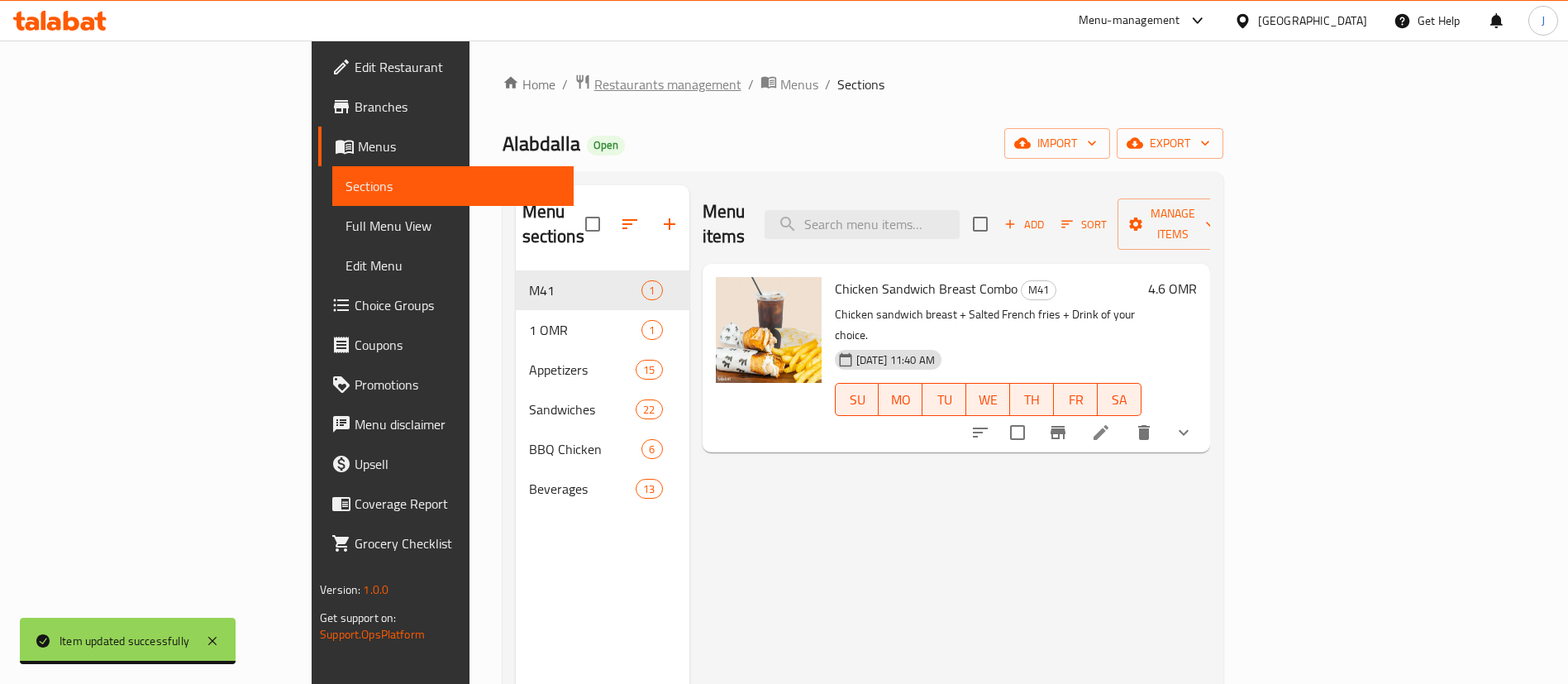
click at [594, 87] on span "Restaurants management" at bounding box center [667, 84] width 147 height 20
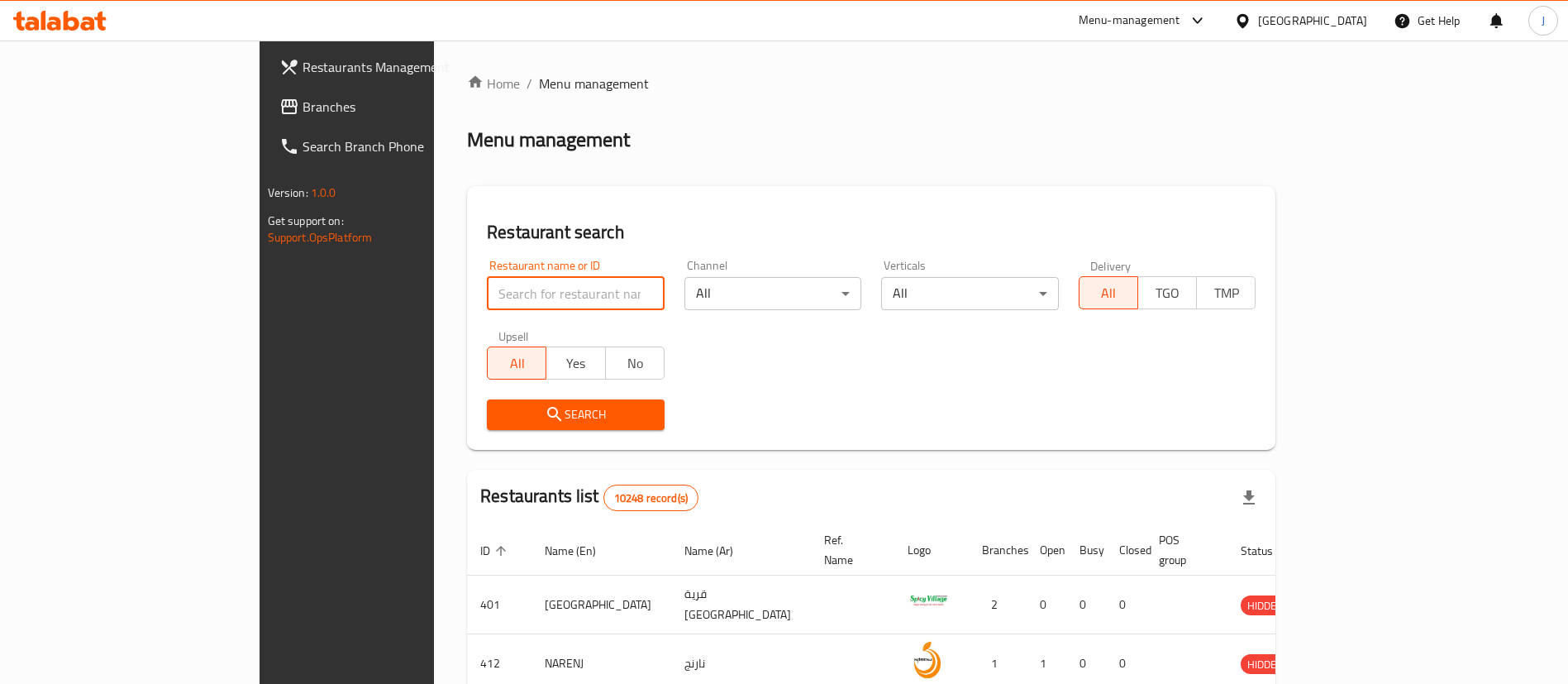
click at [486, 299] on input "search" at bounding box center [575, 293] width 178 height 33
paste input "17954"
type input "17954"
click button "Search" at bounding box center [575, 415] width 178 height 31
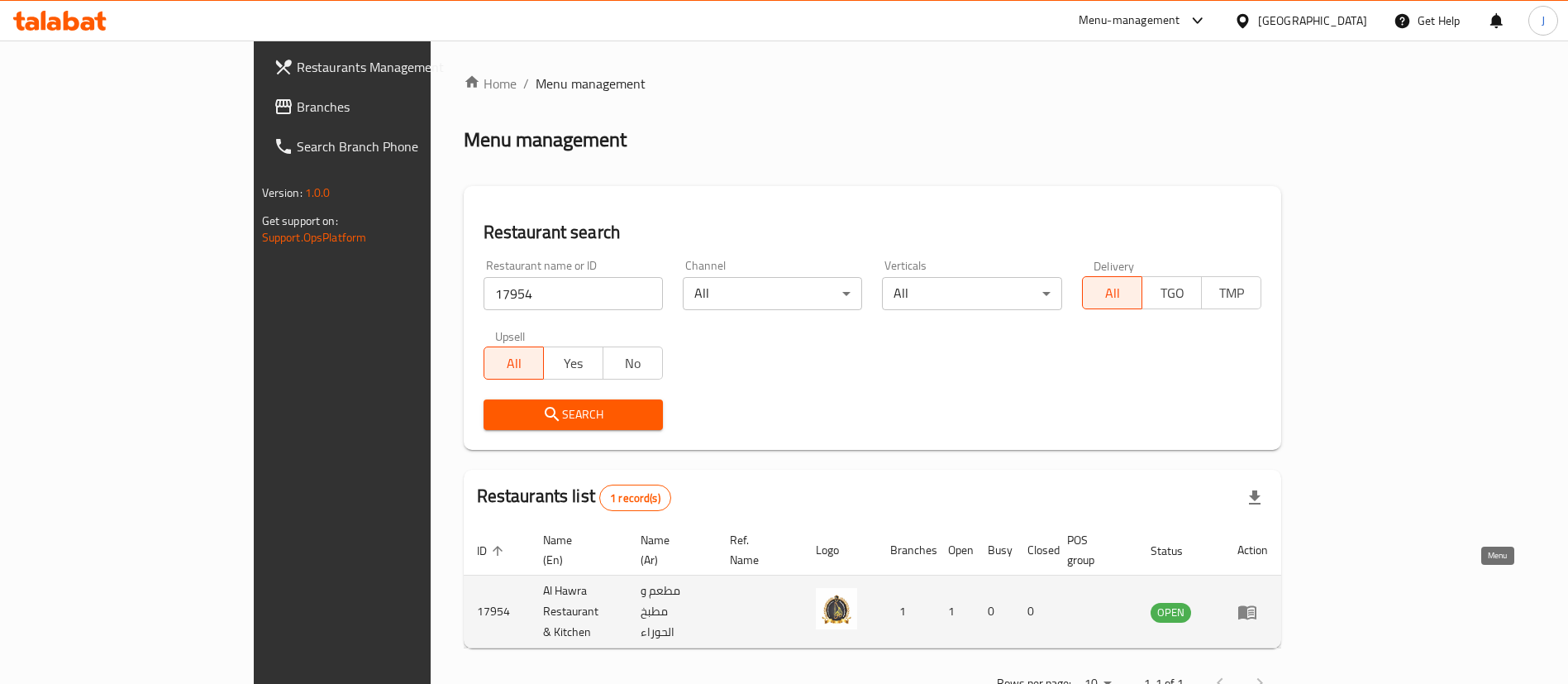
click at [1257, 605] on icon "enhanced table" at bounding box center [1247, 612] width 18 height 14
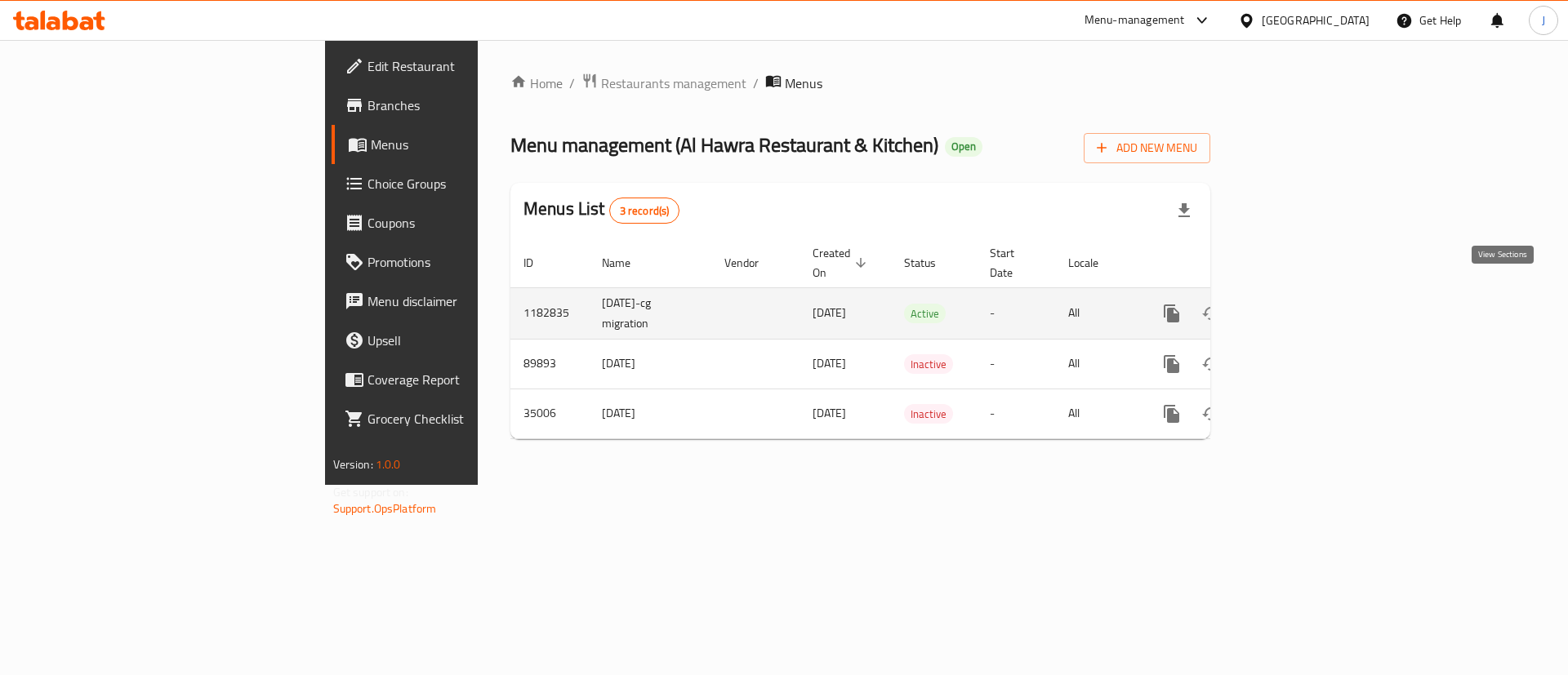
click at [1299, 304] on icon "enhanced table" at bounding box center [1289, 313] width 20 height 20
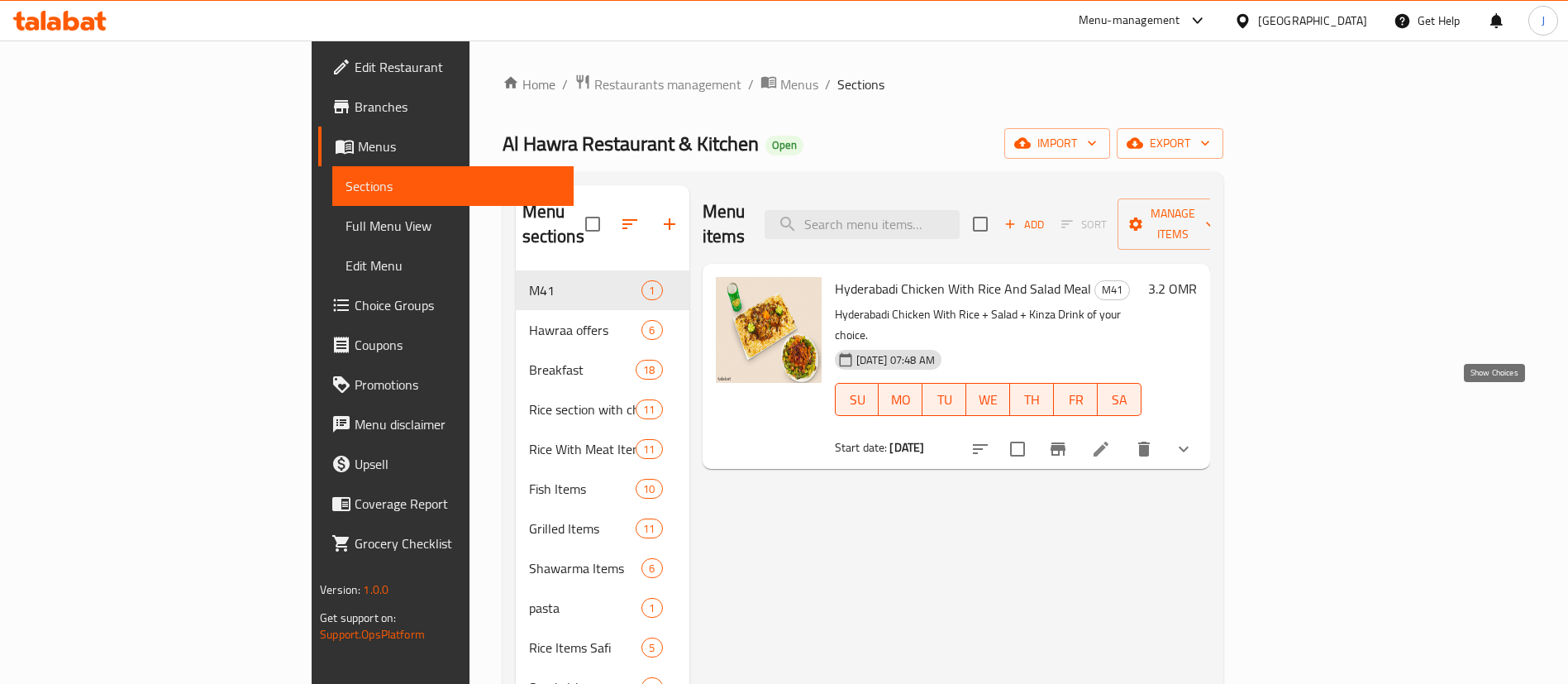
click at [1194, 440] on icon "show more" at bounding box center [1183, 449] width 20 height 20
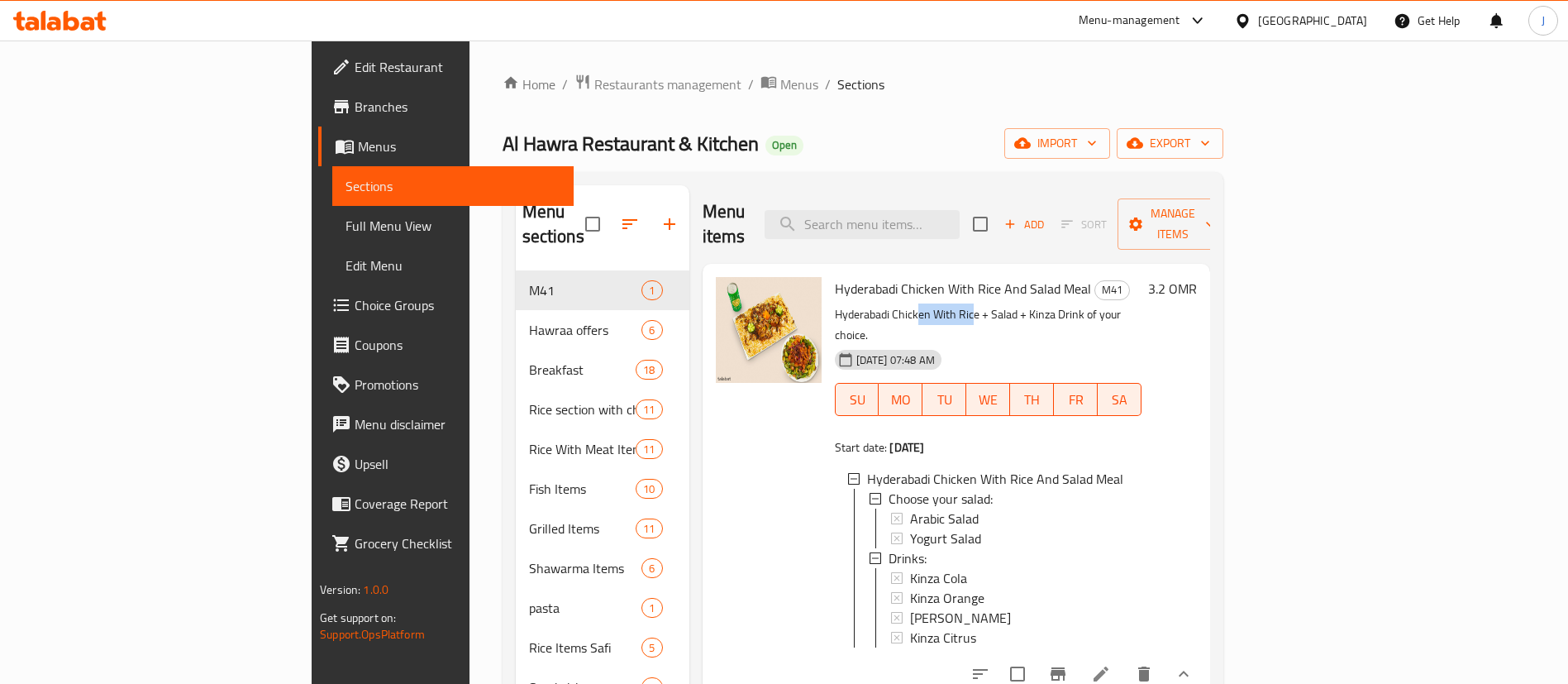
drag, startPoint x: 897, startPoint y: 290, endPoint x: 883, endPoint y: 291, distance: 14.0
click at [842, 304] on p "Hyderabadi Chicken With Rice + Salad + Kinza Drink of your choice." at bounding box center [987, 324] width 307 height 41
drag, startPoint x: 903, startPoint y: 291, endPoint x: 756, endPoint y: 292, distance: 147.0
click at [829, 292] on div "Hyderabadi Chicken With Rice And Salad Meal M41 Hyderabadi Chicken With Rice + …" at bounding box center [988, 478] width 320 height 417
copy p "Hyderabadi Chicken With Rice"
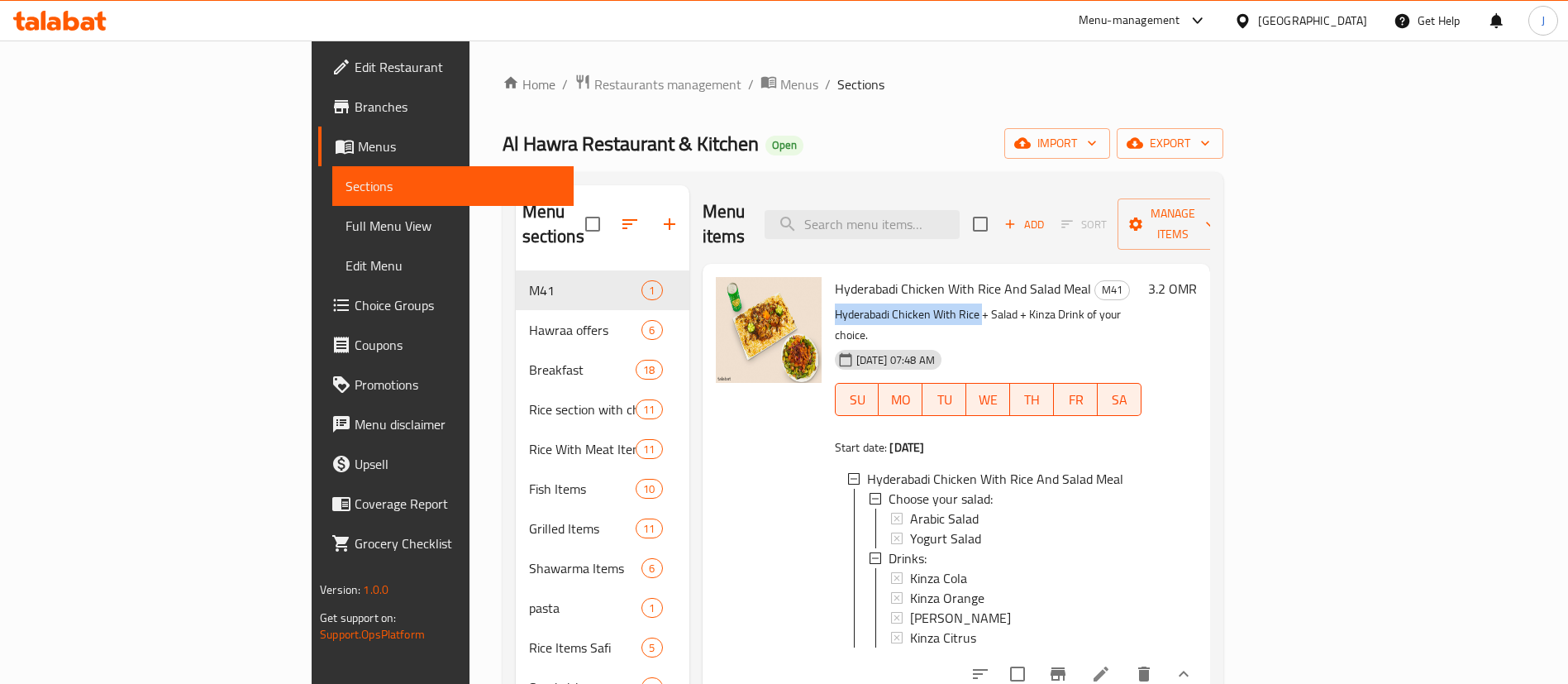
click at [355, 299] on span "Choice Groups" at bounding box center [458, 305] width 206 height 20
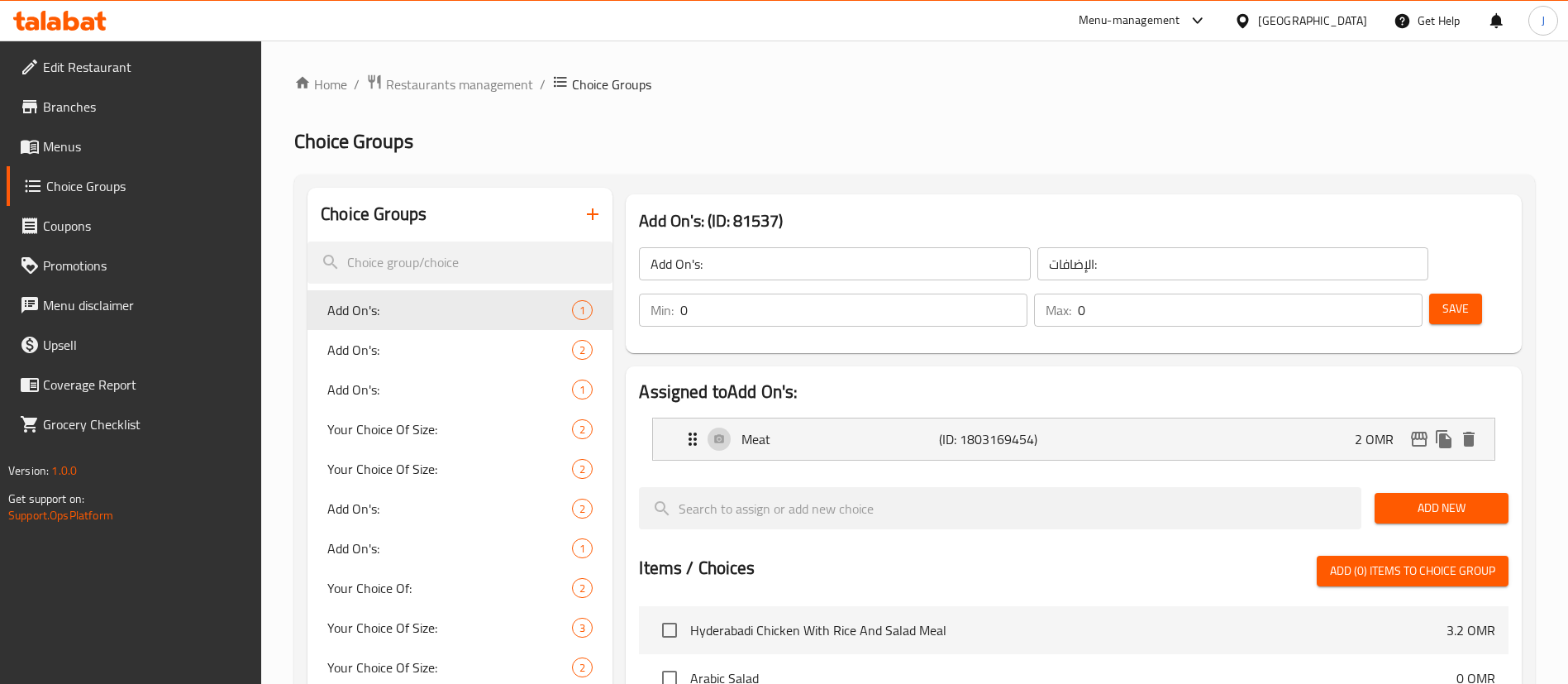
click at [582, 212] on button "button" at bounding box center [592, 214] width 39 height 39
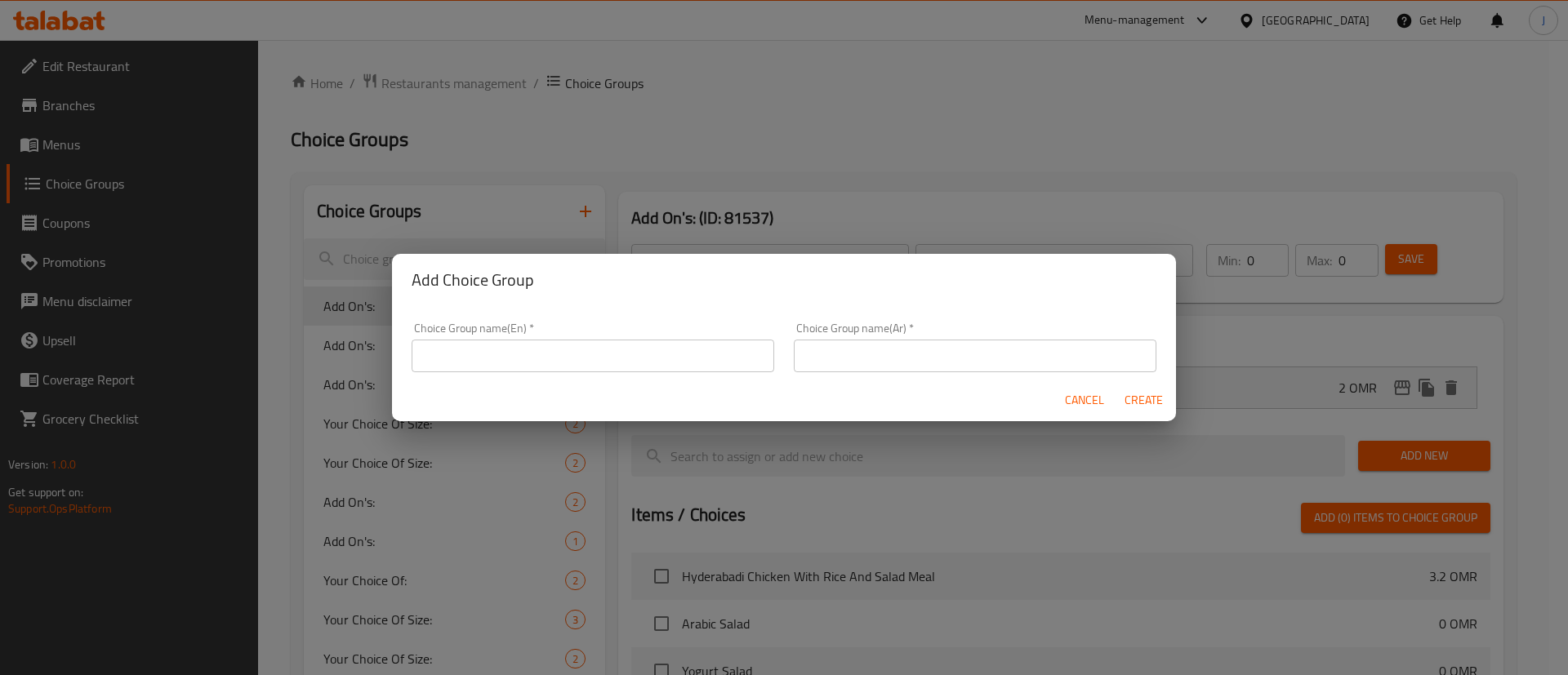
click at [504, 353] on input "text" at bounding box center [593, 356] width 363 height 32
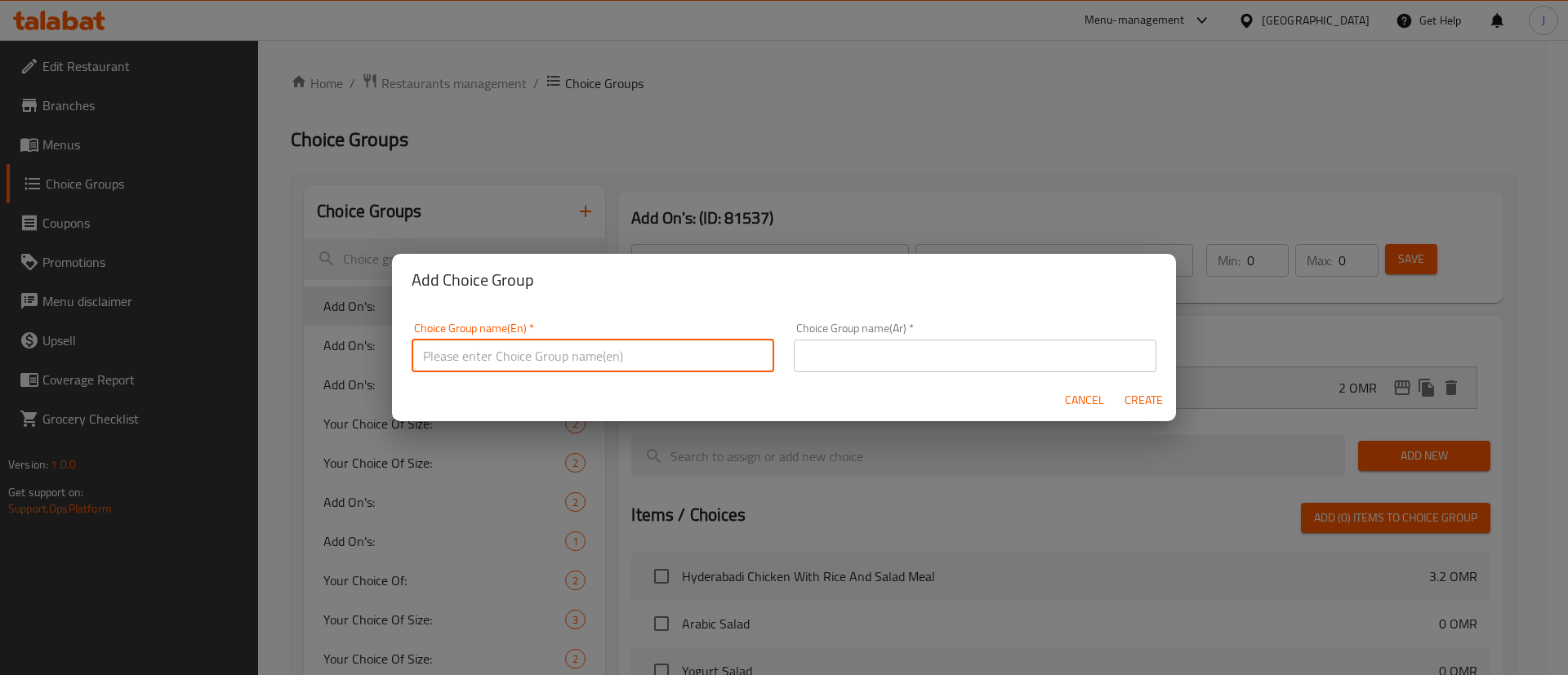
type input "Your choice of main:"
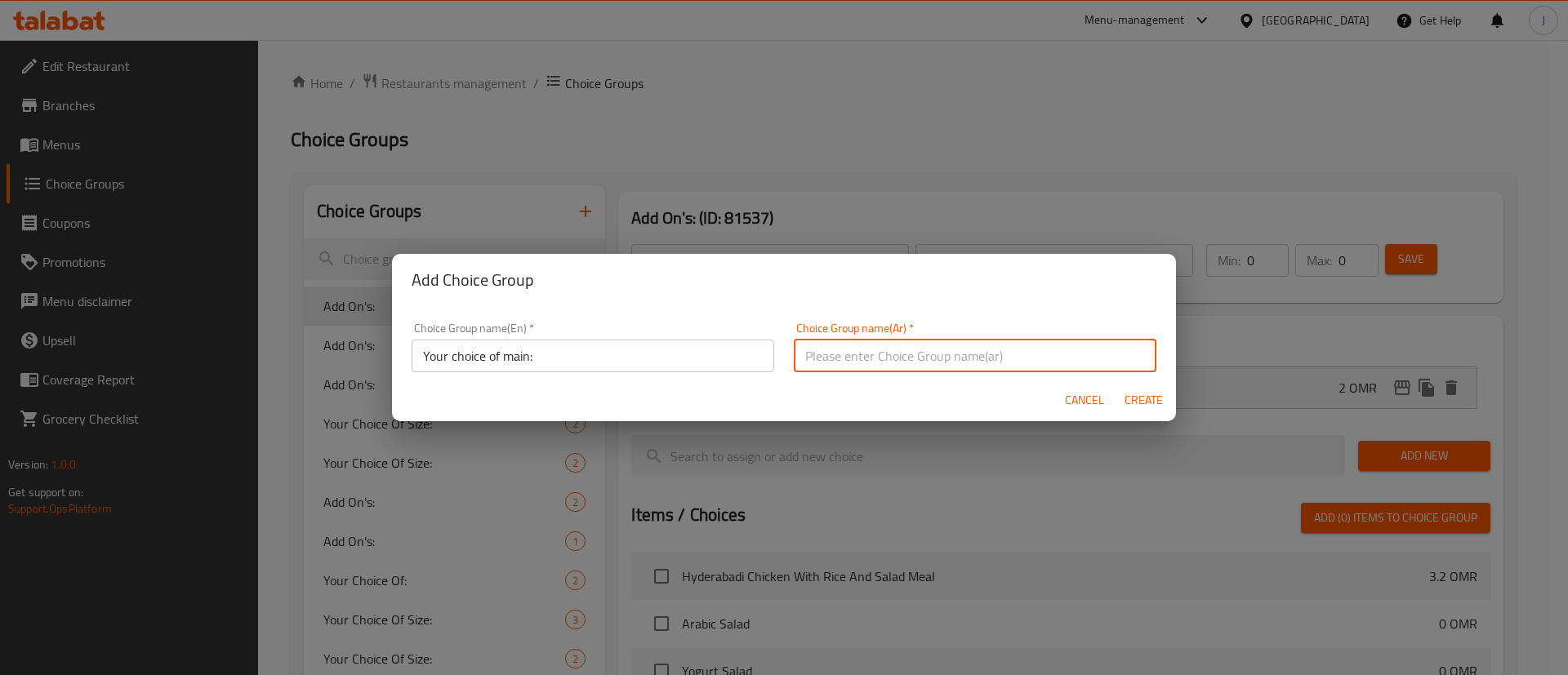
click at [923, 353] on input "text" at bounding box center [975, 356] width 363 height 32
type input "اختيارك من الطبق الرئيسي:"
click at [1143, 392] on span "Create" at bounding box center [1143, 400] width 39 height 20
type input "Your choice of main:"
type input "اختيارك من الطبق الرئيسي:"
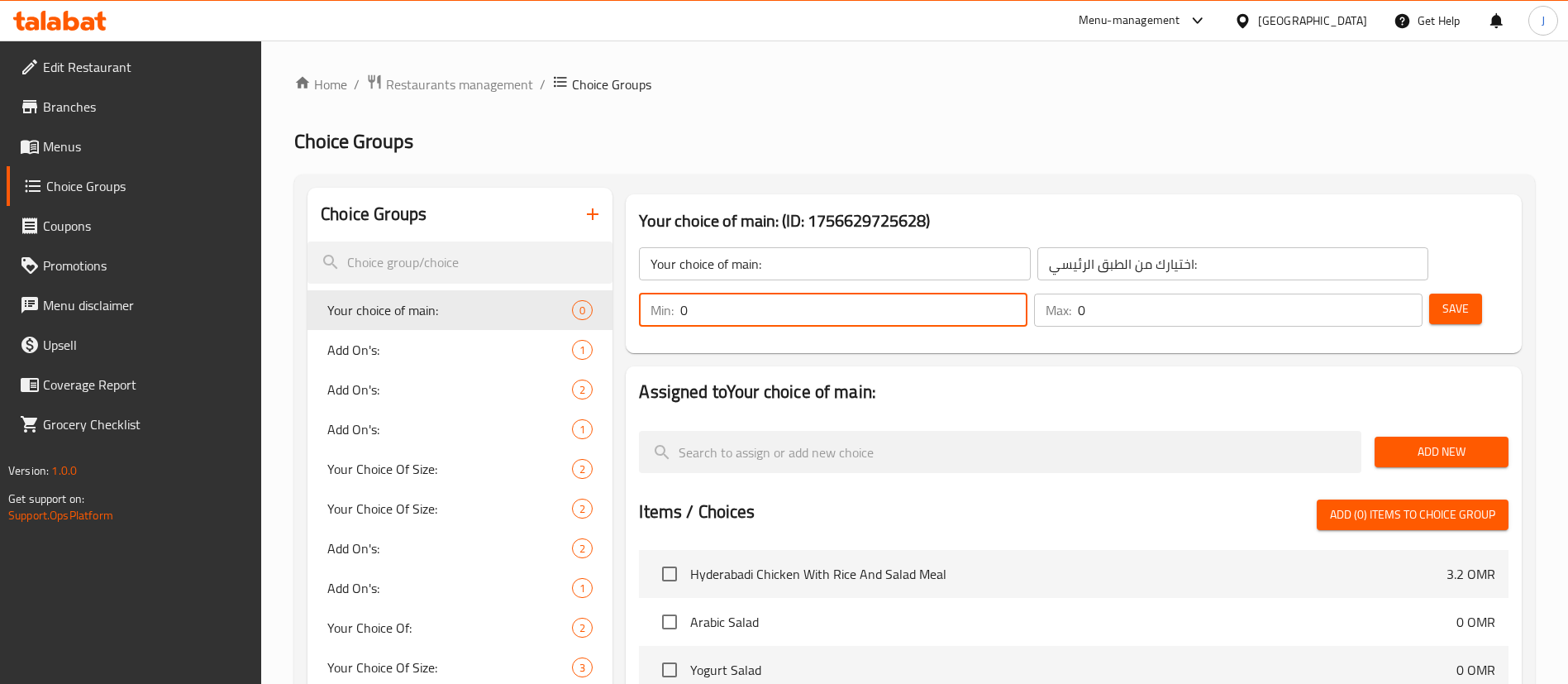
drag, startPoint x: 1265, startPoint y: 267, endPoint x: 1283, endPoint y: 261, distance: 19.0
click at [1028, 293] on input "0" at bounding box center [854, 310] width 347 height 33
type input "1"
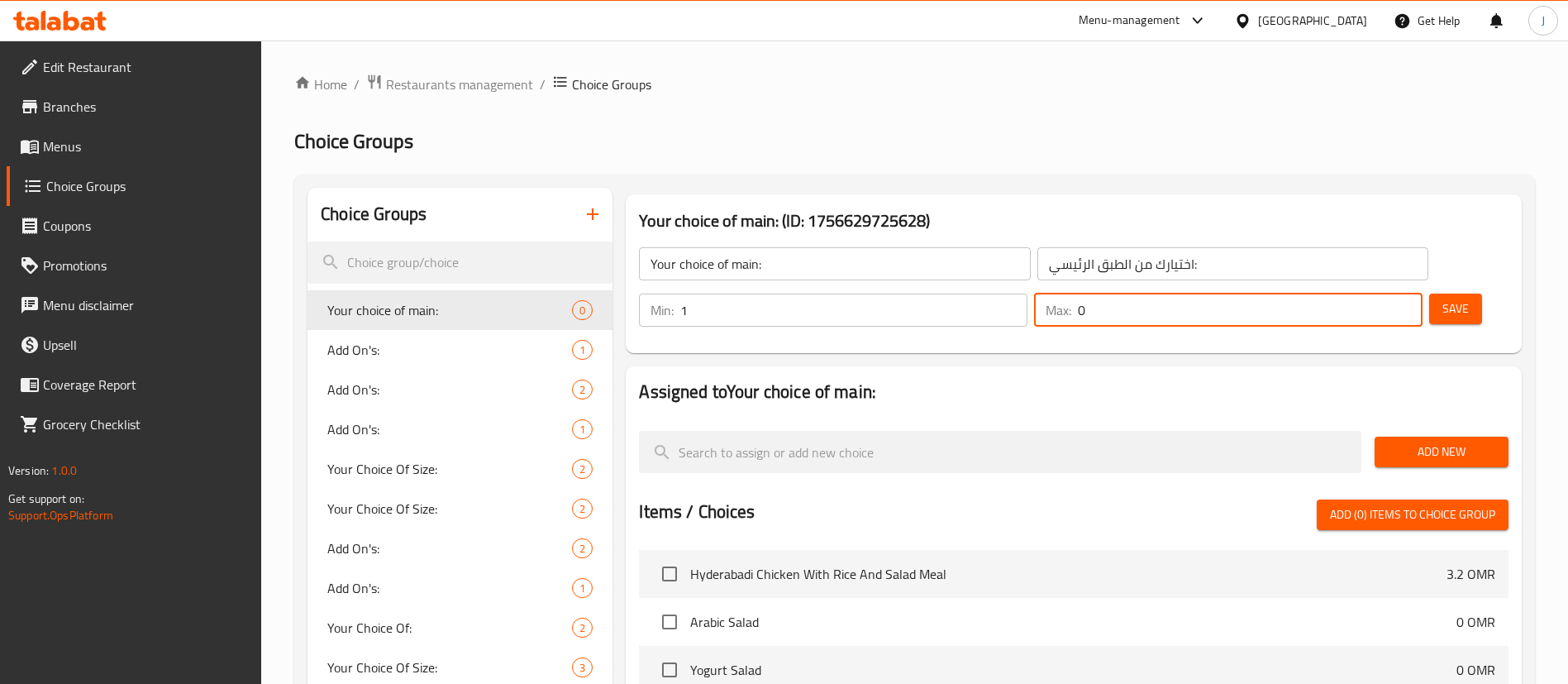
drag, startPoint x: 1365, startPoint y: 260, endPoint x: 1333, endPoint y: 261, distance: 32.0
click at [1333, 293] on div "Max: 0 ​" at bounding box center [1229, 310] width 388 height 33
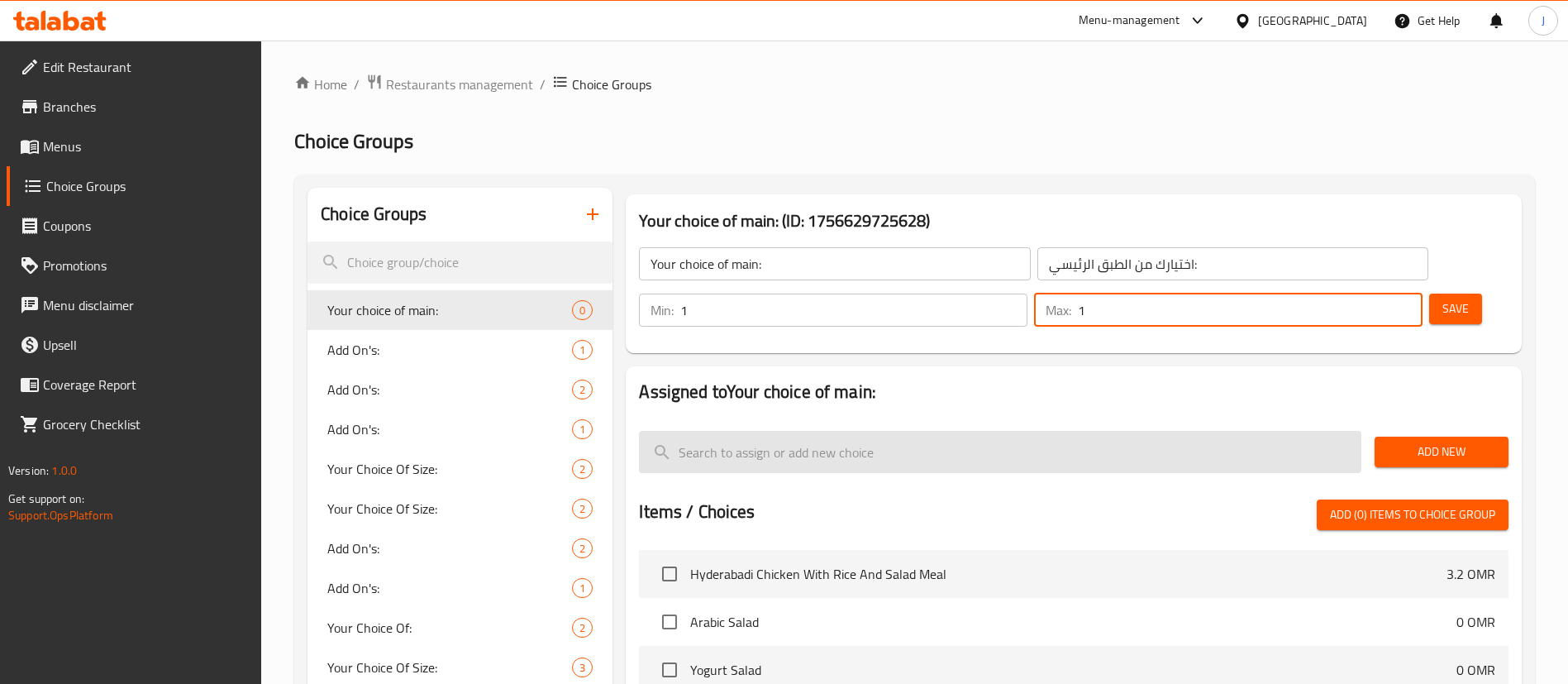
type input "1"
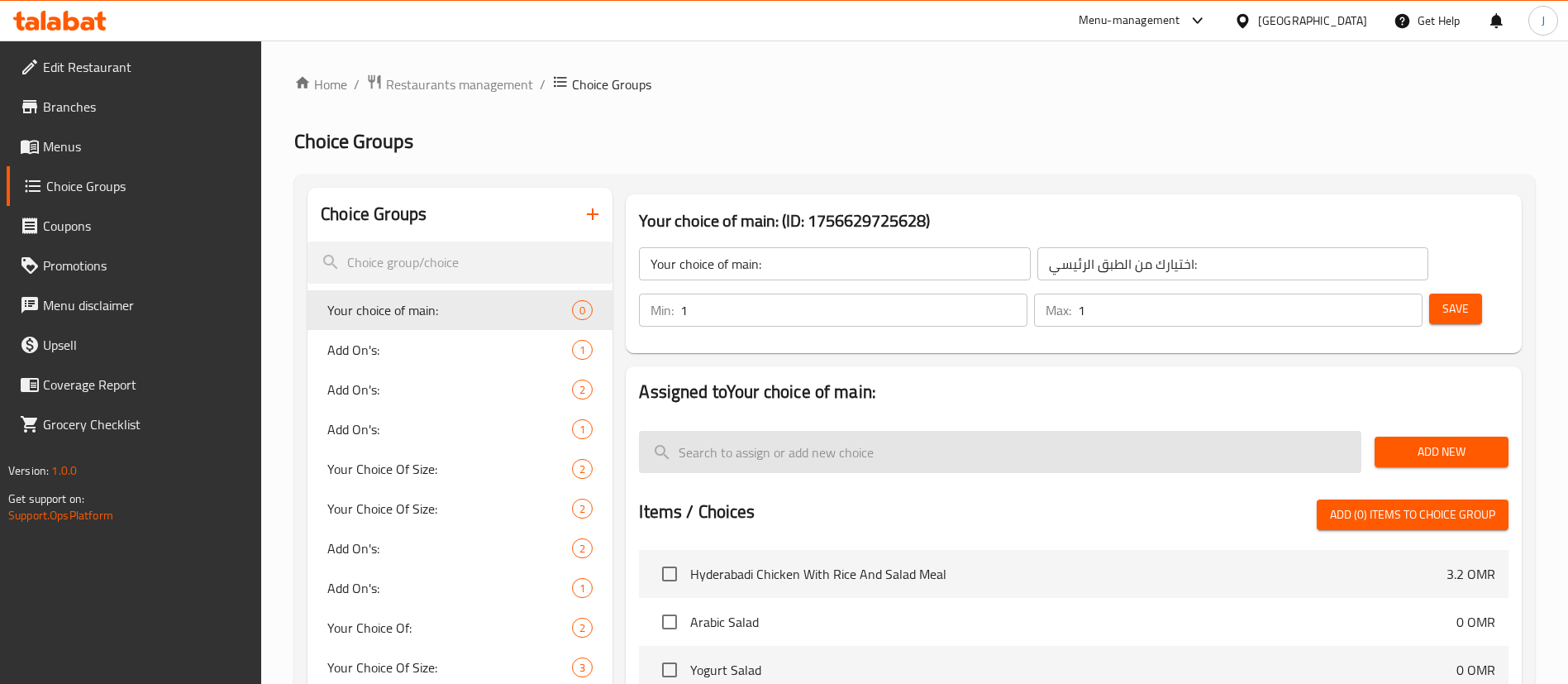
click at [823, 431] on input "search" at bounding box center [1001, 452] width 723 height 42
paste input "Hyderabadi Chicken With Rice"
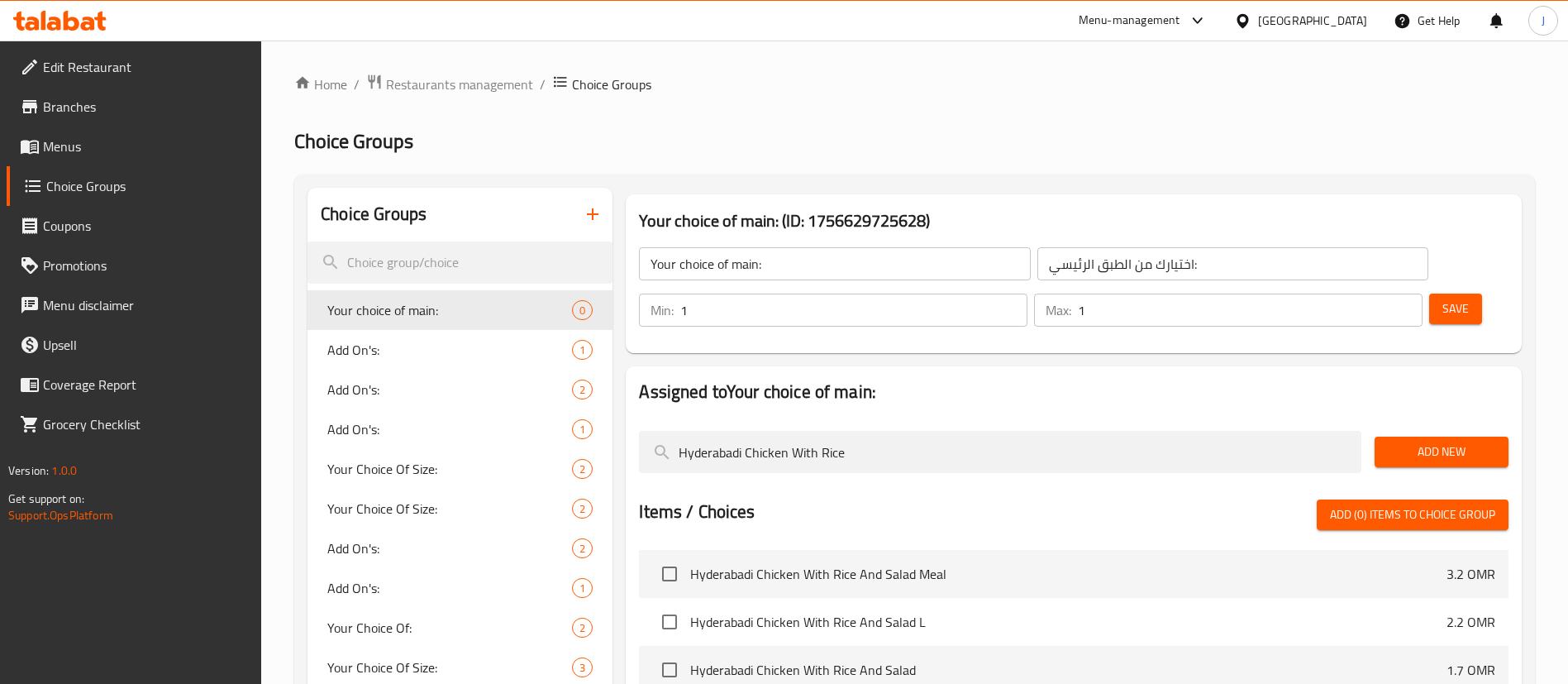
type input "Hyderabadi Chicken With Rice"
click at [1424, 437] on button "Add New" at bounding box center [1441, 452] width 134 height 31
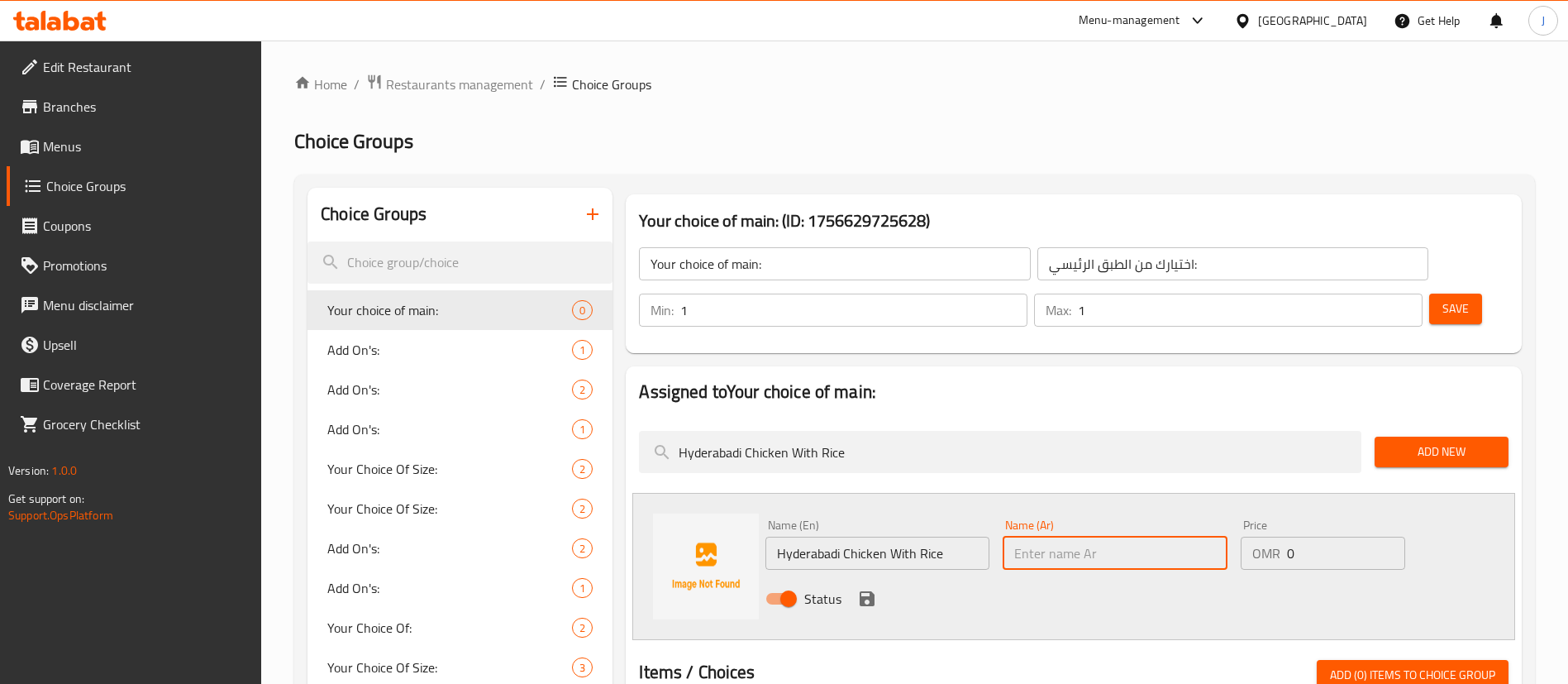
click at [1107, 537] on input "text" at bounding box center [1114, 553] width 224 height 33
paste input "دجاج حيدر آباد مع الأرز"
type input "دجاج حيدر آباد مع الأرز"
click at [859, 589] on icon "save" at bounding box center [867, 598] width 20 height 20
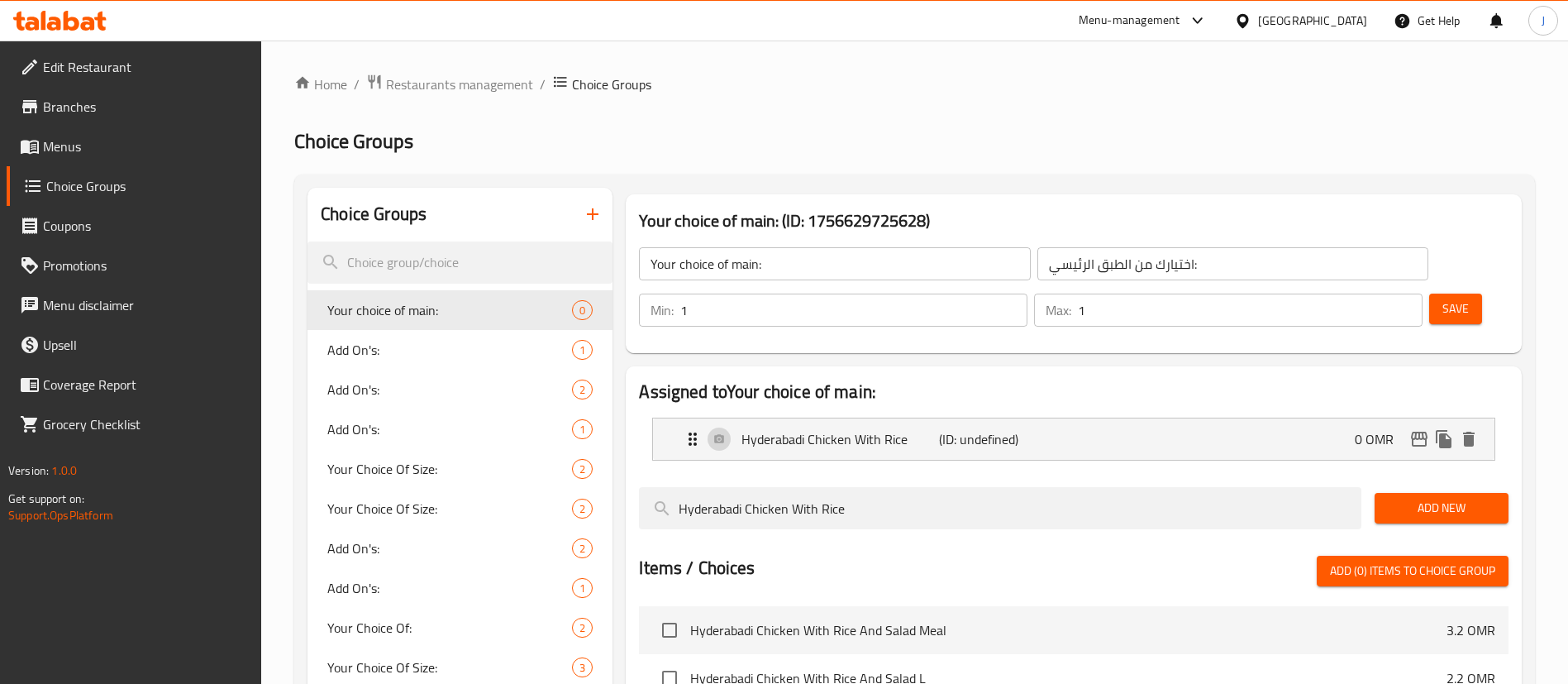
click at [1443, 298] on span "Save" at bounding box center [1456, 308] width 27 height 20
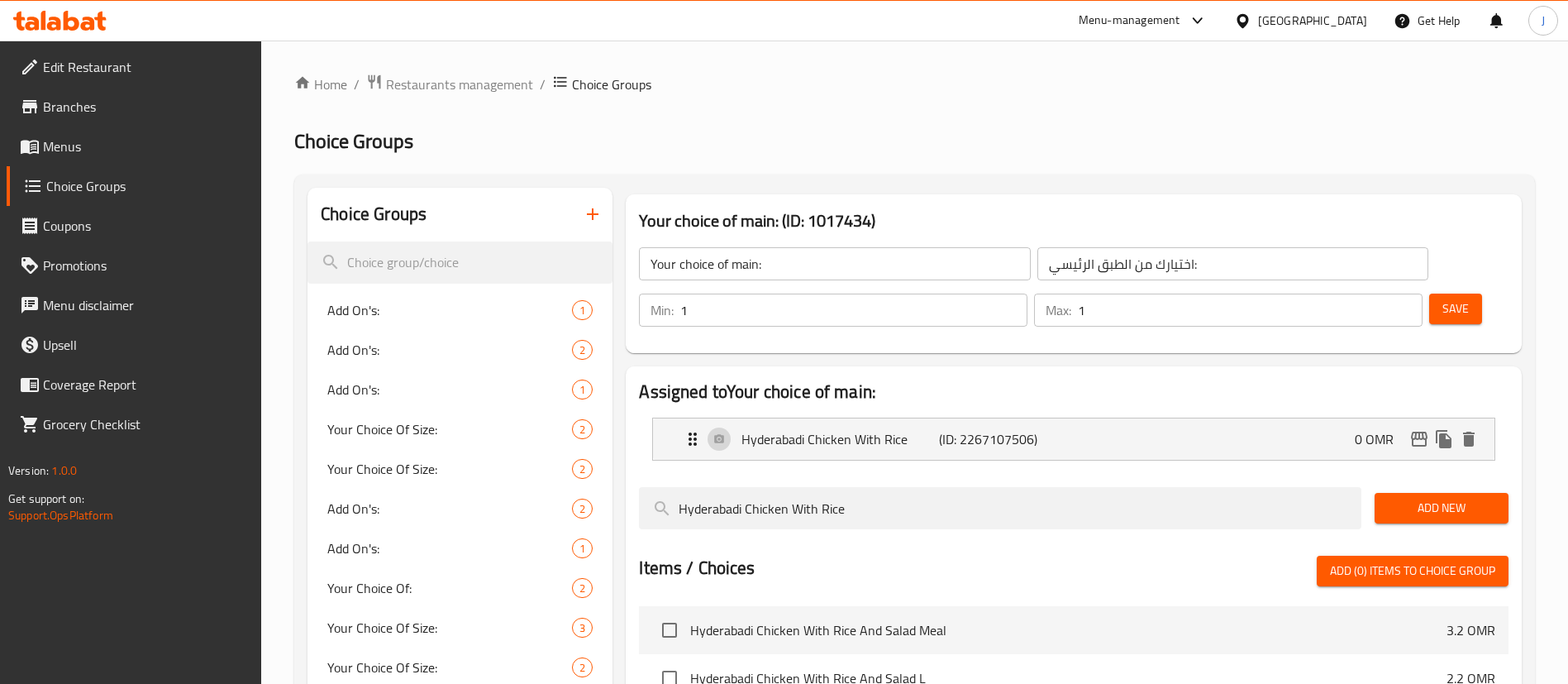
click at [97, 153] on span "Menus" at bounding box center [146, 146] width 206 height 20
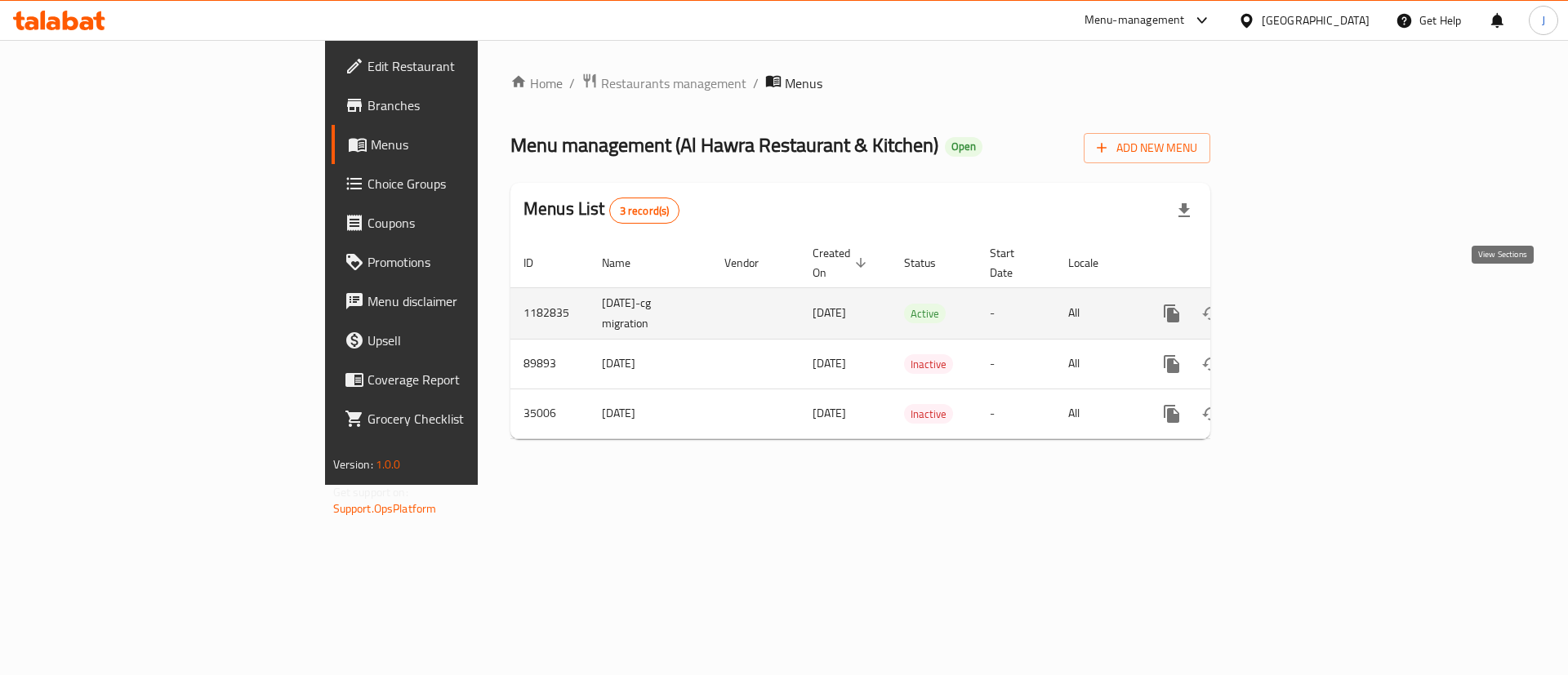
click at [1299, 304] on icon "enhanced table" at bounding box center [1289, 313] width 20 height 20
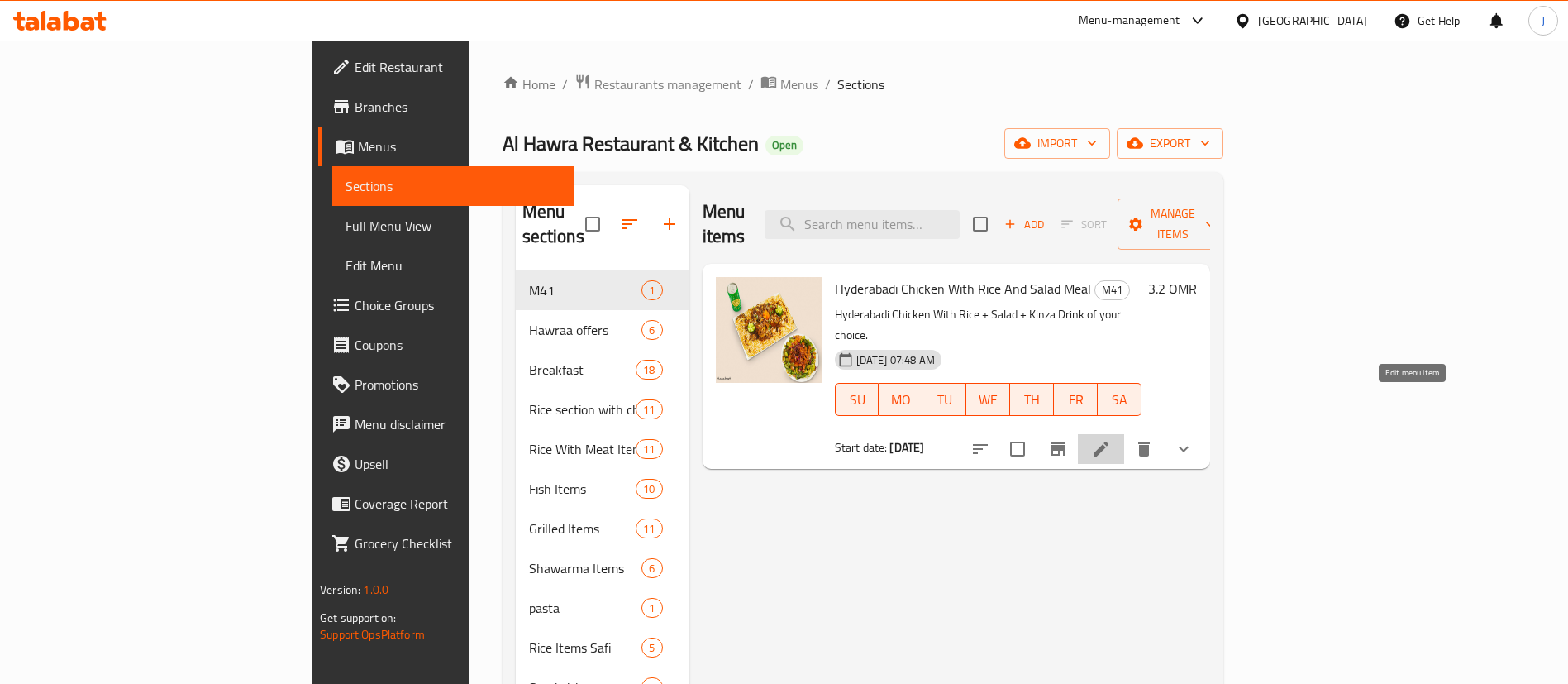
click at [1111, 440] on icon at bounding box center [1101, 449] width 20 height 20
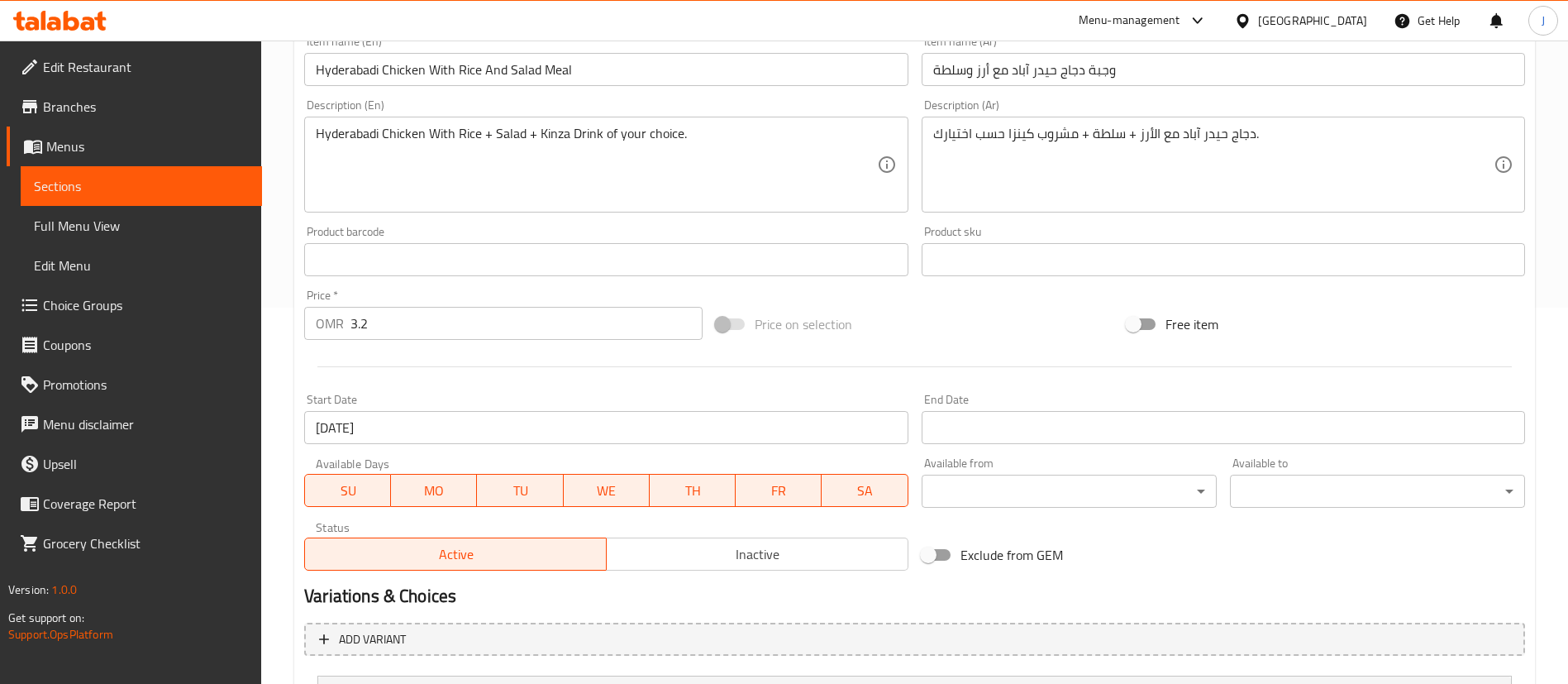
scroll to position [604, 0]
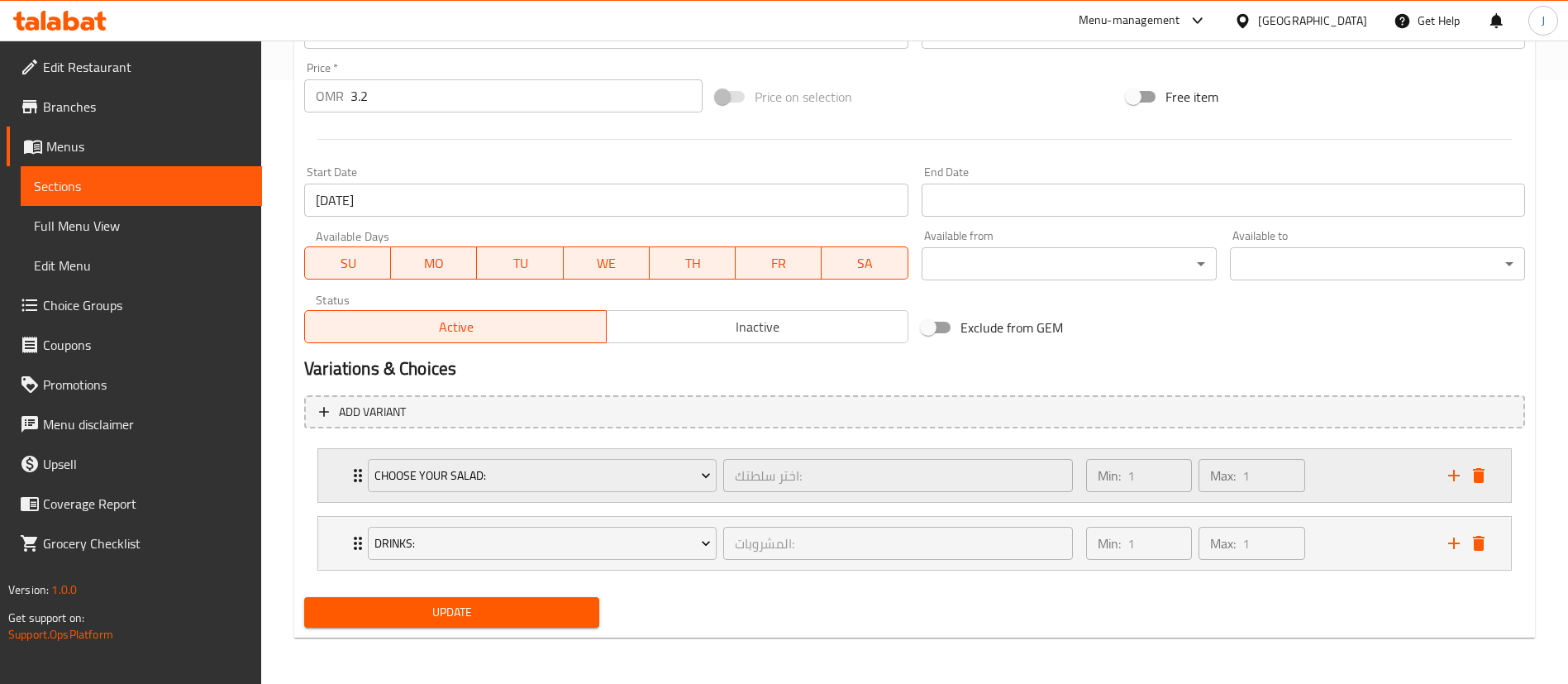
click at [1457, 489] on div "Choose your salad: اختر سلطتك: ​ Min: 1 ​ Max: 1 ​" at bounding box center [919, 475] width 1143 height 53
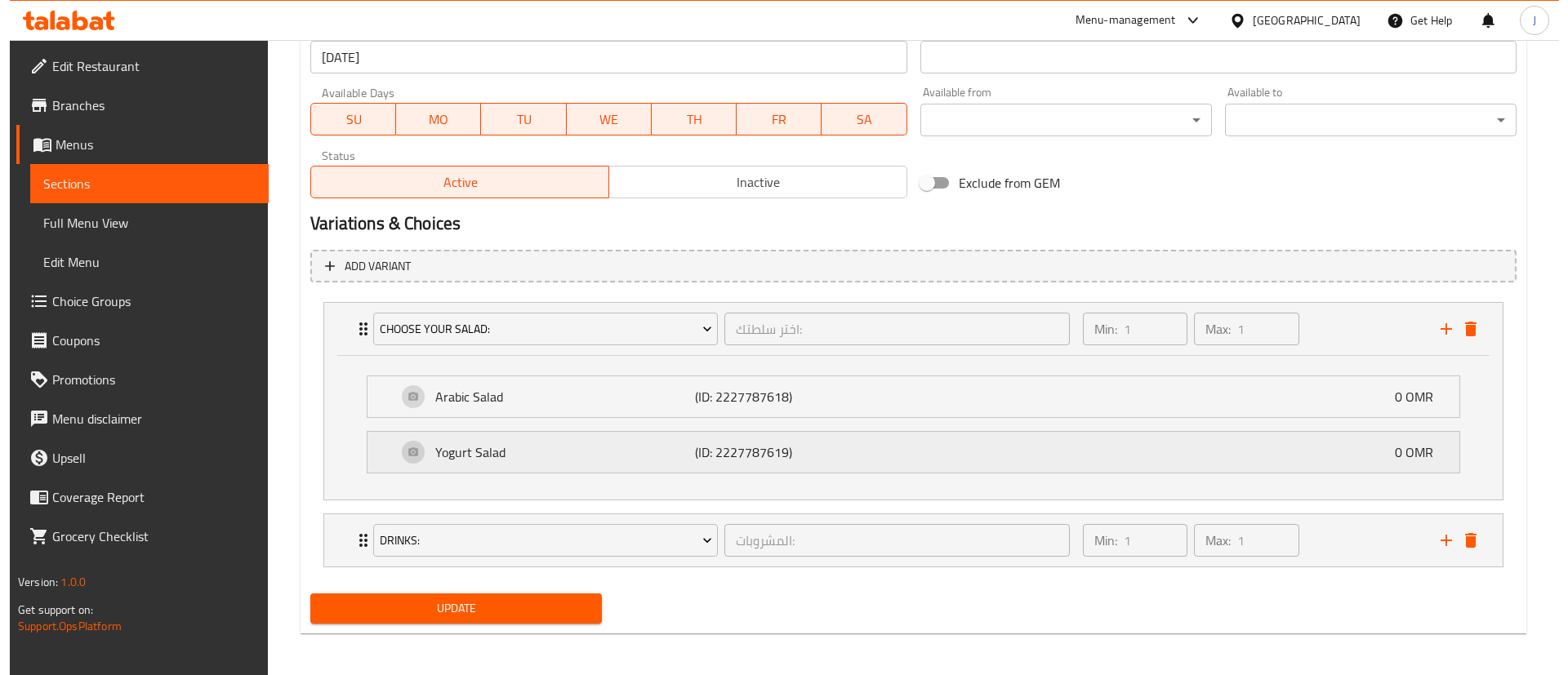
scroll to position [741, 0]
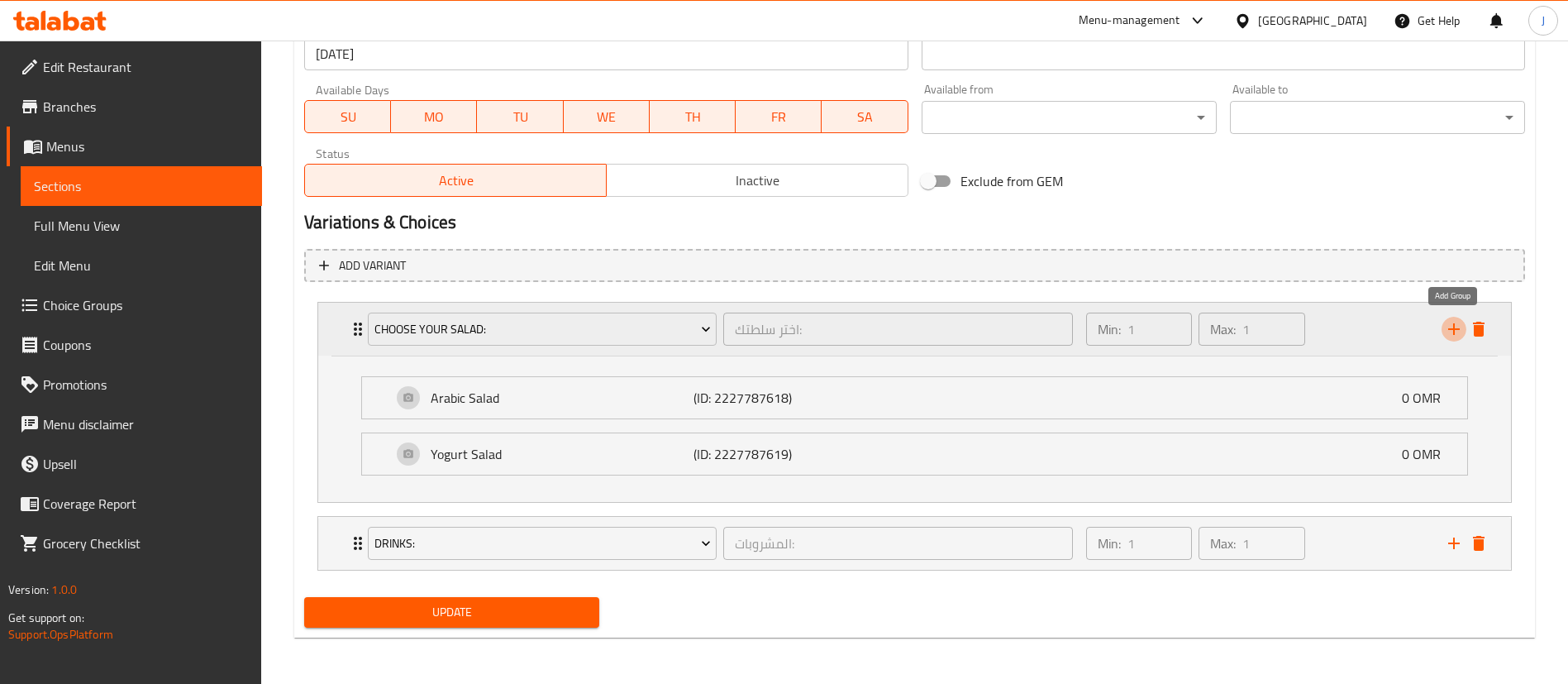
click at [1451, 324] on icon "add" at bounding box center [1454, 329] width 20 height 20
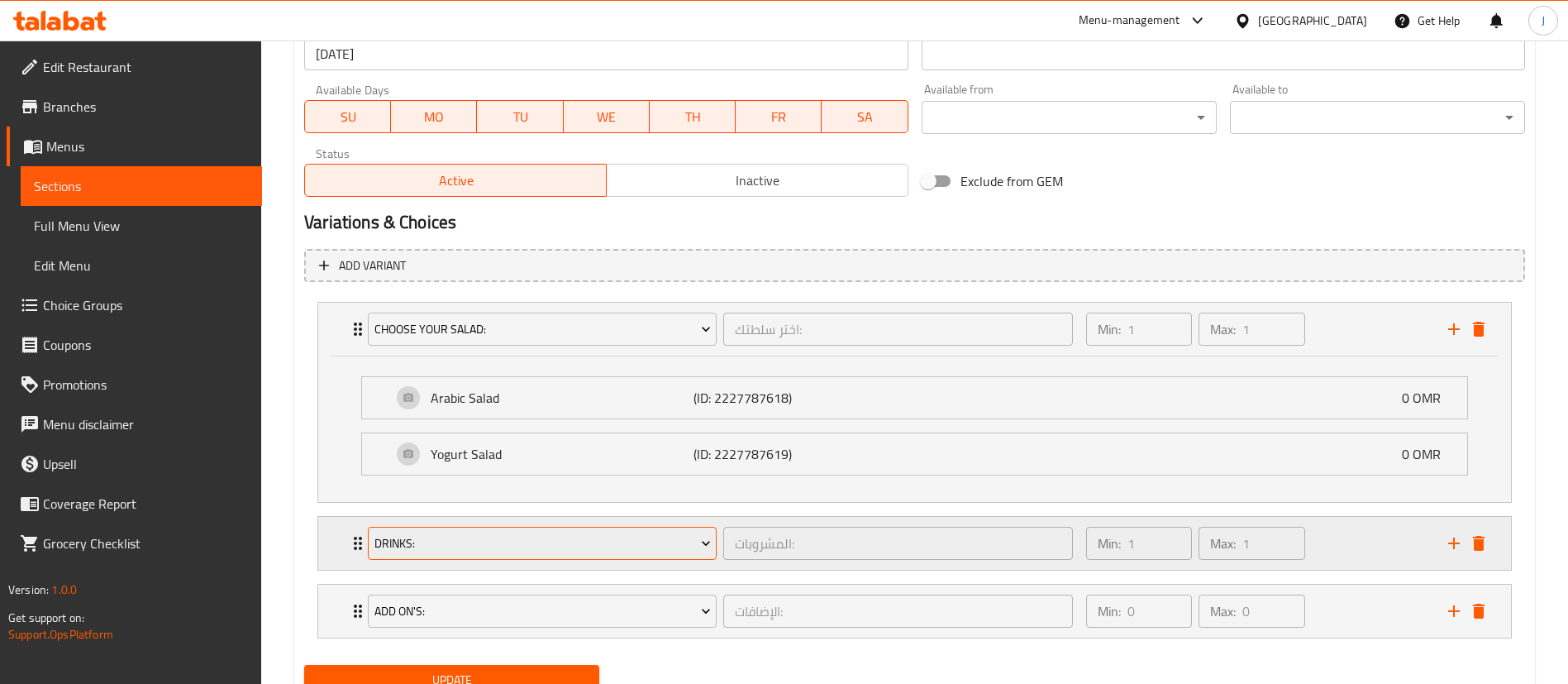
click at [566, 541] on span "Drinks:" at bounding box center [543, 544] width 336 height 20
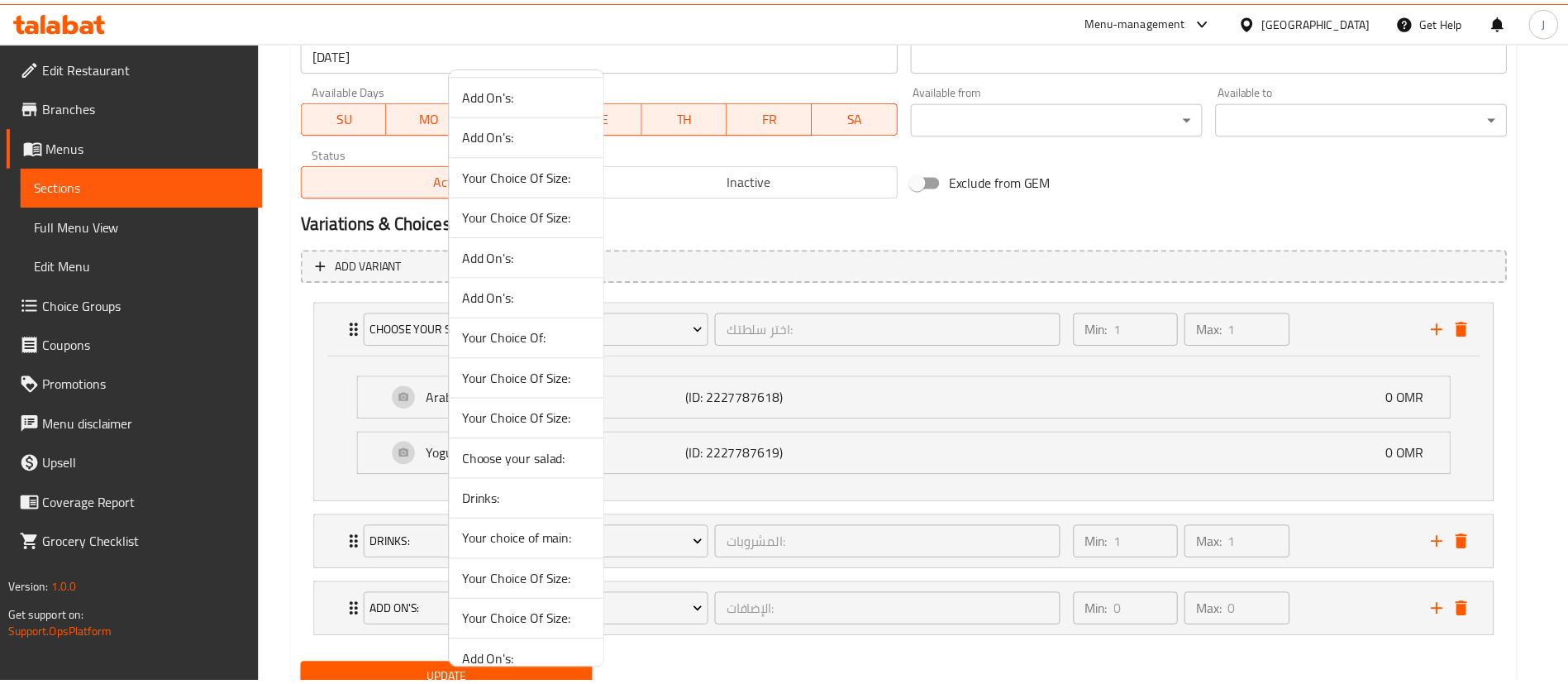
scroll to position [98, 0]
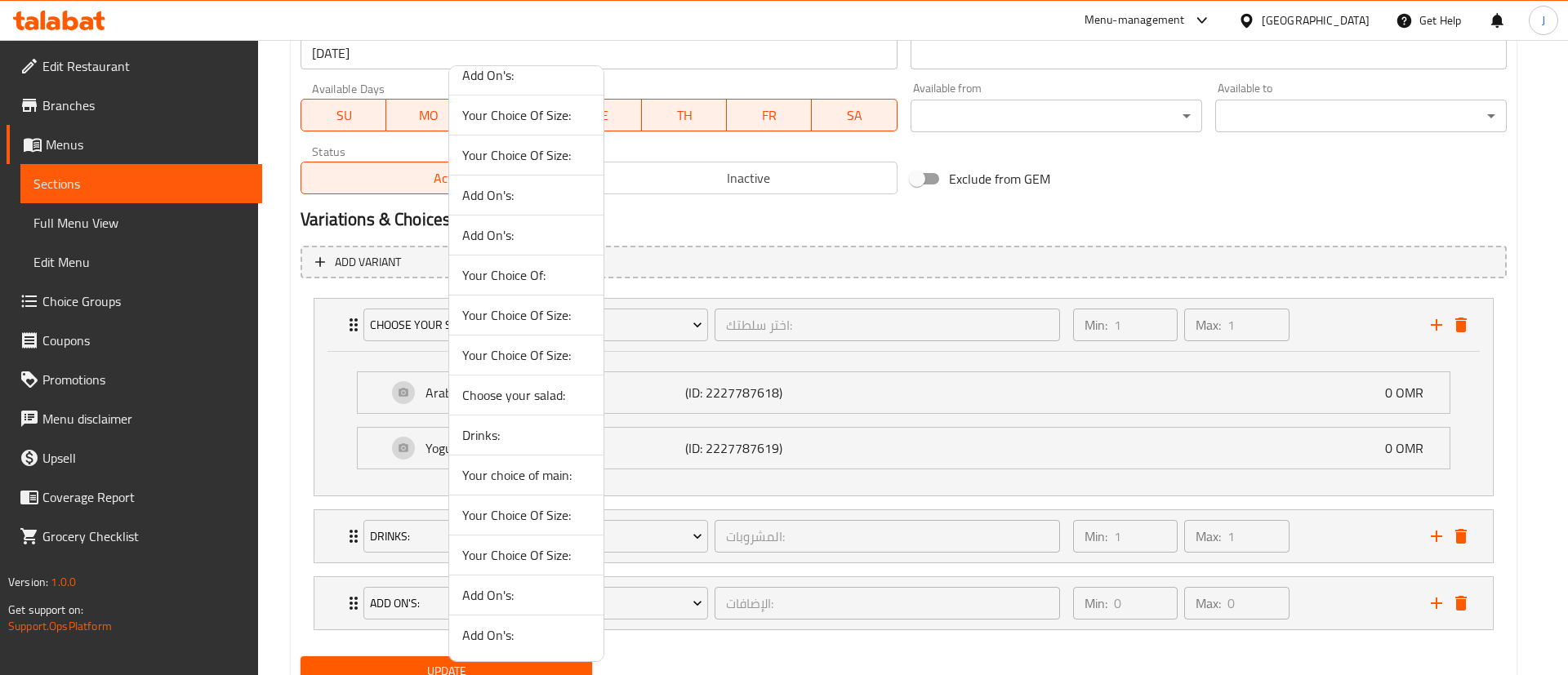
click at [541, 480] on span "Your choice of main:" at bounding box center [526, 475] width 128 height 20
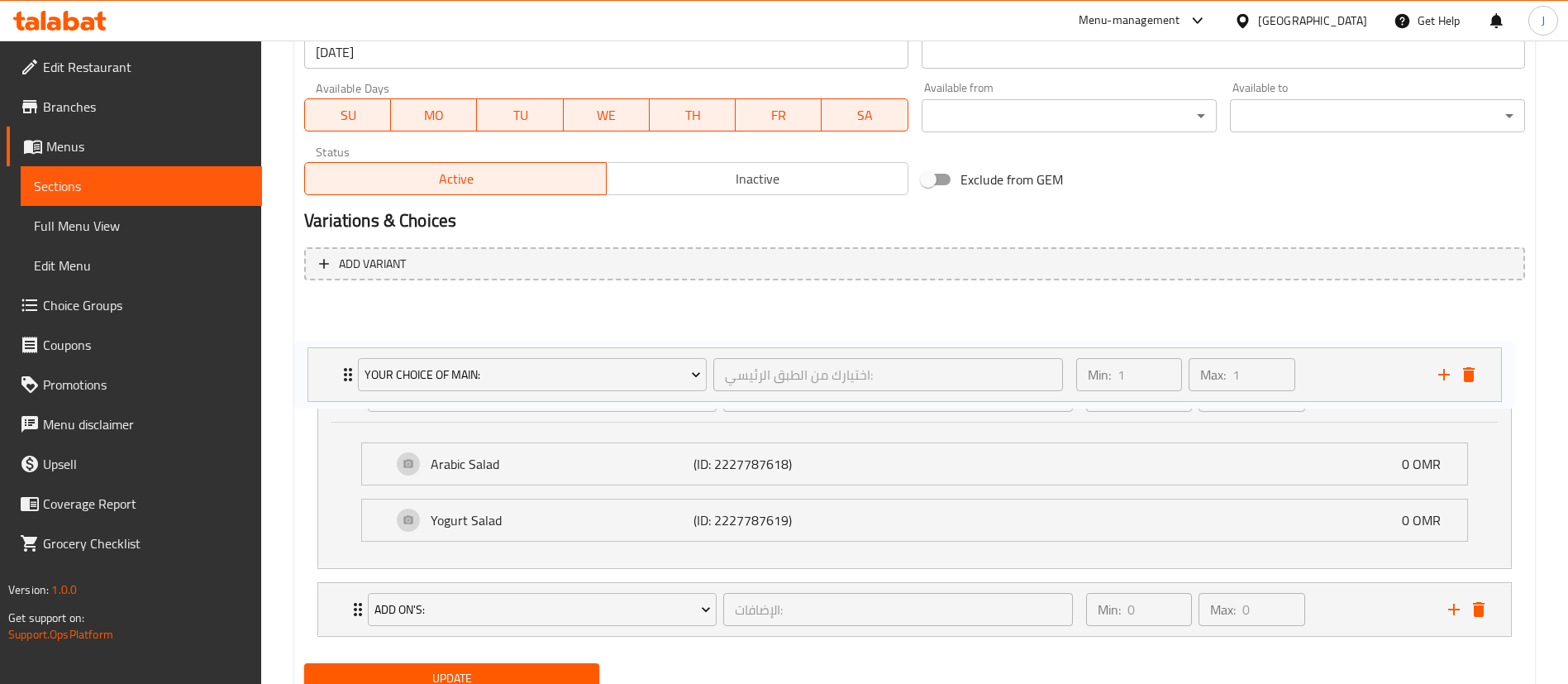
drag, startPoint x: 347, startPoint y: 534, endPoint x: 336, endPoint y: 354, distance: 180.3
click at [336, 354] on div "Choose your salad: اختر سلطتك: ​ Min: 1 ​ Max: 1 ​ Arabic Salad (ID: 2227787618…" at bounding box center [914, 469] width 1221 height 350
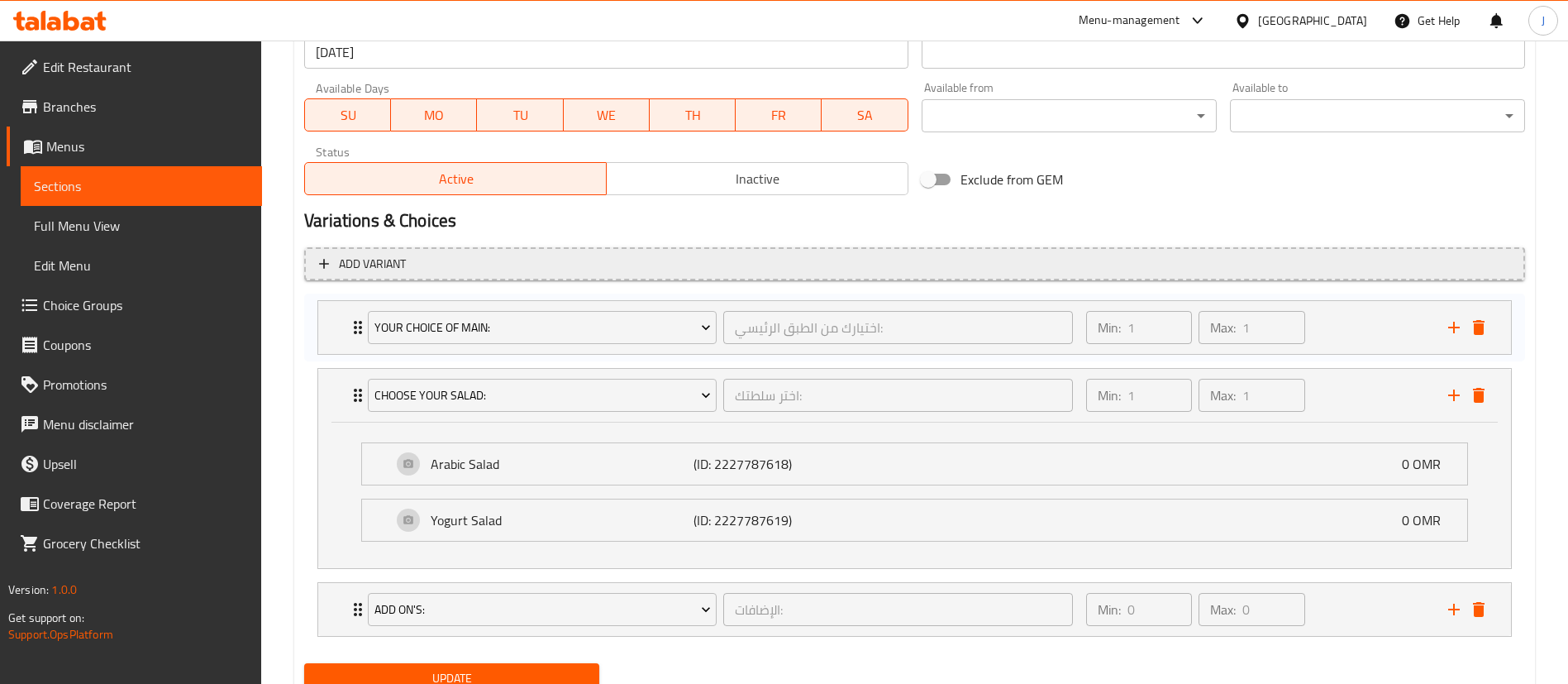
scroll to position [671, 0]
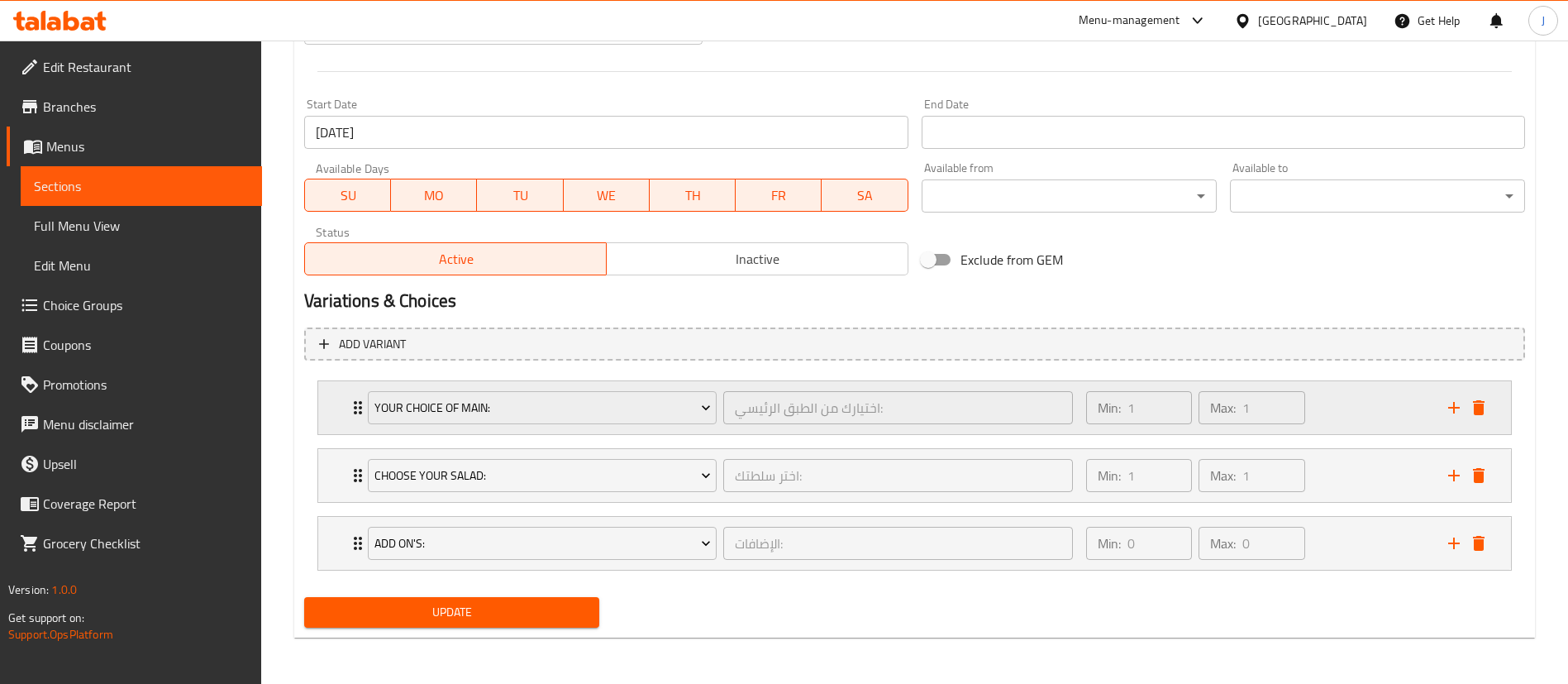
click at [339, 399] on div "Your choice of main: اختيارك من الطبق الرئيسي: ​ Min: 1 ​ Max: 1 ​" at bounding box center [914, 407] width 1193 height 53
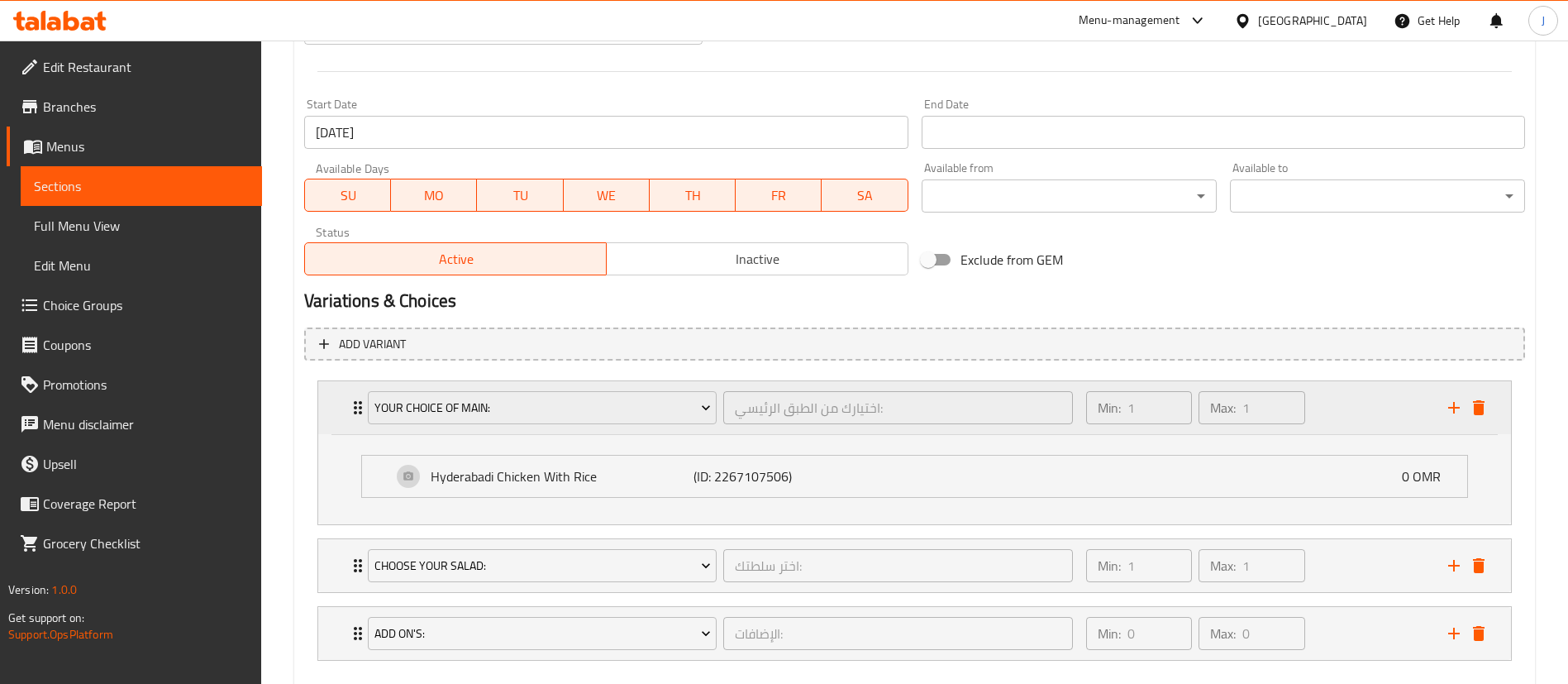
scroll to position [752, 0]
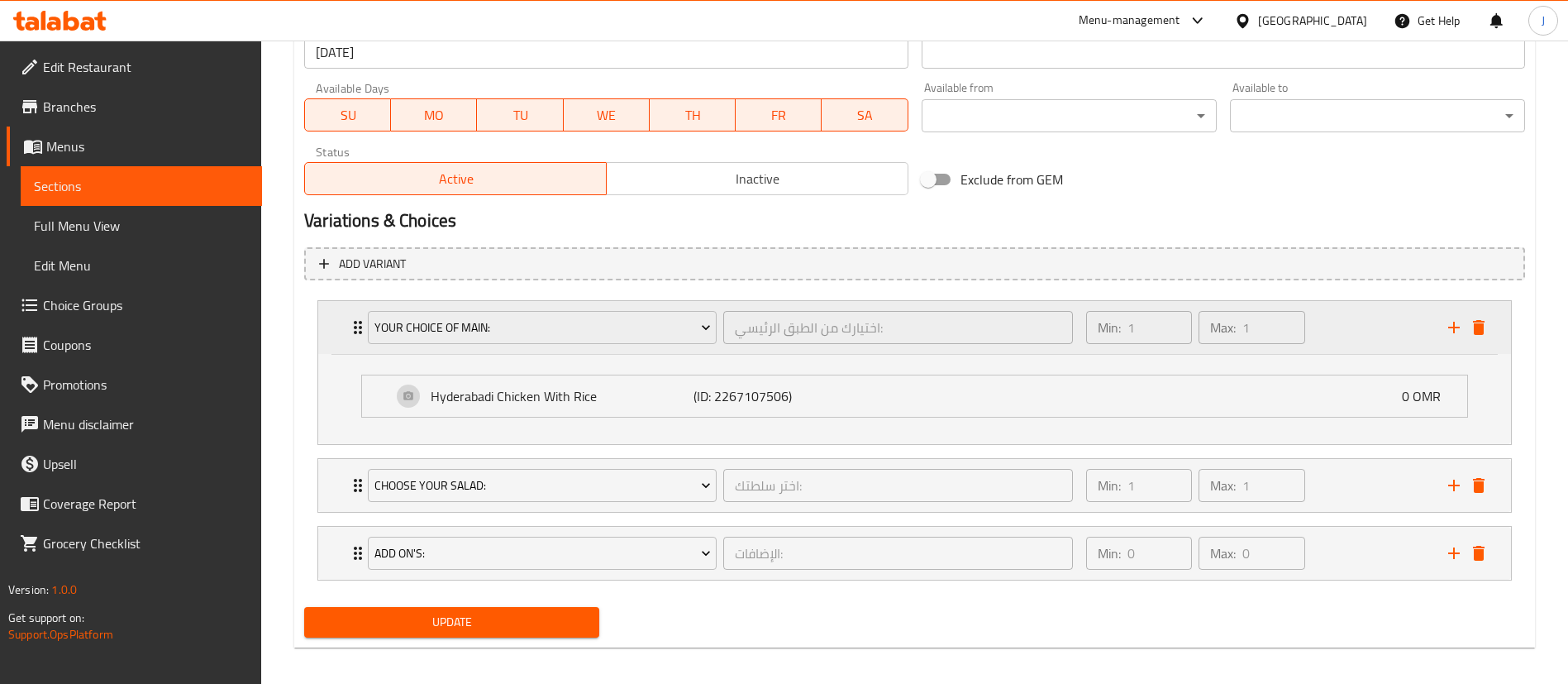
click at [336, 342] on div "Your choice of main: اختيارك من الطبق الرئيسي: ​ Min: 1 ​ Max: 1 ​" at bounding box center [914, 327] width 1193 height 53
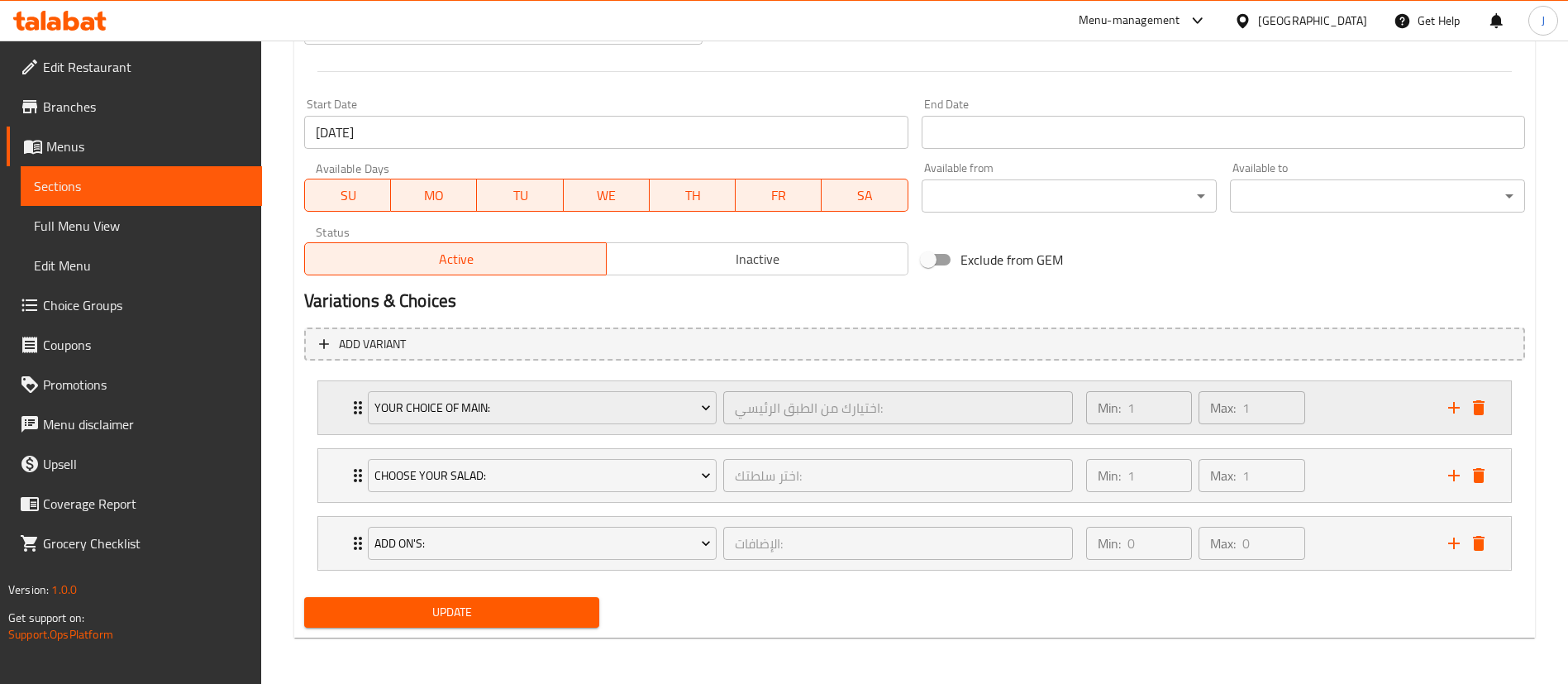
scroll to position [671, 0]
click at [502, 602] on span "Update" at bounding box center [451, 612] width 268 height 20
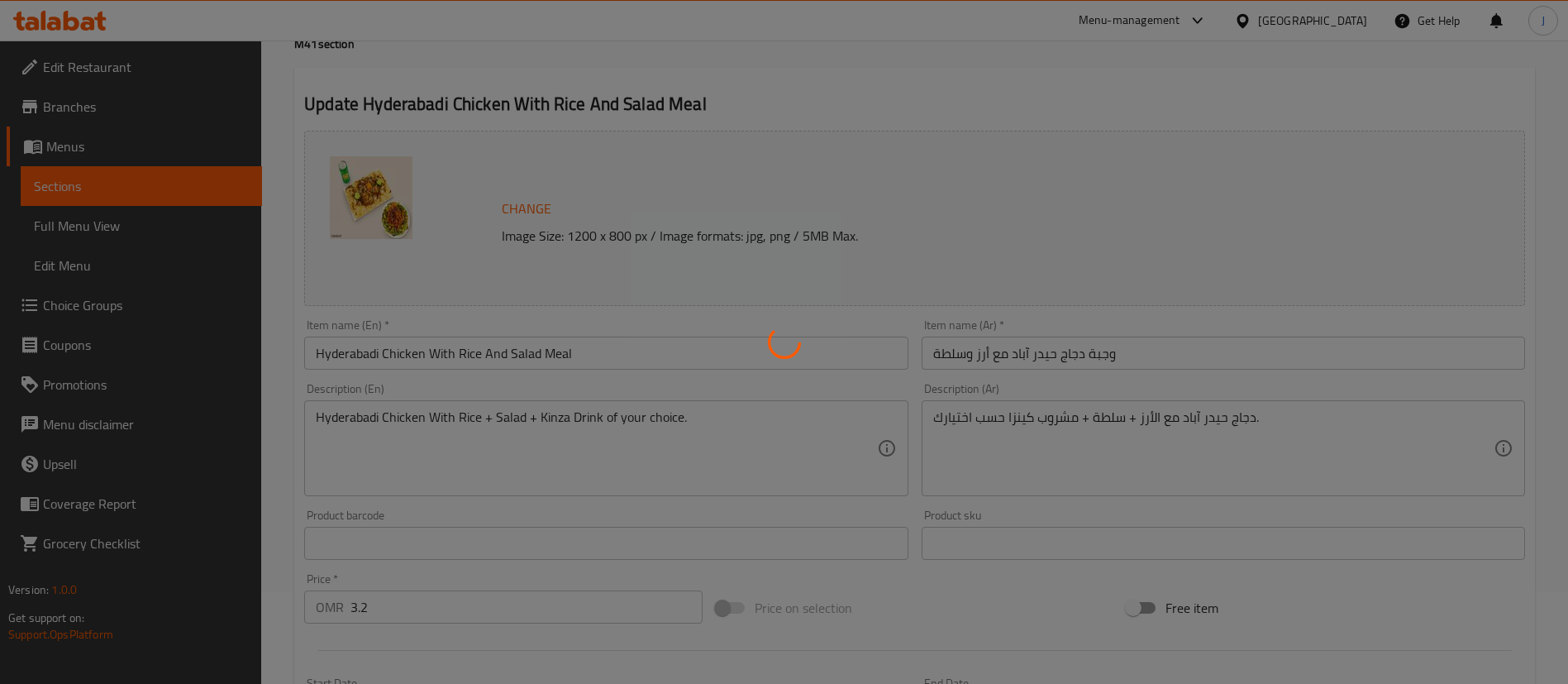
scroll to position [0, 0]
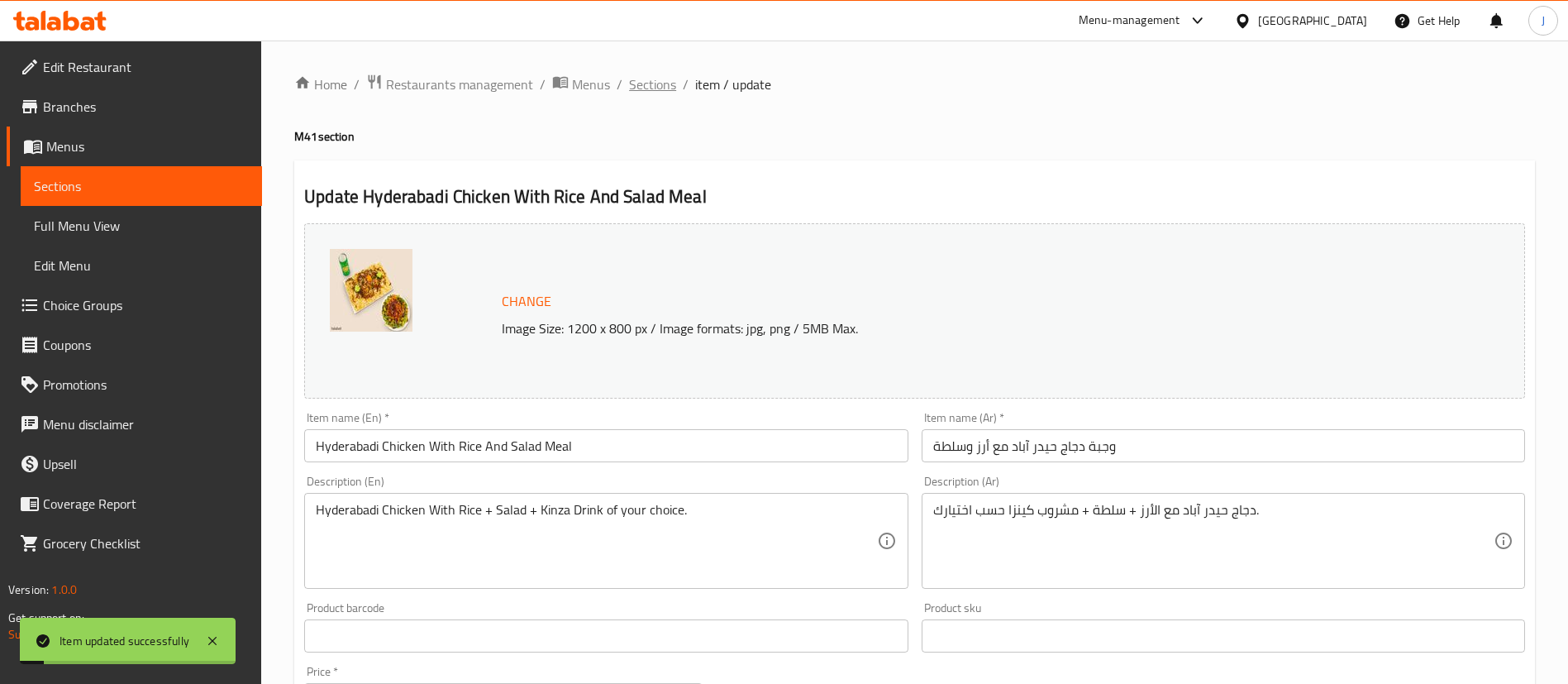
click at [659, 84] on span "Sections" at bounding box center [652, 84] width 47 height 20
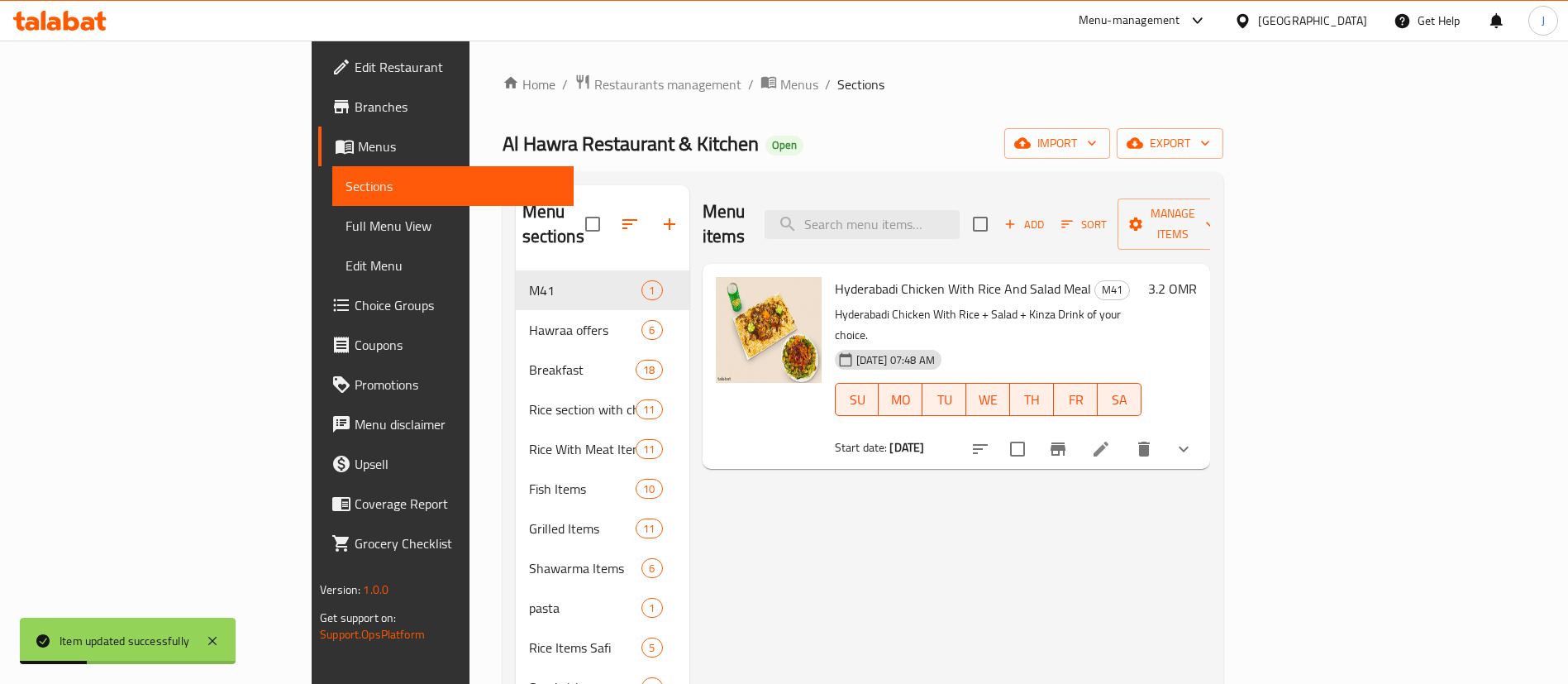
click at [355, 299] on span "Choice Groups" at bounding box center [458, 305] width 206 height 20
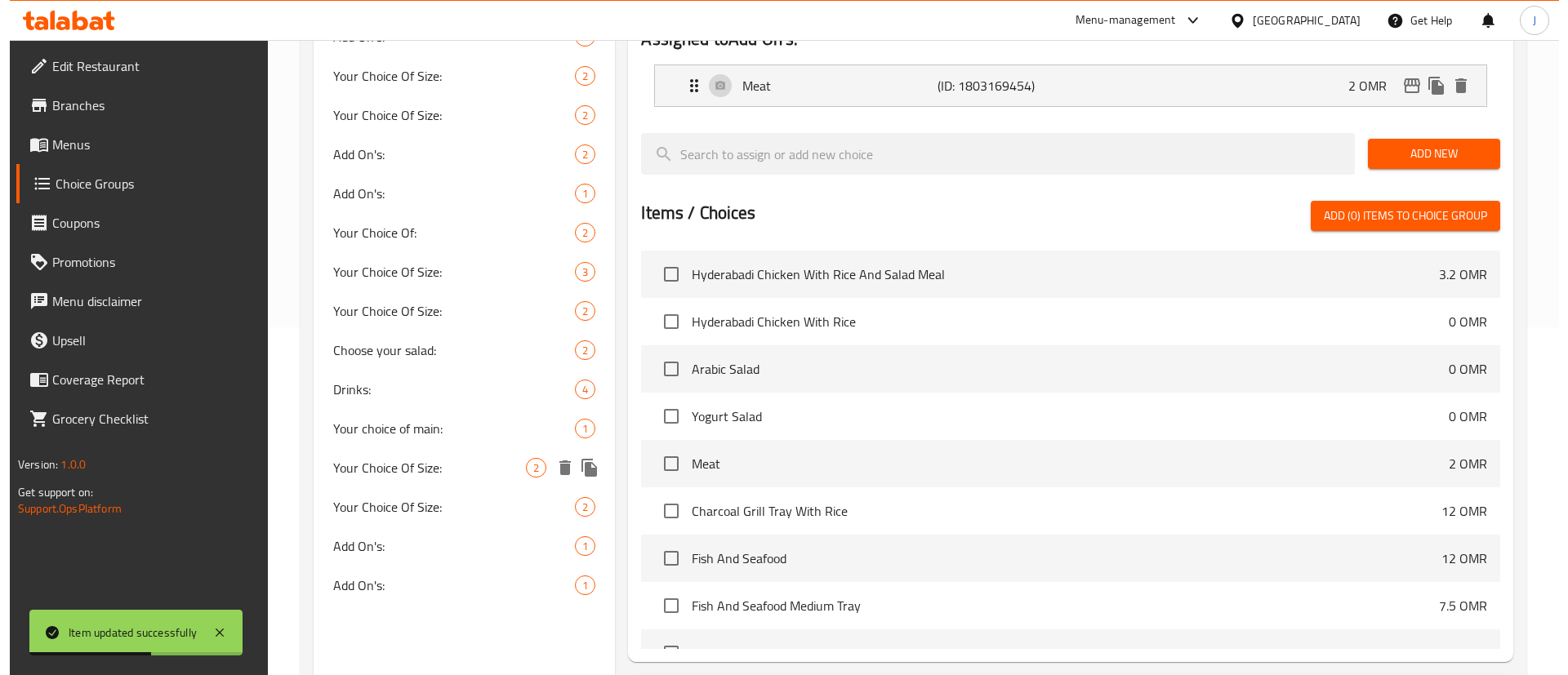
scroll to position [456, 0]
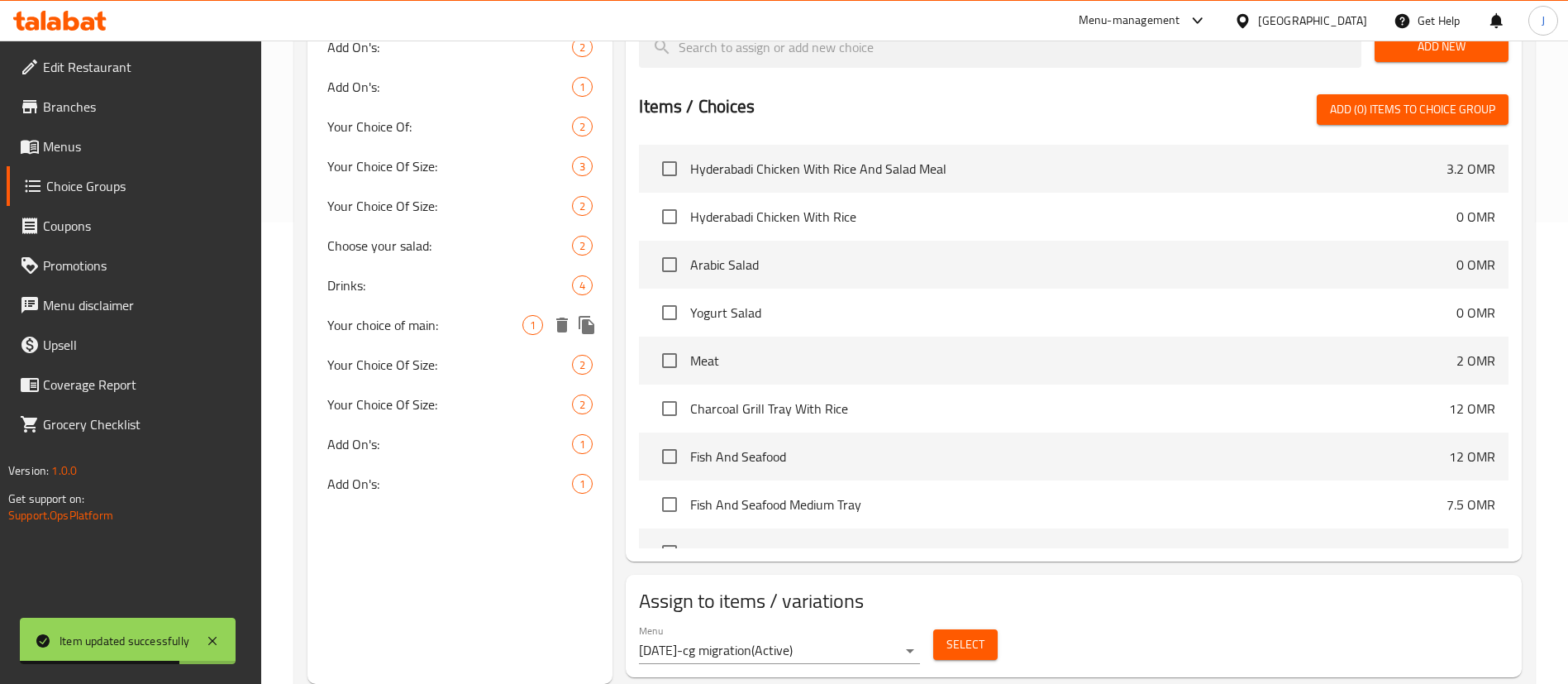
click at [439, 329] on span "Your choice of main:" at bounding box center [425, 325] width 195 height 20
type input "Your choice of main:"
type input "اختيارك من الطبق الرئيسي:"
type input "1"
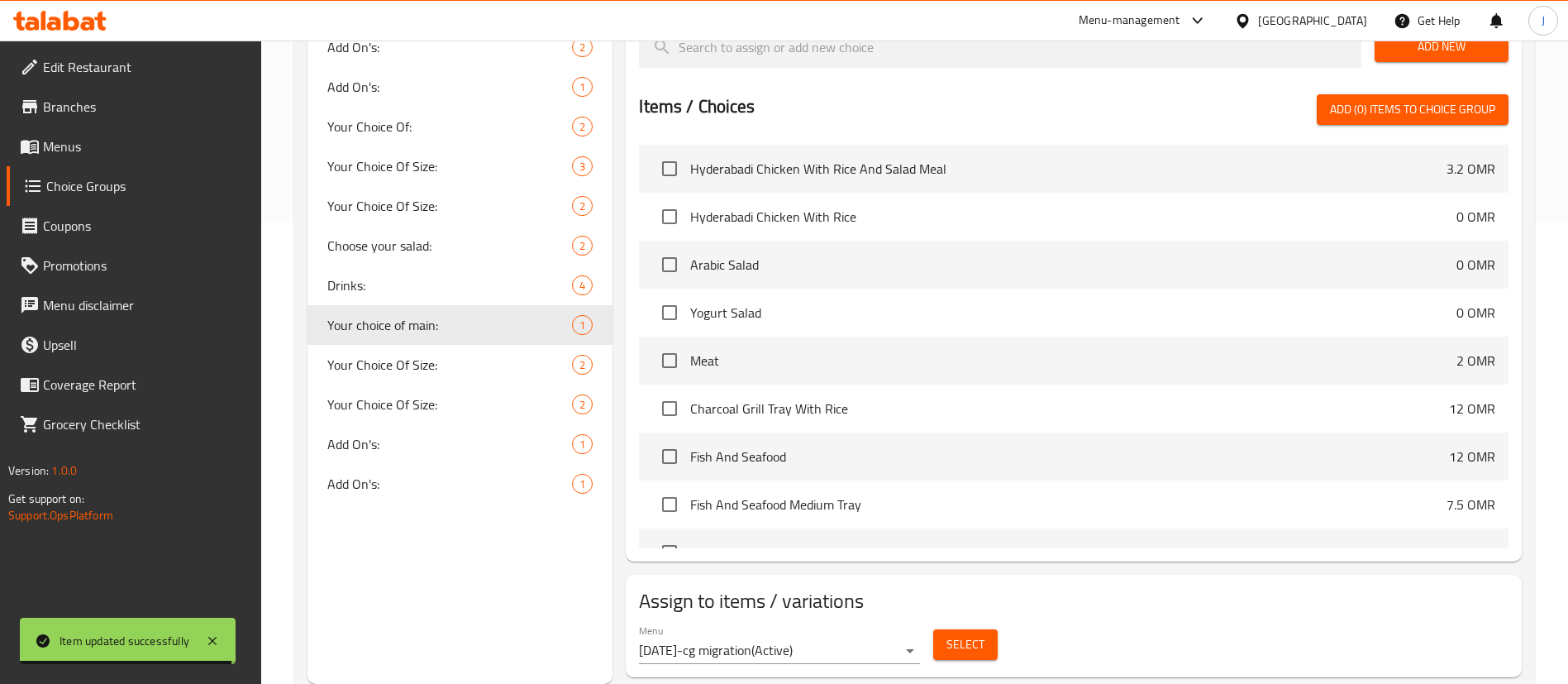
click at [963, 635] on span "Select" at bounding box center [966, 645] width 38 height 20
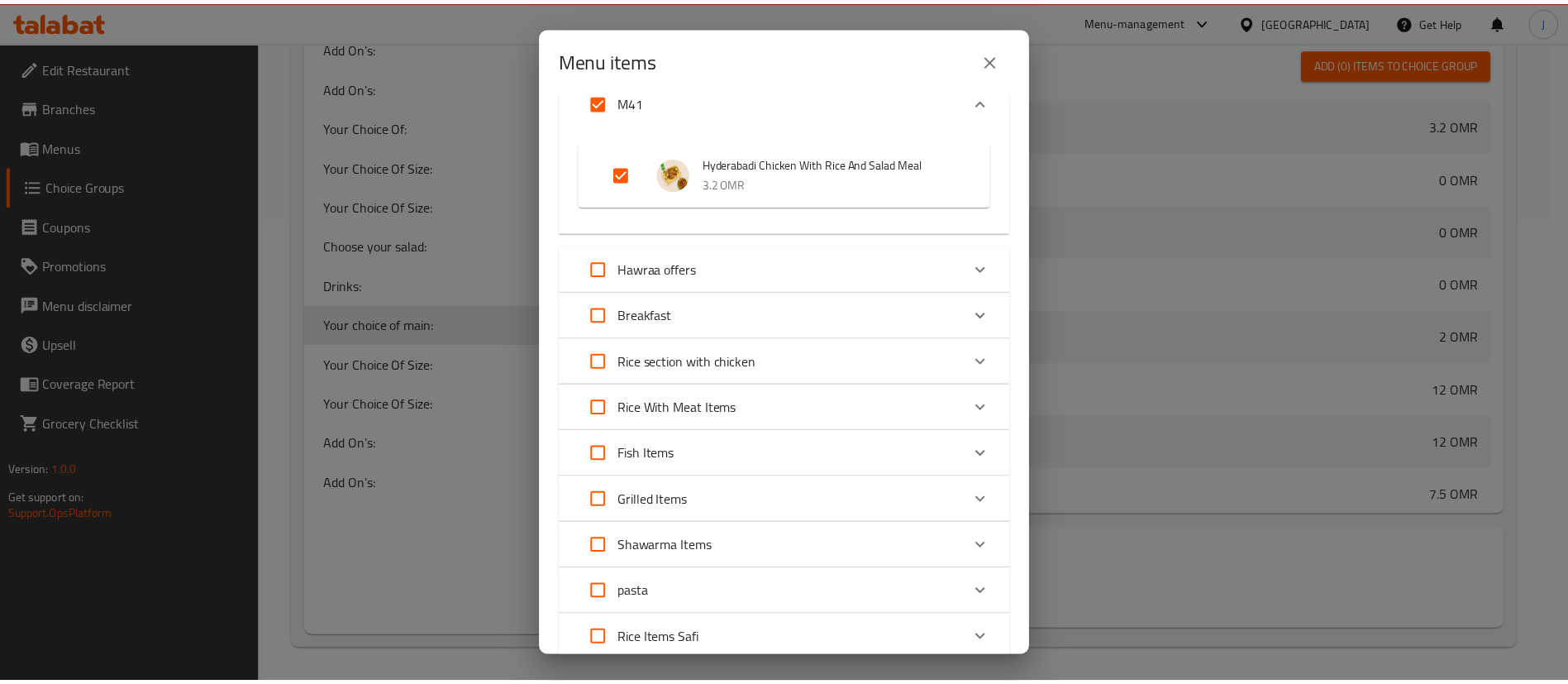
scroll to position [0, 0]
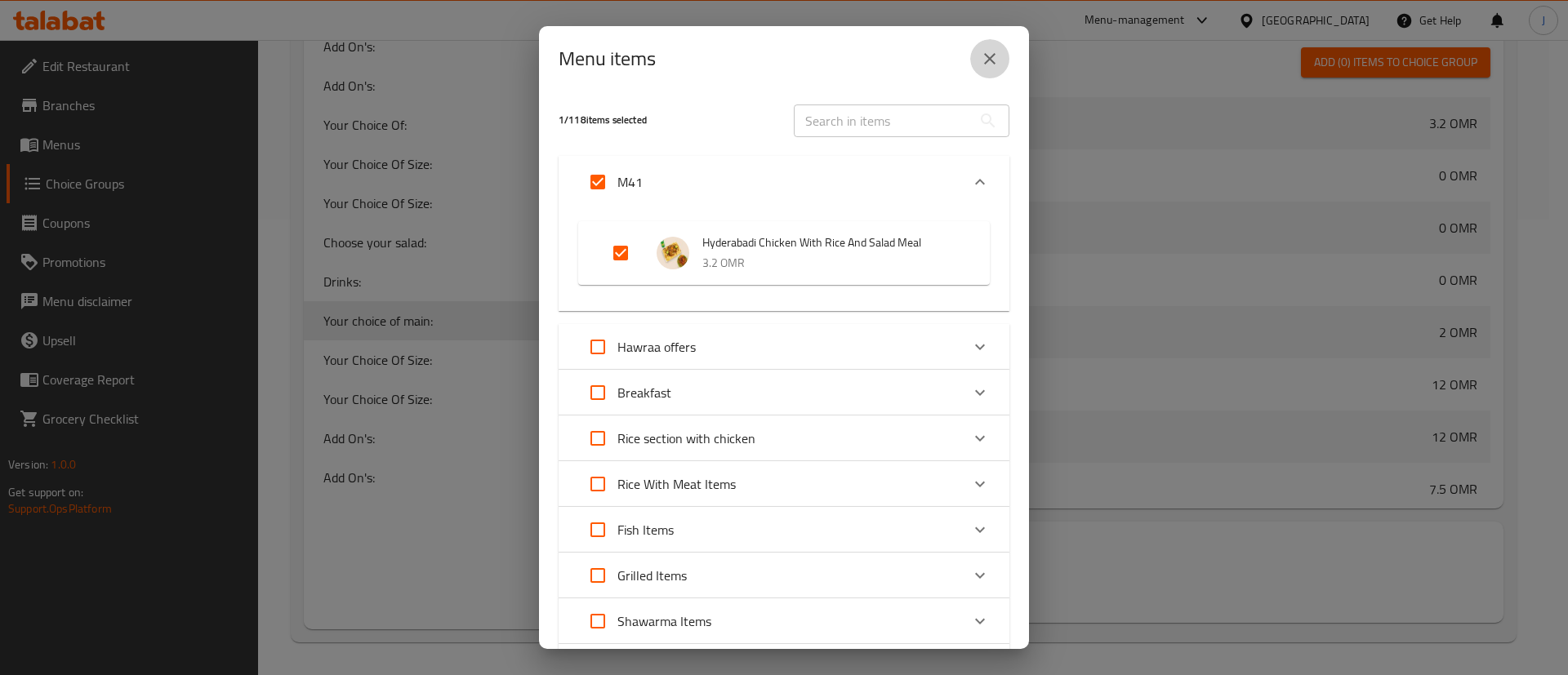
click at [992, 54] on icon "close" at bounding box center [990, 59] width 20 height 20
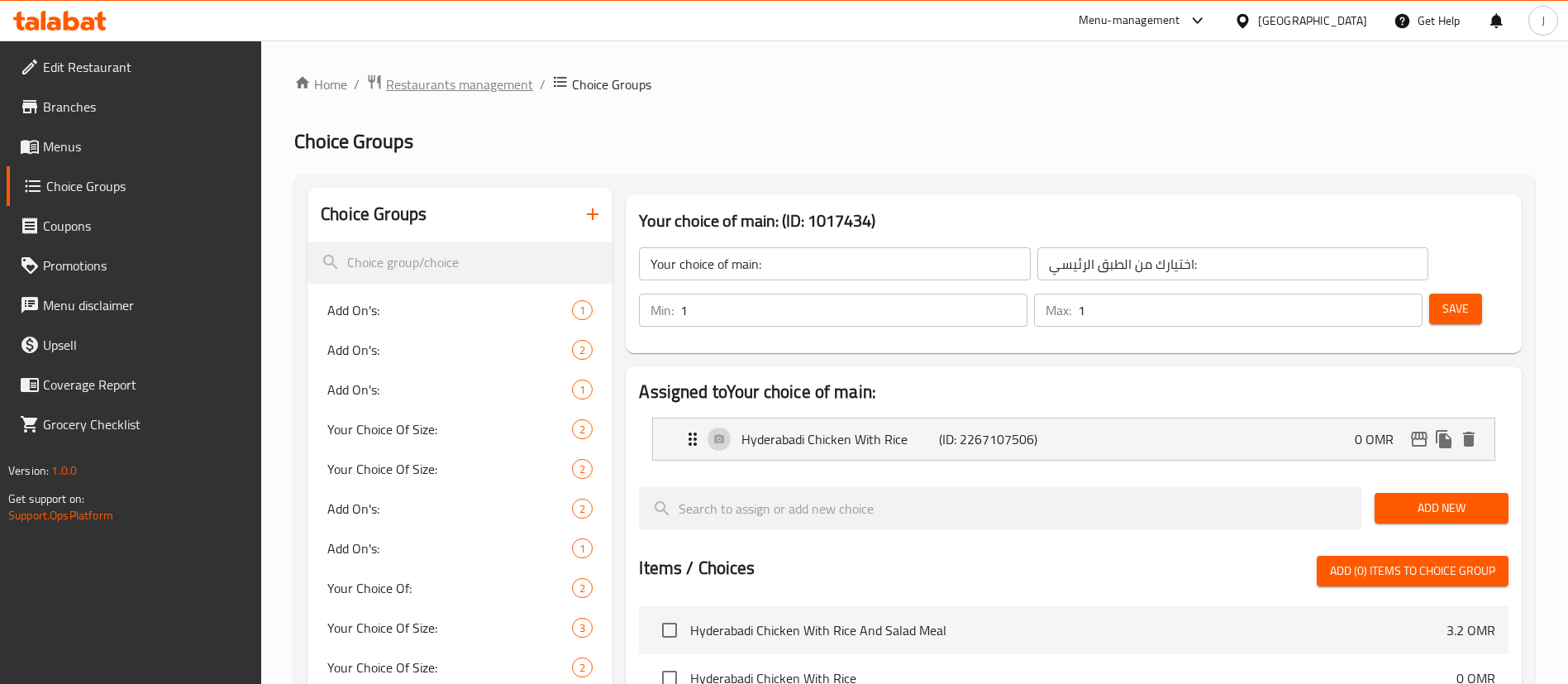
click at [494, 91] on span "Restaurants management" at bounding box center [460, 84] width 147 height 20
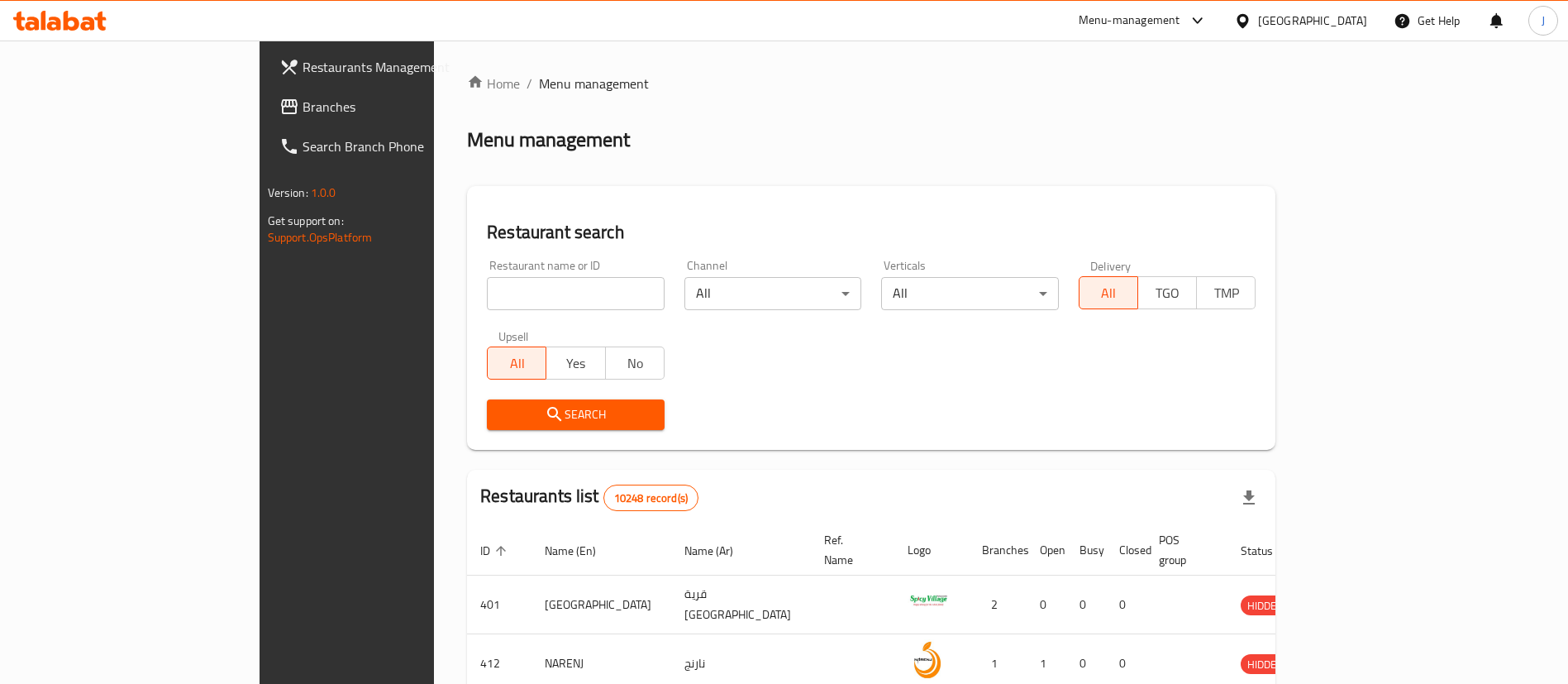
click at [486, 298] on input "search" at bounding box center [575, 293] width 178 height 33
paste input "662861"
type input "662861"
click button "Search" at bounding box center [575, 415] width 178 height 31
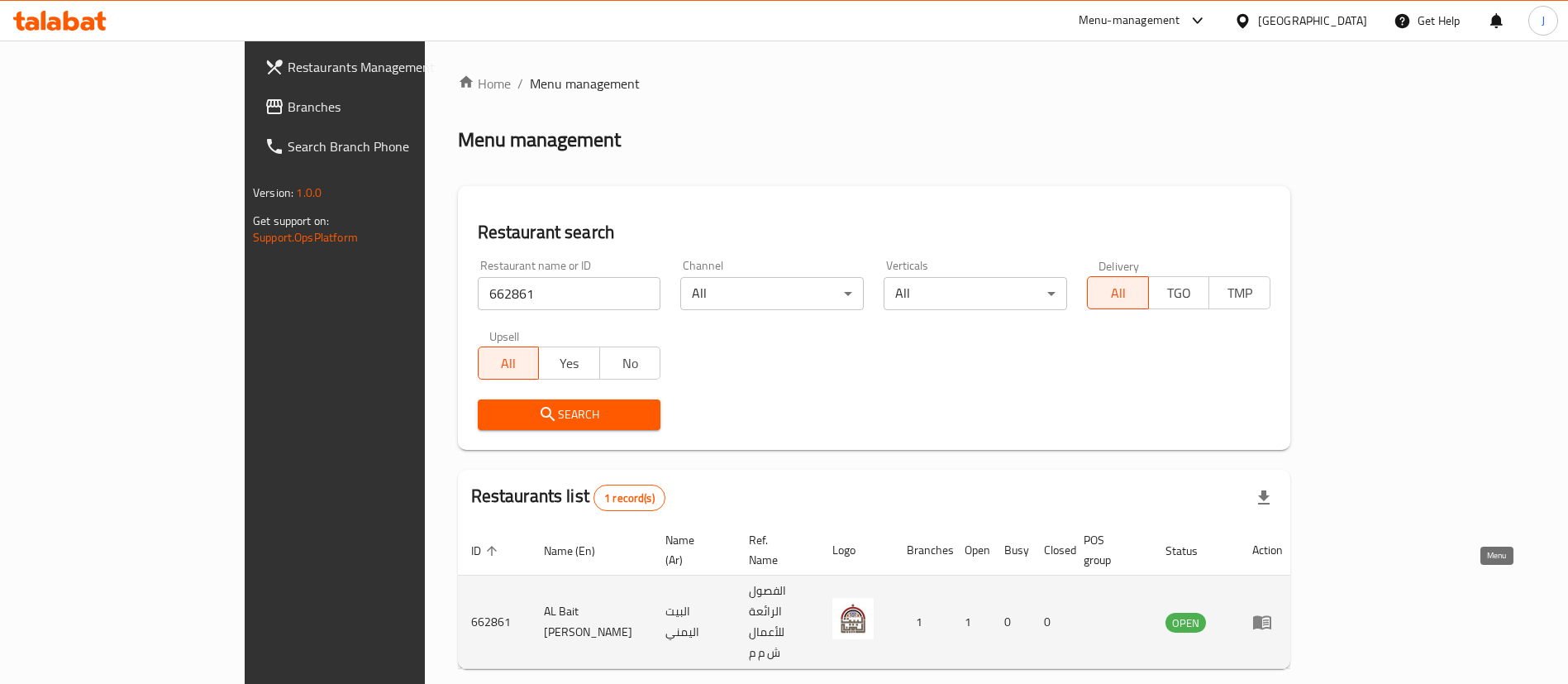
click at [1272, 617] on icon "enhanced table" at bounding box center [1262, 623] width 18 height 14
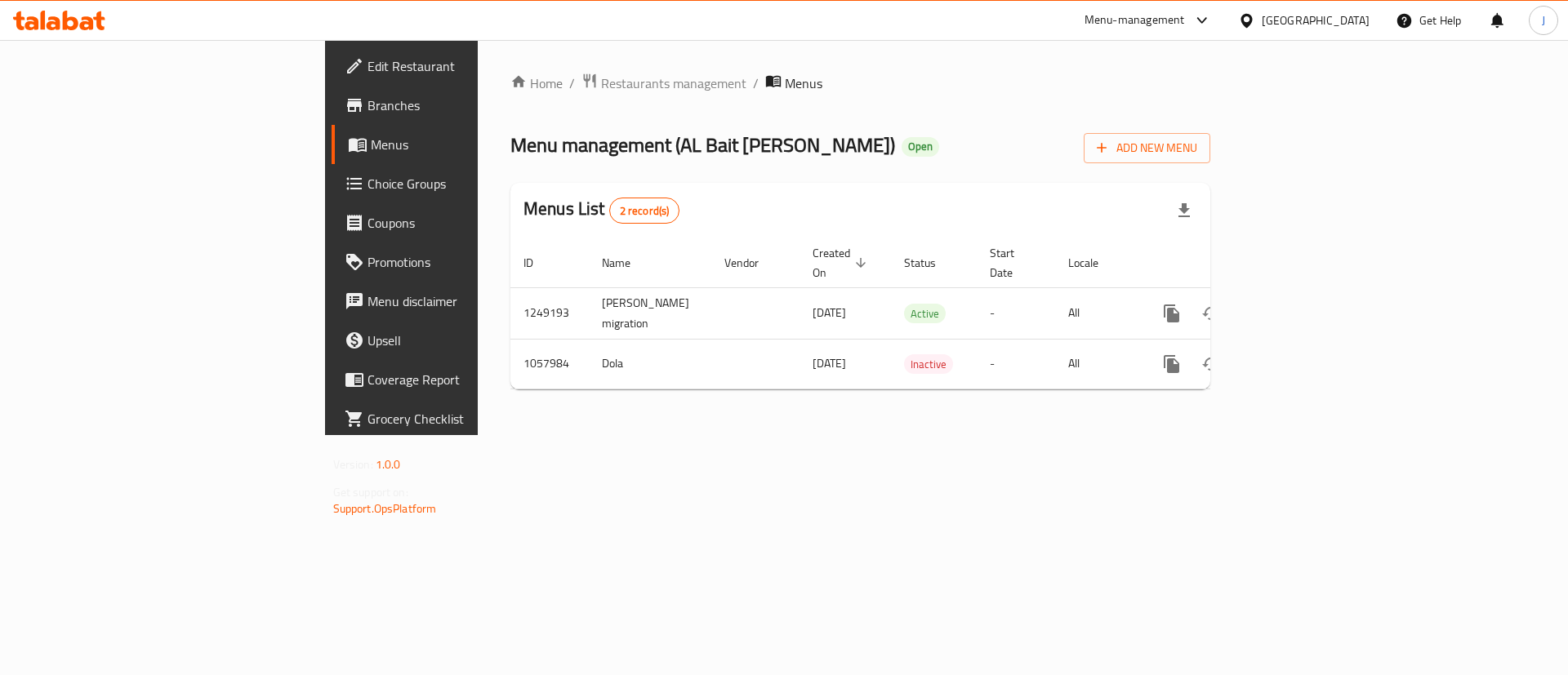
click at [1184, 435] on div "Home / Restaurants management / Menus Menu management ( AL Bait Al Yamani ) Ope…" at bounding box center [860, 237] width 765 height 395
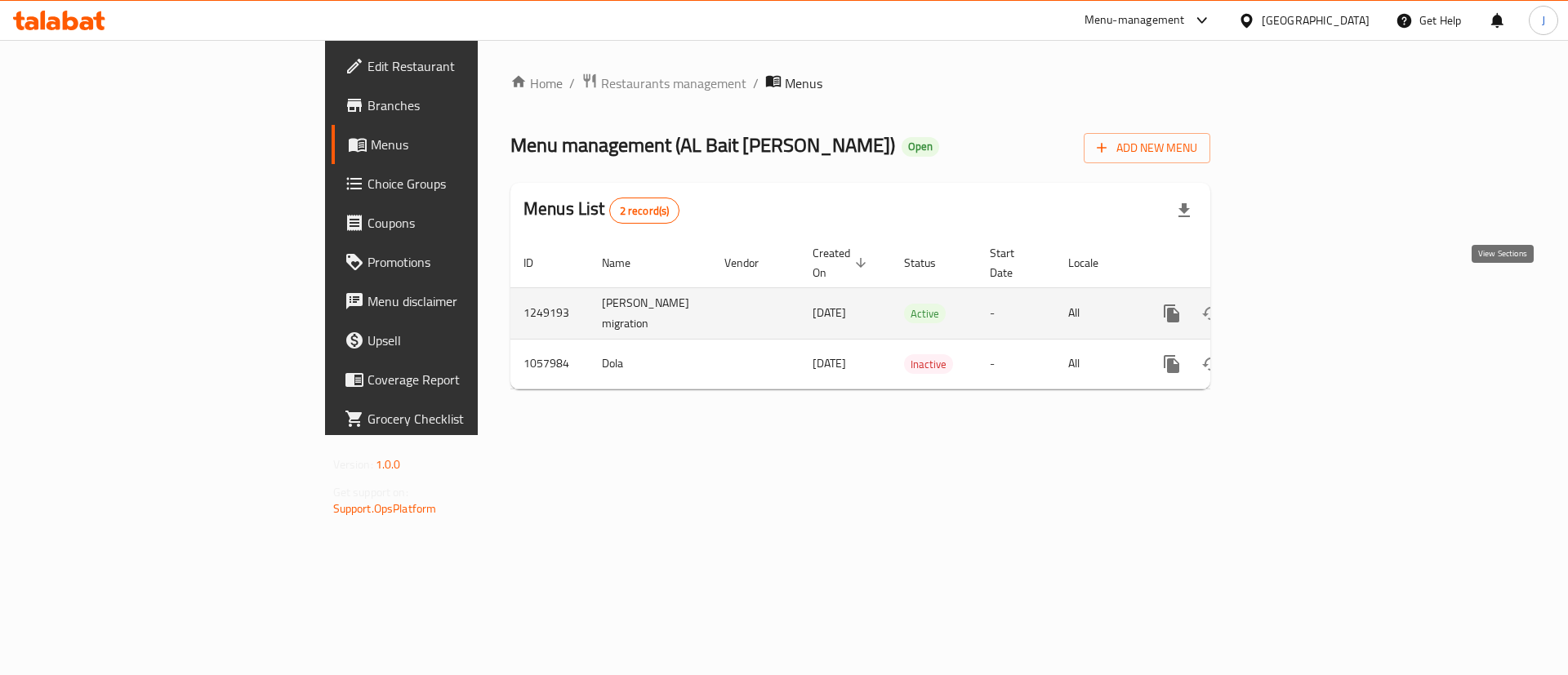
click at [1299, 304] on icon "enhanced table" at bounding box center [1289, 313] width 20 height 20
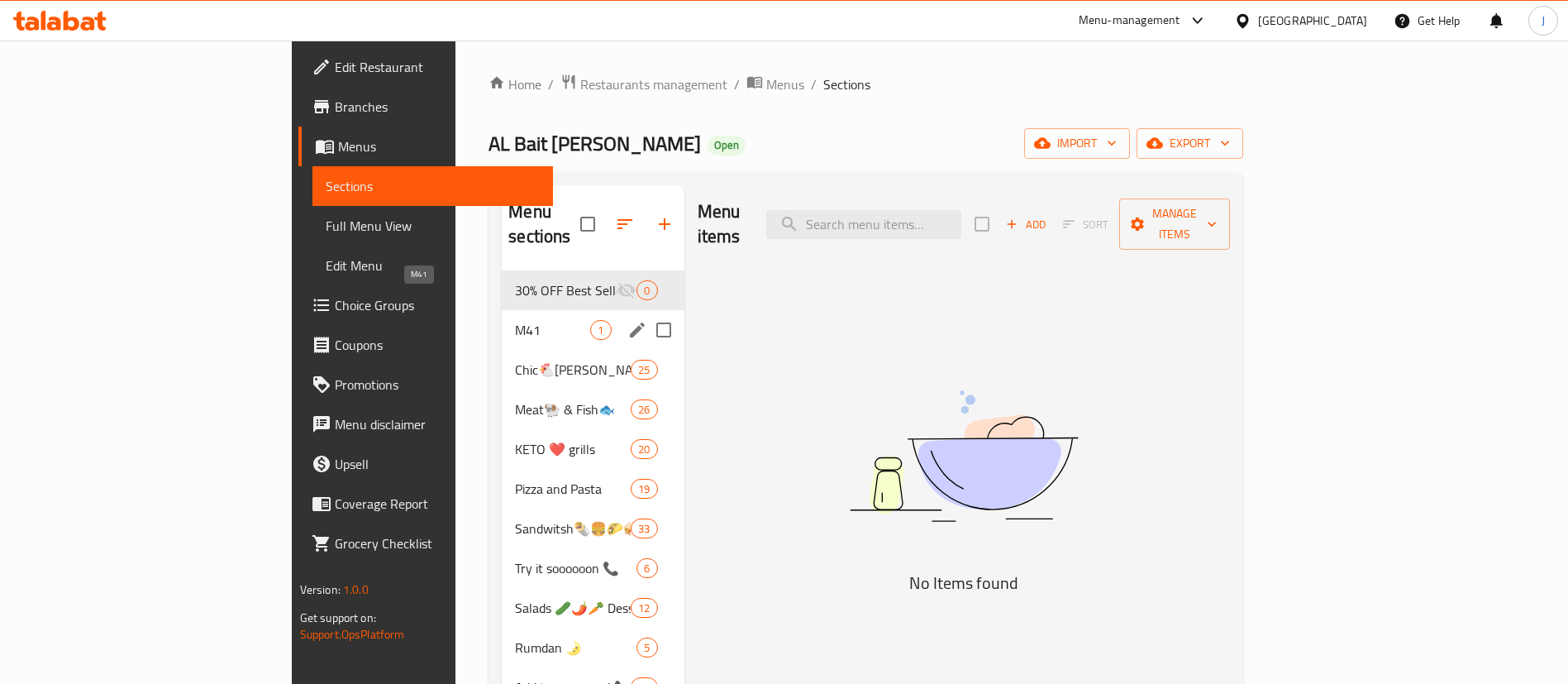
click at [515, 320] on span "M41" at bounding box center [553, 330] width 75 height 20
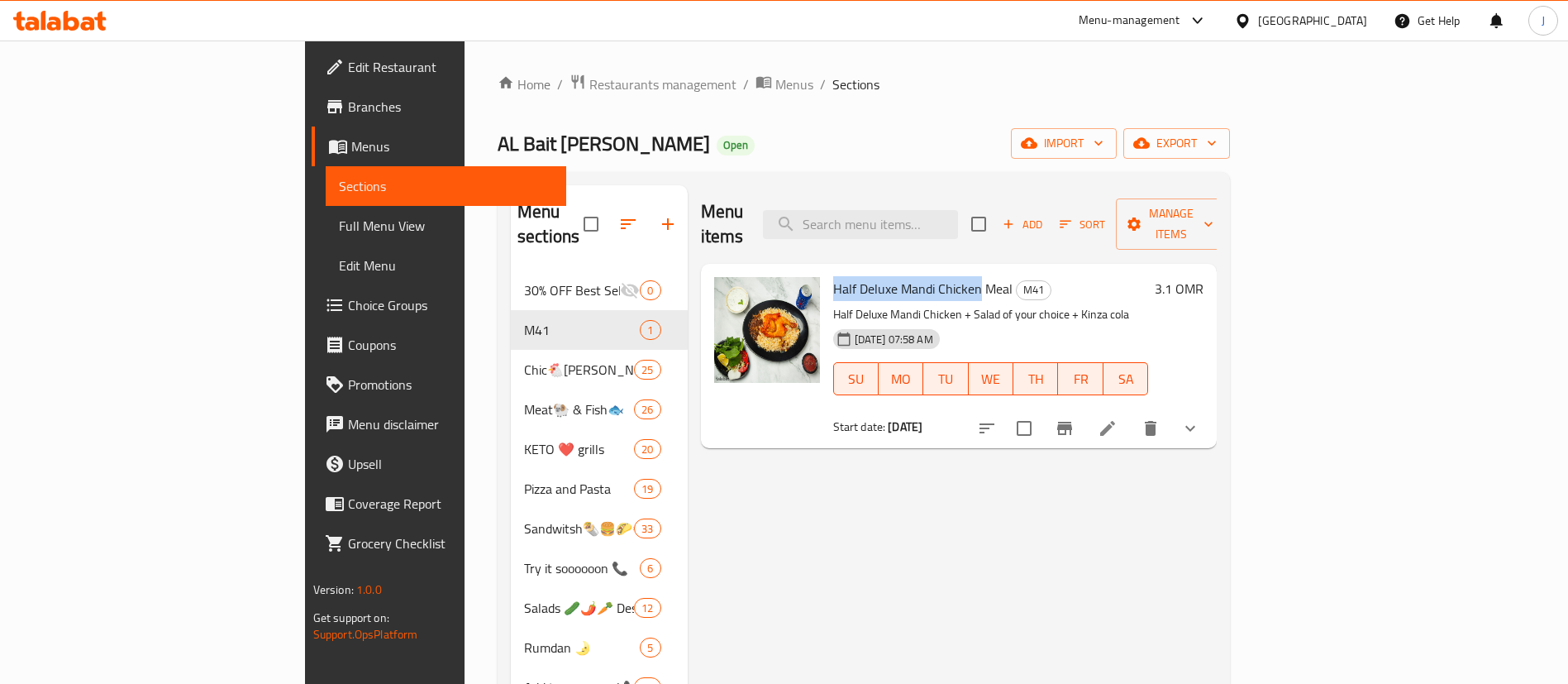
drag, startPoint x: 757, startPoint y: 266, endPoint x: 901, endPoint y: 266, distance: 144.0
click at [901, 276] on span "Half Deluxe Mandi Chicken Meal" at bounding box center [923, 289] width 180 height 25
copy span "Half Deluxe Mandi Chicken"
click at [1210, 409] on button "show more" at bounding box center [1190, 428] width 39 height 39
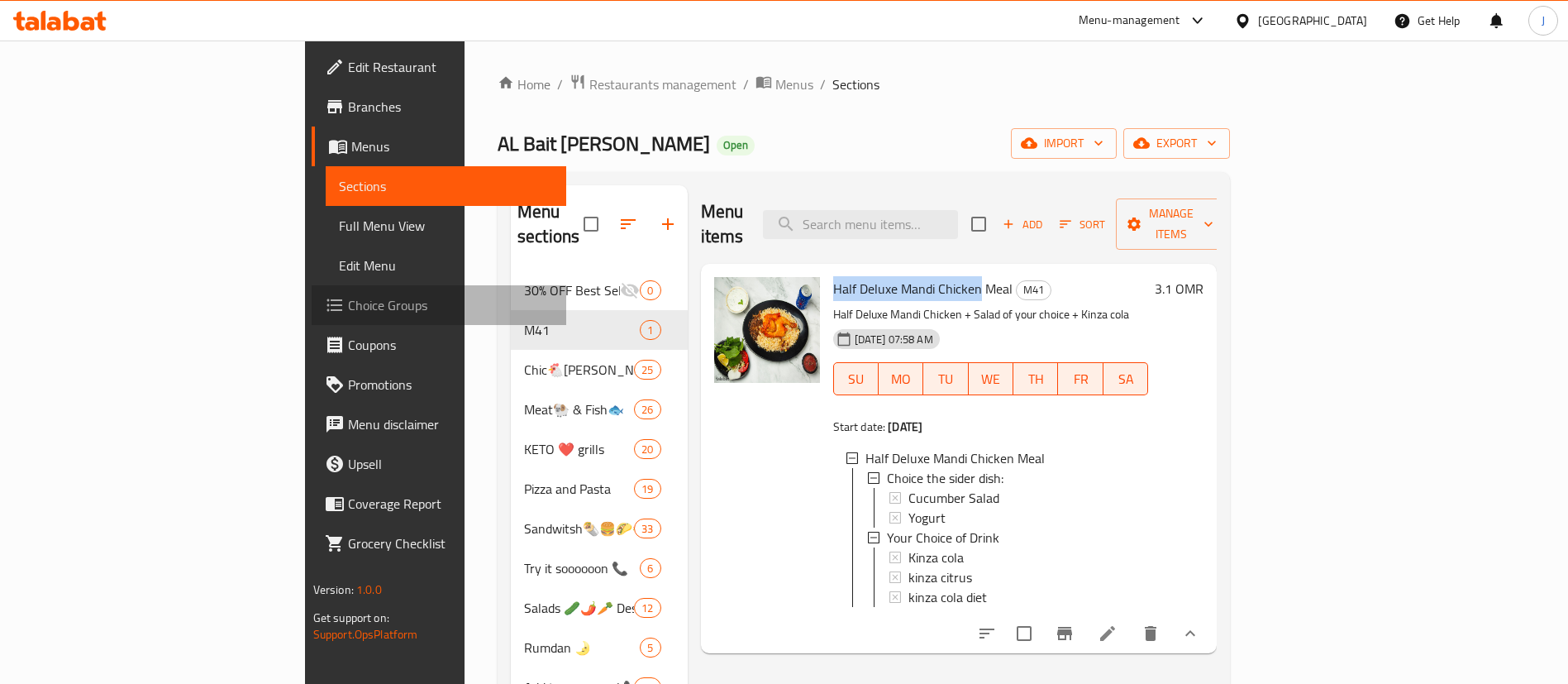
click at [348, 298] on span "Choice Groups" at bounding box center [451, 305] width 206 height 20
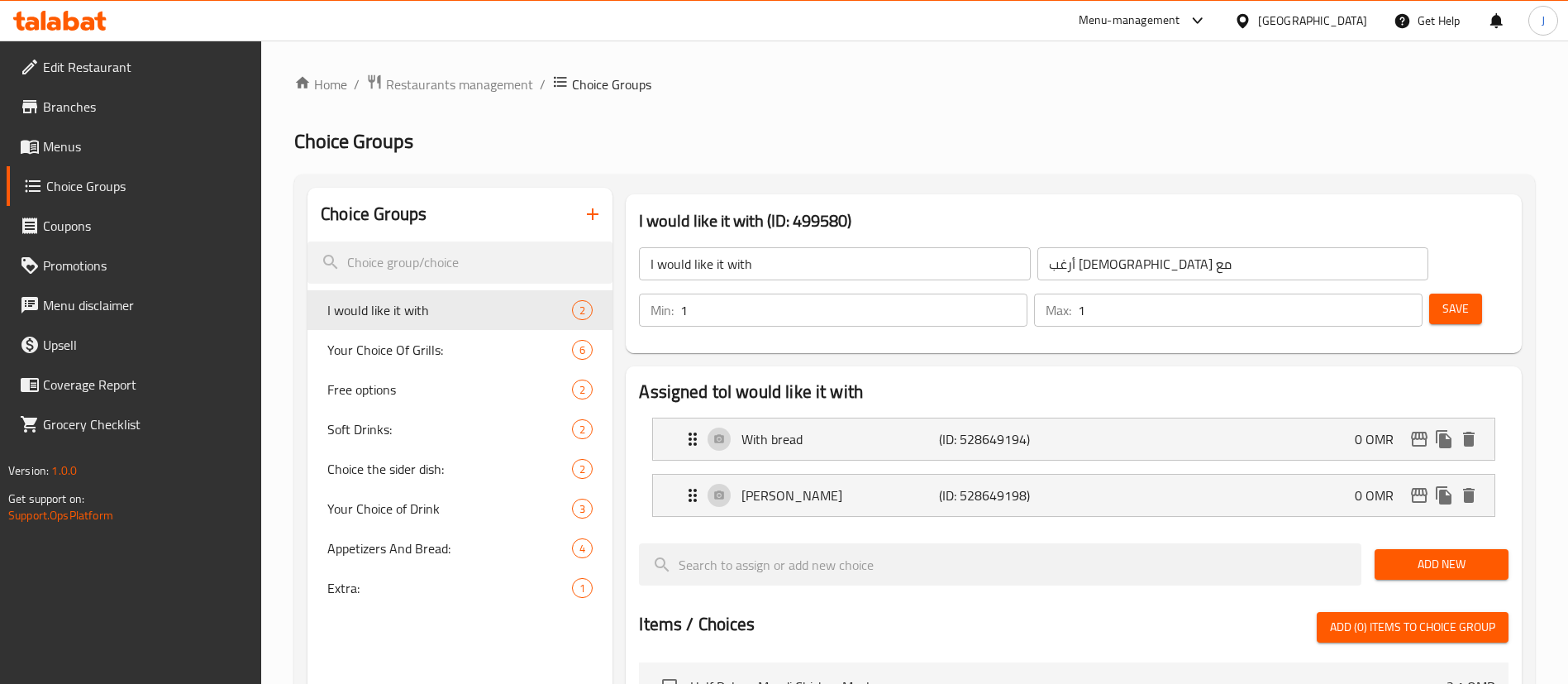
click at [603, 214] on icon "button" at bounding box center [592, 214] width 20 height 20
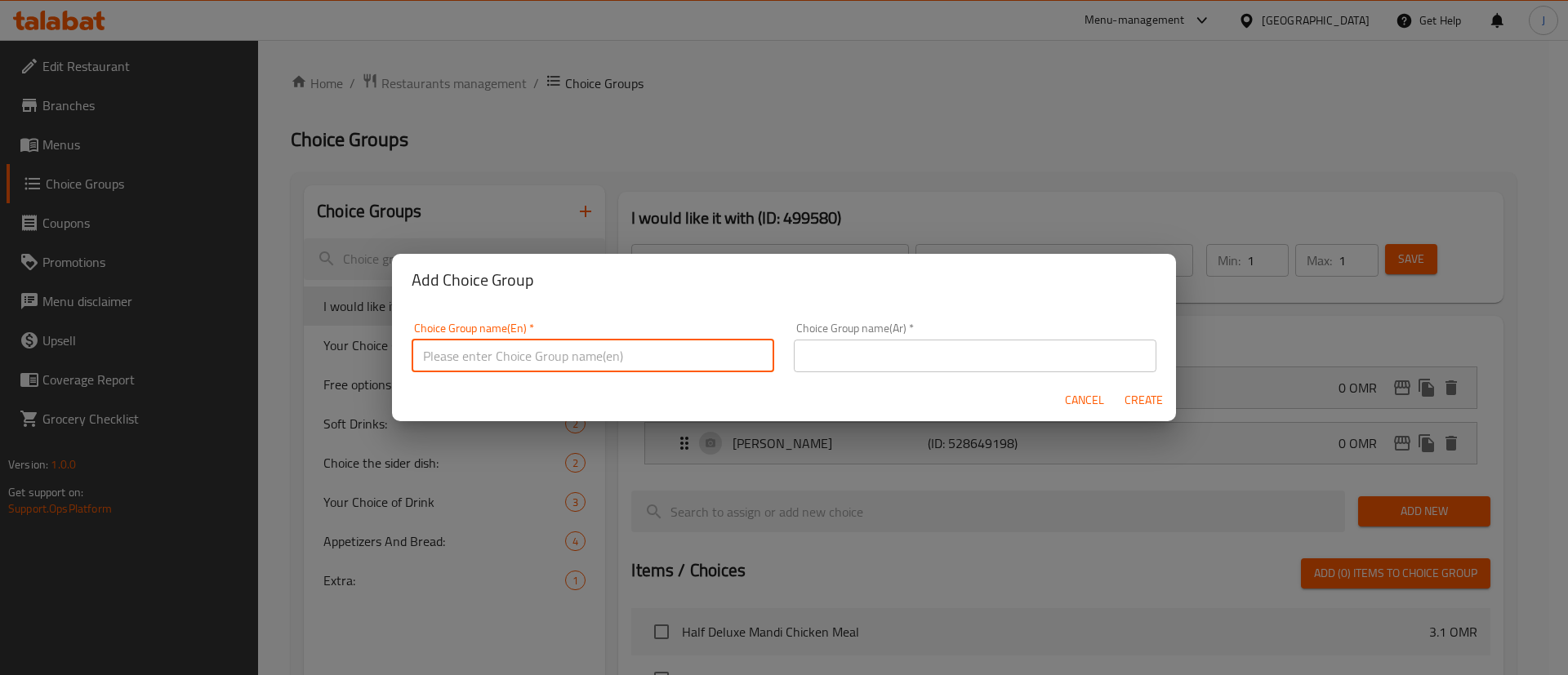
click at [521, 347] on input "text" at bounding box center [593, 356] width 363 height 32
type input "Your choice of main:"
click at [837, 345] on input "text" at bounding box center [975, 356] width 363 height 32
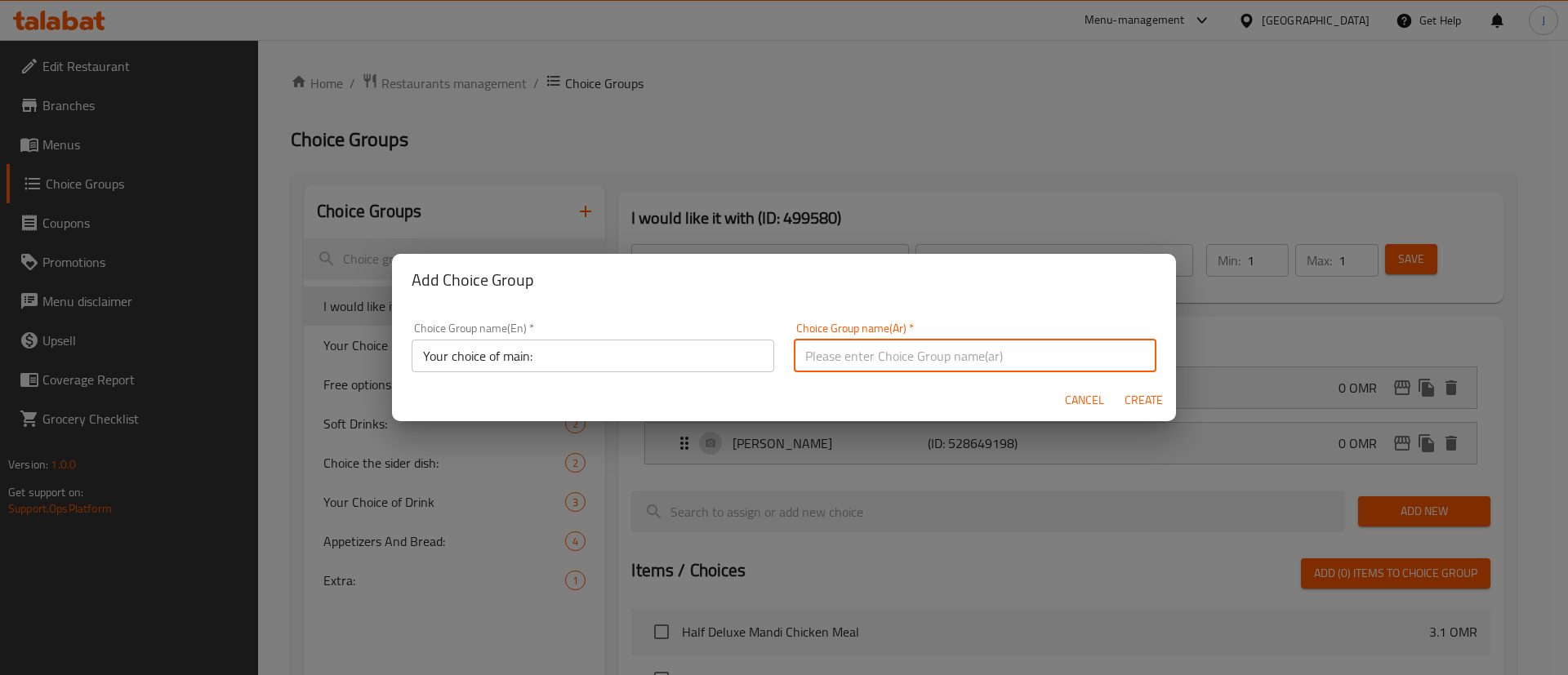
type input "اختيارك من الطبق الرئيسي:"
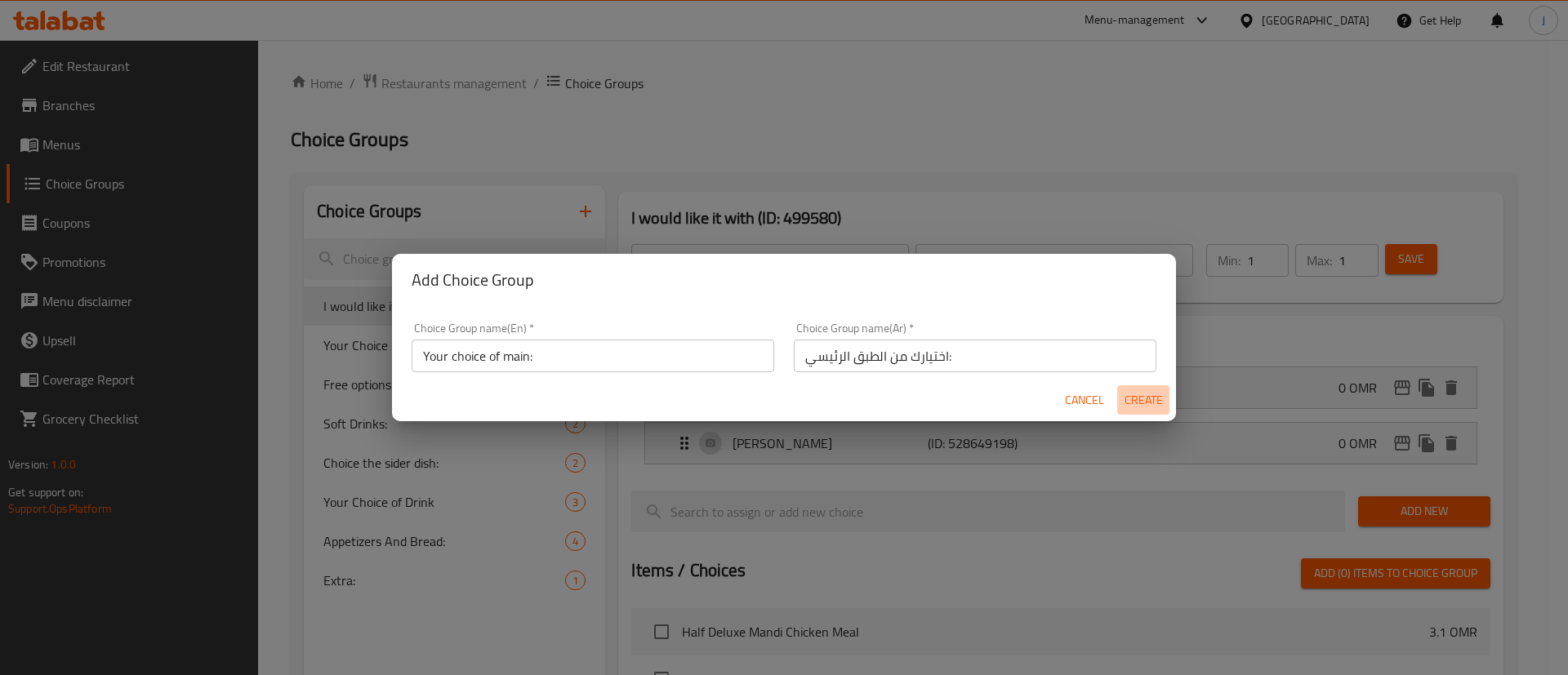
click at [1165, 389] on button "Create" at bounding box center [1143, 401] width 52 height 30
type input "Your choice of main:"
type input "اختيارك من الطبق الرئيسي:"
type input "0"
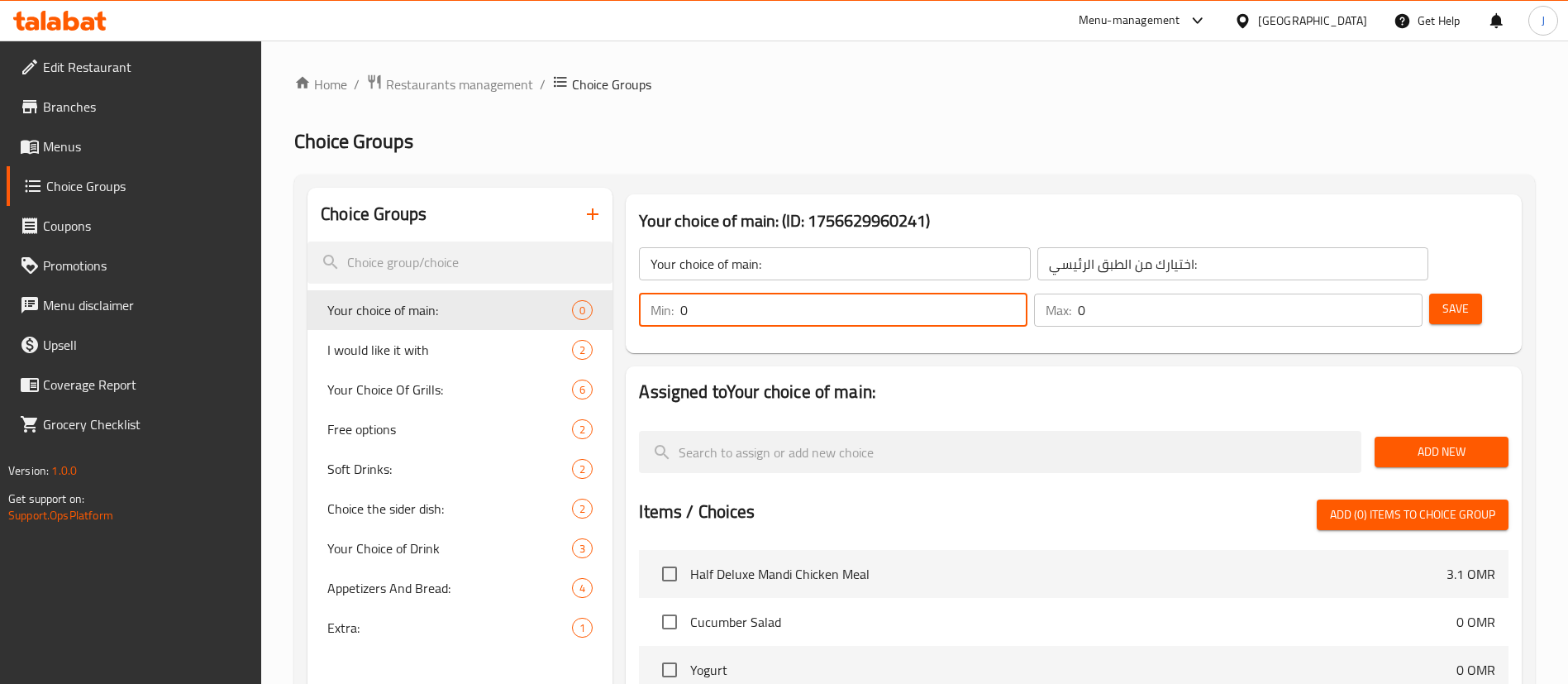
drag, startPoint x: 1272, startPoint y: 270, endPoint x: 1217, endPoint y: 260, distance: 55.9
click at [1217, 287] on div "Min: 0 ​ Max: 0 ​" at bounding box center [1031, 310] width 797 height 46
type input "1"
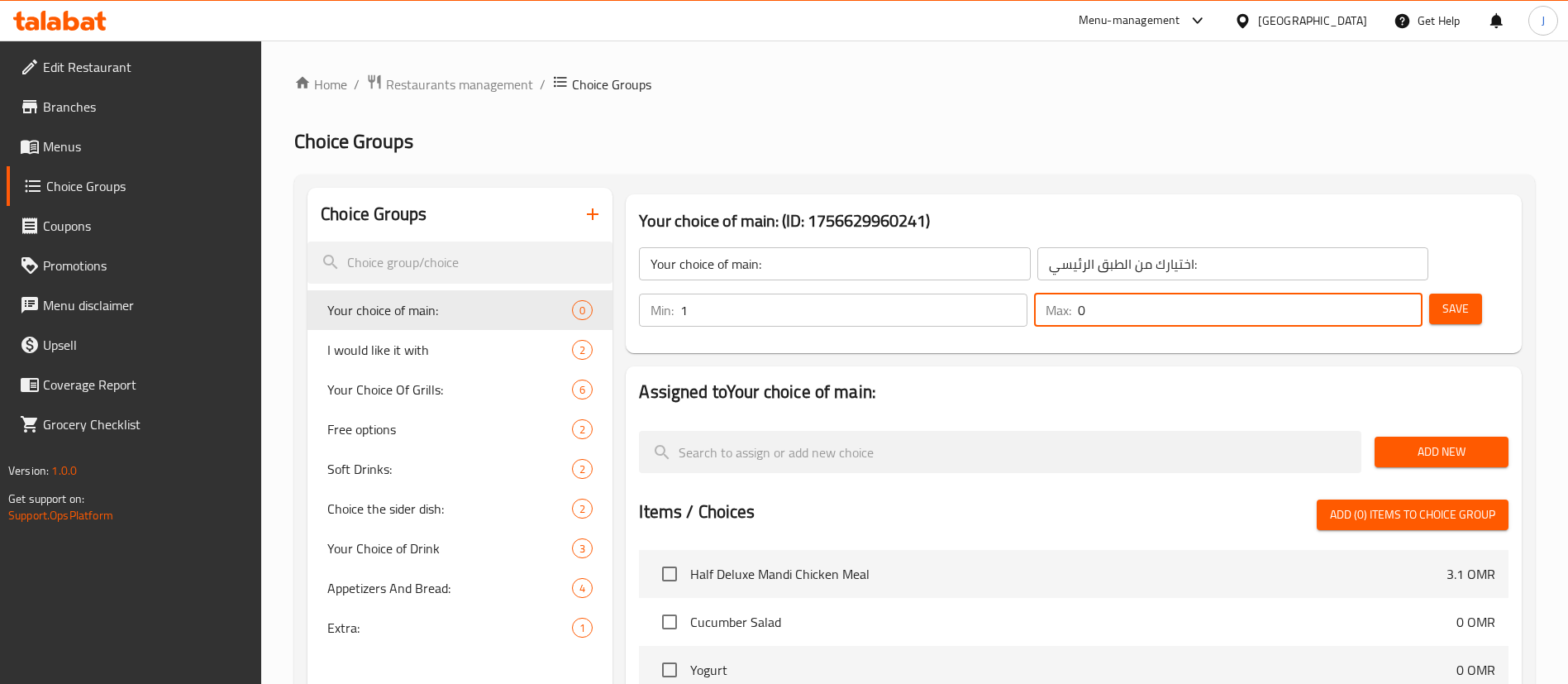
click at [1362, 293] on input "0" at bounding box center [1250, 310] width 345 height 33
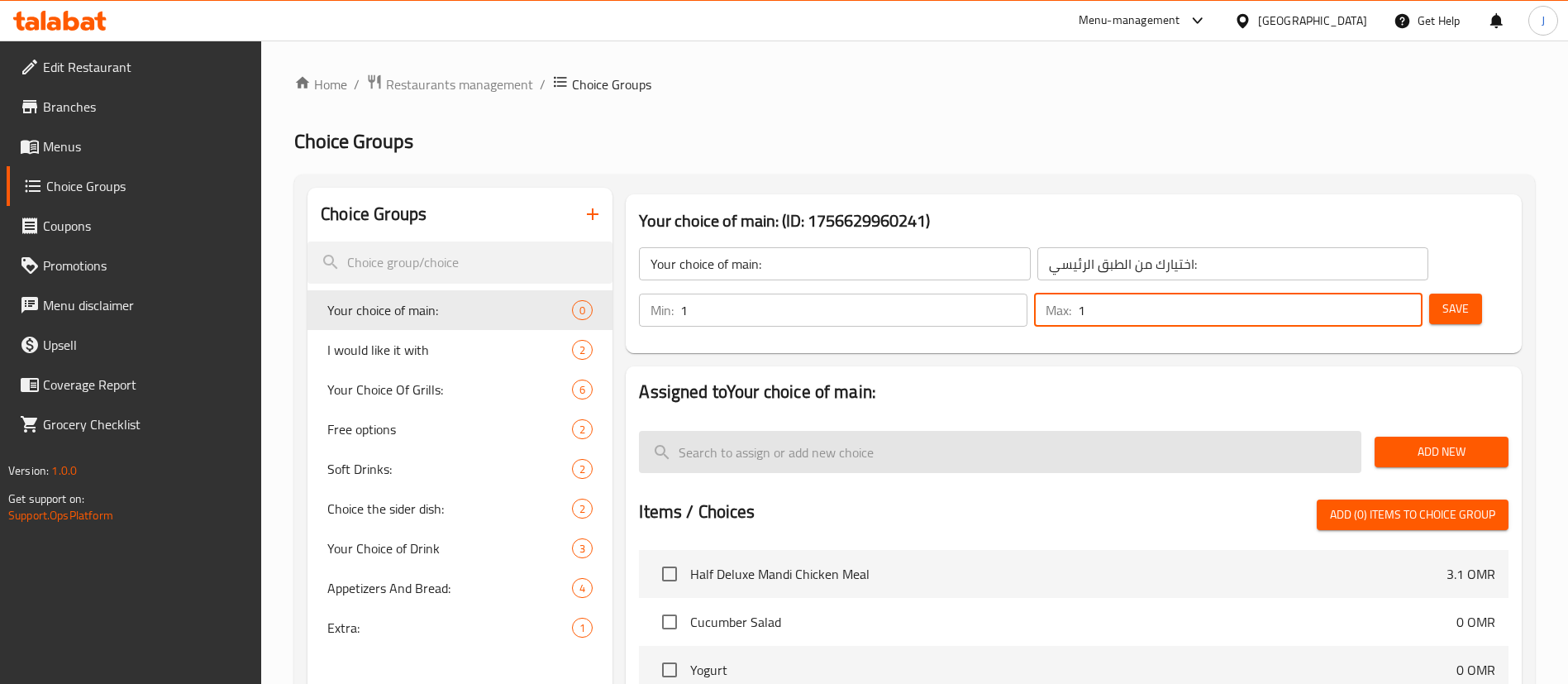
type input "1"
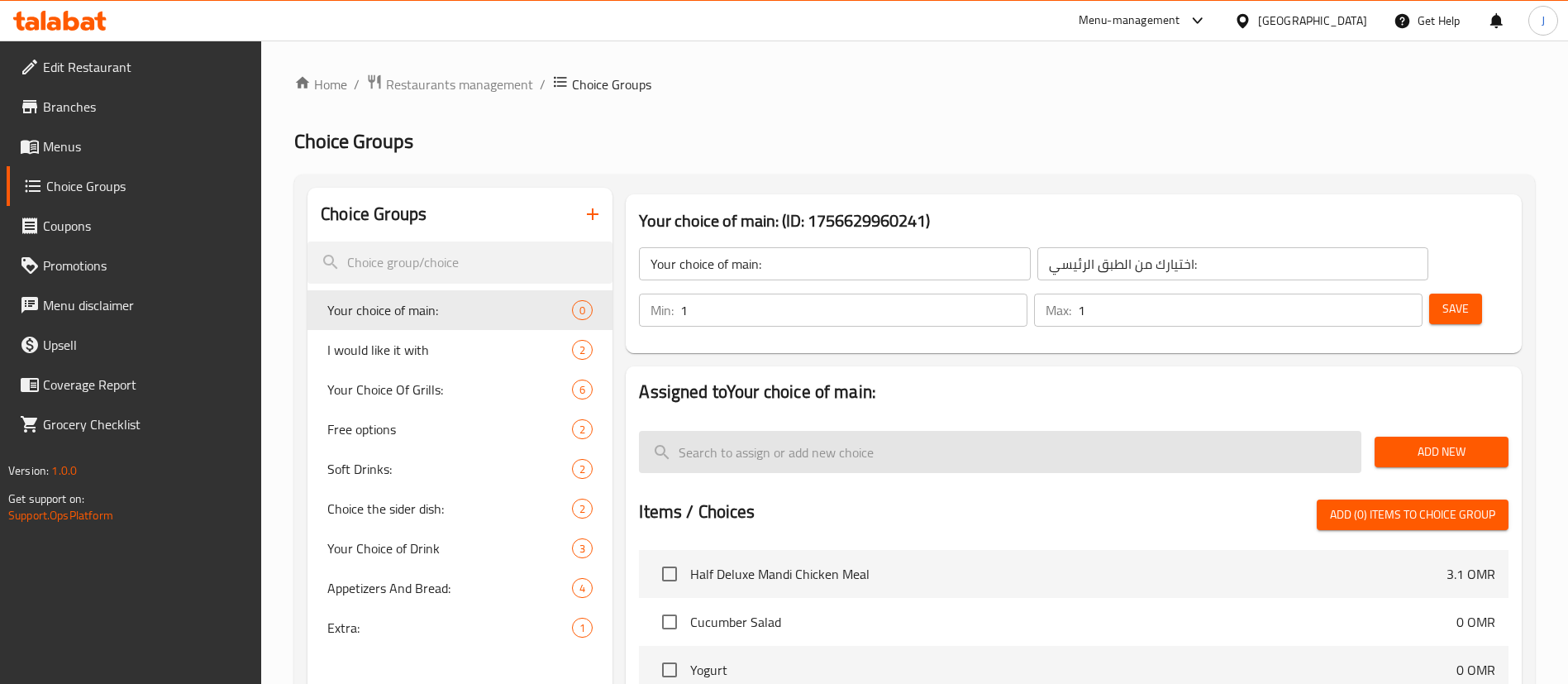
click at [841, 431] on input "search" at bounding box center [1001, 452] width 723 height 42
paste input "Half Deluxe Mandi Chicken"
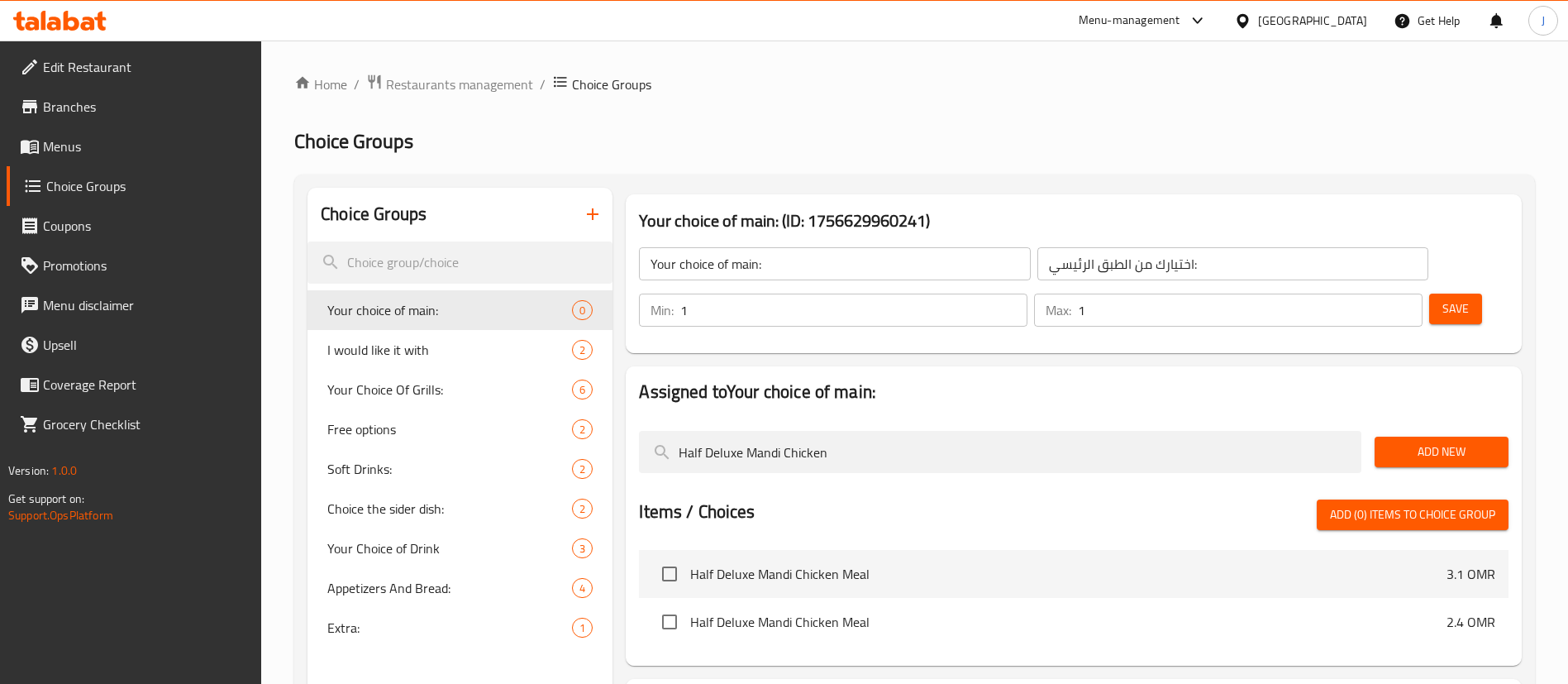
type input "Half Deluxe Mandi Chicken"
click at [1390, 442] on span "Add New" at bounding box center [1442, 451] width 108 height 20
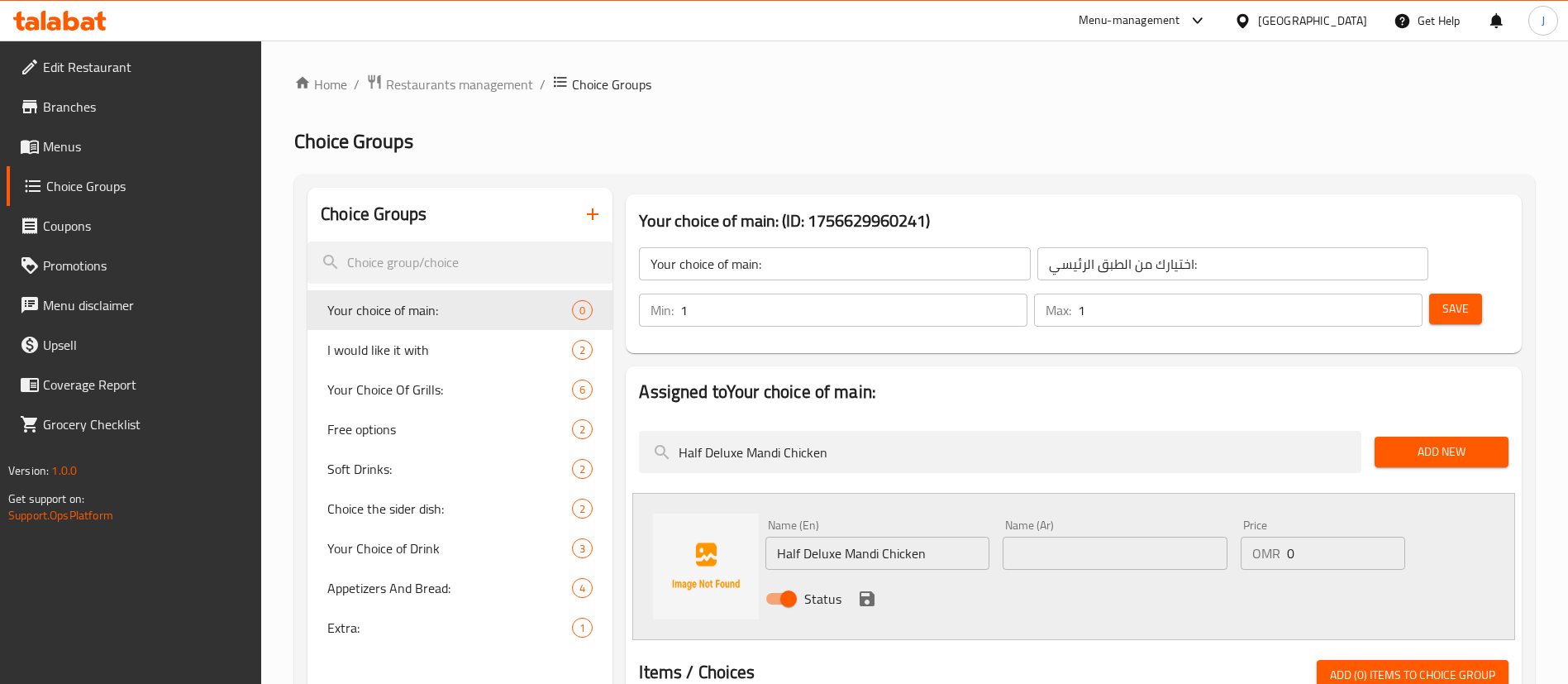
click at [1083, 537] on input "text" at bounding box center [1114, 553] width 224 height 33
paste input "نصف دجاجة مندي ديلوكس"
type input "نصف دجاجة مندي ديلوكس"
click at [863, 592] on icon "save" at bounding box center [866, 598] width 14 height 14
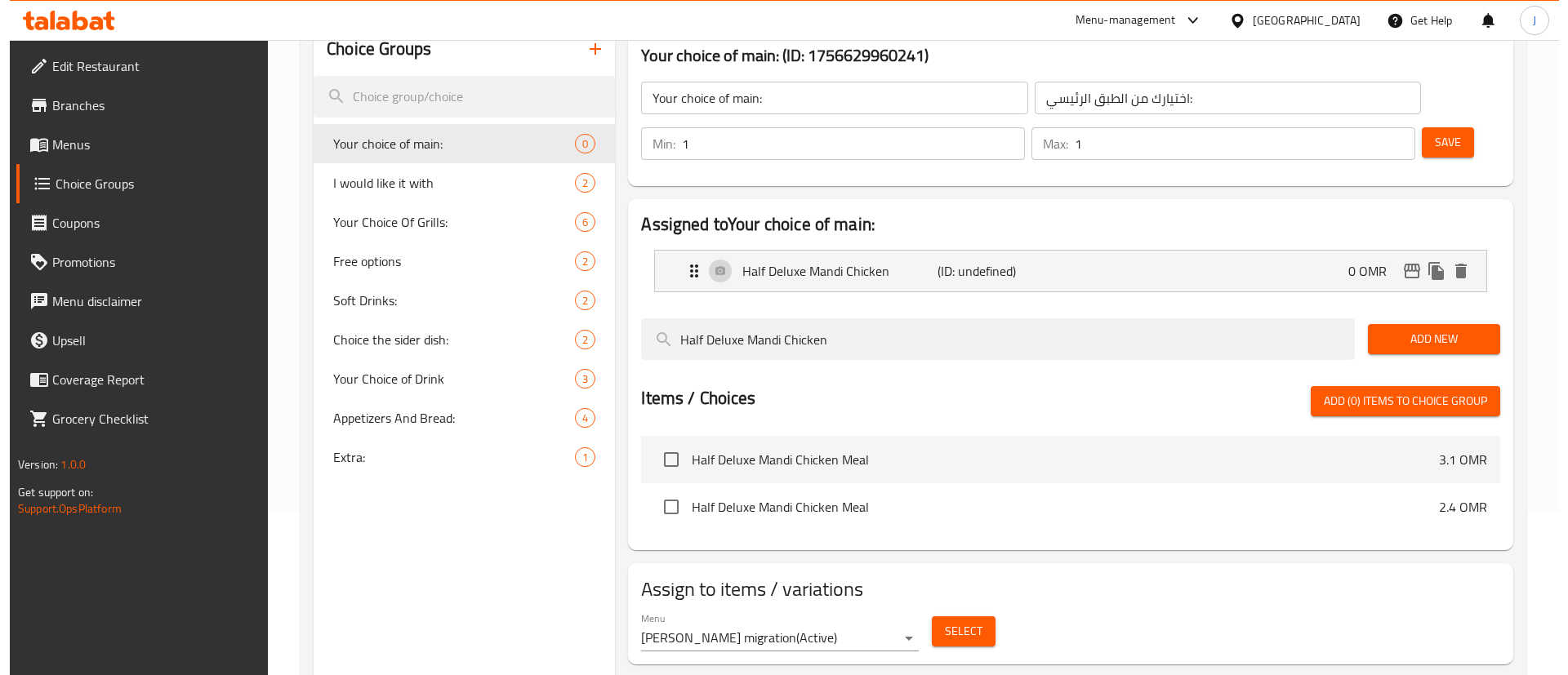
scroll to position [231, 0]
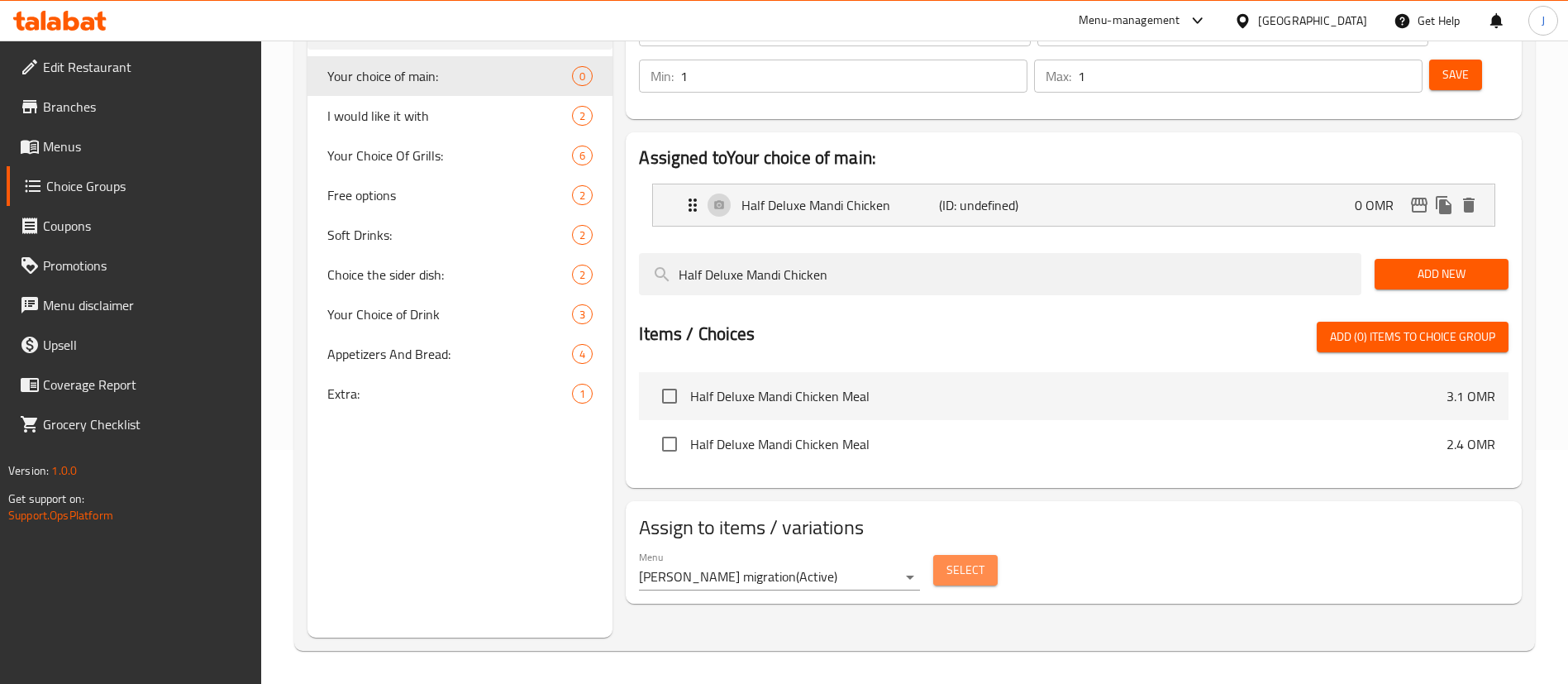
click at [969, 560] on span "Select" at bounding box center [966, 570] width 38 height 20
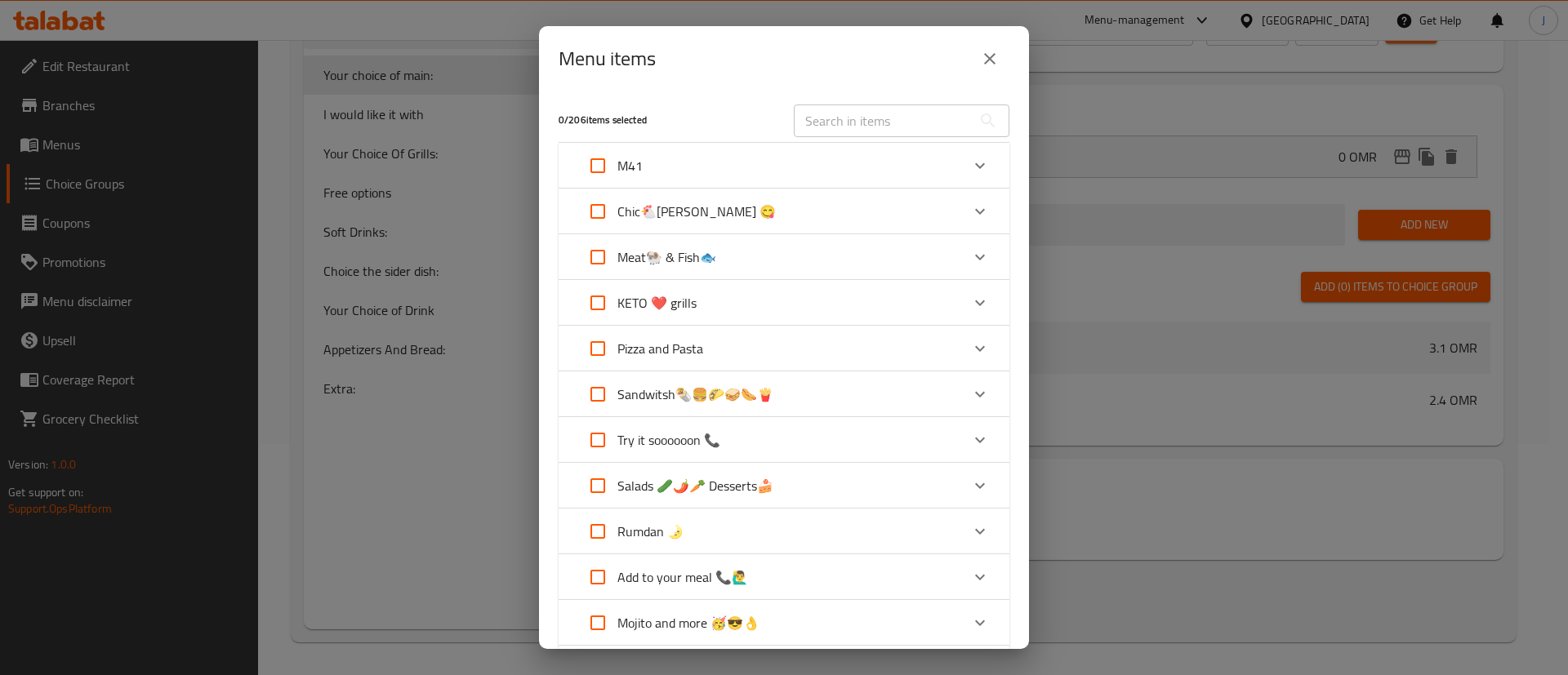
click at [606, 155] on input "Expand" at bounding box center [597, 165] width 39 height 39
checkbox input "true"
click at [930, 166] on div "M41" at bounding box center [769, 165] width 382 height 39
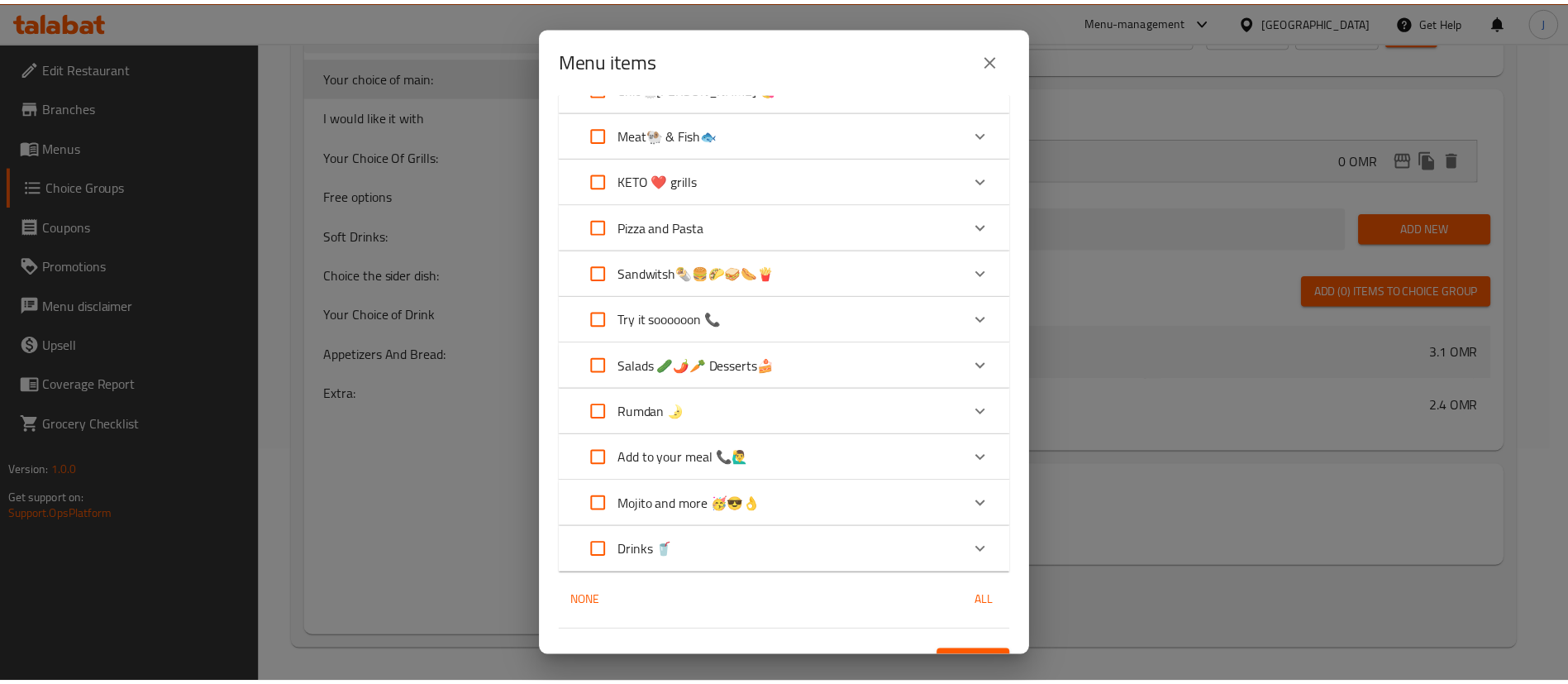
scroll to position [295, 0]
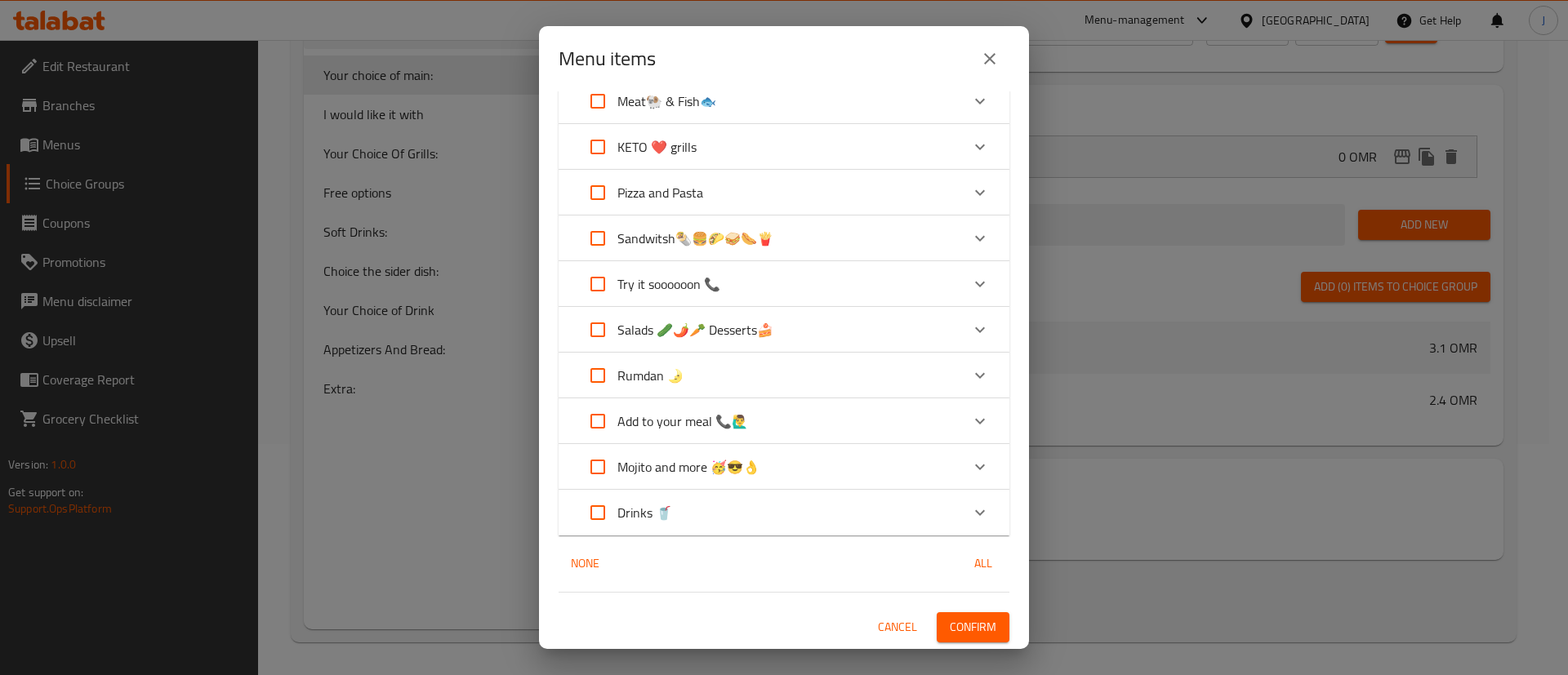
click at [950, 625] on span "Confirm" at bounding box center [973, 627] width 47 height 20
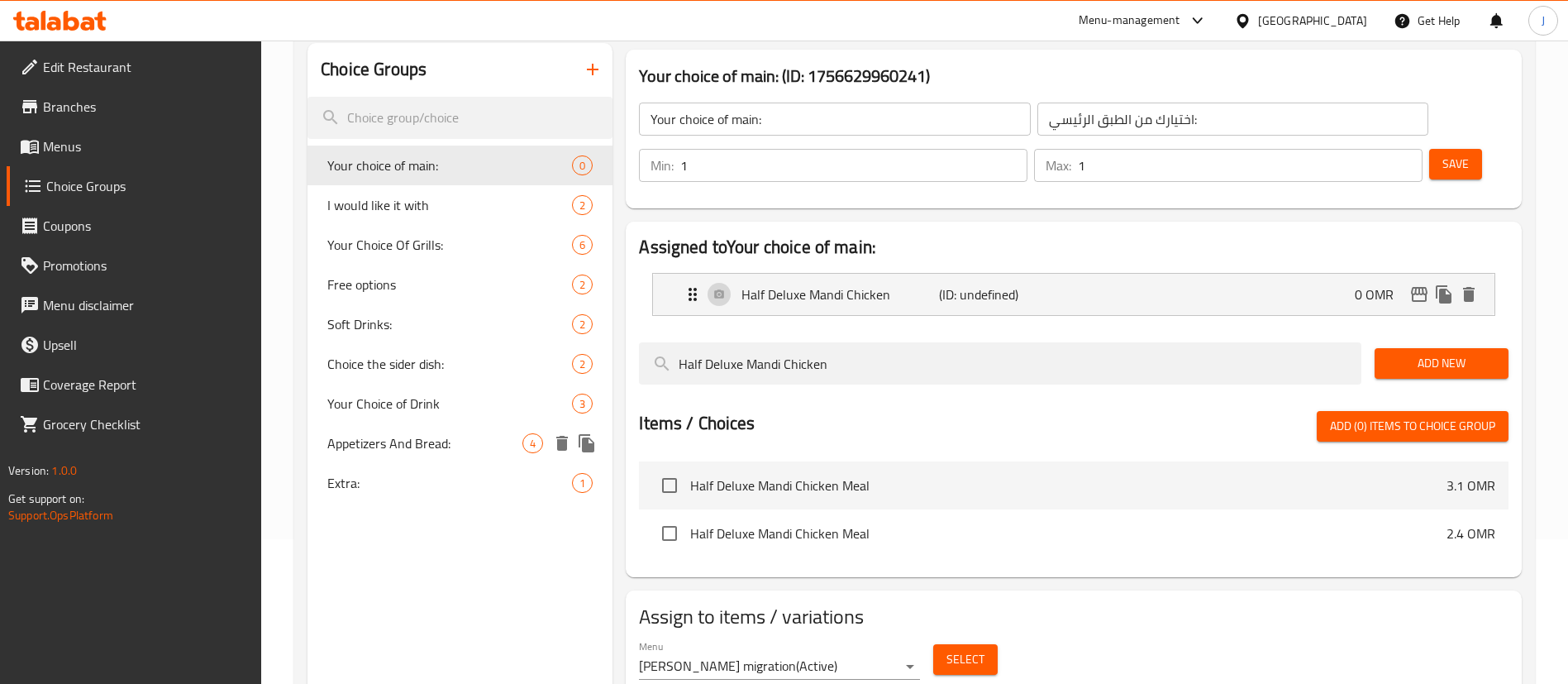
scroll to position [110, 0]
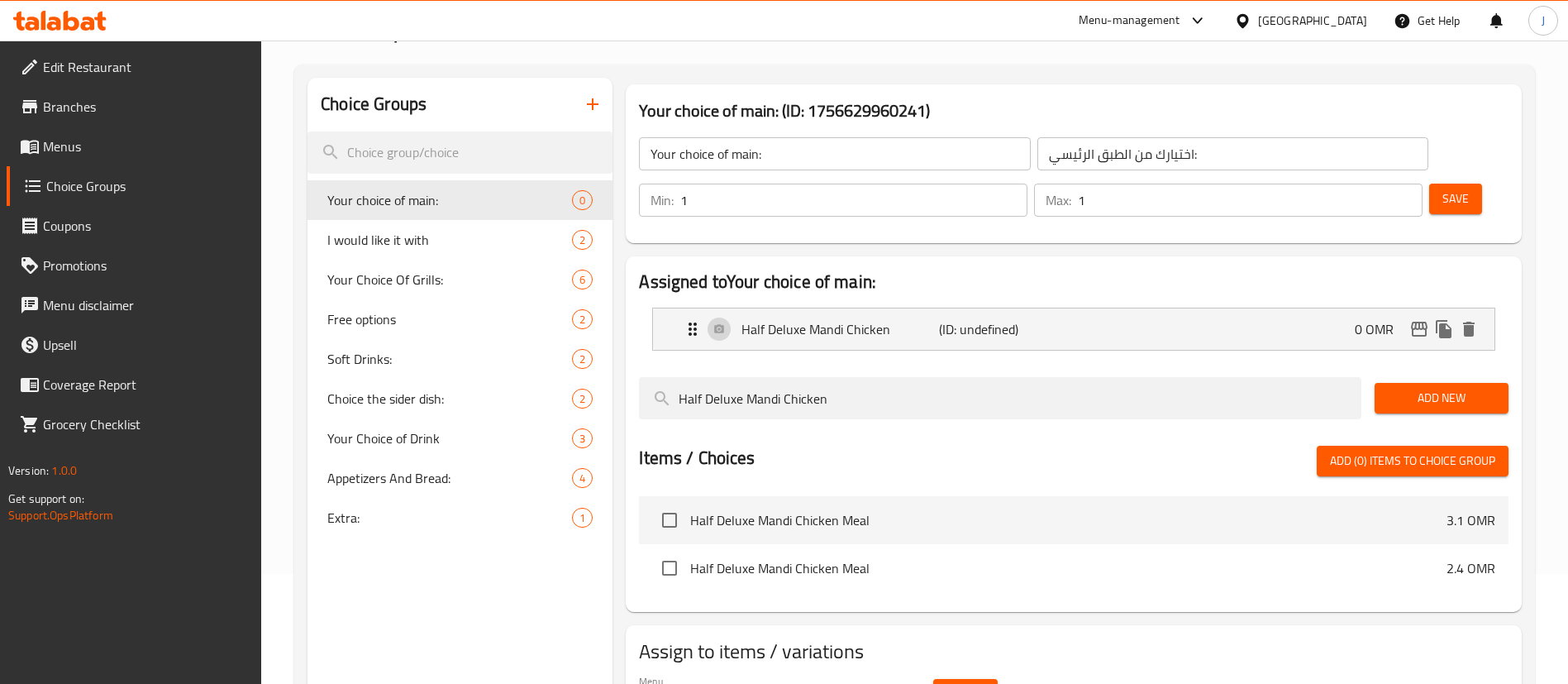
click at [70, 104] on span "Branches" at bounding box center [146, 107] width 206 height 20
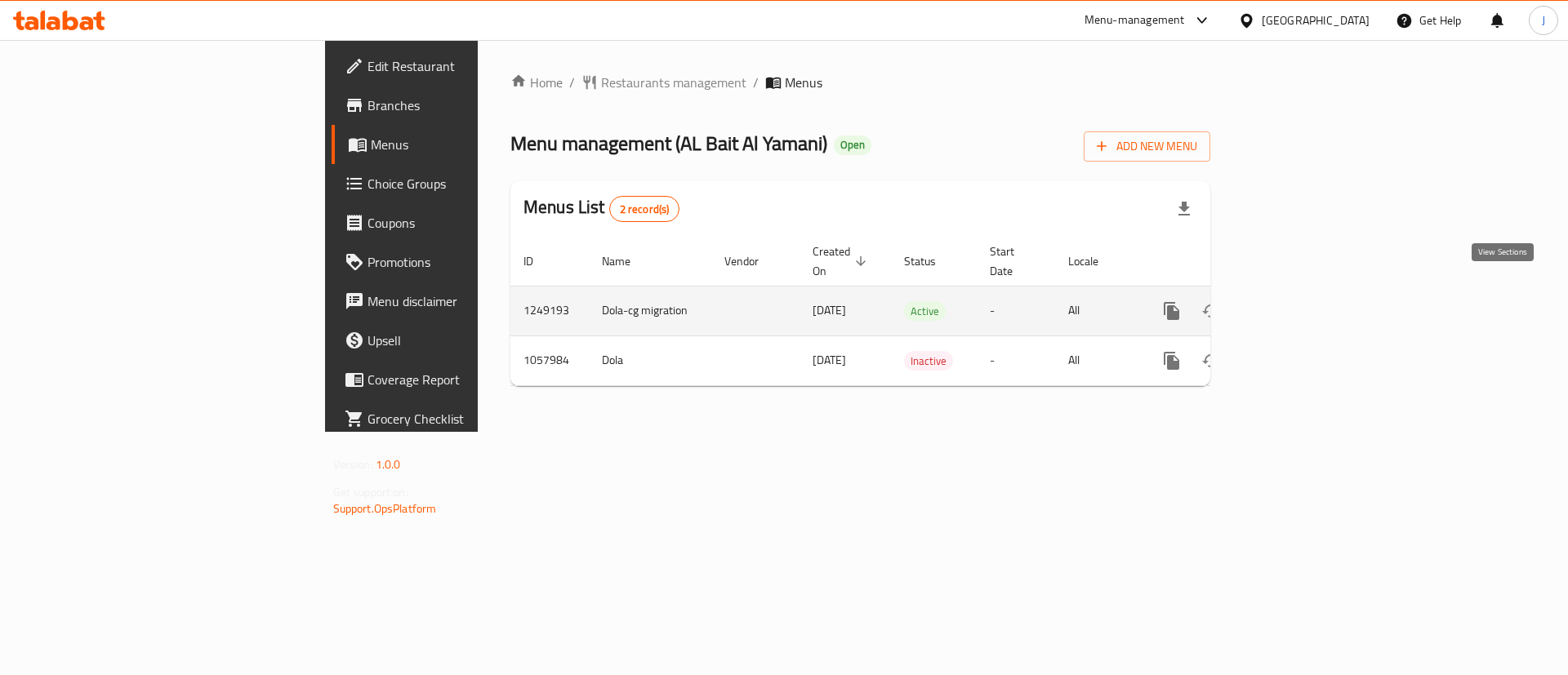
click at [1299, 301] on icon "enhanced table" at bounding box center [1289, 310] width 20 height 20
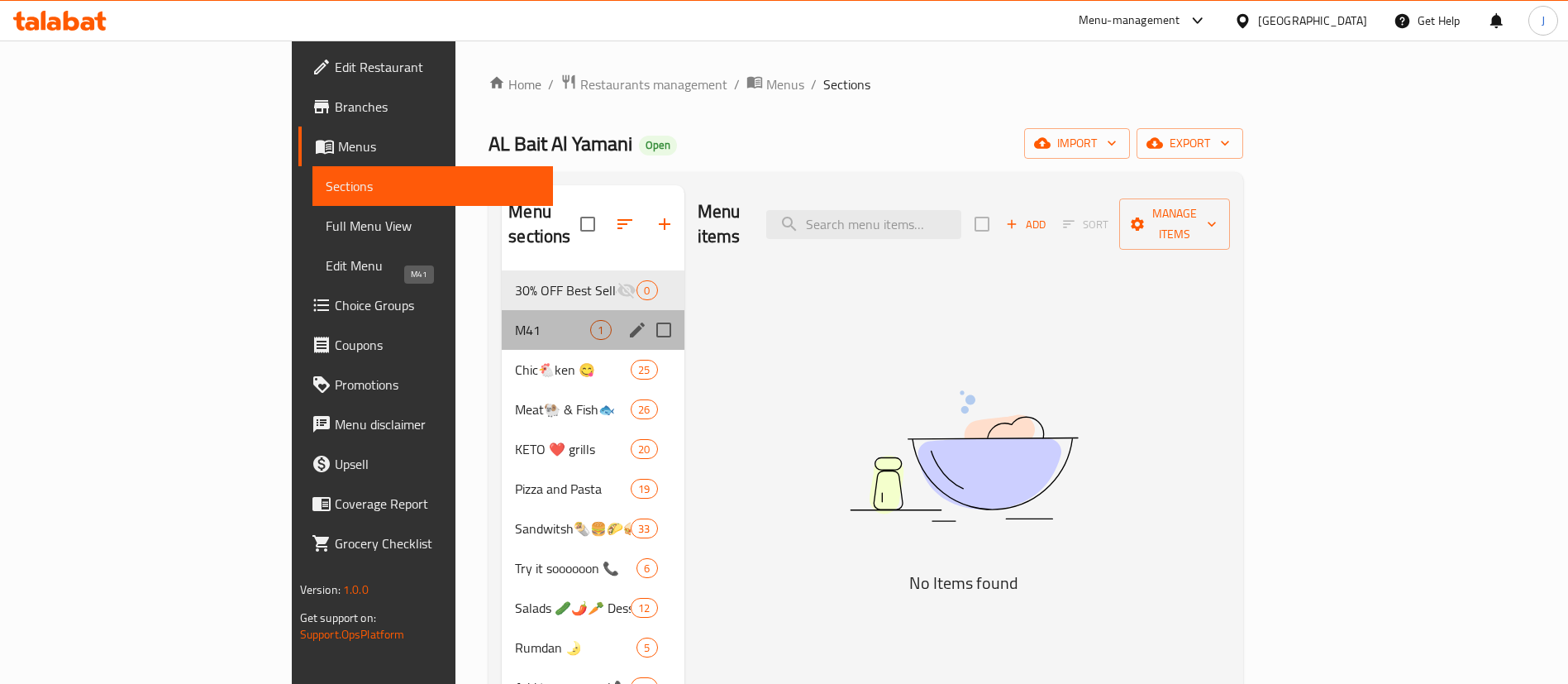
click at [515, 320] on span "M41" at bounding box center [553, 330] width 75 height 20
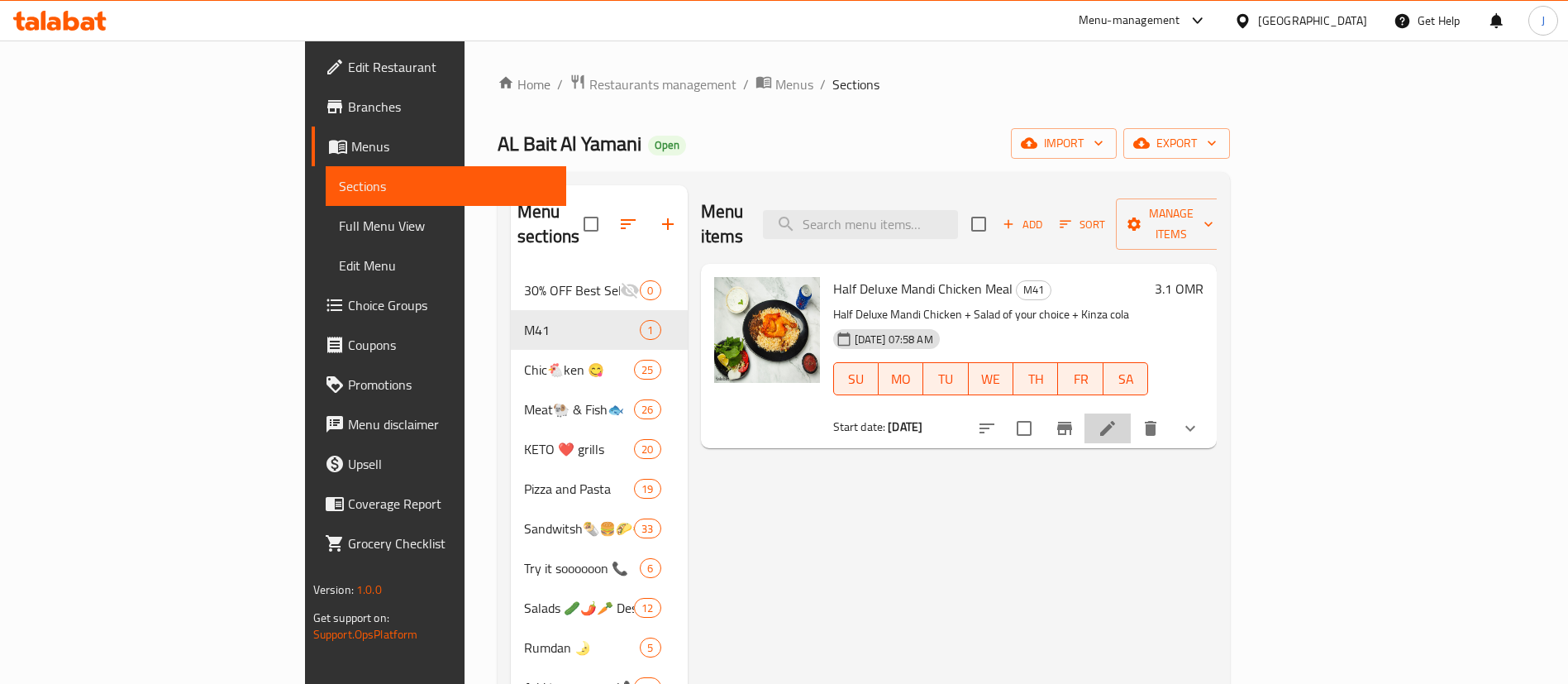
click at [1131, 414] on li at bounding box center [1108, 428] width 46 height 30
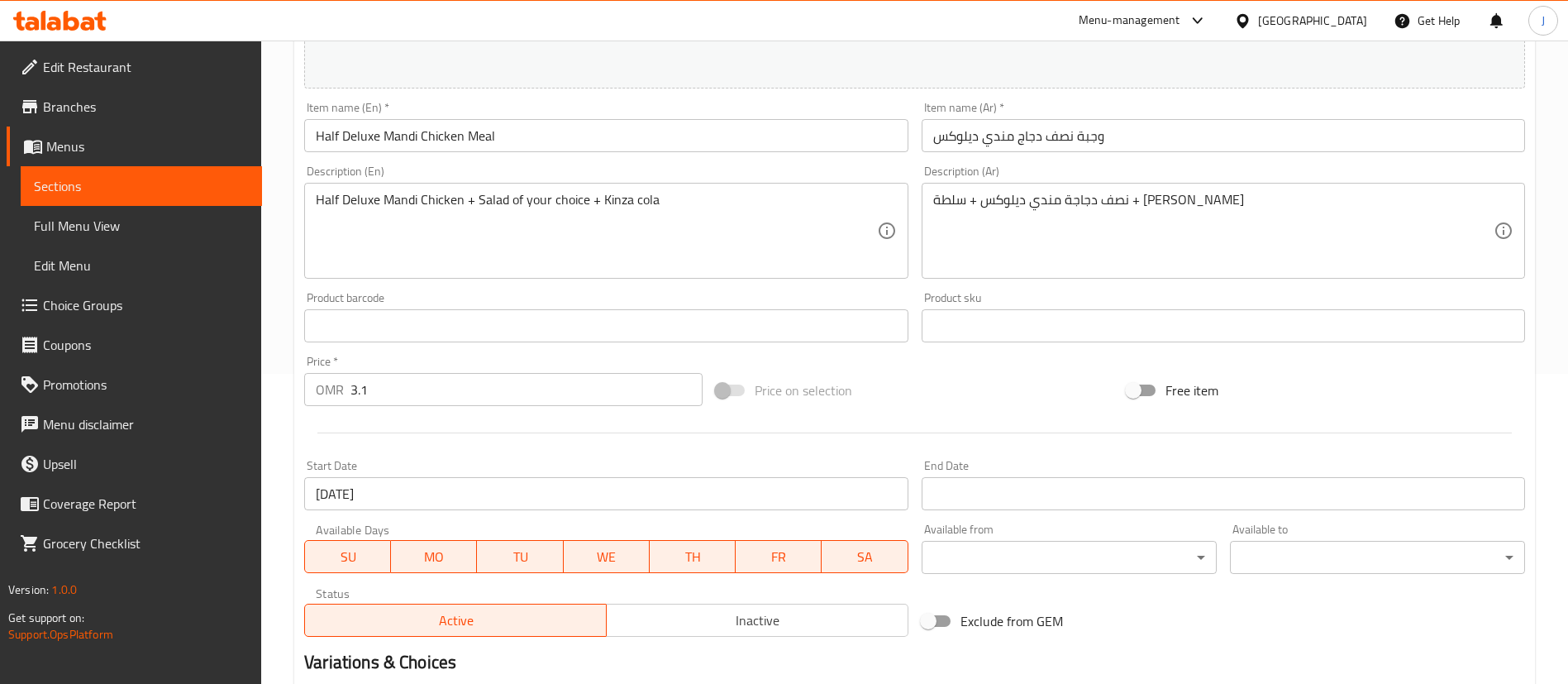
scroll to position [604, 0]
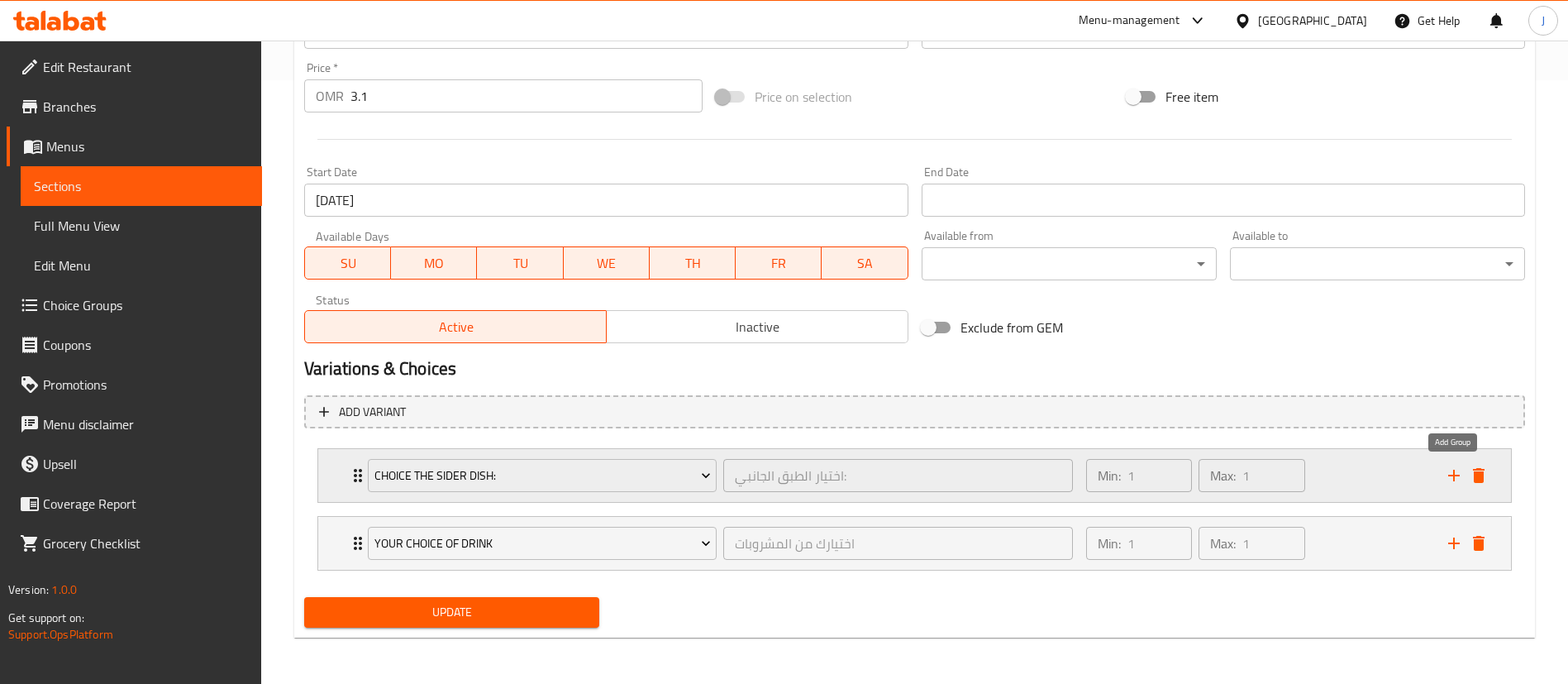
click at [1449, 482] on icon "add" at bounding box center [1454, 475] width 20 height 20
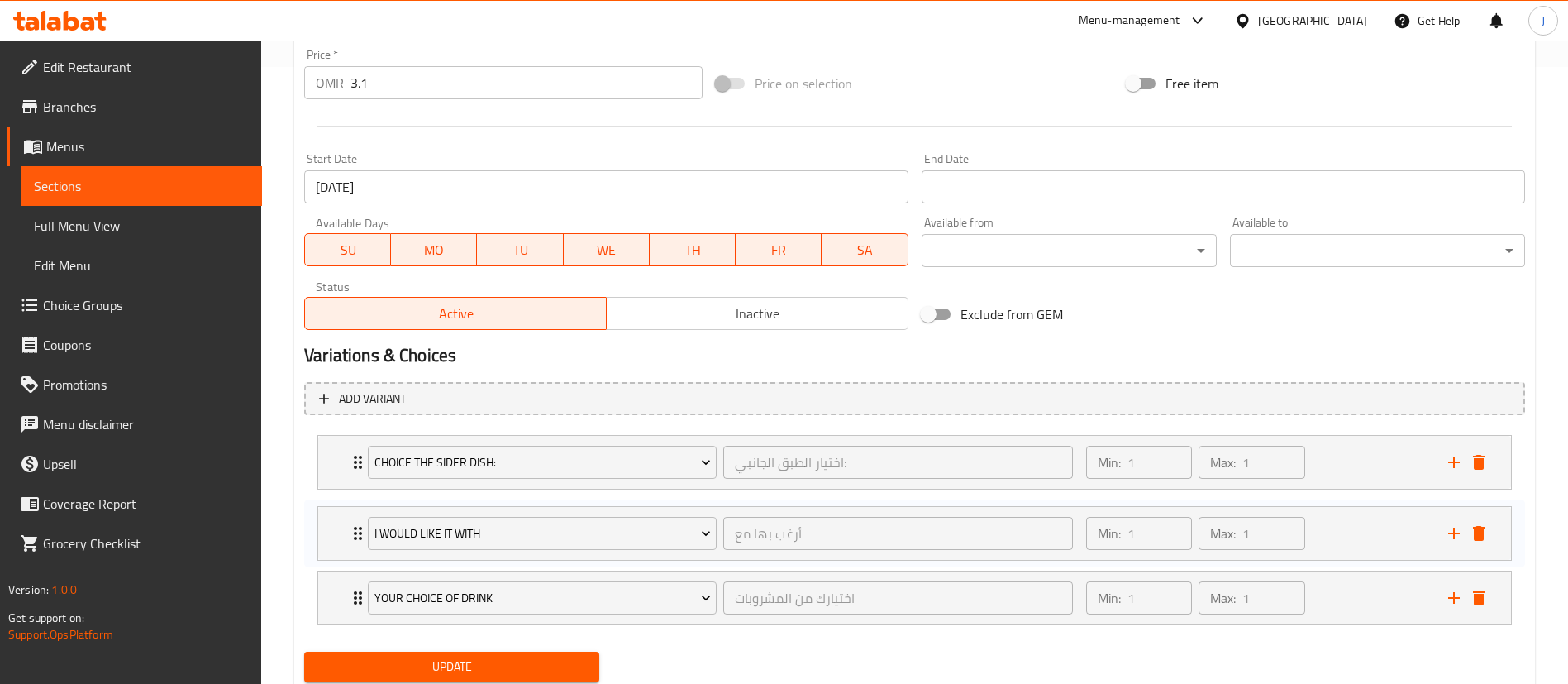
scroll to position [619, 0]
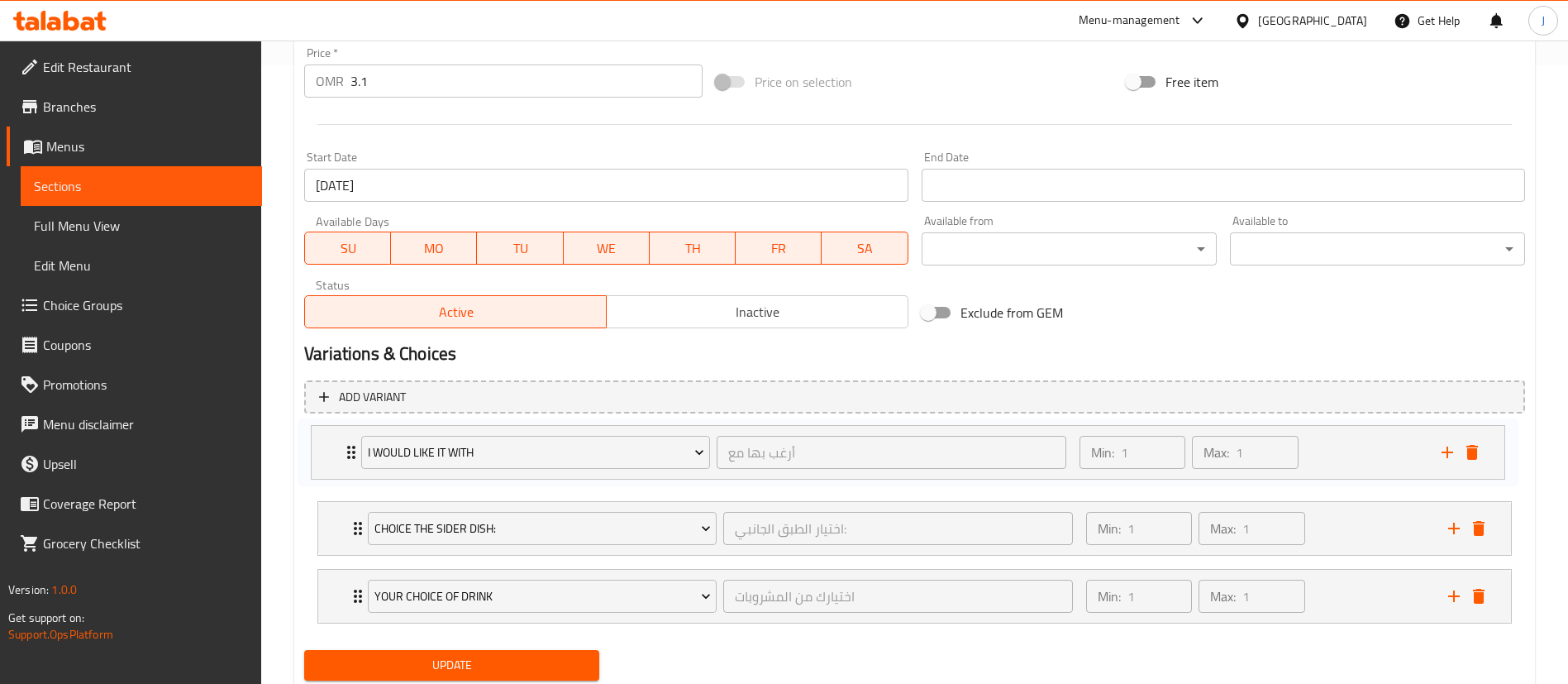
drag, startPoint x: 552, startPoint y: 633, endPoint x: 546, endPoint y: 467, distance: 166.1
click at [546, 467] on div "Choice the sider dish: اختيار الطبق الجانبي: ​ Min: 1 ​ Max: 1 ​ Cucumber Salad…" at bounding box center [914, 529] width 1221 height 204
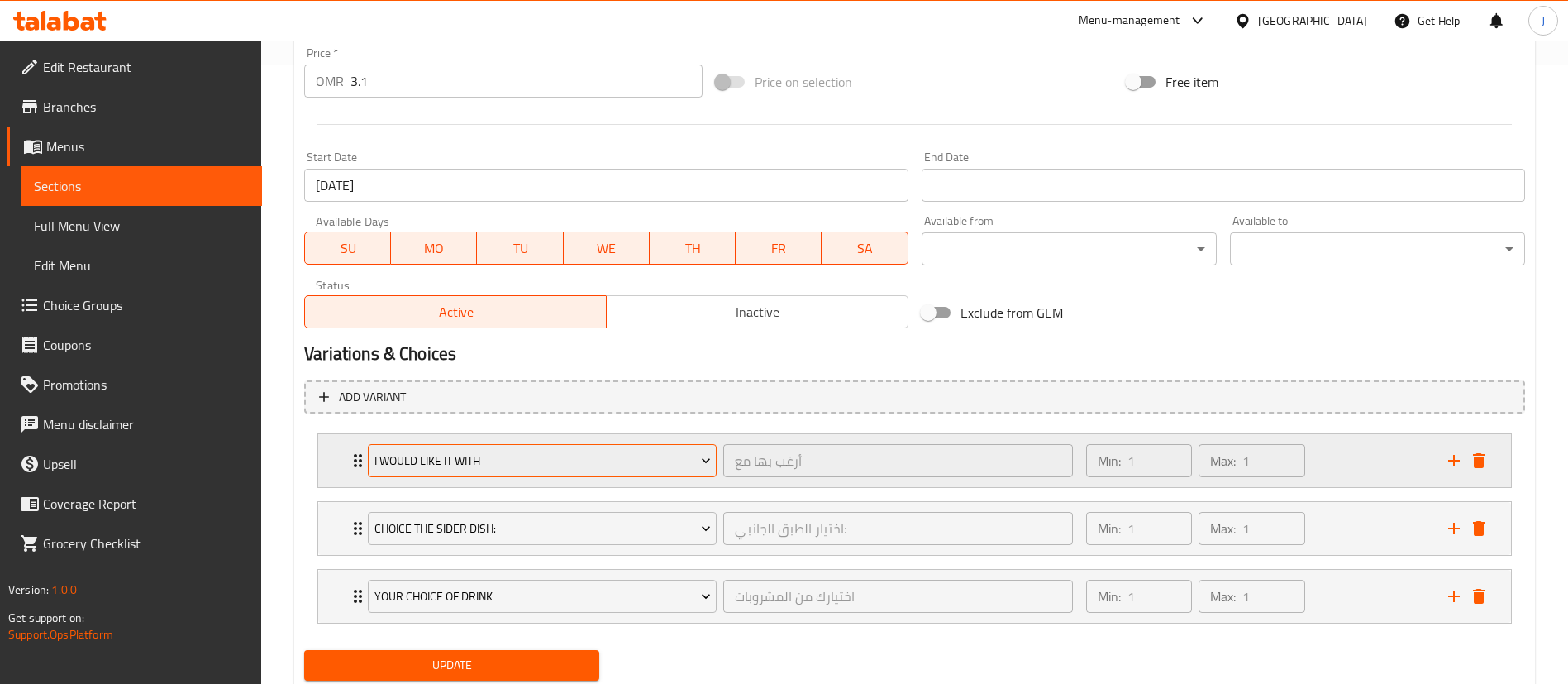
click at [518, 469] on span "I would like it with" at bounding box center [543, 461] width 336 height 20
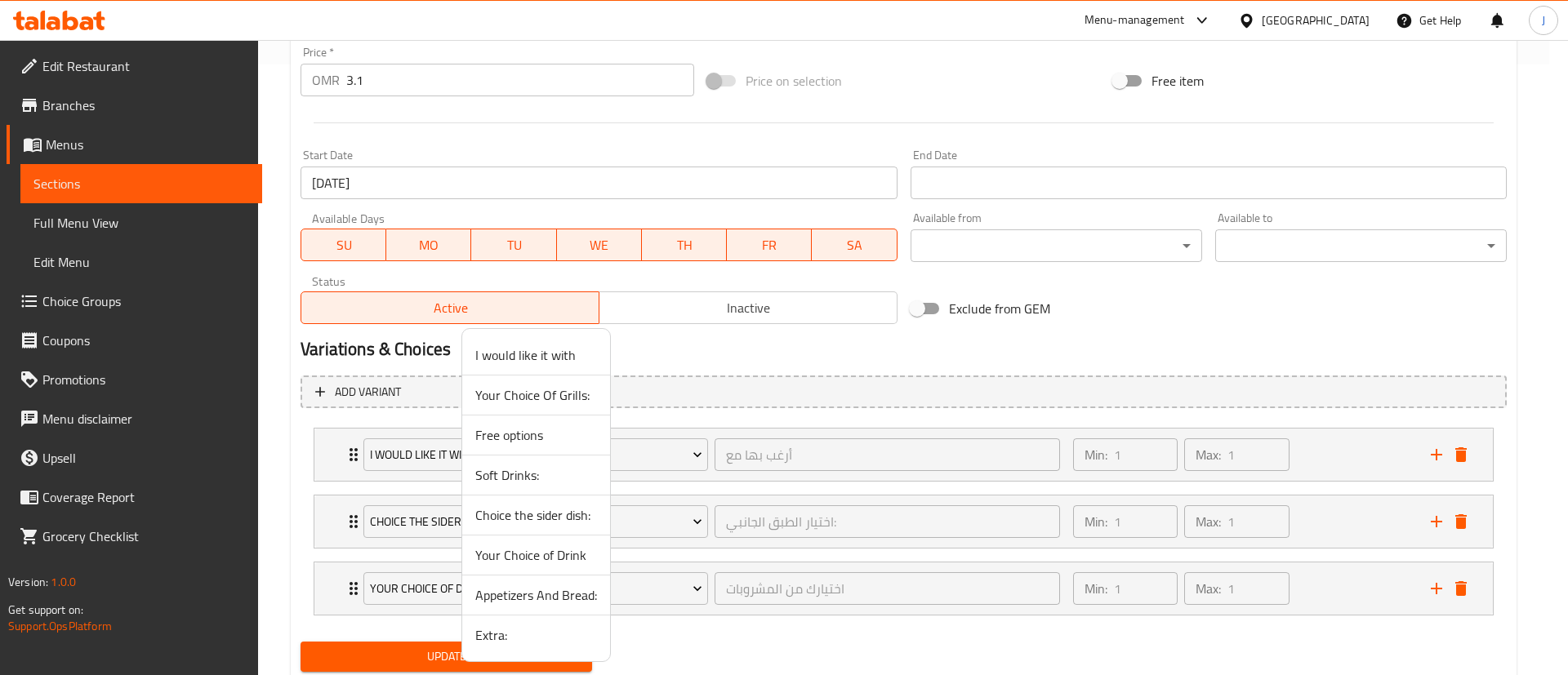
click at [102, 300] on div at bounding box center [784, 337] width 1568 height 675
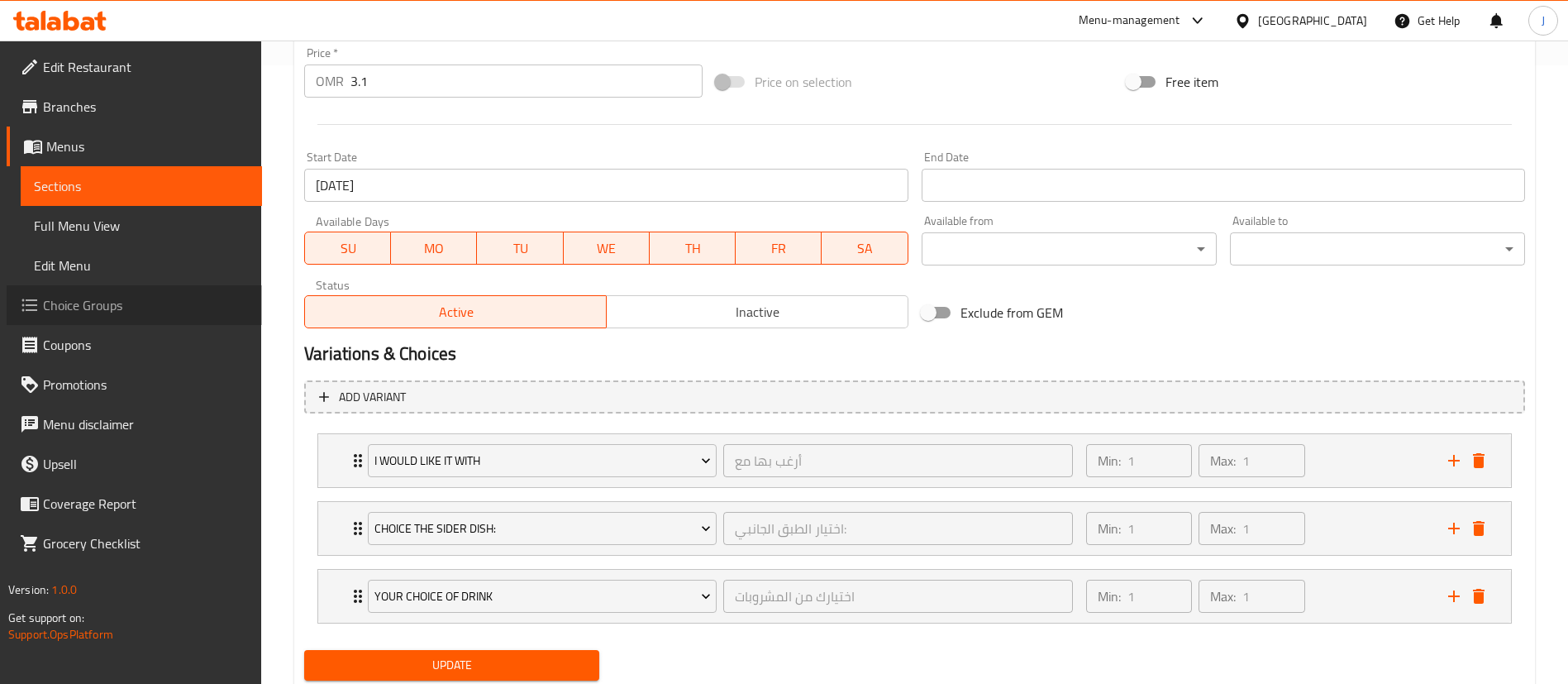
click at [103, 304] on span "Choice Groups" at bounding box center [146, 305] width 206 height 20
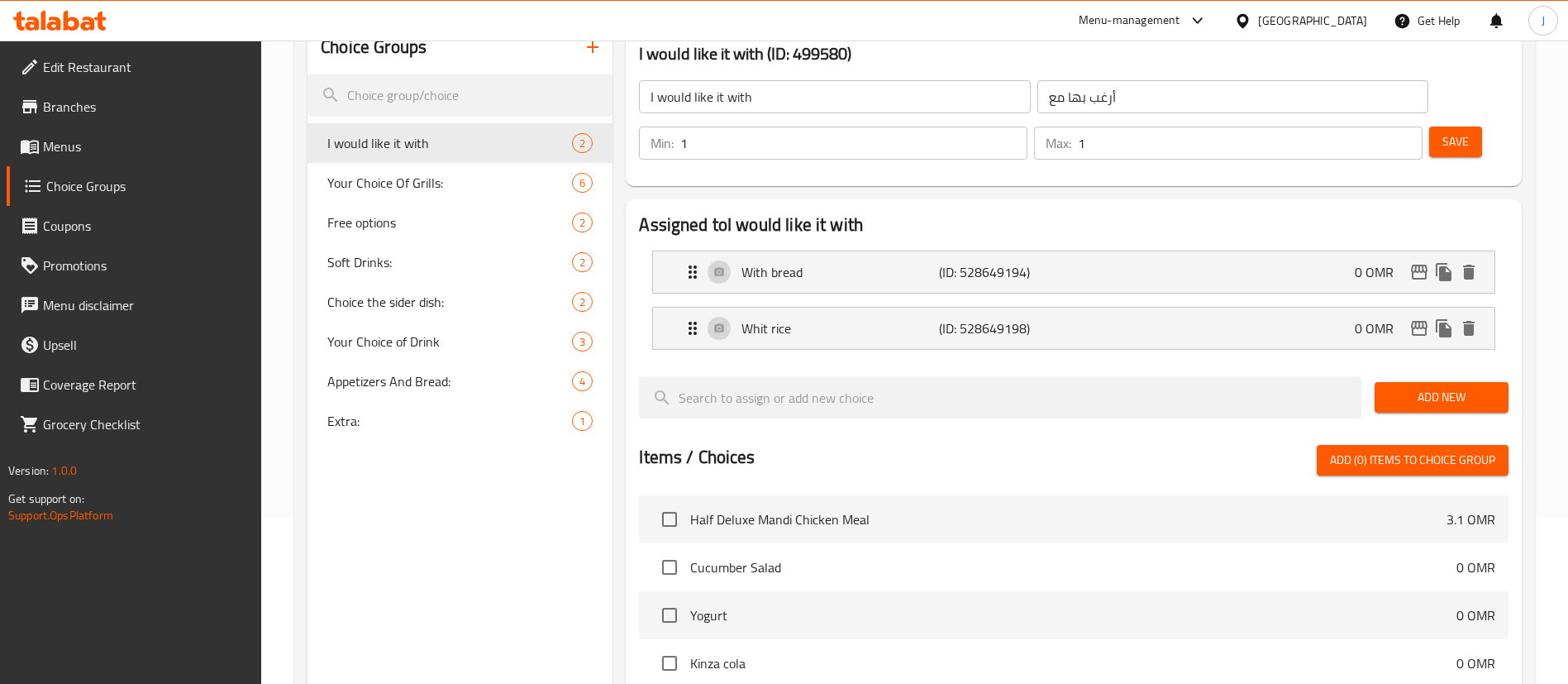
scroll to position [110, 0]
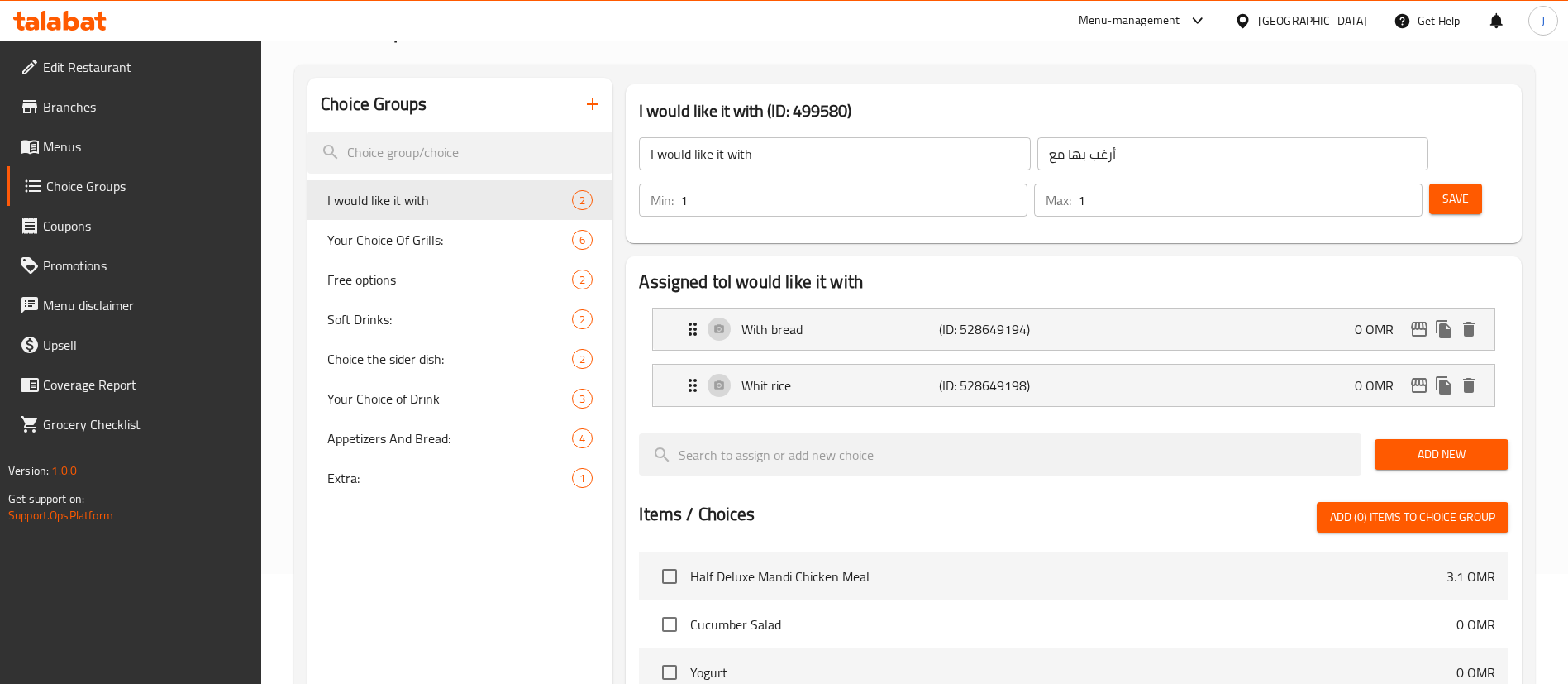
click at [591, 105] on icon "button" at bounding box center [592, 104] width 20 height 20
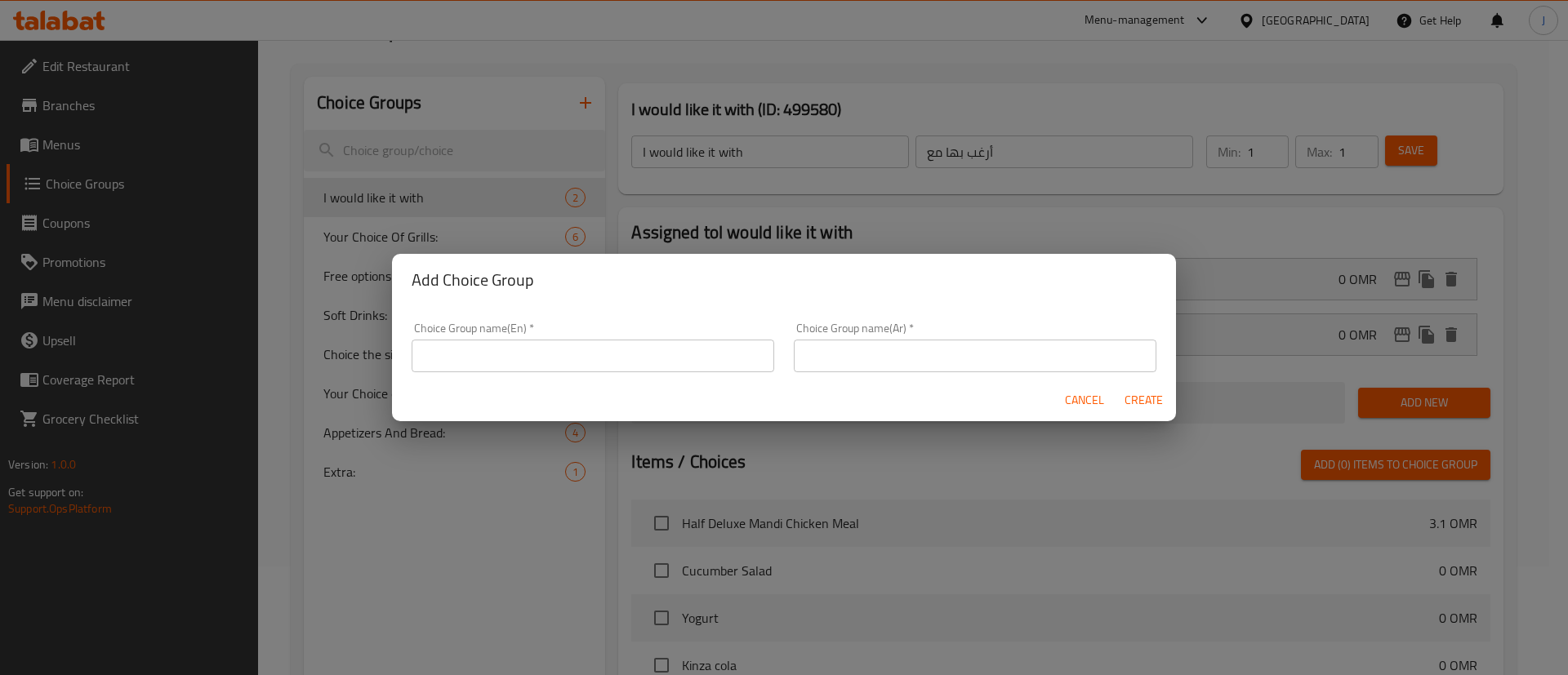
click at [488, 371] on div "Choice Group name(En)   * Choice Group name(En) *" at bounding box center [593, 347] width 382 height 69
click at [500, 352] on input "text" at bounding box center [593, 356] width 363 height 32
type input "Your choice of main:"
click at [909, 364] on input "text" at bounding box center [975, 356] width 363 height 32
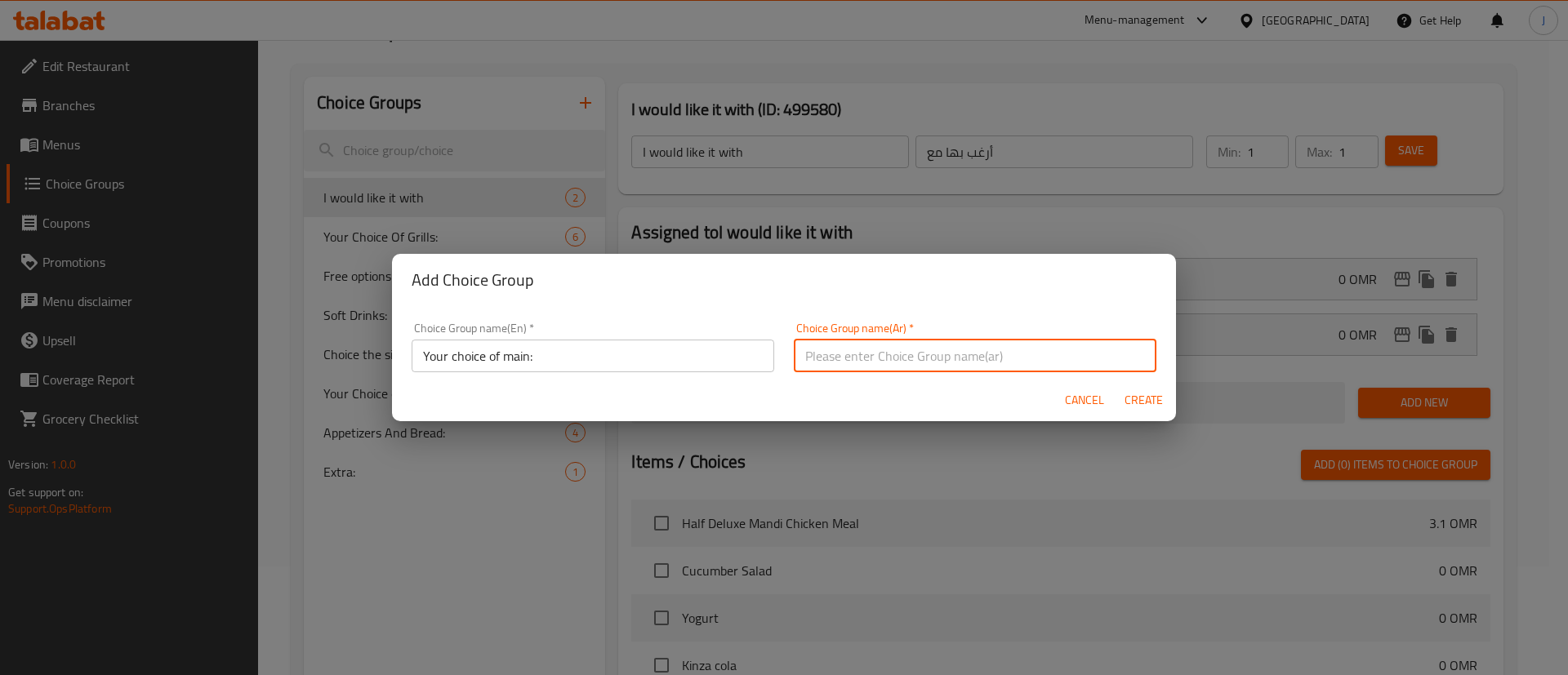
type input "اختيارك من الطبق الرئيسي:"
click at [1142, 393] on span "Create" at bounding box center [1143, 400] width 39 height 20
type input "Your choice of main:"
type input "اختيارك من الطبق الرئيسي:"
type input "0"
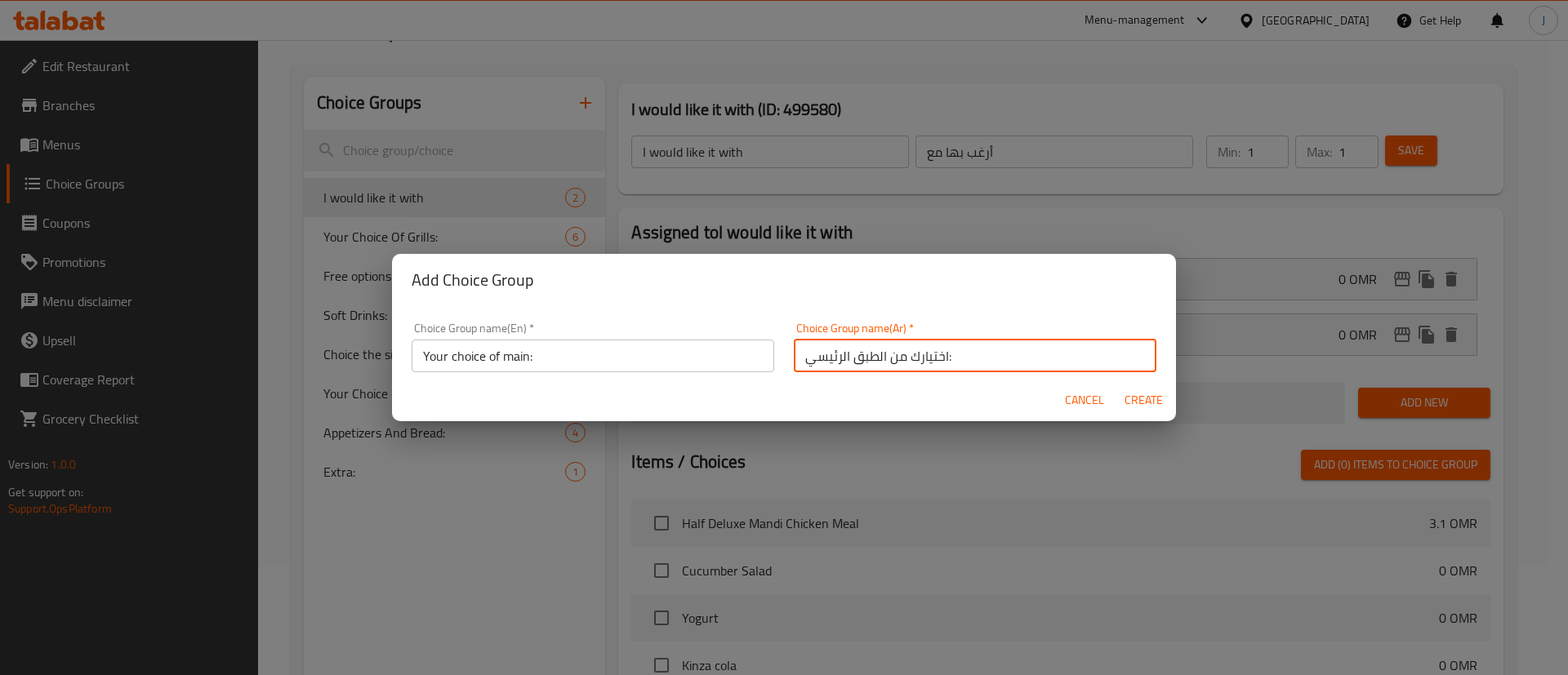
type input "0"
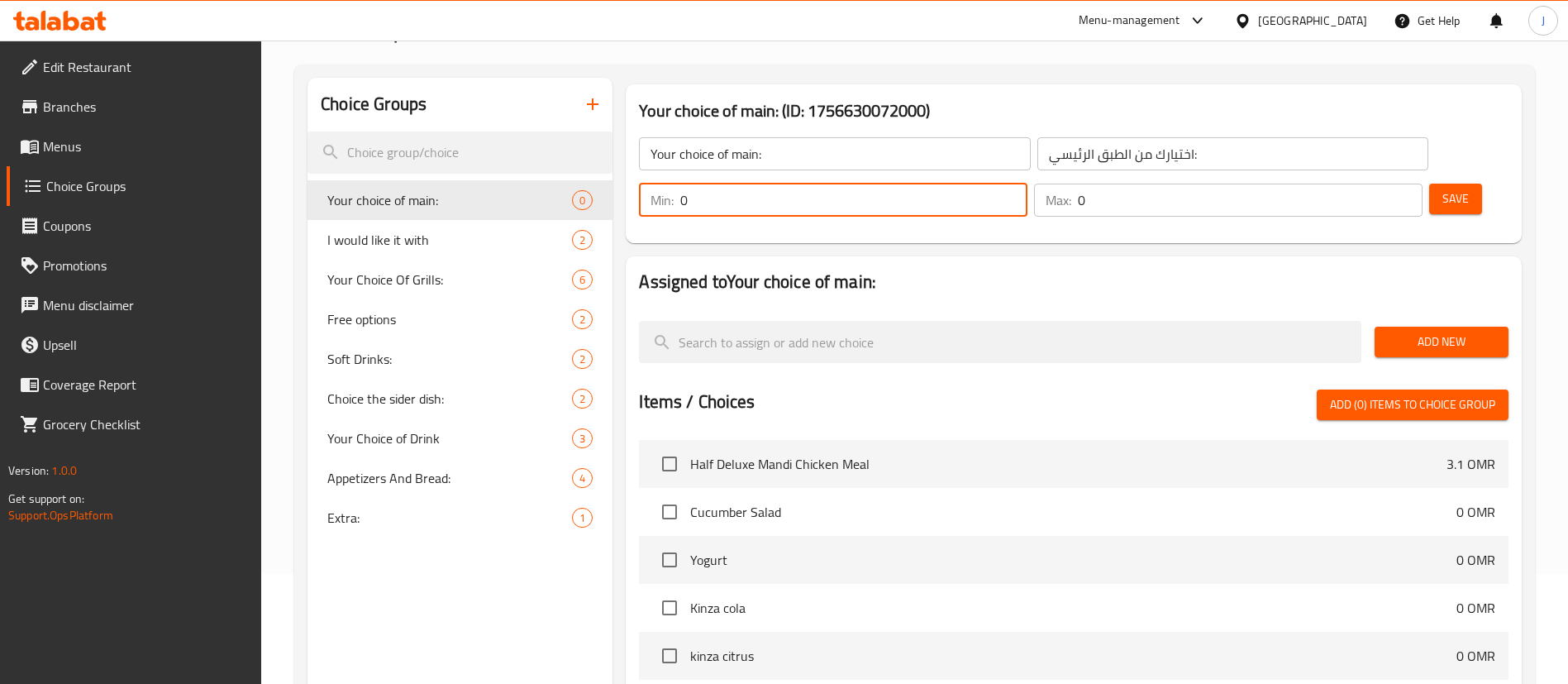
drag, startPoint x: 1282, startPoint y: 158, endPoint x: 1254, endPoint y: 157, distance: 28.0
click at [1028, 184] on input "0" at bounding box center [854, 200] width 347 height 33
type input "1"
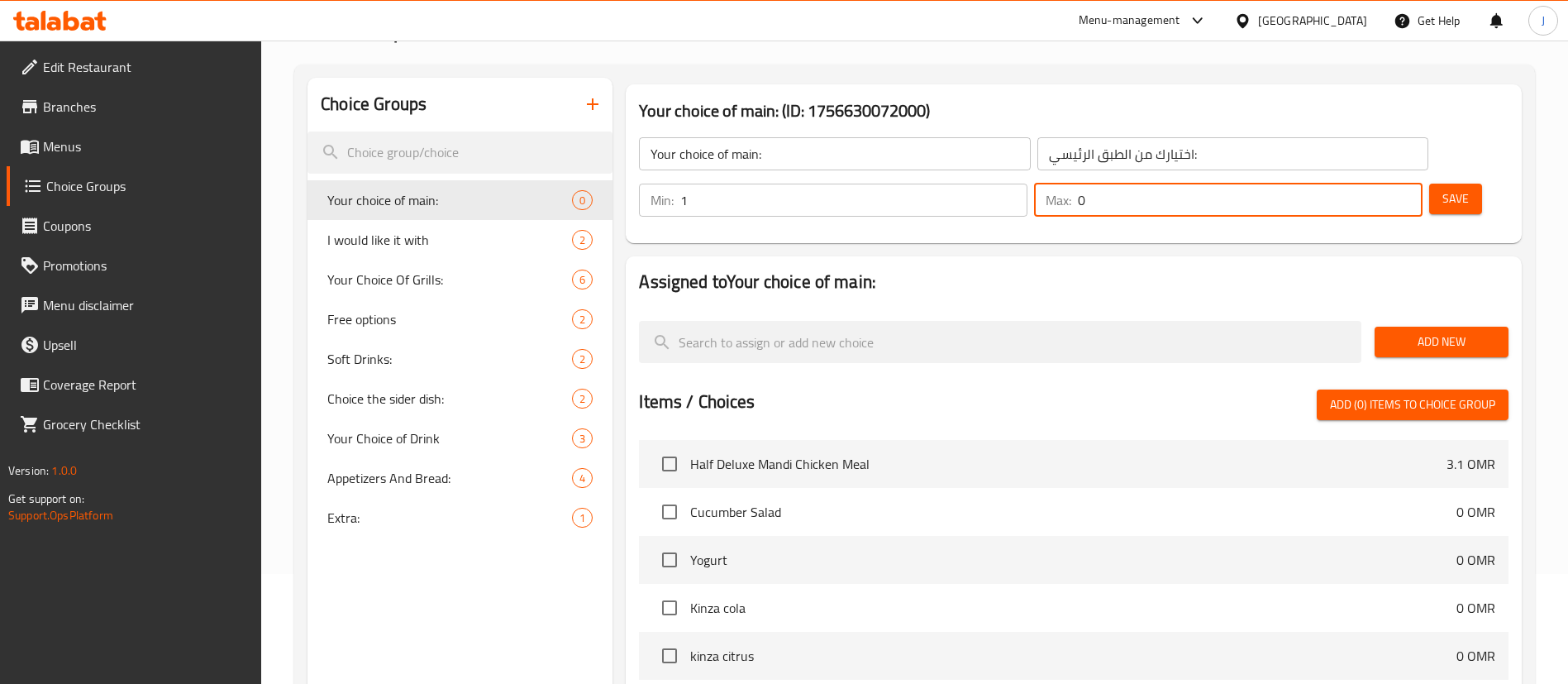
drag, startPoint x: 1363, startPoint y: 161, endPoint x: 1355, endPoint y: 163, distance: 8.2
click at [1355, 184] on div "Max: 0 ​" at bounding box center [1229, 200] width 388 height 33
type input "1"
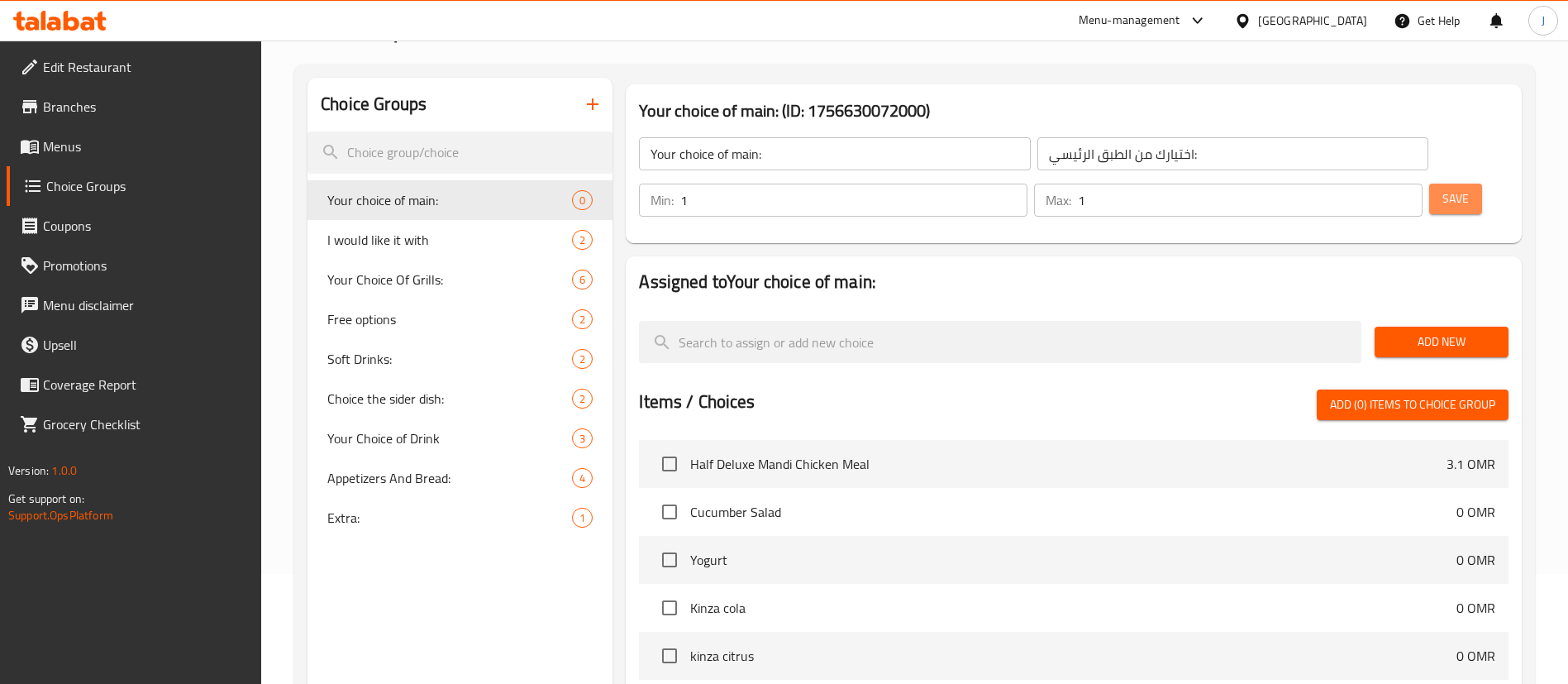
click at [1443, 189] on span "Save" at bounding box center [1456, 198] width 27 height 20
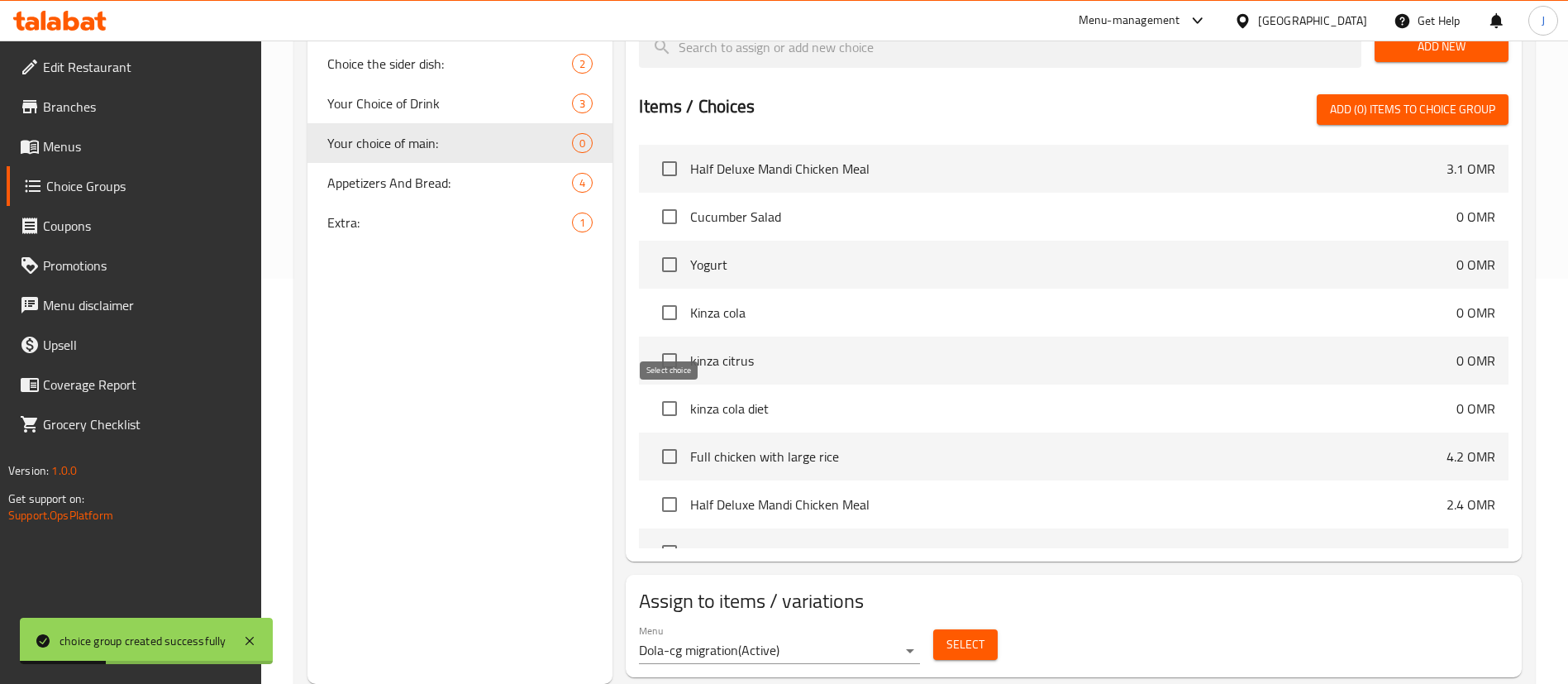
scroll to position [248, 0]
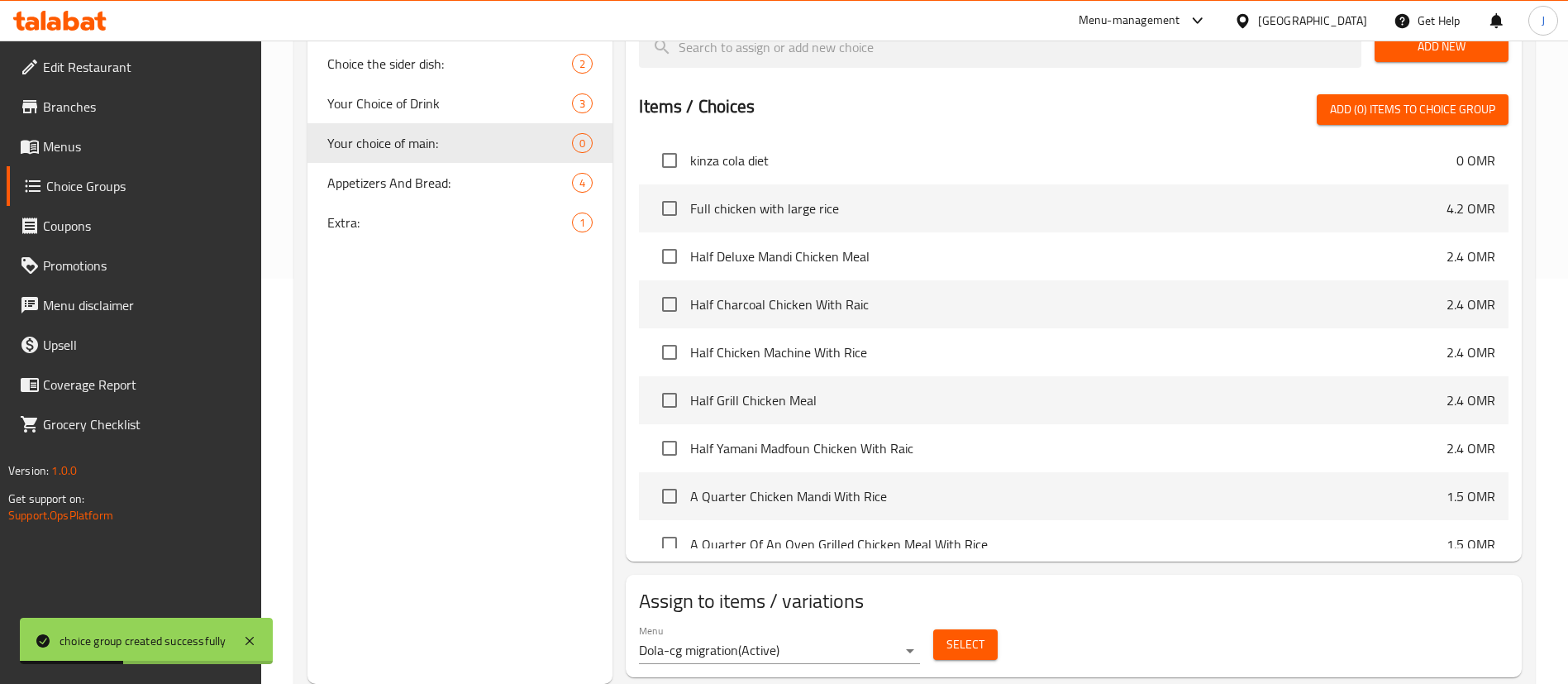
click at [970, 635] on span "Select" at bounding box center [966, 645] width 38 height 20
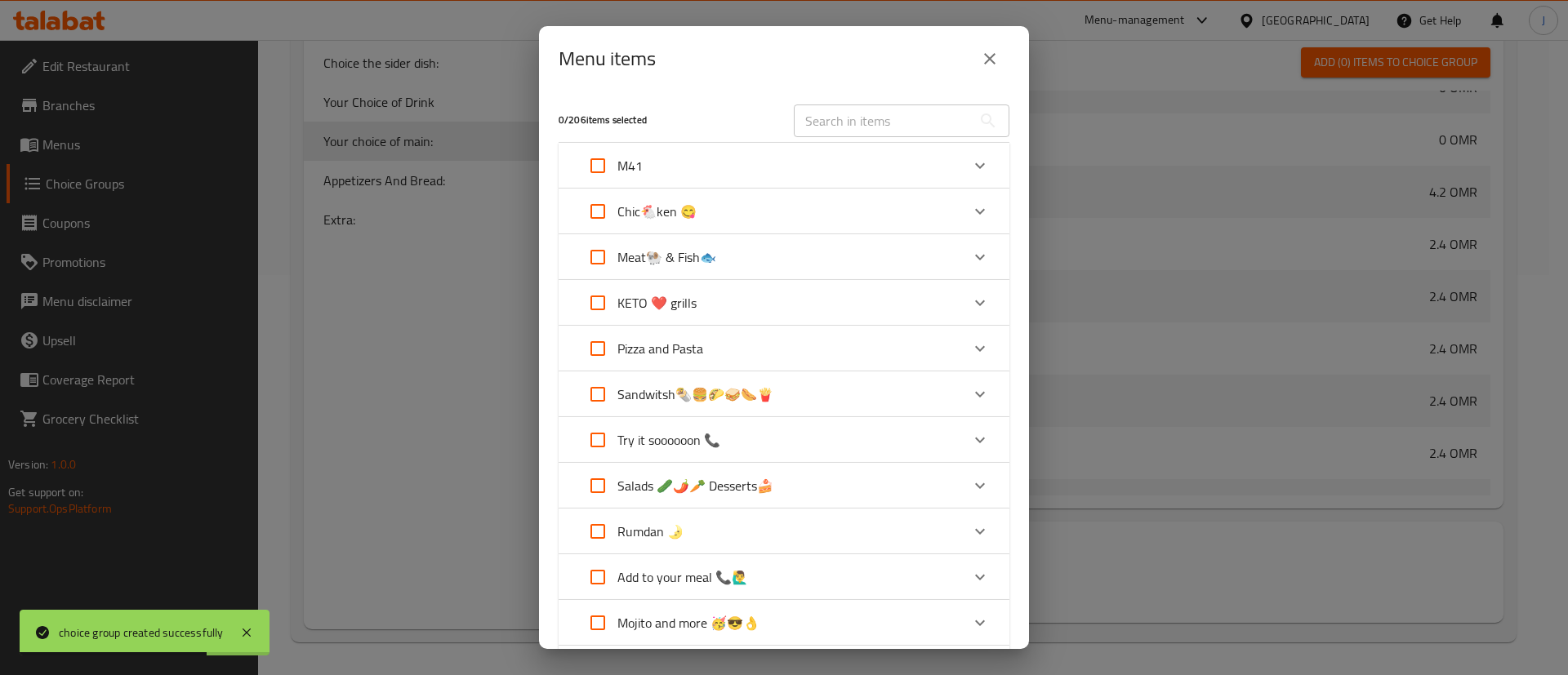
click at [971, 166] on icon "Expand" at bounding box center [980, 165] width 20 height 20
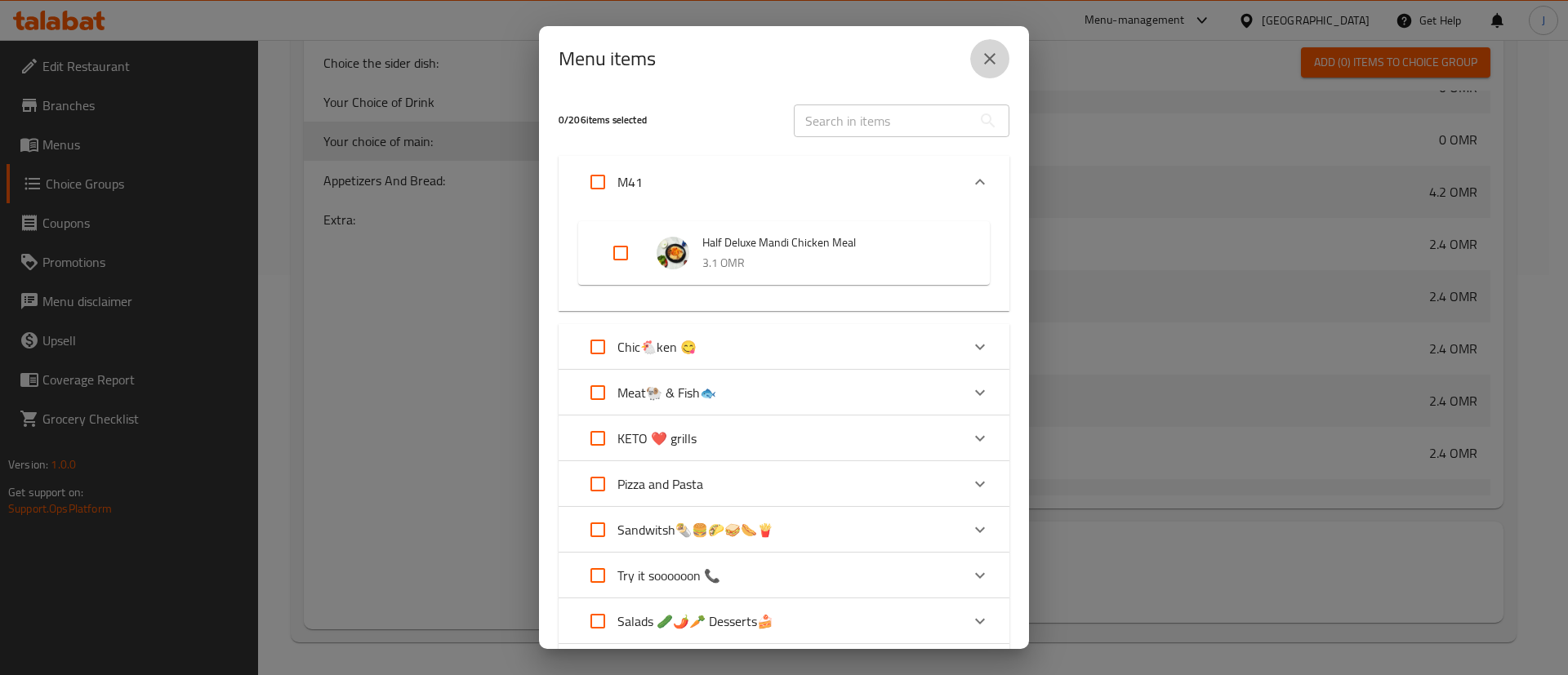
click at [994, 64] on icon "close" at bounding box center [990, 59] width 11 height 11
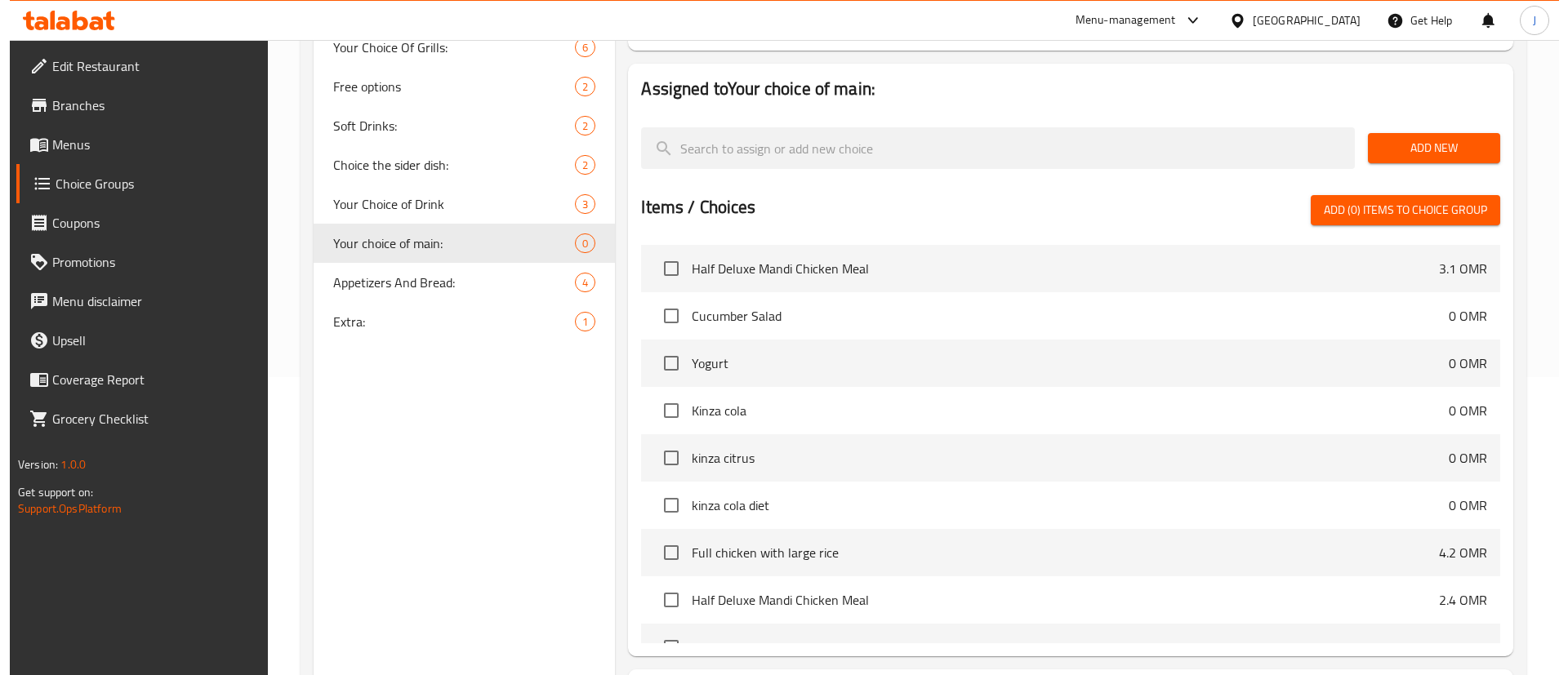
scroll to position [155, 0]
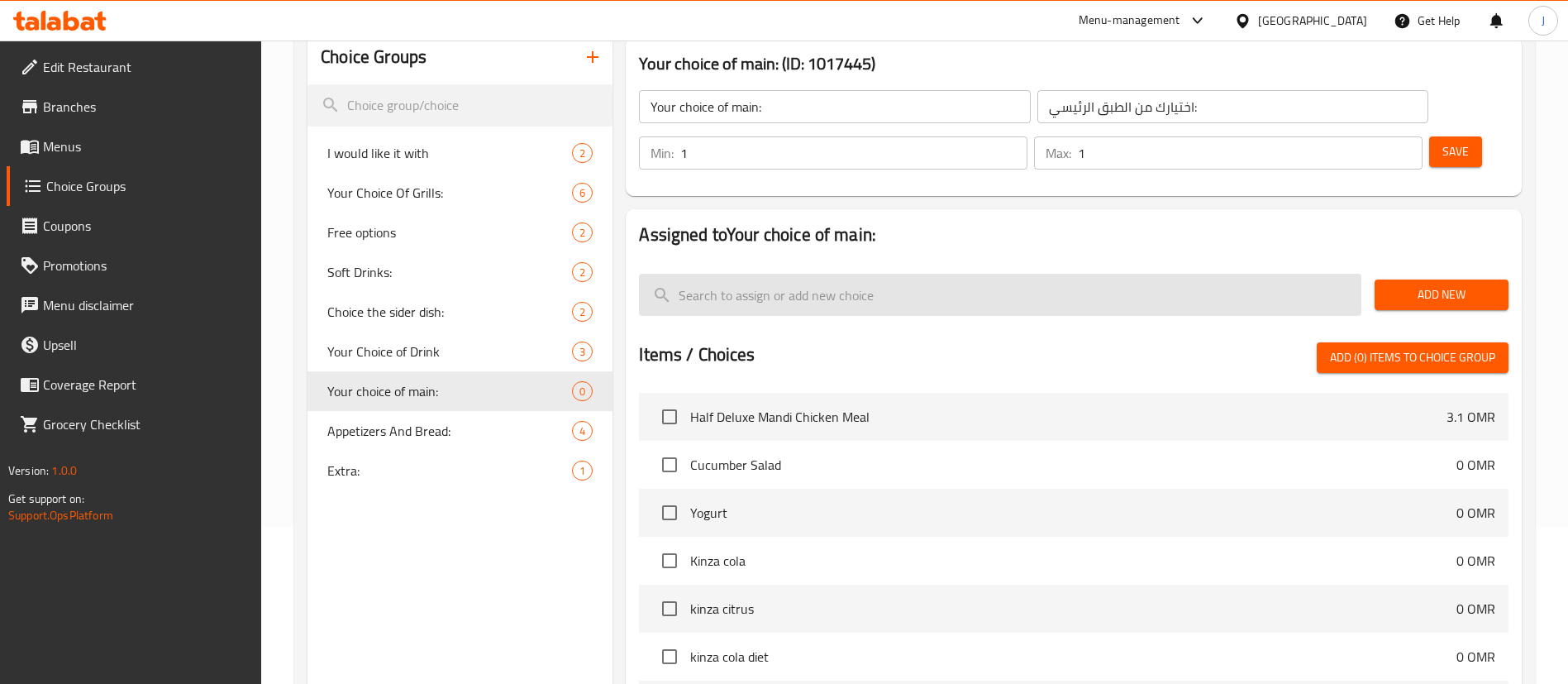
click at [783, 274] on input "search" at bounding box center [1001, 295] width 723 height 42
paste input "Half Deluxe Mandi Chicken"
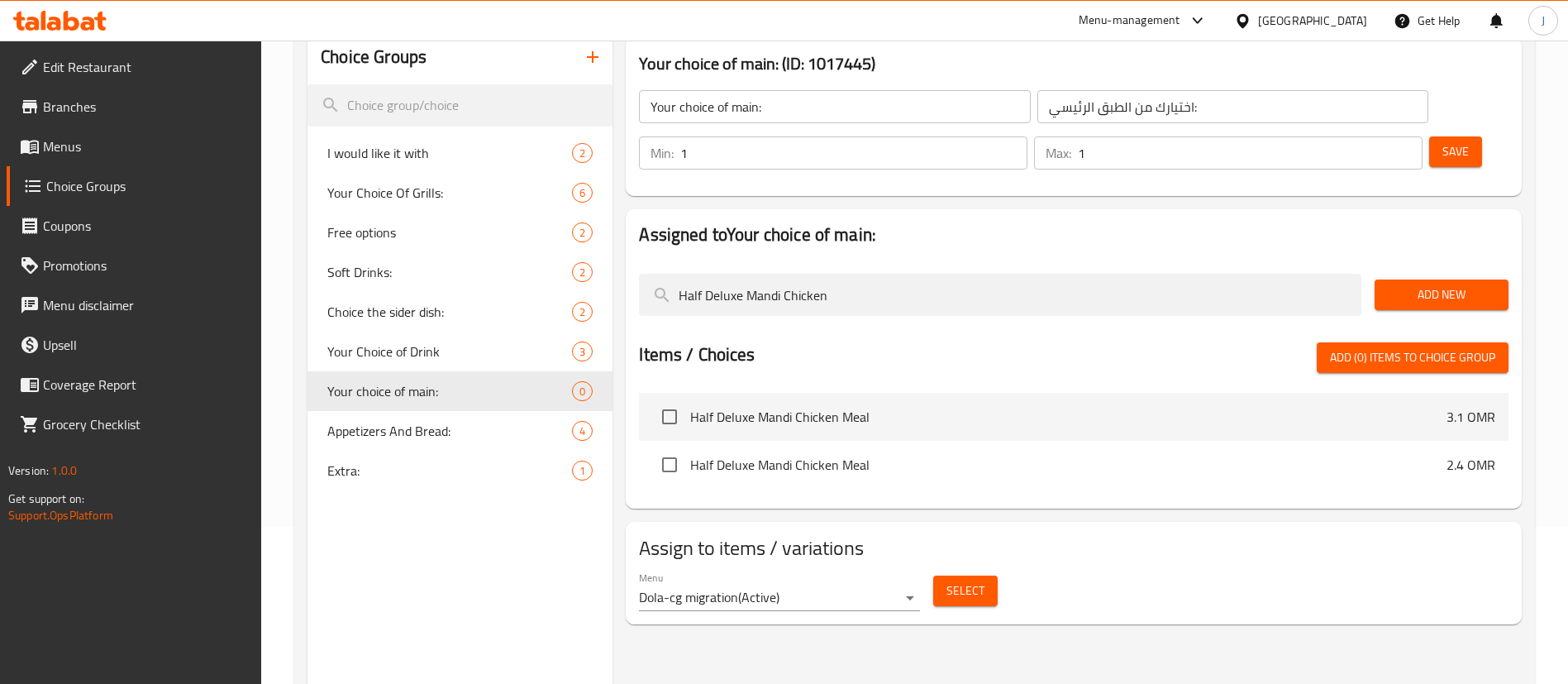
type input "Half Deluxe Mandi Chicken"
click at [1400, 285] on span "Add New" at bounding box center [1442, 294] width 108 height 20
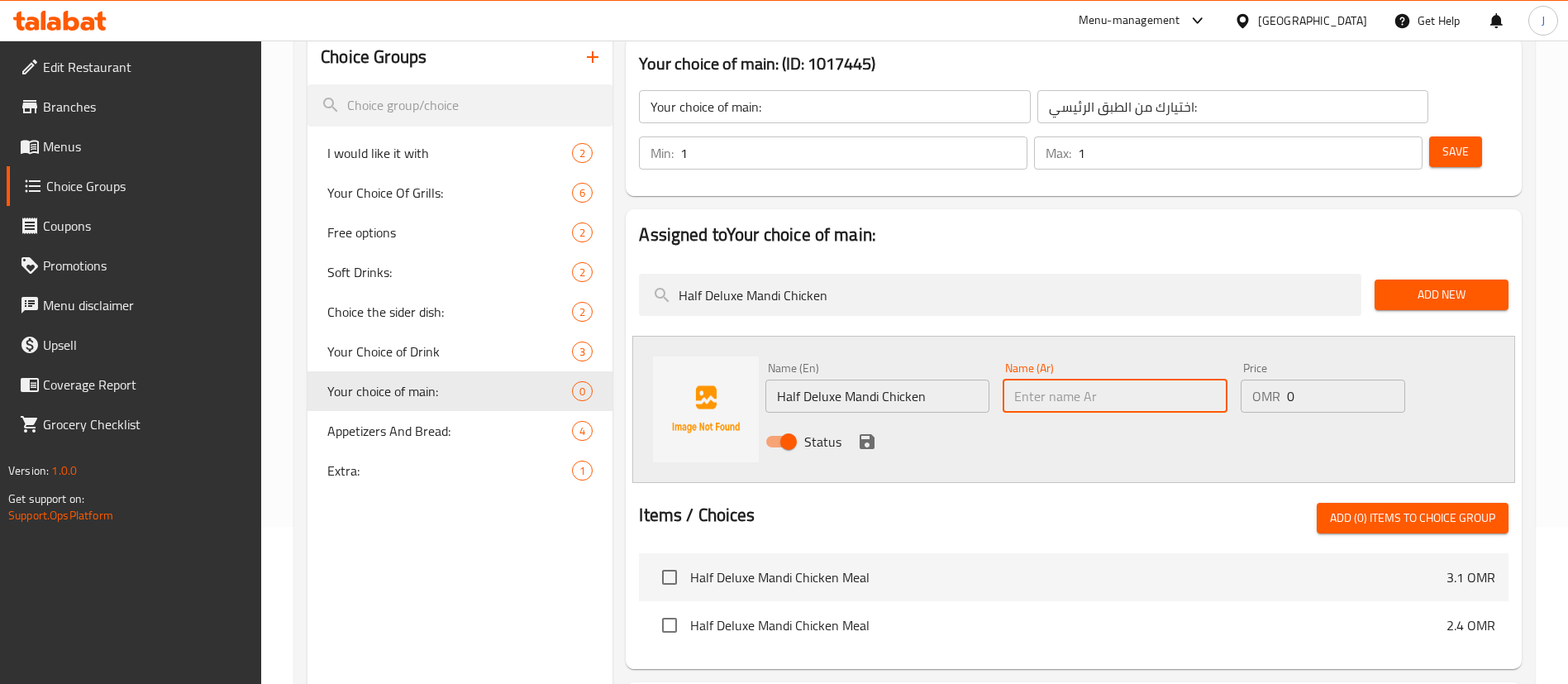
click at [1063, 380] on input "text" at bounding box center [1114, 396] width 224 height 33
paste input "نصف دجاجة مندي ديلوكس"
type input "نصف دجاجة مندي ديلوكس"
click at [876, 432] on icon "save" at bounding box center [867, 442] width 20 height 20
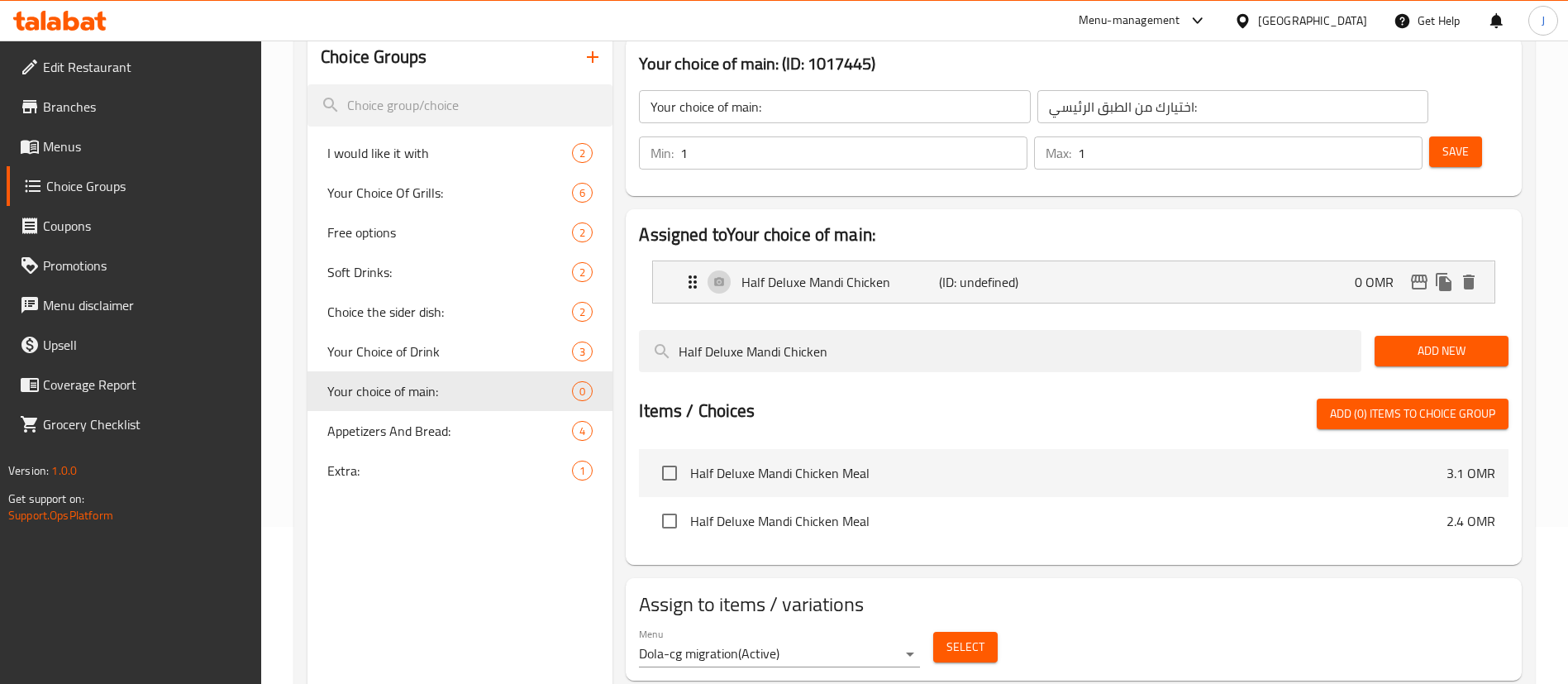
click at [1443, 141] on span "Save" at bounding box center [1456, 151] width 27 height 20
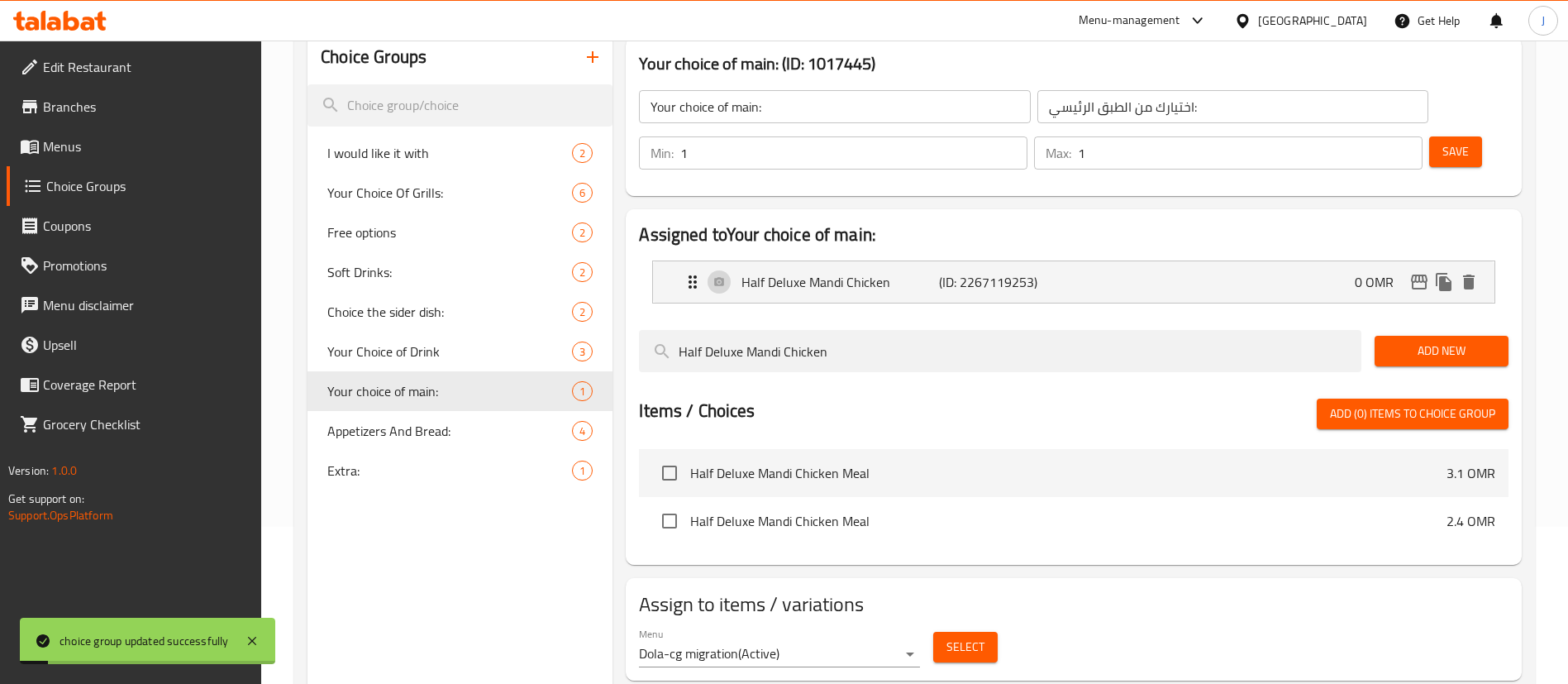
click at [989, 632] on button "Select" at bounding box center [965, 647] width 64 height 31
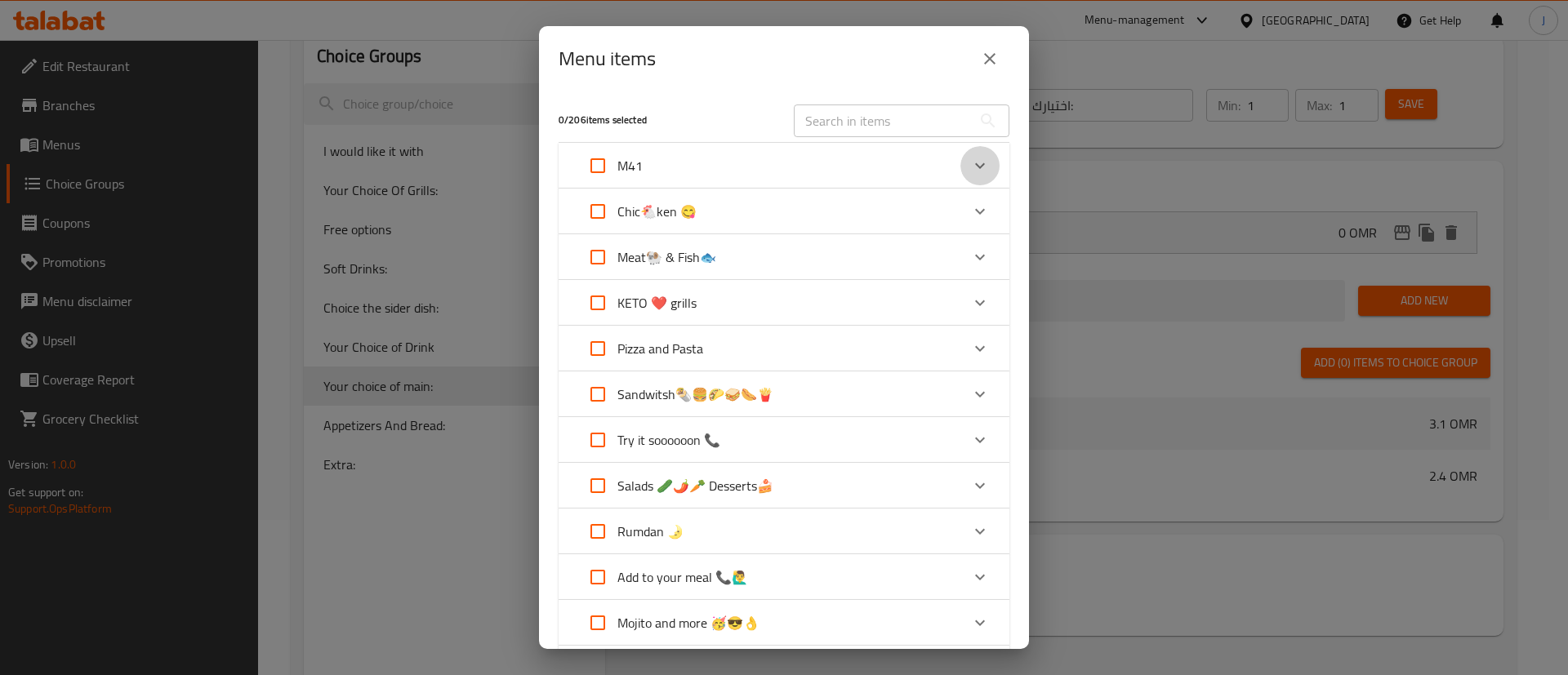
click at [971, 174] on icon "Expand" at bounding box center [980, 165] width 20 height 20
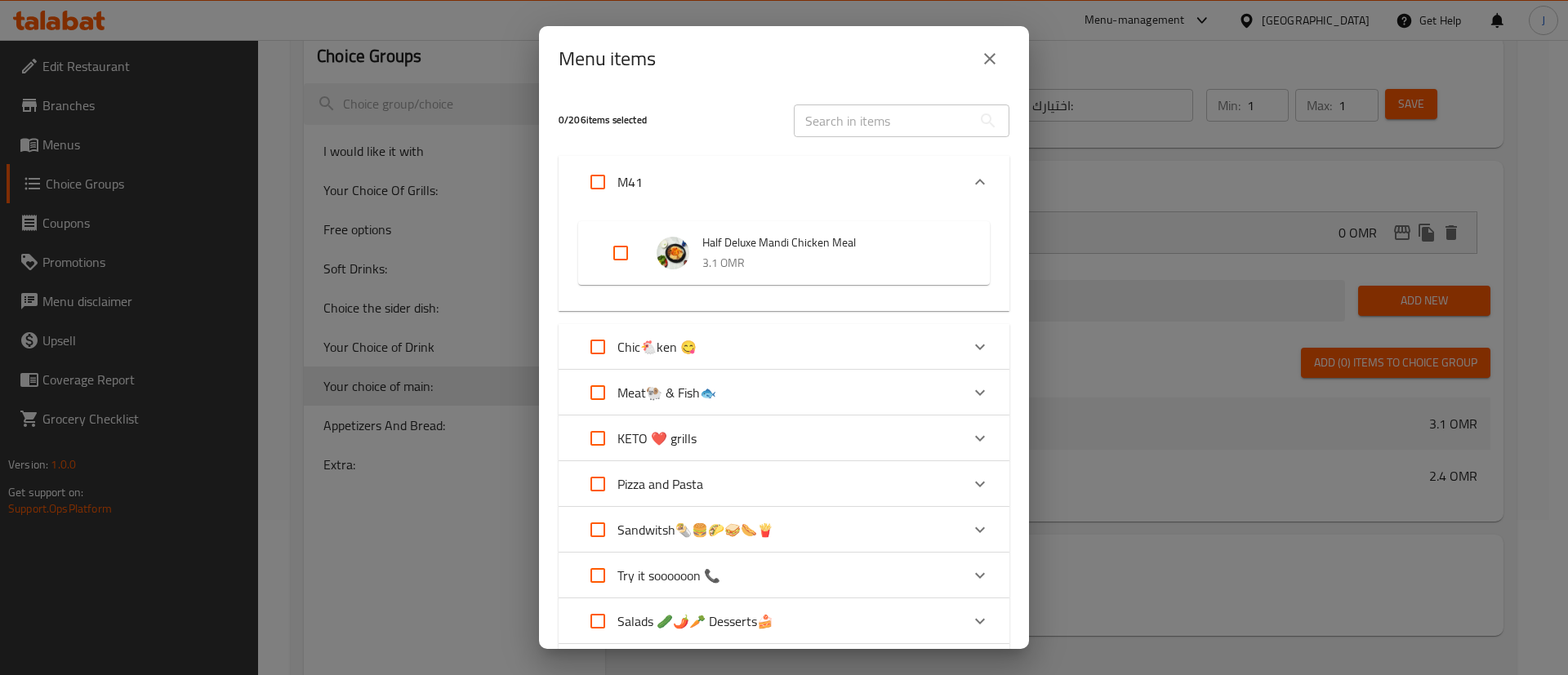
click at [638, 256] on input "Expand" at bounding box center [620, 253] width 39 height 39
checkbox input "true"
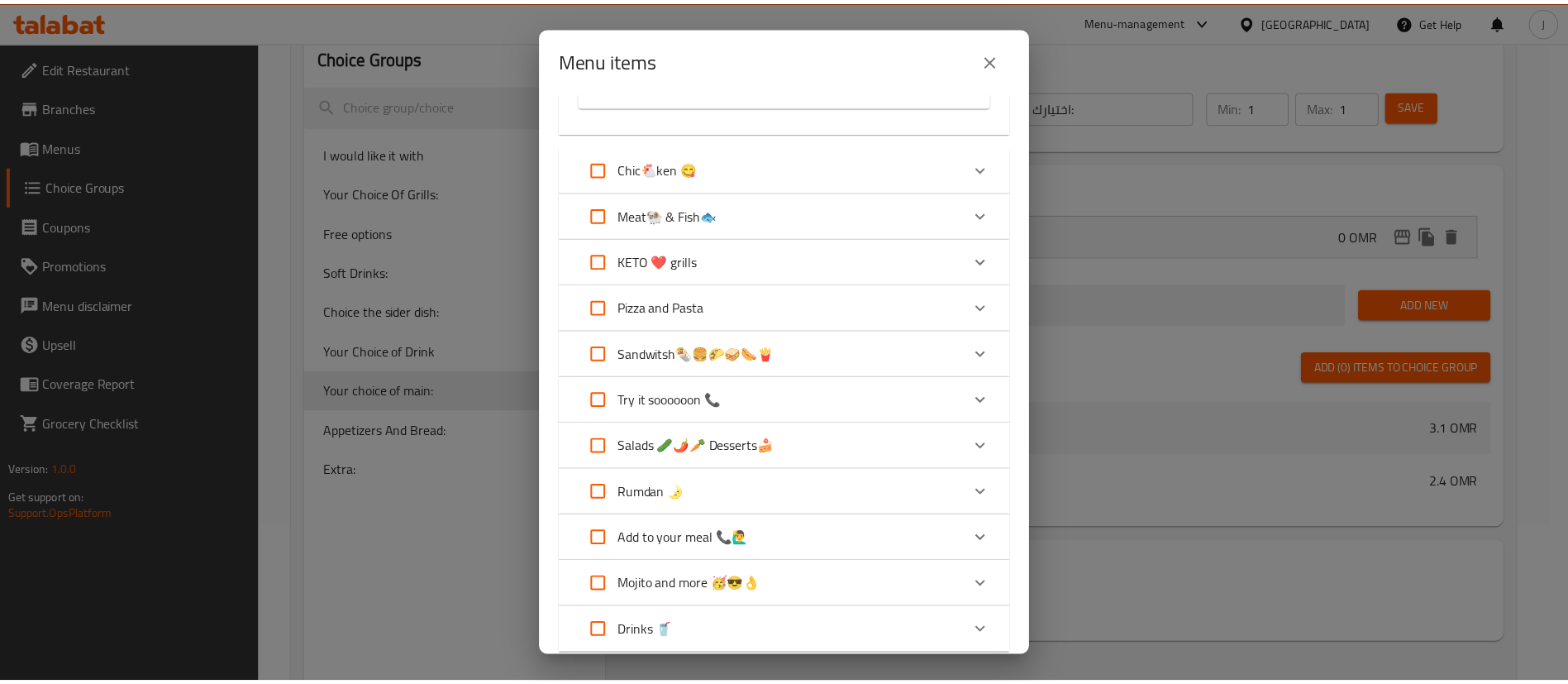
scroll to position [295, 0]
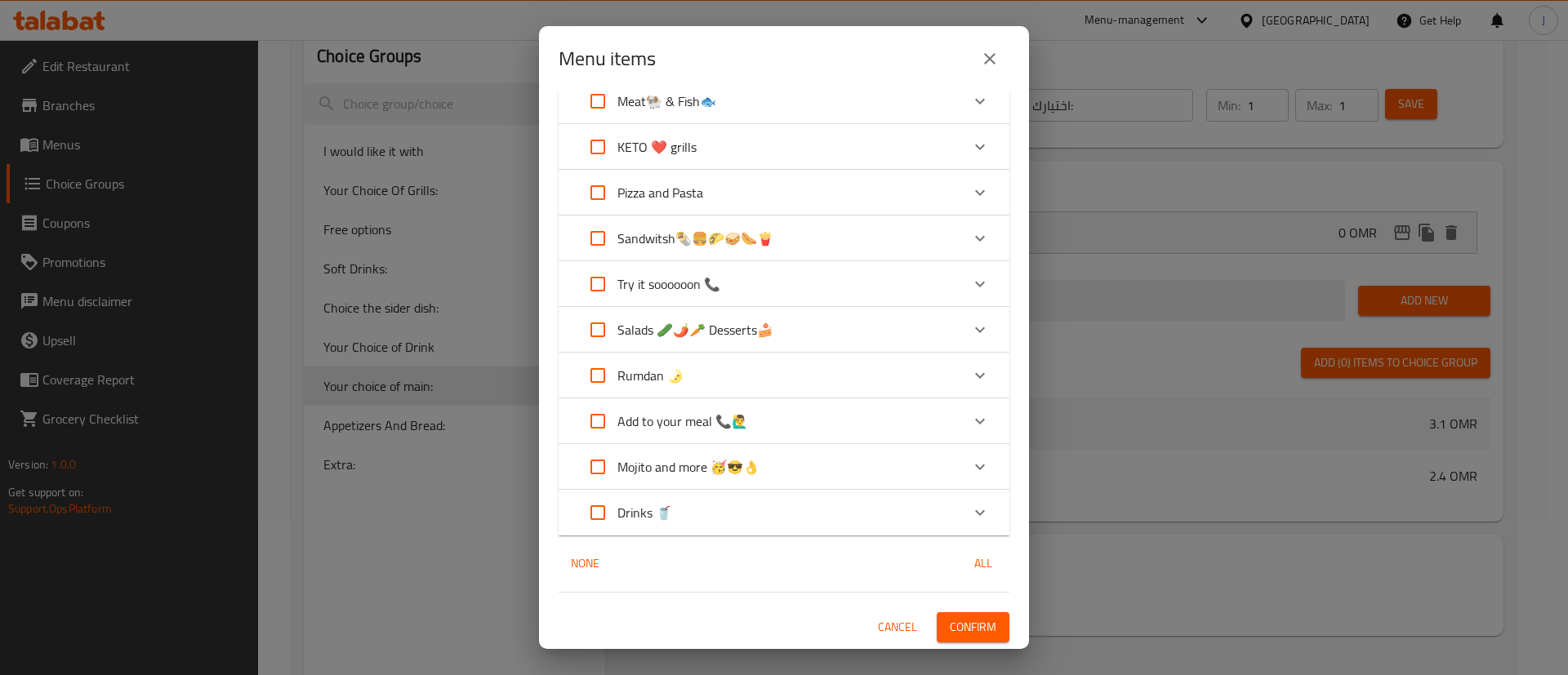
click at [980, 638] on button "Confirm" at bounding box center [973, 628] width 73 height 30
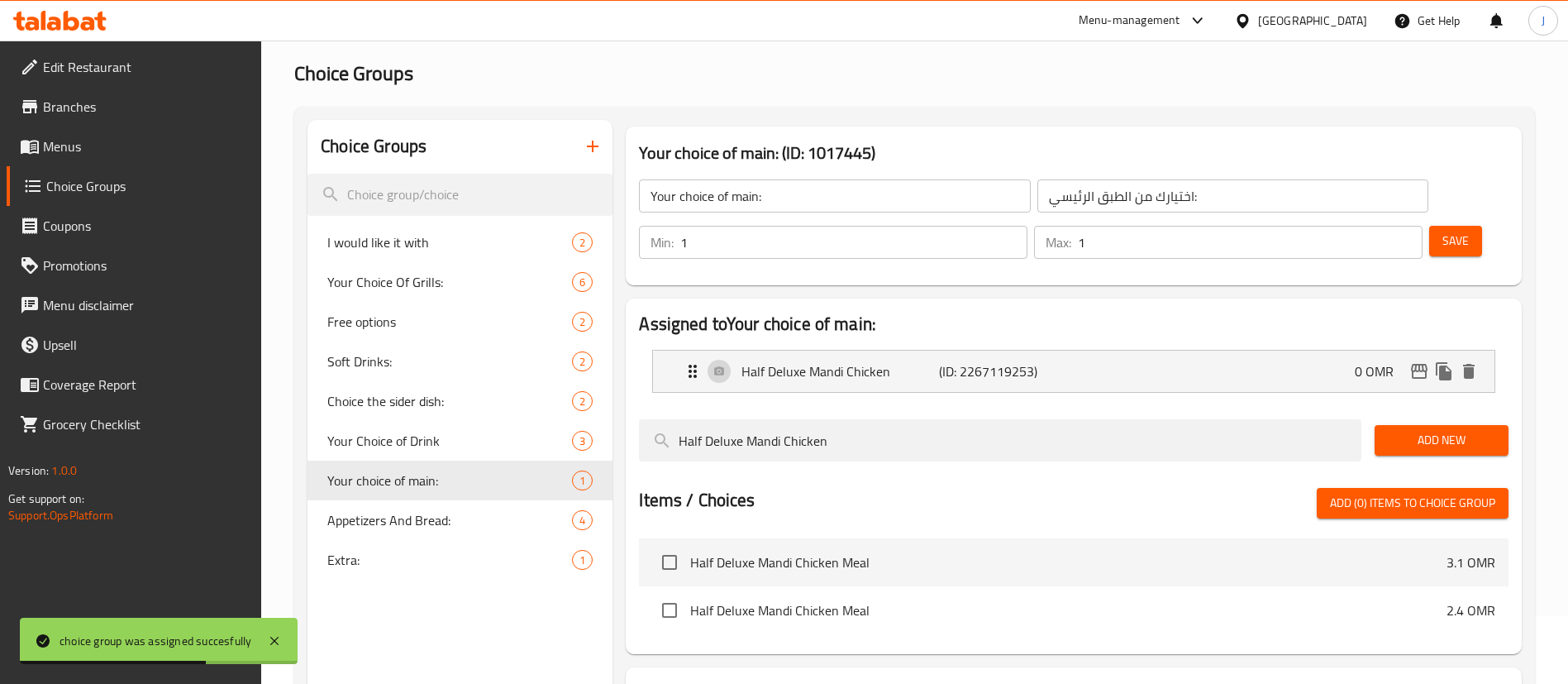
scroll to position [0, 0]
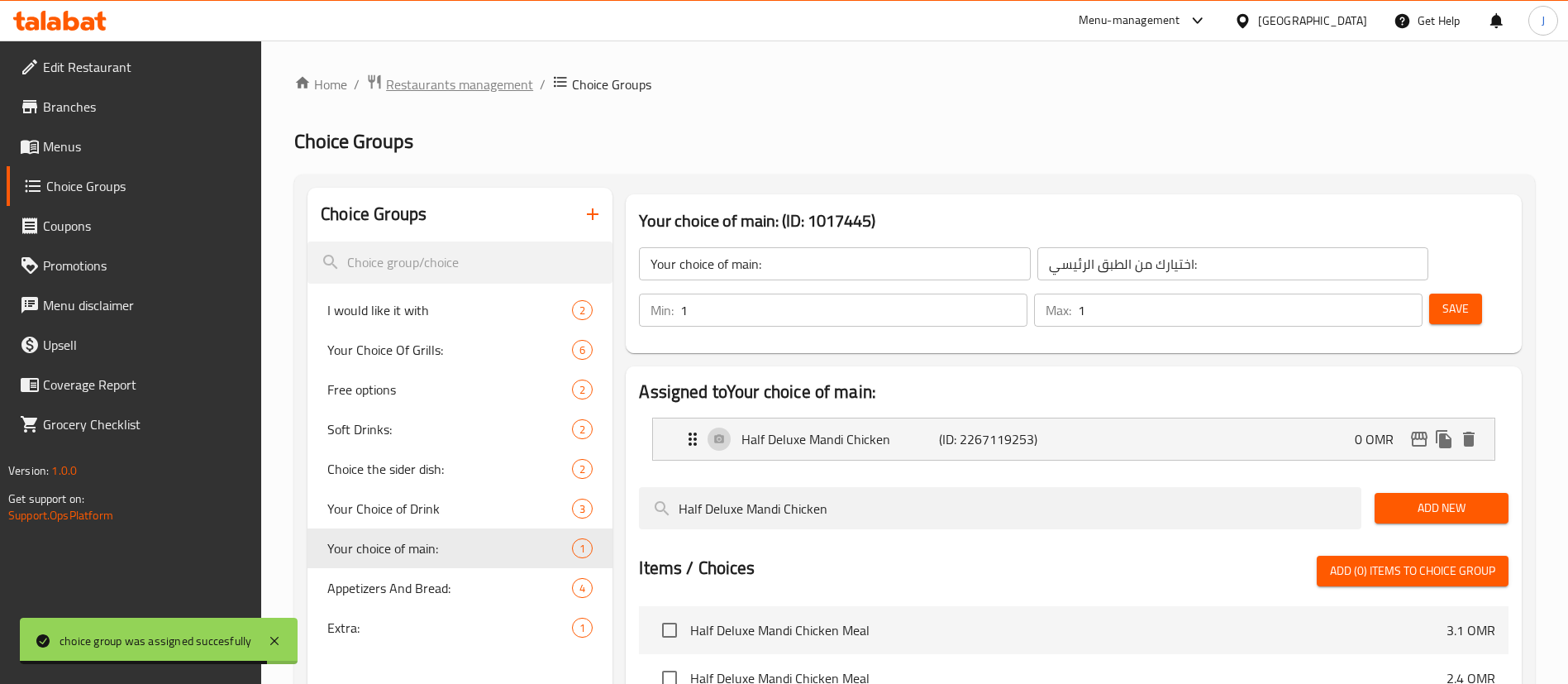
click at [460, 94] on span "Restaurants management" at bounding box center [460, 84] width 147 height 20
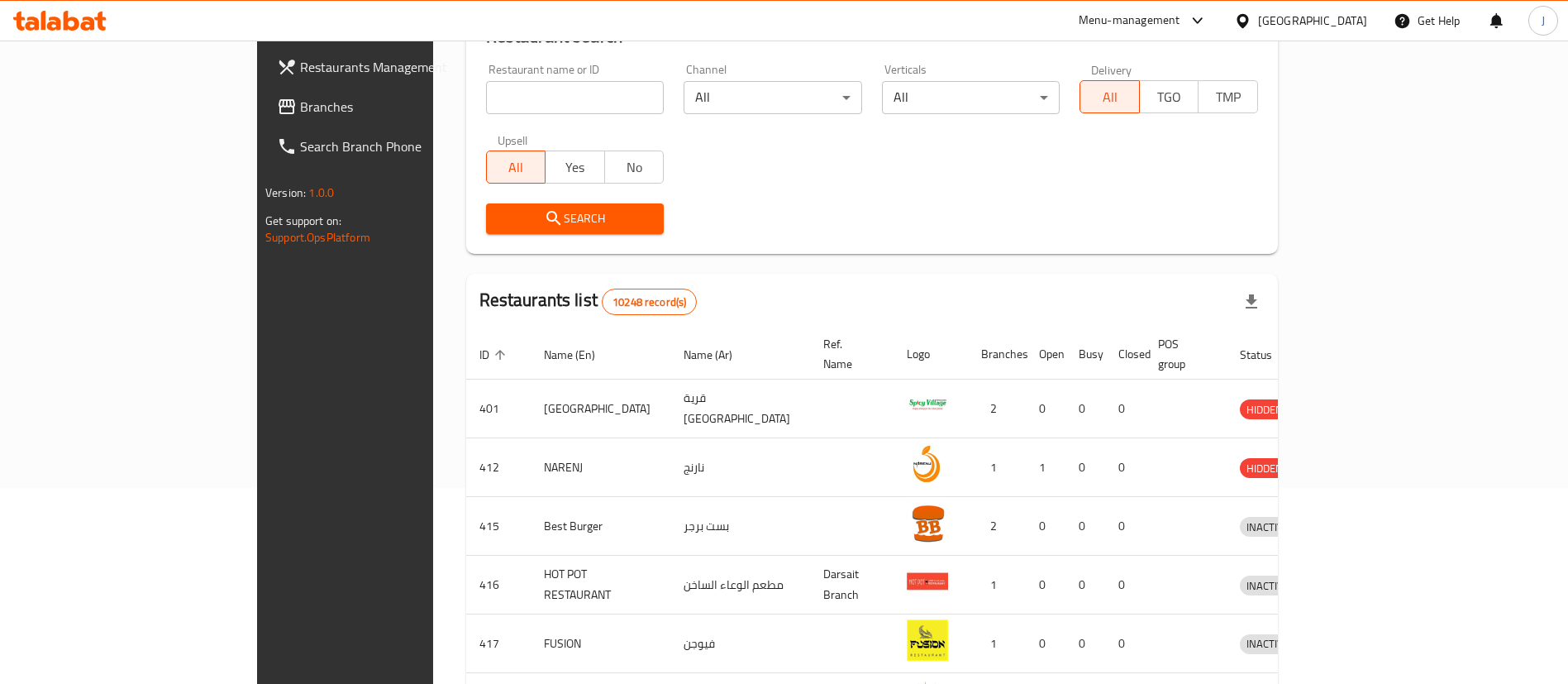
scroll to position [124, 0]
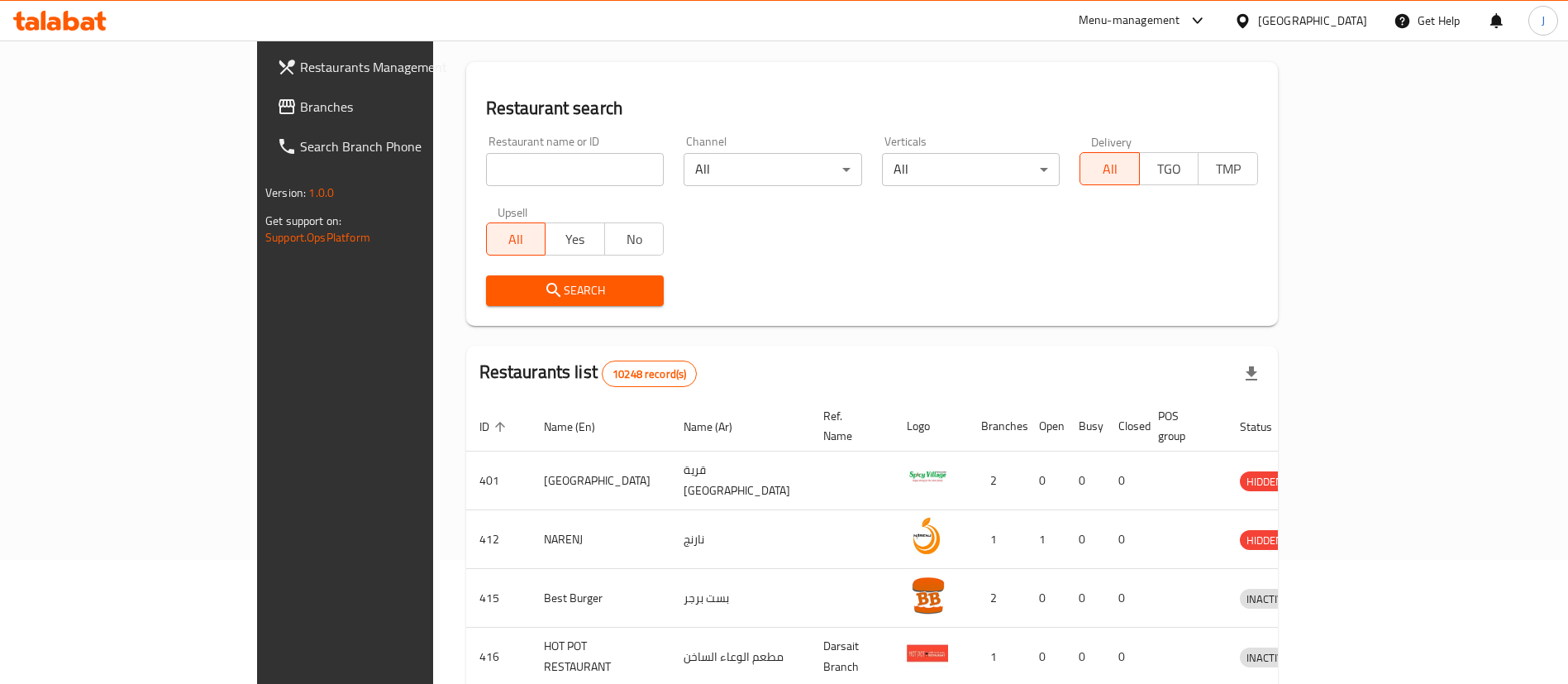
click at [300, 115] on span "Branches" at bounding box center [403, 107] width 206 height 20
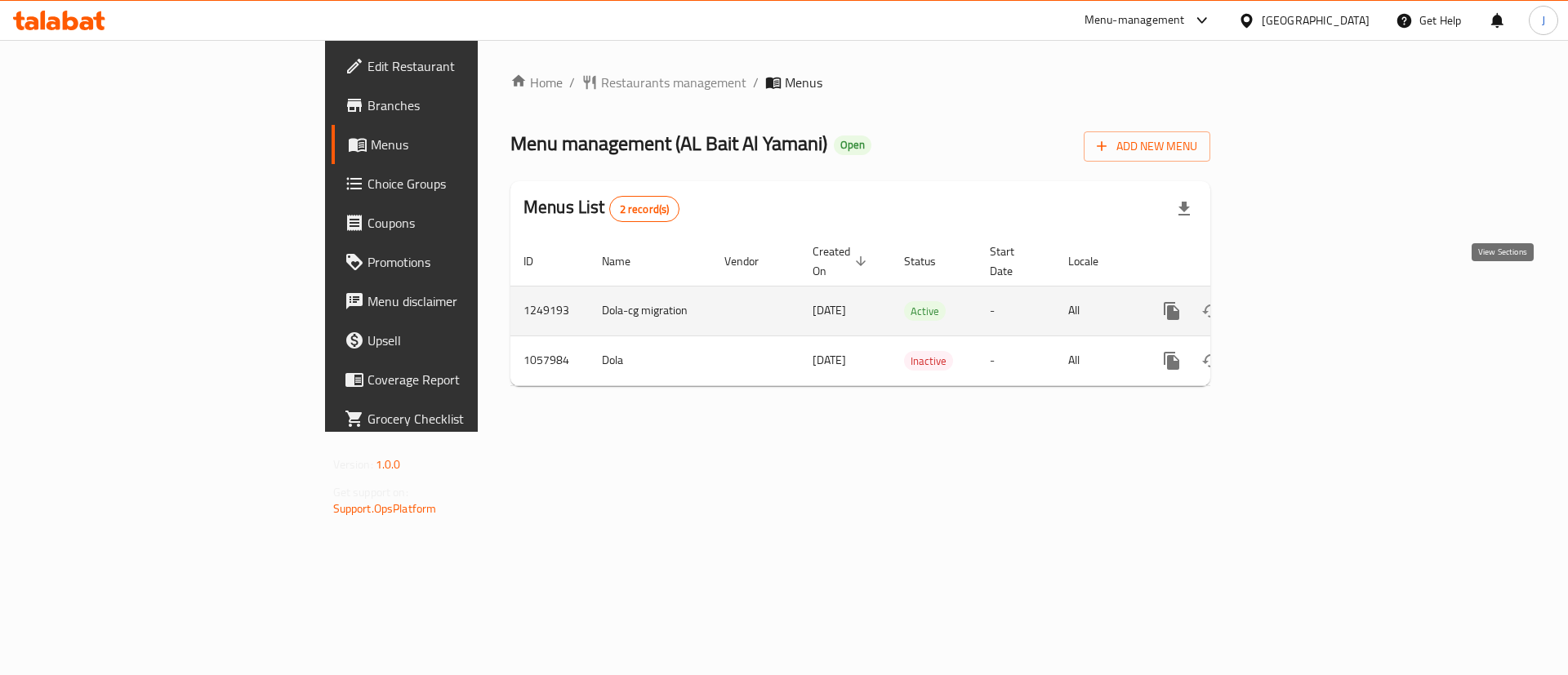
click at [1299, 301] on icon "enhanced table" at bounding box center [1289, 310] width 20 height 20
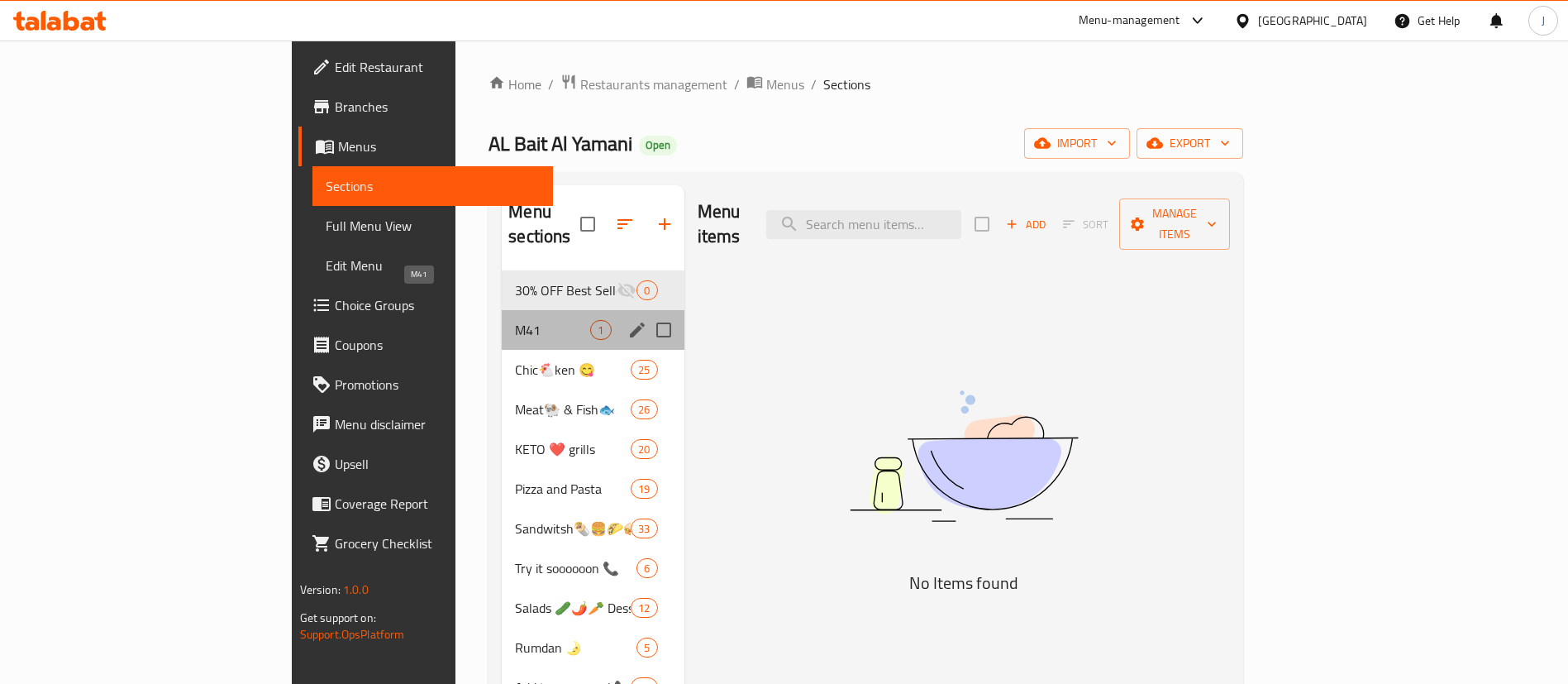
click at [515, 320] on span "M41" at bounding box center [553, 330] width 75 height 20
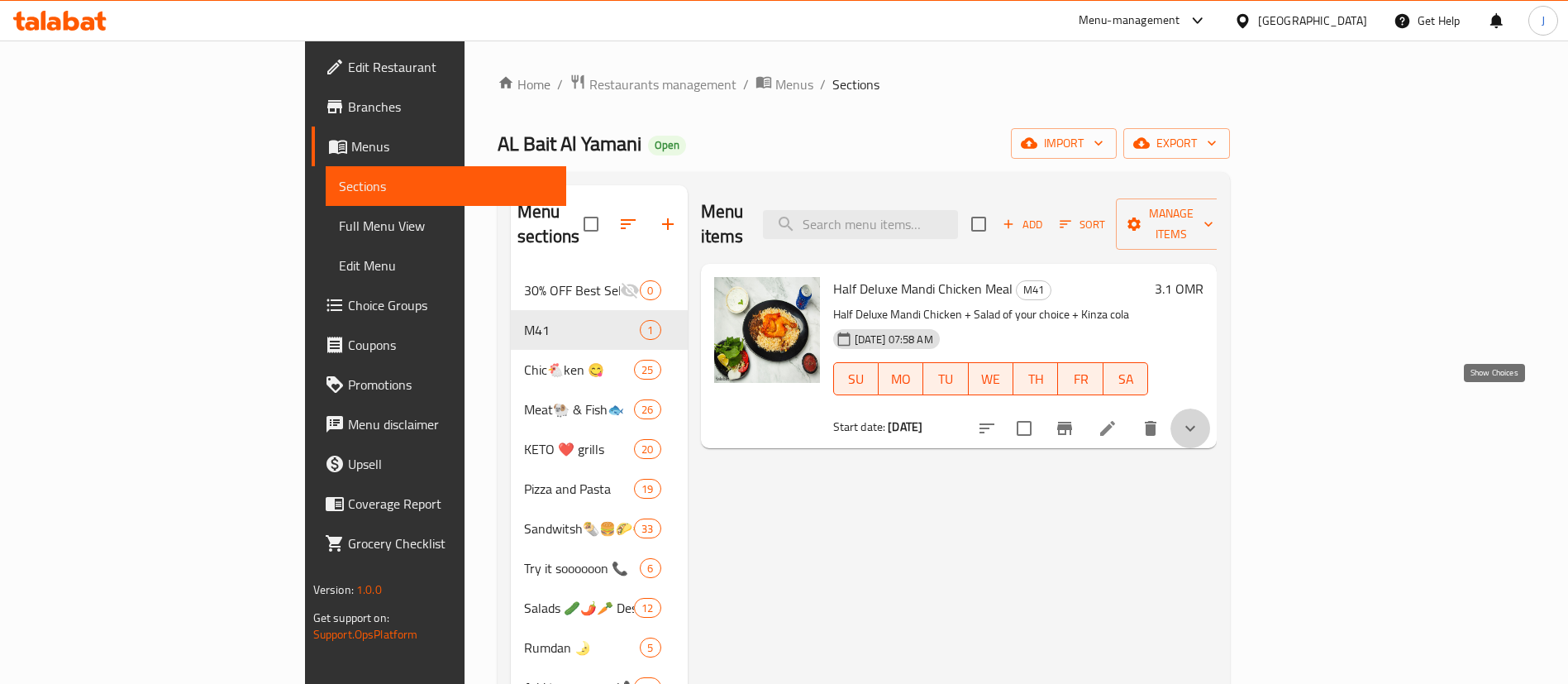
click at [1201, 418] on icon "show more" at bounding box center [1190, 428] width 20 height 20
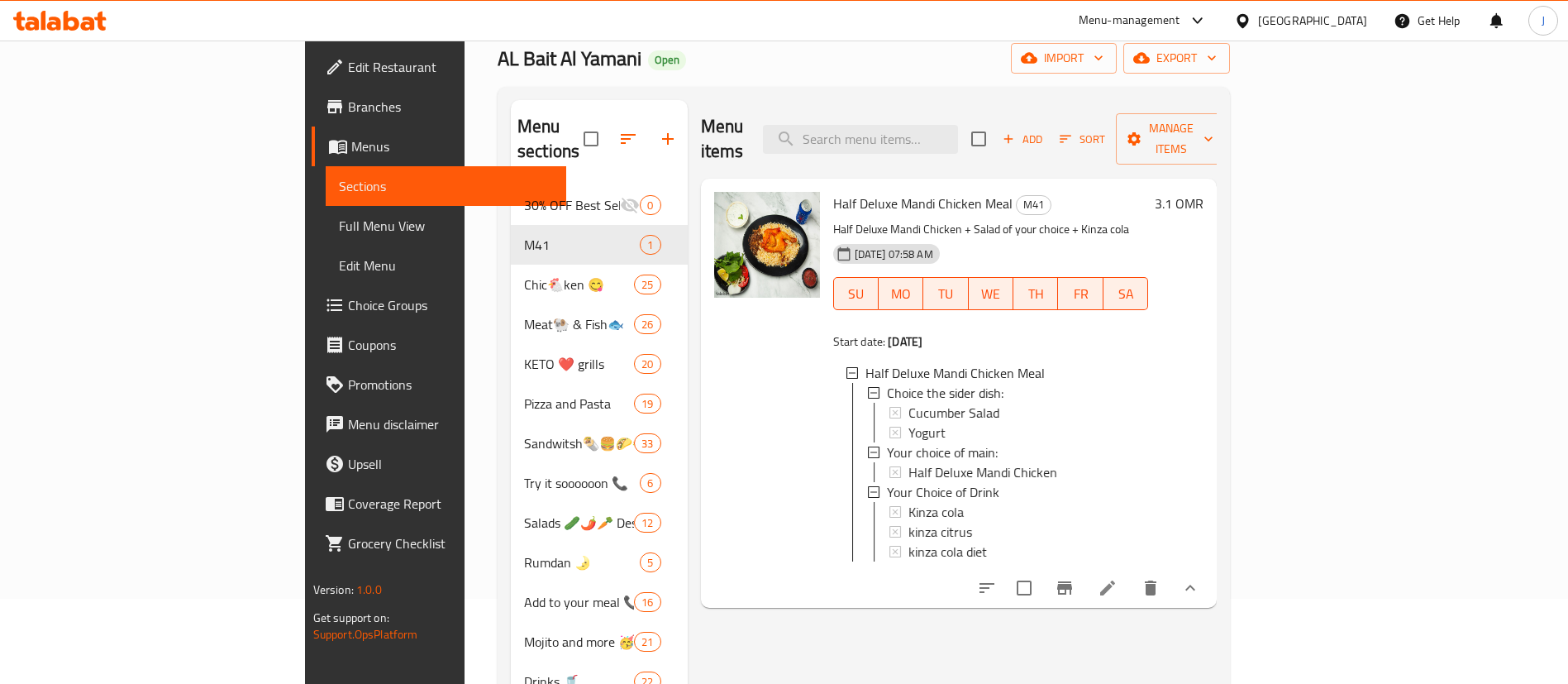
scroll to position [124, 0]
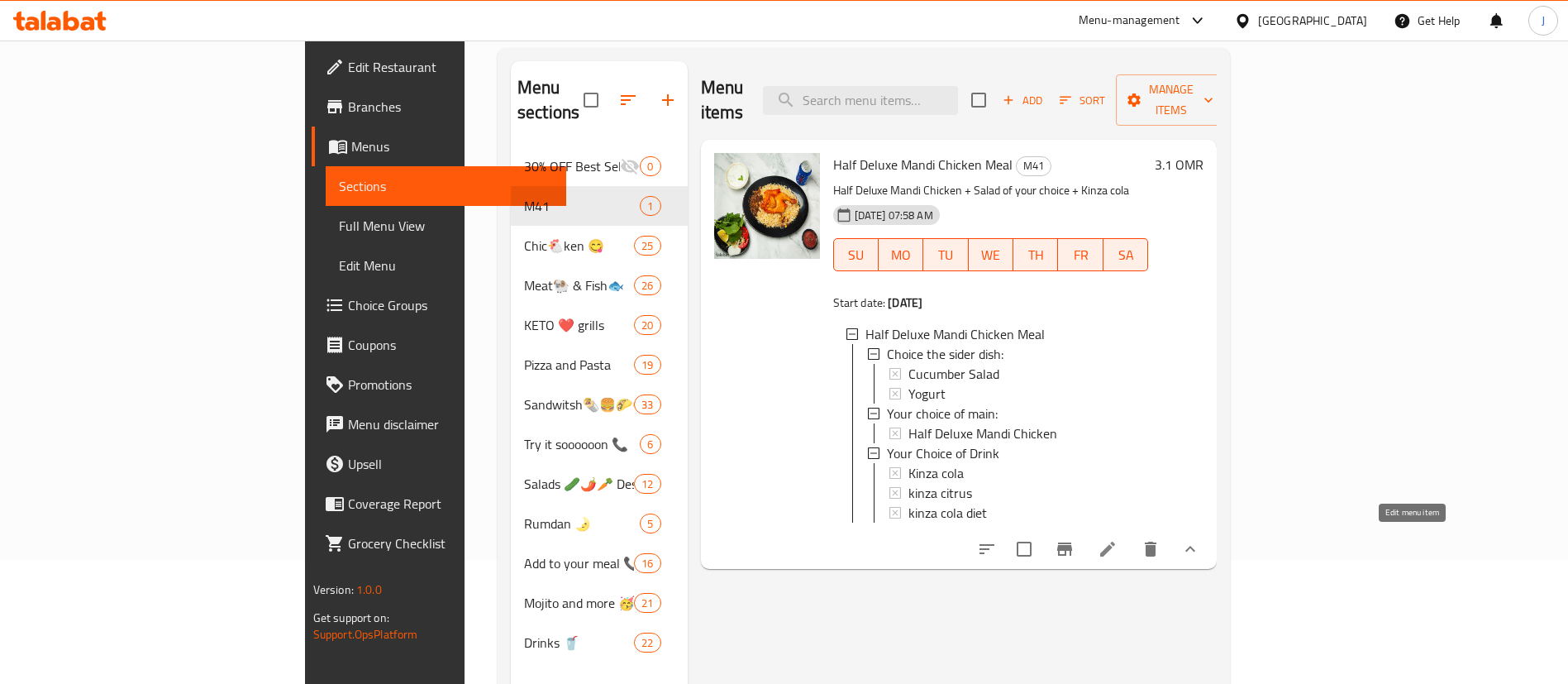
click at [1118, 546] on icon at bounding box center [1108, 549] width 20 height 20
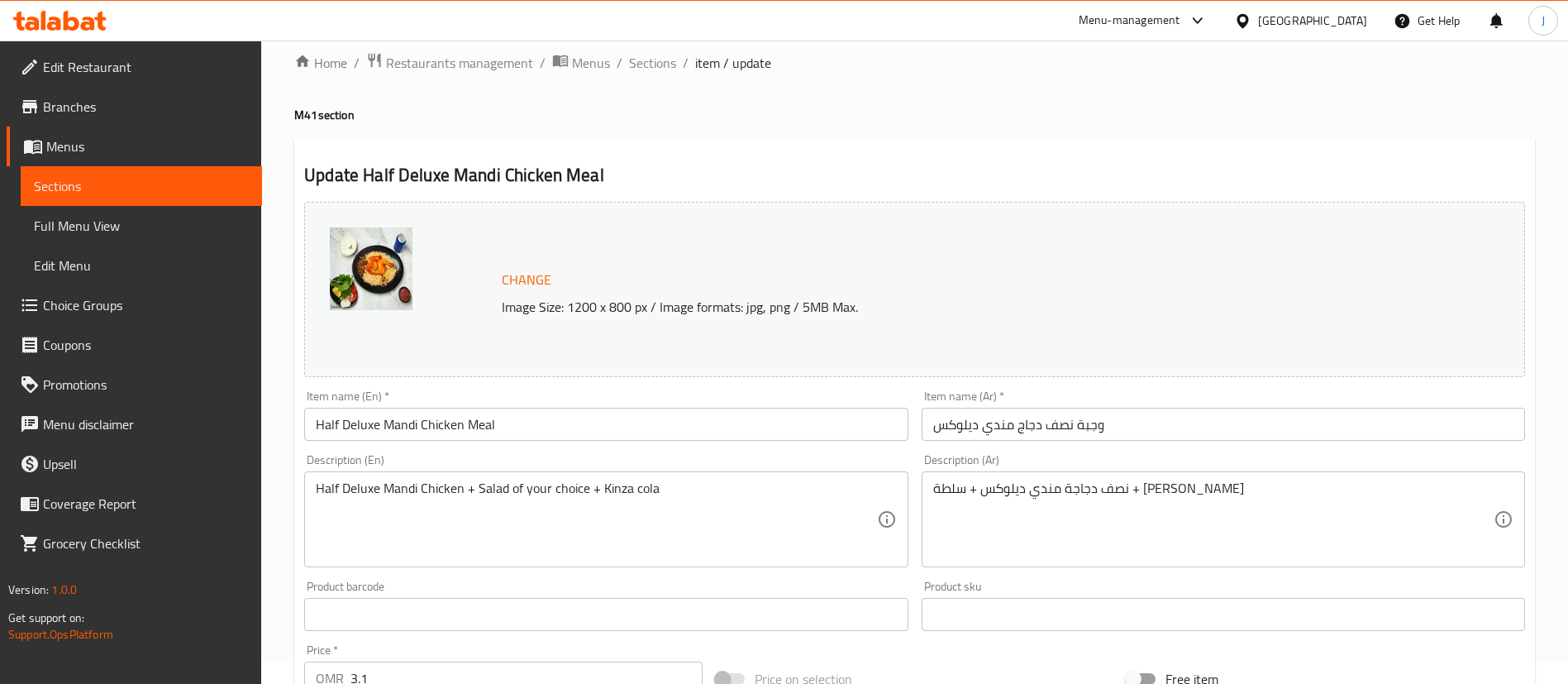
scroll to position [671, 0]
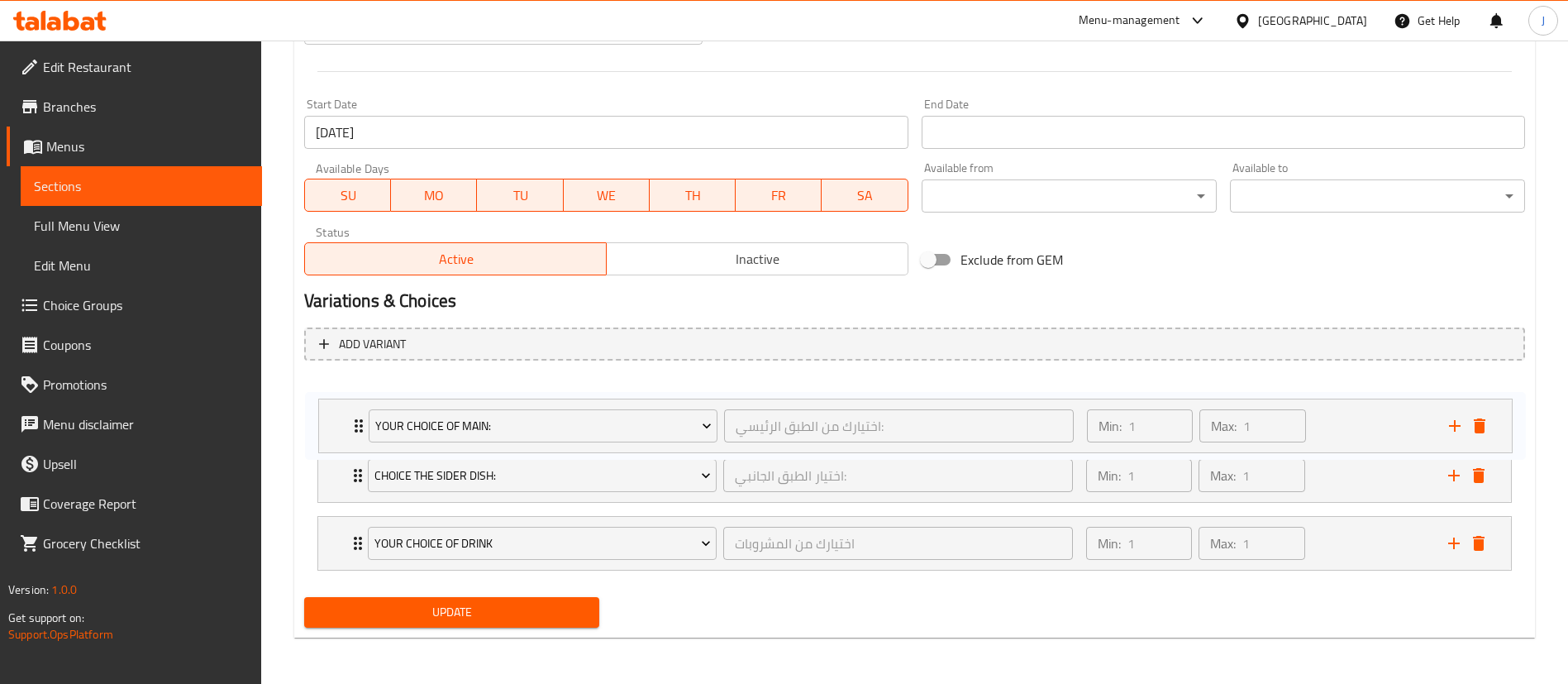
drag, startPoint x: 328, startPoint y: 480, endPoint x: 328, endPoint y: 422, distance: 58.0
click at [328, 422] on div "Choice the sider dish: اختيار الطبق الجانبي: ​ Min: 1 ​ Max: 1 ​ Cucumber Salad…" at bounding box center [914, 476] width 1221 height 204
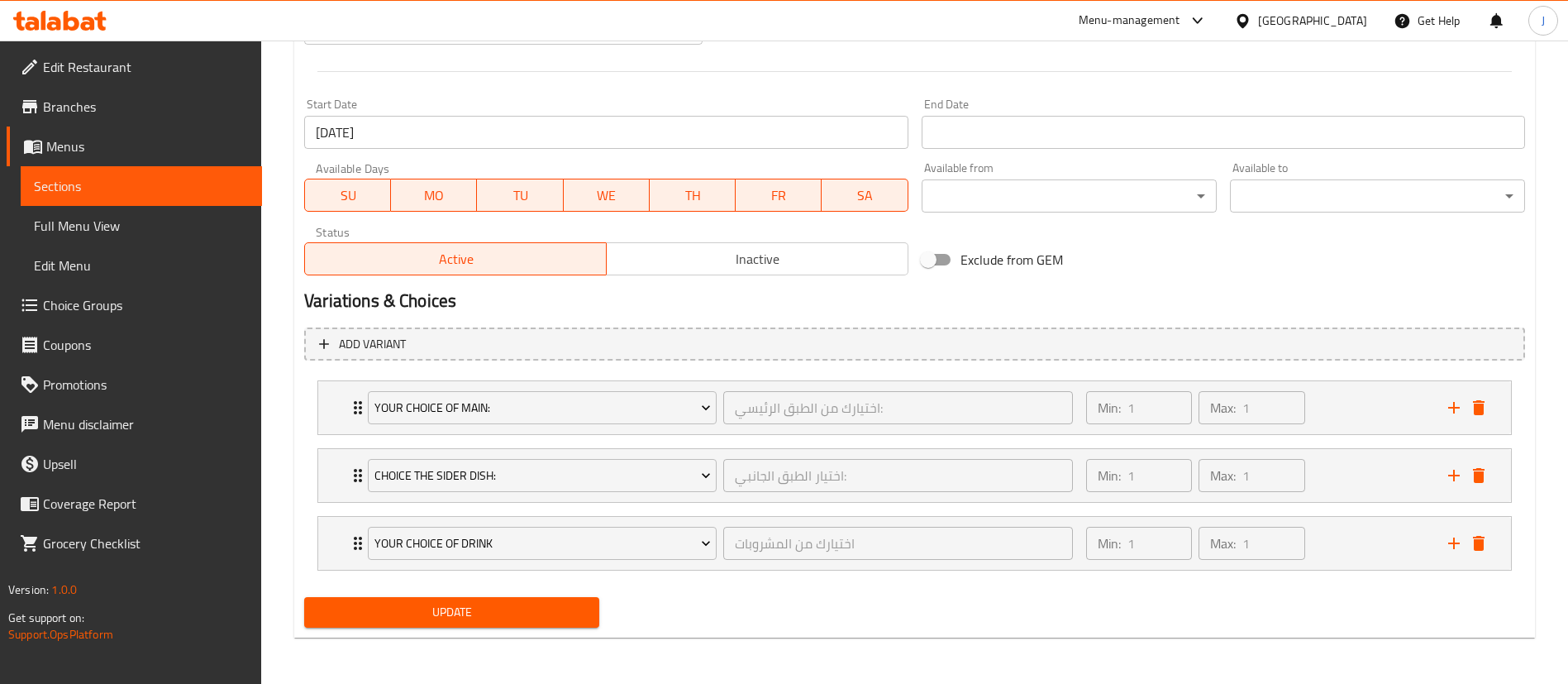
click at [499, 611] on span "Update" at bounding box center [451, 612] width 268 height 20
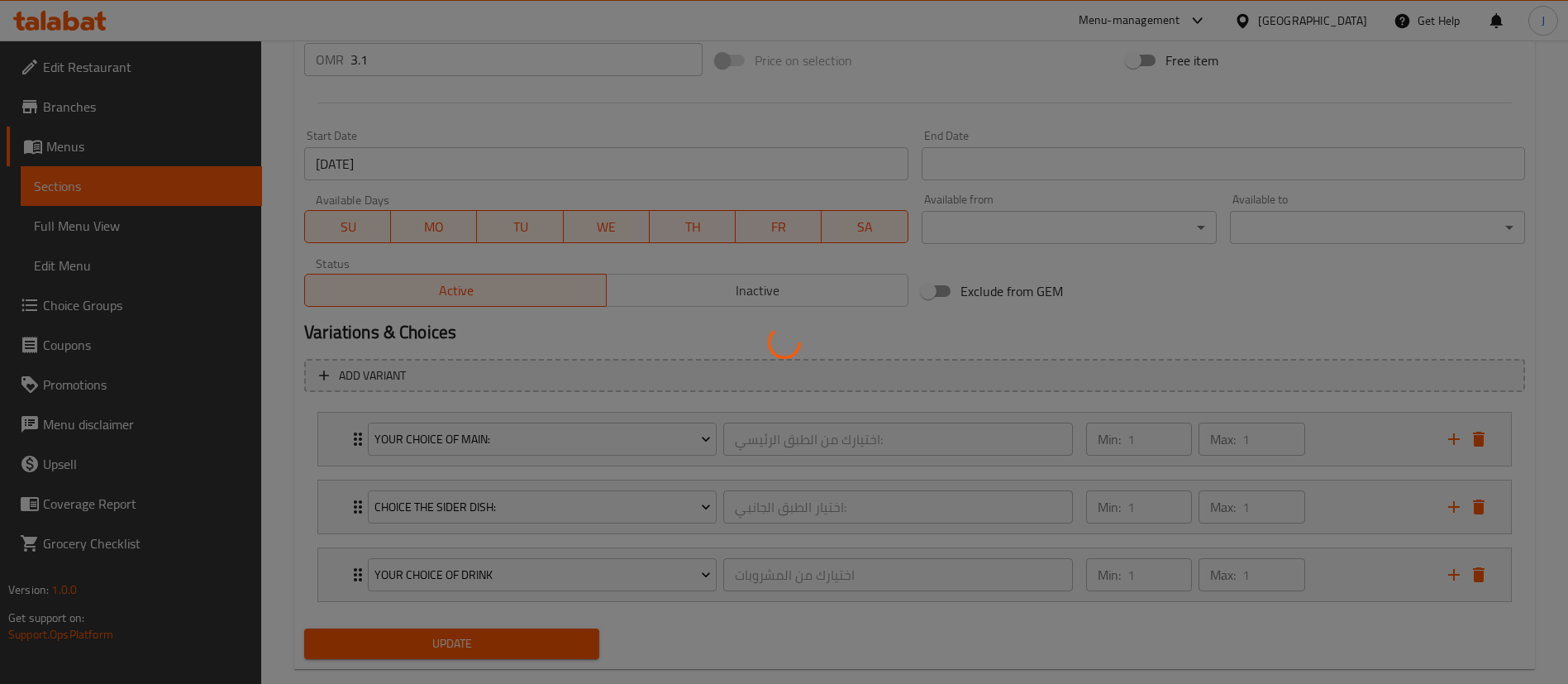
scroll to position [0, 0]
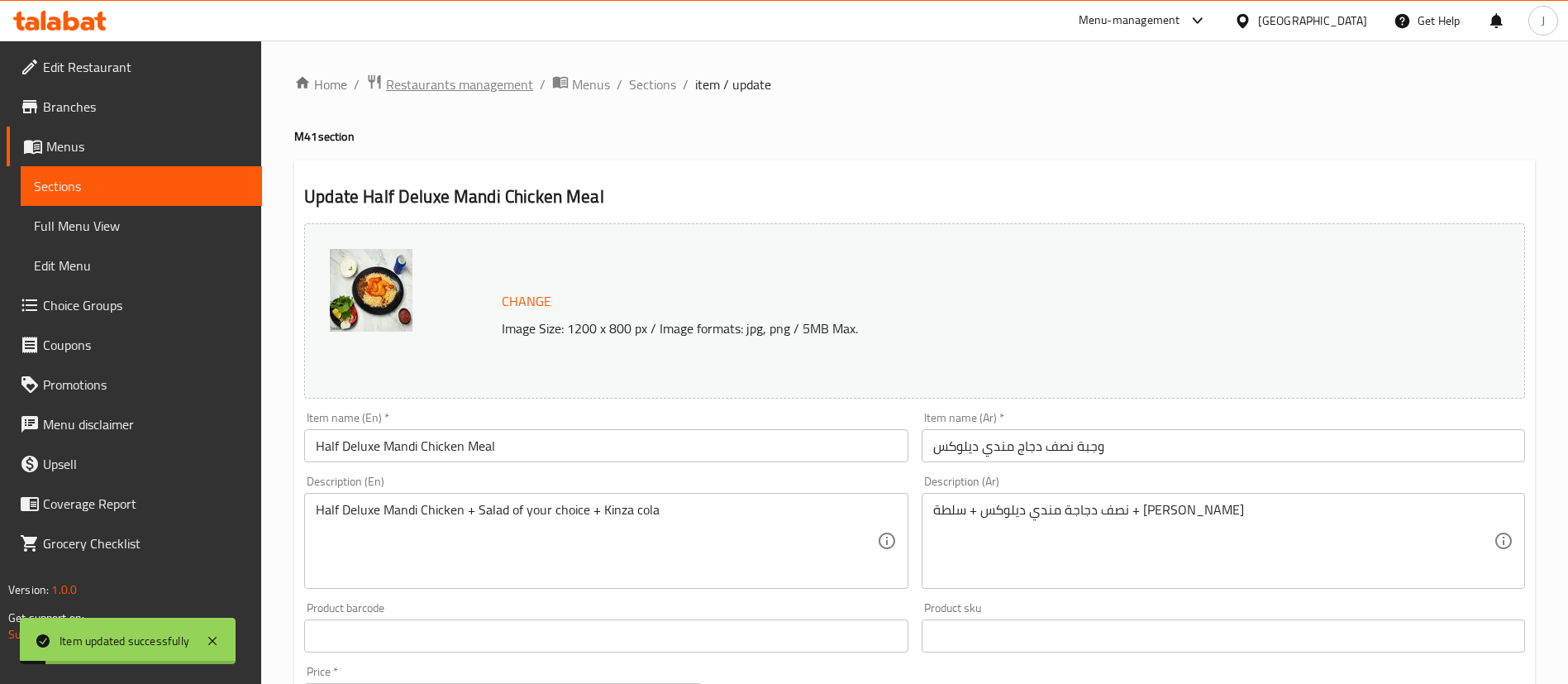
click at [463, 90] on span "Restaurants management" at bounding box center [460, 84] width 147 height 20
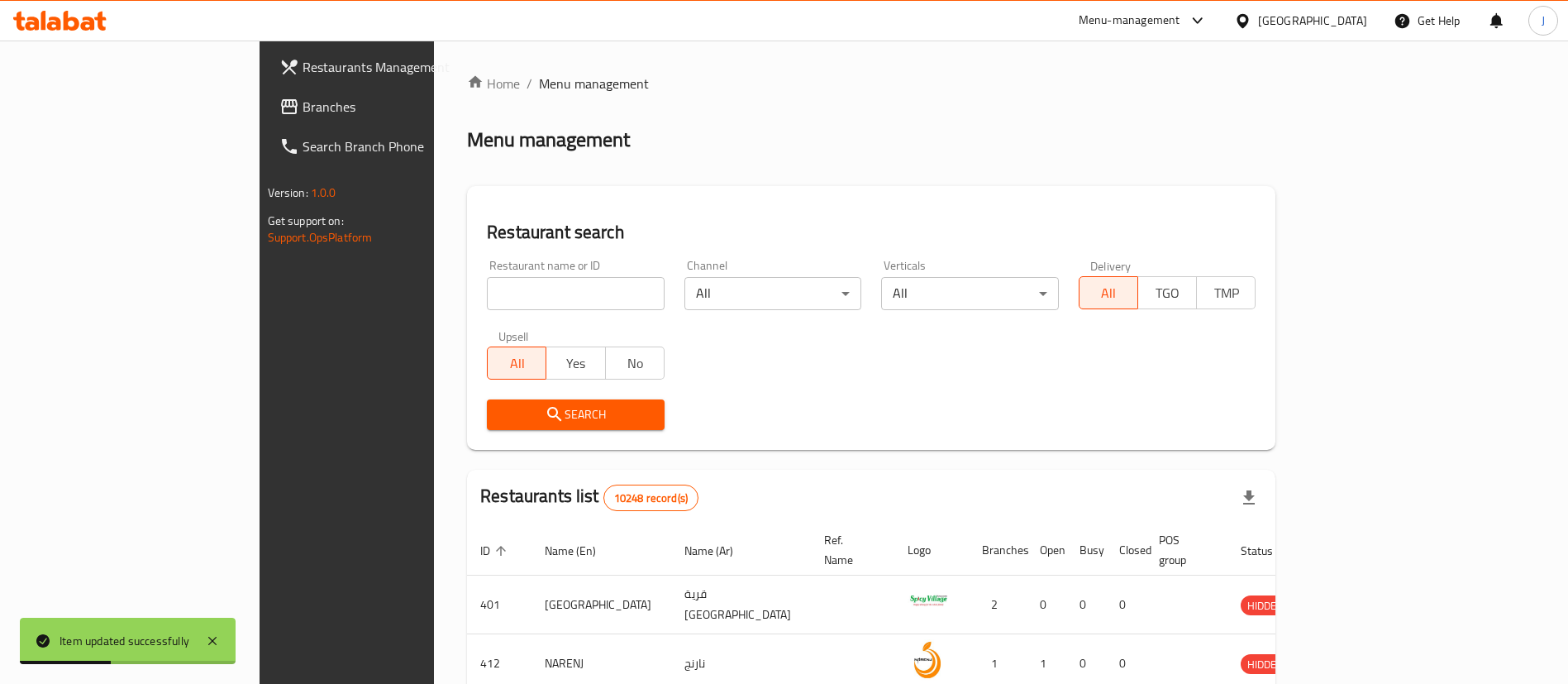
click at [486, 290] on input "search" at bounding box center [575, 293] width 178 height 33
paste input "20637"
type input "20637"
click button "Search" at bounding box center [575, 415] width 178 height 31
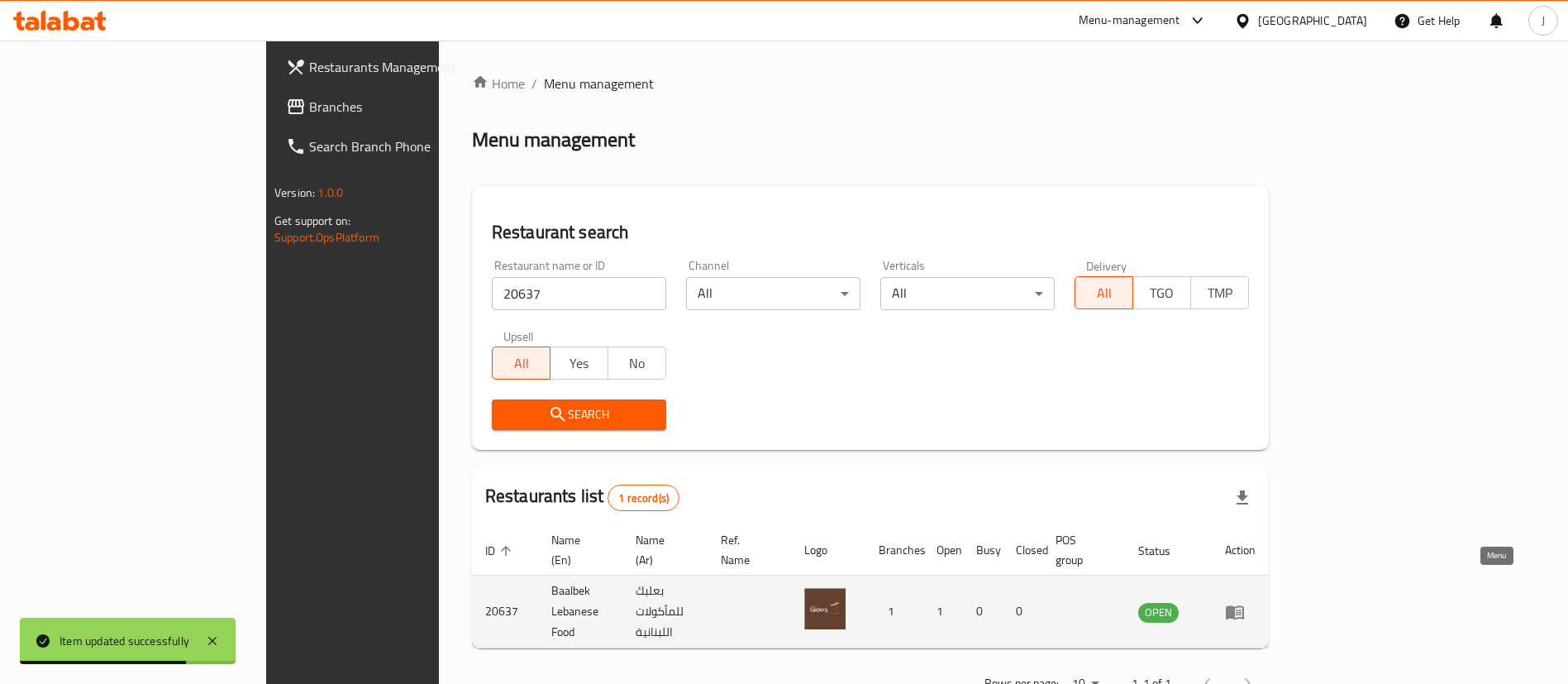
click at [1245, 602] on icon "enhanced table" at bounding box center [1234, 612] width 20 height 20
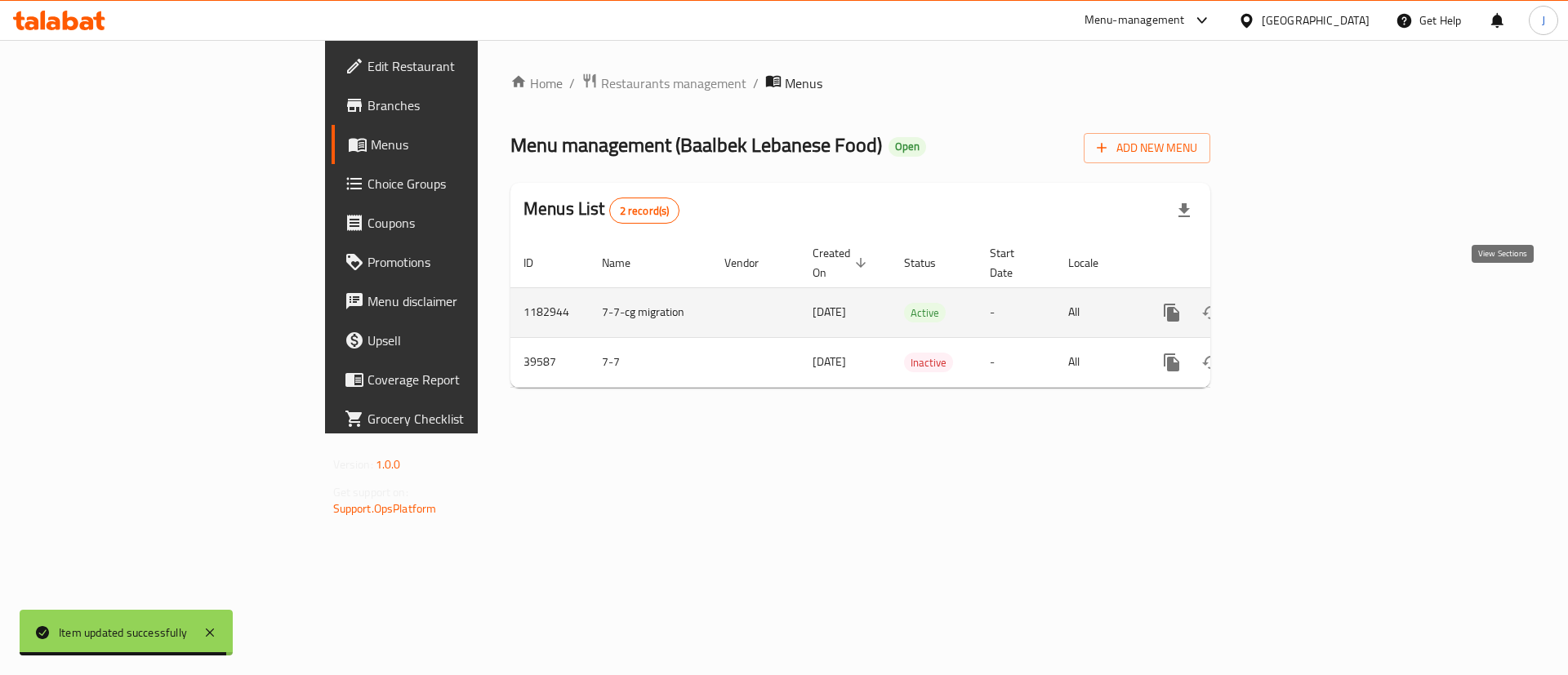
click at [1299, 303] on icon "enhanced table" at bounding box center [1289, 312] width 20 height 20
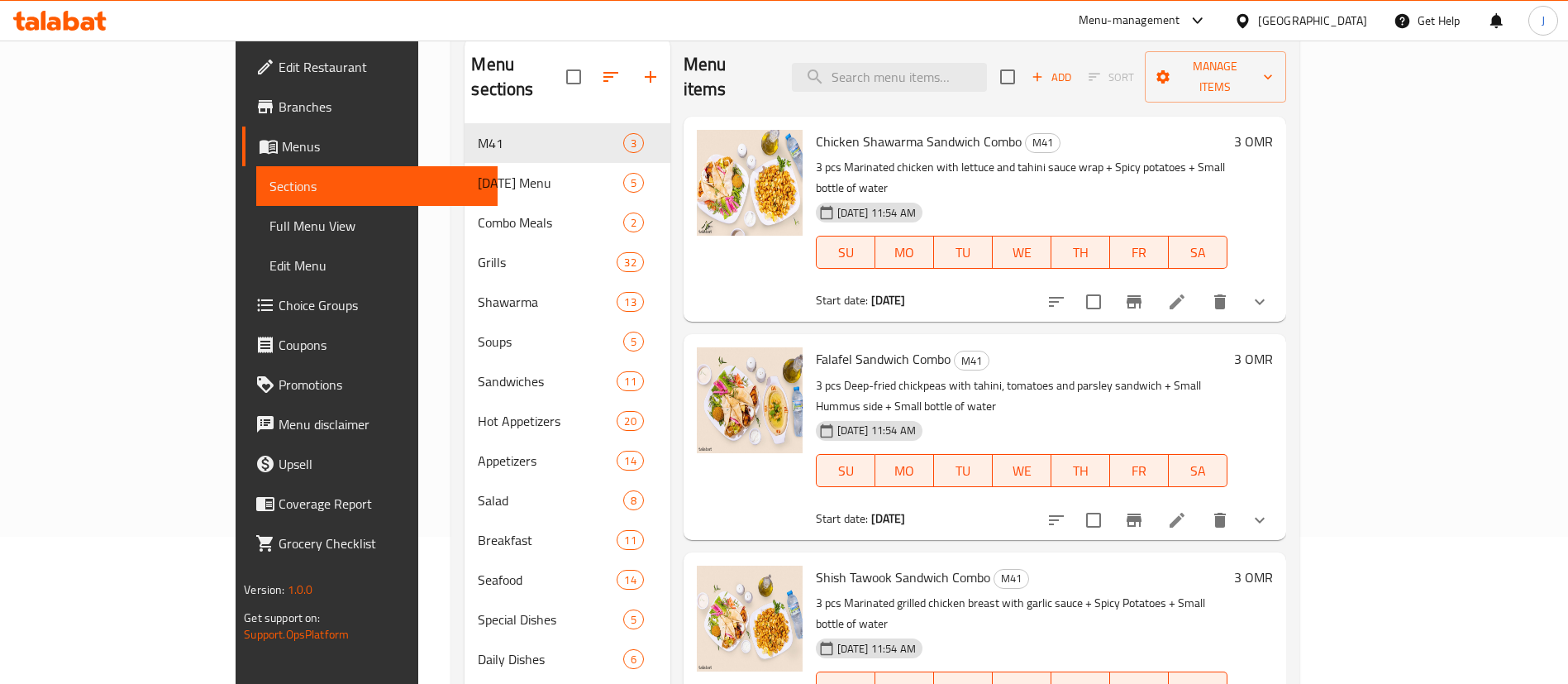
scroll to position [124, 0]
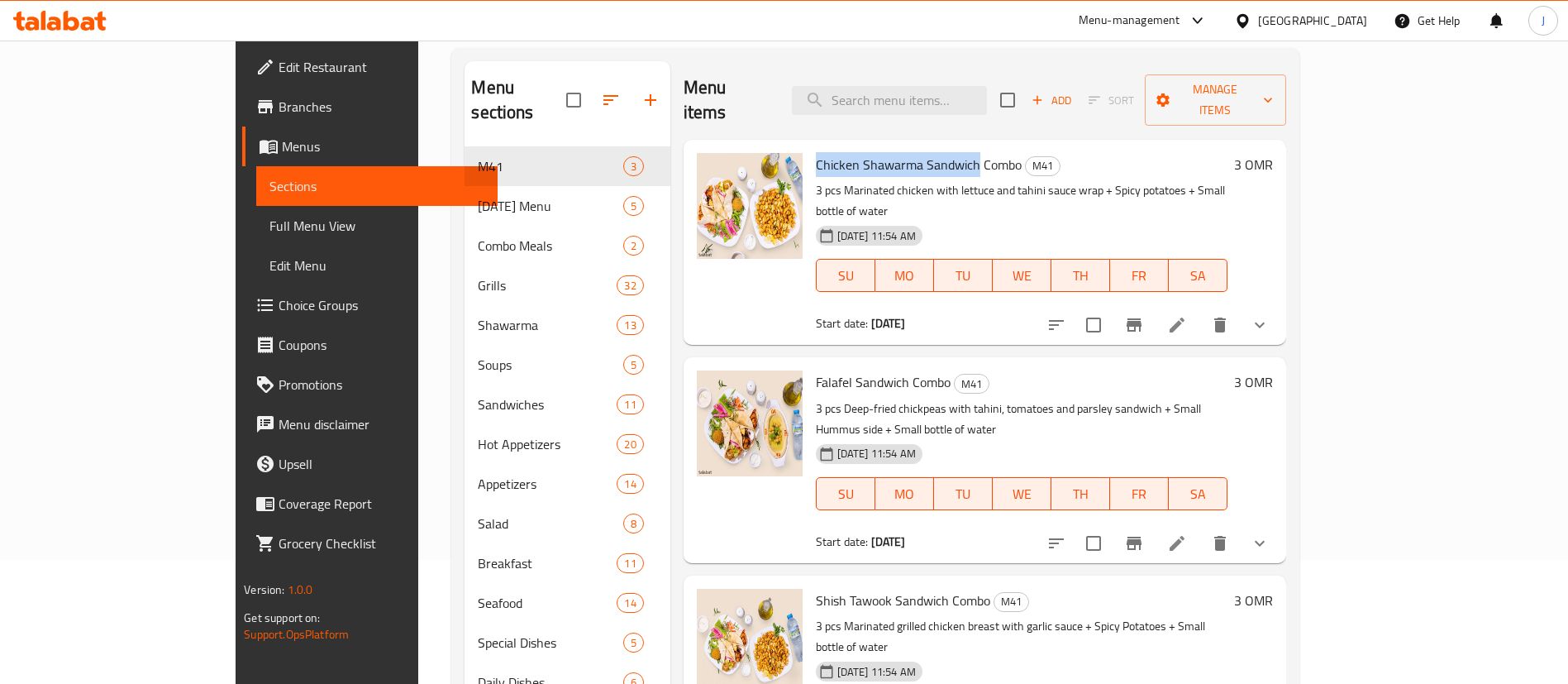
drag, startPoint x: 758, startPoint y: 139, endPoint x: 919, endPoint y: 139, distance: 161.0
click at [919, 152] on span "Chicken Shawarma Sandwich Combo" at bounding box center [919, 165] width 206 height 25
copy span "Chicken Shawarma Sandwich"
click at [910, 180] on p "3 pcs Marinated chicken with lettuce and tahini sauce wrap + Spicy potatoes + S…" at bounding box center [1022, 200] width 411 height 41
drag, startPoint x: 849, startPoint y: 340, endPoint x: 751, endPoint y: 340, distance: 98.0
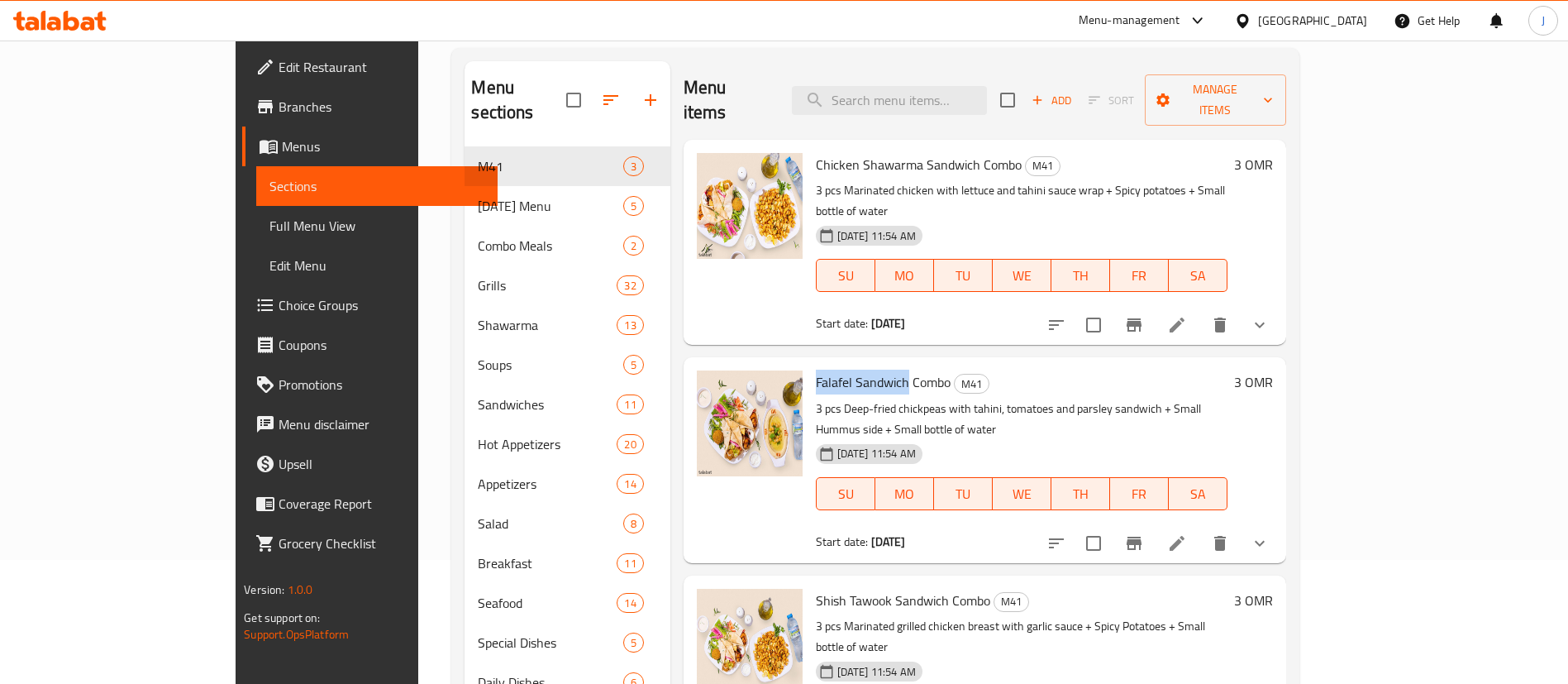
click at [809, 364] on div "Falafel Sandwich Combo M41 3 pcs Deep-fried chickpeas with tahini, tomatoes and…" at bounding box center [1022, 459] width 425 height 191
copy span "Falafel Sandwich"
click at [864, 152] on span "Chicken Shawarma Sandwich Combo" at bounding box center [919, 165] width 206 height 25
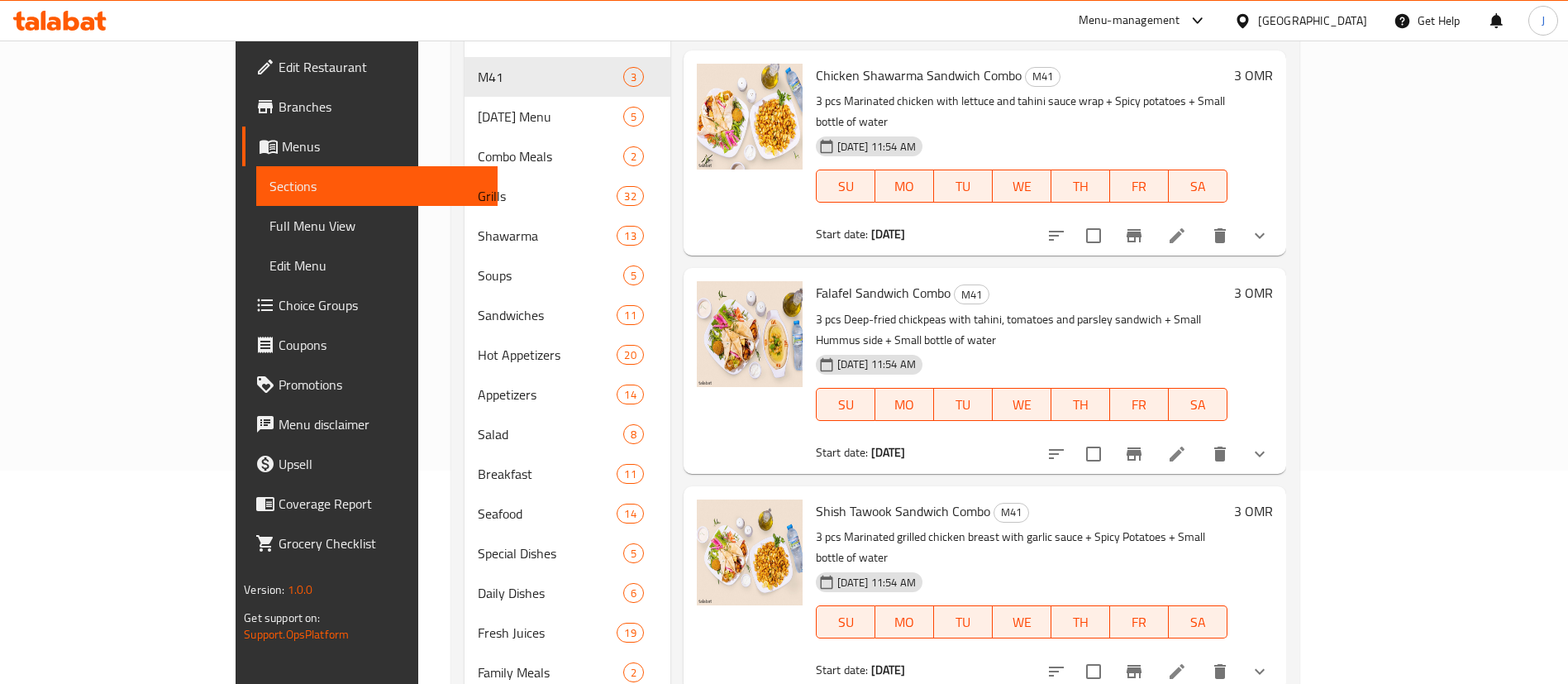
scroll to position [248, 0]
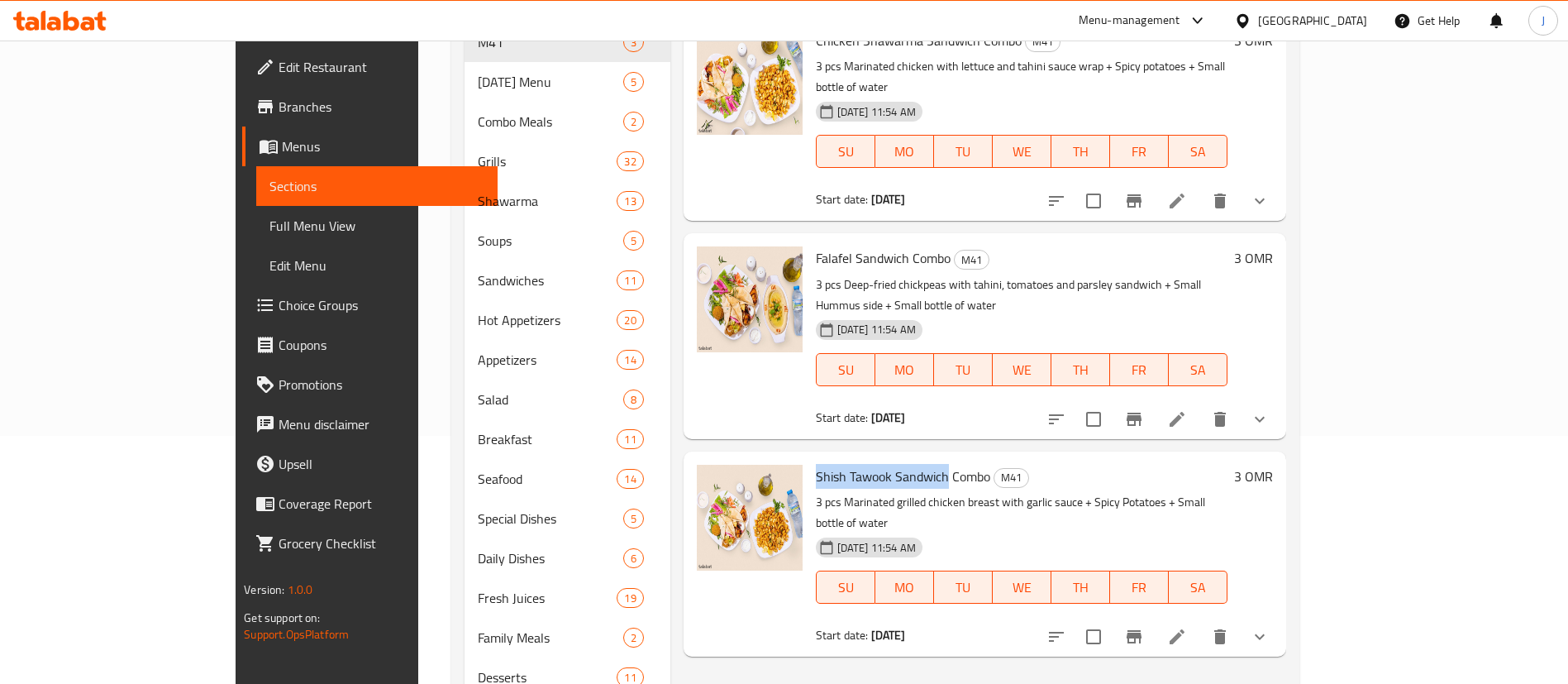
drag, startPoint x: 887, startPoint y: 415, endPoint x: 747, endPoint y: 387, distance: 142.8
click at [747, 458] on div "Shish Tawook Sandwich Combo M41 3 pcs Marinated grilled chicken breast with gar…" at bounding box center [984, 553] width 589 height 191
copy div "Shish Tawook Sandwich"
click at [972, 314] on div "[DATE] 11:54 AM SU MO TU WE TH FR SA" at bounding box center [1022, 358] width 425 height 89
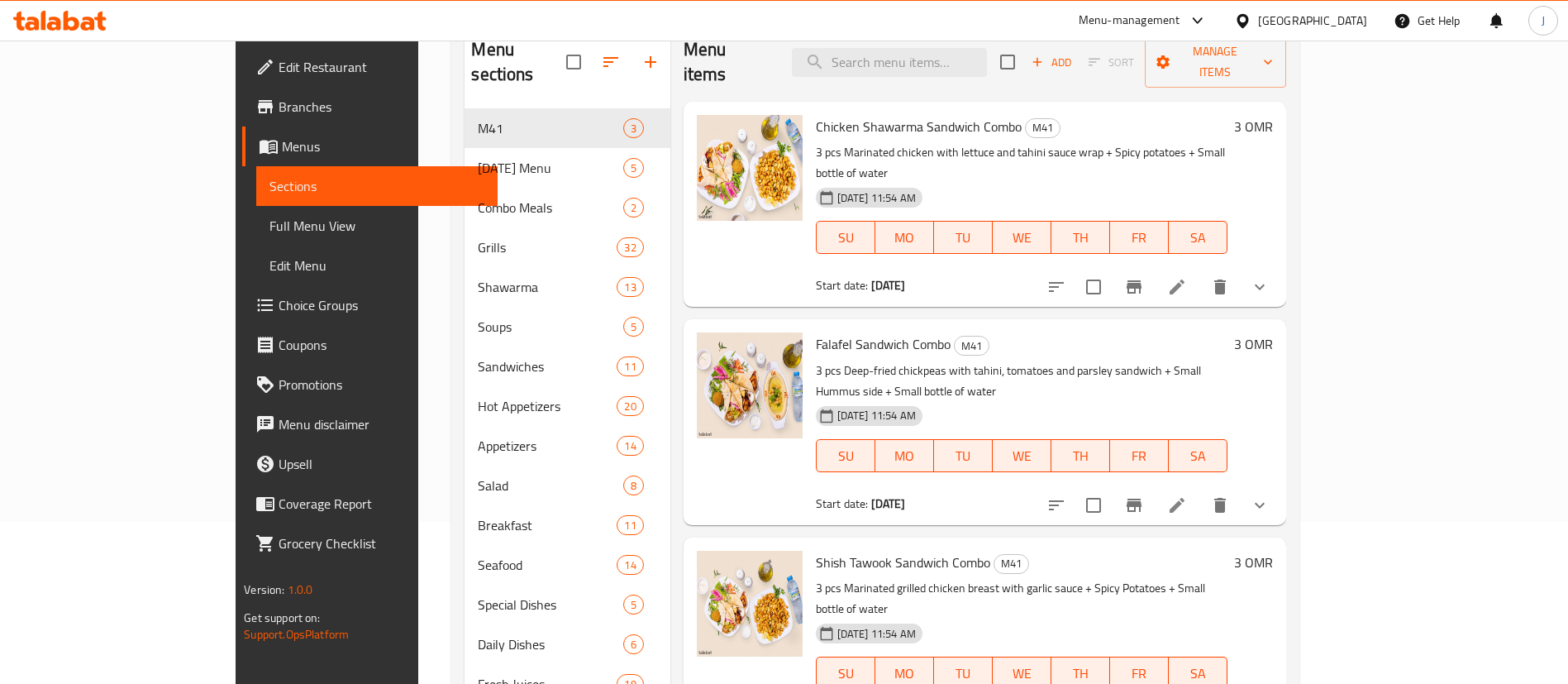
scroll to position [124, 0]
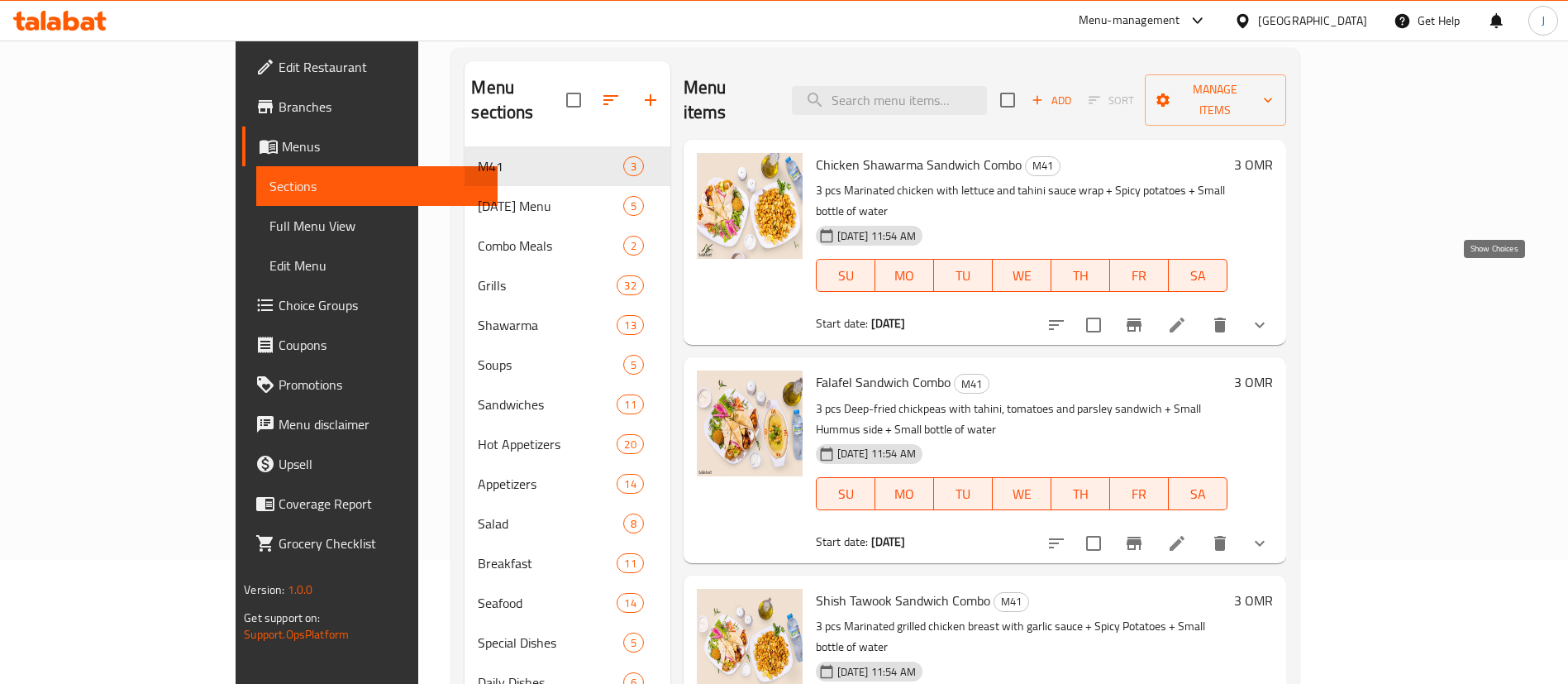
click at [1270, 316] on icon "show more" at bounding box center [1259, 325] width 20 height 20
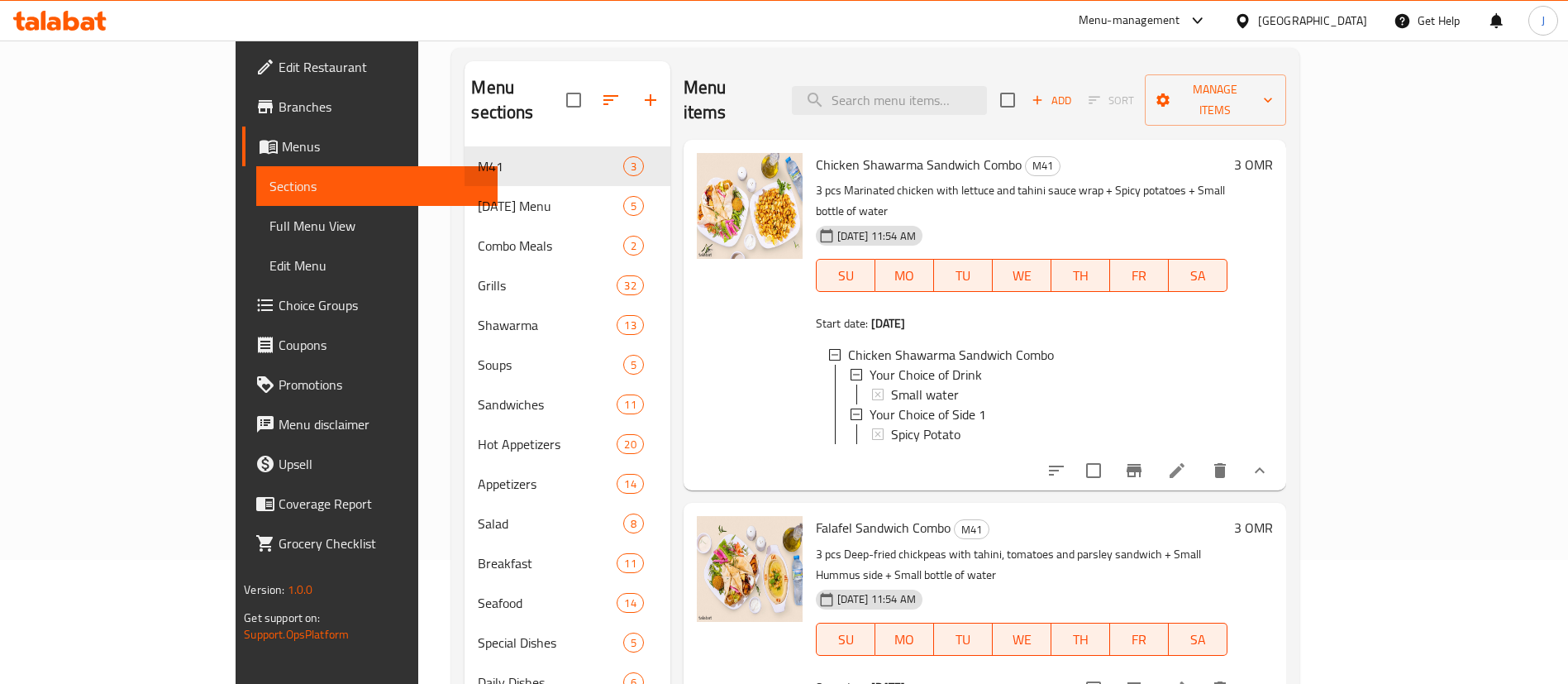
click at [279, 310] on span "Choice Groups" at bounding box center [382, 305] width 206 height 20
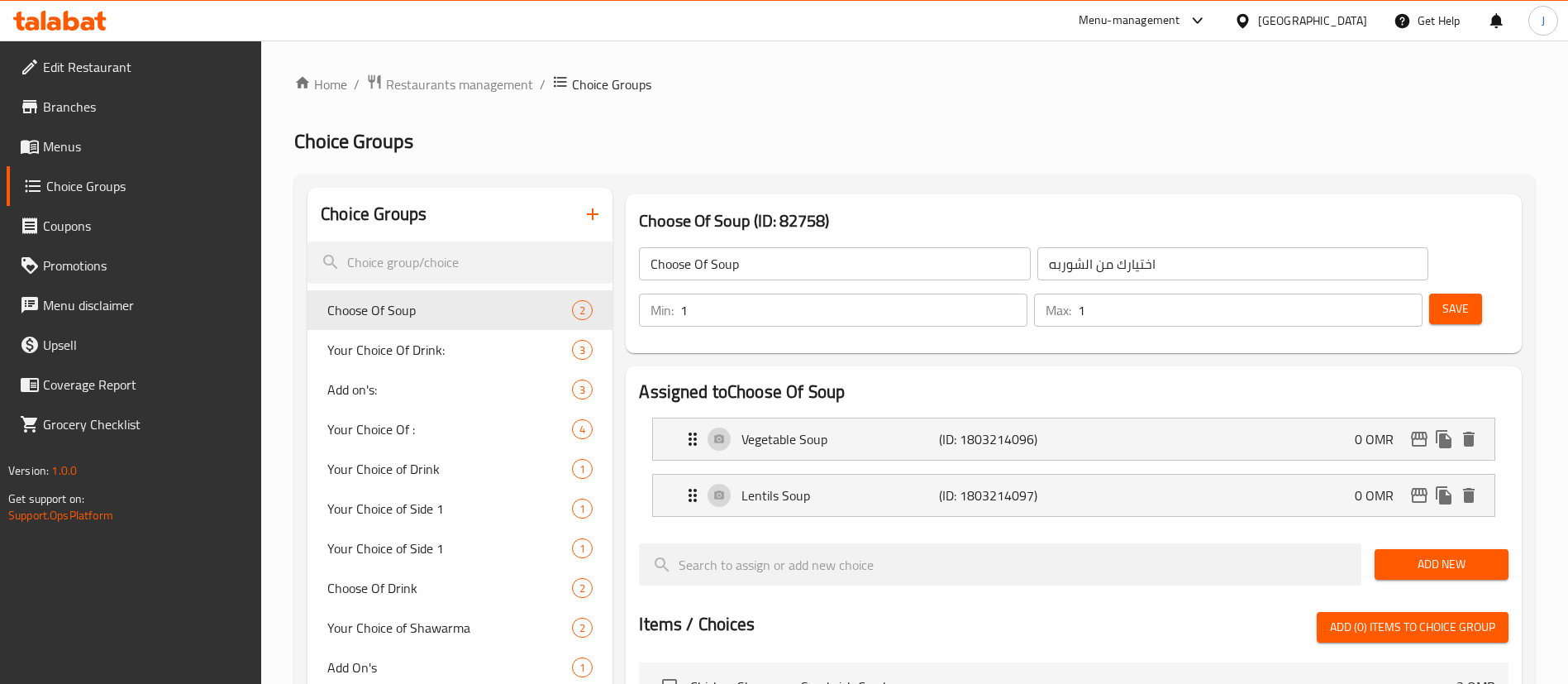
click at [587, 215] on icon "button" at bounding box center [592, 214] width 20 height 20
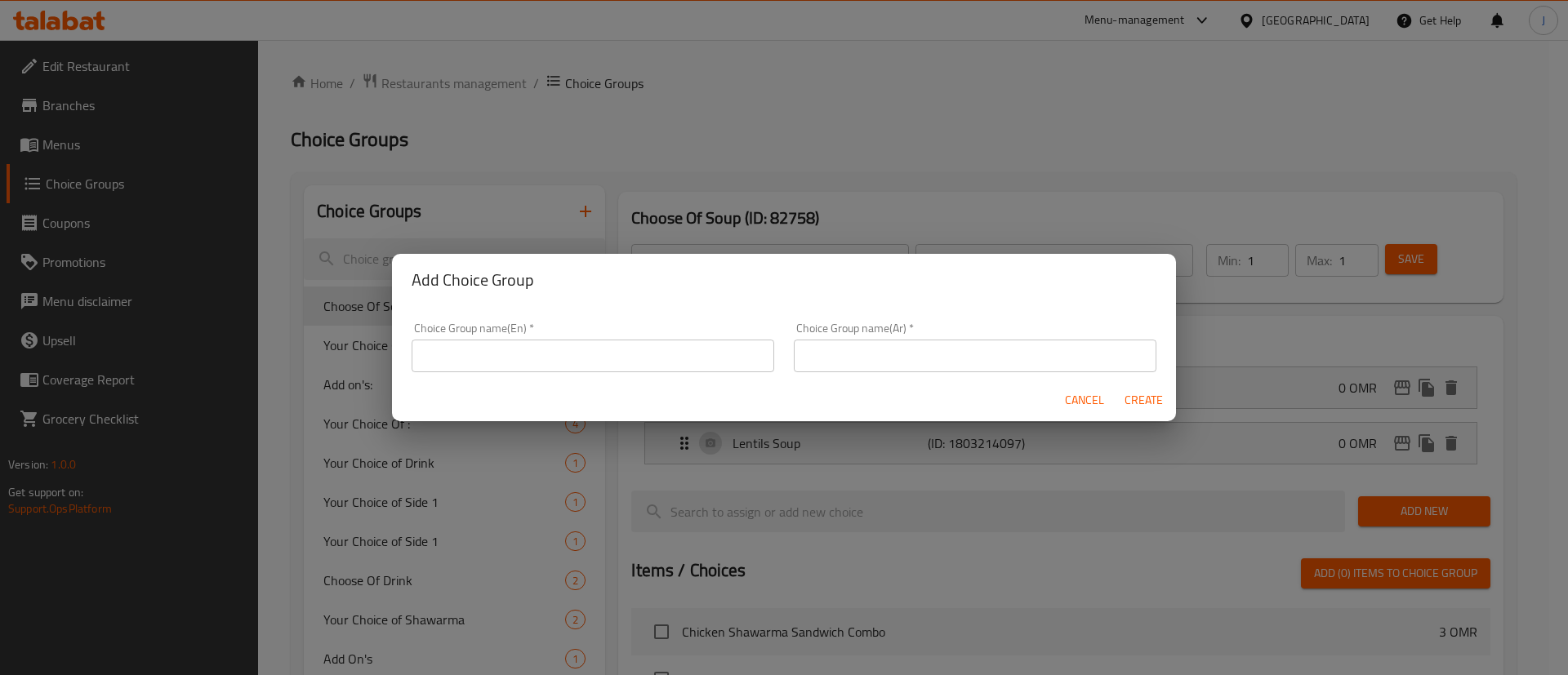
click at [527, 352] on input "text" at bounding box center [593, 356] width 363 height 32
type input "Your choice of main:"
click at [820, 354] on input "text" at bounding box center [975, 356] width 363 height 32
type input "اختيارك من الطبق الرئيسي:"
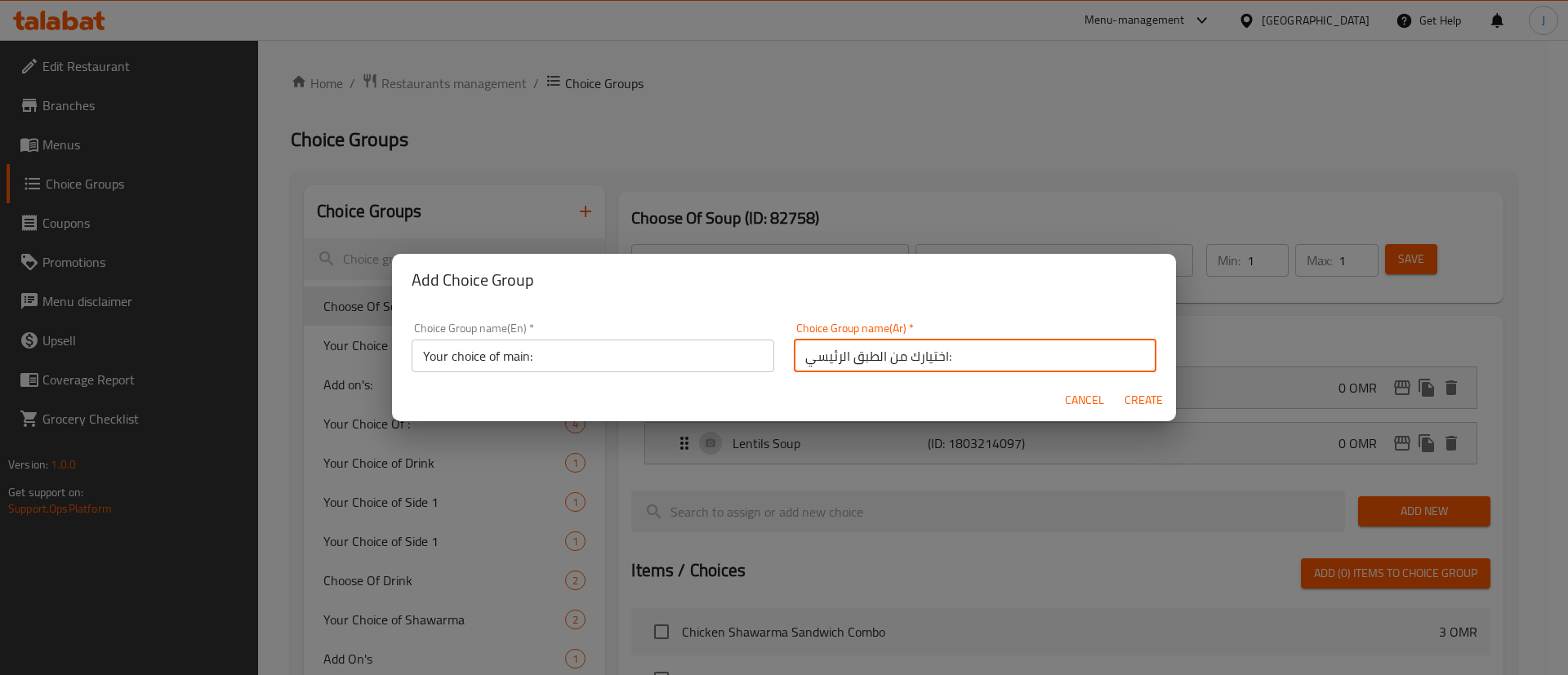
click at [1164, 399] on button "Create" at bounding box center [1143, 401] width 52 height 30
type input "Your choice of main:"
type input "اختيارك من الطبق الرئيسي:"
type input "0"
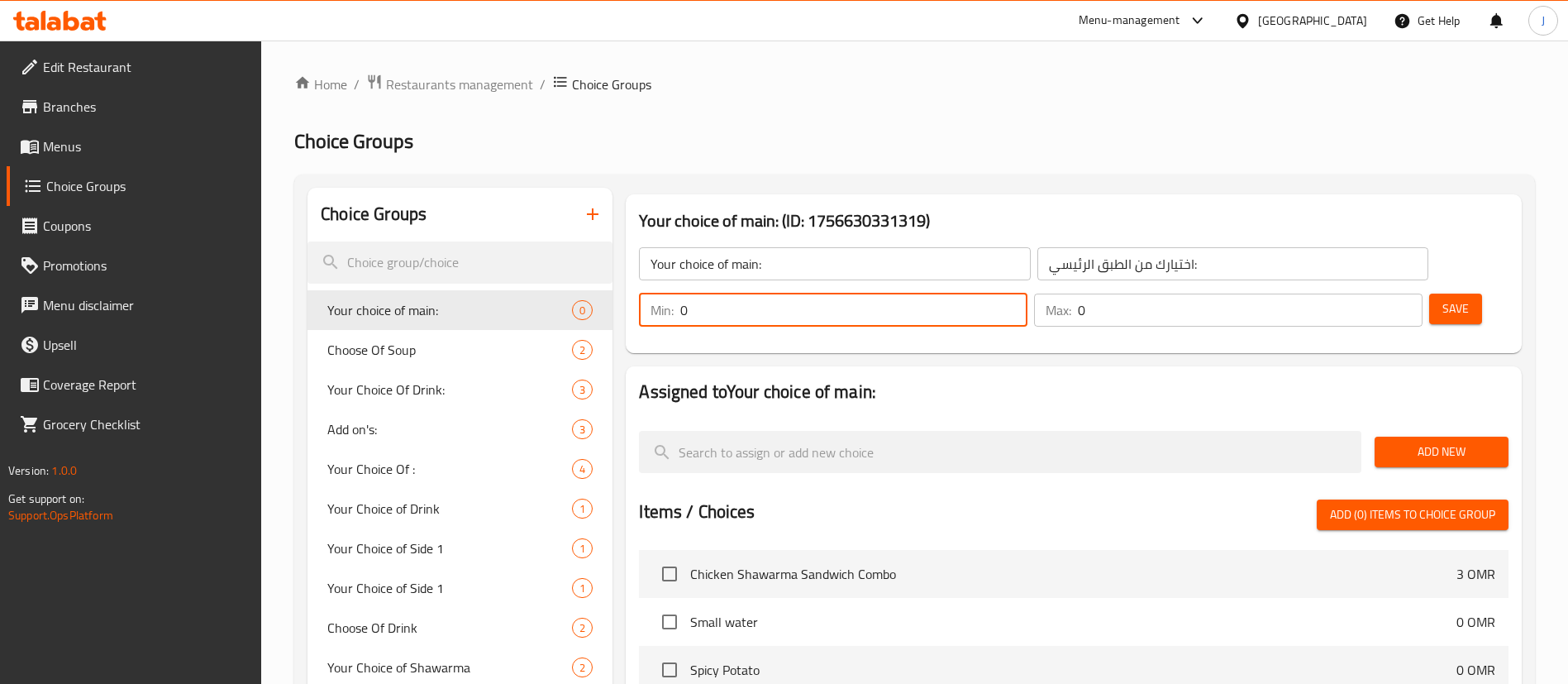
drag, startPoint x: 1277, startPoint y: 263, endPoint x: 1232, endPoint y: 266, distance: 45.1
click at [1028, 293] on div "Min: 0 ​" at bounding box center [834, 310] width 388 height 33
type input "1"
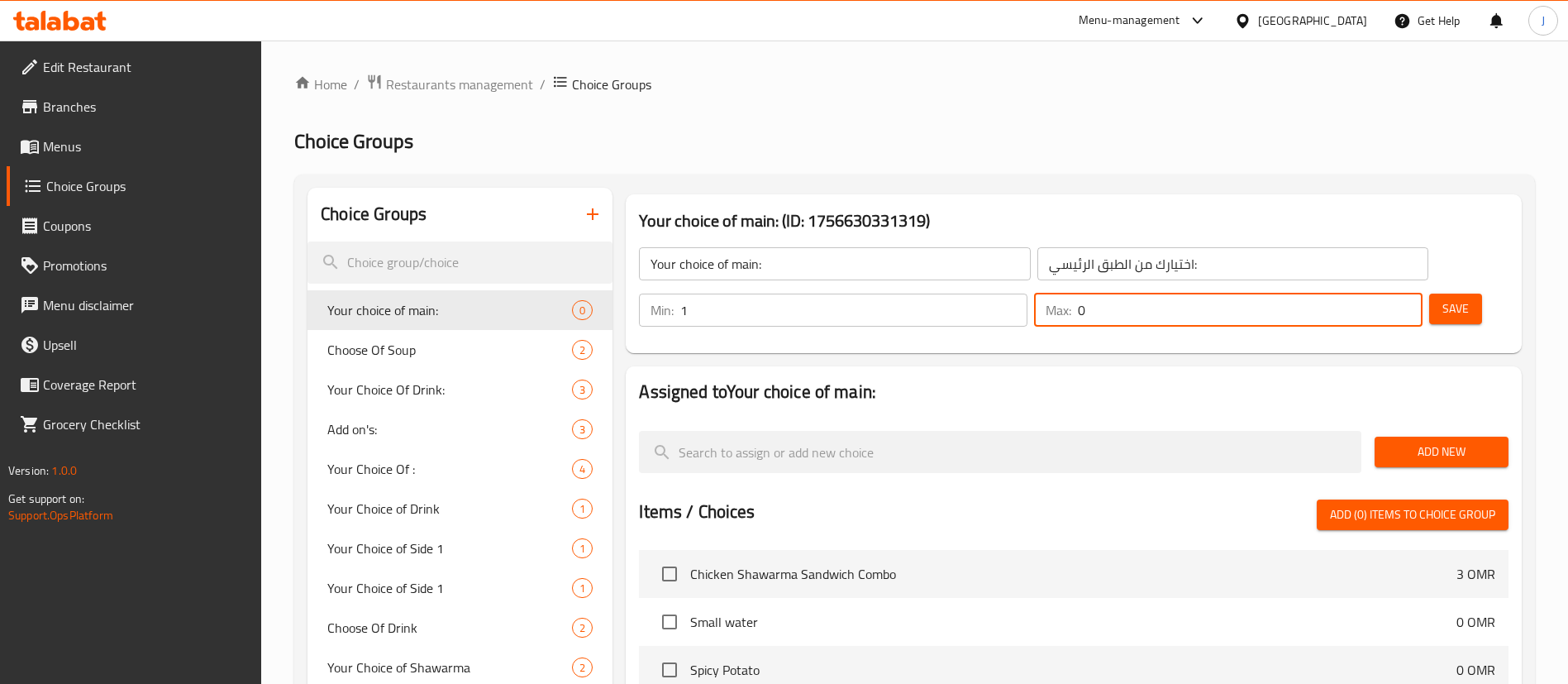
drag, startPoint x: 1366, startPoint y: 263, endPoint x: 1345, endPoint y: 266, distance: 21.2
click at [1345, 293] on div "Max: 0 ​" at bounding box center [1229, 310] width 388 height 33
type input "1"
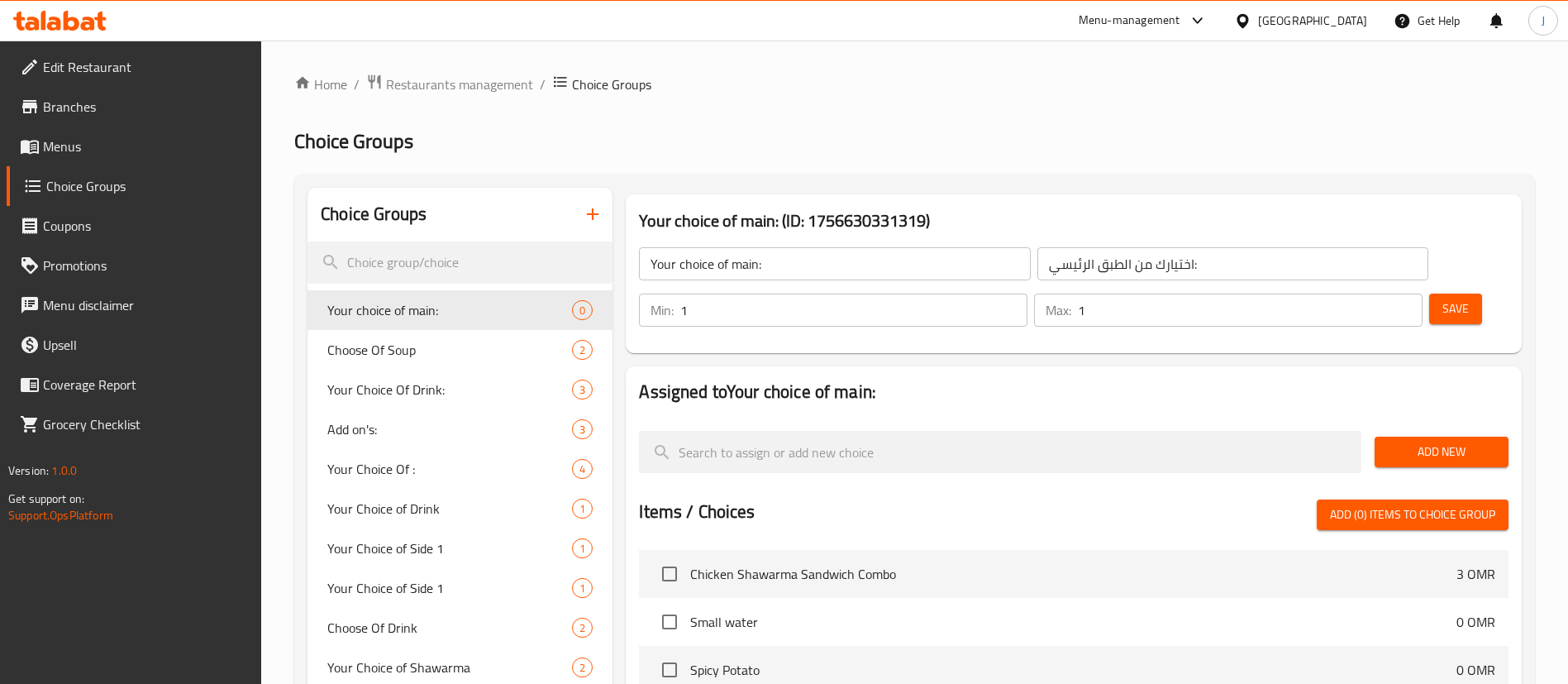
drag, startPoint x: 953, startPoint y: 89, endPoint x: 951, endPoint y: 123, distance: 34.1
click at [953, 89] on ol "Home / Restaurants management / Choice Groups" at bounding box center [914, 85] width 1241 height 21
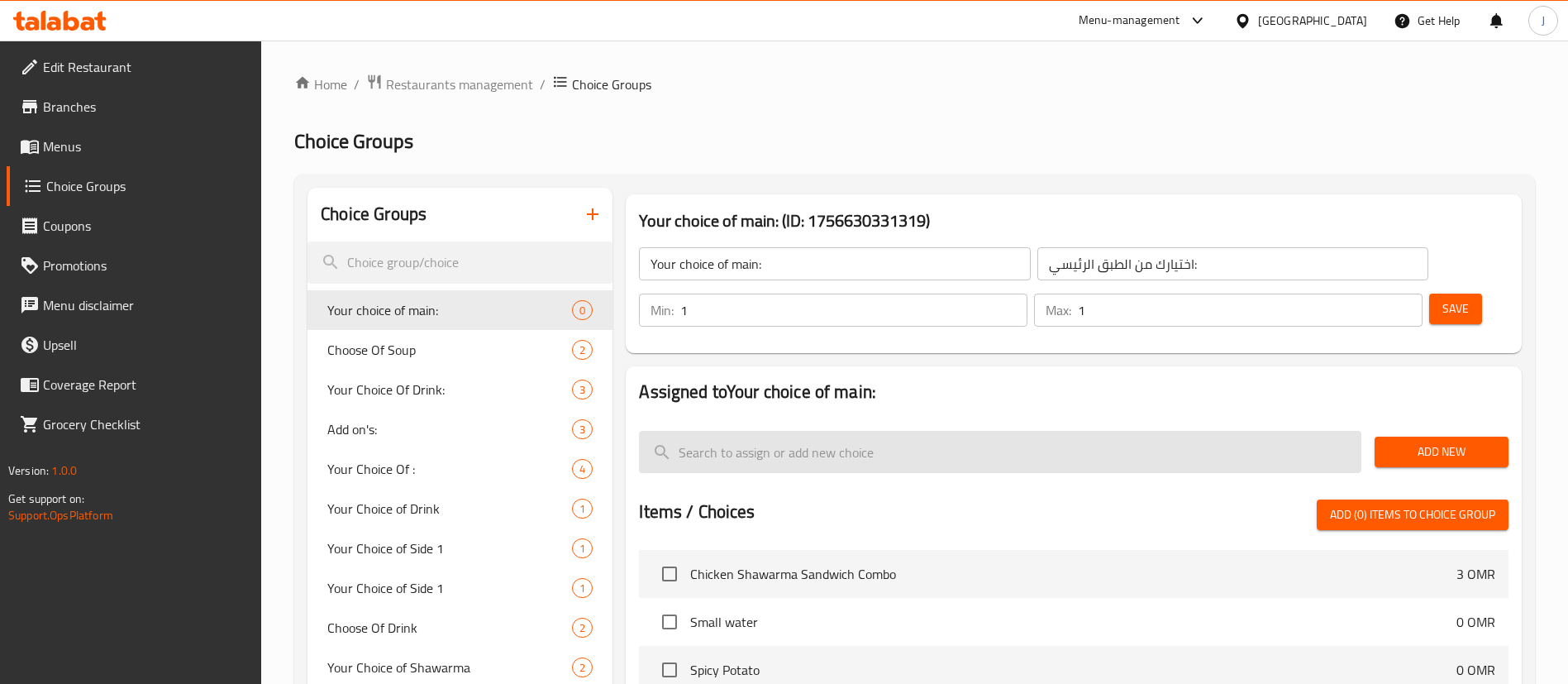
click at [909, 431] on input "search" at bounding box center [1001, 452] width 723 height 42
paste input "Chicken Shawarma Sandwich"
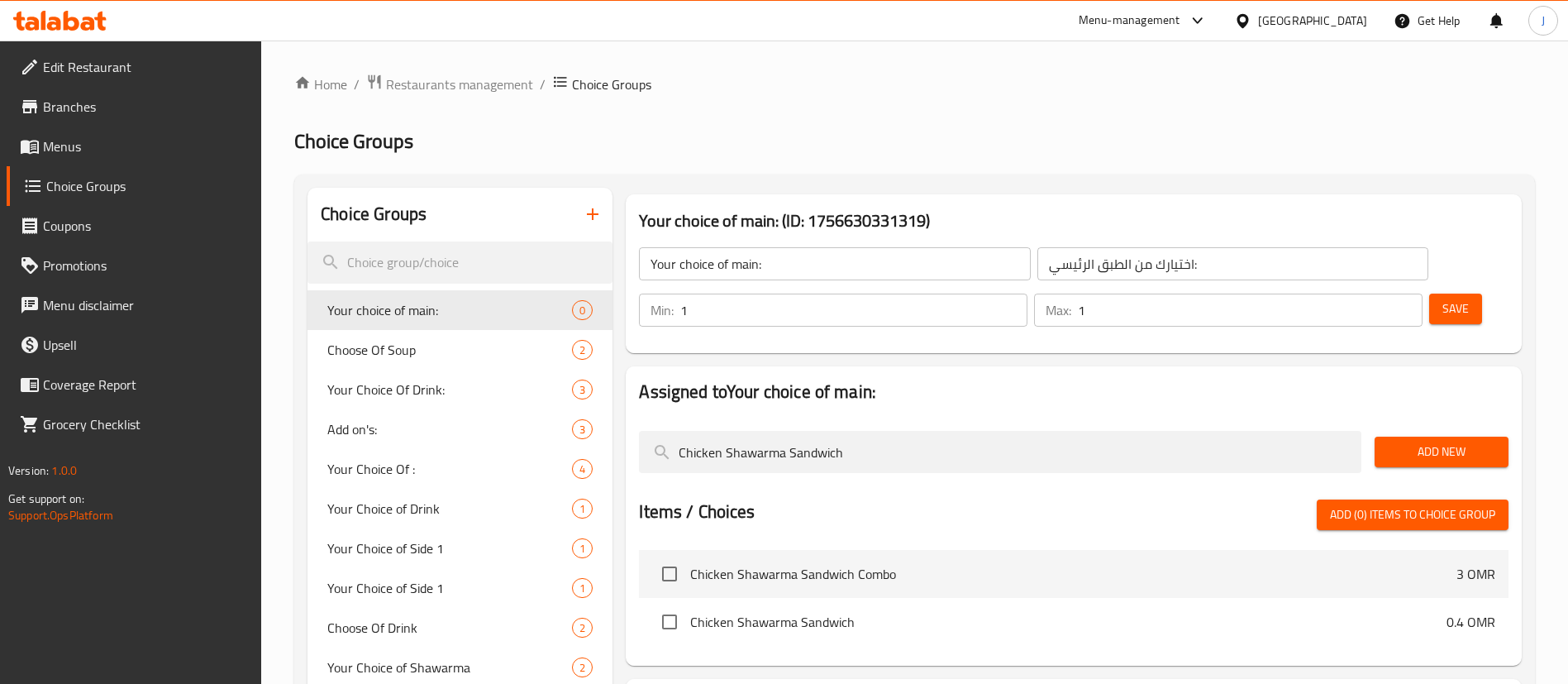
type input "Chicken Shawarma Sandwich"
click at [1433, 442] on span "Add New" at bounding box center [1442, 451] width 108 height 20
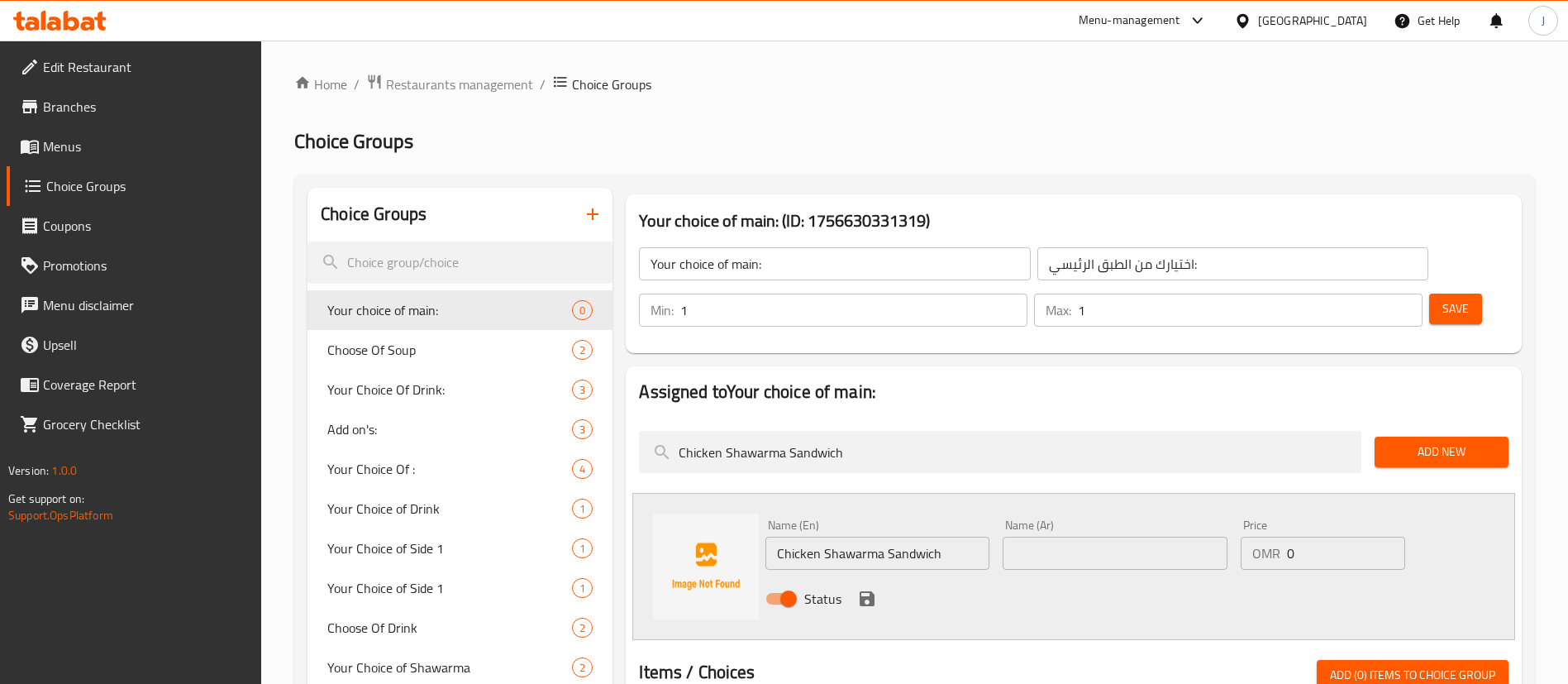
click at [1025, 537] on input "text" at bounding box center [1114, 553] width 224 height 33
paste input "ساندويتش شاورما دجاج"
type input "ساندويتش شاورما دجاج"
click at [864, 592] on icon "save" at bounding box center [866, 598] width 14 height 14
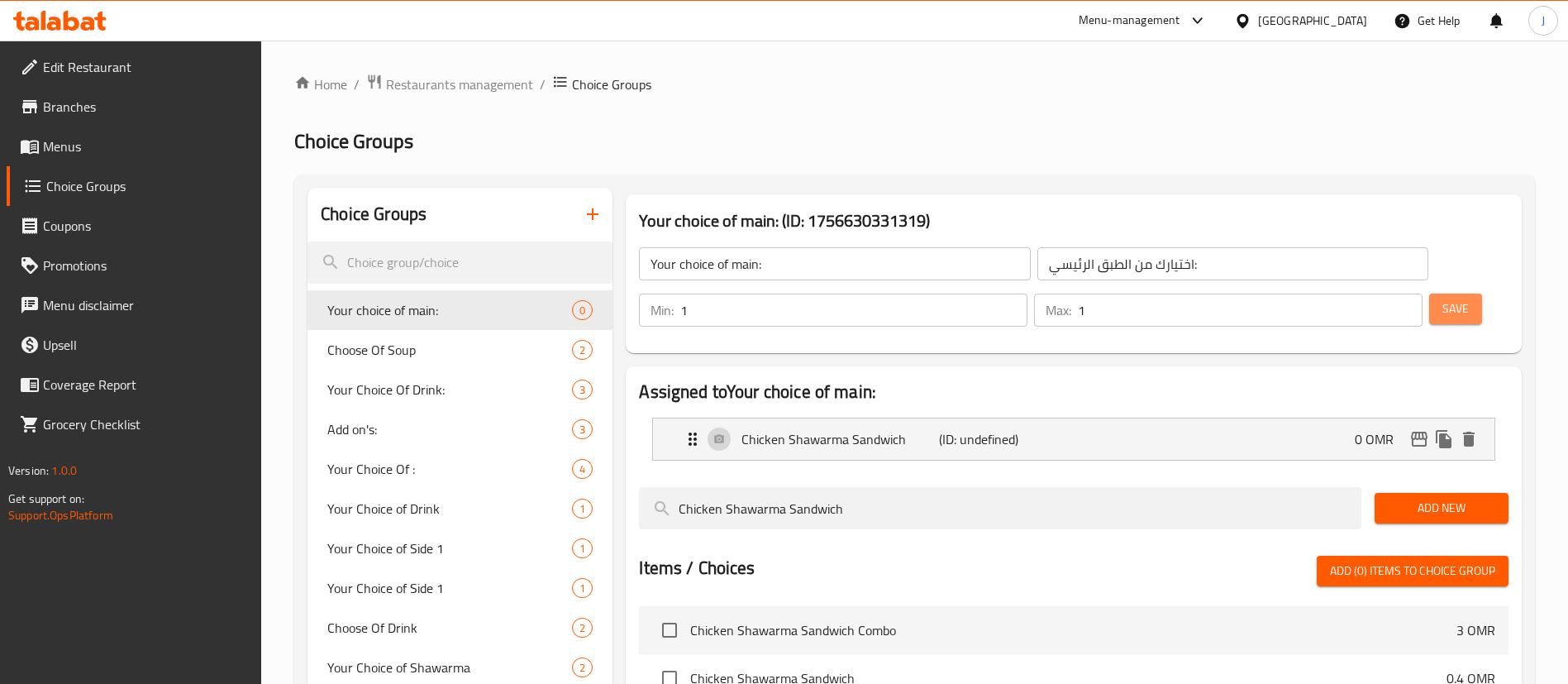
click at [1443, 298] on span "Save" at bounding box center [1456, 308] width 27 height 20
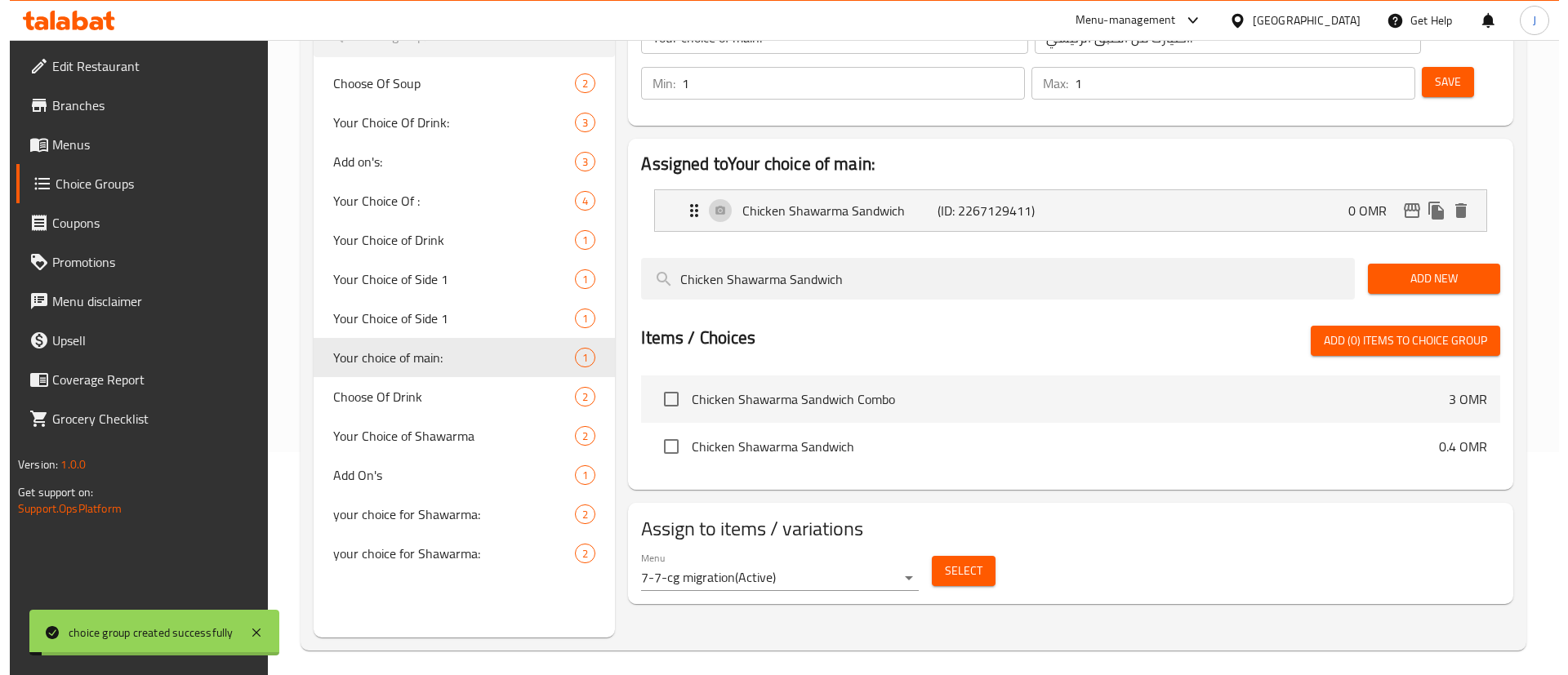
scroll to position [231, 0]
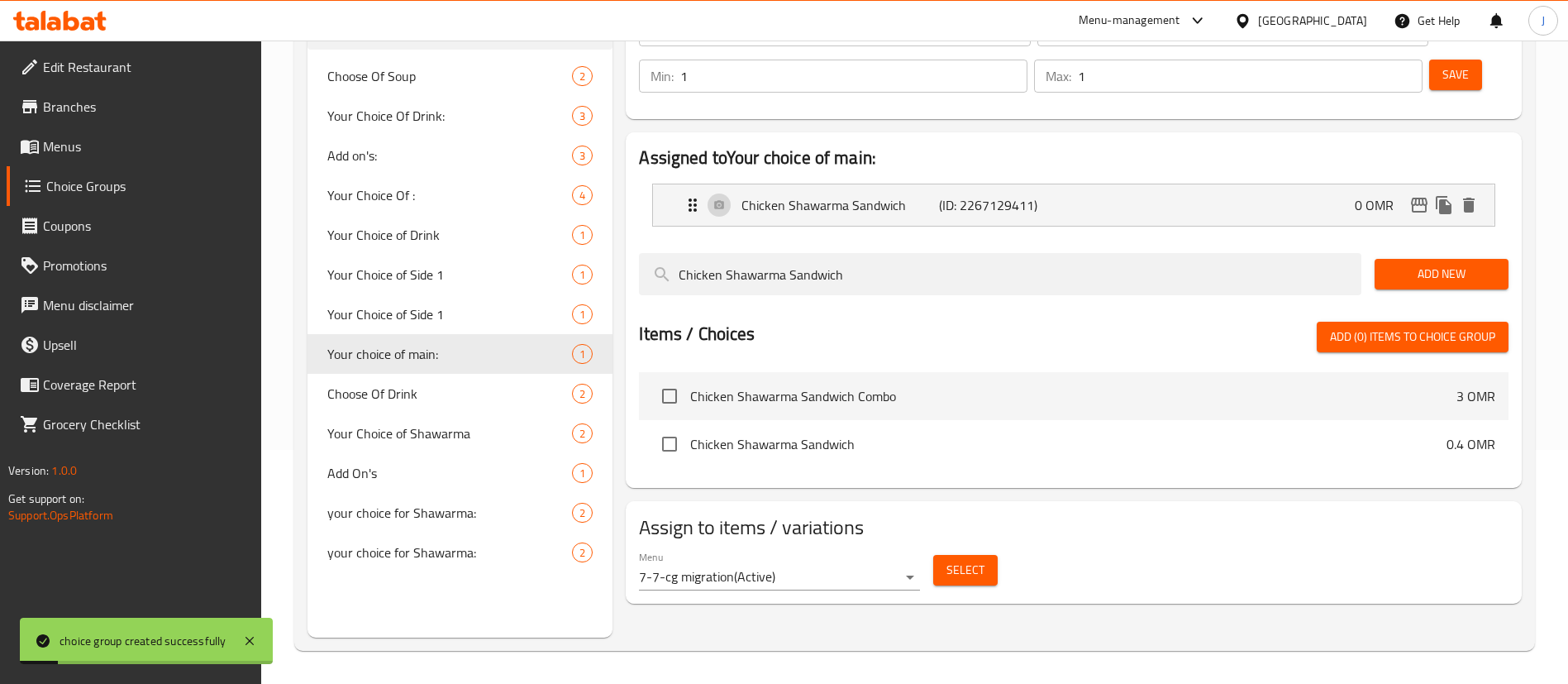
click at [953, 560] on span "Select" at bounding box center [966, 570] width 38 height 20
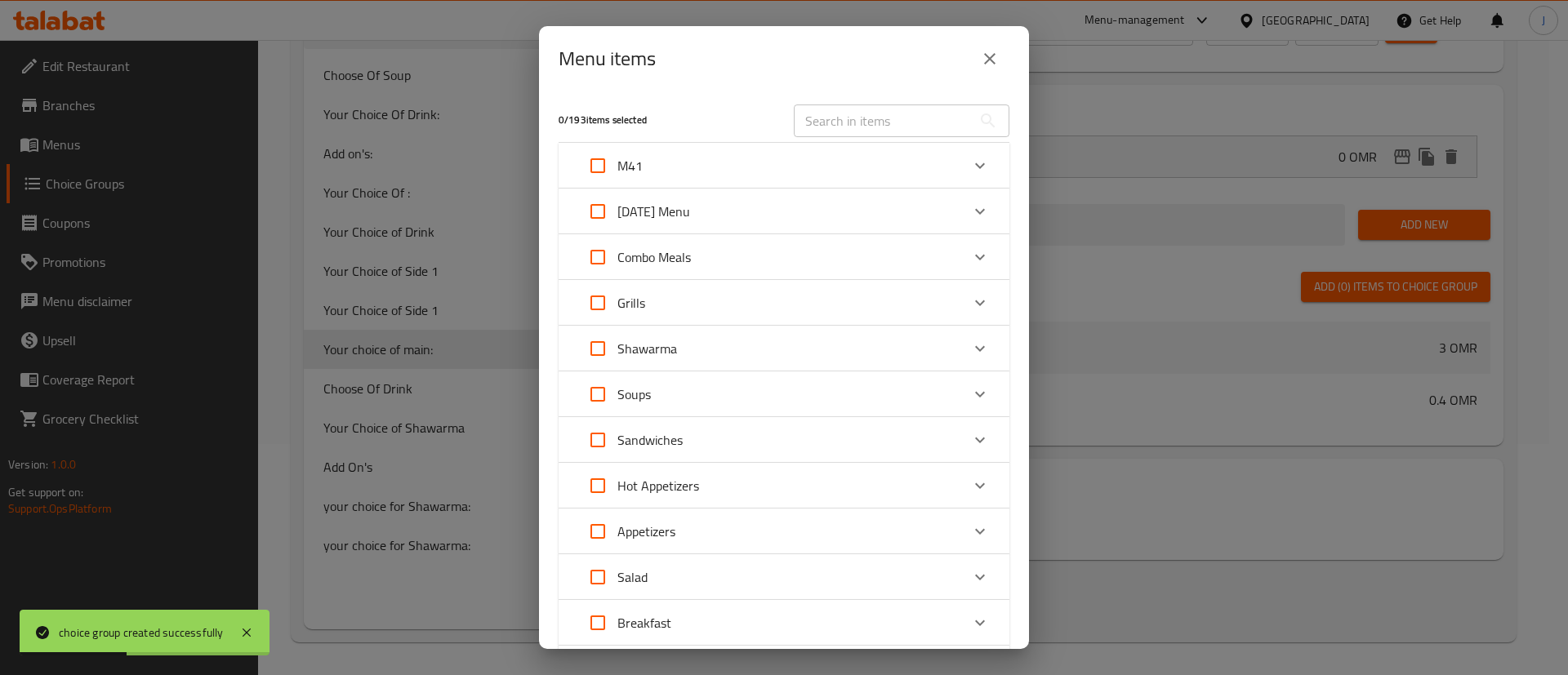
click at [971, 163] on icon "Expand" at bounding box center [980, 165] width 20 height 20
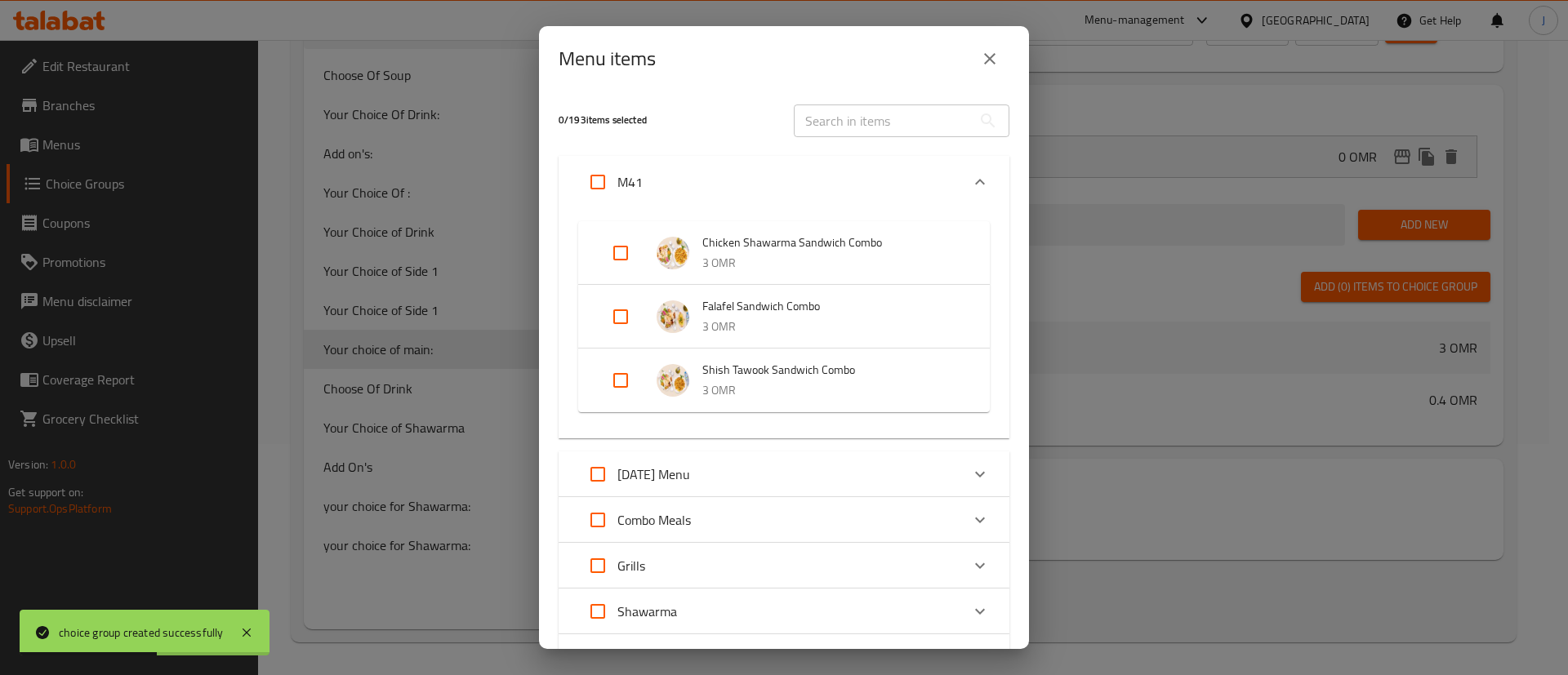
click at [654, 248] on div "Expand" at bounding box center [633, 253] width 46 height 39
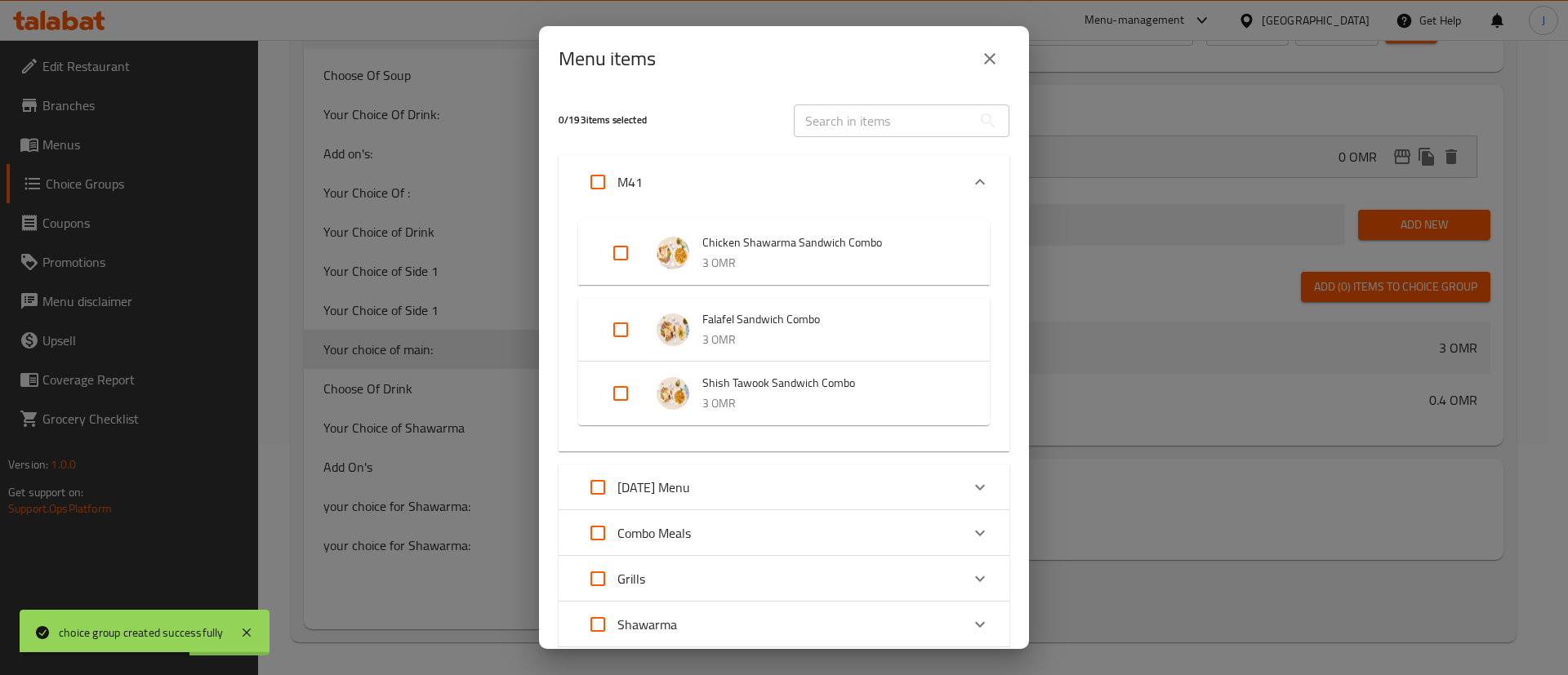
click at [618, 254] on input "Expand" at bounding box center [620, 253] width 39 height 39
checkbox input "true"
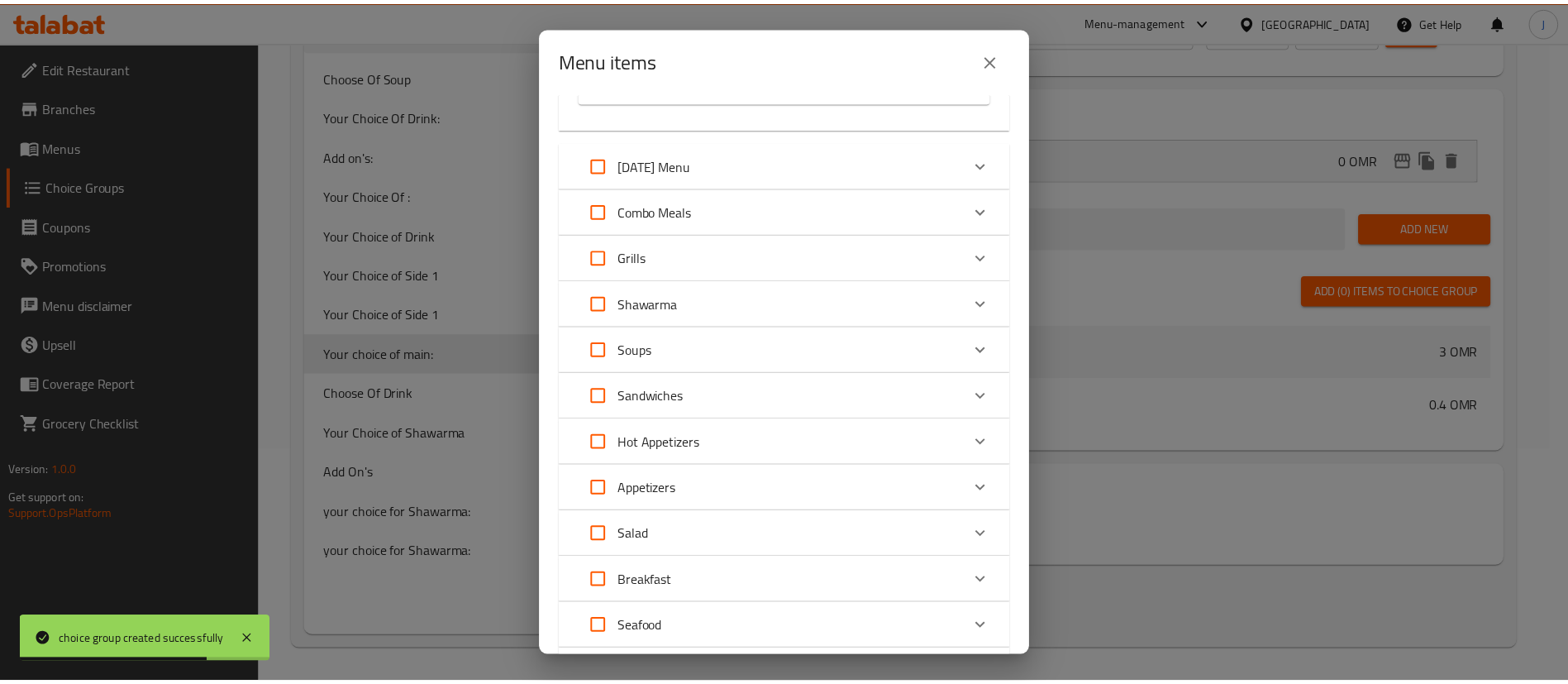
scroll to position [745, 0]
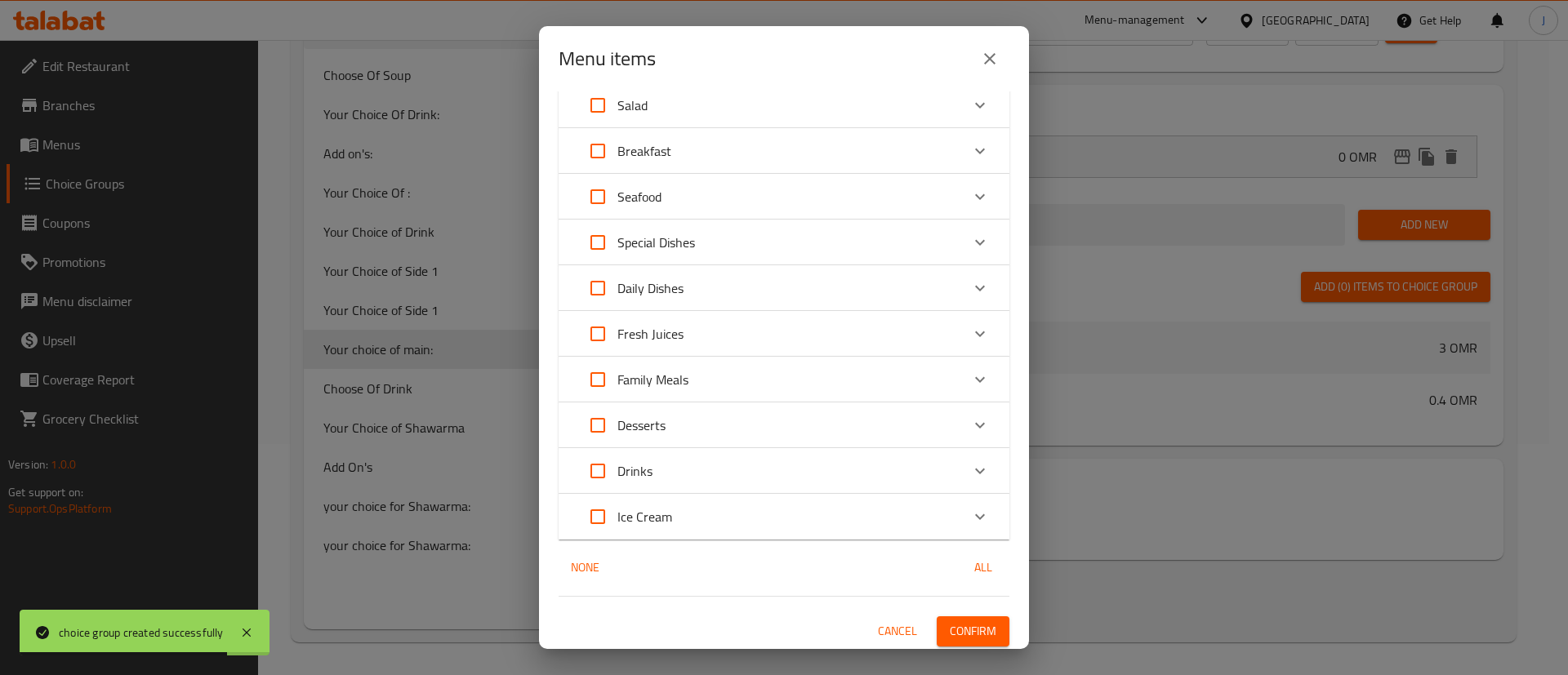
click at [957, 624] on span "Confirm" at bounding box center [973, 630] width 47 height 20
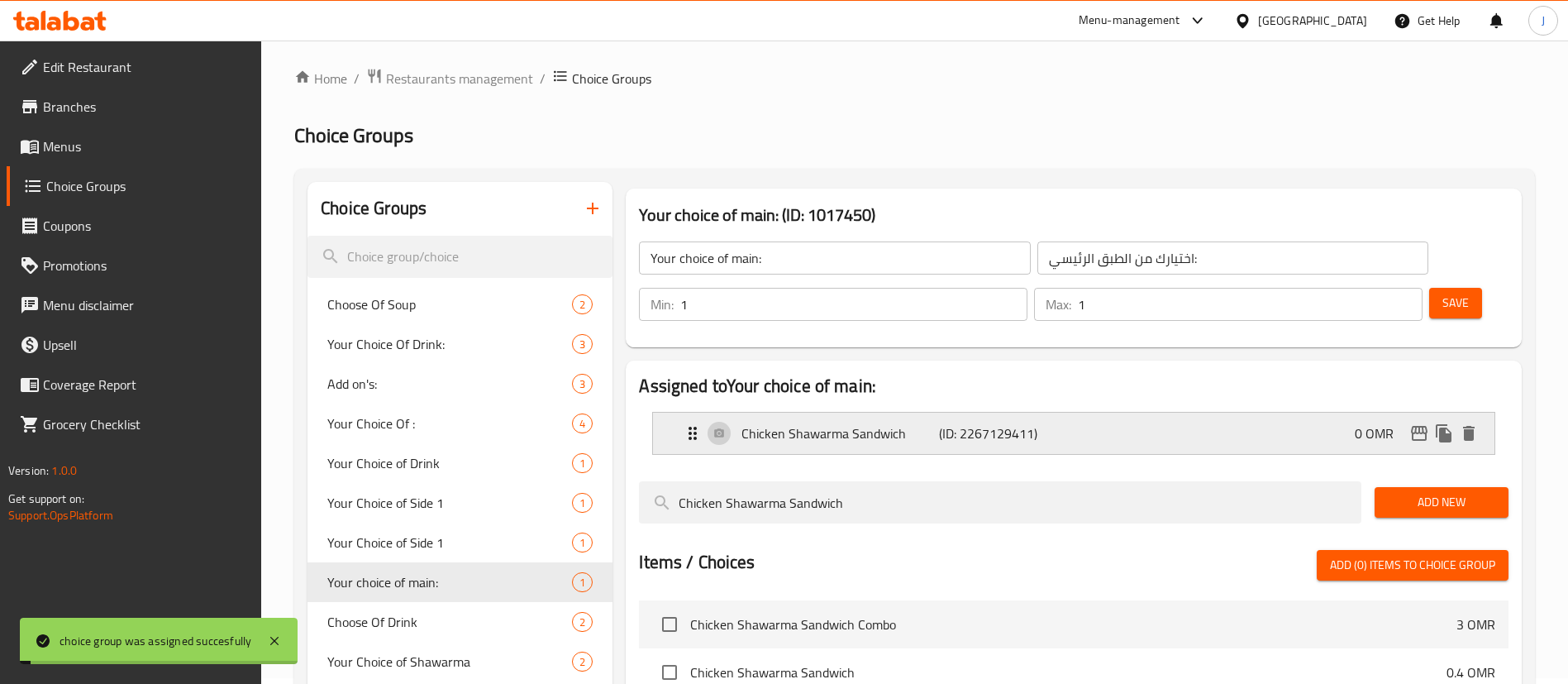
scroll to position [0, 0]
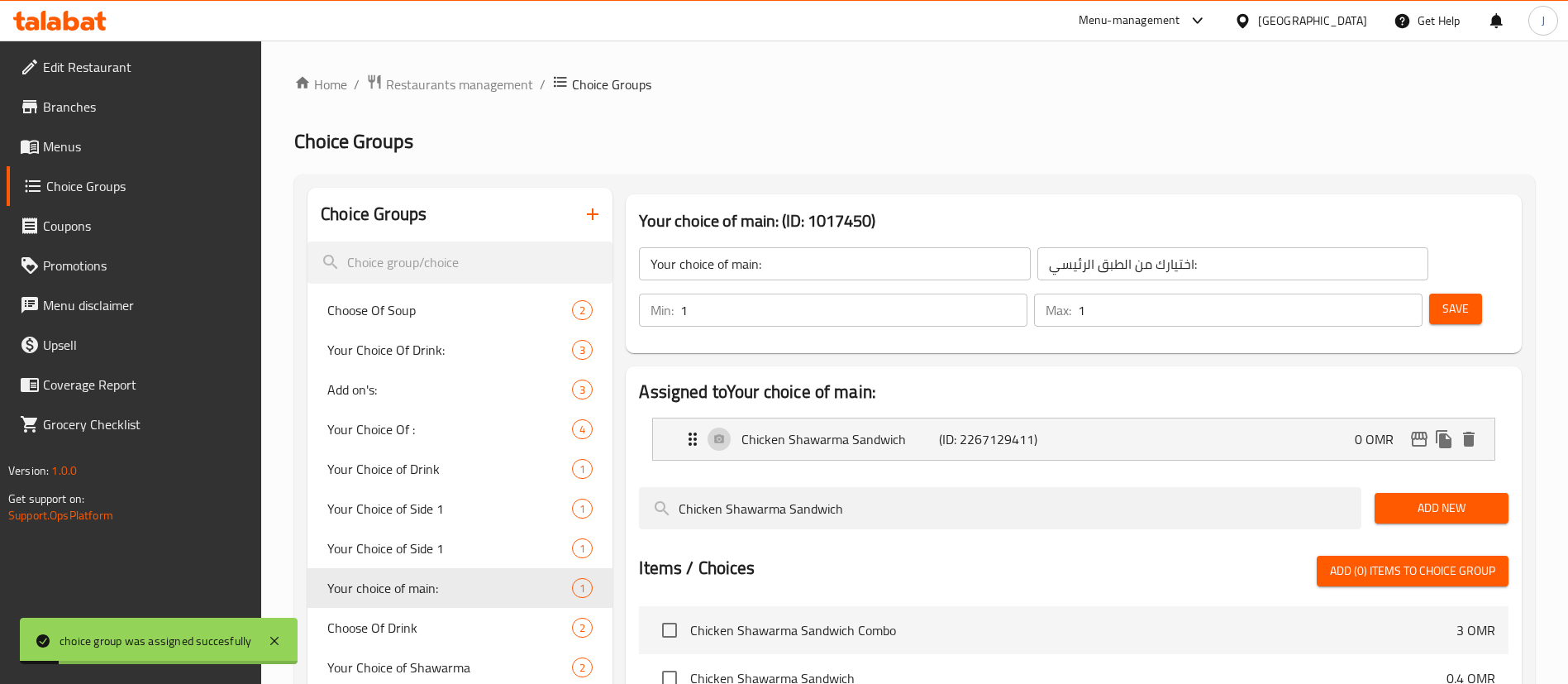
click at [590, 210] on icon "button" at bounding box center [592, 214] width 20 height 20
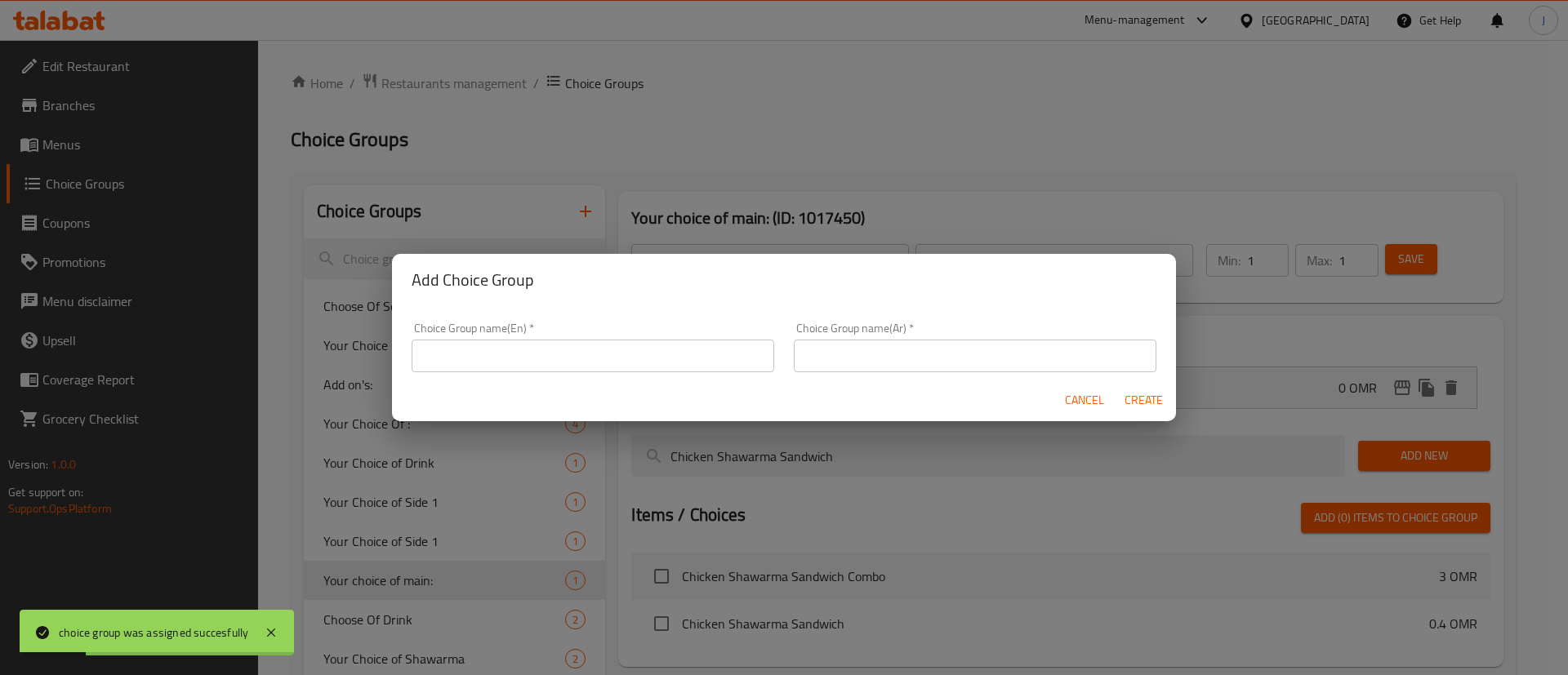
click at [545, 353] on input "text" at bounding box center [593, 356] width 363 height 32
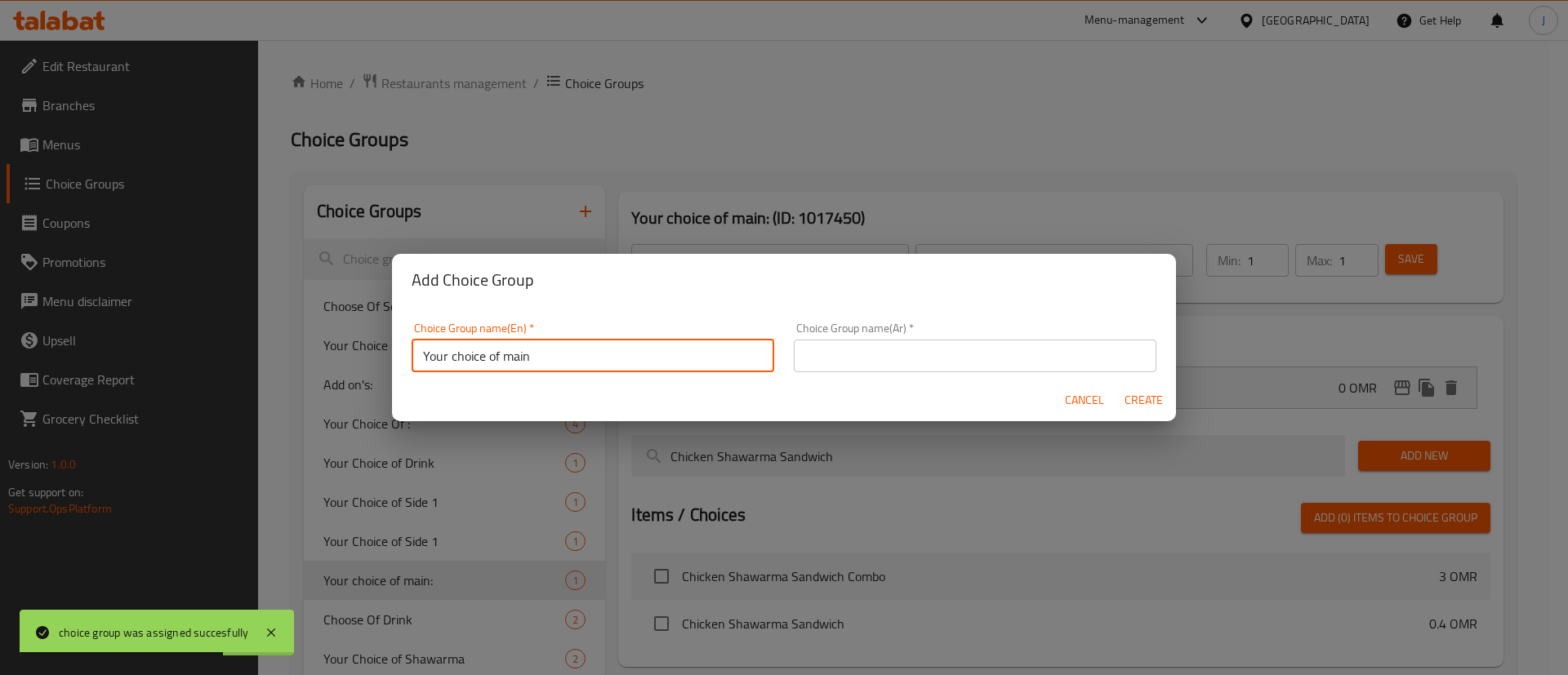
type input "Your choice of main"
click at [955, 347] on input "text" at bounding box center [975, 356] width 363 height 32
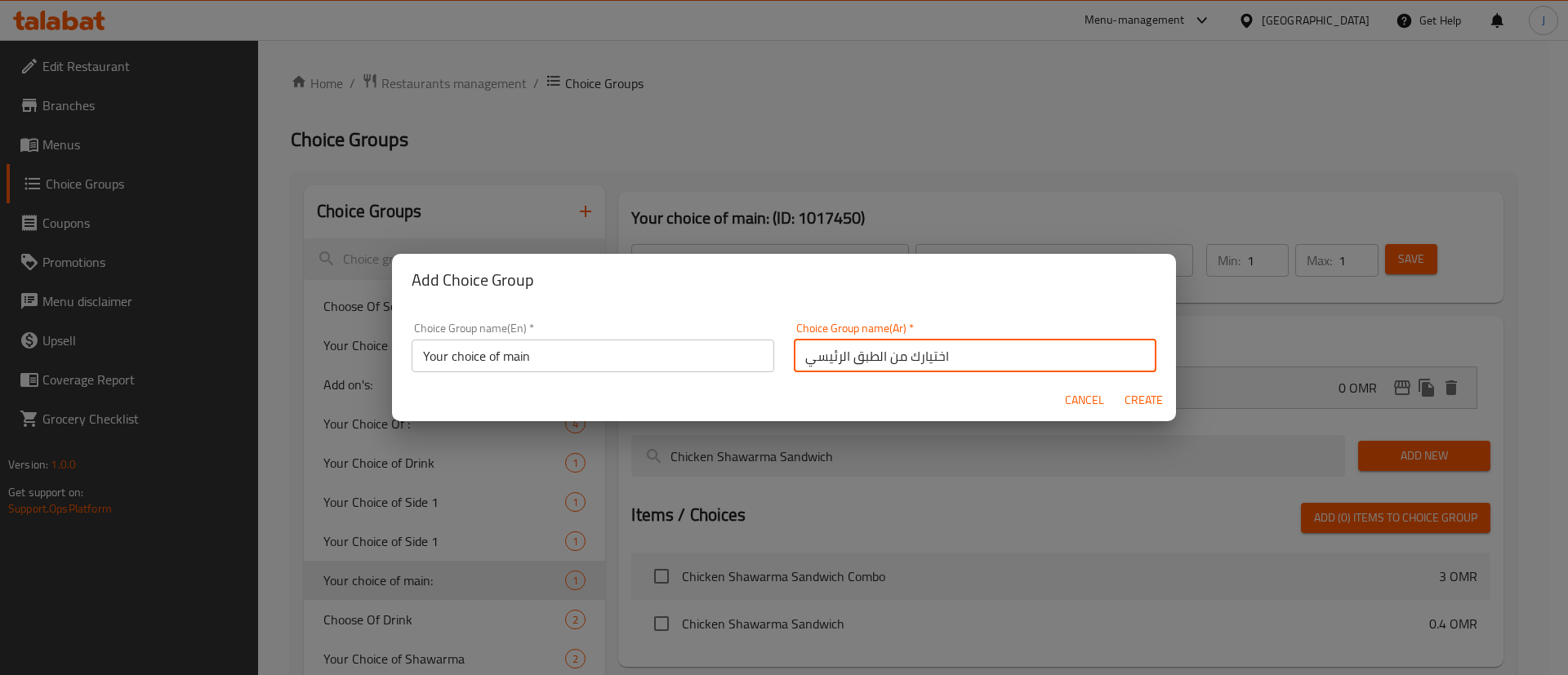
type input "اختيارك من الطبق الرئيسي"
click at [1154, 405] on span "Create" at bounding box center [1143, 400] width 39 height 20
type input "Your choice of main"
type input "اختيارك من الطبق الرئيسي"
type input "0"
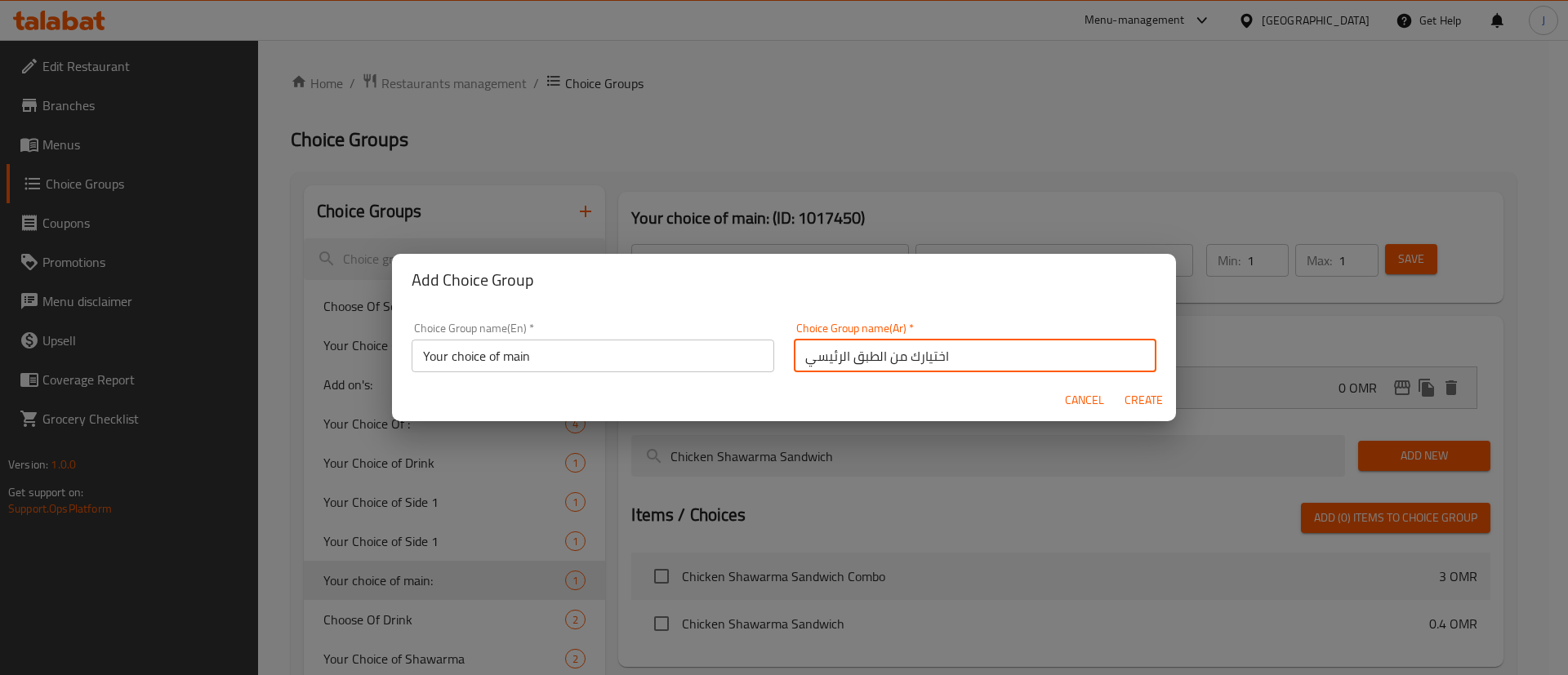
type input "0"
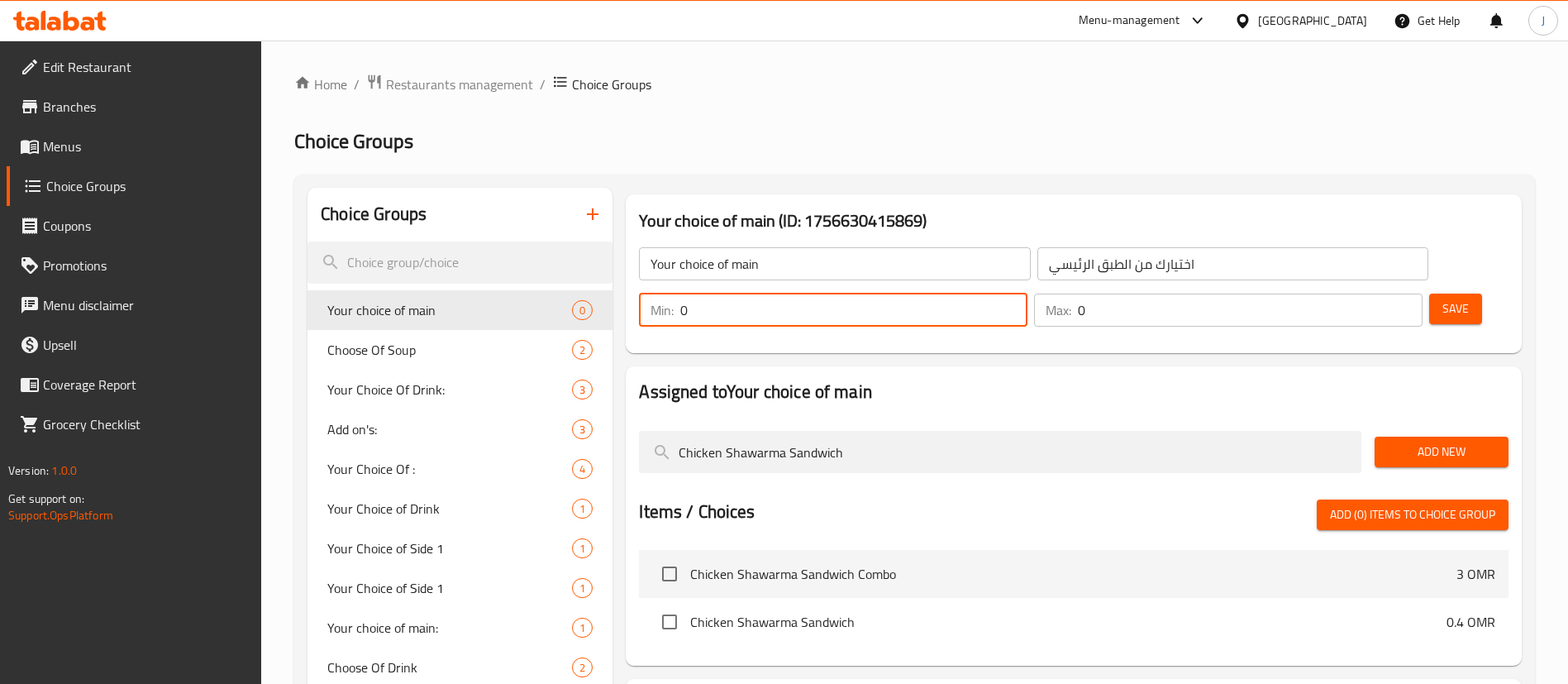
drag, startPoint x: 1277, startPoint y: 257, endPoint x: 1235, endPoint y: 252, distance: 42.3
click at [1028, 293] on div "Min: 0 ​" at bounding box center [834, 310] width 388 height 33
type input "1"
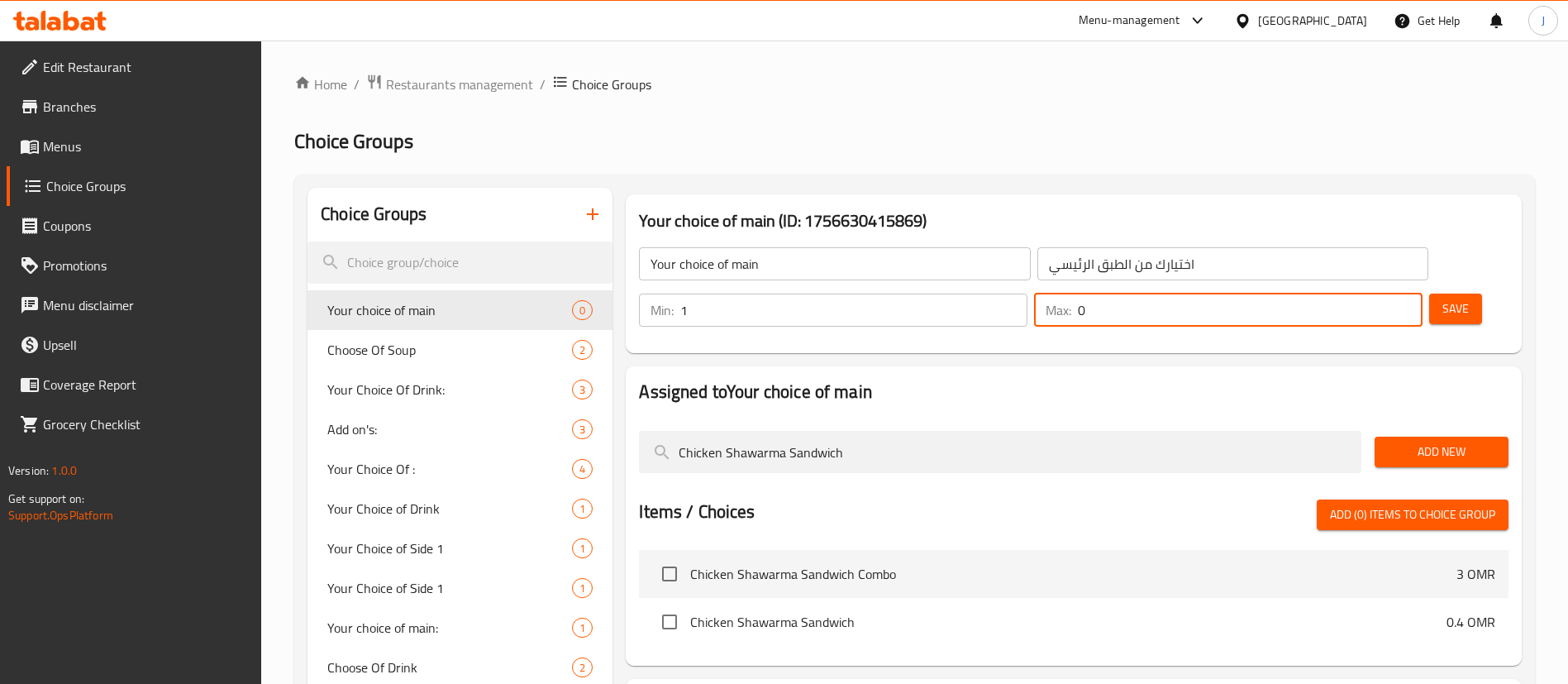
drag, startPoint x: 1364, startPoint y: 266, endPoint x: 1340, endPoint y: 271, distance: 24.5
click at [1340, 293] on div "Max: 0 ​" at bounding box center [1229, 310] width 388 height 33
type input "1"
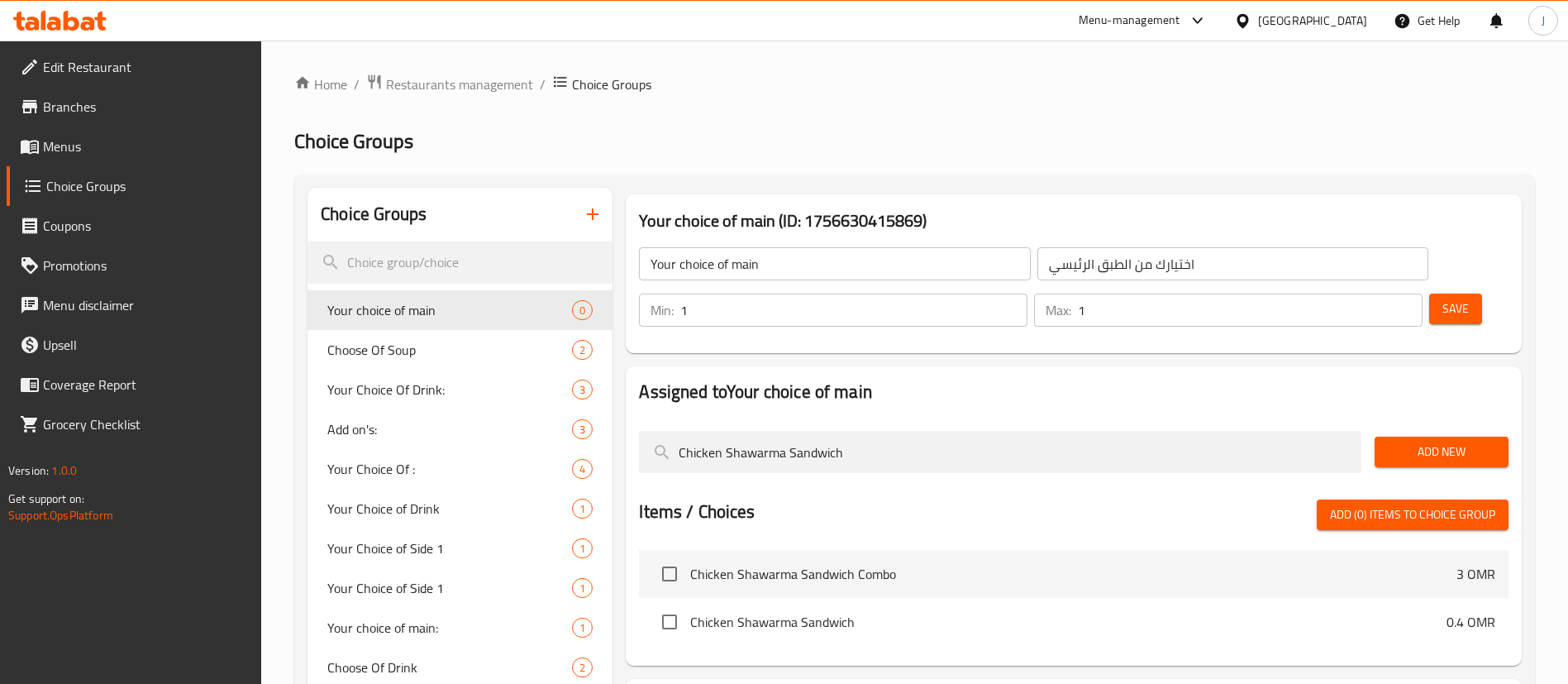
drag, startPoint x: 954, startPoint y: 168, endPoint x: 935, endPoint y: 197, distance: 34.7
click at [954, 168] on div "Home / Restaurants management / Choice Groups Choice Groups Choice Groups Your …" at bounding box center [914, 480] width 1241 height 812
drag, startPoint x: 854, startPoint y: 406, endPoint x: 599, endPoint y: 402, distance: 255.0
click at [599, 402] on div "Choice Groups Your choice of main 0 Choose Of Soup 2 Your Choice Of Drink: 3 Ad…" at bounding box center [918, 529] width 1221 height 684
paste input "Falafel"
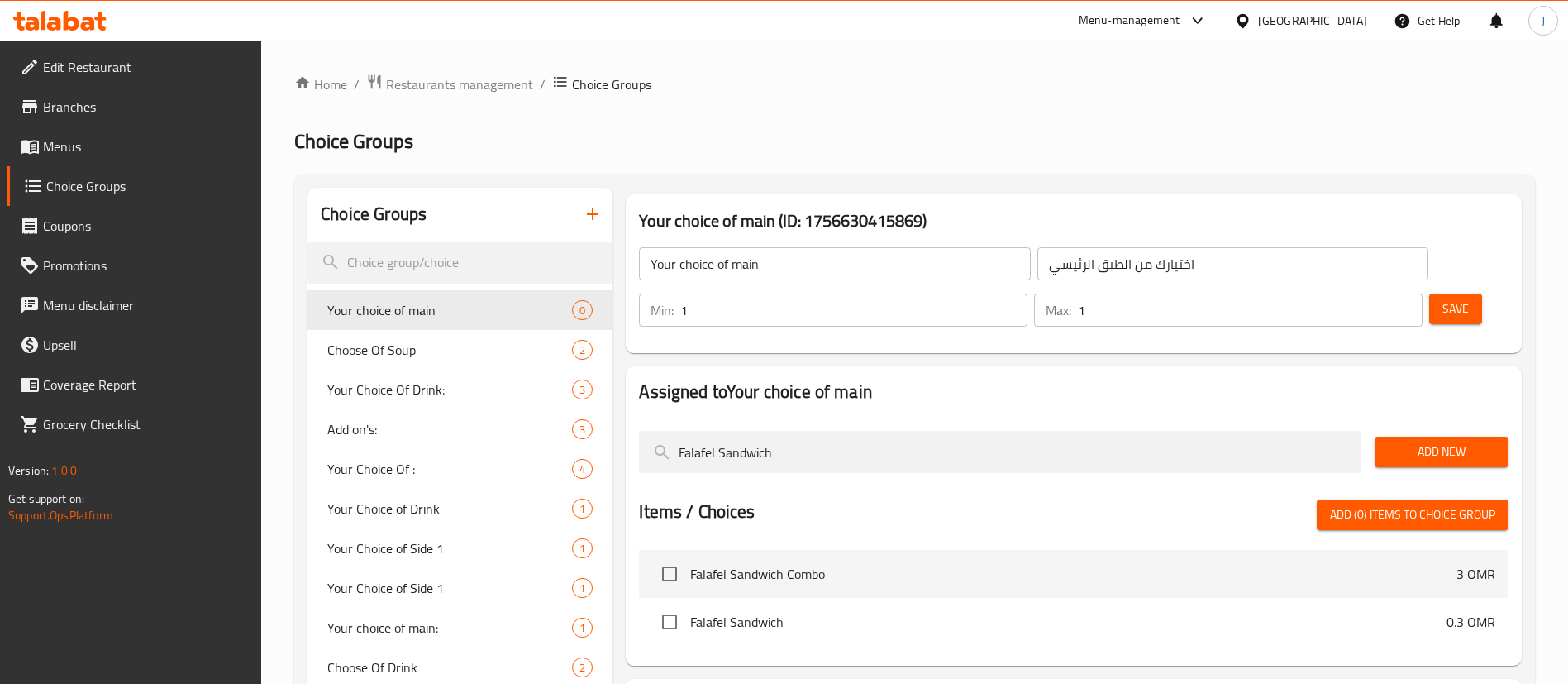
type input "Falafel Sandwich"
click at [1431, 442] on span "Add New" at bounding box center [1442, 451] width 108 height 20
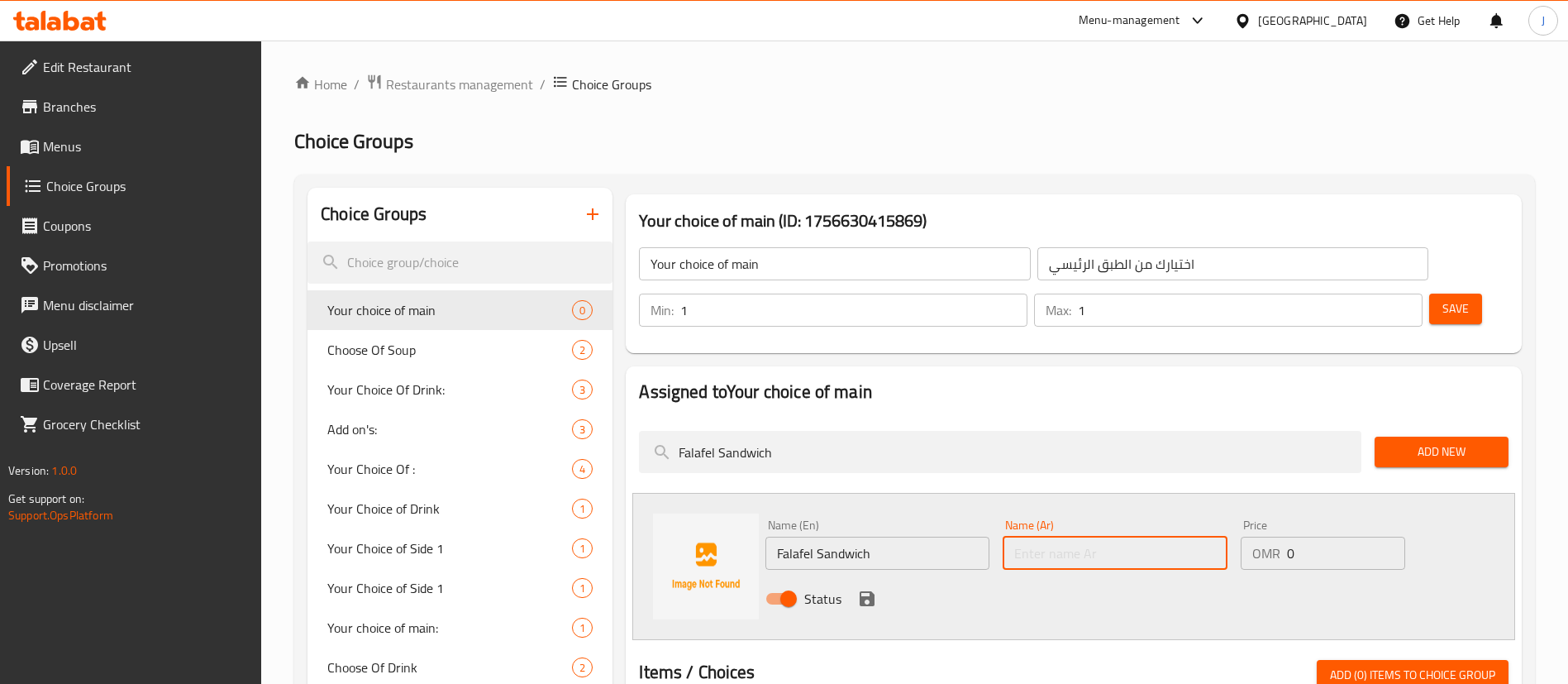
click at [1046, 537] on input "text" at bounding box center [1114, 553] width 224 height 33
paste input "ساندويتش فلافل"
type input "ساندويتش فلافل"
click at [867, 589] on icon "save" at bounding box center [867, 598] width 20 height 20
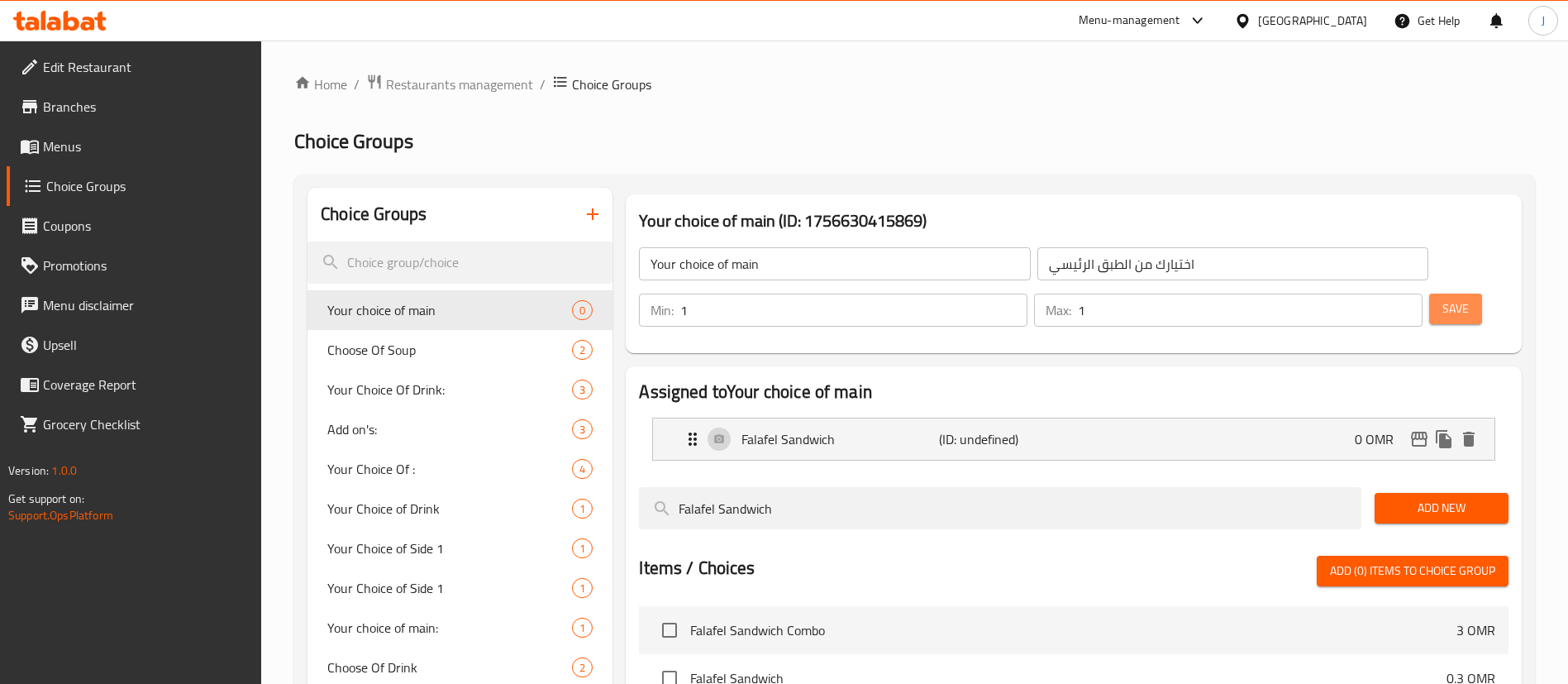
click at [1447, 293] on button "Save" at bounding box center [1456, 309] width 53 height 31
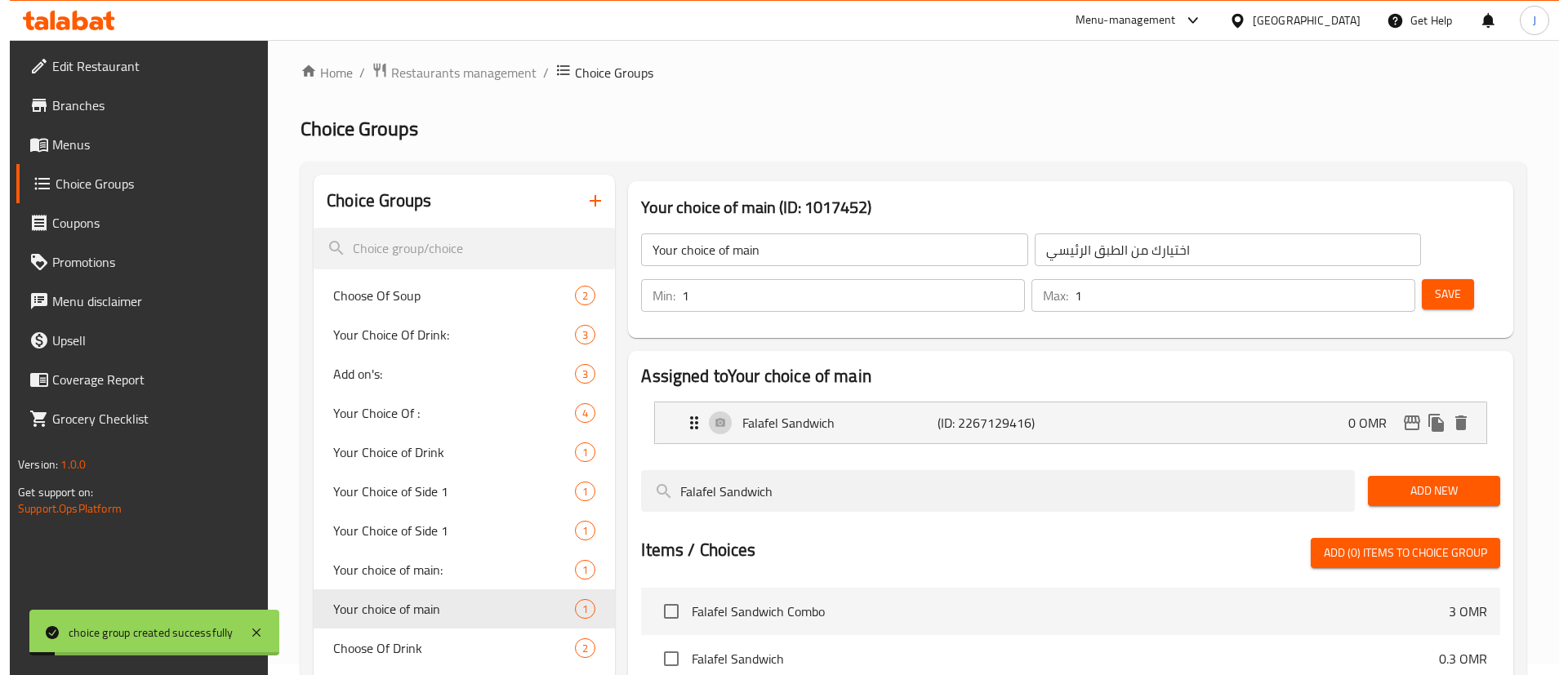
scroll to position [231, 0]
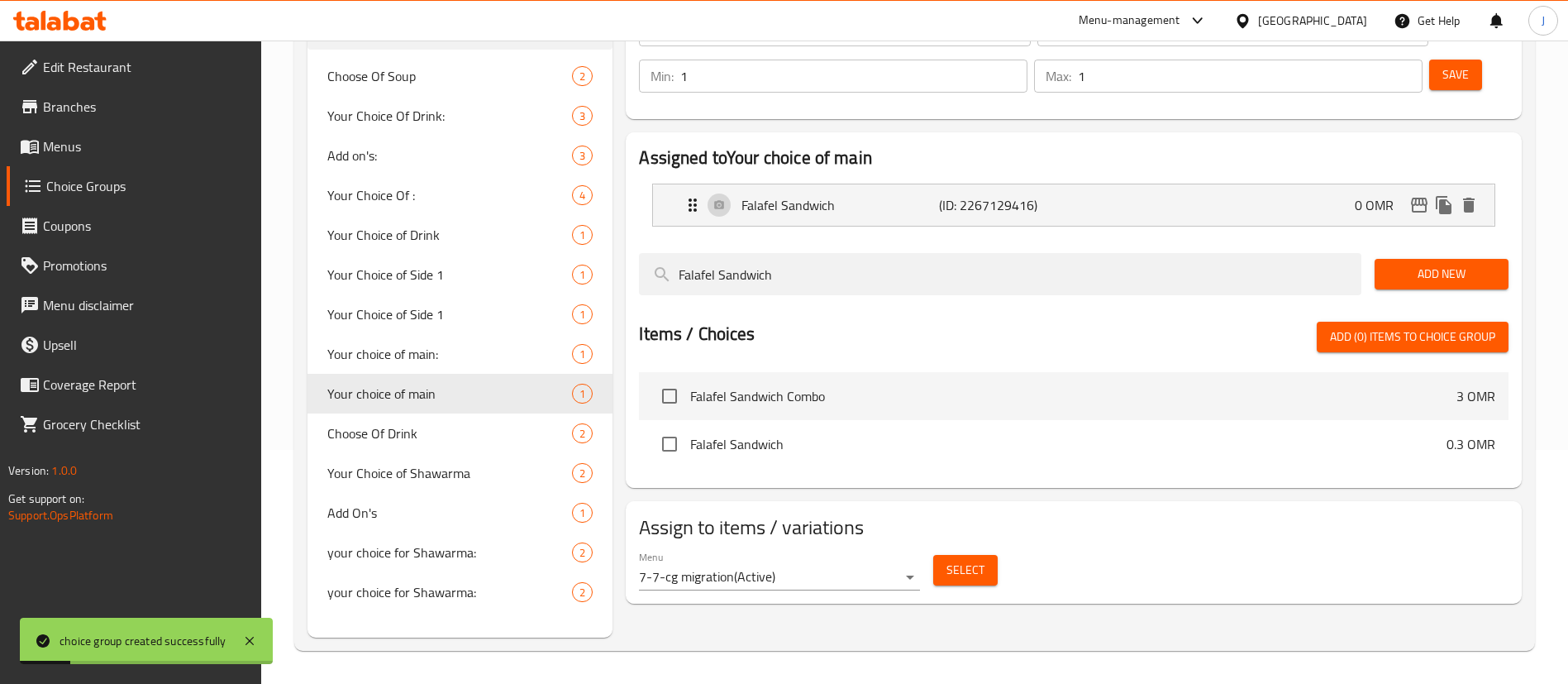
click at [982, 560] on span "Select" at bounding box center [966, 570] width 38 height 20
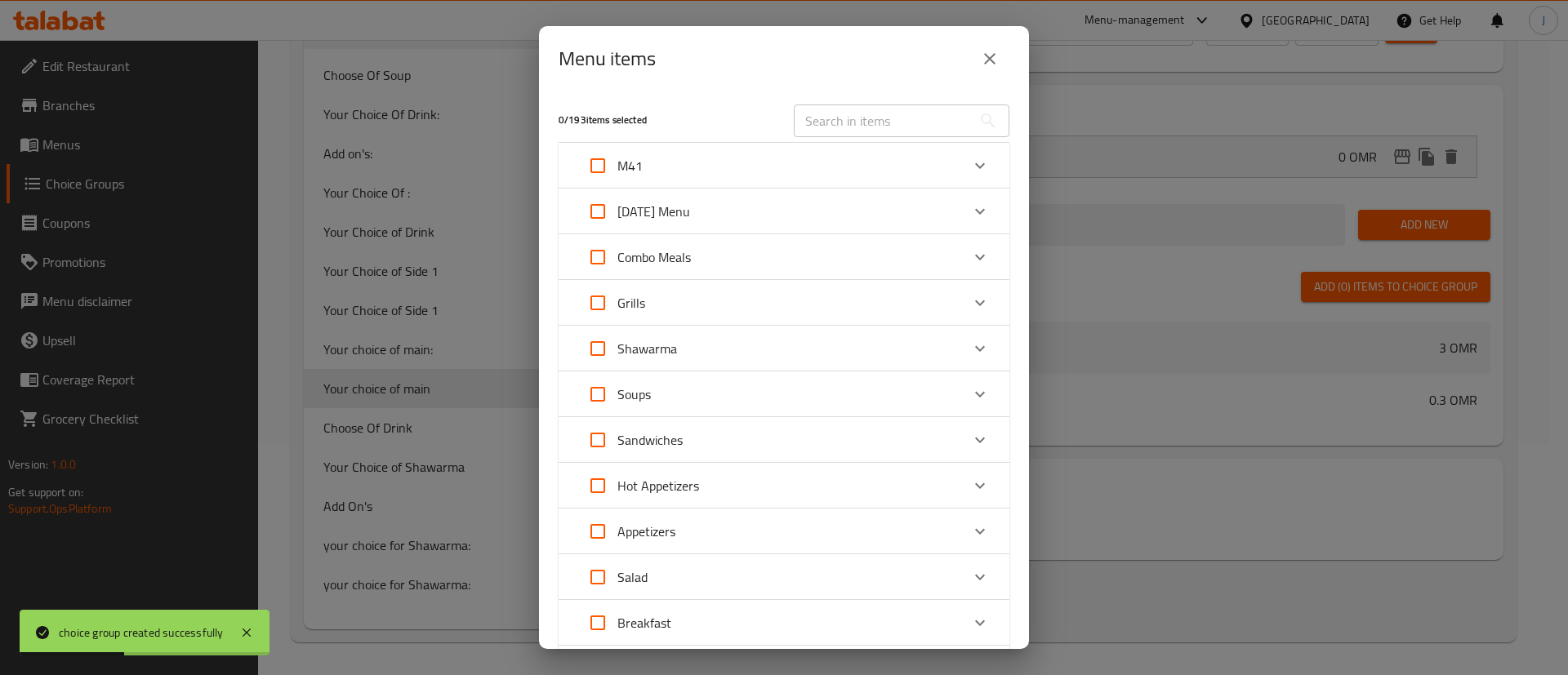
click at [673, 167] on div "M41" at bounding box center [769, 165] width 382 height 39
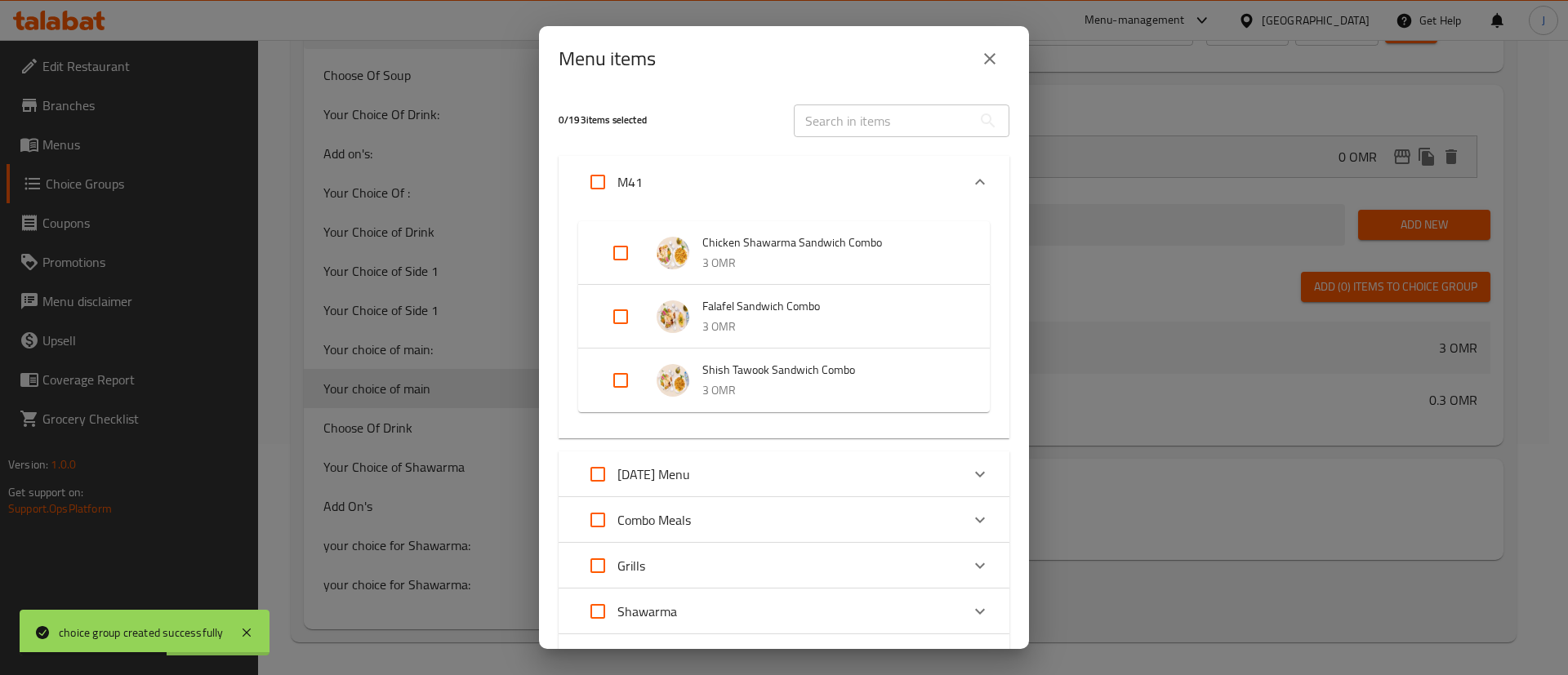
click at [625, 311] on input "Expand" at bounding box center [620, 316] width 39 height 39
checkbox input "true"
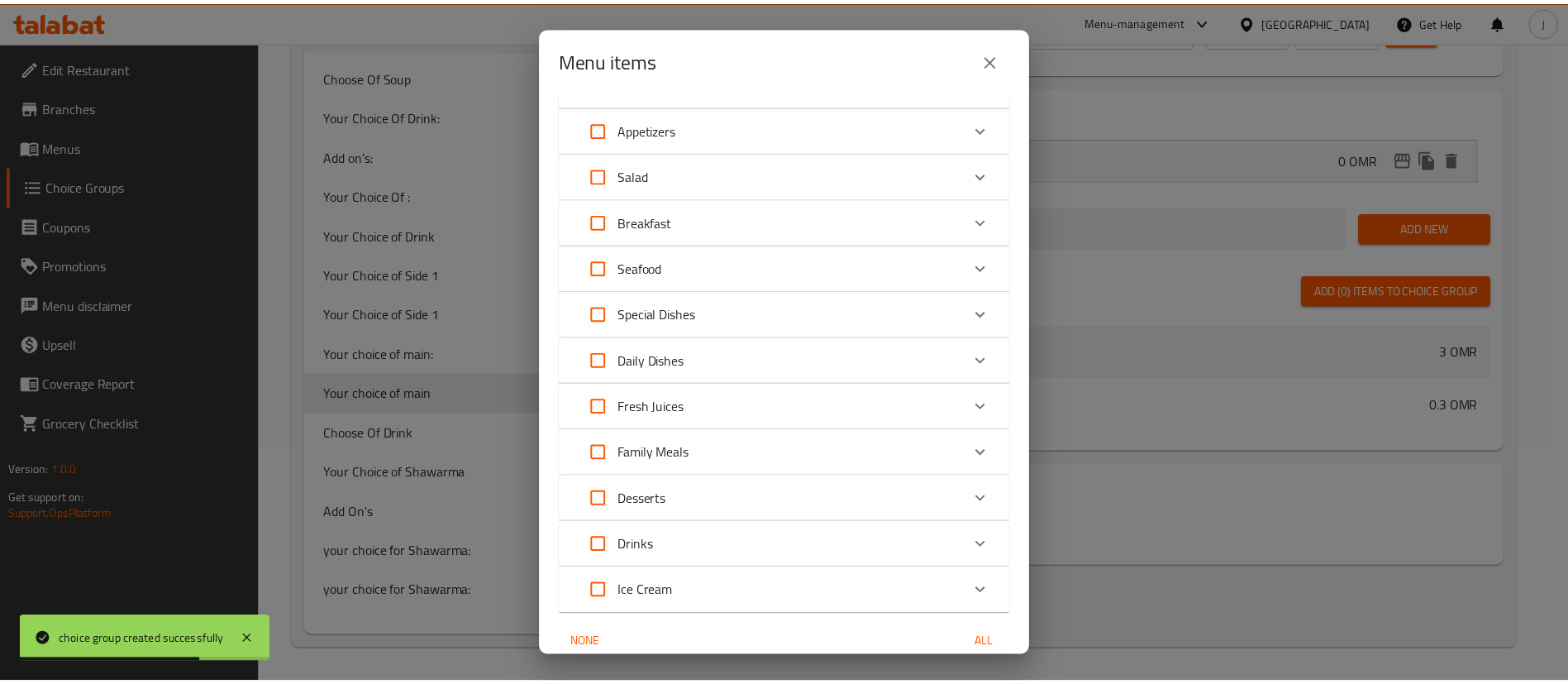
scroll to position [775, 0]
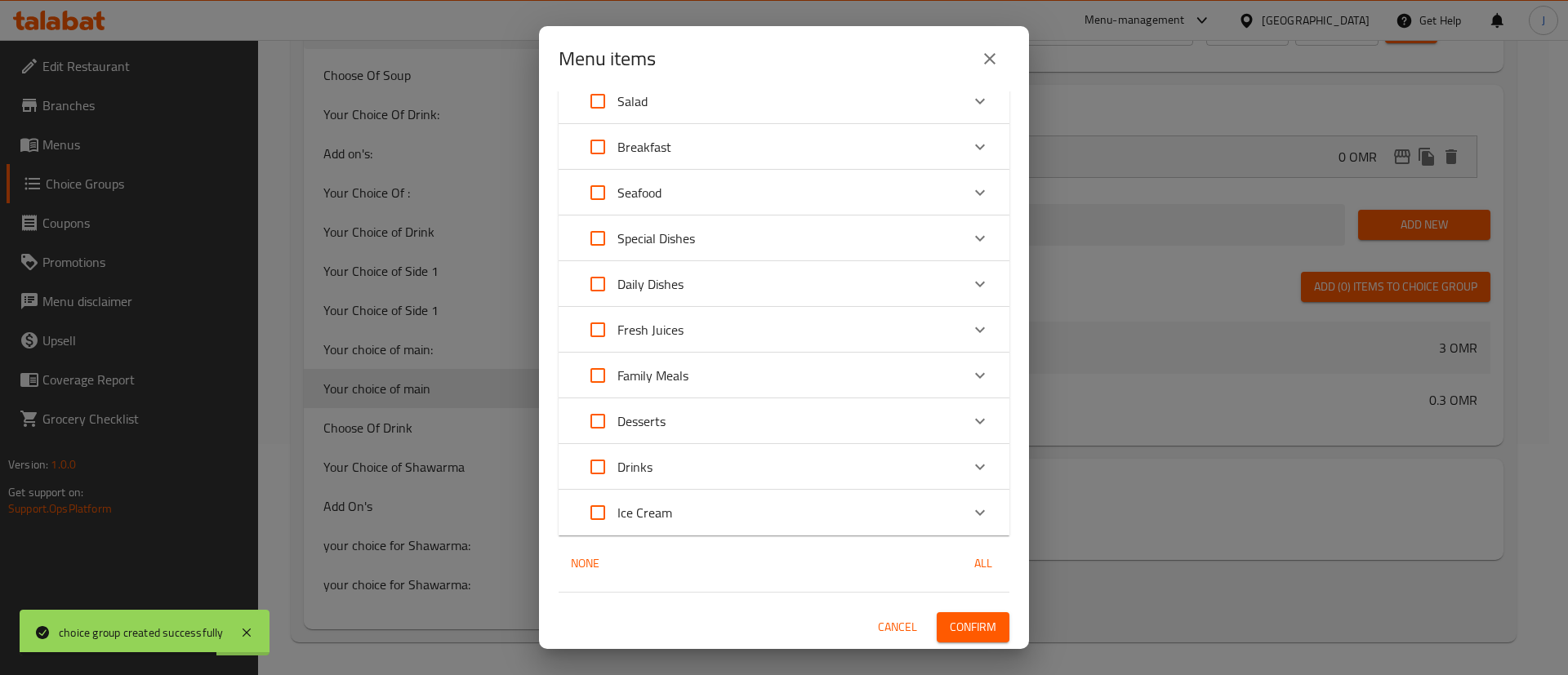
click at [957, 621] on span "Confirm" at bounding box center [973, 627] width 47 height 20
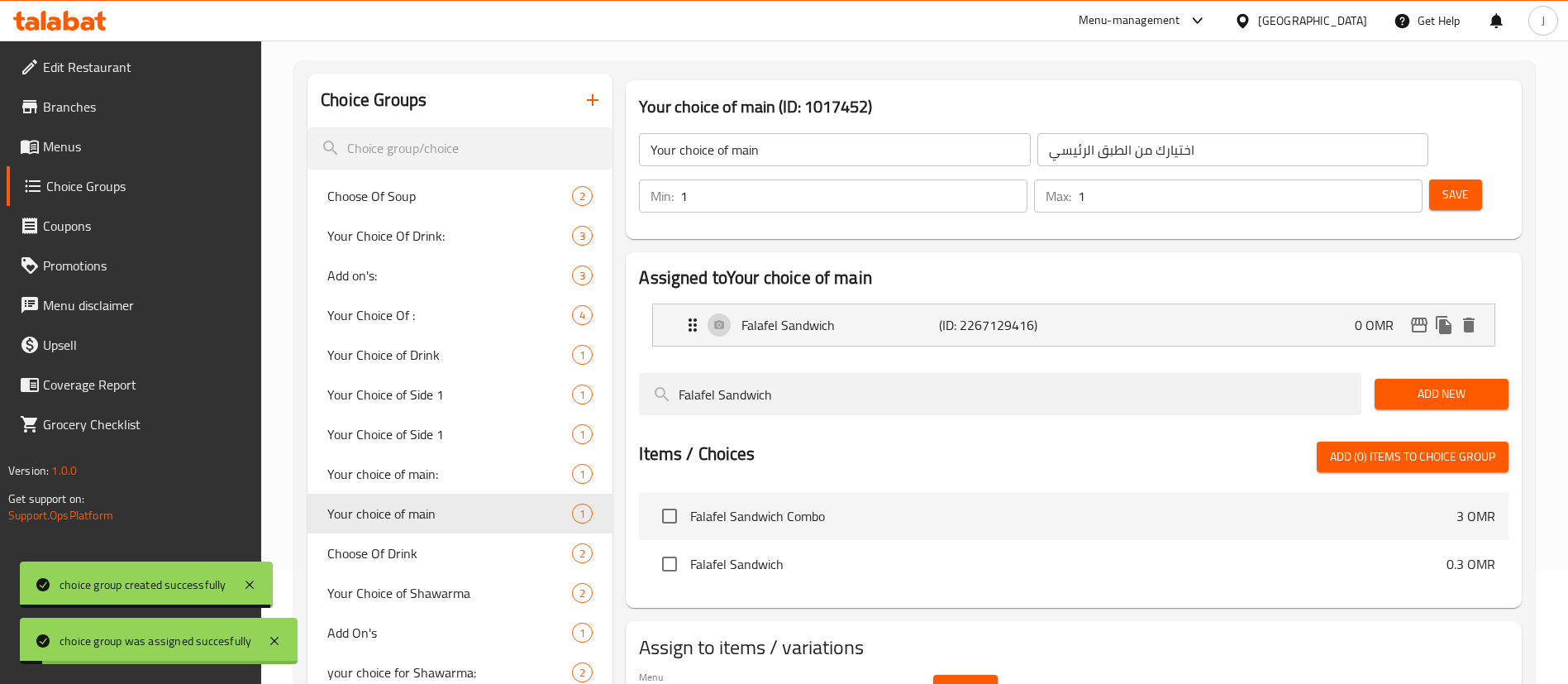
scroll to position [0, 0]
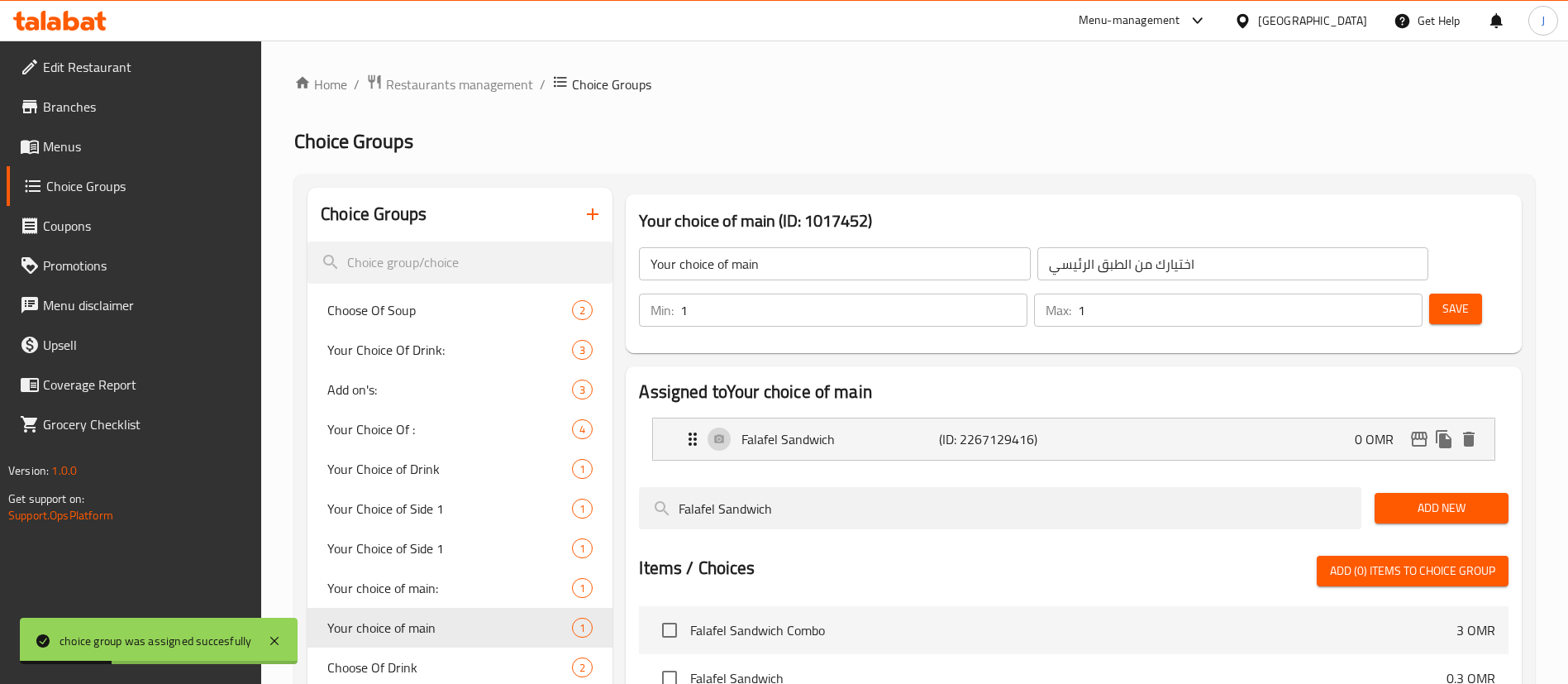
click at [593, 215] on icon "button" at bounding box center [593, 215] width 12 height 12
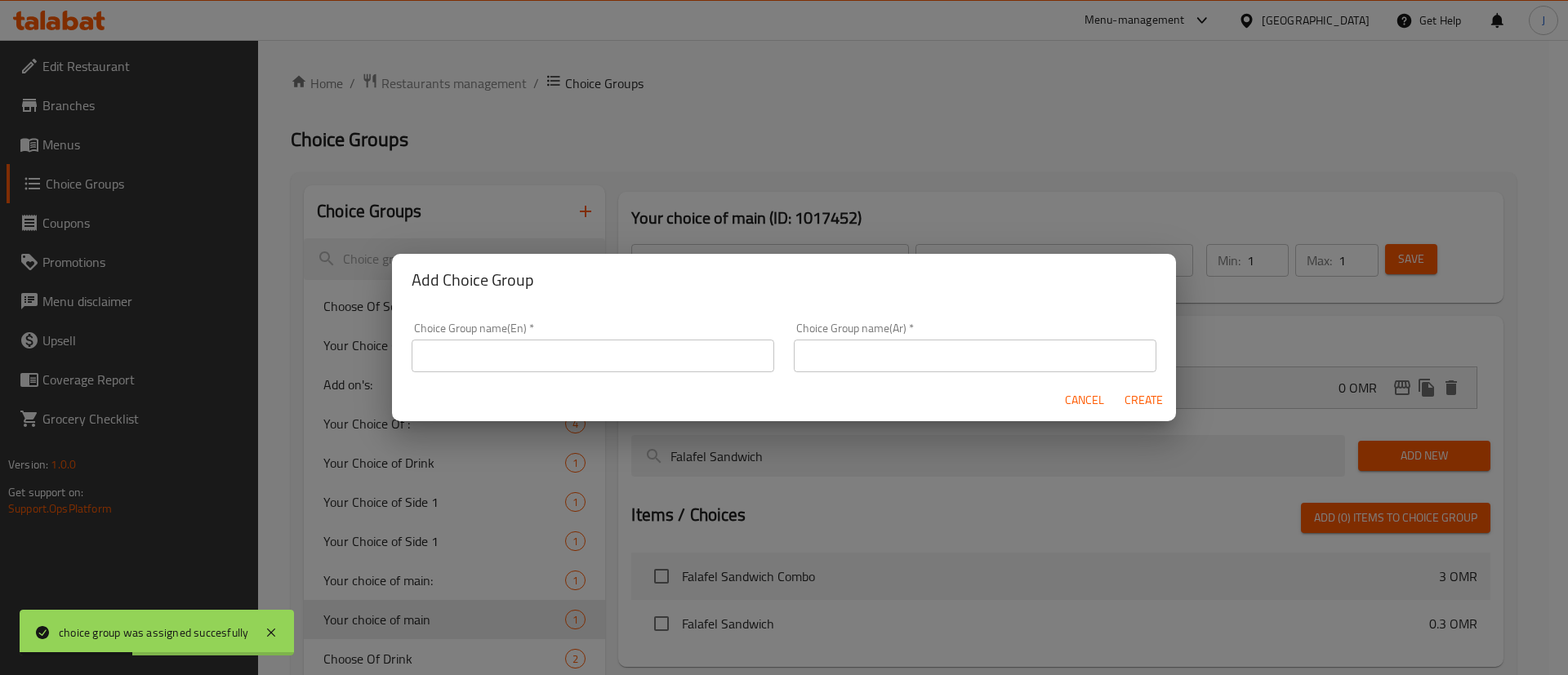
click at [528, 358] on input "text" at bounding box center [593, 356] width 363 height 32
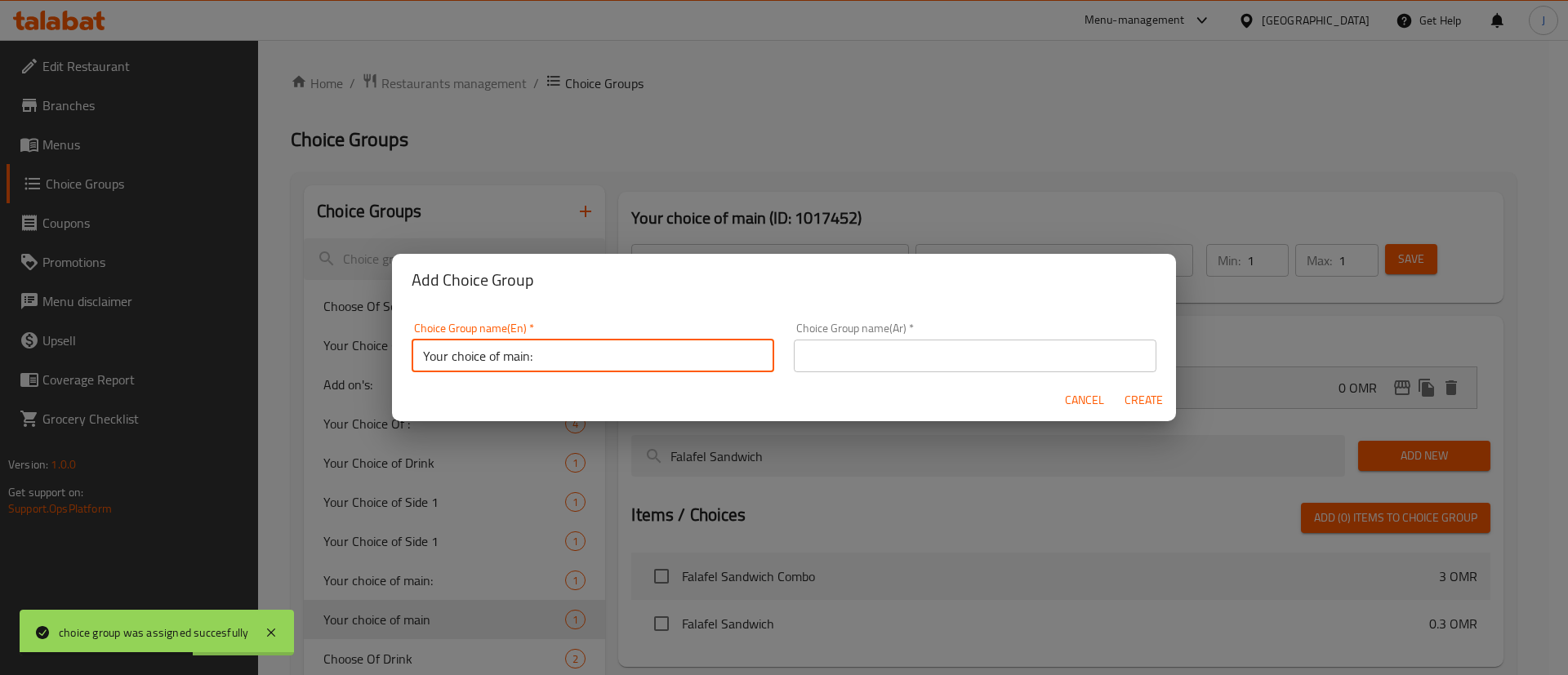
click at [472, 355] on input "Your choice of main:" at bounding box center [593, 356] width 363 height 32
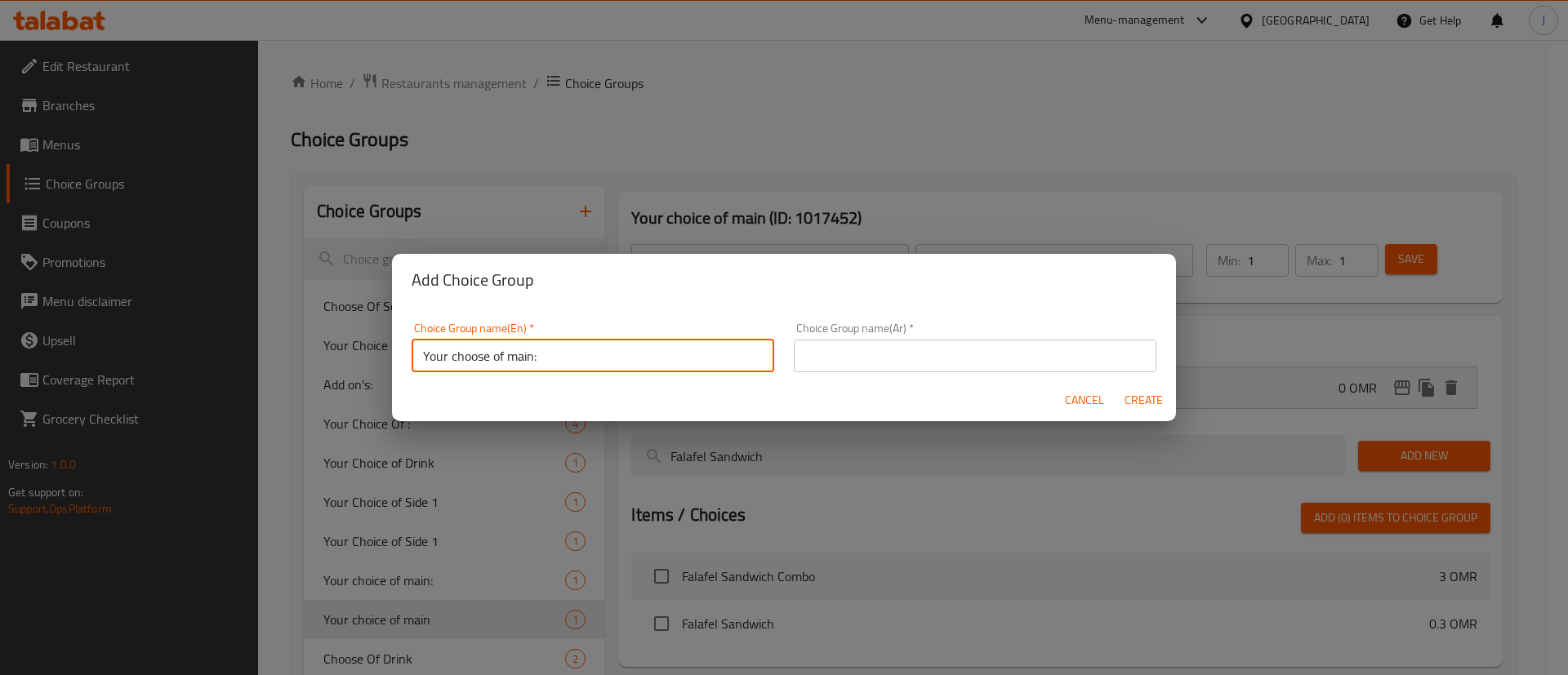
click at [633, 369] on input "Your choose of main:" at bounding box center [593, 356] width 363 height 32
type input "Your choose of main:"
click at [940, 335] on div "Choice Group name(Ar)   * Choice Group name(Ar) *" at bounding box center [975, 347] width 363 height 49
click at [929, 352] on input "text" at bounding box center [975, 356] width 363 height 32
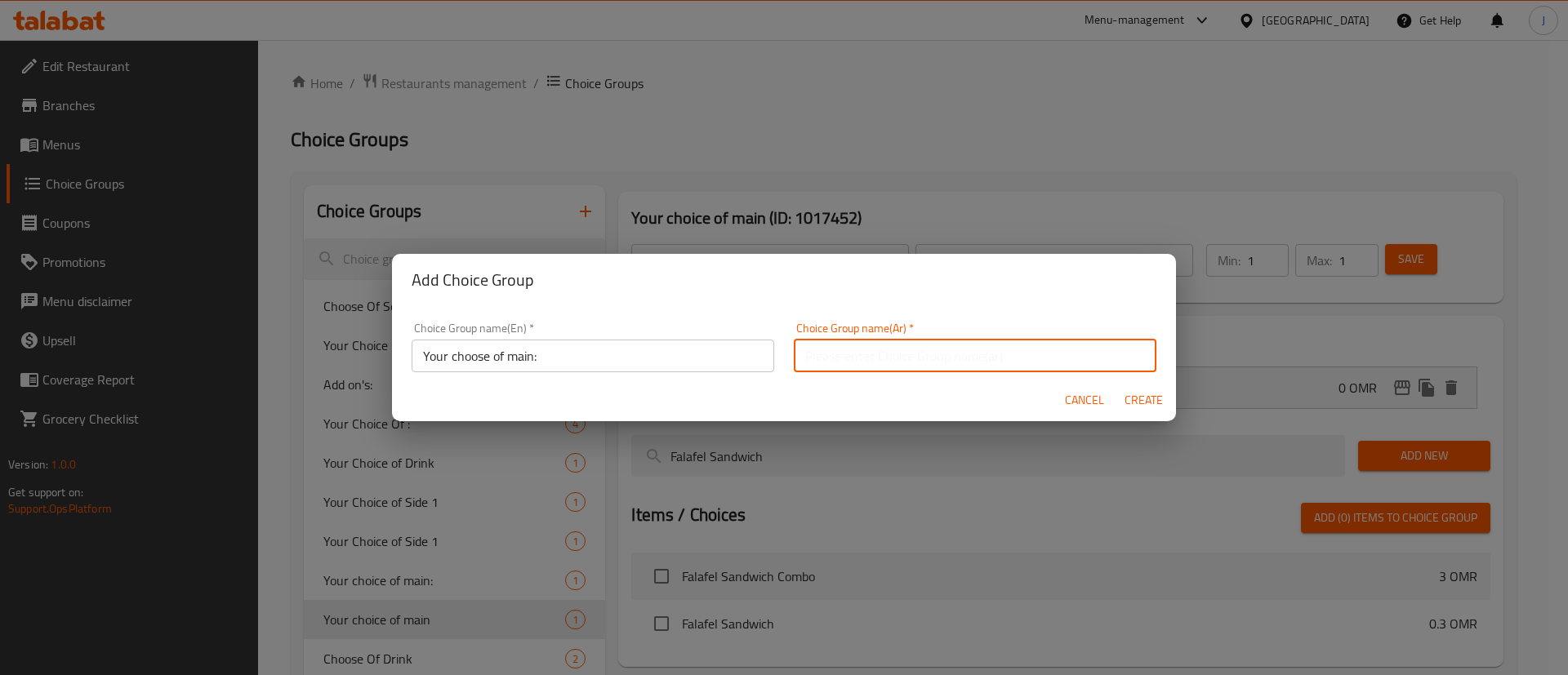
type input "اختيارك من الطبق الرئيسي:"
click at [1134, 390] on span "Create" at bounding box center [1143, 400] width 39 height 20
type input "Your choose of main:"
type input "اختيارك من الطبق الرئيسي:"
type input "0"
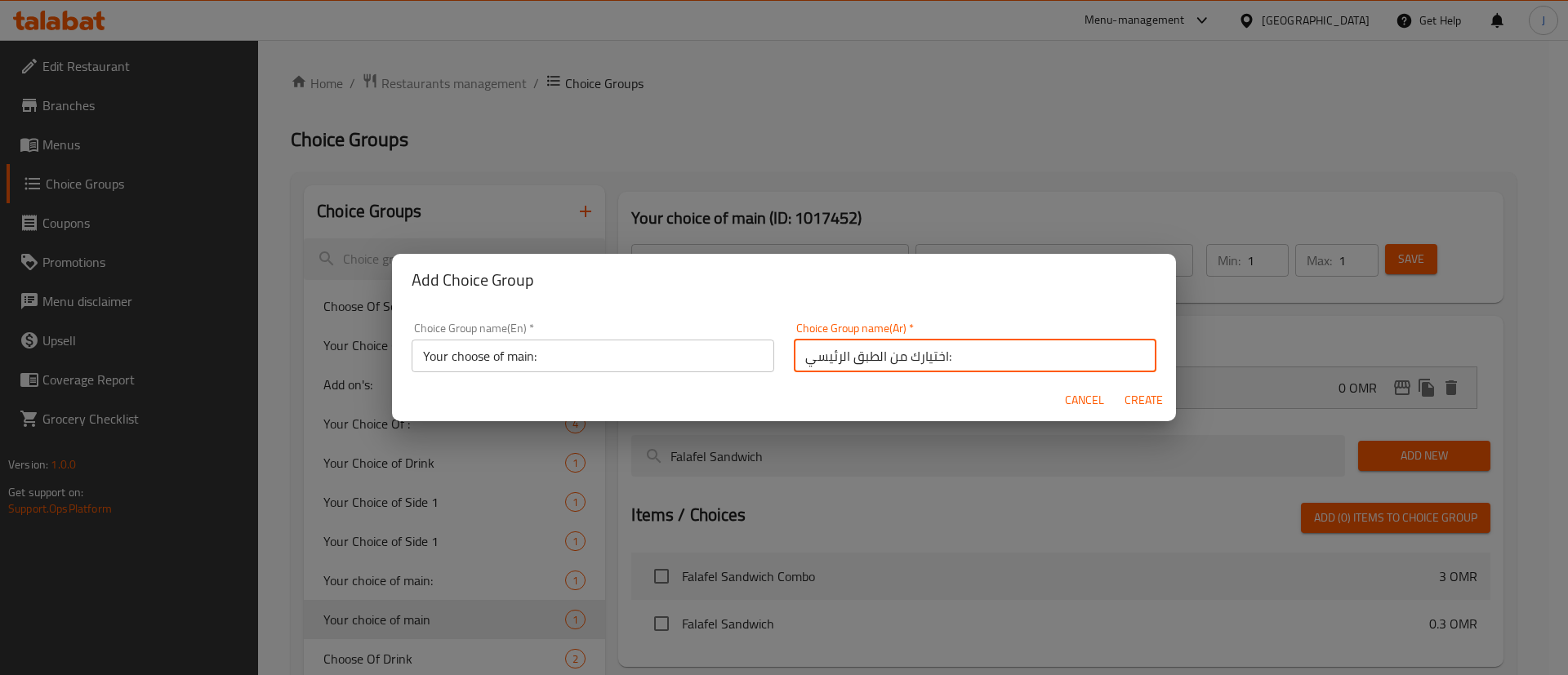
type input "0"
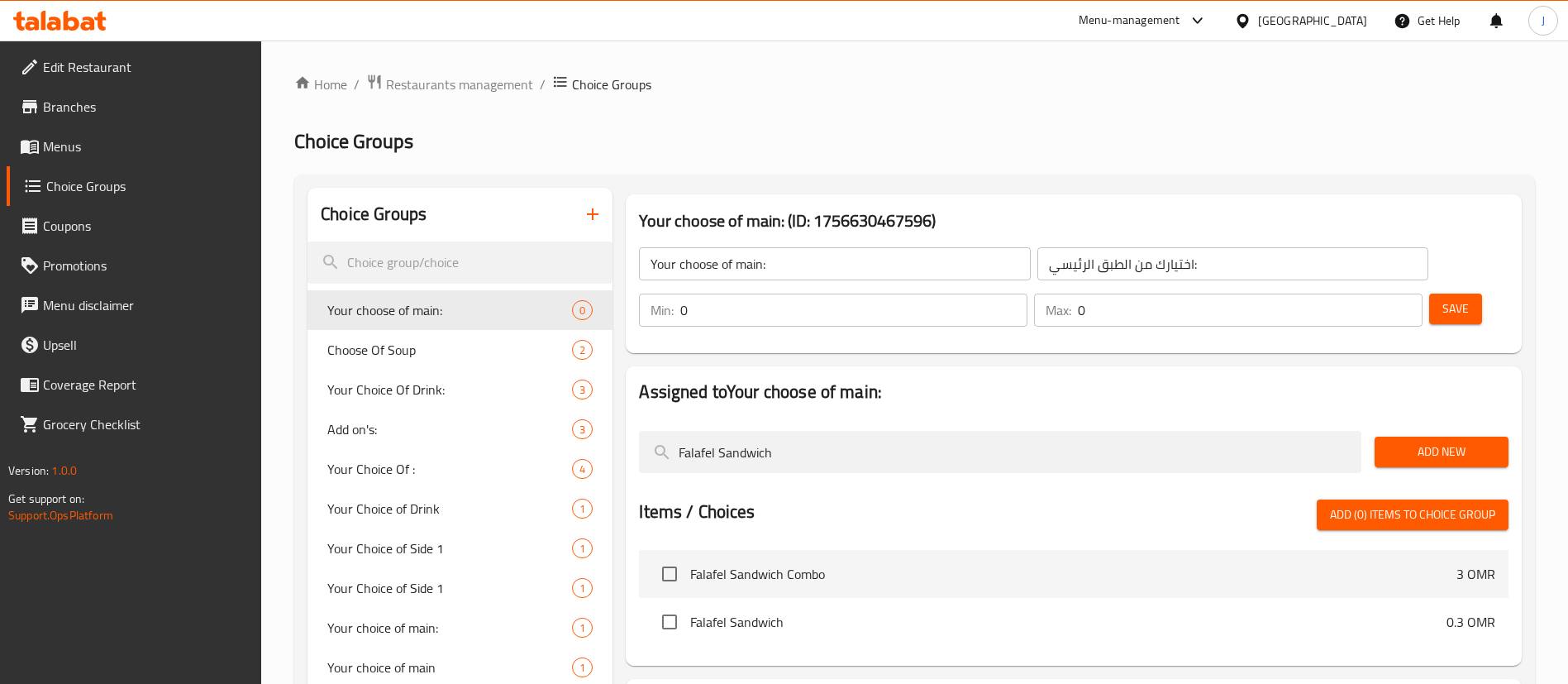
click at [902, 192] on div "Your choose of main: (ID: 1756630467596) Your choose of main: ​ اختيارك من الطب…" at bounding box center [1074, 273] width 909 height 172
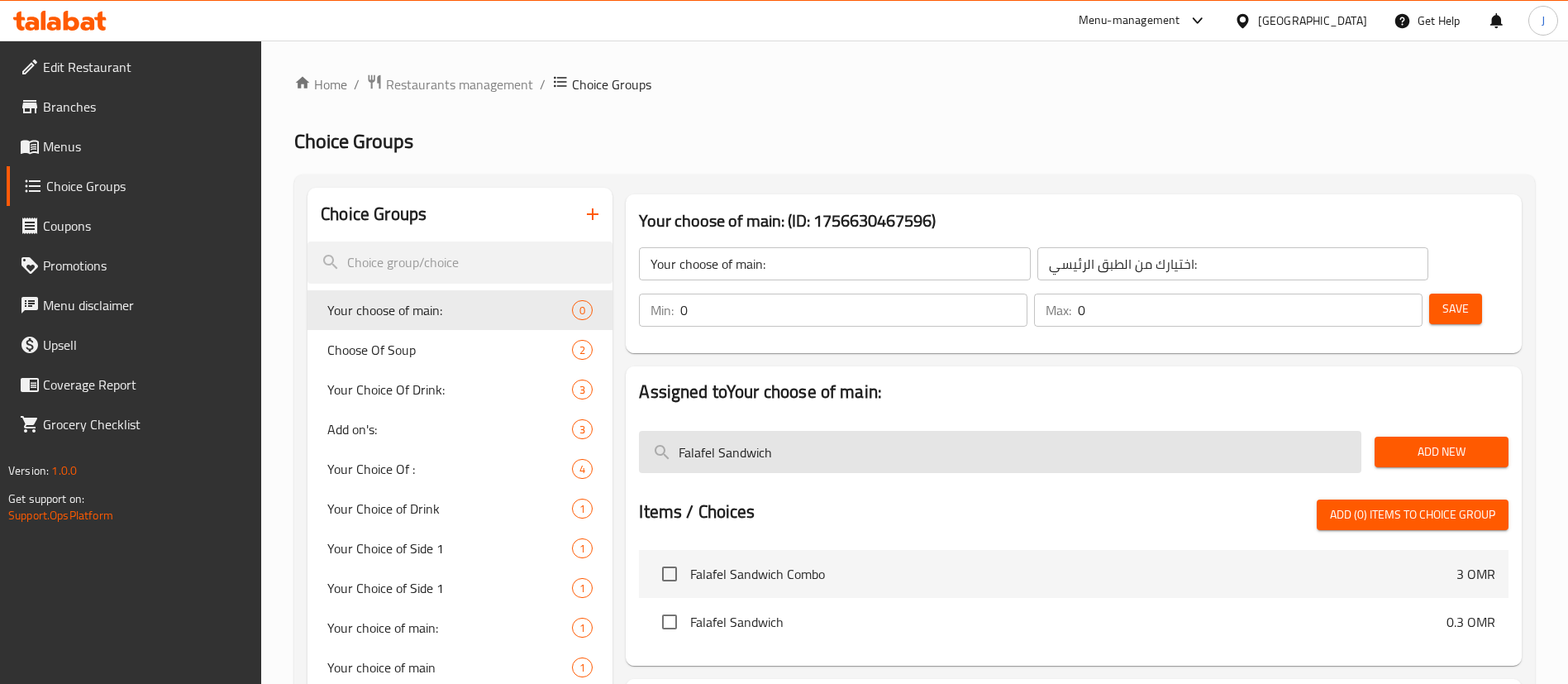
drag, startPoint x: 793, startPoint y: 418, endPoint x: 651, endPoint y: 393, distance: 144.2
click at [656, 431] on input "Falafel Sandwich" at bounding box center [1001, 452] width 723 height 42
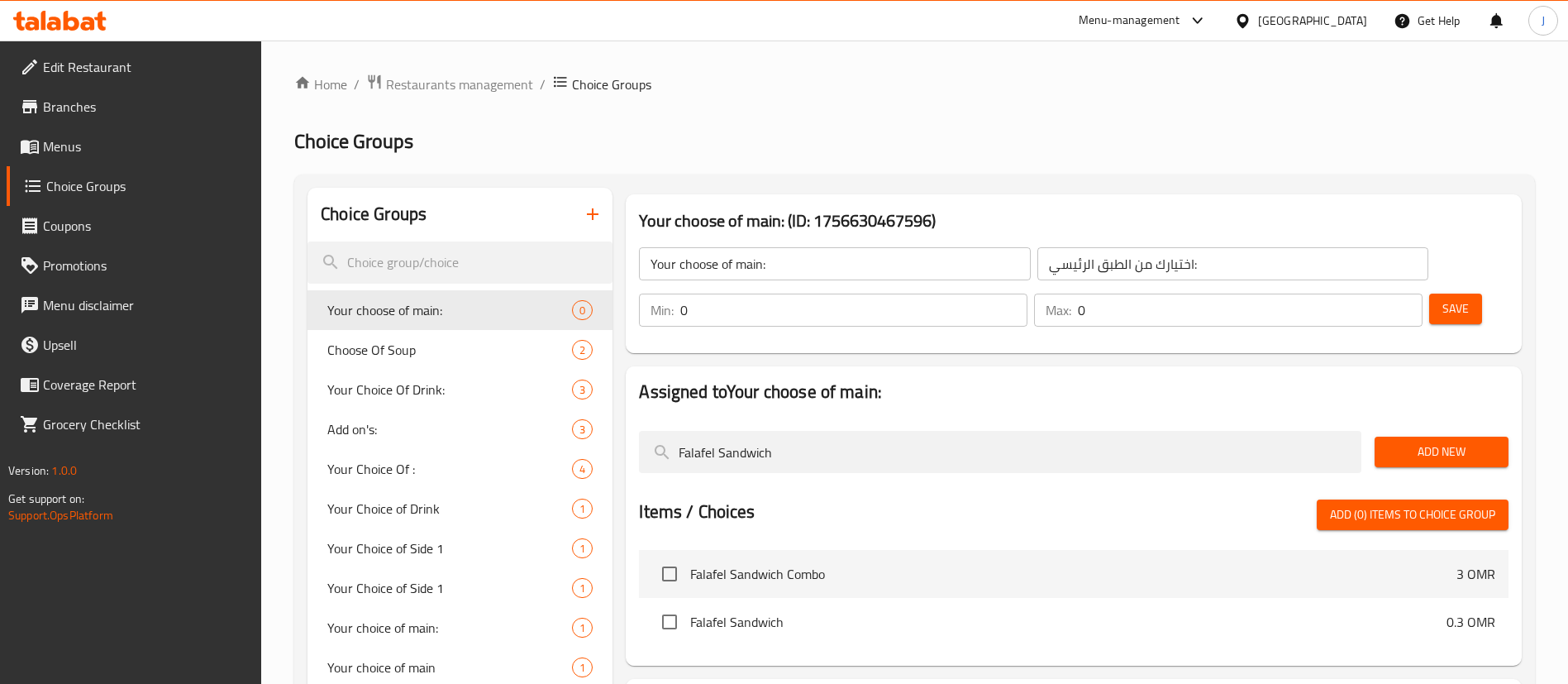
paste input "[PERSON_NAME]"
type input "Shish Tawook Sandwich"
click at [1402, 442] on span "Add New" at bounding box center [1442, 451] width 108 height 20
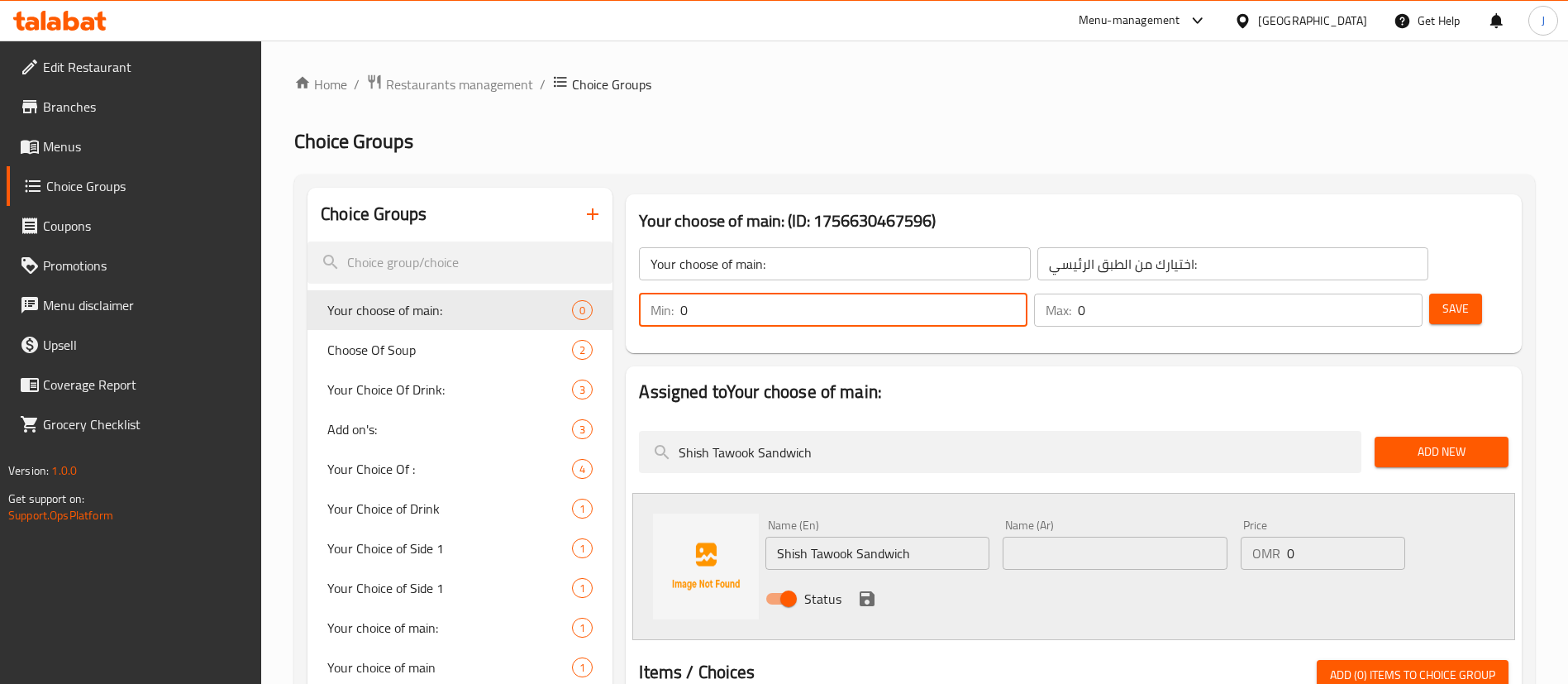
drag, startPoint x: 1270, startPoint y: 269, endPoint x: 1249, endPoint y: 270, distance: 21.0
click at [1028, 293] on div "Min: 0 ​" at bounding box center [834, 310] width 388 height 33
type input "1"
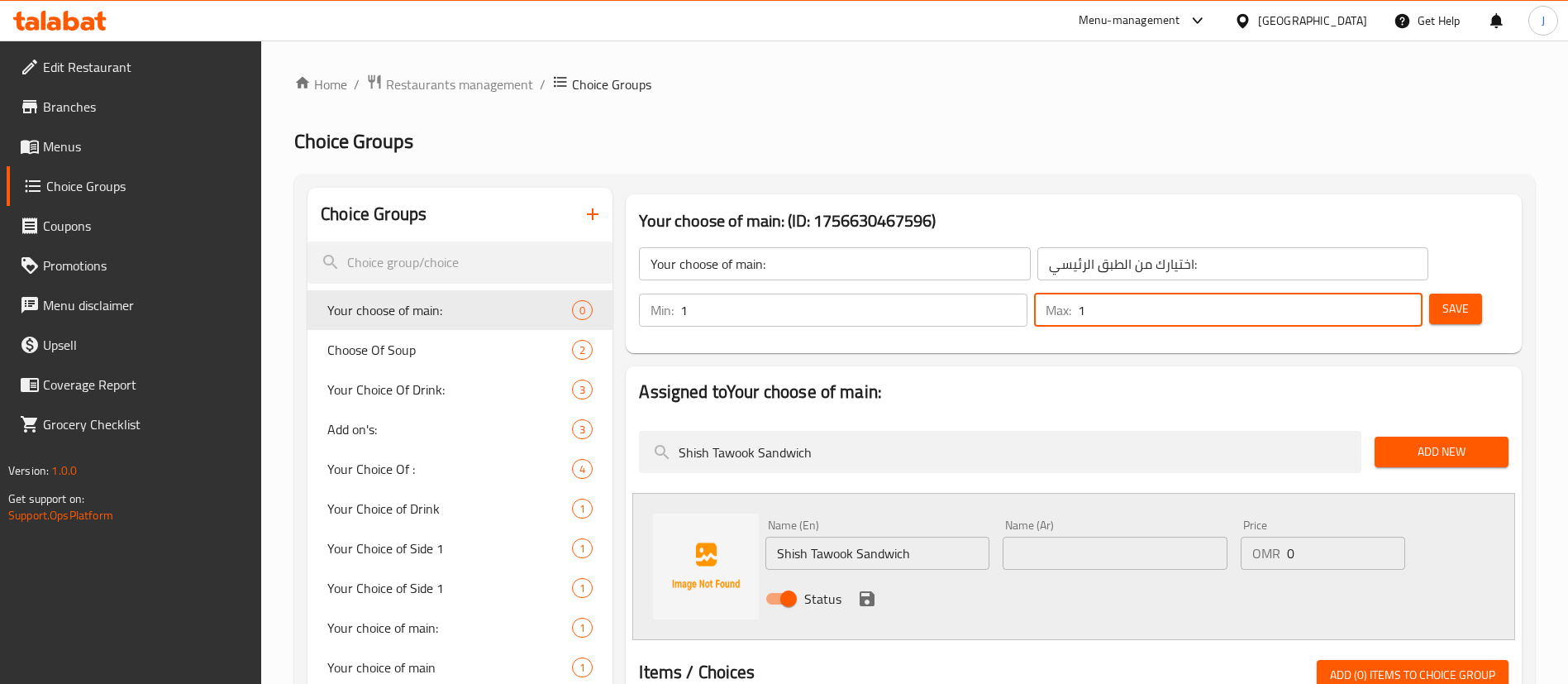
drag, startPoint x: 1360, startPoint y: 266, endPoint x: 1348, endPoint y: 263, distance: 12.4
click at [1348, 293] on div "Max: 1 ​" at bounding box center [1229, 310] width 388 height 33
type input "1"
click at [1077, 537] on input "text" at bounding box center [1114, 553] width 224 height 33
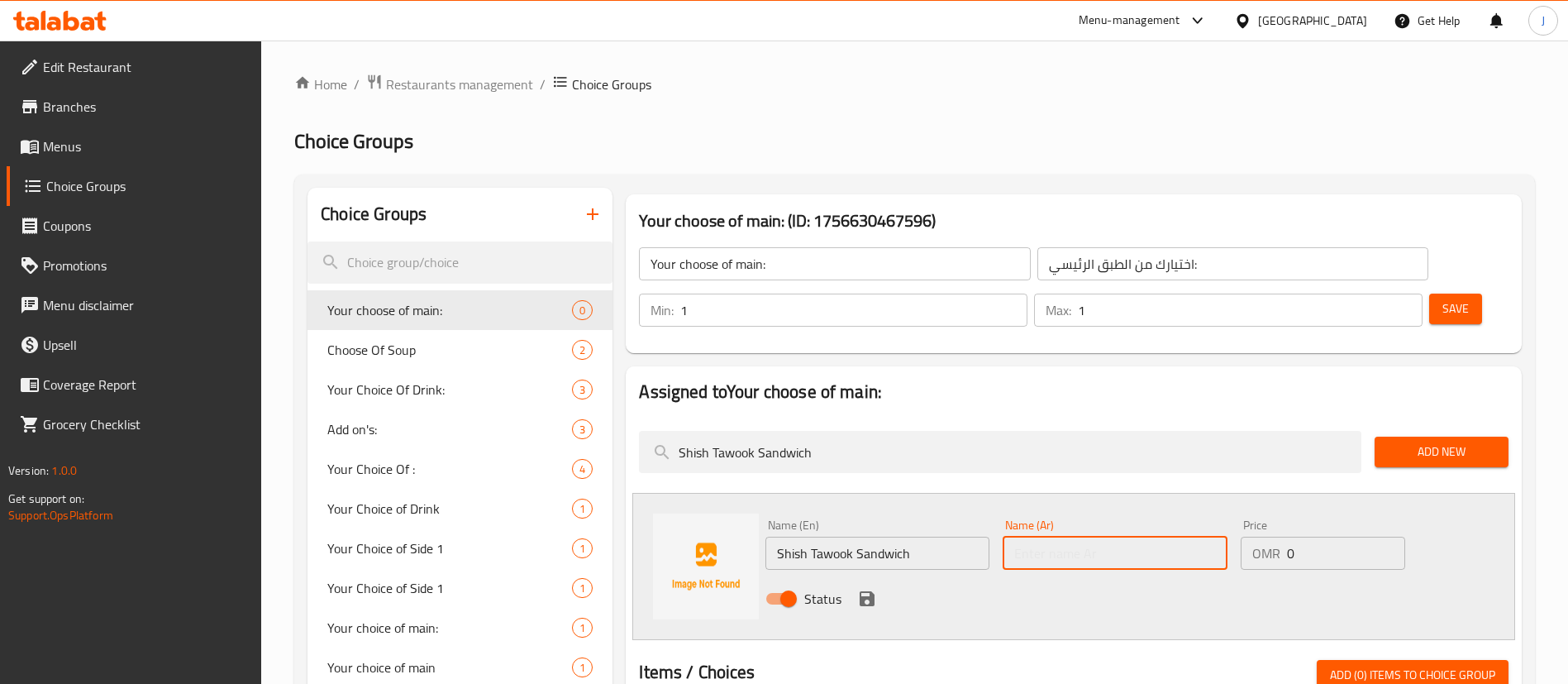
paste input "ساندويتش [PERSON_NAME]"
type input "ساندويتش [PERSON_NAME]"
click at [870, 592] on icon "save" at bounding box center [866, 598] width 14 height 14
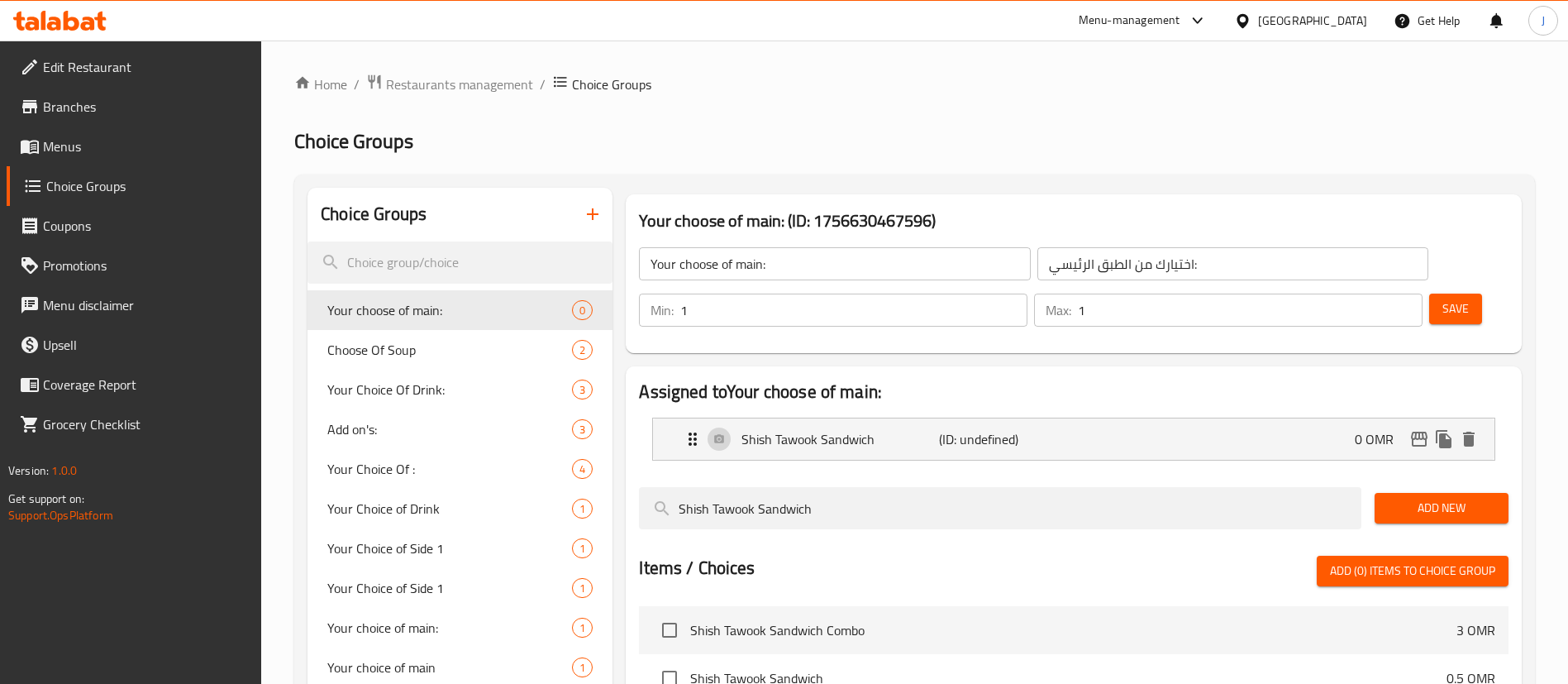
click at [1443, 298] on span "Save" at bounding box center [1456, 308] width 27 height 20
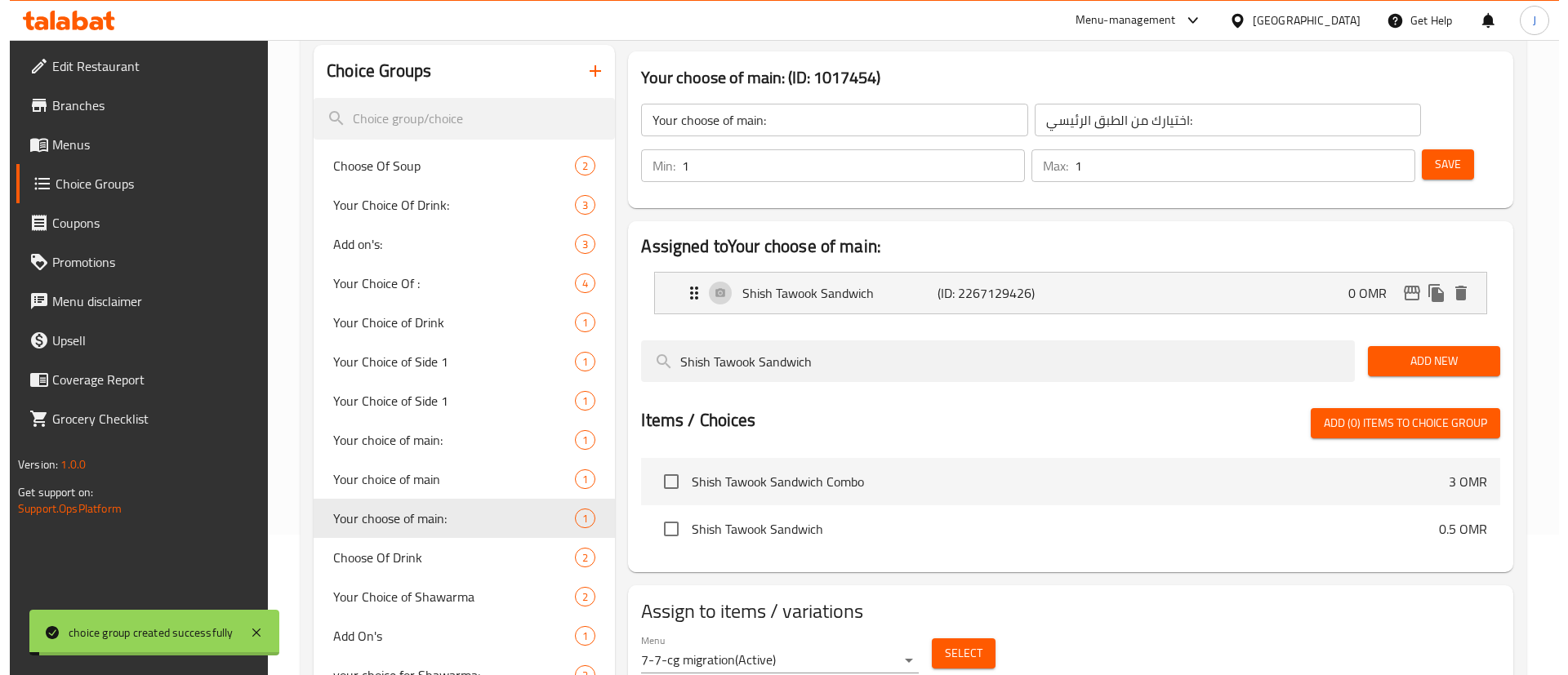
scroll to position [252, 0]
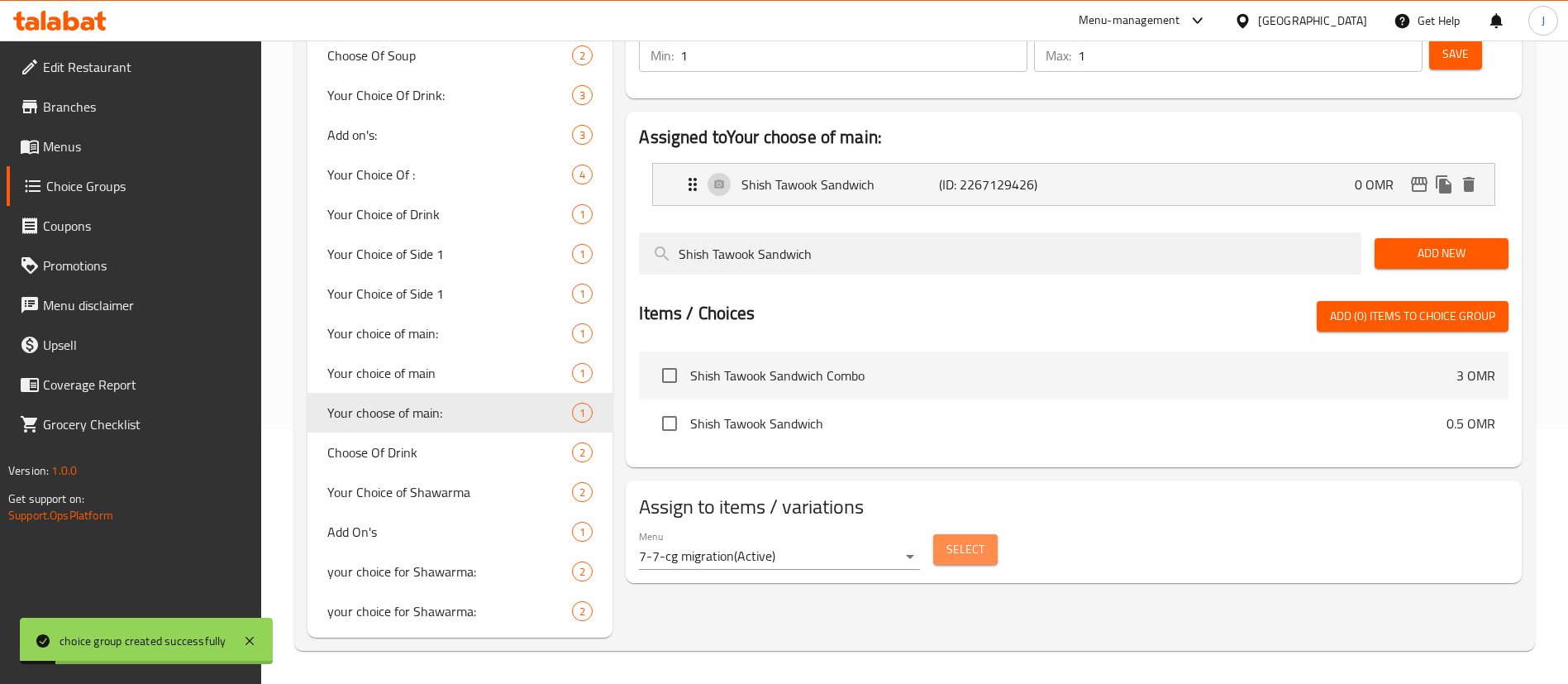
click at [953, 540] on span "Select" at bounding box center [966, 549] width 38 height 20
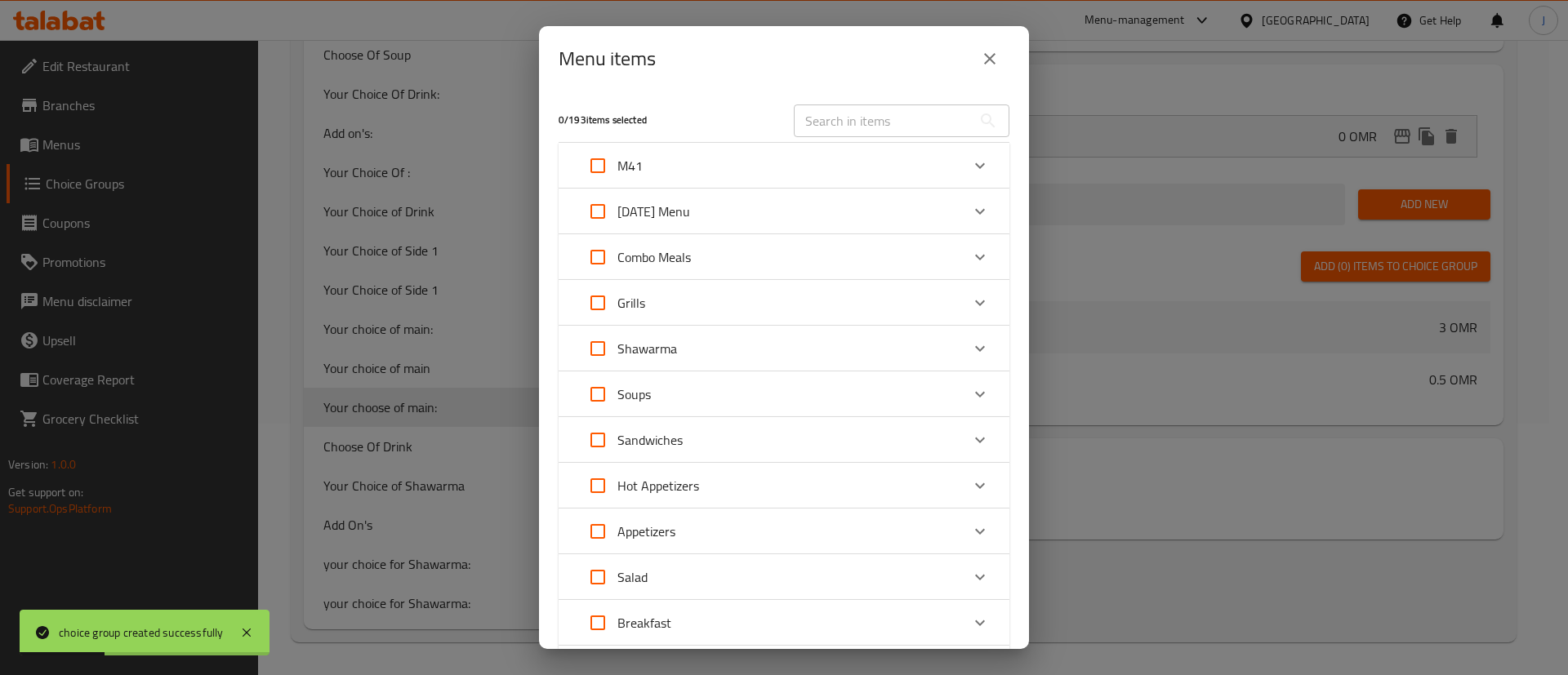
click at [685, 165] on div "M41" at bounding box center [769, 165] width 382 height 39
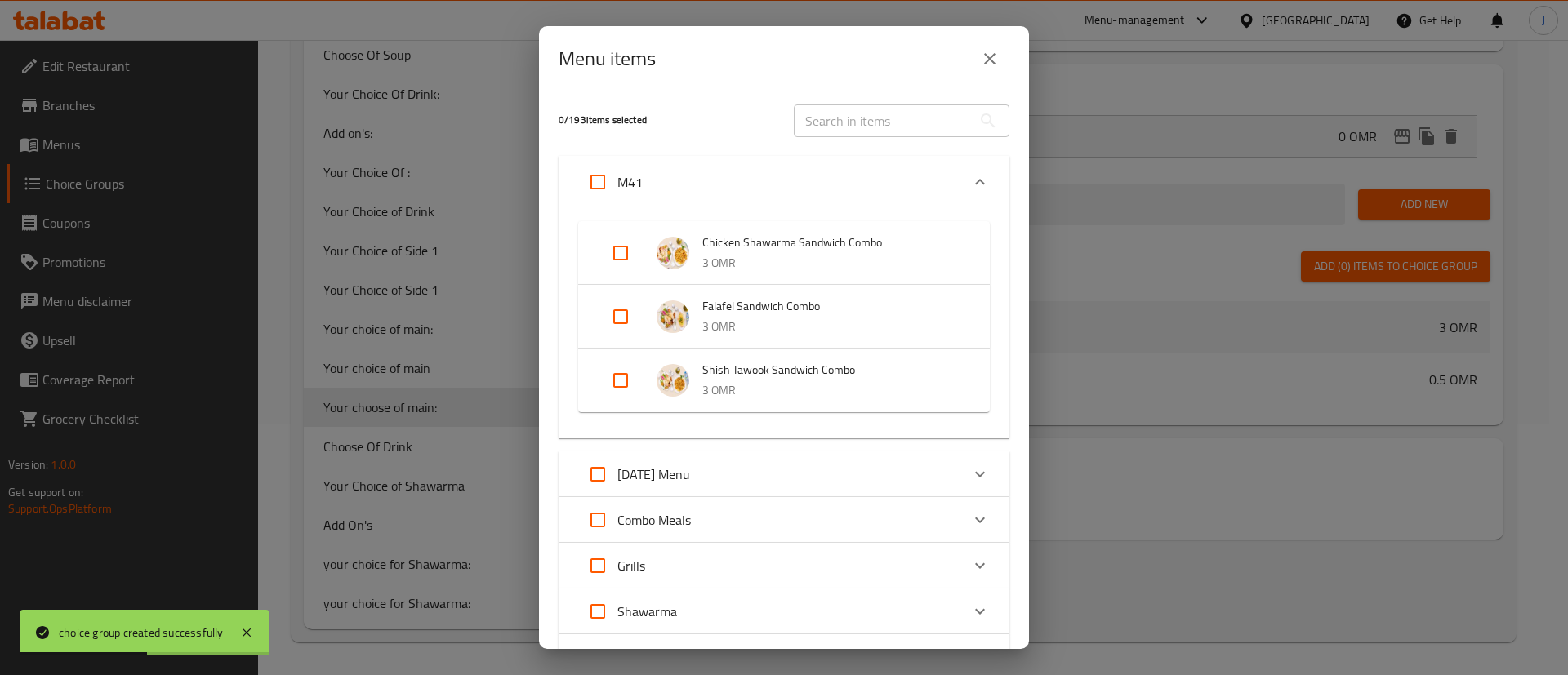
click at [615, 383] on input "Expand" at bounding box center [620, 380] width 39 height 39
checkbox input "true"
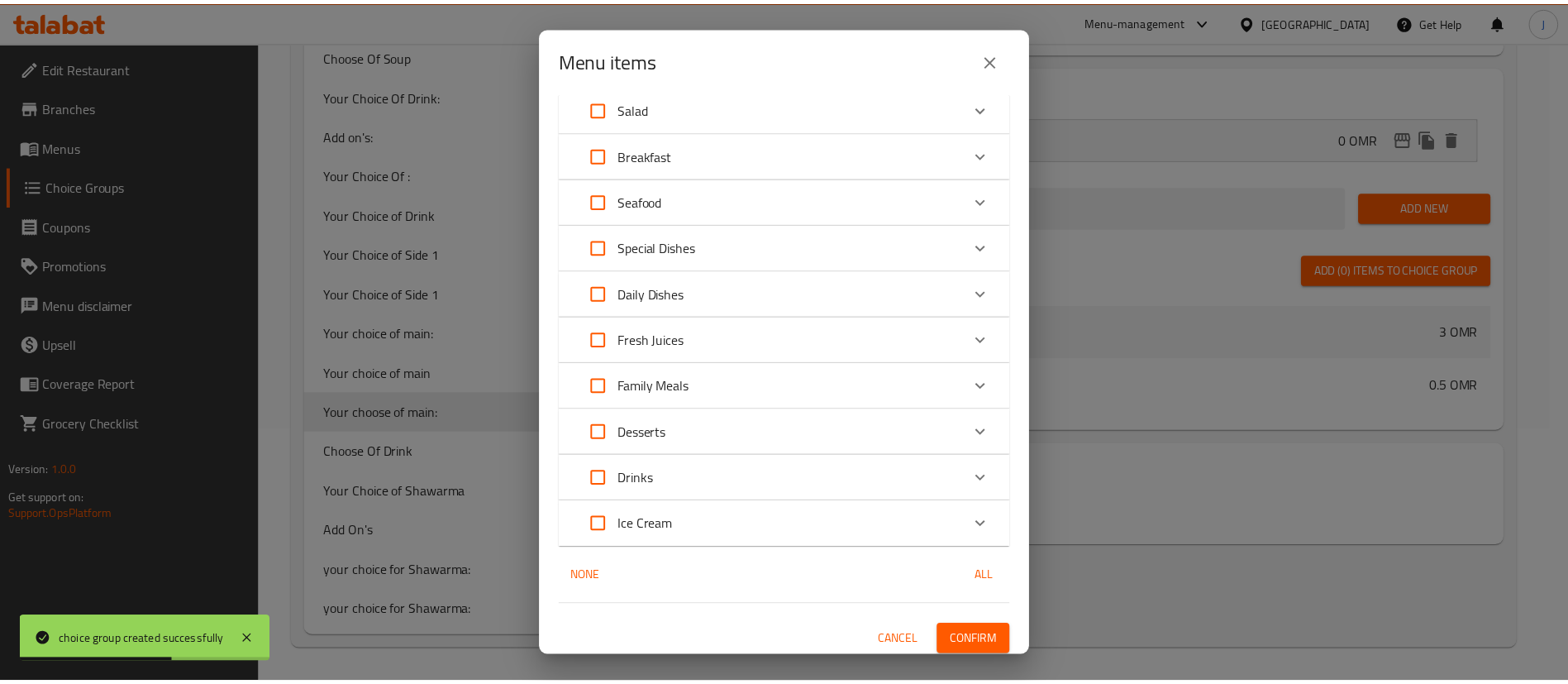
scroll to position [762, 0]
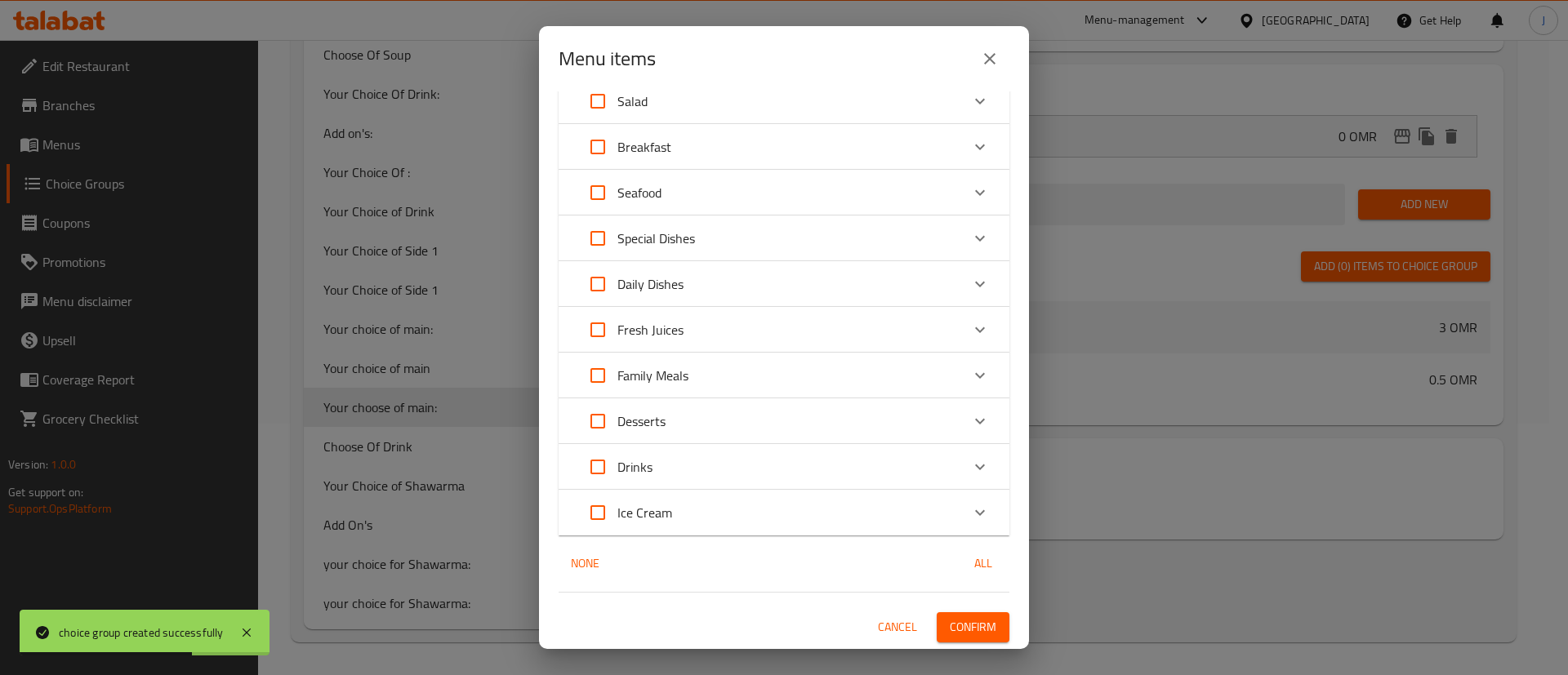
click at [969, 628] on span "Confirm" at bounding box center [973, 627] width 47 height 20
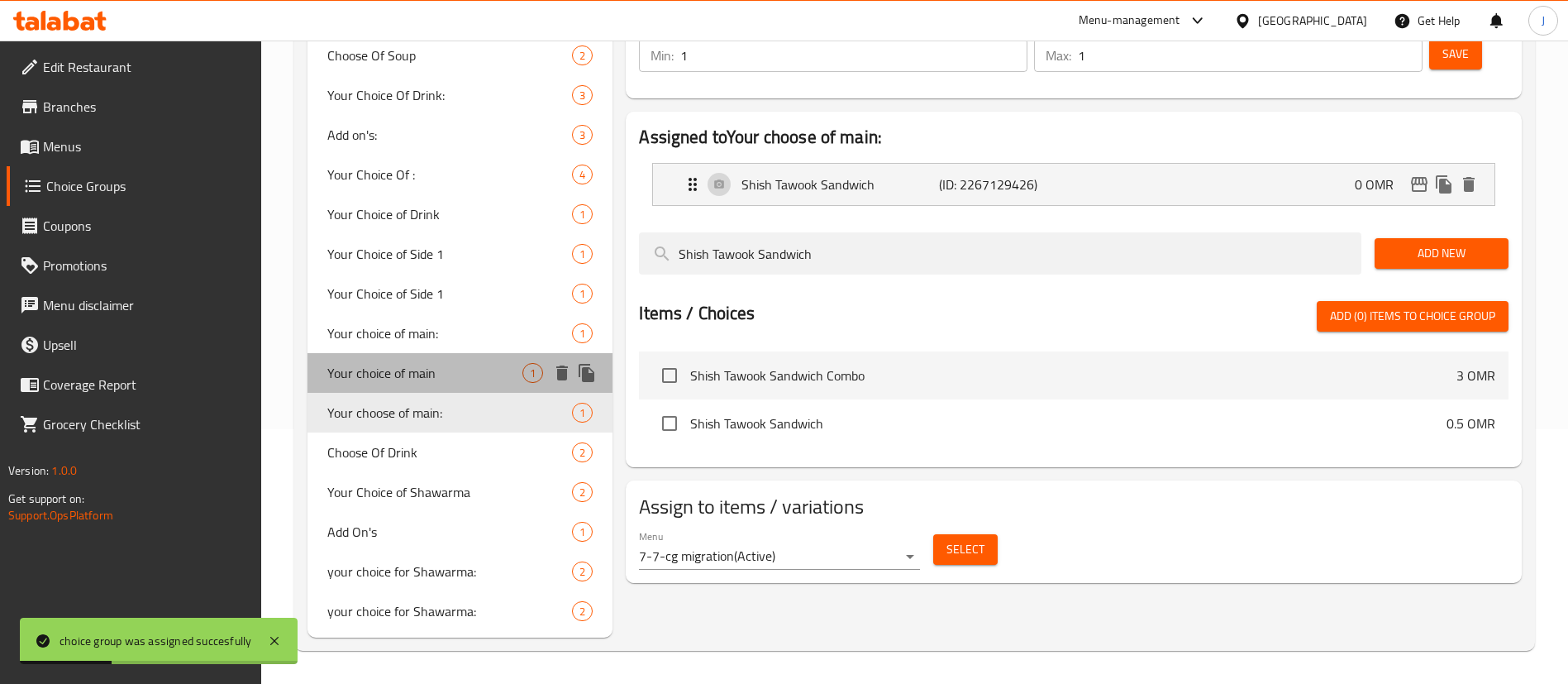
click at [452, 375] on span "Your choice of main" at bounding box center [425, 372] width 195 height 20
type input "Your choice of main"
type input "اختيارك من الطبق الرئيسي"
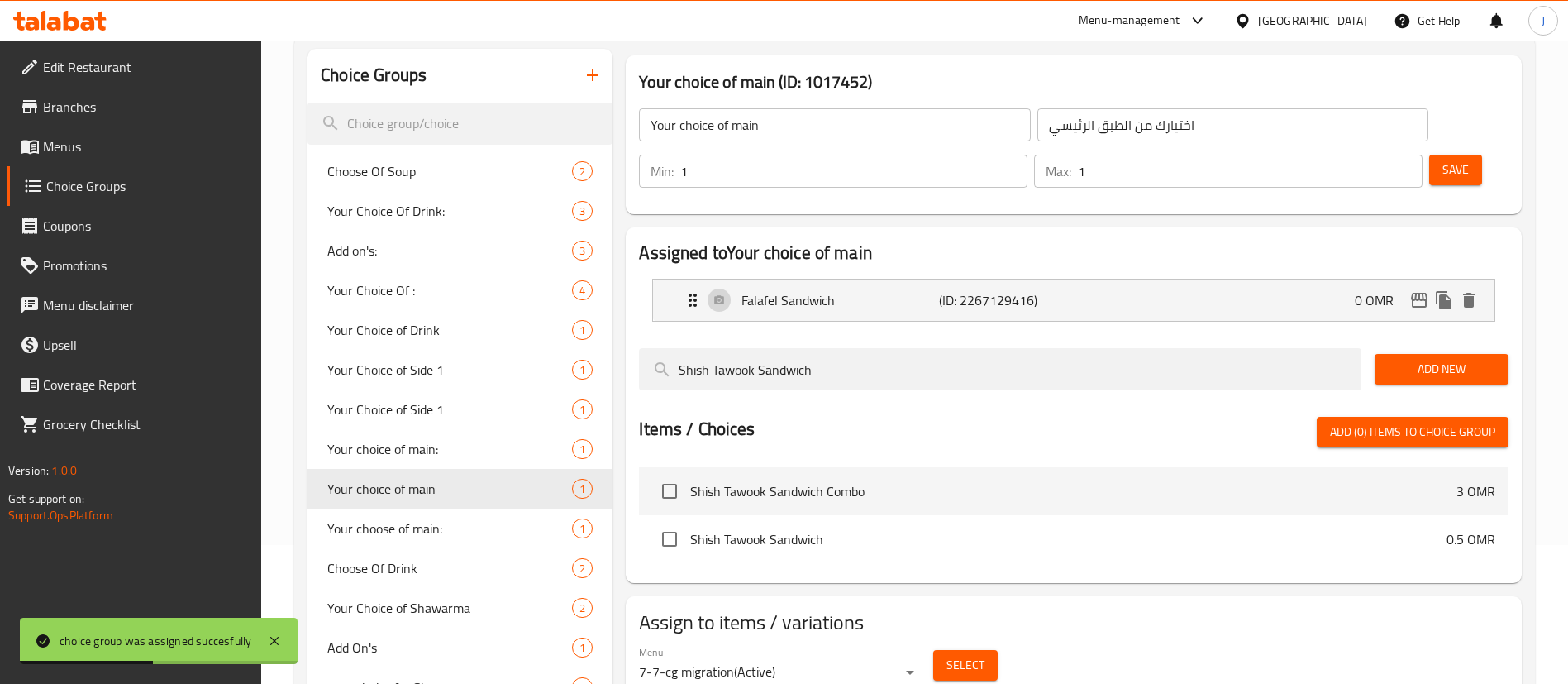
scroll to position [255, 0]
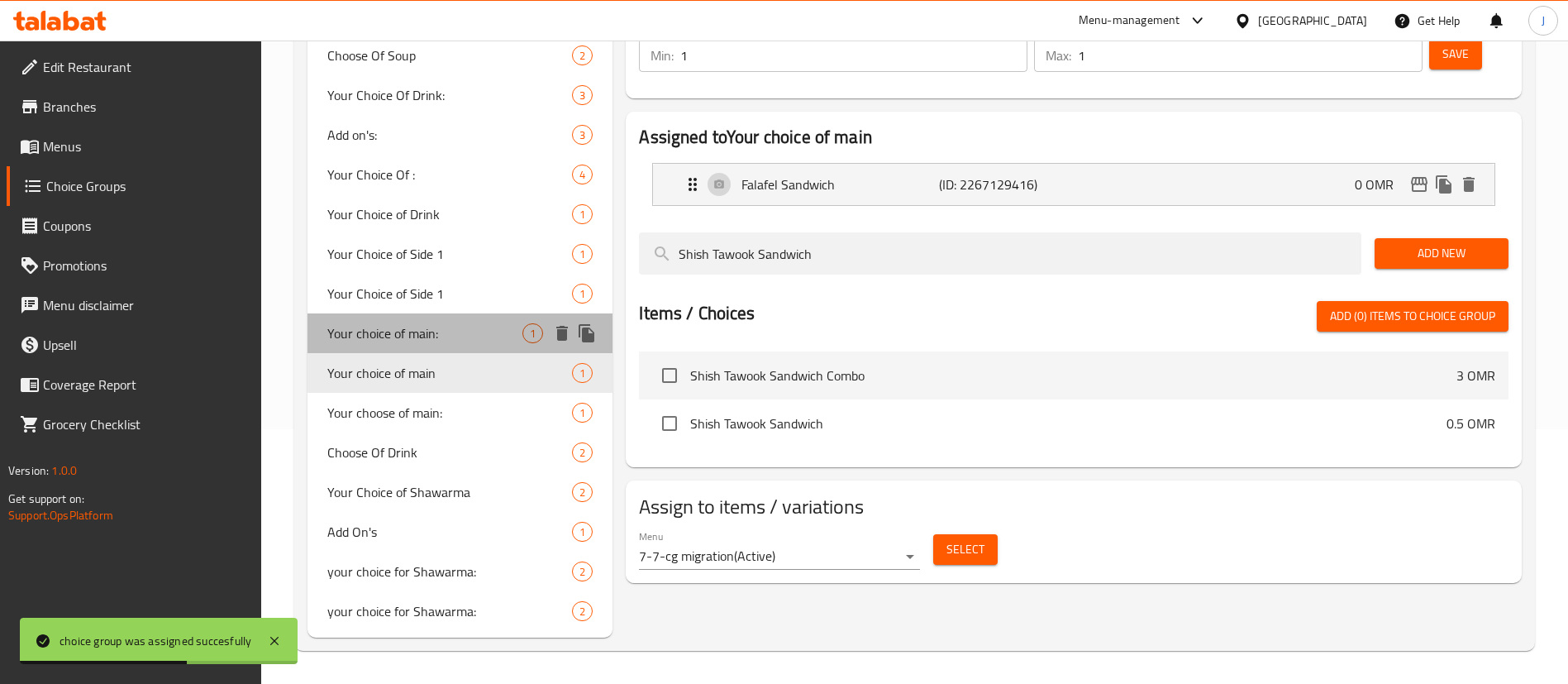
click at [437, 331] on span "Your choice of main:" at bounding box center [425, 333] width 195 height 20
type input "Your choice of main:"
type input "اختيارك من الطبق الرئيسي:"
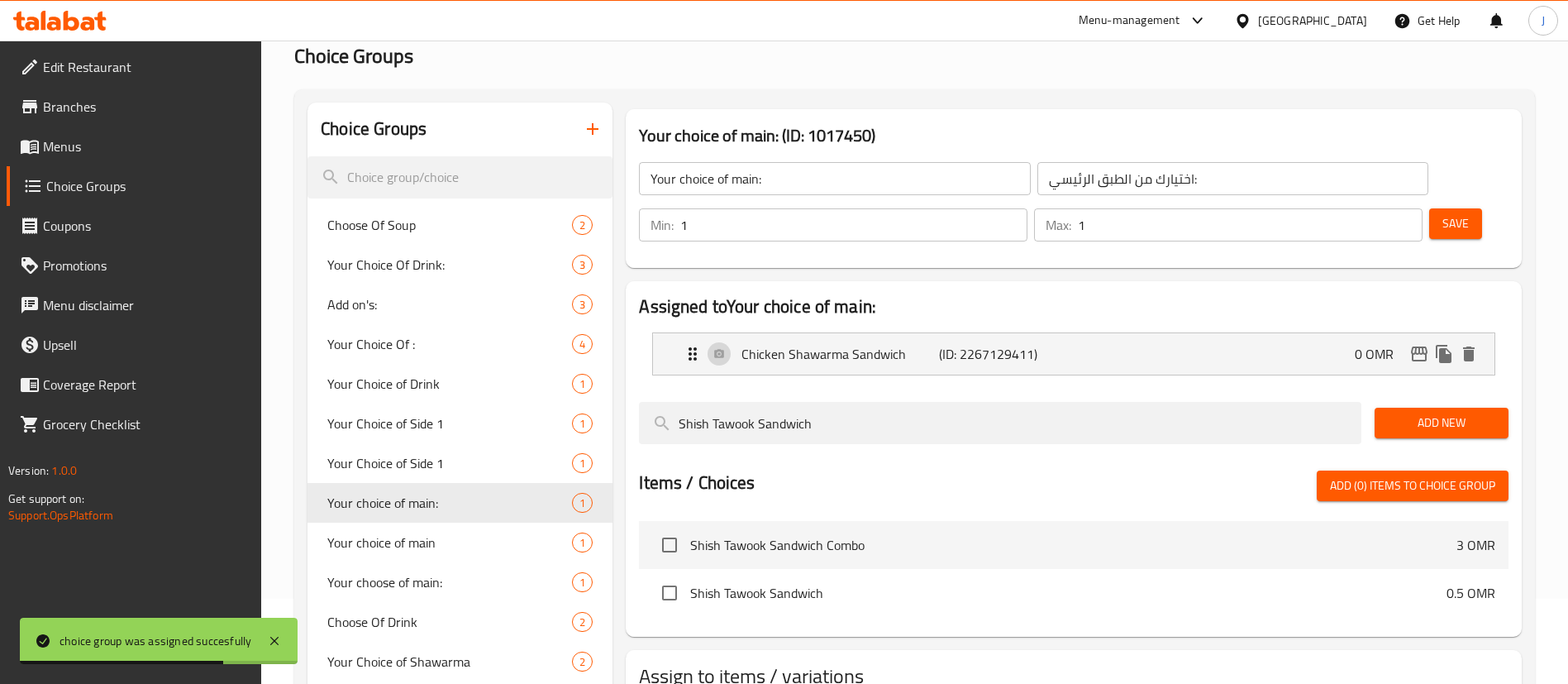
scroll to position [124, 0]
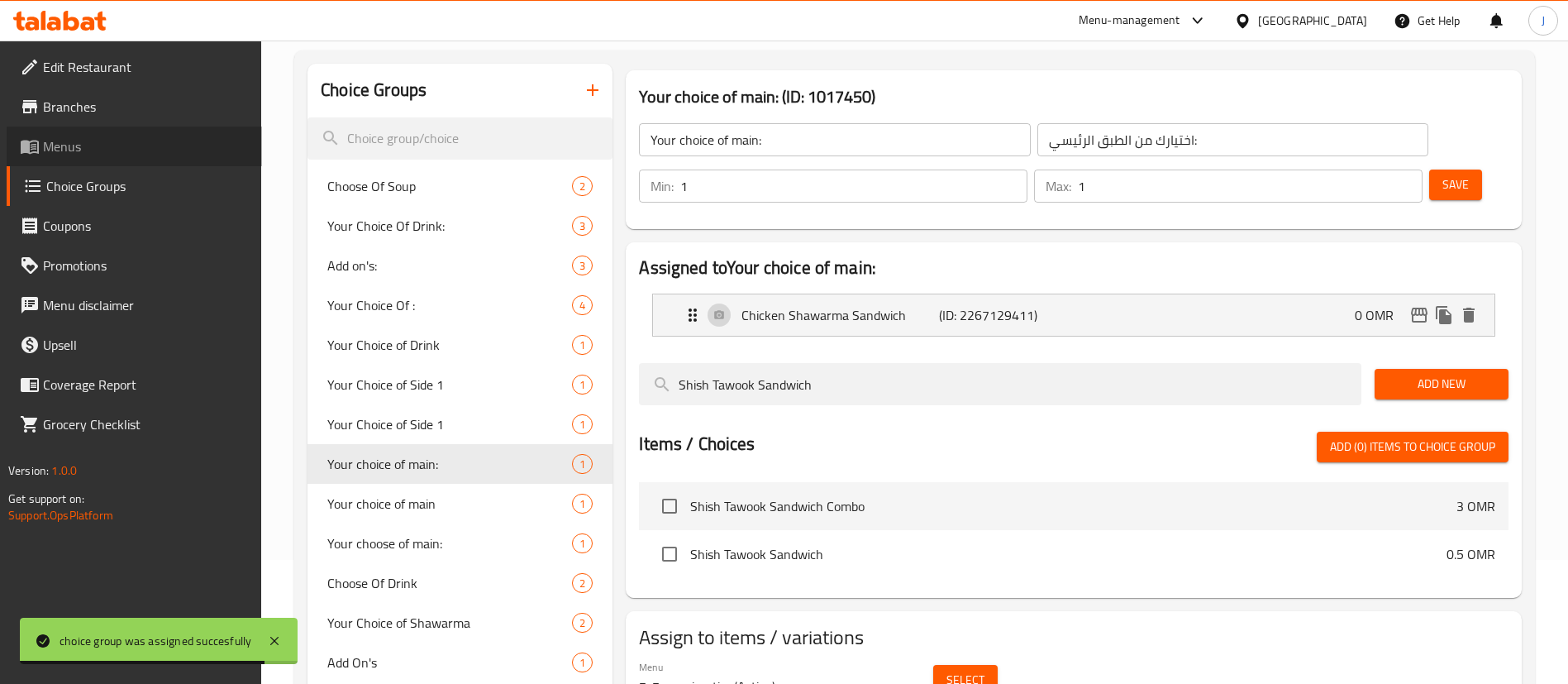
click at [43, 144] on span "Menus" at bounding box center [146, 146] width 206 height 20
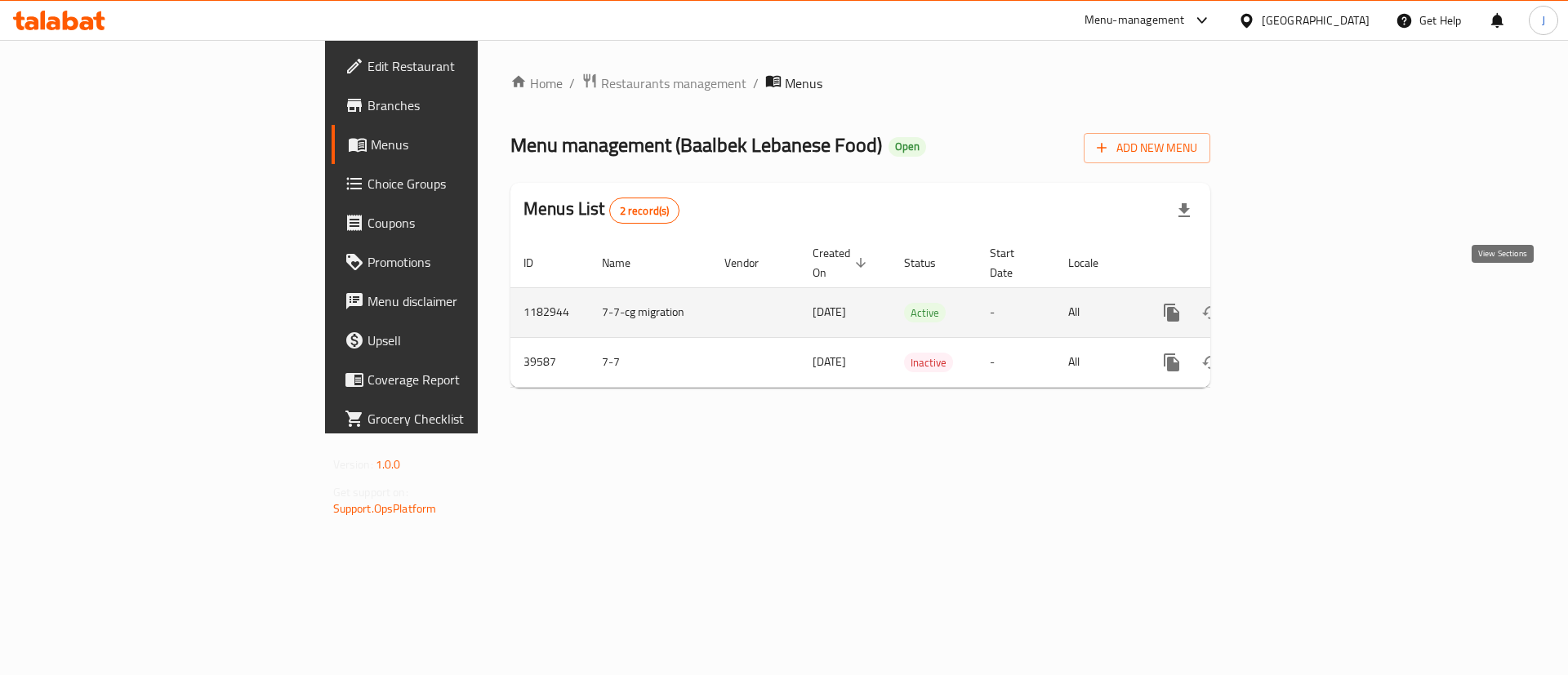
click at [1309, 293] on link "enhanced table" at bounding box center [1289, 312] width 39 height 39
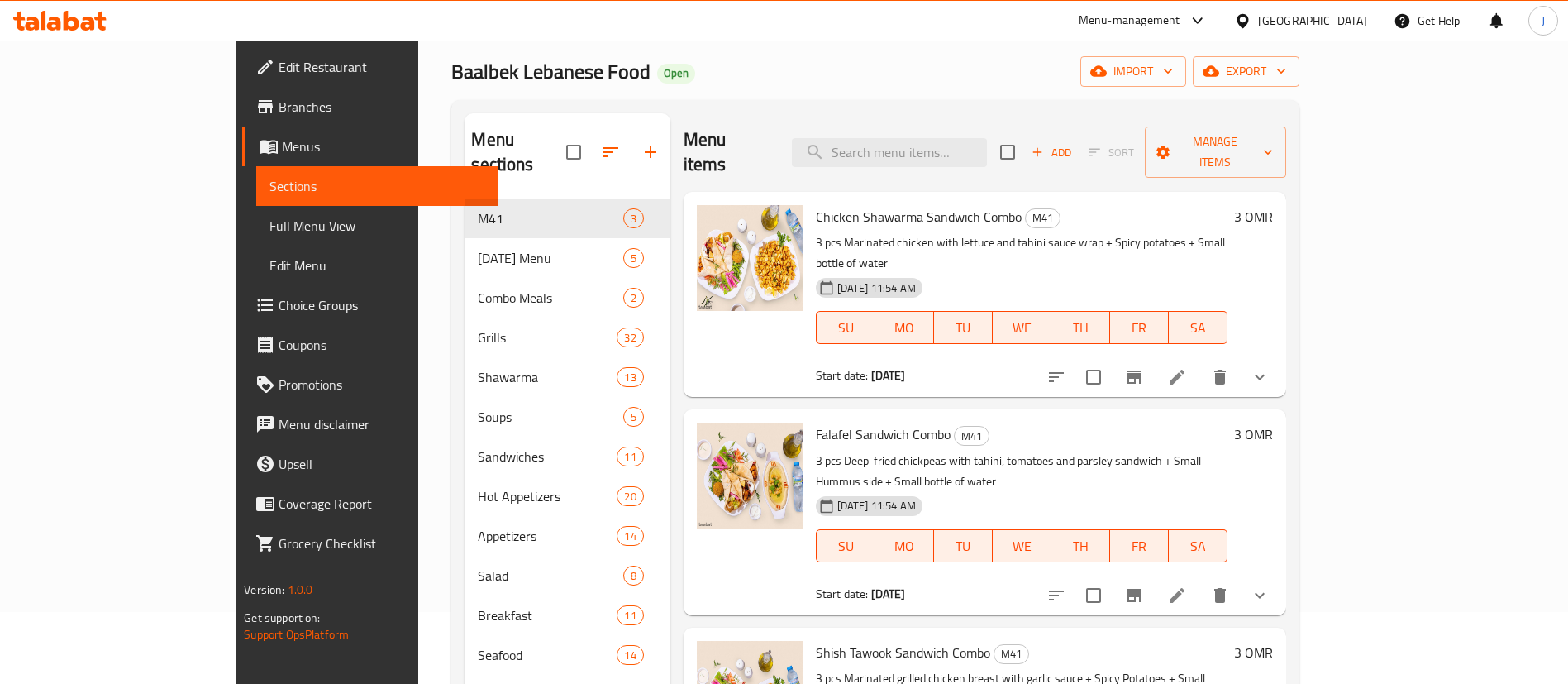
scroll to position [124, 0]
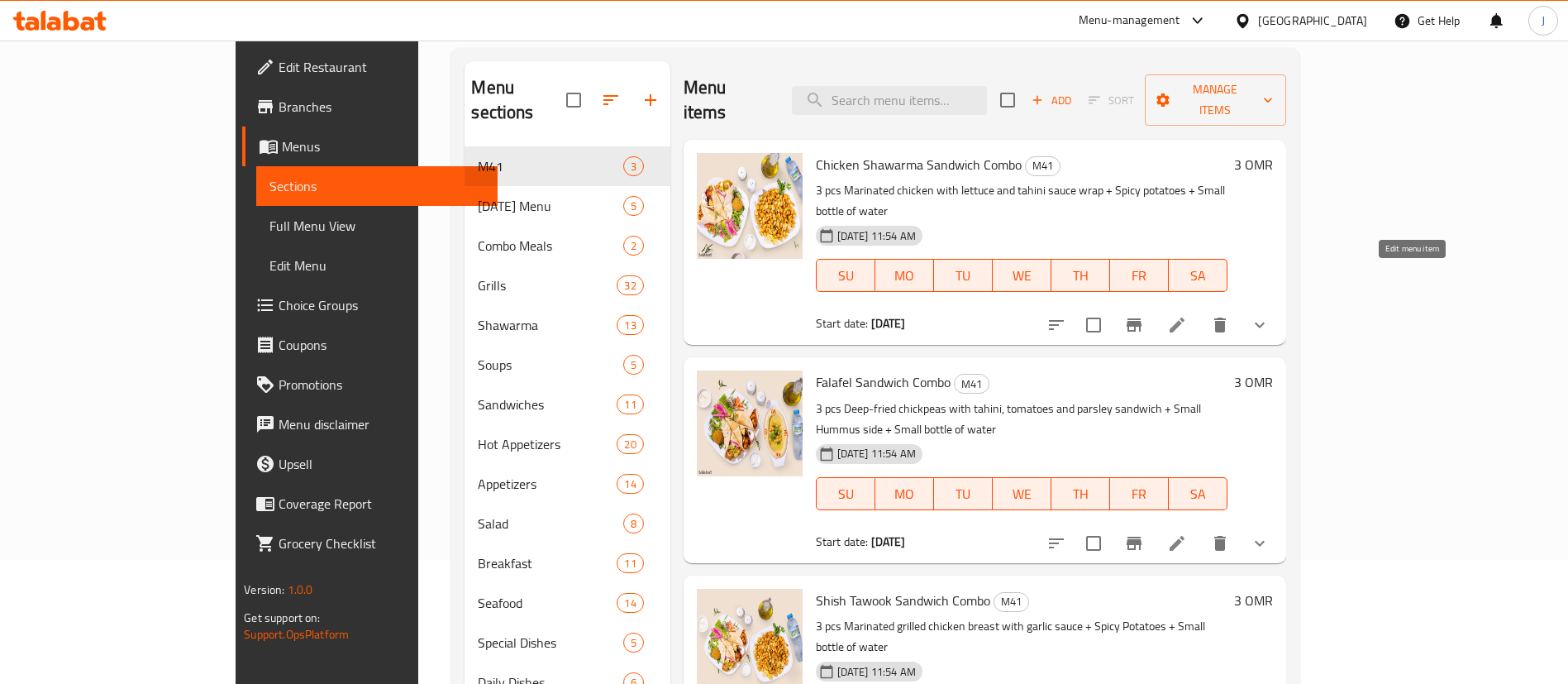
click at [1187, 316] on icon at bounding box center [1177, 325] width 20 height 20
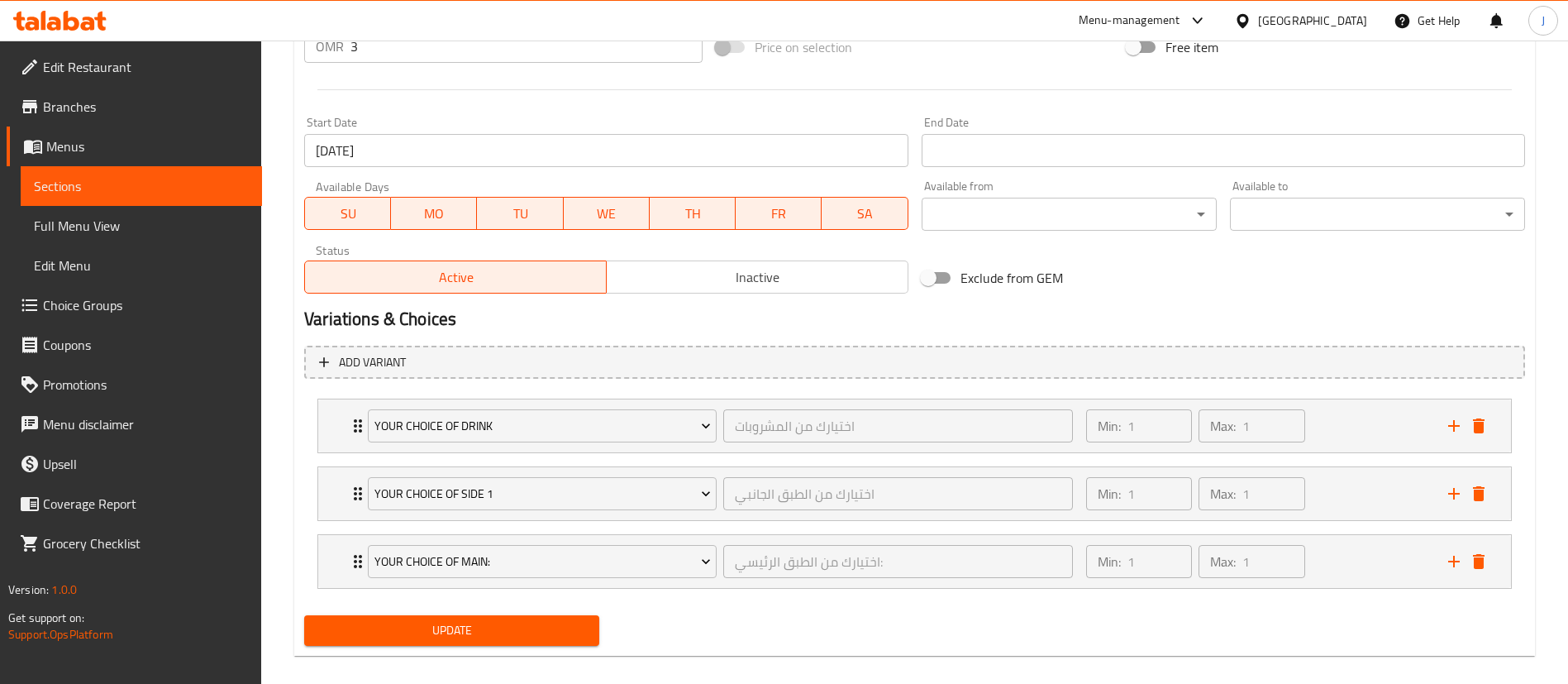
scroll to position [671, 0]
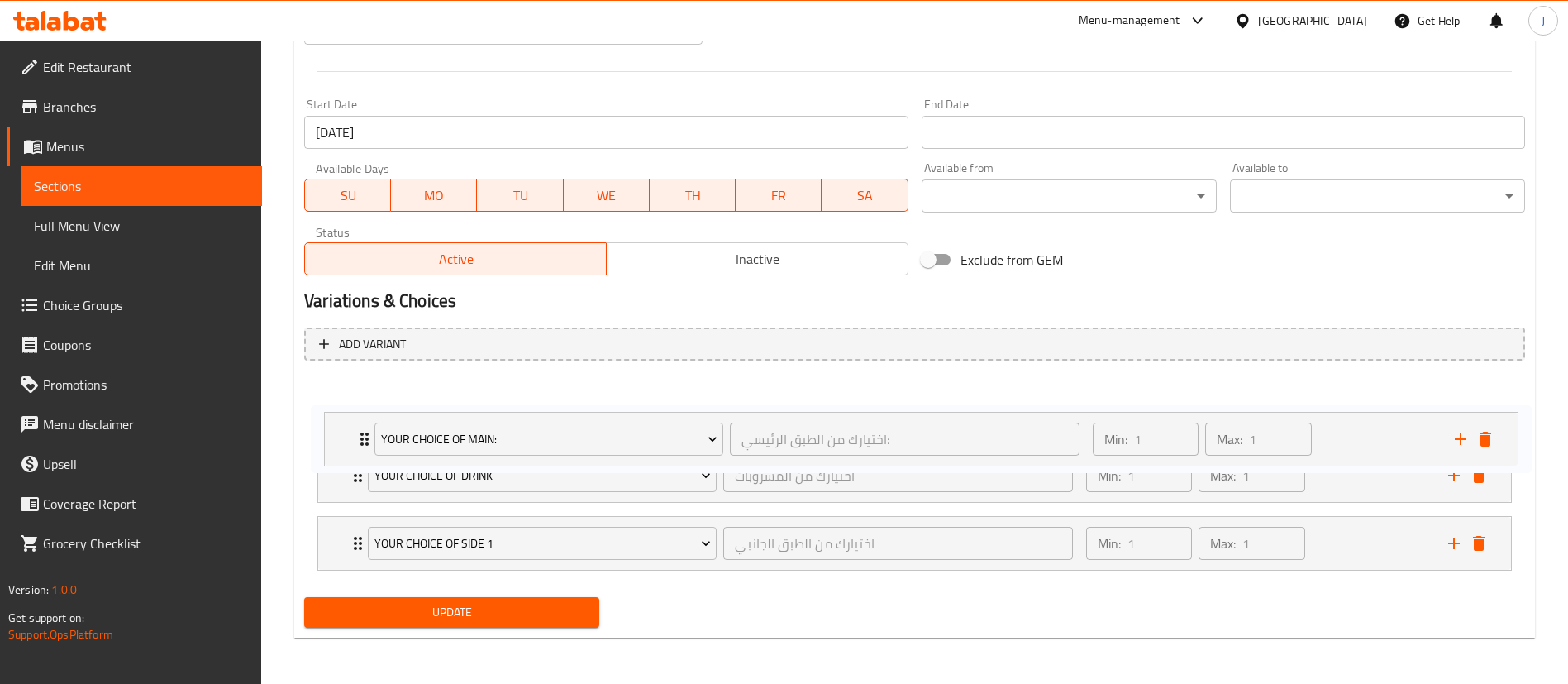
drag, startPoint x: 334, startPoint y: 546, endPoint x: 338, endPoint y: 422, distance: 124.1
click at [338, 422] on div "Your Choice of Drink اختيارك من المشروبات ​ Min: 1 ​ Max: 1 ​ Small water (ID: …" at bounding box center [914, 476] width 1221 height 204
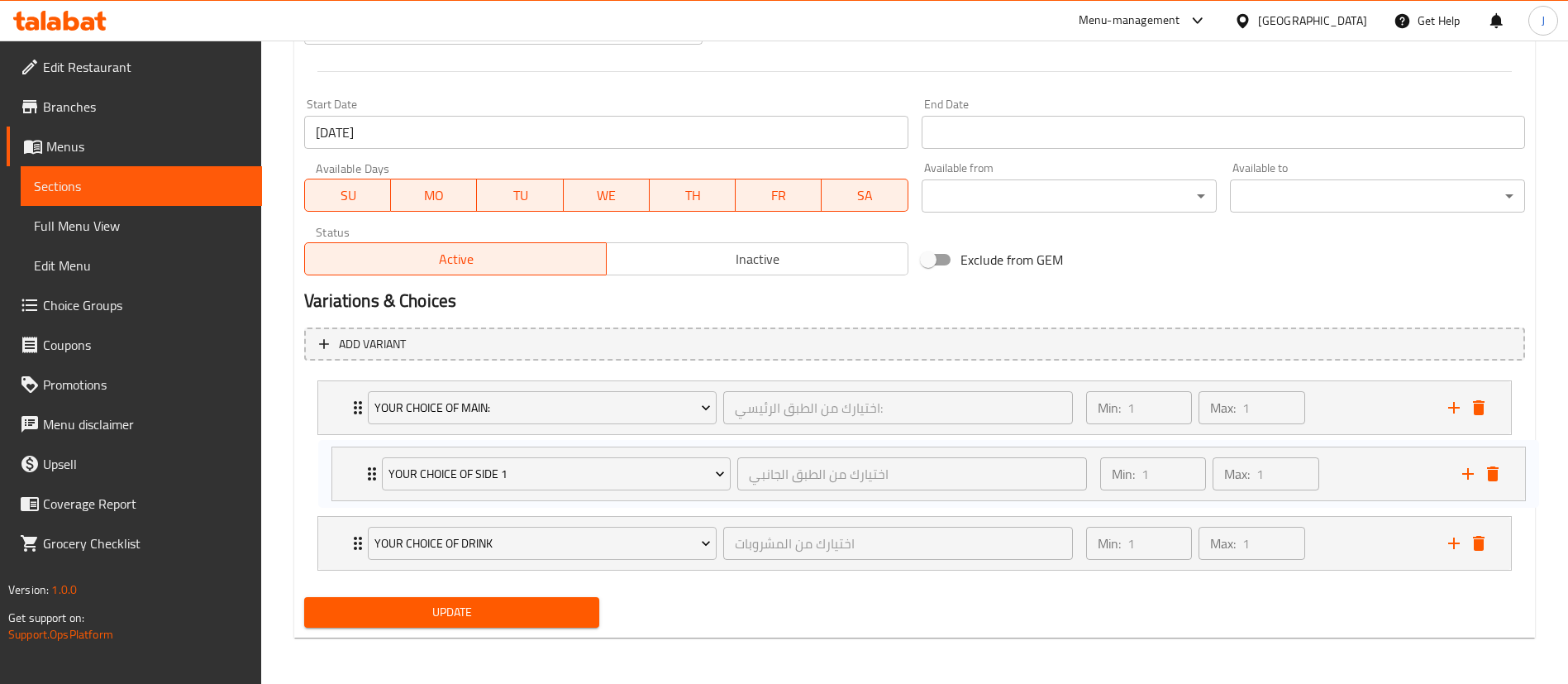
drag, startPoint x: 342, startPoint y: 543, endPoint x: 357, endPoint y: 464, distance: 80.4
click at [357, 464] on div "Your choice of main: اختيارك من الطبق الرئيسي: ​ Min: 1 ​ Max: 1 ​ Chicken Shaw…" at bounding box center [914, 476] width 1221 height 204
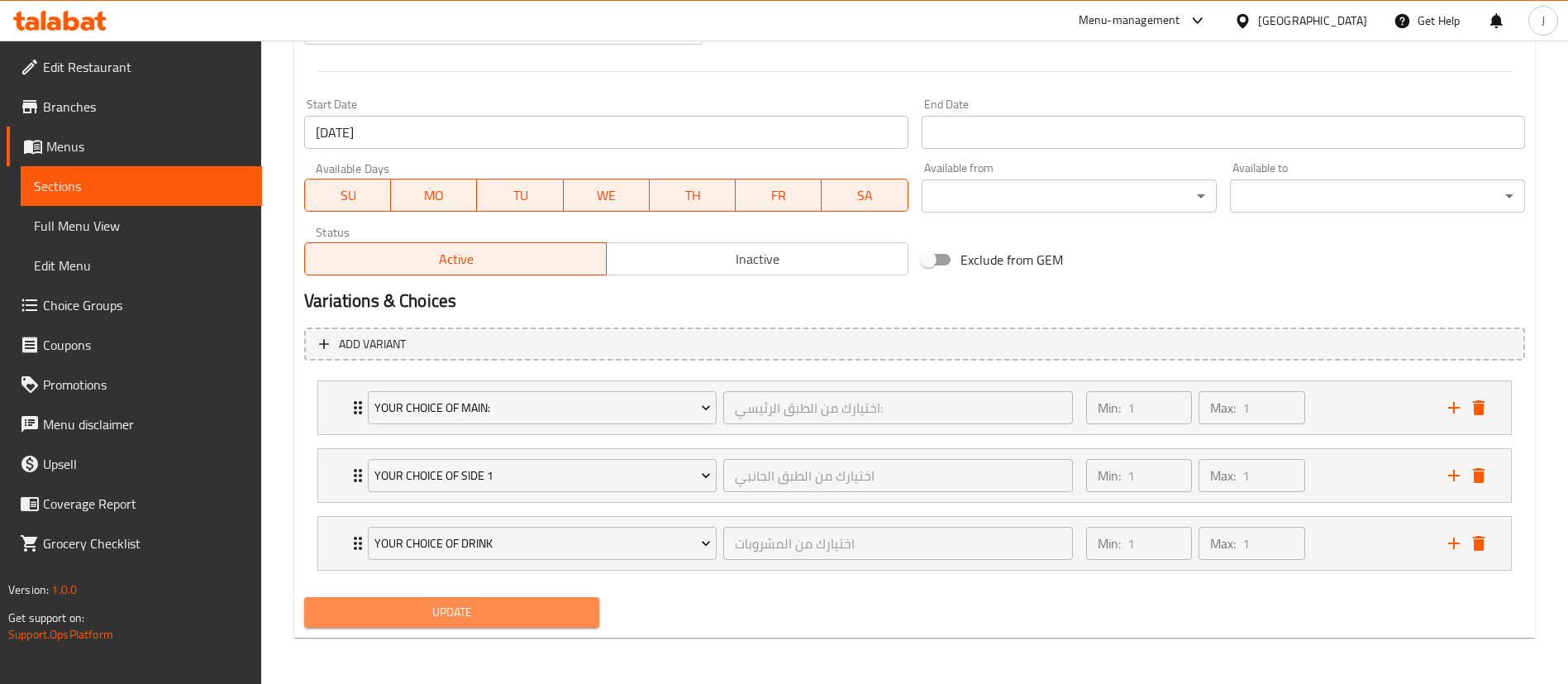
drag, startPoint x: 506, startPoint y: 617, endPoint x: 591, endPoint y: 584, distance: 91.2
click at [507, 615] on span "Update" at bounding box center [451, 612] width 268 height 20
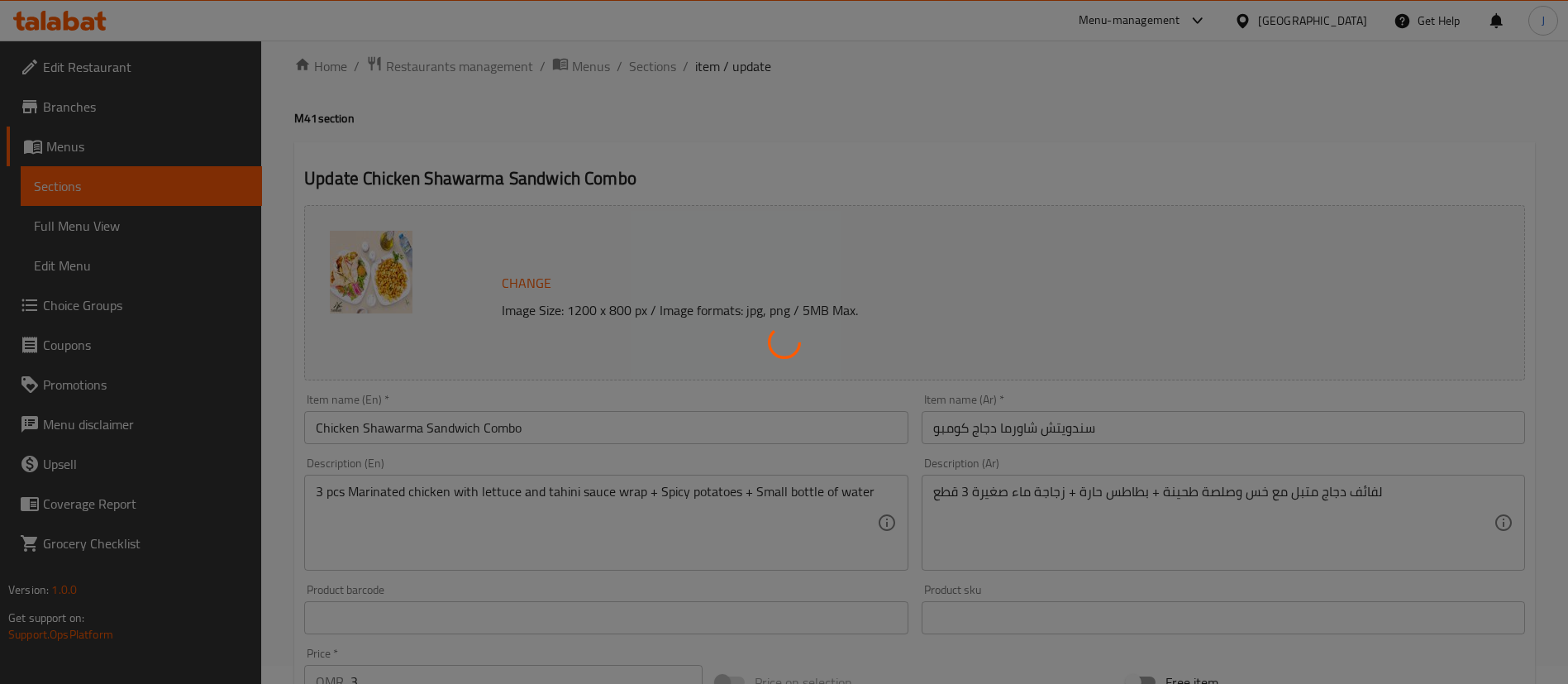
scroll to position [0, 0]
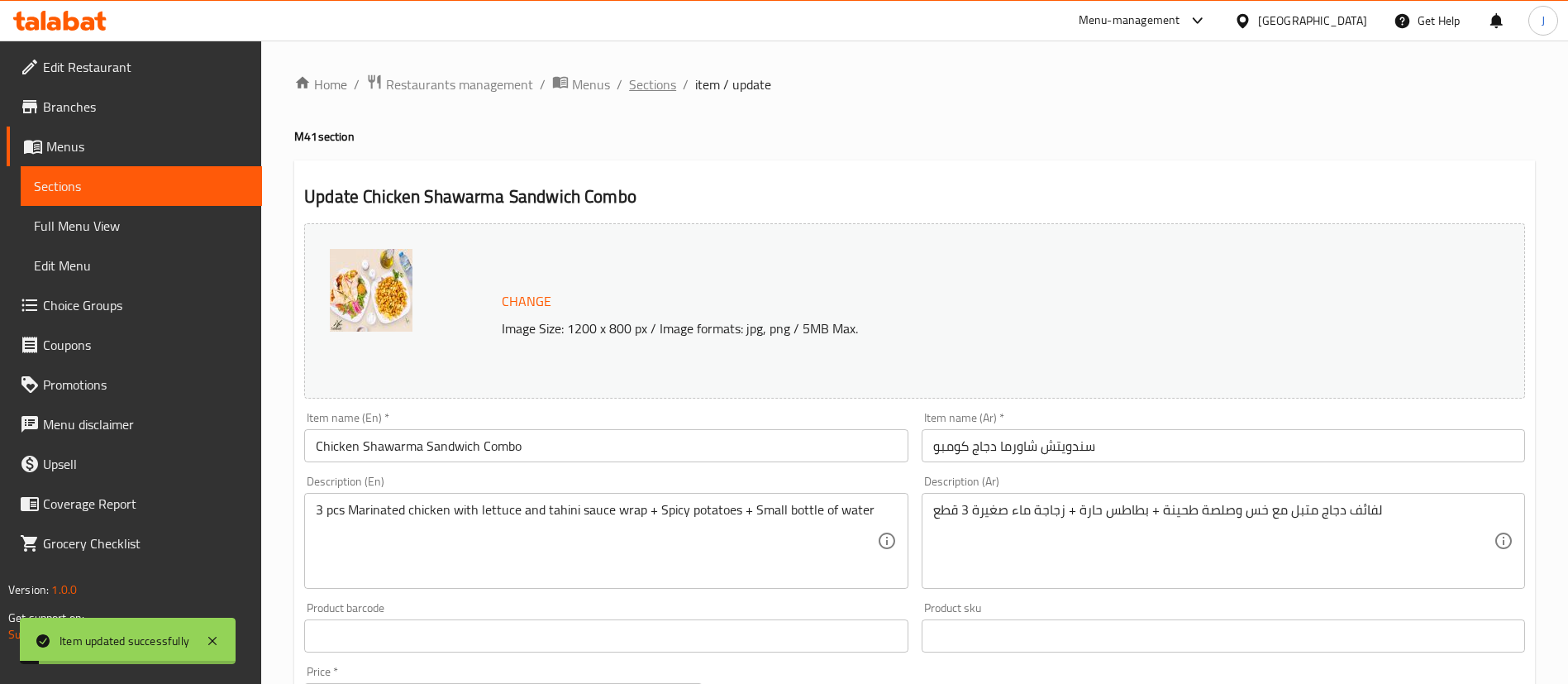
click at [656, 86] on span "Sections" at bounding box center [652, 84] width 47 height 20
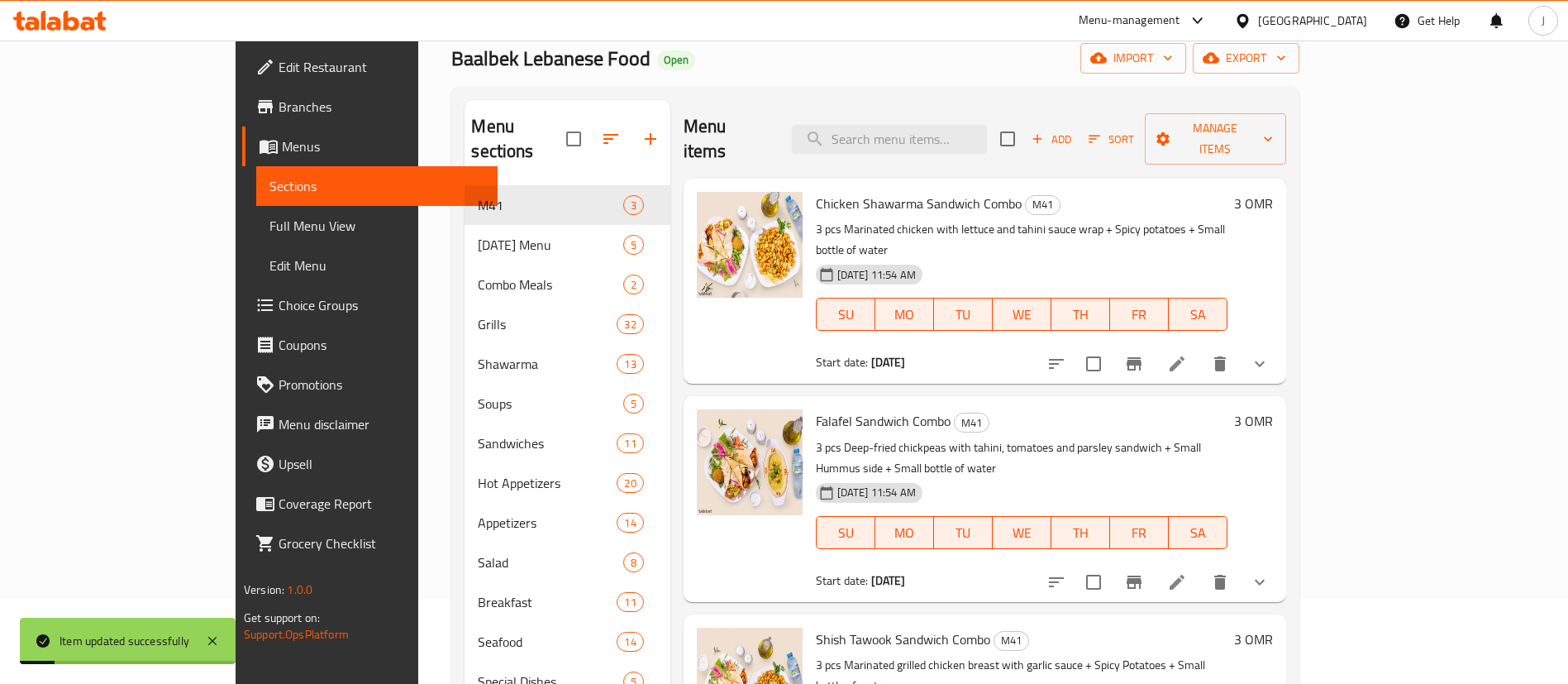
scroll to position [124, 0]
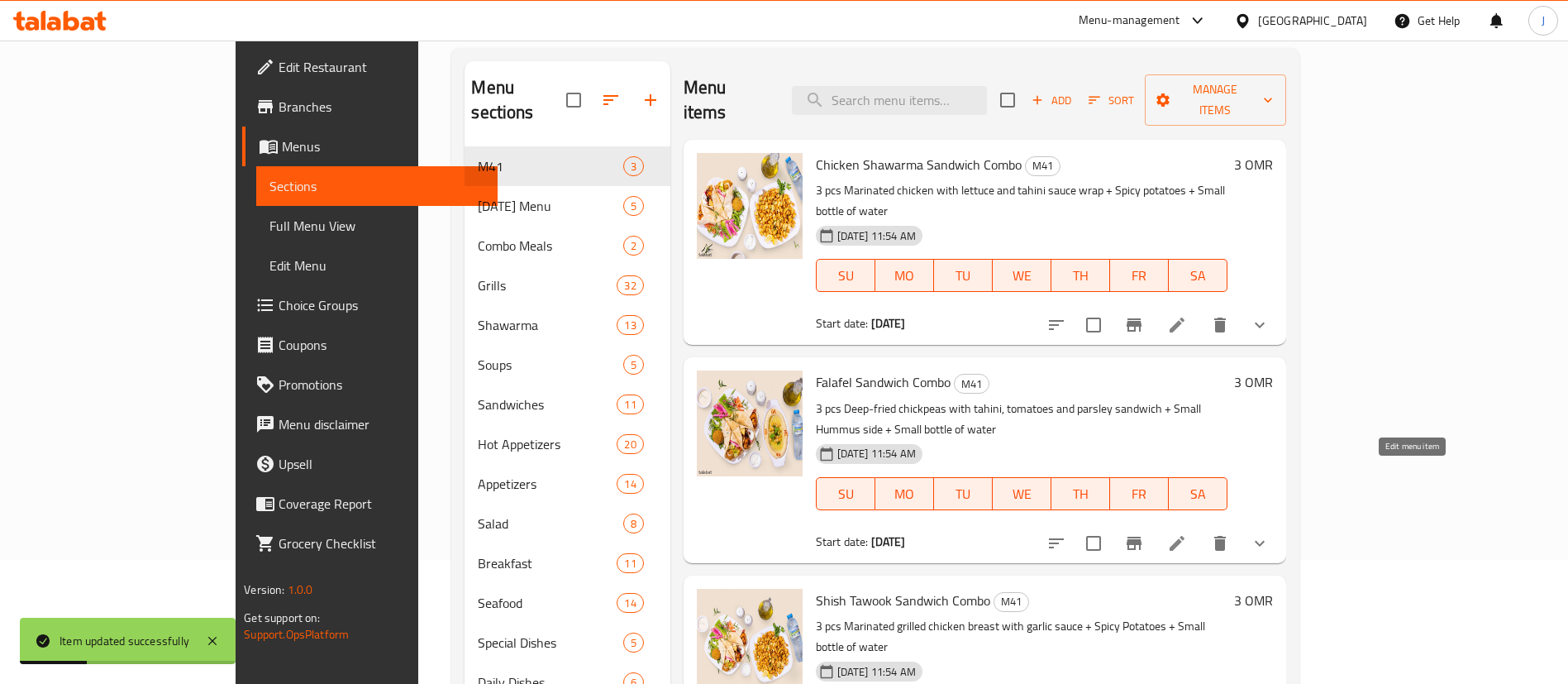
click at [1187, 534] on icon at bounding box center [1177, 544] width 20 height 20
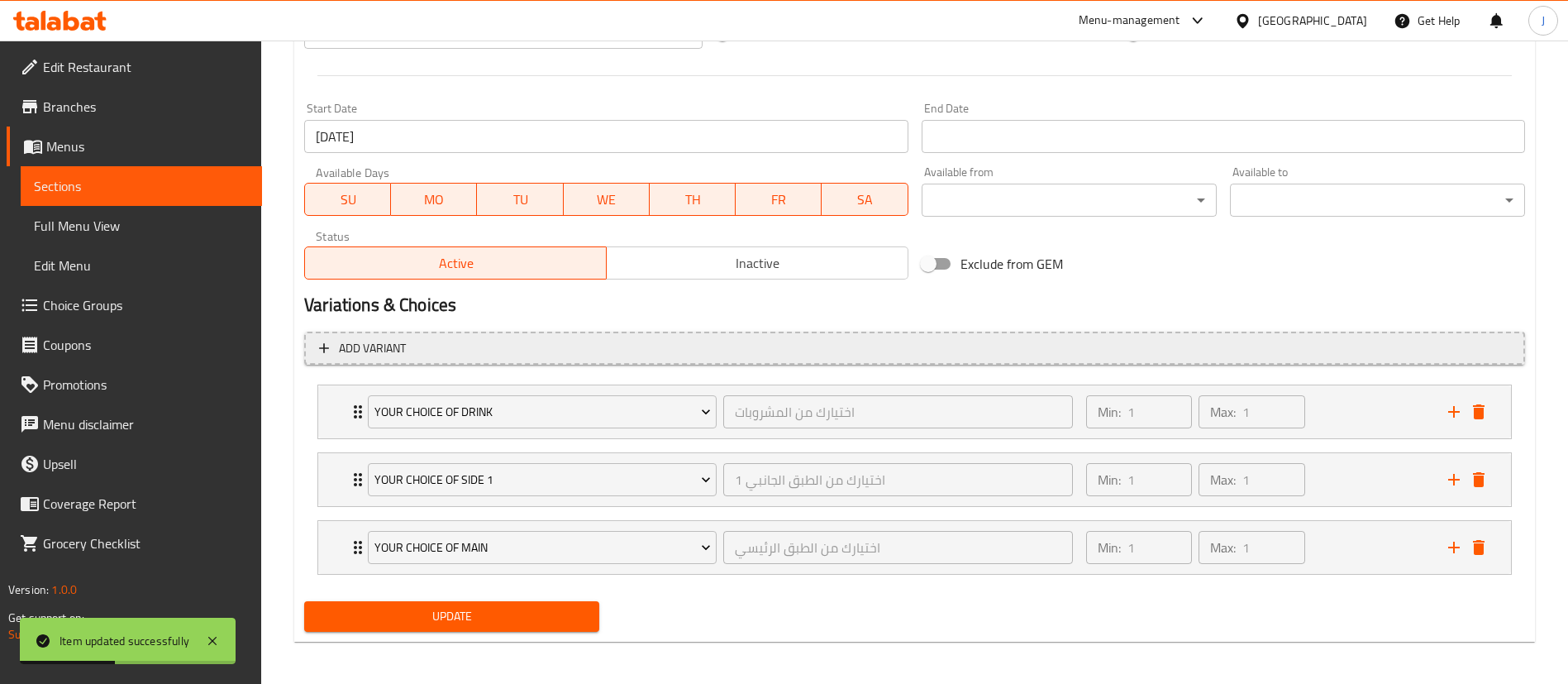
scroll to position [671, 0]
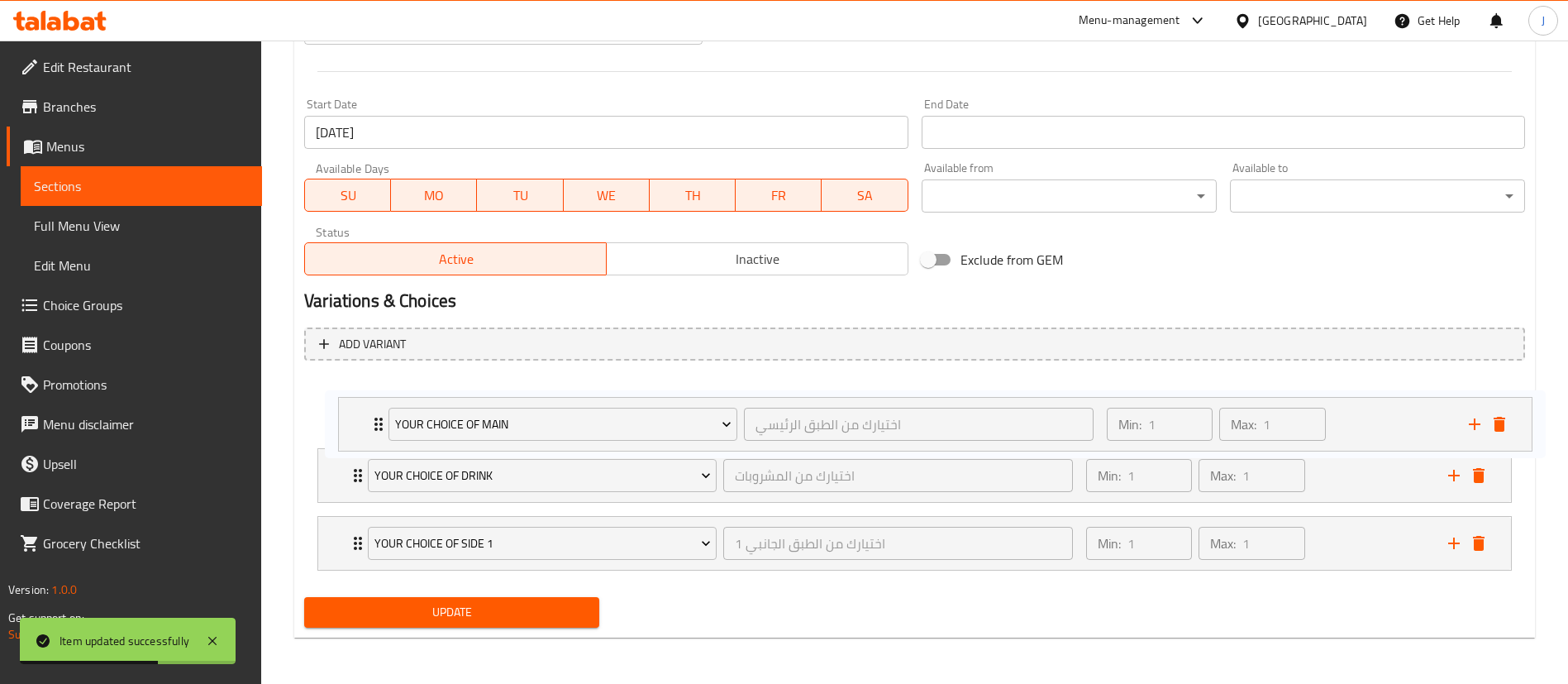
drag, startPoint x: 332, startPoint y: 546, endPoint x: 351, endPoint y: 415, distance: 132.4
click at [351, 415] on div "Your Choice of Drink اختيارك من المشروبات ​ Min: 1 ​ Max: 1 ​ Small water (ID: …" at bounding box center [914, 476] width 1221 height 204
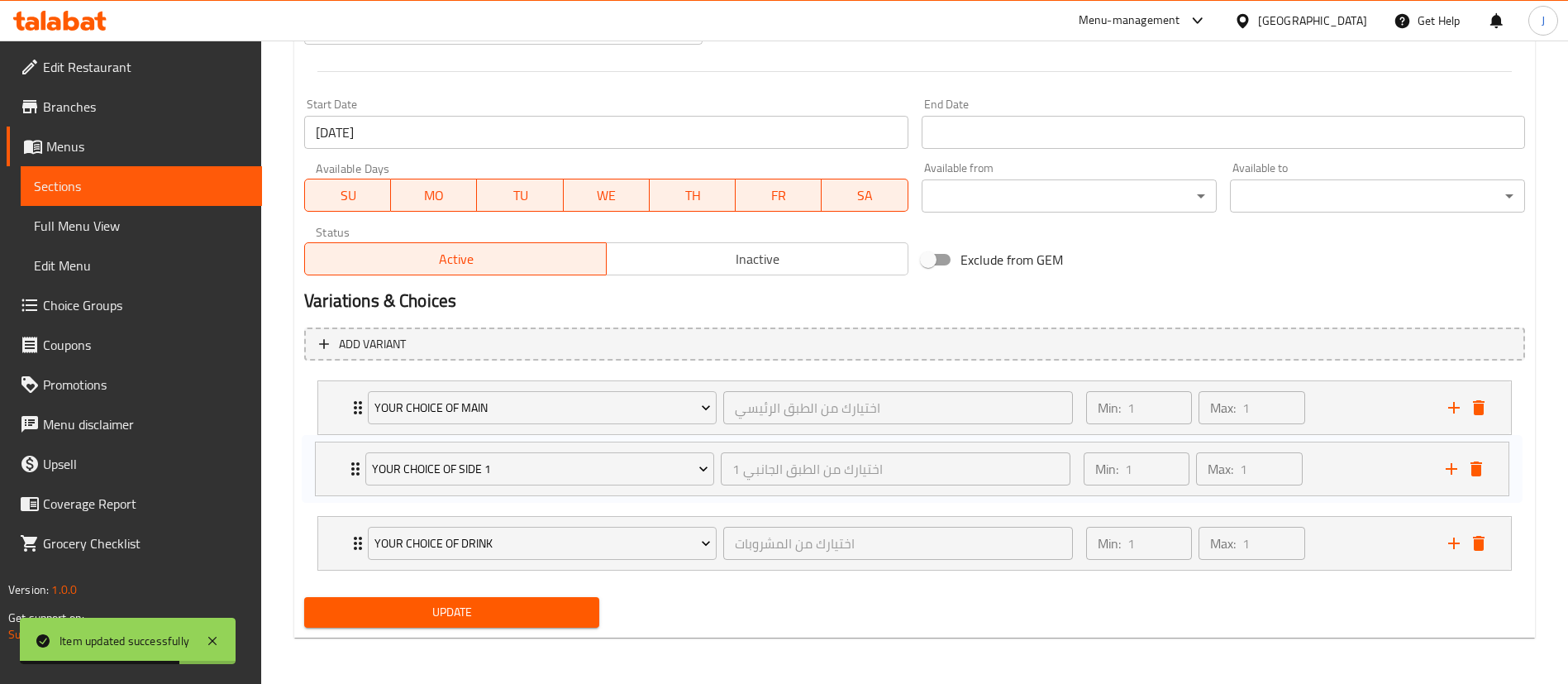
click at [339, 458] on div "Your choice of main اختيارك من الطبق الرئيسي ​ Min: 1 ​ Max: 1 ​ Falafel Sandwi…" at bounding box center [914, 476] width 1221 height 204
click at [493, 623] on button "Update" at bounding box center [451, 613] width 295 height 31
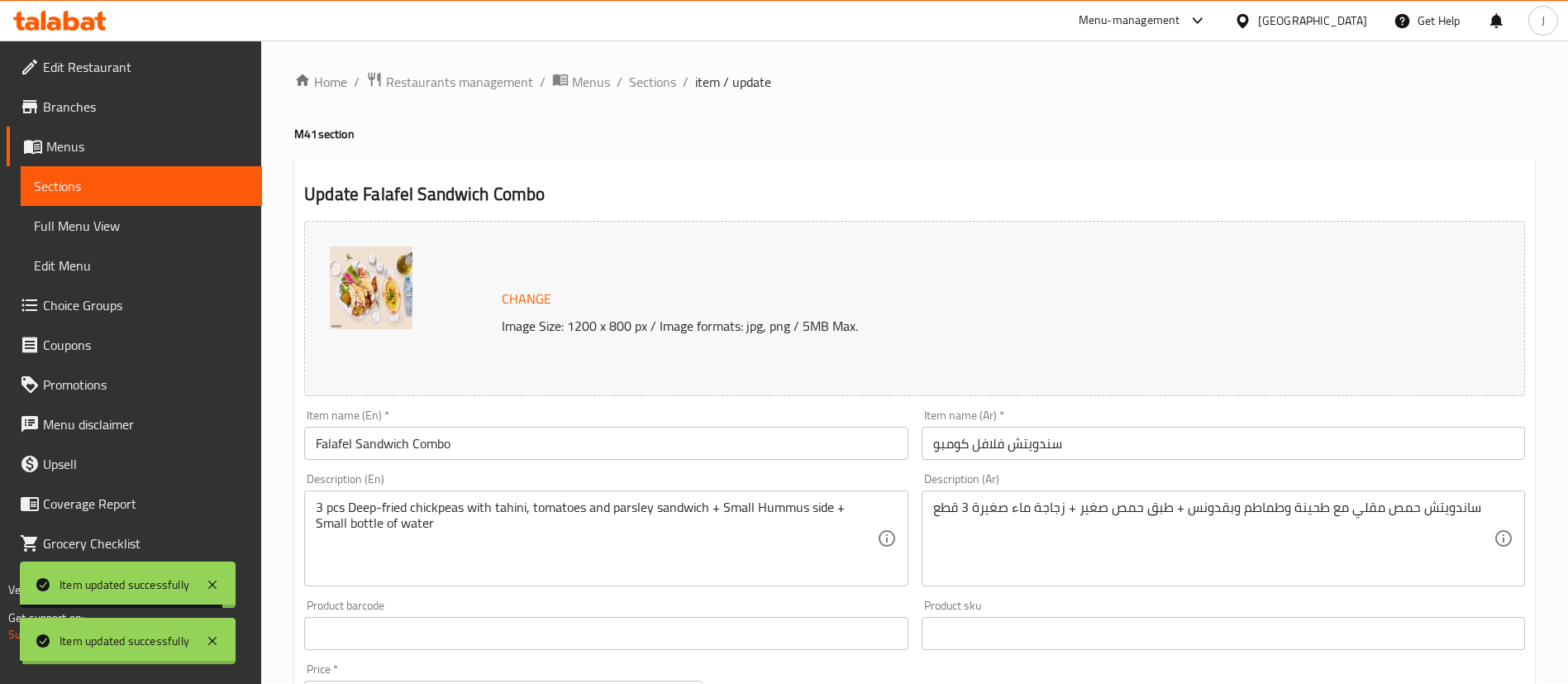
scroll to position [0, 0]
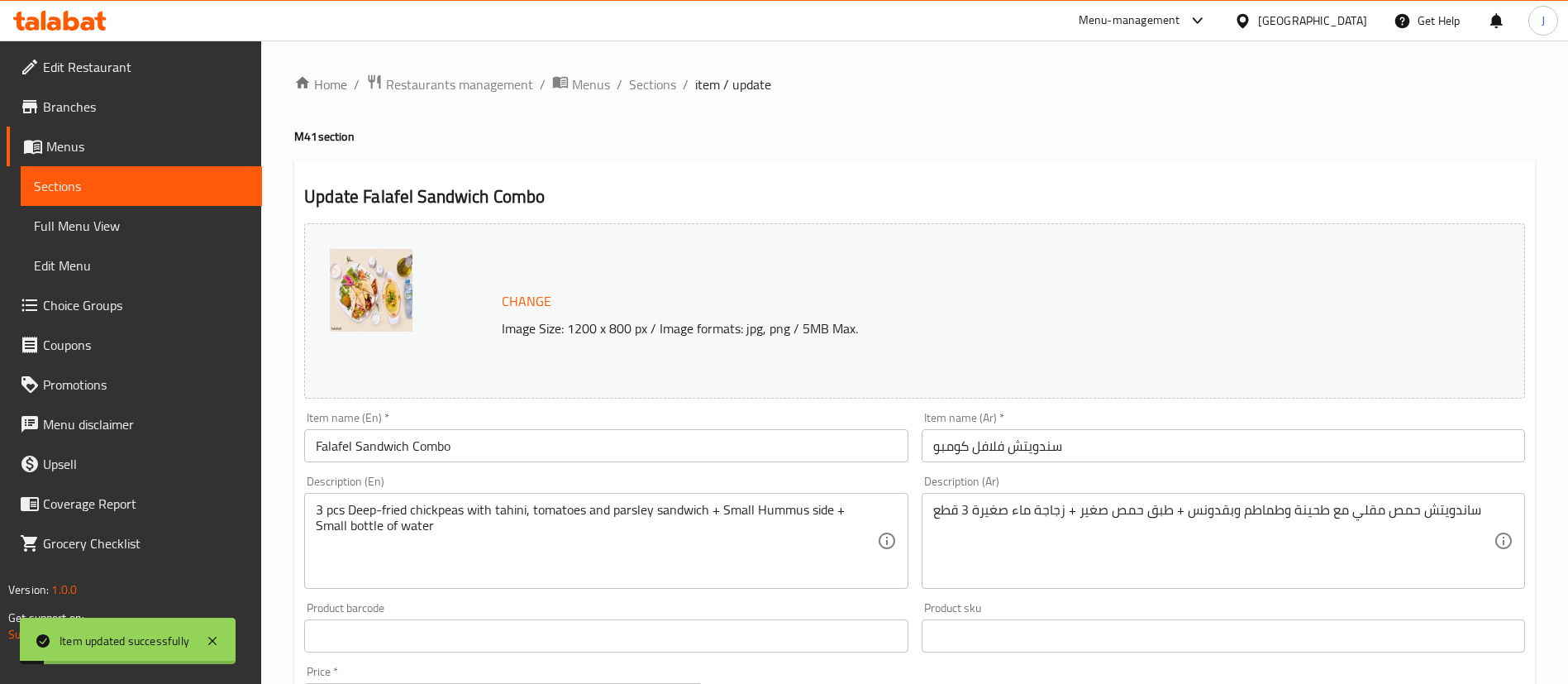
click at [654, 91] on span "Sections" at bounding box center [652, 84] width 47 height 20
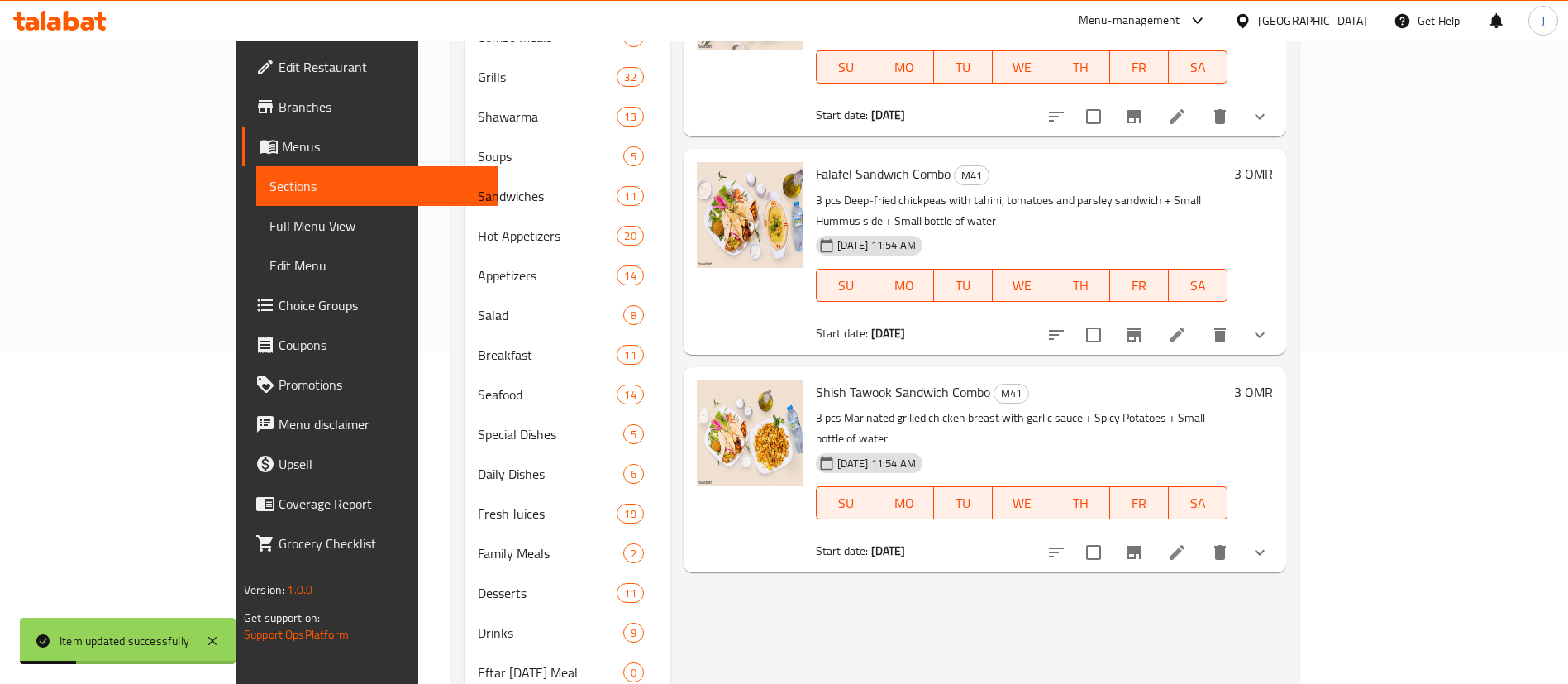
scroll to position [448, 0]
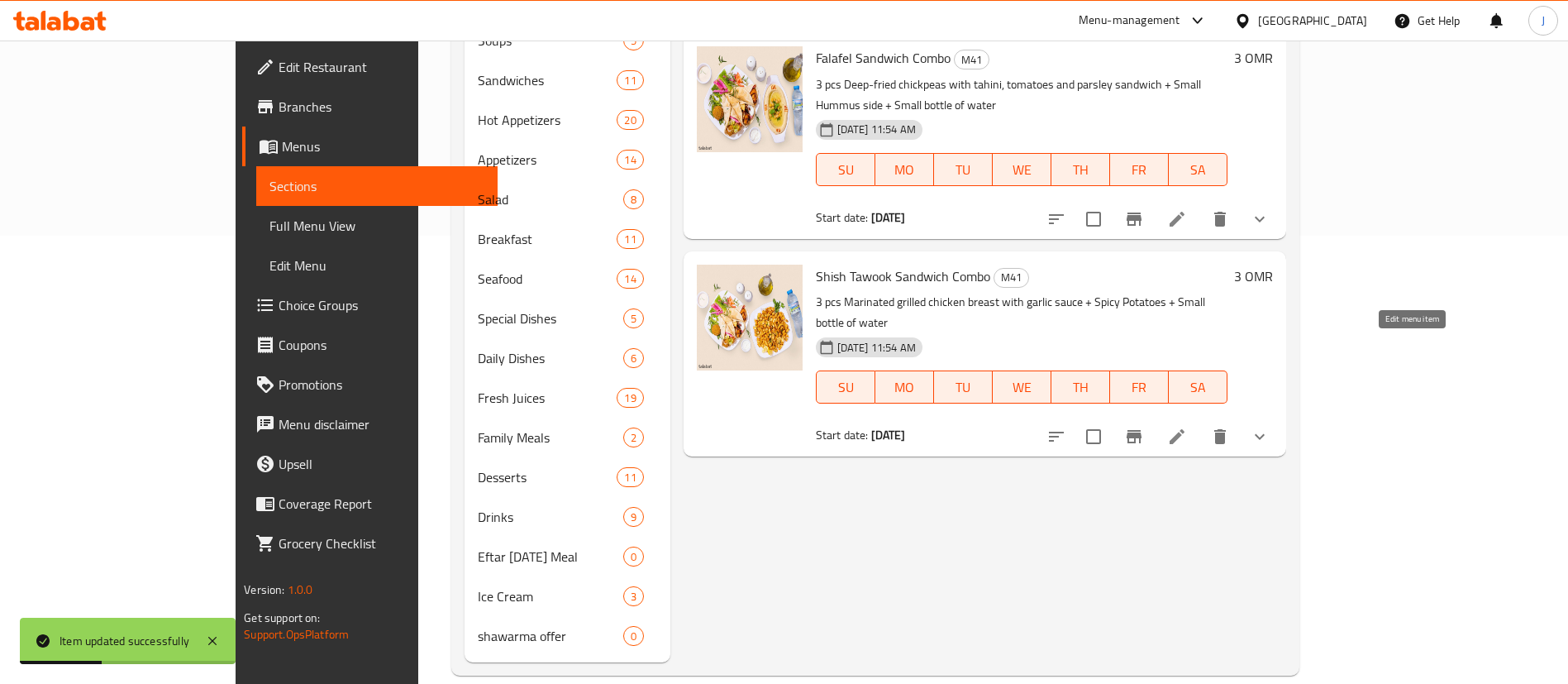
click at [1184, 429] on icon at bounding box center [1177, 436] width 14 height 14
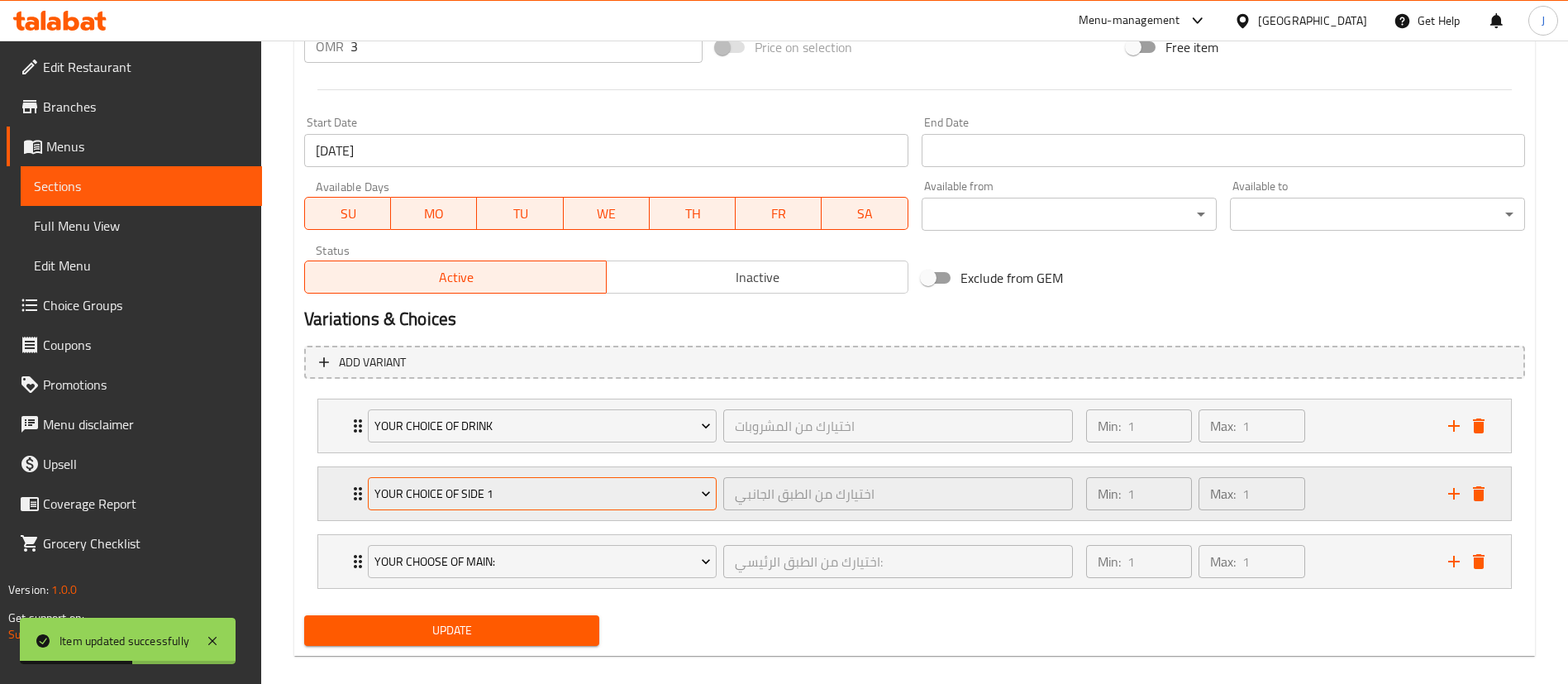
scroll to position [671, 0]
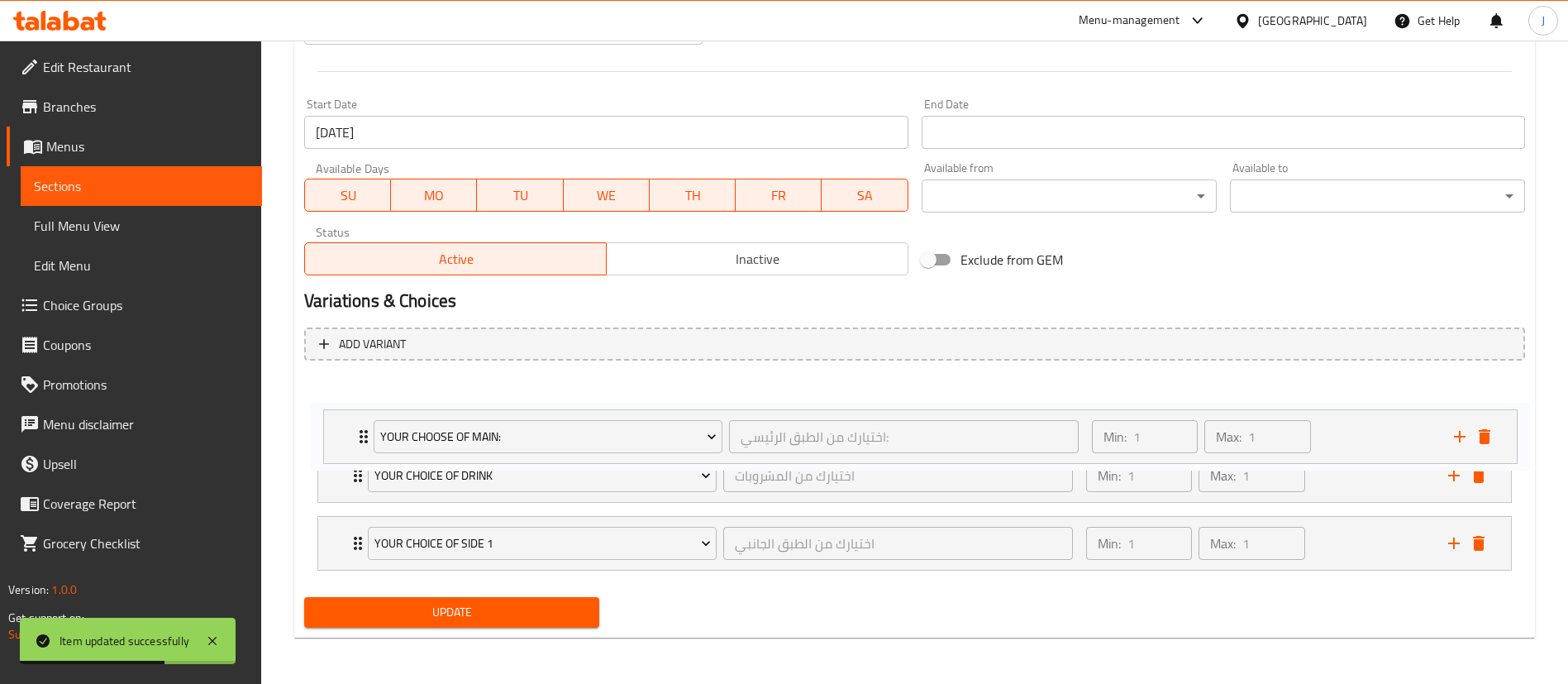
drag, startPoint x: 328, startPoint y: 542, endPoint x: 336, endPoint y: 404, distance: 138.2
click at [336, 404] on div "Your Choice of Drink اختيارك من المشروبات ​ Min: 1 ​ Max: 1 ​ Small water (ID: …" at bounding box center [914, 476] width 1221 height 204
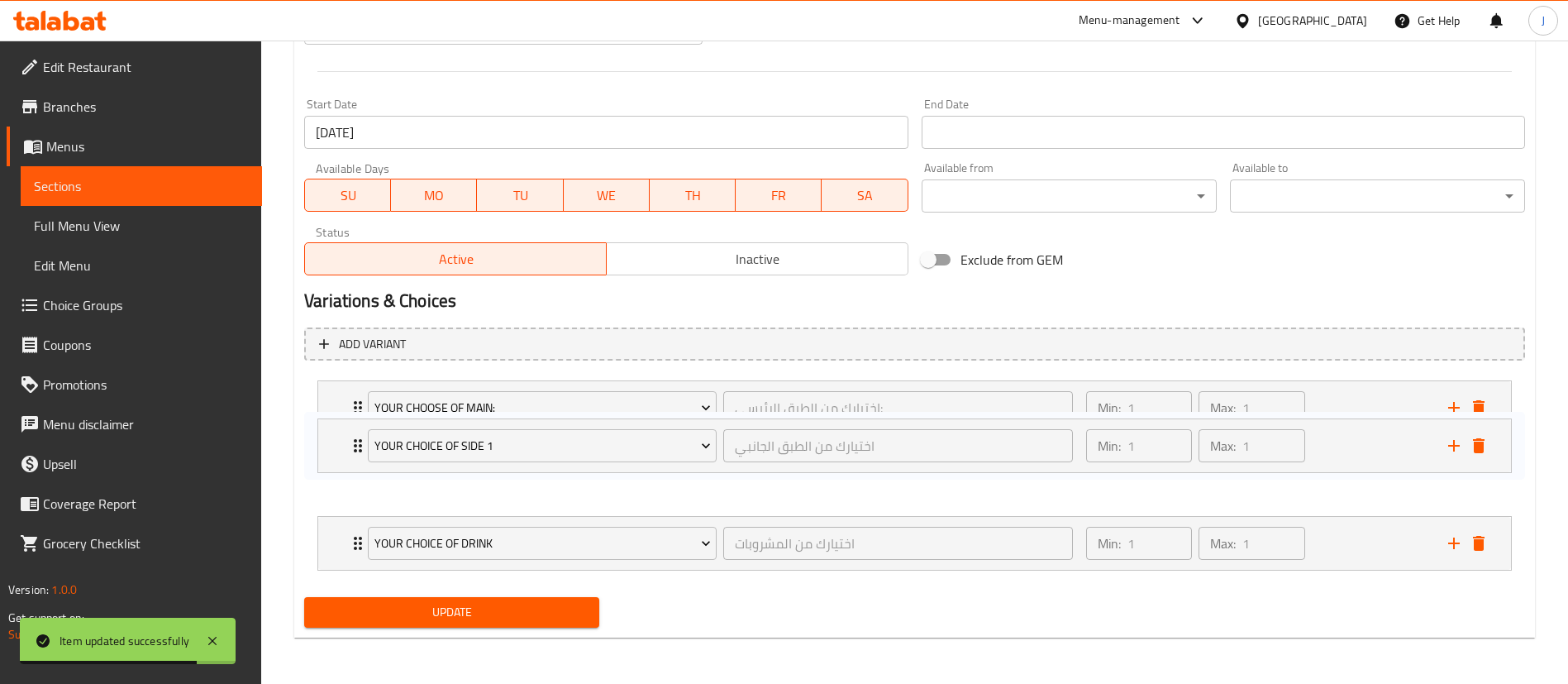
drag, startPoint x: 336, startPoint y: 538, endPoint x: 336, endPoint y: 436, distance: 102.0
click at [336, 436] on div "Your choose of main: اختيارك من الطبق الرئيسي: ​ Min: 1 ​ Max: 1 ​ Shish Tawook…" at bounding box center [914, 476] width 1221 height 204
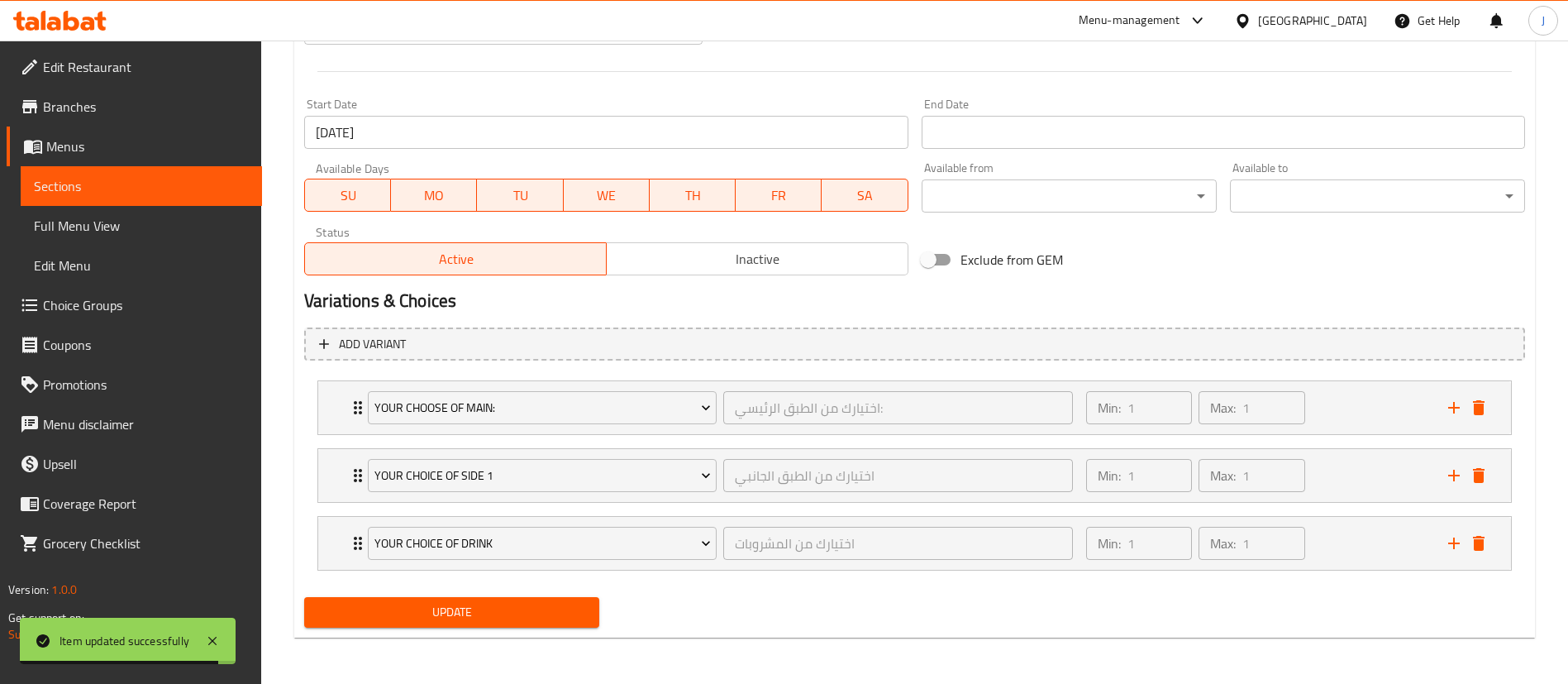
drag, startPoint x: 534, startPoint y: 610, endPoint x: 521, endPoint y: 613, distance: 13.3
click at [532, 609] on span "Update" at bounding box center [451, 612] width 268 height 20
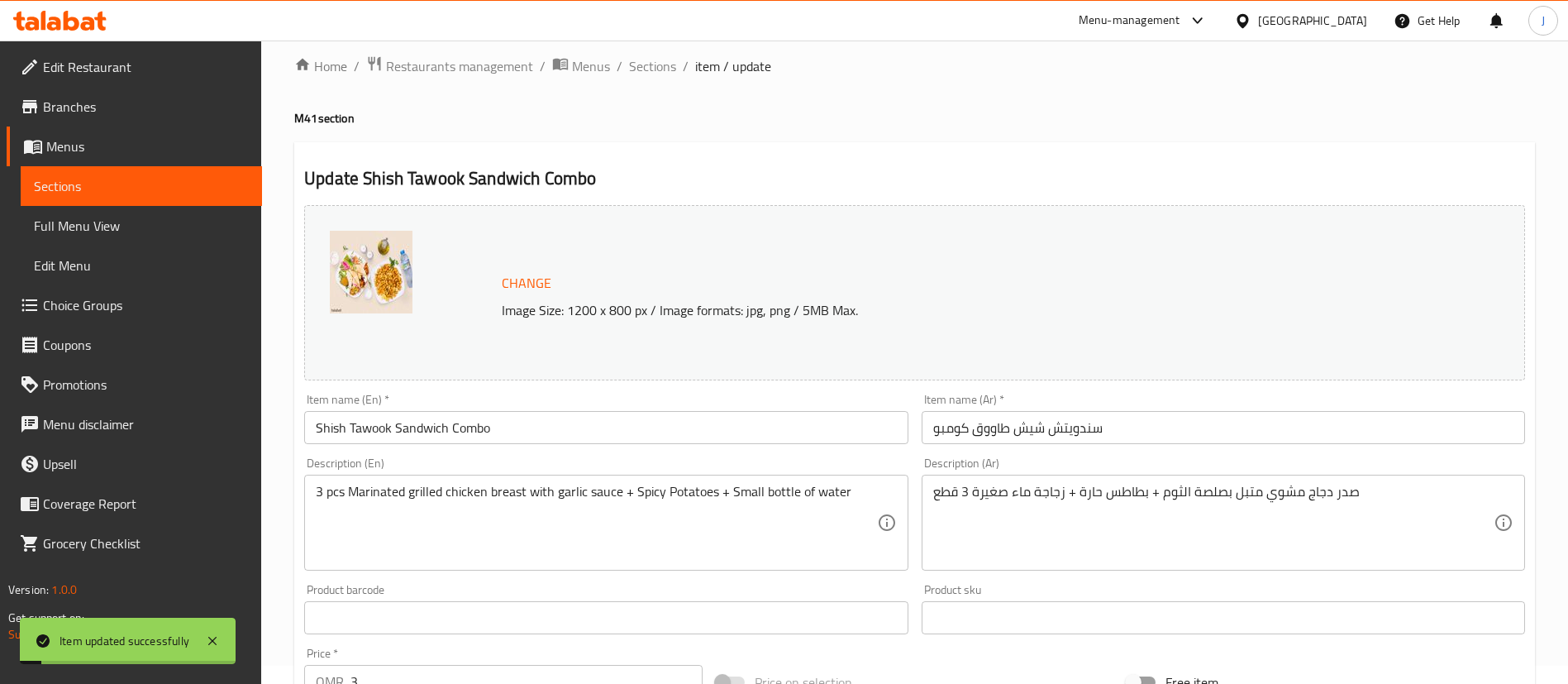
scroll to position [0, 0]
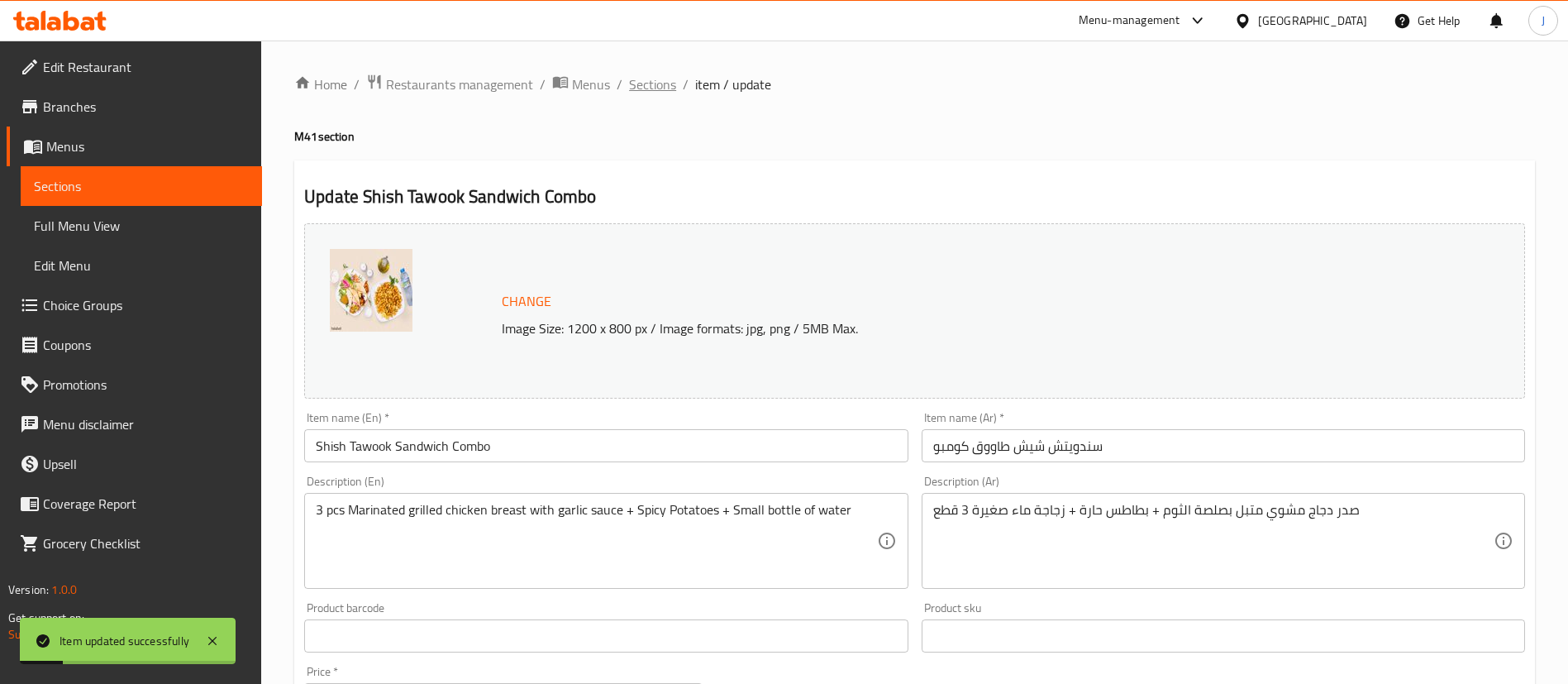
click at [635, 93] on span "Sections" at bounding box center [652, 84] width 47 height 20
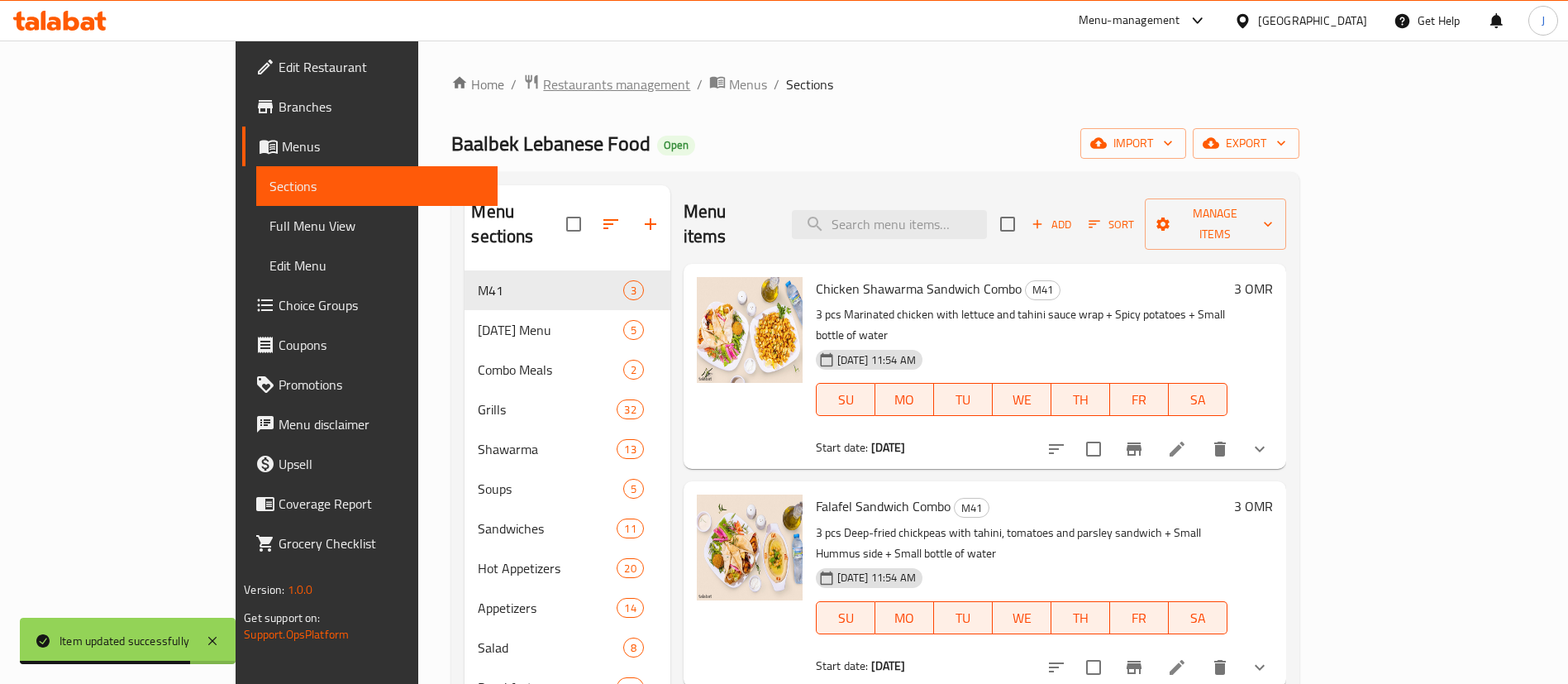
click at [543, 75] on span "Restaurants management" at bounding box center [616, 84] width 147 height 20
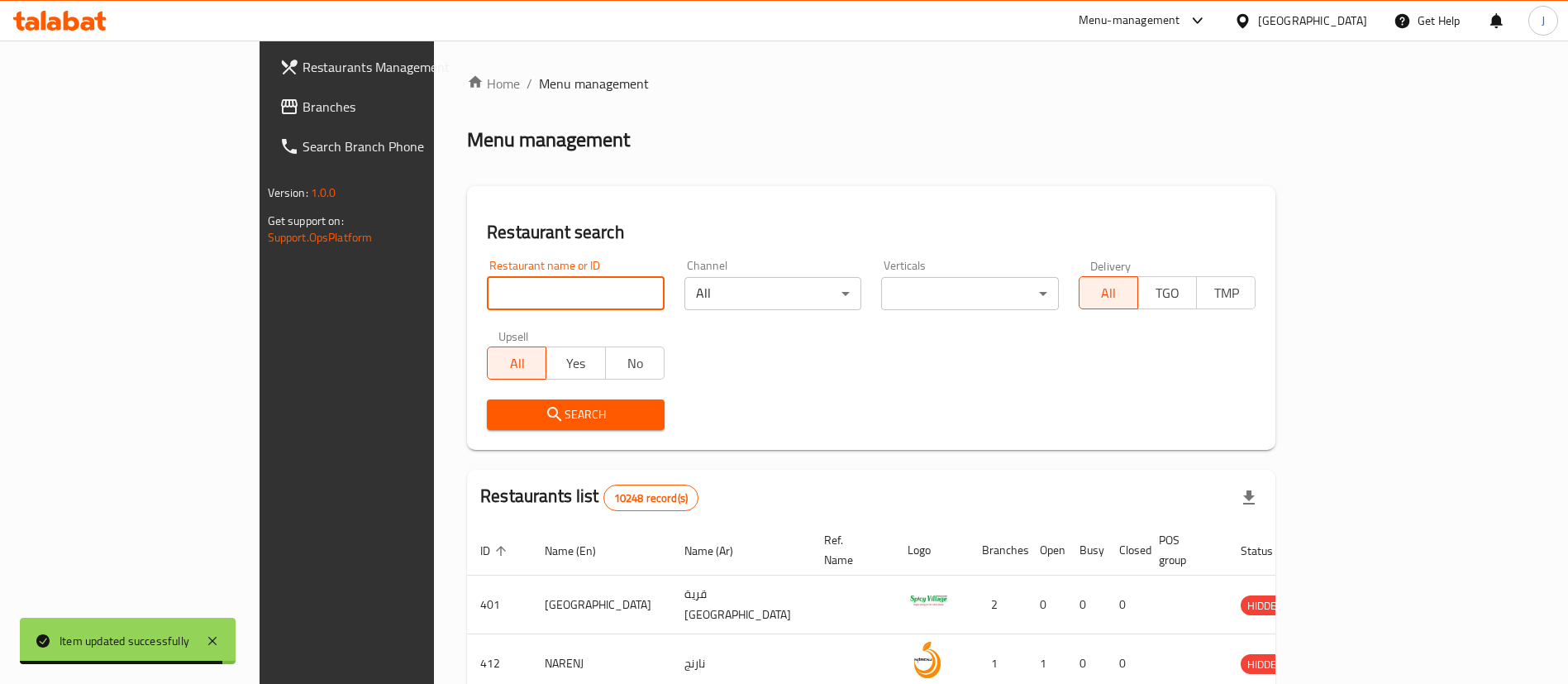
click at [486, 309] on input "search" at bounding box center [575, 293] width 178 height 33
paste input "627953"
type input "627953"
click button "Search" at bounding box center [575, 415] width 178 height 31
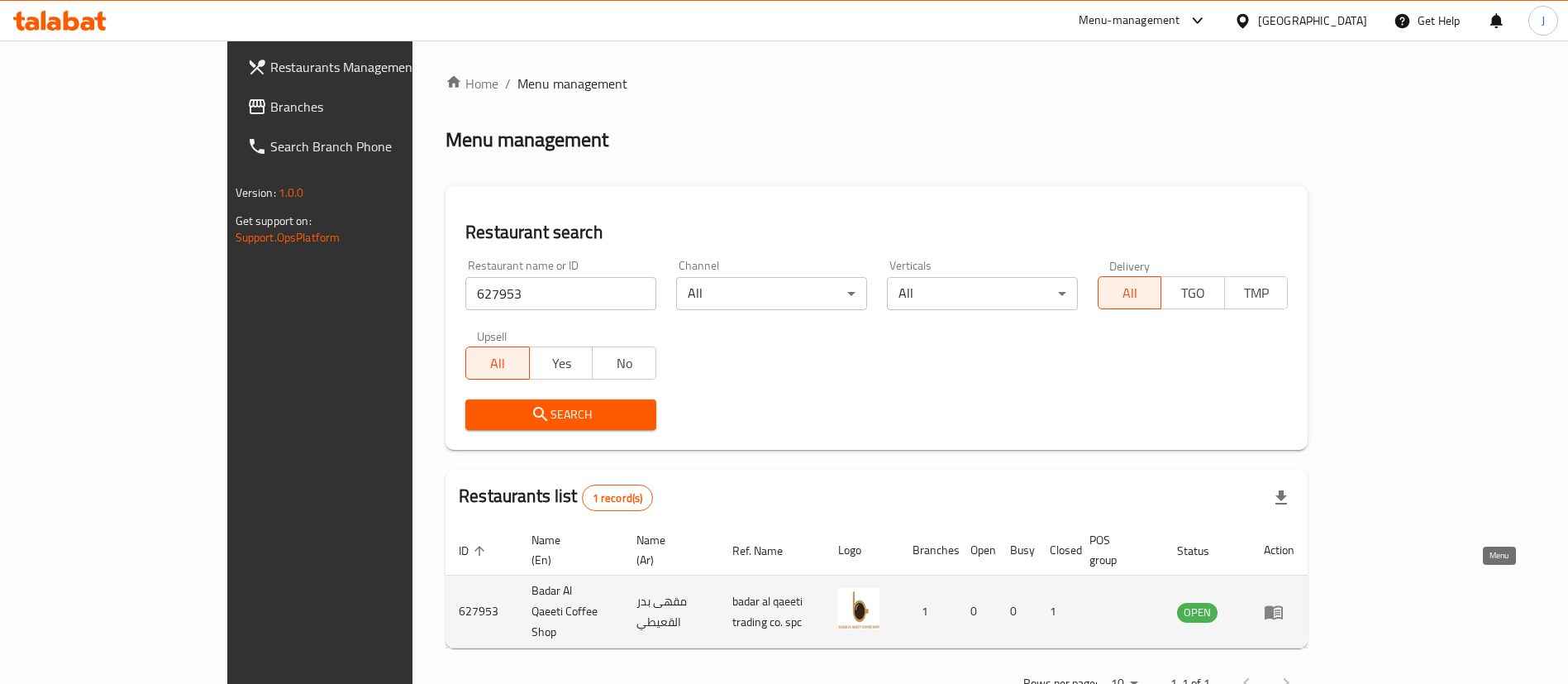
click at [1283, 602] on icon "enhanced table" at bounding box center [1274, 612] width 20 height 20
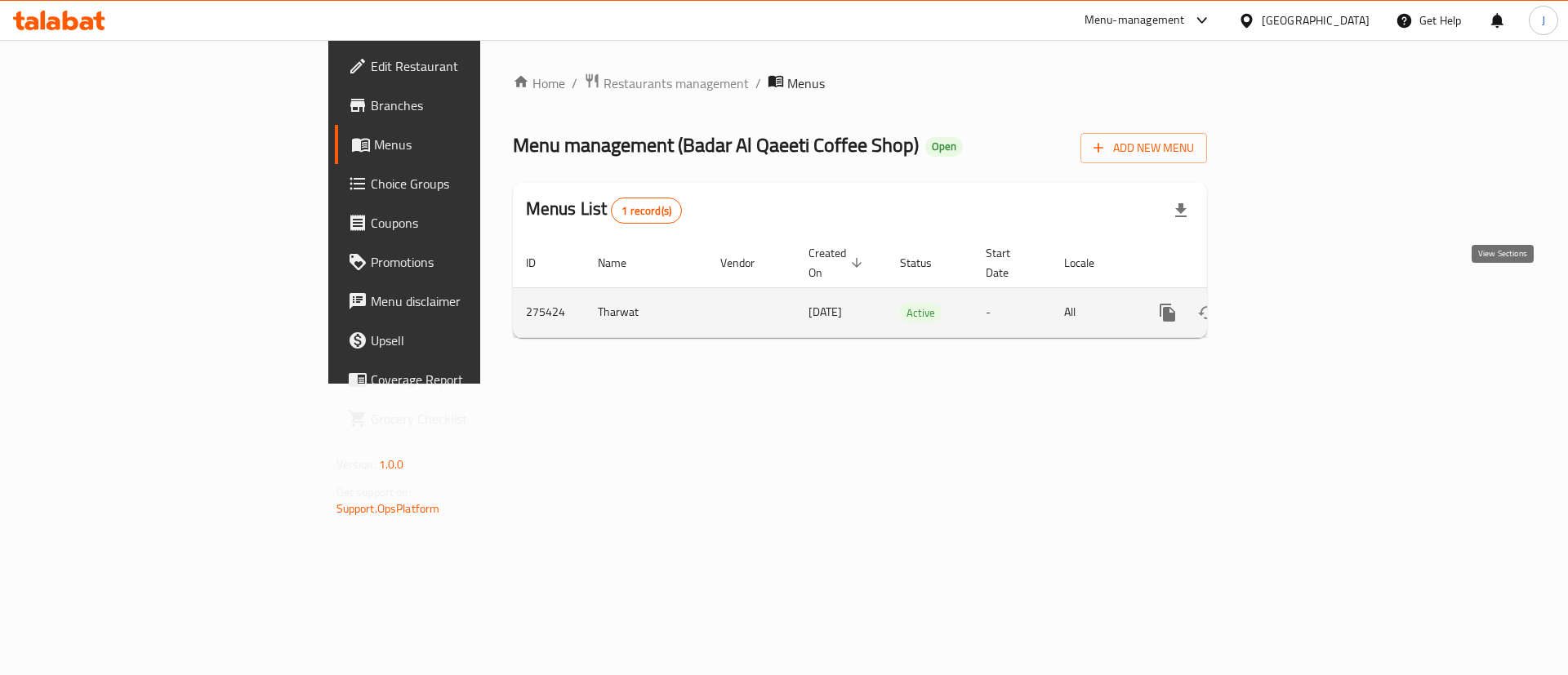
click at [1305, 293] on link "enhanced table" at bounding box center [1285, 312] width 39 height 39
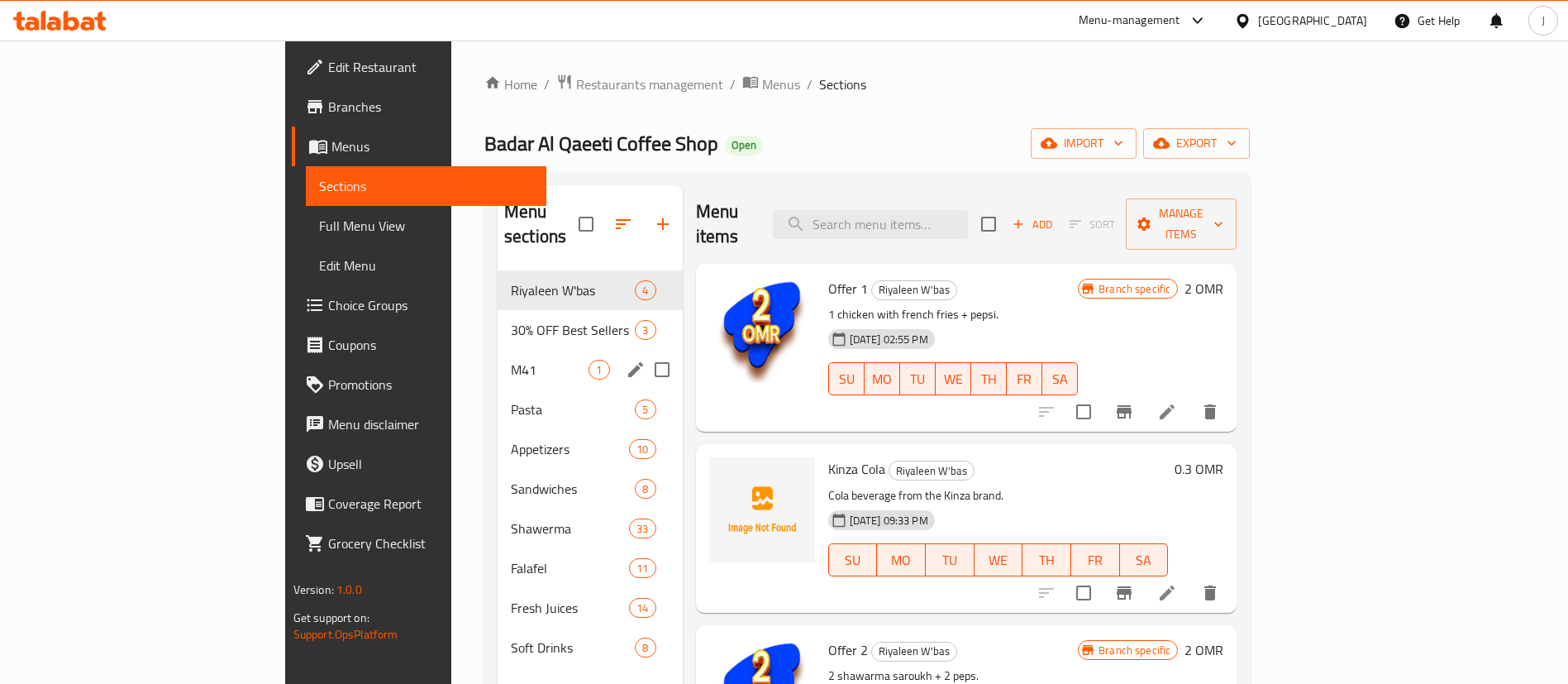
click at [498, 355] on div "M41 1" at bounding box center [590, 369] width 186 height 39
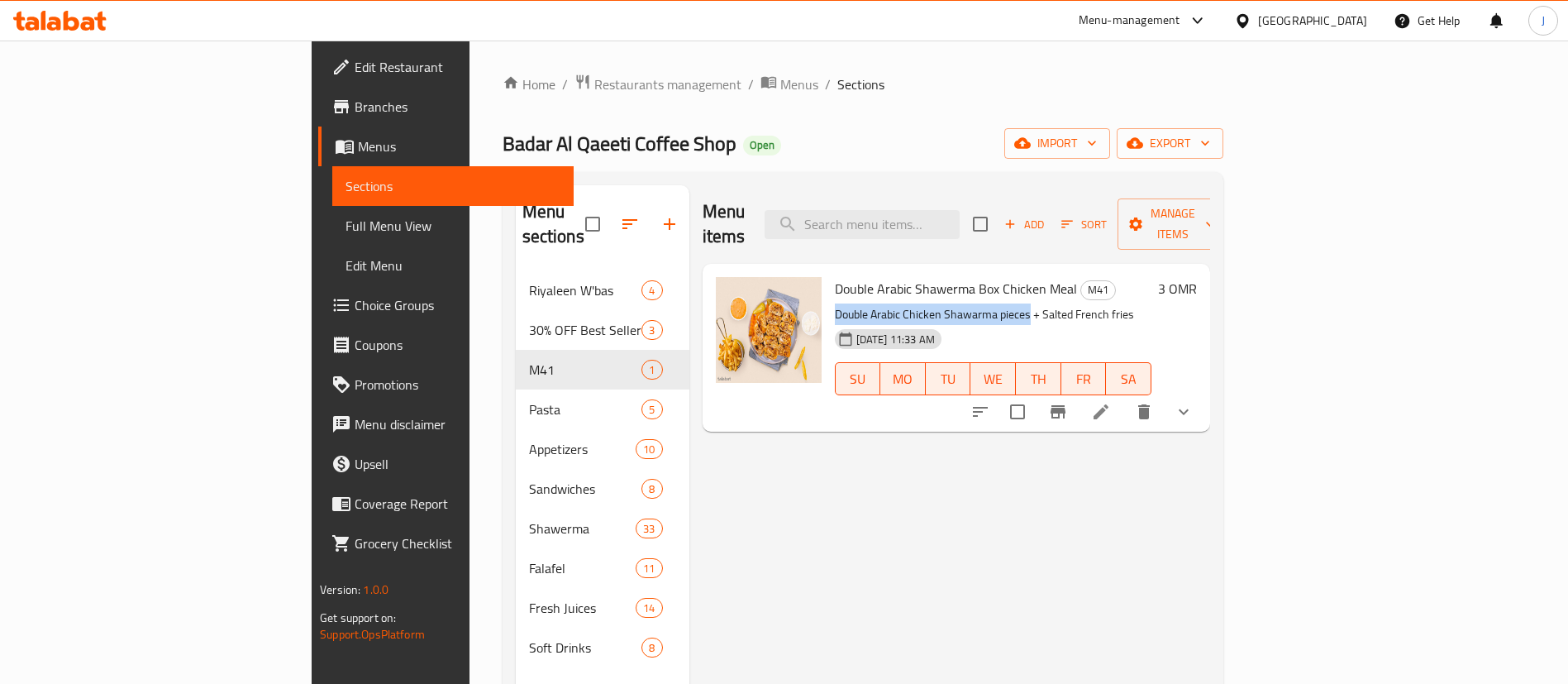
drag, startPoint x: 759, startPoint y: 287, endPoint x: 953, endPoint y: 293, distance: 194.1
click at [953, 304] on p "Double Arabic Chicken Shawarma pieces + Salted French fries" at bounding box center [992, 314] width 316 height 20
copy p "Double Arabic Chicken Shawarma pieces"
click at [1194, 402] on icon "show more" at bounding box center [1183, 412] width 20 height 20
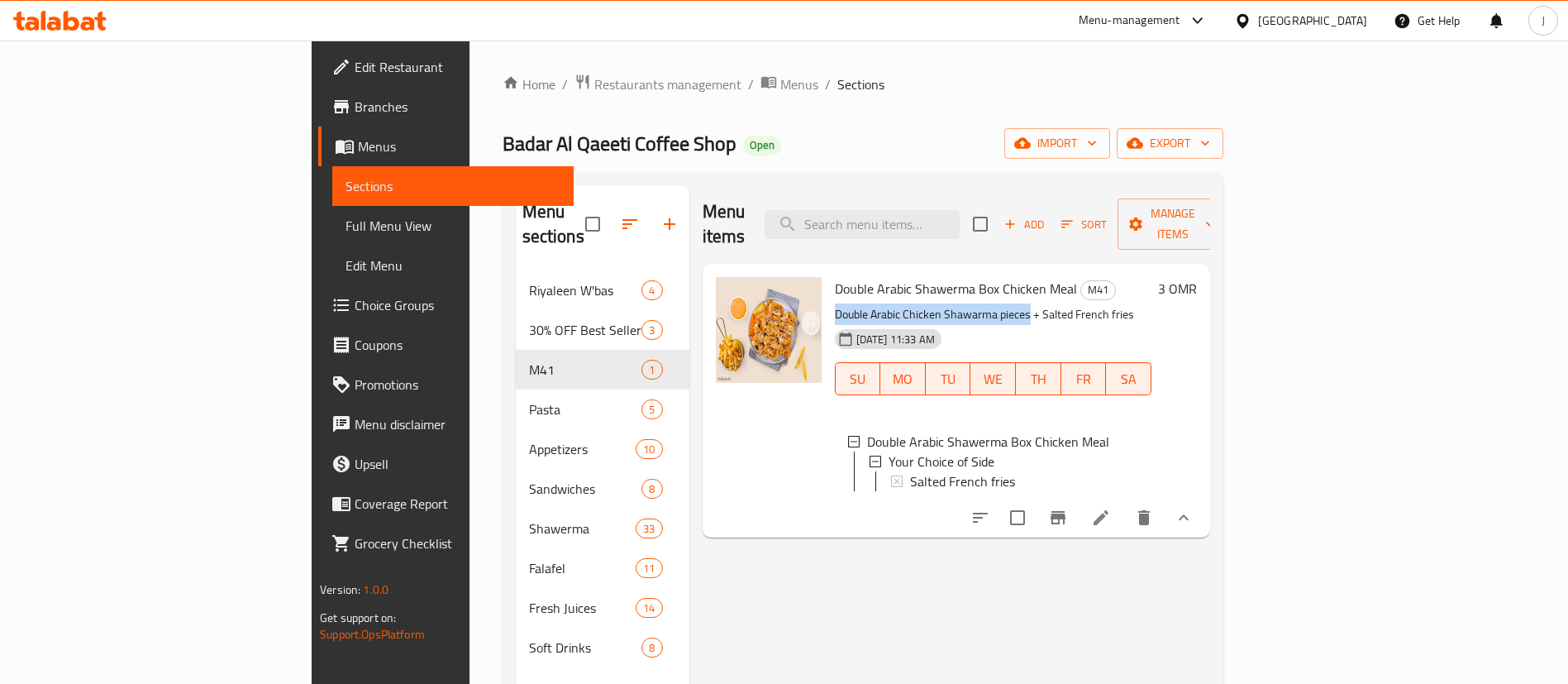
click at [355, 307] on span "Choice Groups" at bounding box center [458, 305] width 206 height 20
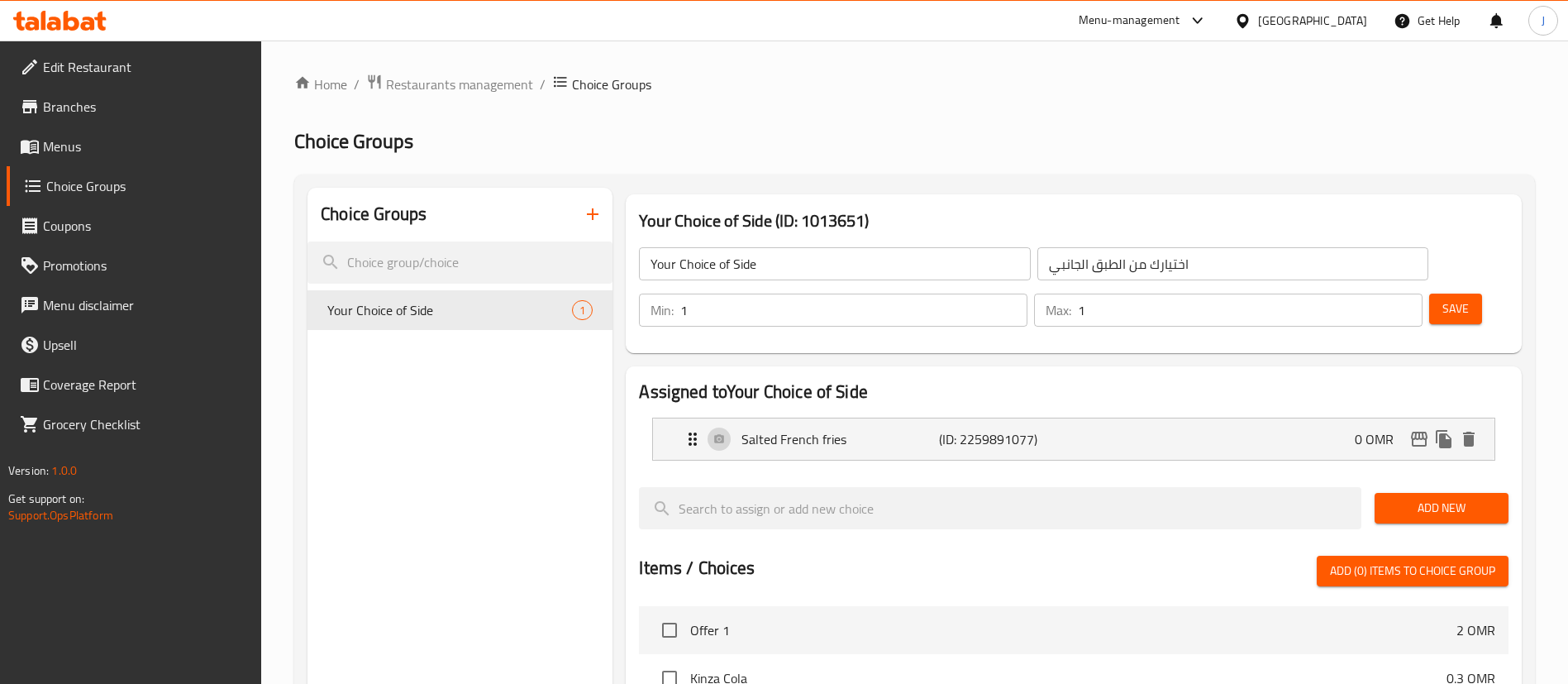
click at [605, 215] on button "button" at bounding box center [592, 214] width 39 height 39
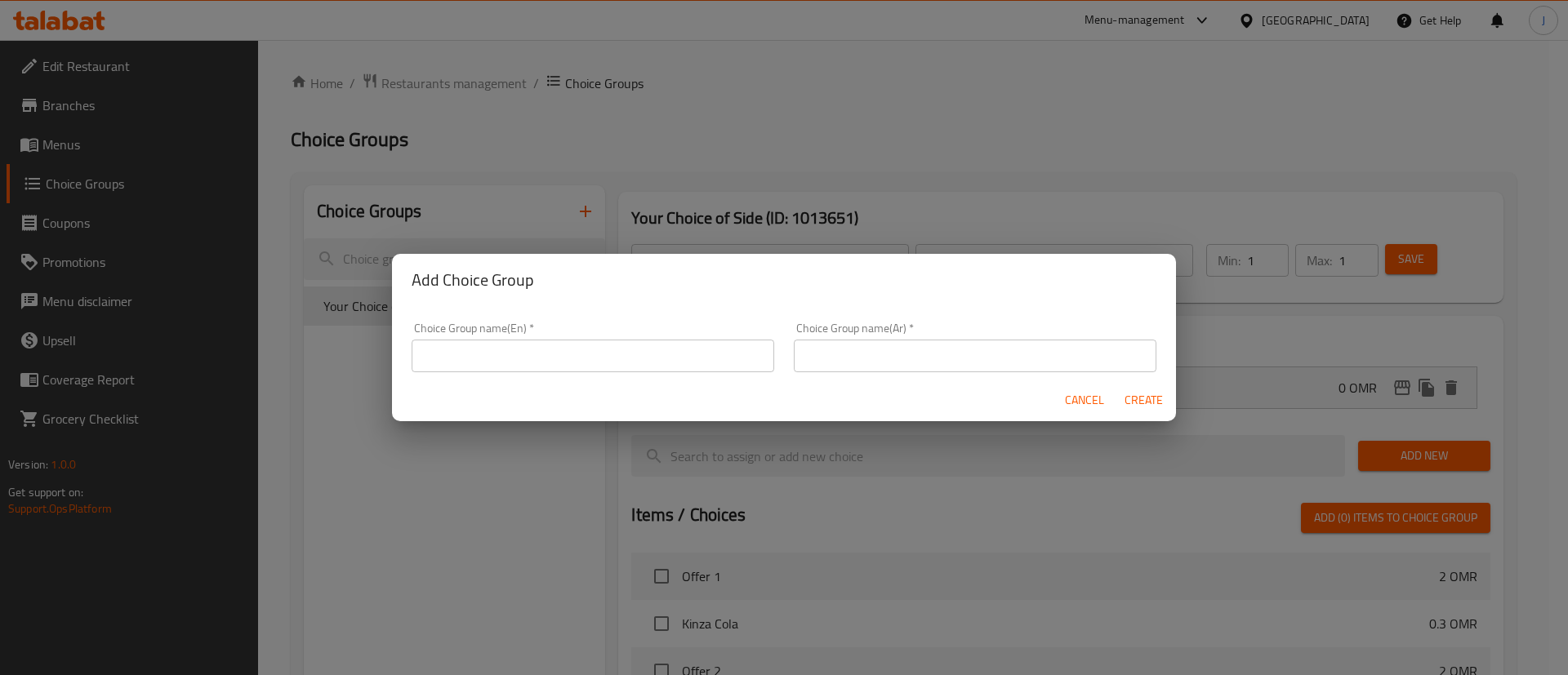
click at [590, 335] on div "Choice Group name(En)   * Choice Group name(En) *" at bounding box center [593, 347] width 363 height 49
click at [582, 350] on input "text" at bounding box center [593, 356] width 363 height 32
type input "Your choice of main:"
click at [878, 351] on input "text" at bounding box center [975, 356] width 363 height 32
type input "اختيارك من الطبق الرئيسي:"
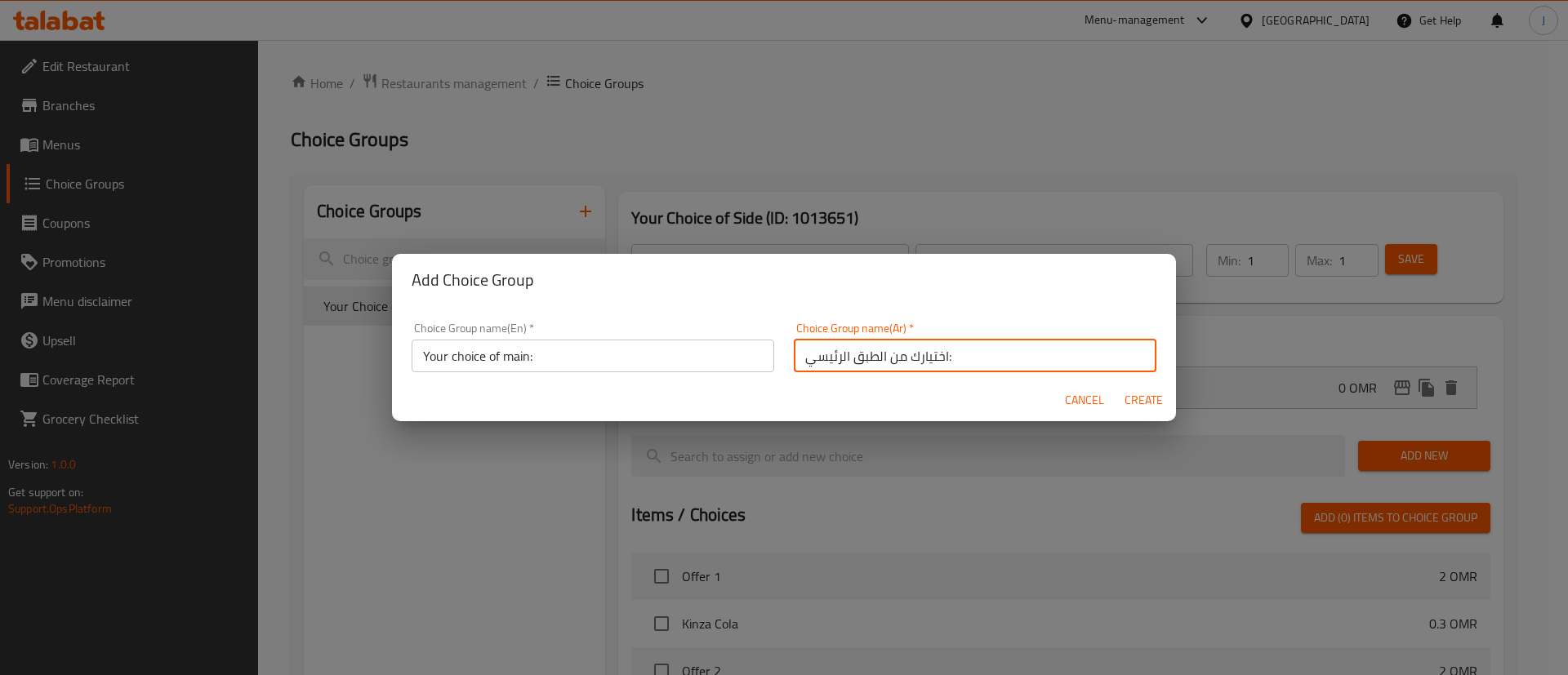
click at [1132, 402] on span "Create" at bounding box center [1143, 400] width 39 height 20
type input "Your choice of main:"
type input "اختيارك من الطبق الرئيسي:"
type input "0"
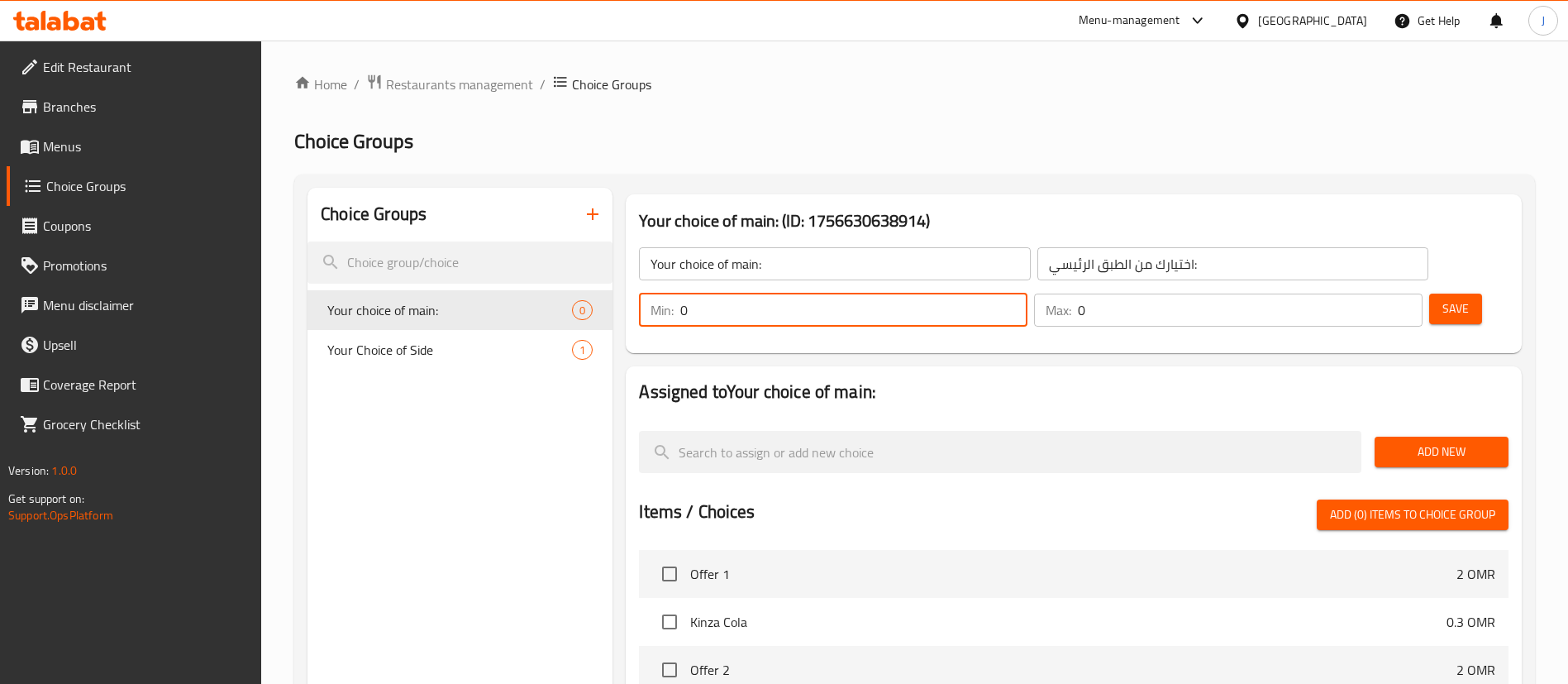
drag, startPoint x: 1267, startPoint y: 264, endPoint x: 1244, endPoint y: 266, distance: 23.1
click at [1028, 293] on div "Min: 0 ​" at bounding box center [834, 310] width 388 height 33
type input "1"
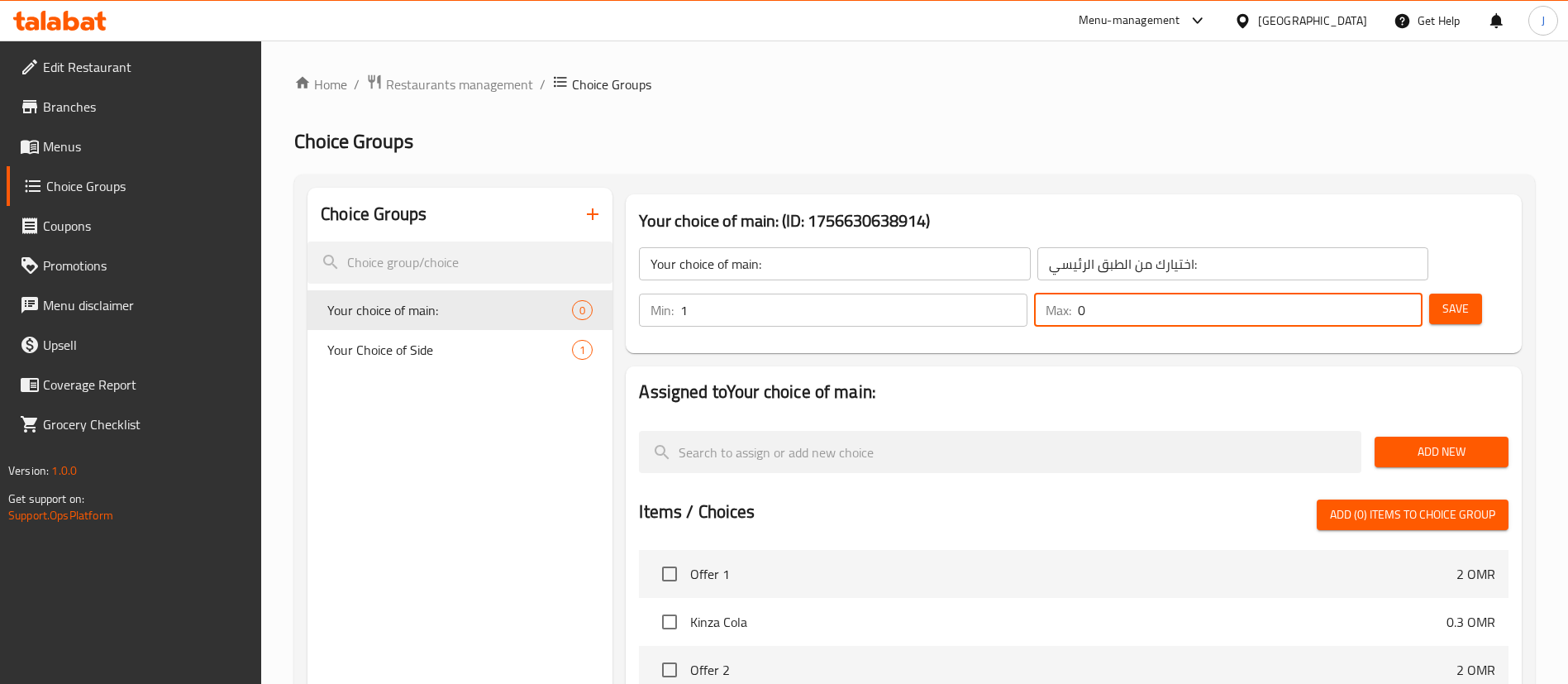
drag, startPoint x: 1341, startPoint y: 269, endPoint x: 1354, endPoint y: 273, distance: 13.6
click at [1332, 293] on div "Max: 0 ​" at bounding box center [1229, 310] width 388 height 33
type input "1"
click at [1443, 298] on span "Save" at bounding box center [1456, 308] width 27 height 20
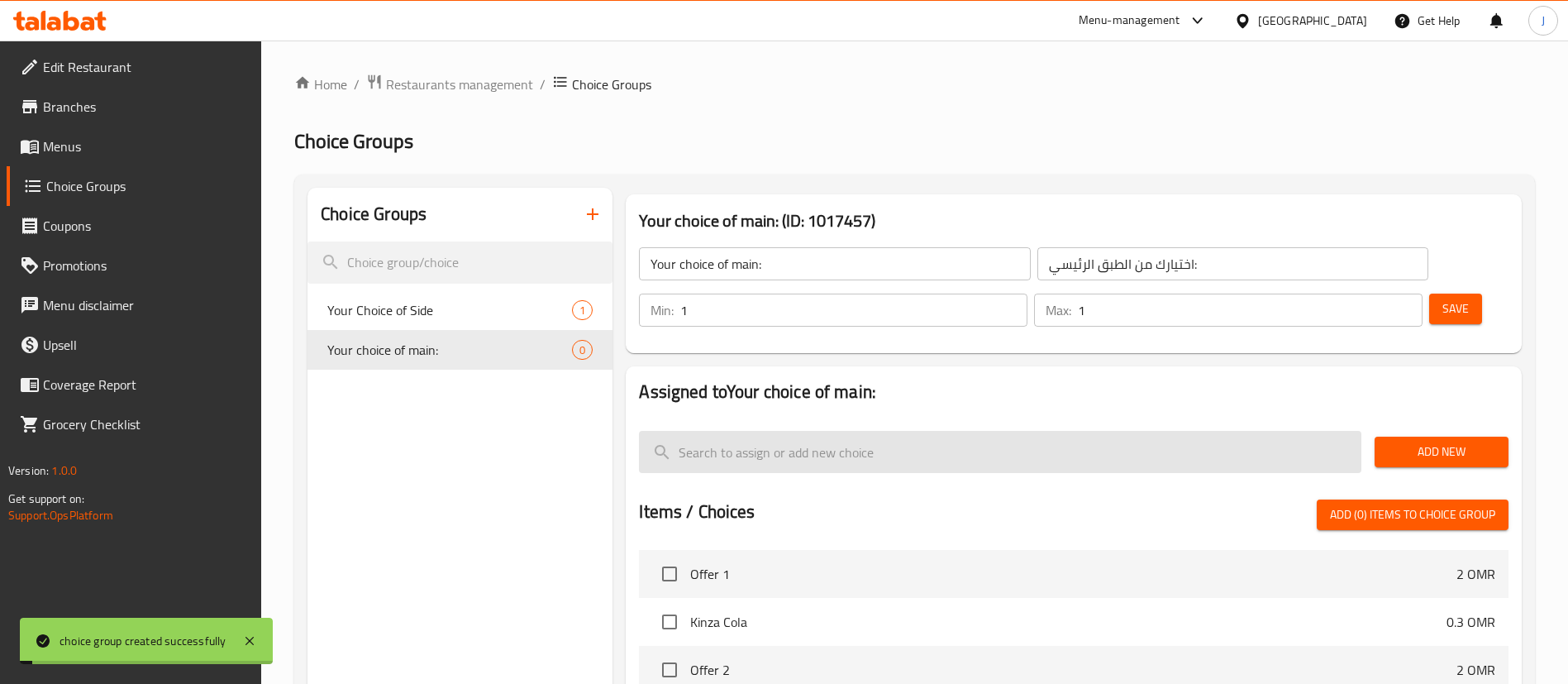
click at [809, 431] on input "search" at bounding box center [1001, 452] width 723 height 42
paste input "Double Arabic Chicken Shawarma pieces"
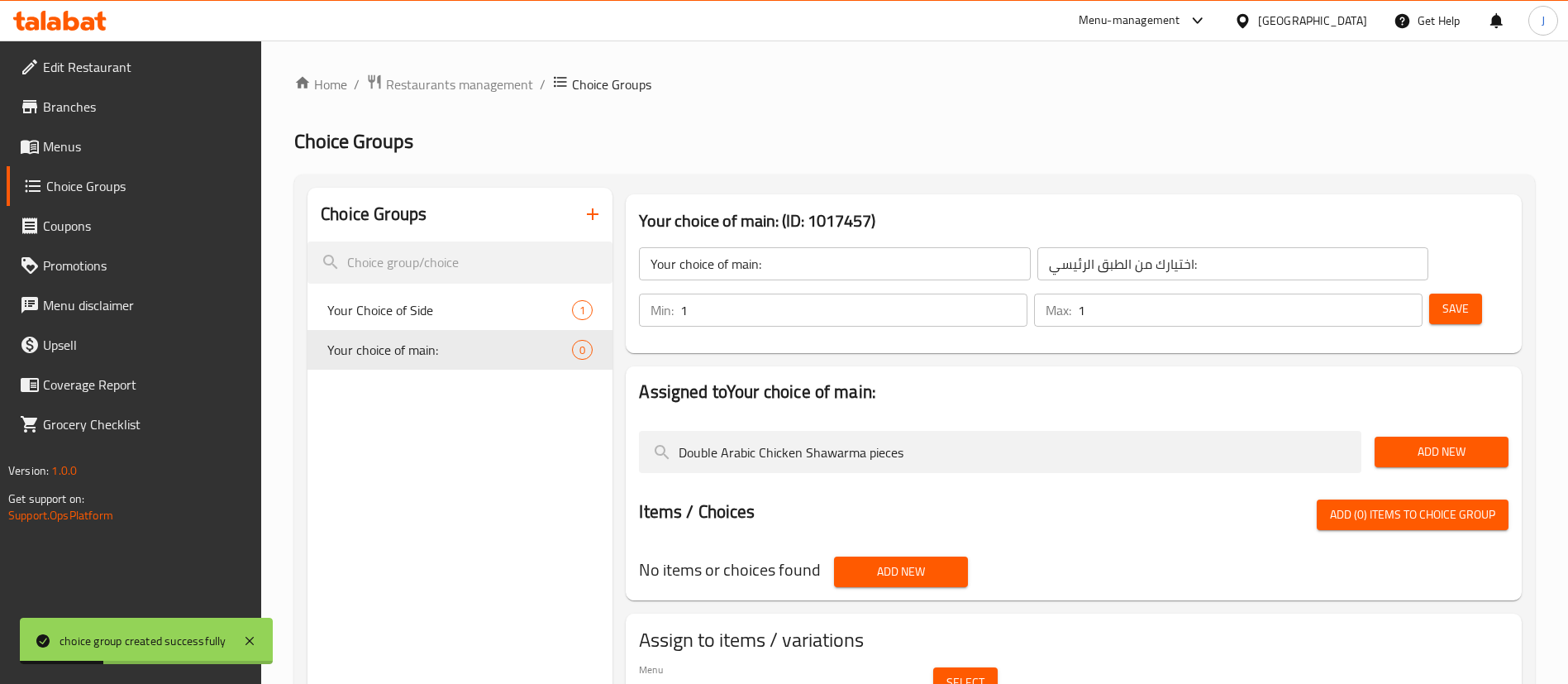
type input "Double Arabic Chicken Shawarma pieces"
click at [1407, 442] on span "Add New" at bounding box center [1442, 451] width 108 height 20
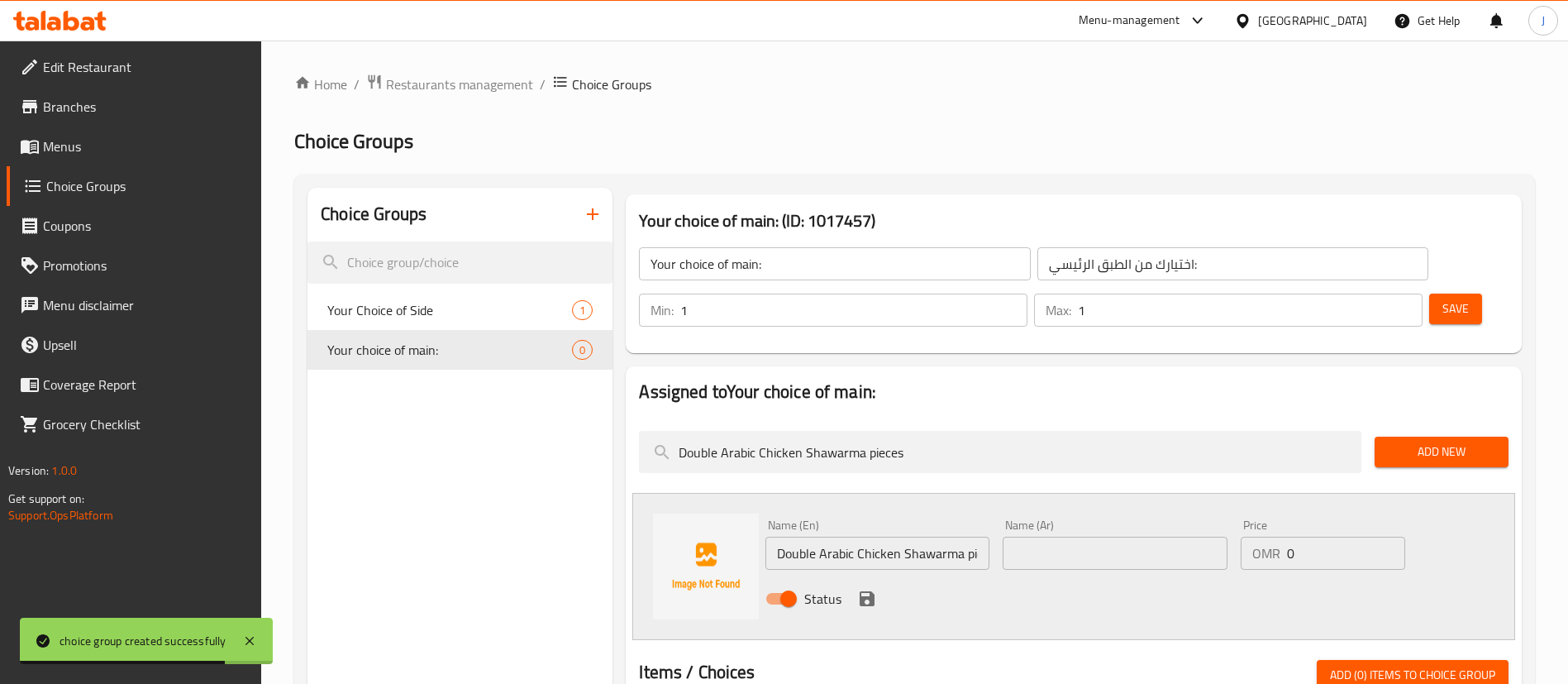
click at [1090, 537] on input "text" at bounding box center [1114, 553] width 224 height 33
paste input "قطعتين شاورما دجاج عربية"
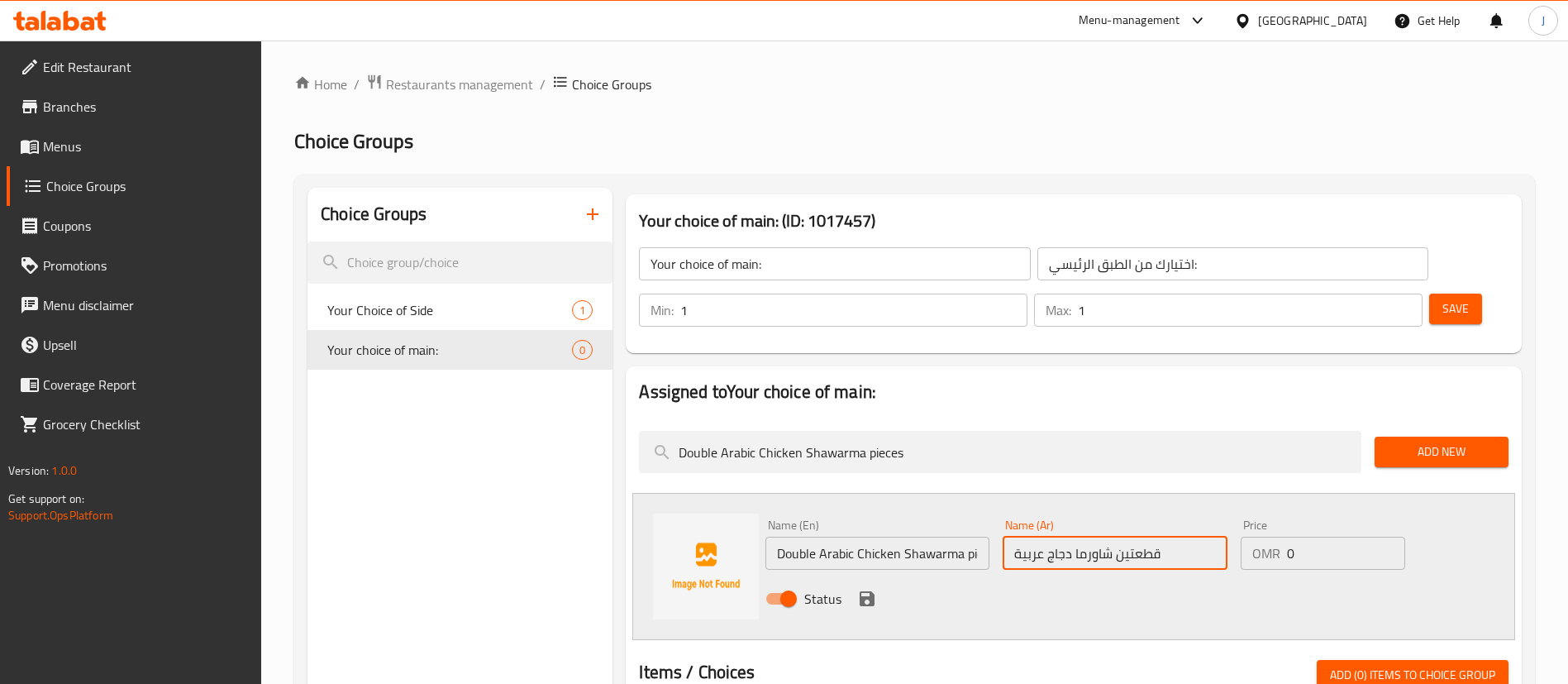
drag, startPoint x: 1108, startPoint y: 509, endPoint x: 1183, endPoint y: 515, distance: 75.2
click at [1183, 537] on input "قطعتين شاورما دجاج عربية" at bounding box center [1114, 553] width 224 height 33
type input "شاورما دجاج عربية"
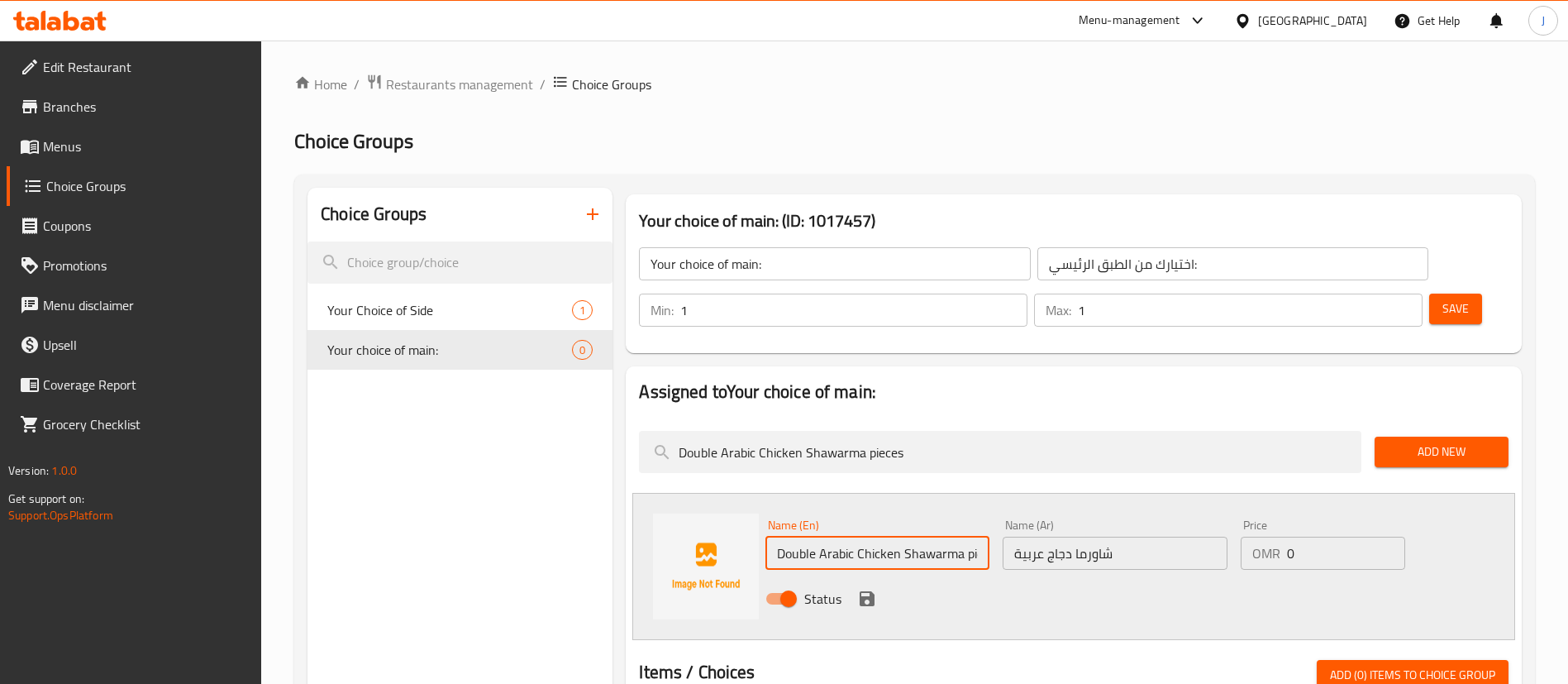
scroll to position [0, 22]
drag, startPoint x: 962, startPoint y: 509, endPoint x: 1040, endPoint y: 505, distance: 78.1
click at [1040, 513] on div "Name (En) Double Arabic Chicken Shawarma pieces Name (En) Name (Ar) شاورما دجاج…" at bounding box center [1114, 567] width 711 height 109
type input "Double Arabic Chicken Shawarma"
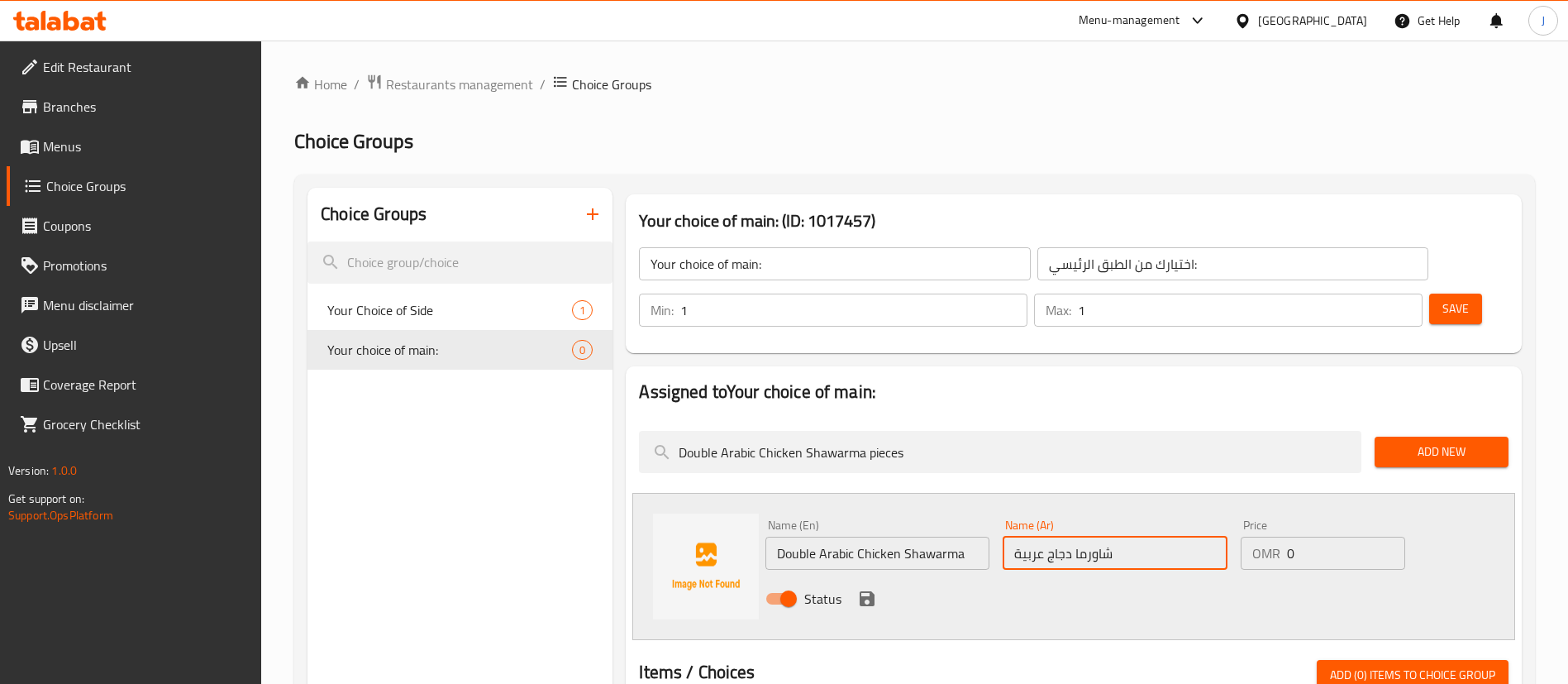
click at [1130, 537] on input "شاورما دجاج عربية" at bounding box center [1114, 553] width 224 height 33
paste input "مزدوجة"
type input "شاورما دجاج عربية مزدوجة"
click at [863, 592] on icon "save" at bounding box center [866, 598] width 14 height 14
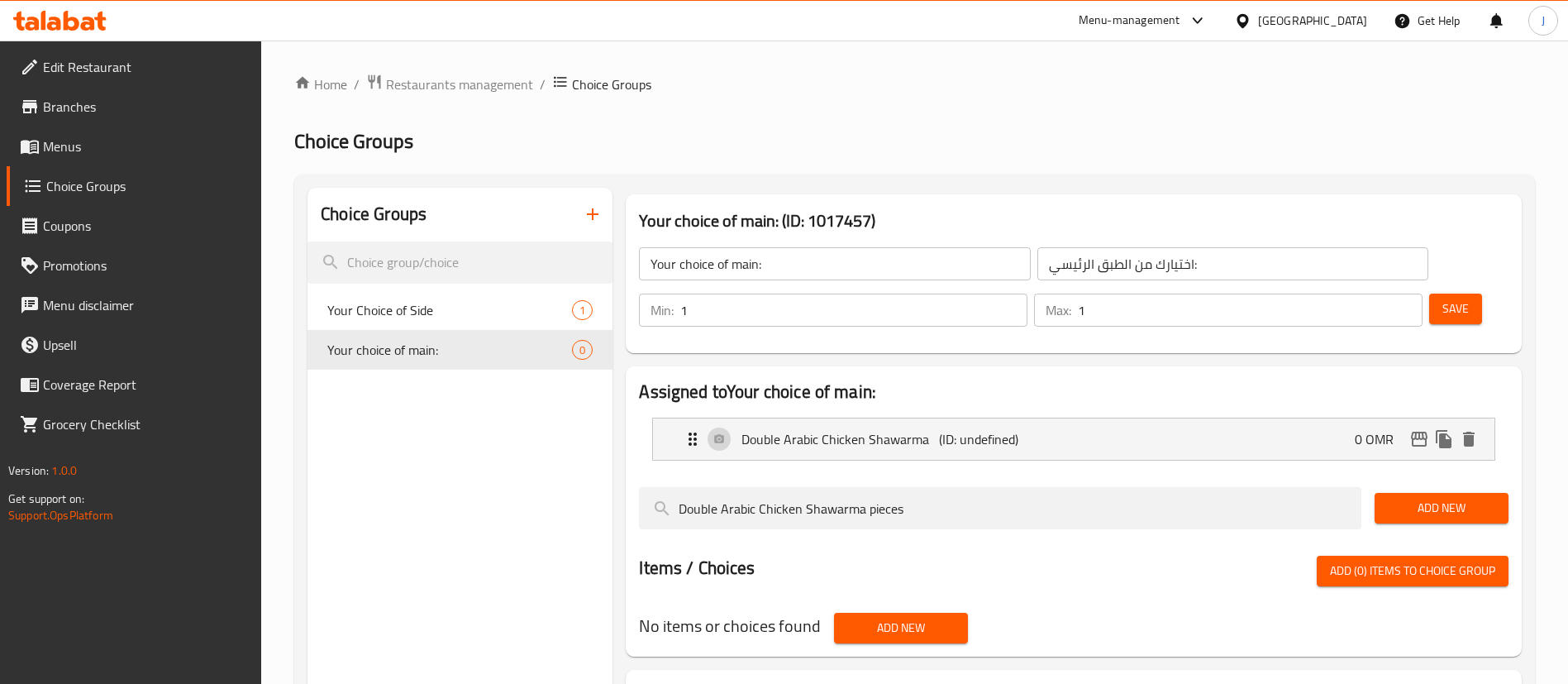
click at [1443, 298] on span "Save" at bounding box center [1456, 308] width 27 height 20
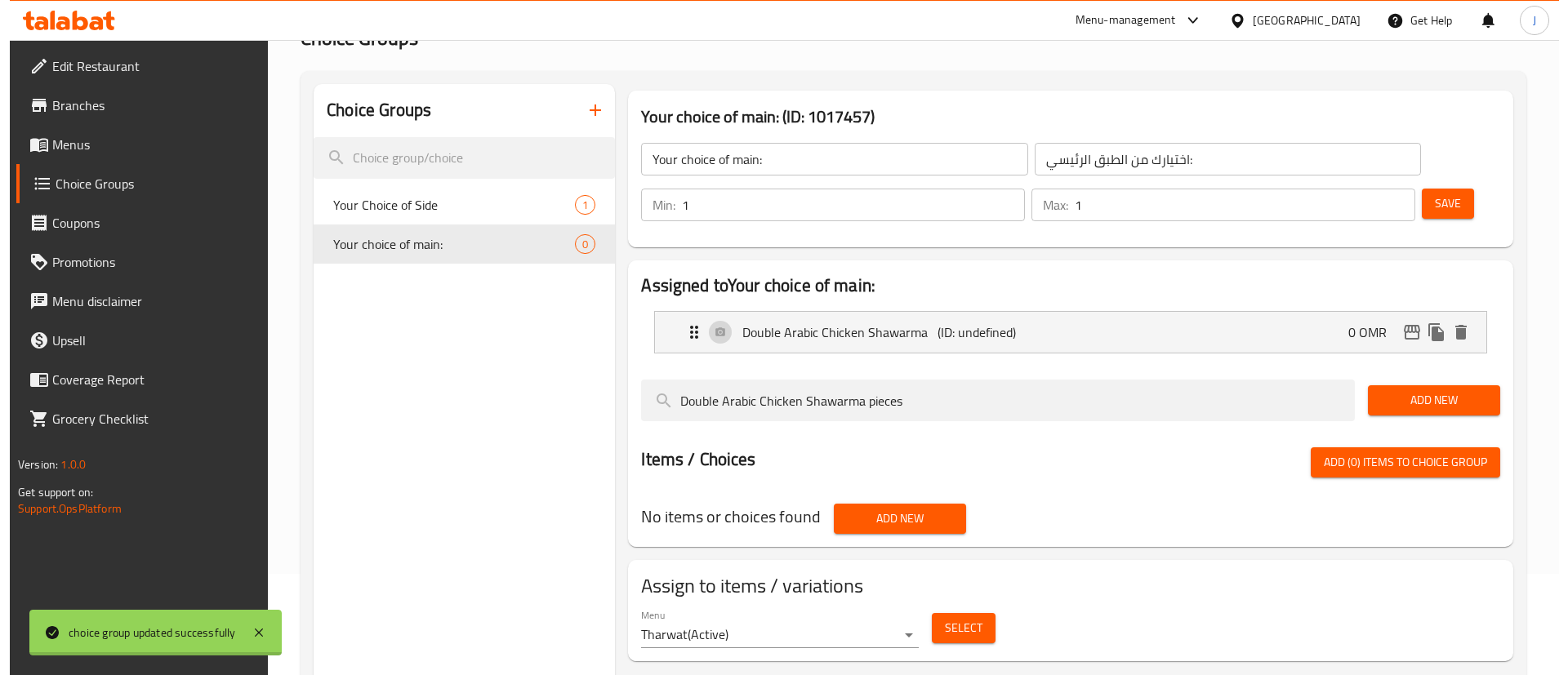
scroll to position [231, 0]
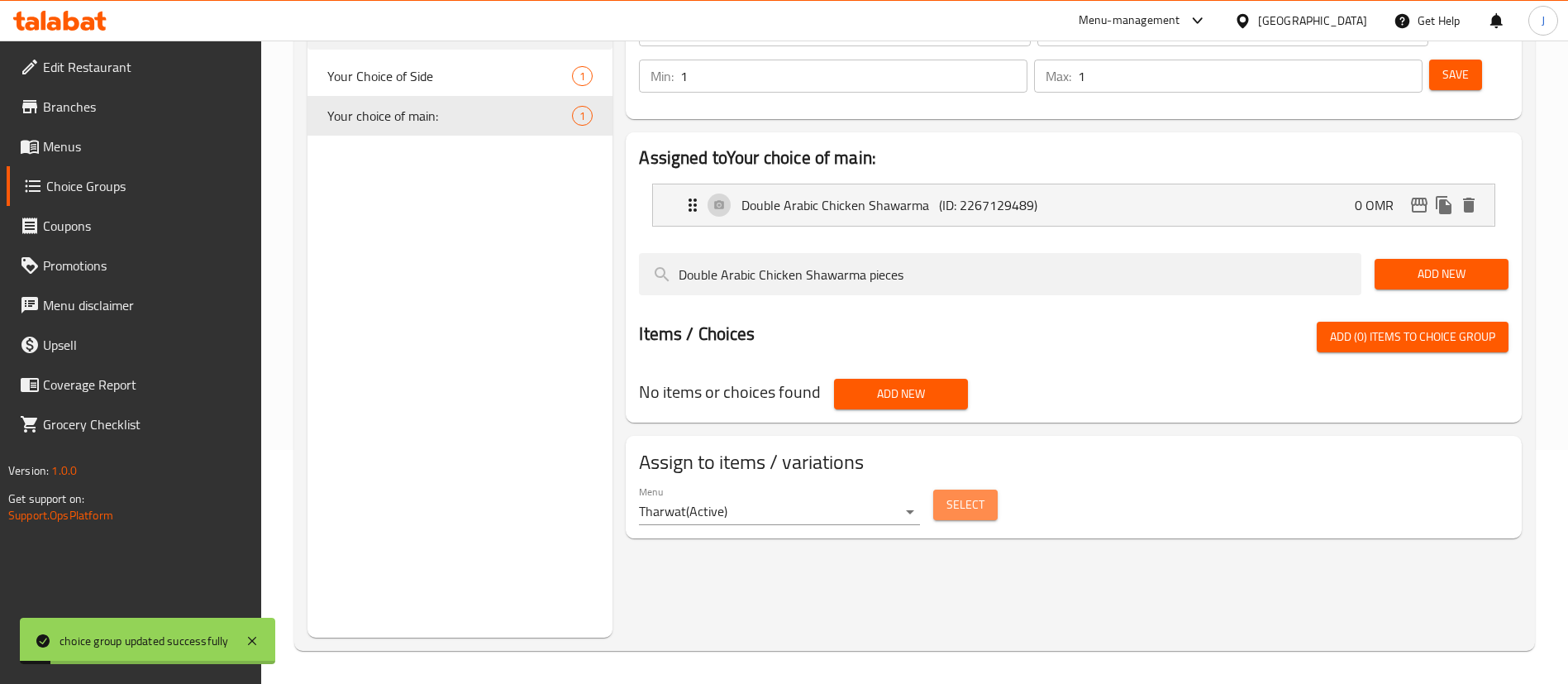
click at [964, 494] on span "Select" at bounding box center [966, 504] width 38 height 20
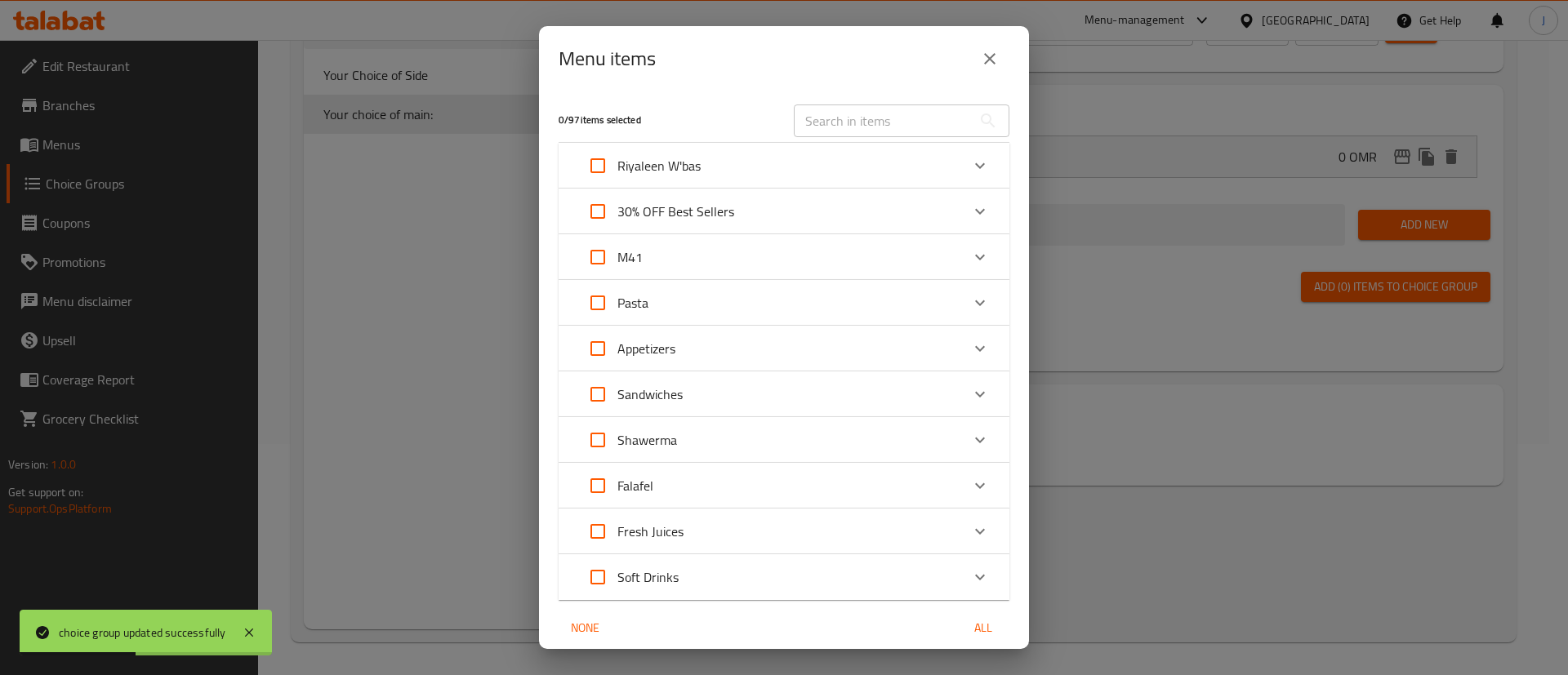
click at [596, 256] on input "Expand" at bounding box center [597, 256] width 39 height 39
checkbox input "true"
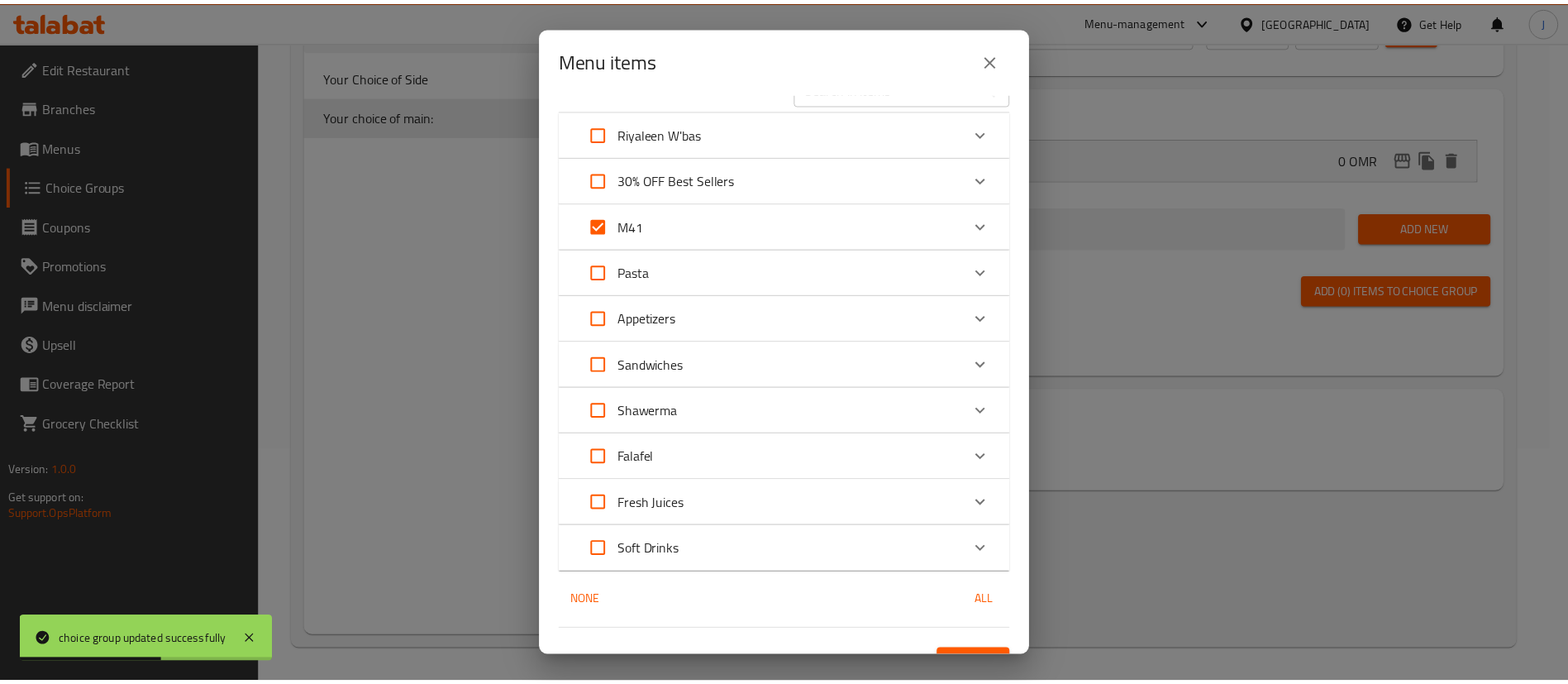
scroll to position [65, 0]
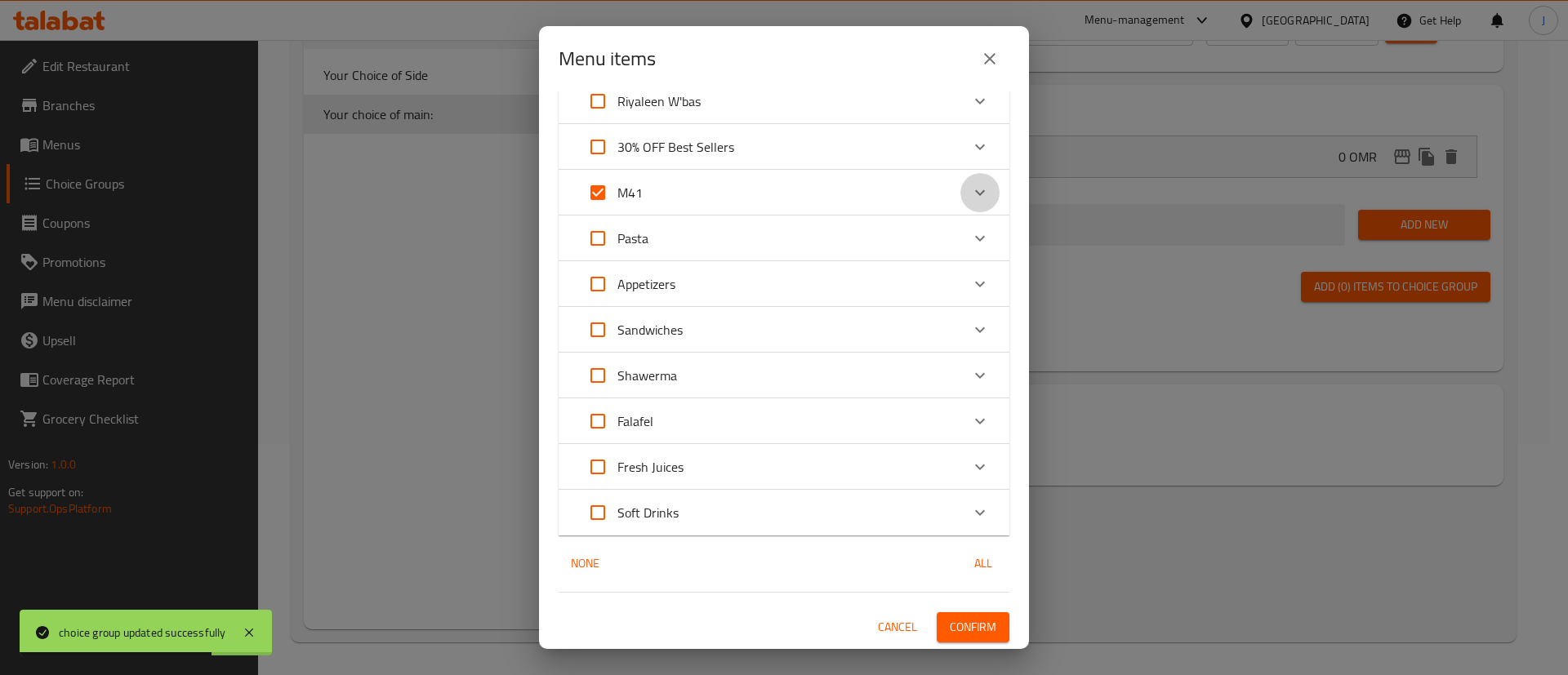
click at [972, 183] on div "Expand" at bounding box center [979, 192] width 39 height 39
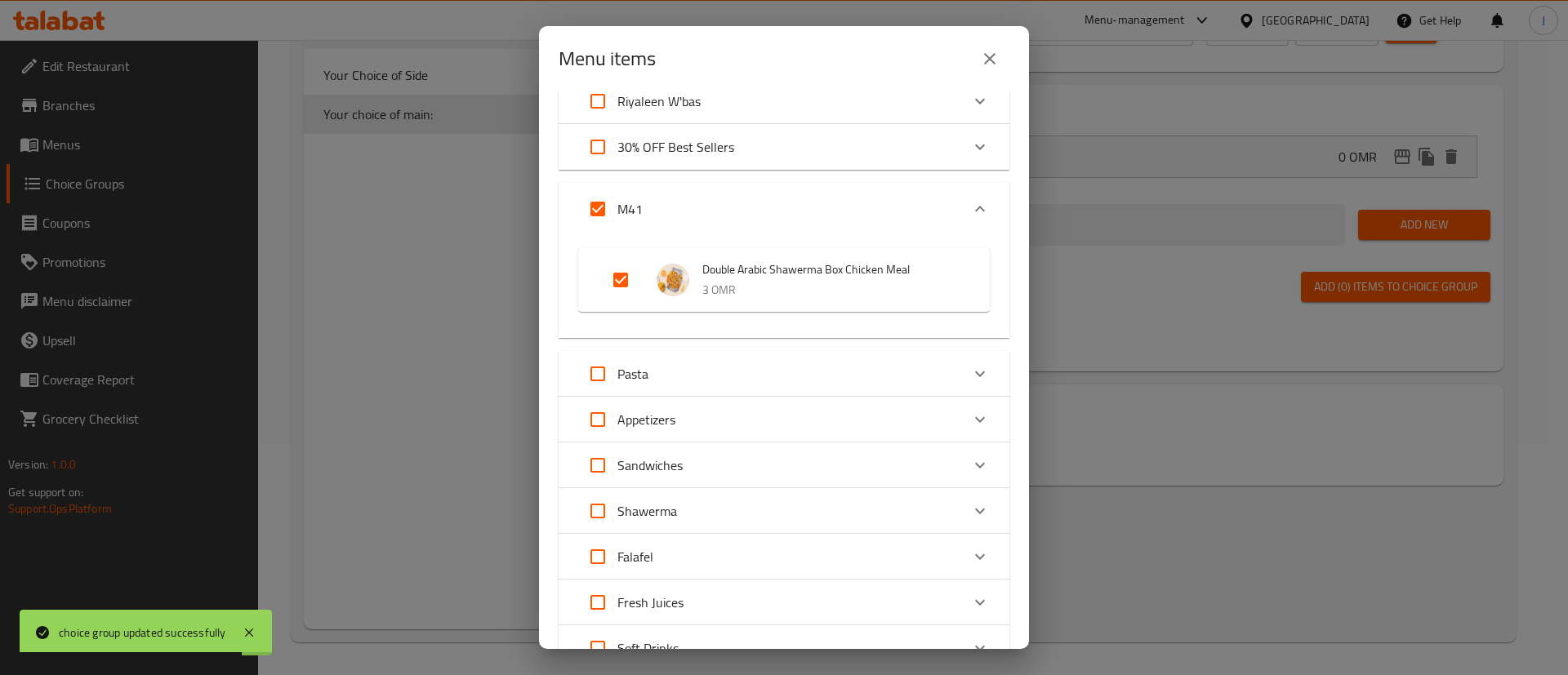
click at [971, 200] on icon "Expand" at bounding box center [980, 209] width 20 height 20
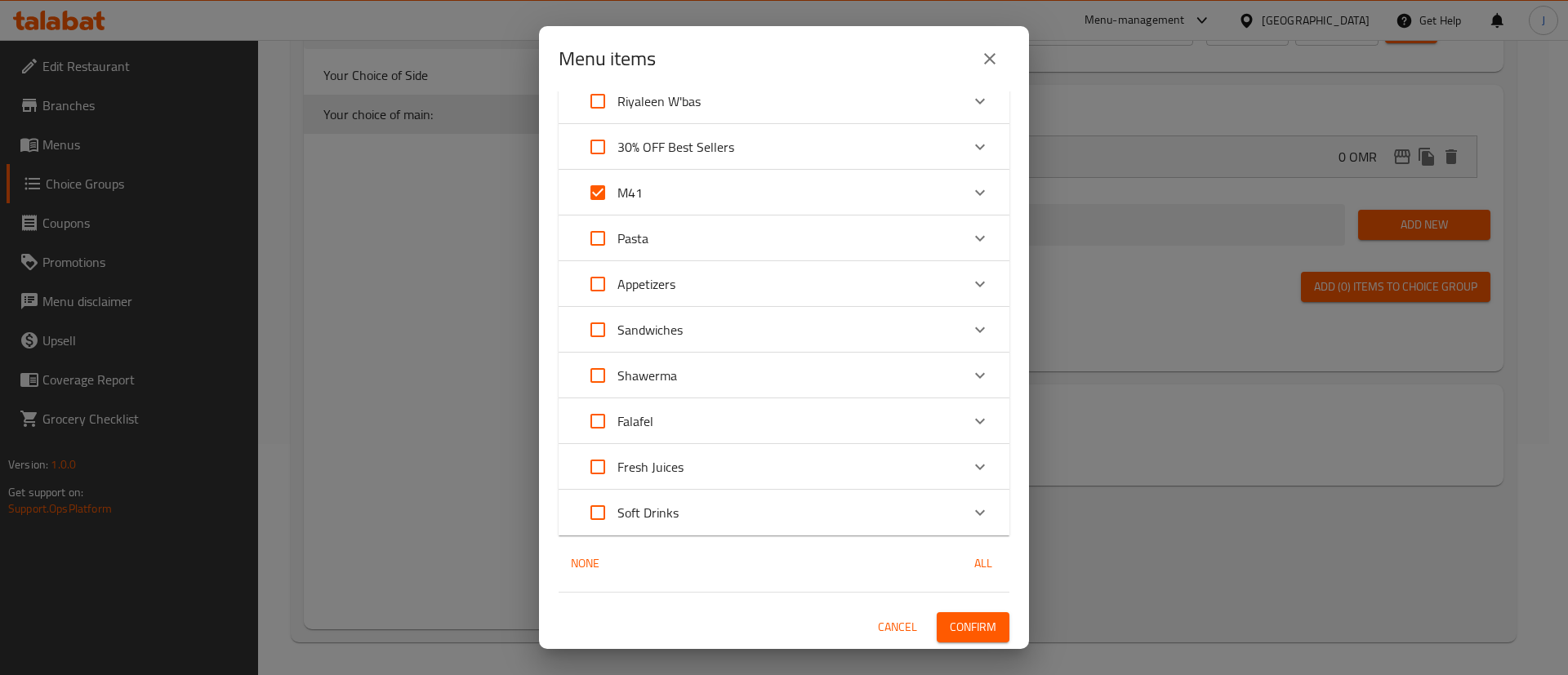
click at [960, 612] on button "Confirm" at bounding box center [973, 628] width 73 height 30
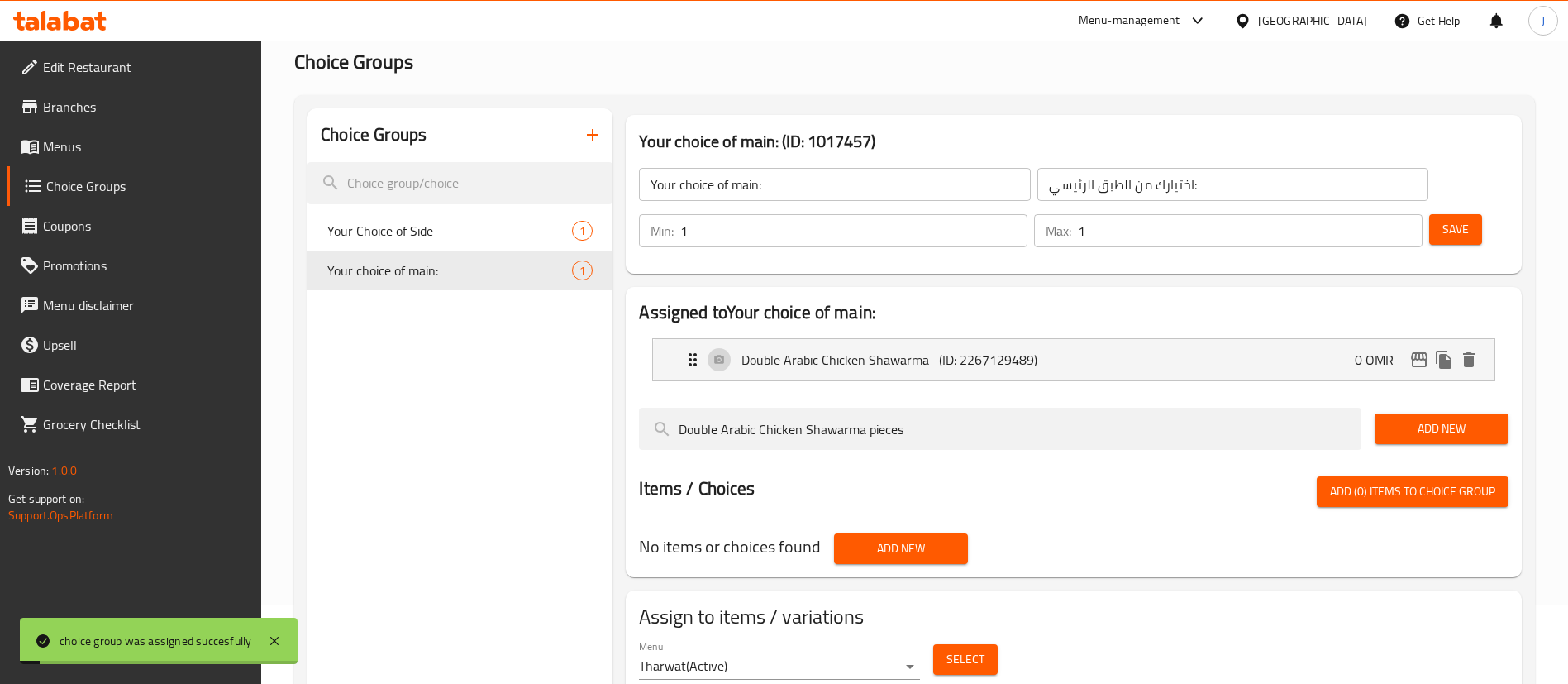
scroll to position [0, 0]
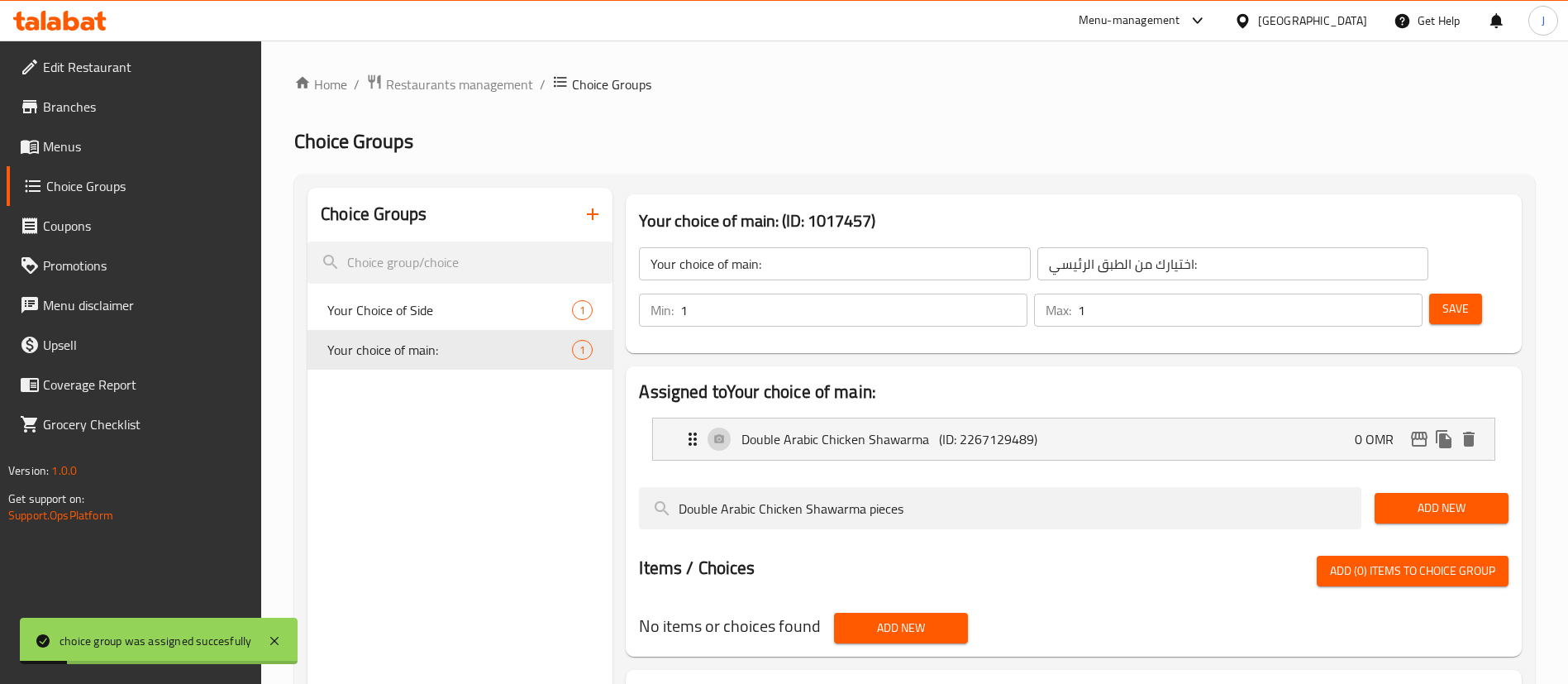
click at [99, 144] on span "Menus" at bounding box center [146, 146] width 206 height 20
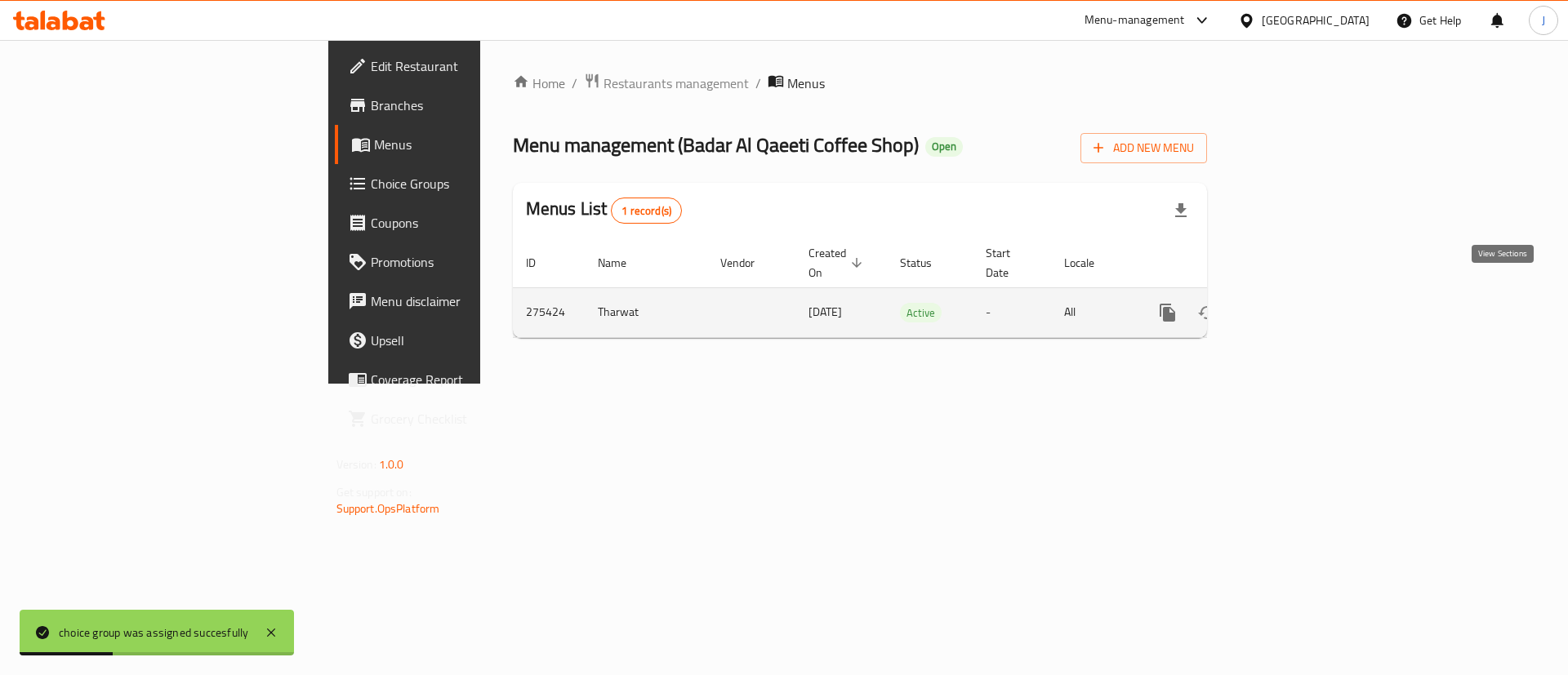
click at [1295, 303] on icon "enhanced table" at bounding box center [1285, 312] width 20 height 20
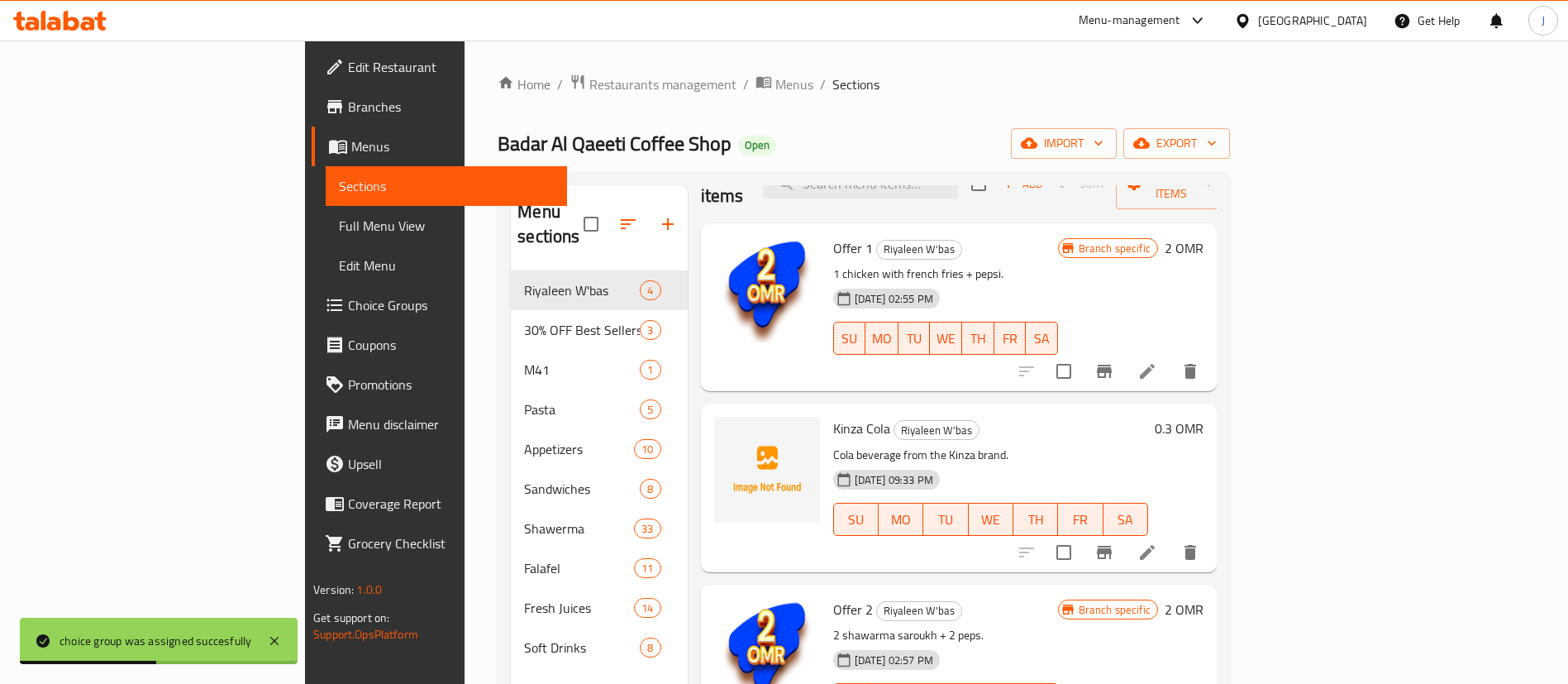
scroll to position [80, 0]
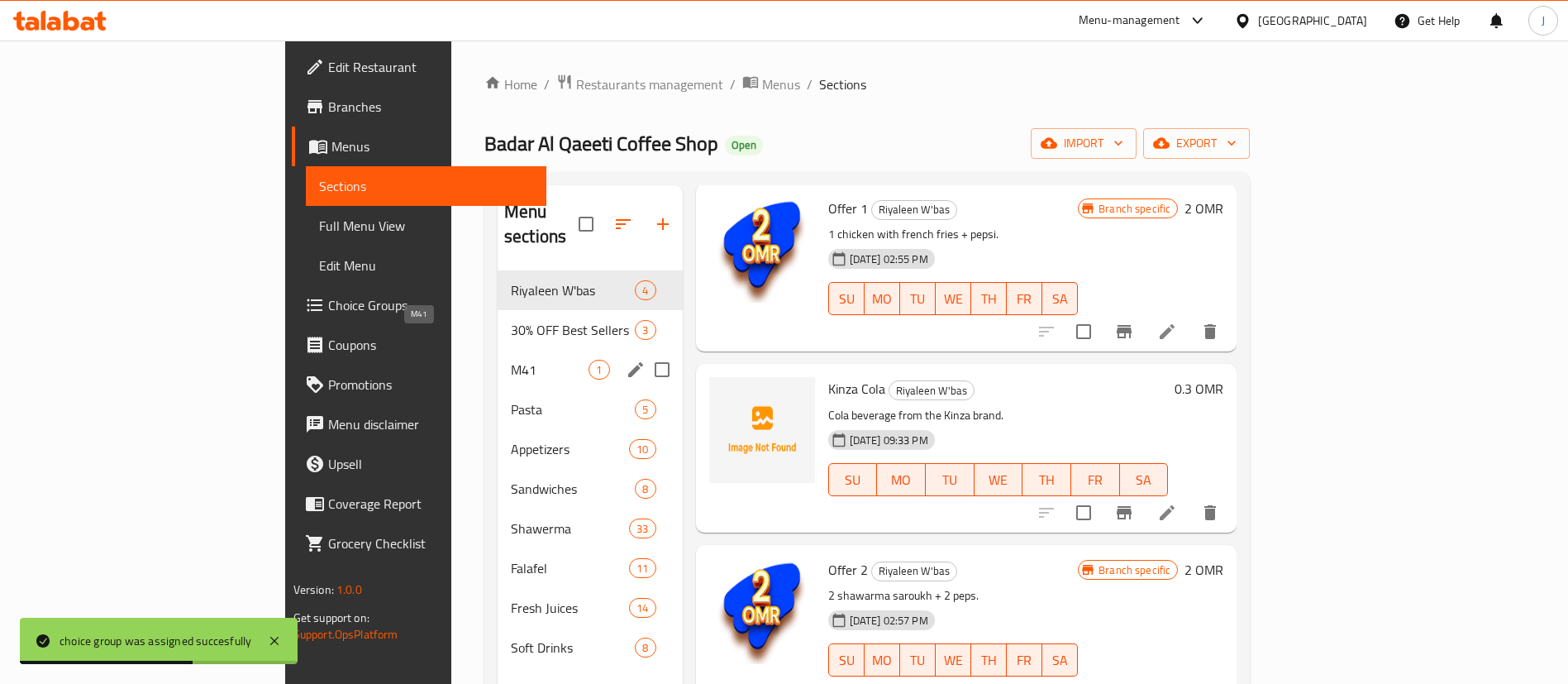
click at [510, 360] on span "M41" at bounding box center [549, 369] width 78 height 20
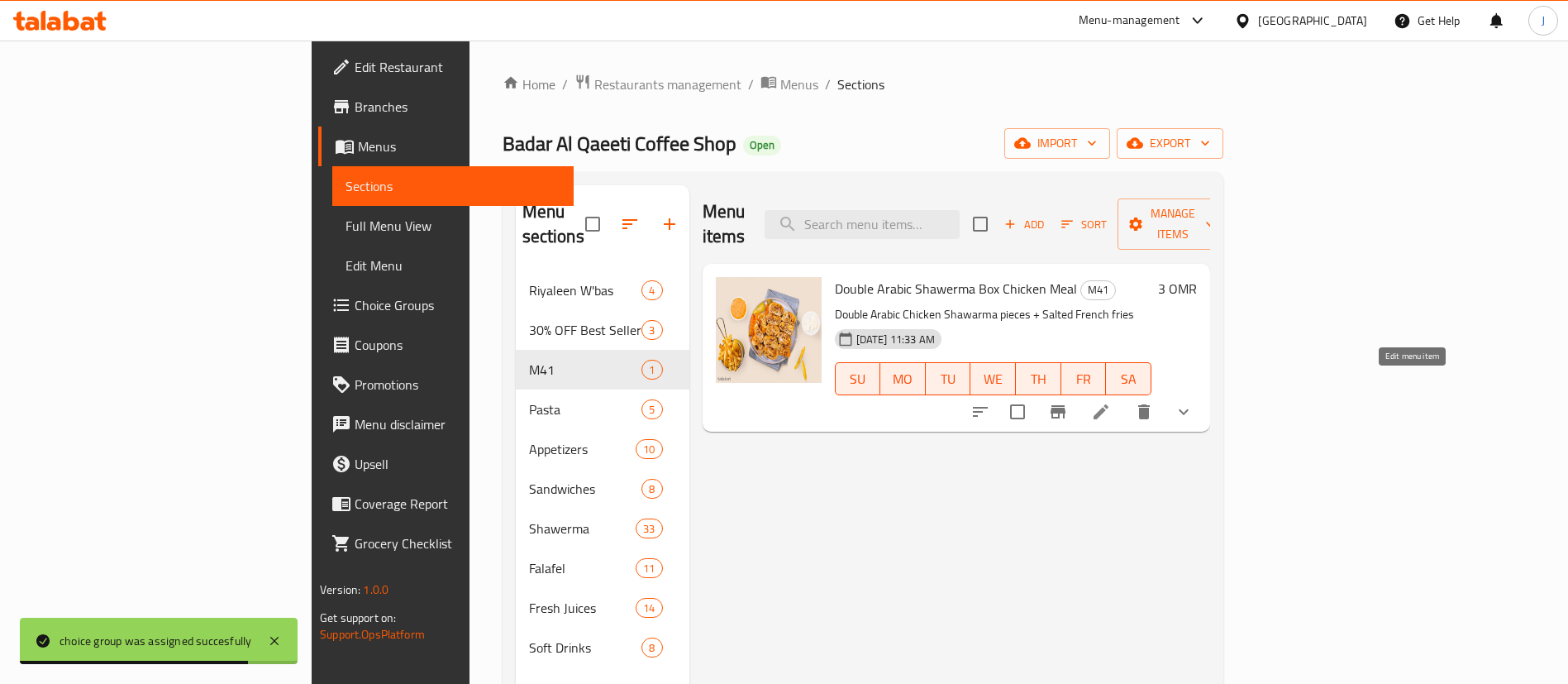
click at [1111, 402] on icon at bounding box center [1101, 412] width 20 height 20
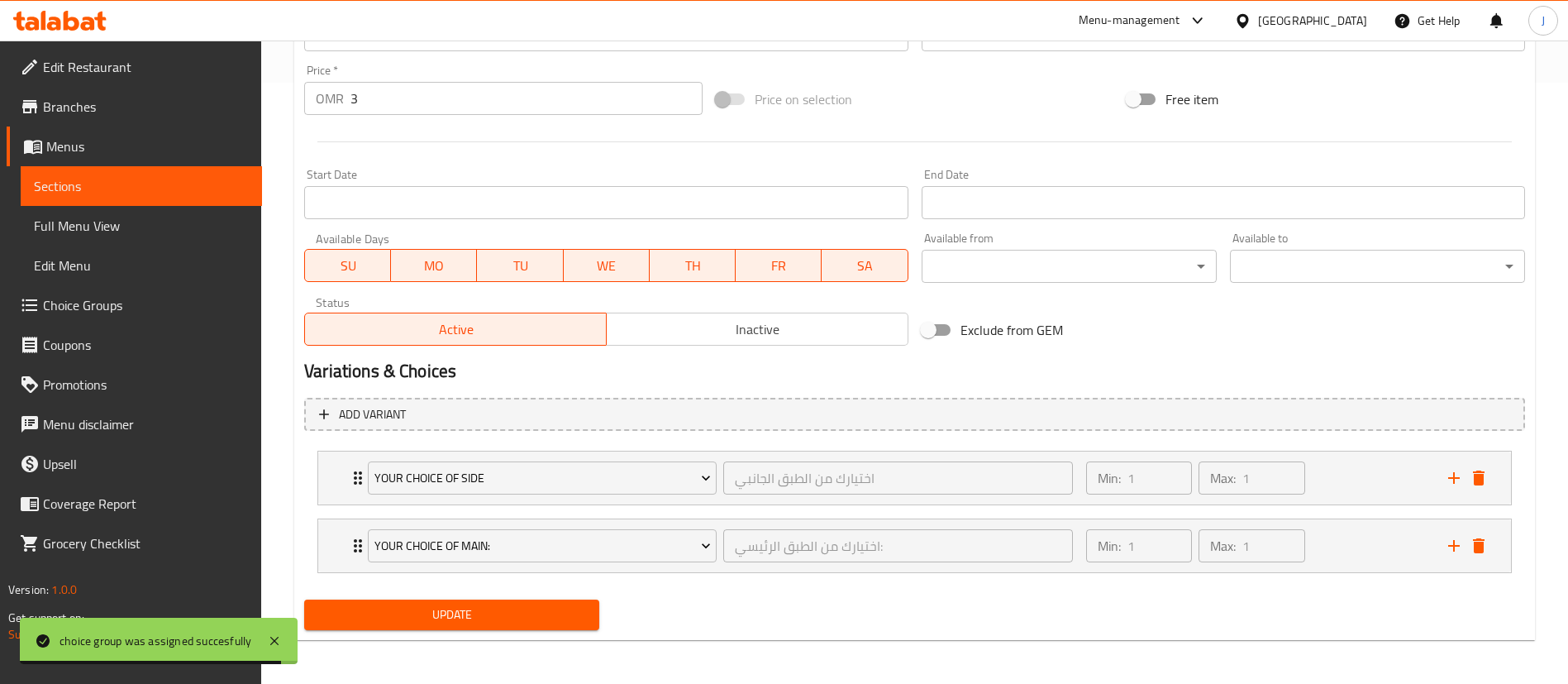
scroll to position [604, 0]
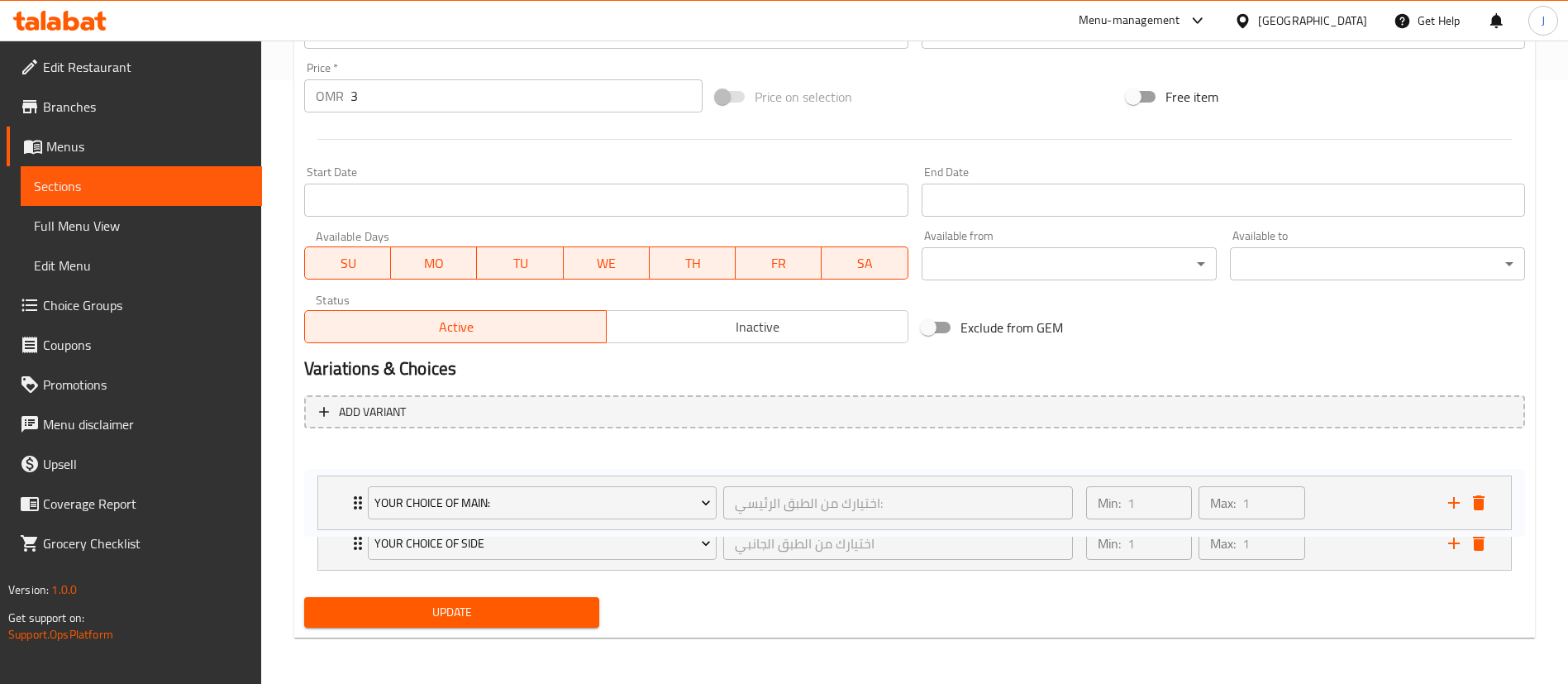
drag, startPoint x: 344, startPoint y: 540, endPoint x: 351, endPoint y: 487, distance: 53.5
click at [351, 487] on div "Your Choice of Side اختيارك من الطبق الجانبي ​ Min: 1 ​ Max: 1 ​ Salted French …" at bounding box center [914, 509] width 1221 height 136
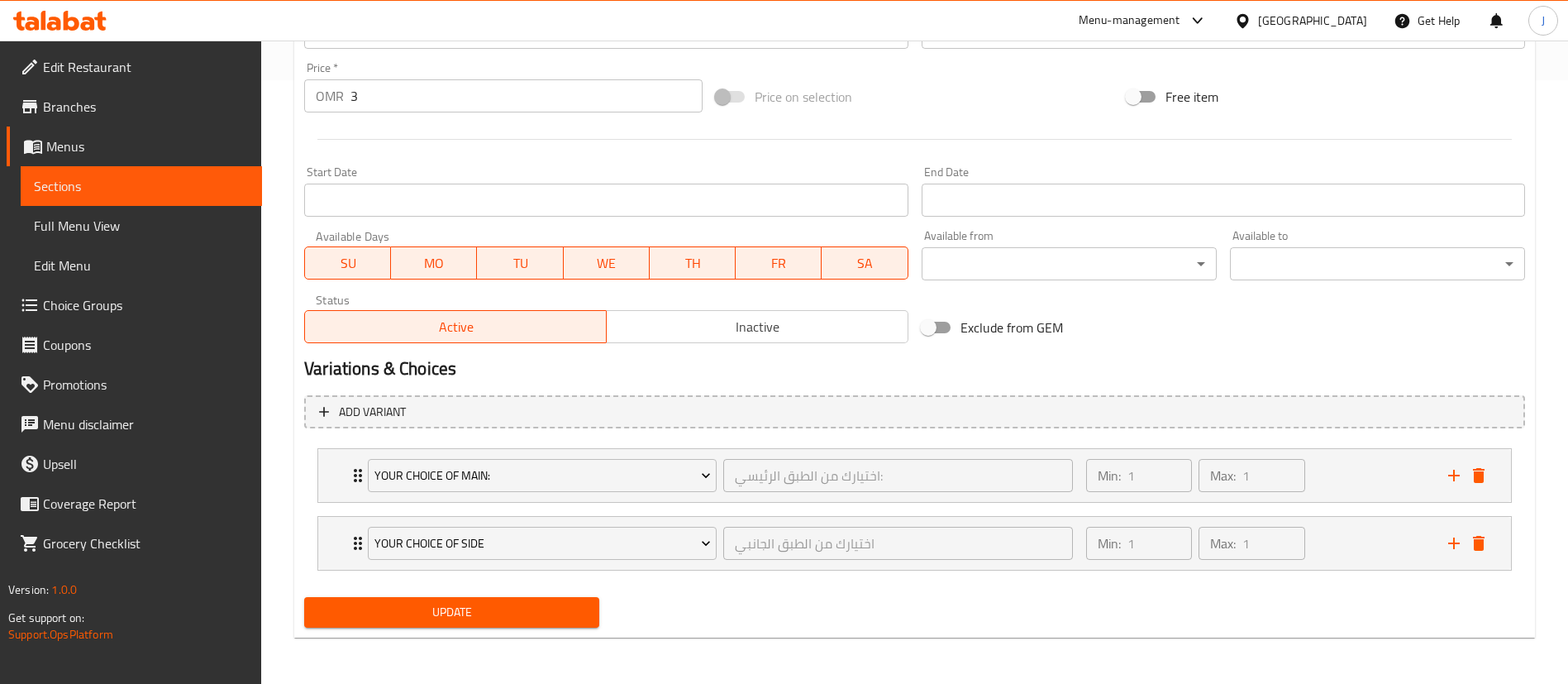
click at [394, 602] on span "Update" at bounding box center [451, 612] width 268 height 20
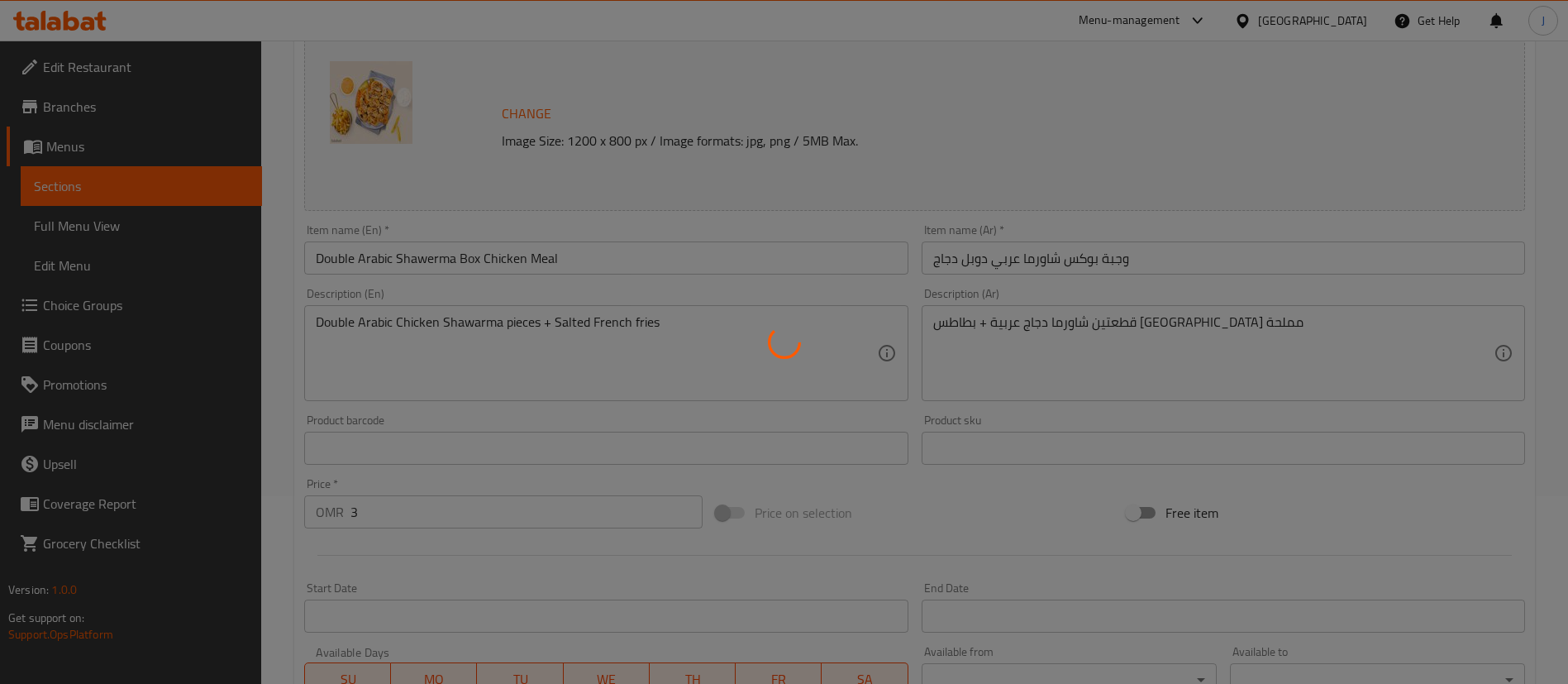
scroll to position [0, 0]
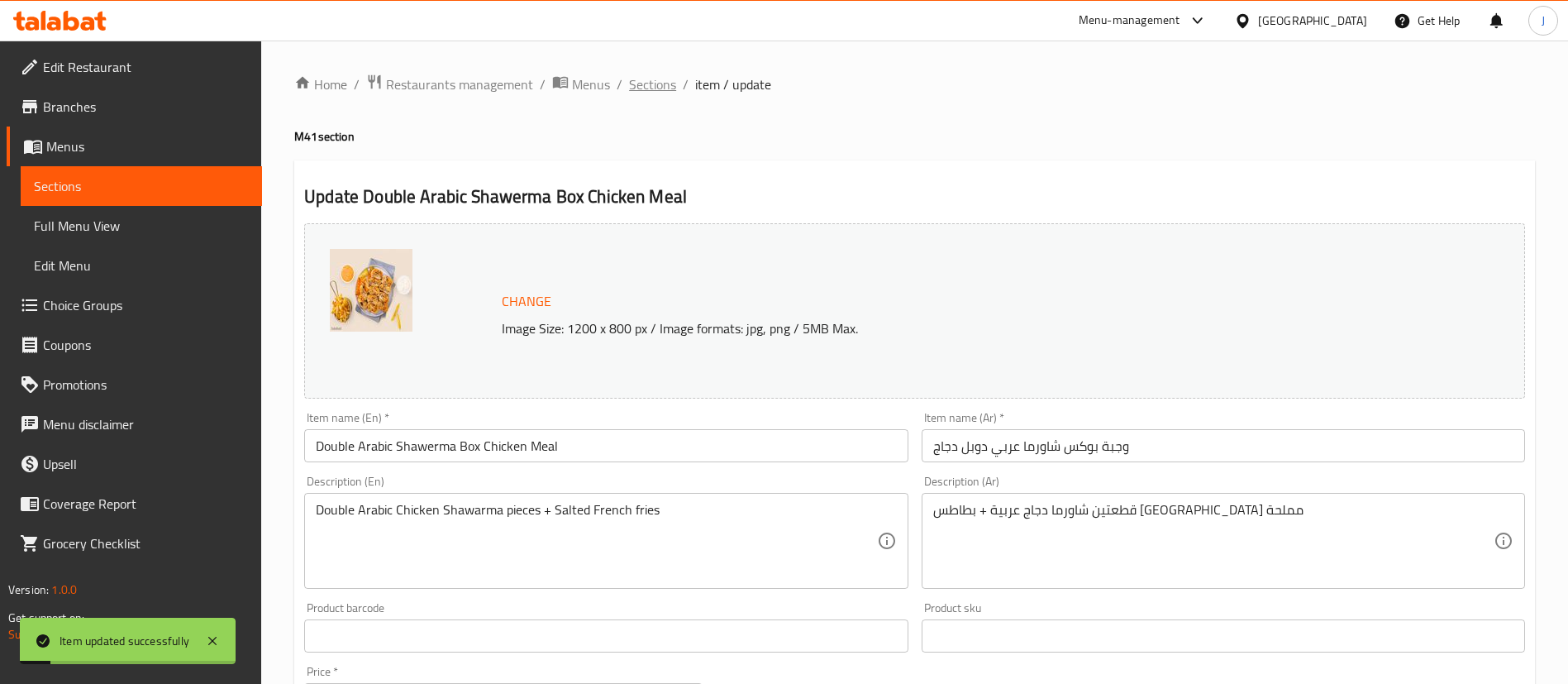
click at [674, 91] on span "Sections" at bounding box center [652, 84] width 47 height 20
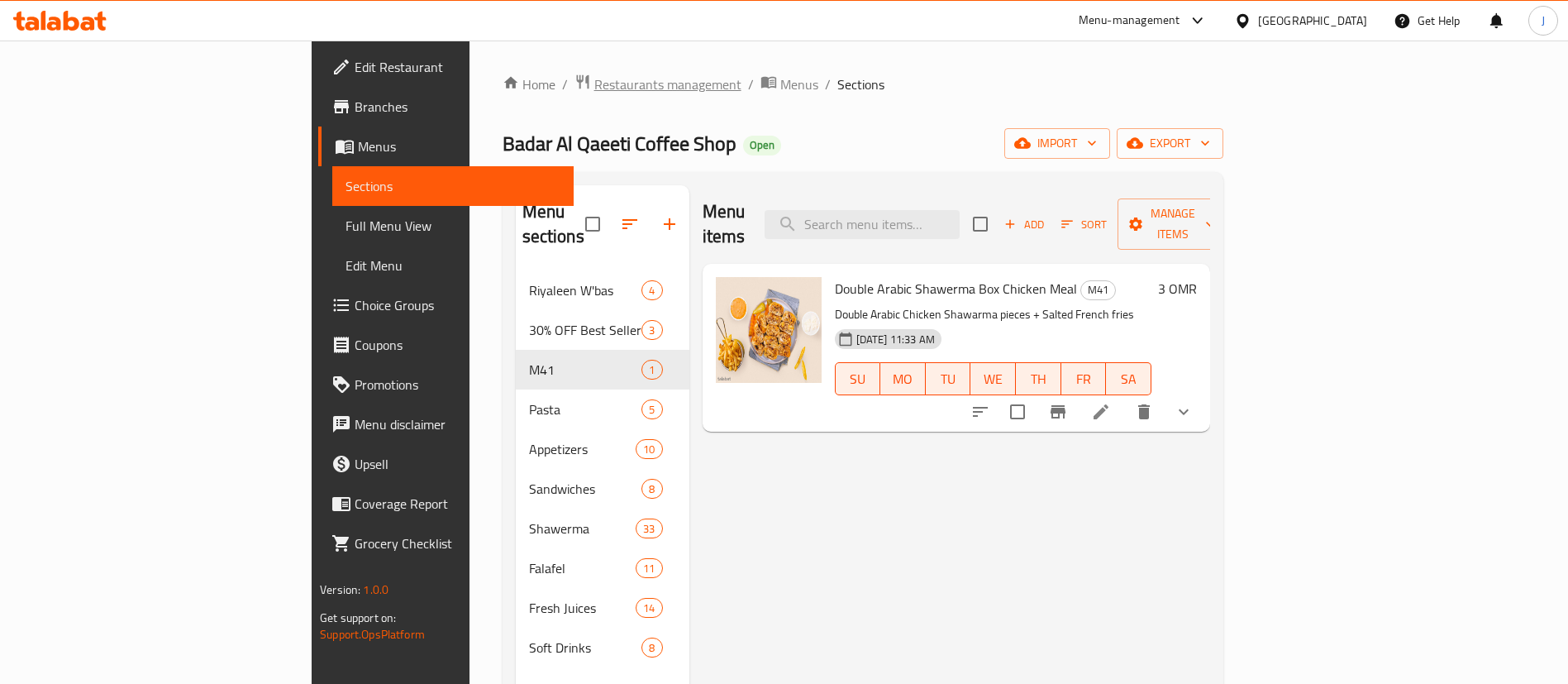
click at [594, 83] on span "Restaurants management" at bounding box center [667, 84] width 147 height 20
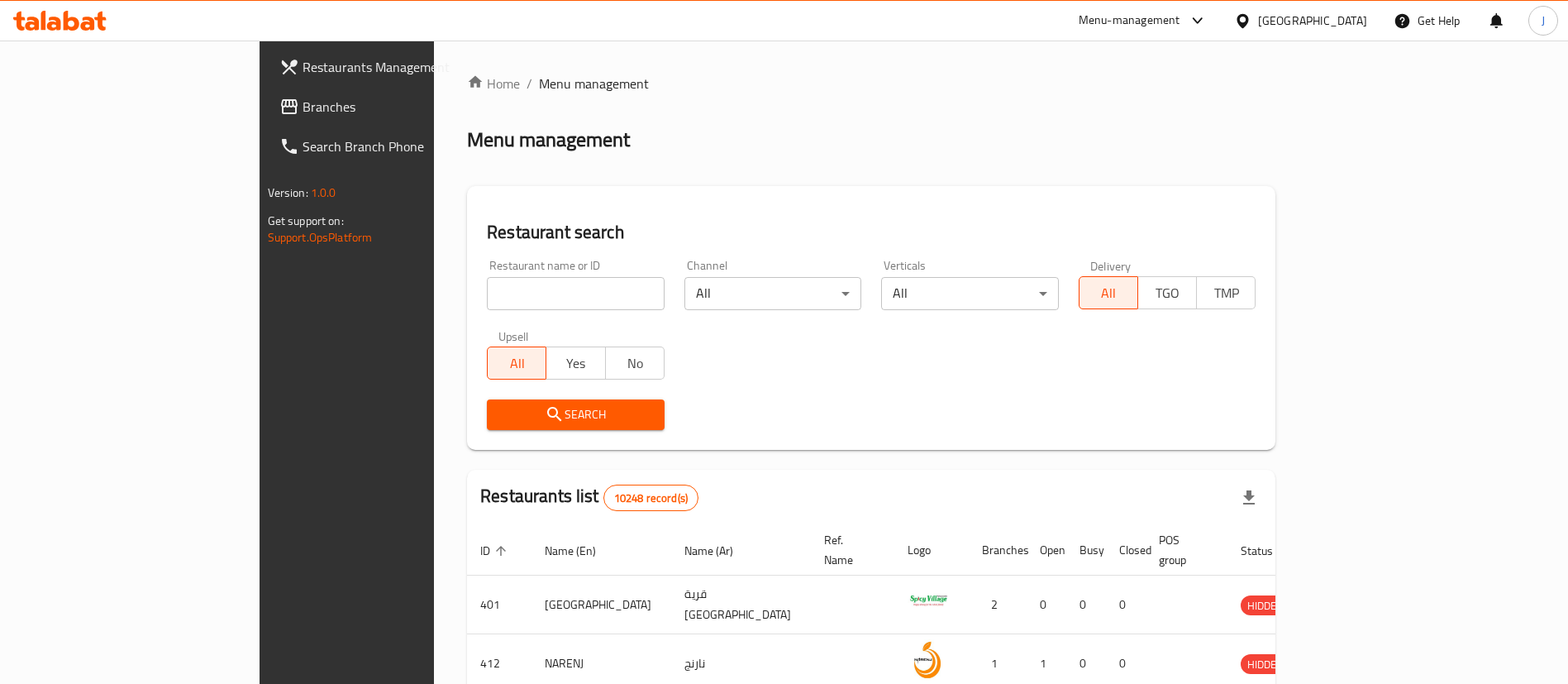
click at [1198, 5] on div "Menu-management" at bounding box center [1143, 20] width 156 height 39
click at [1181, 11] on div "Menu-management" at bounding box center [1130, 20] width 102 height 20
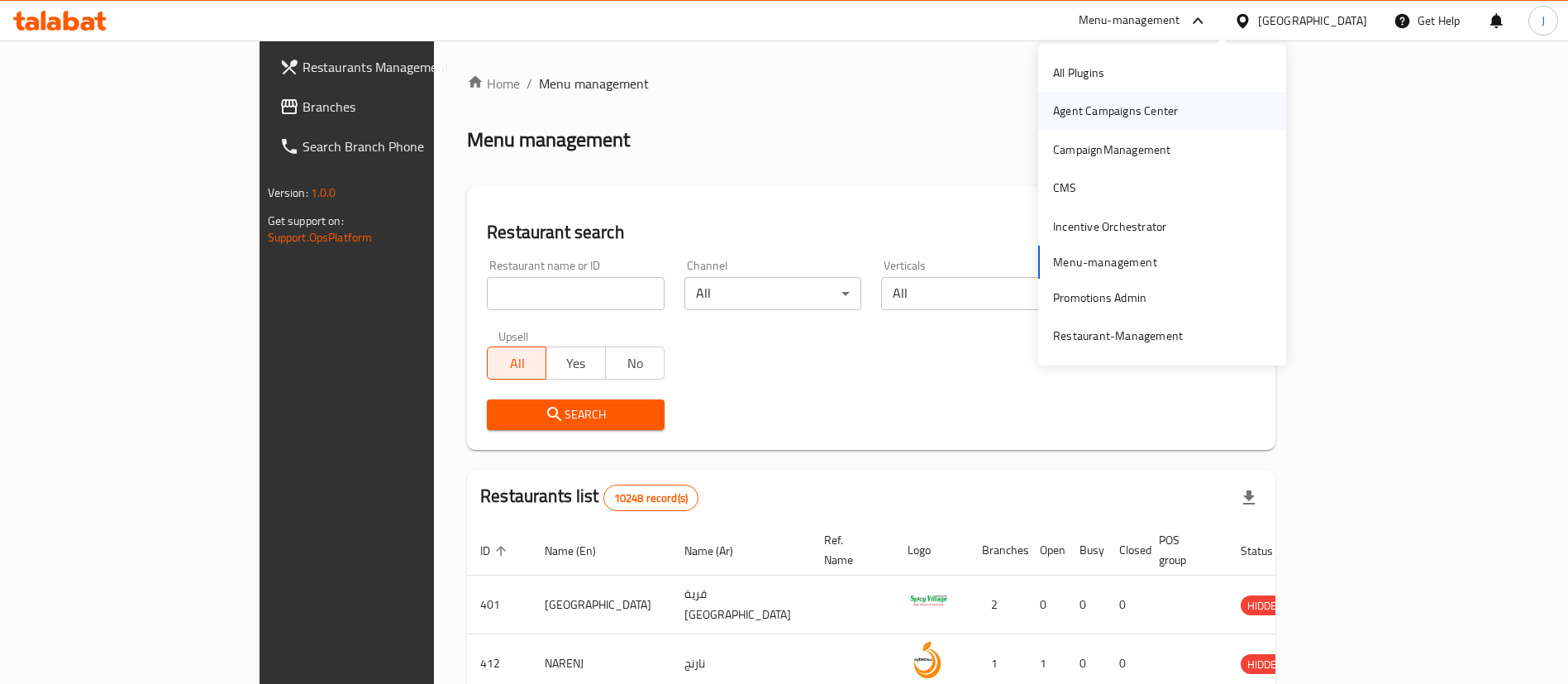
click at [1095, 123] on div "Agent Campaigns Center" at bounding box center [1115, 111] width 151 height 38
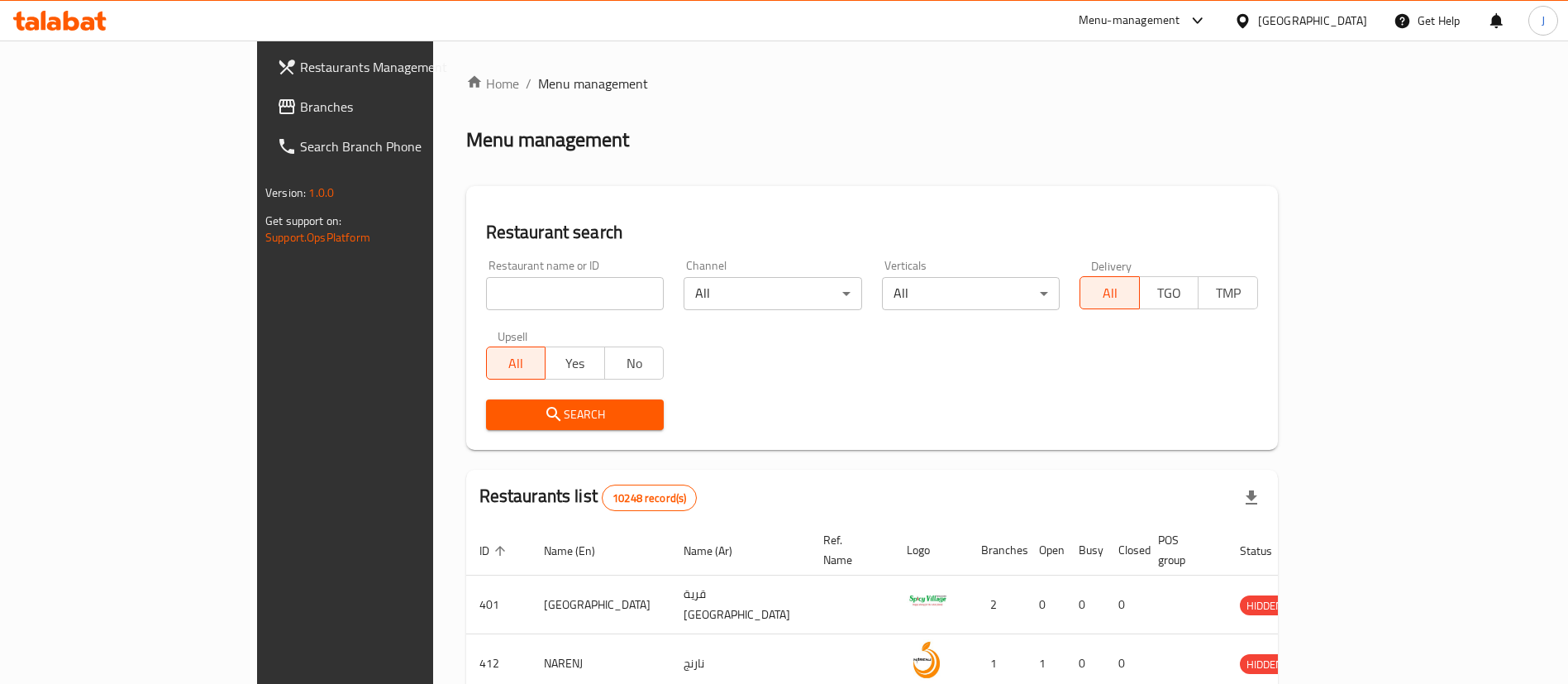
click at [300, 114] on span "Branches" at bounding box center [403, 107] width 206 height 20
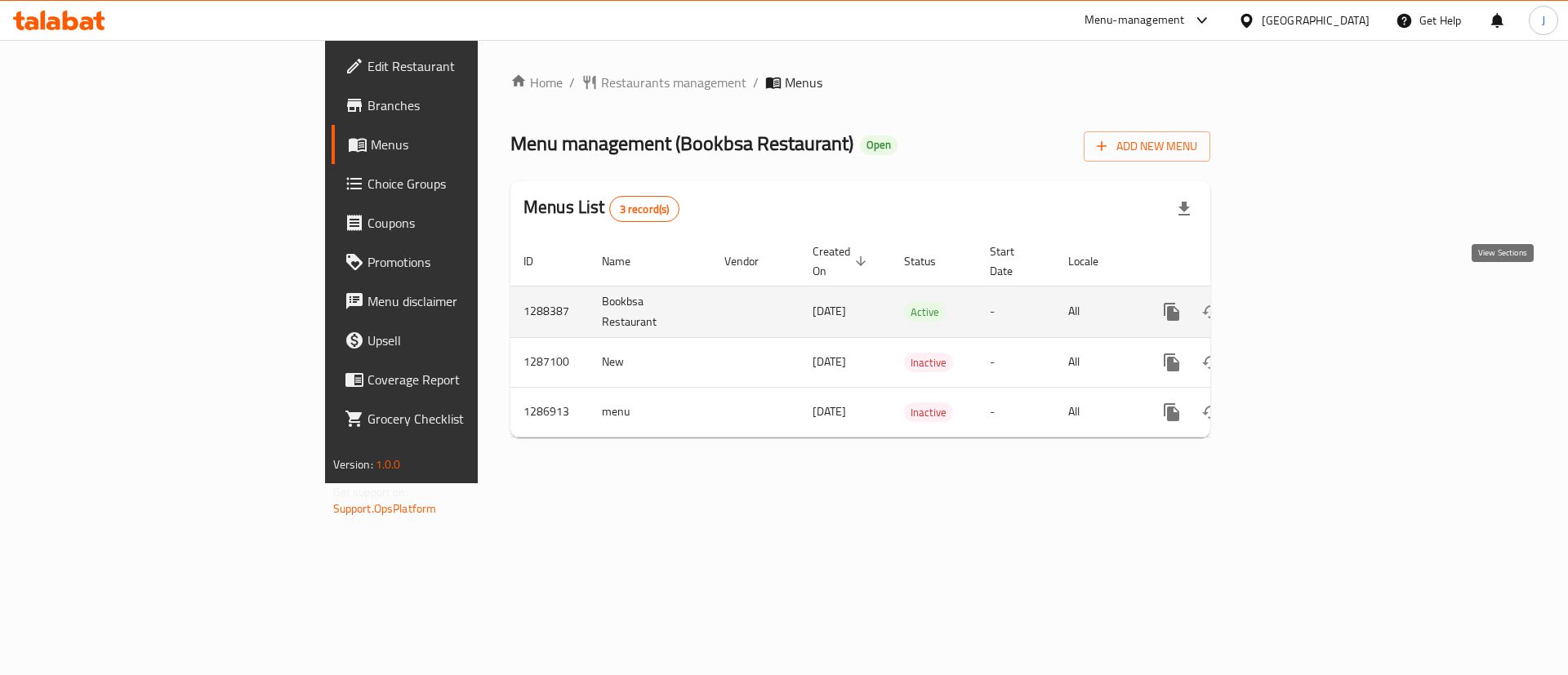
click at [1299, 302] on icon "enhanced table" at bounding box center [1289, 311] width 20 height 20
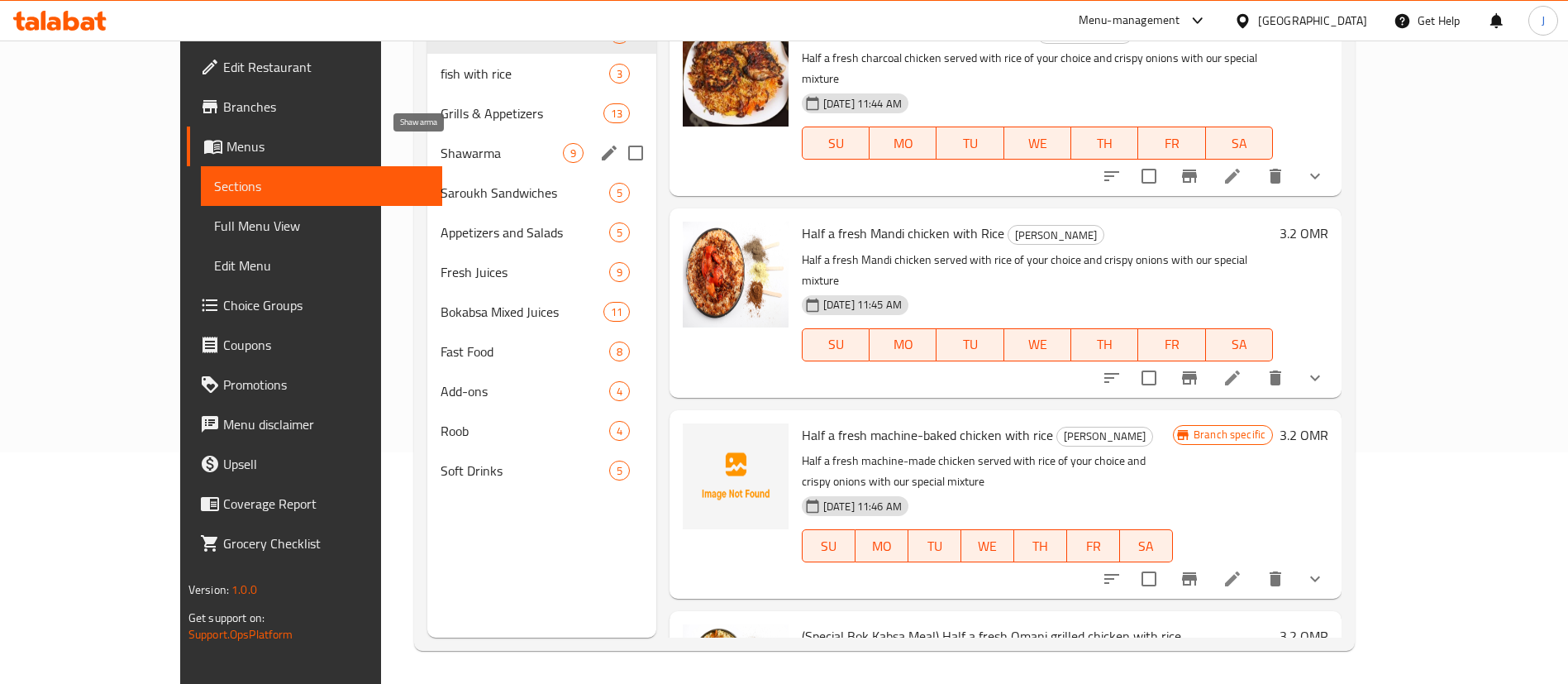
click at [440, 148] on span "Shawarma" at bounding box center [501, 153] width 121 height 20
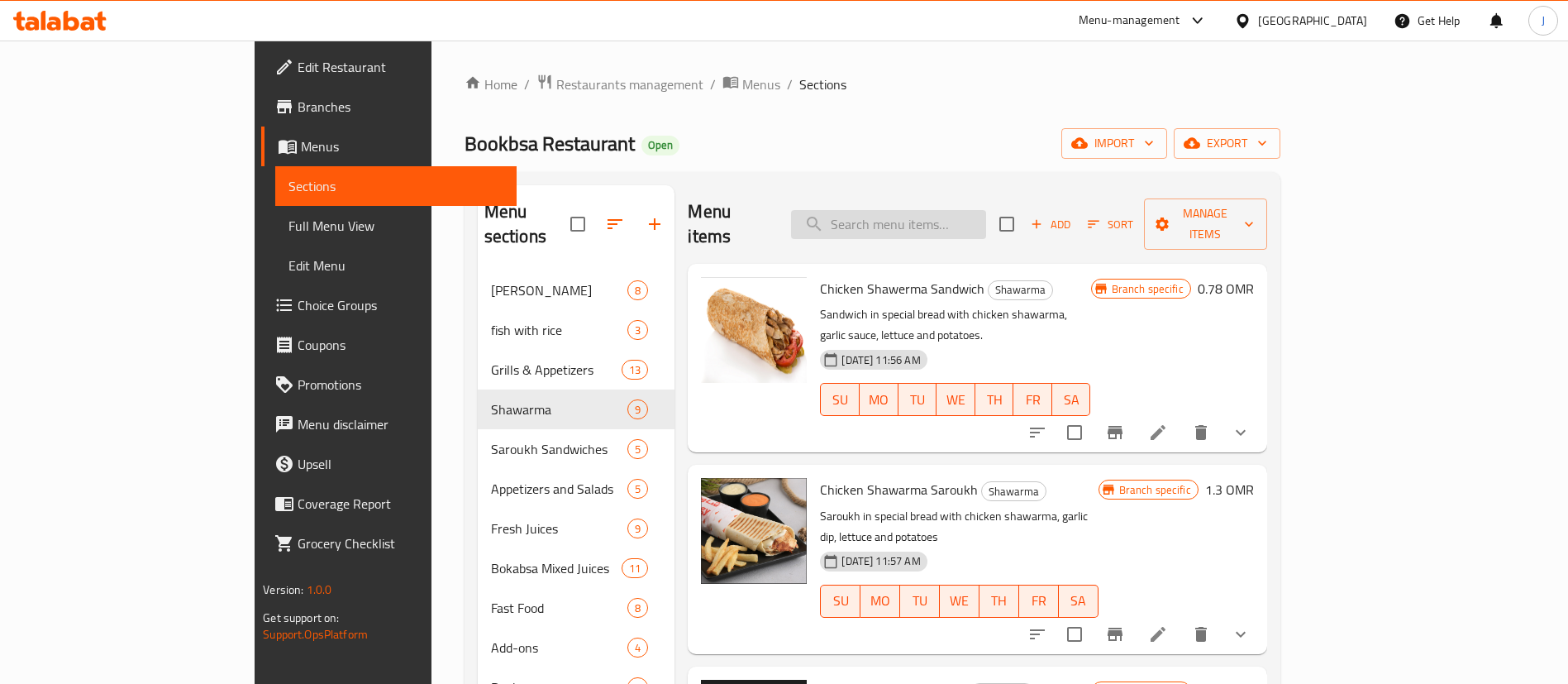
click at [986, 215] on input "search" at bounding box center [888, 224] width 195 height 29
paste input "بوكسات الشاورما"
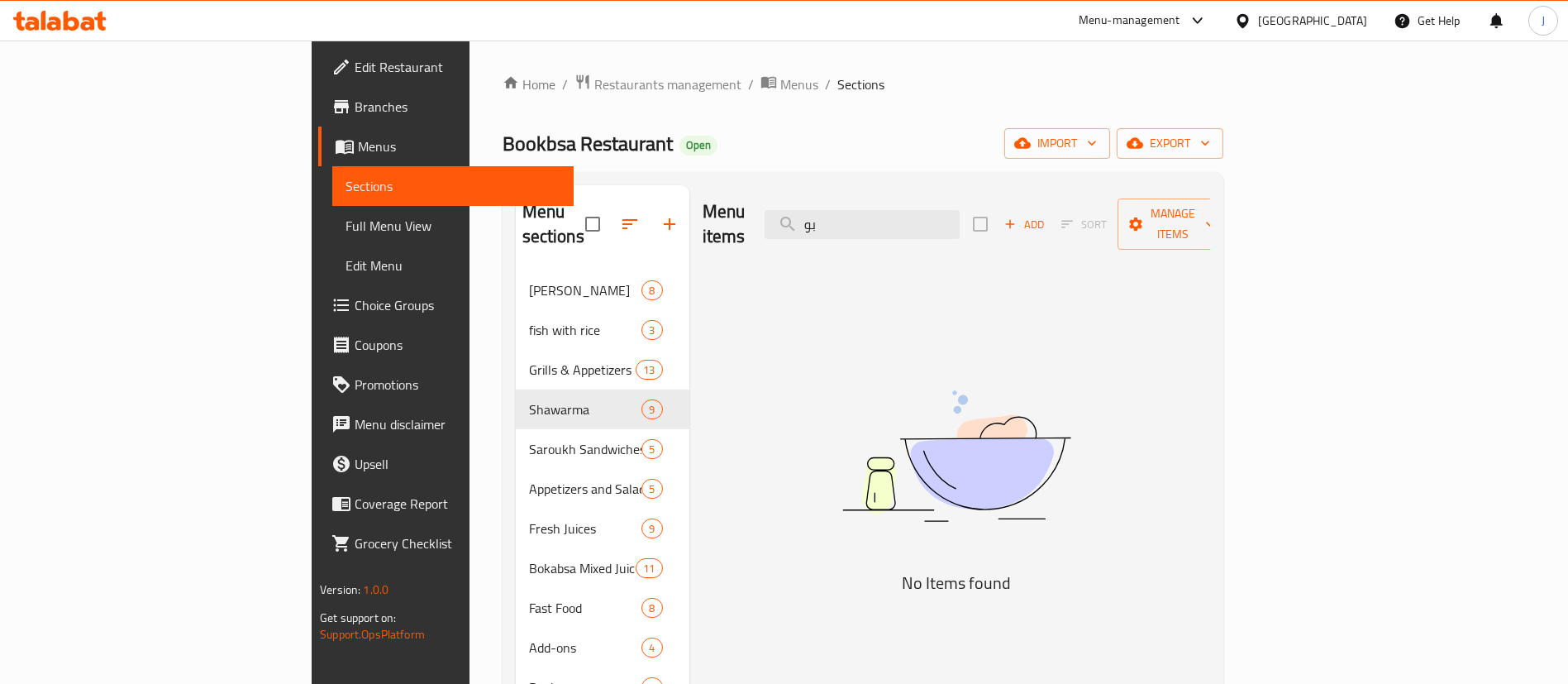
type input "ب"
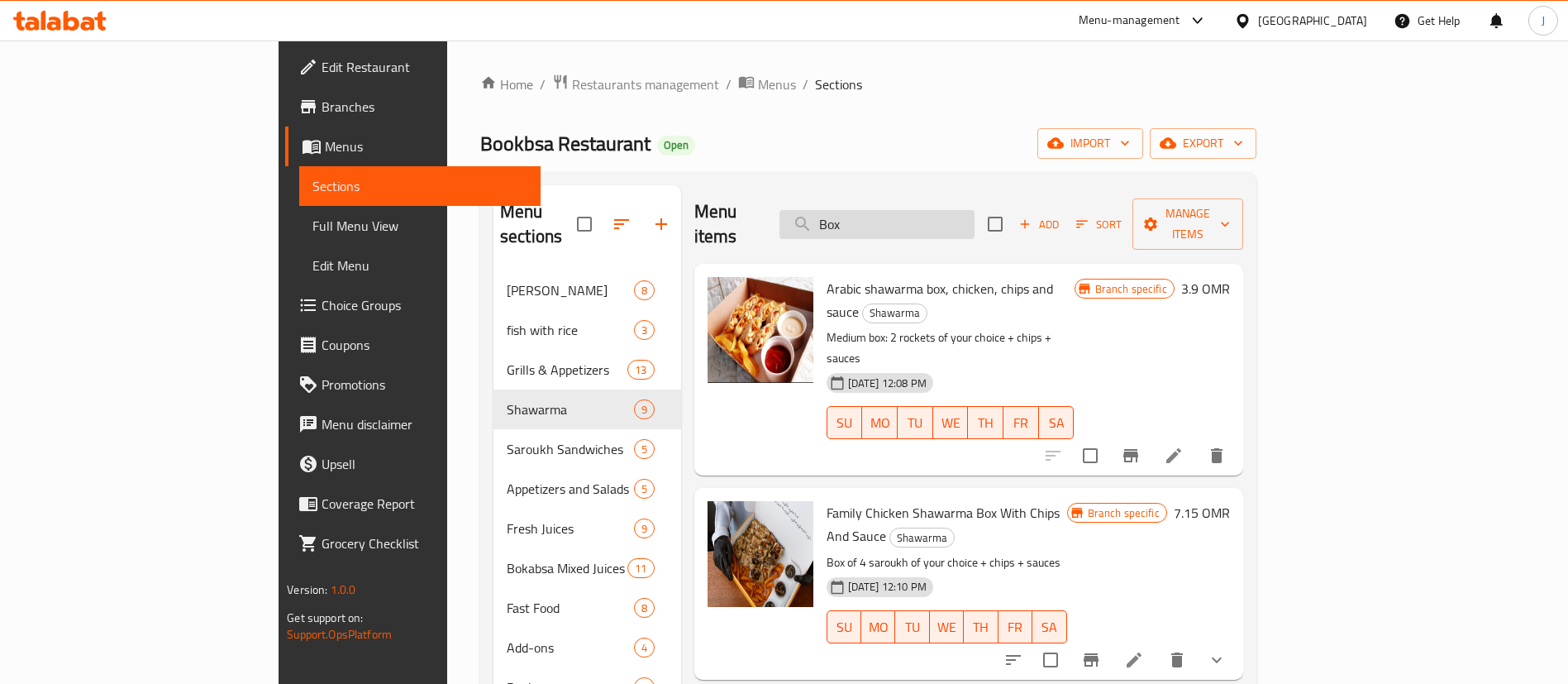
click at [923, 215] on input "Box" at bounding box center [877, 224] width 195 height 29
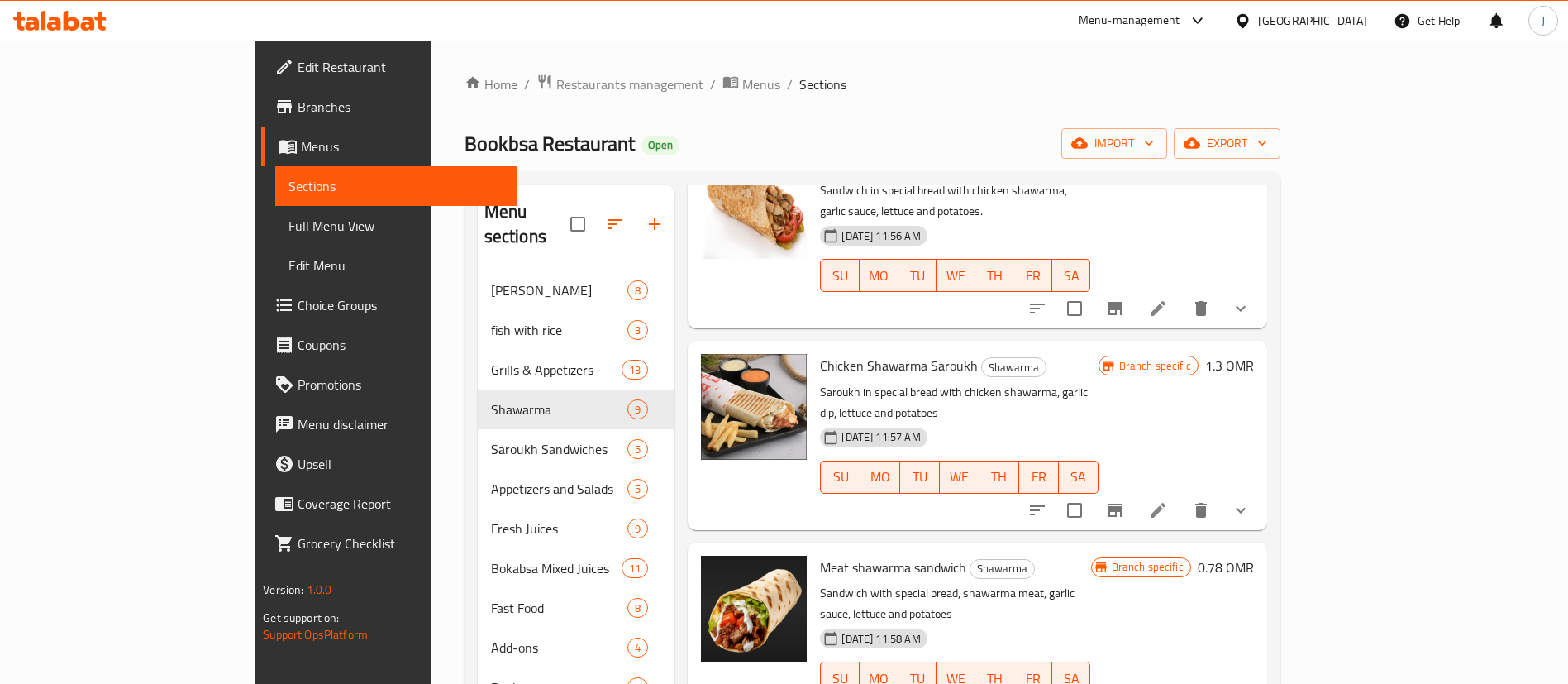
scroll to position [248, 0]
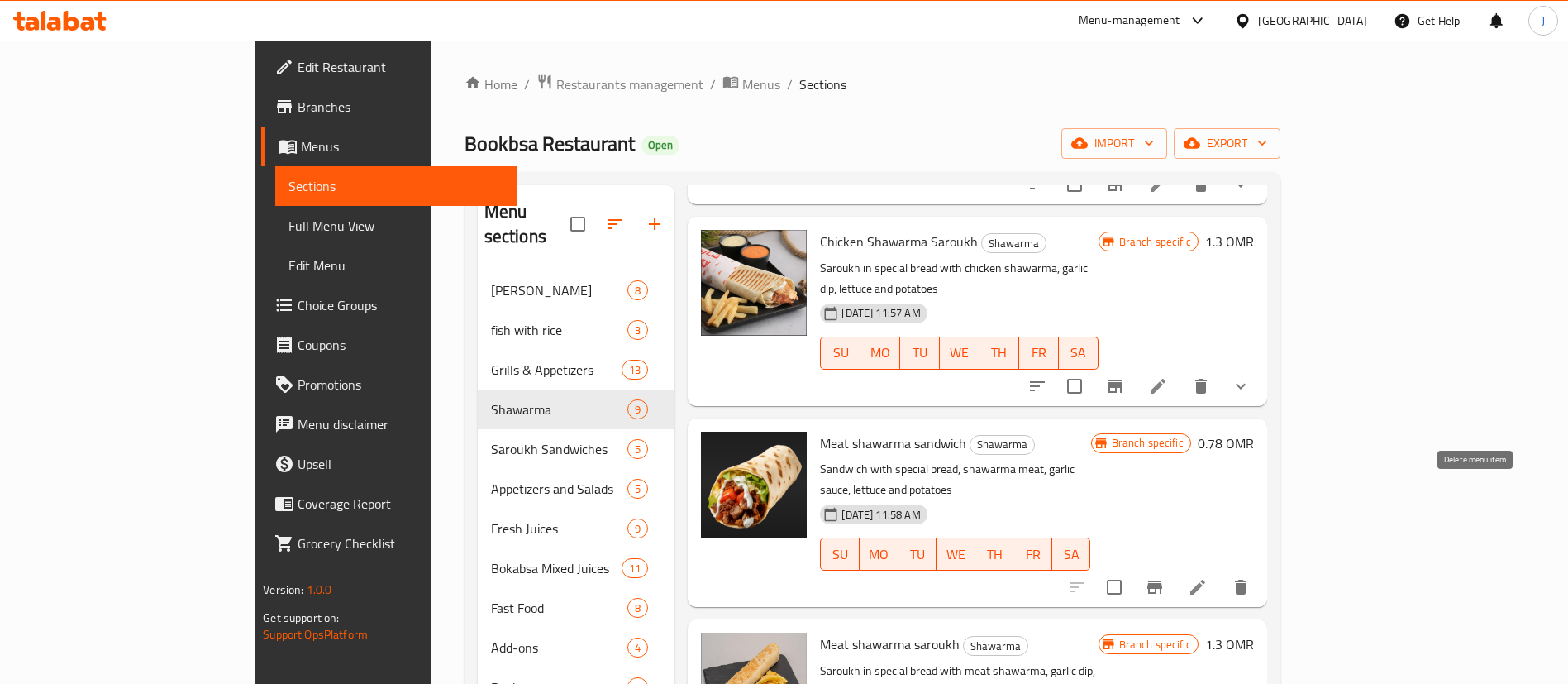
type input "shawarma"
click at [1251, 577] on icon "delete" at bounding box center [1240, 587] width 20 height 20
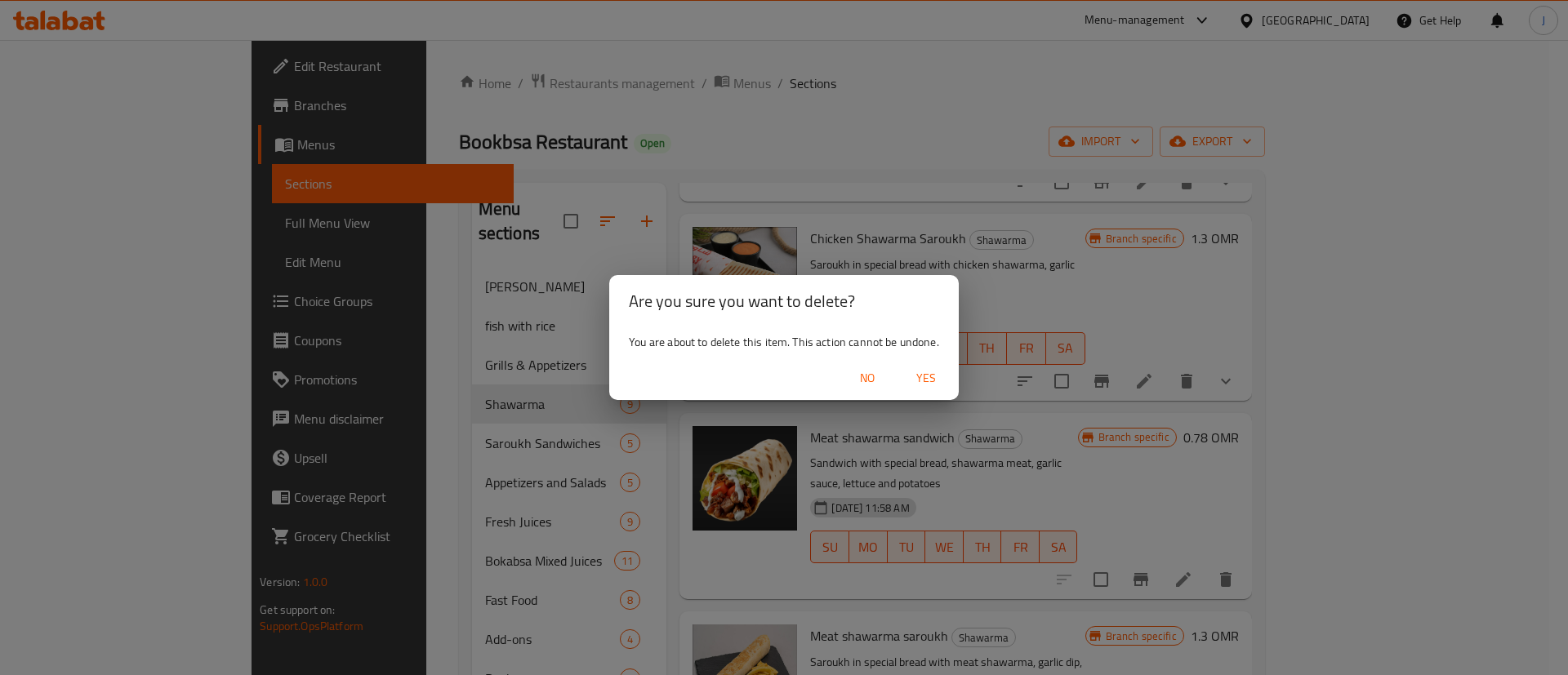
click at [934, 371] on span "Yes" at bounding box center [925, 378] width 39 height 20
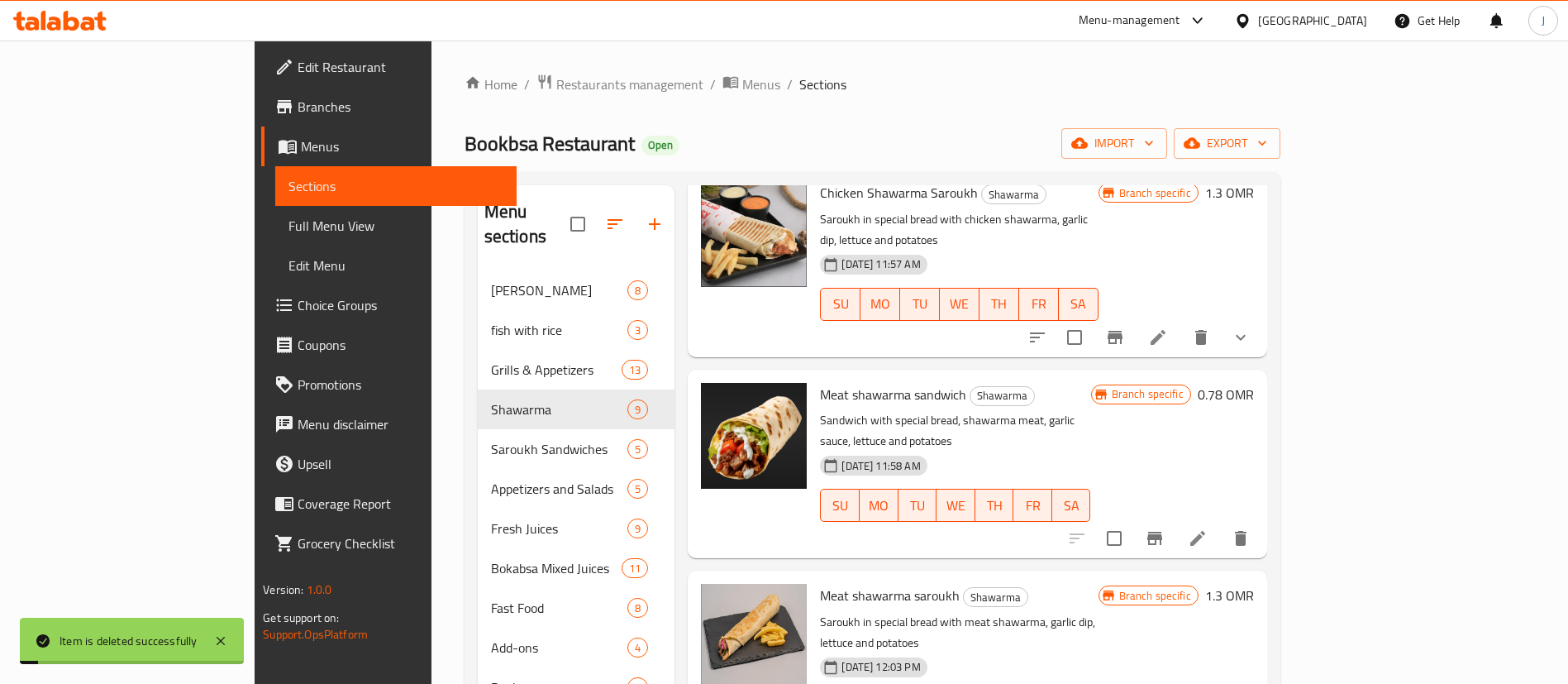
scroll to position [372, 0]
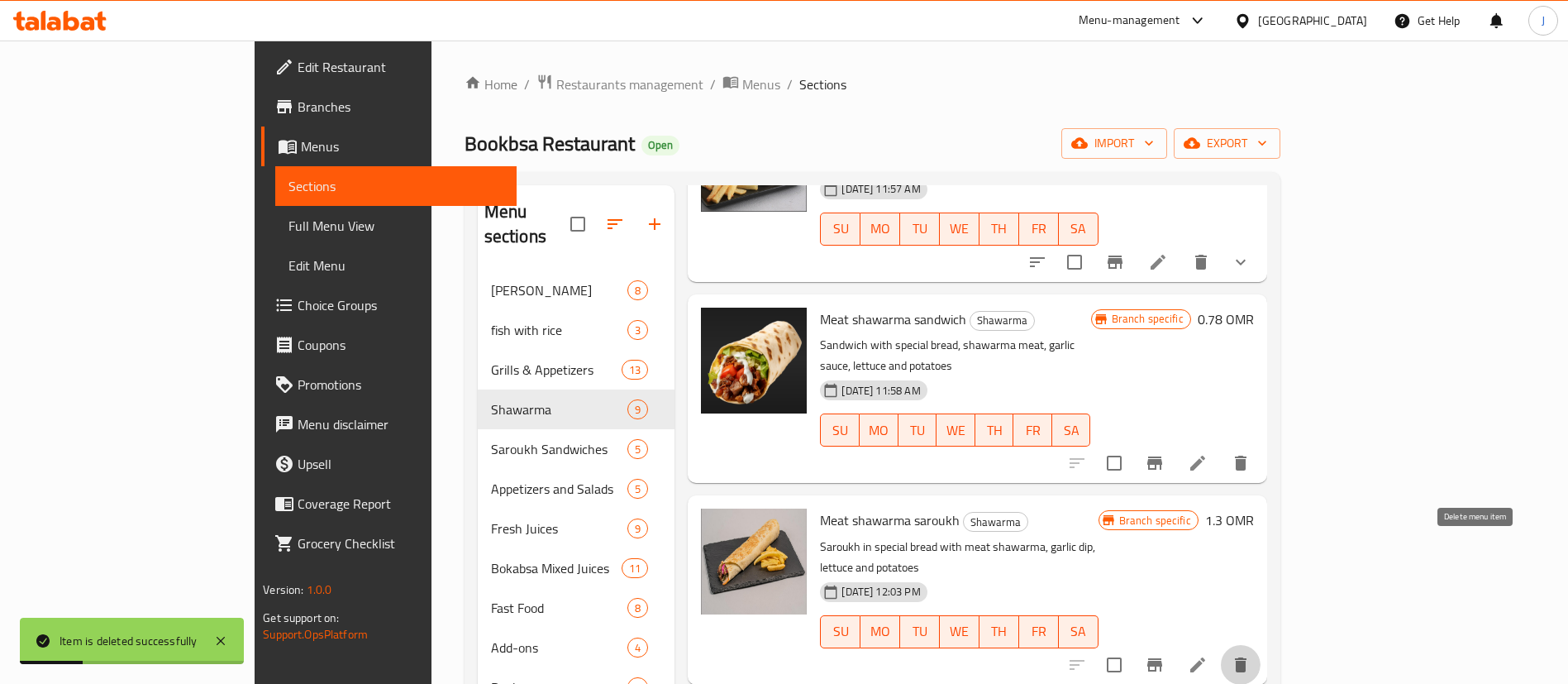
click at [1251, 655] on icon "delete" at bounding box center [1240, 665] width 20 height 20
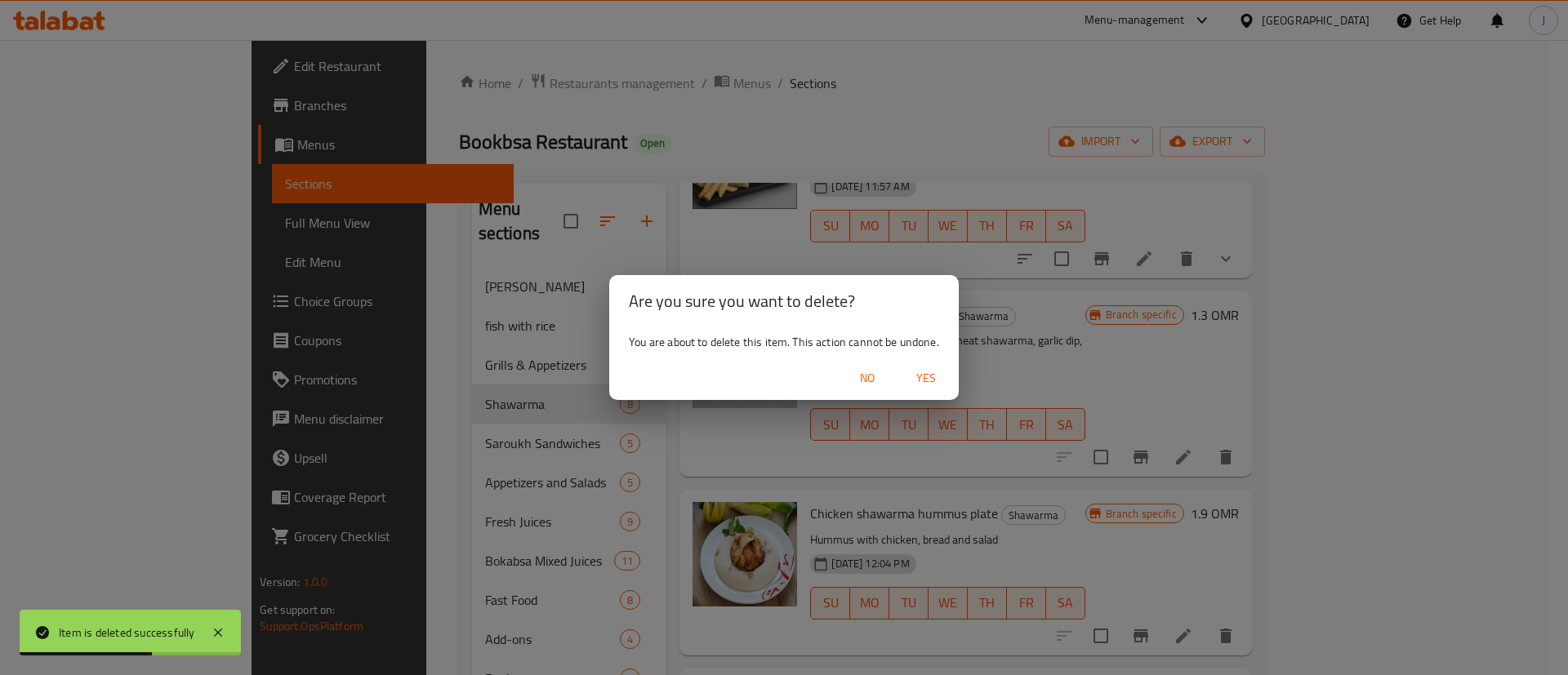
click at [866, 372] on span "No" at bounding box center [867, 378] width 39 height 20
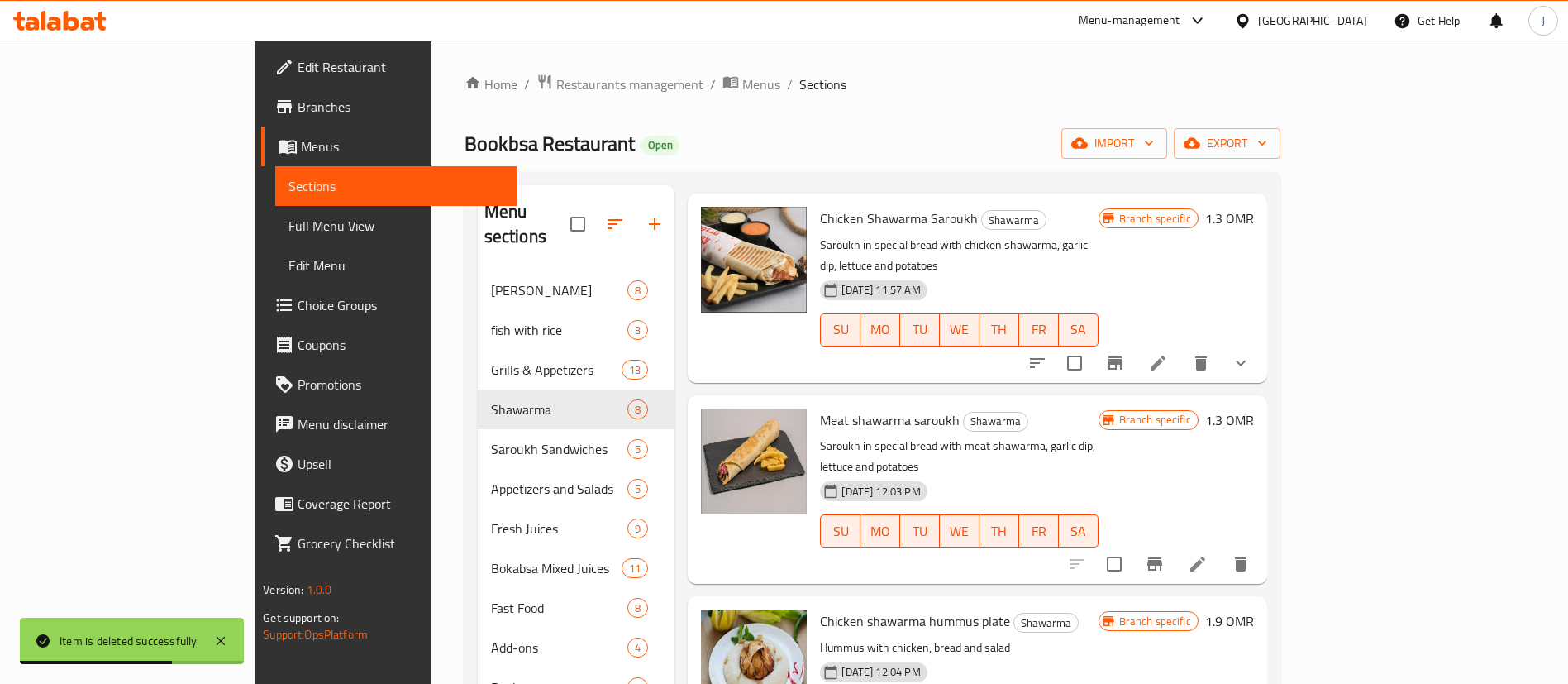
scroll to position [248, 0]
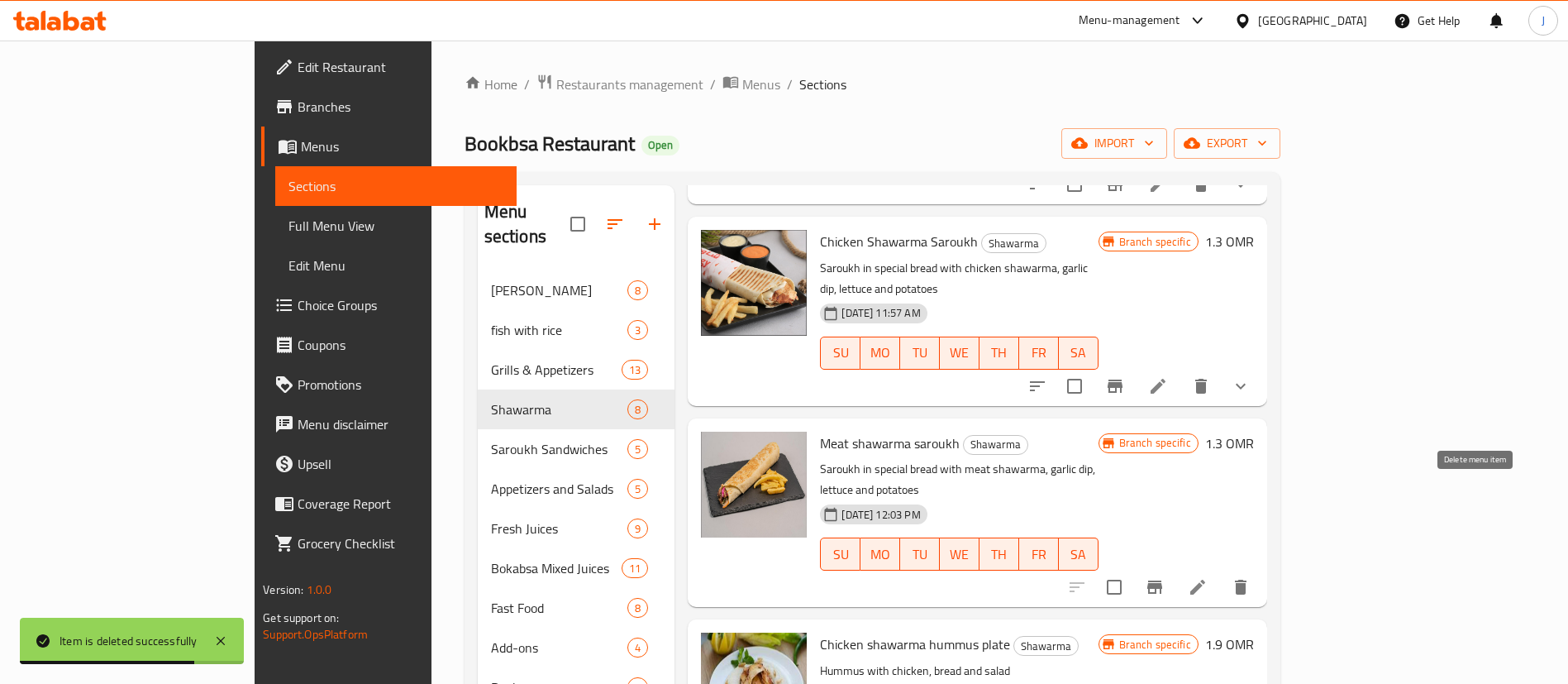
click at [1251, 577] on icon "delete" at bounding box center [1240, 587] width 20 height 20
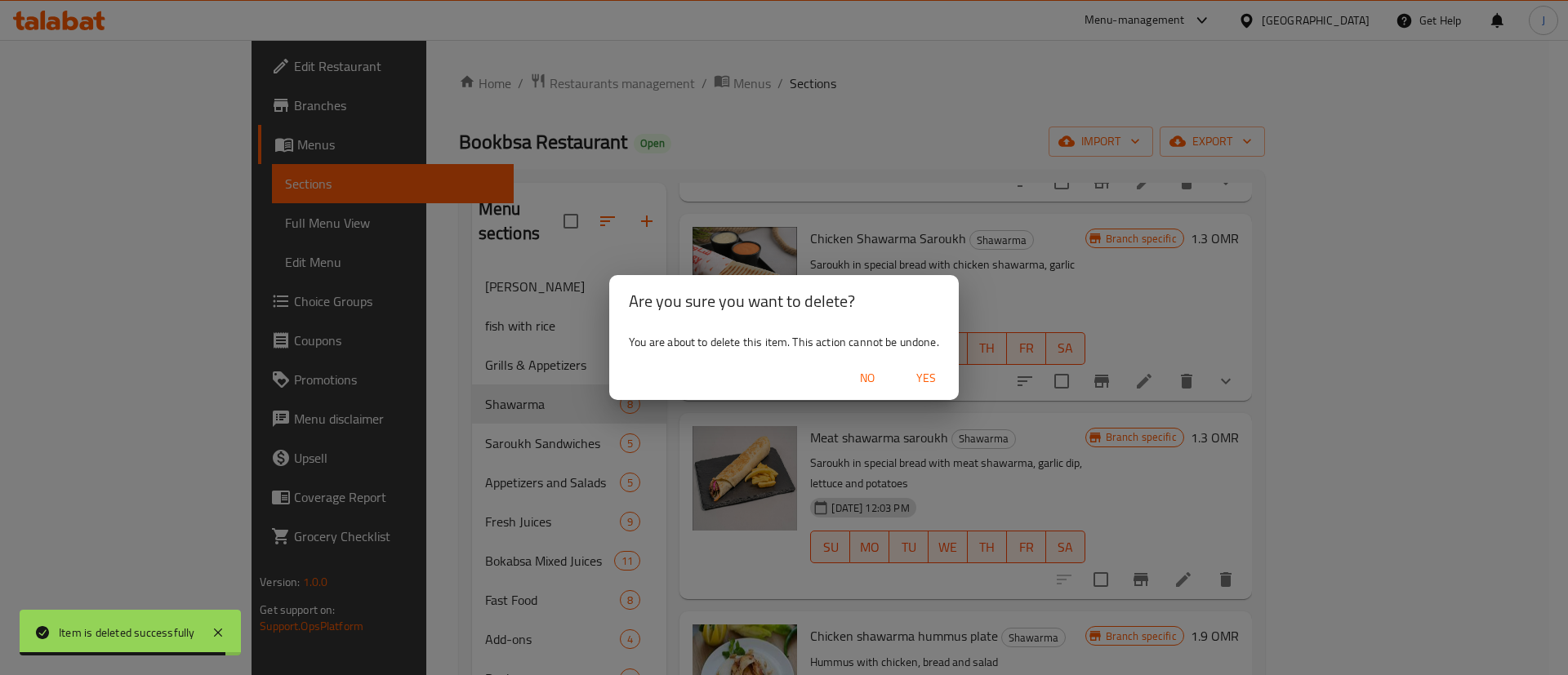
click at [941, 374] on span "Yes" at bounding box center [925, 378] width 39 height 20
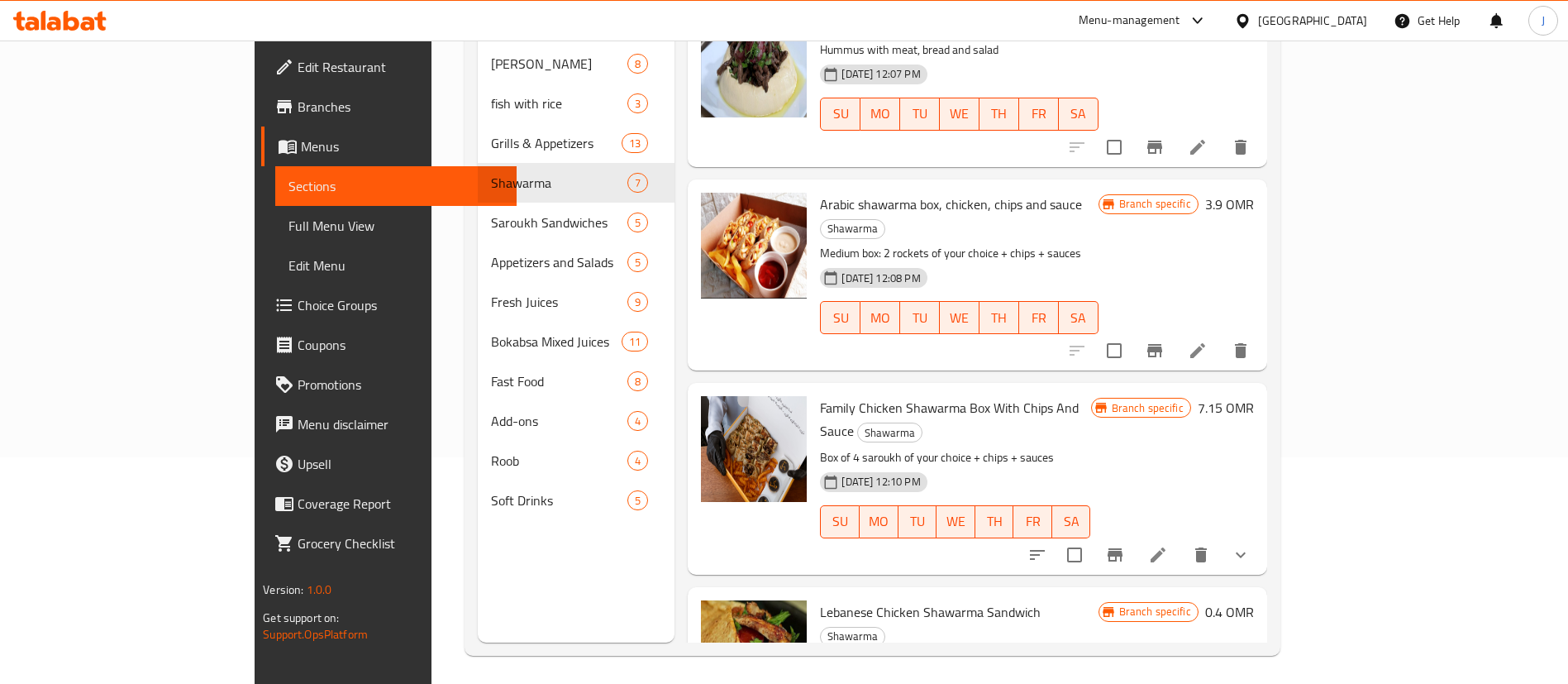
scroll to position [232, 0]
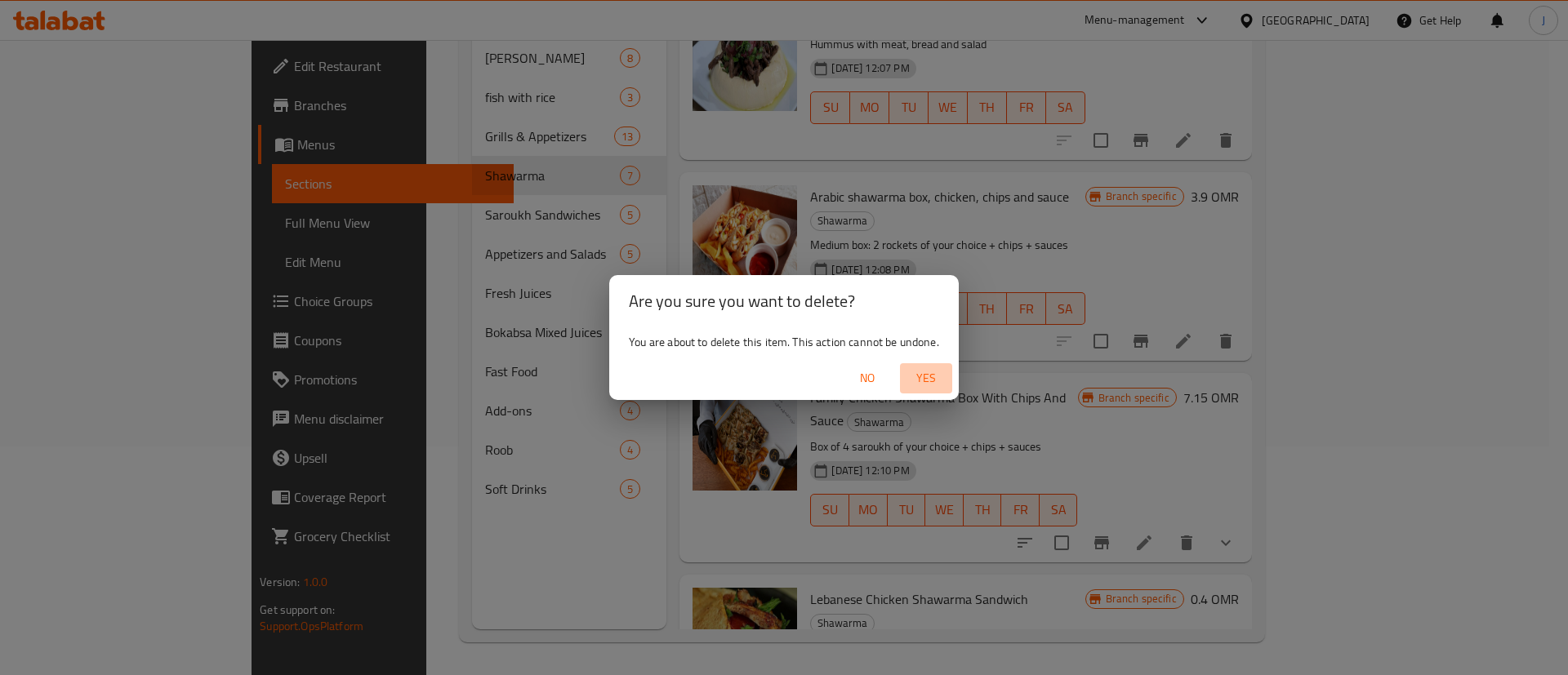
click at [928, 384] on span "Yes" at bounding box center [925, 378] width 39 height 20
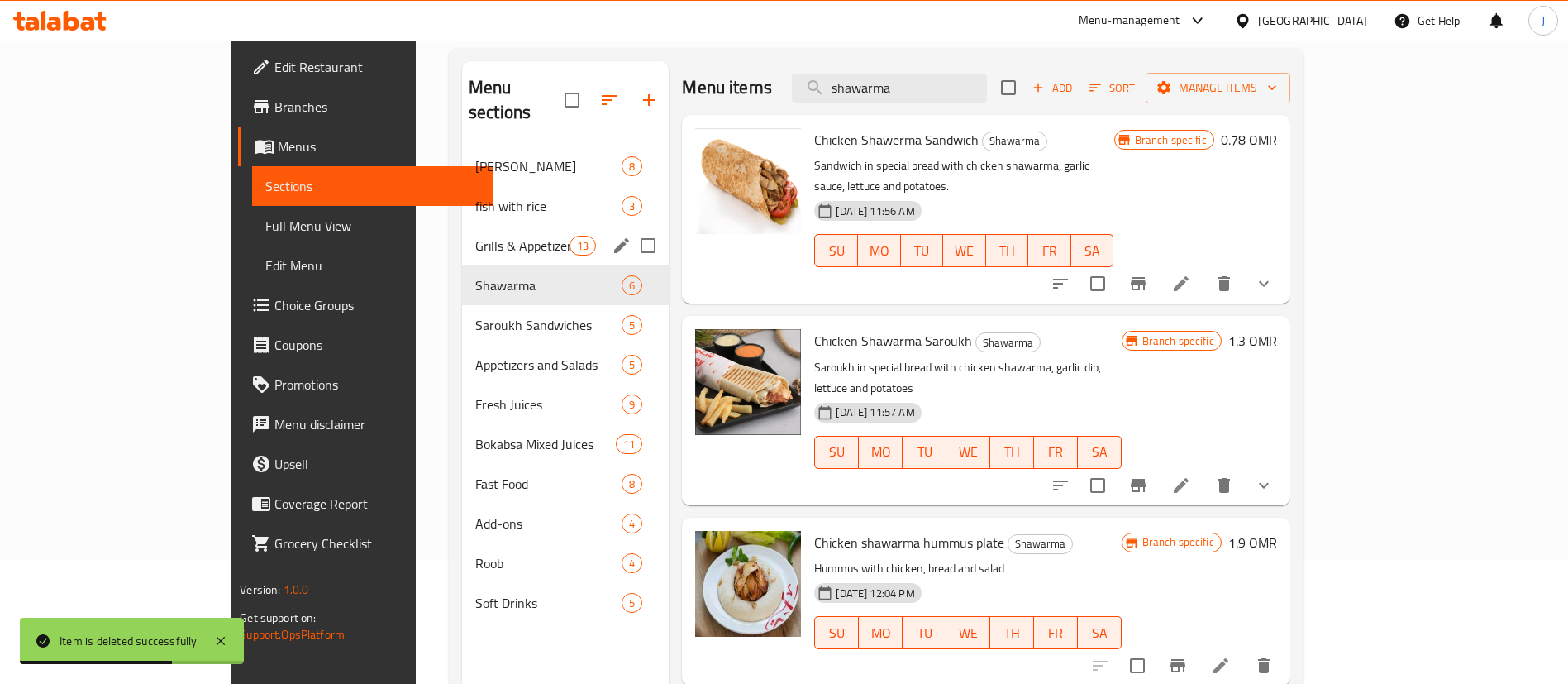
scroll to position [124, 0]
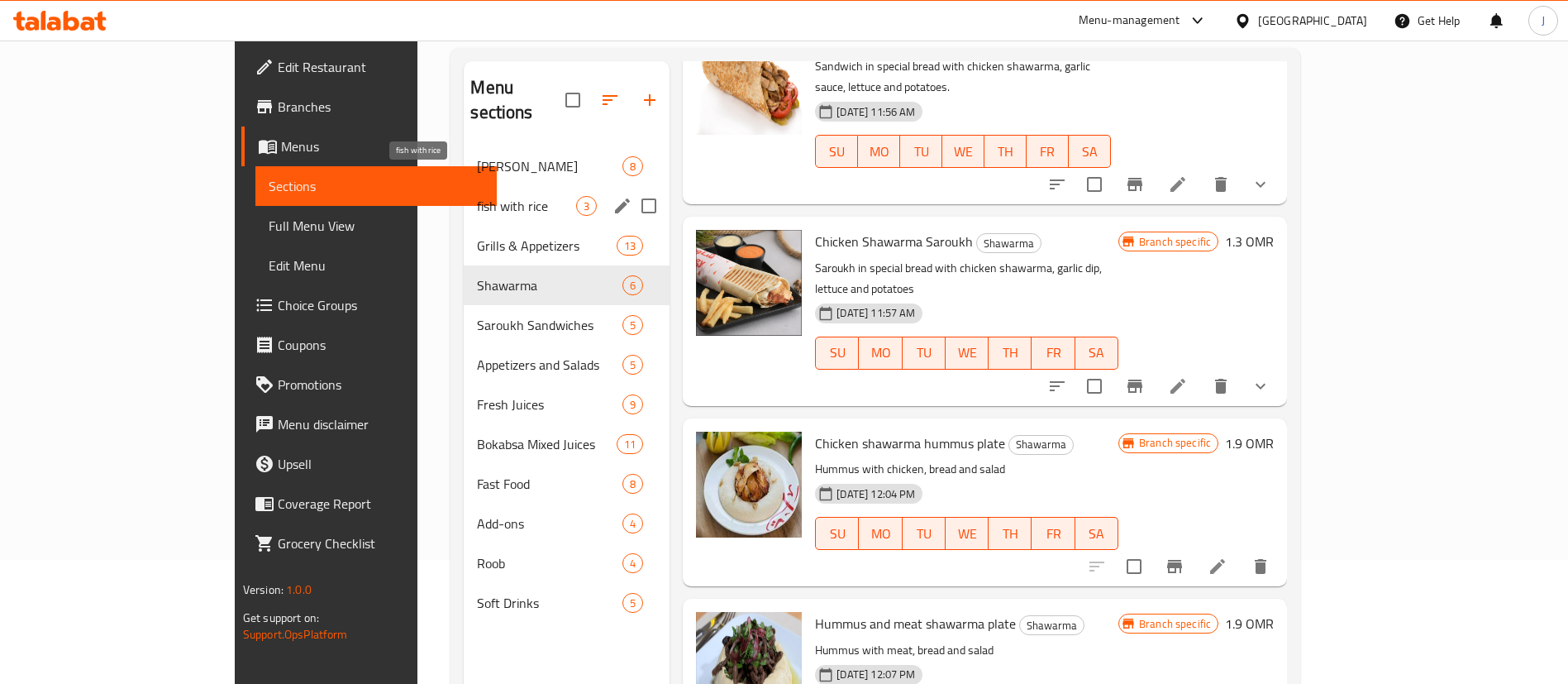
click at [477, 196] on span "fish with rice" at bounding box center [526, 206] width 99 height 20
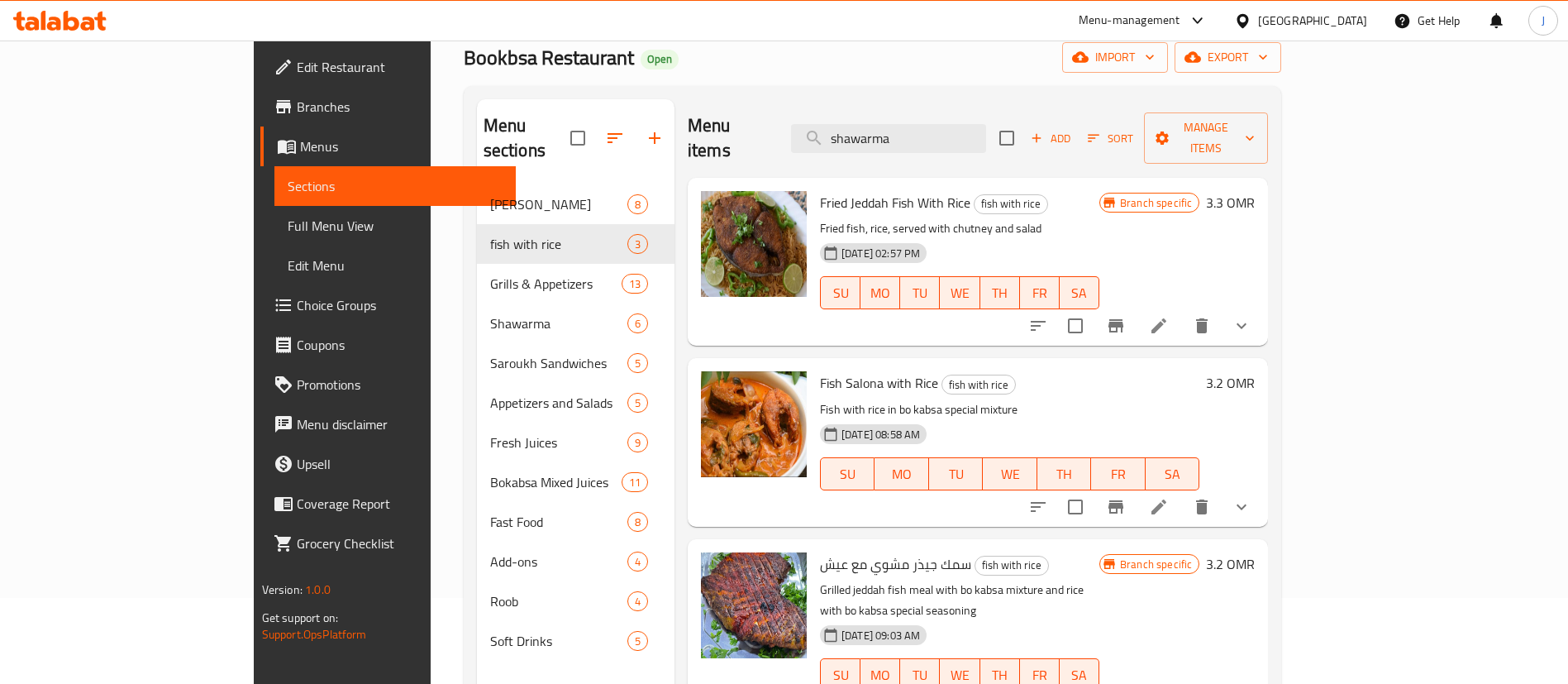
scroll to position [124, 0]
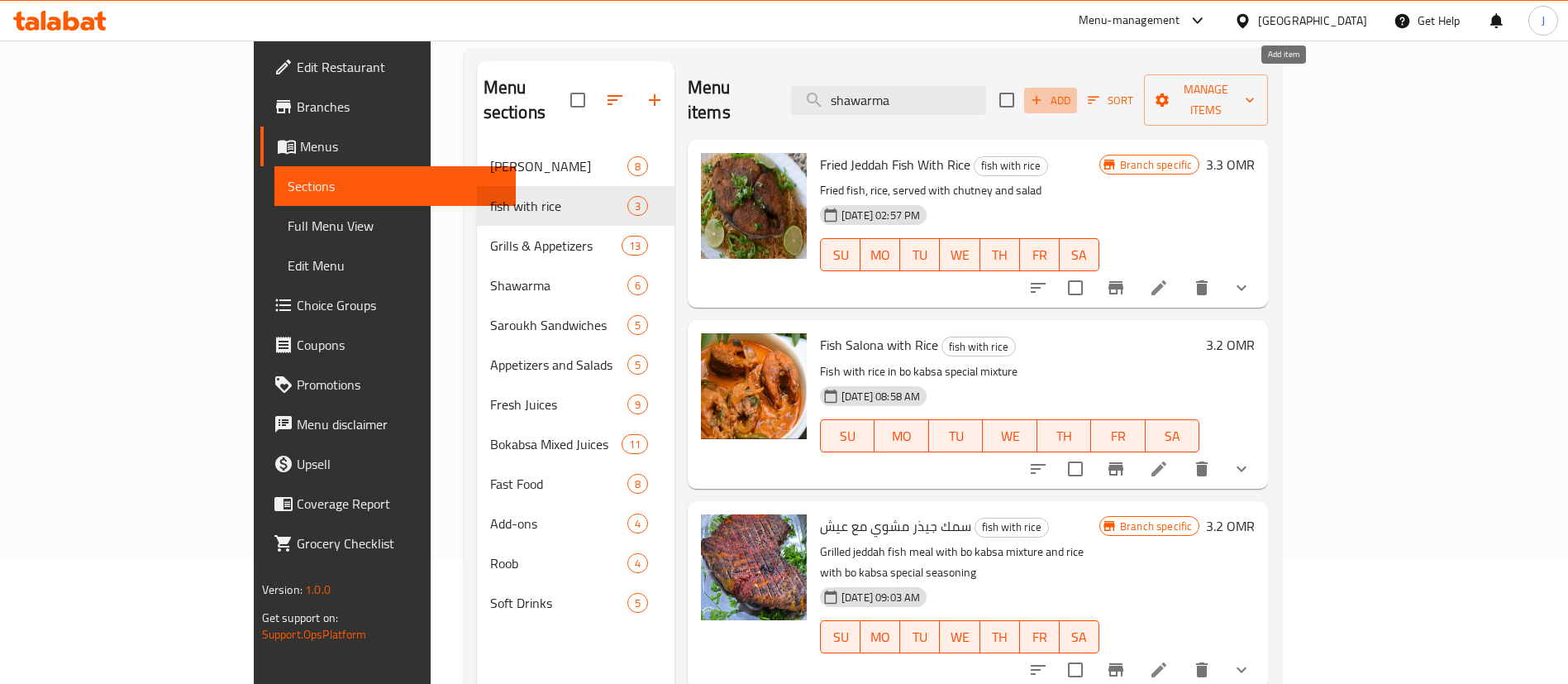
click at [1073, 92] on span "Add" at bounding box center [1051, 101] width 44 height 19
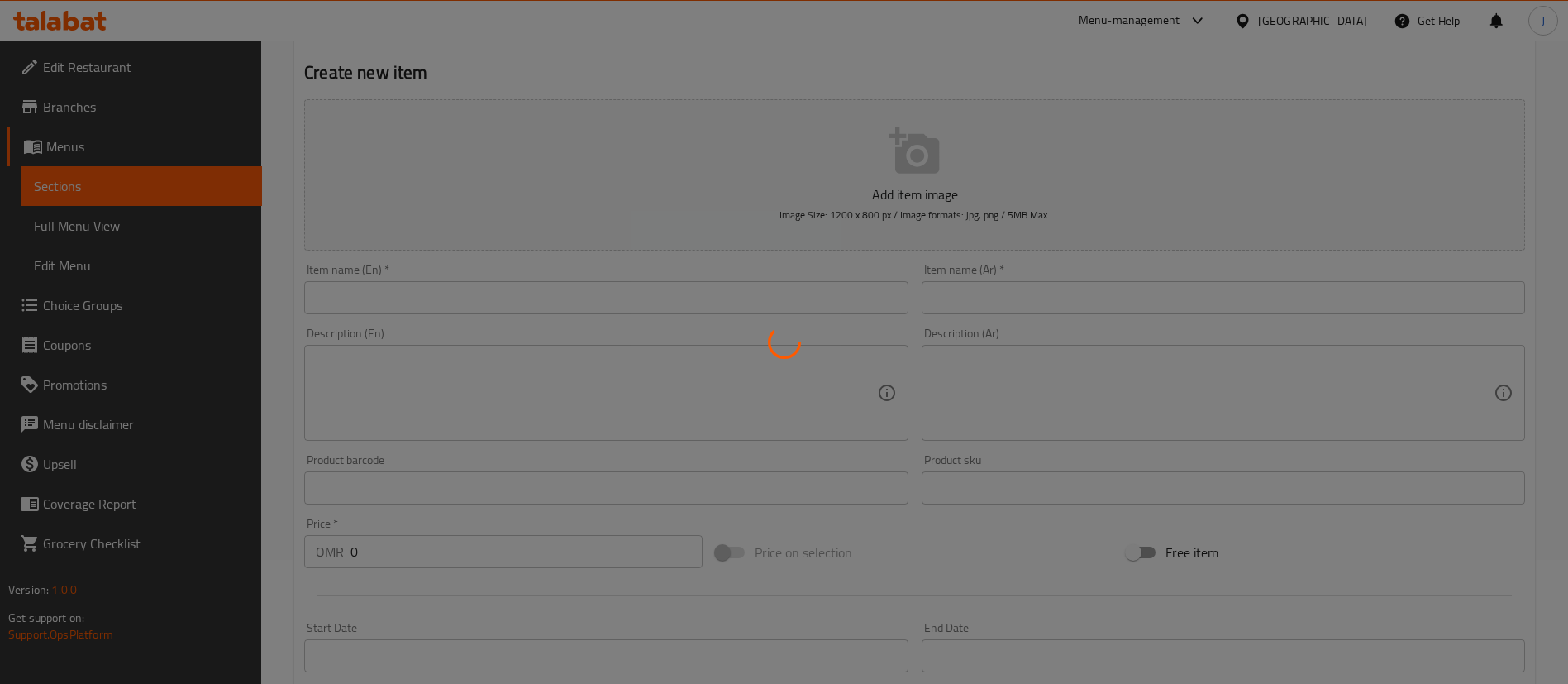
click at [995, 298] on div at bounding box center [784, 342] width 1568 height 684
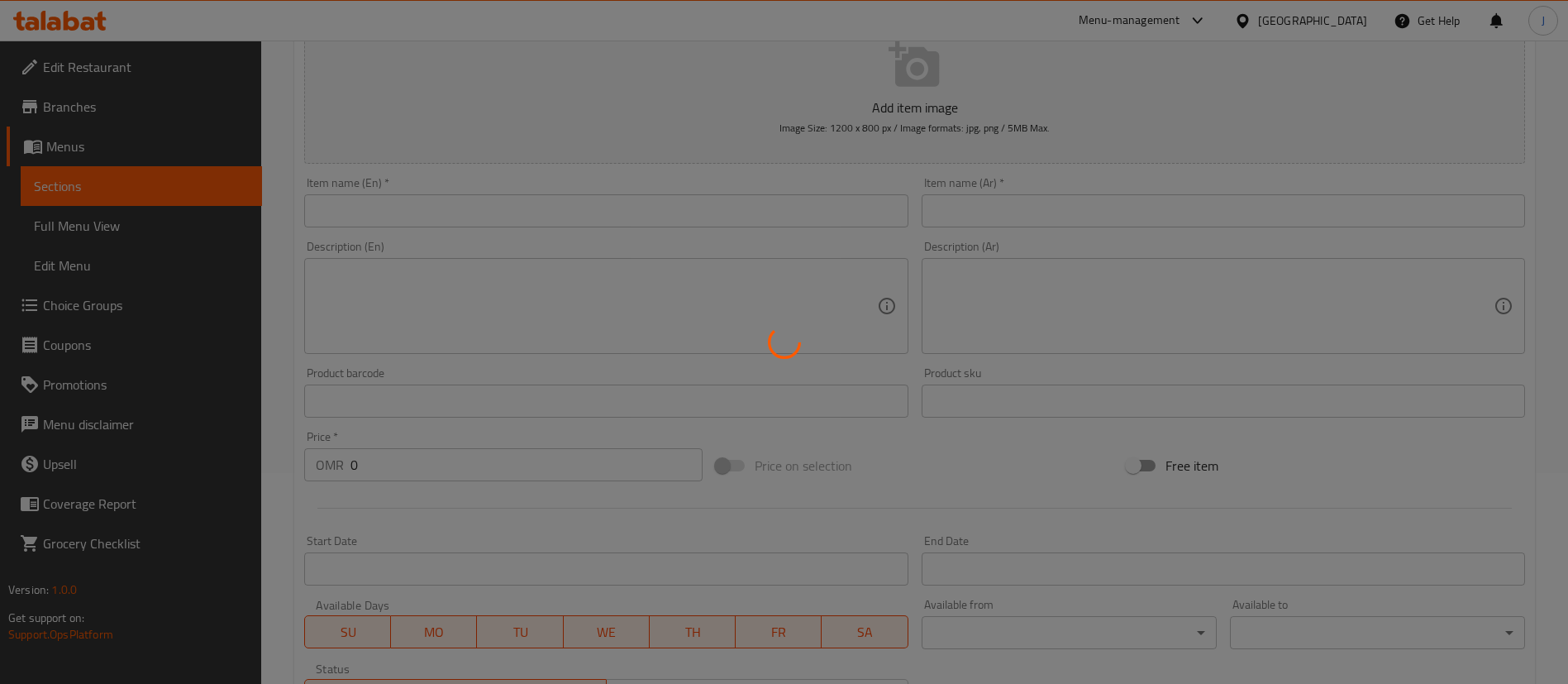
scroll to position [248, 0]
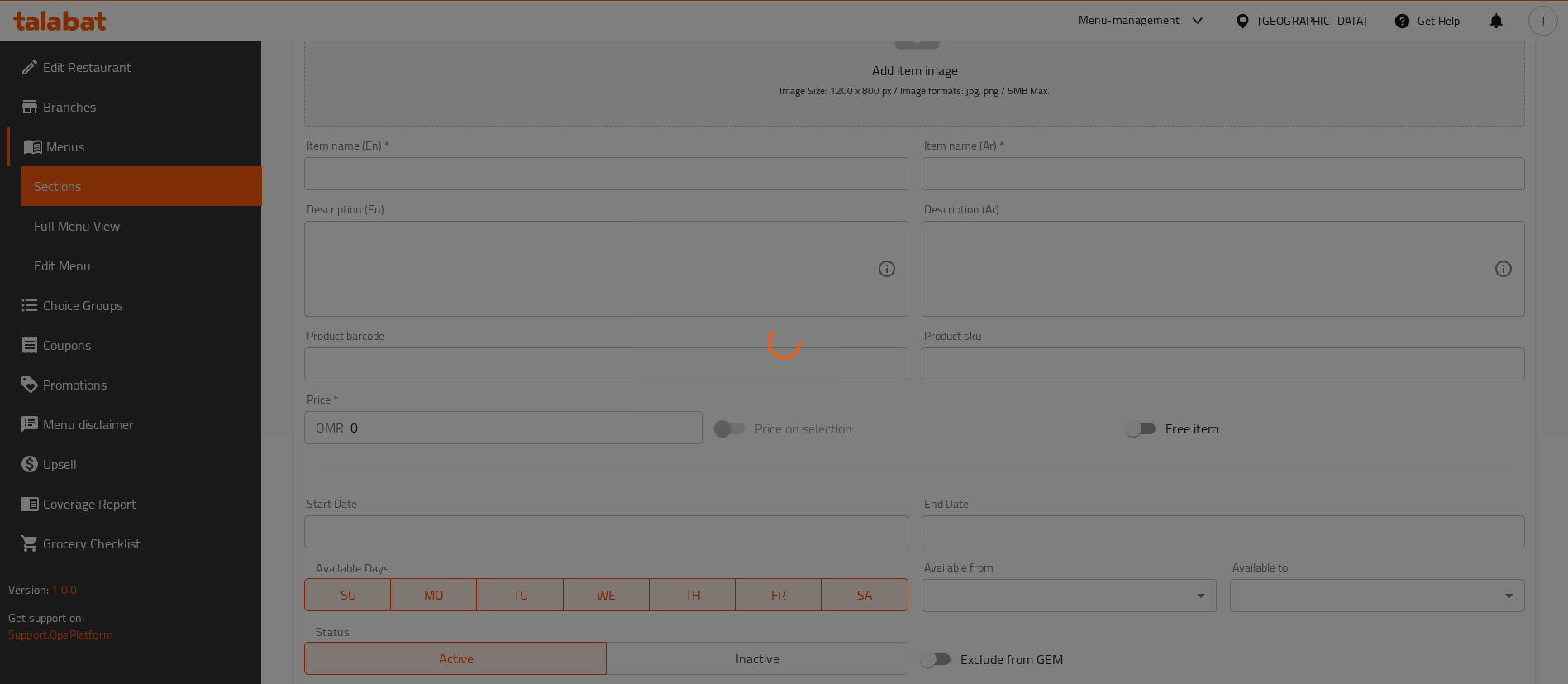
click at [868, 443] on div at bounding box center [784, 342] width 1568 height 684
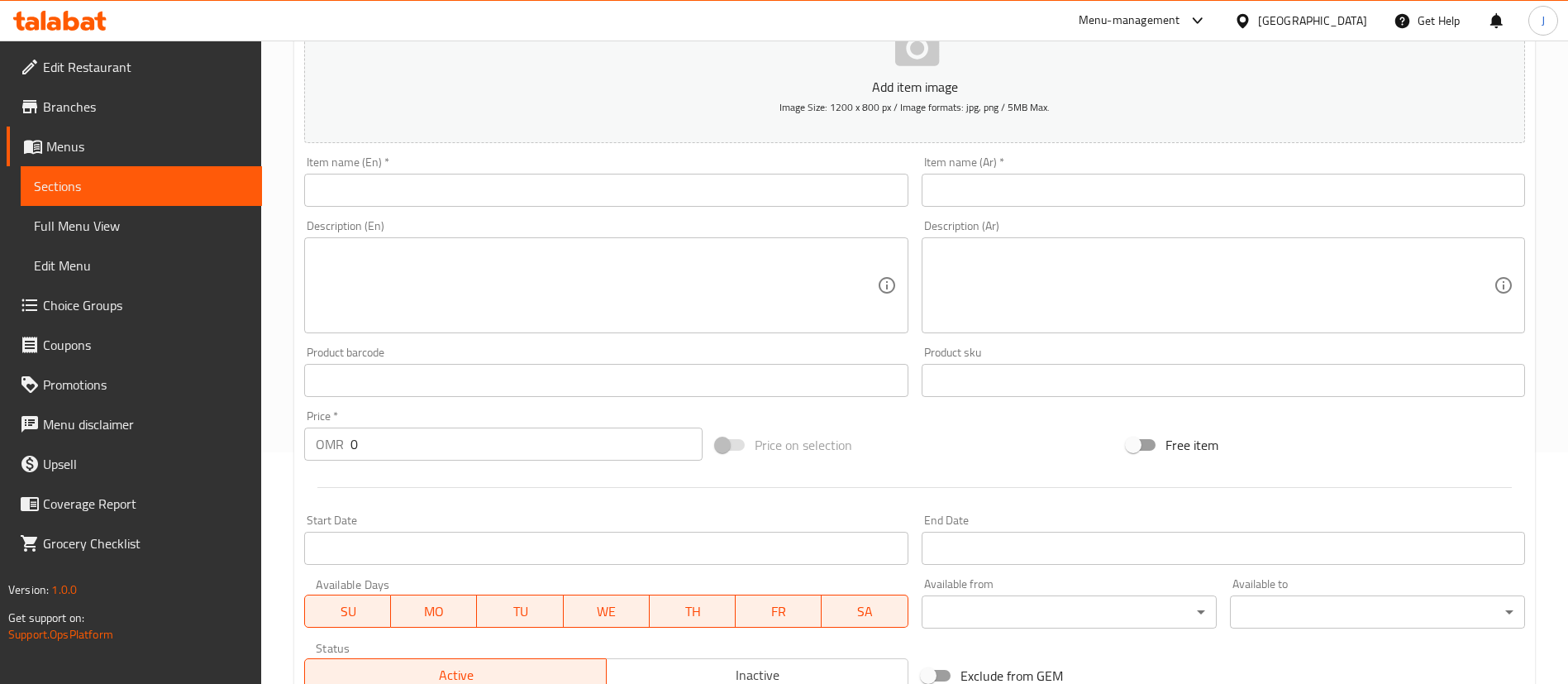
scroll to position [113, 0]
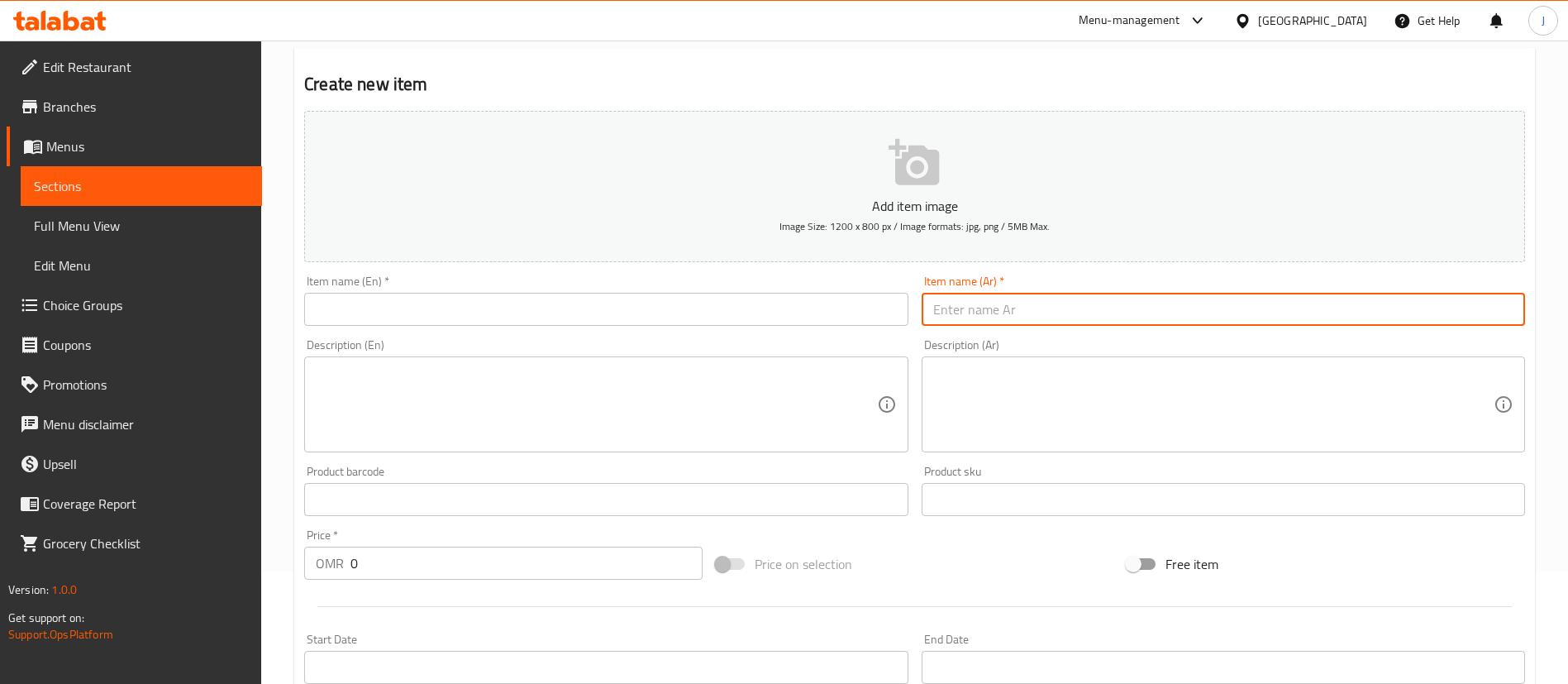
click at [955, 306] on input "text" at bounding box center [1224, 309] width 604 height 33
paste input "صالونة سمك جيذر مع العيش"
type input "صالونة سمك جيذر مع العيش"
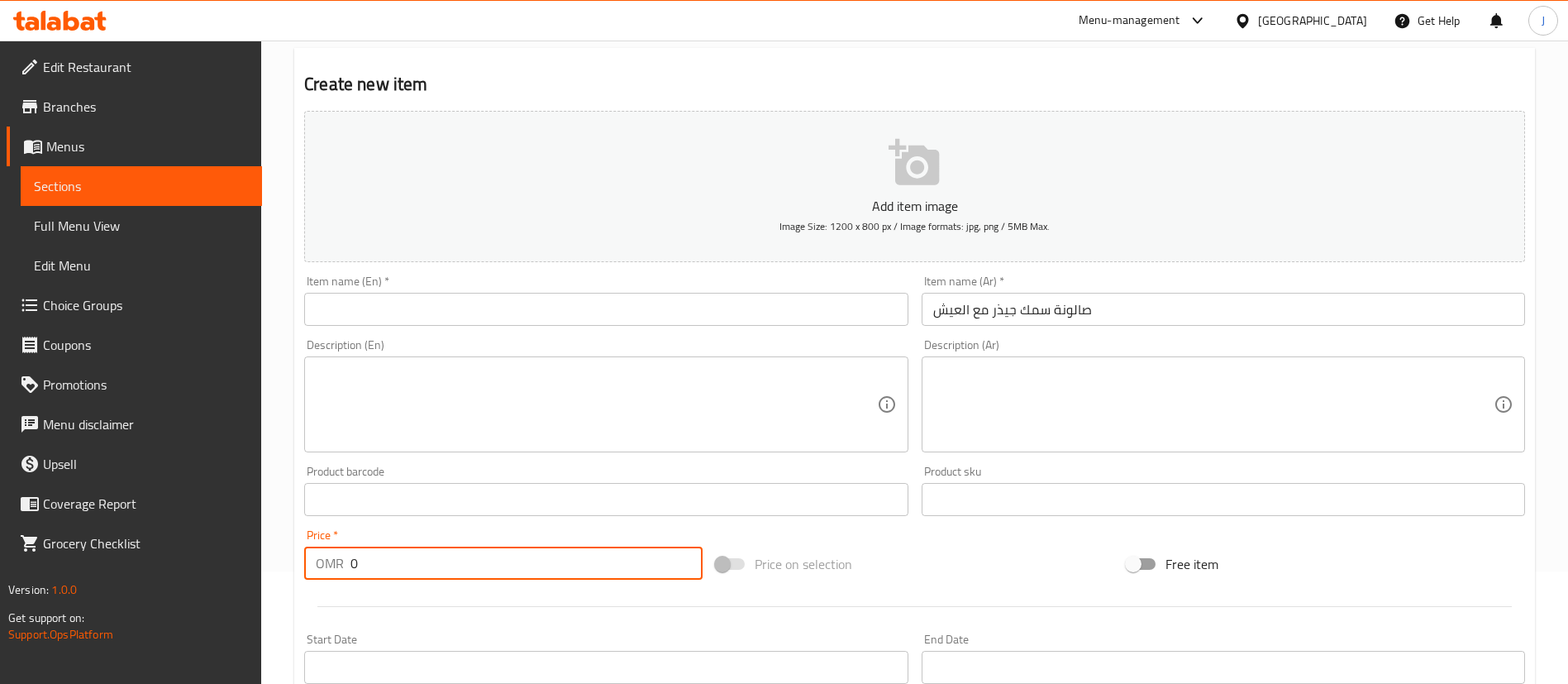
drag, startPoint x: 356, startPoint y: 573, endPoint x: 327, endPoint y: 569, distance: 29.3
click at [330, 569] on div "OMR 0 Price *" at bounding box center [503, 563] width 398 height 33
type input "2.5"
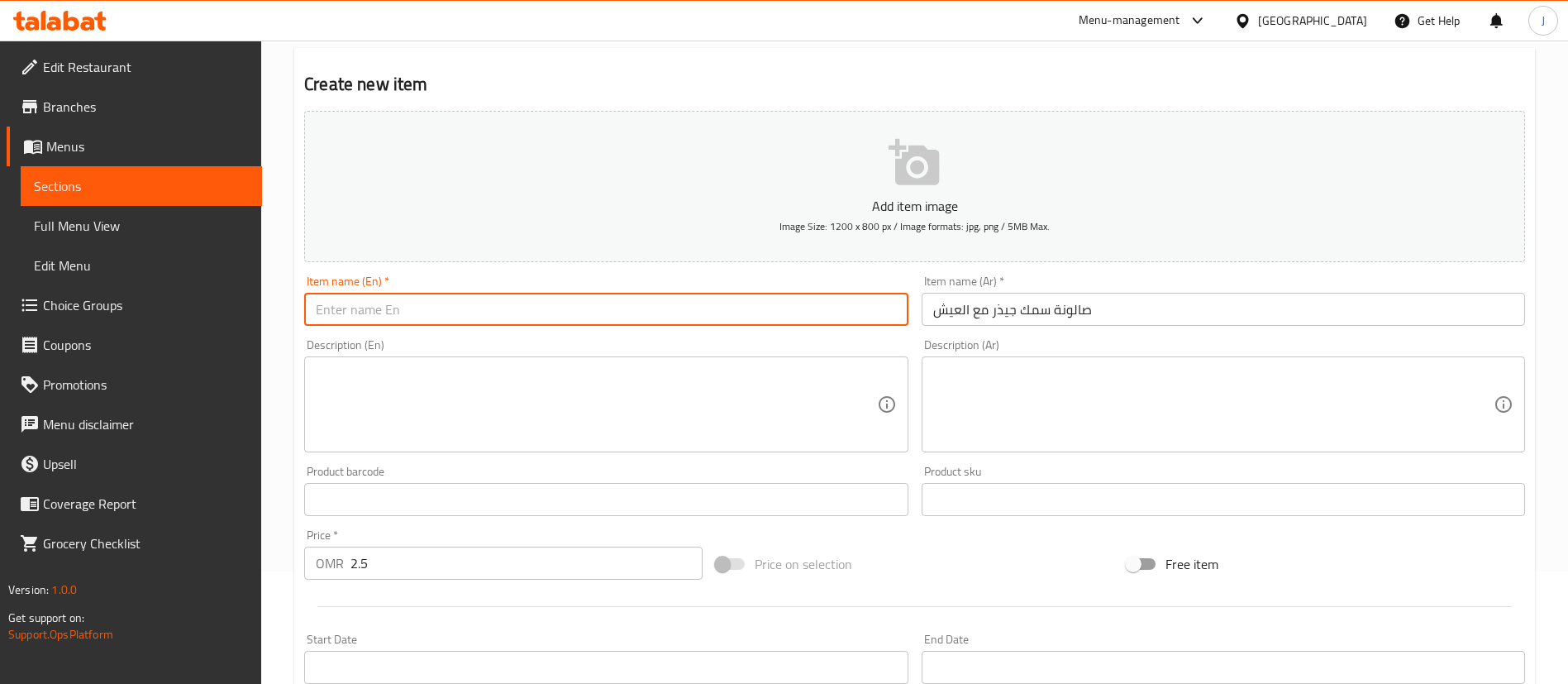
click at [381, 300] on input "text" at bounding box center [606, 309] width 604 height 33
paste input "Jither fish salon with rice"
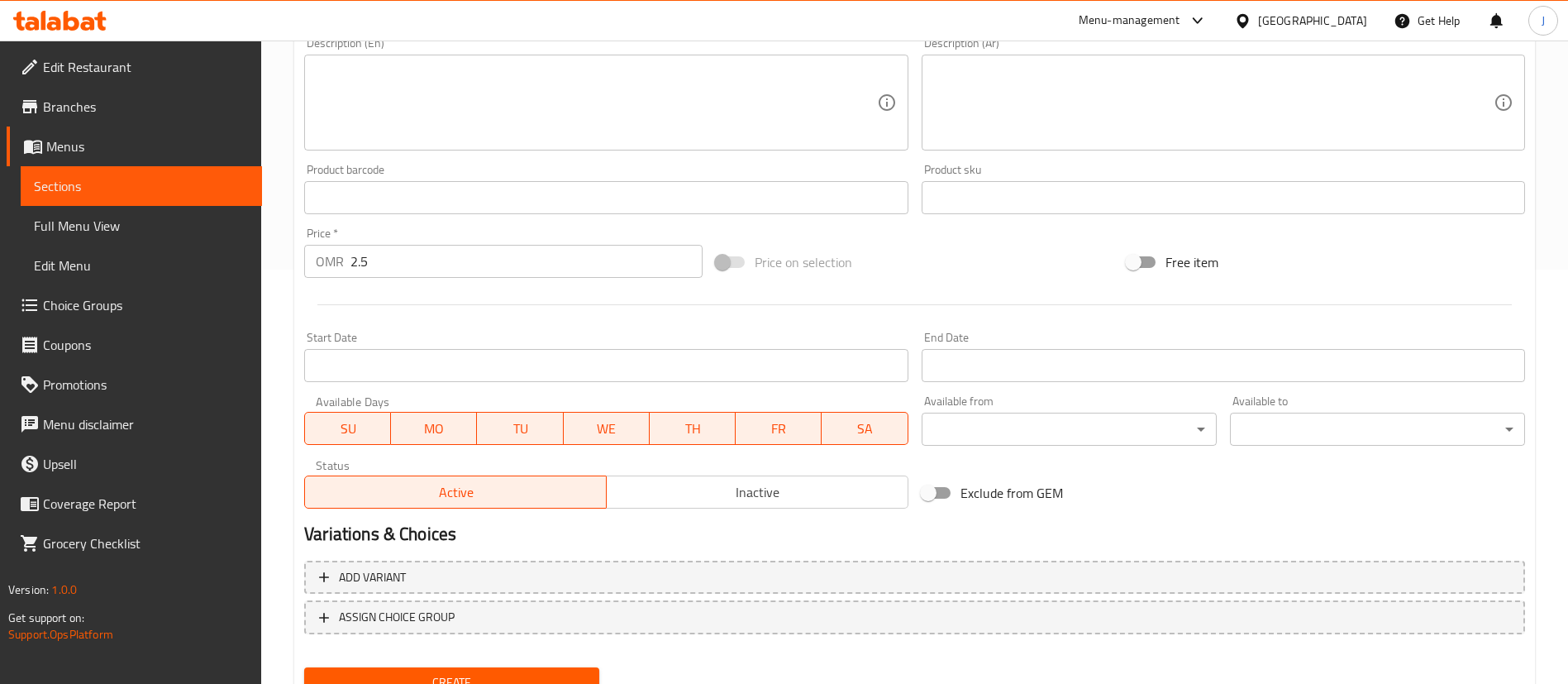
scroll to position [485, 0]
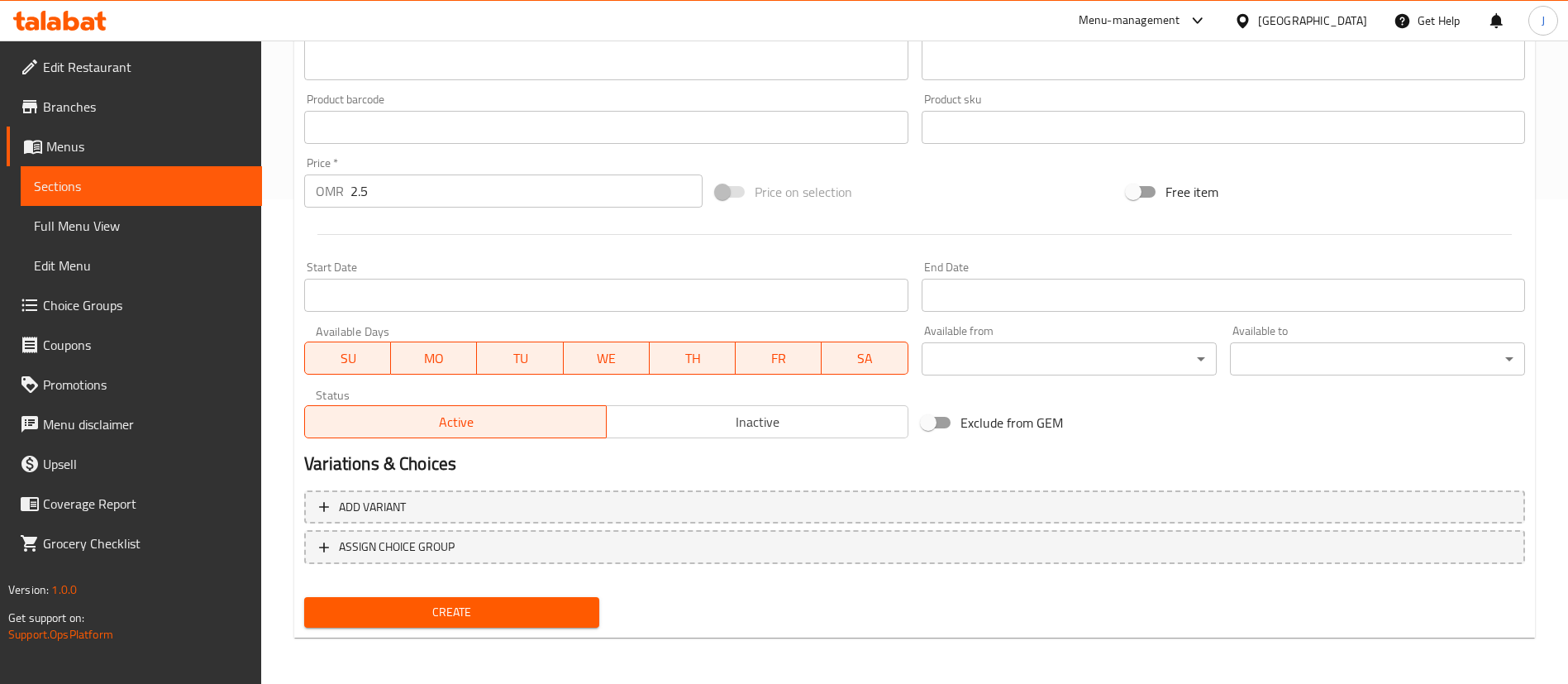
type input "Jither fish salon with rice"
click at [468, 608] on span "Create" at bounding box center [451, 612] width 268 height 20
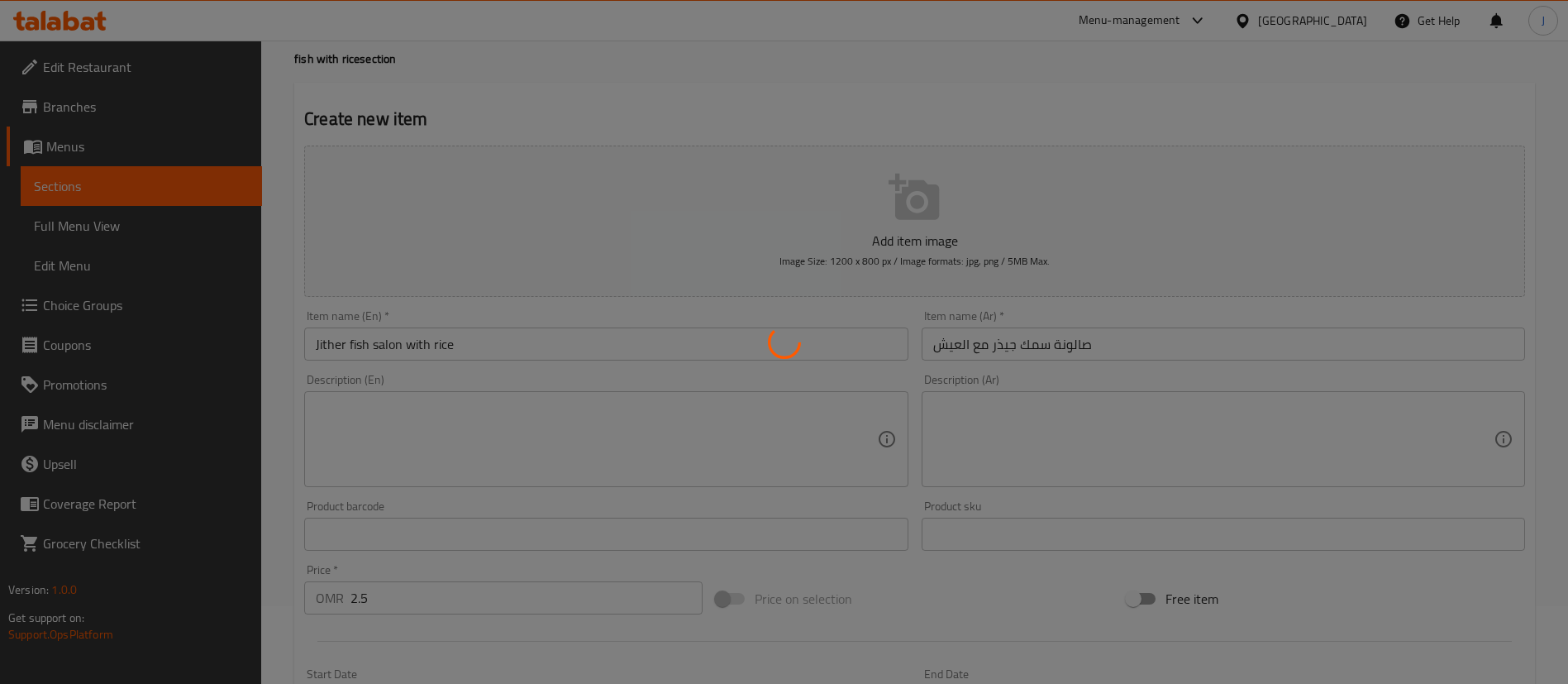
scroll to position [0, 0]
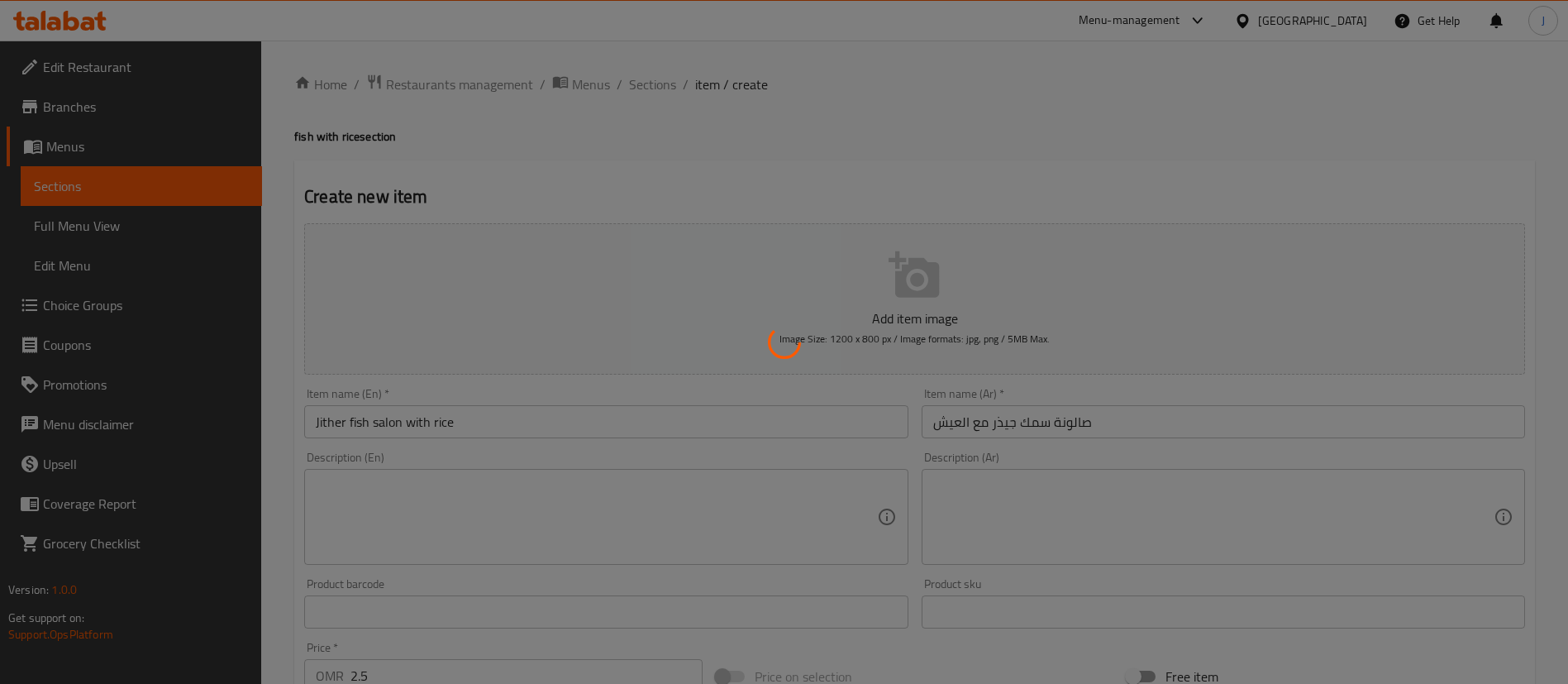
type input "0"
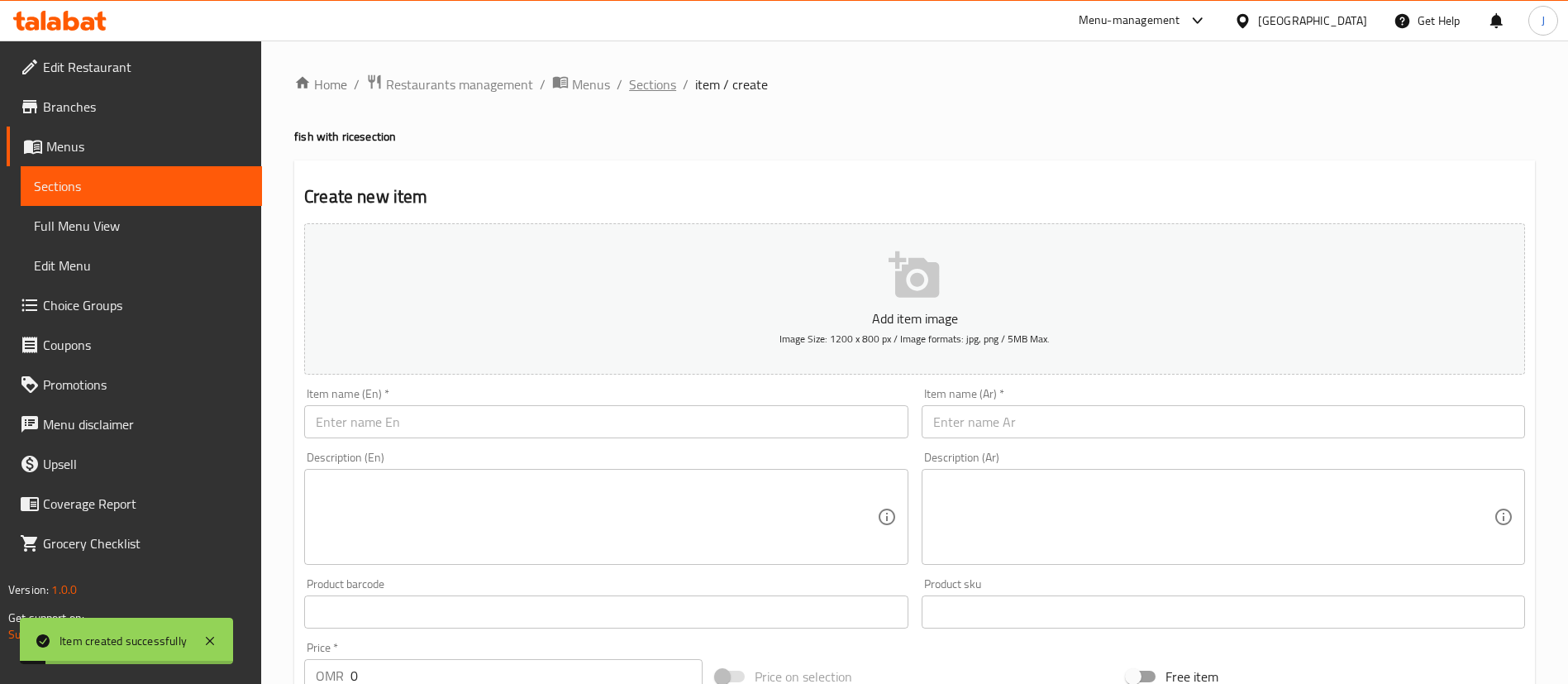
click at [658, 94] on span "Sections" at bounding box center [652, 84] width 47 height 20
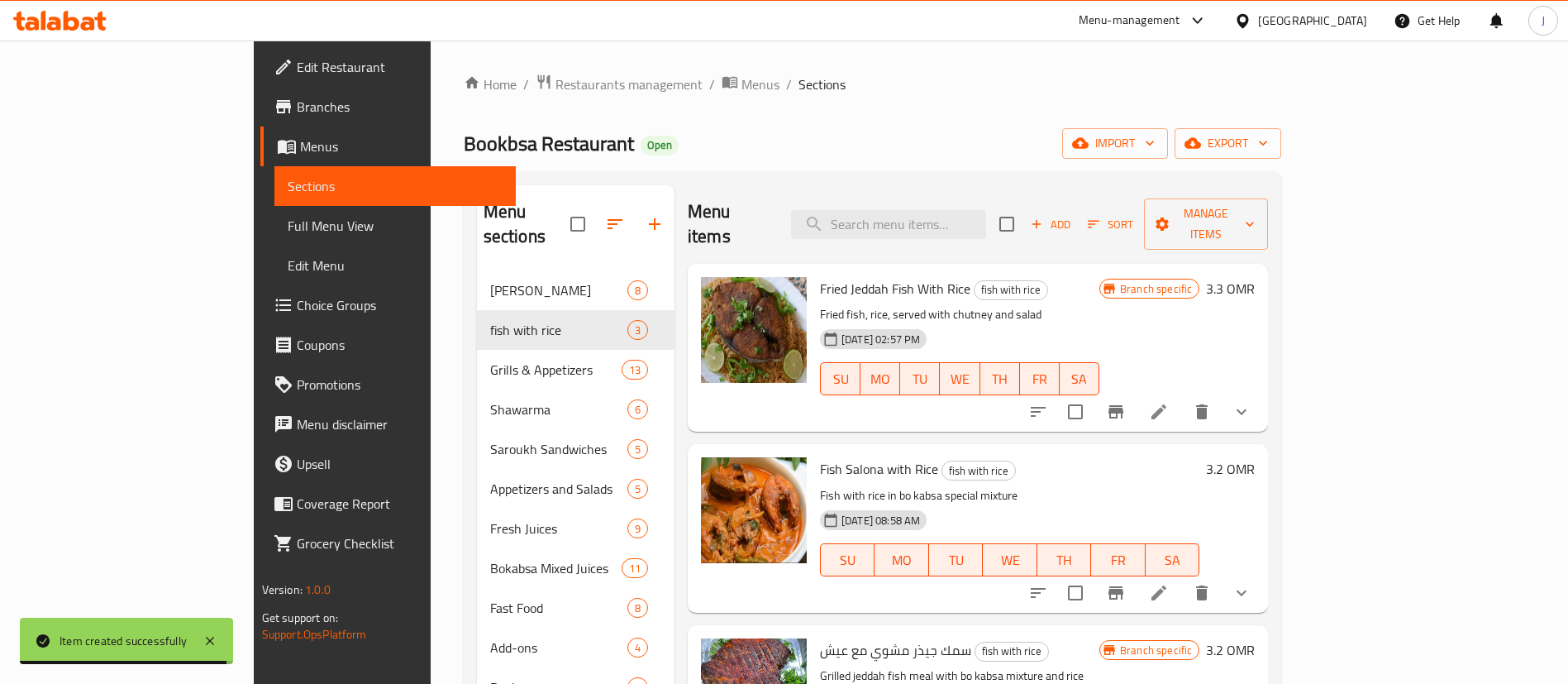
scroll to position [232, 0]
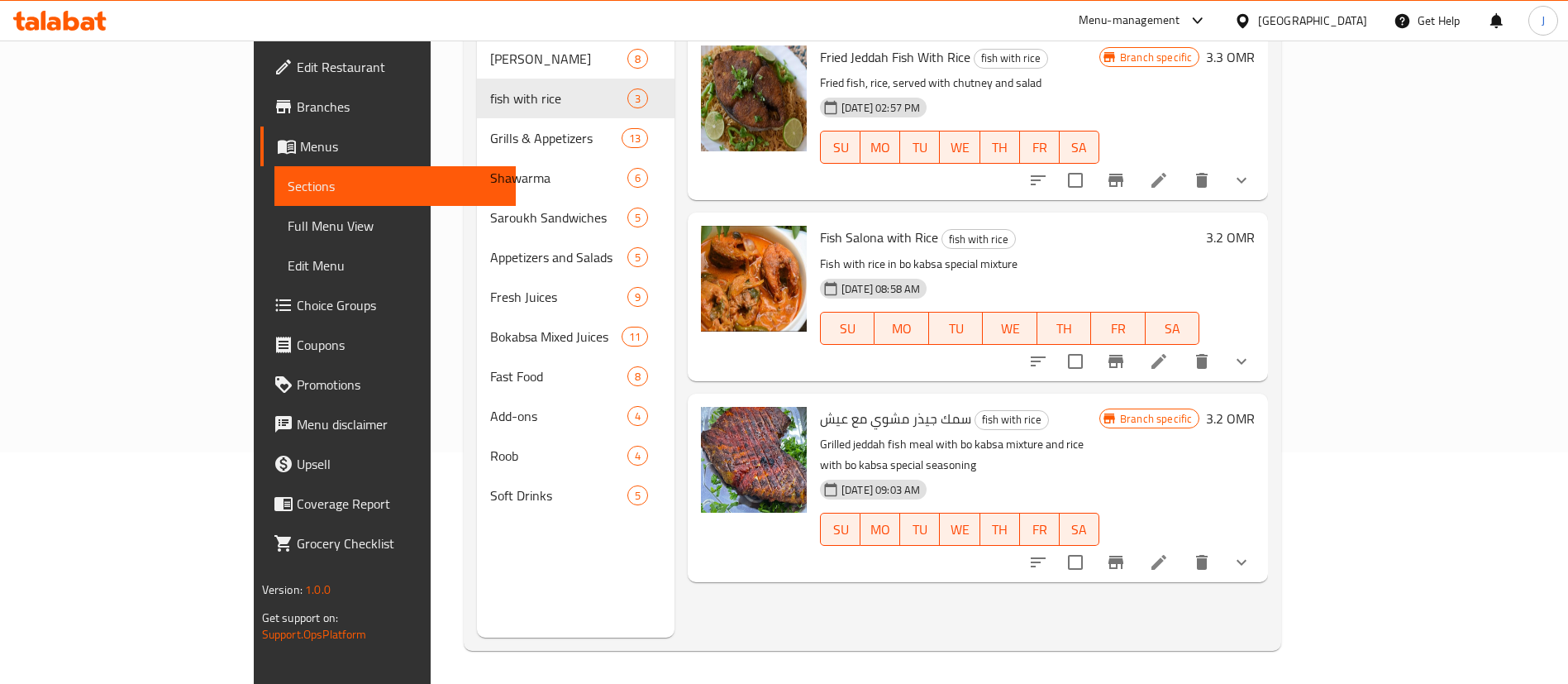
click at [1015, 614] on div "Menu items Add Sort Manage items Fried Jeddah Fish With Rice fish with rice Fri…" at bounding box center [971, 295] width 593 height 684
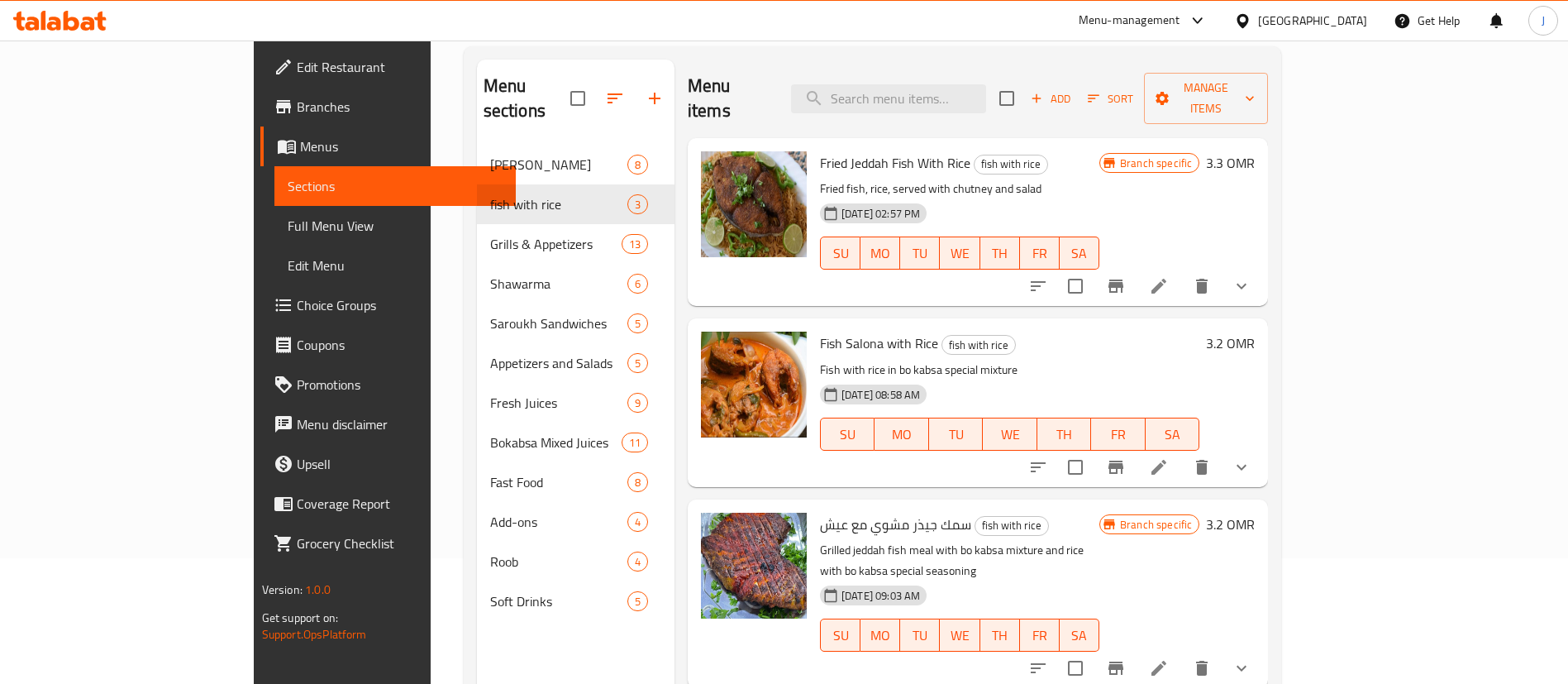
scroll to position [0, 0]
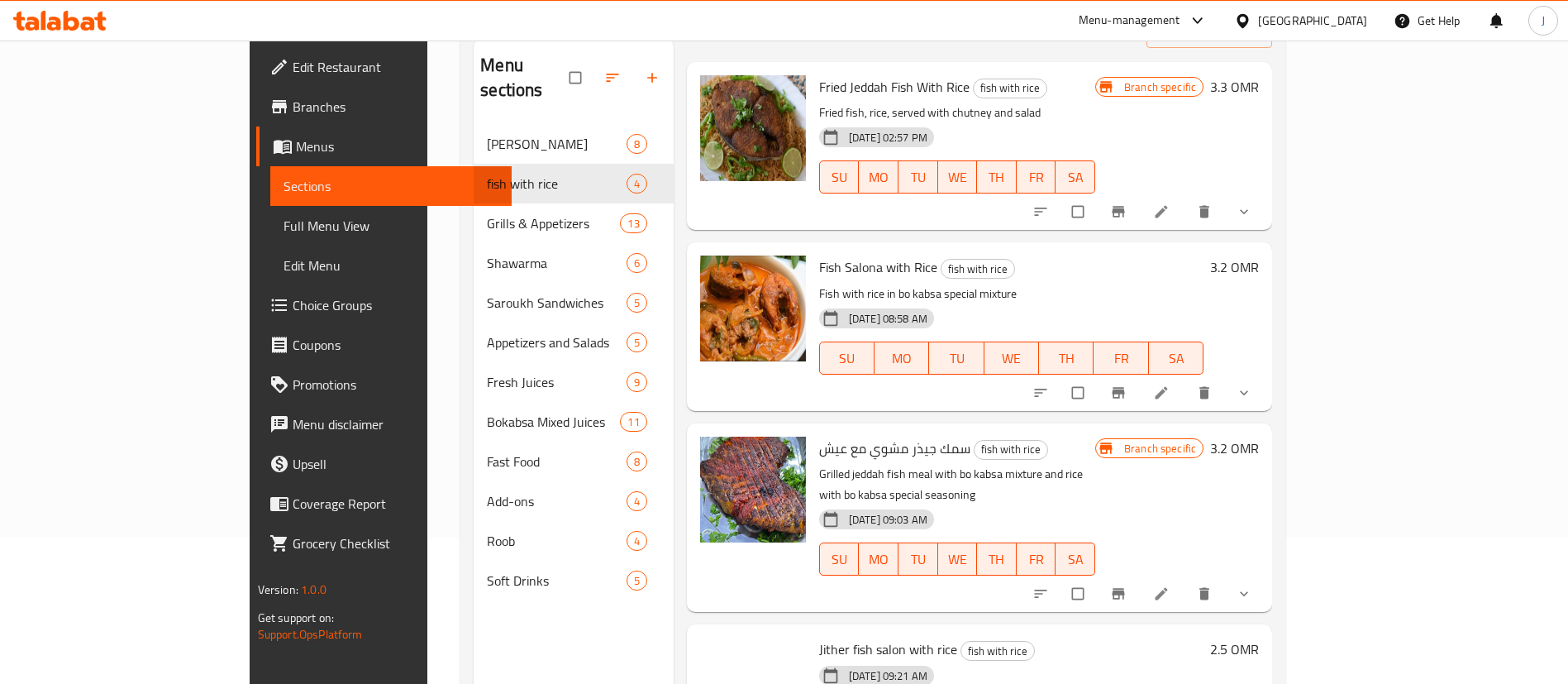
scroll to position [108, 0]
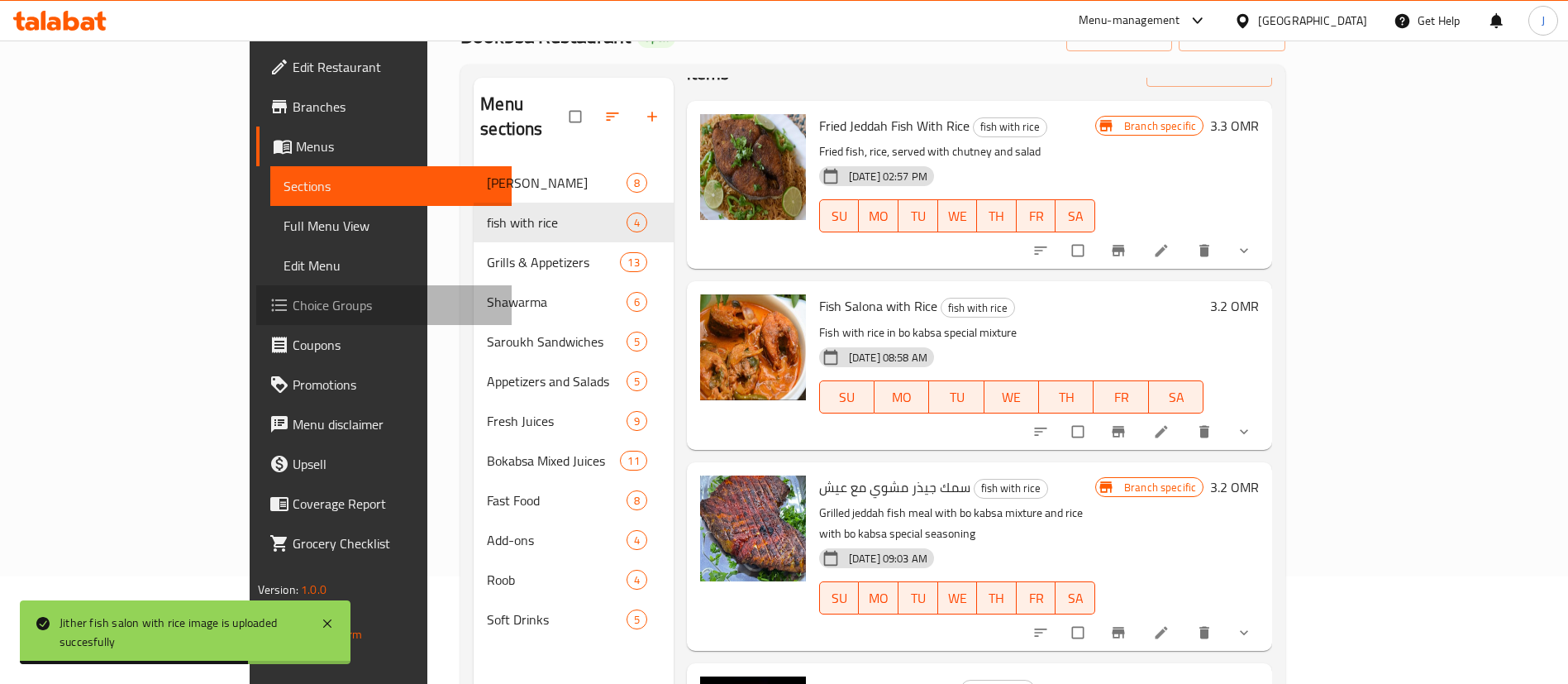
click at [292, 308] on span "Choice Groups" at bounding box center [395, 305] width 206 height 20
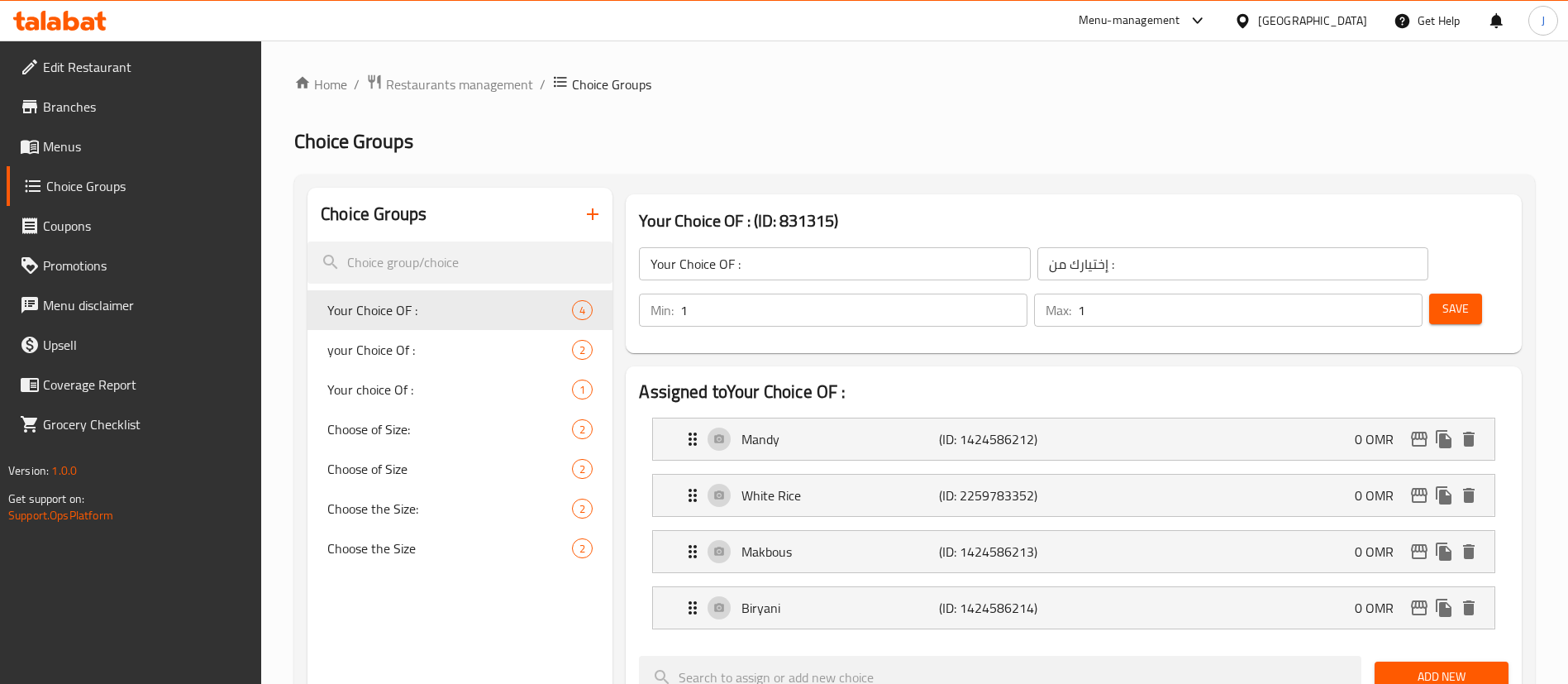
click at [597, 217] on icon "button" at bounding box center [592, 214] width 20 height 20
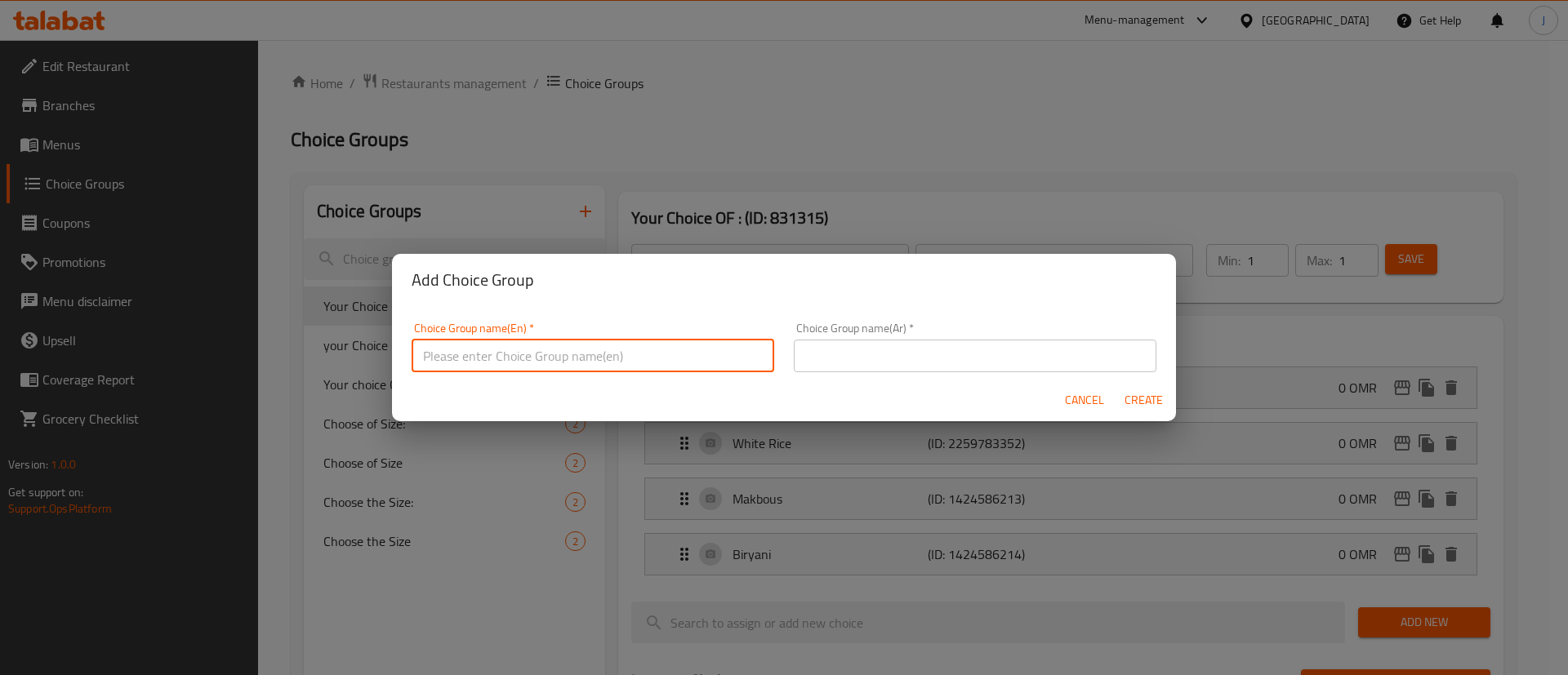
click at [485, 346] on input "text" at bounding box center [593, 356] width 363 height 32
type input "Your choice of rice:"
click at [853, 347] on input "text" at bounding box center [975, 356] width 363 height 32
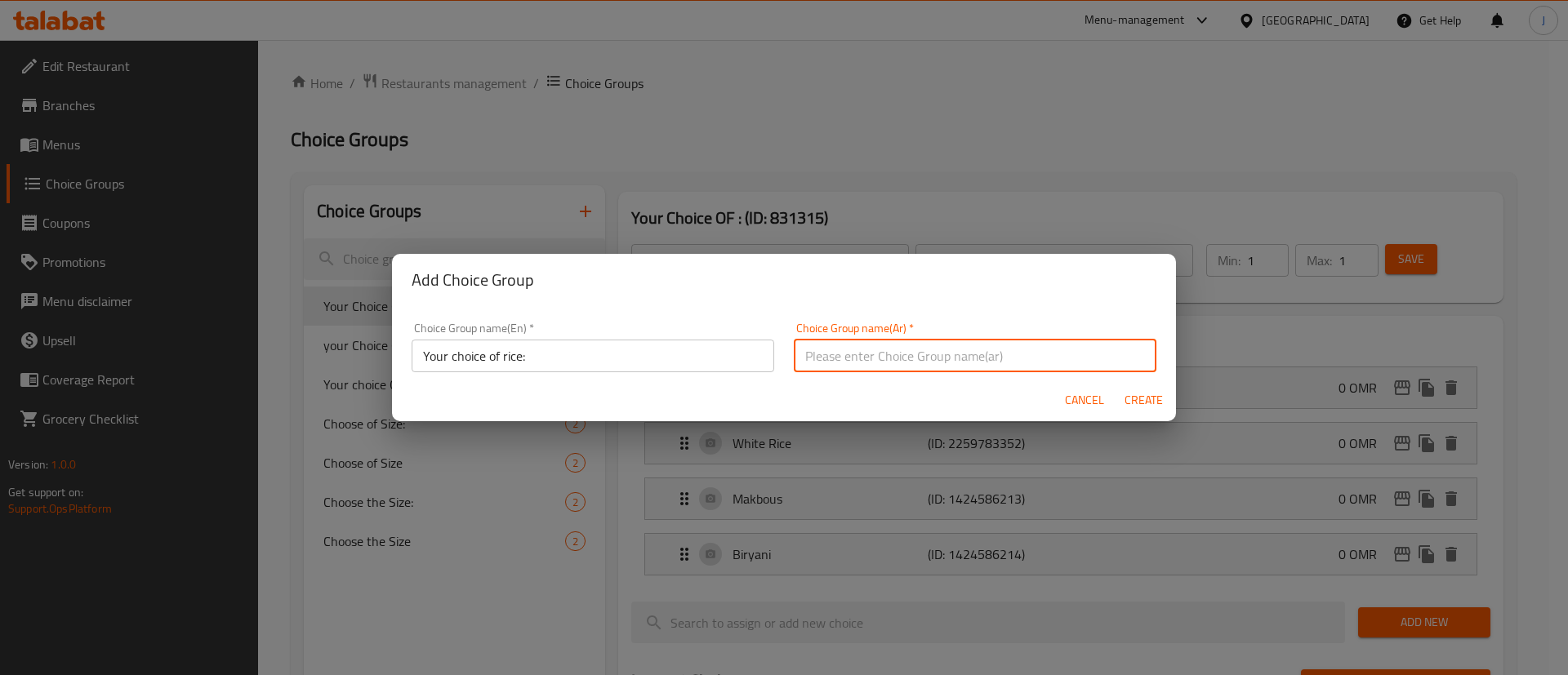
paste input "اختيارك من الأرز:"
type input "اختيارك من الأرز:"
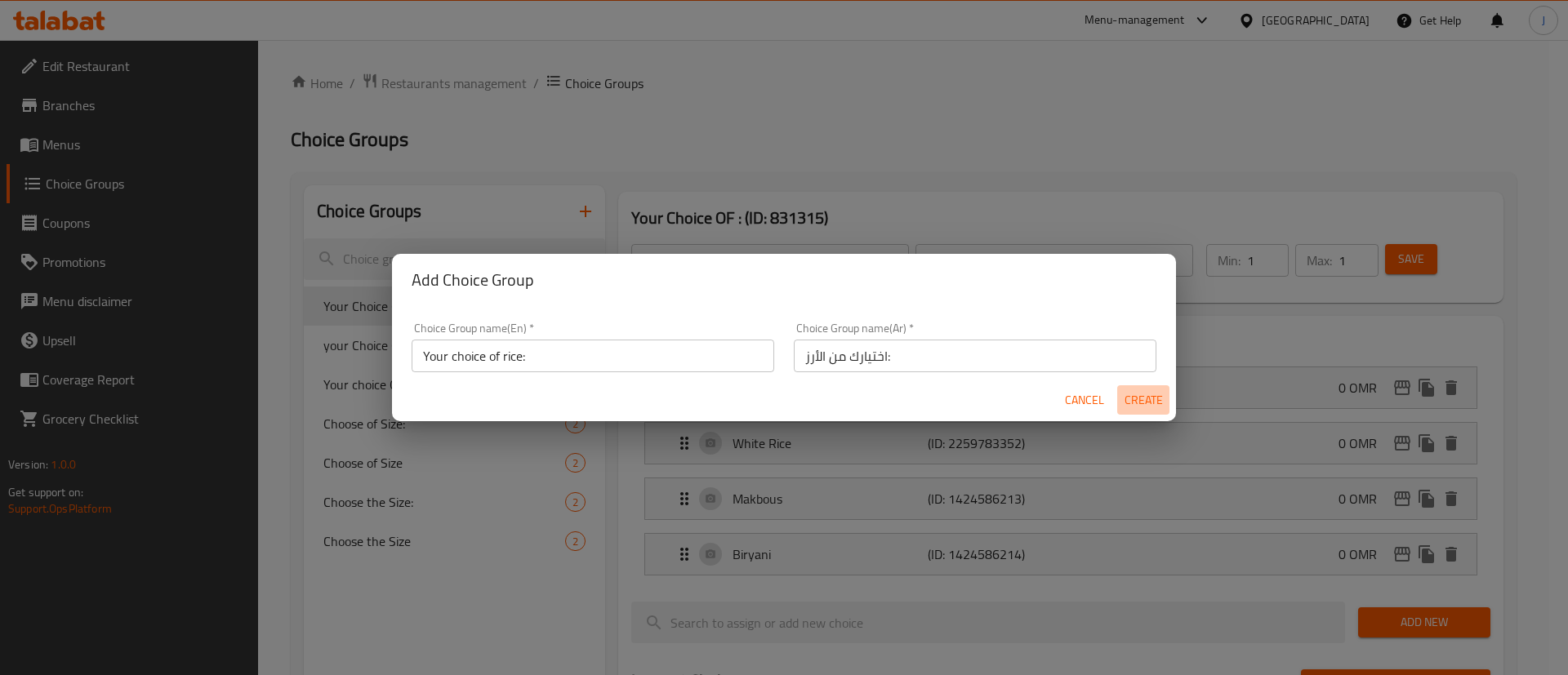
click at [1130, 401] on span "Create" at bounding box center [1143, 400] width 39 height 20
type input "Your choice of rice:"
type input "اختيارك من الأرز:"
type input "0"
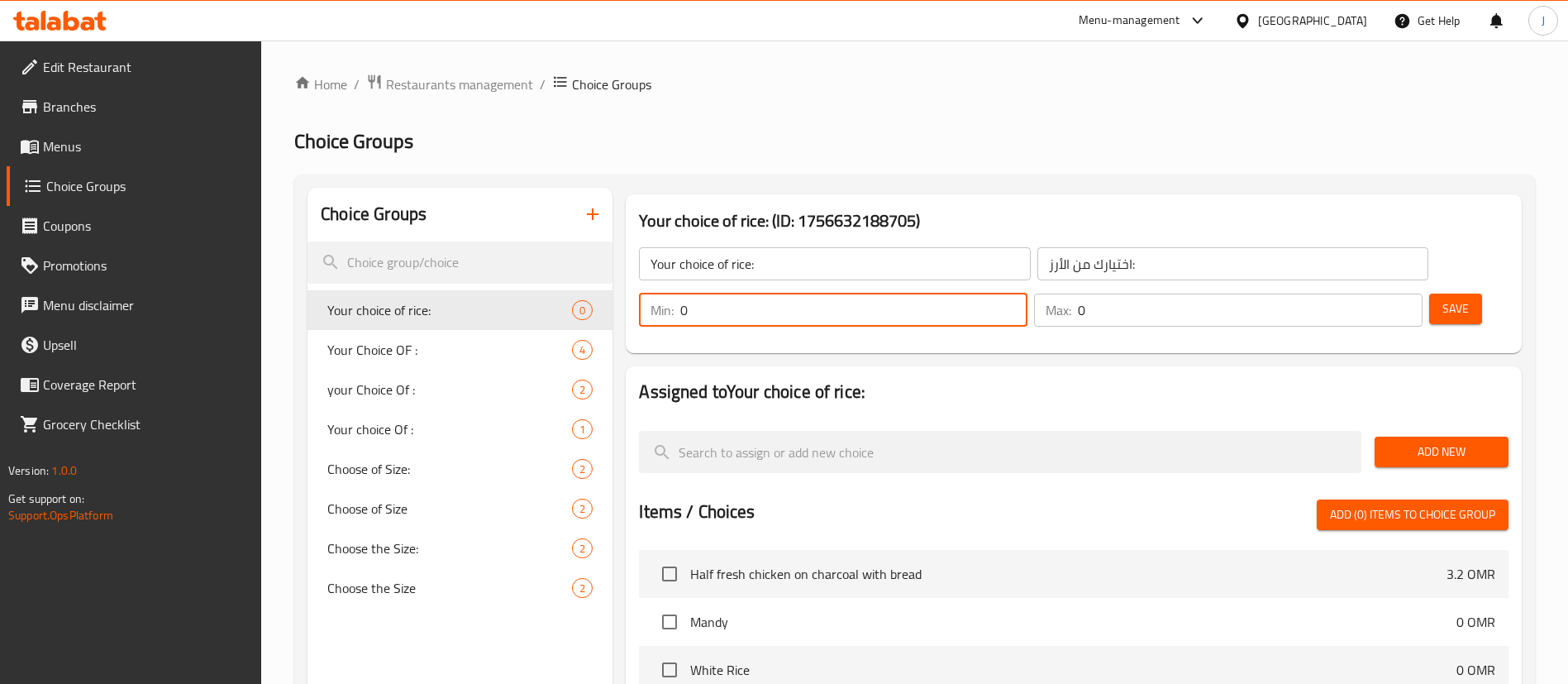
drag, startPoint x: 1271, startPoint y: 263, endPoint x: 1256, endPoint y: 263, distance: 15.0
click at [1028, 293] on div "Min: 0 ​" at bounding box center [834, 310] width 388 height 33
type input "1"
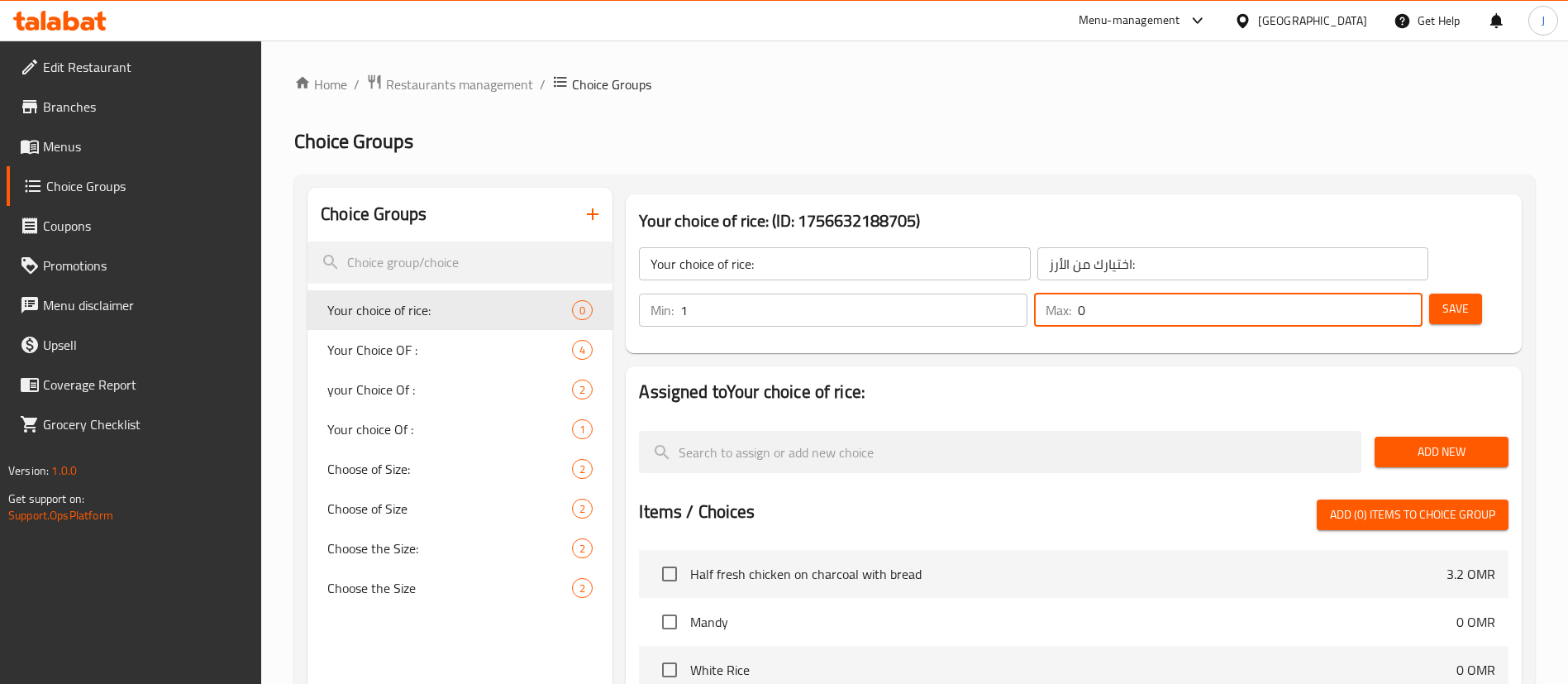
click at [1372, 293] on input "0" at bounding box center [1250, 310] width 345 height 33
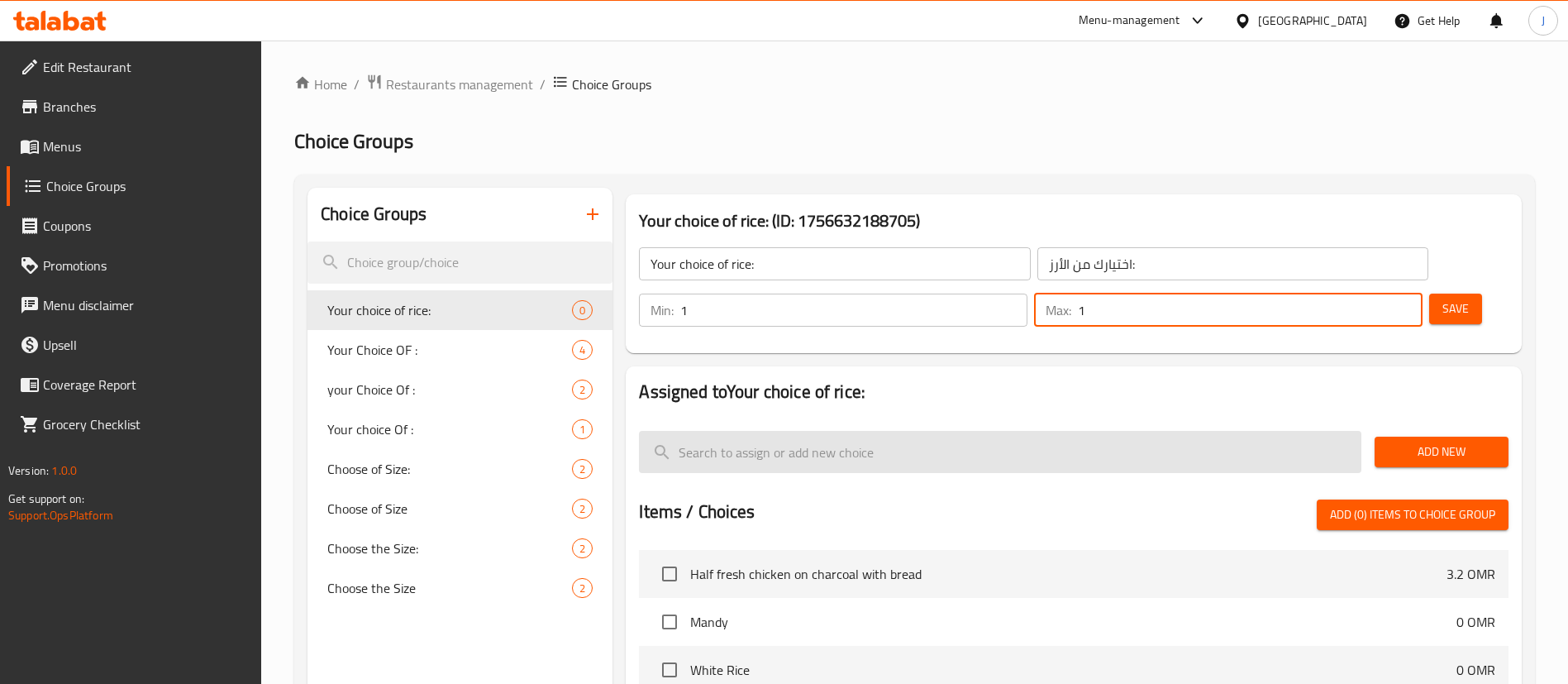
type input "1"
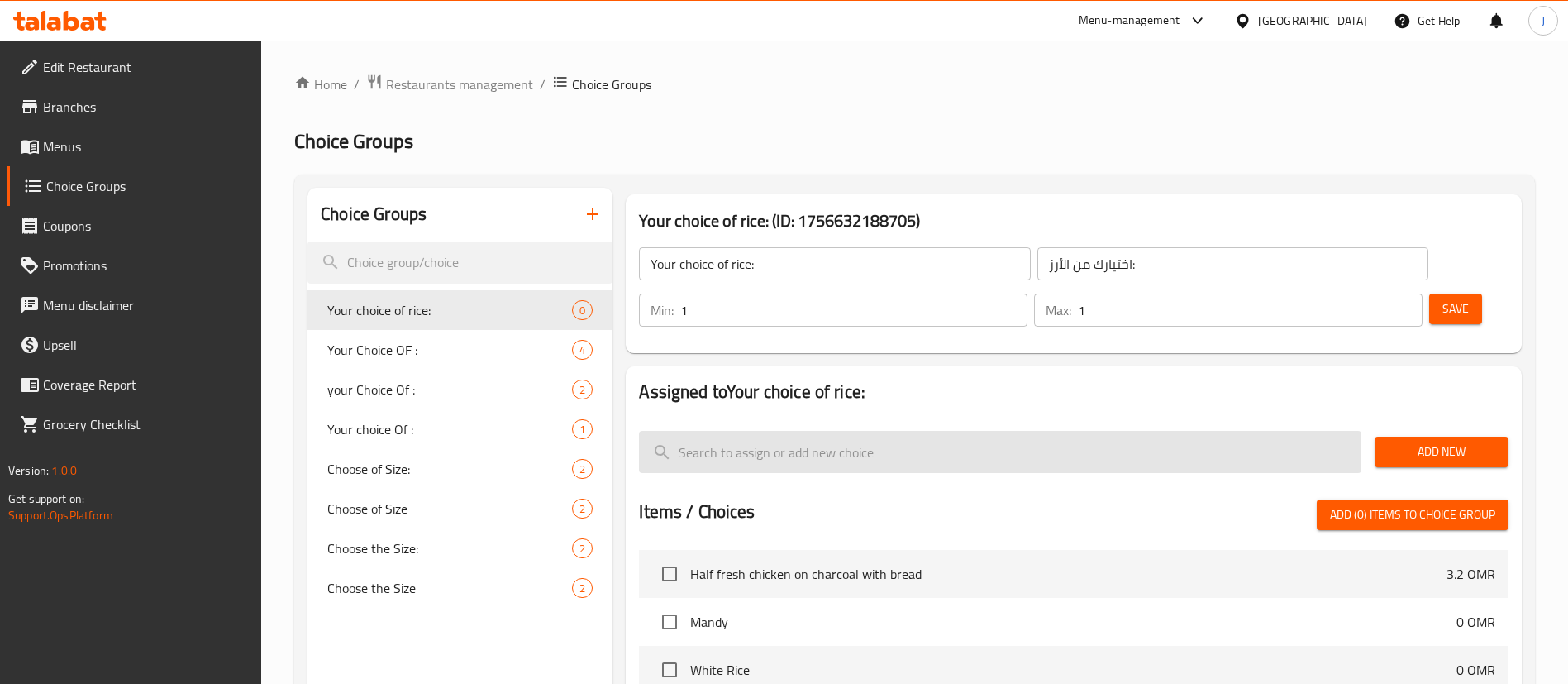
click at [1192, 431] on input "search" at bounding box center [1001, 452] width 723 height 42
type input "Rice"
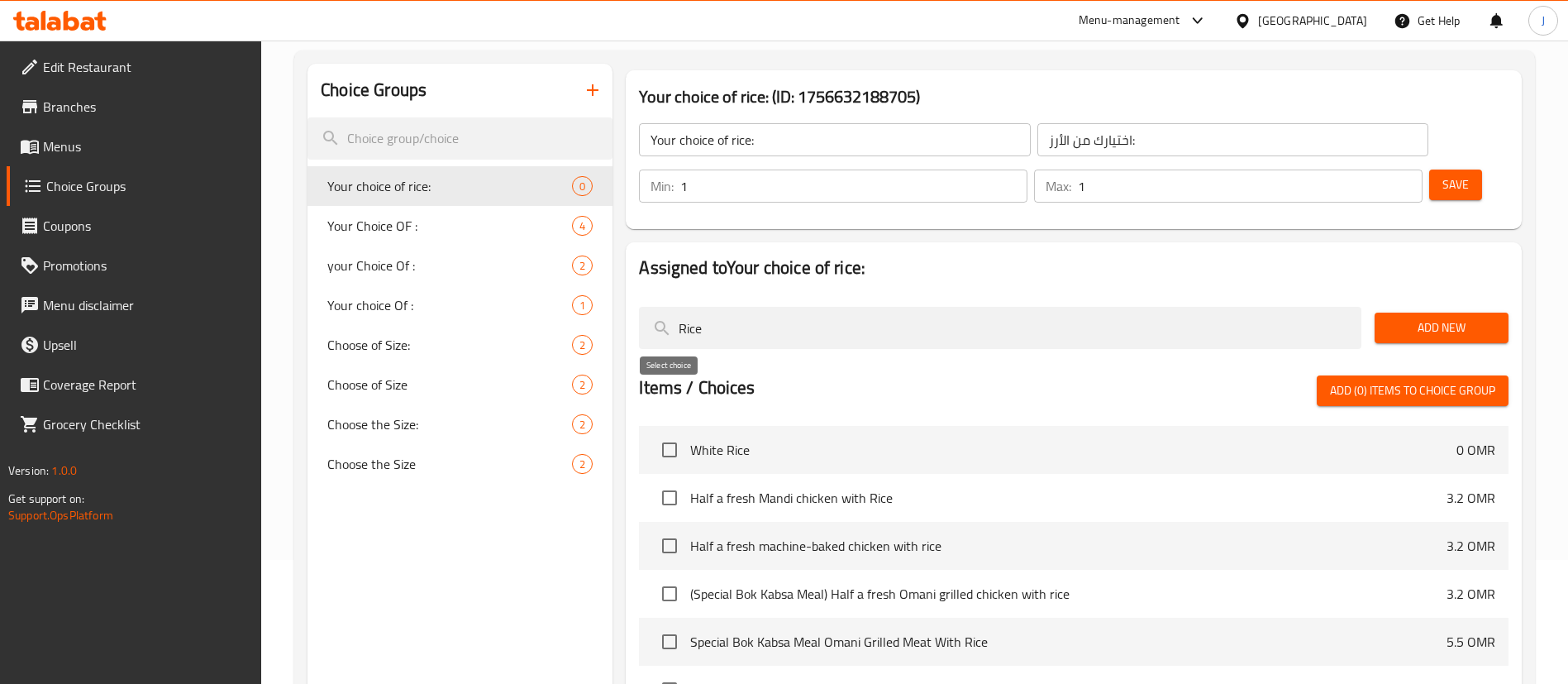
click at [672, 433] on input "checkbox" at bounding box center [669, 450] width 35 height 35
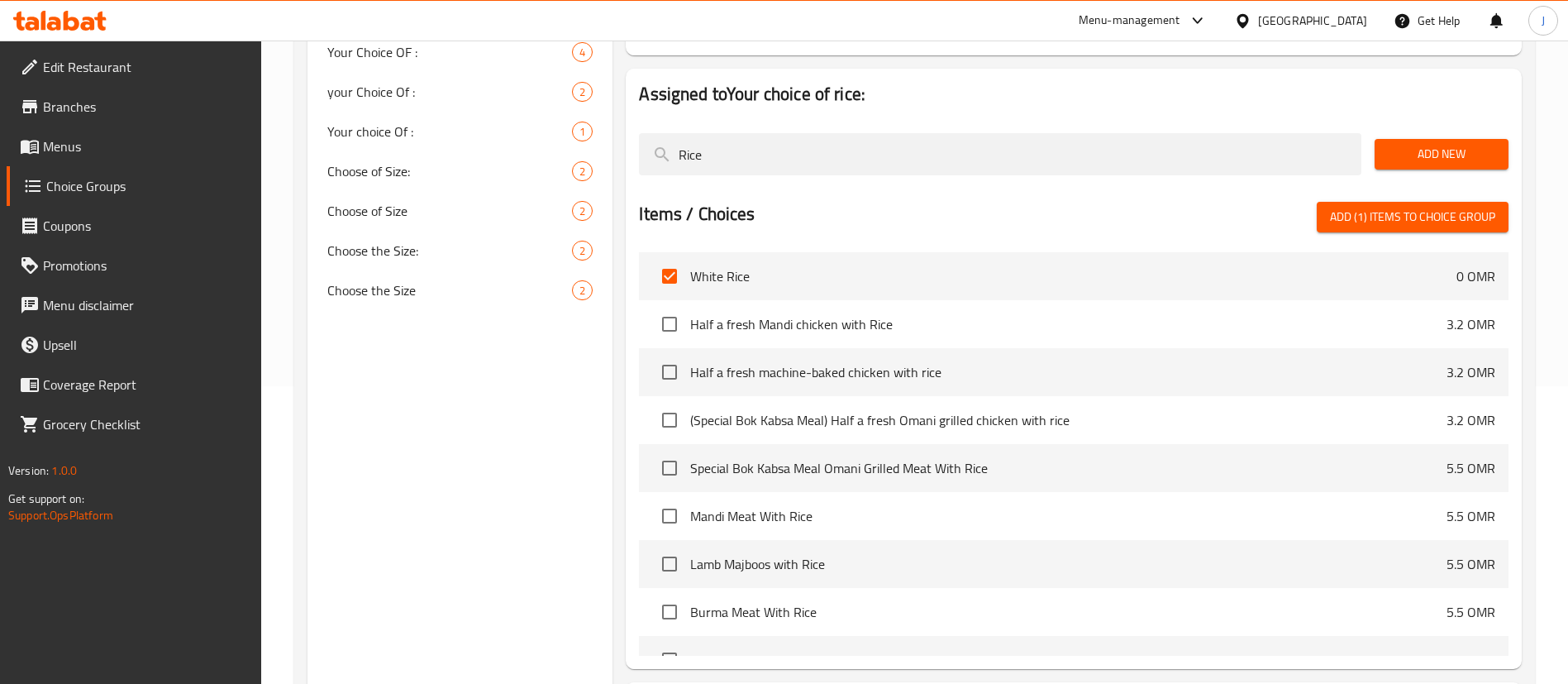
scroll to position [248, 0]
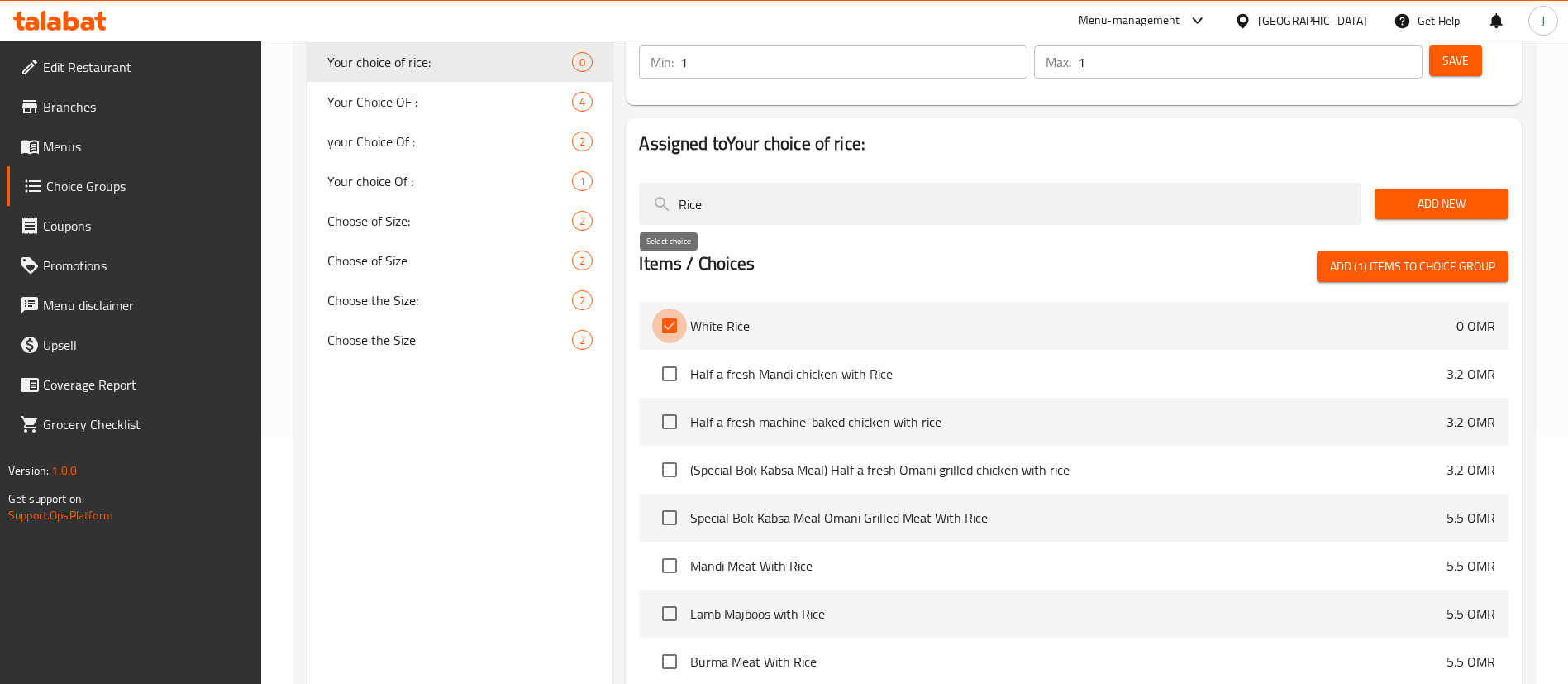
click at [667, 309] on input "checkbox" at bounding box center [669, 326] width 35 height 35
checkbox input "false"
click at [1387, 189] on button "Add New" at bounding box center [1441, 204] width 134 height 31
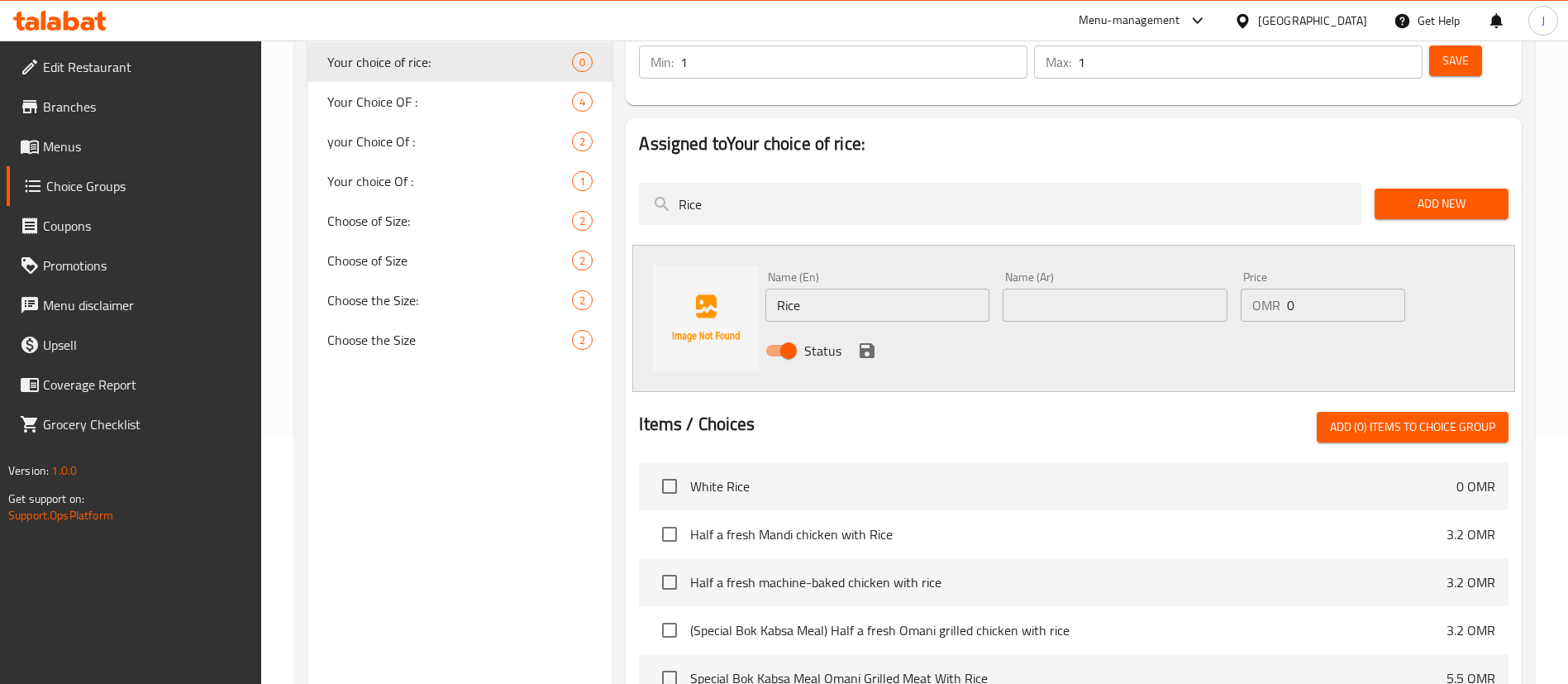
click at [772, 289] on input "Rice" at bounding box center [877, 305] width 224 height 33
type input "White Rice"
click at [1052, 289] on input "text" at bounding box center [1114, 305] width 224 height 33
paste input "الأرز الأبيض"
type input "الأرز الأبيض"
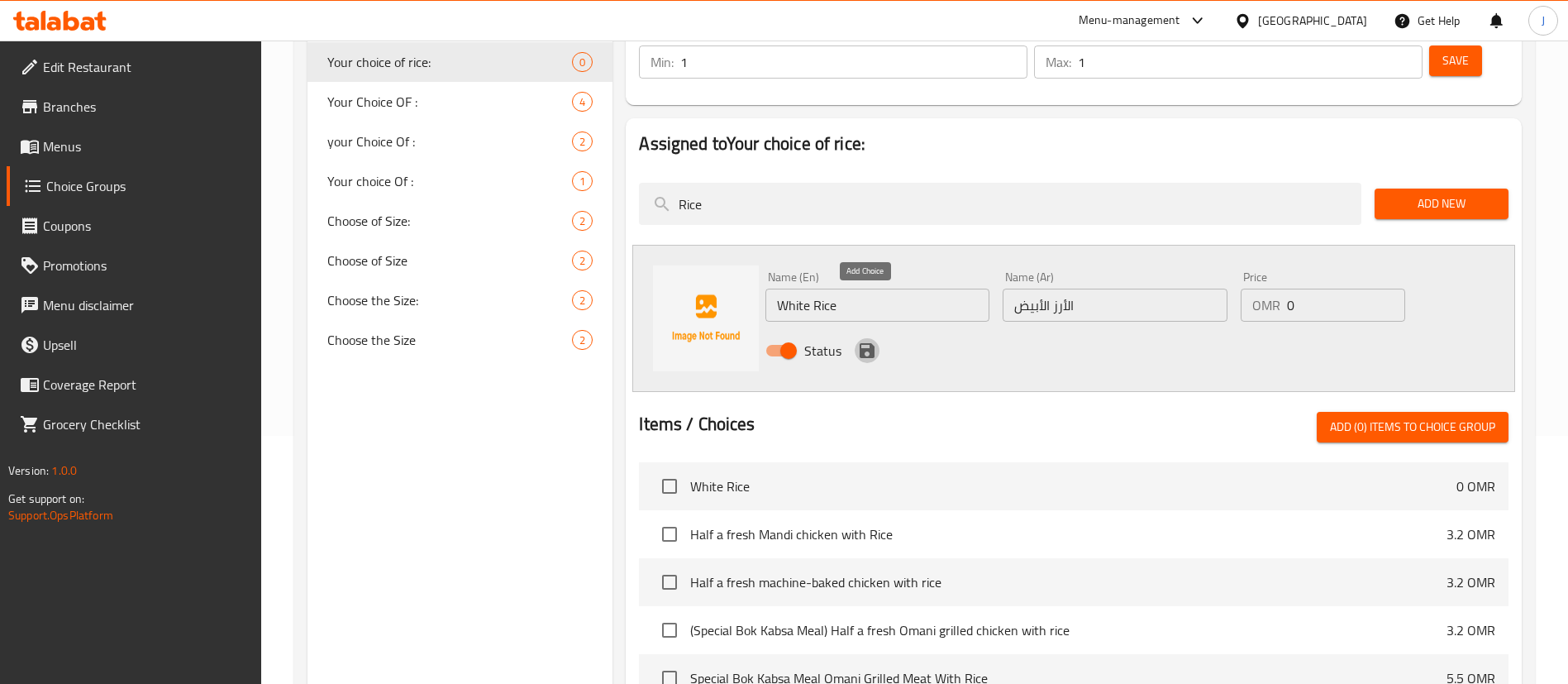
click at [864, 343] on icon "save" at bounding box center [866, 350] width 14 height 14
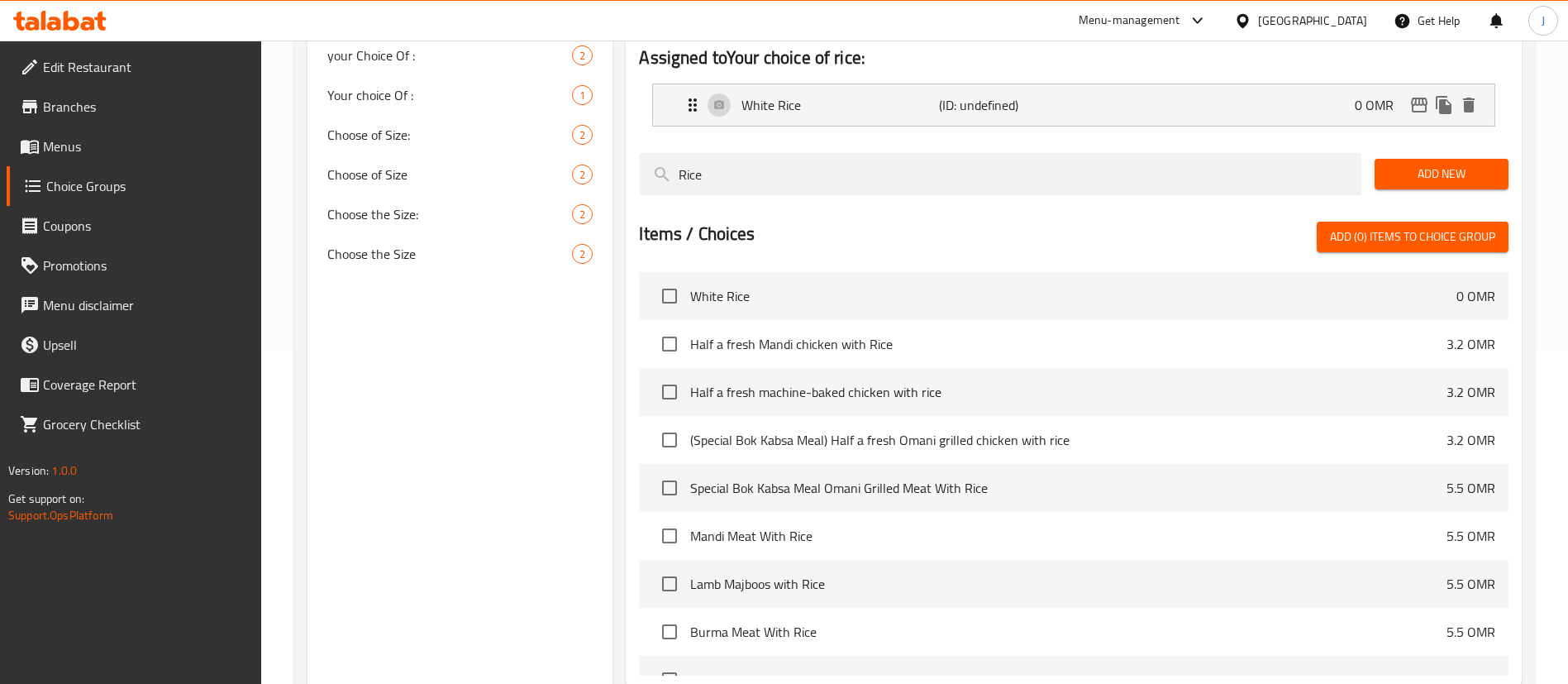
scroll to position [372, 0]
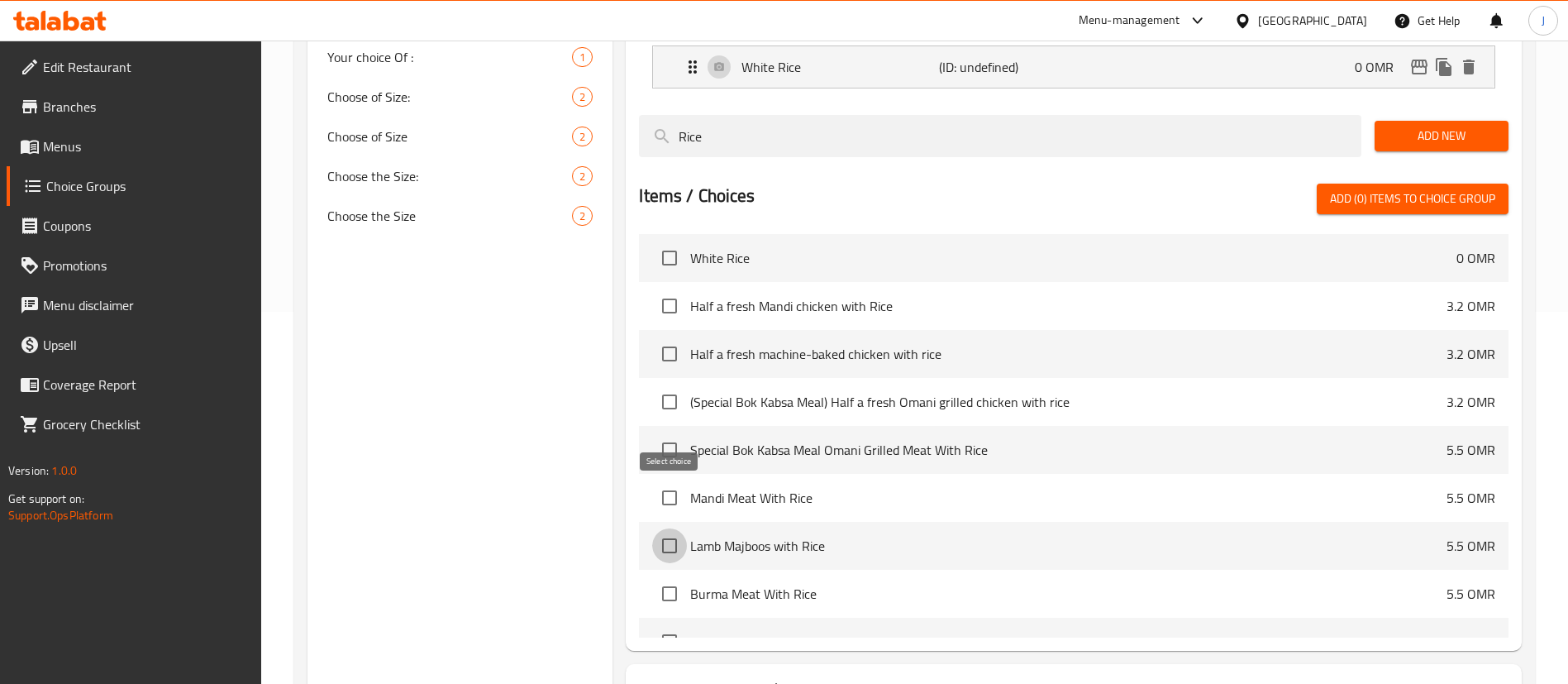
drag, startPoint x: 668, startPoint y: 502, endPoint x: 707, endPoint y: 489, distance: 41.1
click at [668, 528] on input "checkbox" at bounding box center [669, 545] width 35 height 35
click at [1412, 189] on span "Add (1) items to choice group" at bounding box center [1413, 198] width 165 height 20
checkbox input "false"
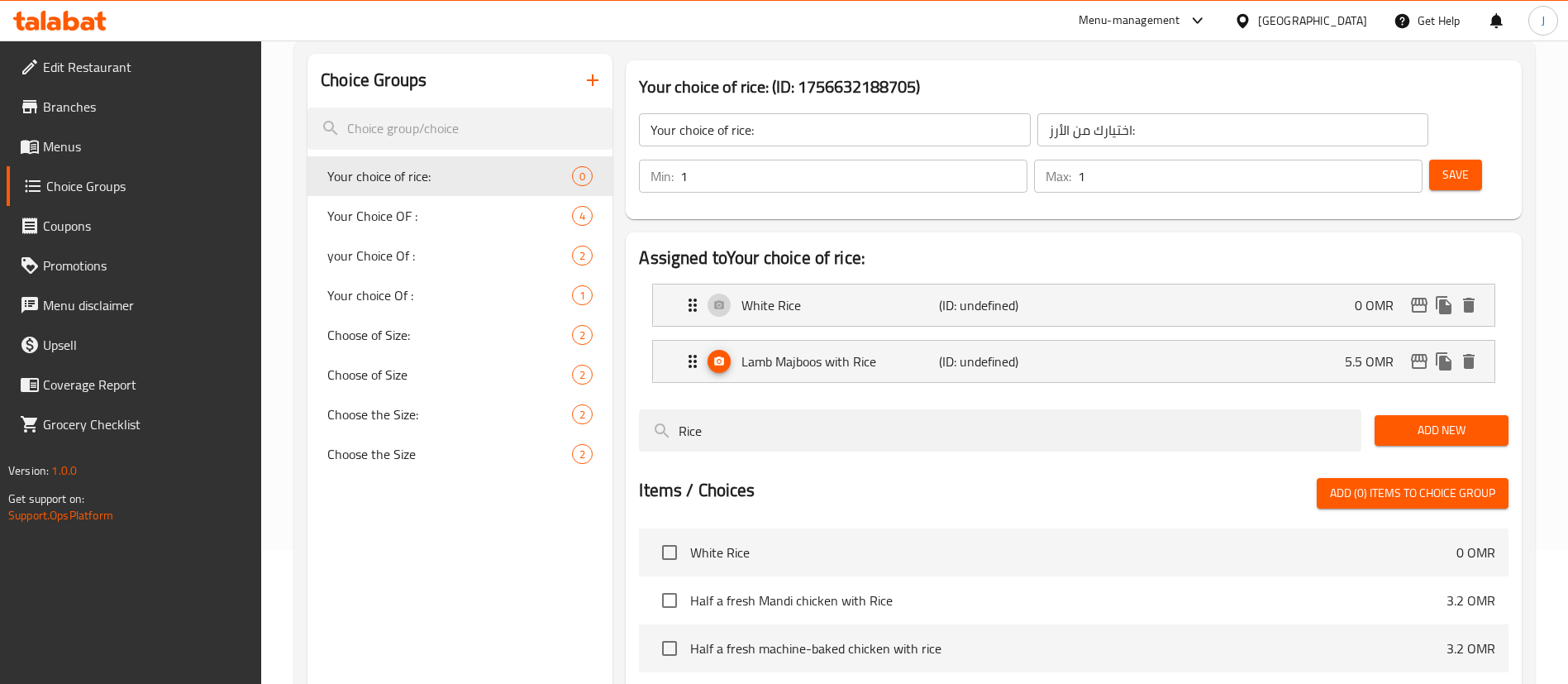
scroll to position [124, 0]
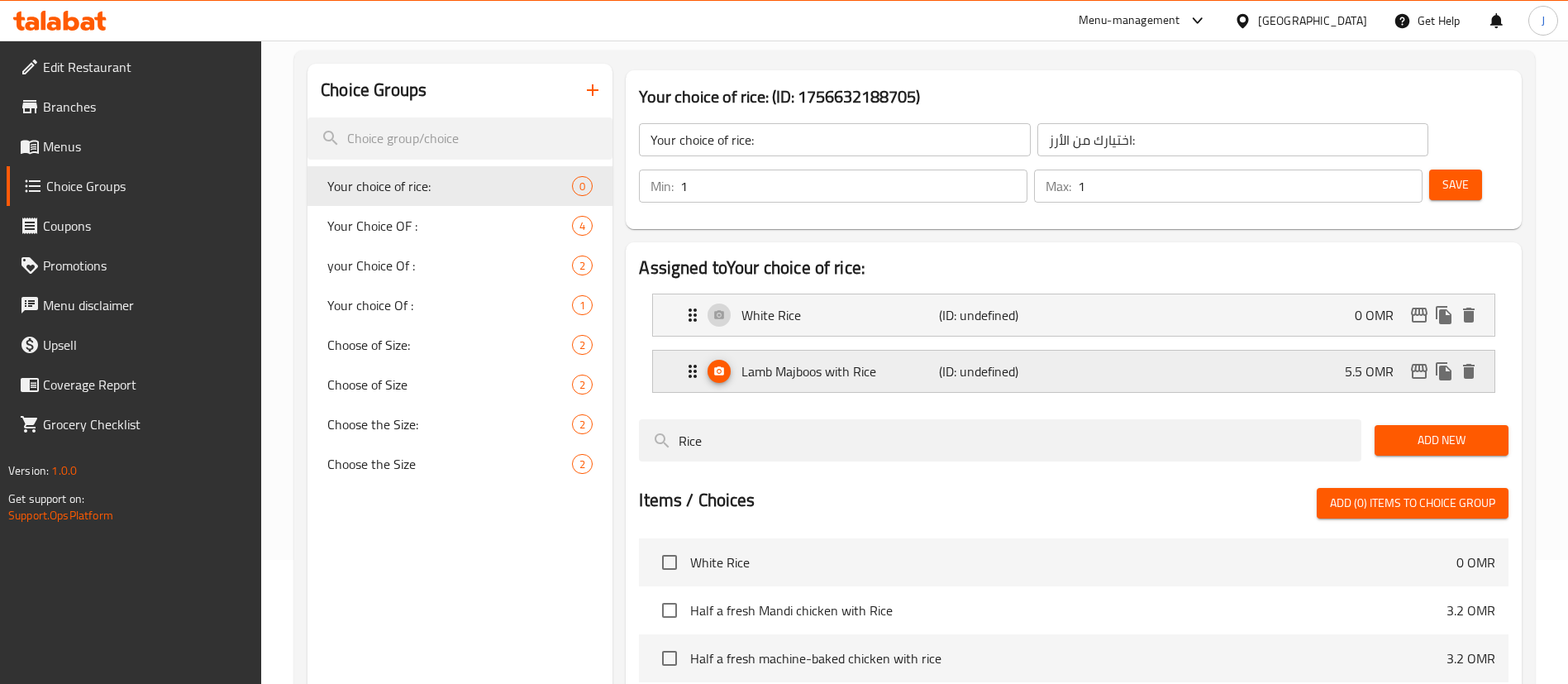
click at [853, 362] on p "Lamb Majboos with Rice" at bounding box center [839, 371] width 197 height 20
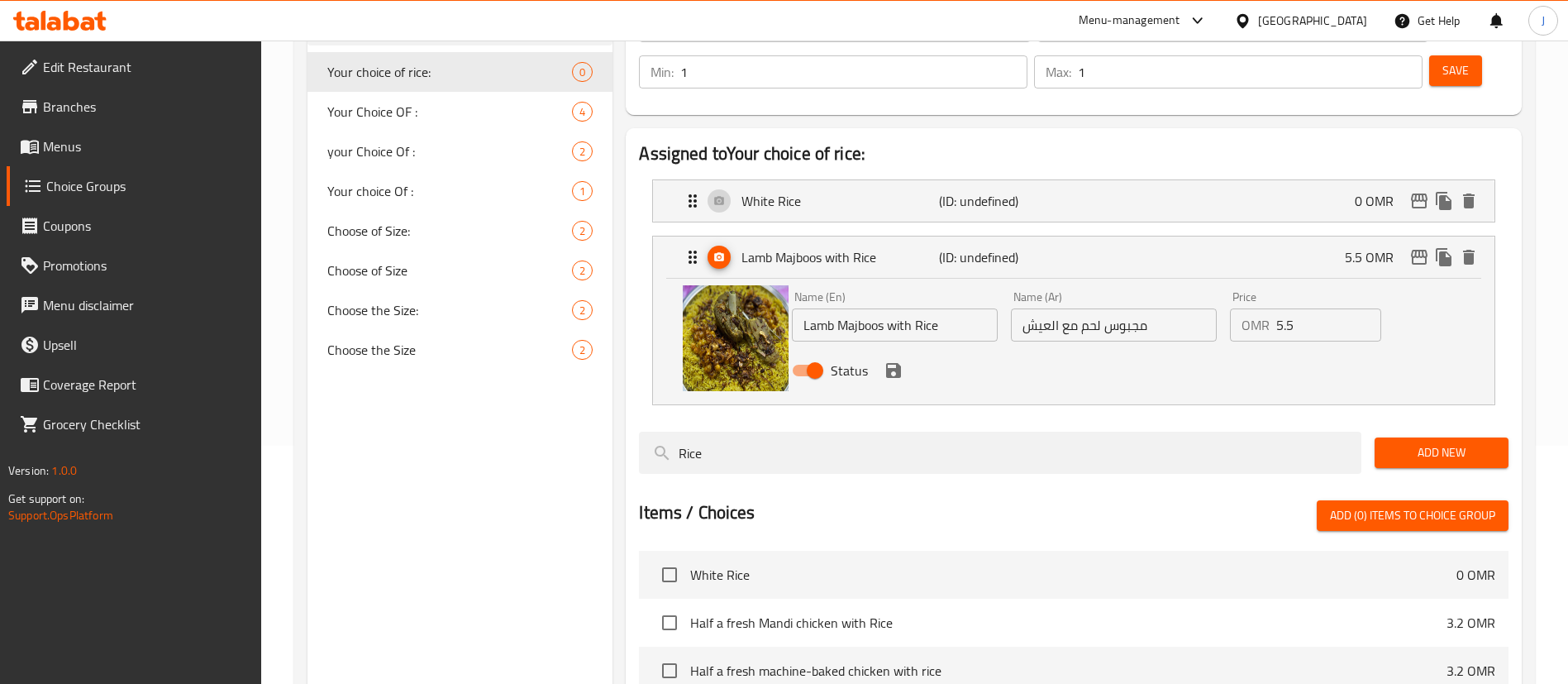
scroll to position [372, 0]
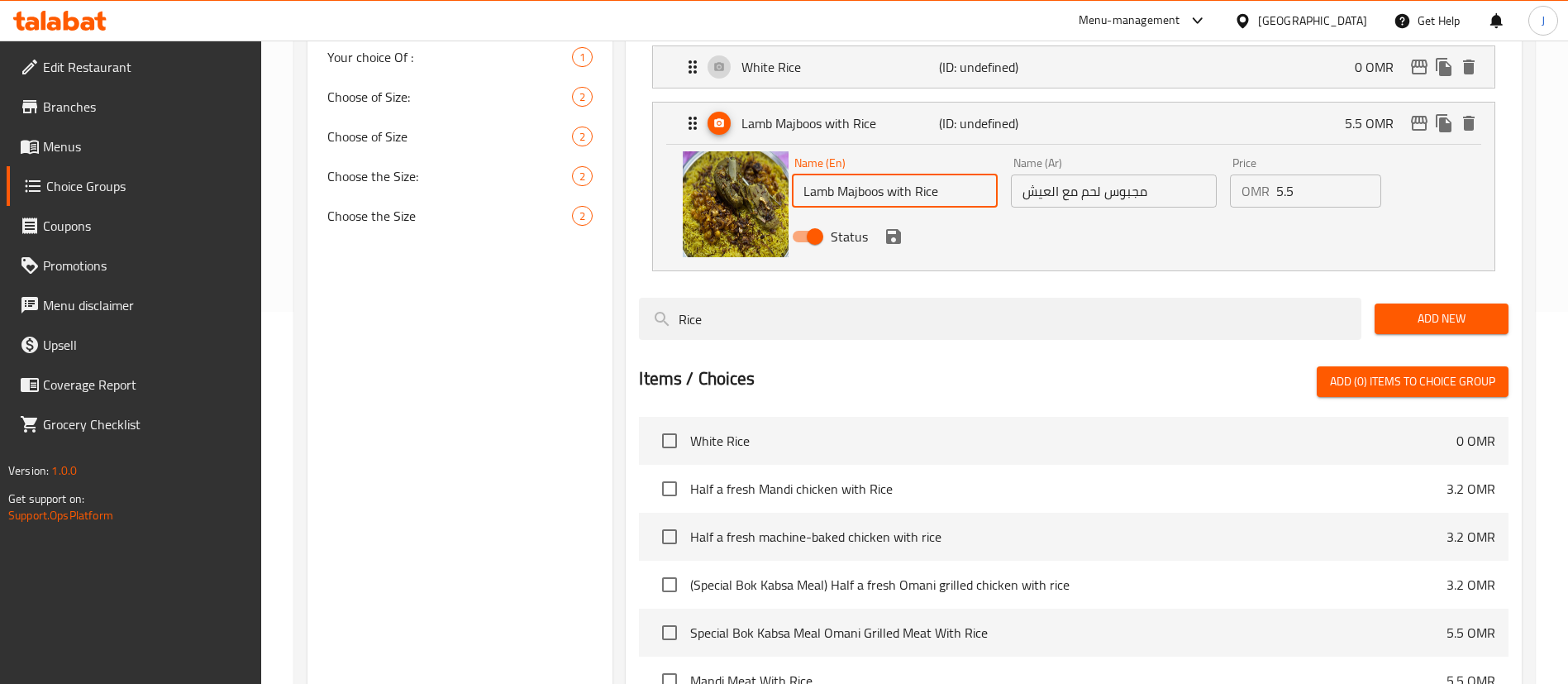
click at [866, 174] on input "Lamb Majboos with Rice" at bounding box center [895, 190] width 206 height 33
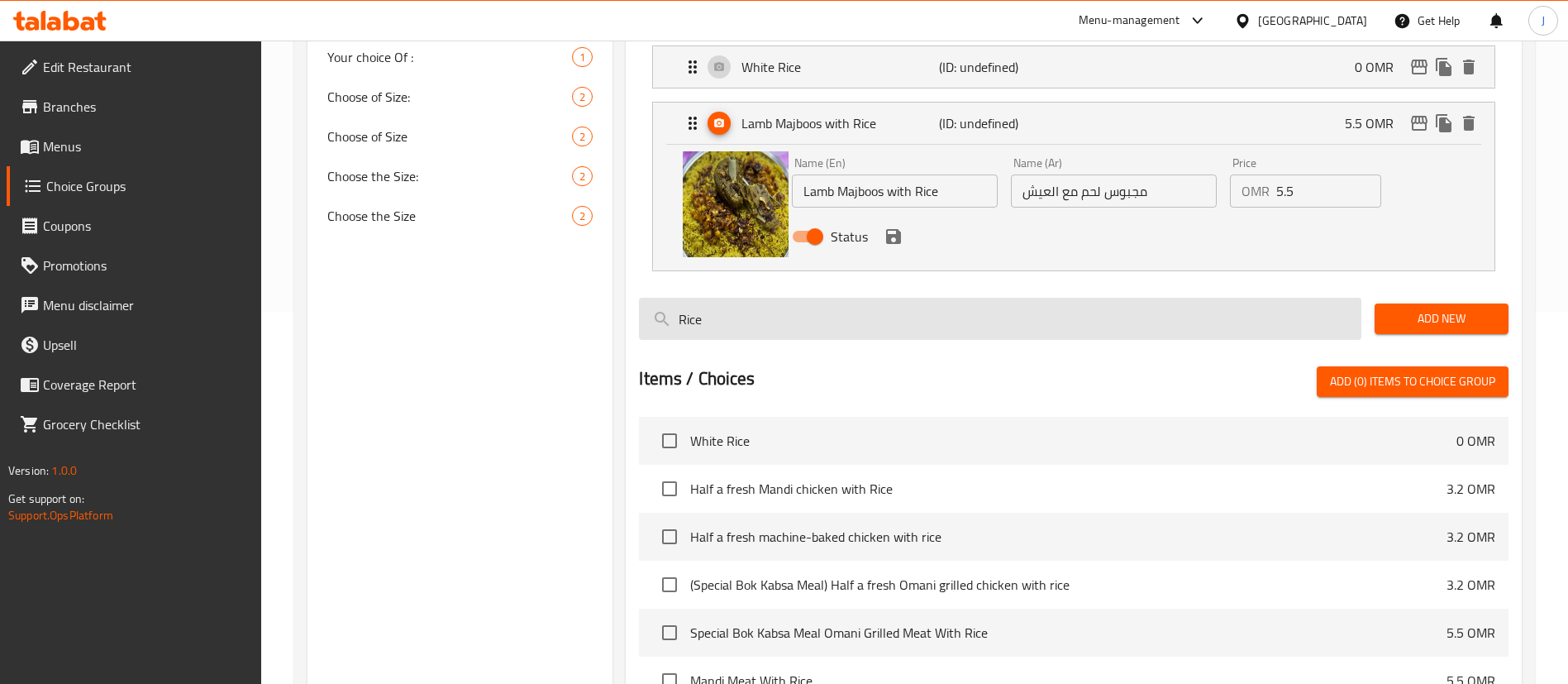
click at [682, 298] on input "Rice" at bounding box center [1001, 319] width 723 height 42
paste input "Majboos"
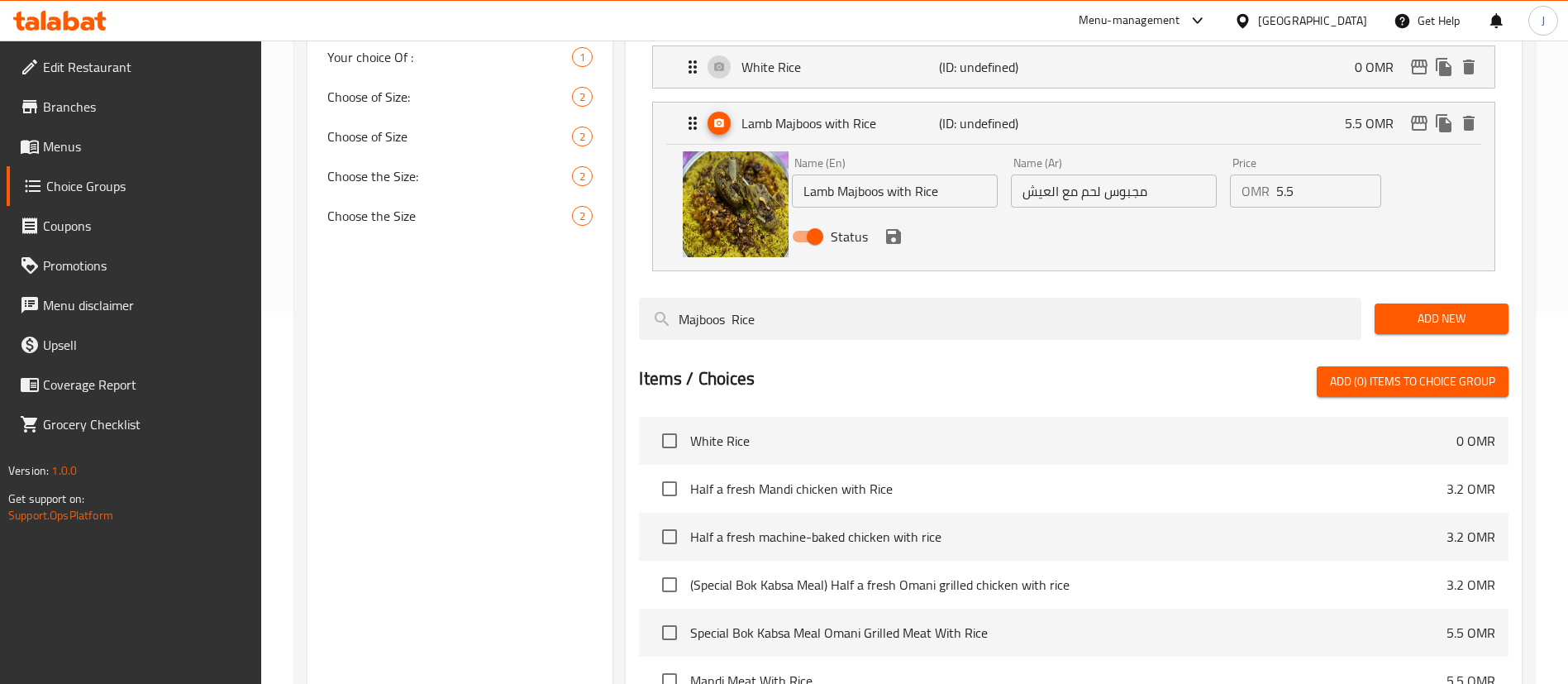
scroll to position [278, 0]
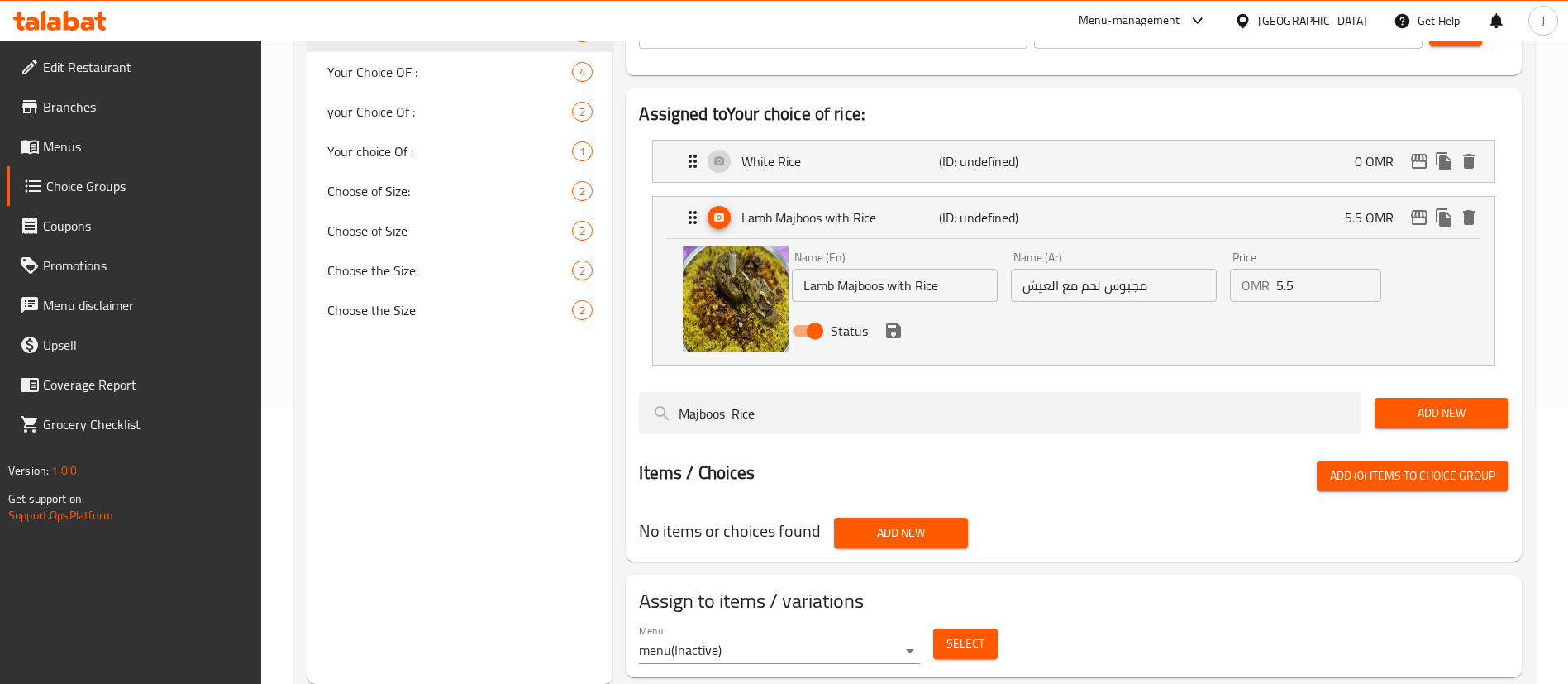
type input "Majboos Rice"
click at [1419, 403] on span "Add New" at bounding box center [1442, 413] width 108 height 20
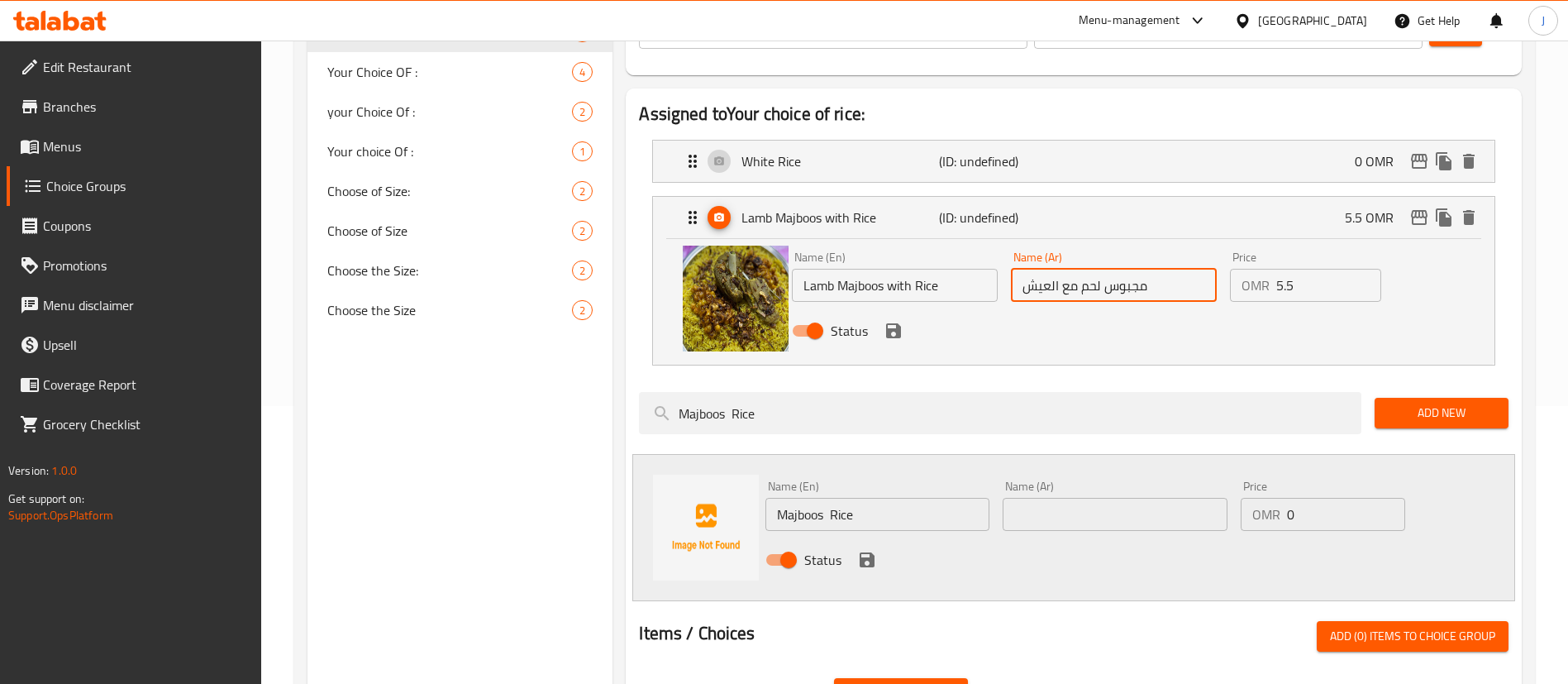
drag, startPoint x: 1106, startPoint y: 243, endPoint x: 1171, endPoint y: 248, distance: 65.2
click at [1171, 268] on input "مجبوس لحم مع العيش" at bounding box center [1114, 285] width 206 height 33
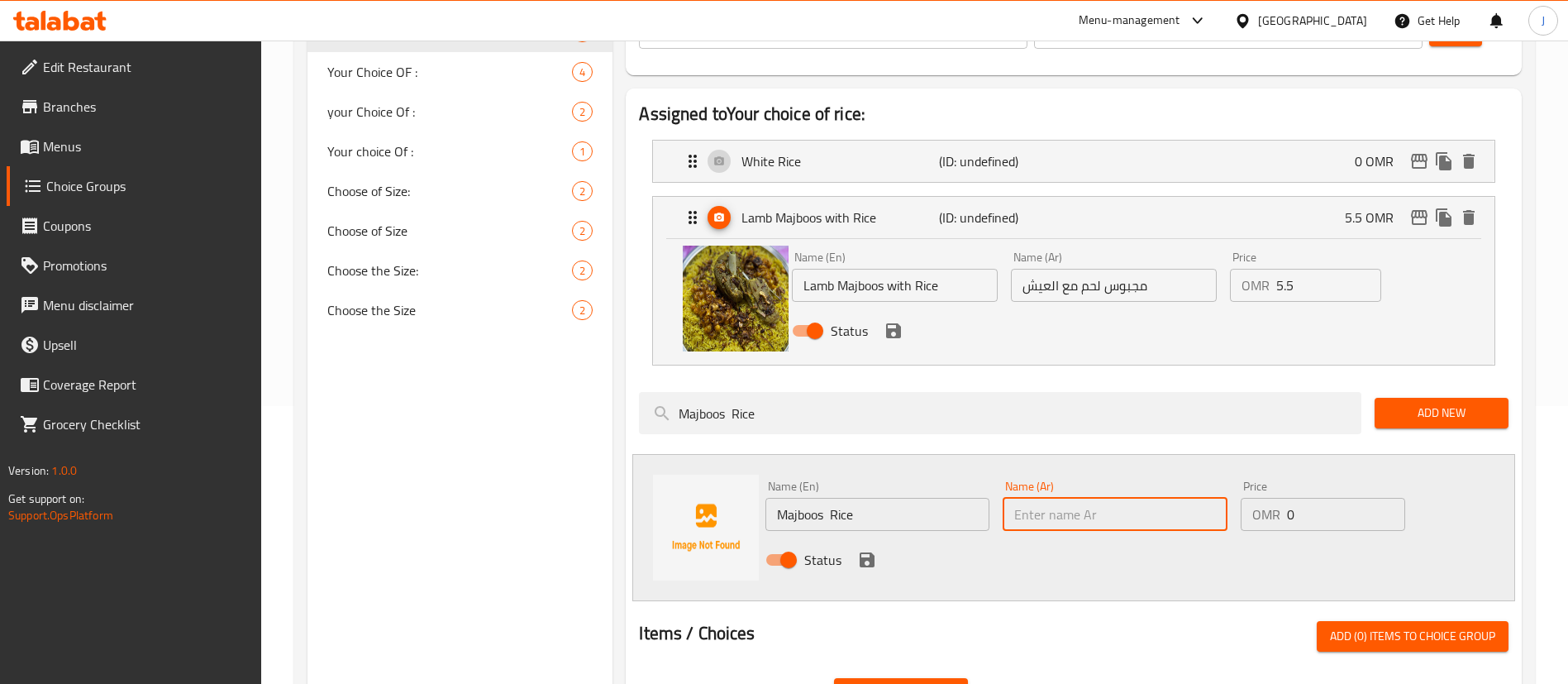
click at [1052, 498] on input "text" at bounding box center [1114, 515] width 224 height 33
paste input "مجبوس"
type input "اروز مجبوس"
click at [871, 550] on icon "save" at bounding box center [867, 560] width 20 height 20
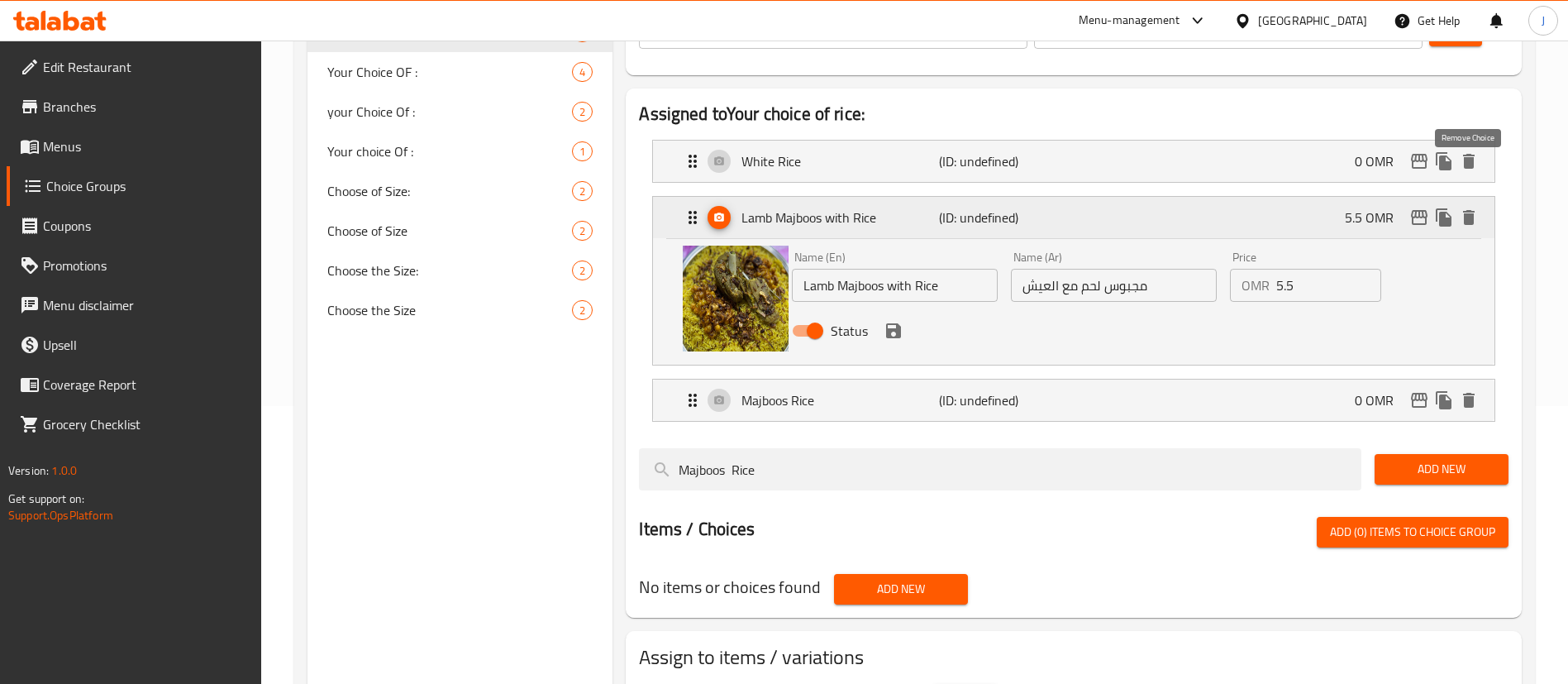
click at [1469, 210] on icon "delete" at bounding box center [1469, 216] width 12 height 14
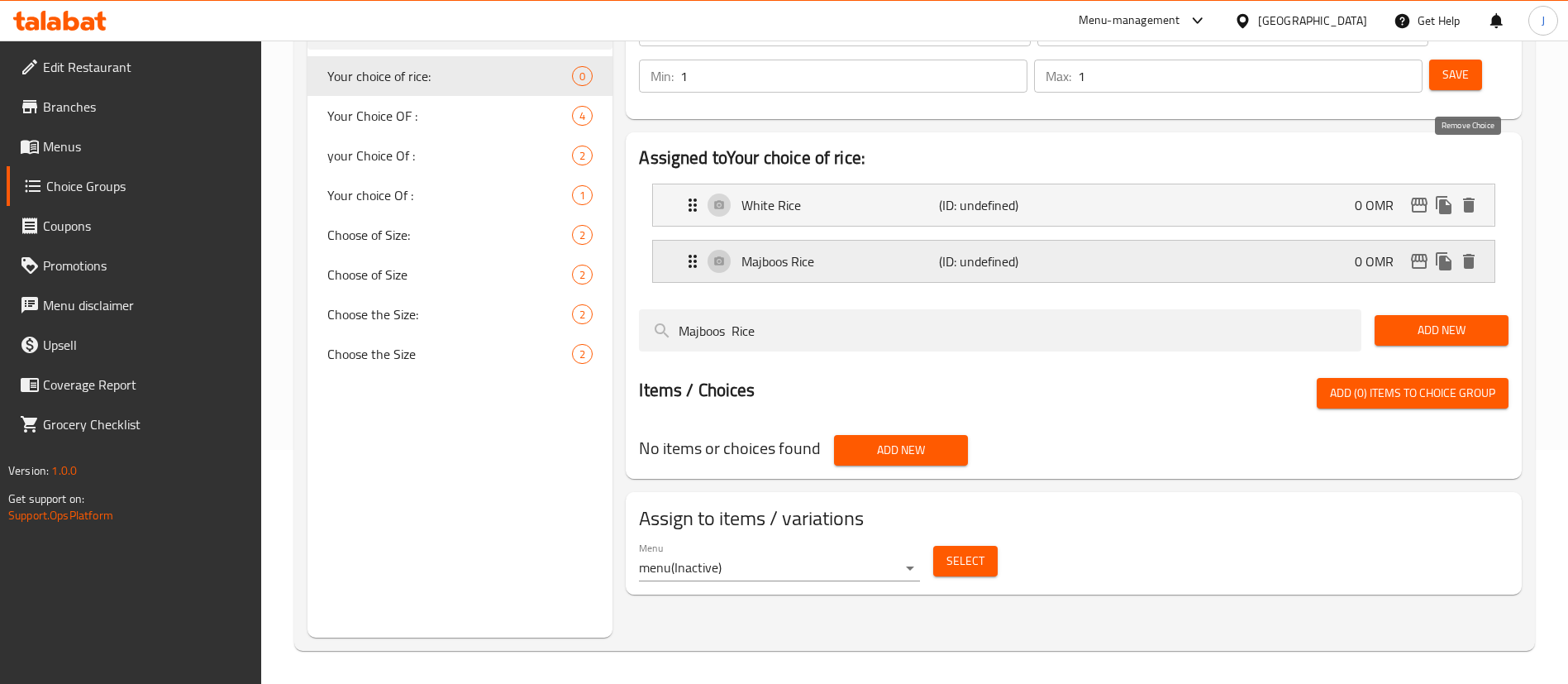
scroll to position [234, 0]
drag, startPoint x: 732, startPoint y: 286, endPoint x: 554, endPoint y: 270, distance: 178.7
click at [554, 270] on div "Choice Groups Your choice of rice: 0 Your Choice OF : 4 your Choice Of : 2 Your…" at bounding box center [918, 295] width 1221 height 684
type input "Mandi Rice"
click at [1431, 320] on span "Add New" at bounding box center [1442, 330] width 108 height 20
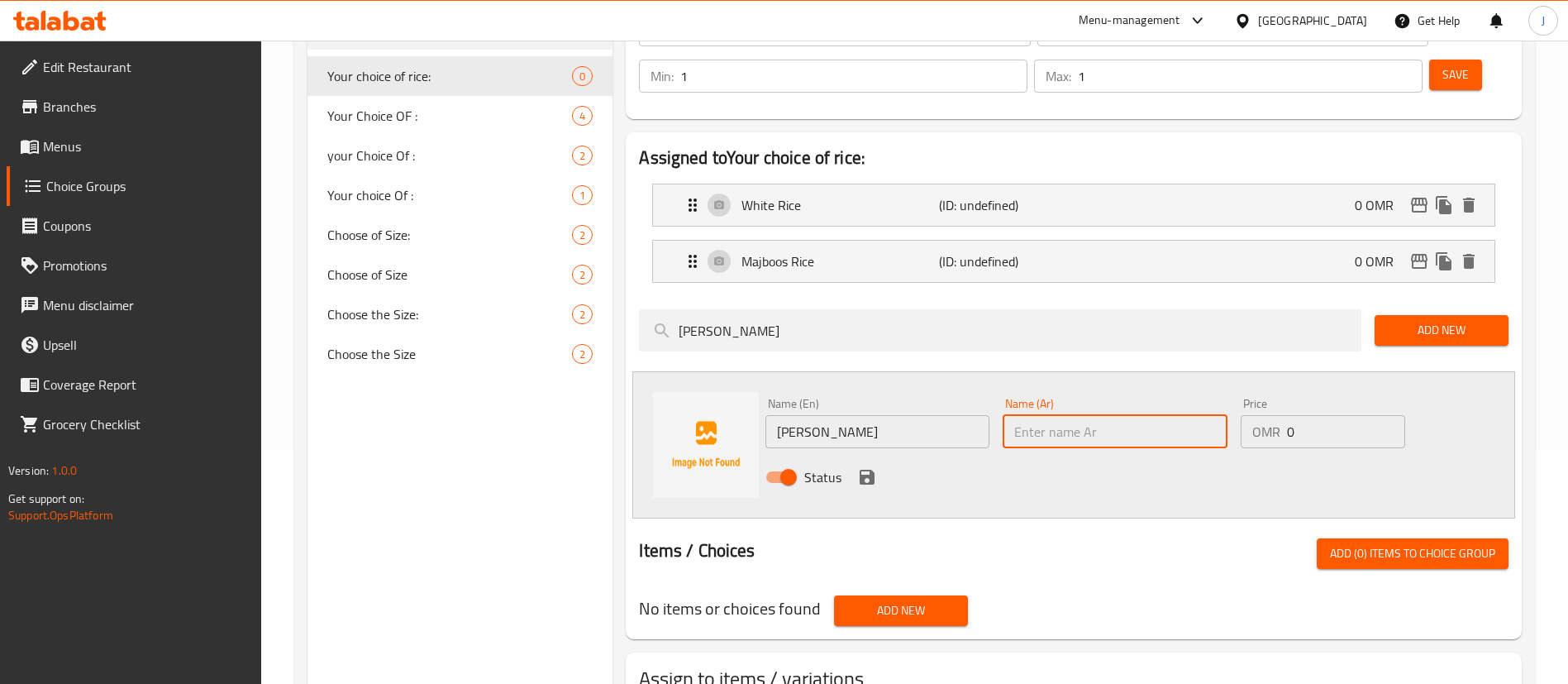
click at [1058, 416] on input "text" at bounding box center [1114, 432] width 224 height 33
drag, startPoint x: 1075, startPoint y: 386, endPoint x: 1033, endPoint y: 391, distance: 42.3
click at [1033, 416] on input "مندي دجاج مع أرز" at bounding box center [1114, 432] width 224 height 33
type input "مندي أرز"
click at [868, 468] on icon "save" at bounding box center [867, 477] width 20 height 20
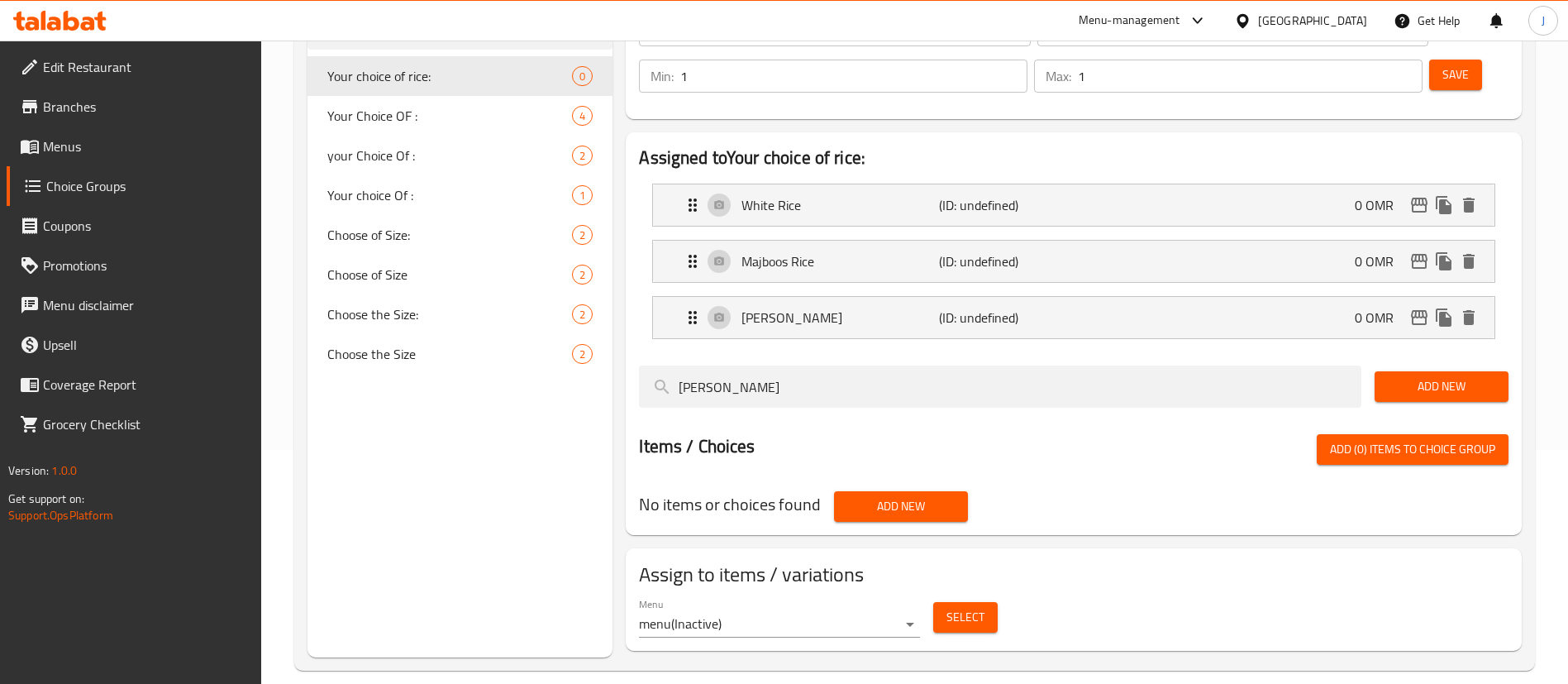
drag, startPoint x: 719, startPoint y: 342, endPoint x: 623, endPoint y: 345, distance: 96.0
click at [623, 345] on div "Assigned to Your choice of rice: White Rice (ID: undefined) 0 OMR Name (En) Whi…" at bounding box center [1074, 334] width 909 height 417
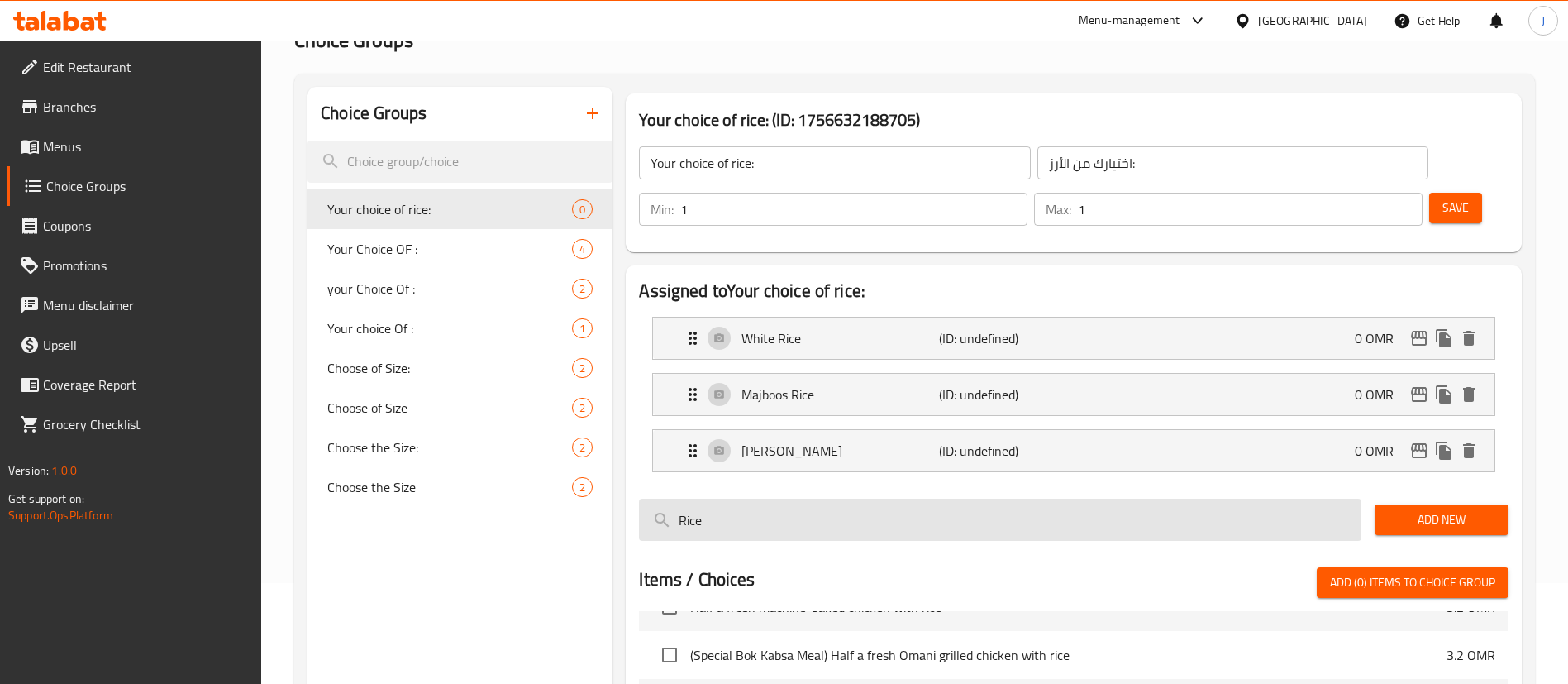
scroll to position [0, 0]
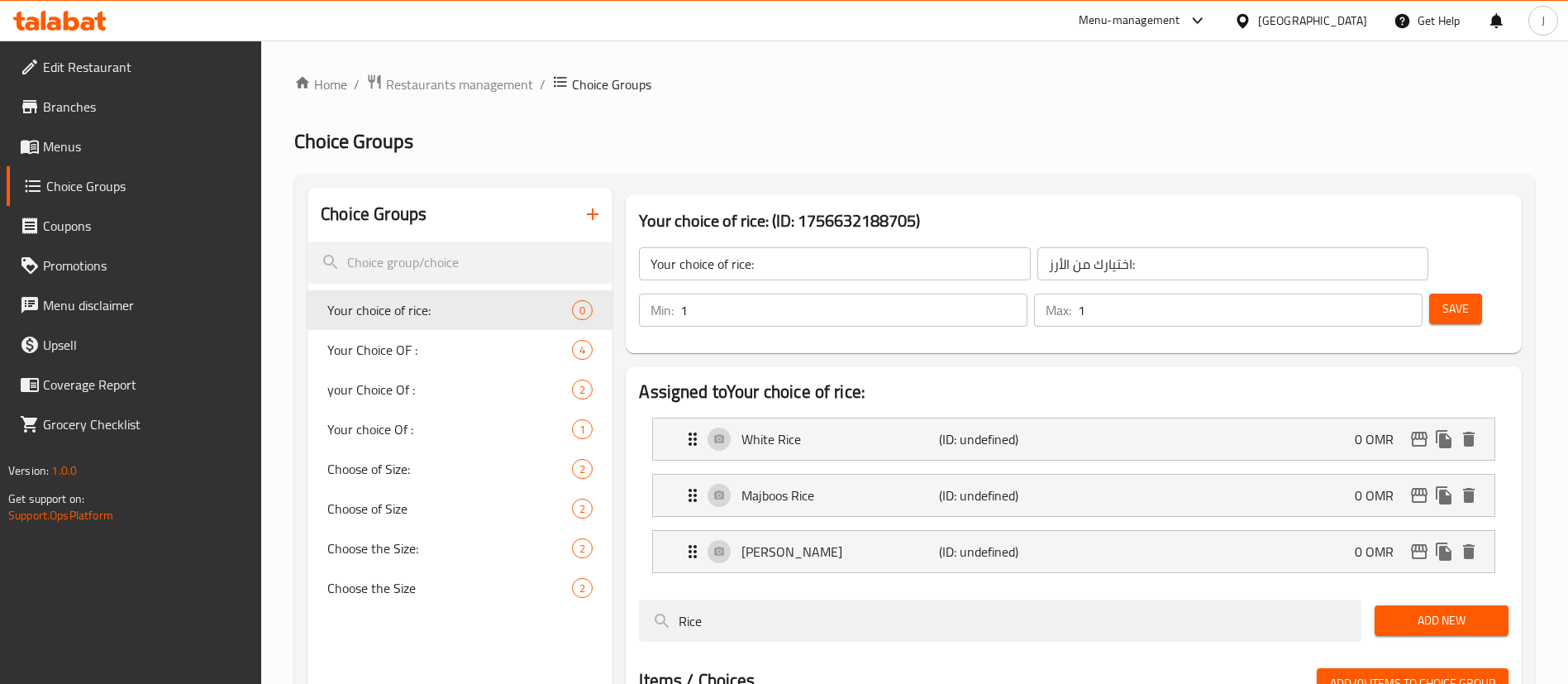
type input "Rice"
click at [1443, 298] on span "Save" at bounding box center [1456, 308] width 27 height 20
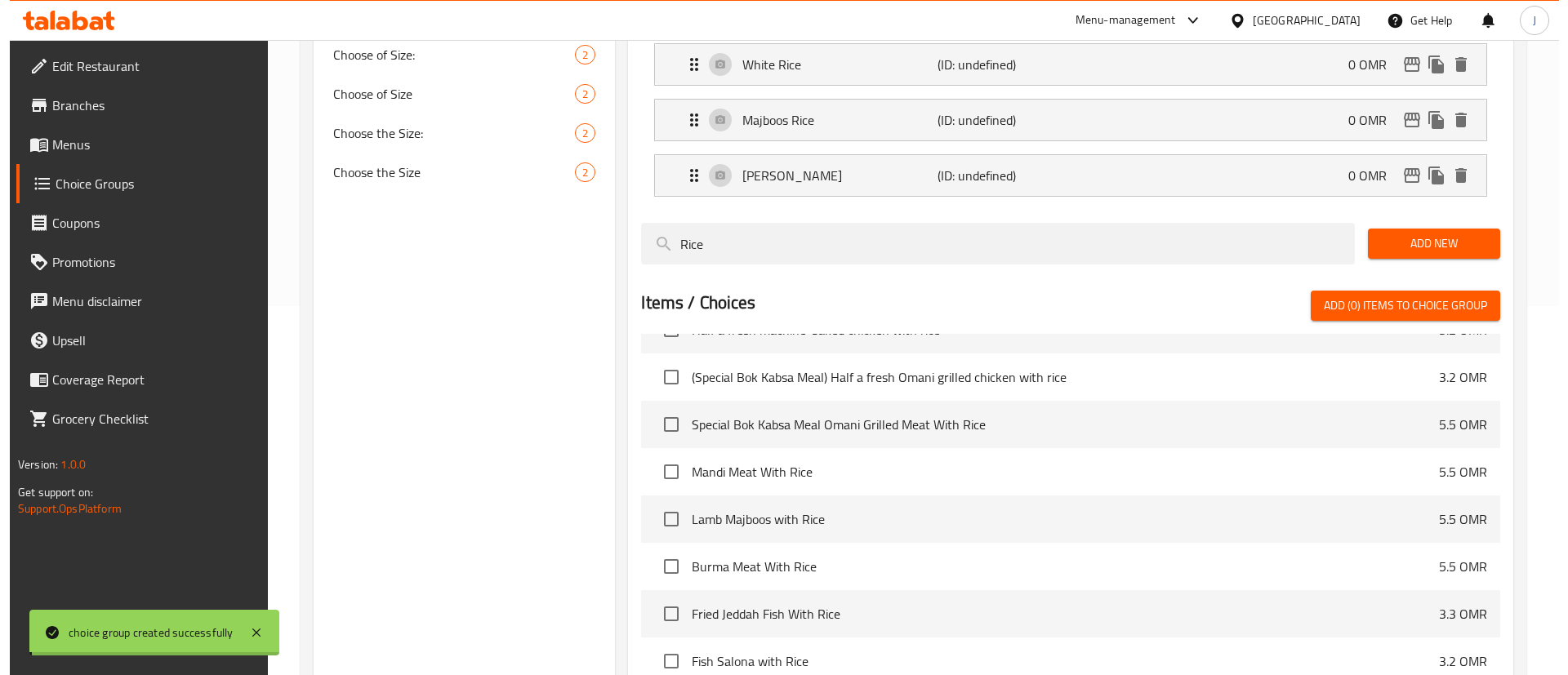
scroll to position [567, 0]
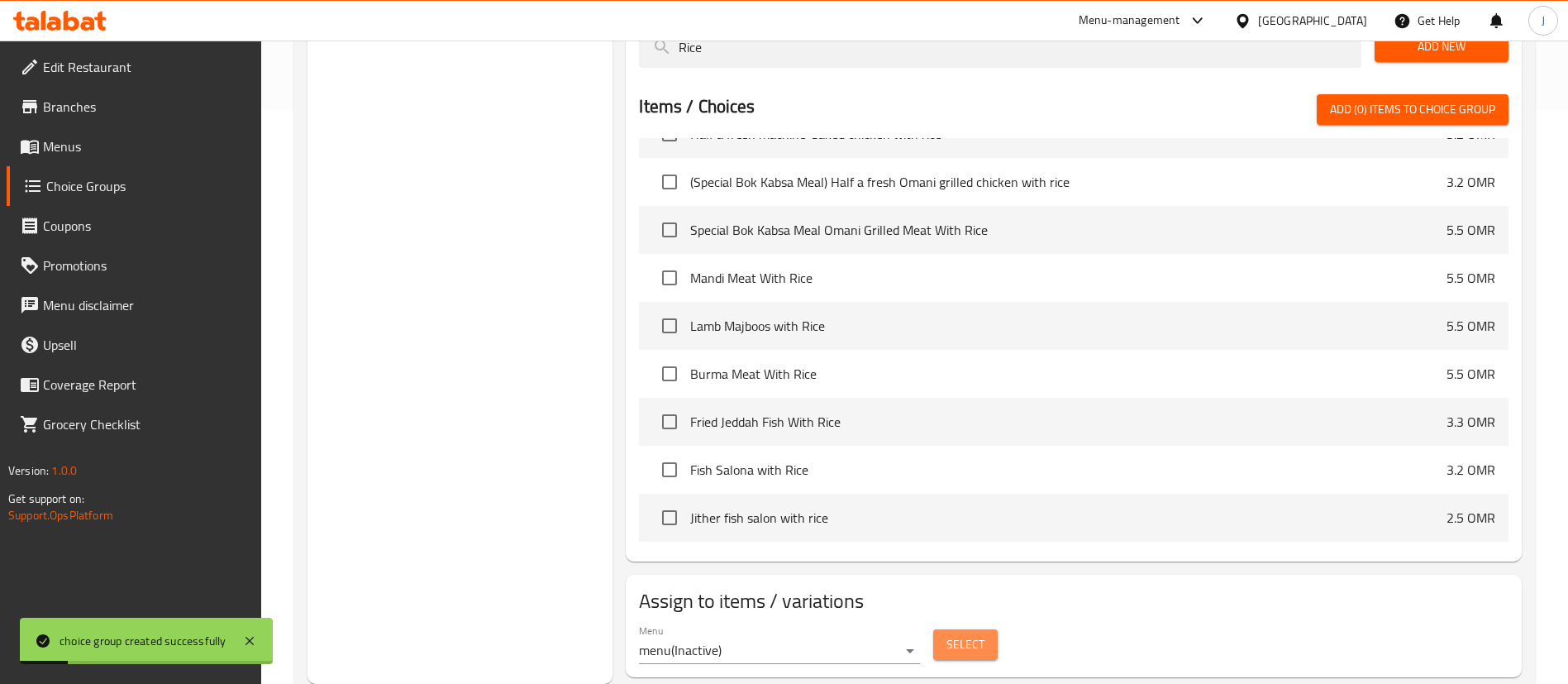
click at [952, 635] on span "Select" at bounding box center [966, 645] width 38 height 20
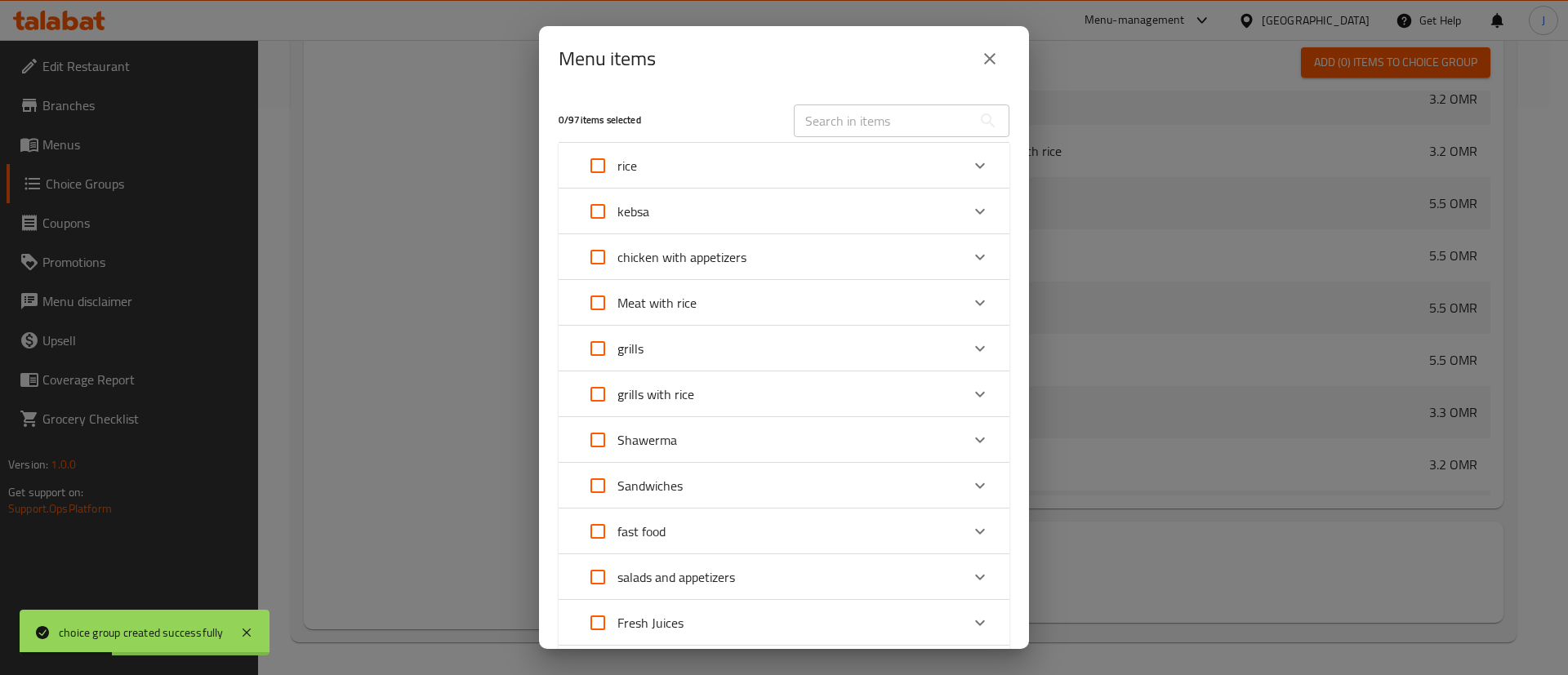
drag, startPoint x: 992, startPoint y: 67, endPoint x: 971, endPoint y: 196, distance: 130.7
click at [992, 70] on button "close" at bounding box center [990, 58] width 39 height 39
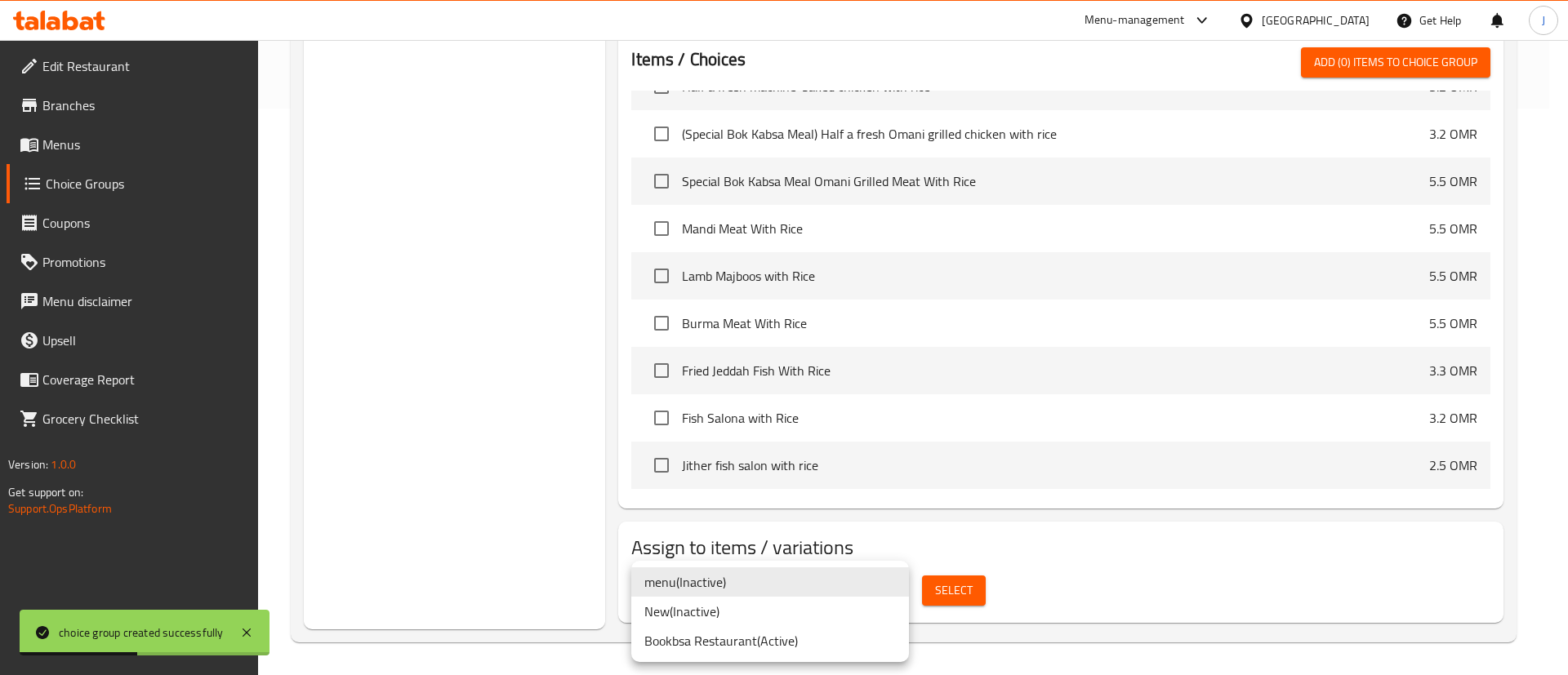
click at [741, 640] on li "Bookbsa Restaurant ( Active )" at bounding box center [770, 641] width 277 height 29
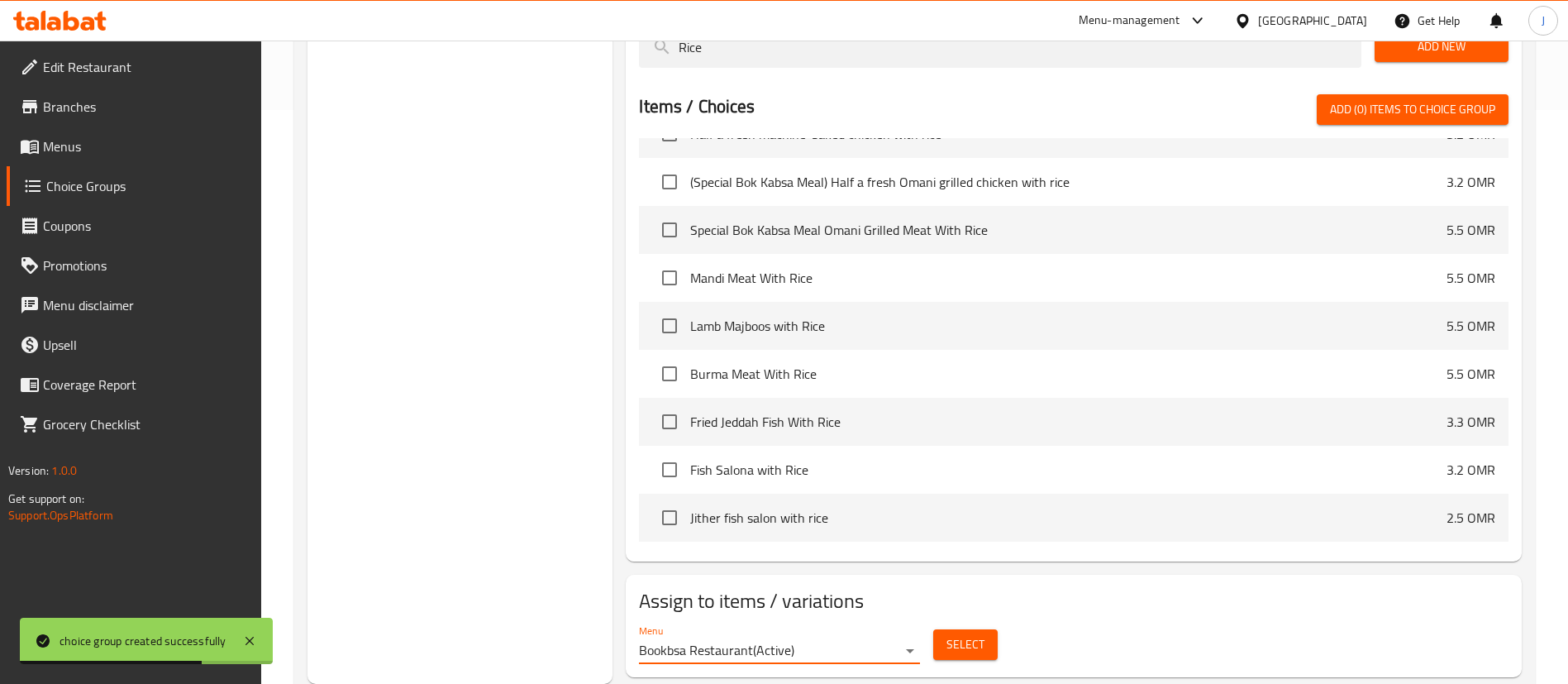
click at [976, 635] on span "Select" at bounding box center [966, 645] width 38 height 20
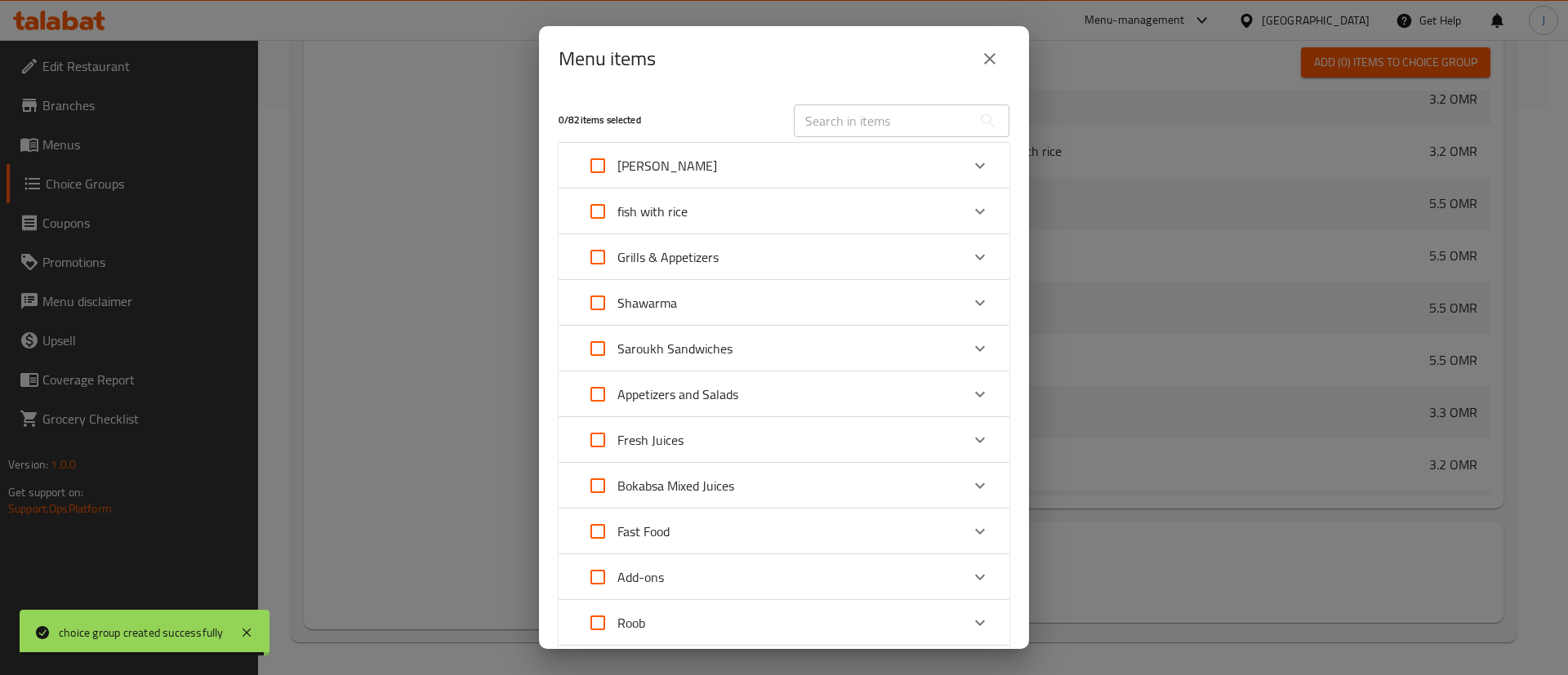
click at [660, 202] on p "fish with rice" at bounding box center [652, 211] width 70 height 20
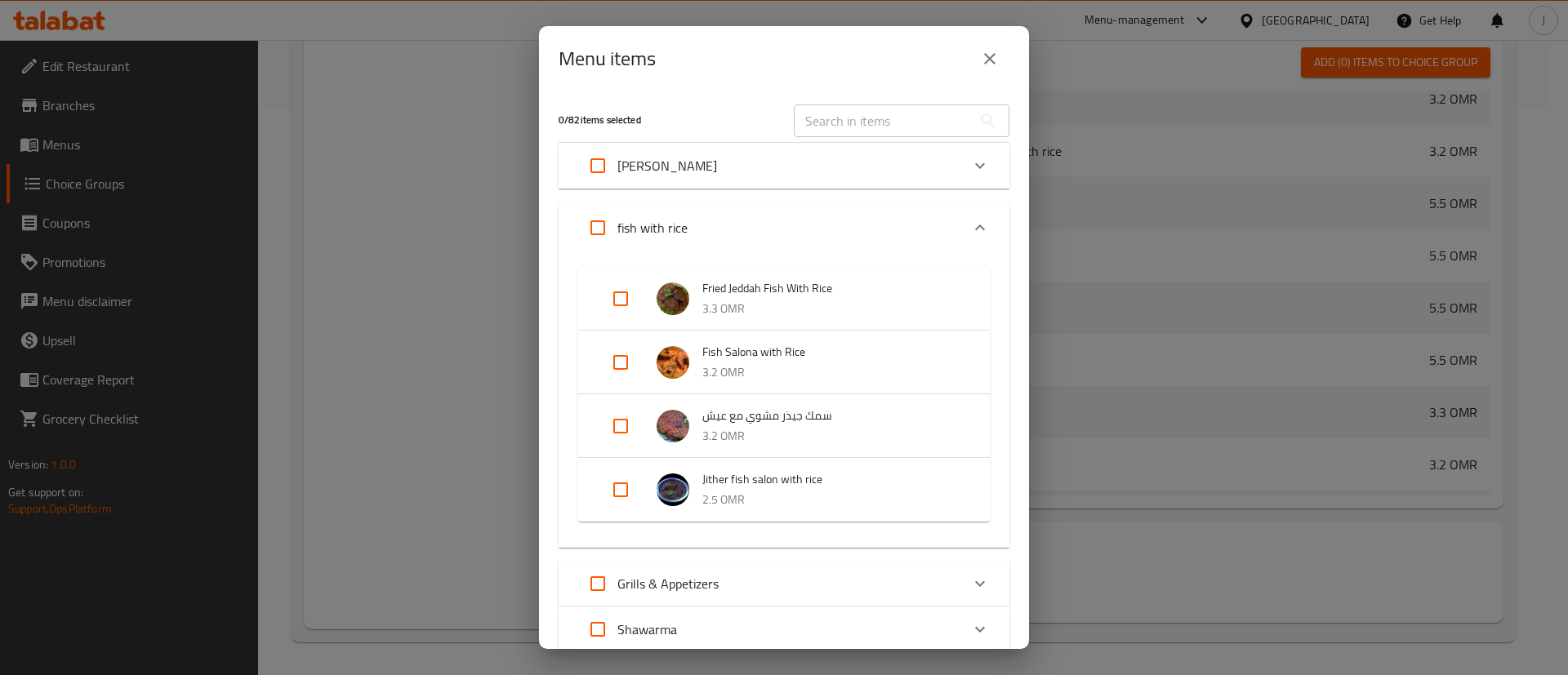
click at [624, 478] on input "Expand" at bounding box center [620, 489] width 39 height 39
checkbox input "true"
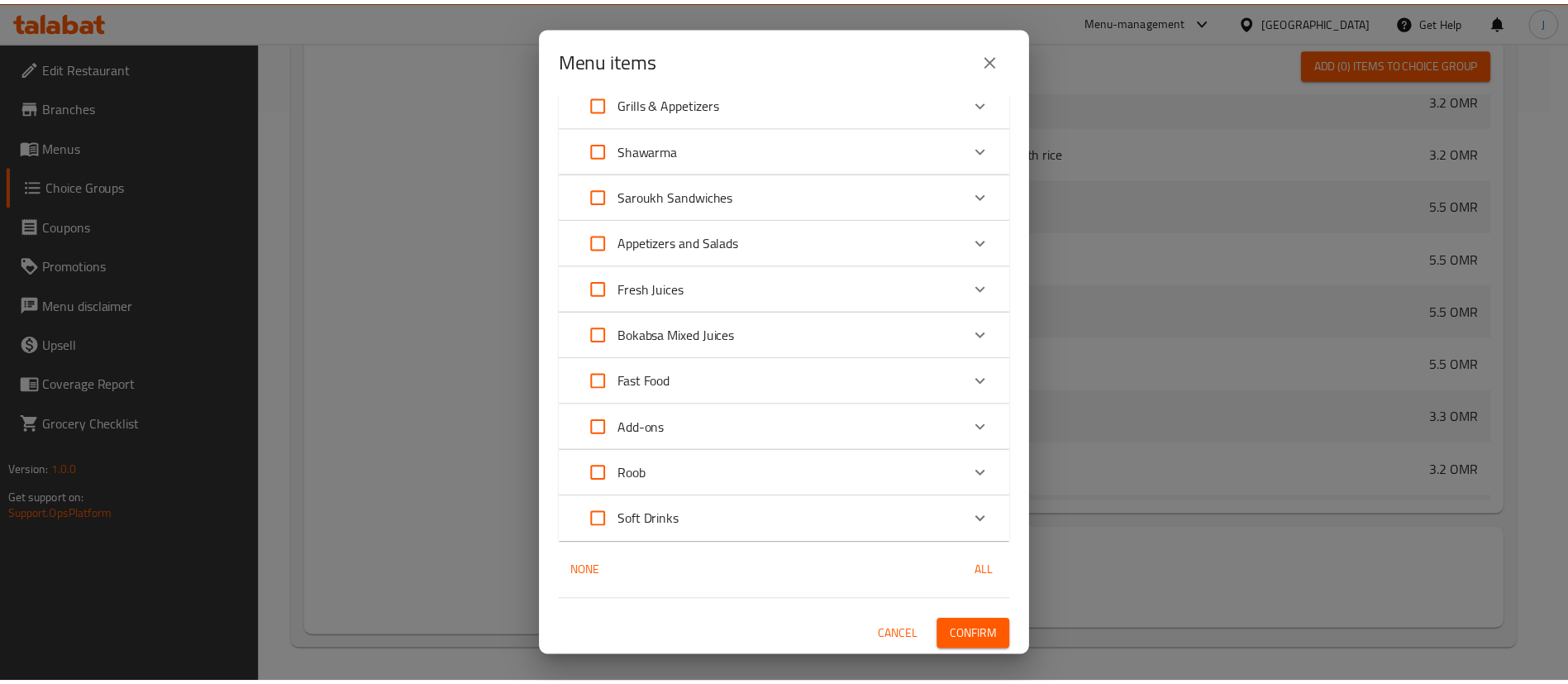
scroll to position [502, 0]
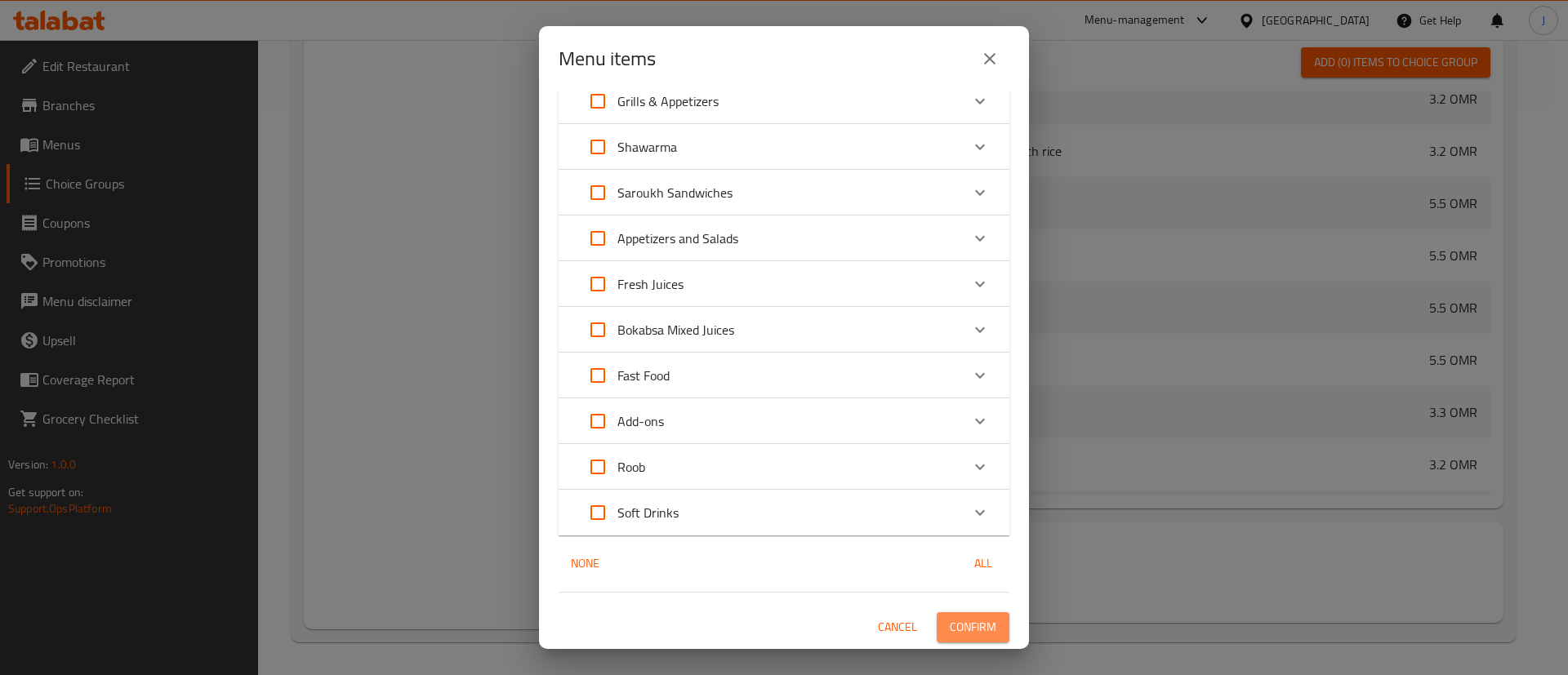
click at [958, 629] on span "Confirm" at bounding box center [973, 627] width 47 height 20
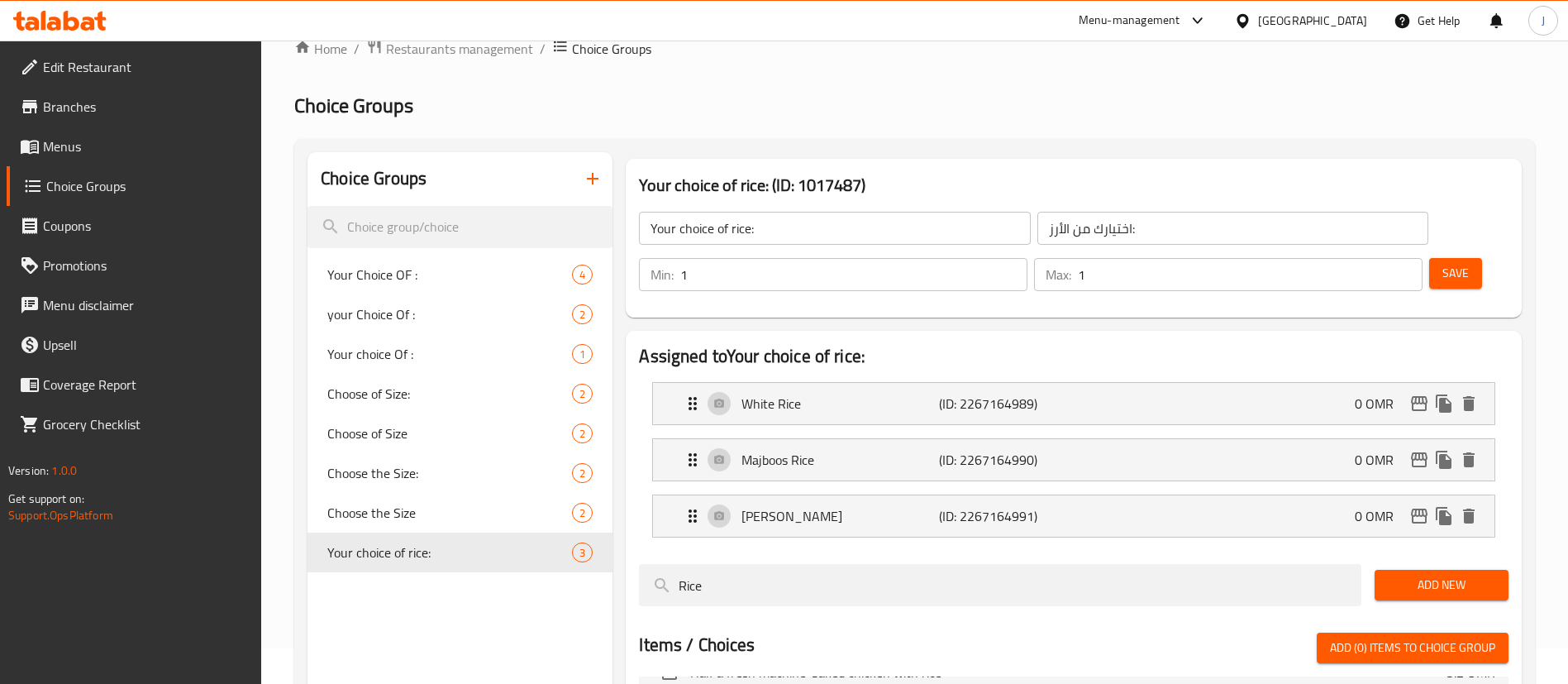
scroll to position [0, 0]
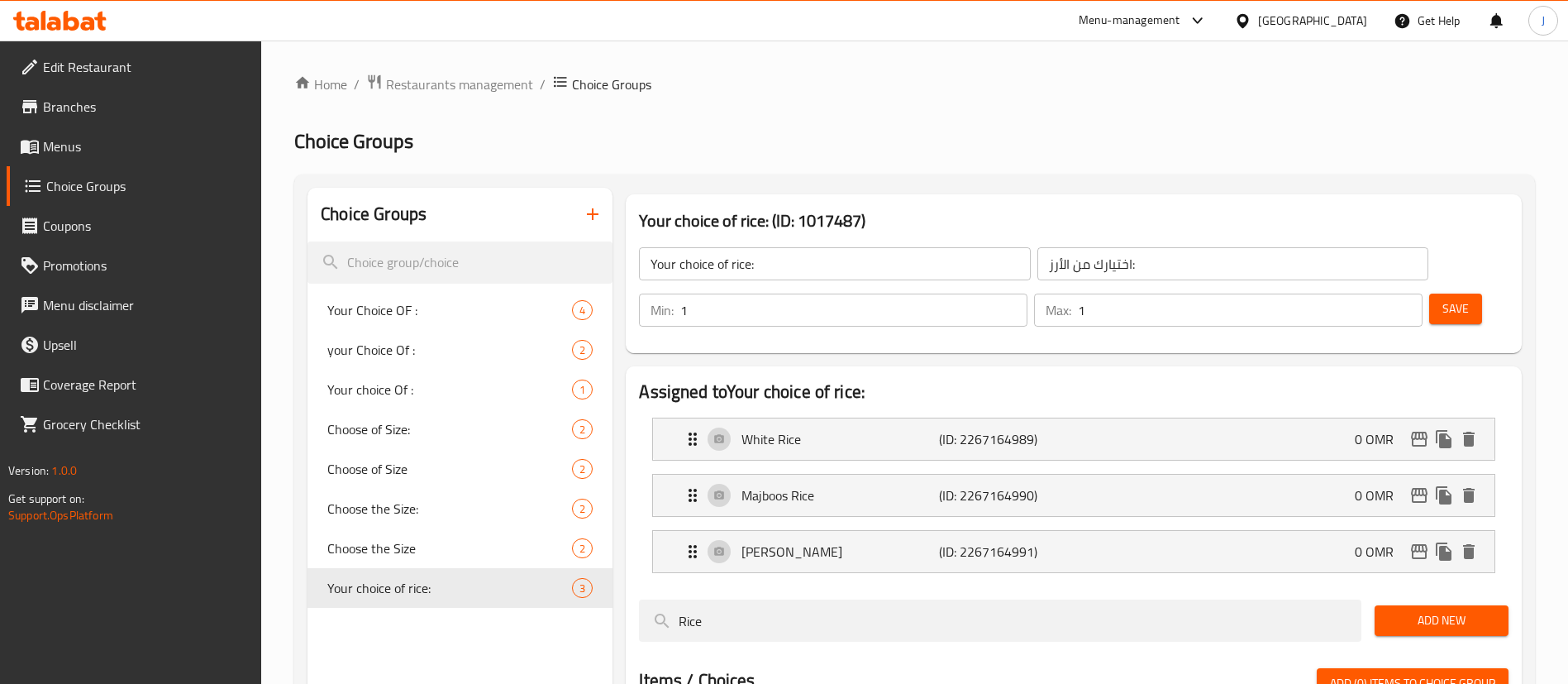
click at [74, 144] on span "Menus" at bounding box center [146, 146] width 206 height 20
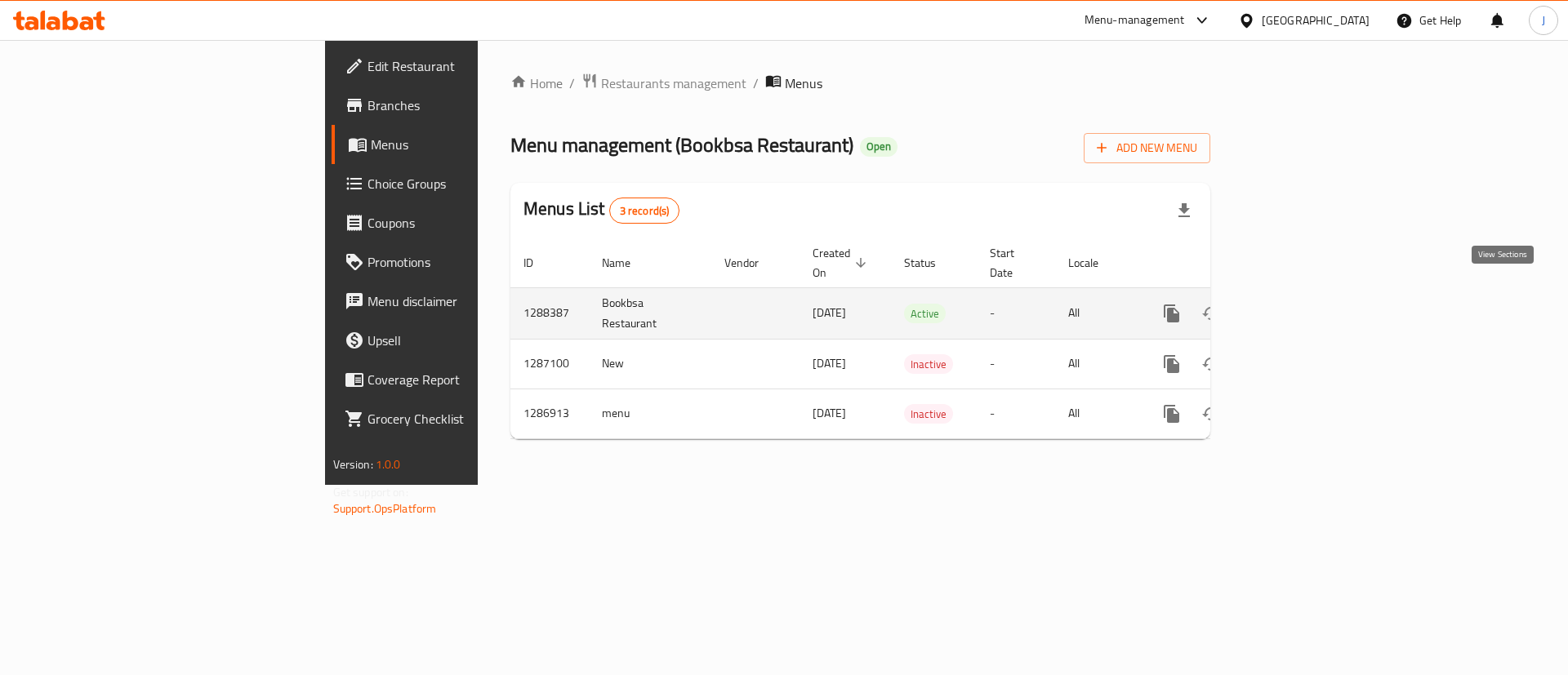
click at [1297, 306] on icon "enhanced table" at bounding box center [1289, 312] width 14 height 14
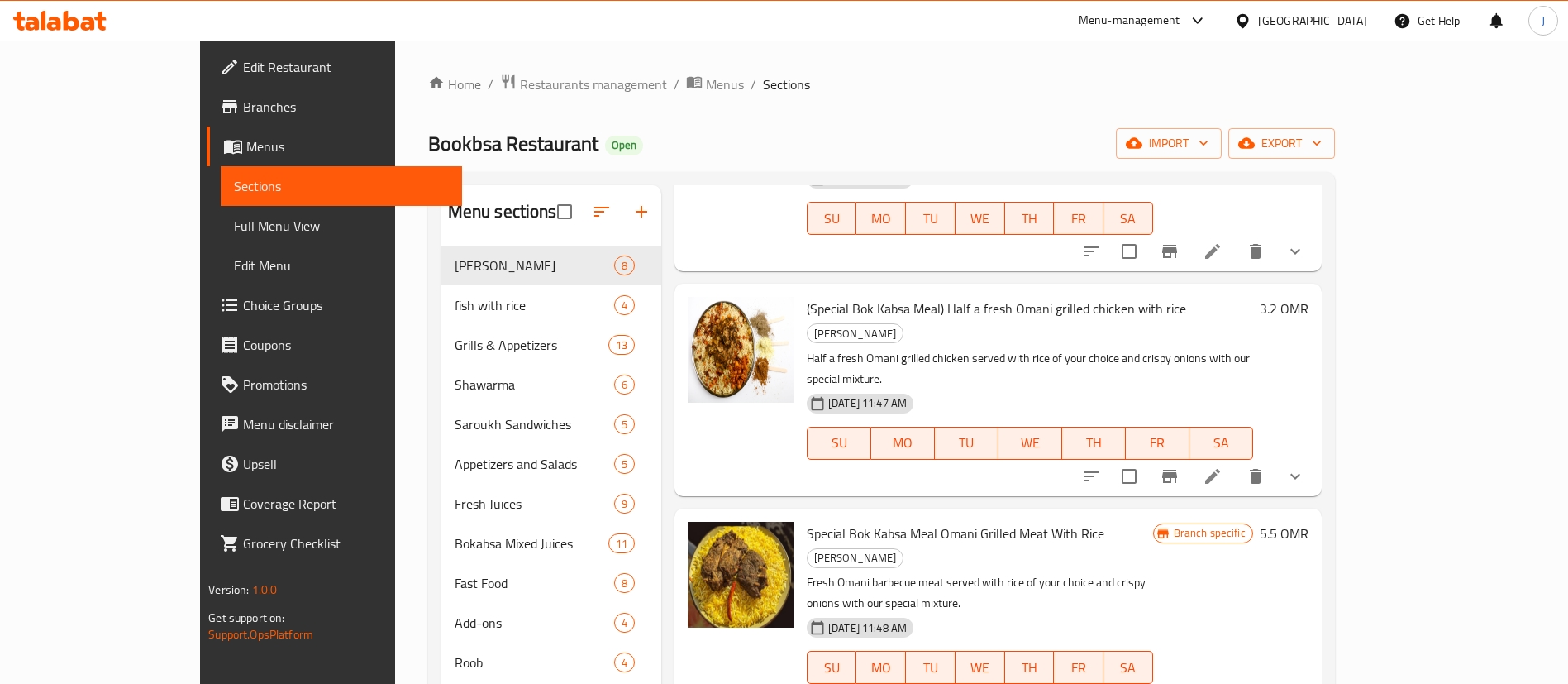
scroll to position [621, 0]
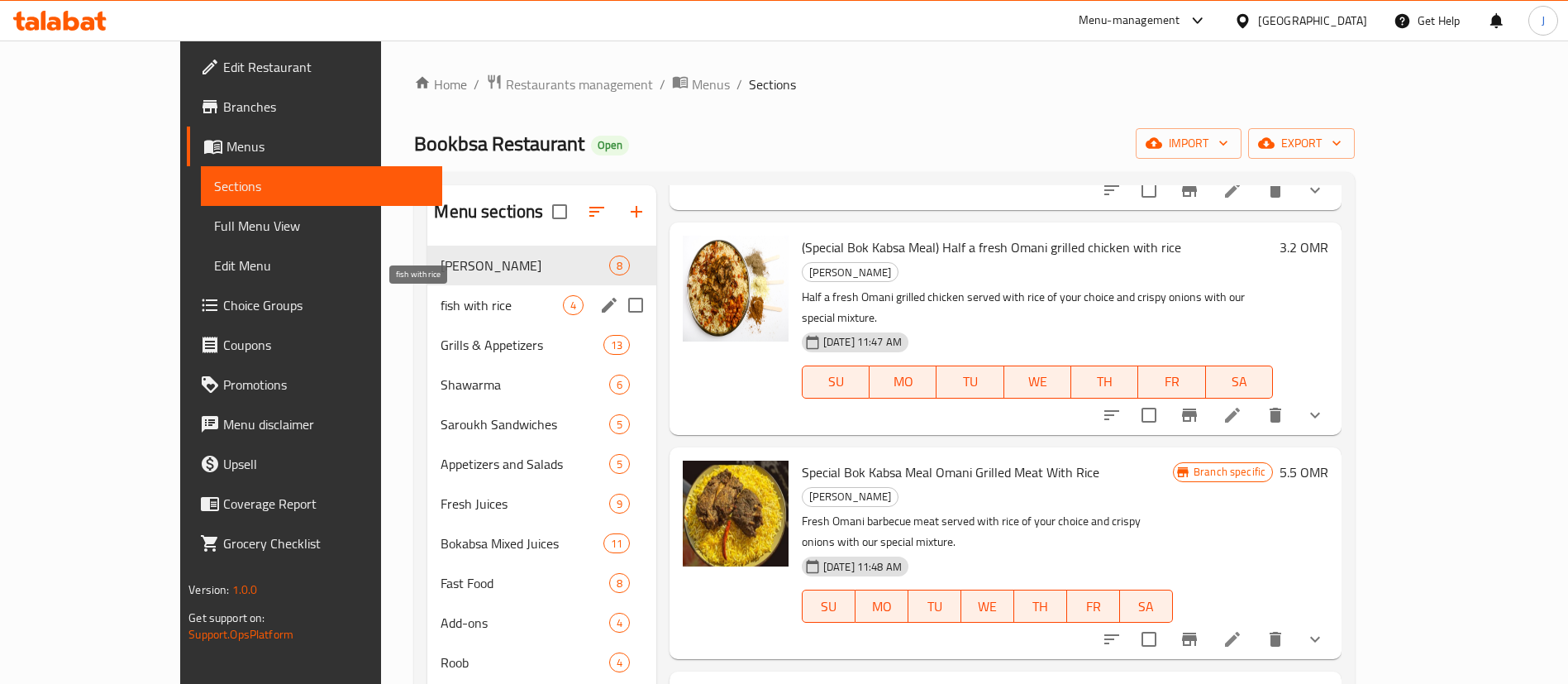
click at [440, 298] on span "fish with rice" at bounding box center [501, 305] width 121 height 20
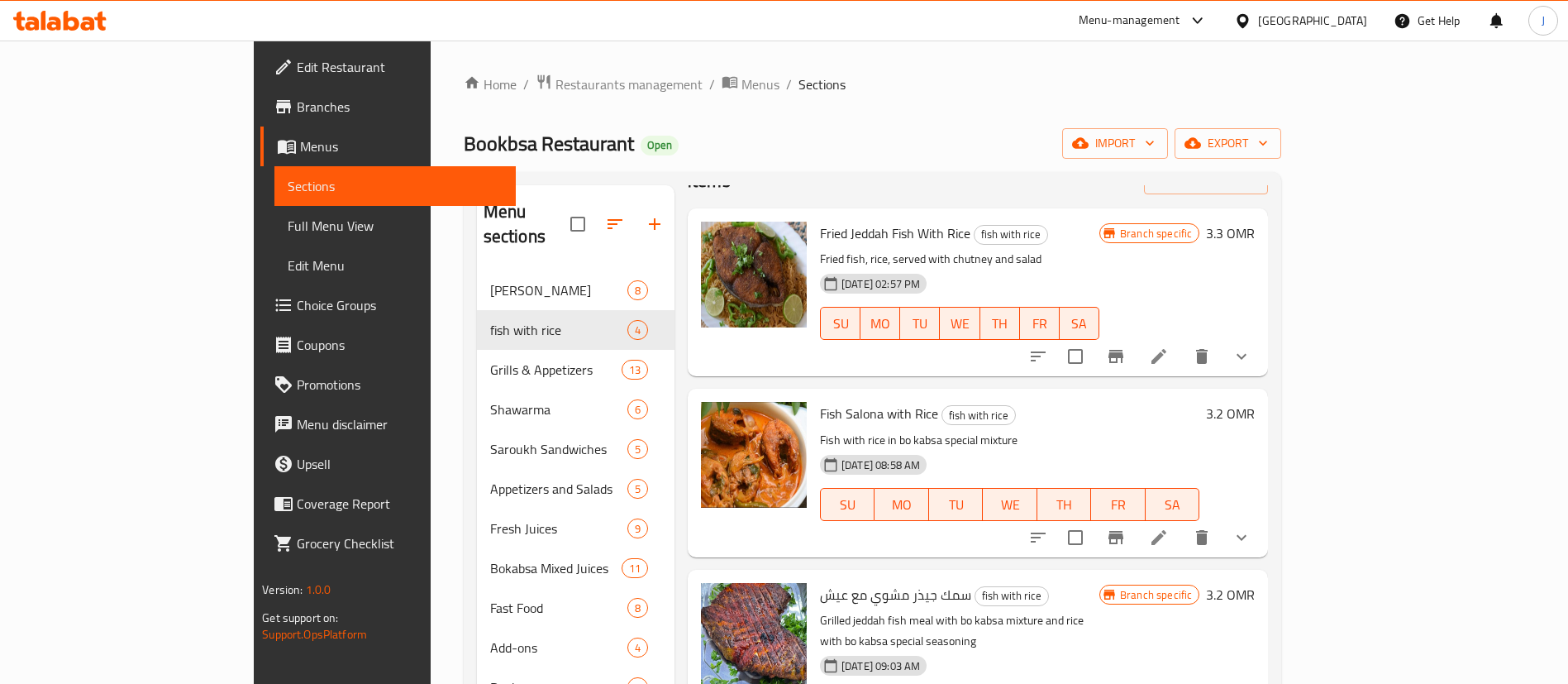
scroll to position [232, 0]
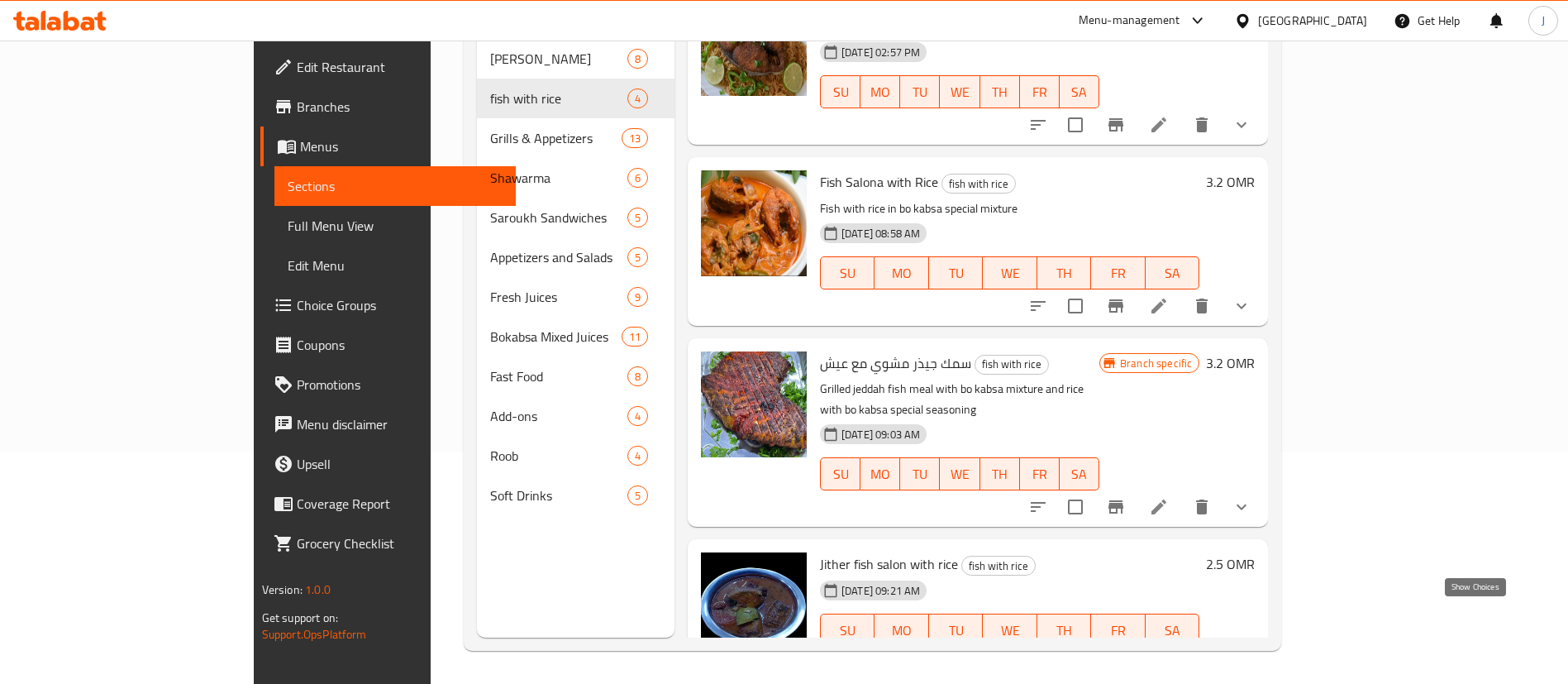
click at [1252, 653] on icon "show more" at bounding box center [1241, 663] width 20 height 20
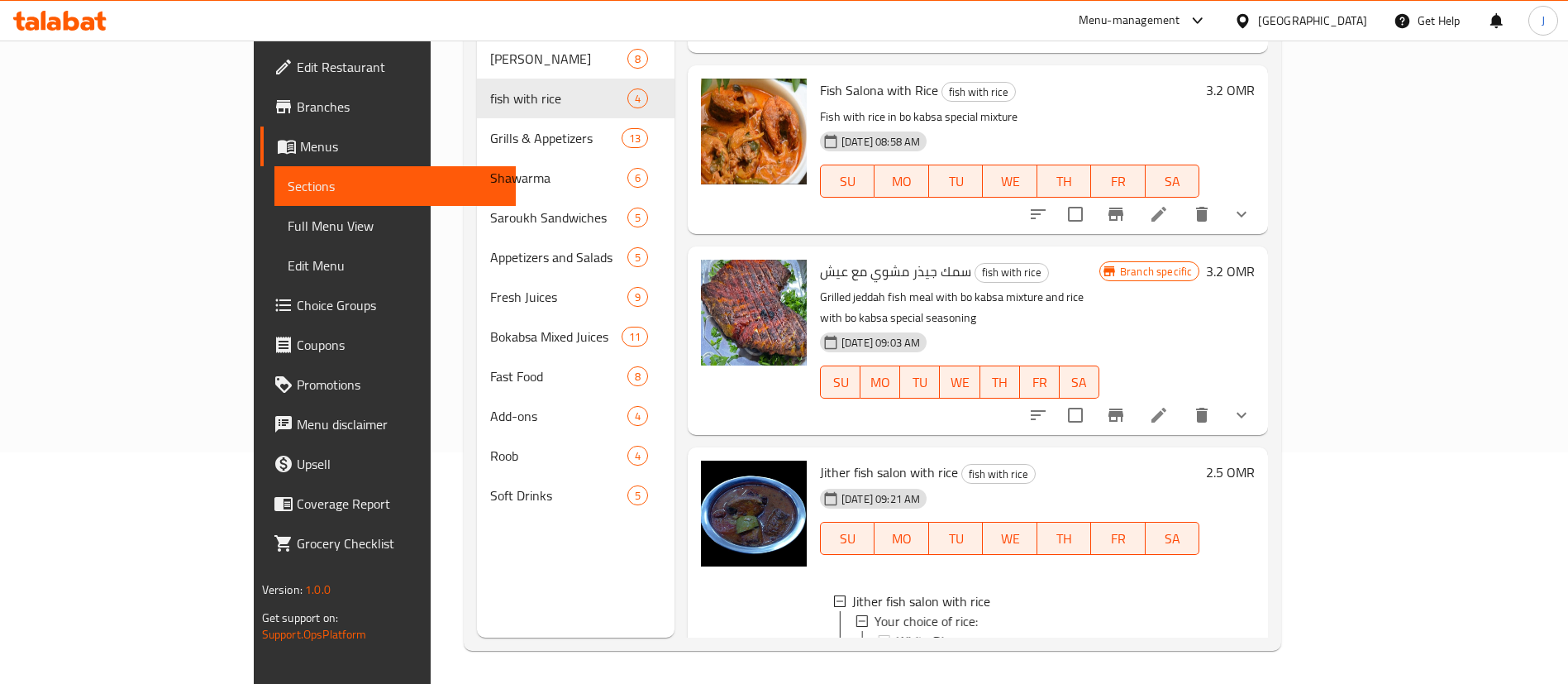
scroll to position [220, 0]
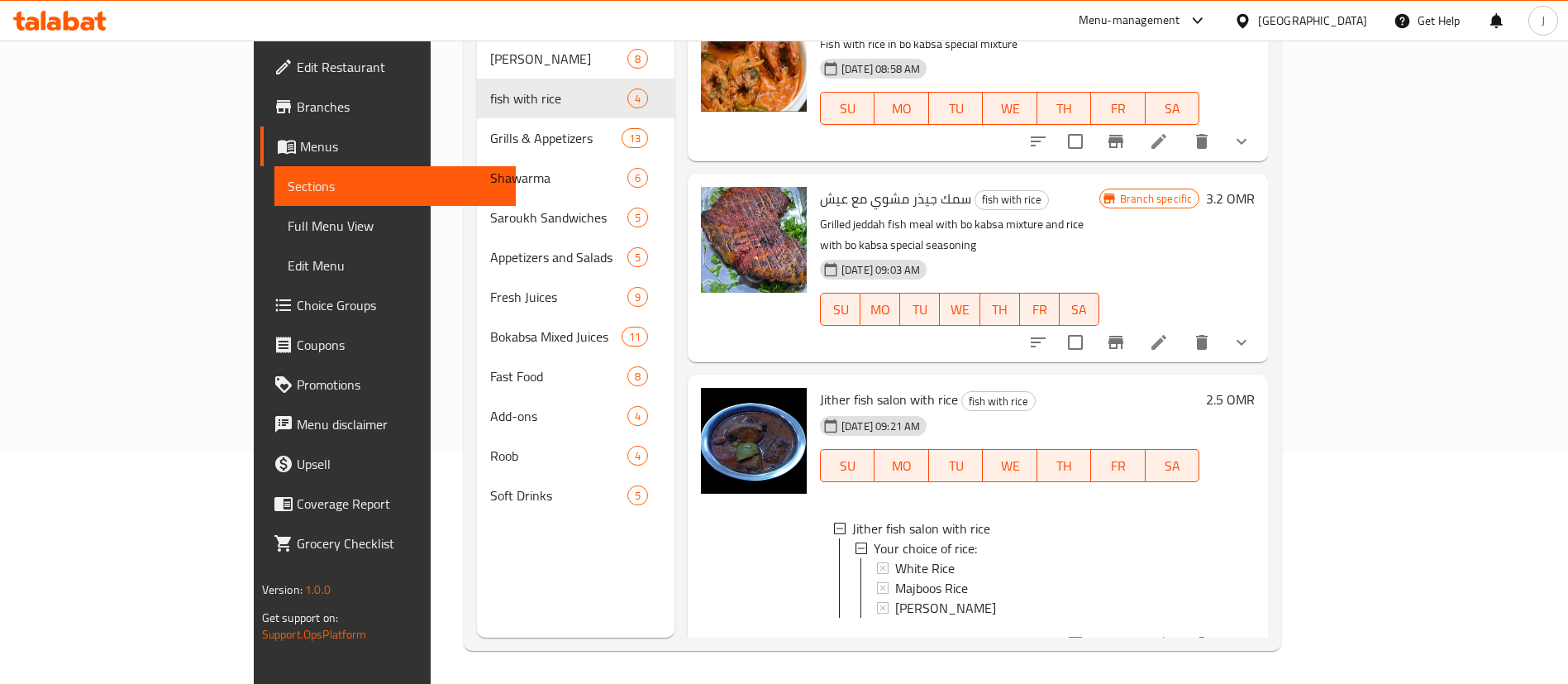
click at [1252, 635] on icon "show more" at bounding box center [1241, 645] width 20 height 20
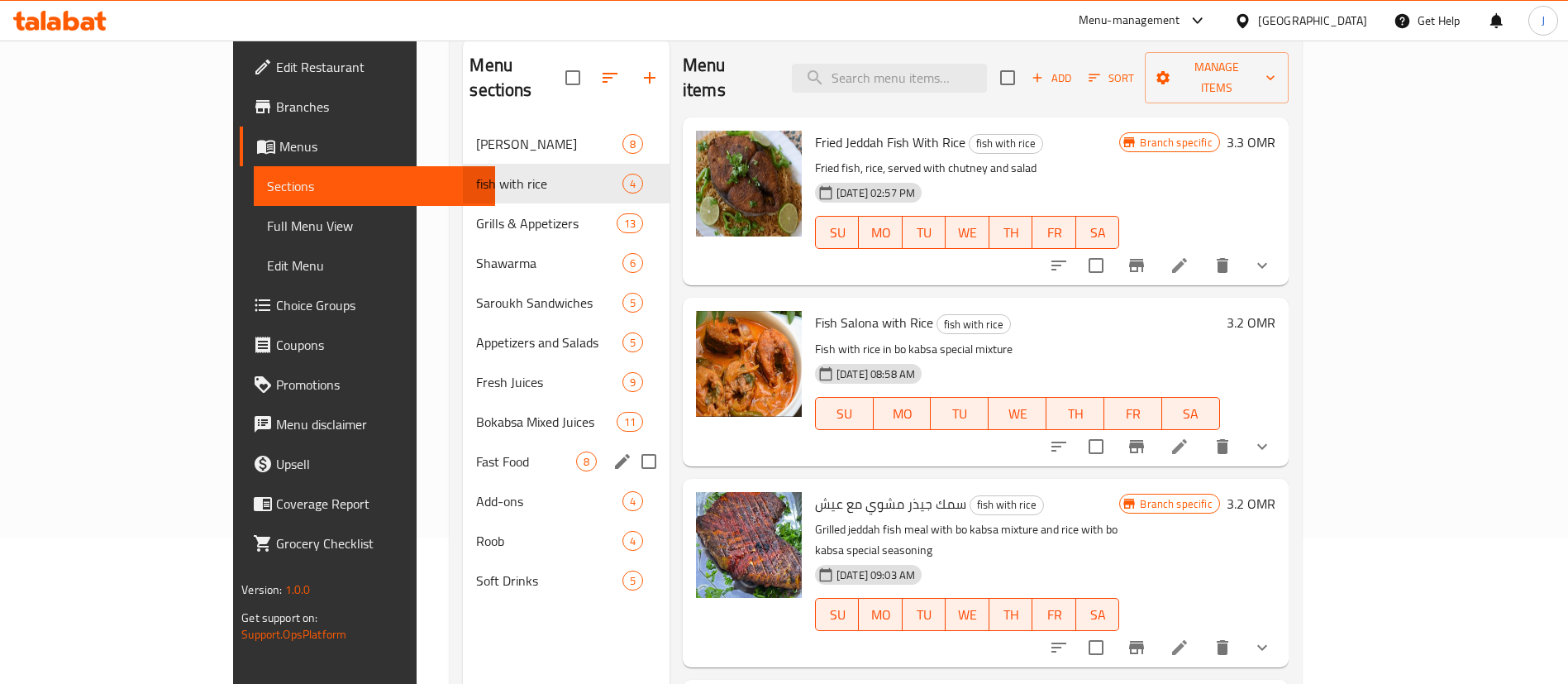
scroll to position [108, 0]
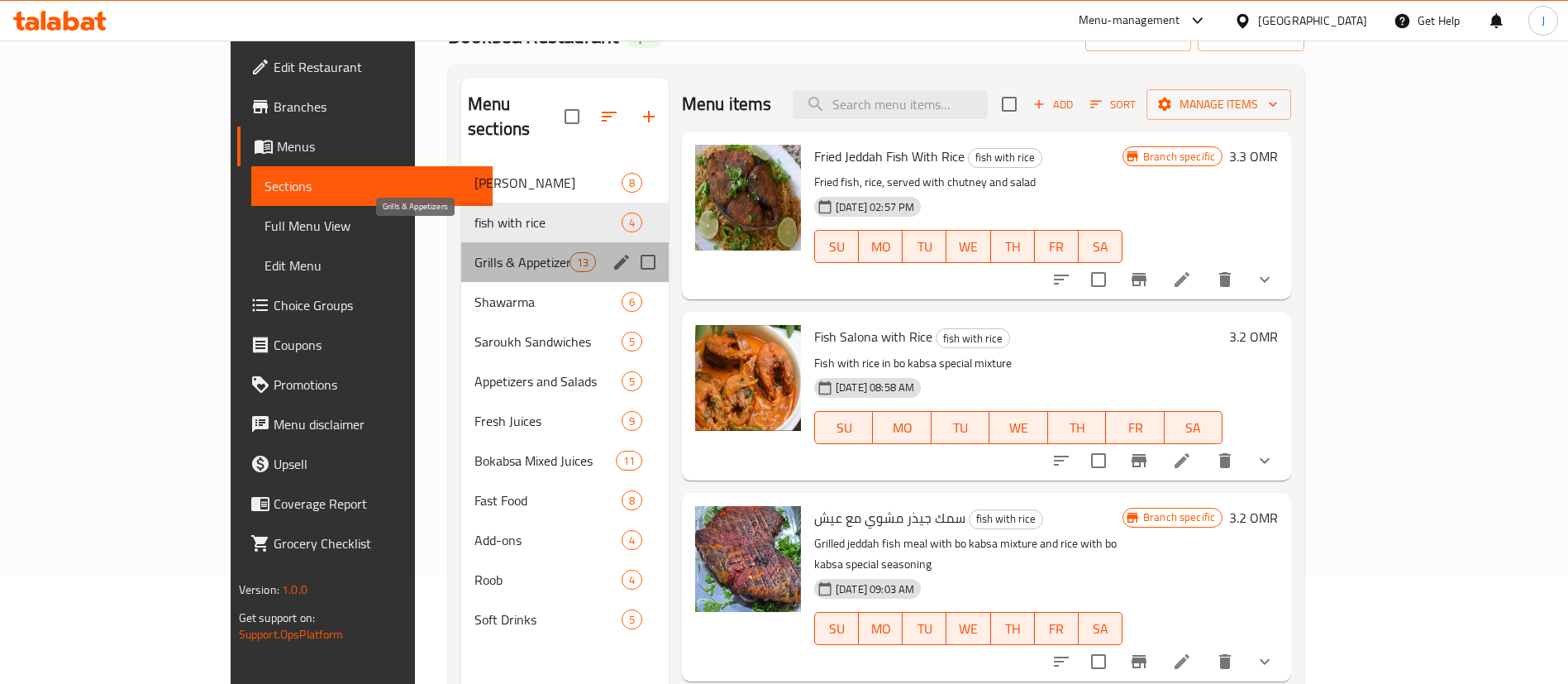
click at [475, 252] on span "Grills & Appetizers" at bounding box center [522, 262] width 95 height 20
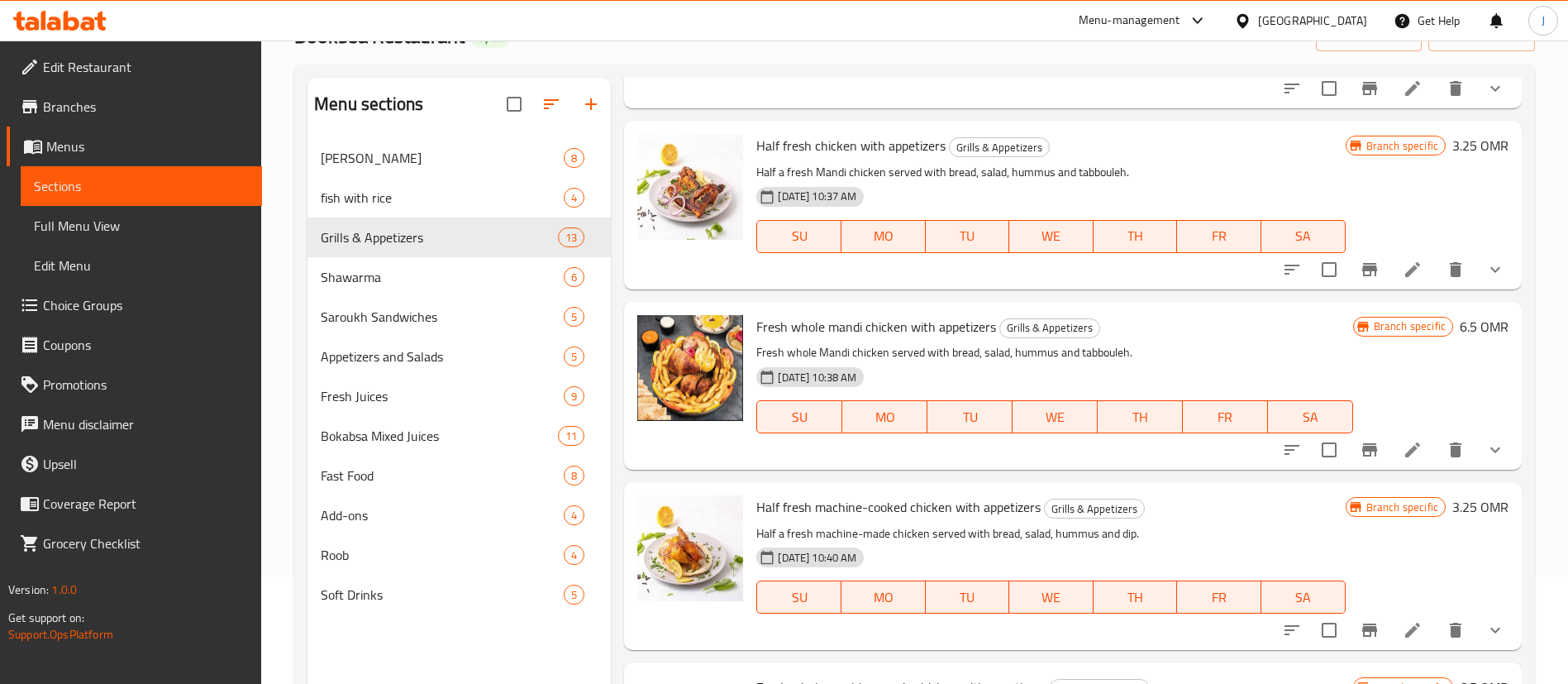
scroll to position [1737, 0]
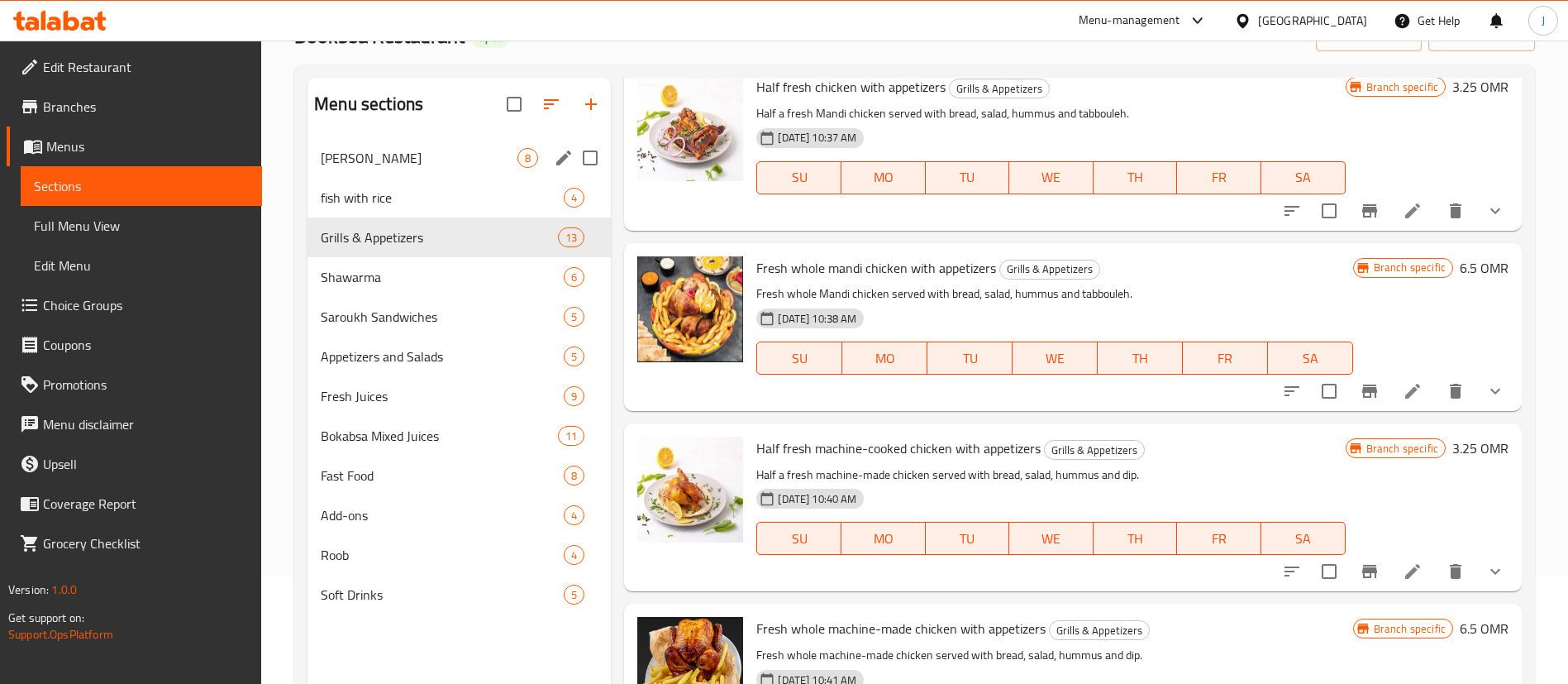
click at [400, 170] on div "Al Kabasat 8" at bounding box center [460, 158] width 304 height 39
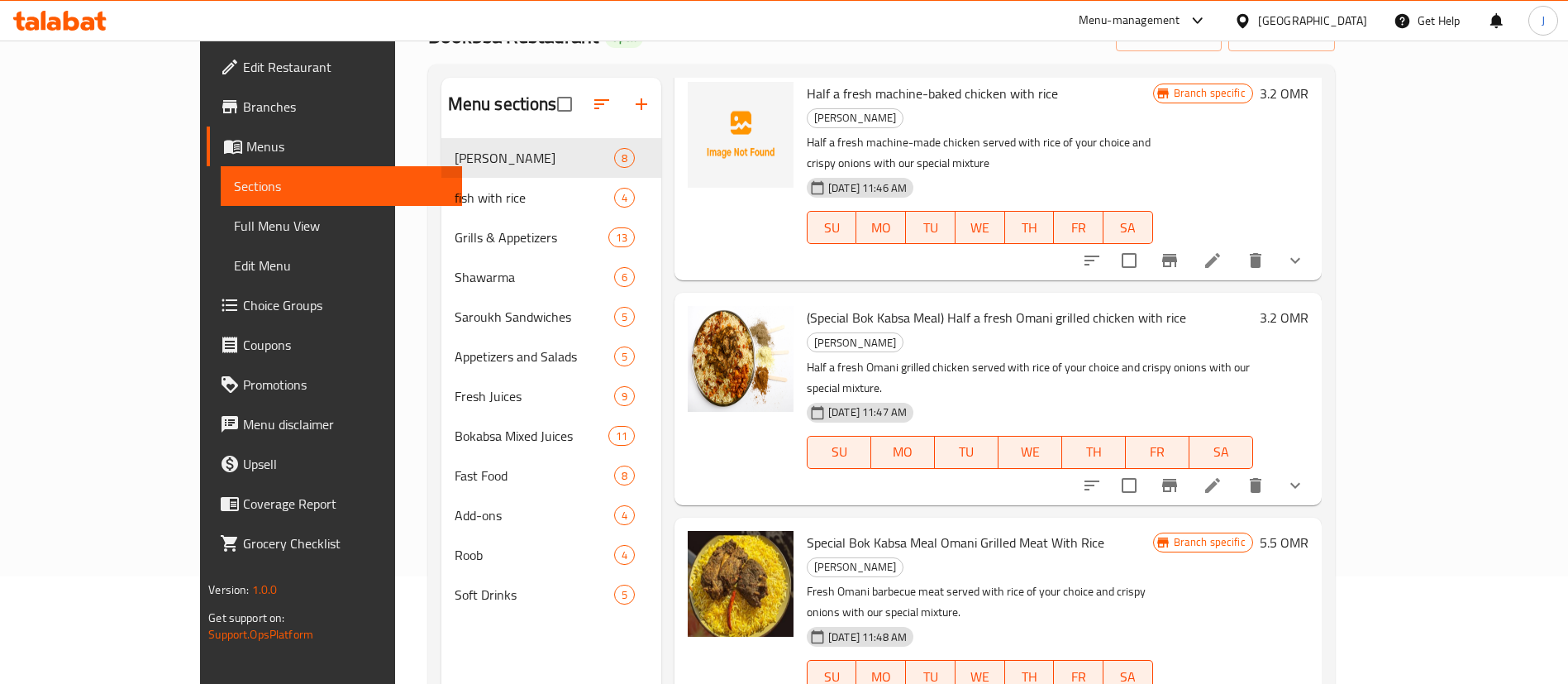
scroll to position [431, 0]
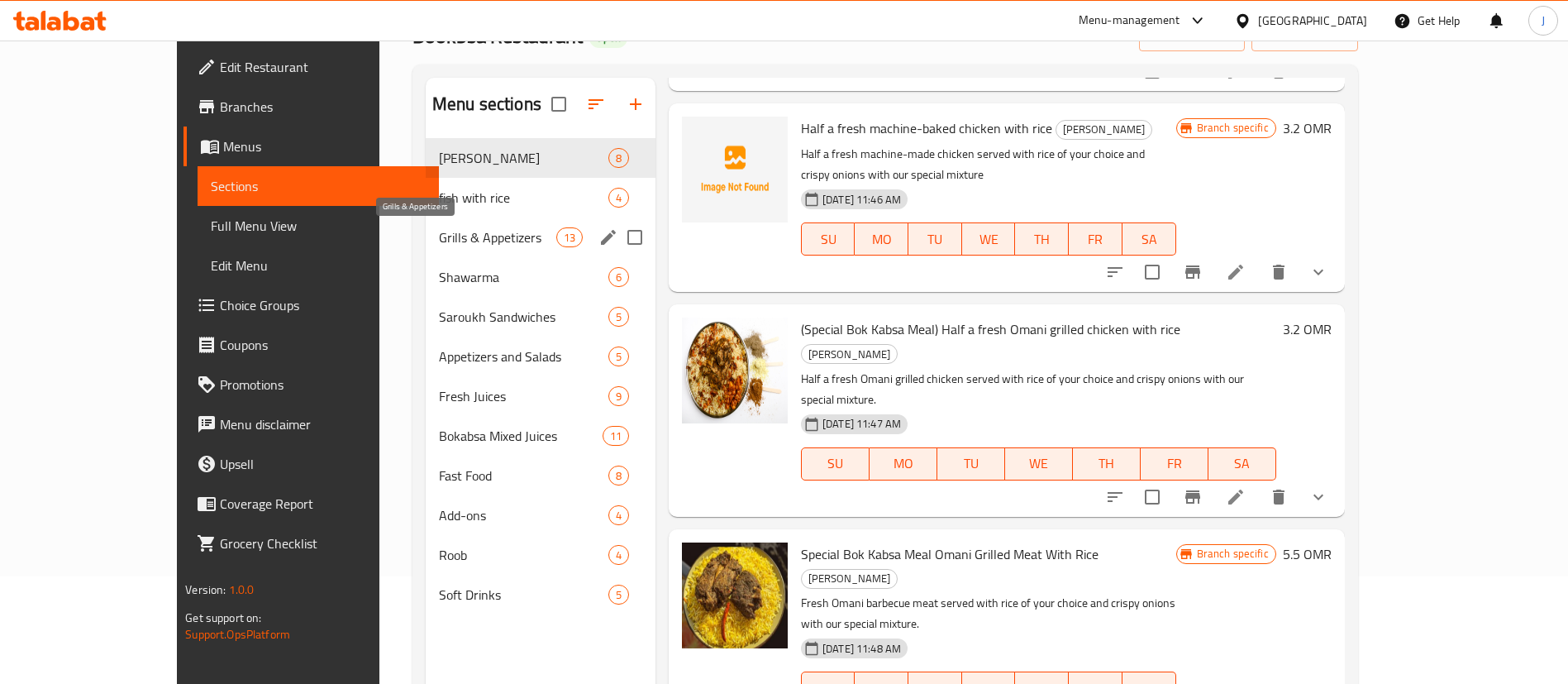
click at [439, 233] on span "Grills & Appetizers" at bounding box center [498, 237] width 117 height 20
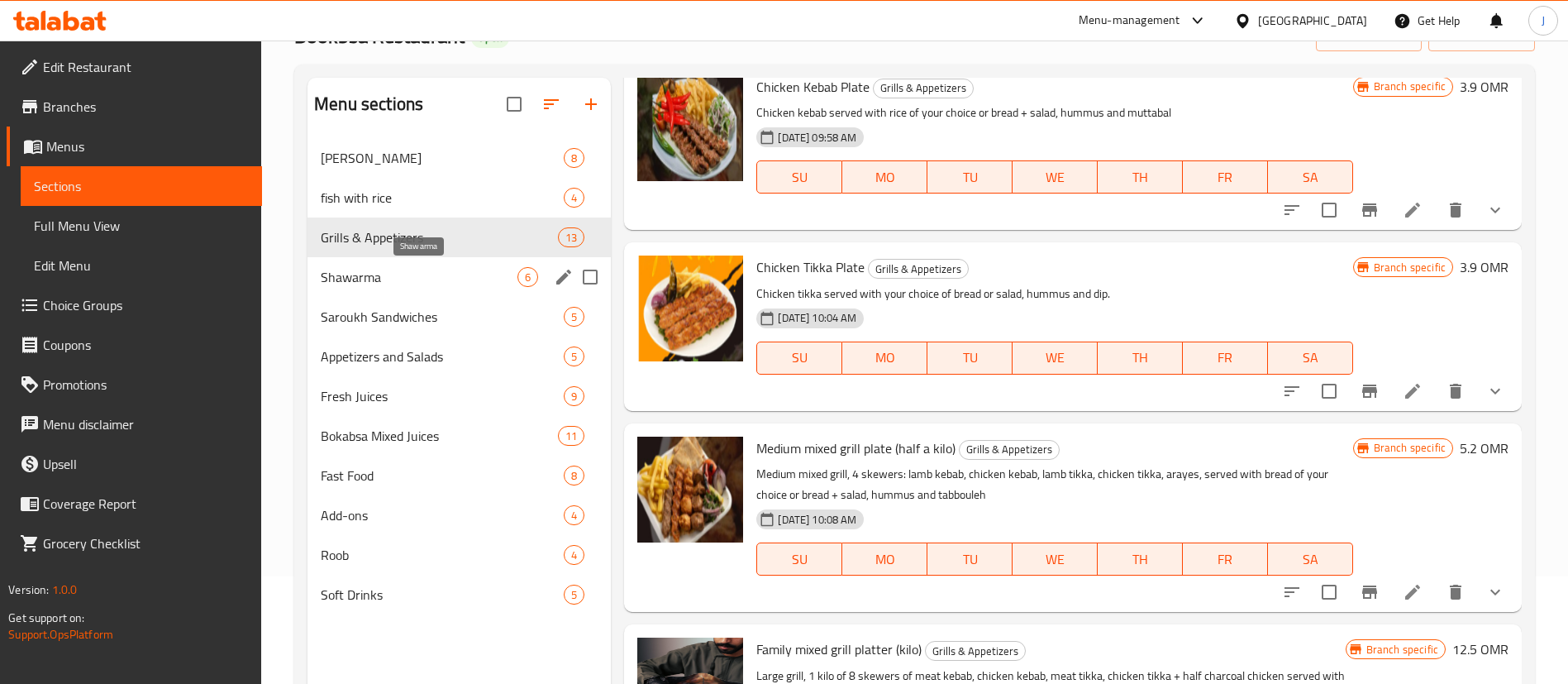
click at [390, 267] on span "Shawarma" at bounding box center [419, 277] width 197 height 20
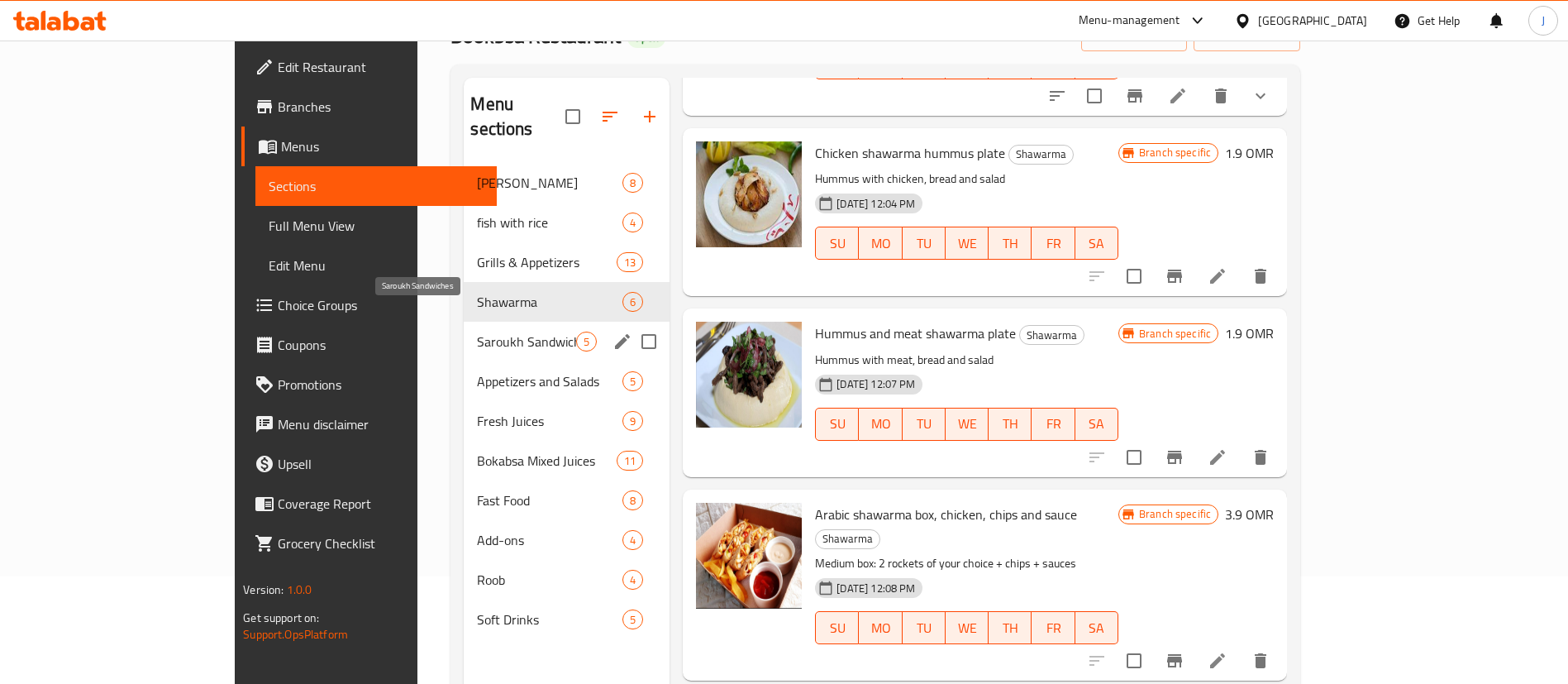
click at [477, 332] on span "Saroukh Sandwiches" at bounding box center [526, 342] width 99 height 20
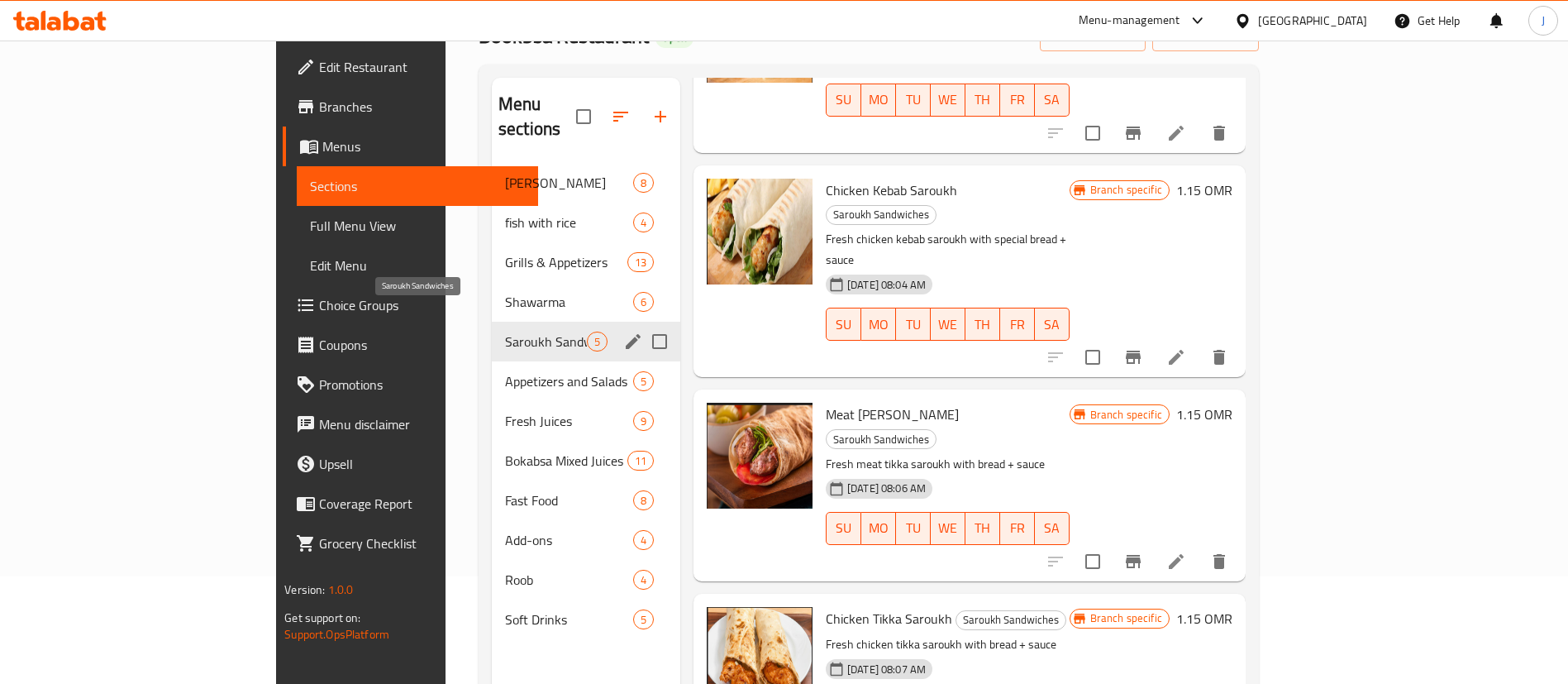
scroll to position [261, 0]
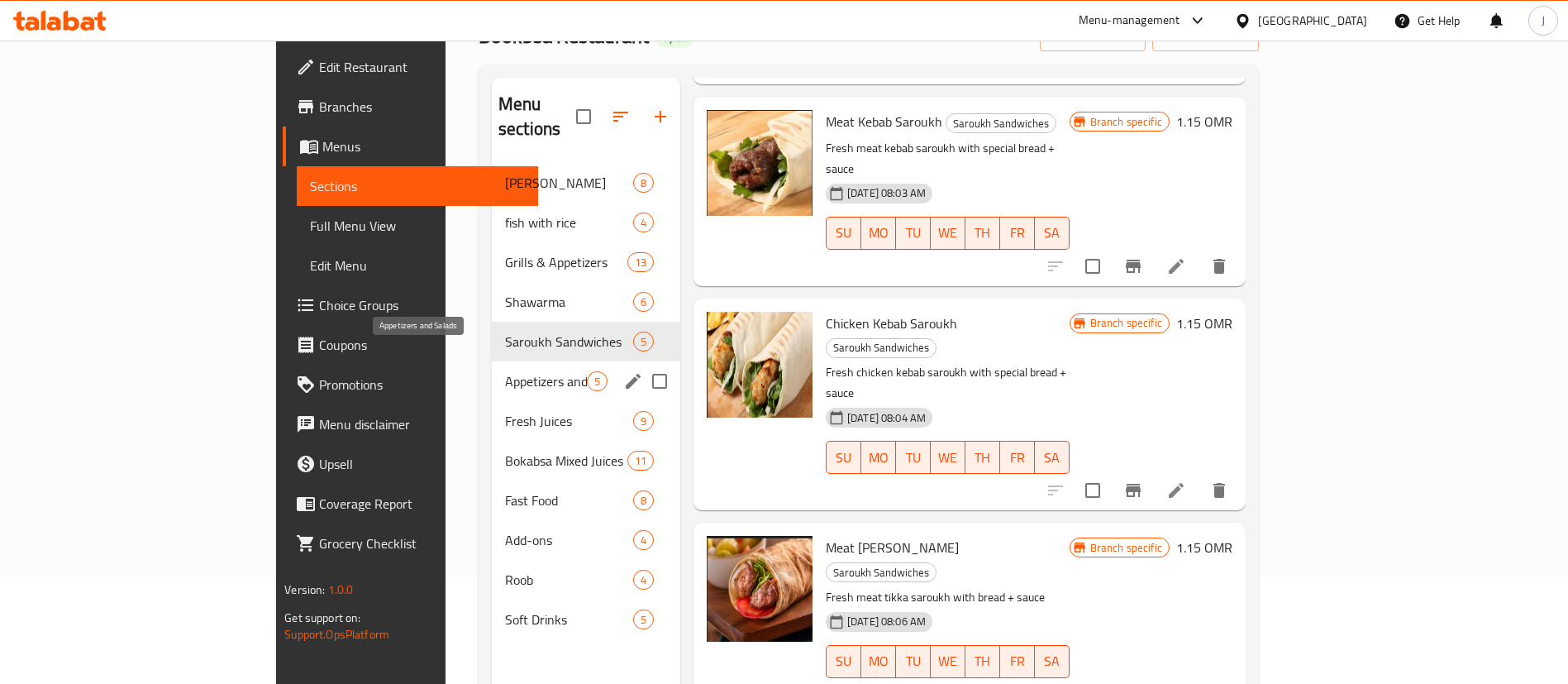
click at [505, 371] on span "Appetizers and Salads" at bounding box center [545, 381] width 82 height 20
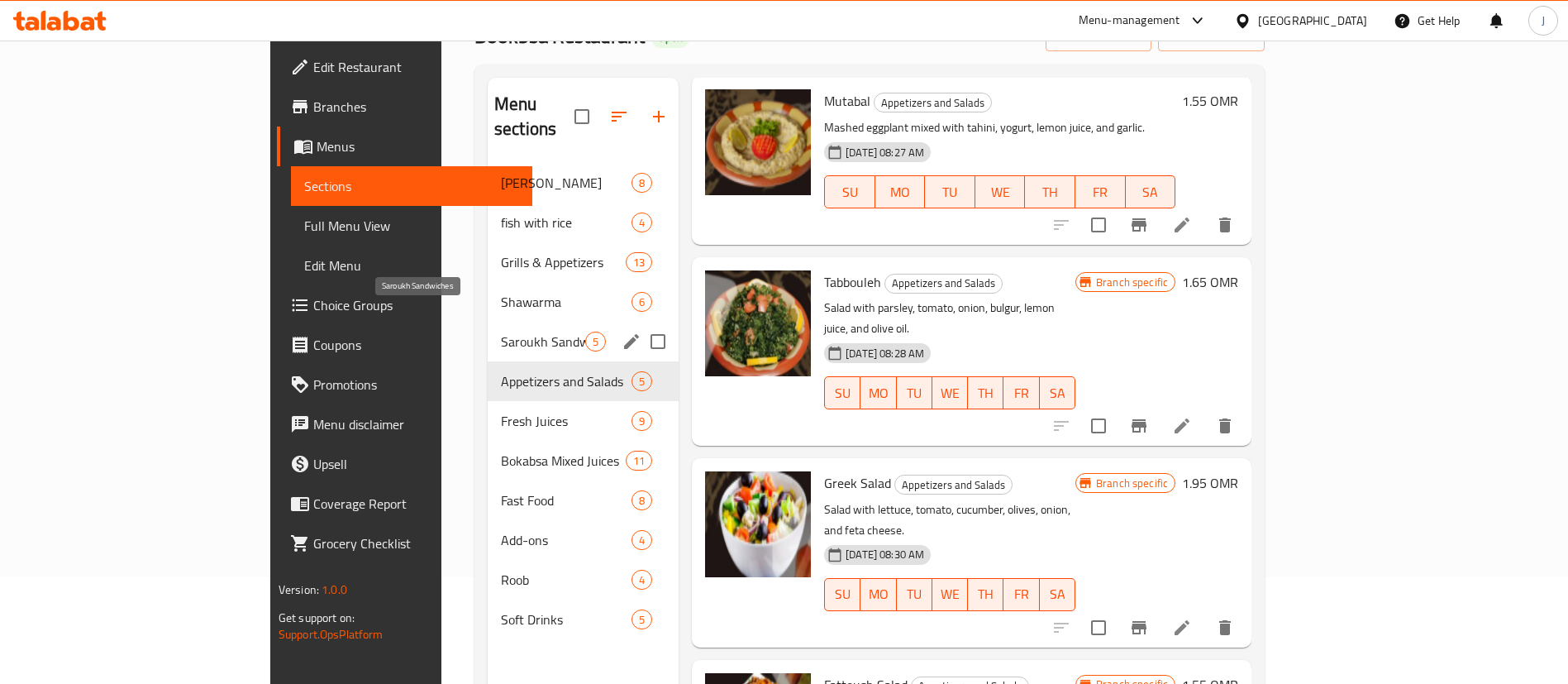
click at [501, 332] on span "Saroukh Sandwiches" at bounding box center [543, 342] width 85 height 20
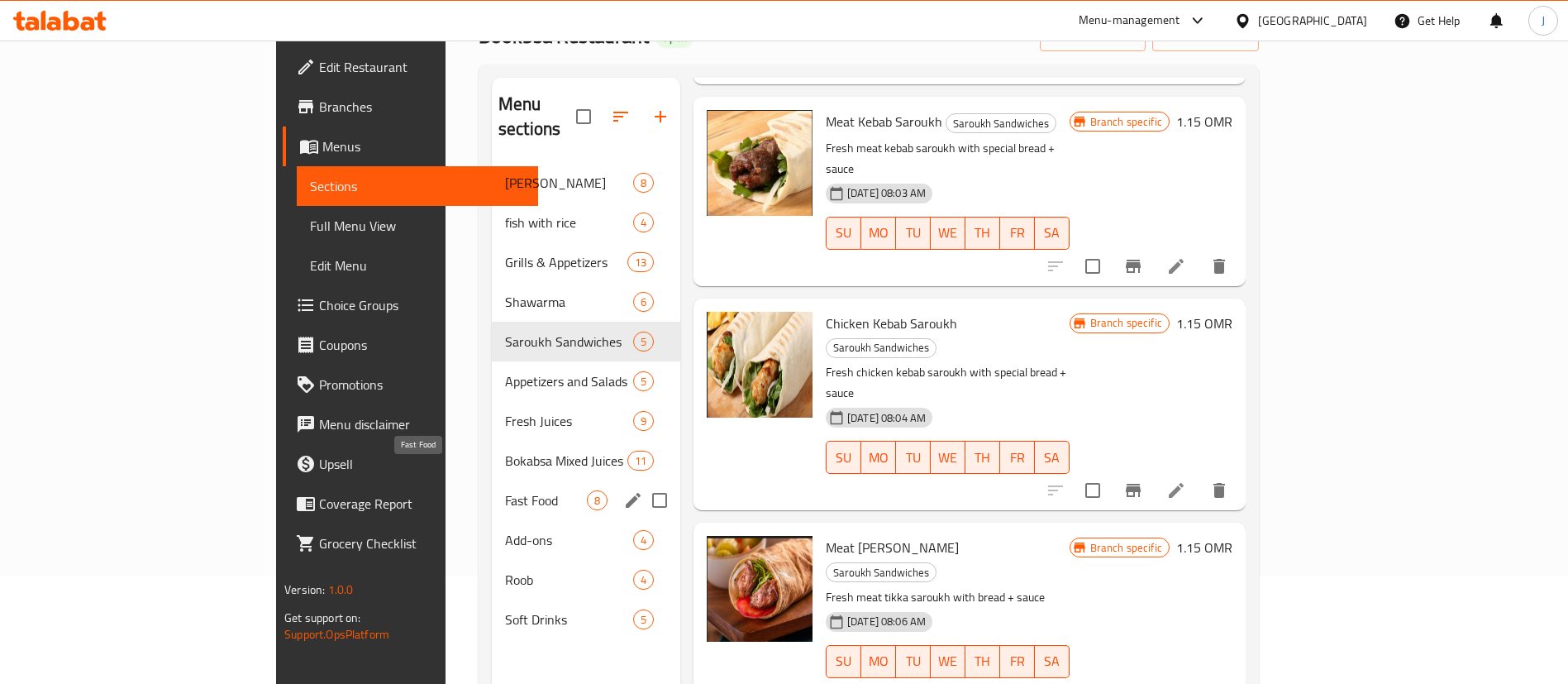
click at [505, 491] on span "Fast Food" at bounding box center [545, 500] width 82 height 20
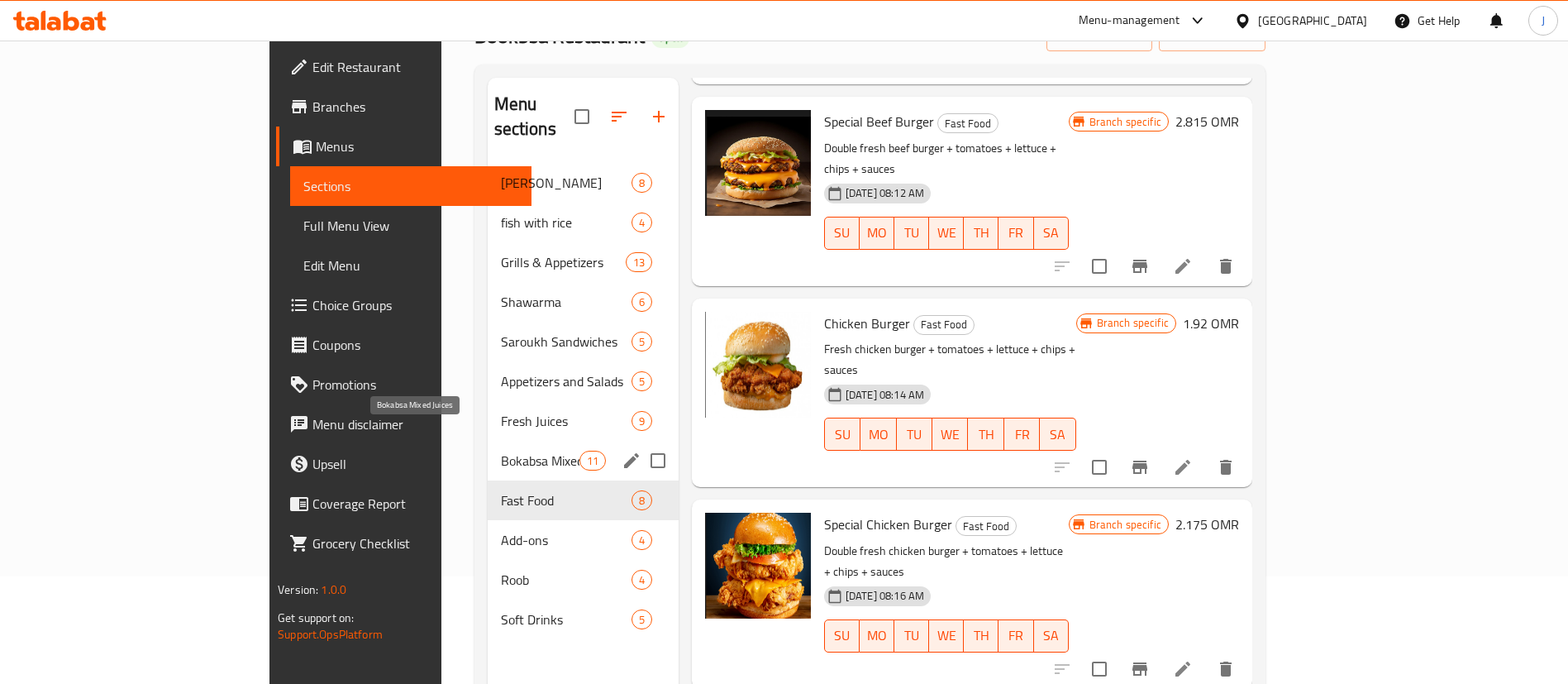
click at [501, 451] on span "Bokabsa Mixed Juices" at bounding box center [540, 461] width 79 height 20
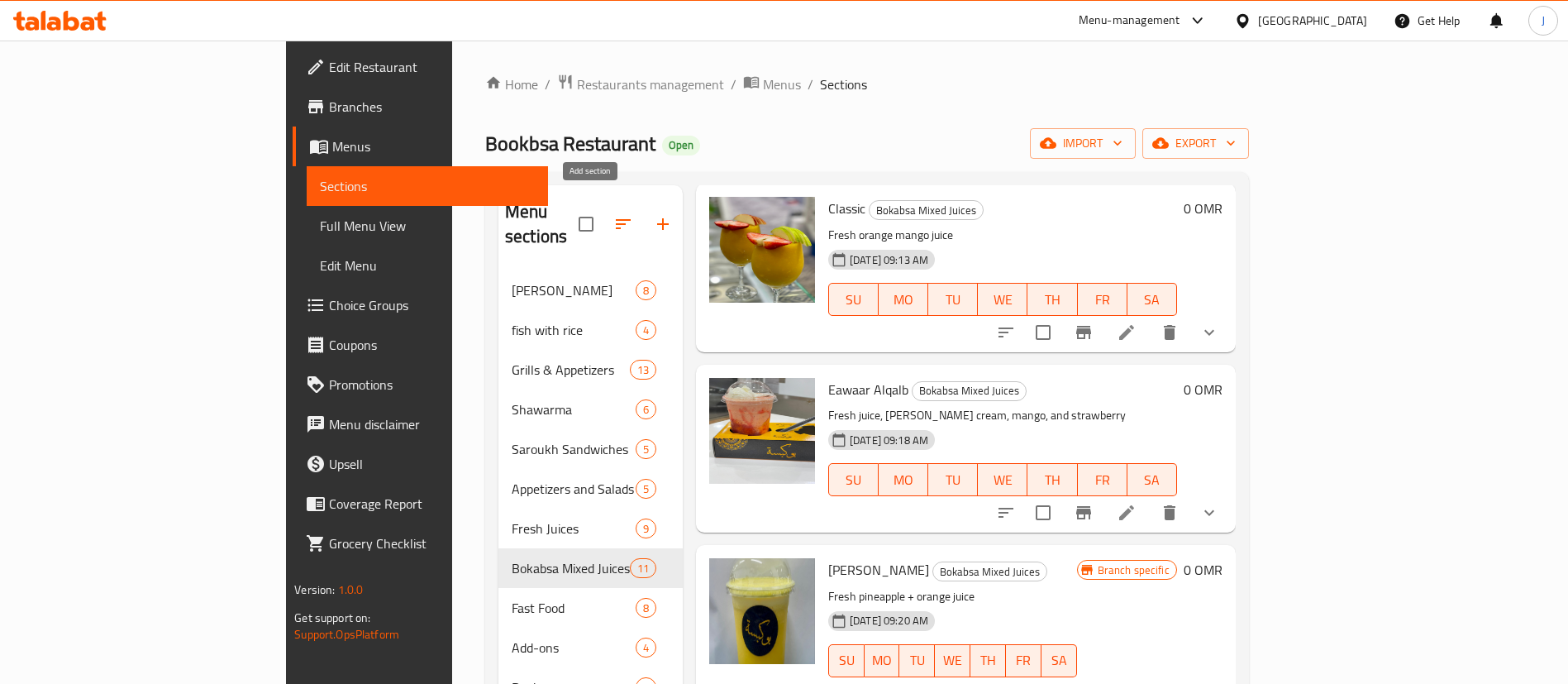
click at [653, 215] on icon "button" at bounding box center [662, 224] width 20 height 20
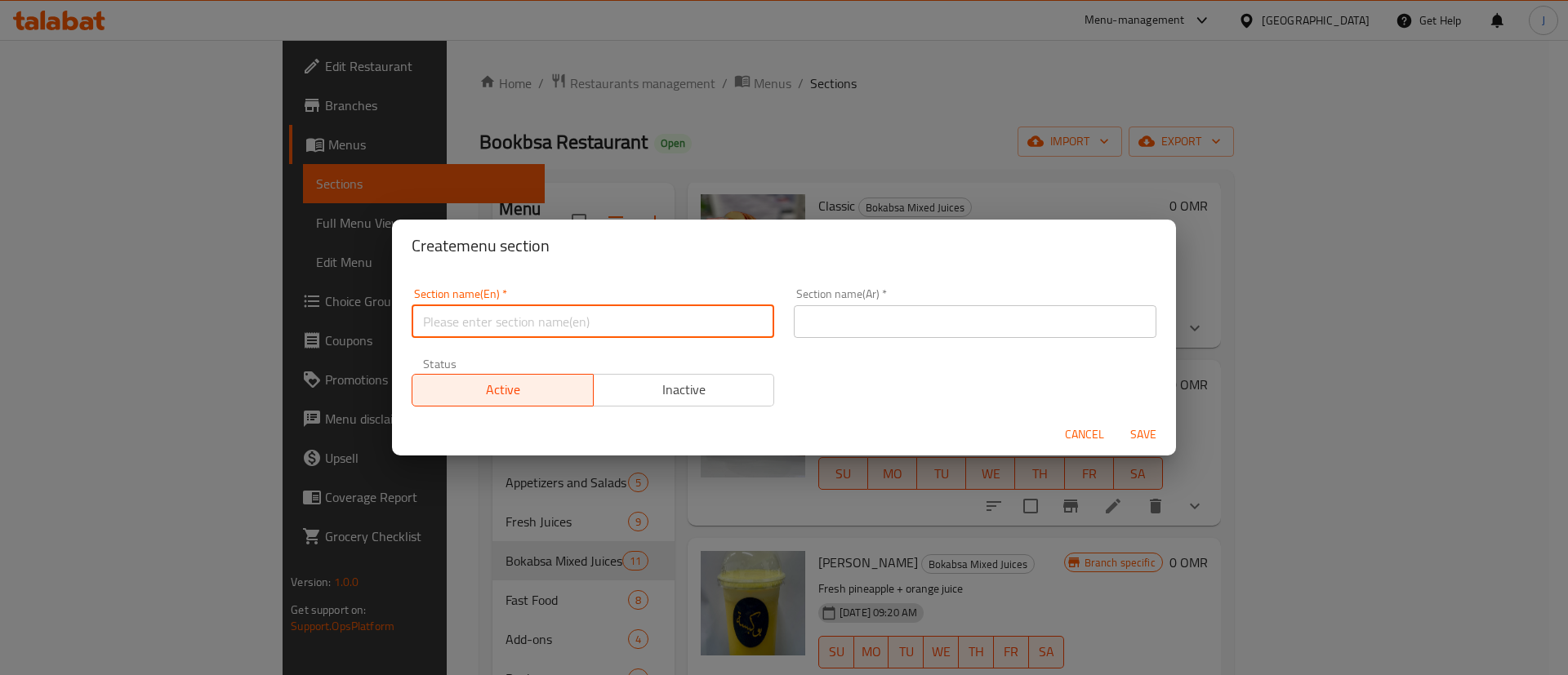
click at [523, 320] on input "text" at bounding box center [593, 322] width 363 height 32
type input "Main Dish"
click at [1074, 428] on span "Cancel" at bounding box center [1084, 434] width 39 height 20
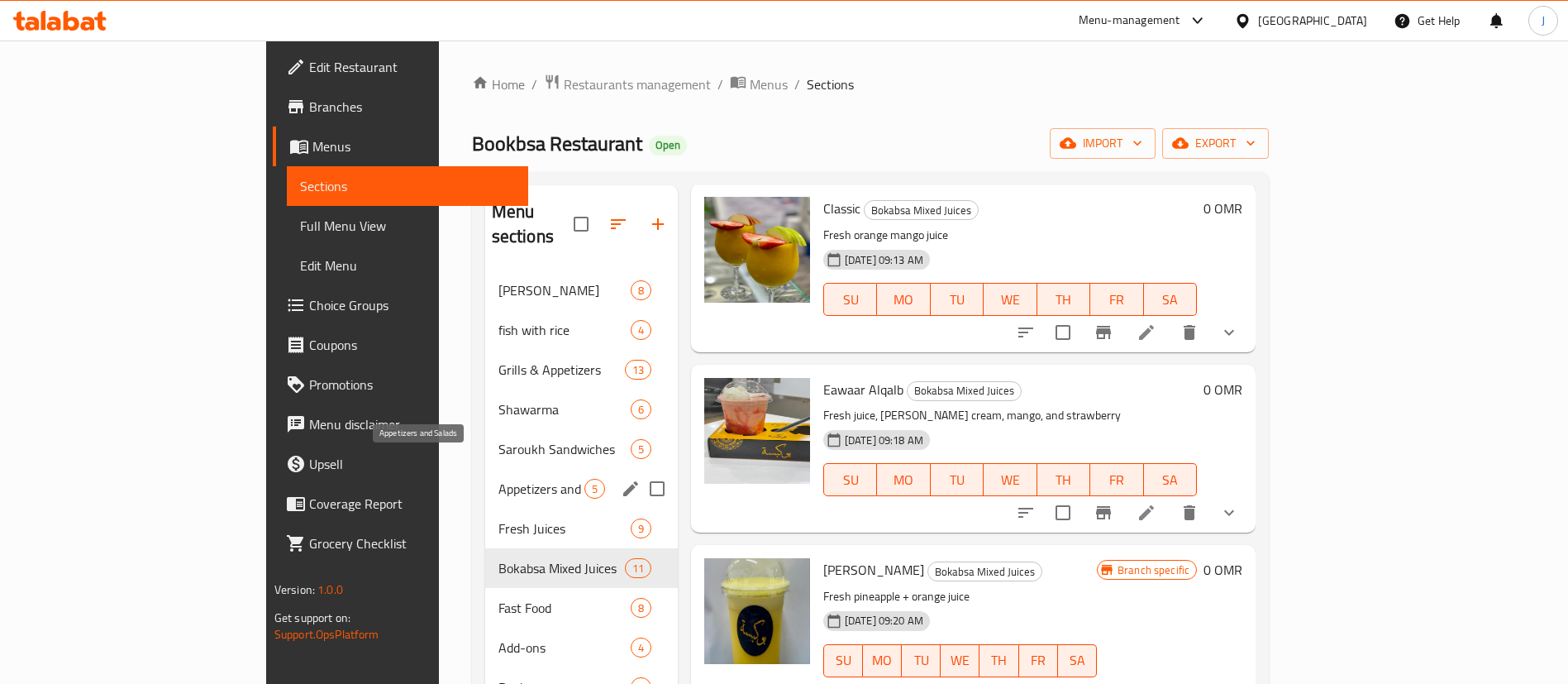
click at [499, 479] on span "Appetizers and Salads" at bounding box center [541, 489] width 86 height 20
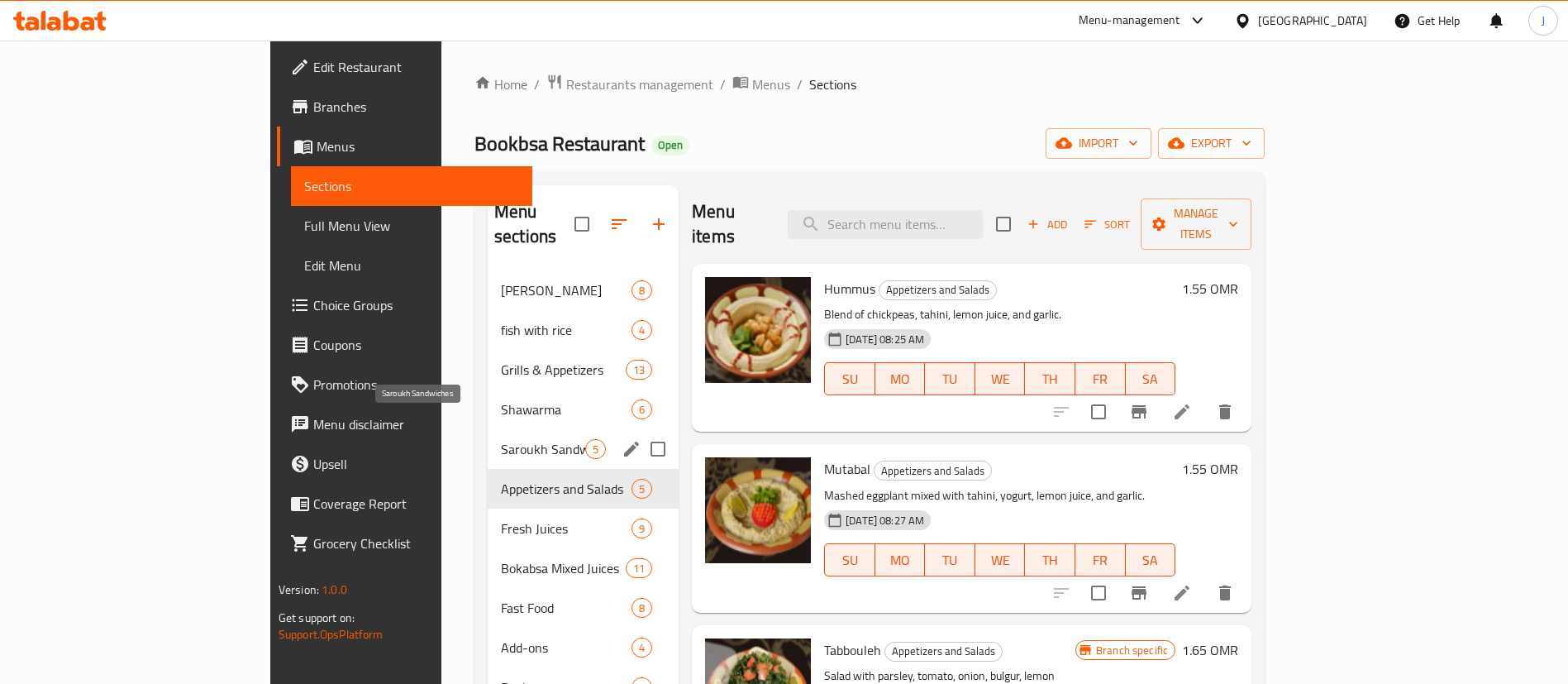
click at [501, 440] on span "Saroukh Sandwiches" at bounding box center [543, 449] width 85 height 20
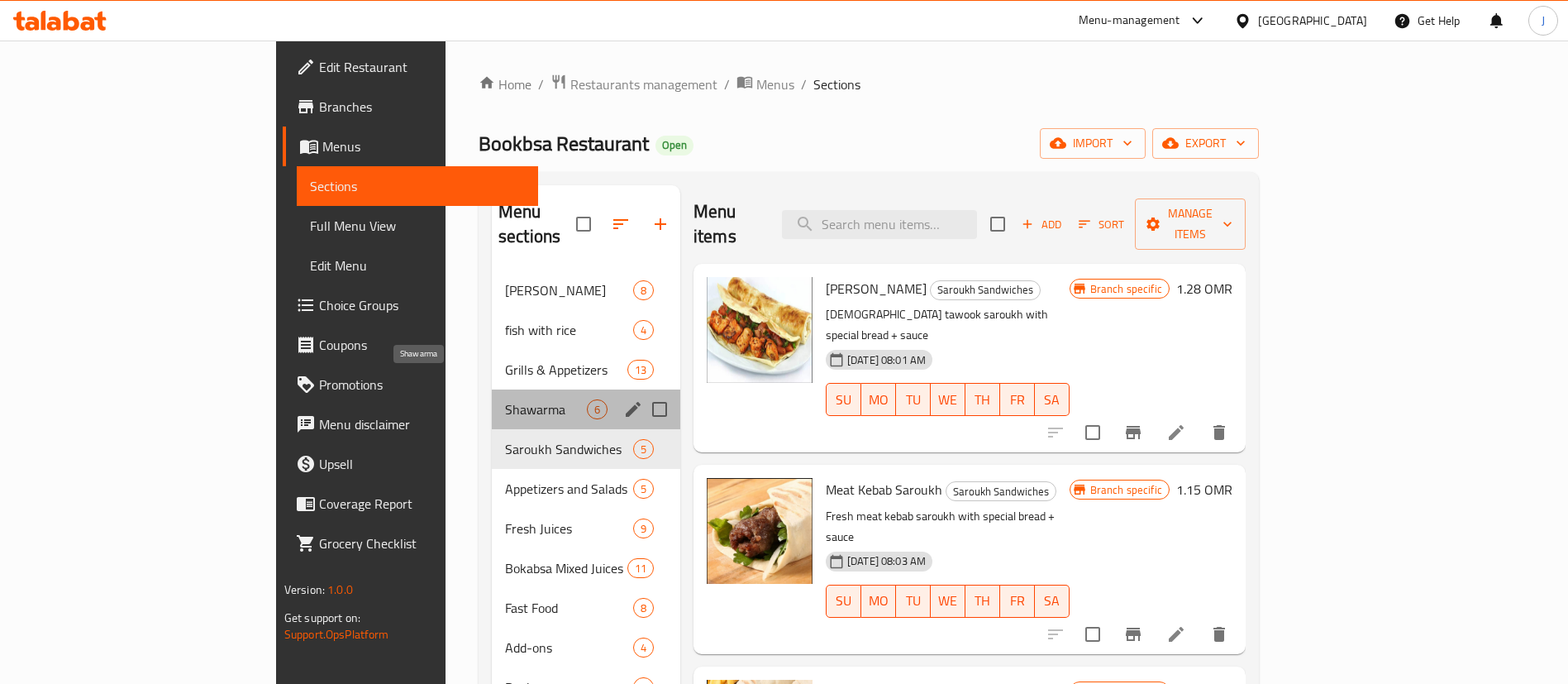
click at [505, 399] on span "Shawarma" at bounding box center [545, 409] width 82 height 20
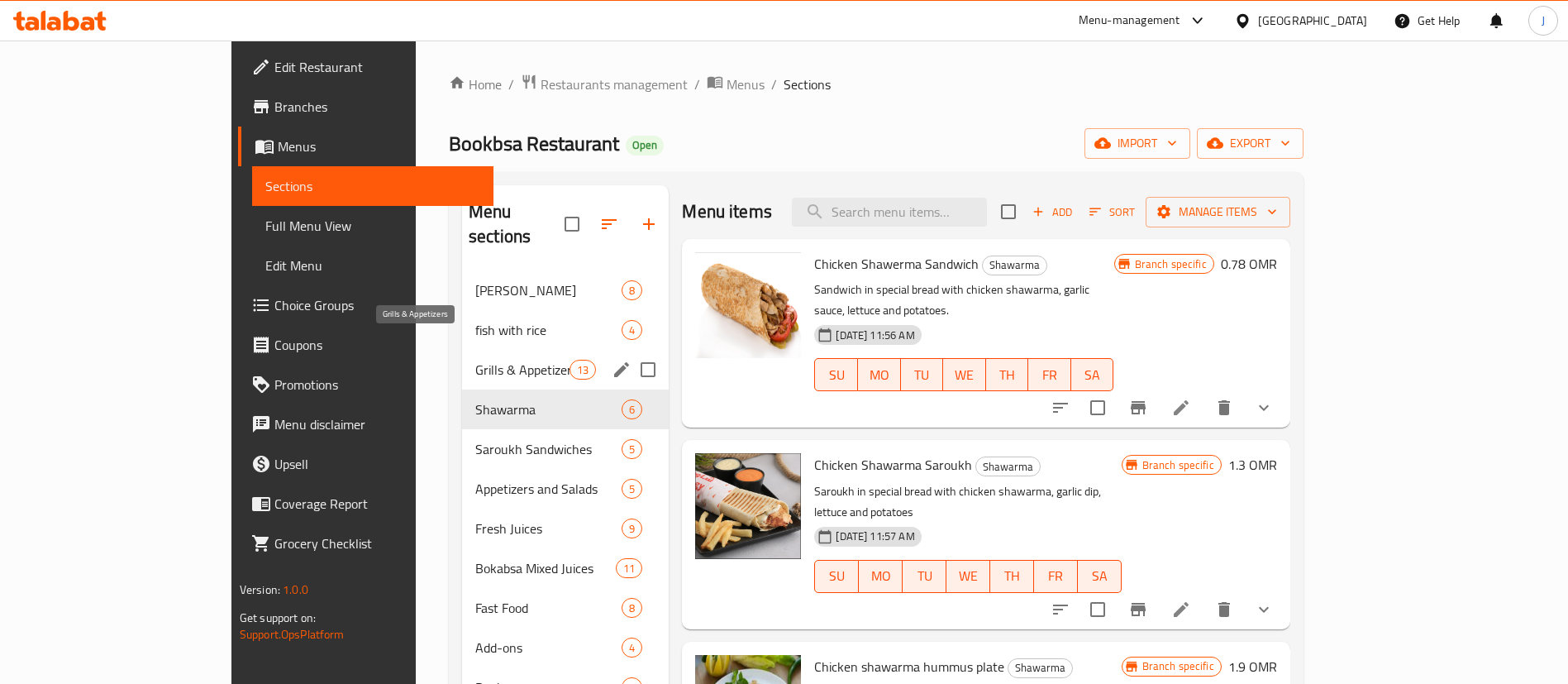
click at [475, 360] on span "Grills & Appetizers" at bounding box center [522, 369] width 94 height 20
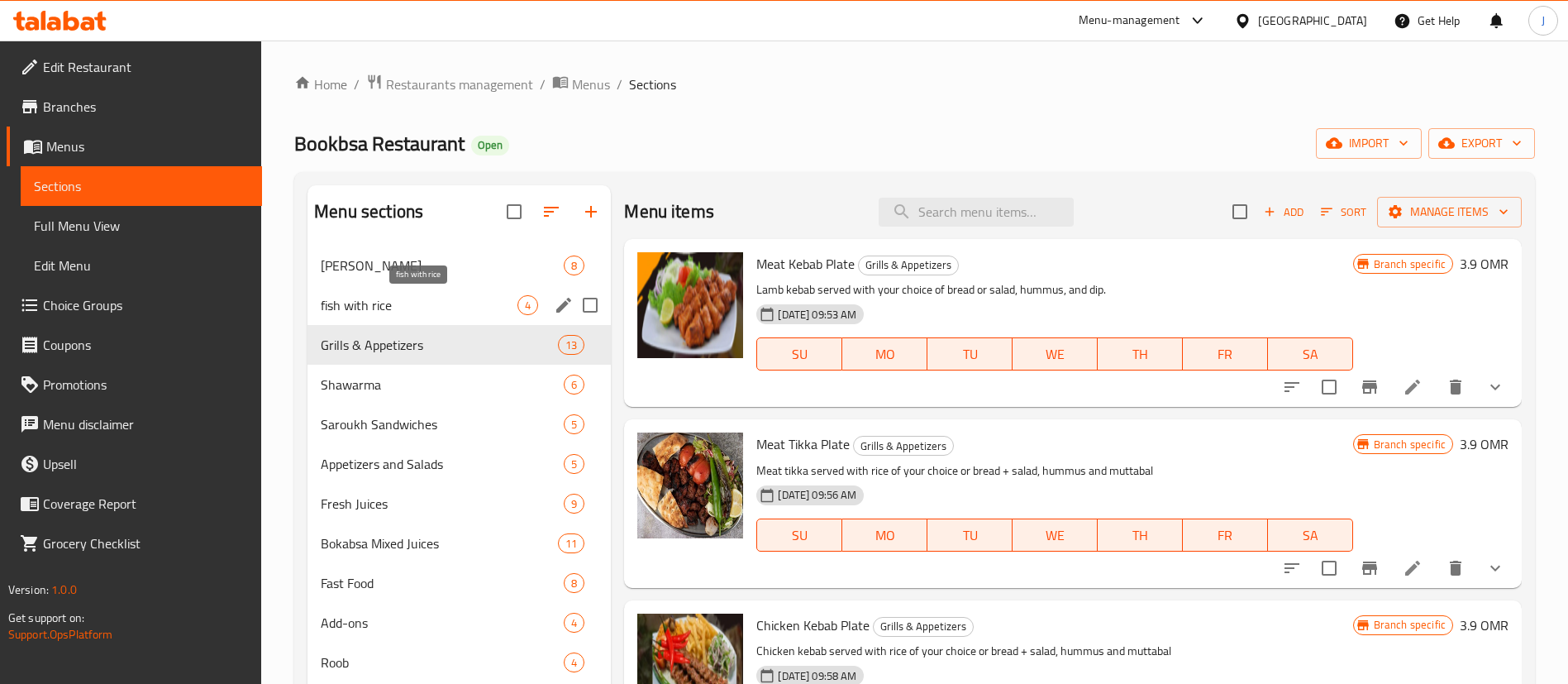
click at [347, 304] on span "fish with rice" at bounding box center [419, 305] width 197 height 20
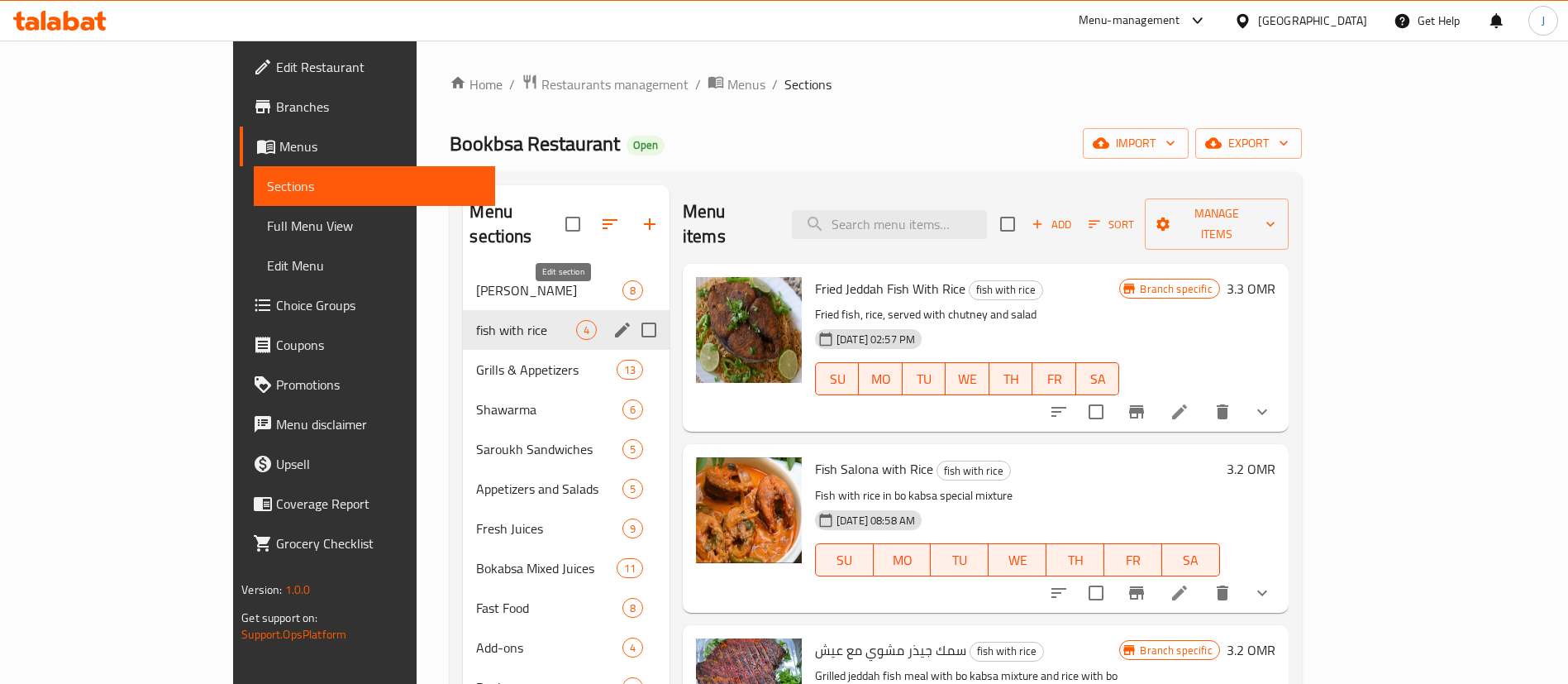
click at [612, 320] on icon "edit" at bounding box center [622, 330] width 20 height 20
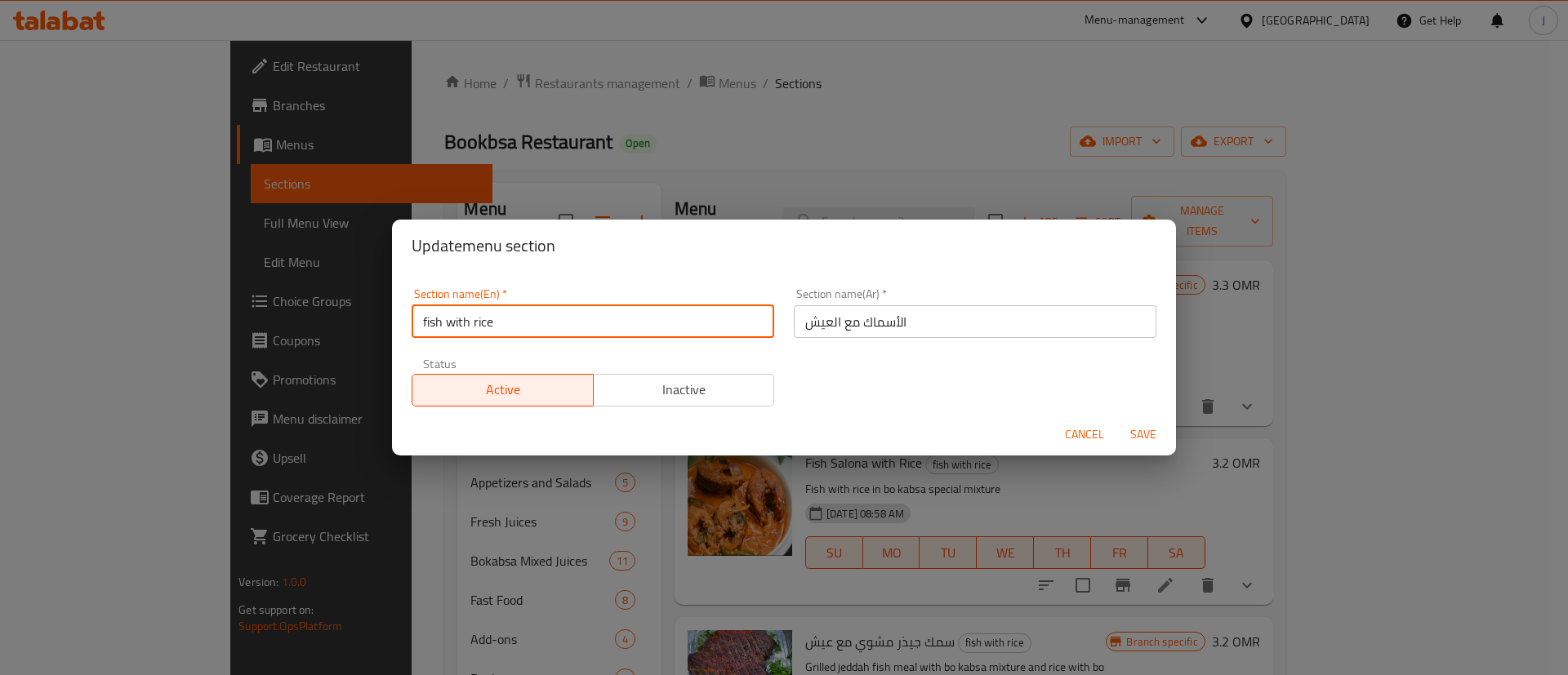
drag, startPoint x: 539, startPoint y: 320, endPoint x: 403, endPoint y: 341, distance: 137.6
click at [403, 341] on div "Section name(En)   * fish with rice Section name(En) *" at bounding box center [593, 312] width 382 height 69
type input "Fish"
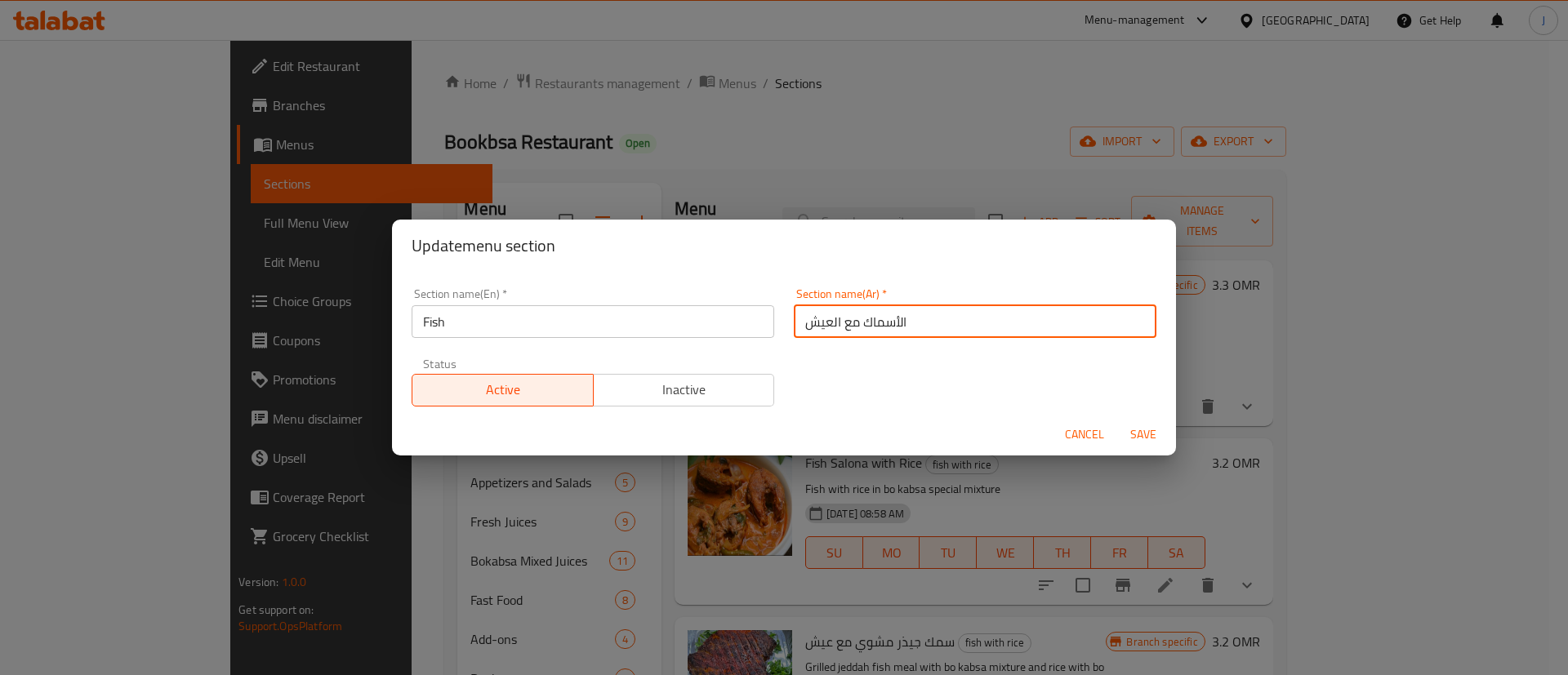
drag, startPoint x: 854, startPoint y: 323, endPoint x: 780, endPoint y: 306, distance: 75.9
click at [784, 306] on div "Section name(Ar)   * الأسماك مع العيش Section name(Ar) *" at bounding box center [974, 312] width 382 height 69
type input "الأسماك"
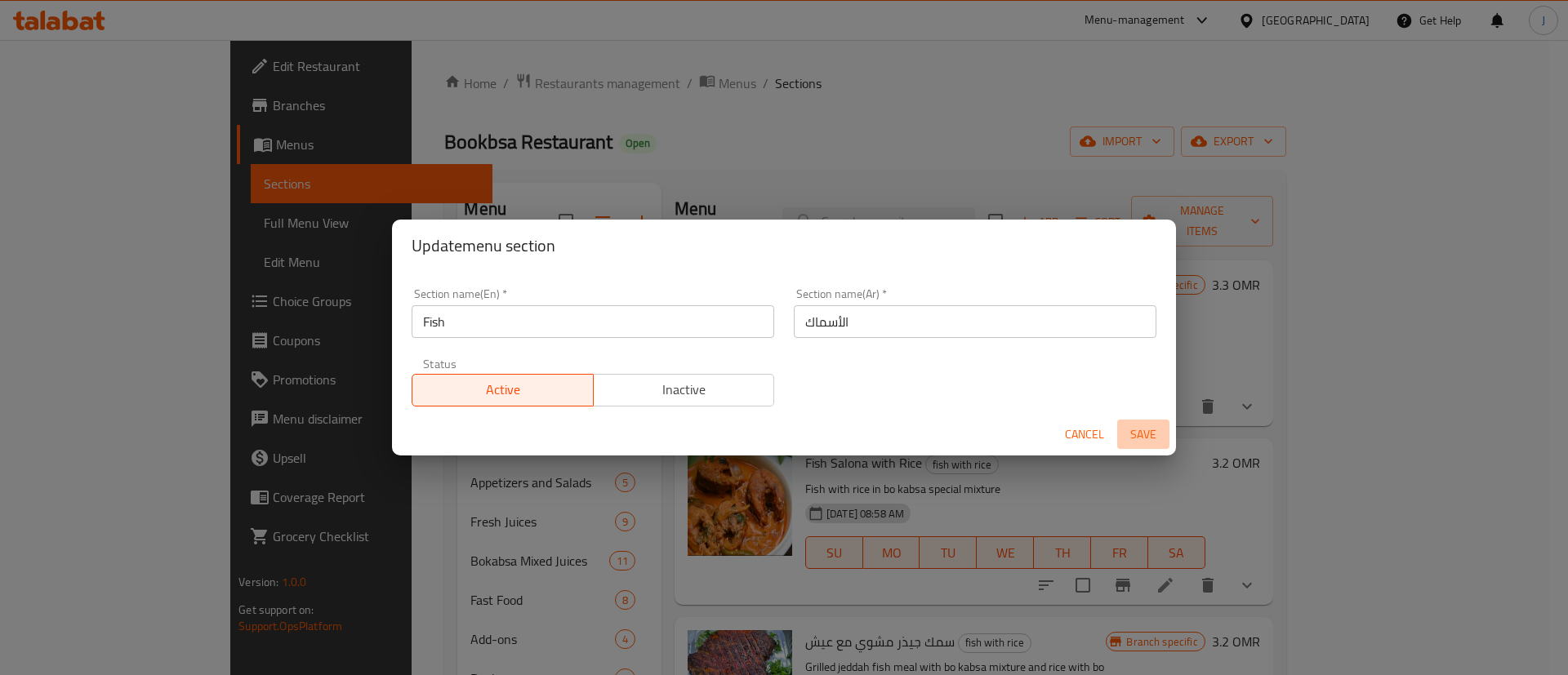
click at [1136, 436] on span "Save" at bounding box center [1143, 434] width 39 height 20
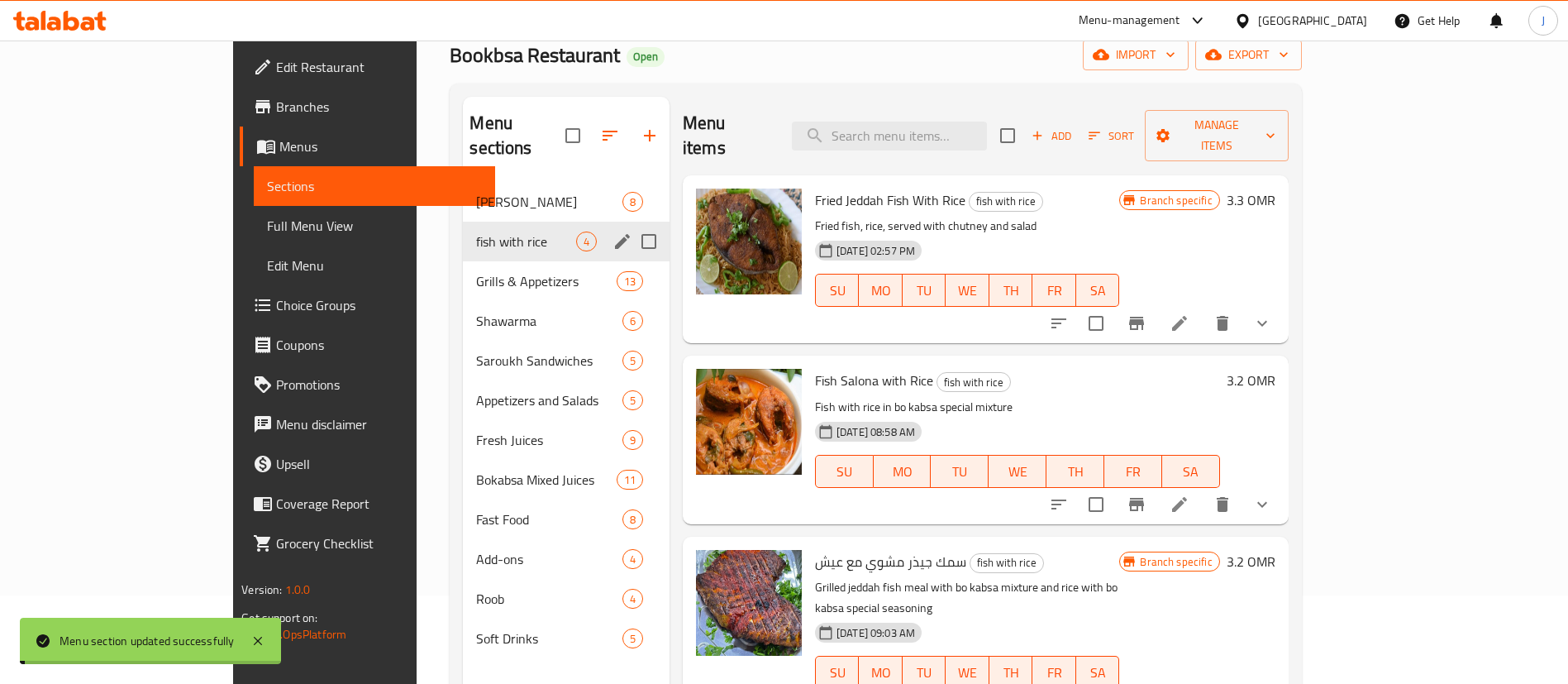
scroll to position [124, 0]
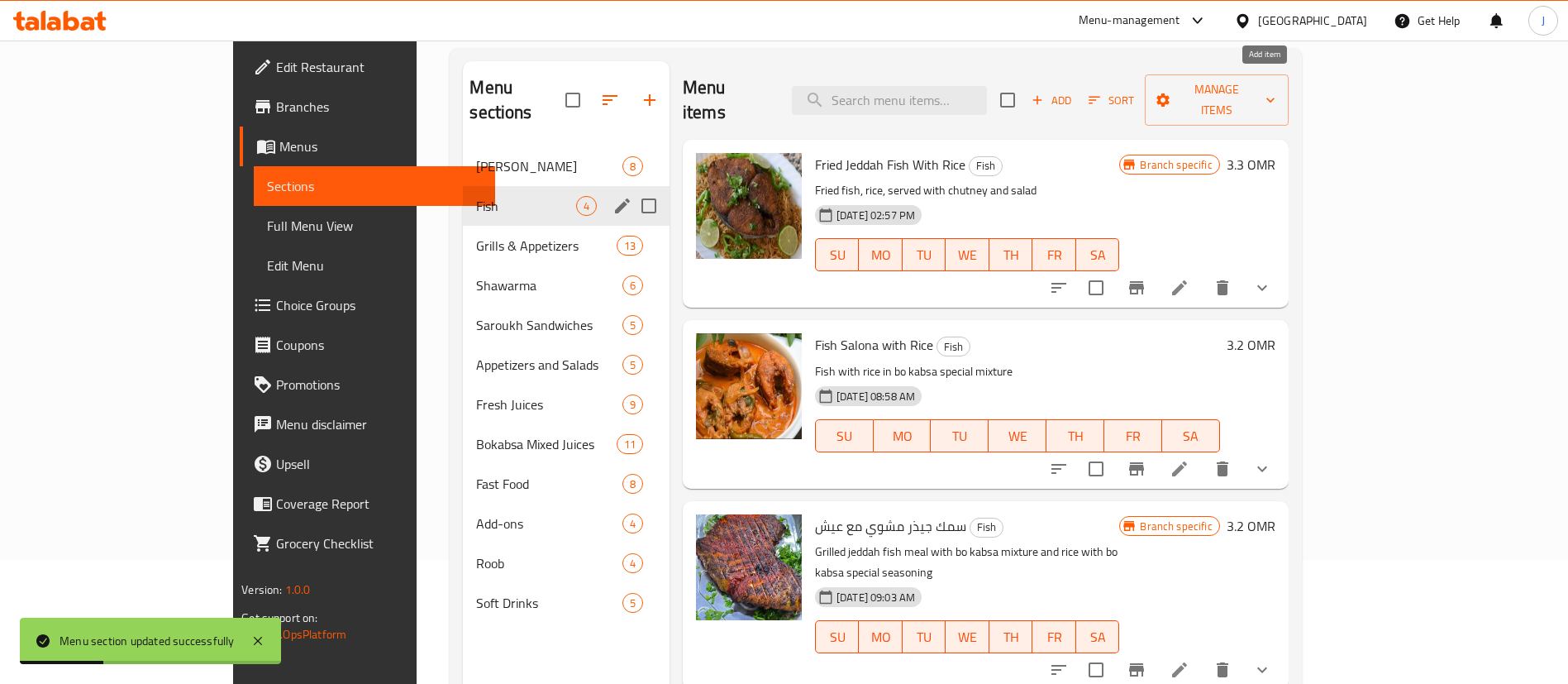
click at [1074, 91] on span "Add" at bounding box center [1052, 101] width 44 height 19
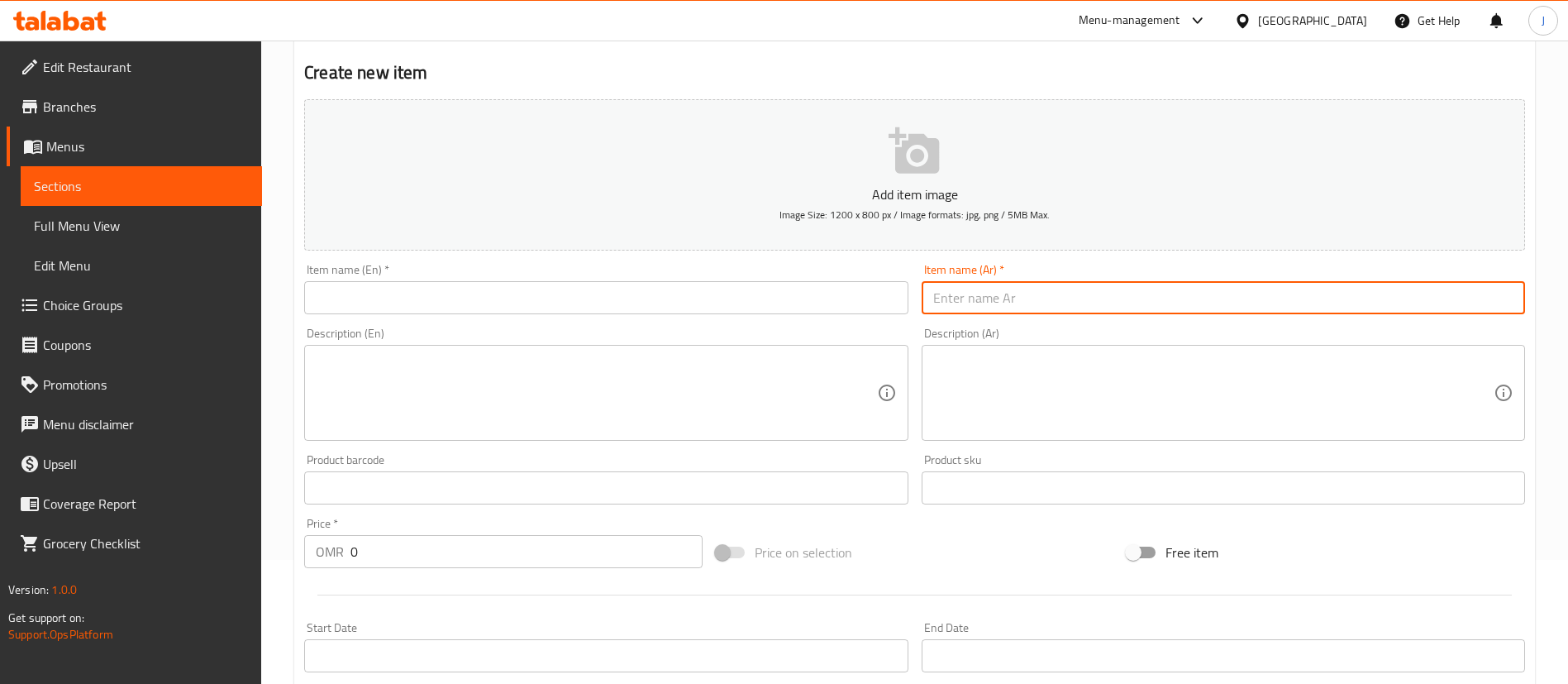
click at [1010, 298] on input "text" at bounding box center [1224, 297] width 604 height 33
paste input "صالونة سمك جيذر خالي بدون عيش"
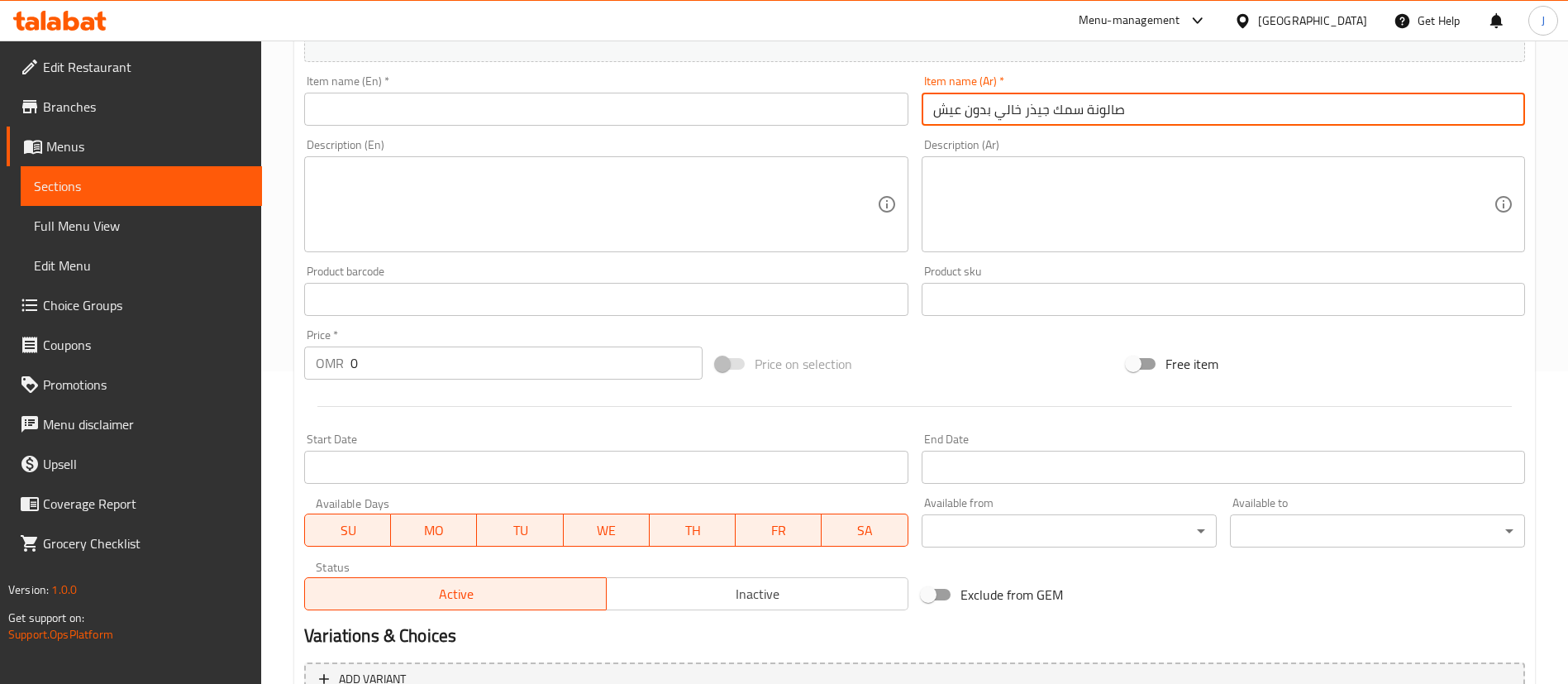
scroll to position [372, 0]
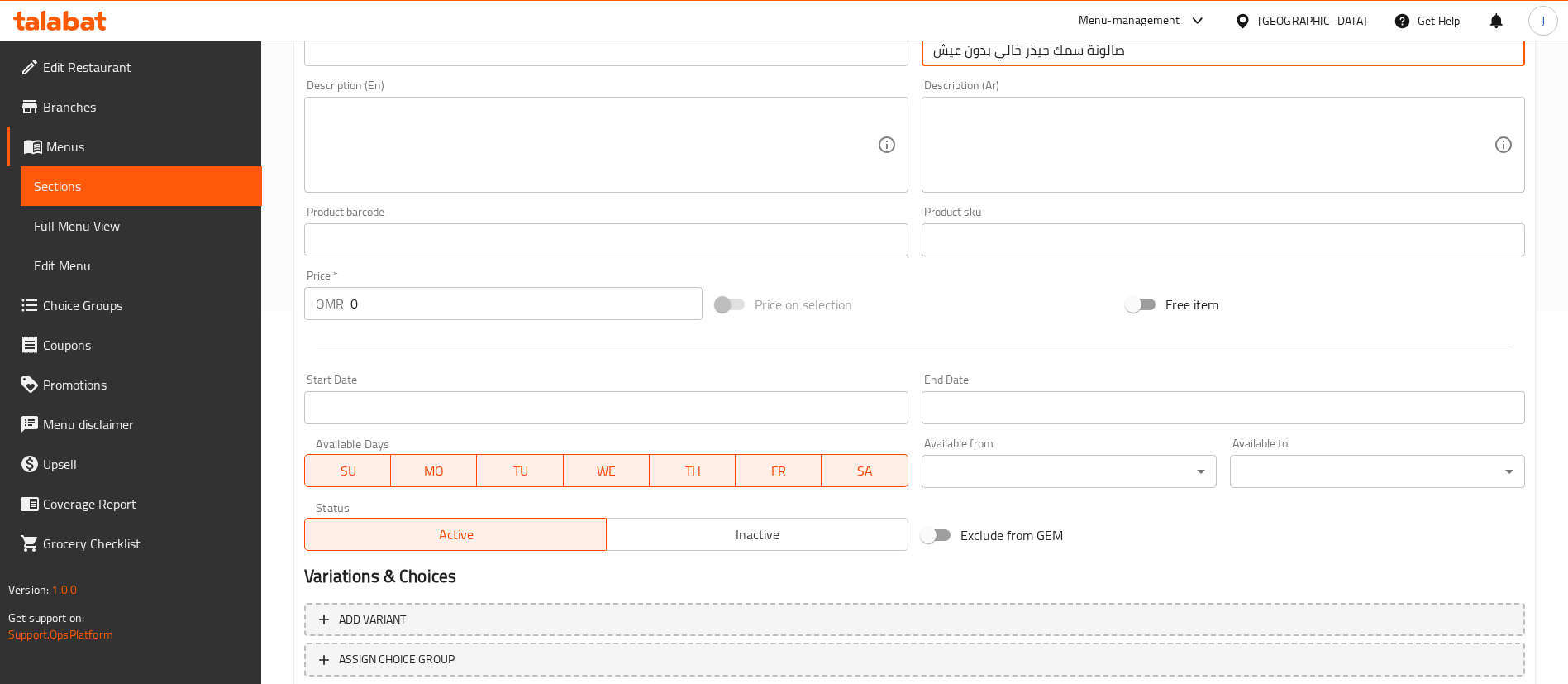
type input "صالونة سمك جيذر خالي بدون عيش"
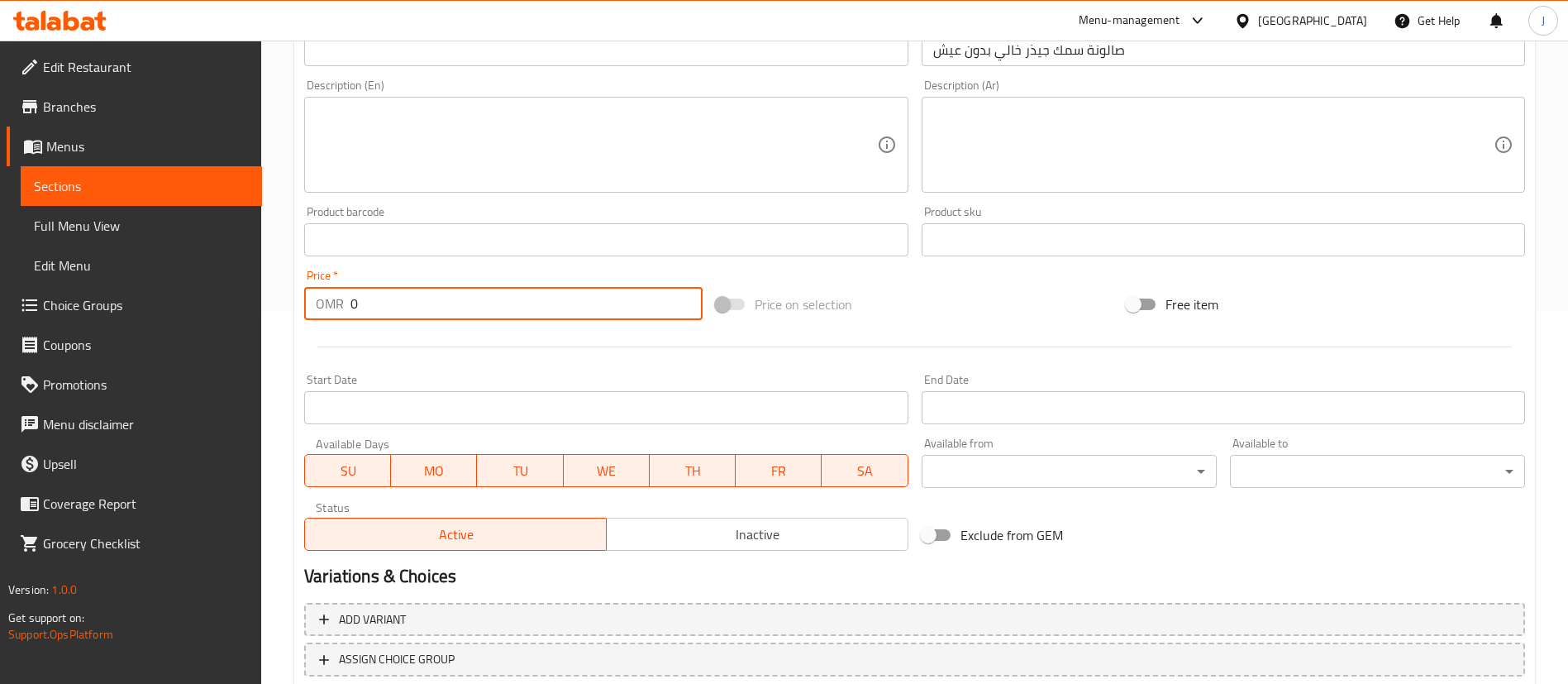
drag, startPoint x: 386, startPoint y: 316, endPoint x: 331, endPoint y: 317, distance: 55.0
click at [331, 317] on div "OMR 0 Price *" at bounding box center [503, 303] width 398 height 33
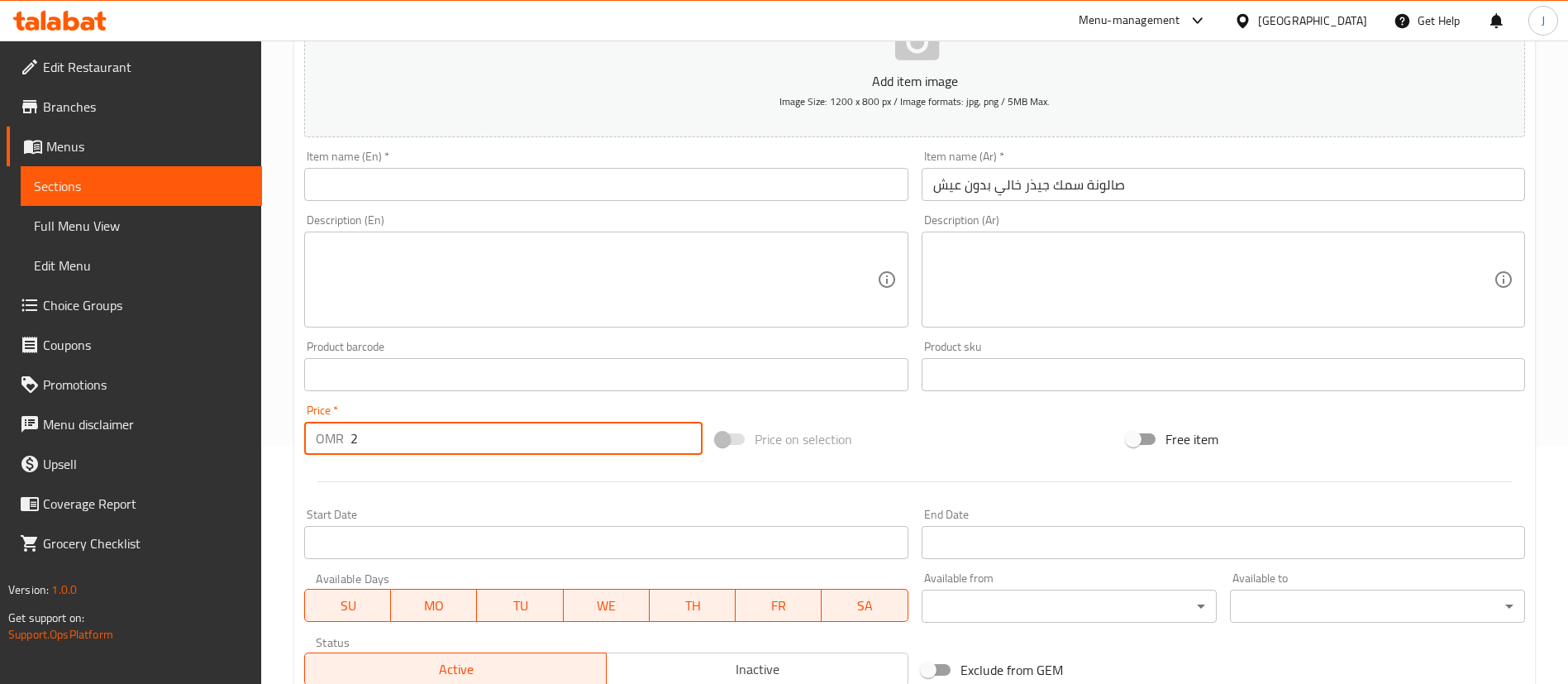
scroll to position [124, 0]
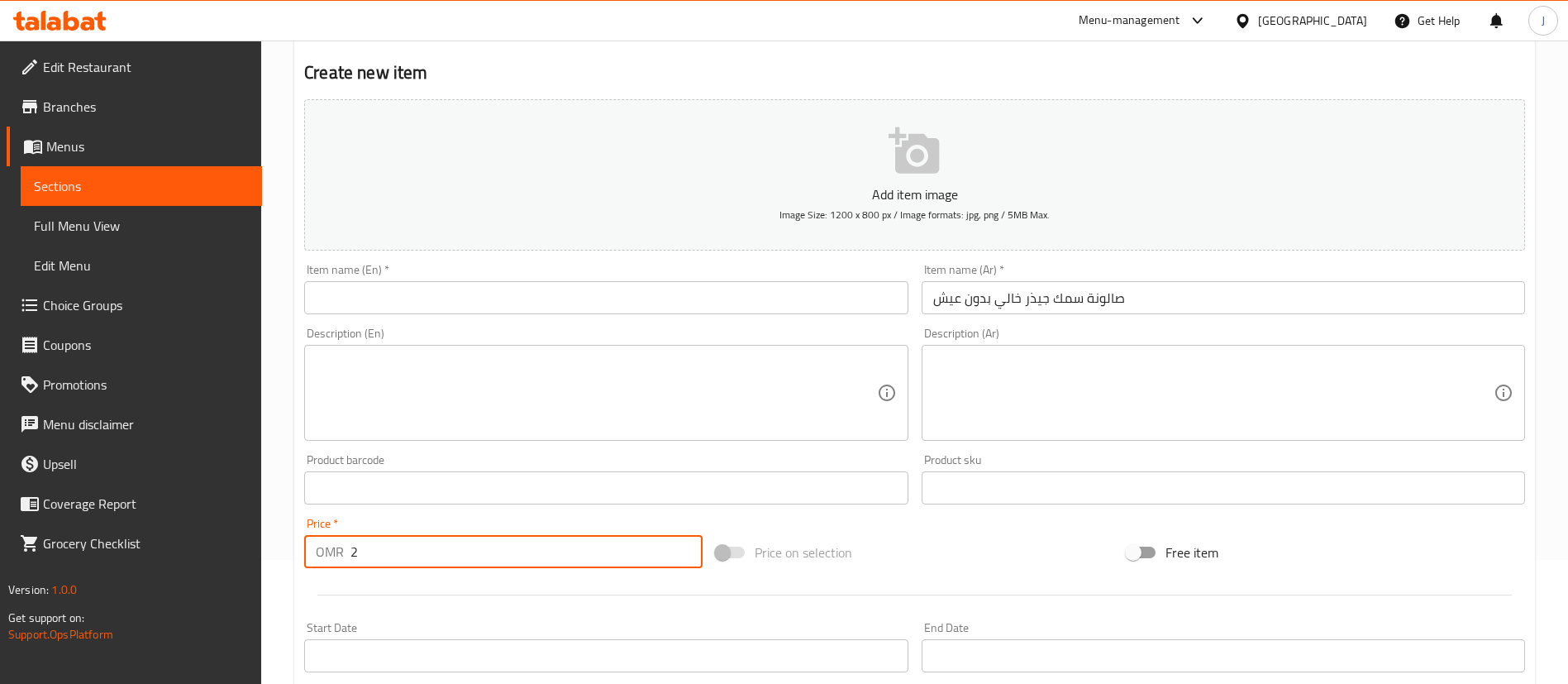
type input "2"
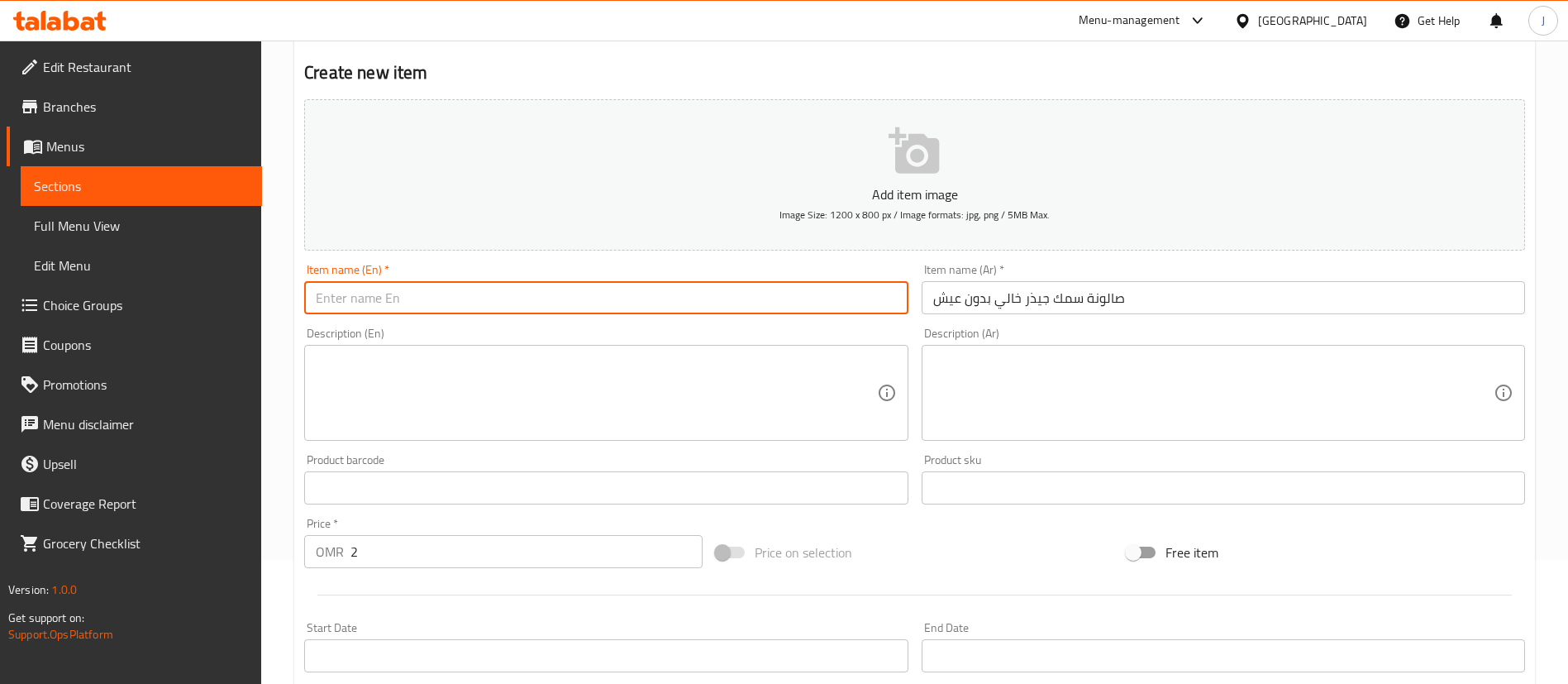
click at [464, 289] on input "text" at bounding box center [606, 297] width 604 height 33
paste input "Free fish shop without mushrooms"
click at [465, 296] on input "Free fish shop without mushrooms" at bounding box center [606, 297] width 604 height 33
drag, startPoint x: 465, startPoint y: 296, endPoint x: 510, endPoint y: 320, distance: 51.0
click at [470, 298] on input "Free fish shop without mushrooms" at bounding box center [606, 297] width 604 height 33
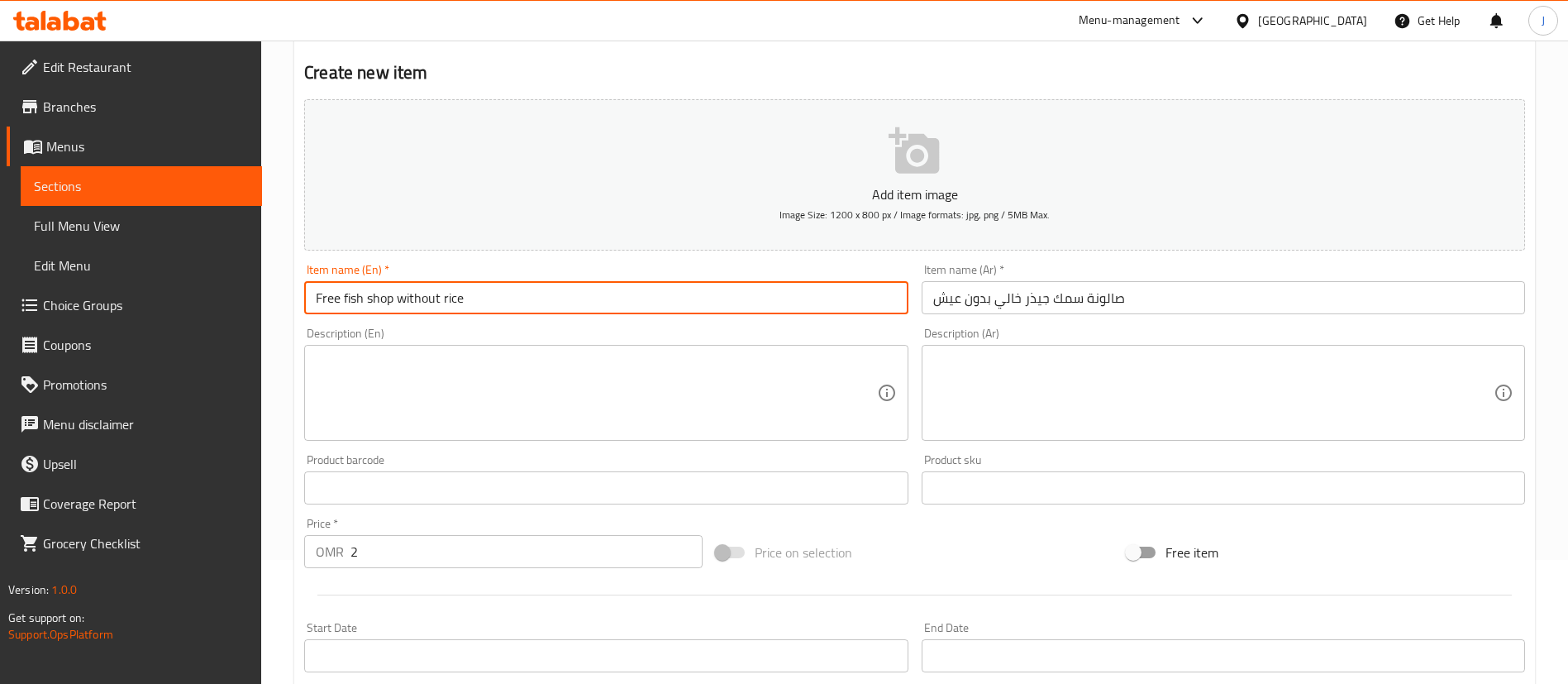
drag, startPoint x: 339, startPoint y: 298, endPoint x: 281, endPoint y: 297, distance: 58.0
click at [281, 297] on div "Home / Restaurants management / Menus / Sections / item / create Fish section C…" at bounding box center [914, 480] width 1307 height 1128
click at [386, 300] on input "Salona fish shop without rice" at bounding box center [606, 297] width 604 height 33
paste input "jidhar"
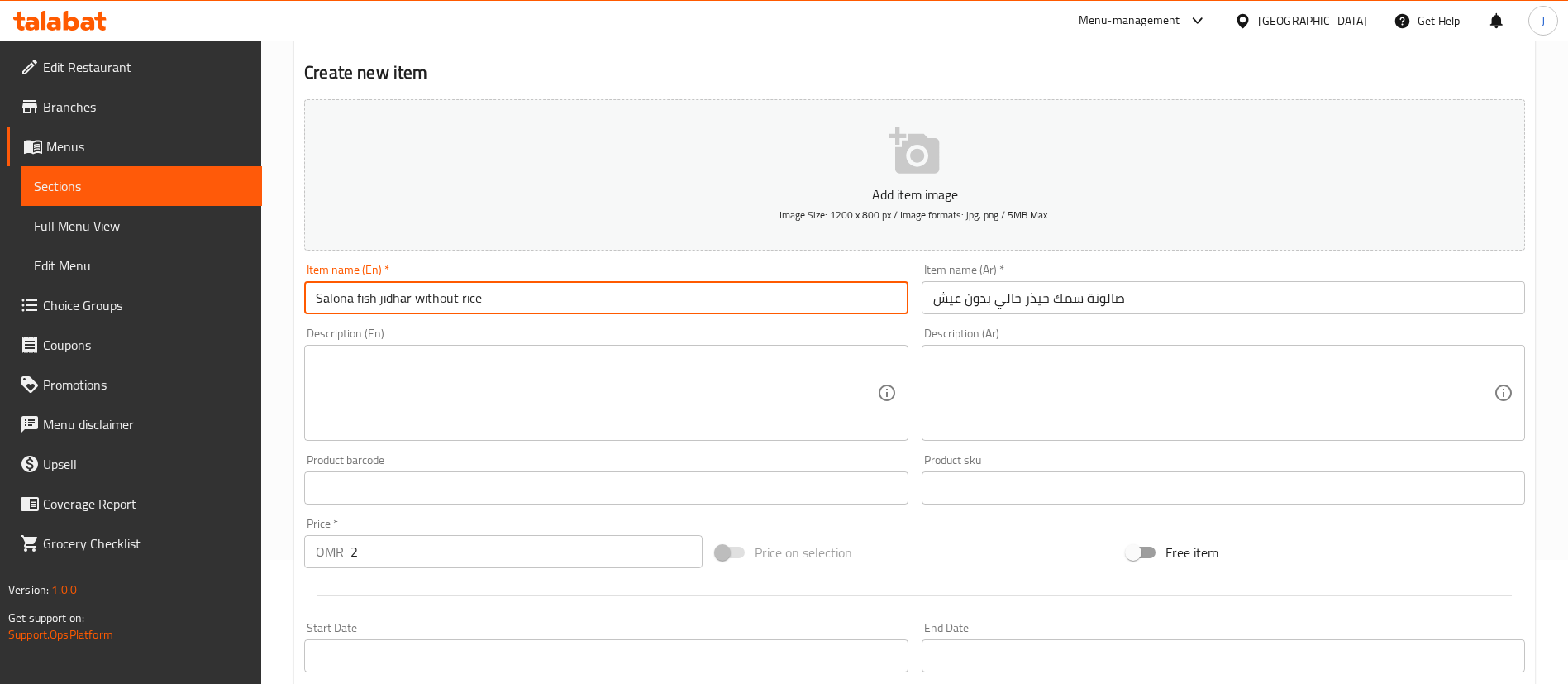
type input "Salona fish jidhar without rice"
drag, startPoint x: 398, startPoint y: 297, endPoint x: 817, endPoint y: 258, distance: 420.8
click at [817, 258] on div "Item name (En)   * Salona fish jidhar without rice Item name (En) *" at bounding box center [606, 289] width 616 height 63
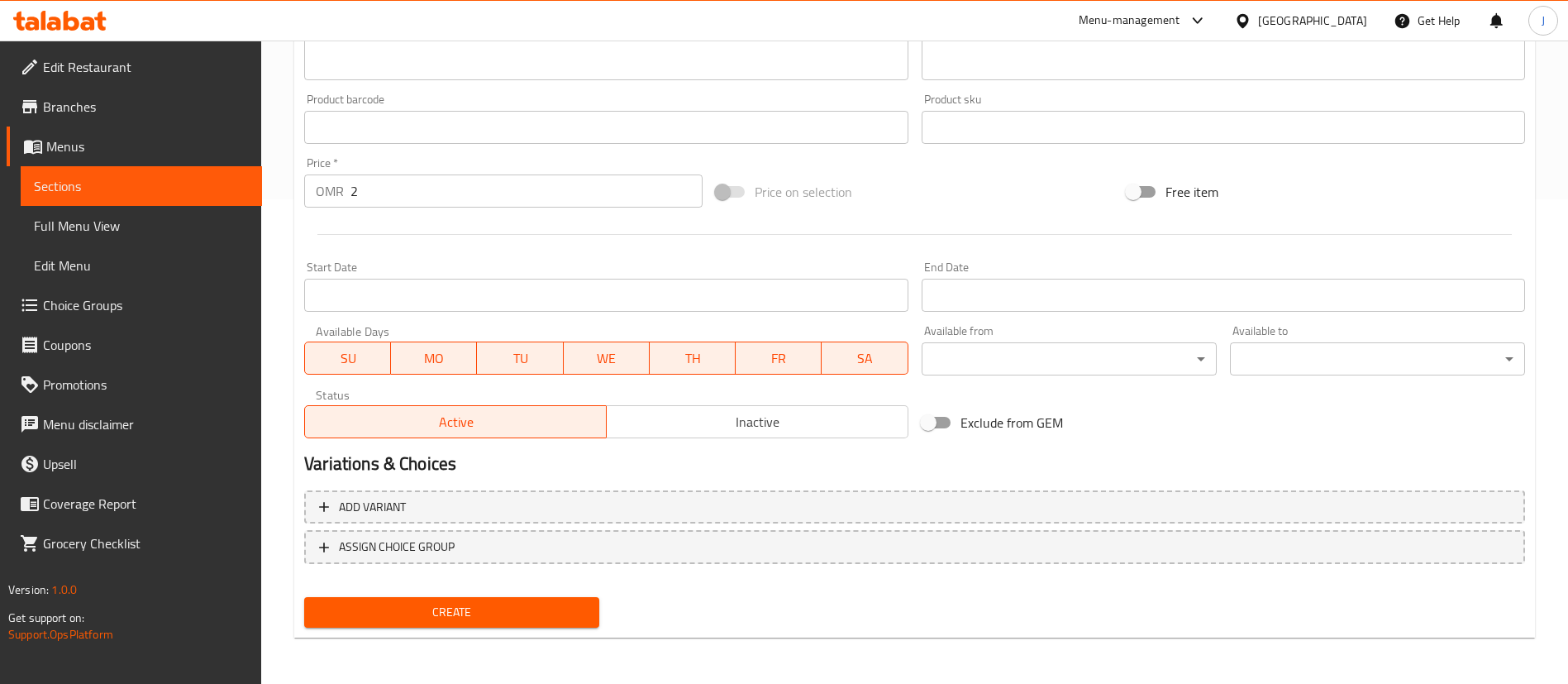
click at [486, 607] on span "Create" at bounding box center [451, 612] width 268 height 20
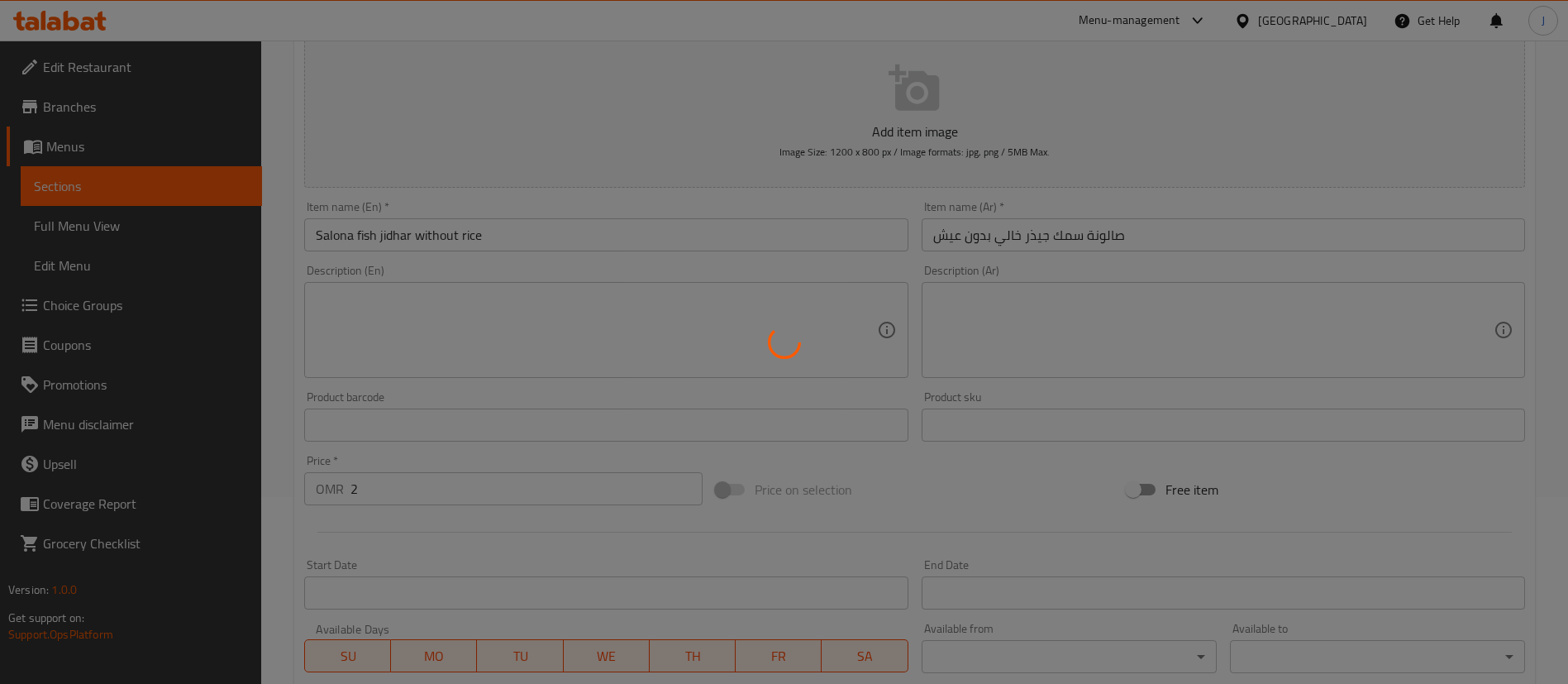
scroll to position [0, 0]
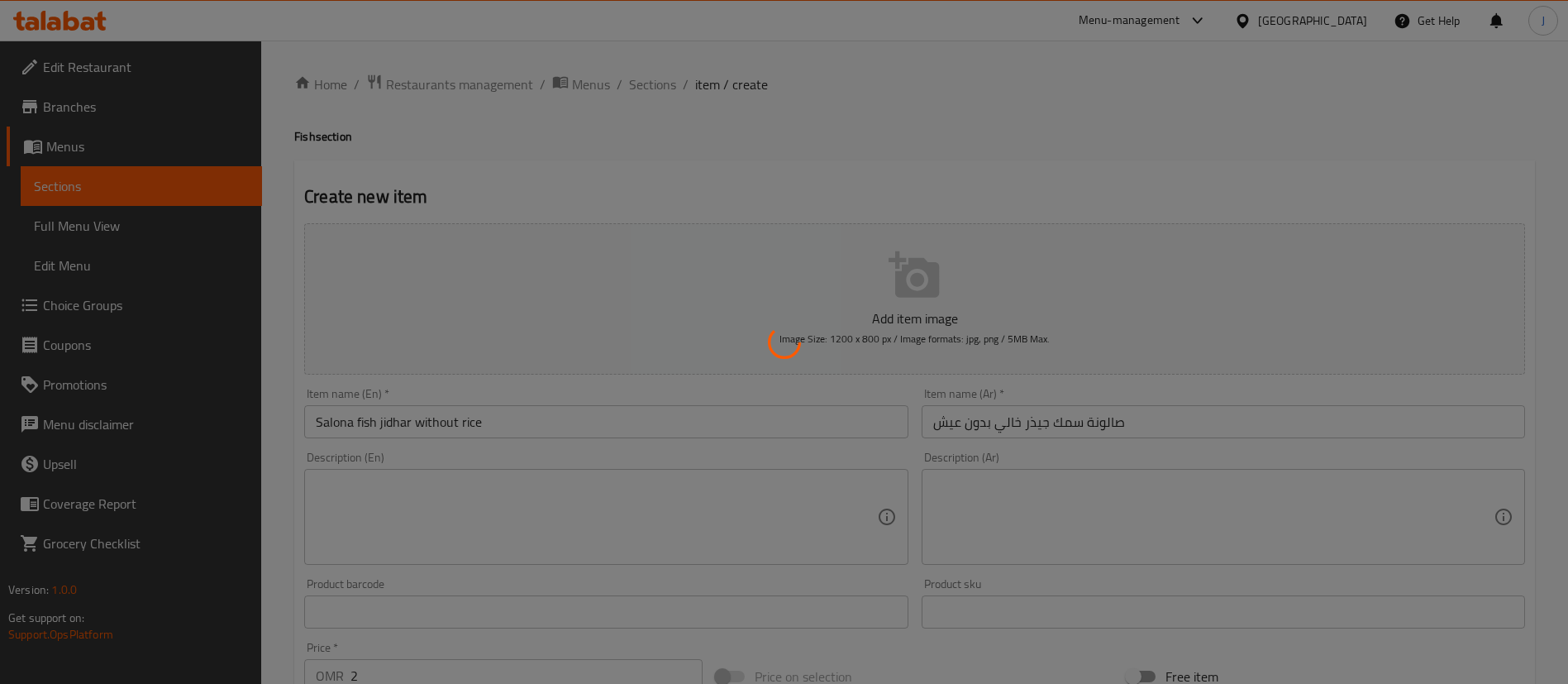
type input "0"
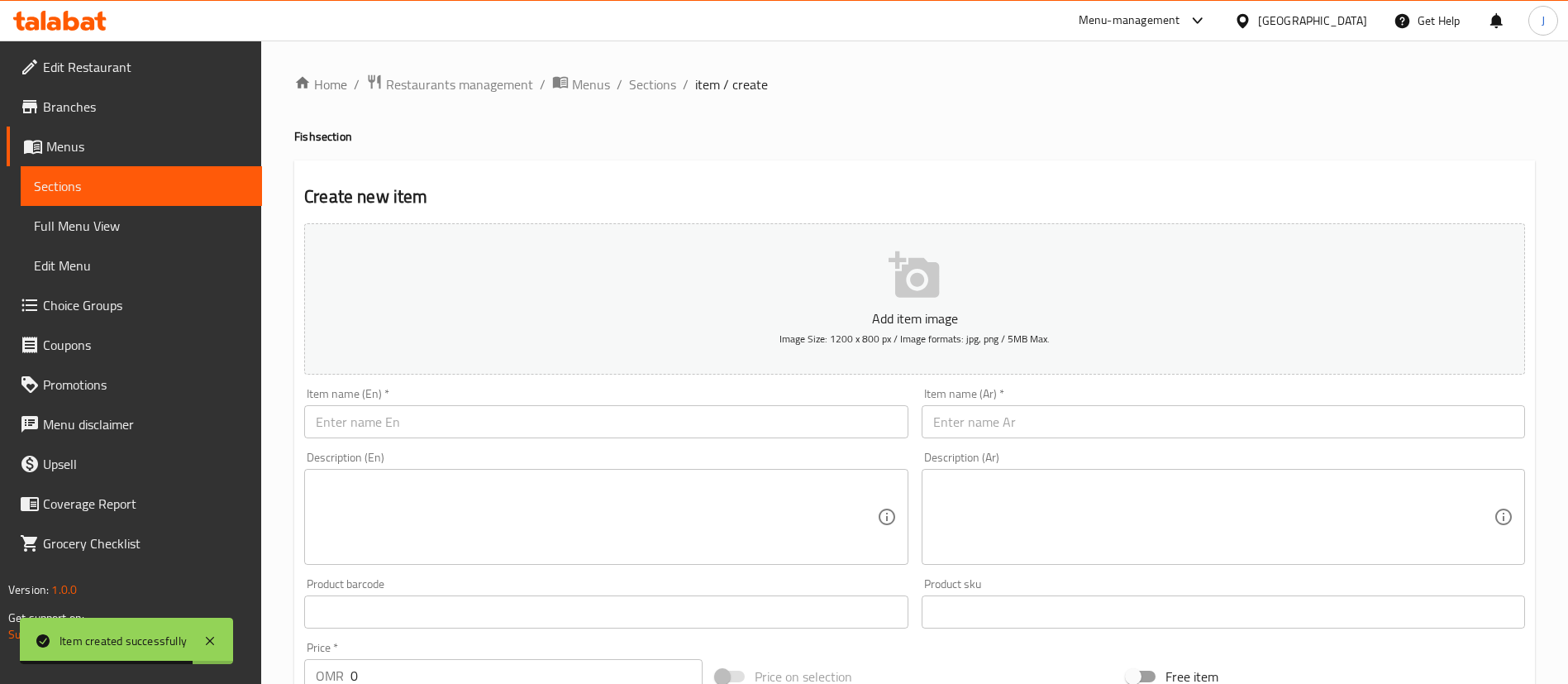
drag, startPoint x: 661, startPoint y: 91, endPoint x: 672, endPoint y: 108, distance: 20.2
click at [661, 91] on span "Sections" at bounding box center [652, 84] width 47 height 20
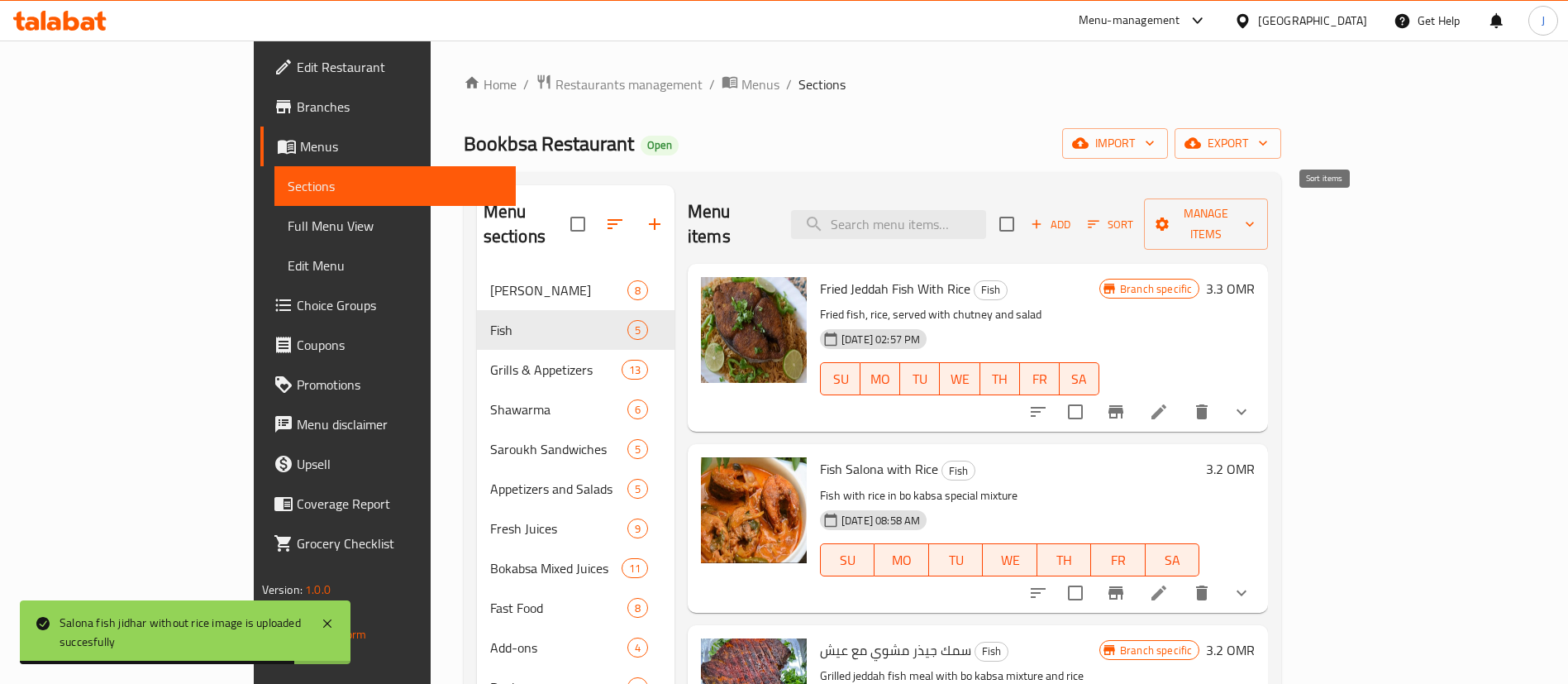
click at [1133, 215] on span "Sort" at bounding box center [1110, 225] width 45 height 19
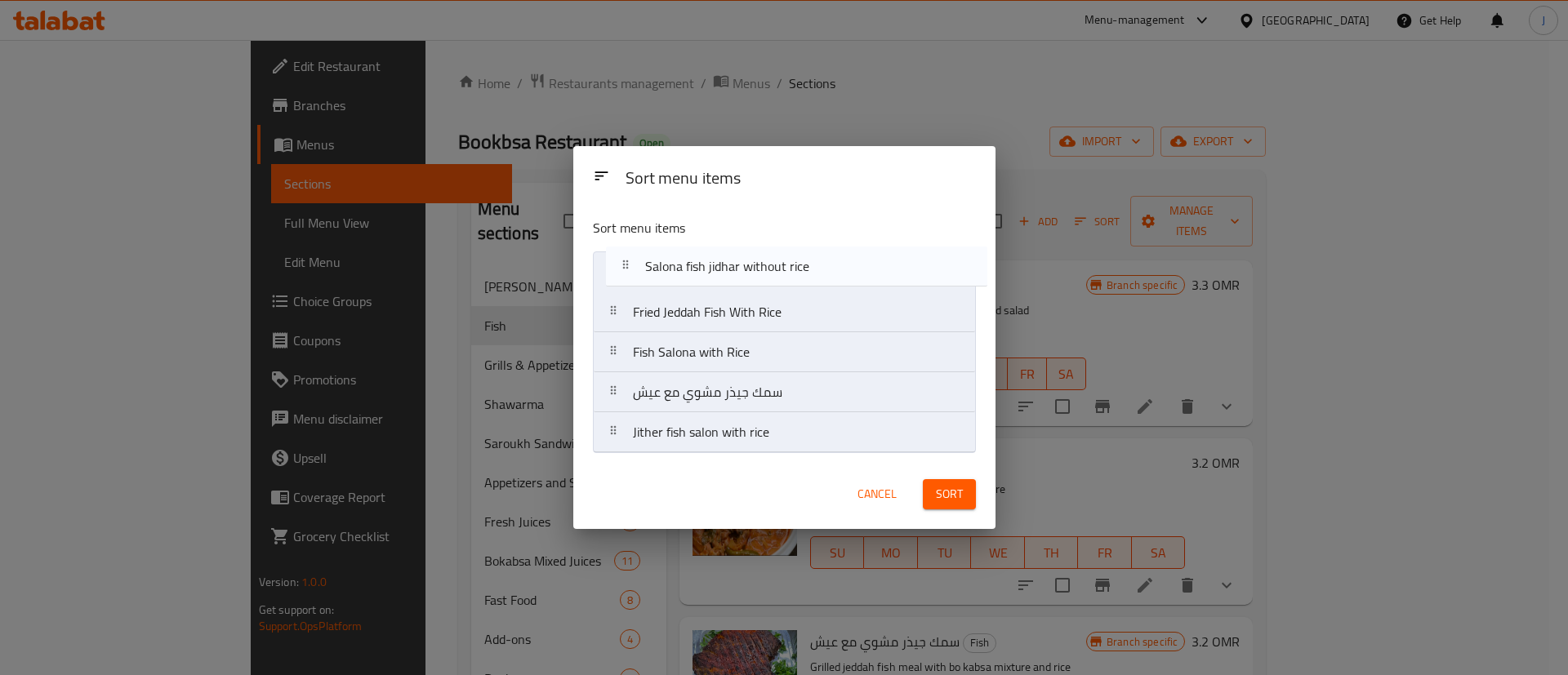
drag, startPoint x: 765, startPoint y: 434, endPoint x: 777, endPoint y: 261, distance: 173.4
click at [777, 261] on nav "Fried Jeddah Fish With Rice Fish Salona with Rice سمك جيذر مشوي مع عيش Jither f…" at bounding box center [784, 352] width 383 height 201
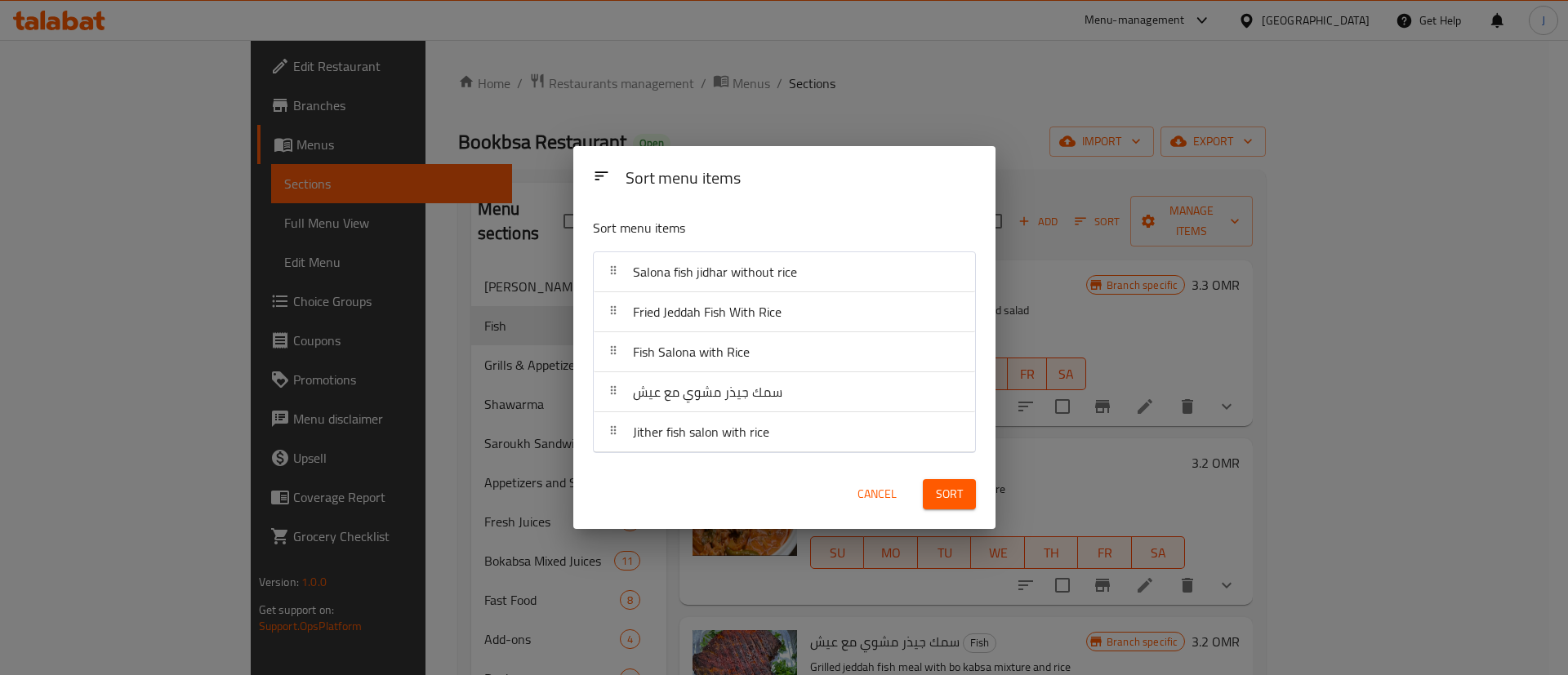
click at [957, 497] on span "Sort" at bounding box center [949, 494] width 27 height 20
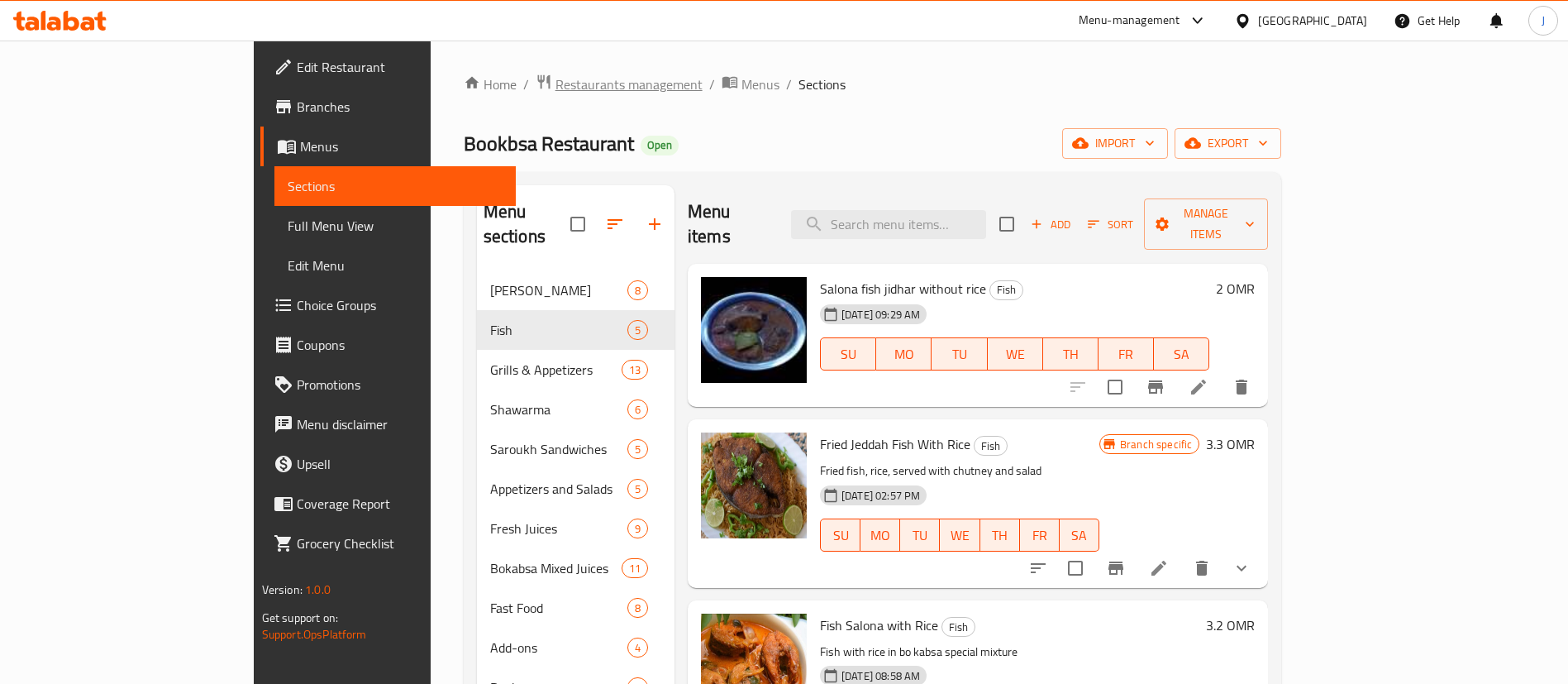
click at [556, 82] on span "Restaurants management" at bounding box center [629, 84] width 147 height 20
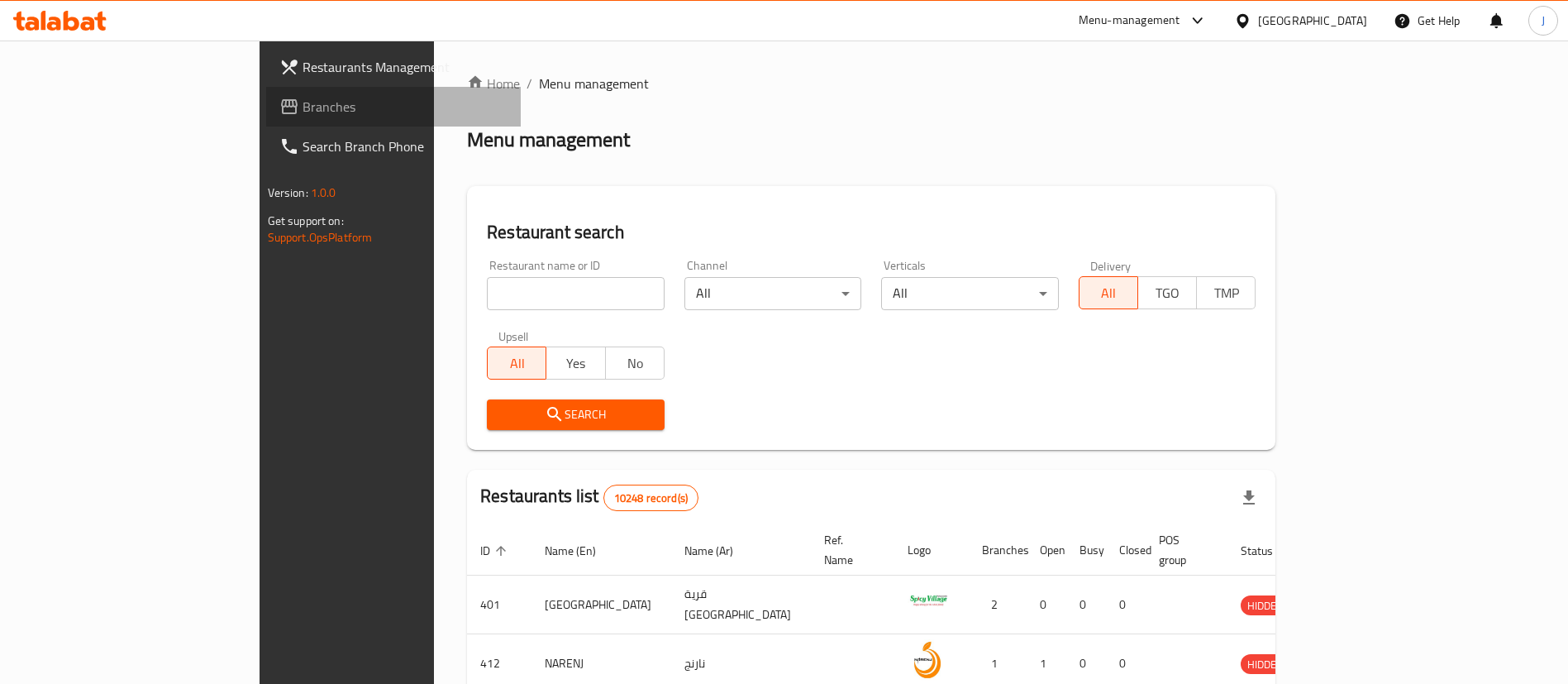
click at [303, 98] on span "Branches" at bounding box center [406, 107] width 206 height 20
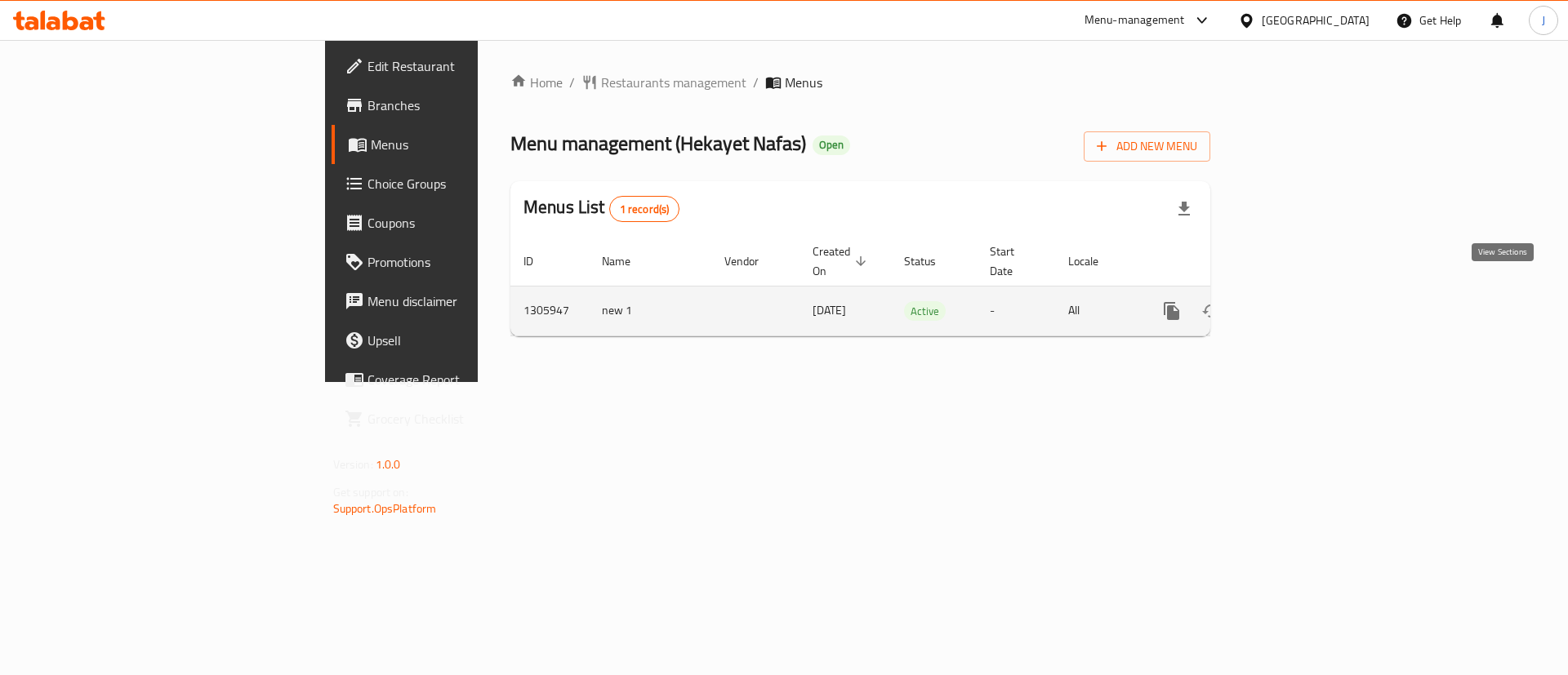
click at [1297, 304] on icon "enhanced table" at bounding box center [1289, 310] width 14 height 14
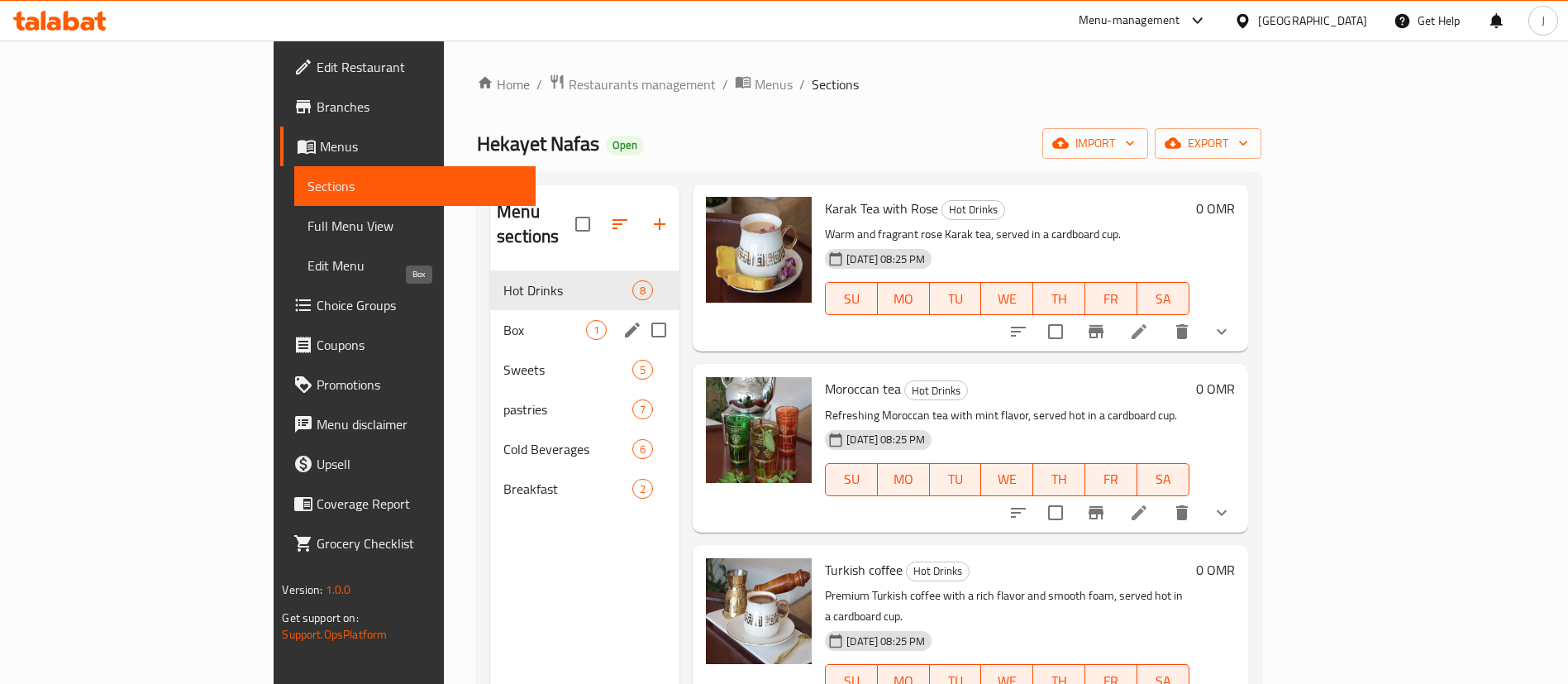
click at [504, 320] on span "Box" at bounding box center [545, 330] width 83 height 20
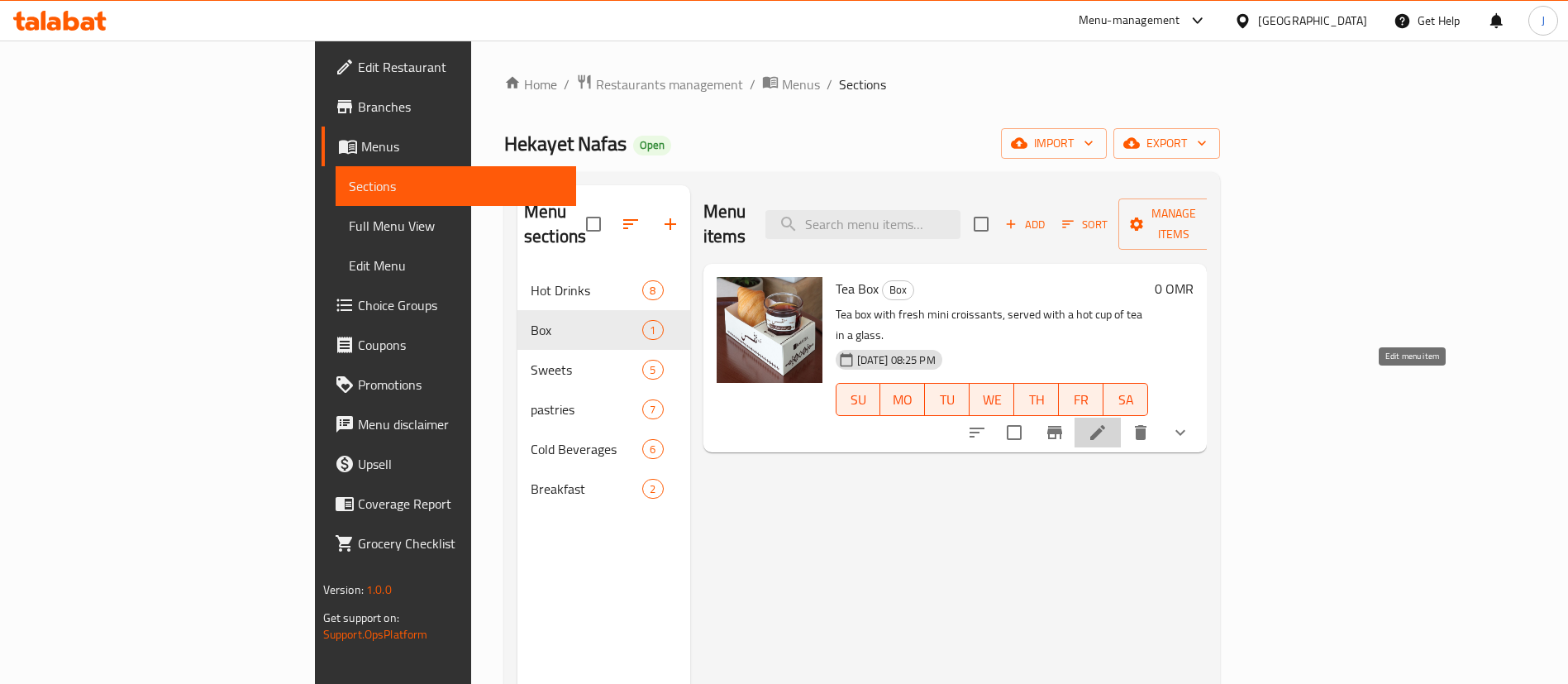
click at [1108, 422] on icon at bounding box center [1098, 432] width 20 height 20
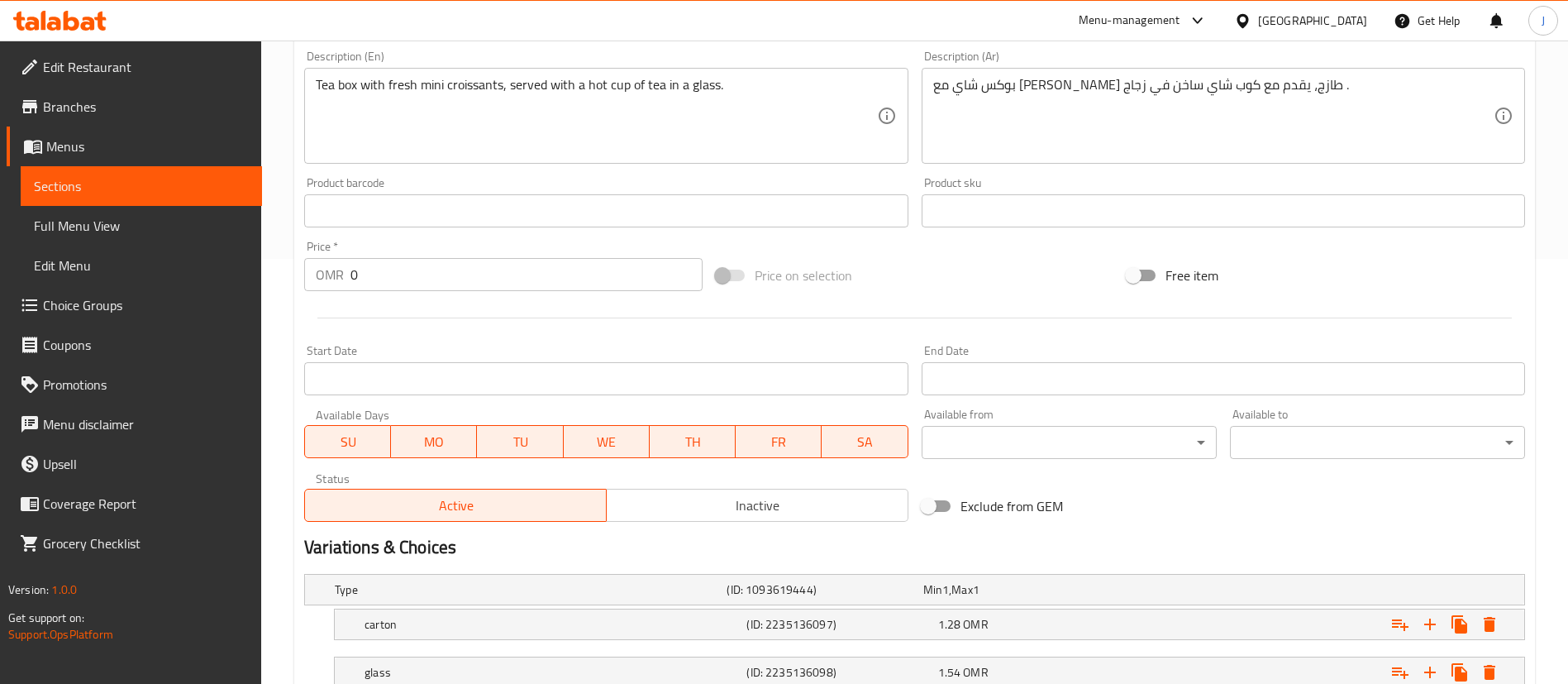
scroll to position [546, 0]
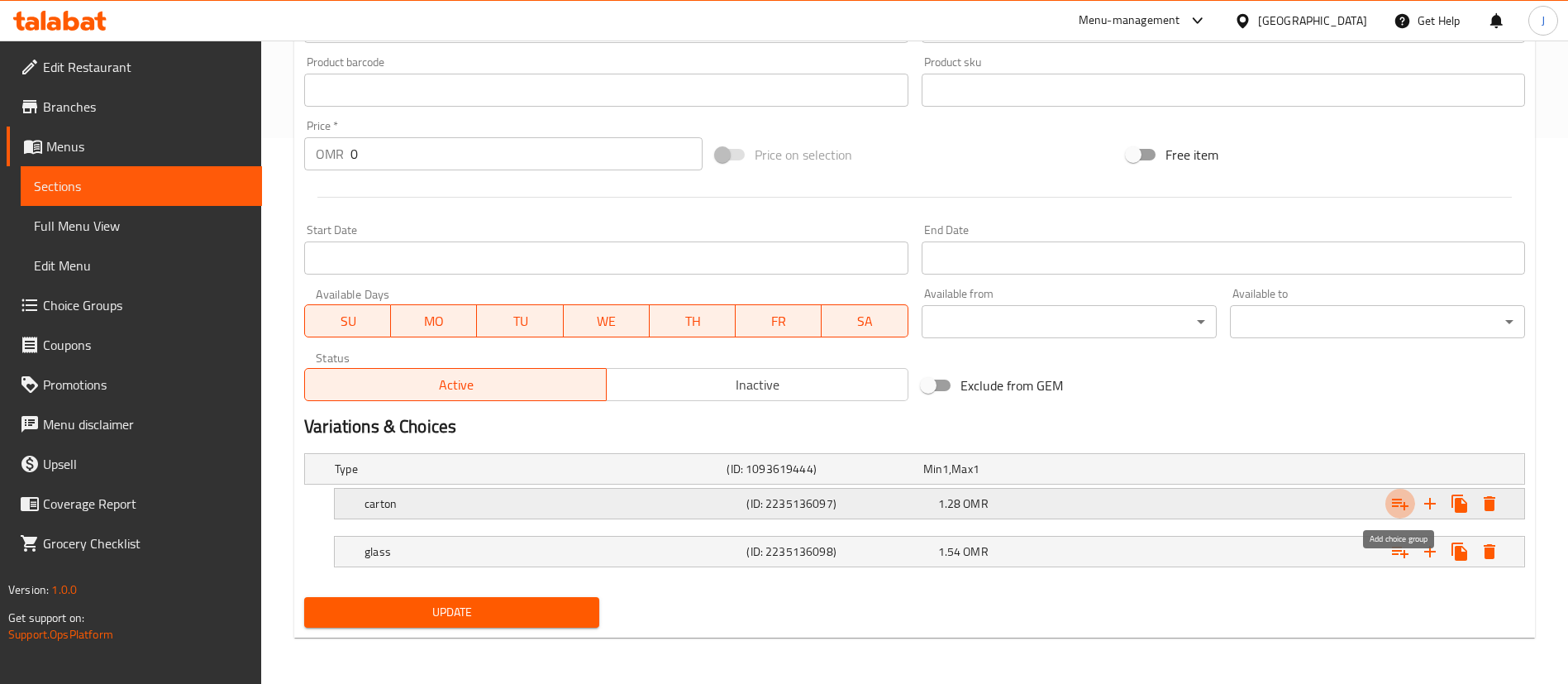
click at [1403, 504] on icon "Expand" at bounding box center [1400, 503] width 20 height 20
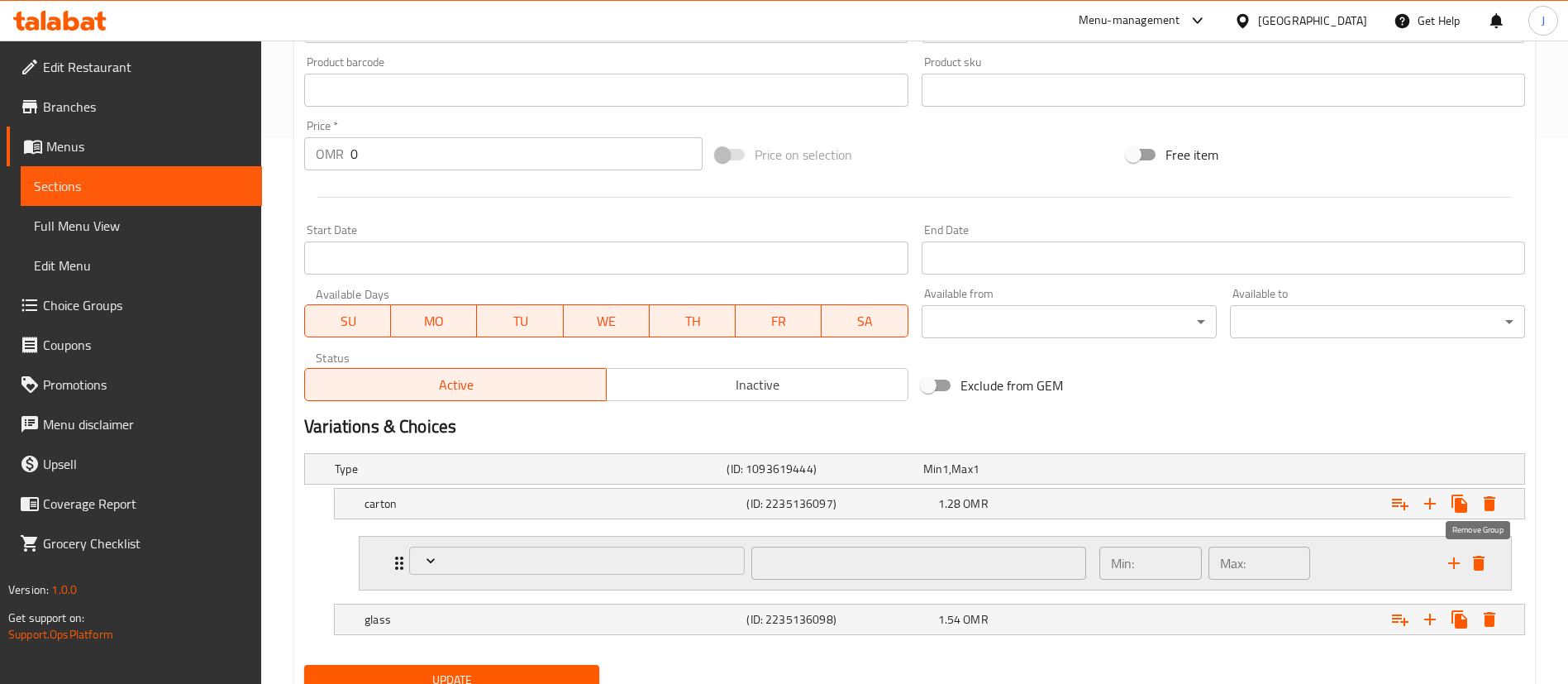
click at [1484, 562] on icon "delete" at bounding box center [1479, 563] width 20 height 20
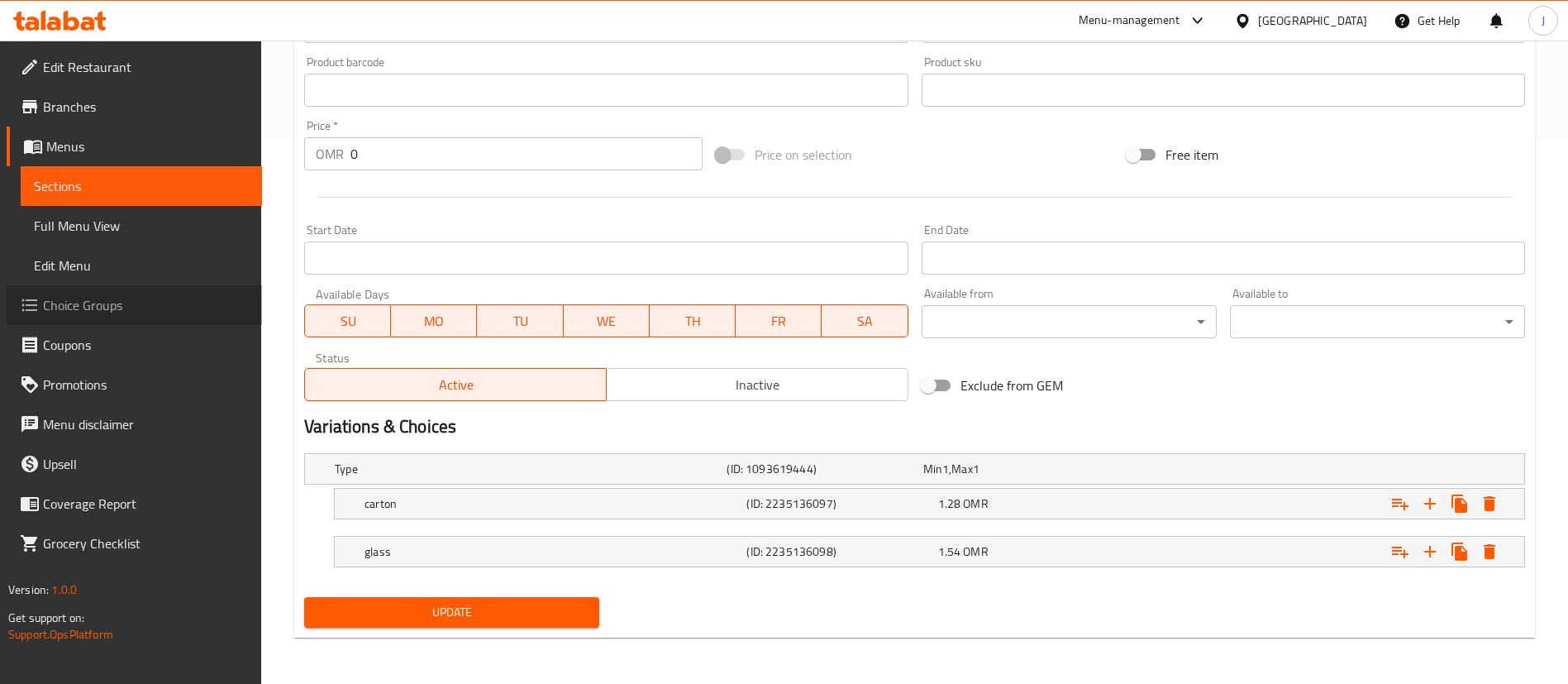
click at [121, 312] on span "Choice Groups" at bounding box center [146, 305] width 206 height 20
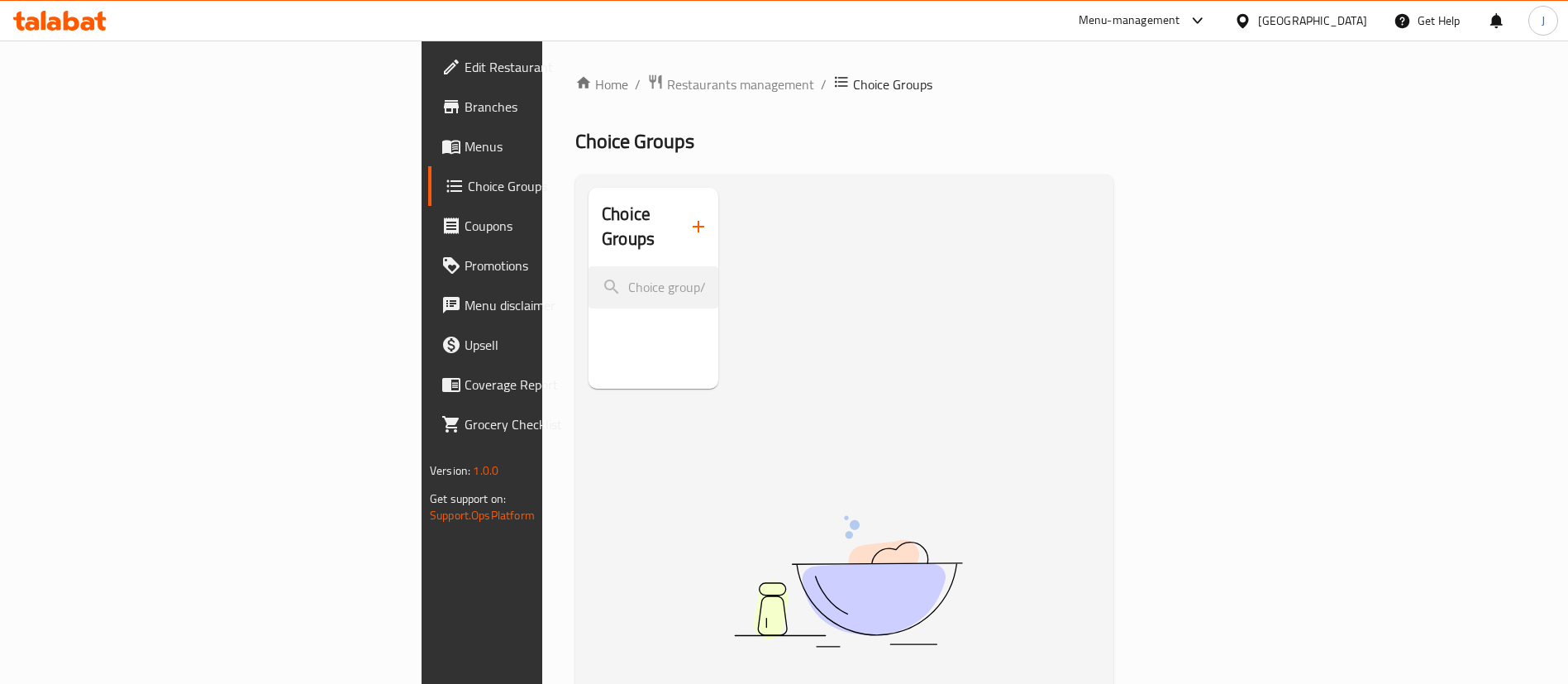
click at [679, 226] on button "button" at bounding box center [698, 226] width 39 height 39
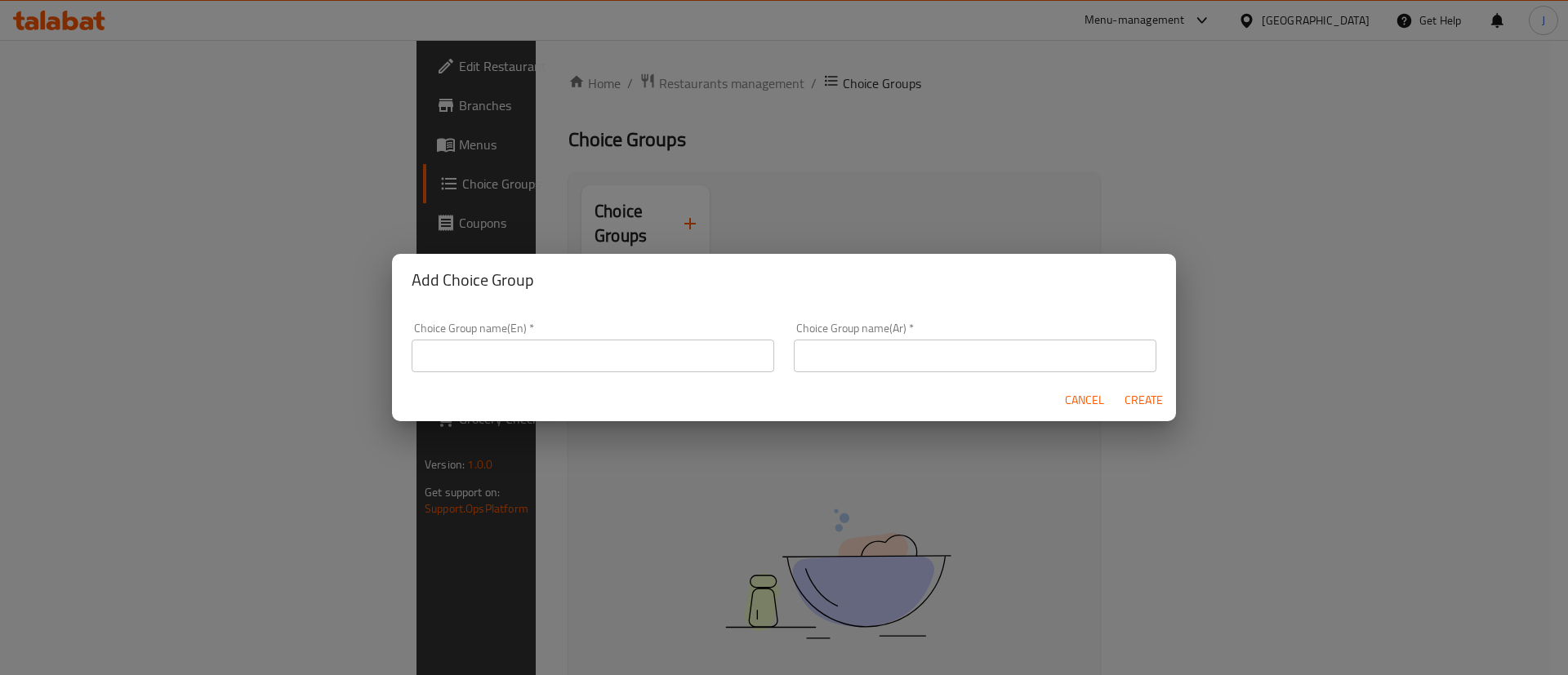
click at [507, 358] on input "text" at bounding box center [593, 356] width 363 height 32
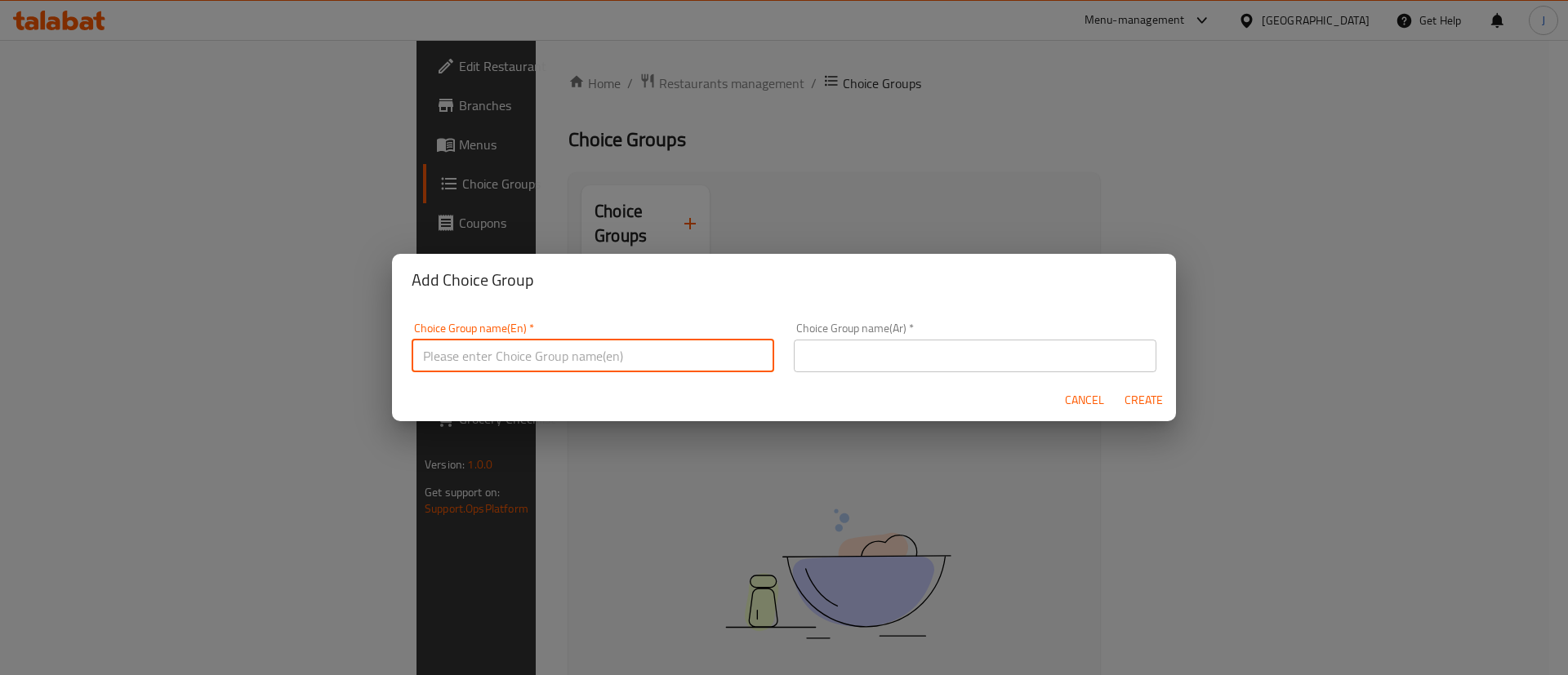
click at [543, 337] on div "Choice Group name(En)   * Choice Group name(En) *" at bounding box center [593, 347] width 363 height 49
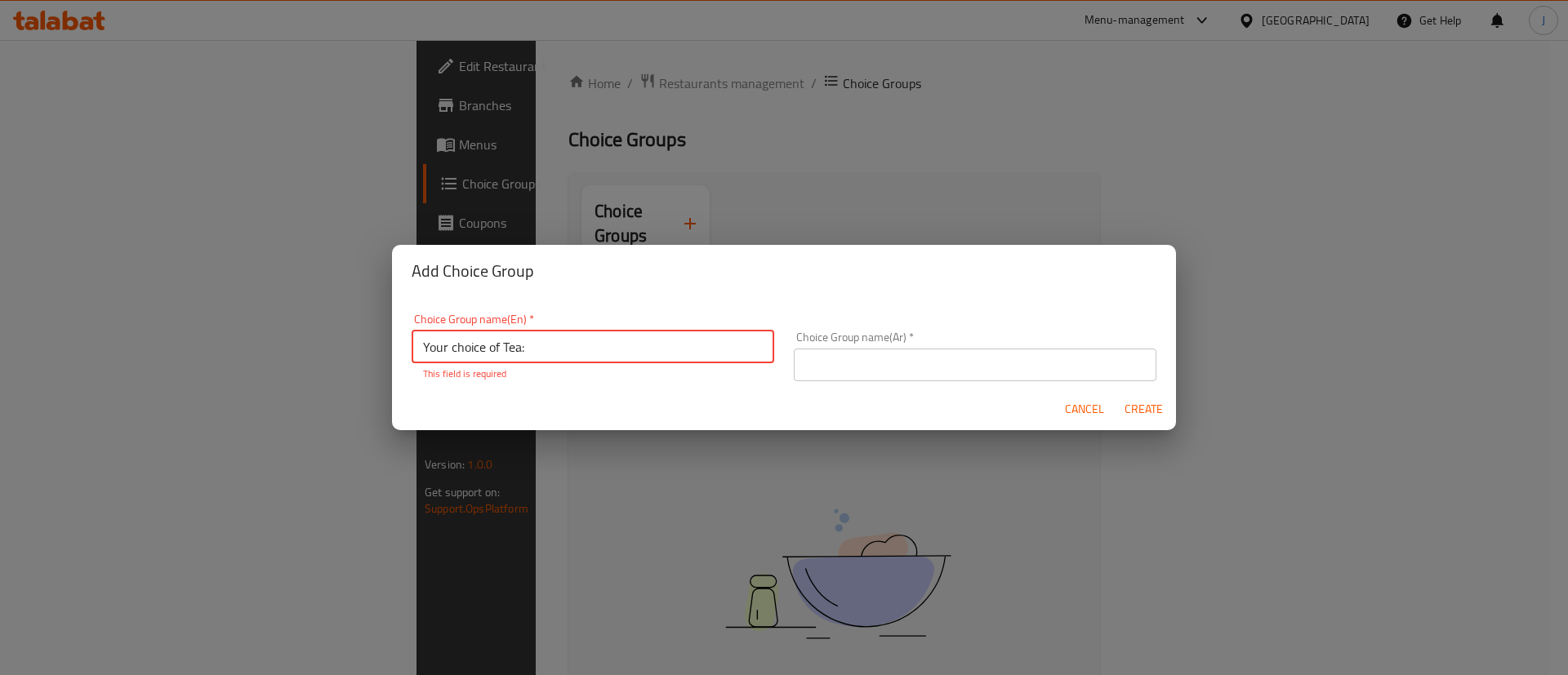
type input "Your choice of Tea:"
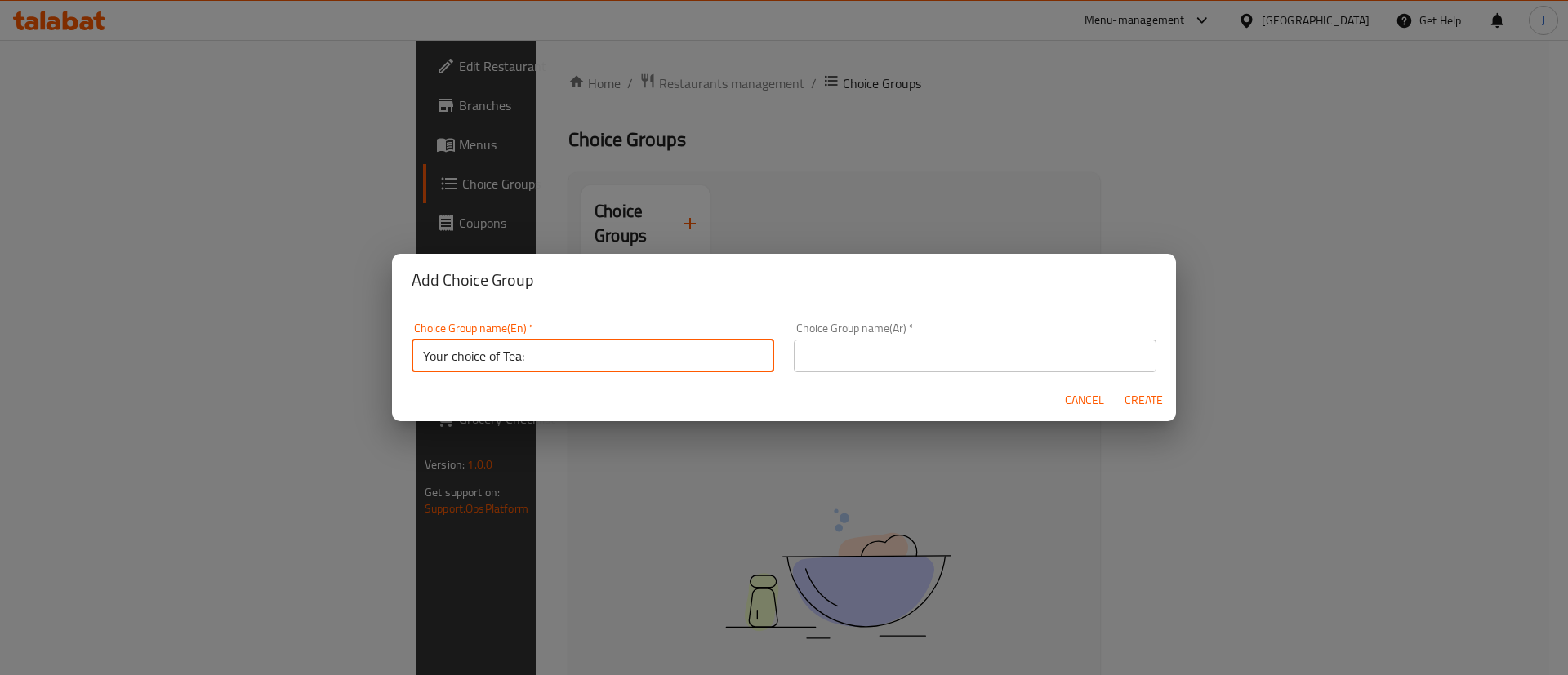
click at [831, 351] on input "text" at bounding box center [975, 356] width 363 height 32
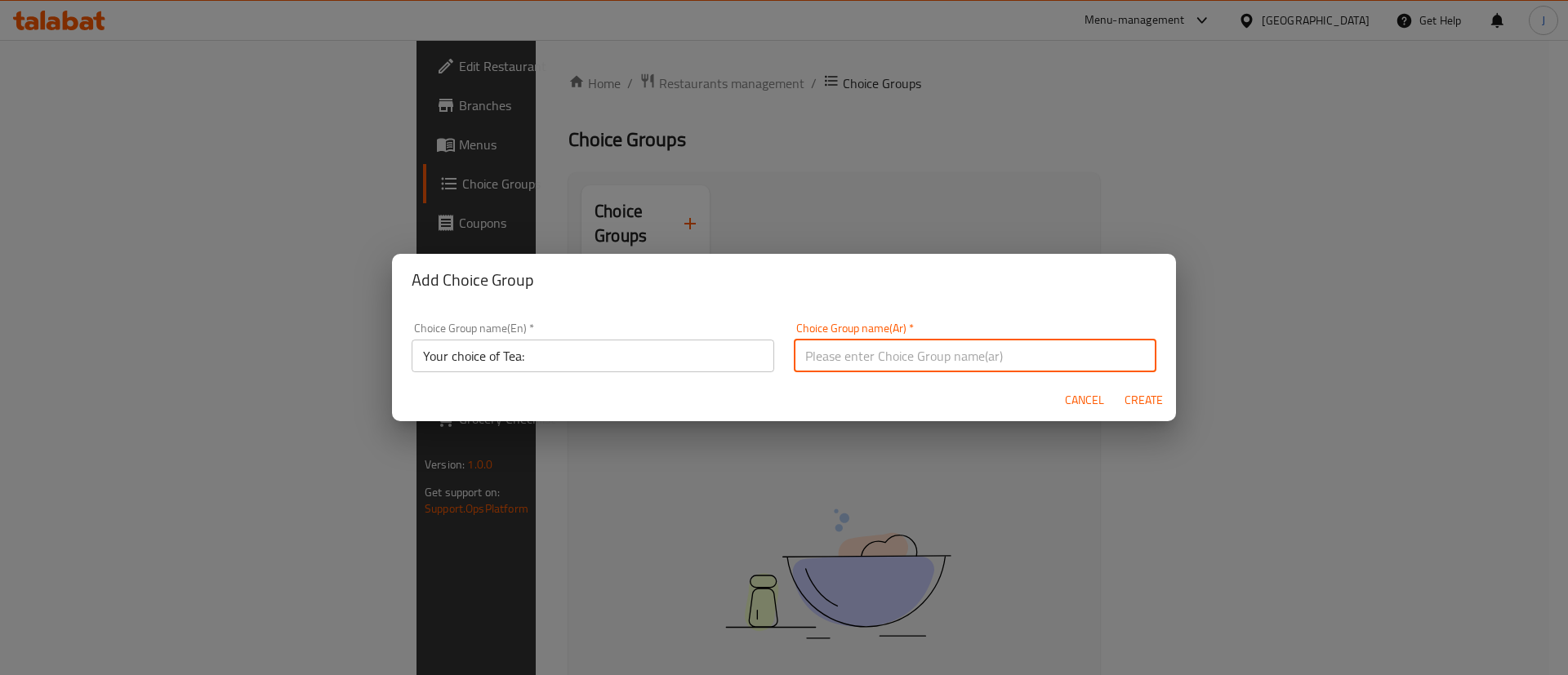
paste input "اختيارك من الشاي:"
type input "اختيارك من الشاي:"
click at [795, 384] on div "Cancel Create" at bounding box center [784, 401] width 784 height 44
click at [1134, 398] on span "Create" at bounding box center [1143, 400] width 39 height 20
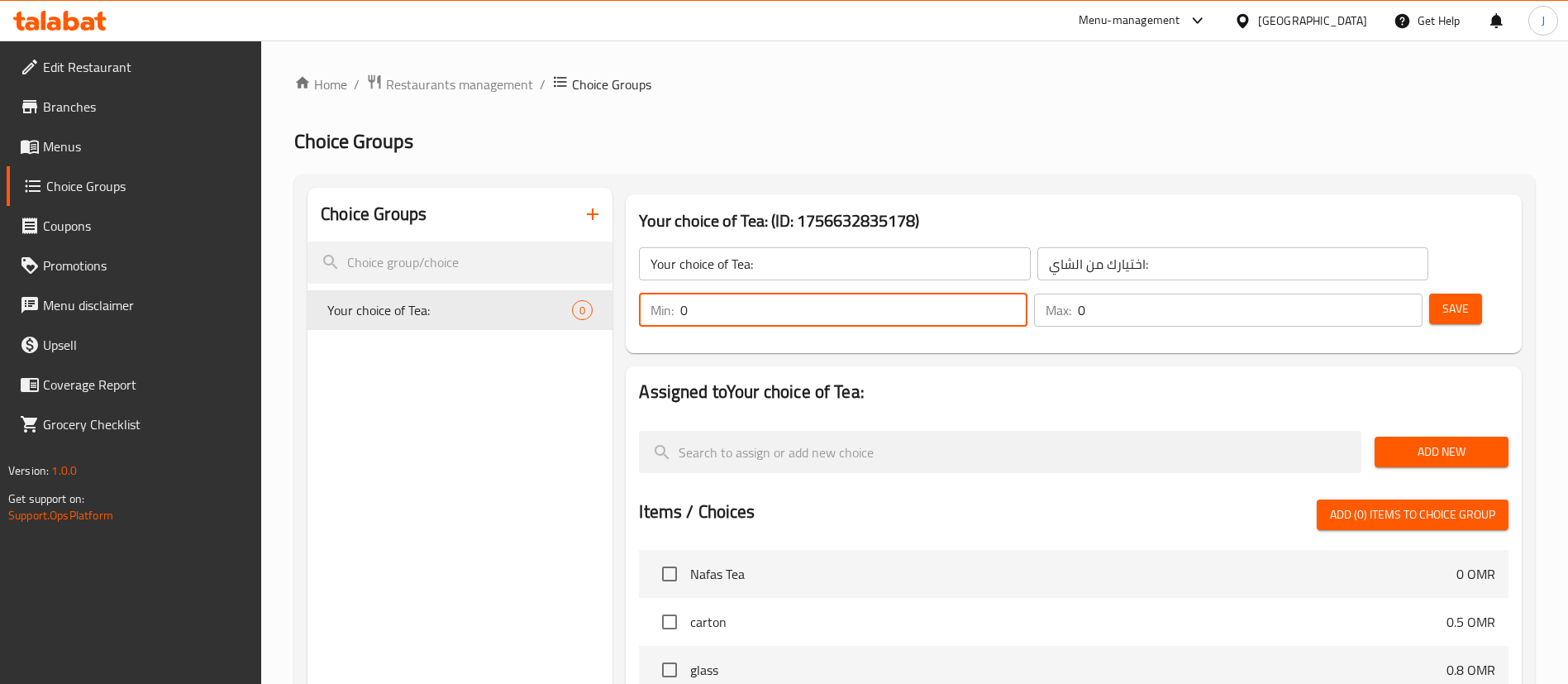
drag, startPoint x: 1273, startPoint y: 268, endPoint x: 1248, endPoint y: 267, distance: 25.0
click at [1028, 293] on div "Min: 0 ​" at bounding box center [834, 310] width 388 height 33
type input "1"
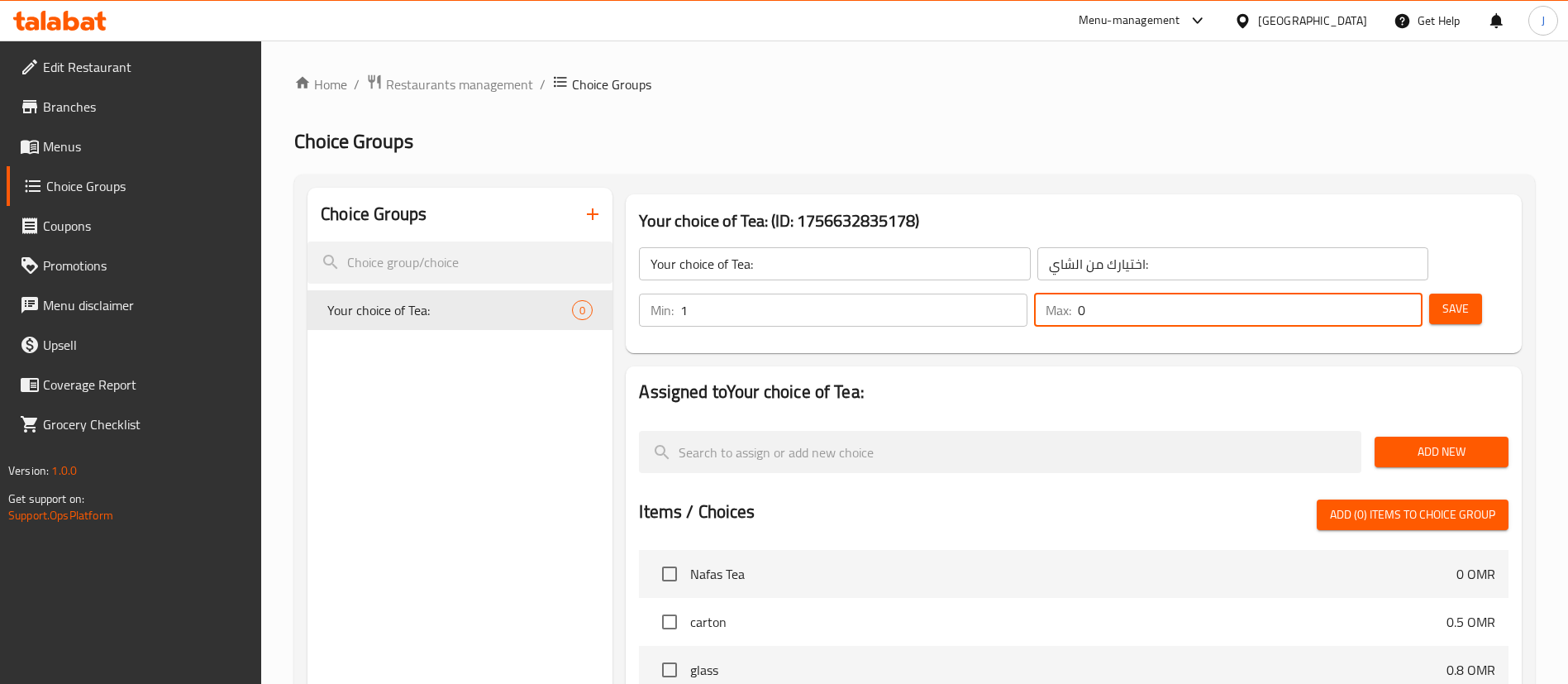
drag, startPoint x: 1367, startPoint y: 266, endPoint x: 1341, endPoint y: 266, distance: 26.0
click at [1346, 293] on div "Max: 0 ​" at bounding box center [1229, 310] width 388 height 33
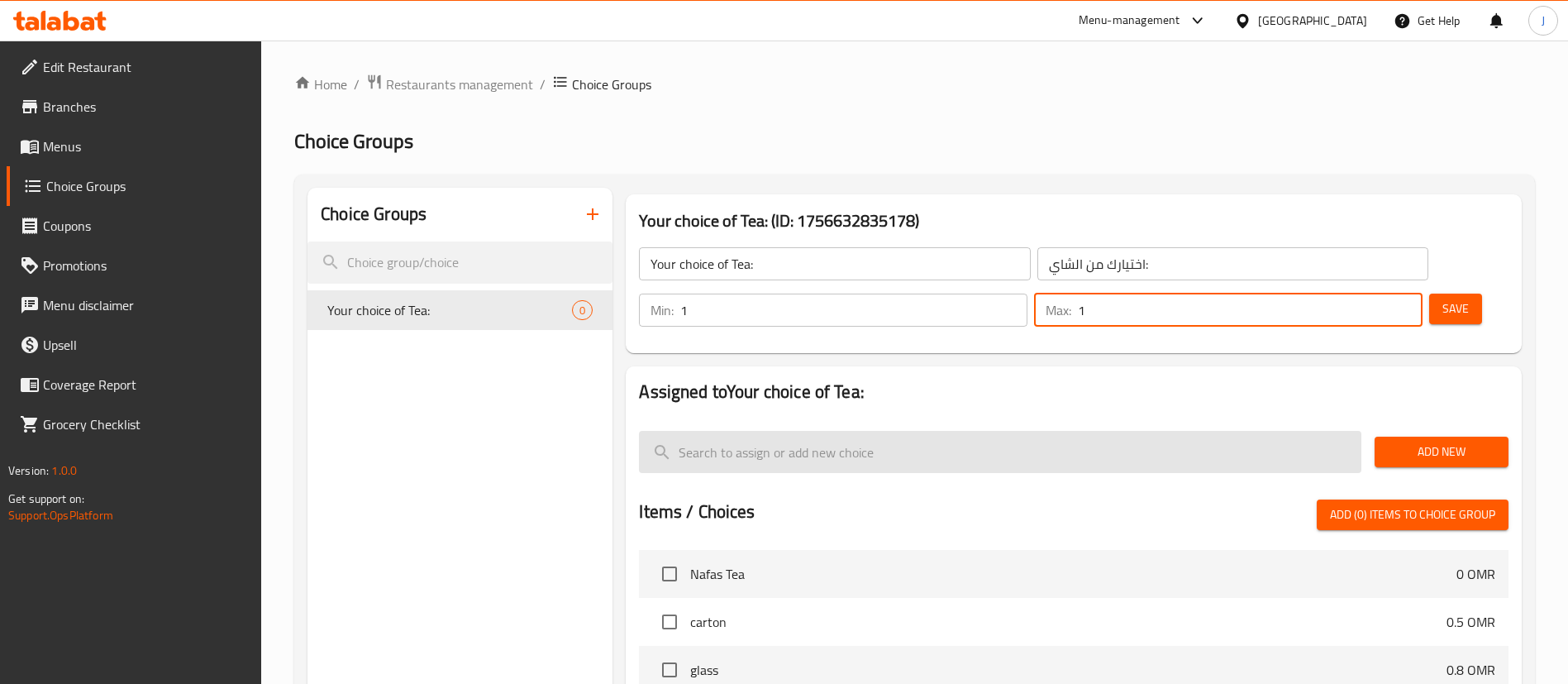
type input "1"
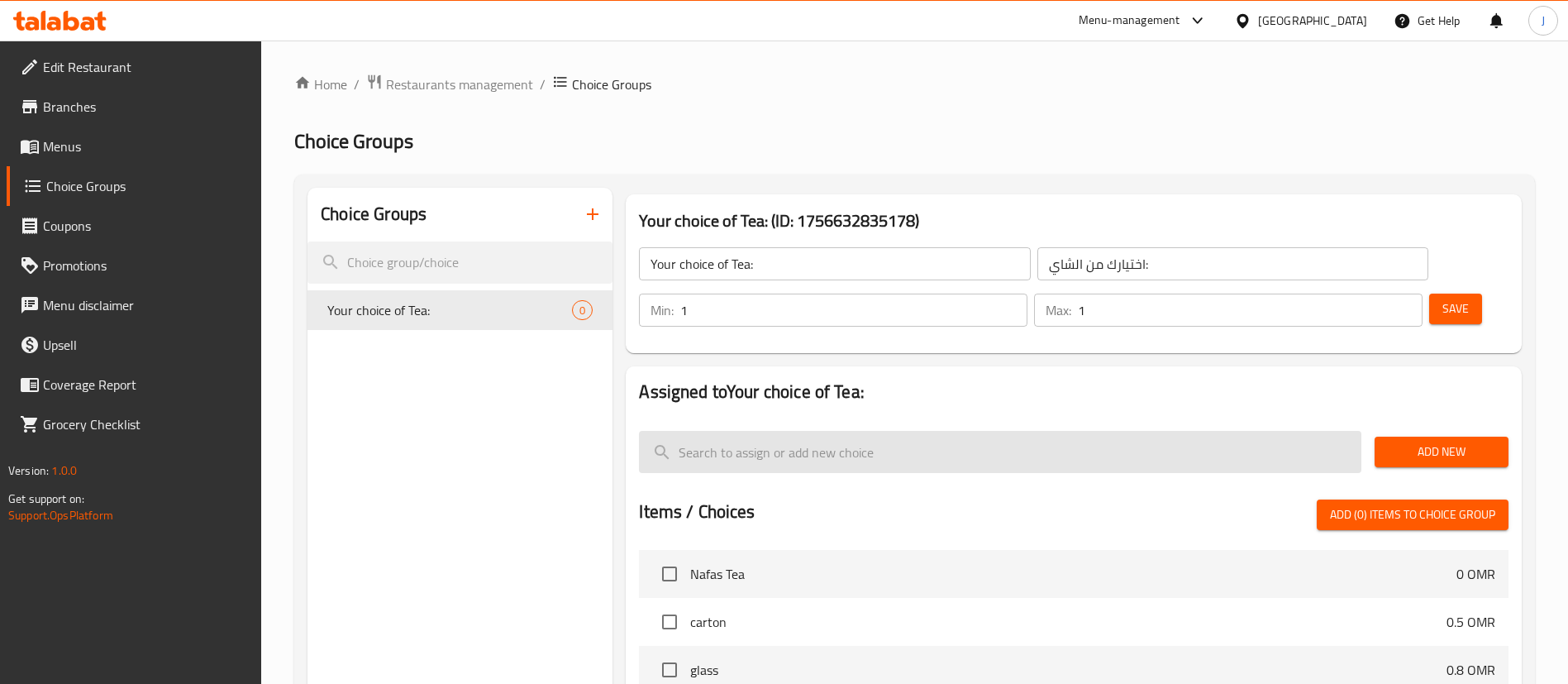
click at [1041, 431] on input "search" at bounding box center [1001, 452] width 723 height 42
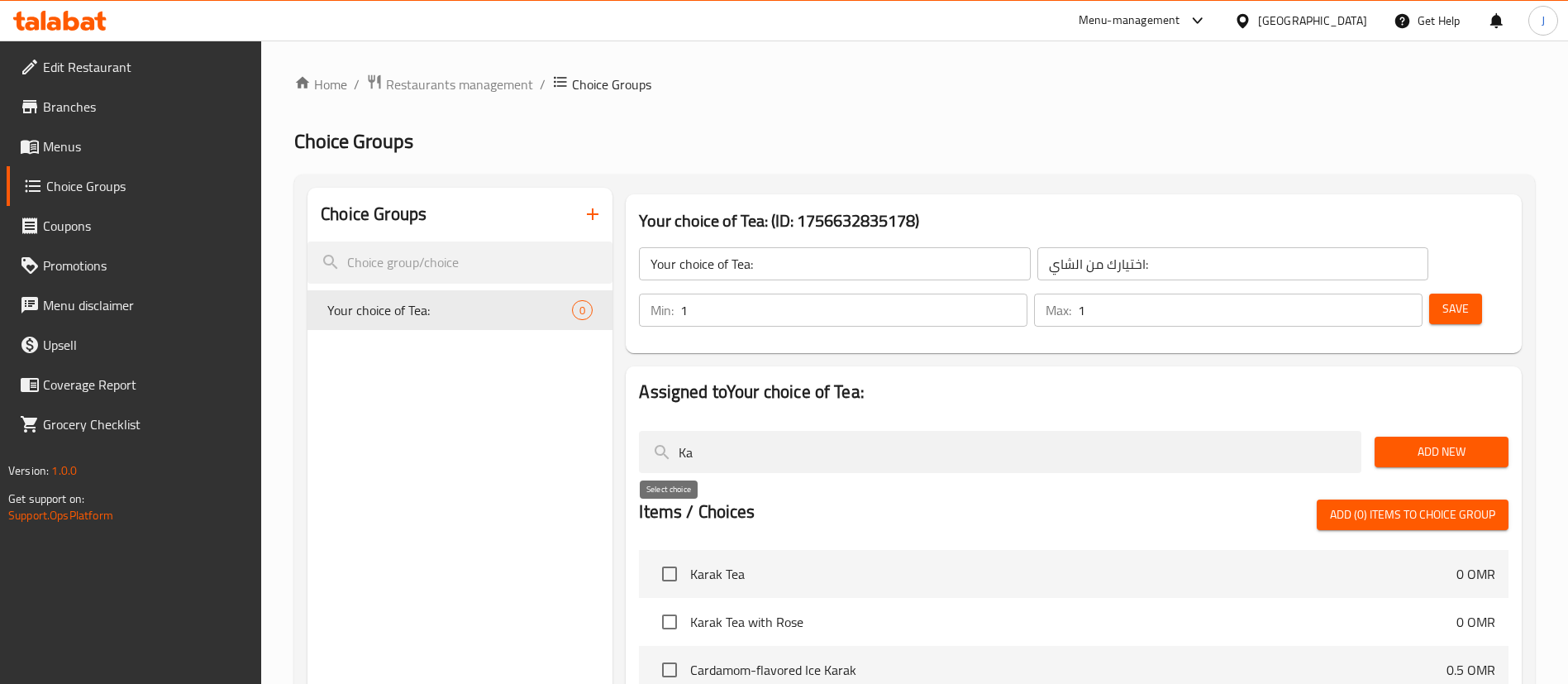
type input "Ka"
click at [675, 557] on input "checkbox" at bounding box center [669, 574] width 35 height 35
click at [1387, 505] on span "Add (1) items to choice group" at bounding box center [1413, 515] width 165 height 20
checkbox input "false"
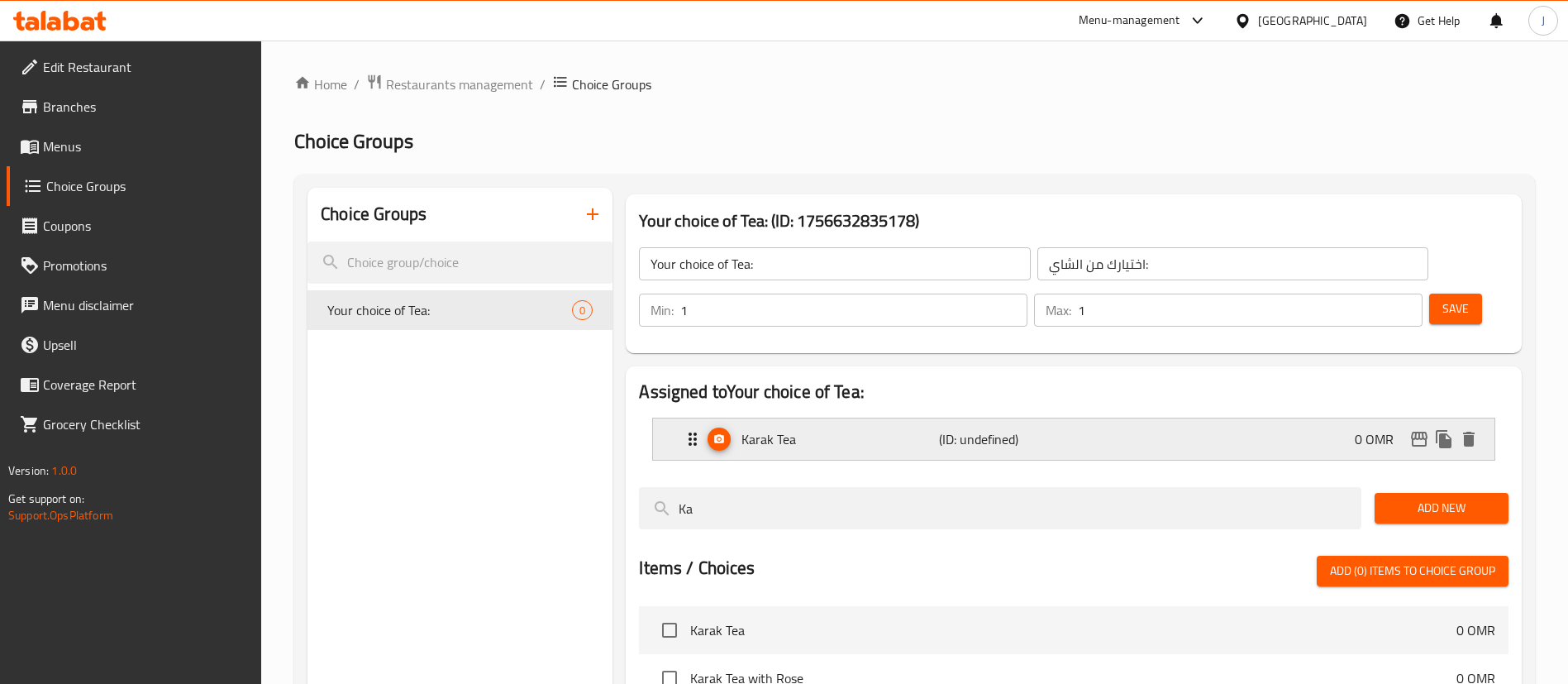
click at [941, 429] on p "(ID: undefined)" at bounding box center [1005, 439] width 132 height 20
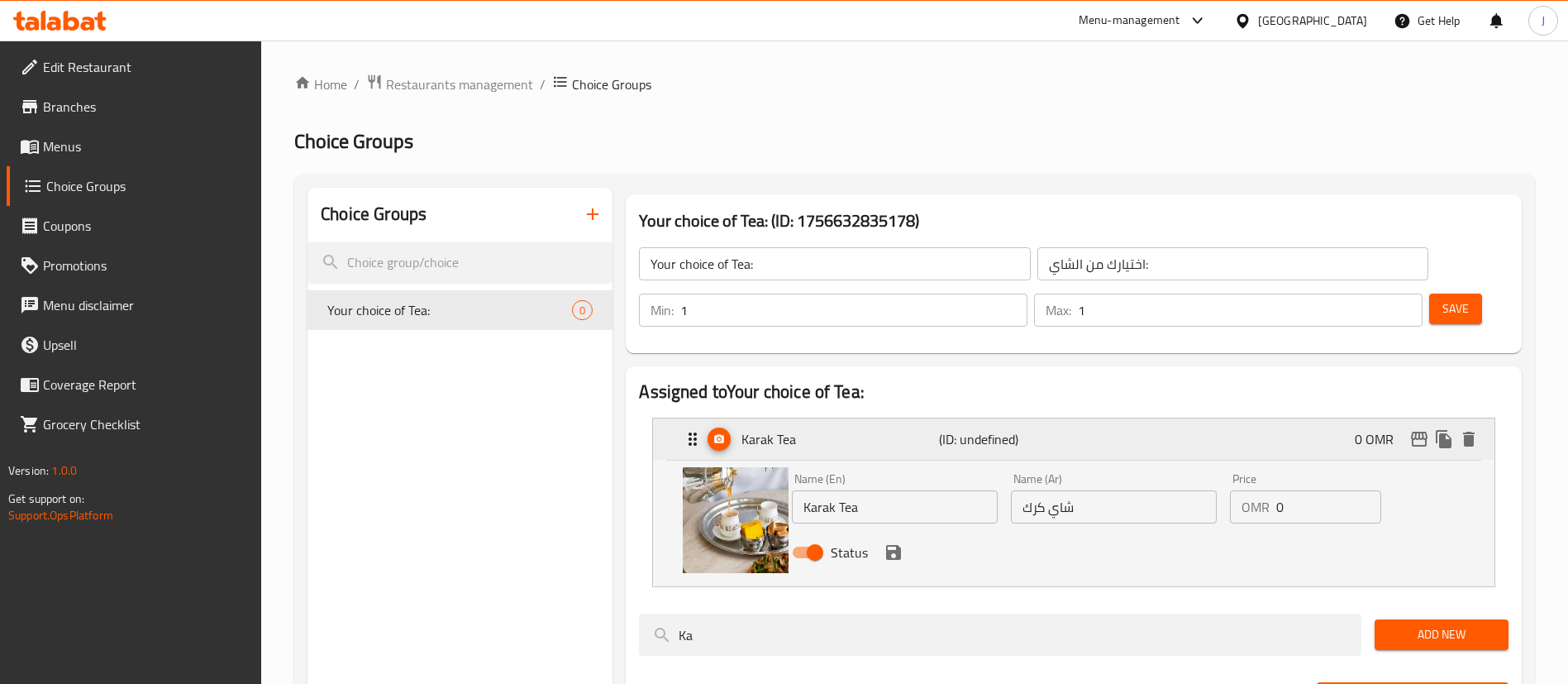
click at [941, 429] on p "(ID: undefined)" at bounding box center [1005, 439] width 132 height 20
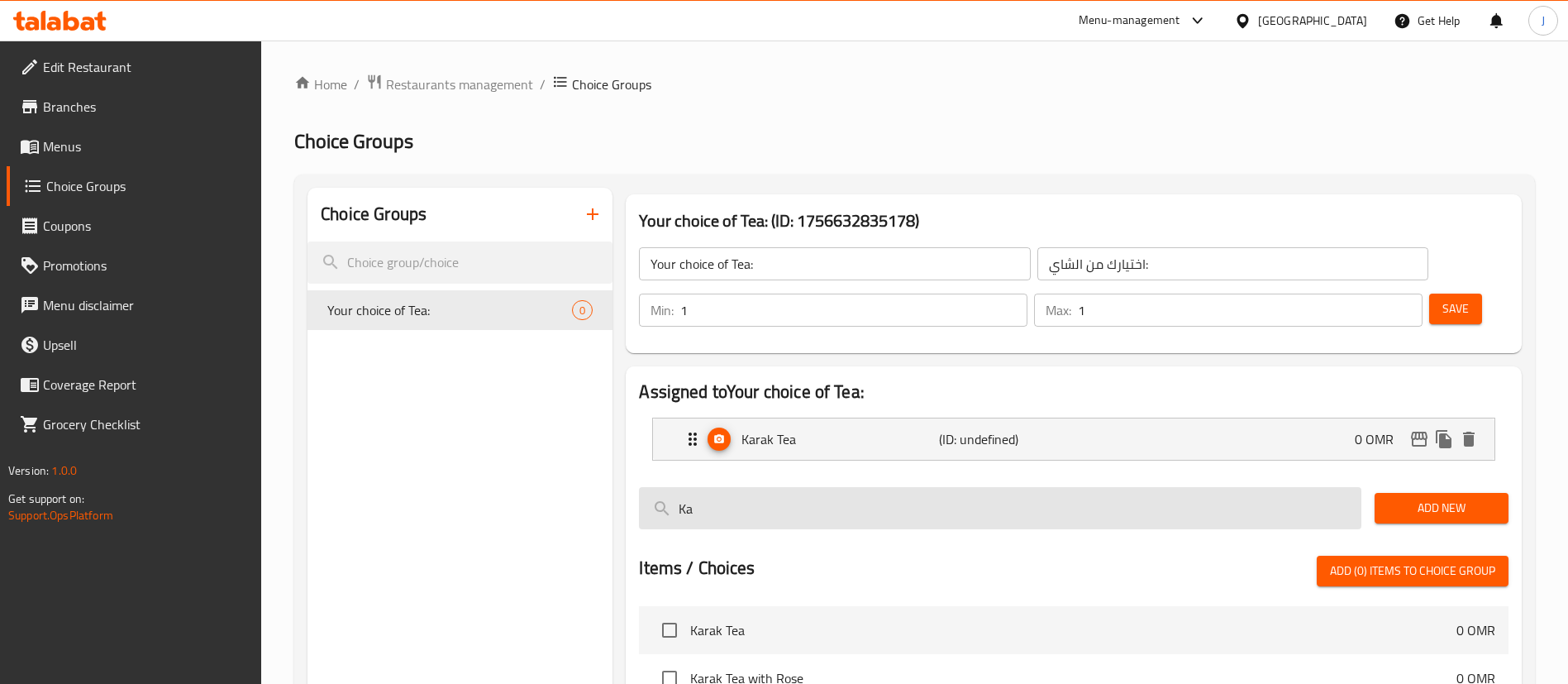
click at [696, 487] on input "Ka" at bounding box center [1001, 508] width 723 height 42
drag, startPoint x: 702, startPoint y: 467, endPoint x: 645, endPoint y: 464, distance: 57.1
click at [645, 487] on input "Ka" at bounding box center [1001, 508] width 723 height 42
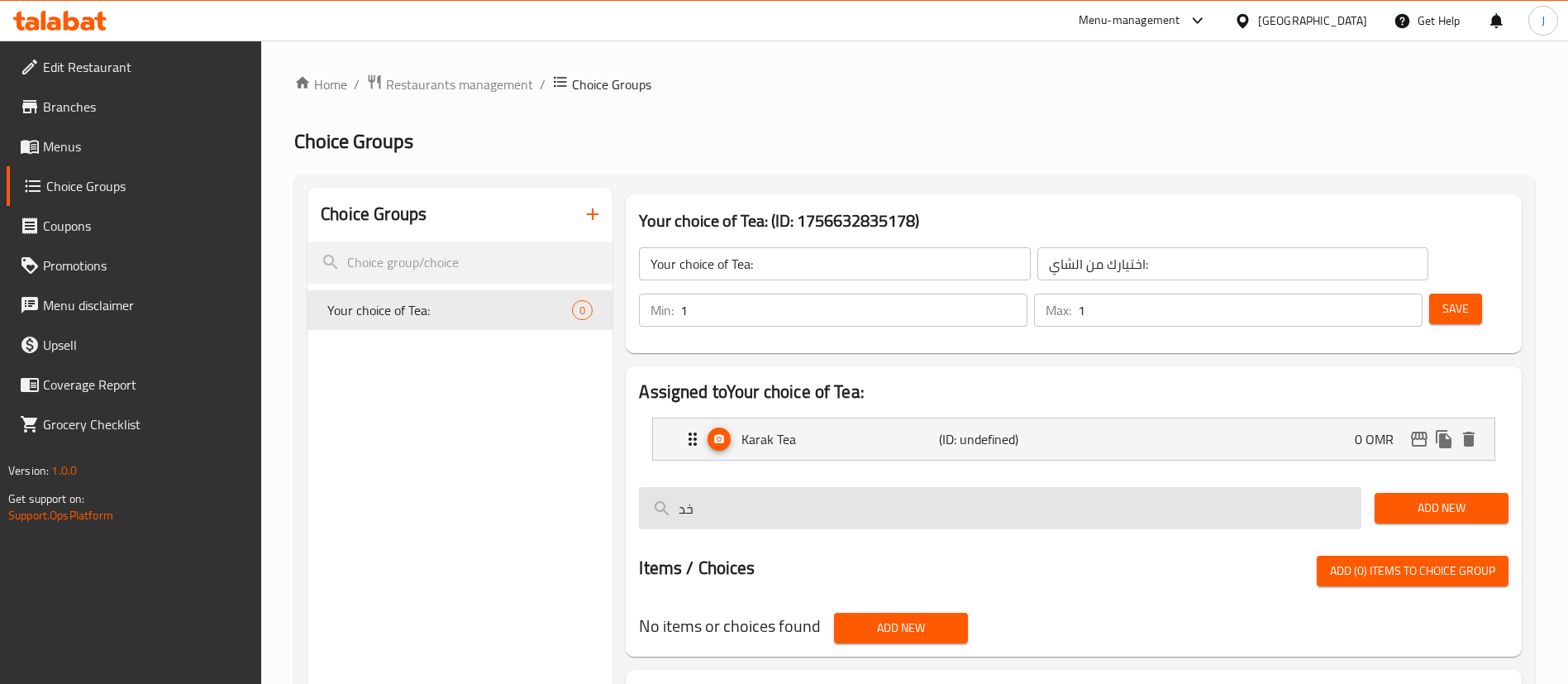
type input "خ"
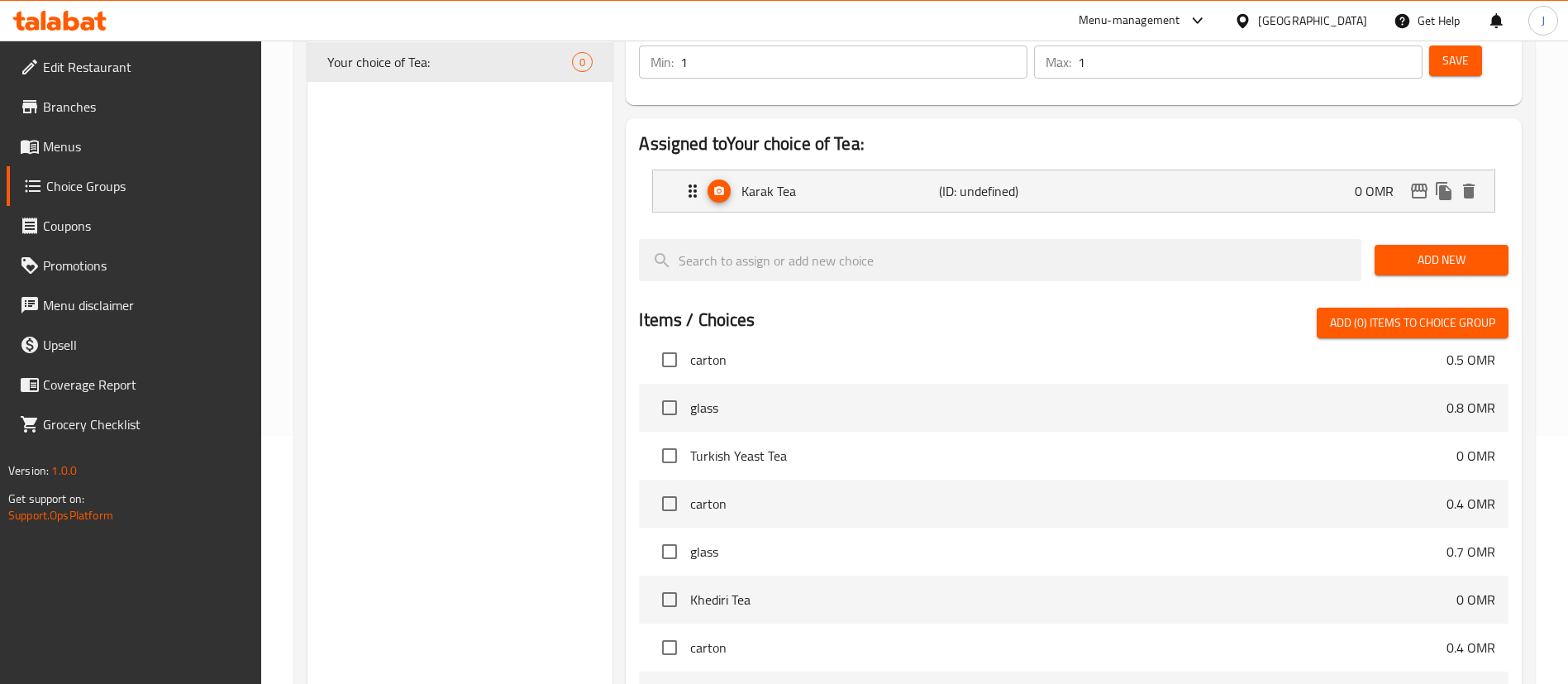
scroll to position [124, 0]
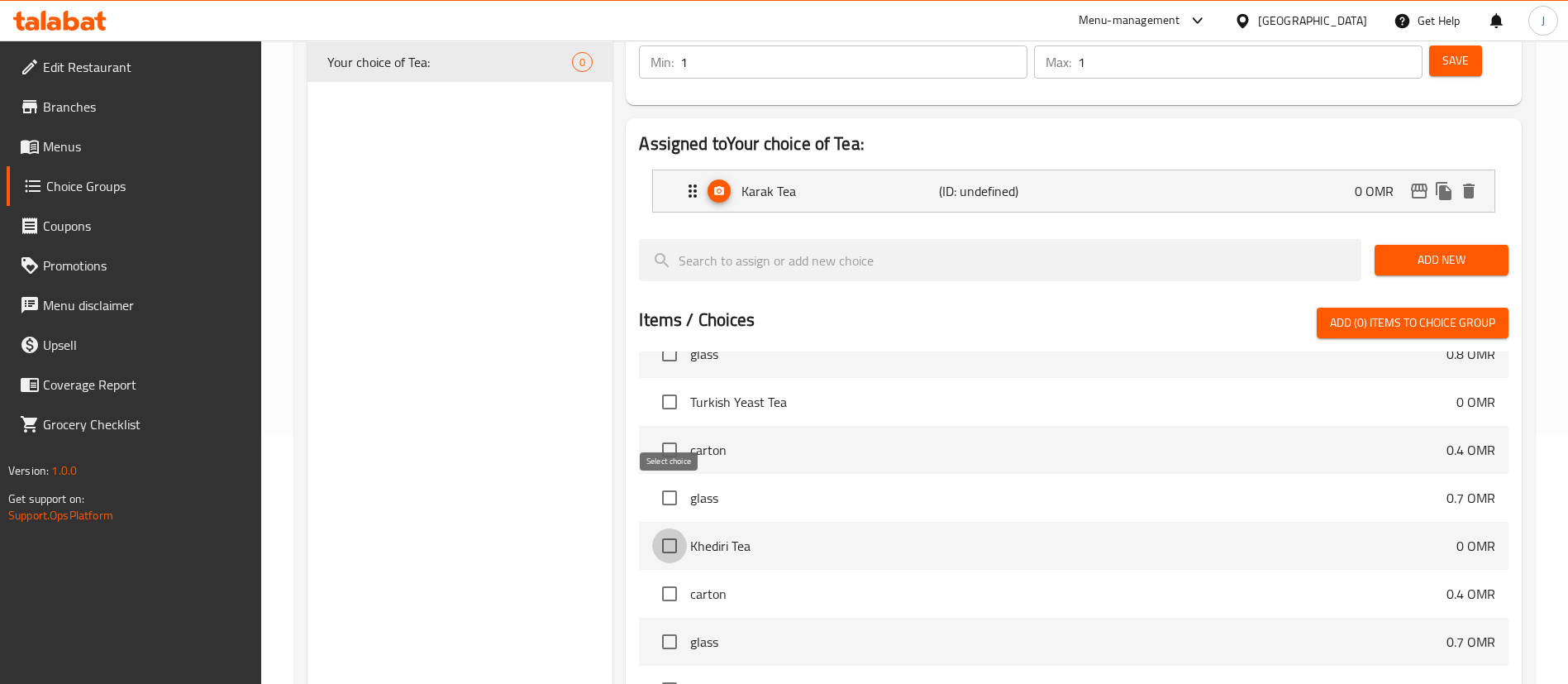
click at [669, 528] on input "checkbox" at bounding box center [669, 545] width 35 height 35
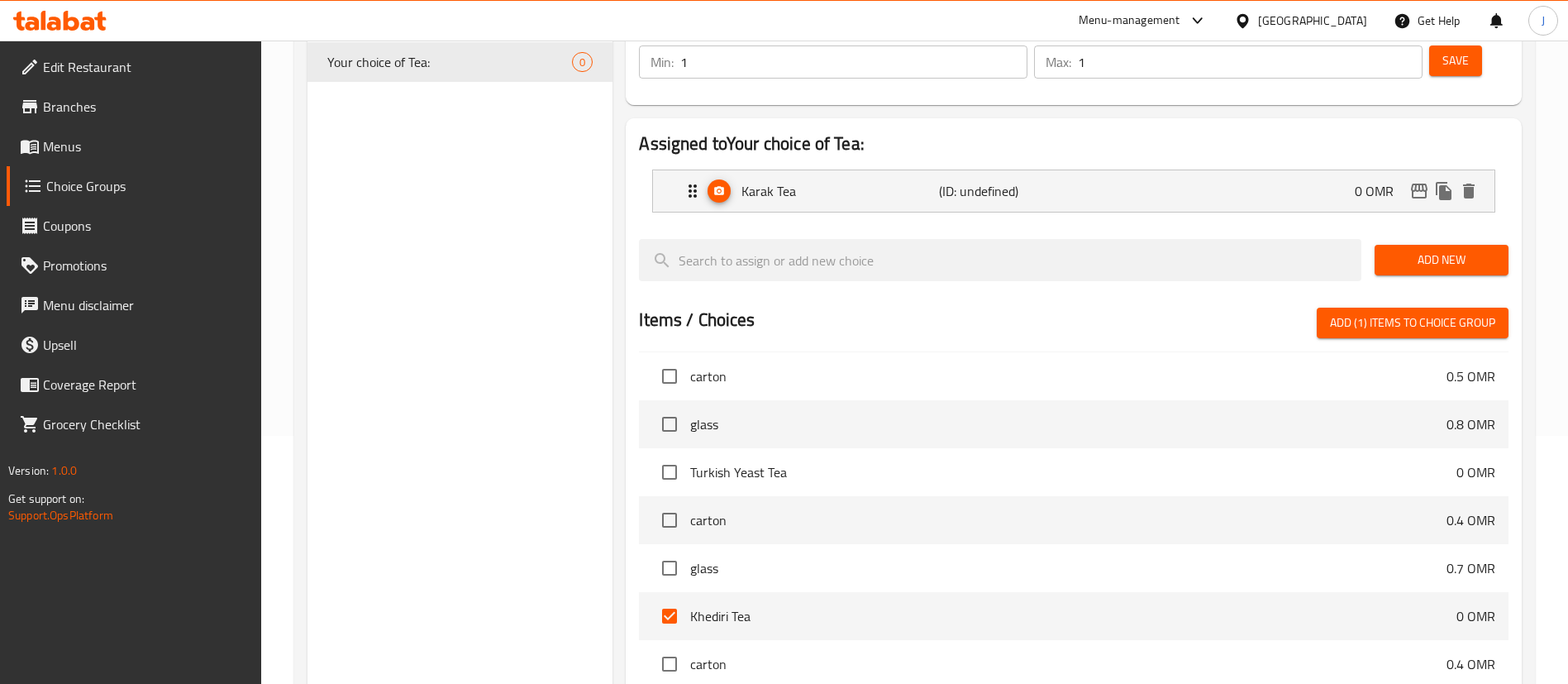
scroll to position [0, 0]
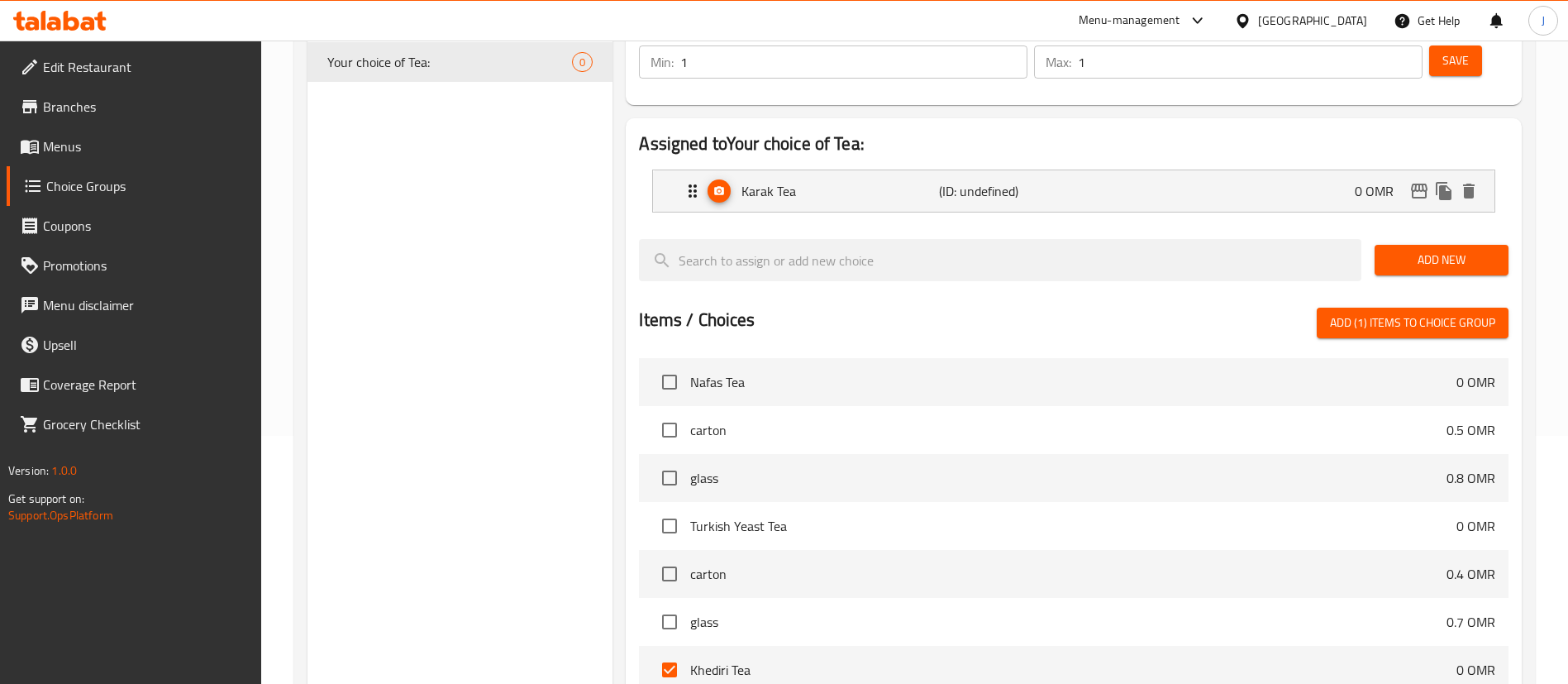
click at [1324, 308] on button "Add (1) items to choice group" at bounding box center [1412, 323] width 191 height 31
checkbox input "false"
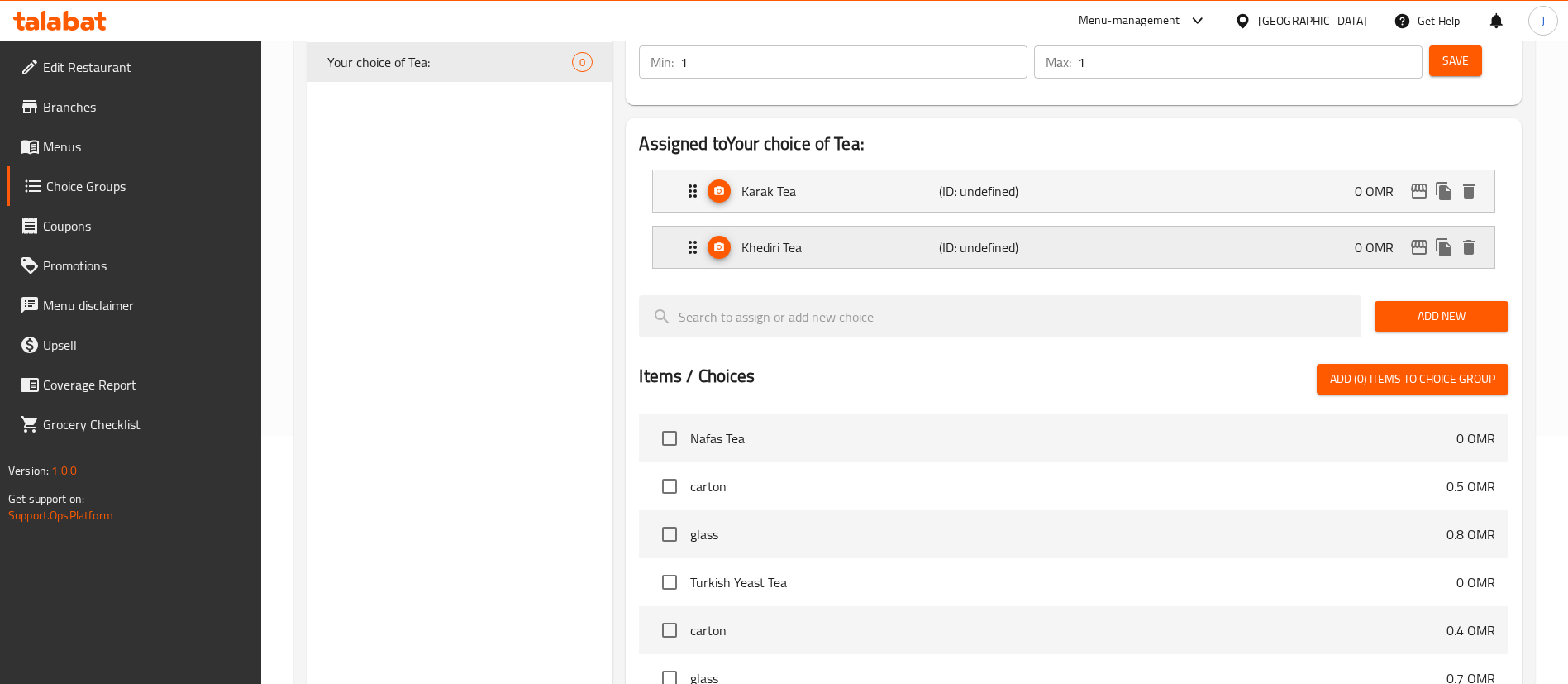
scroll to position [124, 0]
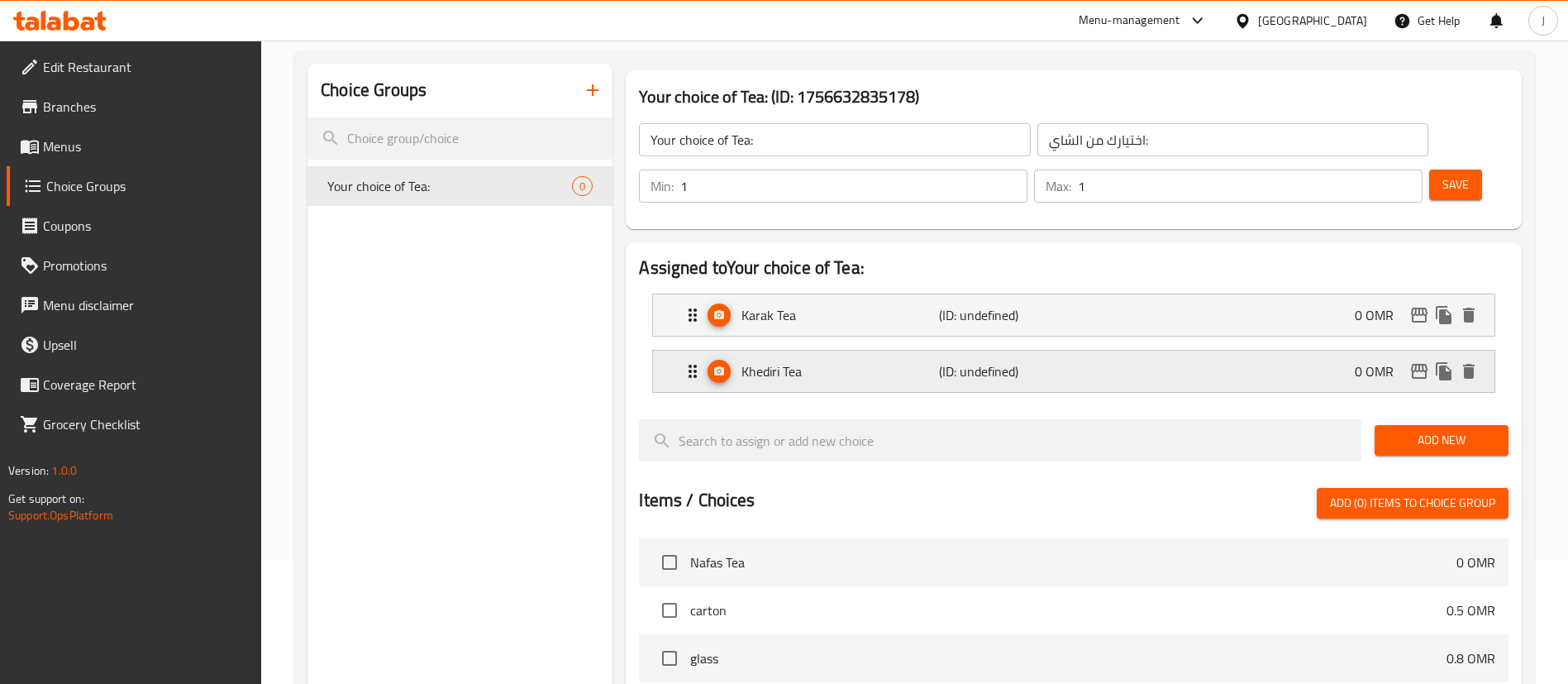
click at [862, 362] on p "Khediri Tea" at bounding box center [839, 371] width 197 height 20
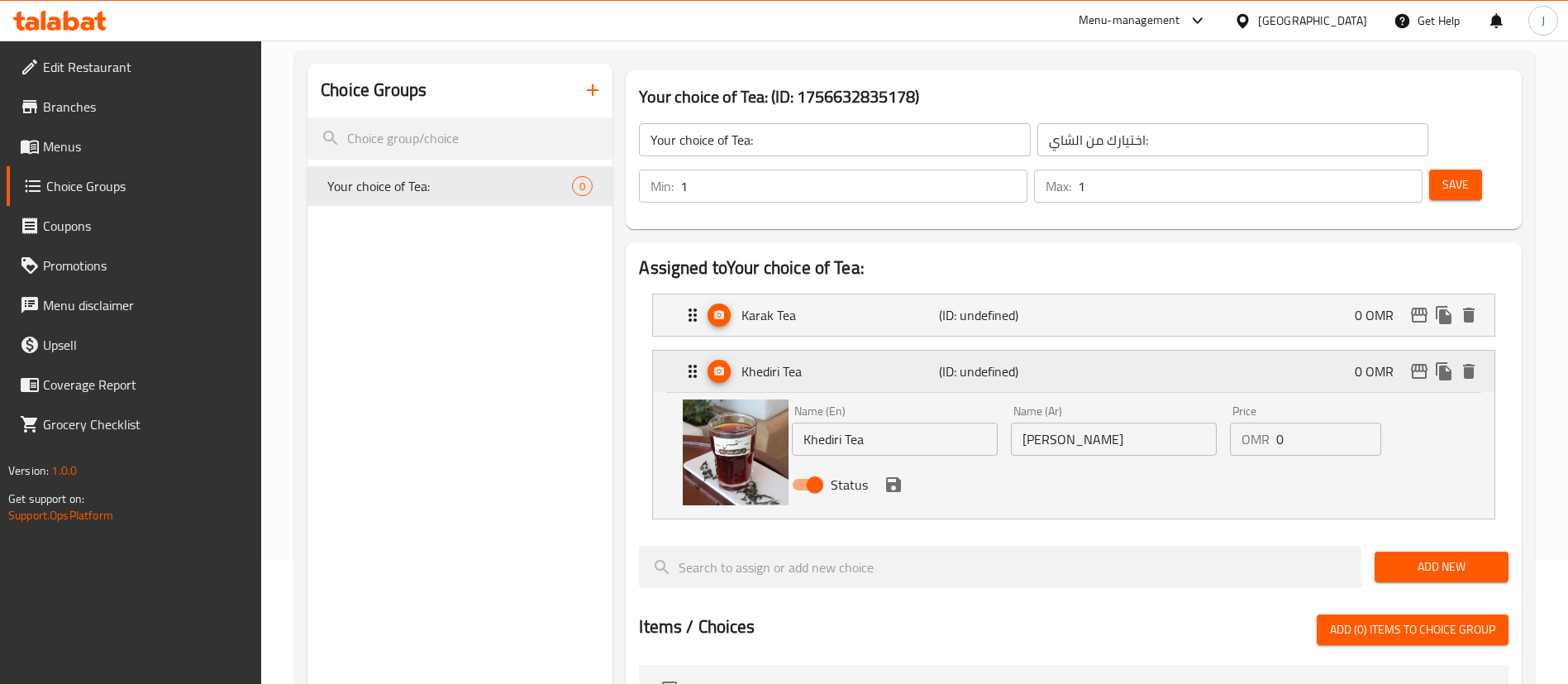
click at [862, 362] on p "Khediri Tea" at bounding box center [839, 371] width 197 height 20
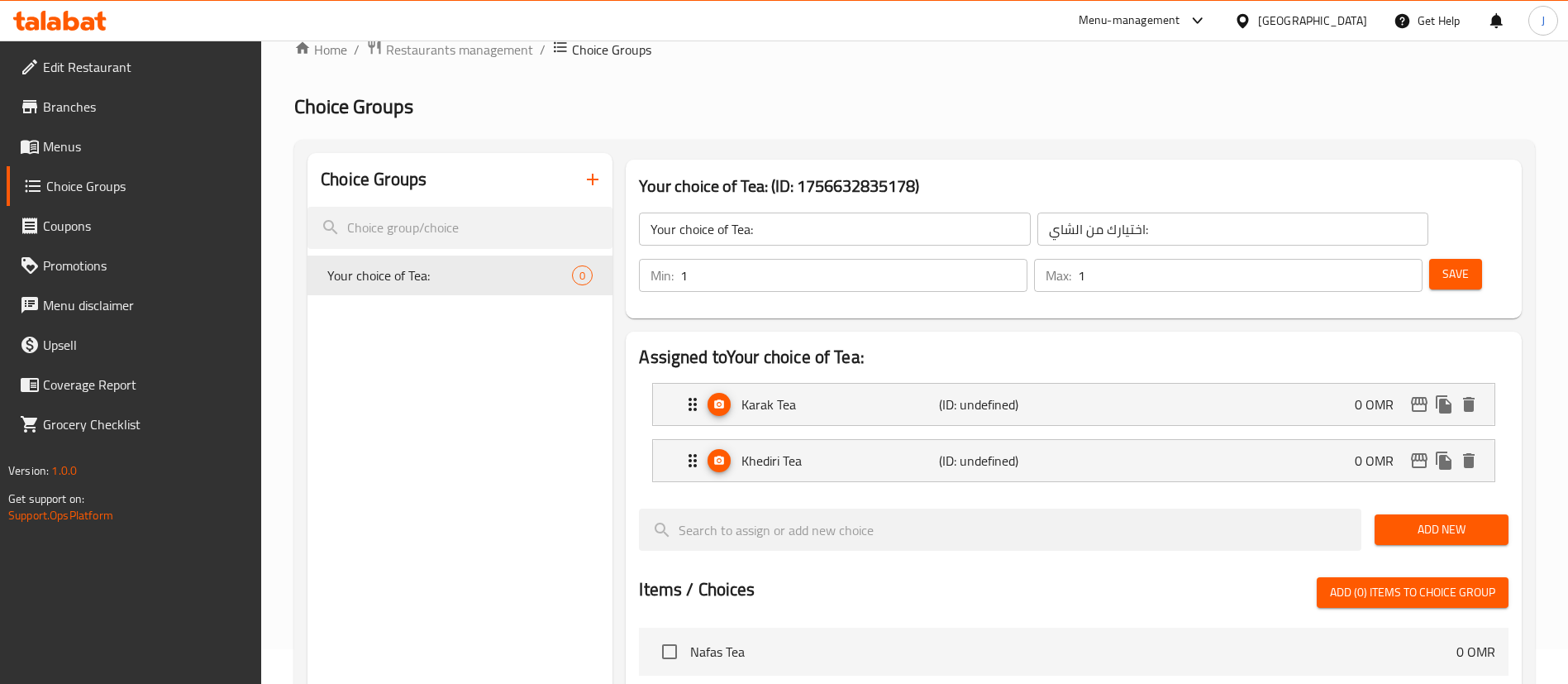
scroll to position [0, 0]
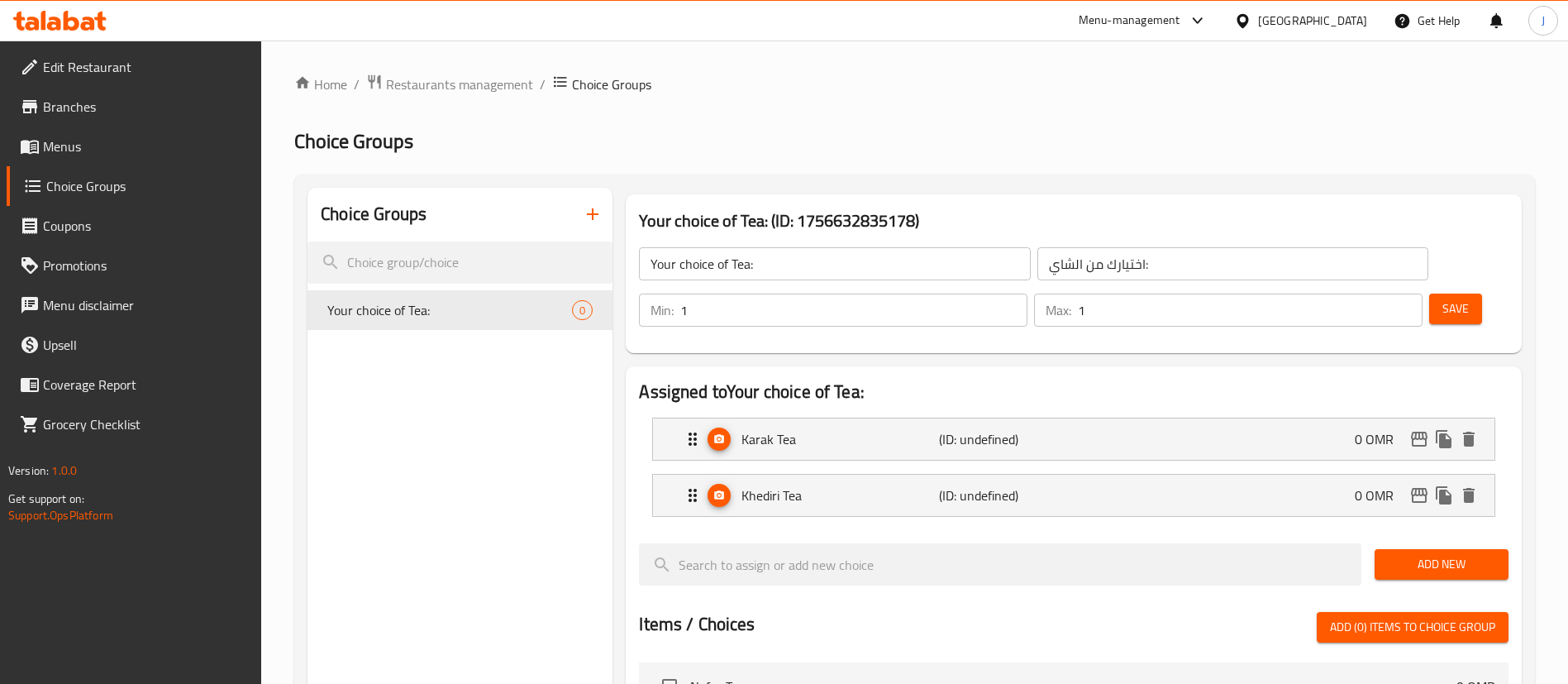
click at [1443, 298] on span "Save" at bounding box center [1456, 308] width 27 height 20
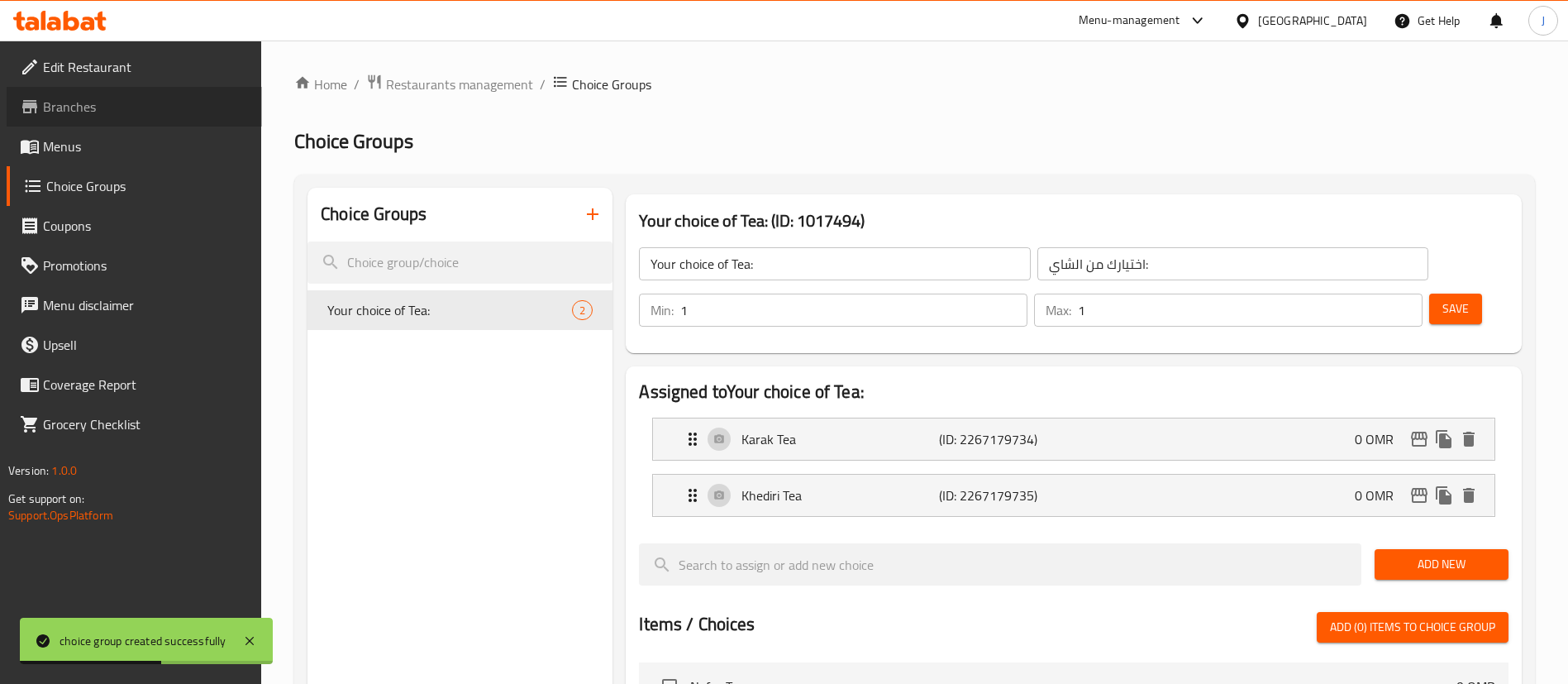
click at [93, 114] on span "Branches" at bounding box center [146, 107] width 206 height 20
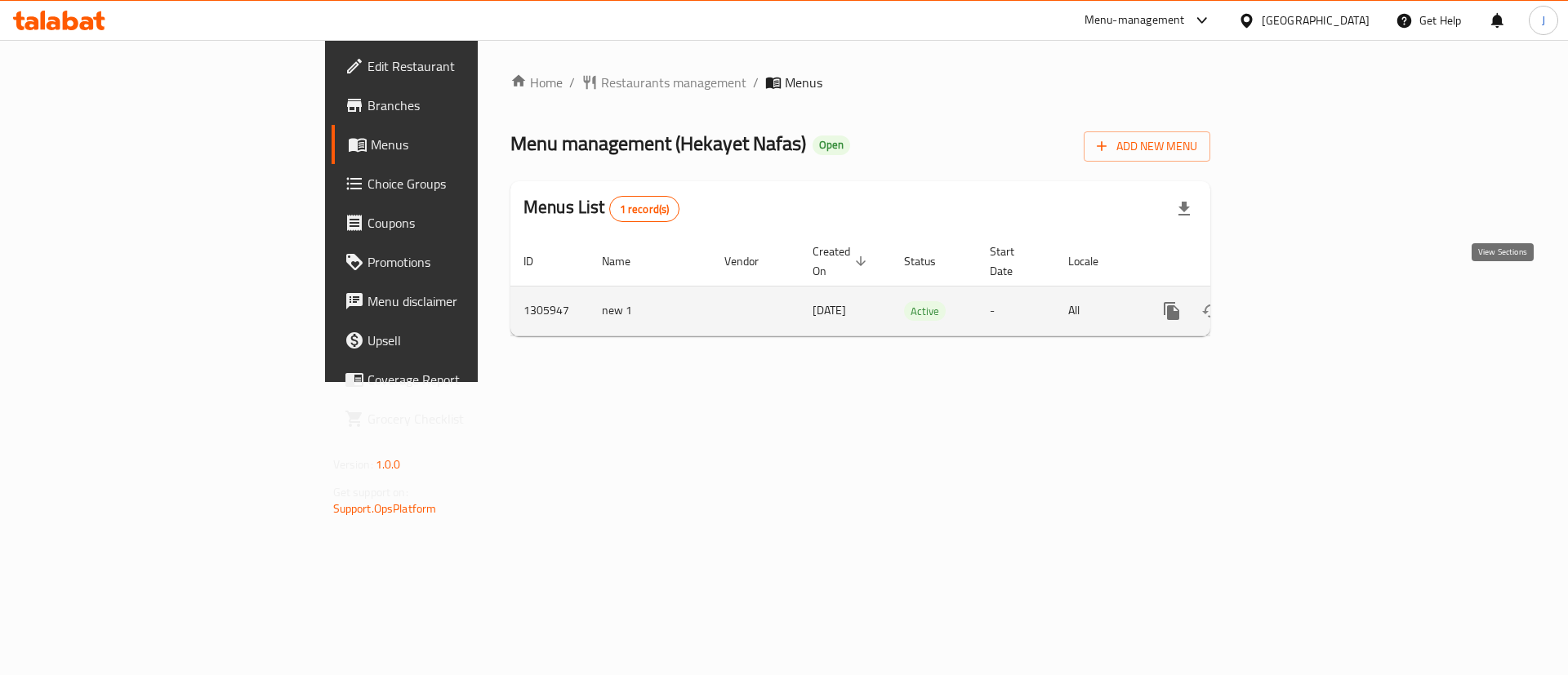
click at [1299, 301] on icon "enhanced table" at bounding box center [1289, 310] width 20 height 20
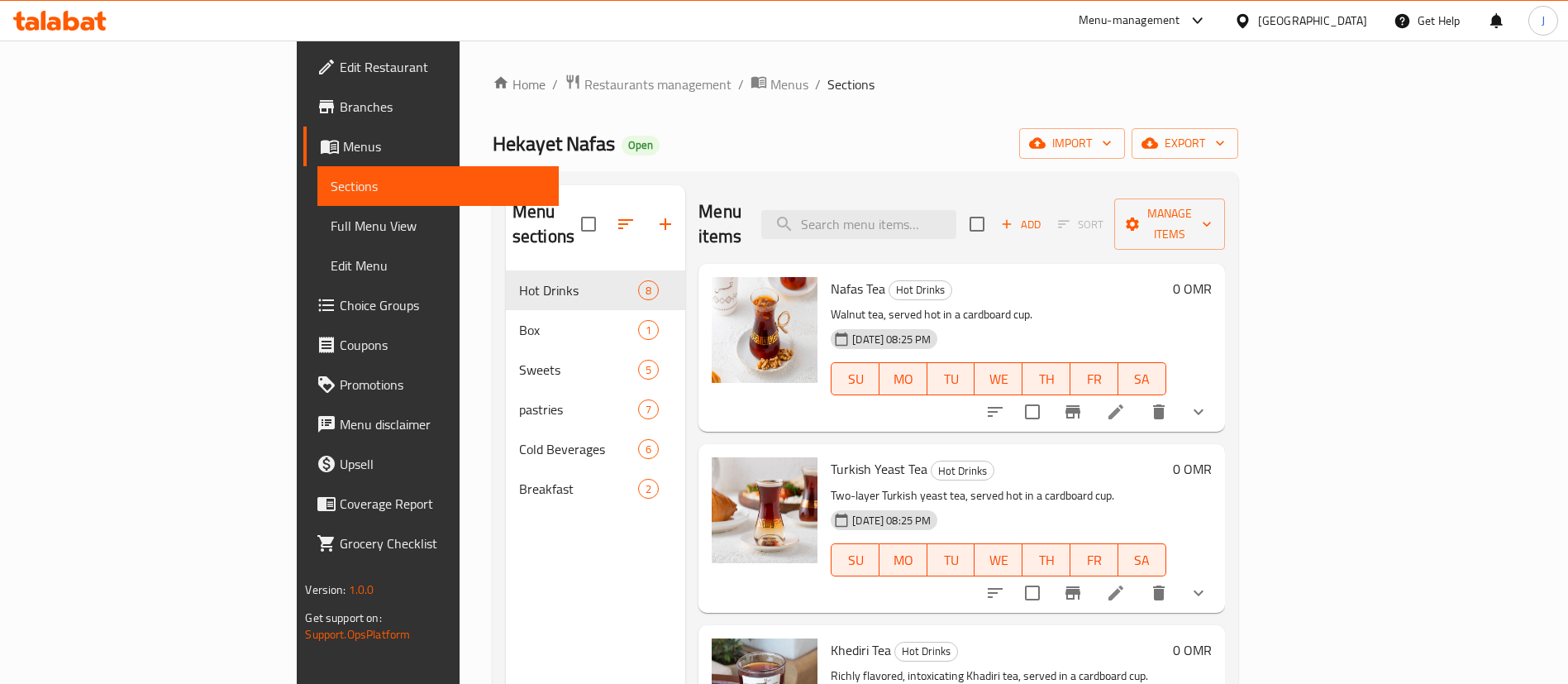
scroll to position [124, 0]
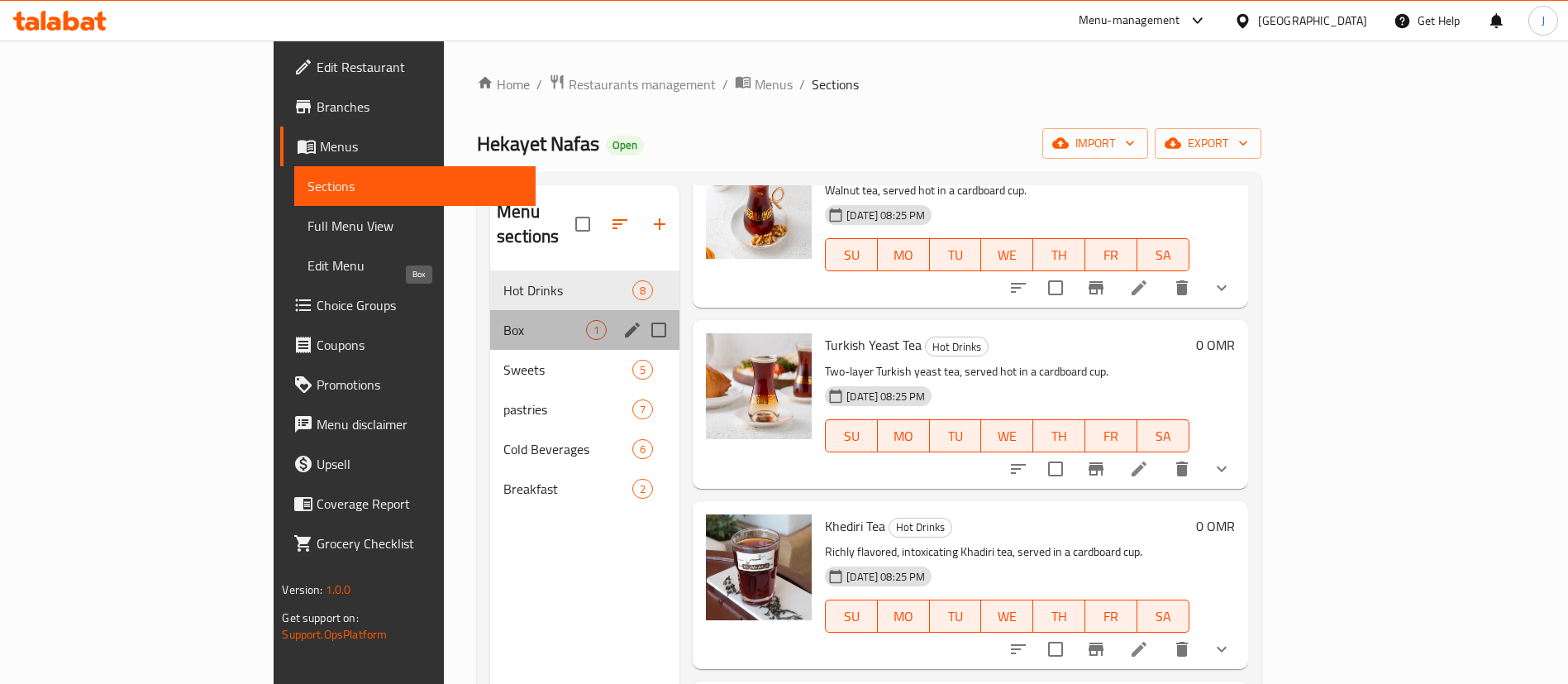
click at [504, 320] on span "Box" at bounding box center [545, 330] width 83 height 20
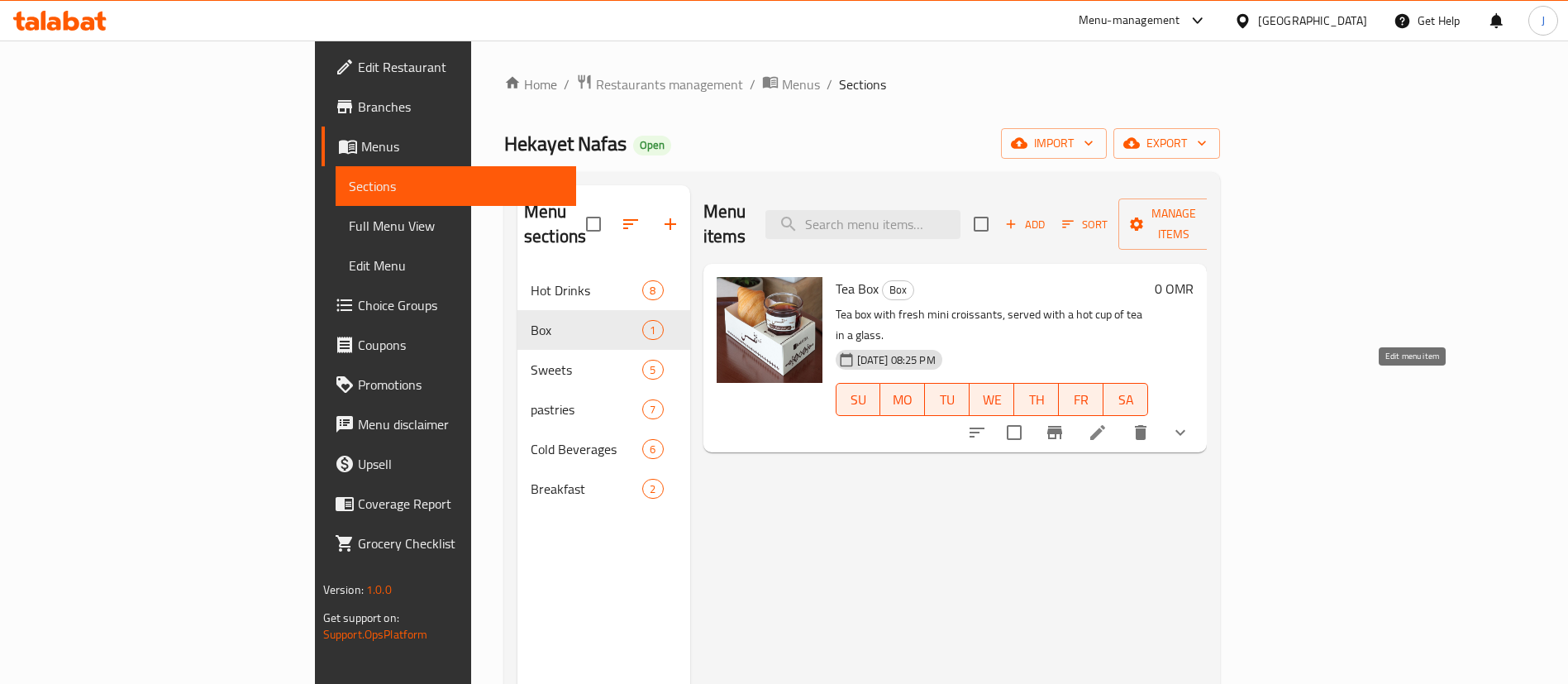
click at [1106, 425] on icon at bounding box center [1097, 432] width 14 height 14
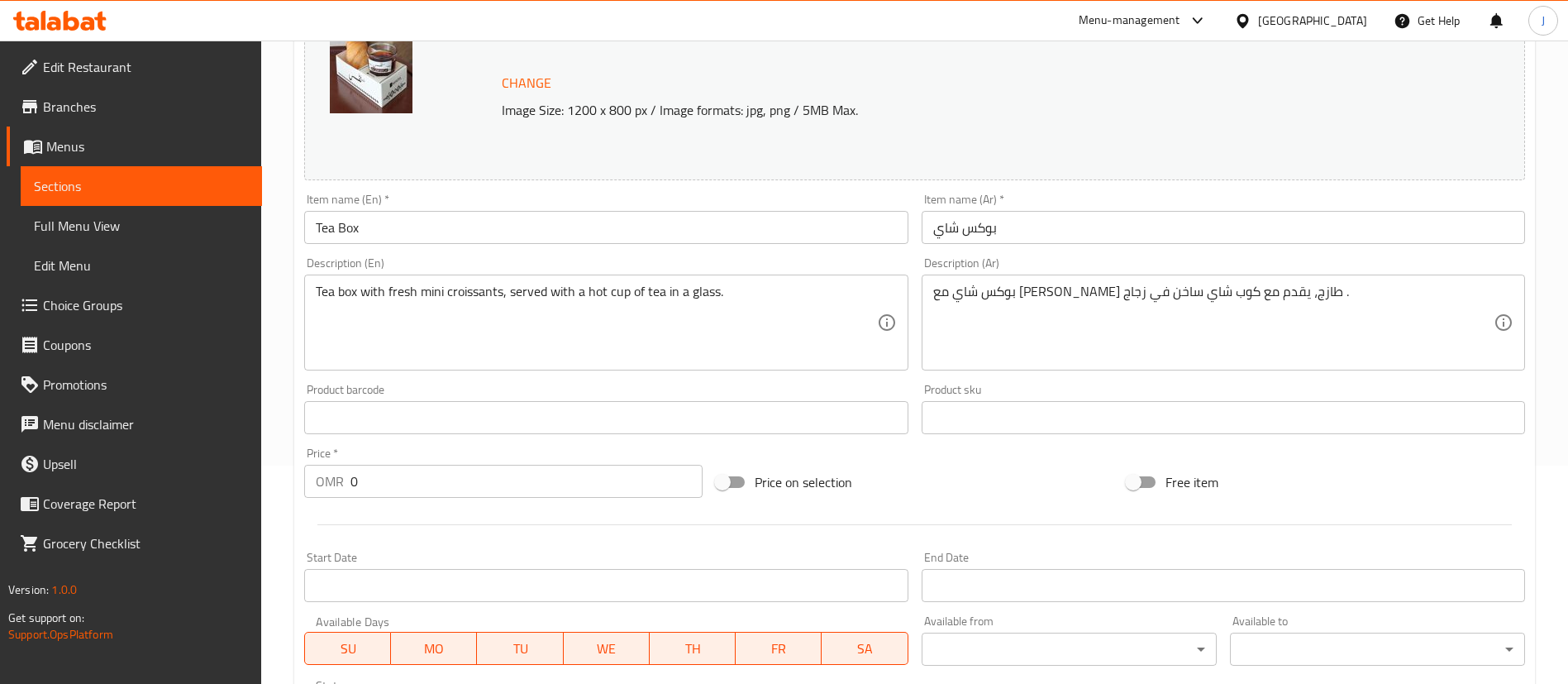
scroll to position [546, 0]
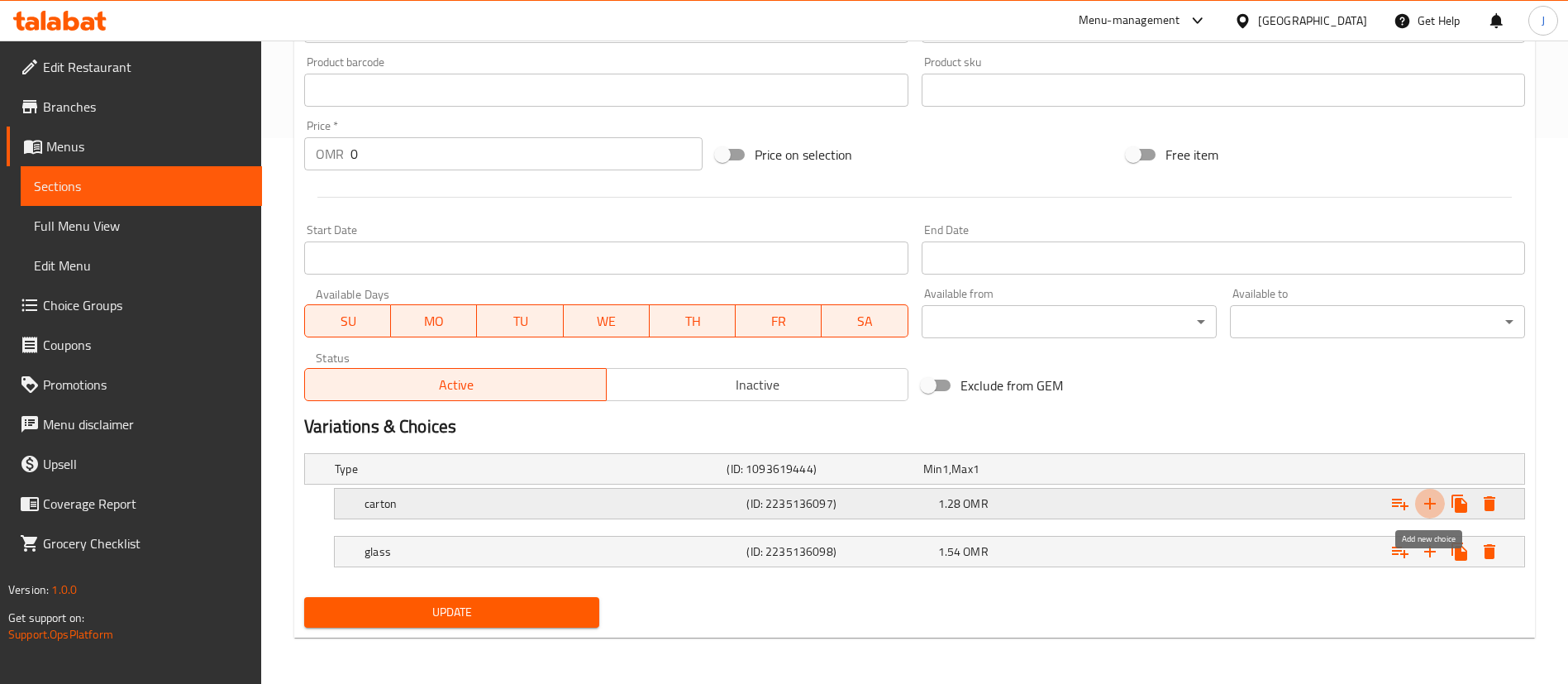
click at [1427, 503] on icon "Expand" at bounding box center [1431, 504] width 12 height 12
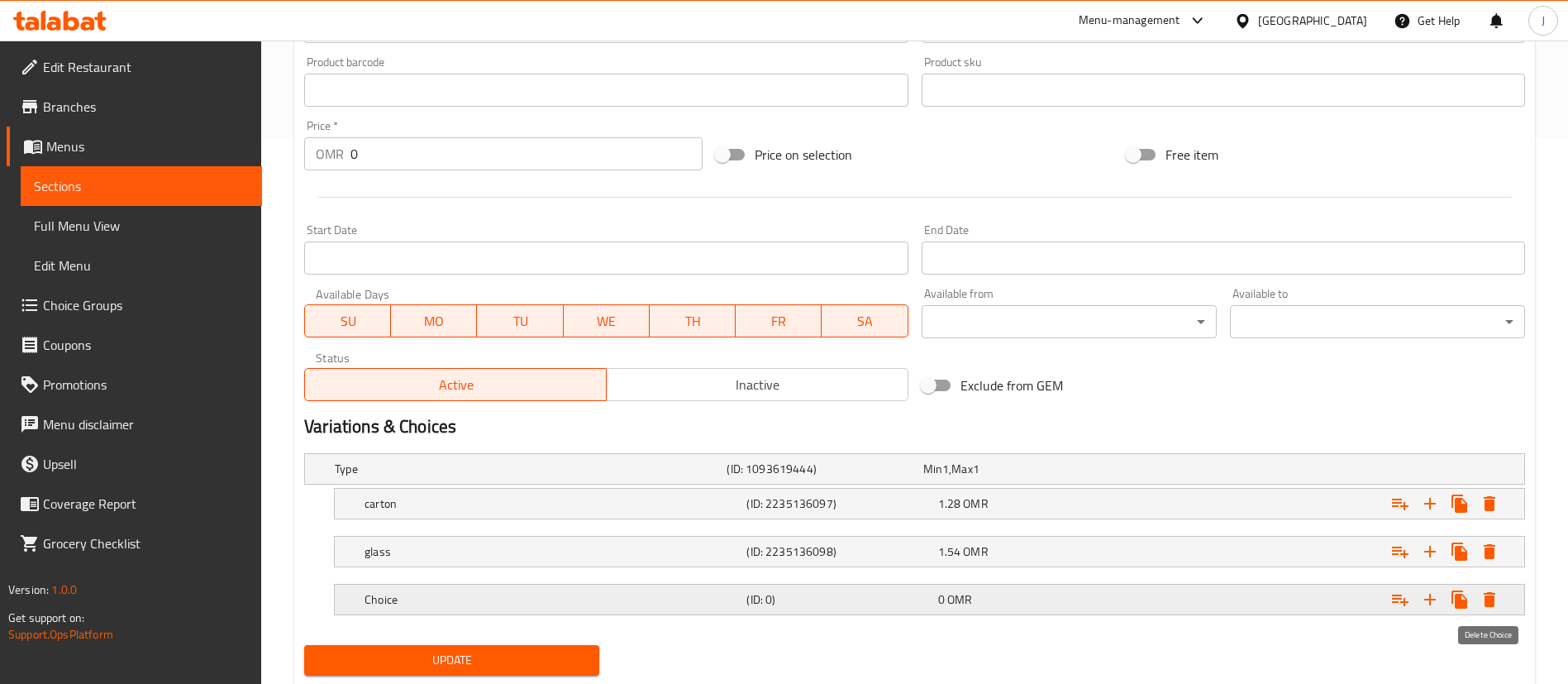
click at [1487, 600] on icon "Expand" at bounding box center [1490, 599] width 12 height 14
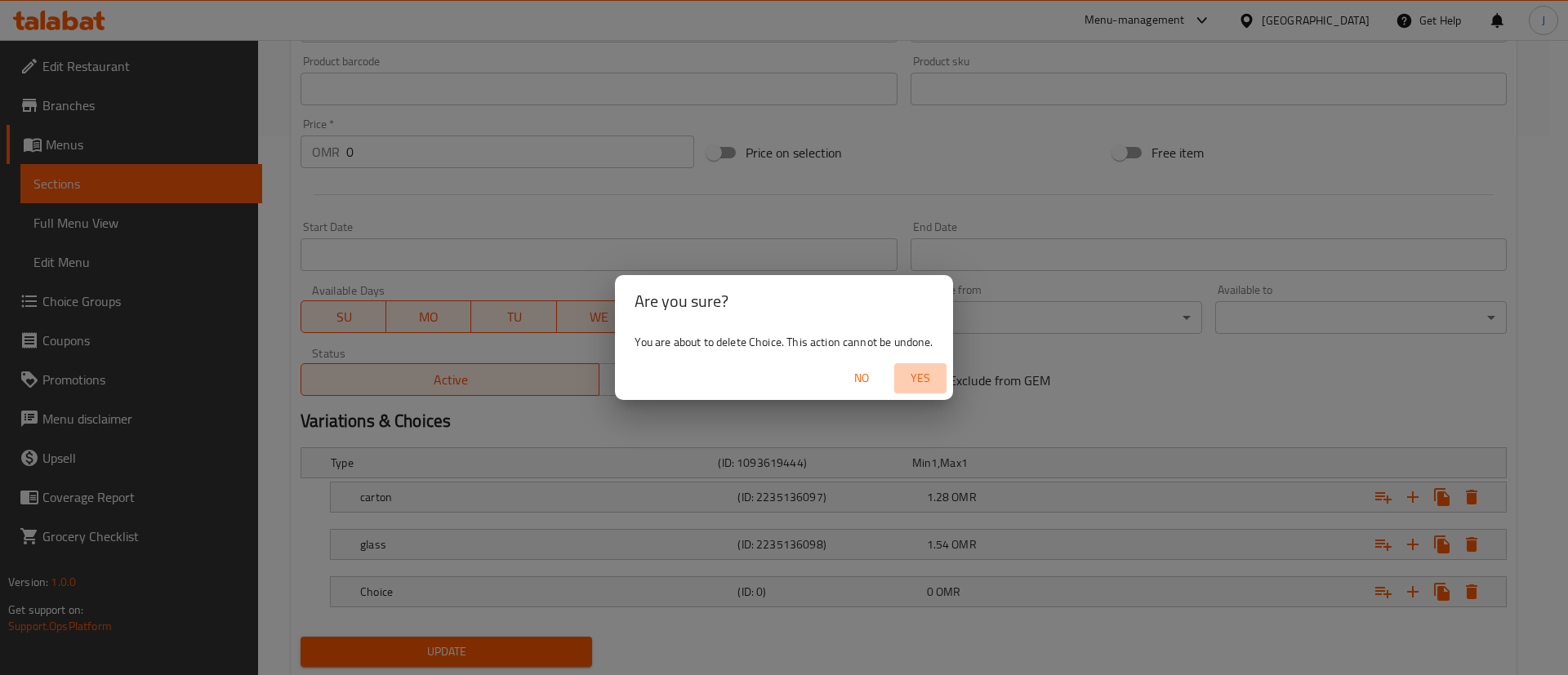
click at [931, 381] on span "Yes" at bounding box center [919, 378] width 39 height 20
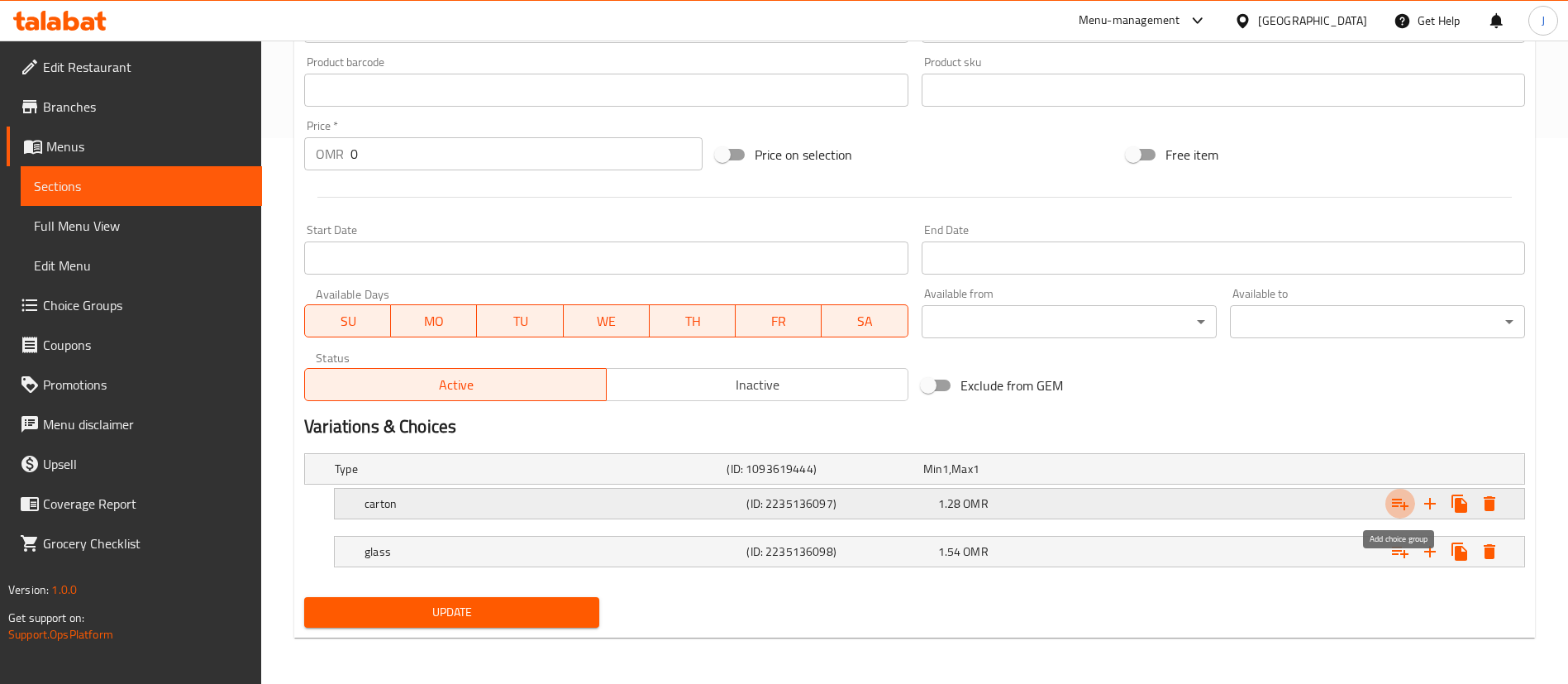
click at [1390, 500] on icon "Expand" at bounding box center [1400, 503] width 20 height 20
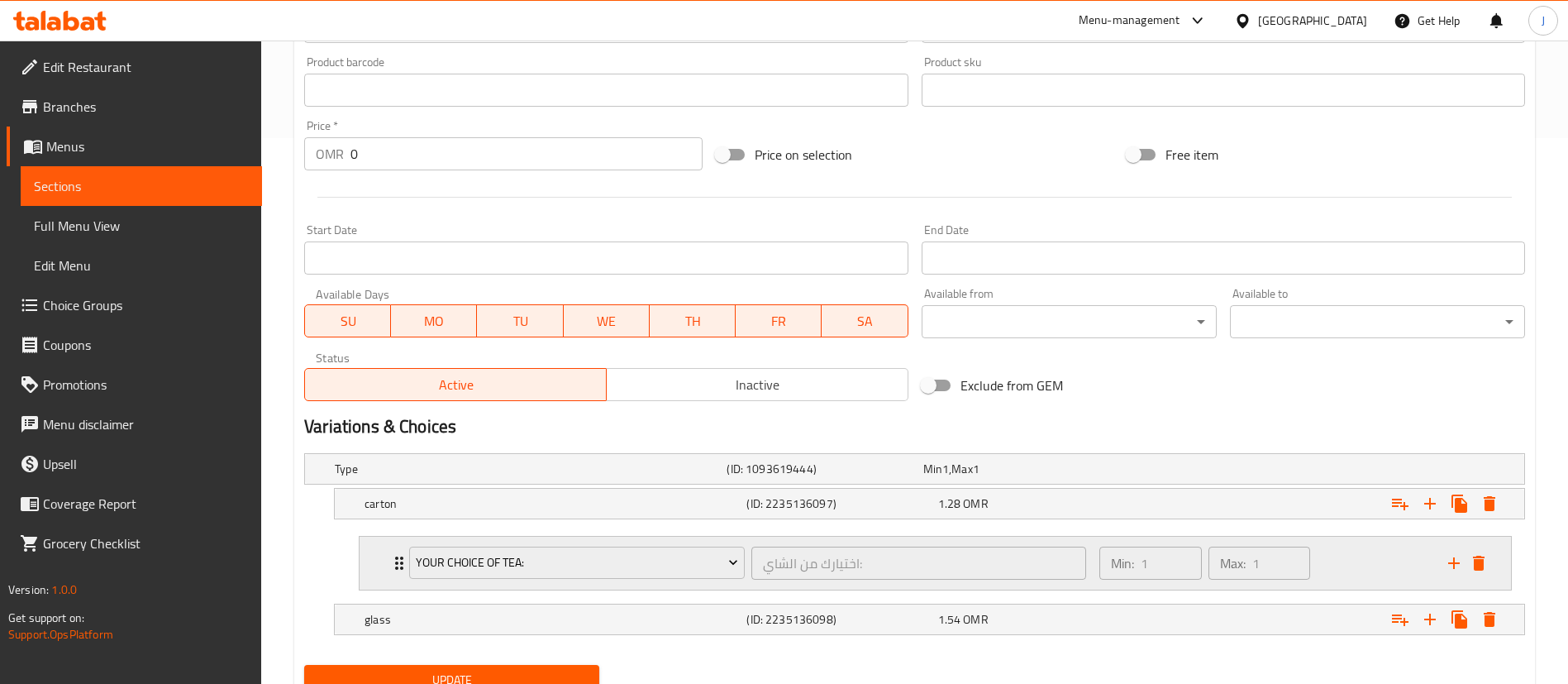
click at [384, 571] on div "Your choice of Tea: اختيارك من الشاي: ​ Min: 1 ​ Max: 1 ​" at bounding box center [935, 563] width 1152 height 53
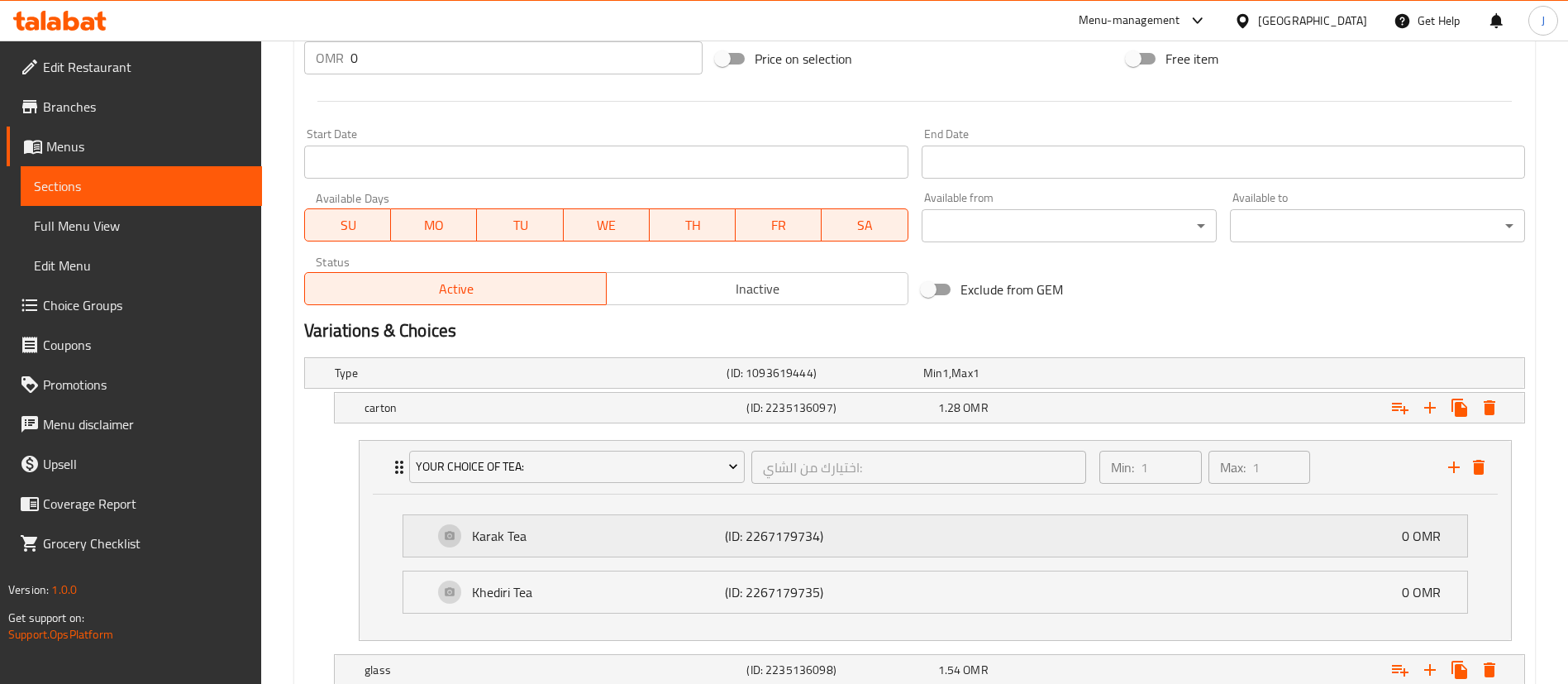
scroll to position [760, 0]
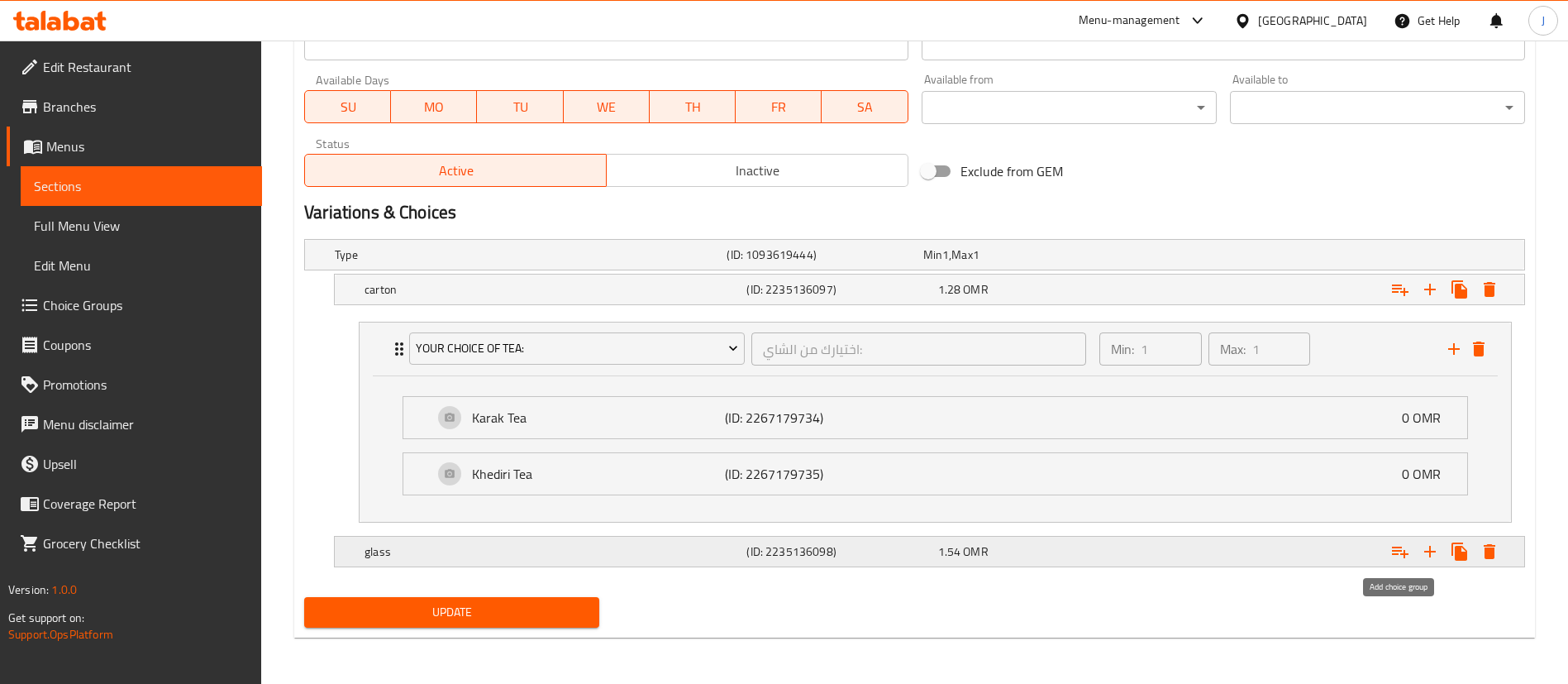
click at [1405, 552] on icon "Expand" at bounding box center [1400, 552] width 16 height 12
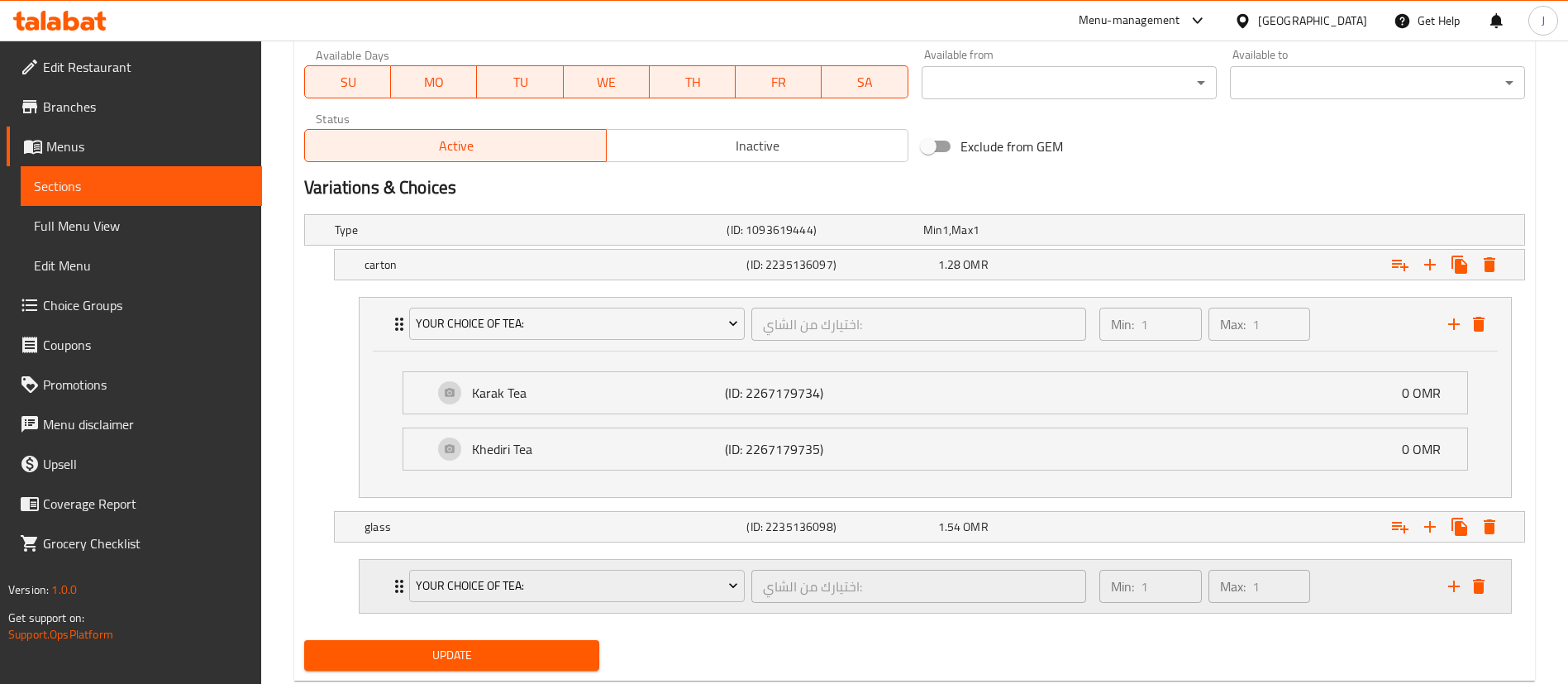
scroll to position [828, 0]
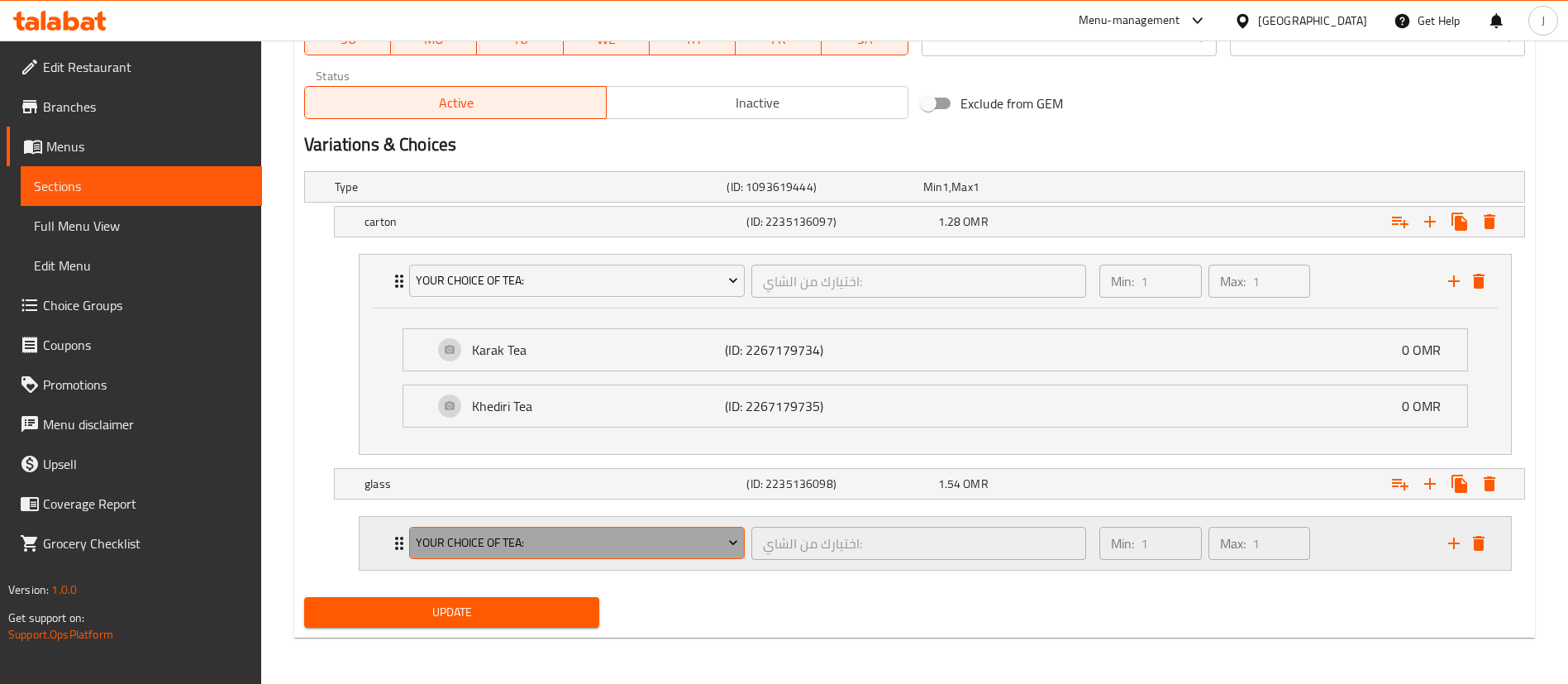
click at [480, 547] on span "Your choice of Tea:" at bounding box center [578, 543] width 323 height 20
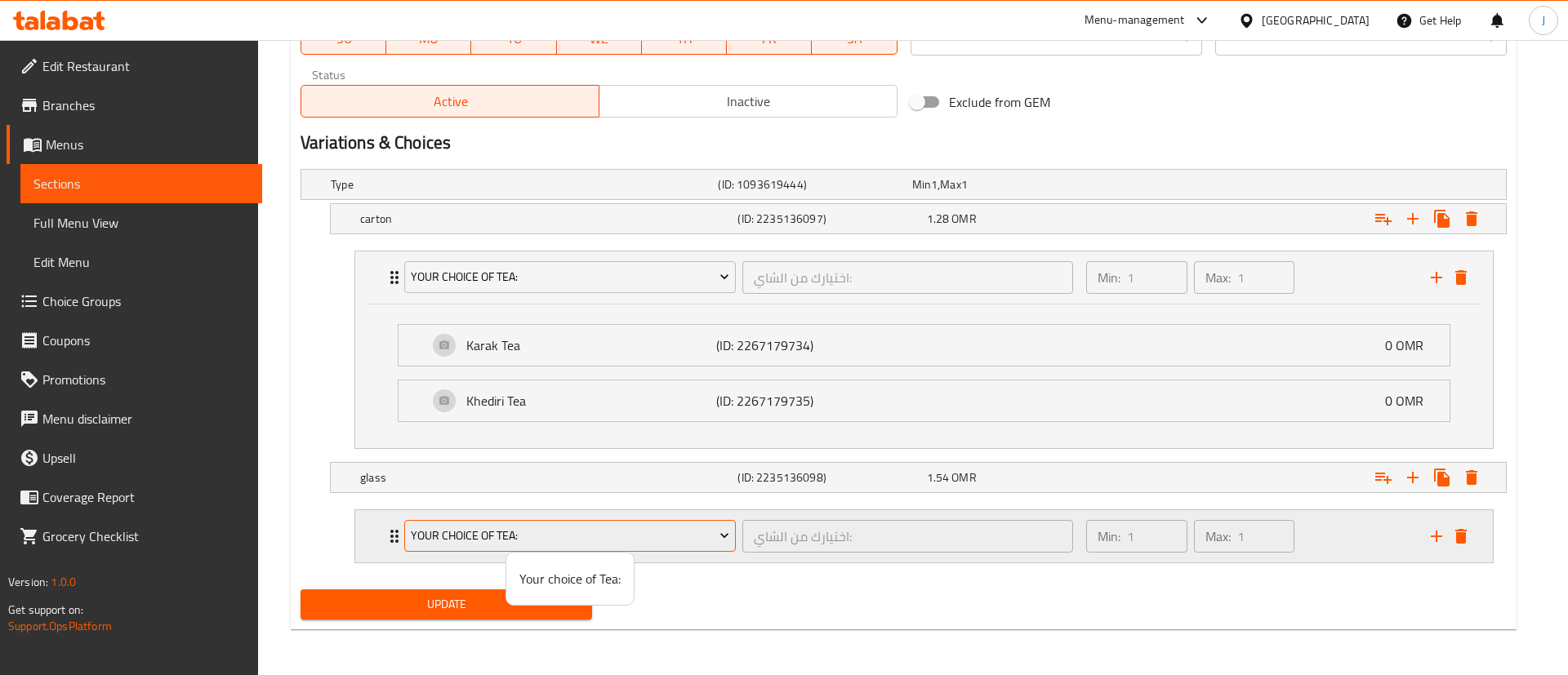
drag, startPoint x: 487, startPoint y: 535, endPoint x: 572, endPoint y: 535, distance: 85.0
click at [520, 535] on div at bounding box center [784, 337] width 1568 height 675
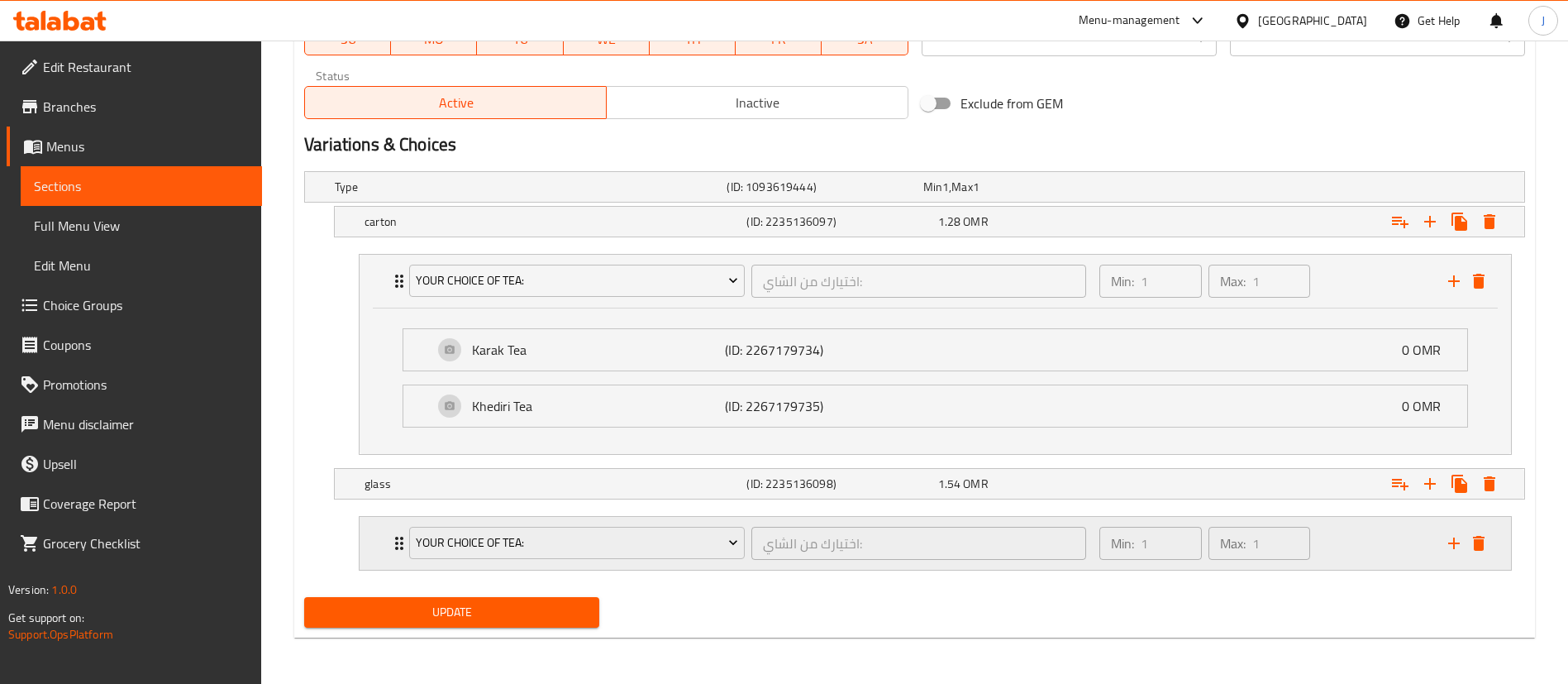
click at [380, 540] on div "Your choice of Tea: اختيارك من الشاي: ​ Min: 1 ​ Max: 1 ​" at bounding box center [935, 543] width 1152 height 53
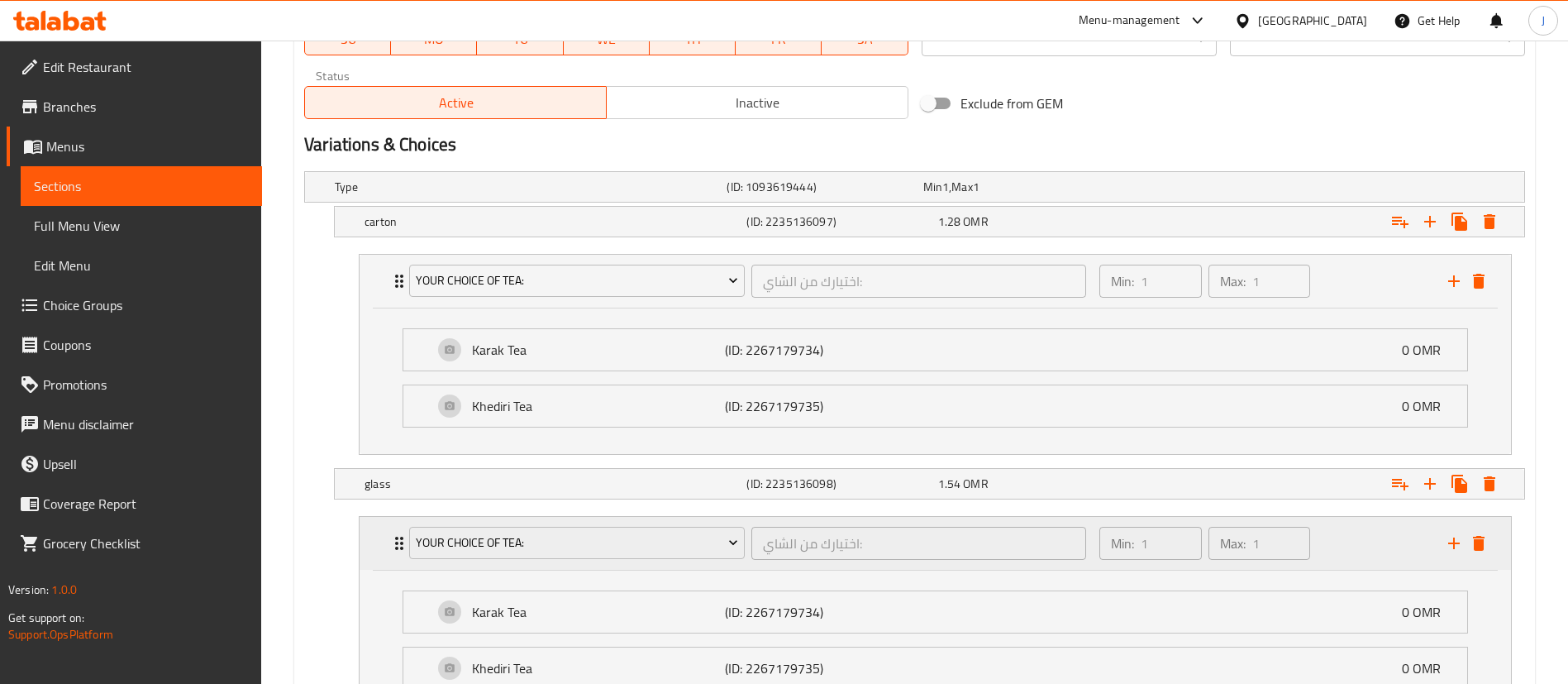
click at [380, 538] on div "Your choice of Tea: اختيارك من الشاي: ​ Min: 1 ​ Max: 1 ​" at bounding box center [935, 543] width 1152 height 53
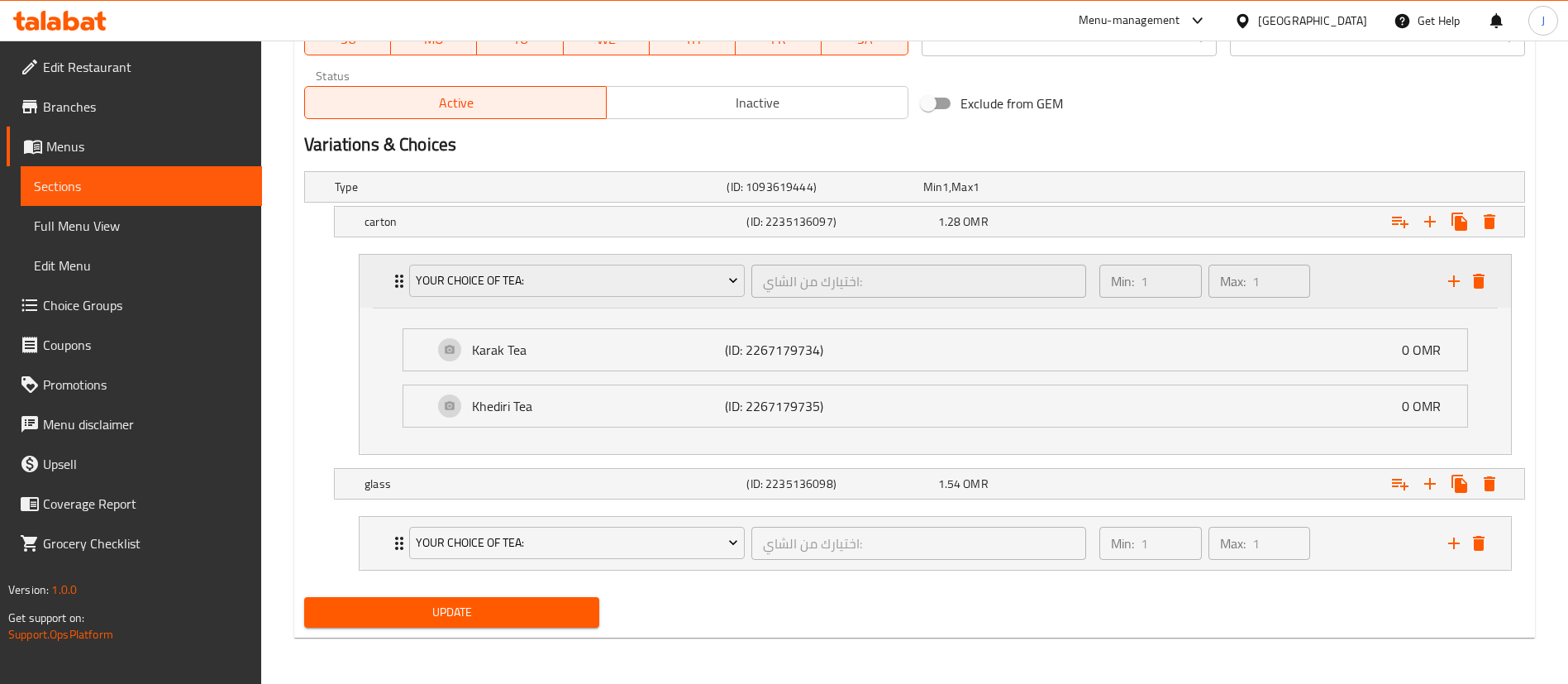
click at [369, 288] on div "Your choice of Tea: اختيارك من الشاي: ​ Min: 1 ​ Max: 1 ​" at bounding box center [935, 281] width 1152 height 53
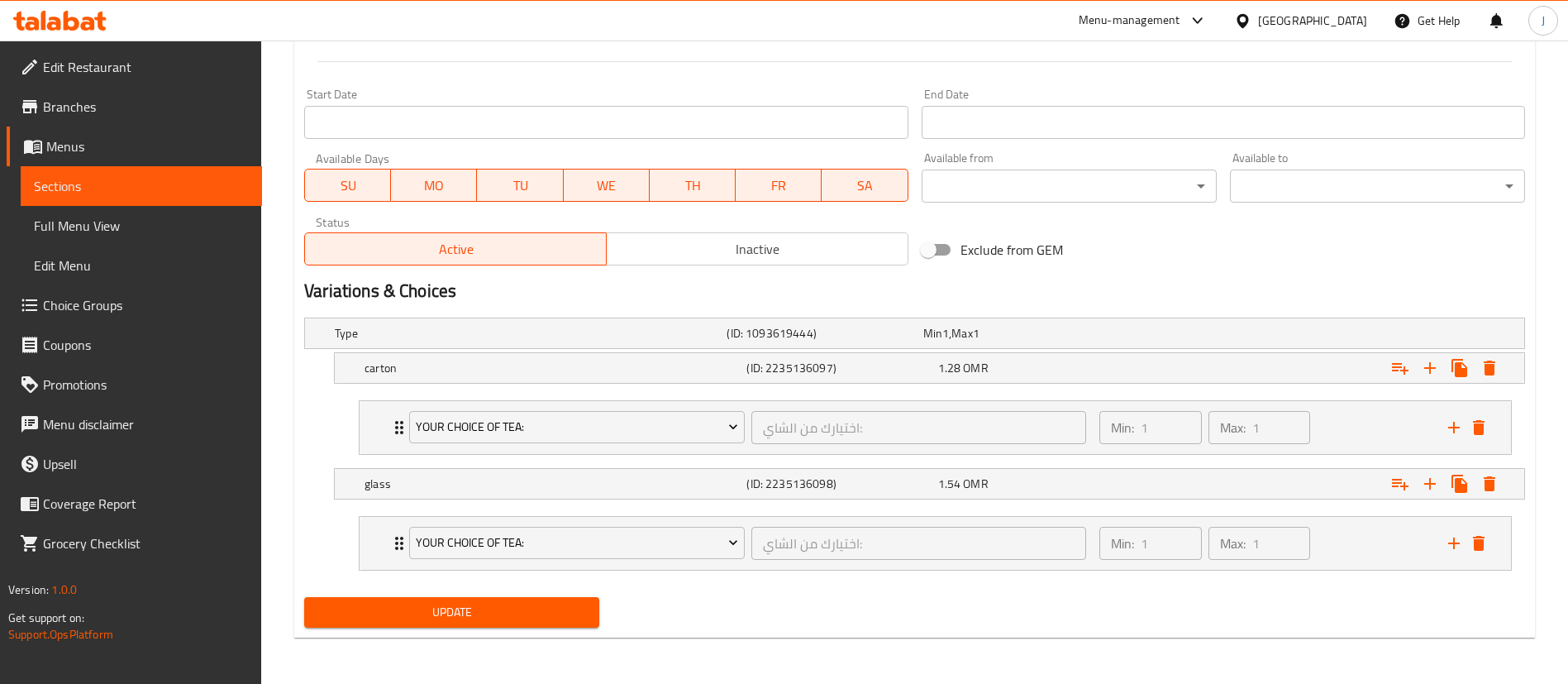
scroll to position [682, 0]
click at [466, 611] on span "Update" at bounding box center [451, 612] width 268 height 20
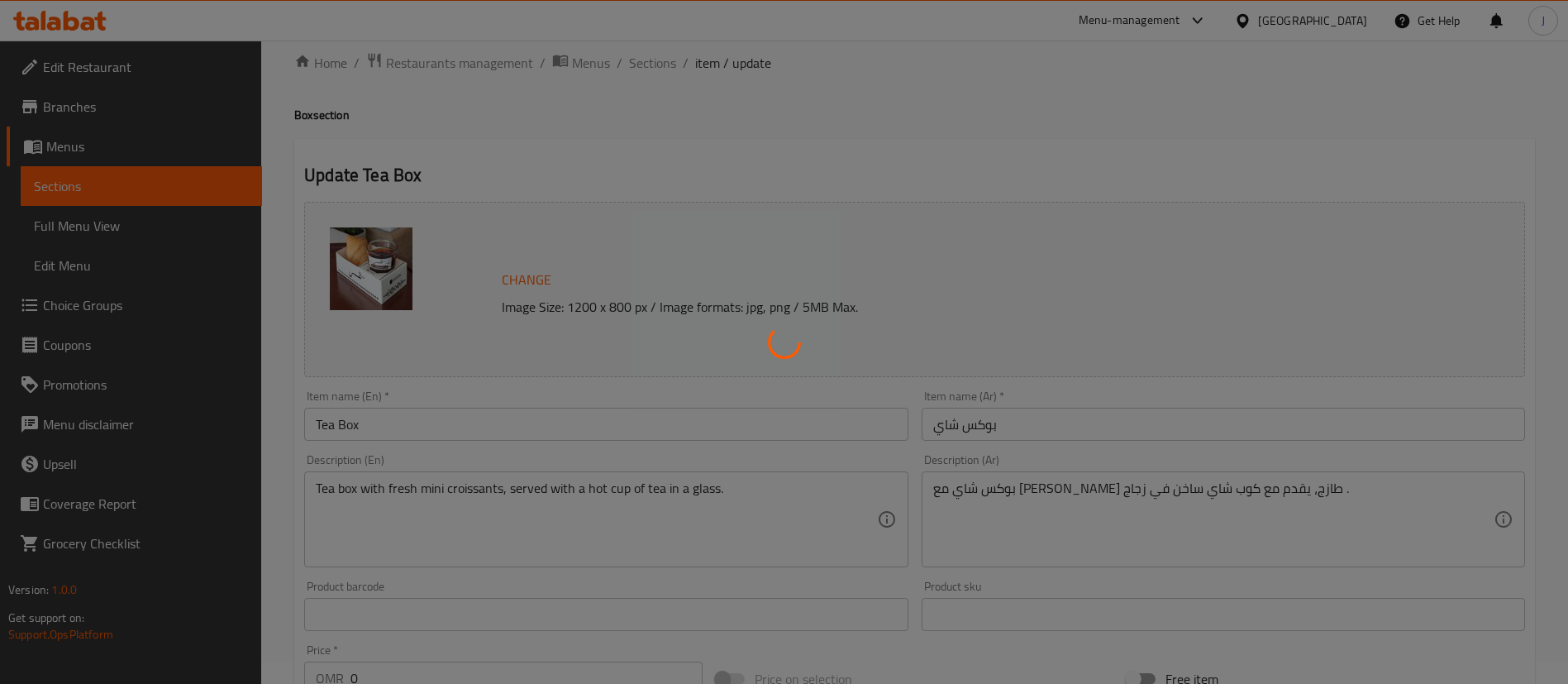
scroll to position [0, 0]
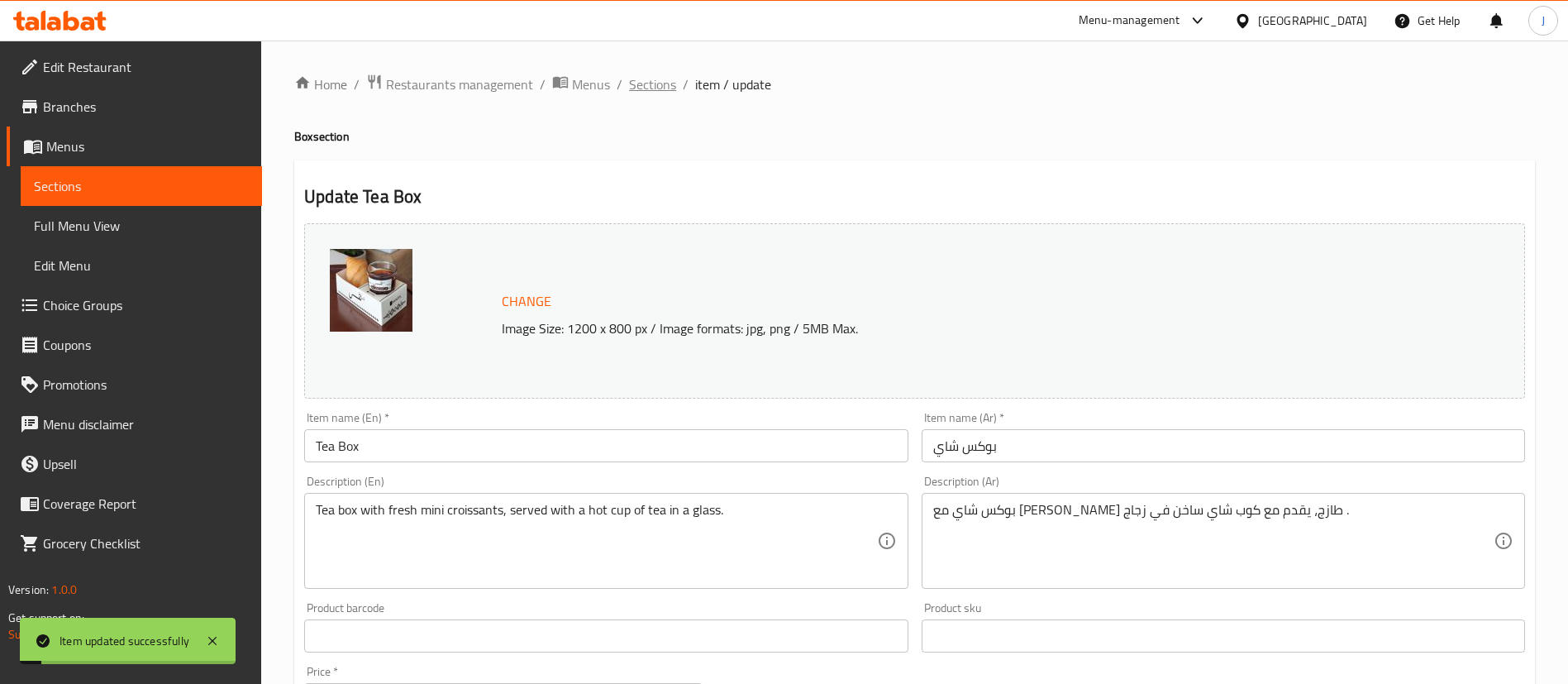
click at [649, 89] on span "Sections" at bounding box center [652, 84] width 47 height 20
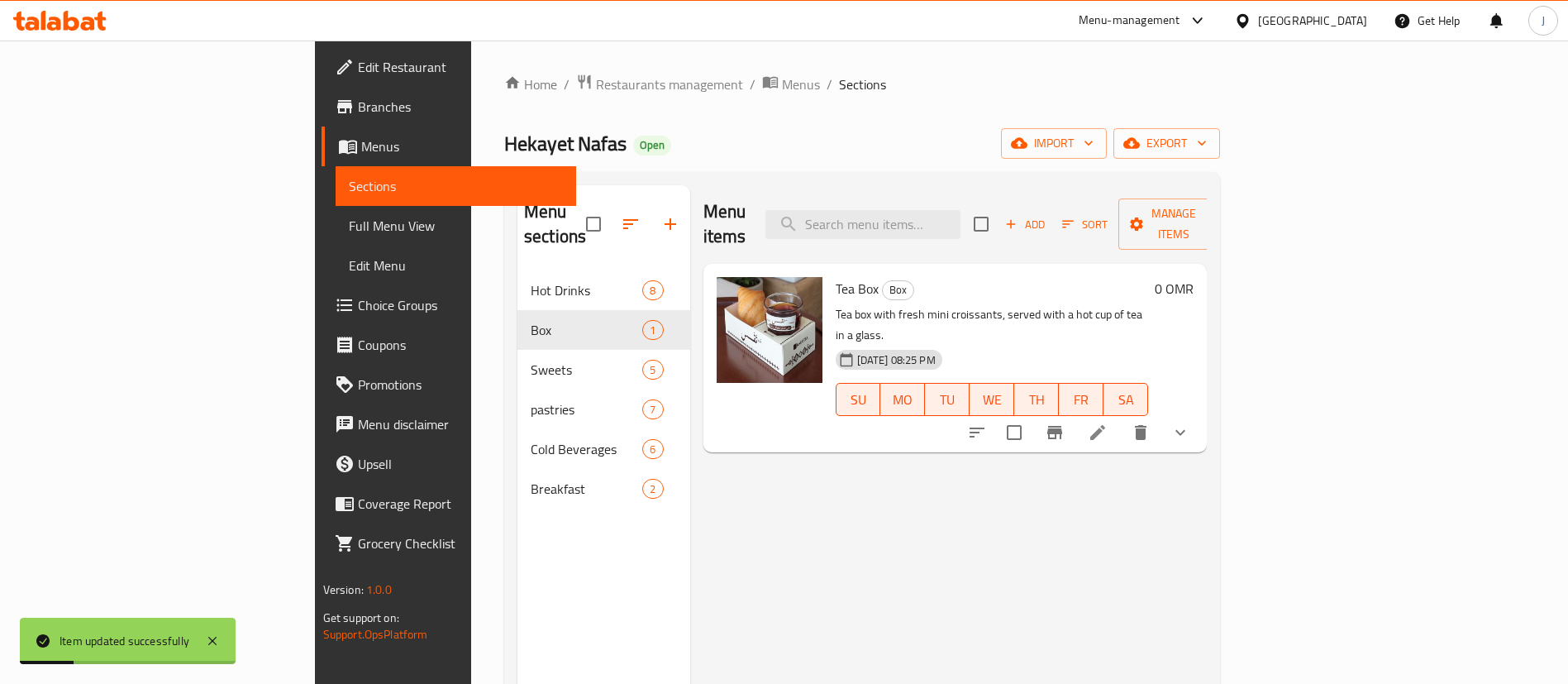
click at [1201, 413] on button "show more" at bounding box center [1180, 432] width 39 height 39
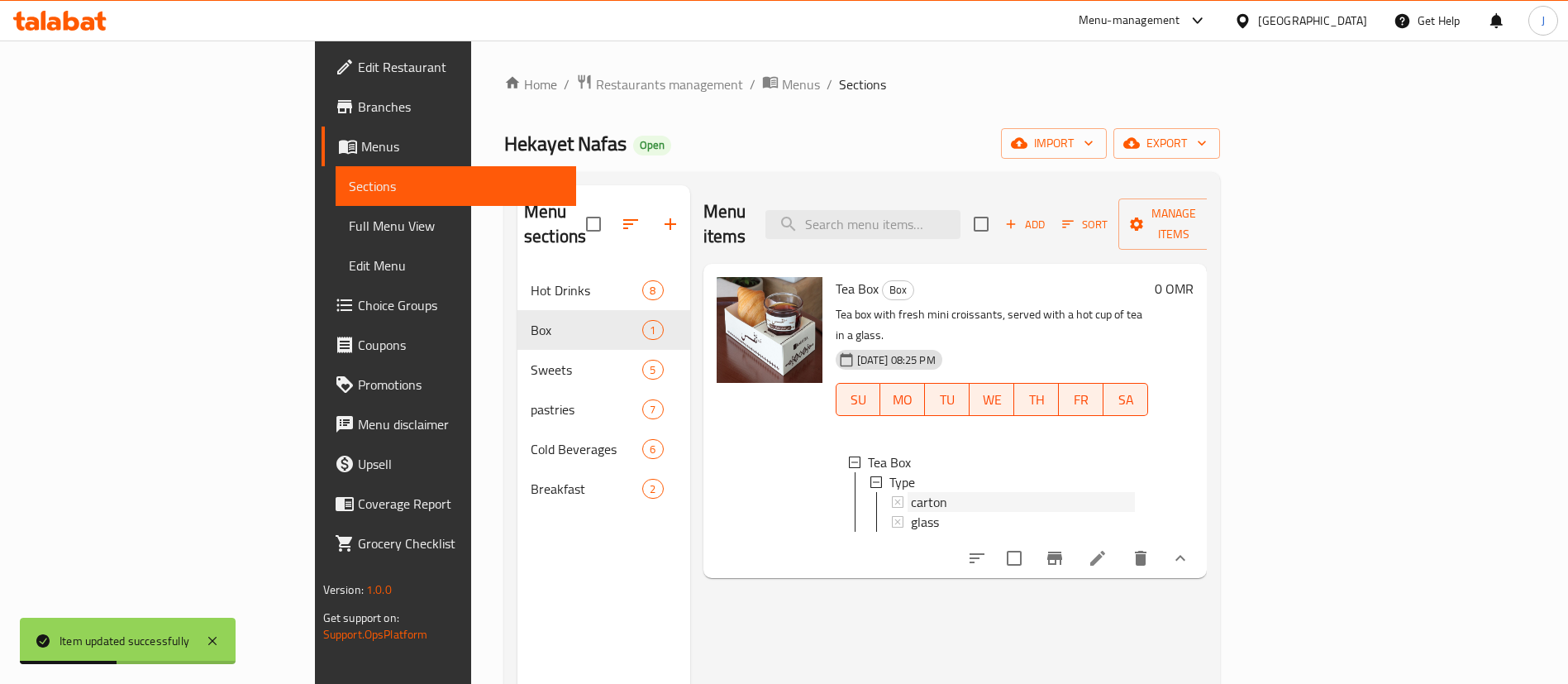
click at [892, 493] on div "carton" at bounding box center [1014, 502] width 244 height 20
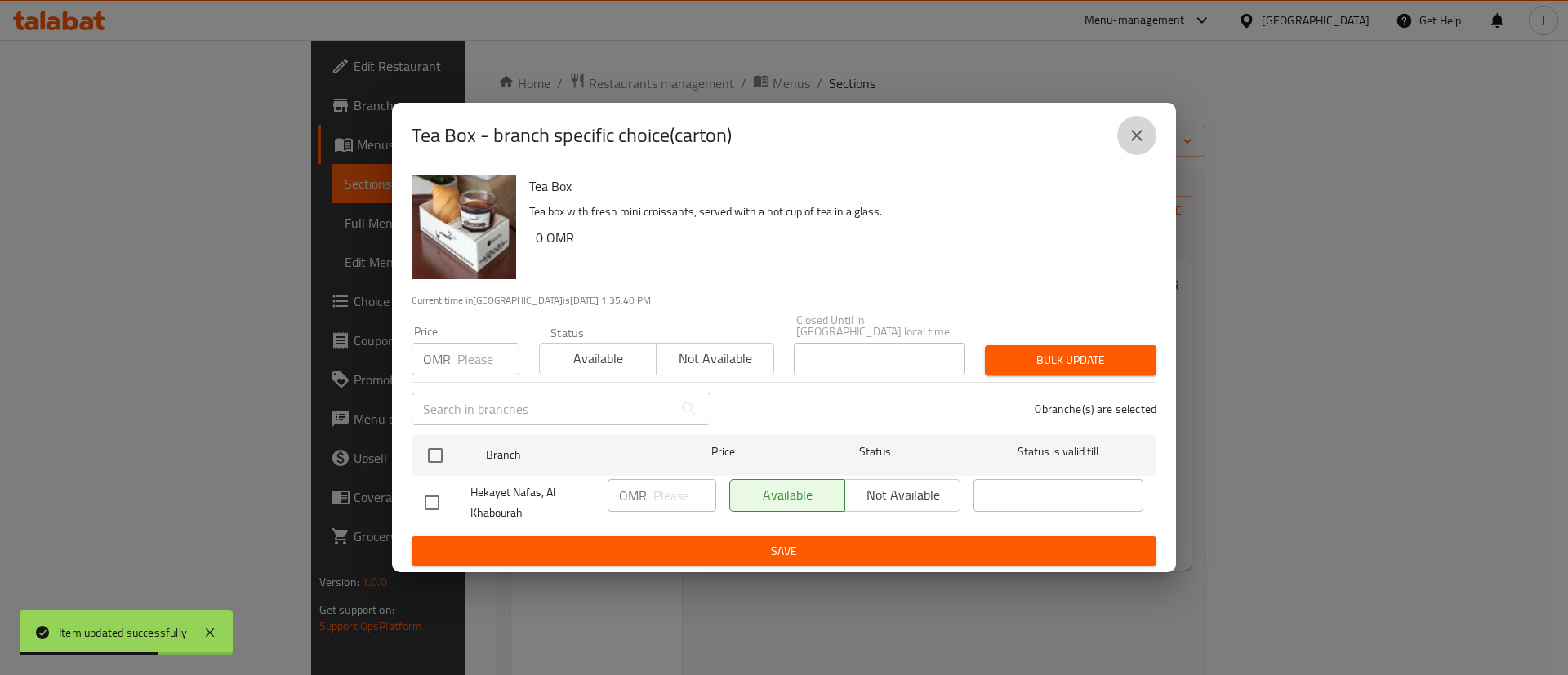
click at [1139, 145] on icon "close" at bounding box center [1137, 135] width 20 height 20
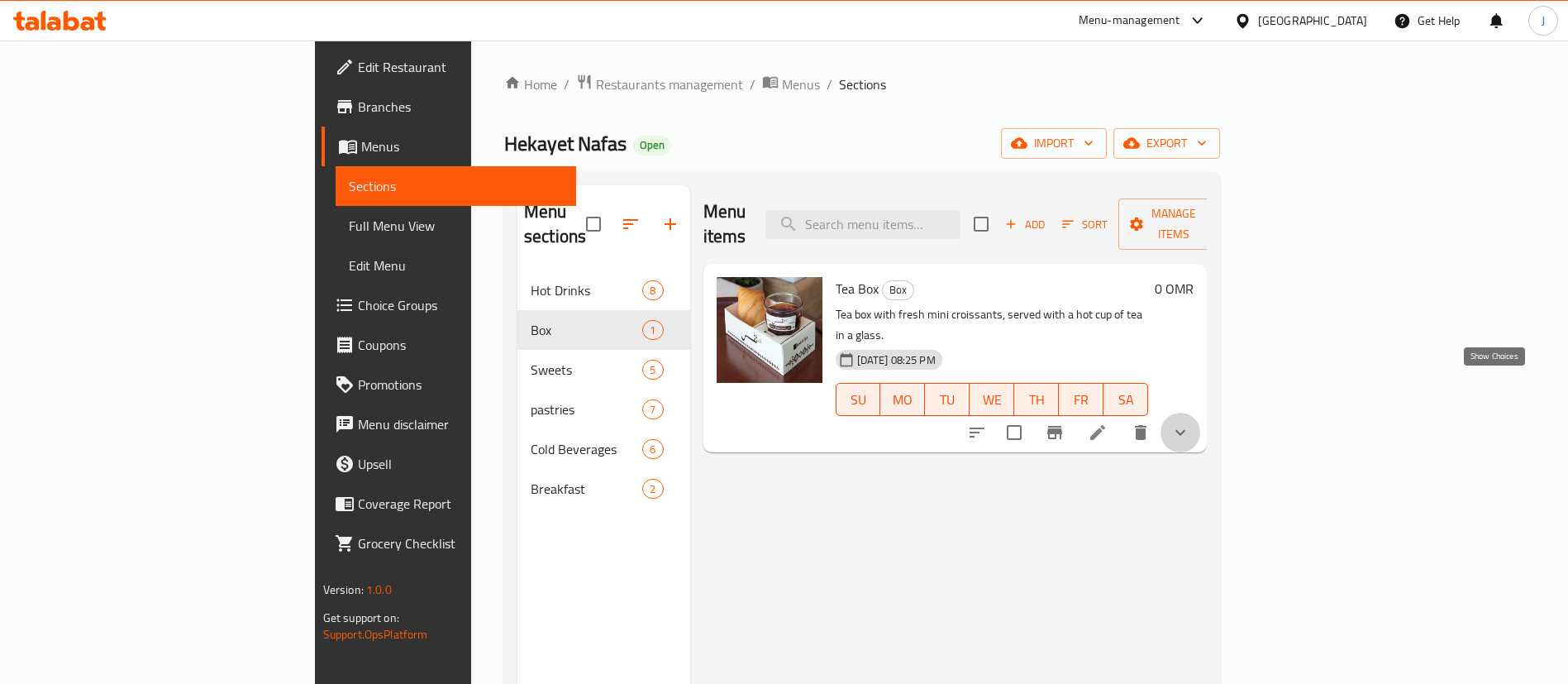
drag, startPoint x: 1504, startPoint y: 386, endPoint x: 1449, endPoint y: 386, distance: 55.0
click at [1190, 422] on icon "show more" at bounding box center [1181, 432] width 20 height 20
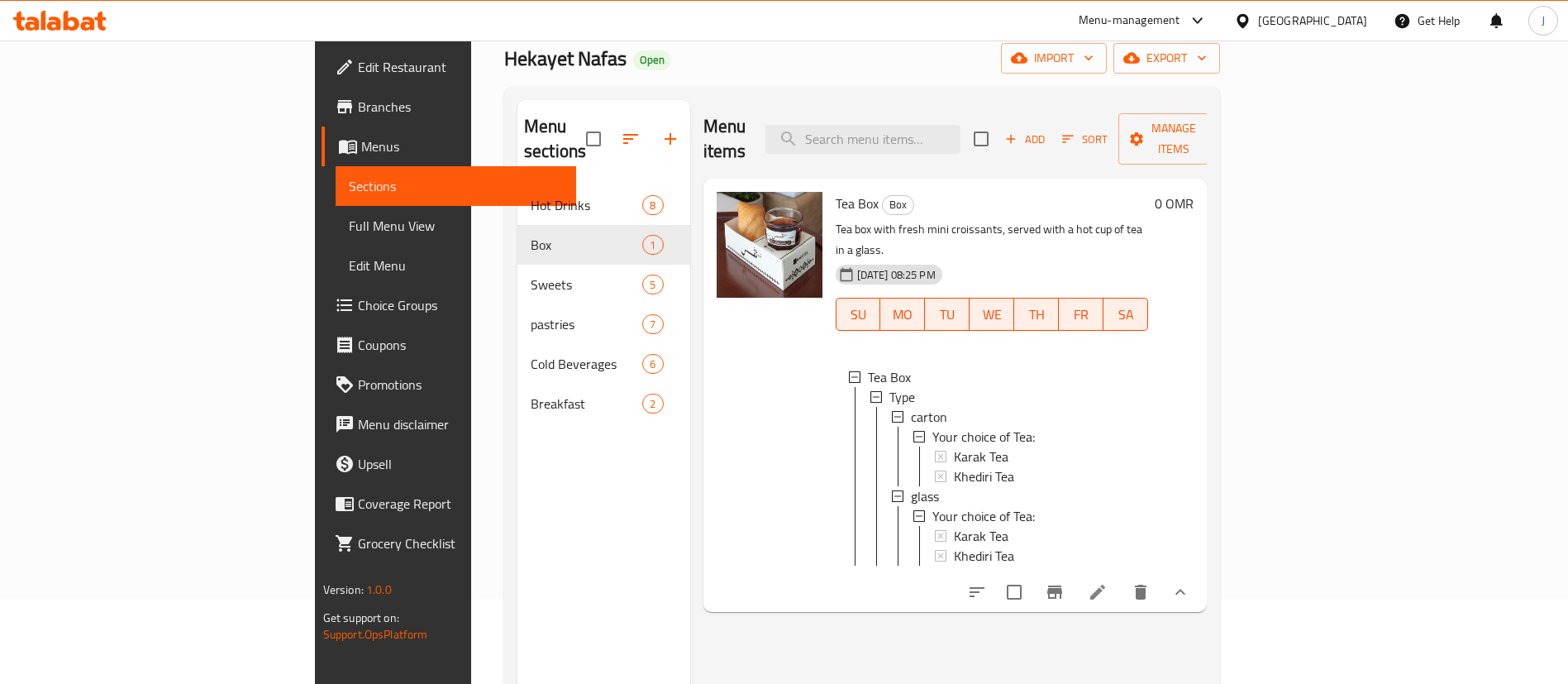
scroll to position [124, 0]
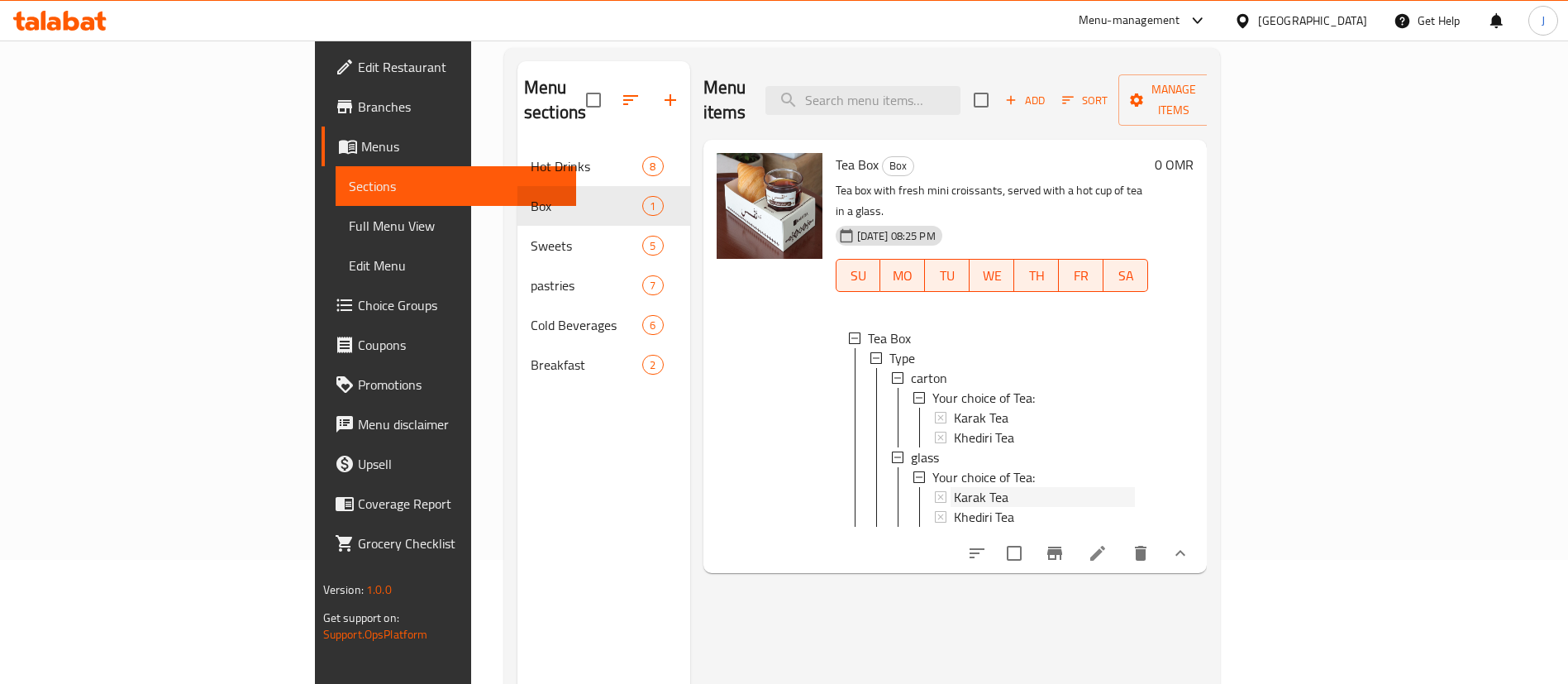
click at [954, 408] on span "Karak Tea" at bounding box center [981, 418] width 55 height 20
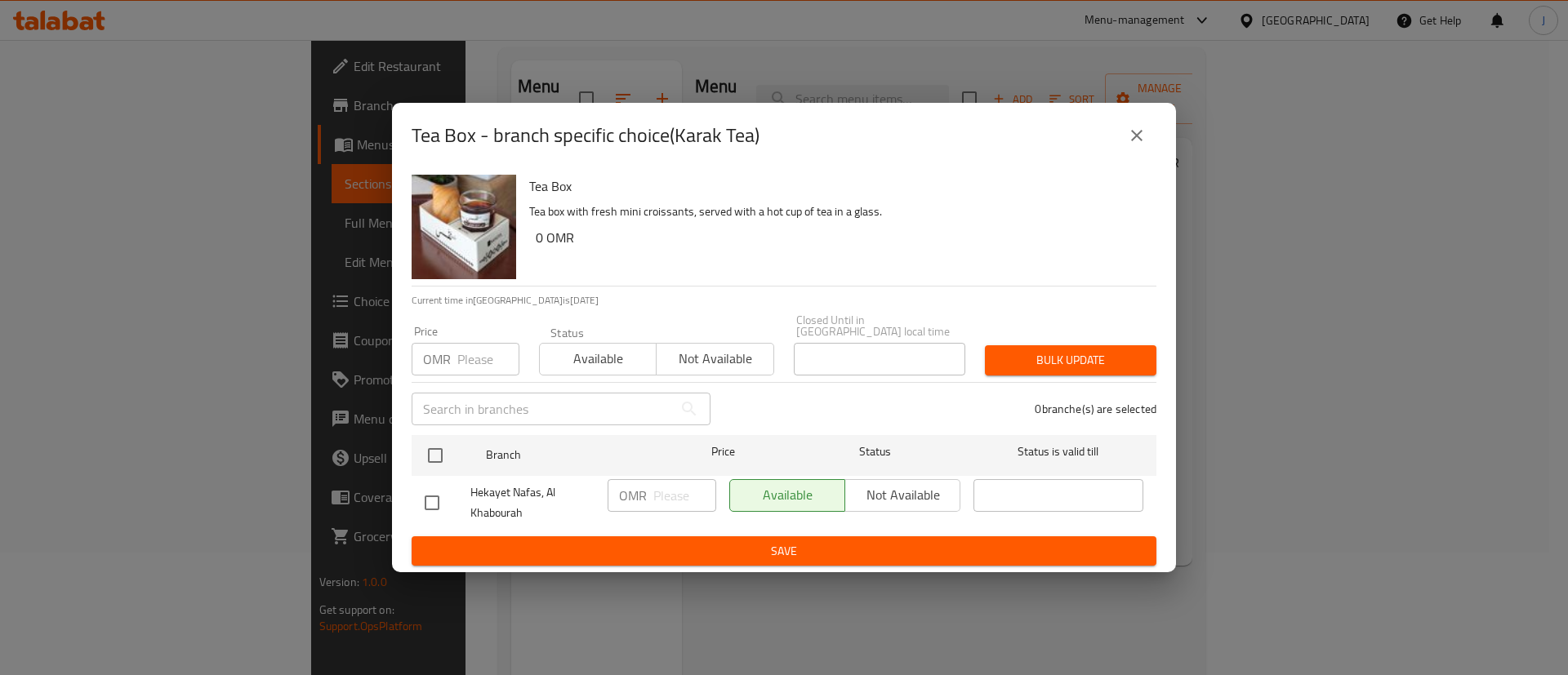
click at [1134, 144] on icon "close" at bounding box center [1137, 135] width 20 height 20
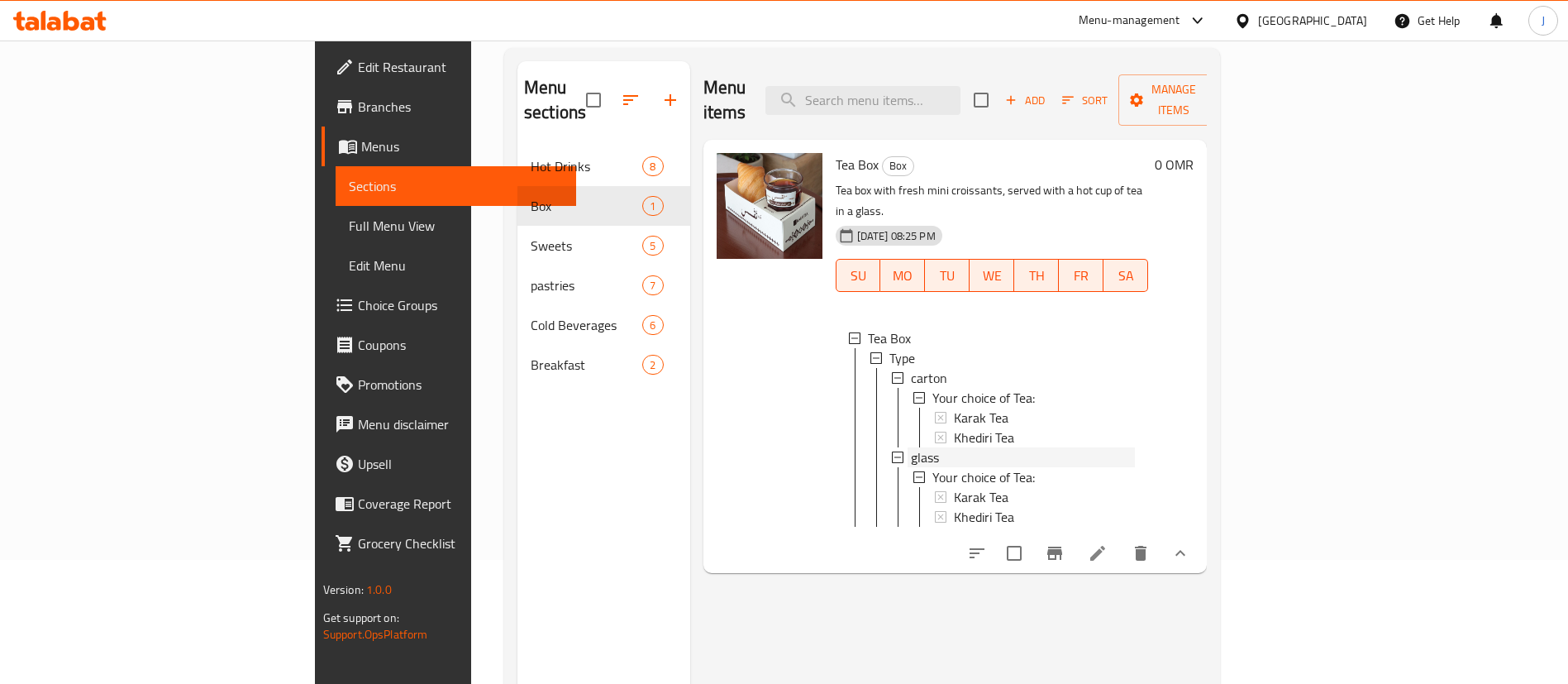
click at [932, 447] on div "glass" at bounding box center [1024, 457] width 225 height 20
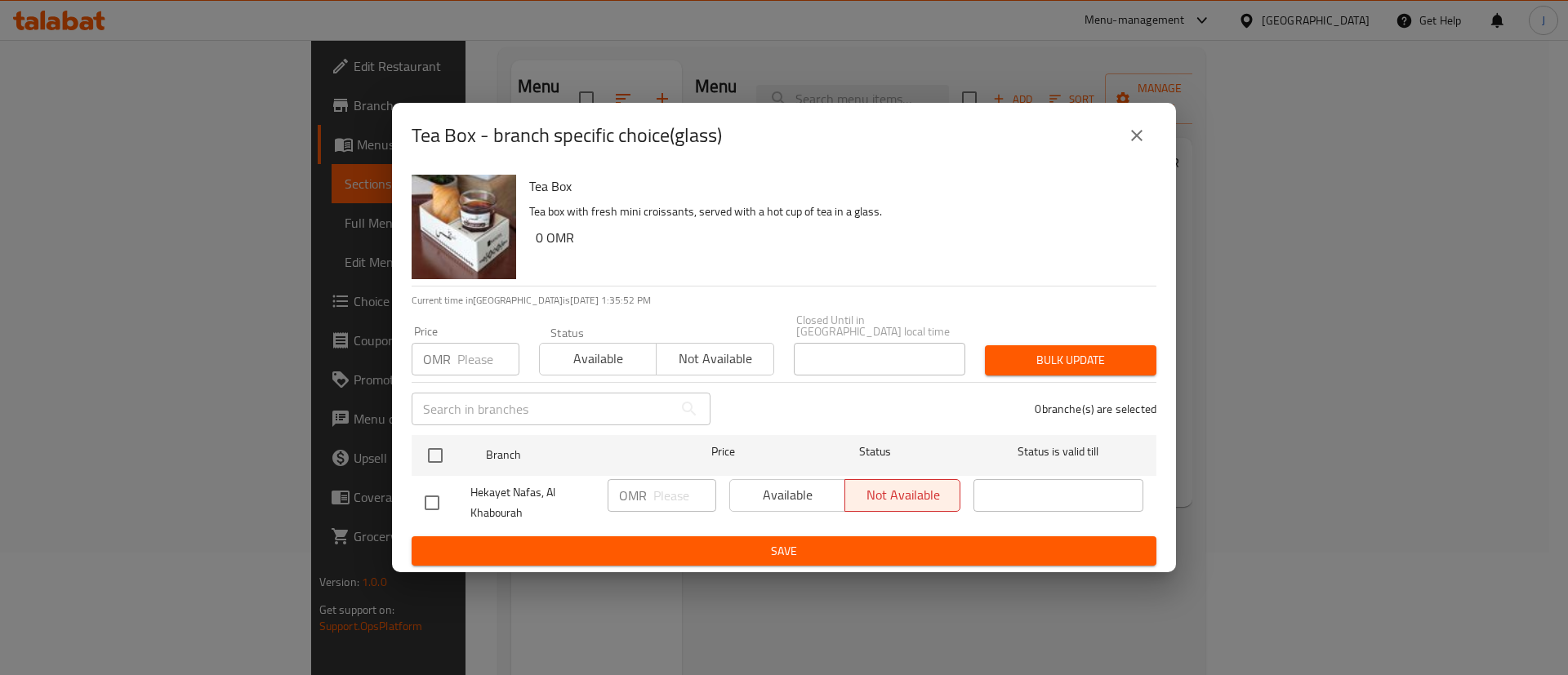
click at [1134, 145] on icon "close" at bounding box center [1137, 135] width 20 height 20
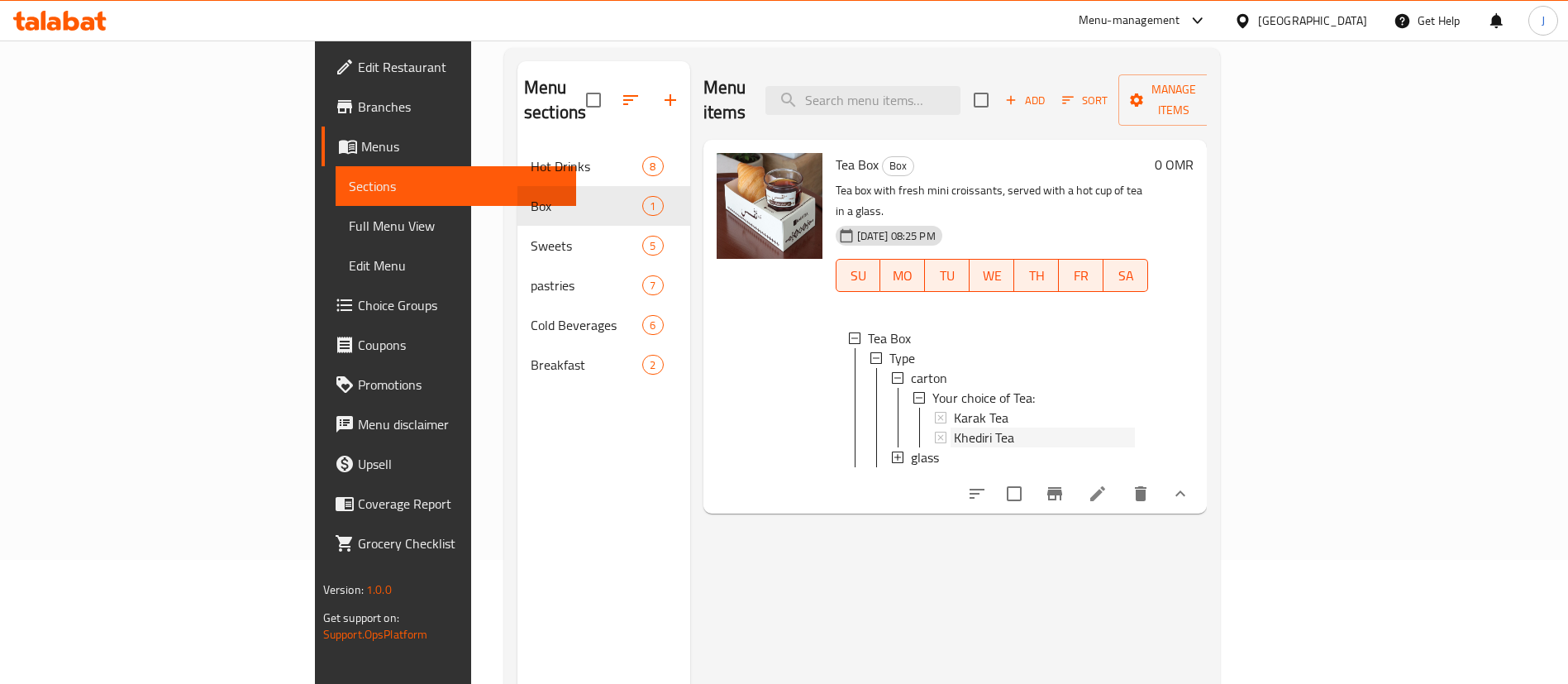
click at [954, 428] on span "Khediri Tea" at bounding box center [983, 438] width 61 height 20
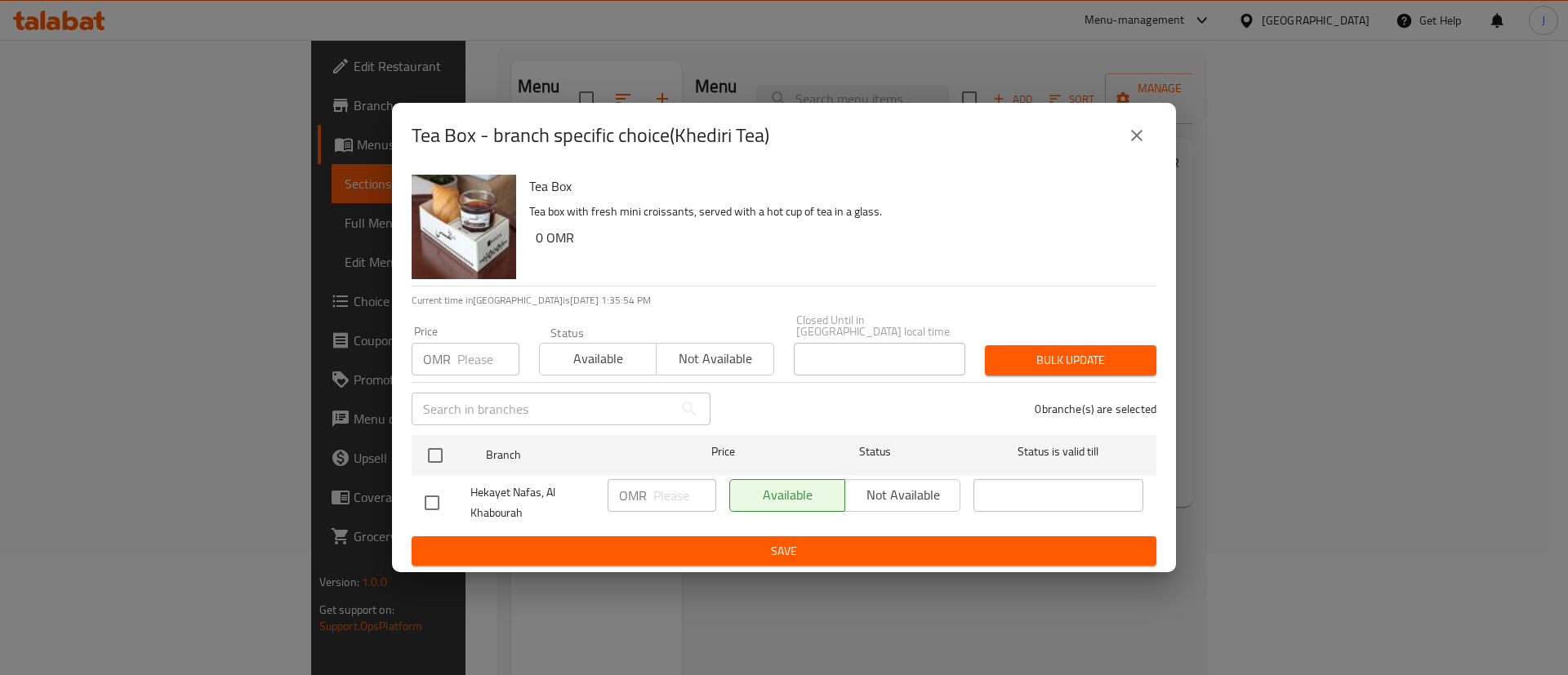
click at [1126, 142] on button "close" at bounding box center [1136, 135] width 39 height 39
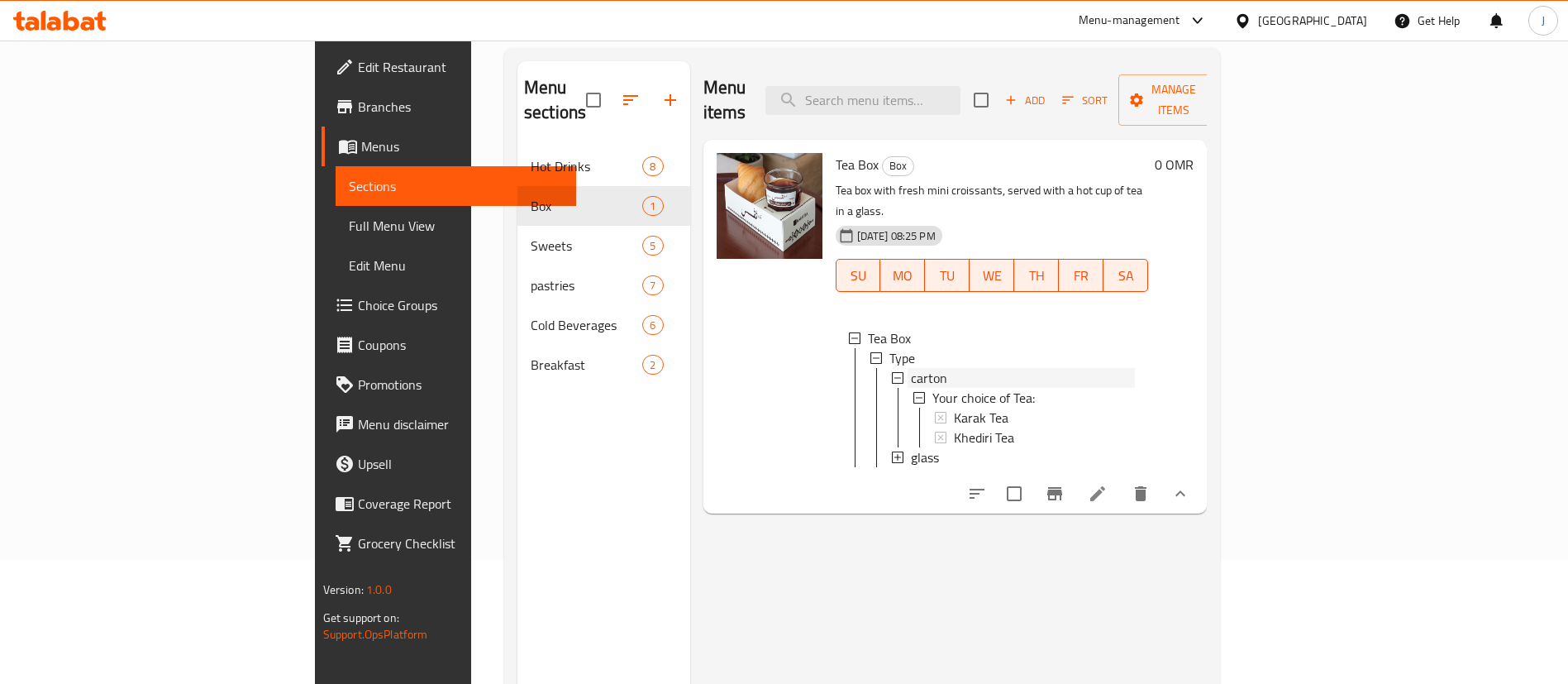
click at [892, 372] on icon at bounding box center [898, 378] width 12 height 12
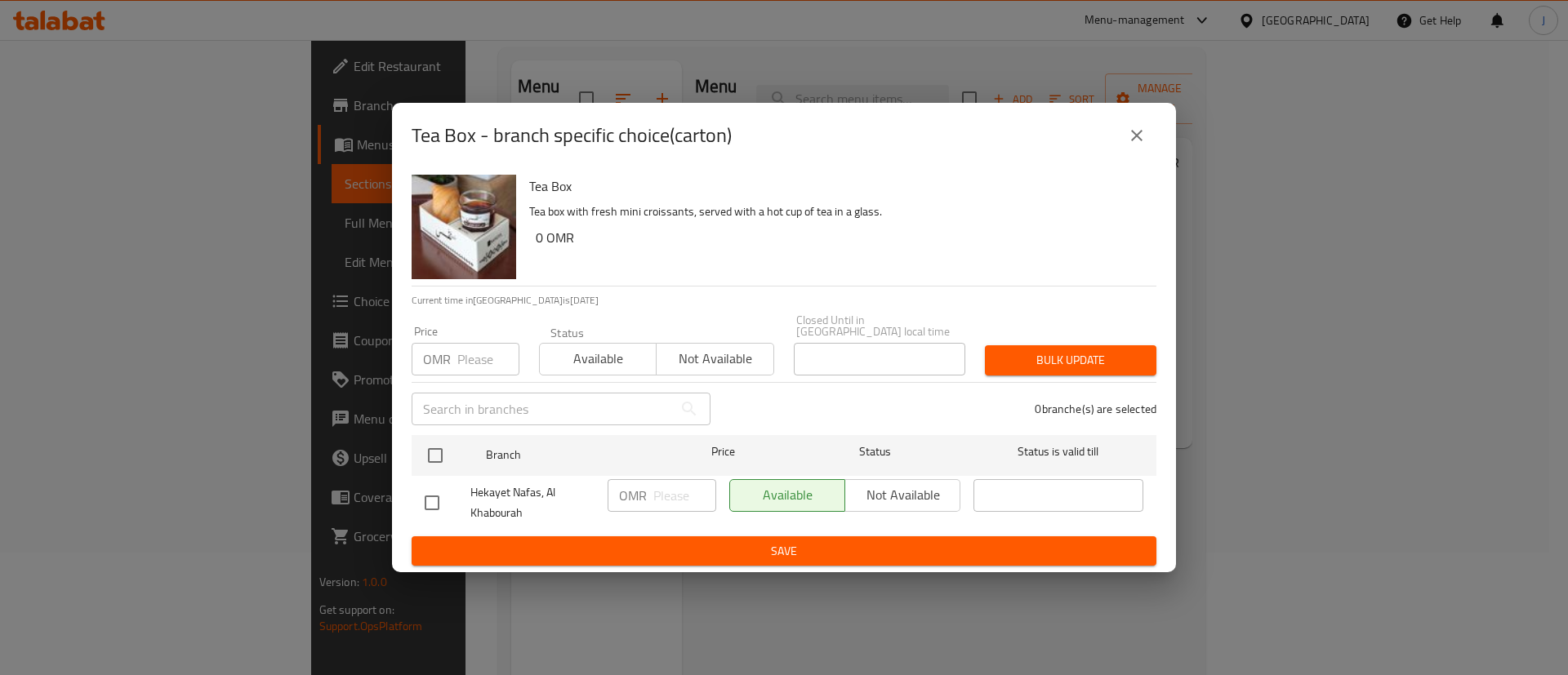
click at [1143, 129] on button "close" at bounding box center [1136, 135] width 39 height 39
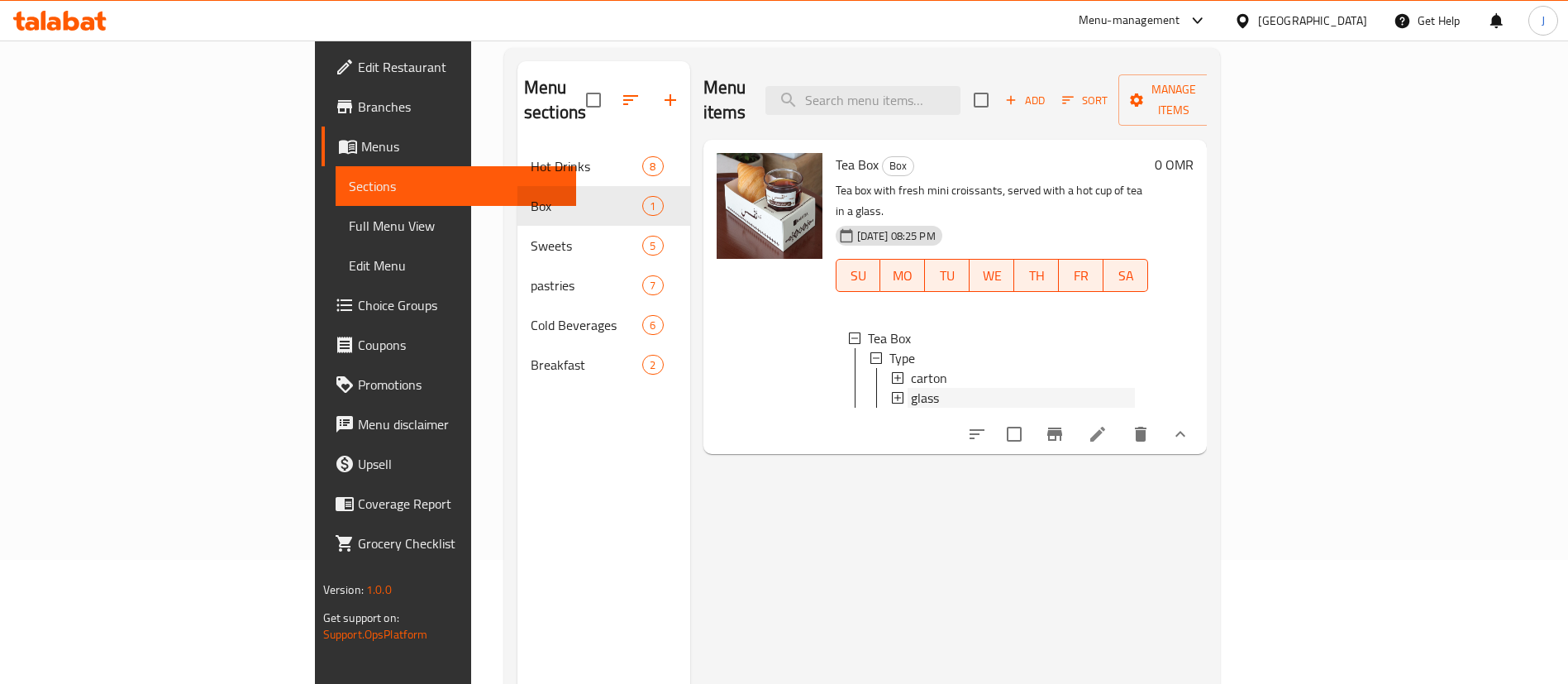
click at [908, 388] on div "glass" at bounding box center [1021, 397] width 228 height 20
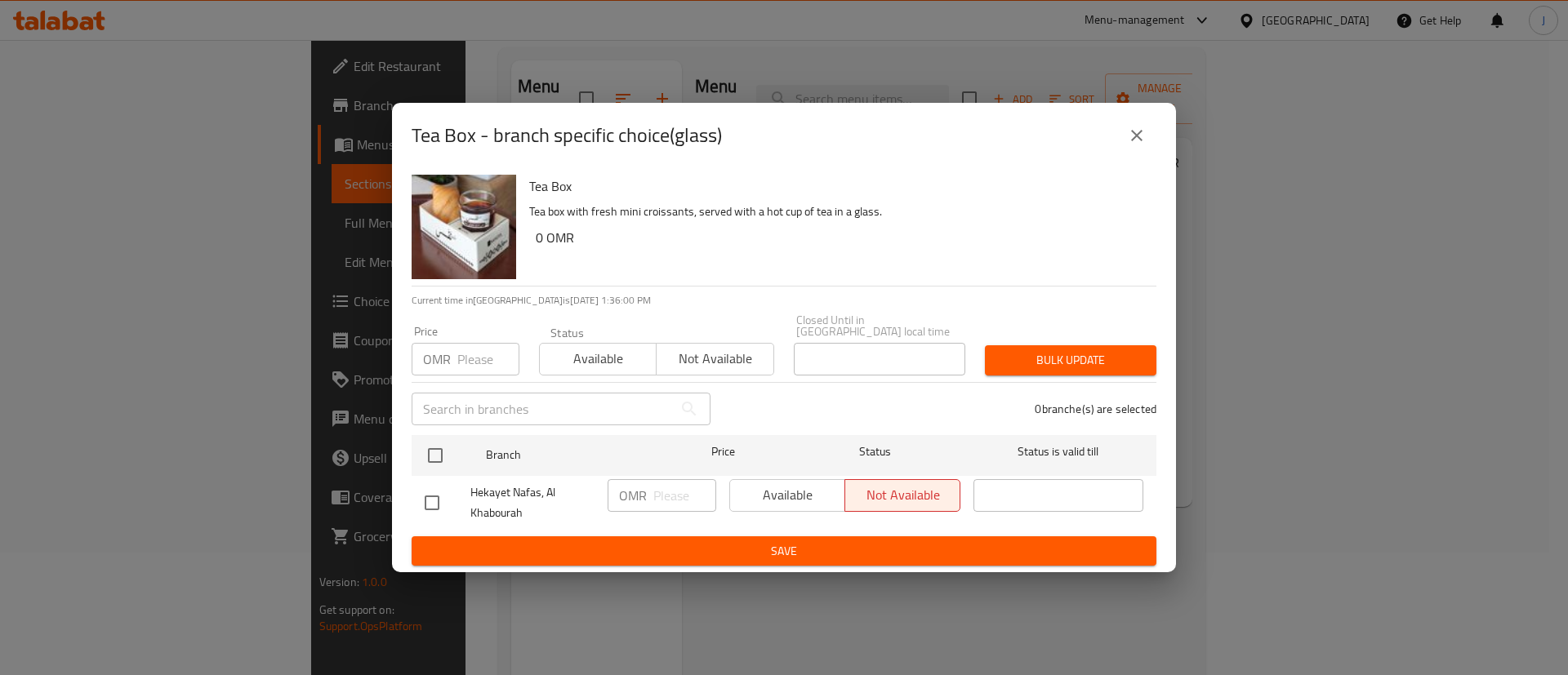
drag, startPoint x: 1142, startPoint y: 125, endPoint x: 1153, endPoint y: 135, distance: 14.9
click at [1151, 133] on button "close" at bounding box center [1136, 135] width 39 height 39
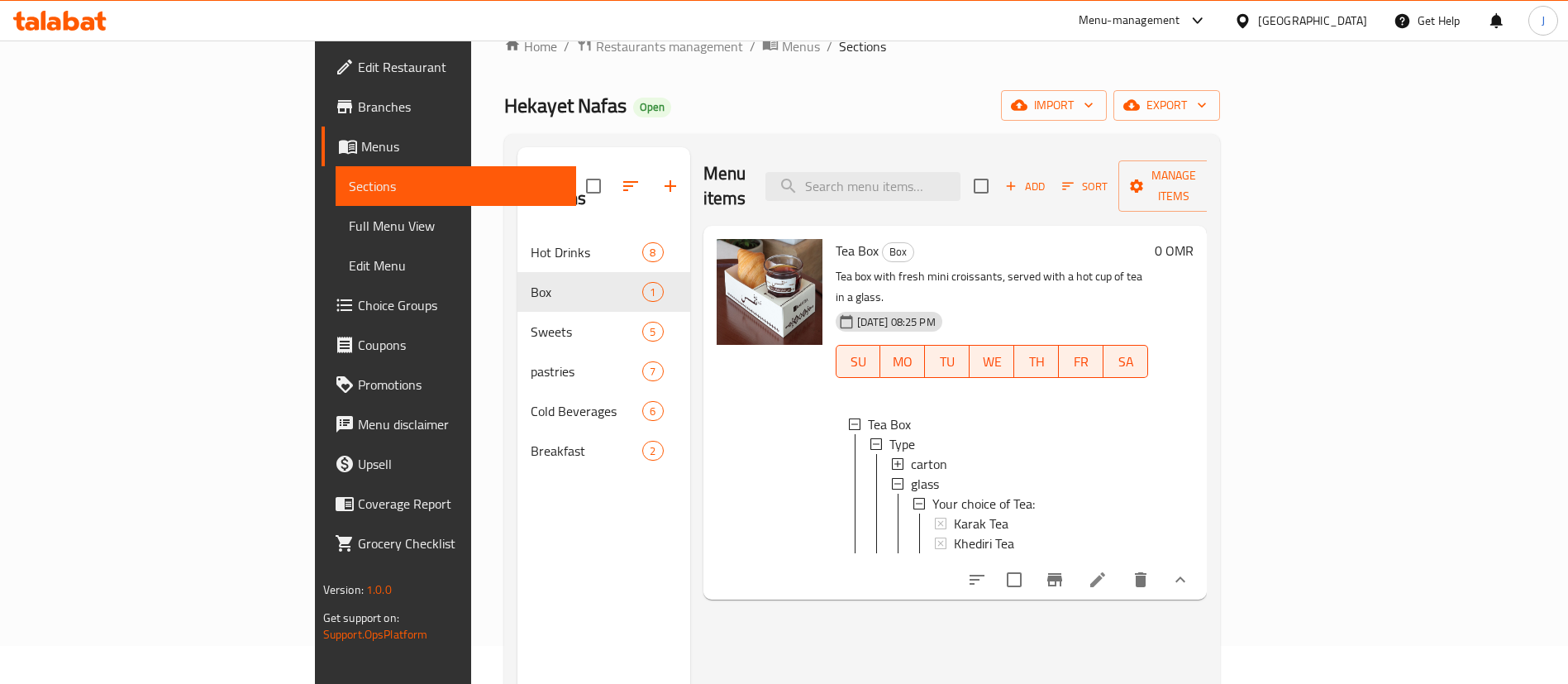
scroll to position [0, 0]
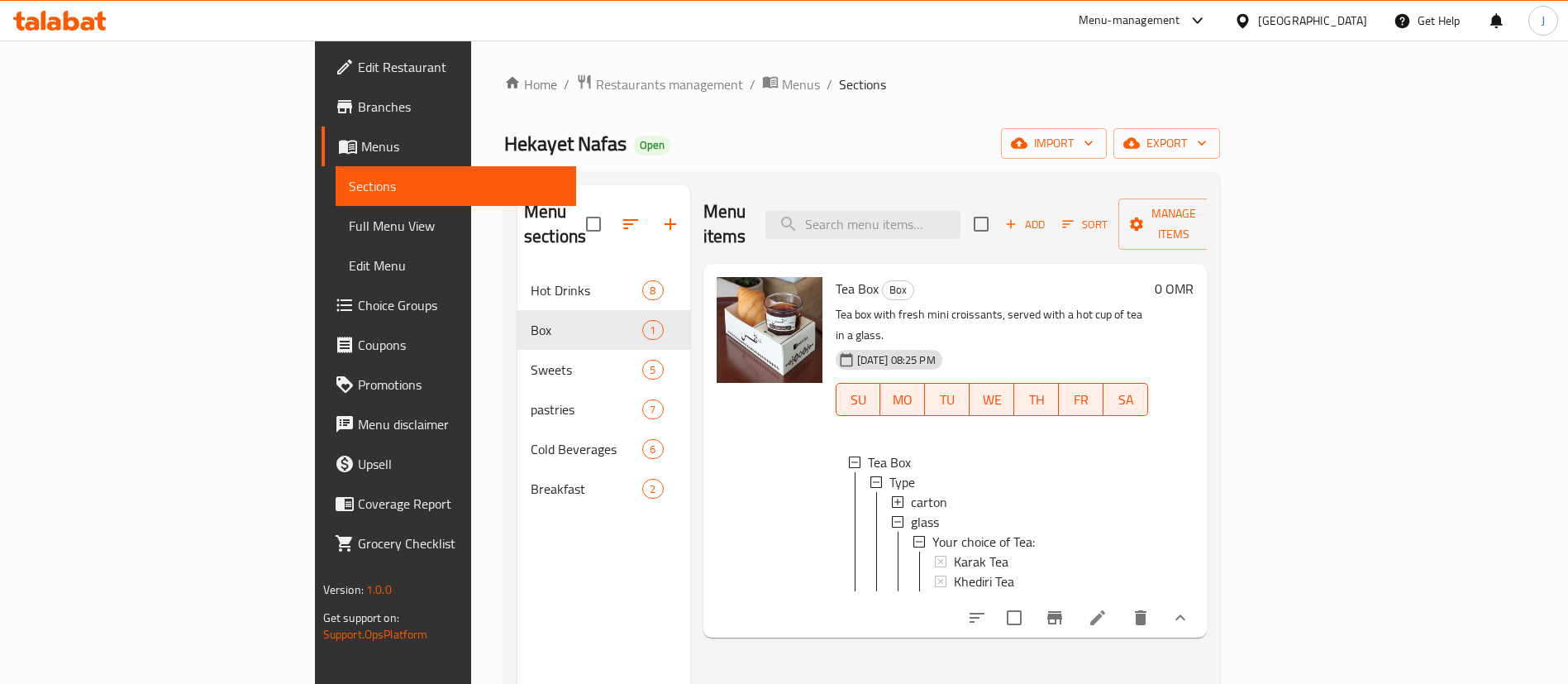
click at [892, 517] on icon at bounding box center [898, 522] width 12 height 12
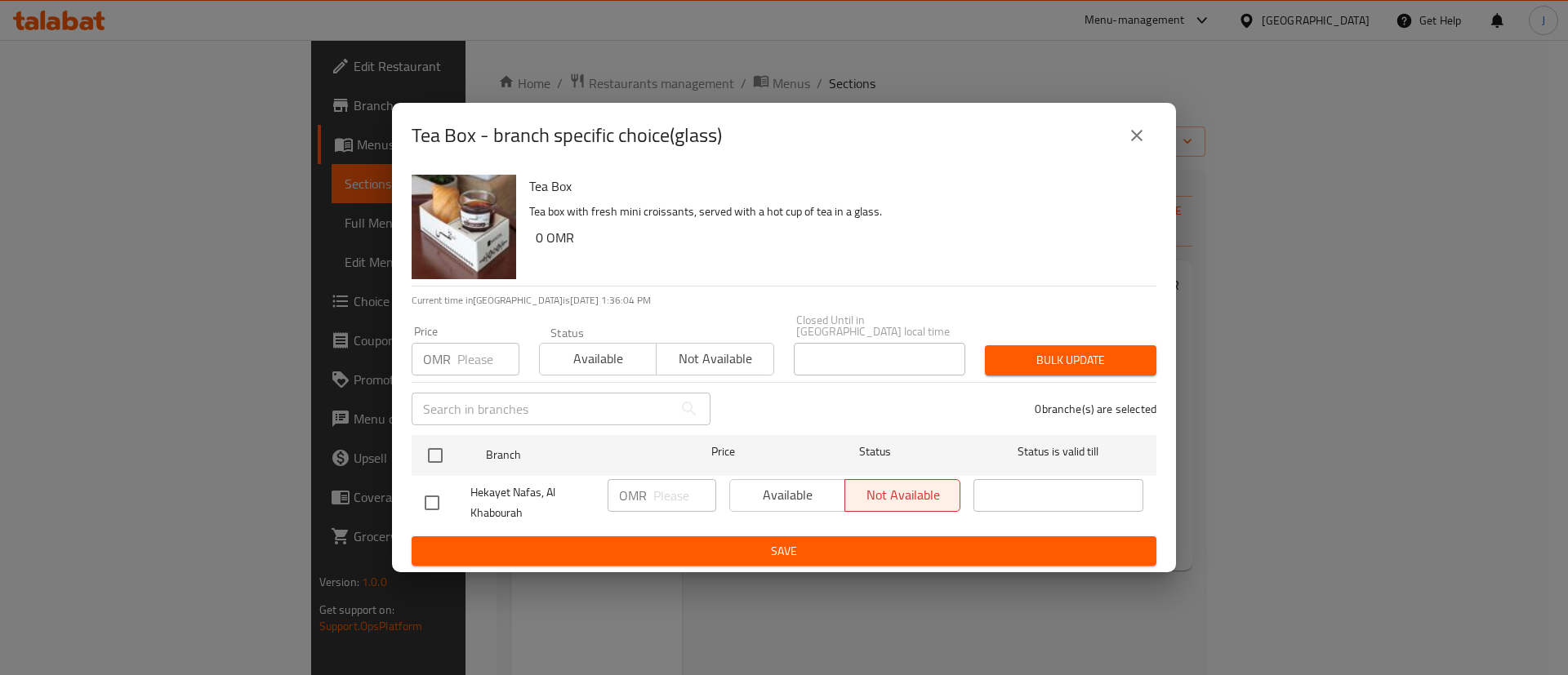
drag, startPoint x: 1138, startPoint y: 139, endPoint x: 1131, endPoint y: 162, distance: 24.0
click at [1138, 140] on icon "close" at bounding box center [1137, 136] width 11 height 11
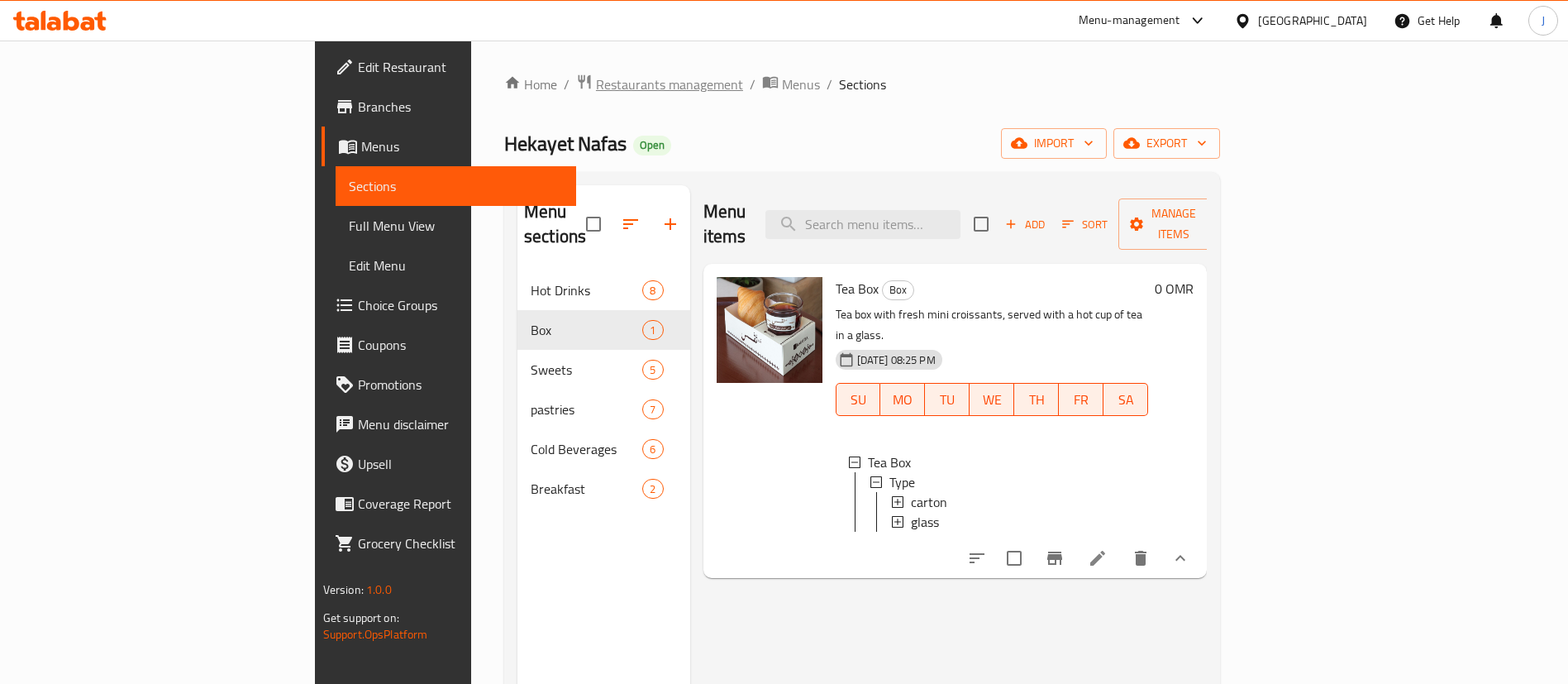
click at [596, 74] on span "Restaurants management" at bounding box center [669, 84] width 147 height 20
